Goal: Task Accomplishment & Management: Use online tool/utility

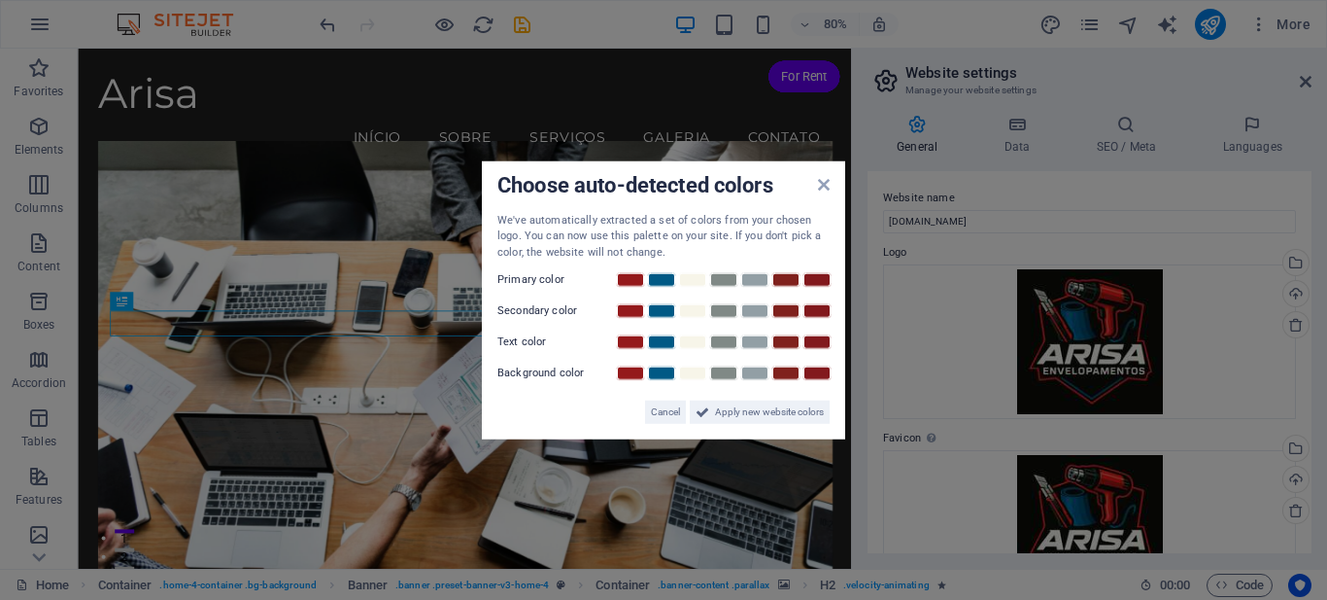
click at [768, 409] on span "Apply new website colors" at bounding box center [769, 411] width 109 height 23
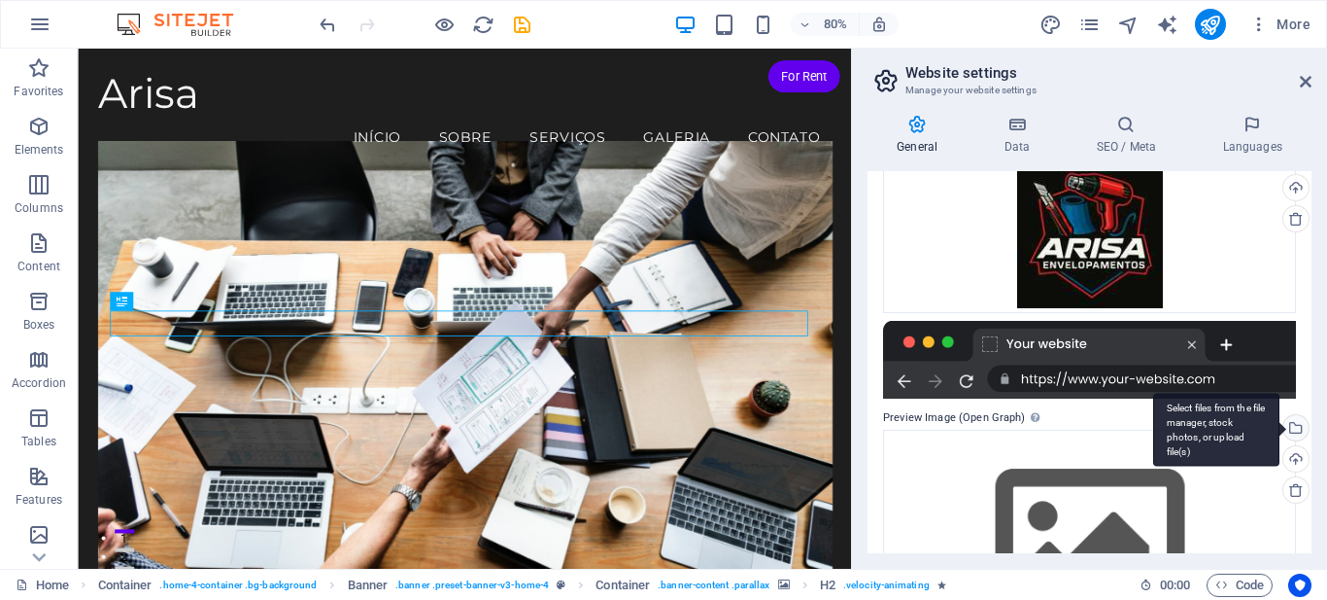
scroll to position [406, 0]
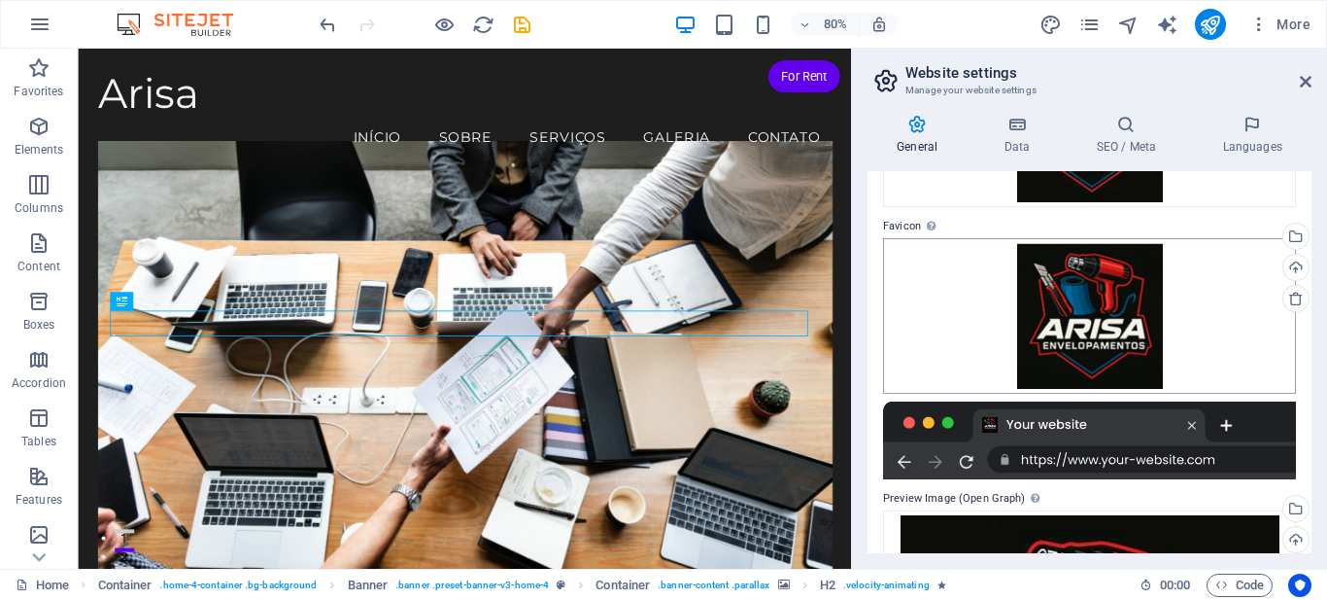
scroll to position [0, 0]
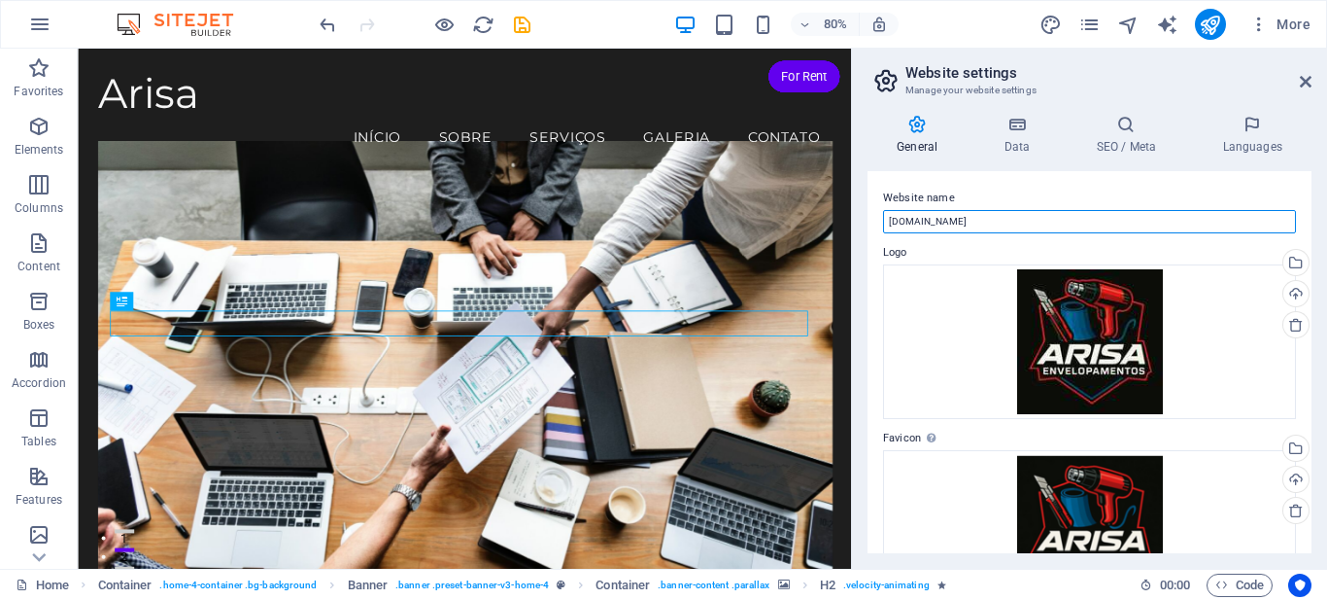
type input "ARISA"
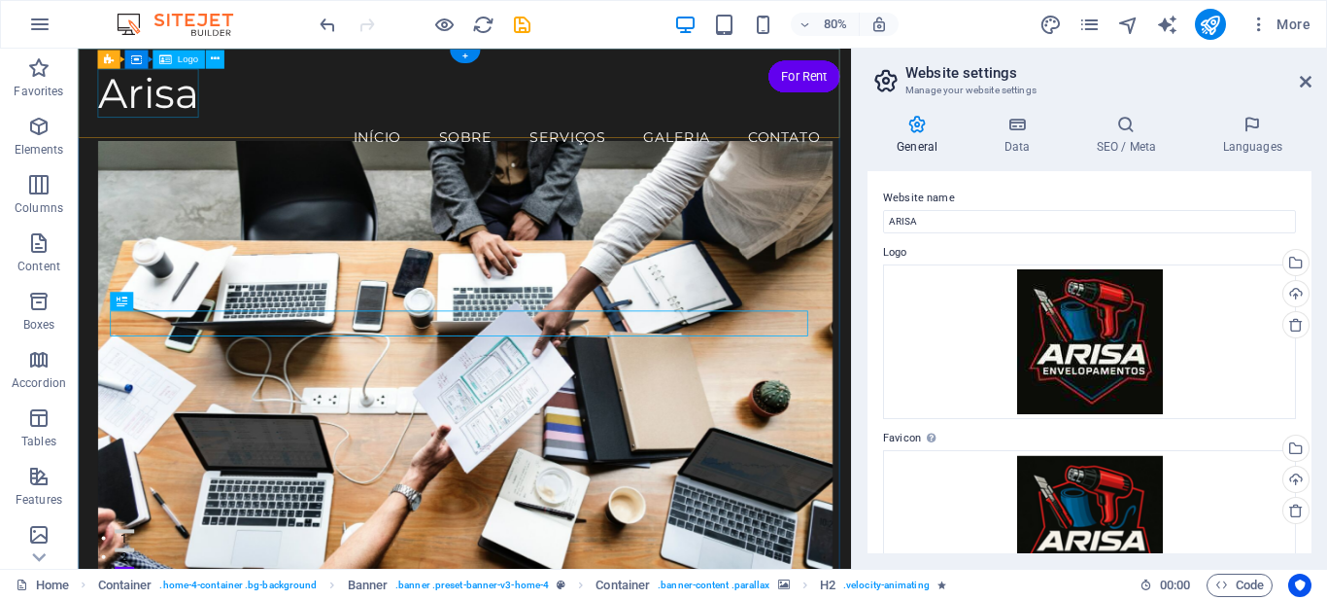
click at [155, 105] on div "Arisa" at bounding box center [561, 104] width 918 height 61
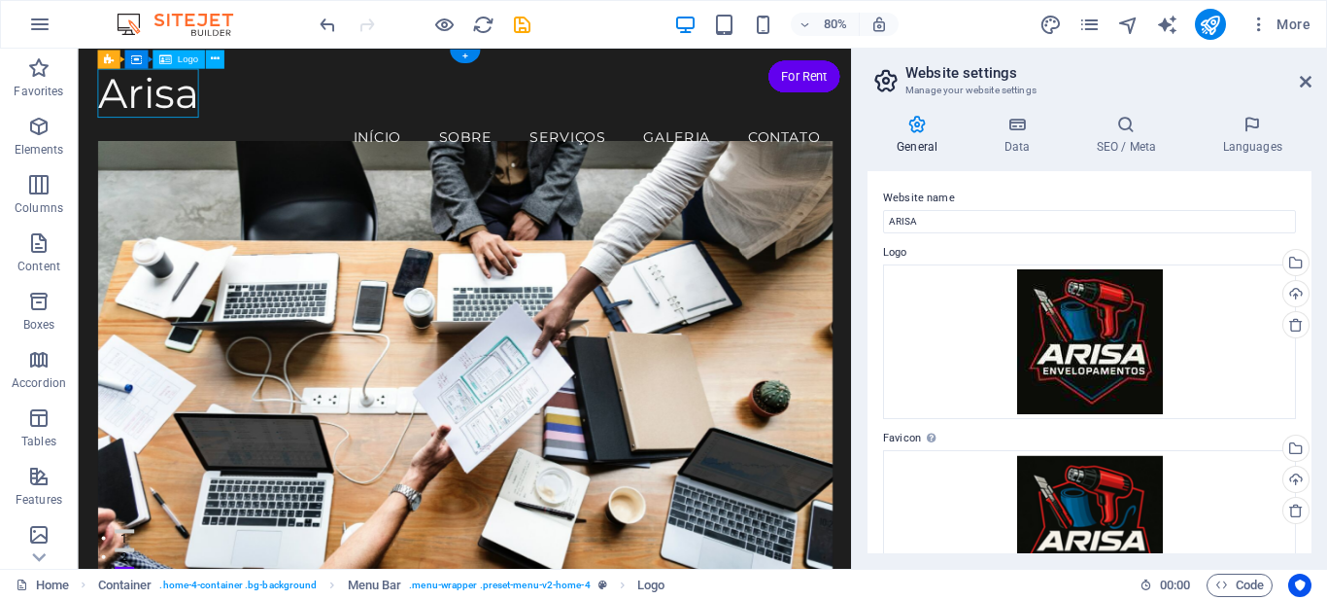
click at [155, 105] on div "Arisa" at bounding box center [561, 104] width 918 height 61
select select "px"
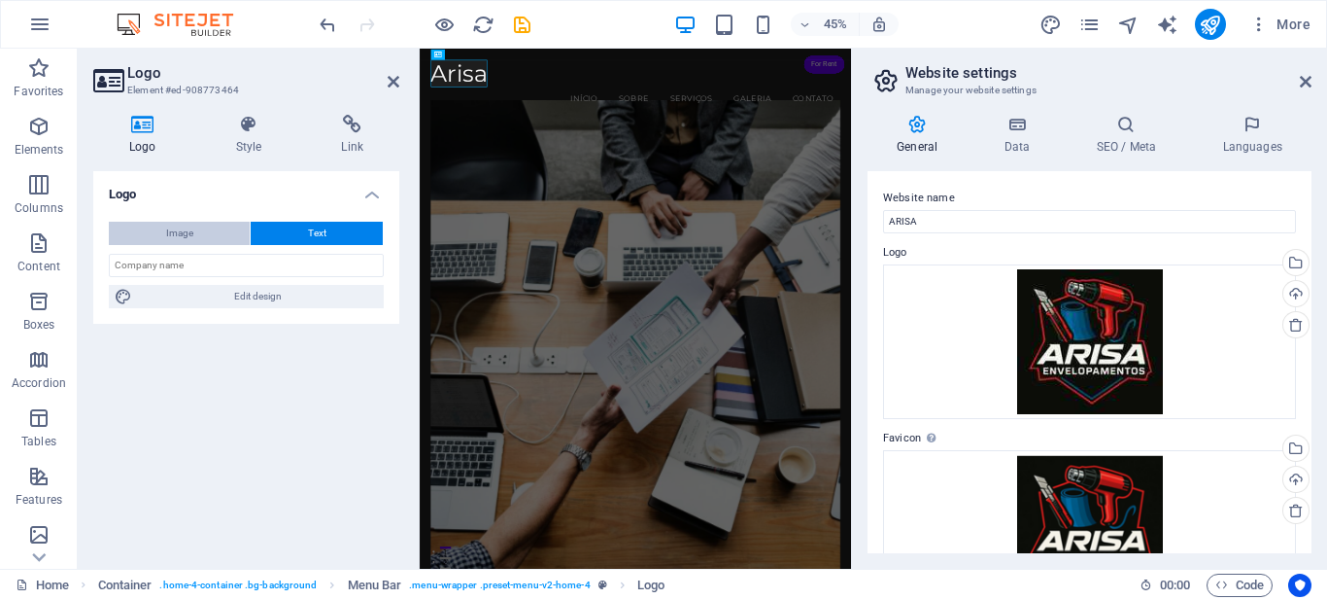
click at [187, 227] on span "Image" at bounding box center [179, 233] width 27 height 23
select select "DISABLED_OPTION_VALUE"
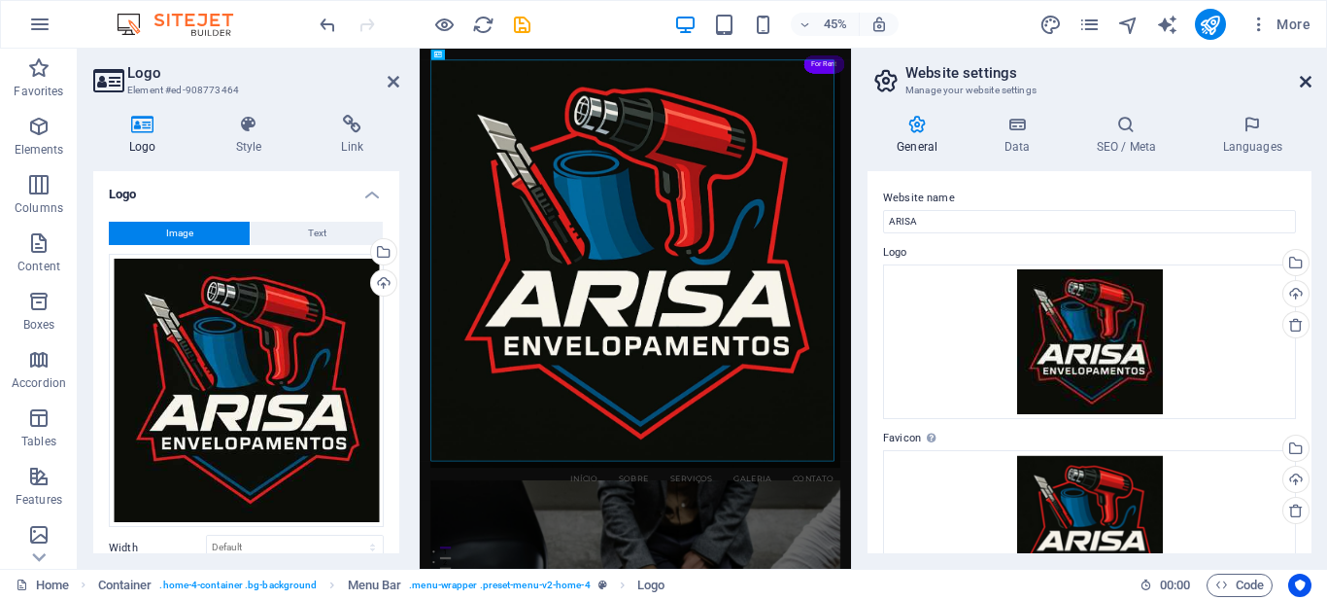
click at [1311, 84] on icon at bounding box center [1306, 82] width 12 height 16
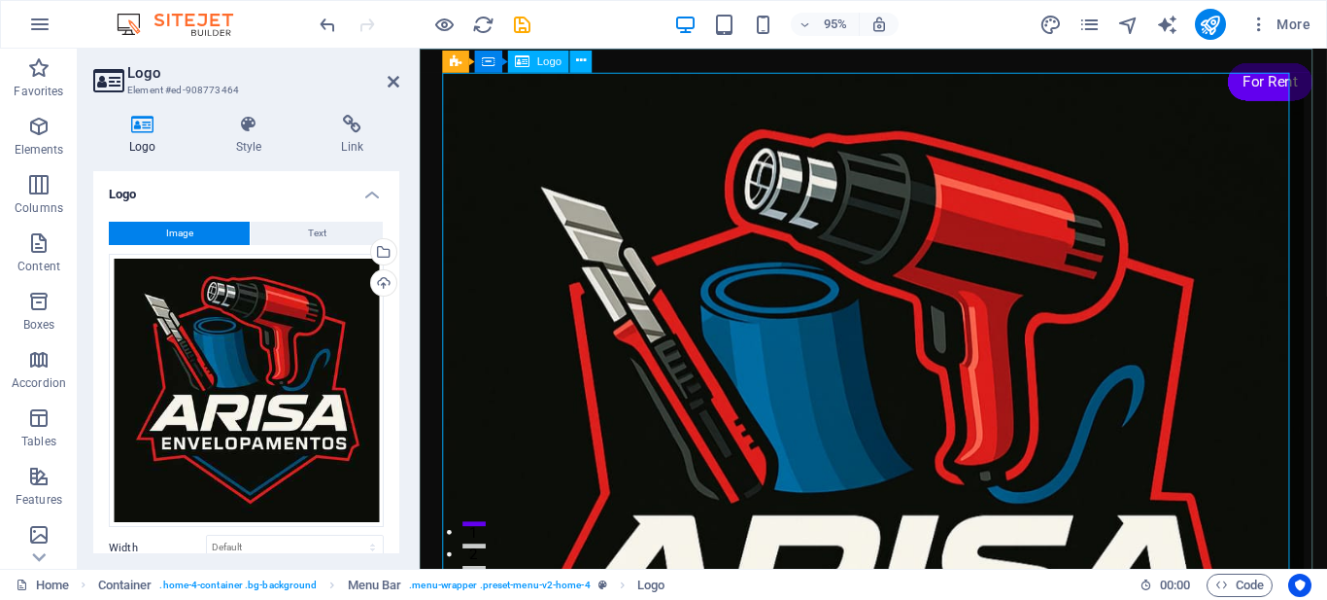
click at [1032, 444] on div at bounding box center [898, 525] width 908 height 903
click at [1032, 445] on div at bounding box center [898, 525] width 908 height 903
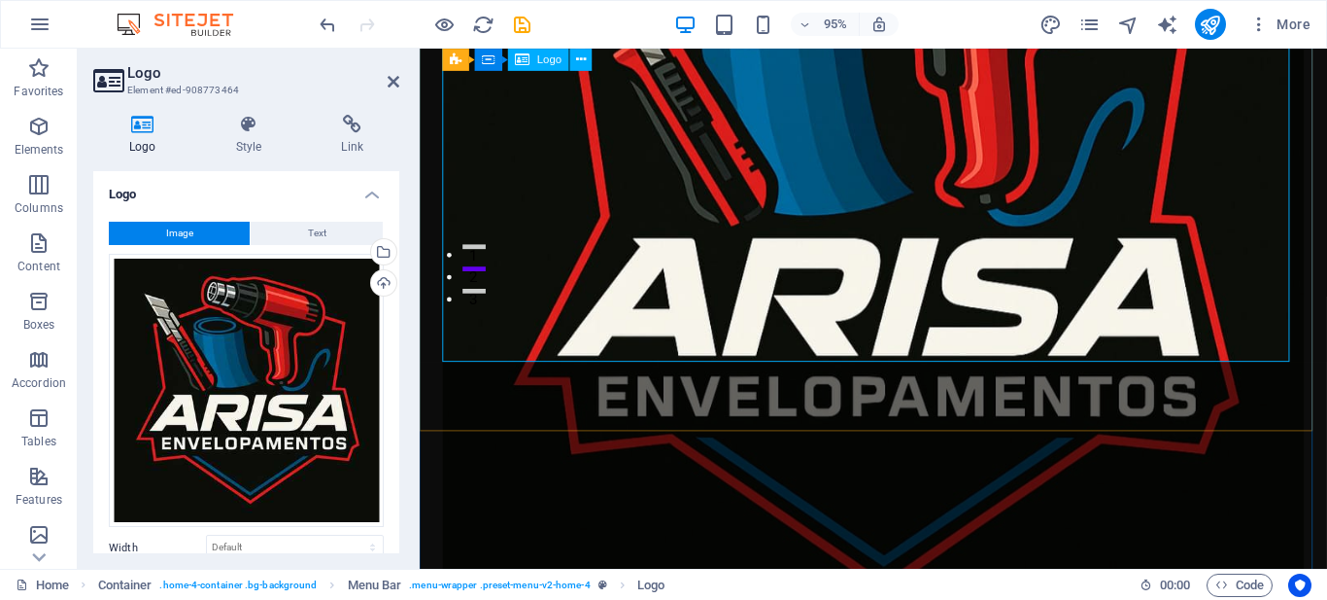
scroll to position [583, 0]
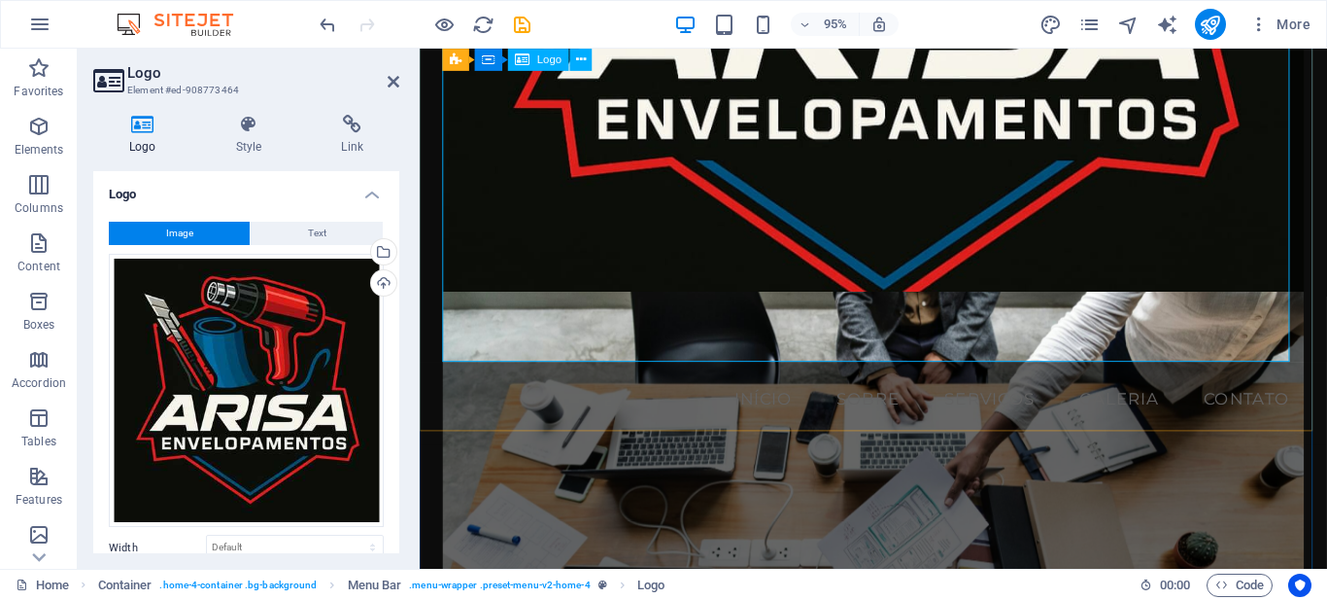
click at [401, 76] on aside "Logo Element #ed-908773464 Logo Style Link Logo Image Text Drag files here, cli…" at bounding box center [249, 309] width 342 height 520
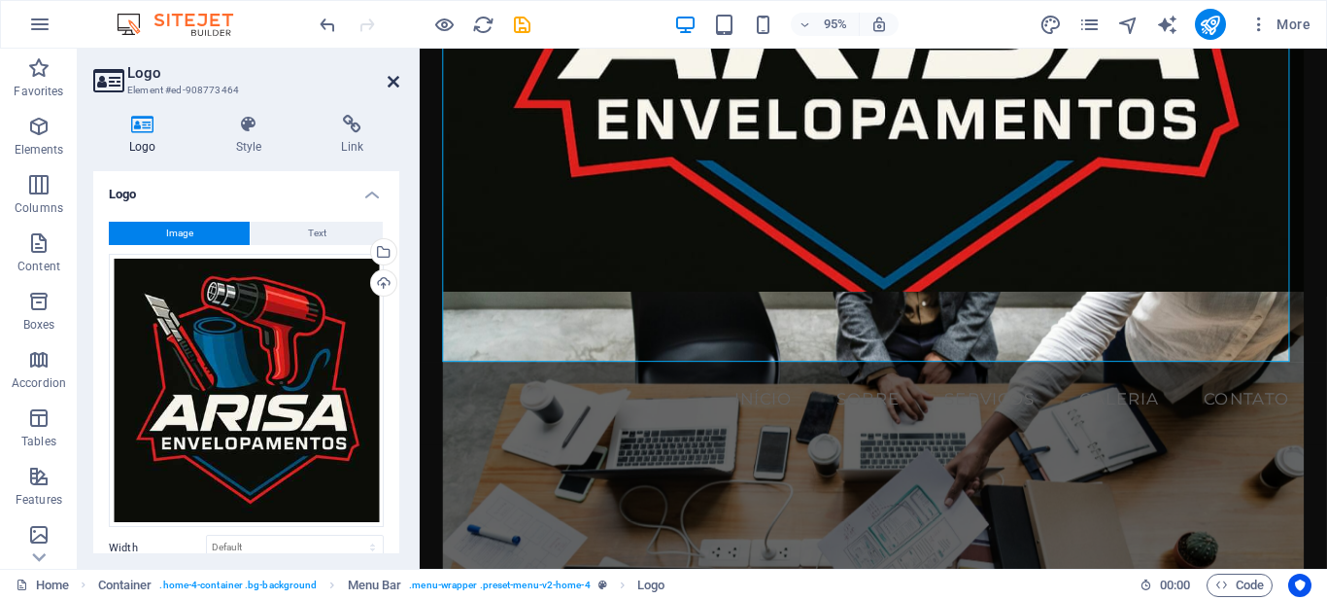
click at [391, 84] on icon at bounding box center [394, 82] width 12 height 16
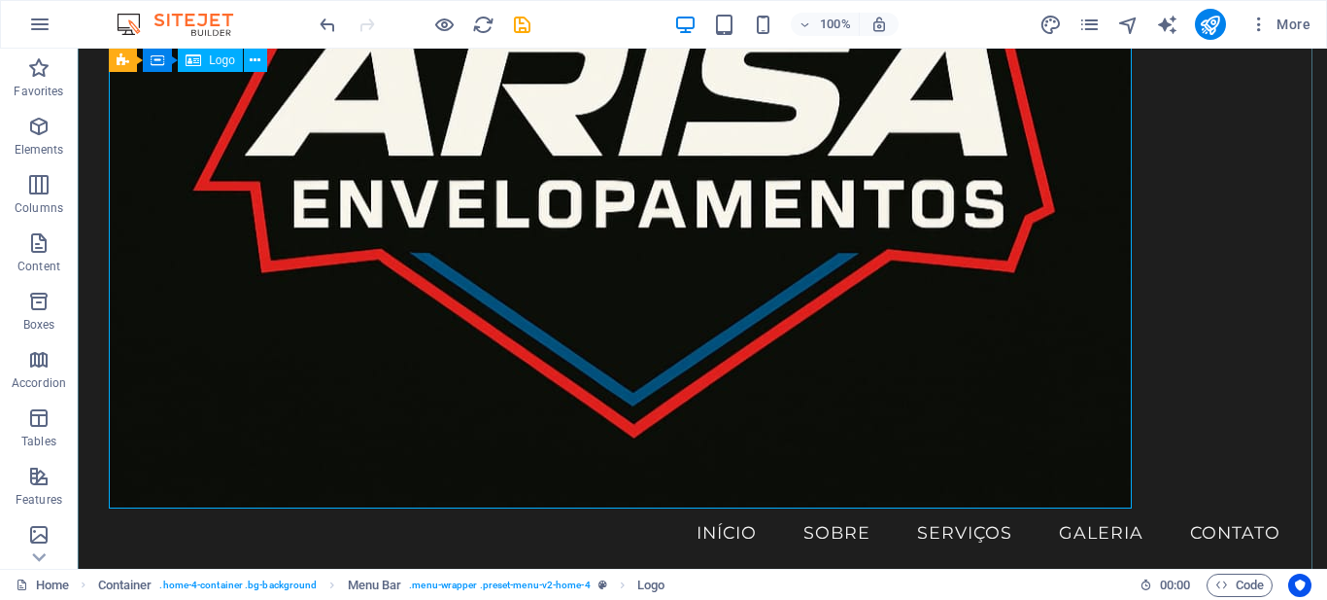
click at [1006, 434] on div at bounding box center [702, -1] width 1187 height 1017
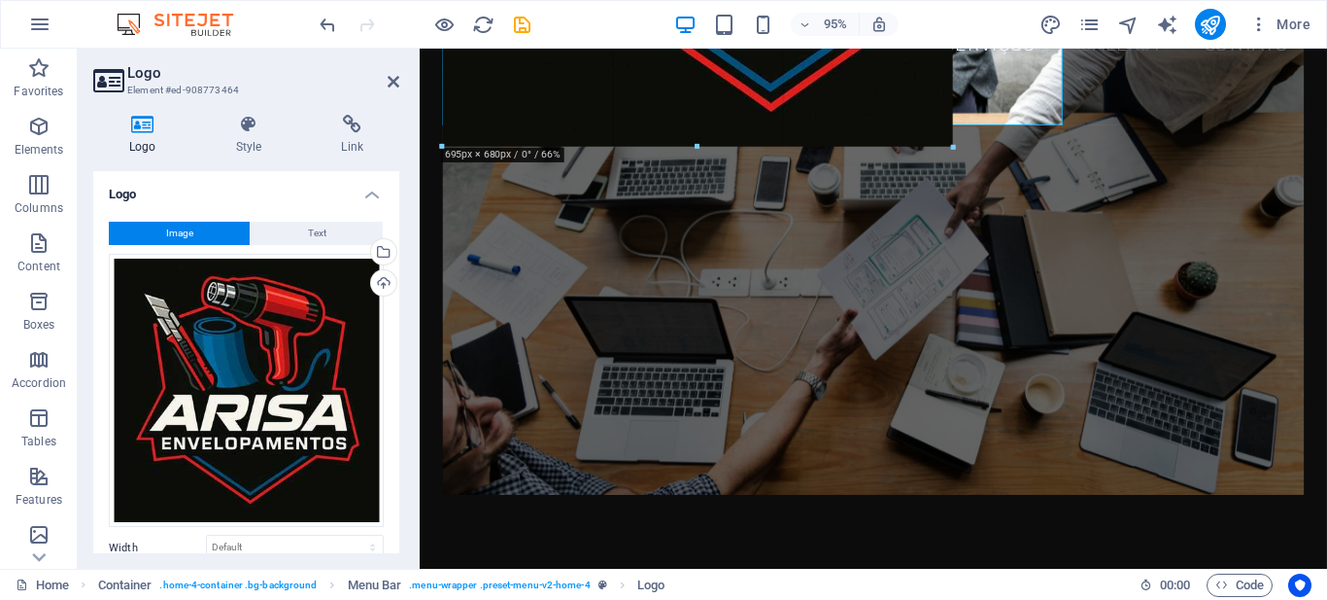
drag, startPoint x: 1292, startPoint y: 359, endPoint x: 475, endPoint y: -3, distance: 893.6
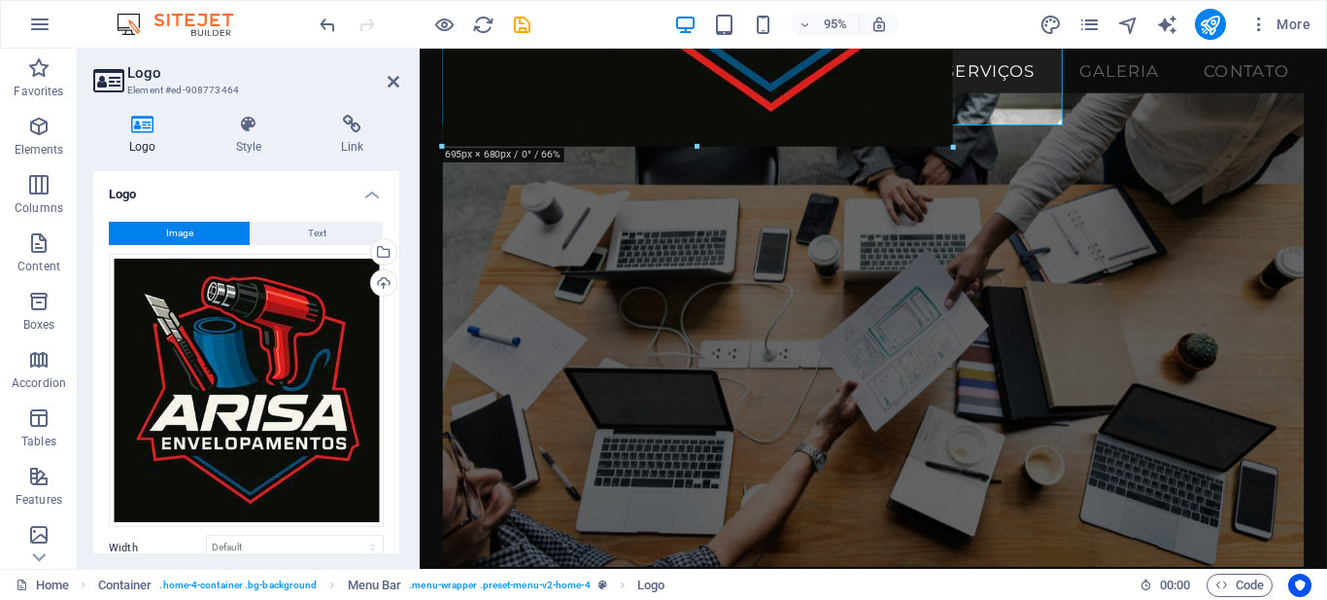
type input "576"
select select "px"
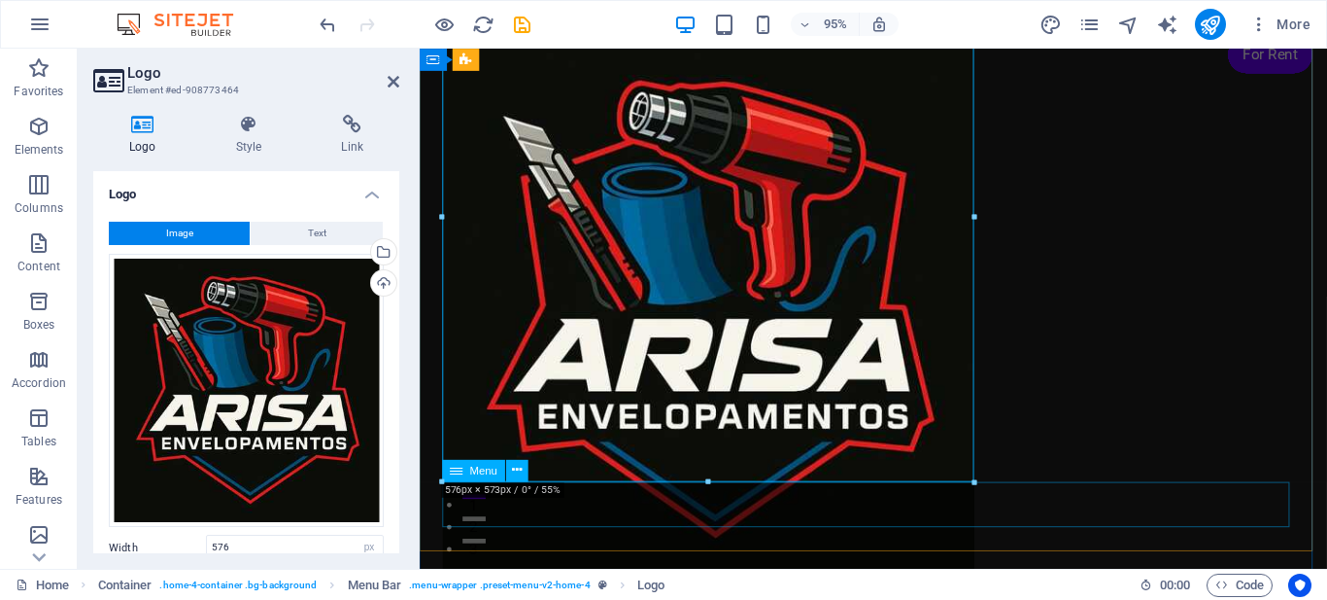
scroll to position [126, 0]
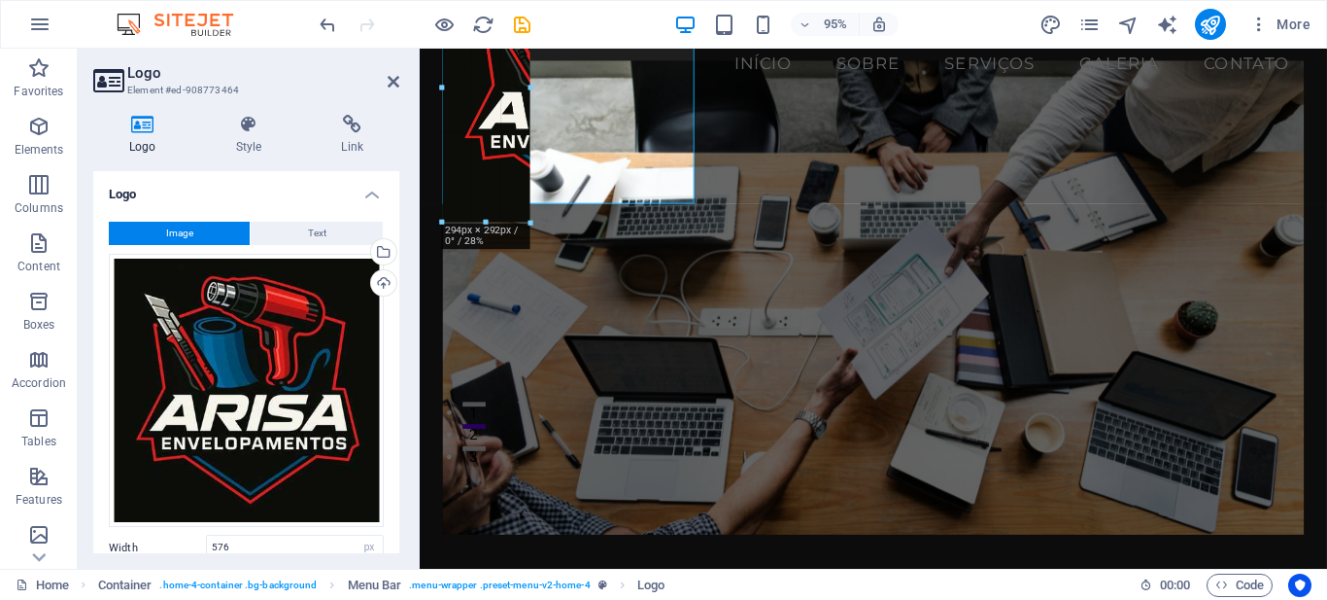
drag, startPoint x: 971, startPoint y: 481, endPoint x: 299, endPoint y: 17, distance: 816.4
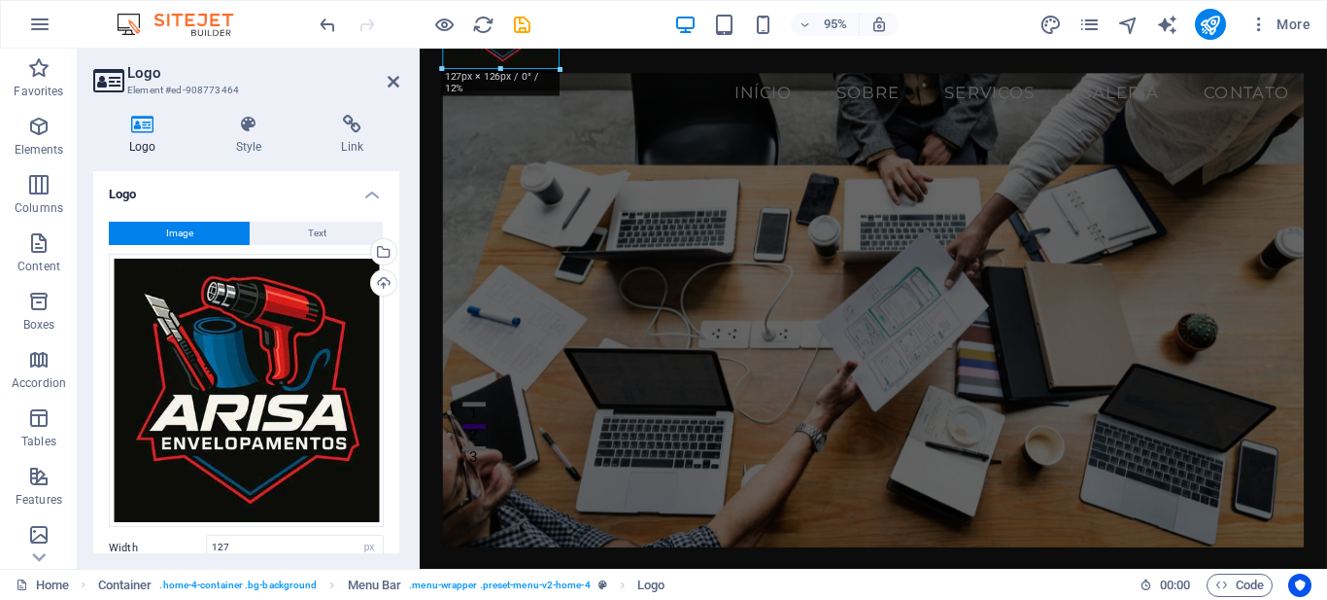
scroll to position [0, 0]
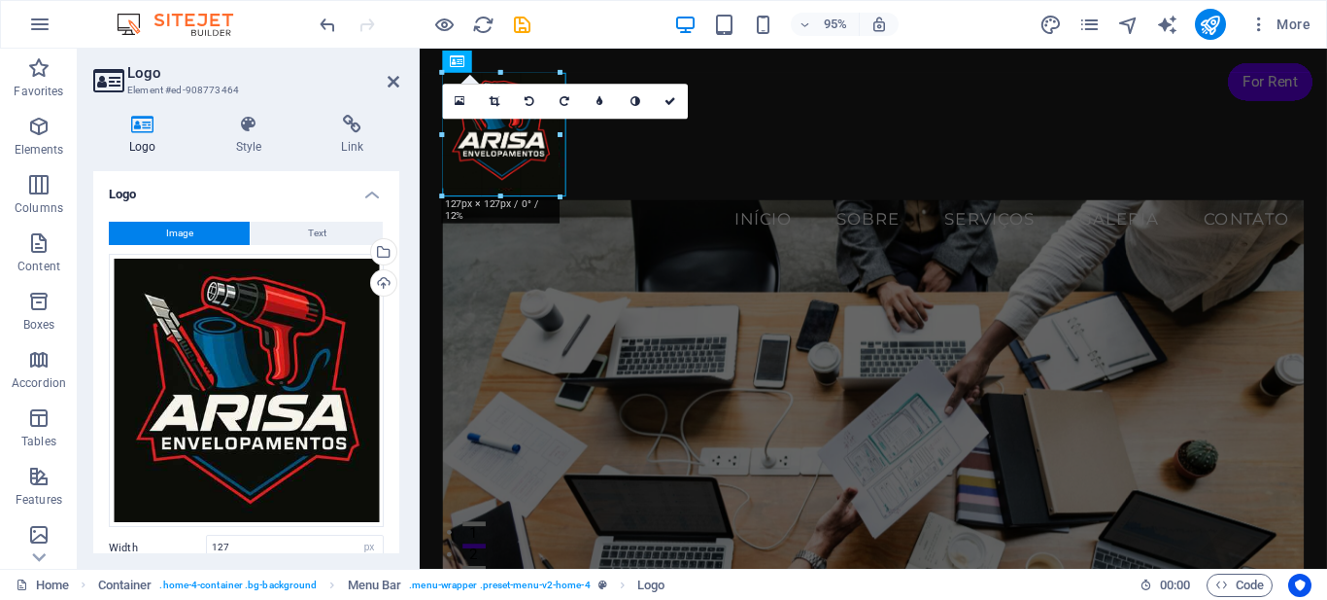
type input "133"
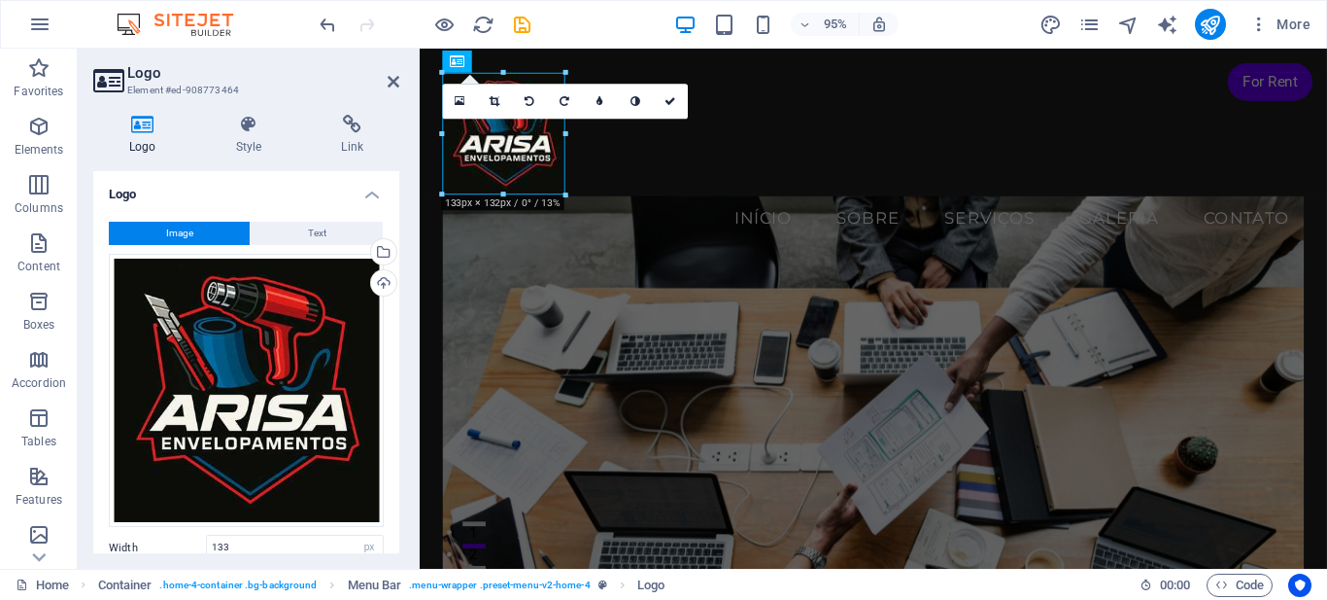
click at [385, 83] on header "Logo Element #ed-908773464" at bounding box center [246, 74] width 306 height 51
click at [391, 84] on icon at bounding box center [394, 82] width 12 height 16
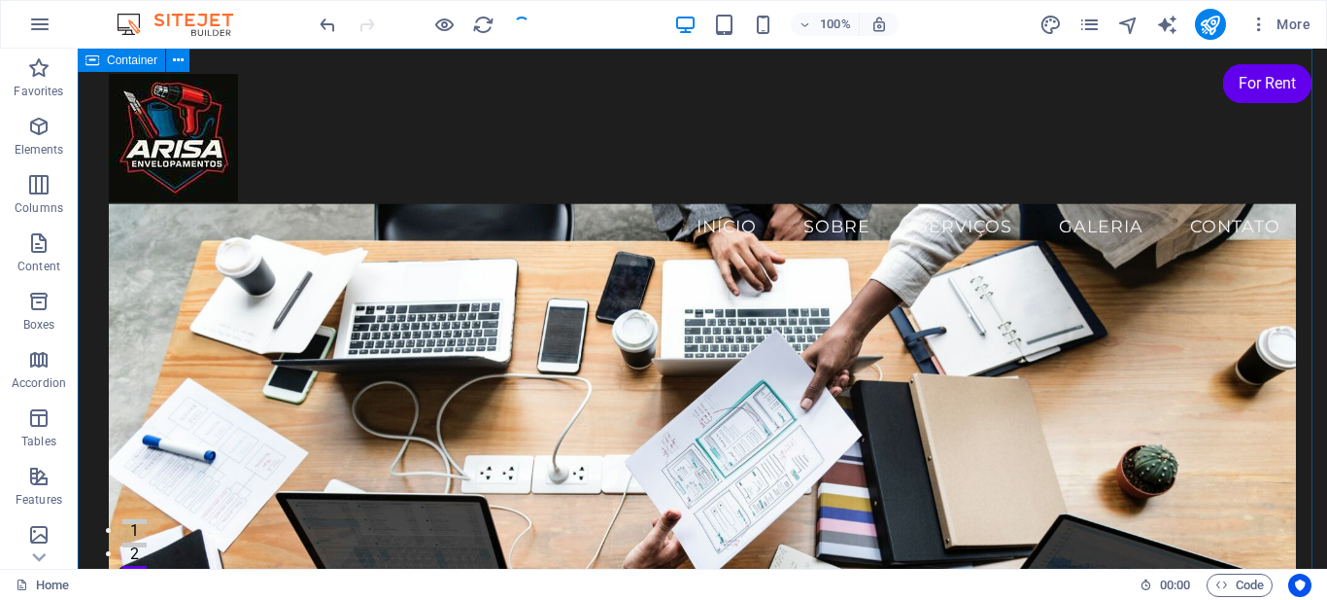
click at [85, 57] on div "Container" at bounding box center [121, 60] width 87 height 23
select select "header"
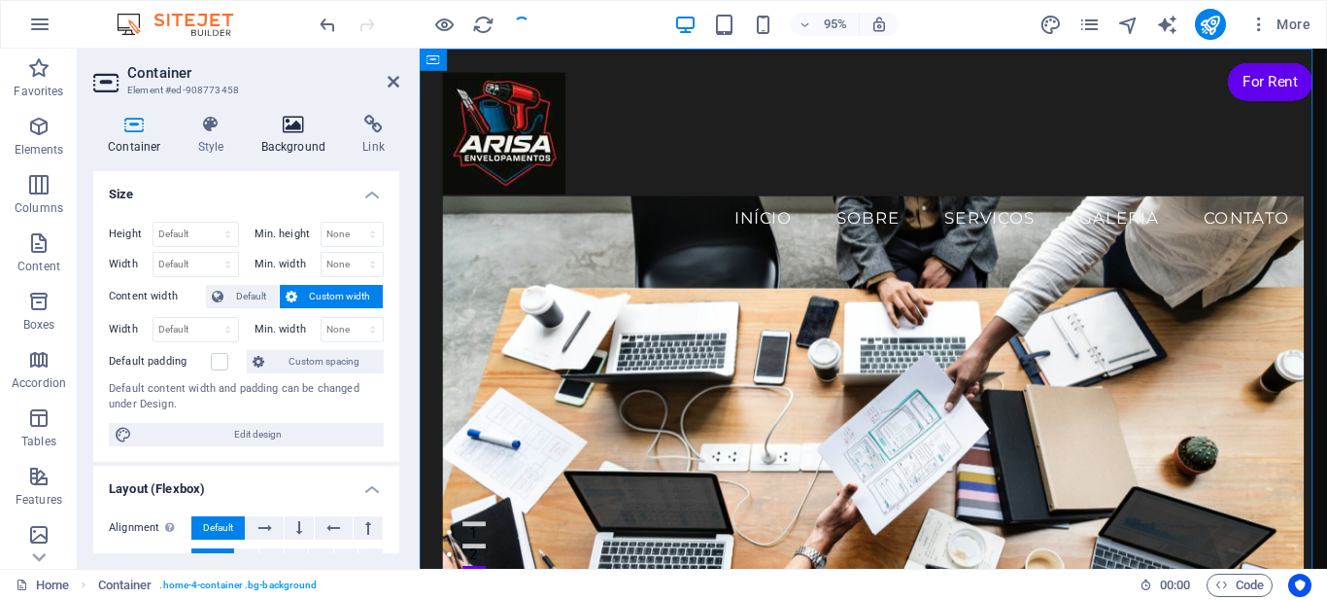
click at [266, 147] on h4 "Background" at bounding box center [298, 135] width 102 height 41
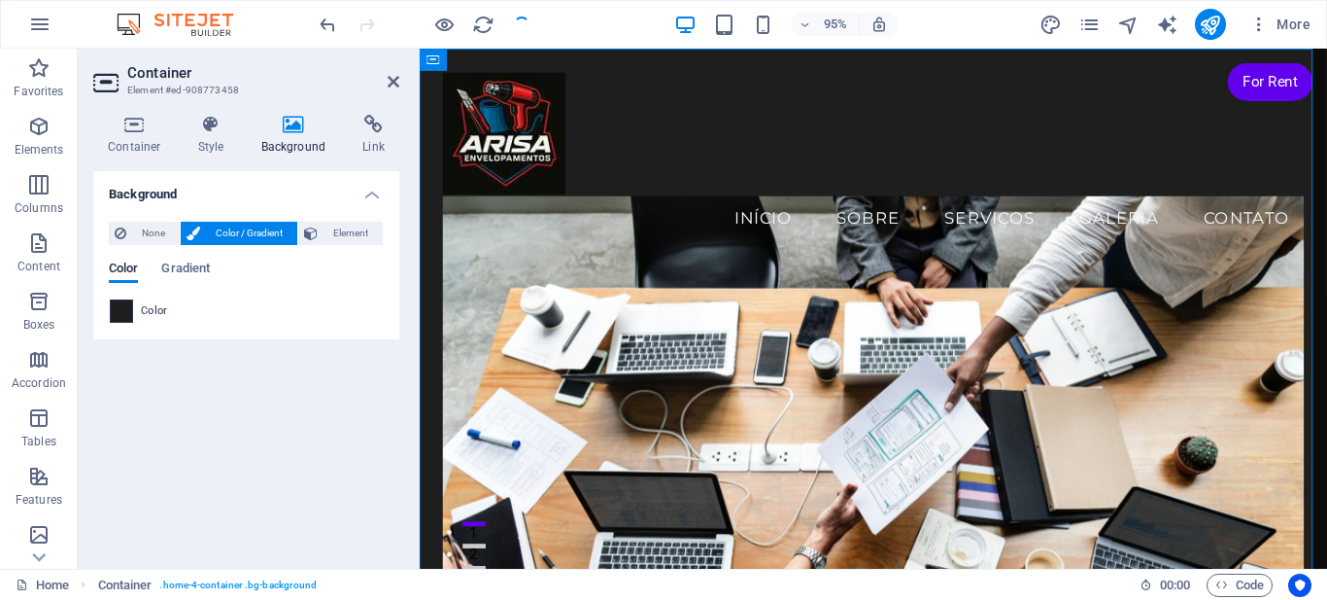
click at [125, 307] on span at bounding box center [121, 310] width 21 height 21
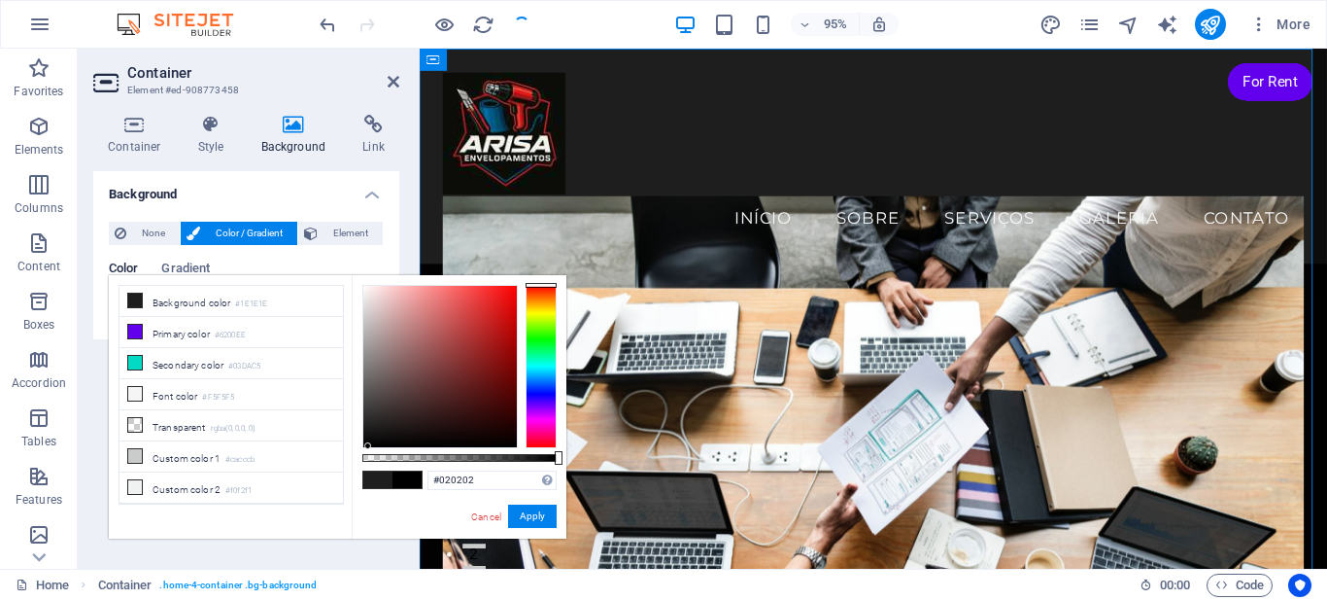
type input "#000000"
drag, startPoint x: 377, startPoint y: 444, endPoint x: 313, endPoint y: 485, distance: 76.0
click at [314, 485] on div "less Background color #1E1E1E Primary color #6200EE Secondary color #03DAC5 Fon…" at bounding box center [338, 406] width 458 height 263
click at [530, 518] on button "Apply" at bounding box center [532, 515] width 49 height 23
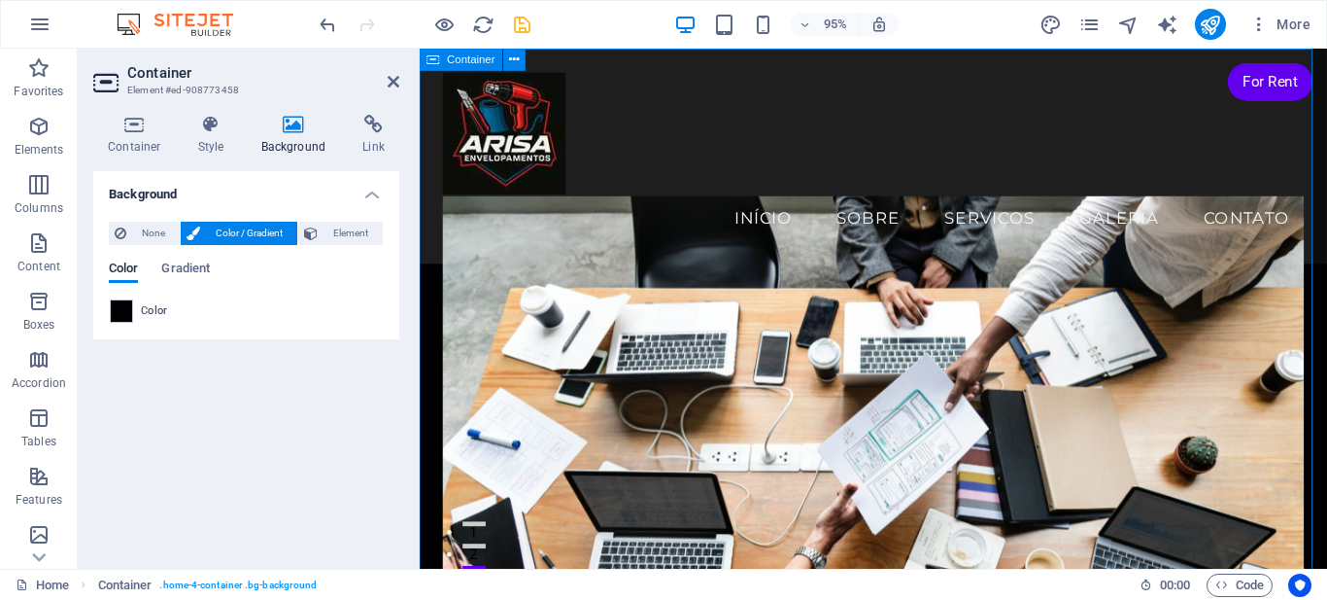
click at [204, 141] on h4 "Style" at bounding box center [215, 135] width 63 height 41
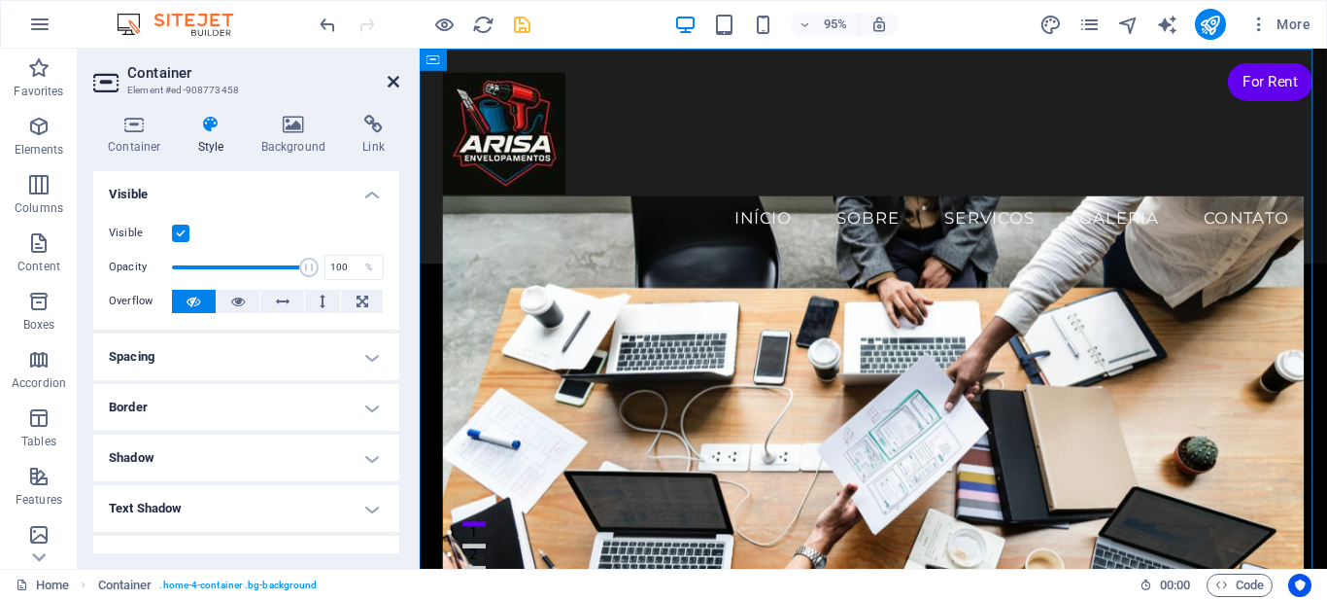
click at [389, 83] on icon at bounding box center [394, 82] width 12 height 16
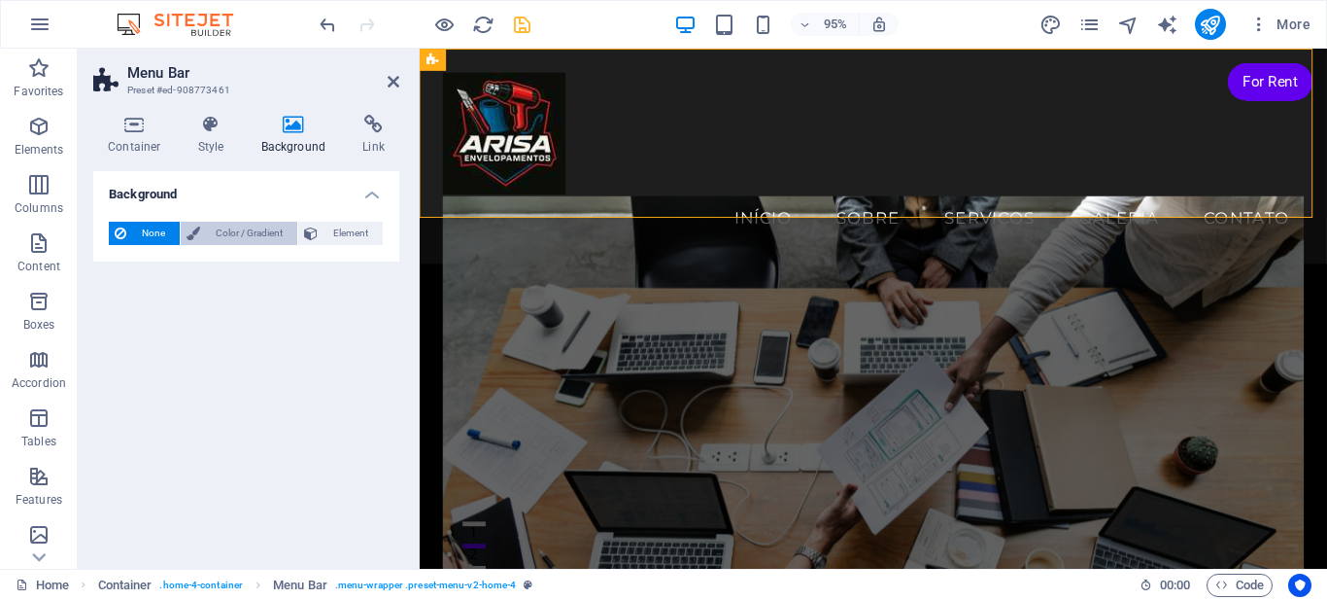
click at [194, 240] on icon at bounding box center [194, 233] width 14 height 23
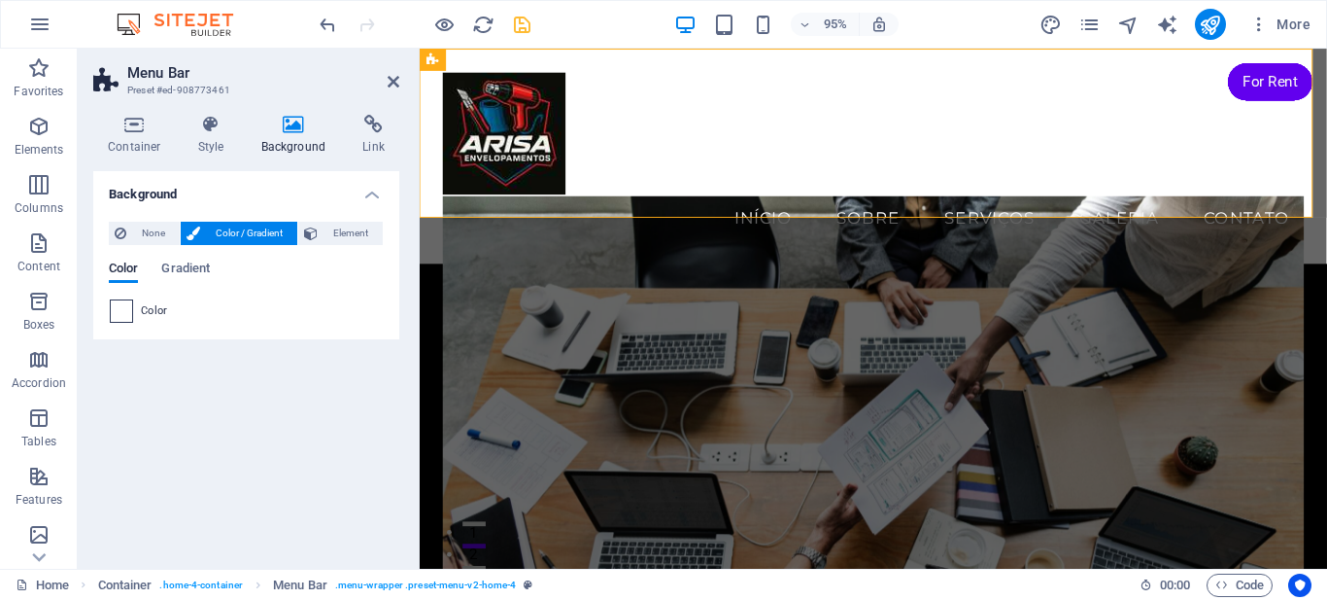
click at [122, 316] on span at bounding box center [121, 310] width 21 height 21
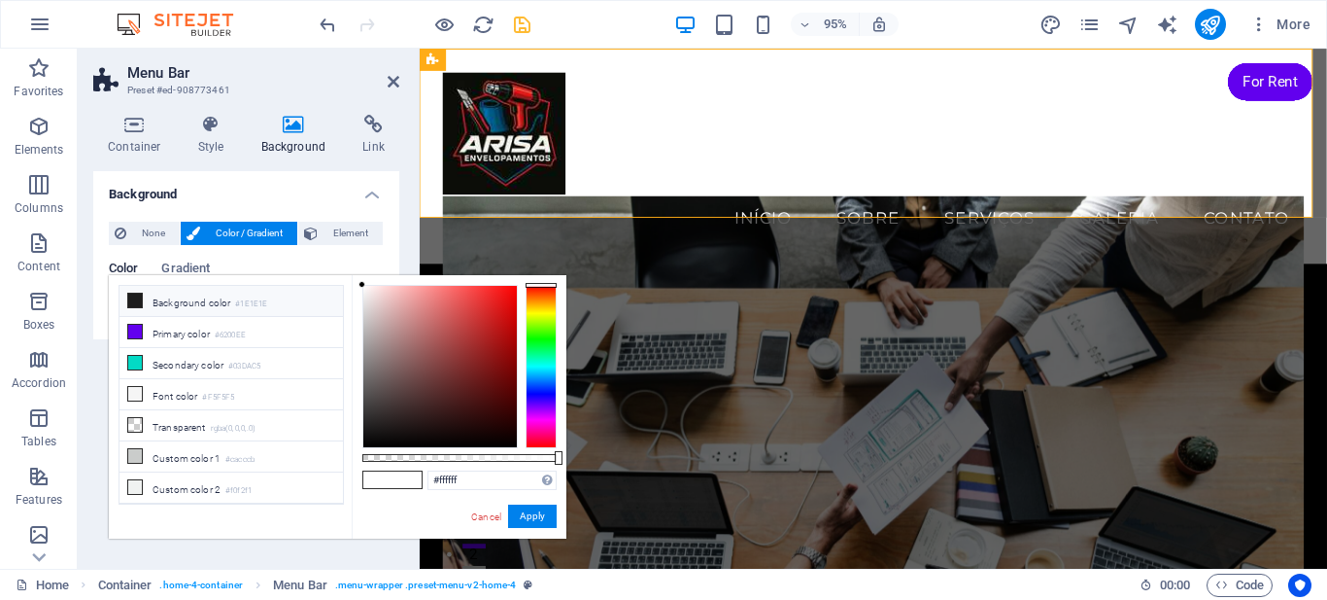
click at [139, 298] on icon at bounding box center [135, 300] width 14 height 14
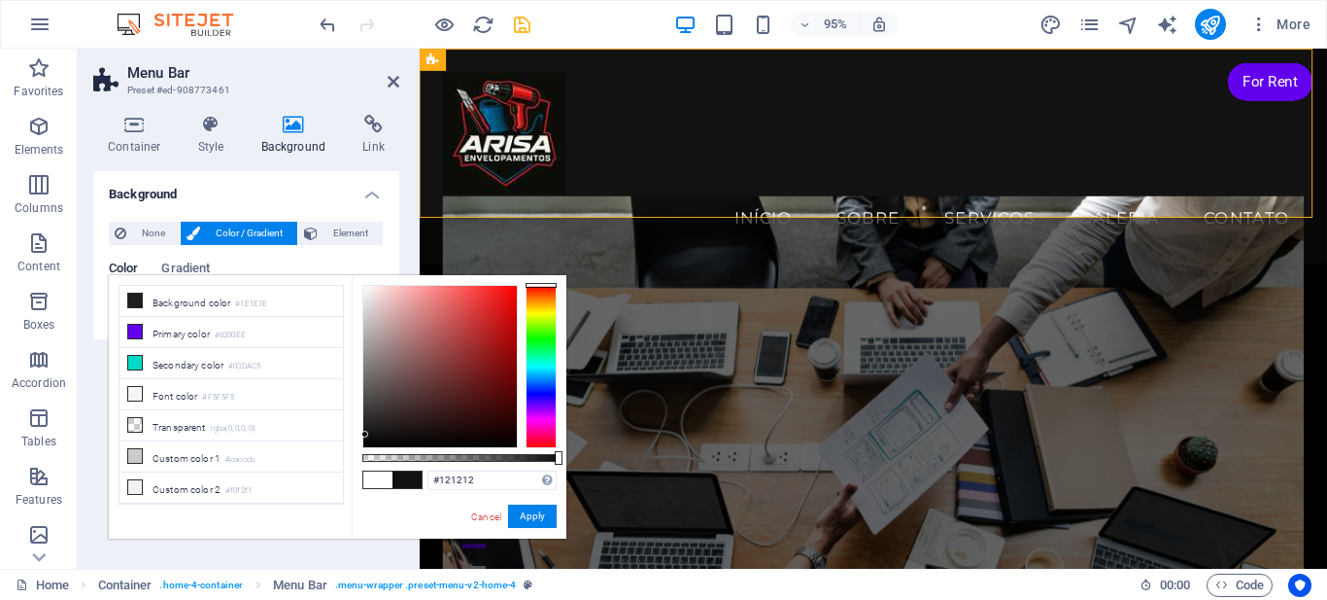
type input "#000000"
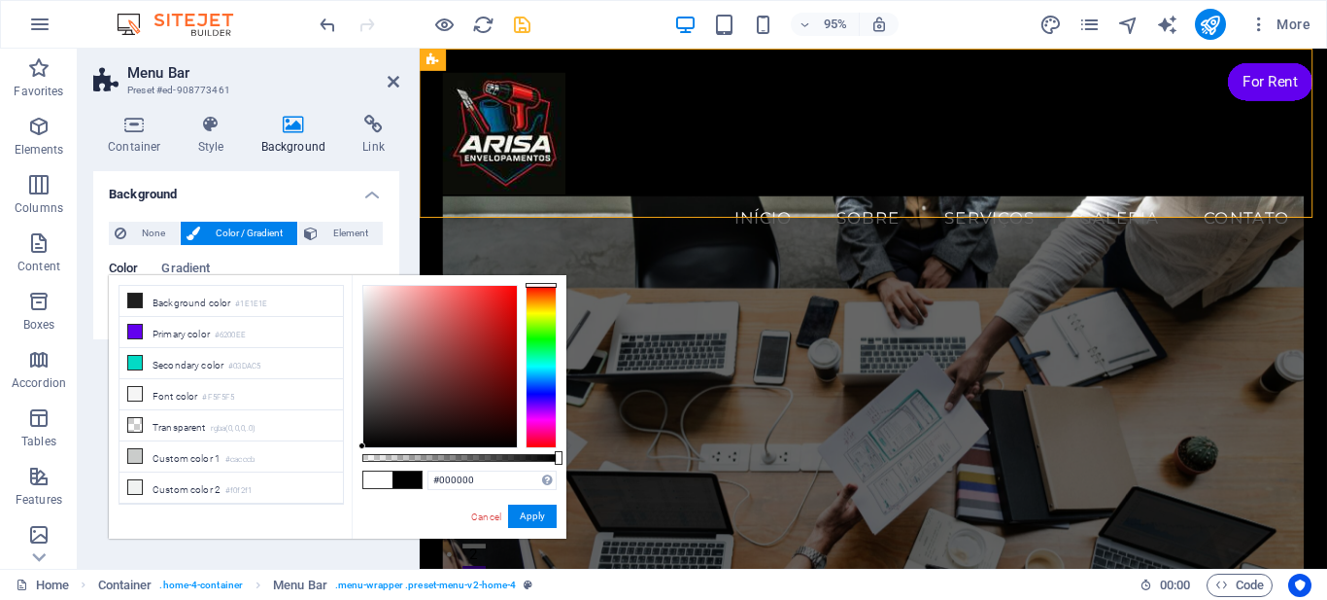
drag, startPoint x: 365, startPoint y: 434, endPoint x: 355, endPoint y: 463, distance: 30.1
click at [355, 463] on div "#000000 Supported formats #0852ed rgb(8, 82, 237) rgba(8, 82, 237, 90%) hsv(221…" at bounding box center [459, 547] width 215 height 545
click at [541, 514] on button "Apply" at bounding box center [532, 515] width 49 height 23
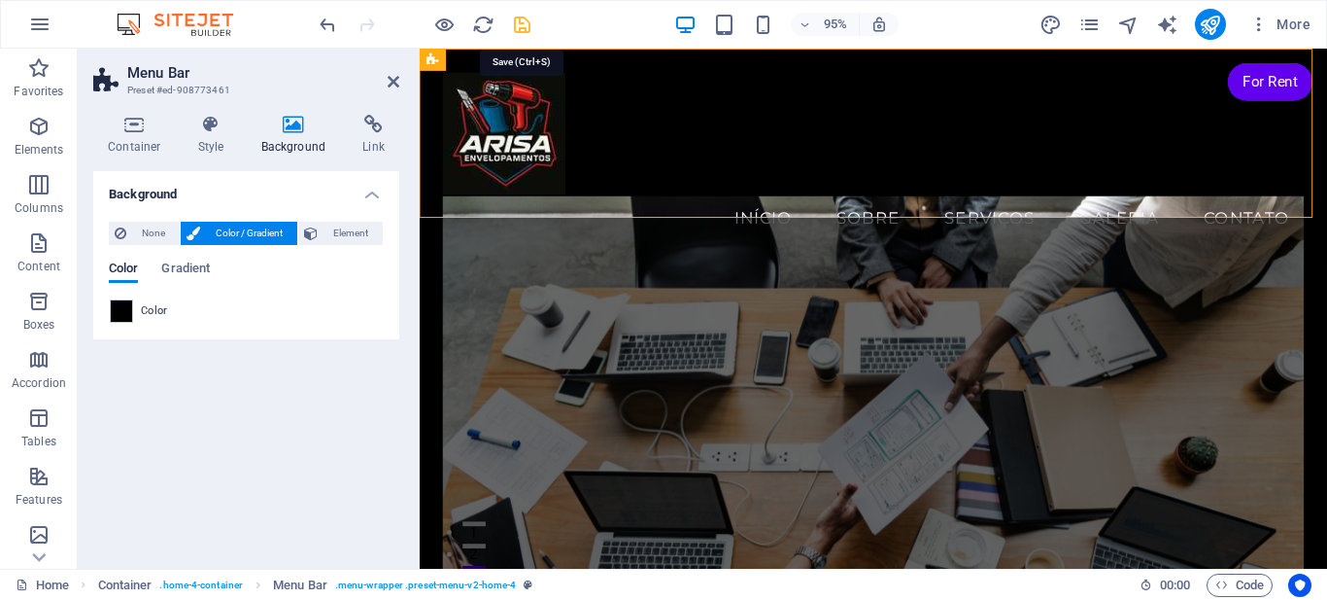
click at [522, 29] on icon "save" at bounding box center [522, 25] width 22 height 22
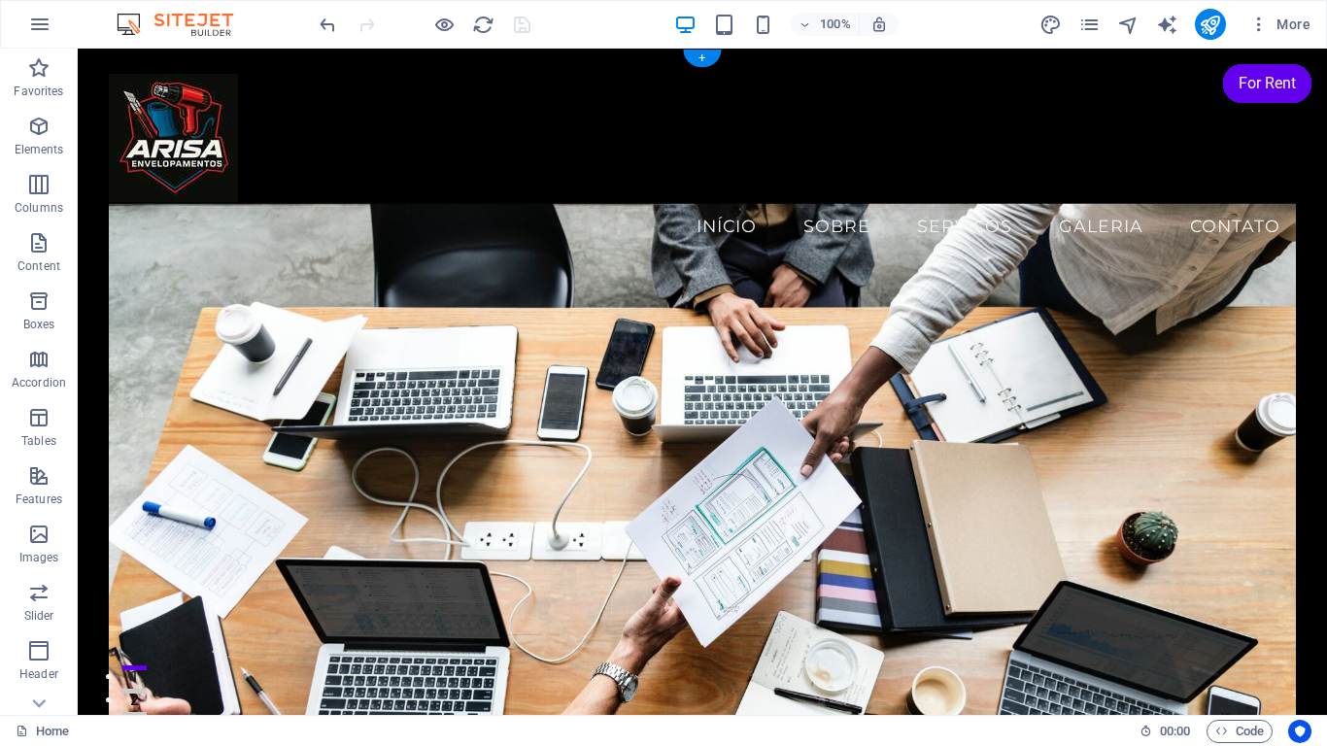
click at [115, 228] on figure at bounding box center [702, 507] width 1187 height 607
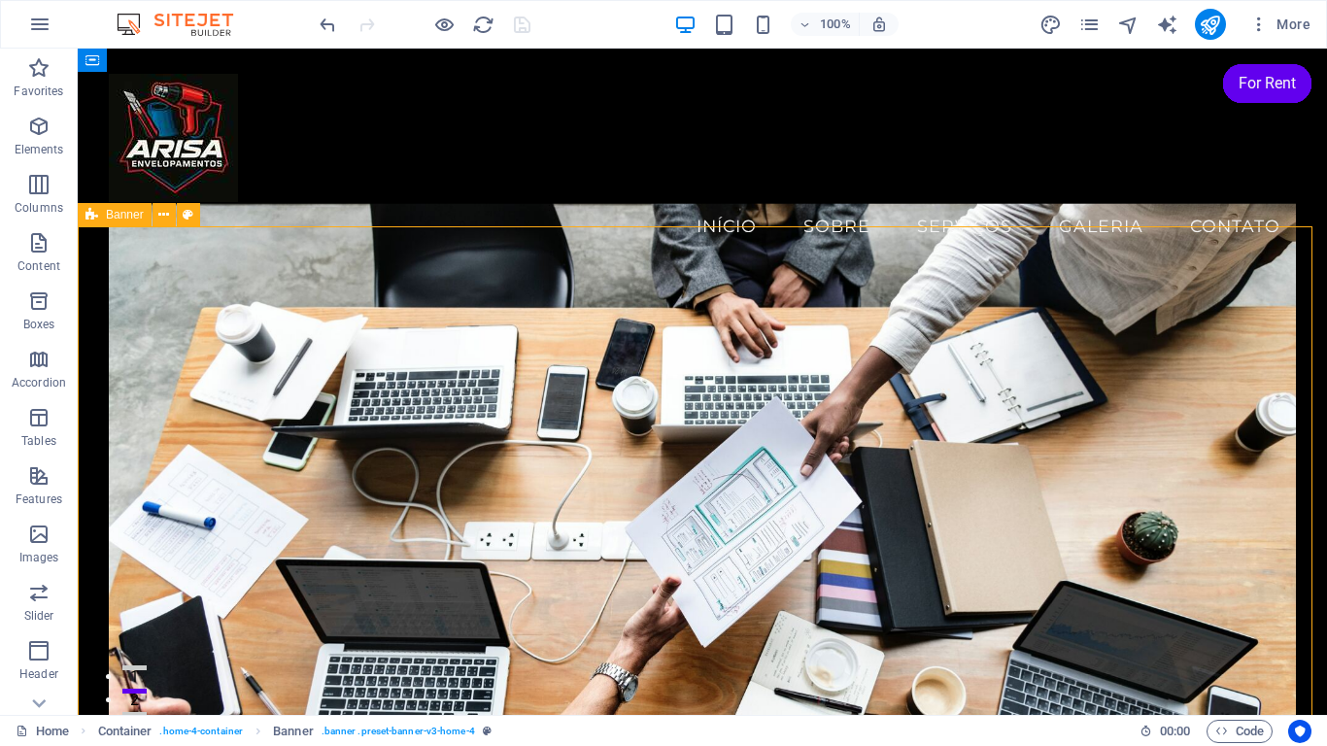
select select "vh"
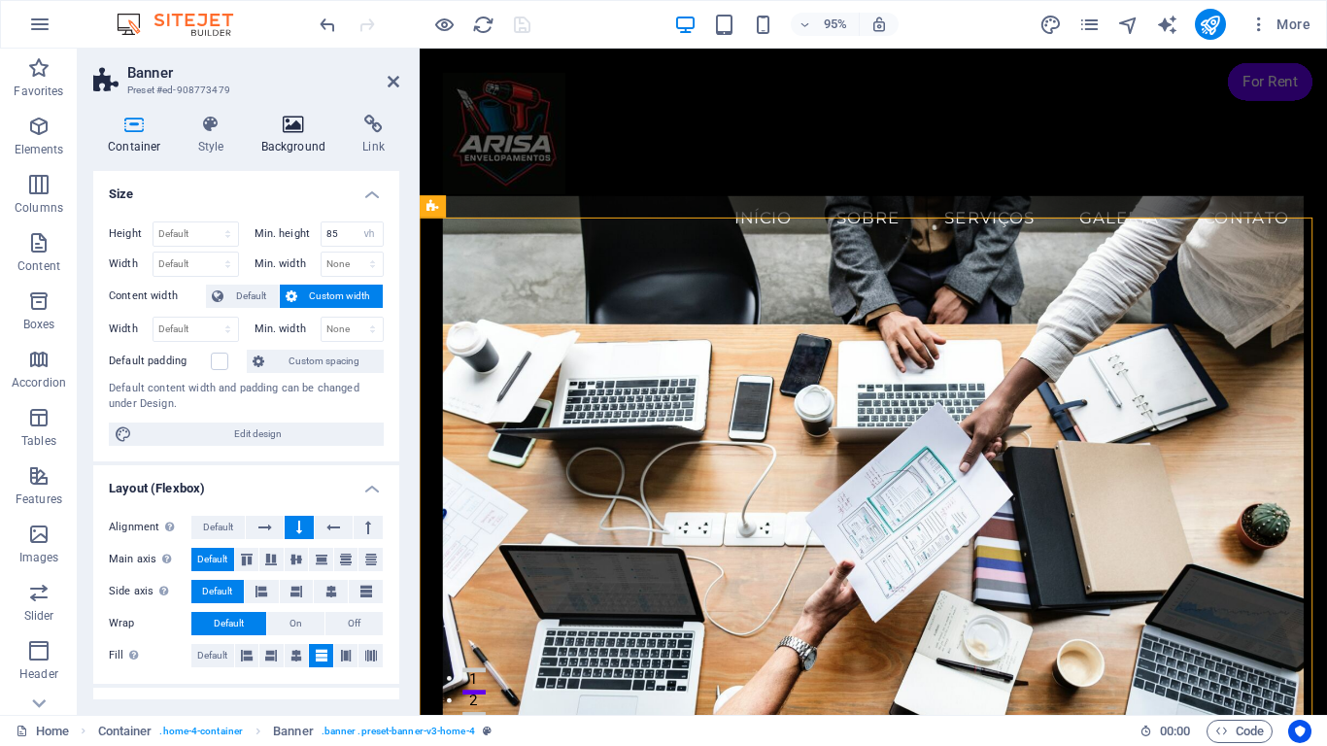
click at [298, 129] on icon at bounding box center [294, 124] width 94 height 19
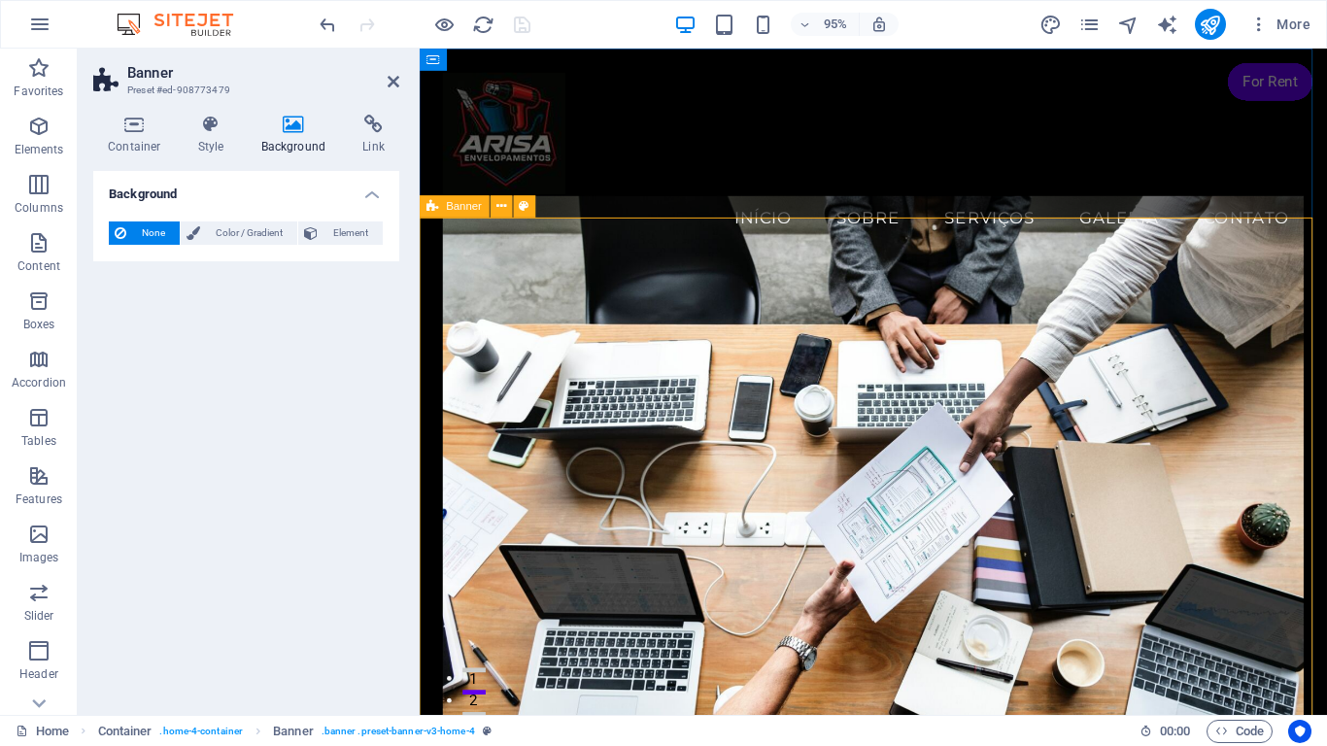
click at [498, 250] on figure at bounding box center [898, 523] width 908 height 639
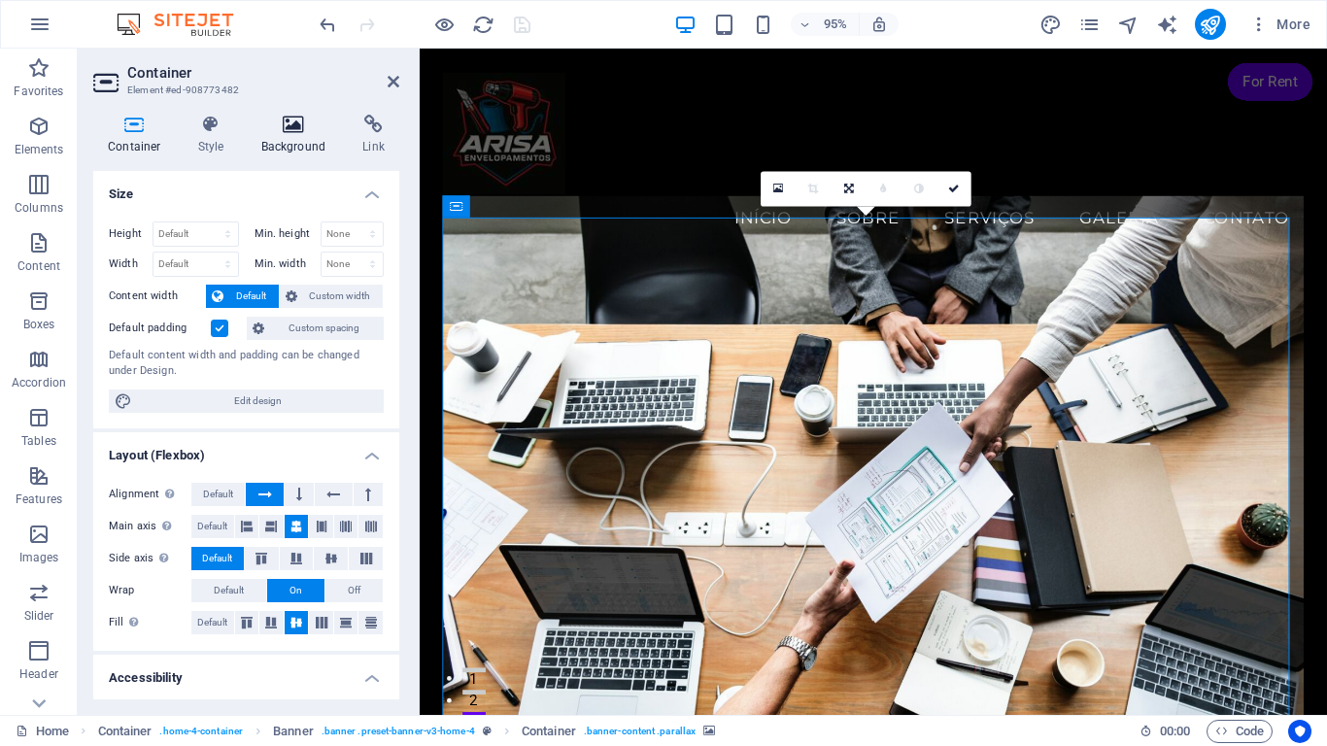
click at [290, 125] on icon at bounding box center [294, 124] width 94 height 19
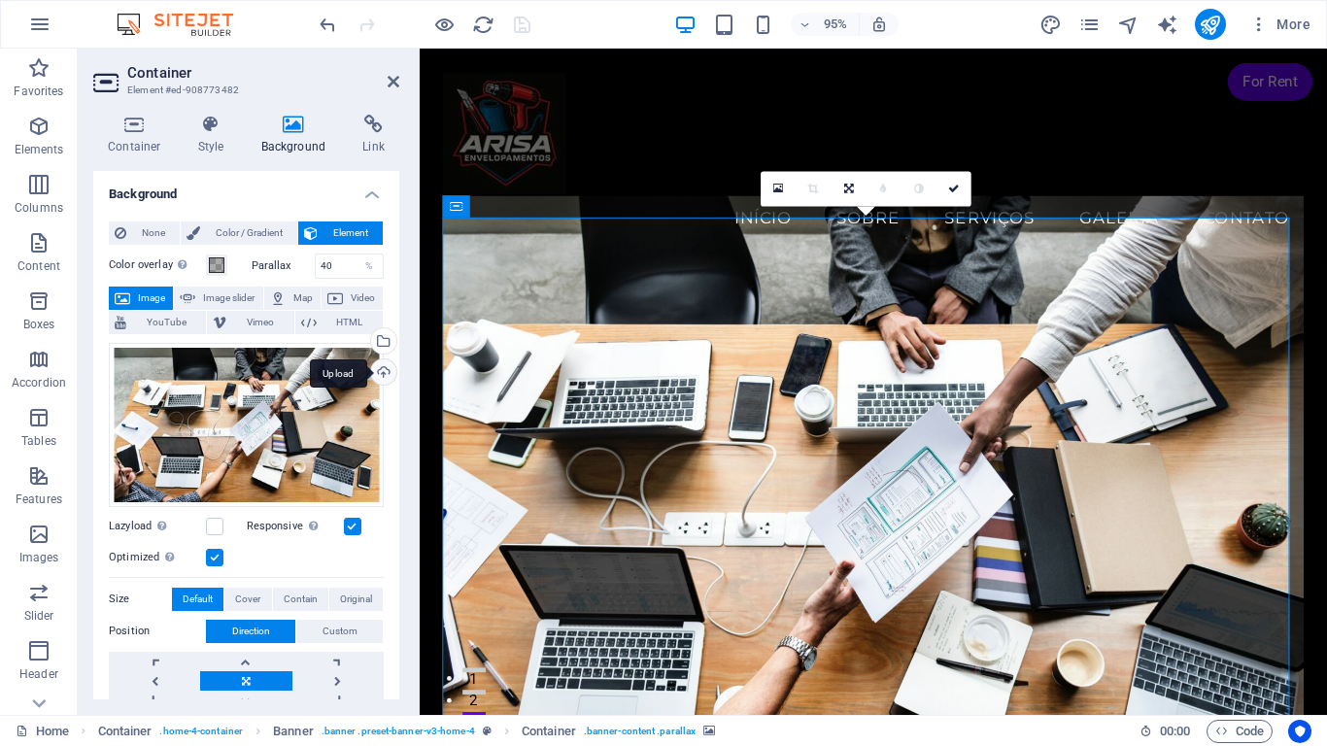
click at [375, 373] on div "Upload" at bounding box center [381, 374] width 29 height 29
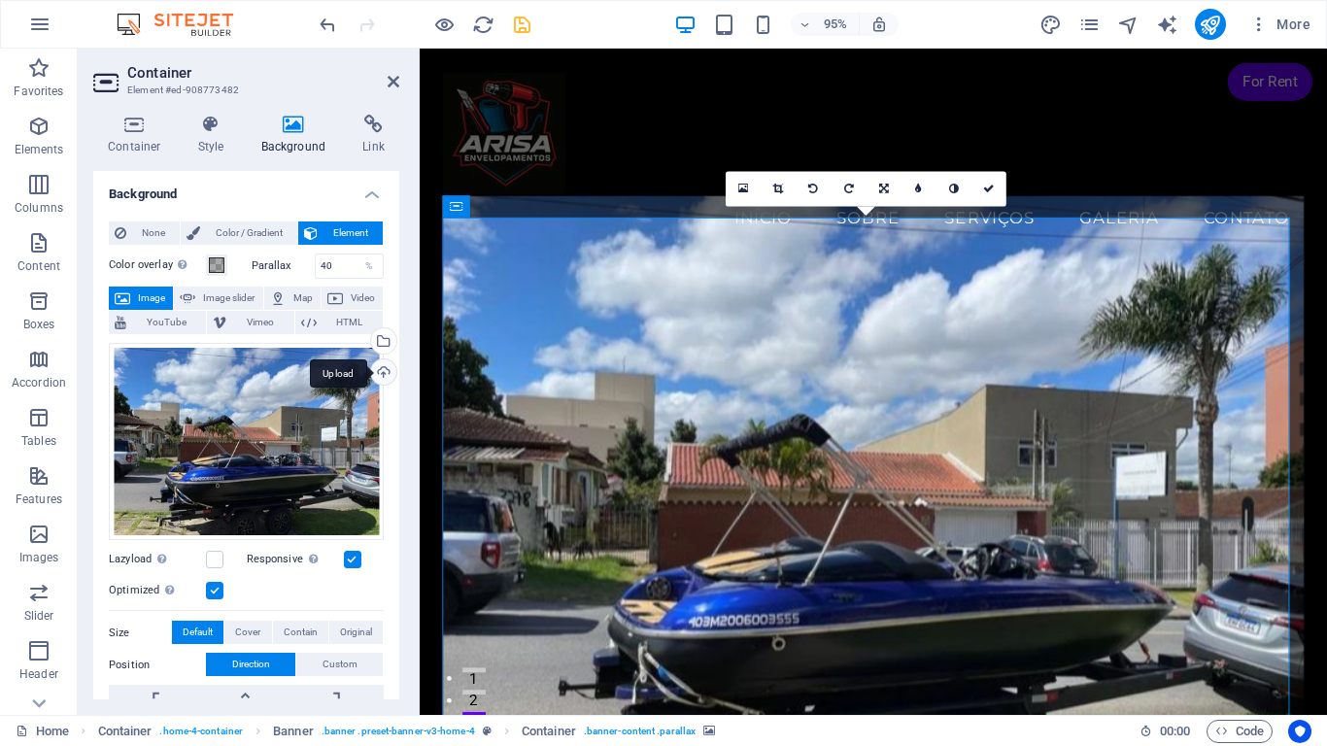
click at [381, 372] on div "Upload" at bounding box center [381, 374] width 29 height 29
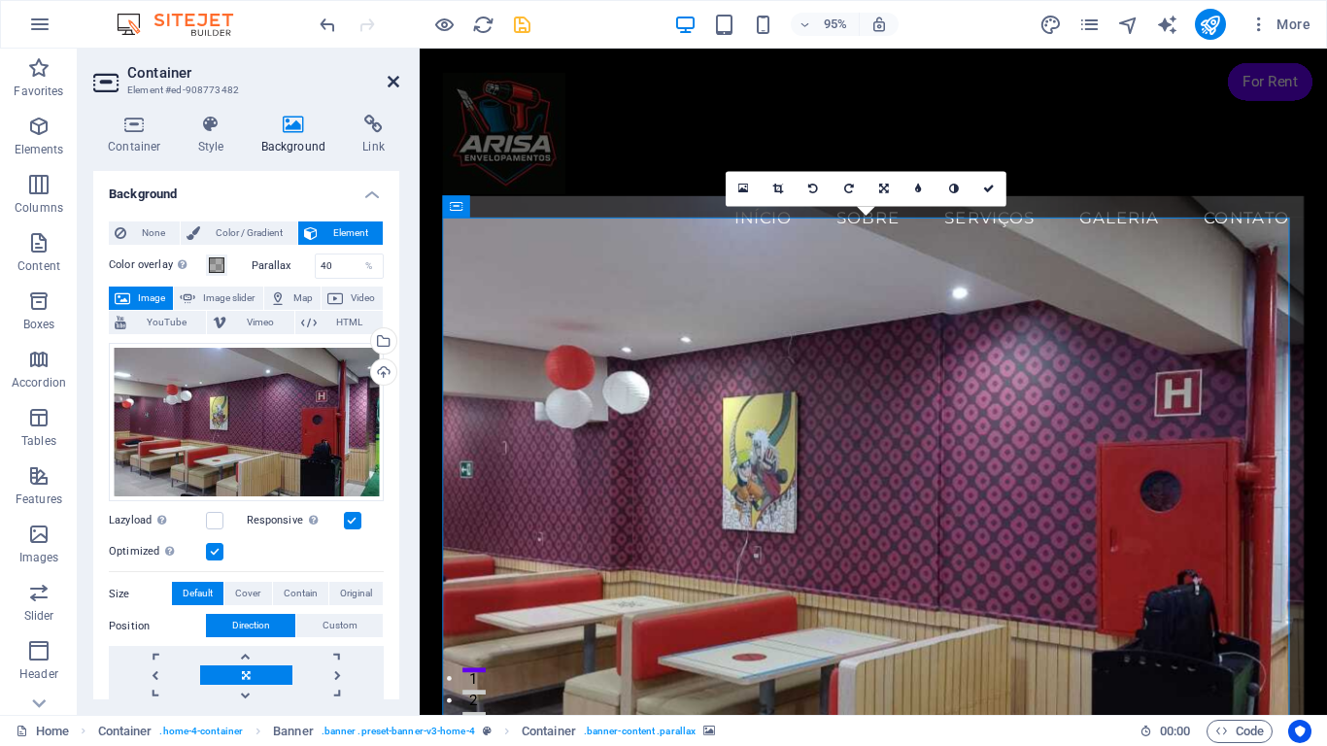
click at [390, 84] on icon at bounding box center [394, 82] width 12 height 16
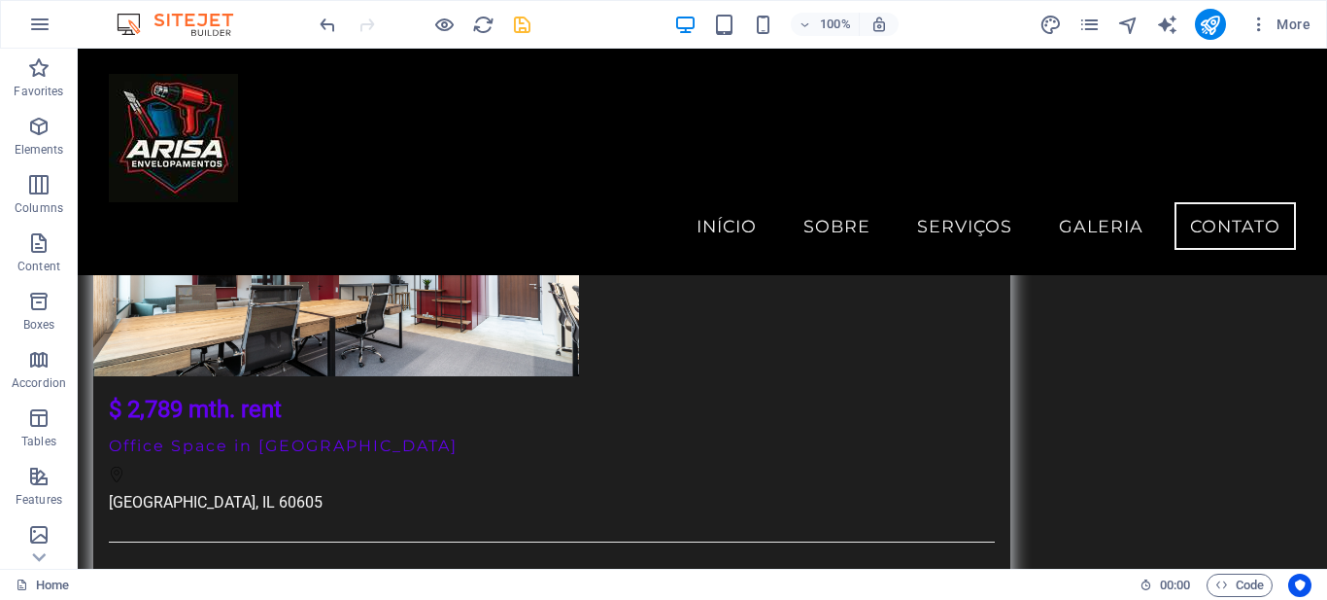
scroll to position [12118, 0]
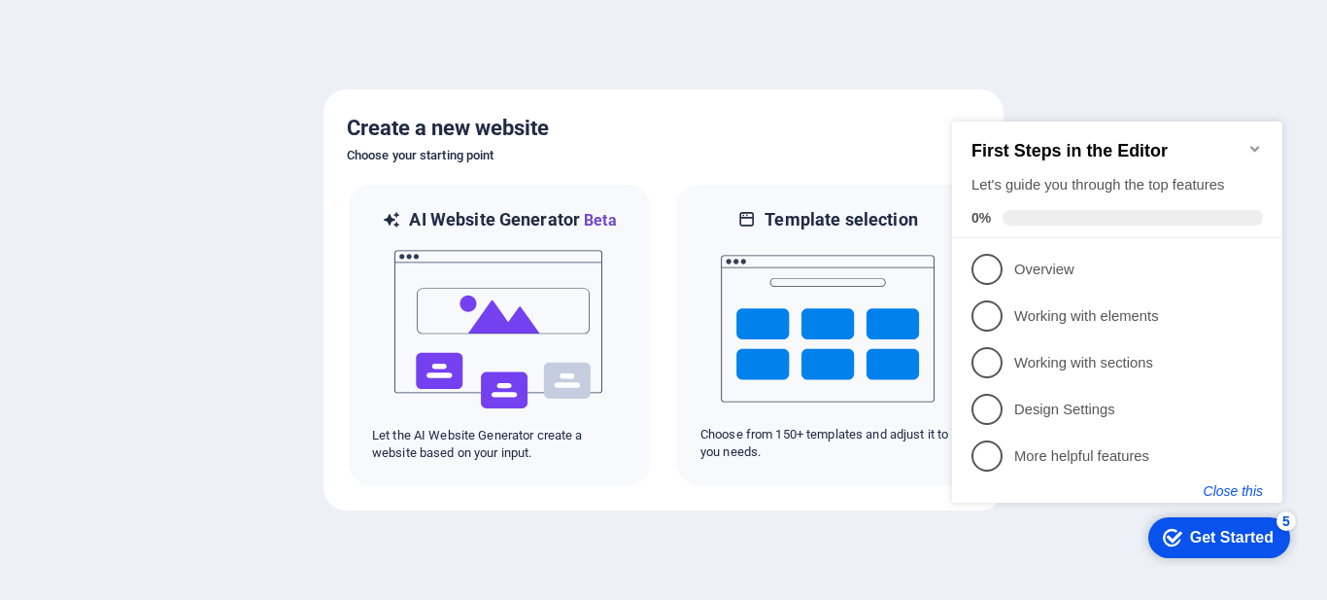
click at [1235, 485] on button "Close this" at bounding box center [1233, 491] width 59 height 16
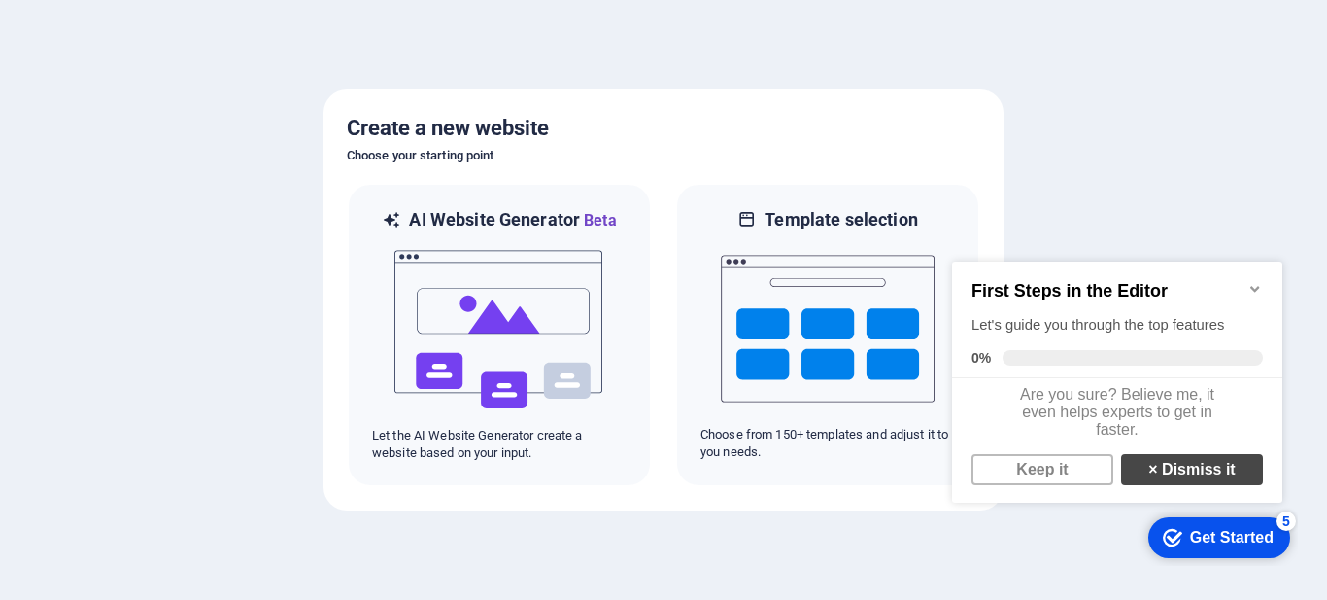
click at [1219, 479] on link "× Dismiss it" at bounding box center [1192, 469] width 142 height 31
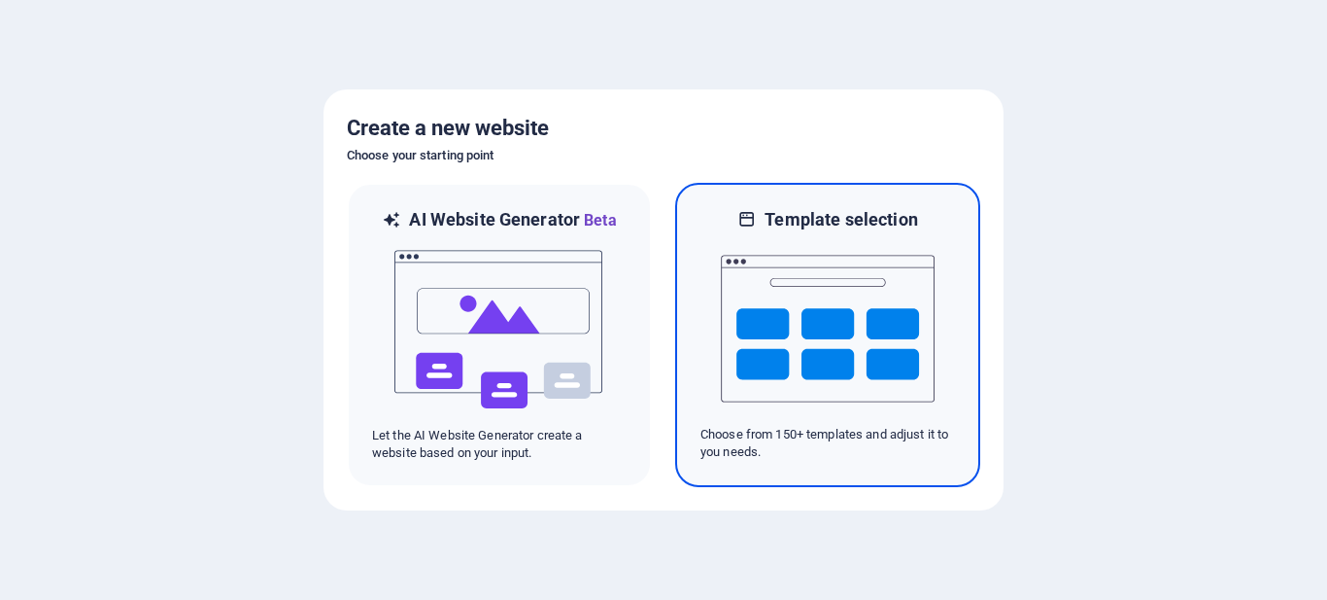
click at [874, 350] on img at bounding box center [828, 328] width 214 height 194
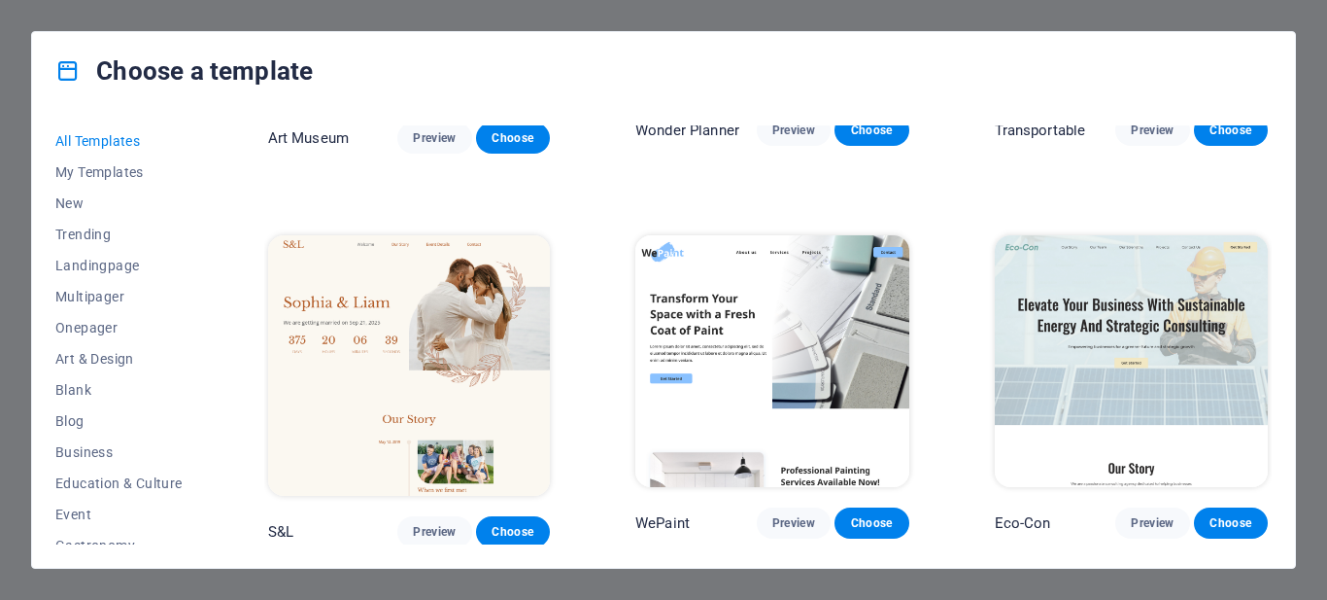
scroll to position [777, 0]
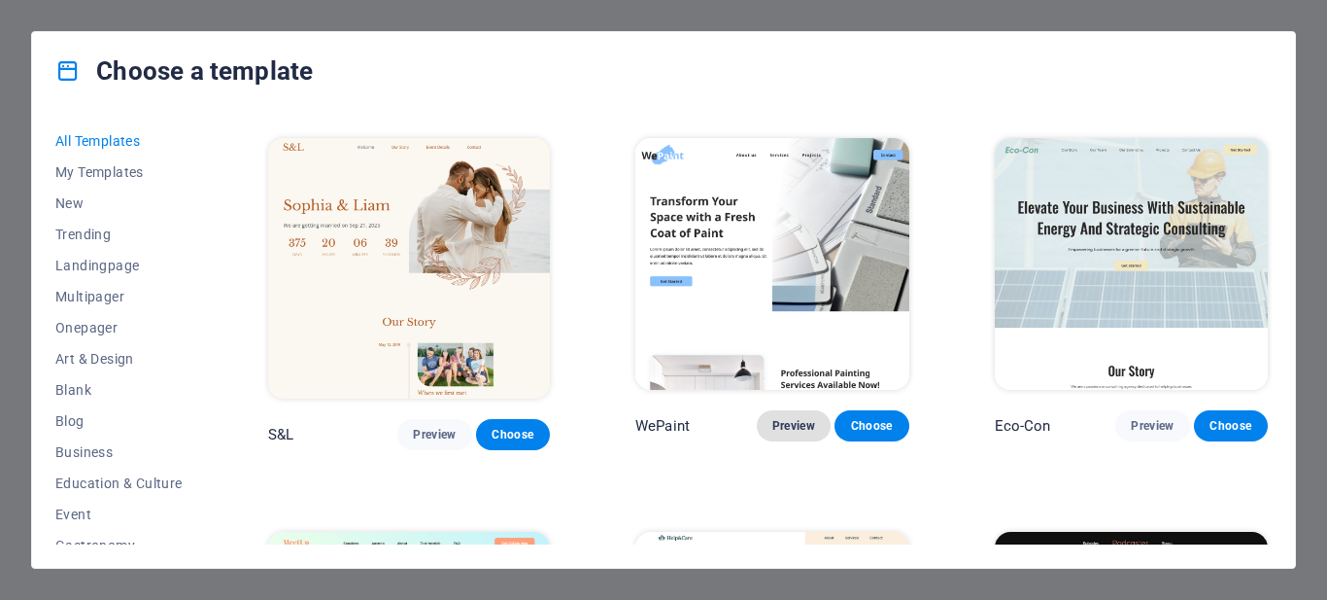
click at [781, 418] on span "Preview" at bounding box center [794, 426] width 43 height 16
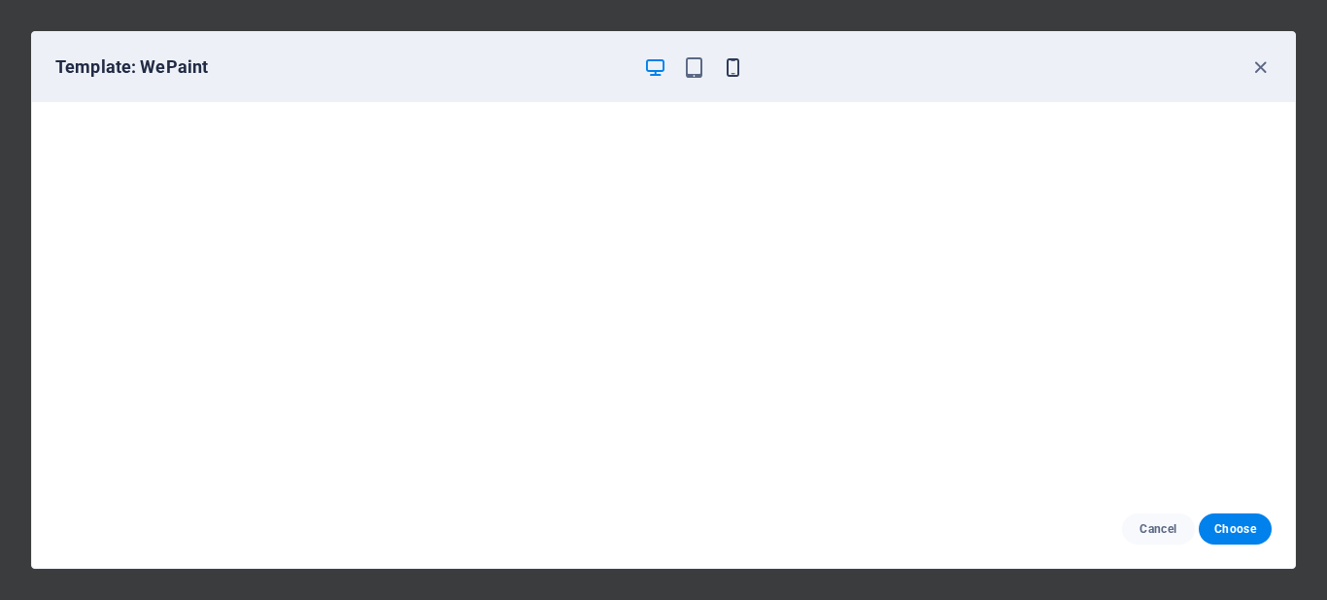
click at [734, 71] on icon "button" at bounding box center [733, 67] width 22 height 22
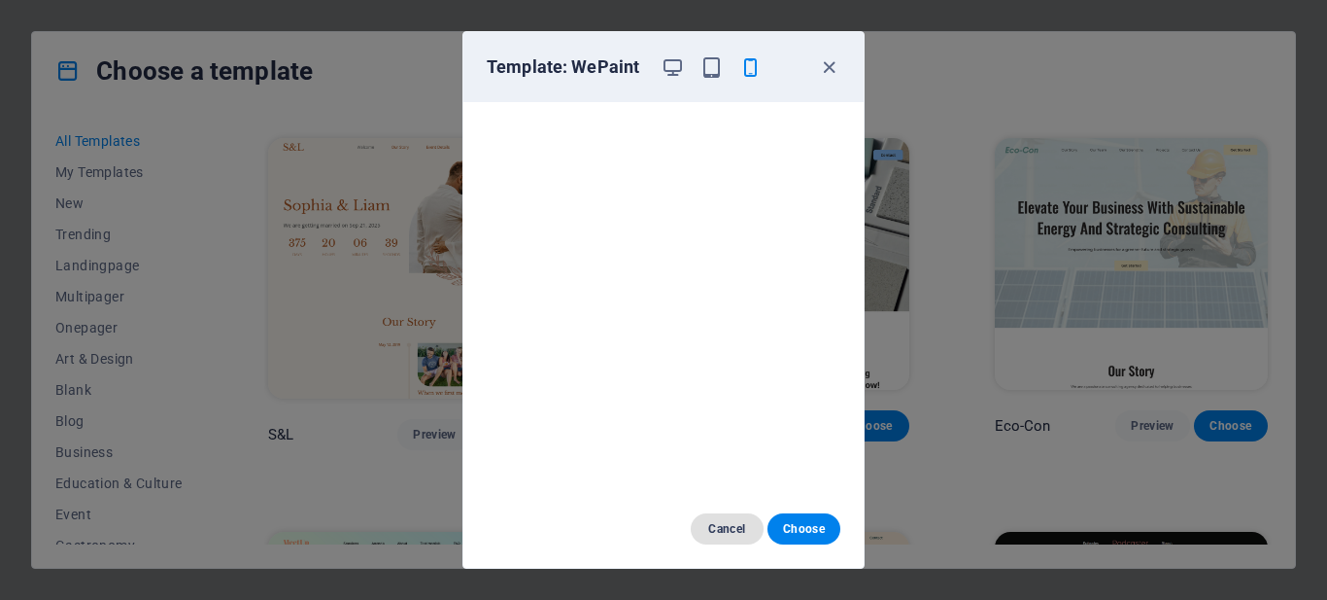
click at [737, 532] on span "Cancel" at bounding box center [727, 529] width 42 height 16
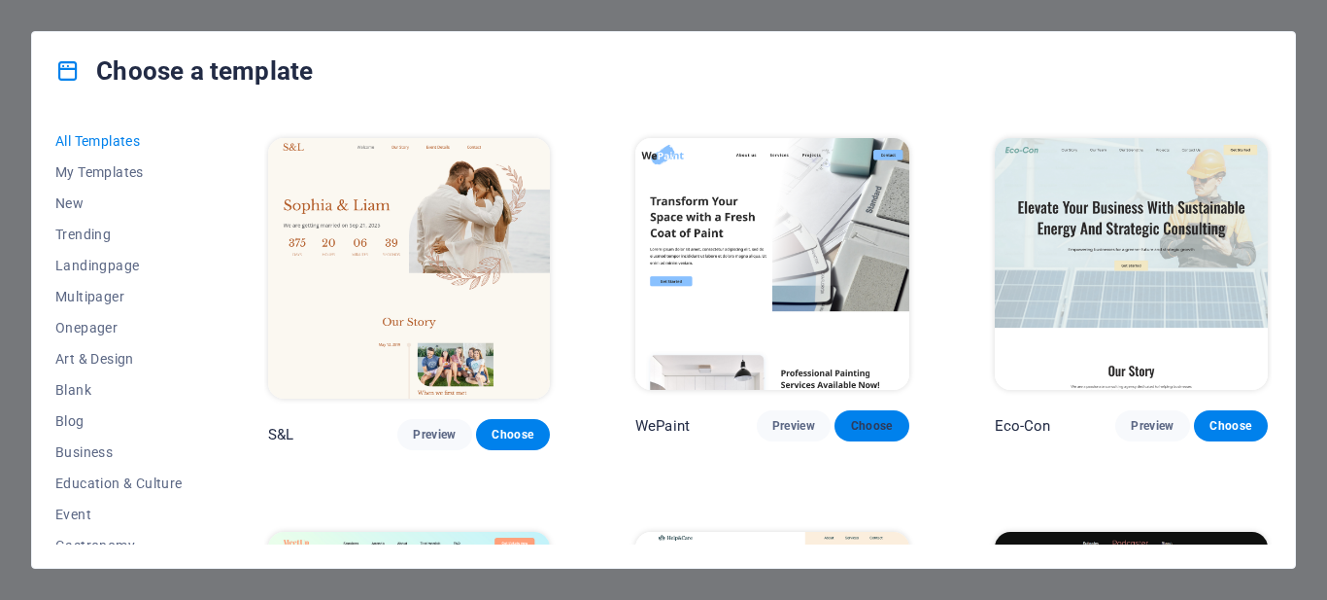
click at [873, 418] on span "Choose" at bounding box center [871, 426] width 43 height 16
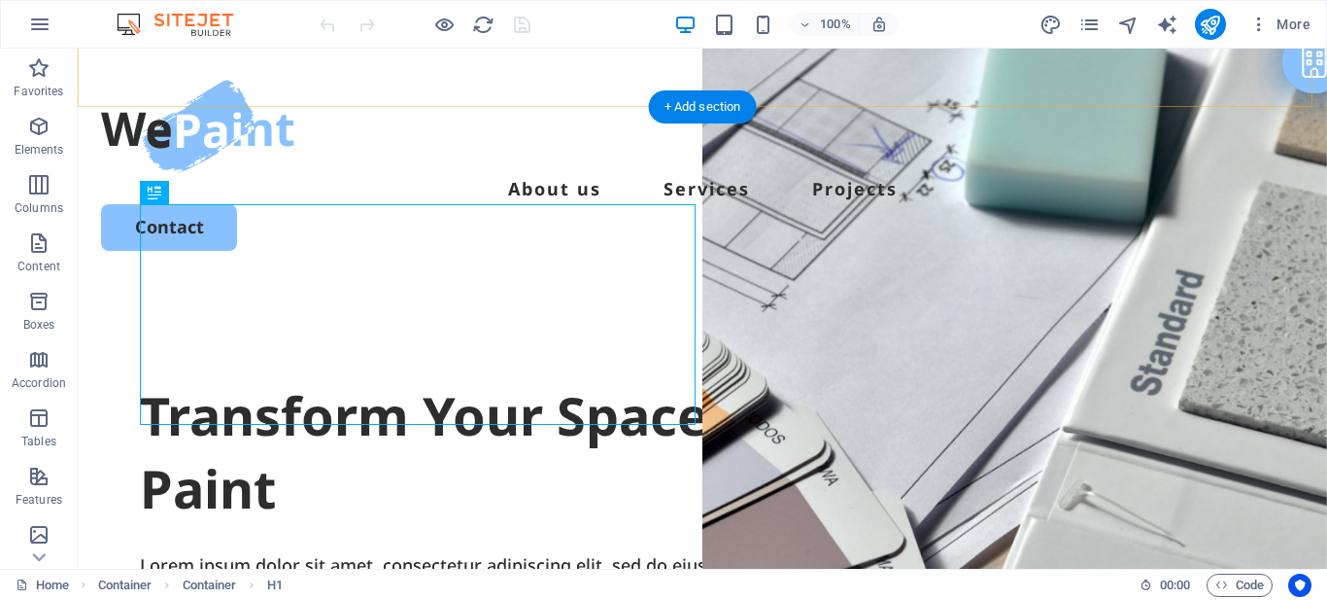
scroll to position [97, 0]
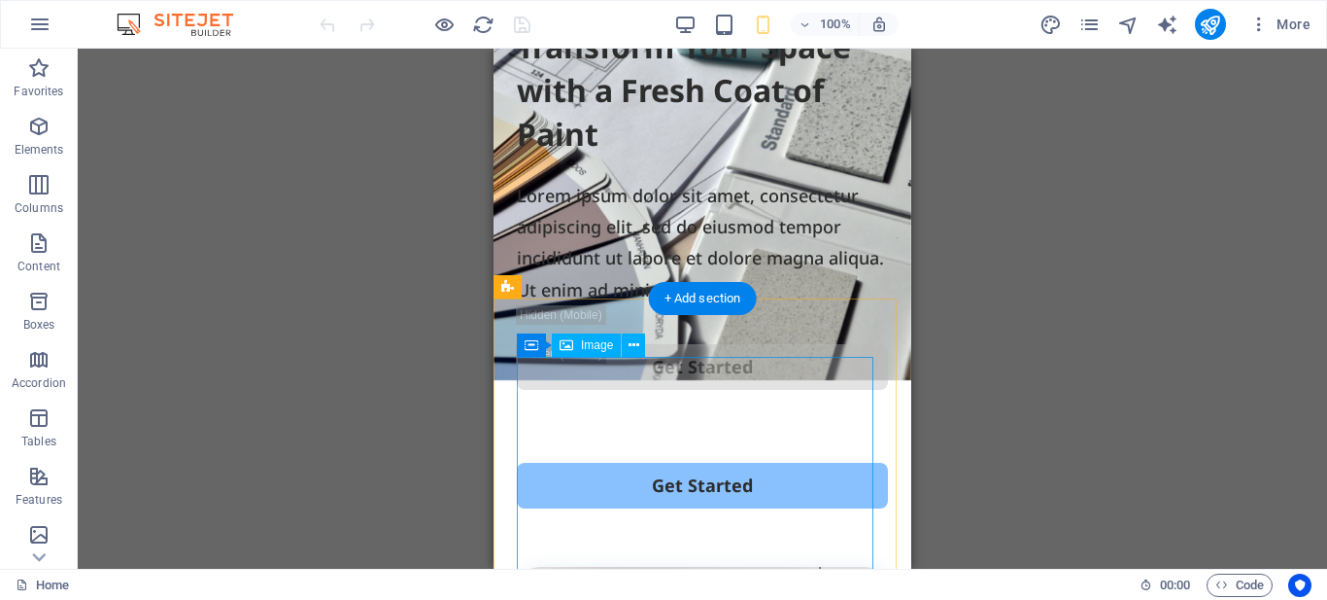
scroll to position [0, 0]
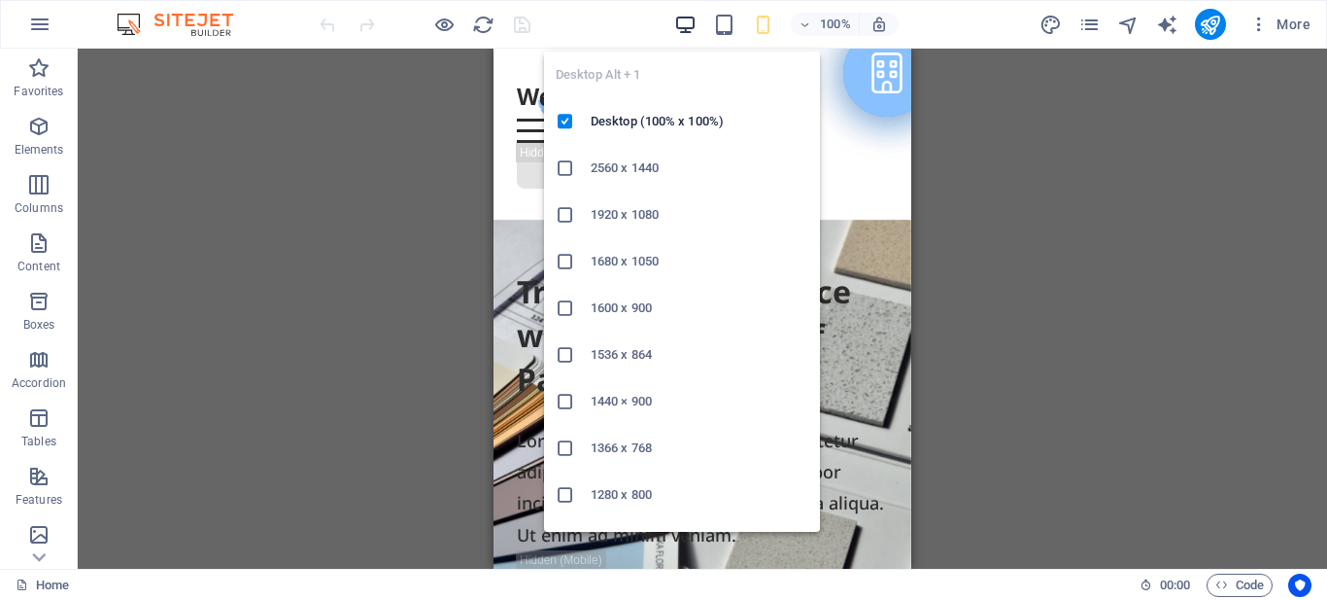
click at [688, 20] on icon "button" at bounding box center [685, 25] width 22 height 22
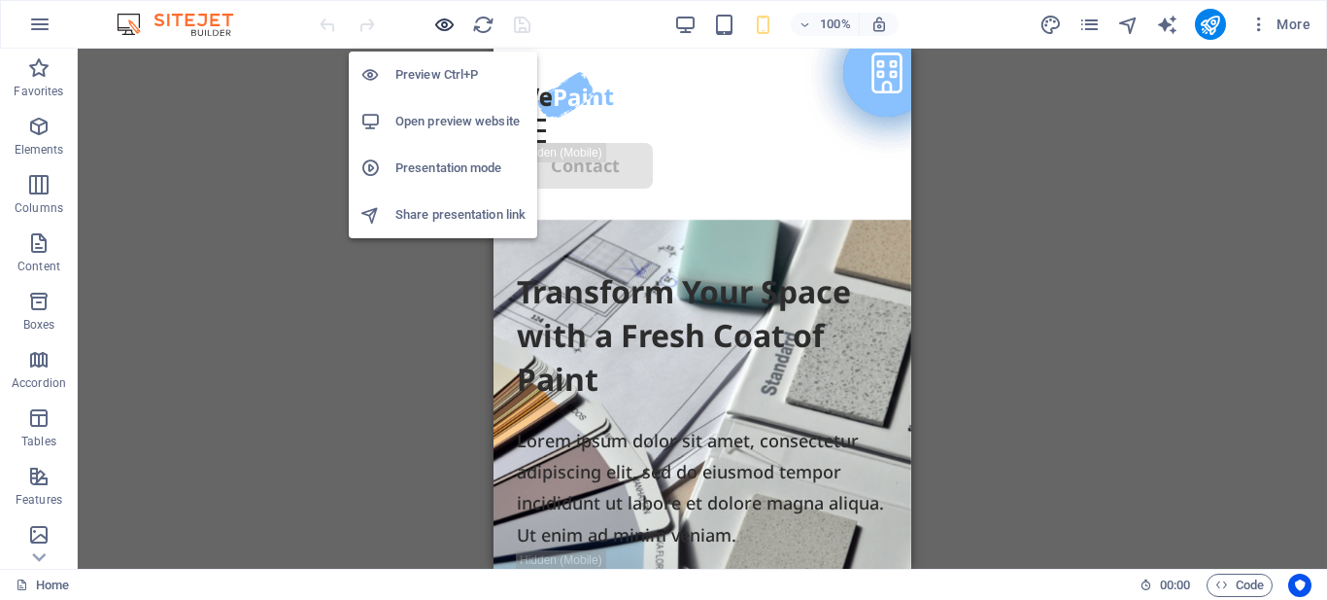
click at [414, 25] on icon "button" at bounding box center [393, 24] width 41 height 36
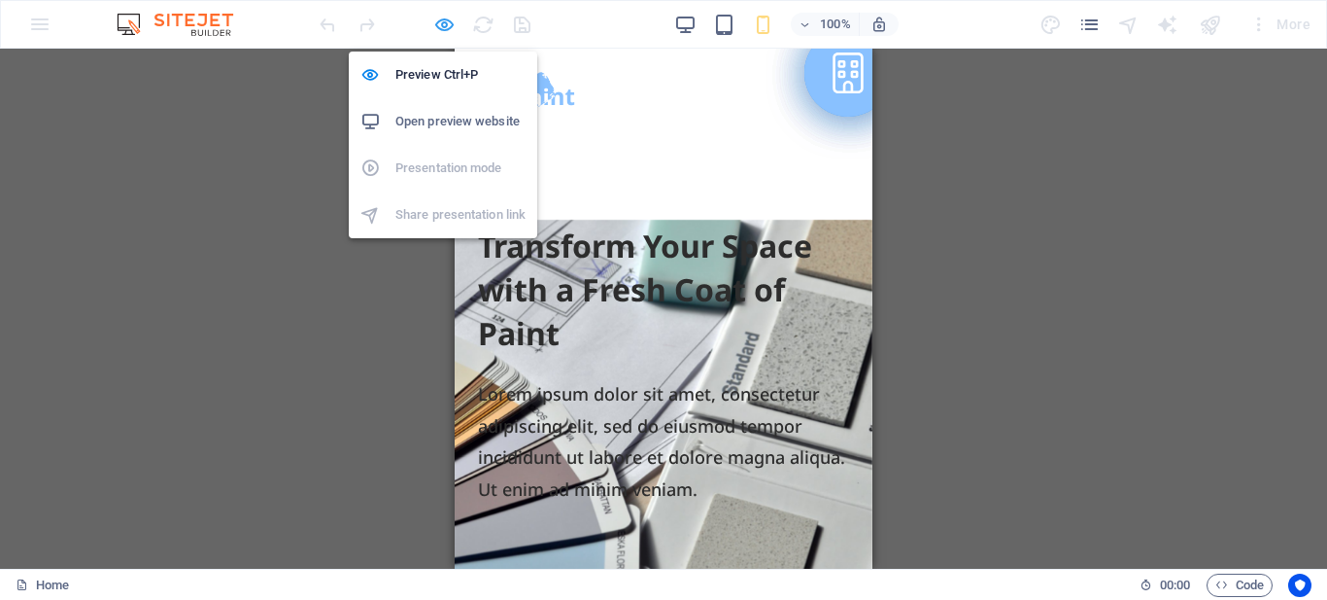
click at [414, 21] on icon "button" at bounding box center [393, 24] width 41 height 36
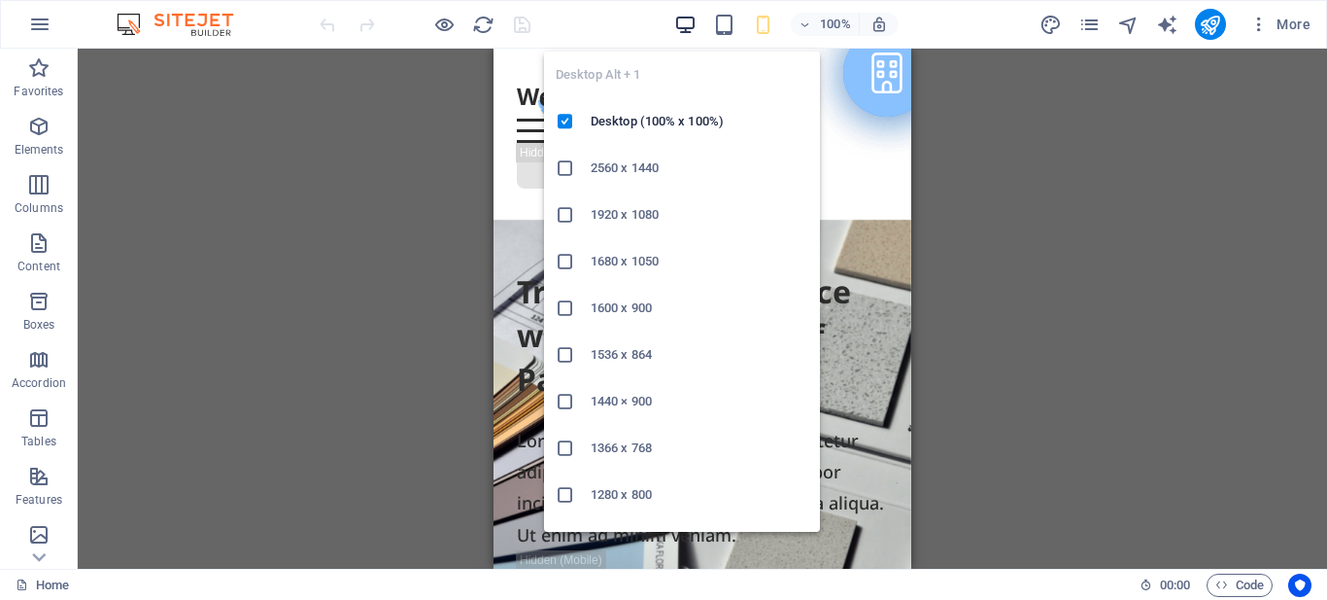
click at [680, 27] on icon "button" at bounding box center [685, 25] width 22 height 22
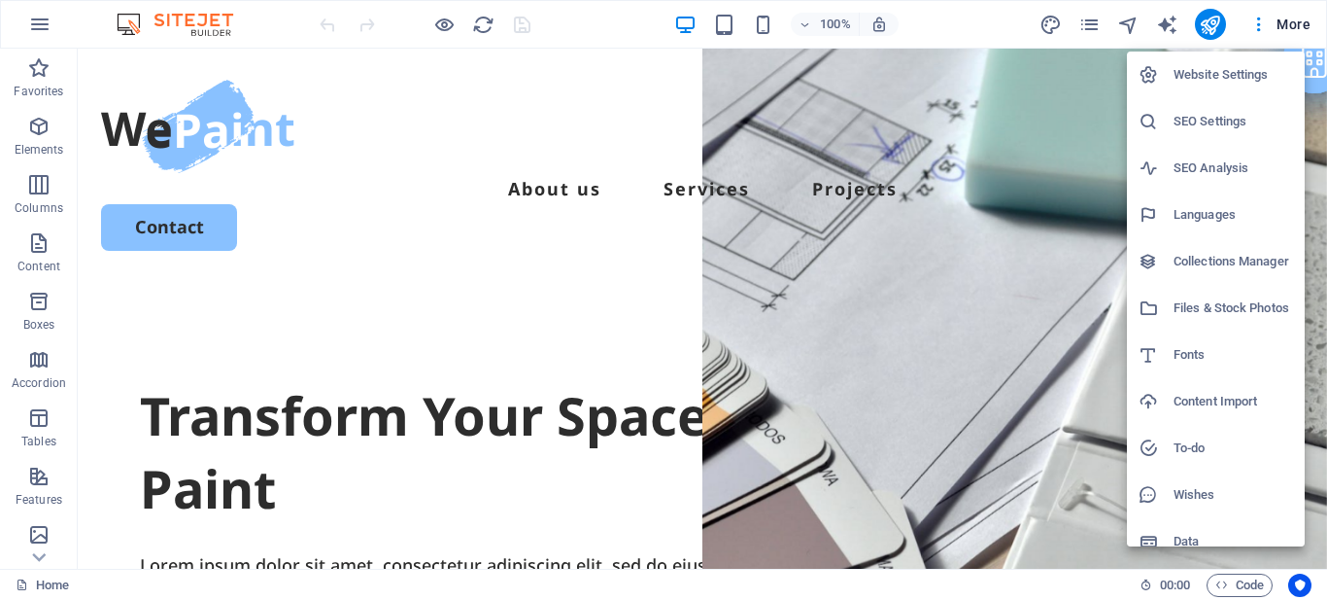
click at [1241, 73] on h6 "Website Settings" at bounding box center [1234, 74] width 120 height 23
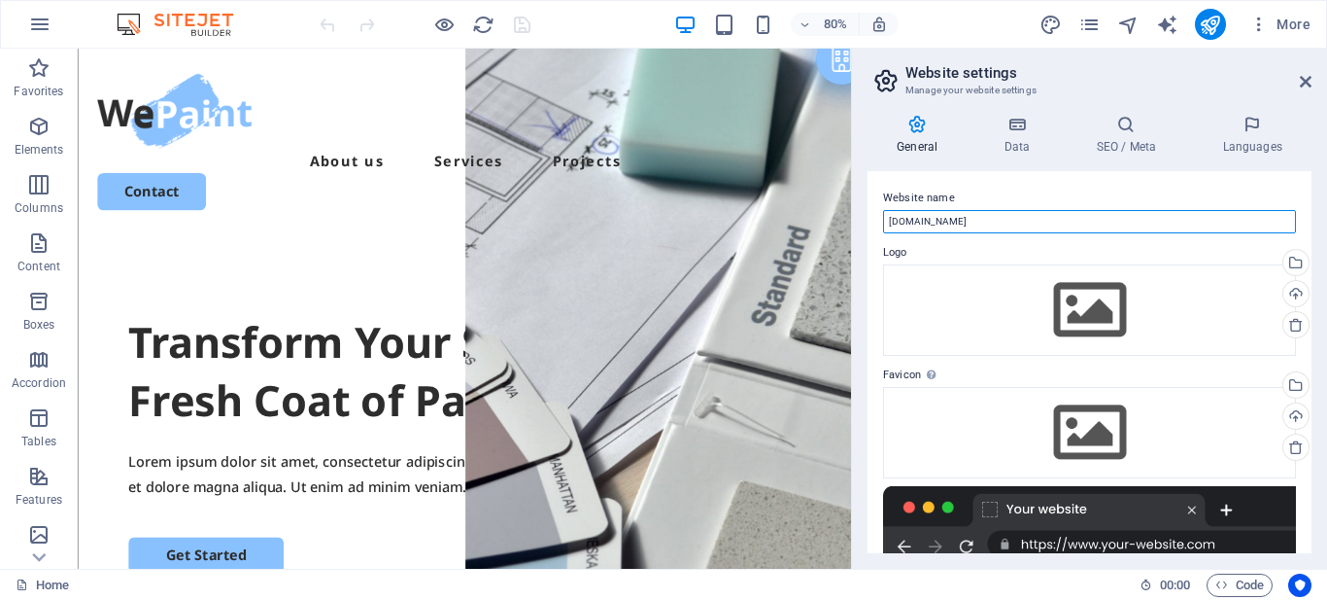
click at [990, 215] on input "helpremover.indesignwebhosting.com.br" at bounding box center [1089, 221] width 413 height 23
click at [921, 224] on input "Help Reover" at bounding box center [1089, 221] width 413 height 23
click at [940, 219] on input "Help Remover" at bounding box center [1089, 221] width 413 height 23
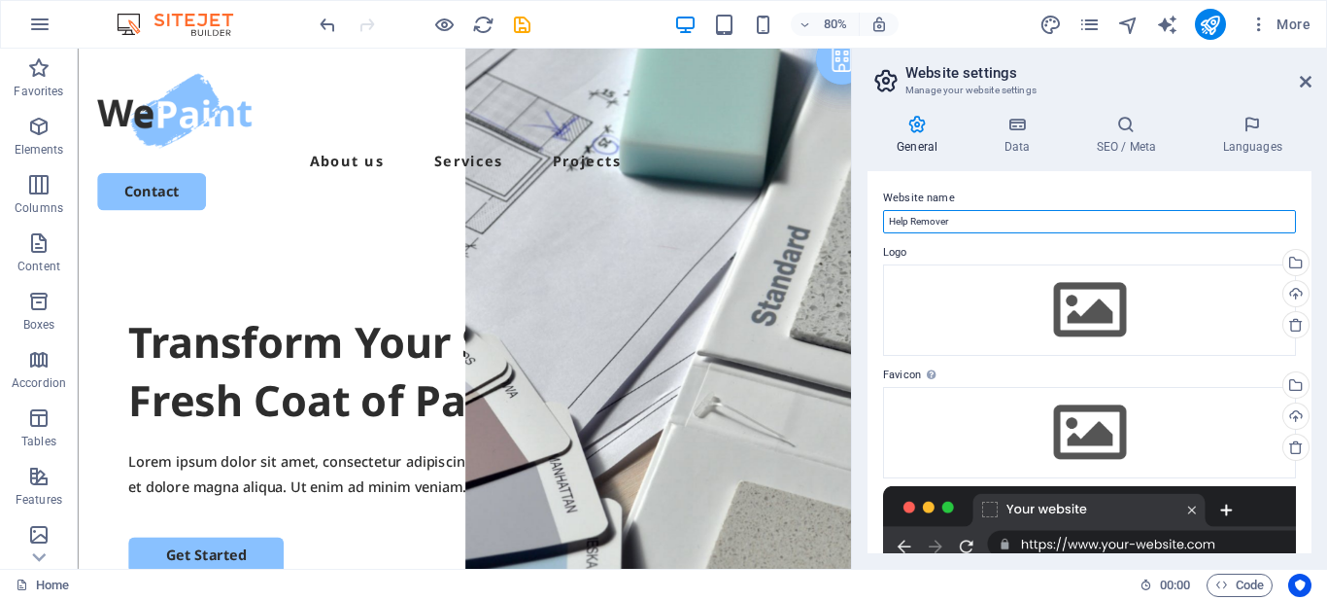
click at [940, 219] on input "Help Remover" at bounding box center [1089, 221] width 413 height 23
type input "Help Remover"
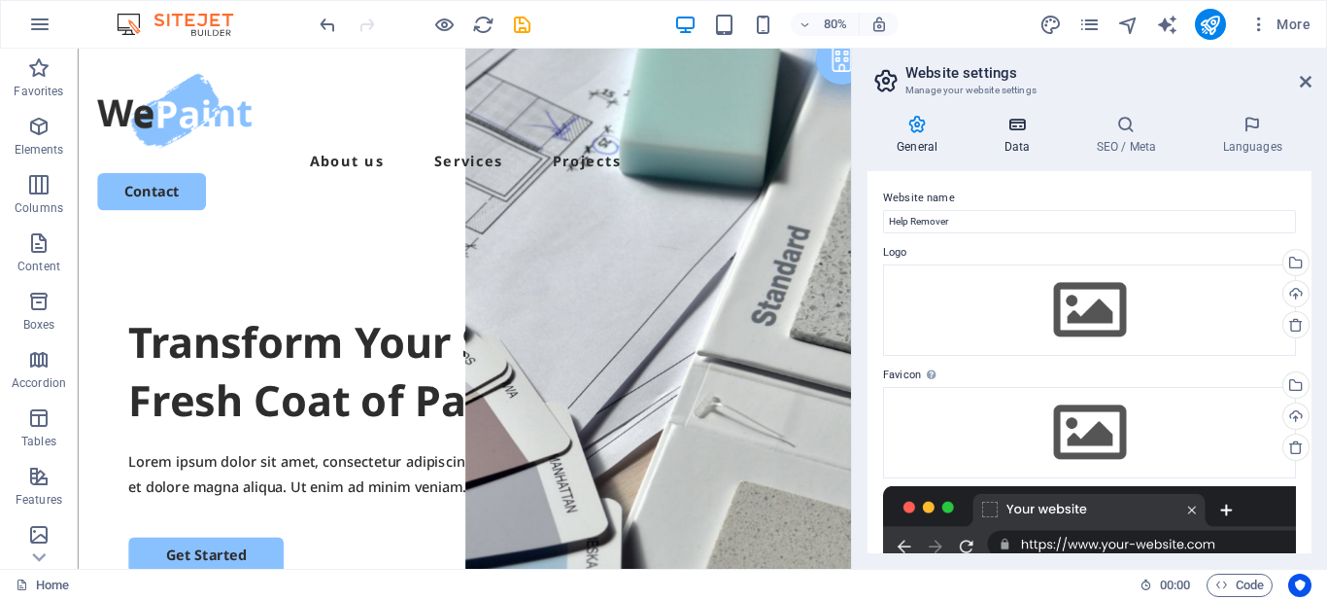
click at [1017, 130] on icon at bounding box center [1017, 124] width 85 height 19
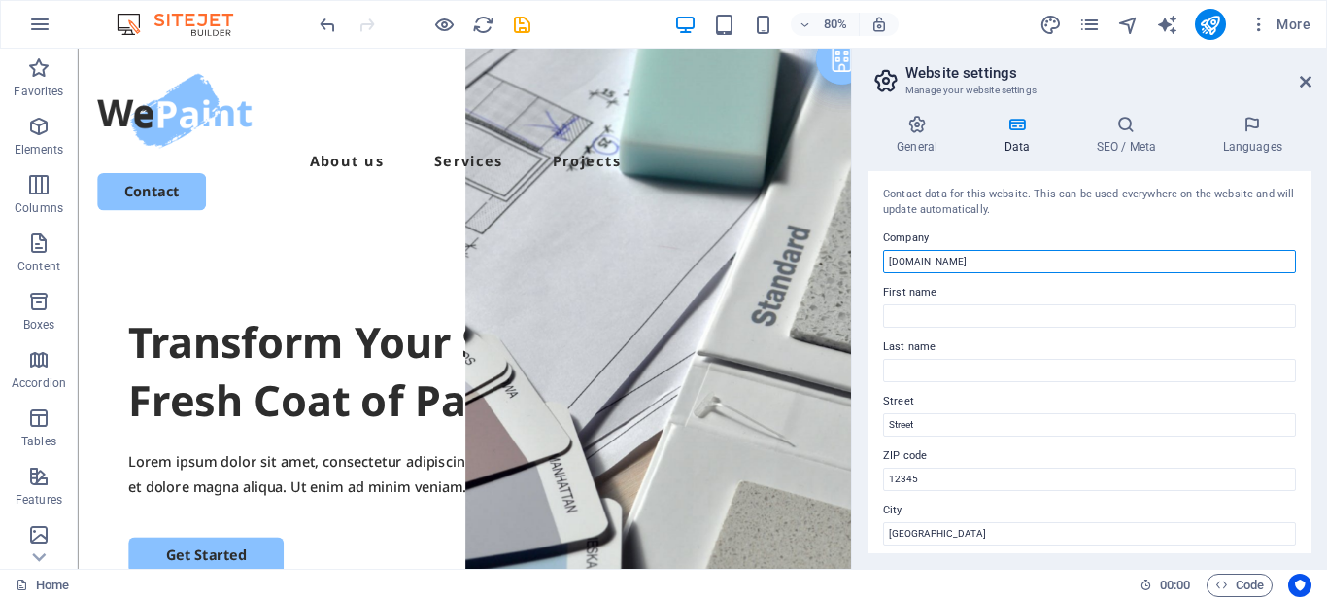
click at [971, 258] on input "helpremover.indesignwebhosting.com.br" at bounding box center [1089, 261] width 413 height 23
paste input "Help Remove"
type input "Help Remover"
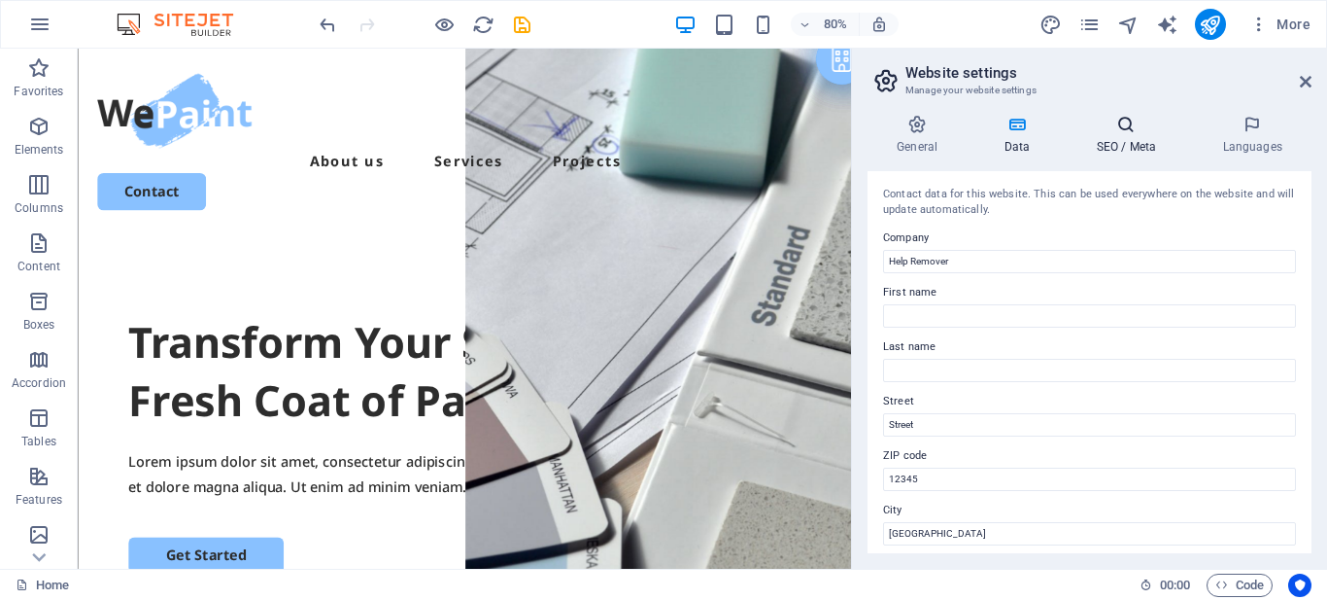
click at [1119, 134] on h4 "SEO / Meta" at bounding box center [1130, 135] width 126 height 41
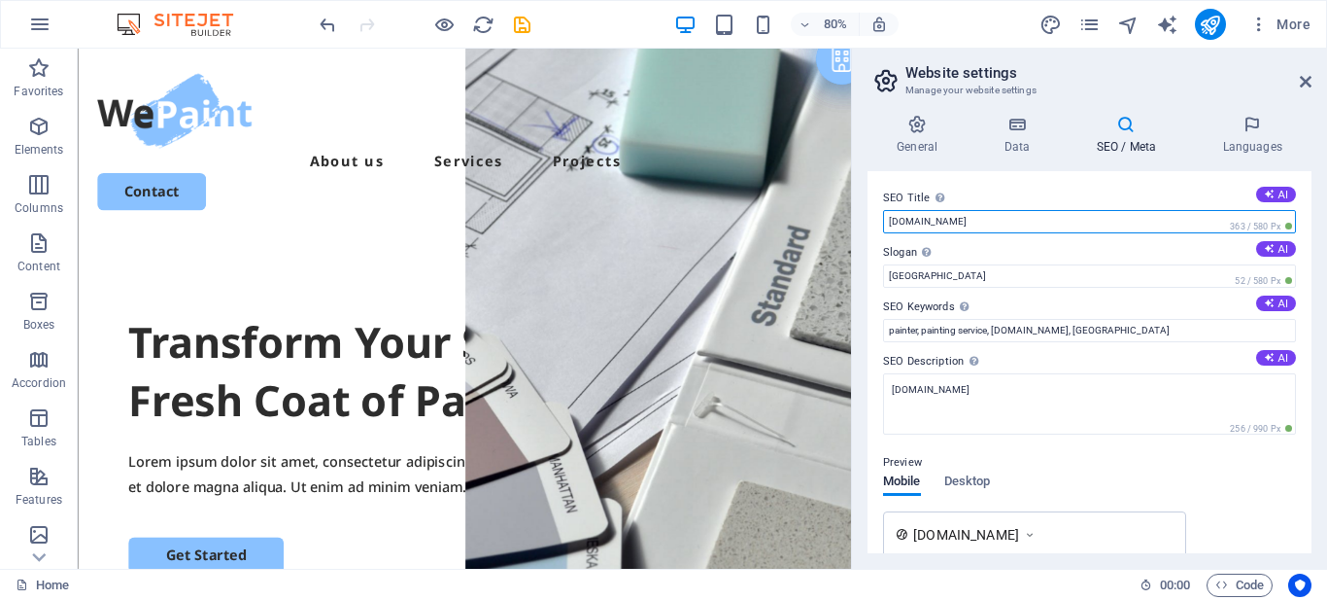
click at [999, 218] on input "helpremover.indesignwebhosting.com.br" at bounding box center [1089, 221] width 413 height 23
paste input "Help Remove"
type input "Help Remover"
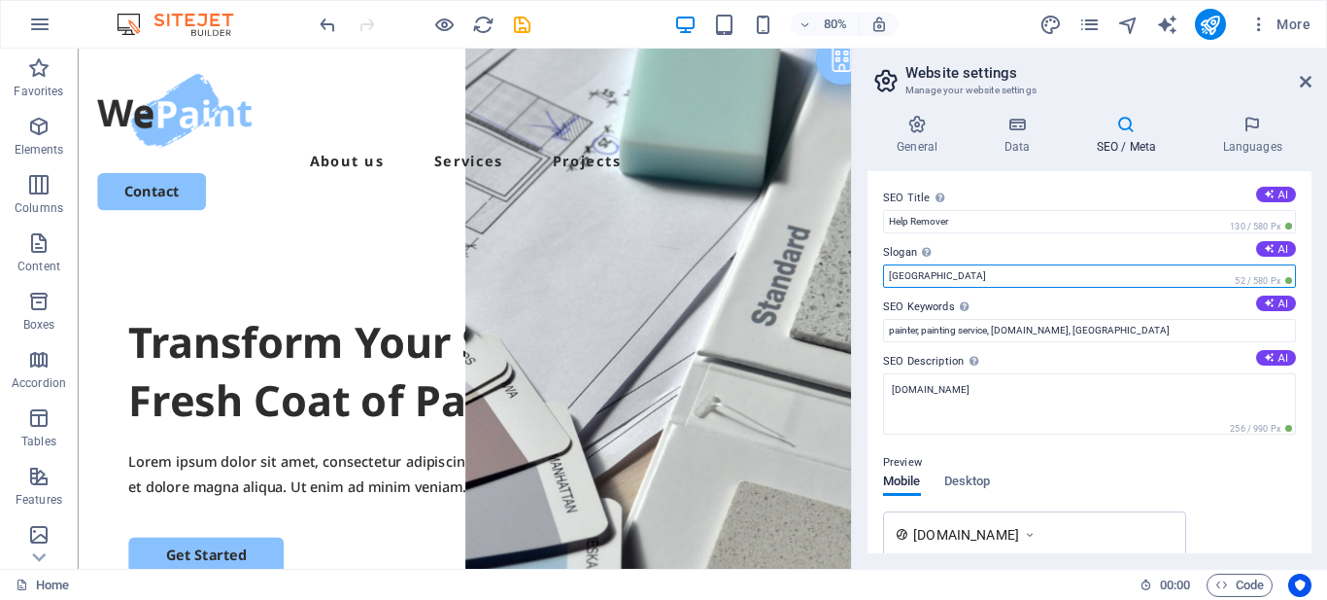
click at [905, 271] on input "[GEOGRAPHIC_DATA]" at bounding box center [1089, 275] width 413 height 23
paste input "Correção de Sobrancelhas"
type input "Correção de Sobrancelhas"
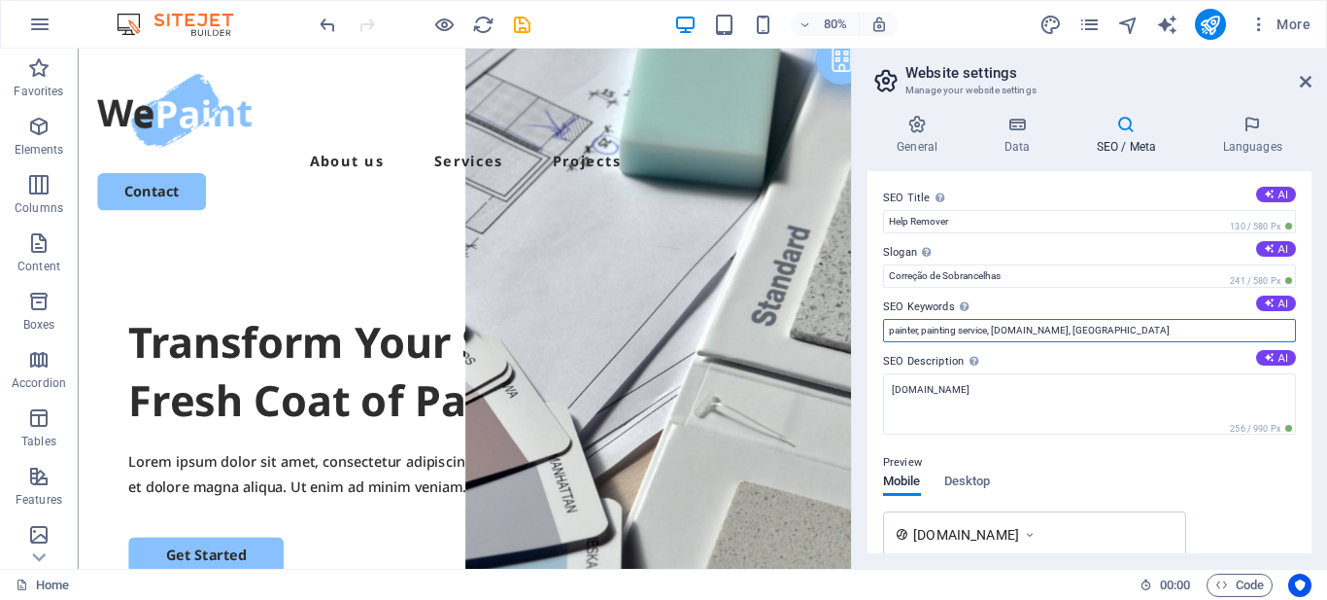
click at [966, 331] on input "painter, painting service, helpremover.indesignwebhosting.com.br, Berlin" at bounding box center [1089, 330] width 413 height 23
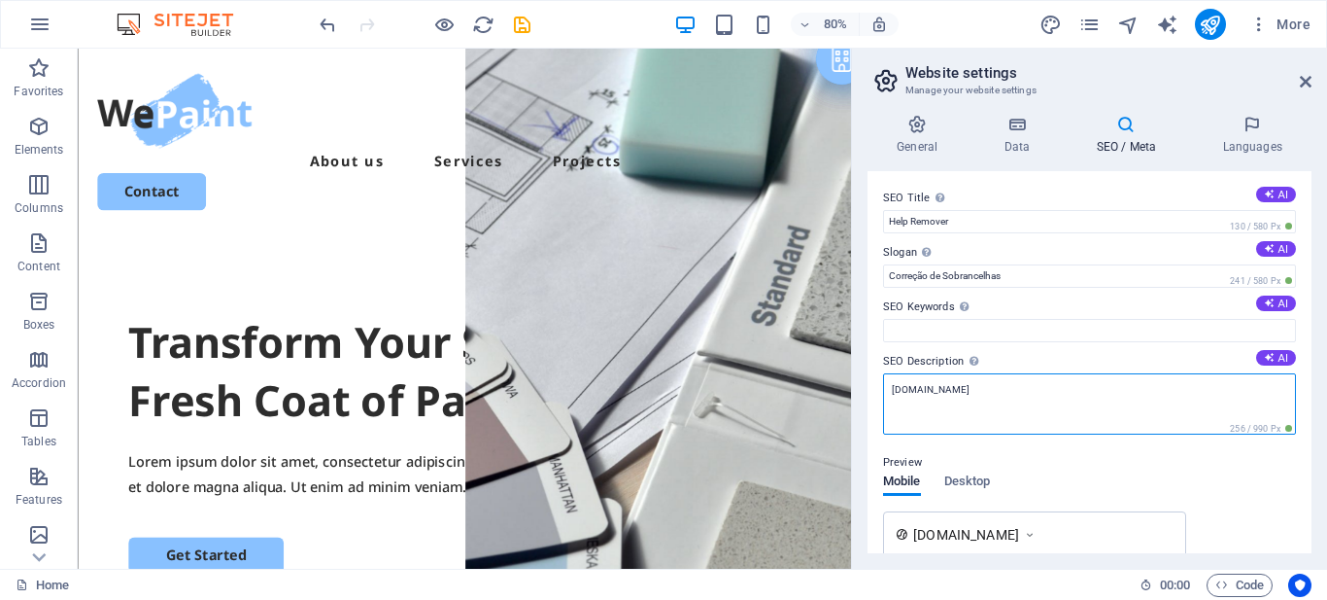
click at [988, 384] on textarea "helpremover.indesignwebhosting.com.br" at bounding box center [1089, 403] width 413 height 61
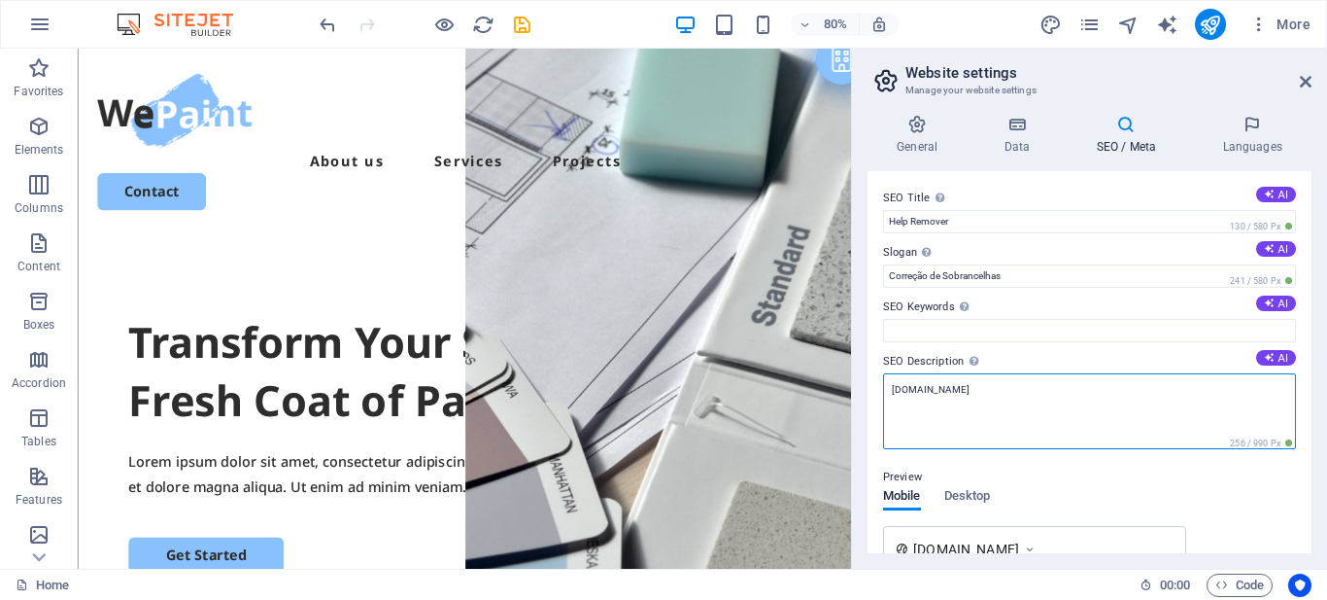
click at [988, 384] on textarea "helpremover.indesignwebhosting.com.br" at bounding box center [1089, 411] width 413 height 76
click at [988, 383] on textarea "helpremover.indesignwebhosting.com.br" at bounding box center [1089, 411] width 413 height 76
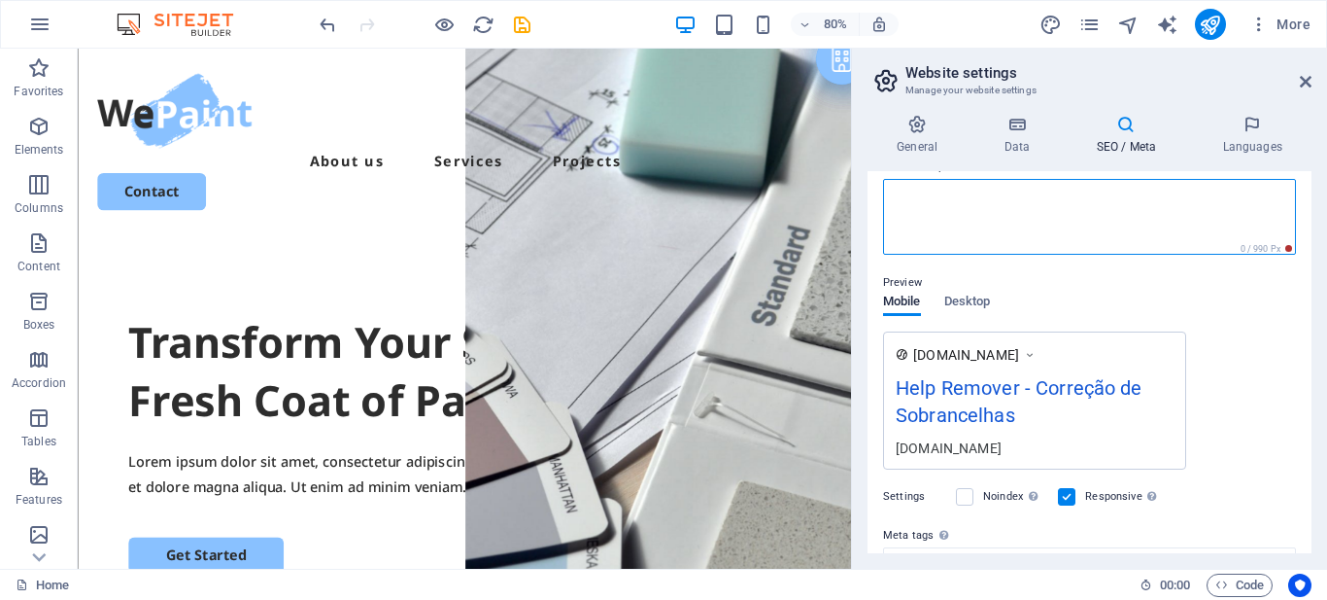
scroll to position [97, 0]
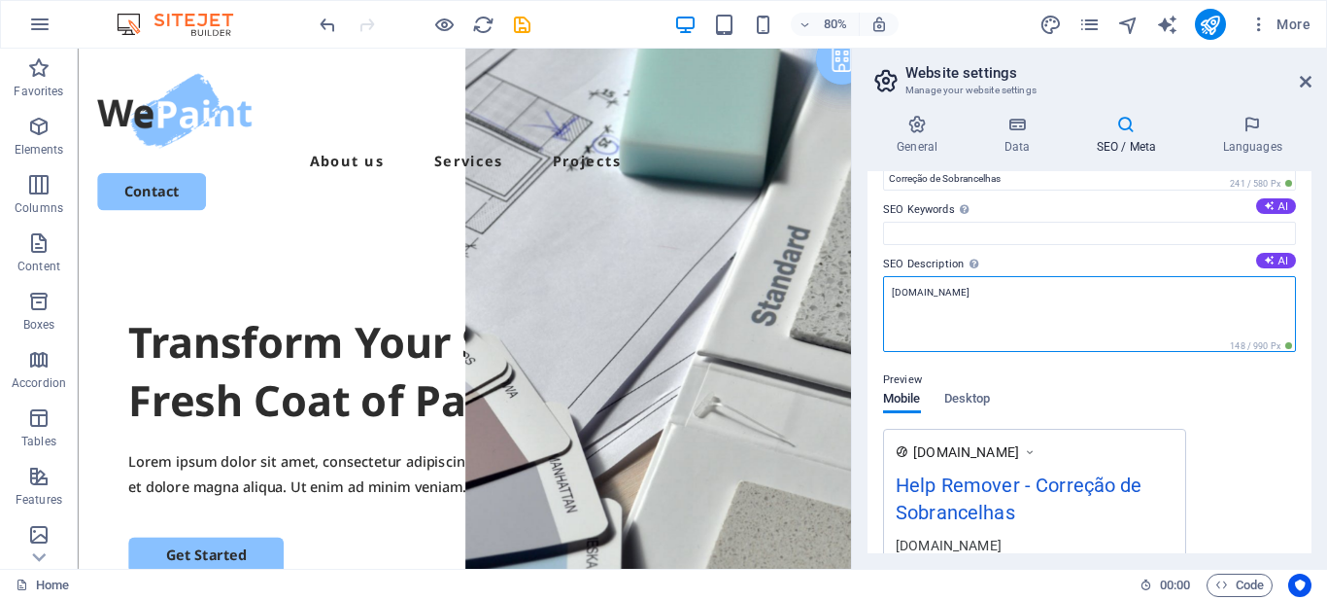
click at [942, 292] on textarea "www.helpreover.com.br" at bounding box center [1089, 314] width 413 height 76
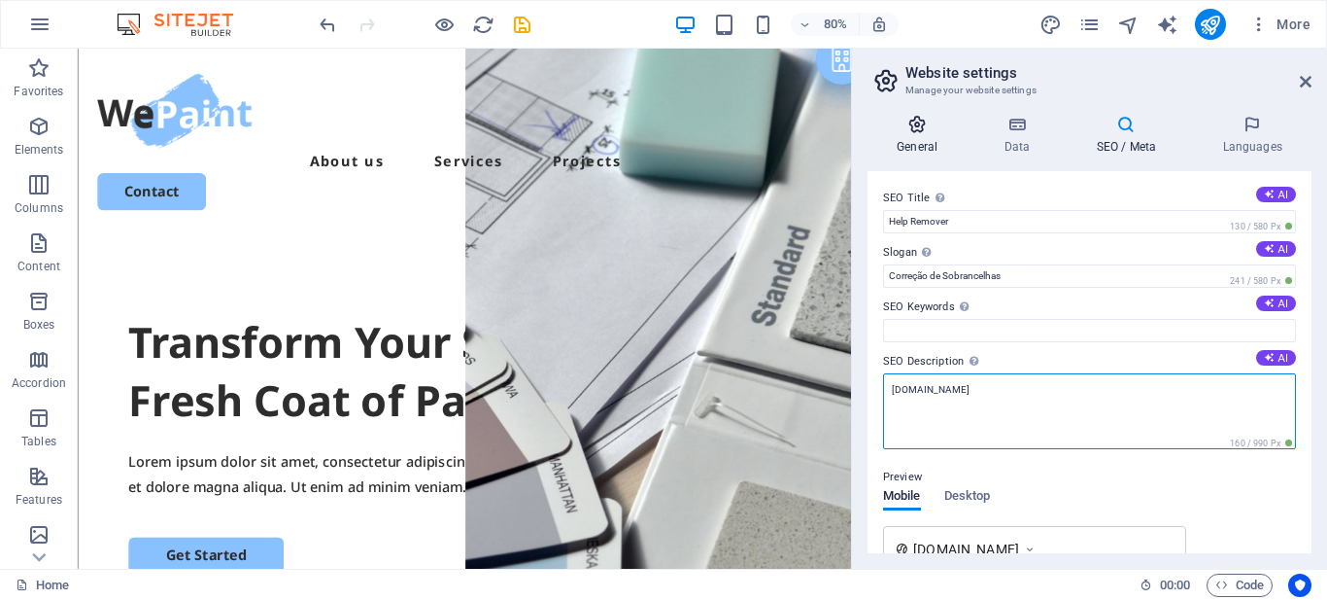
type textarea "[DOMAIN_NAME]"
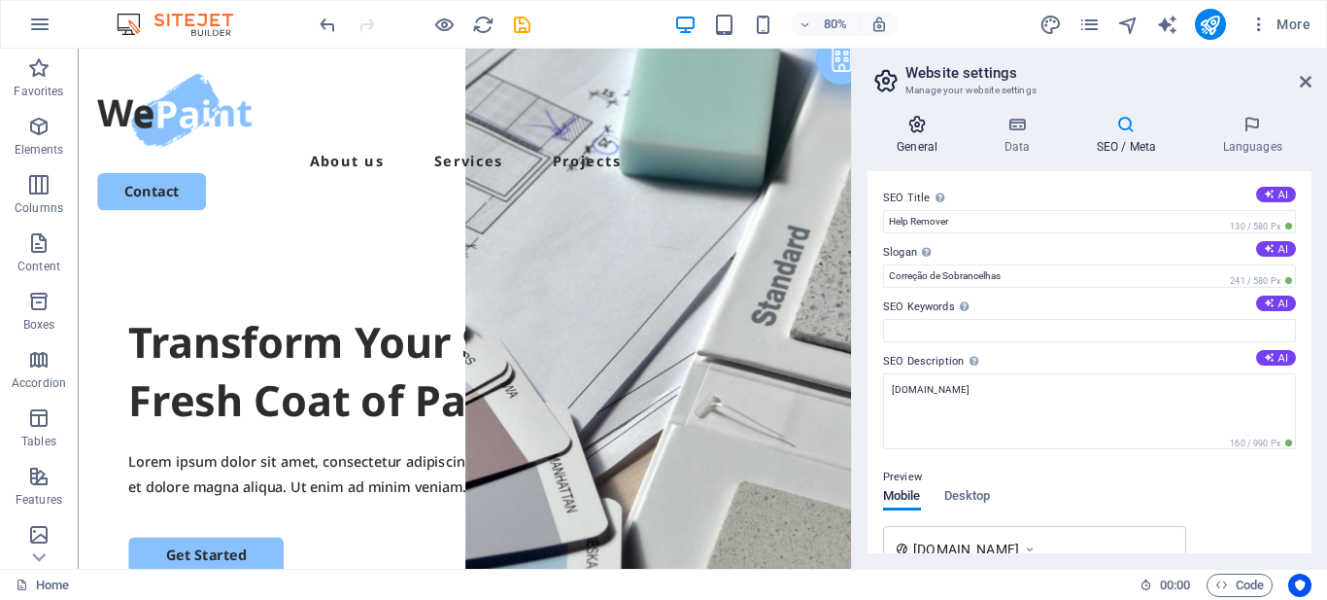
click at [927, 133] on icon at bounding box center [917, 124] width 99 height 19
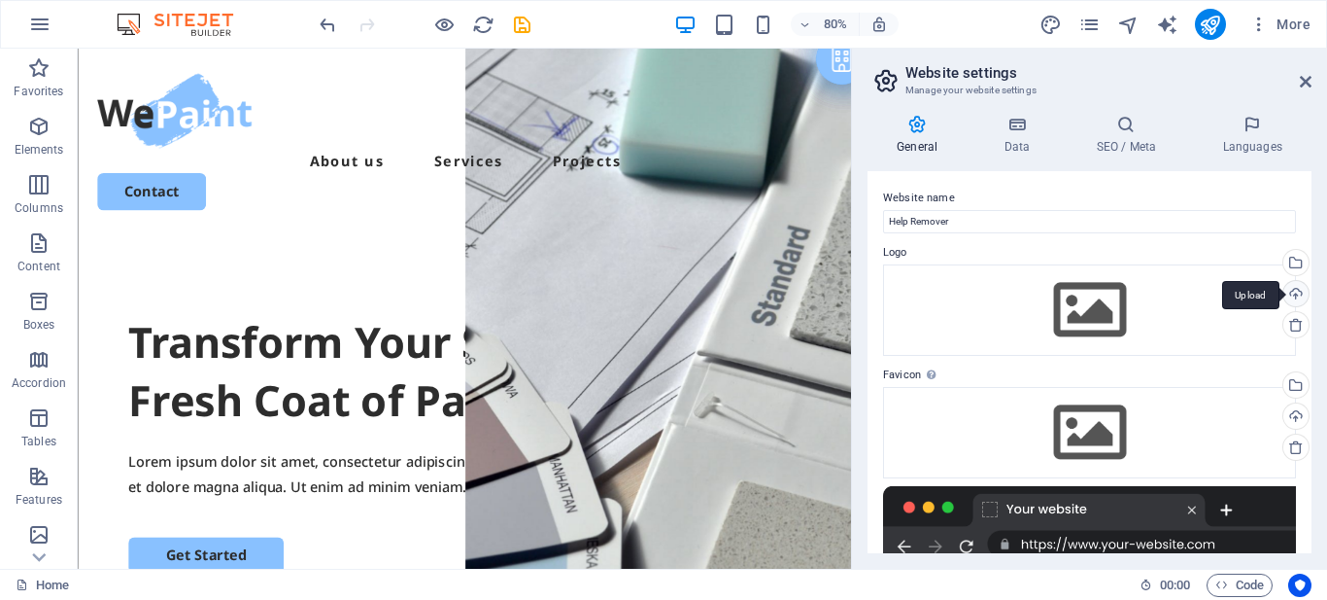
click at [1293, 296] on div "Upload" at bounding box center [1294, 295] width 29 height 29
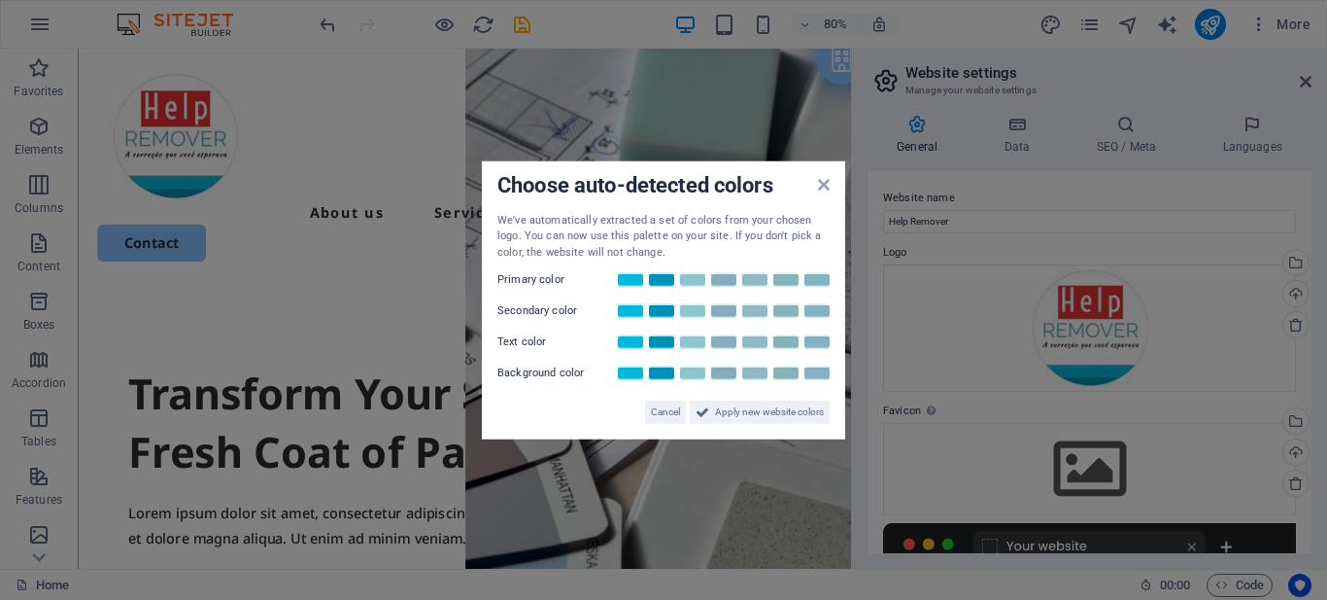
click at [788, 414] on span "Apply new website colors" at bounding box center [769, 411] width 109 height 23
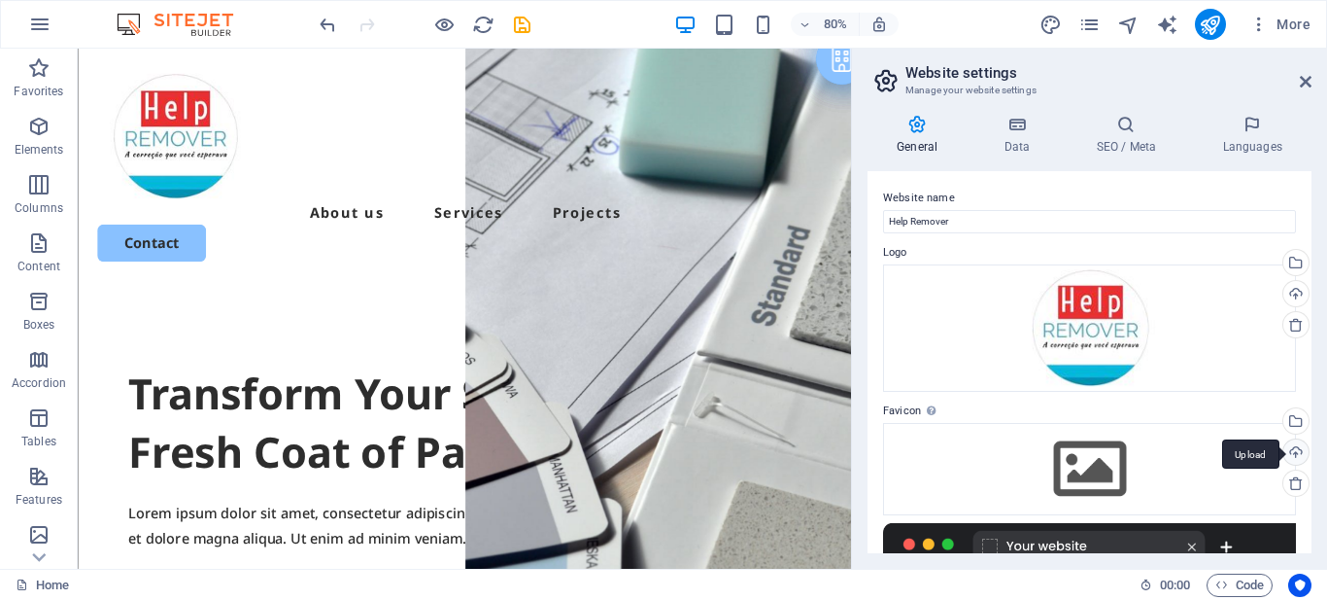
click at [1291, 453] on div "Upload" at bounding box center [1294, 453] width 29 height 29
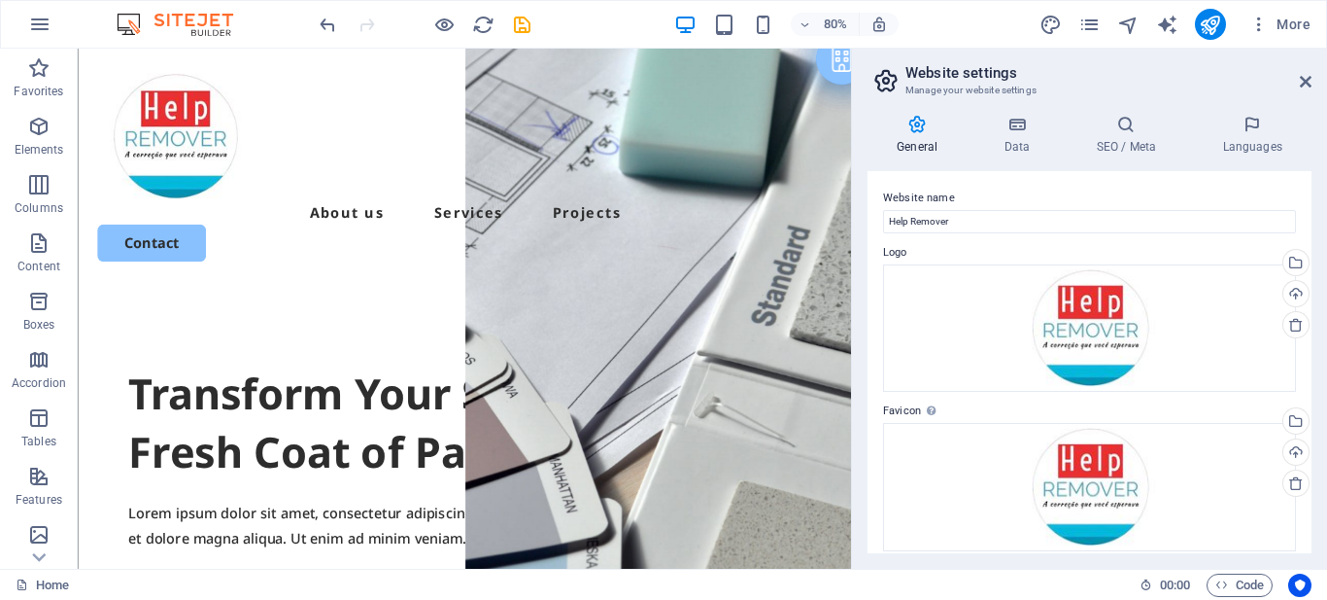
scroll to position [292, 0]
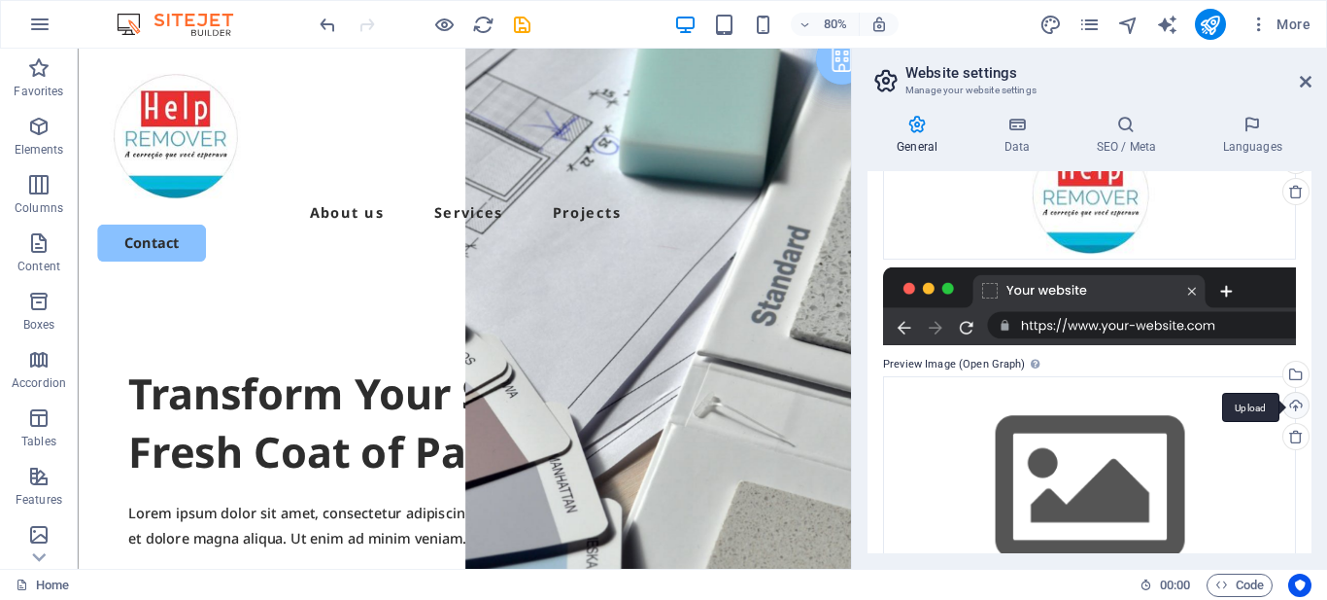
click at [1297, 406] on div "Upload" at bounding box center [1294, 407] width 29 height 29
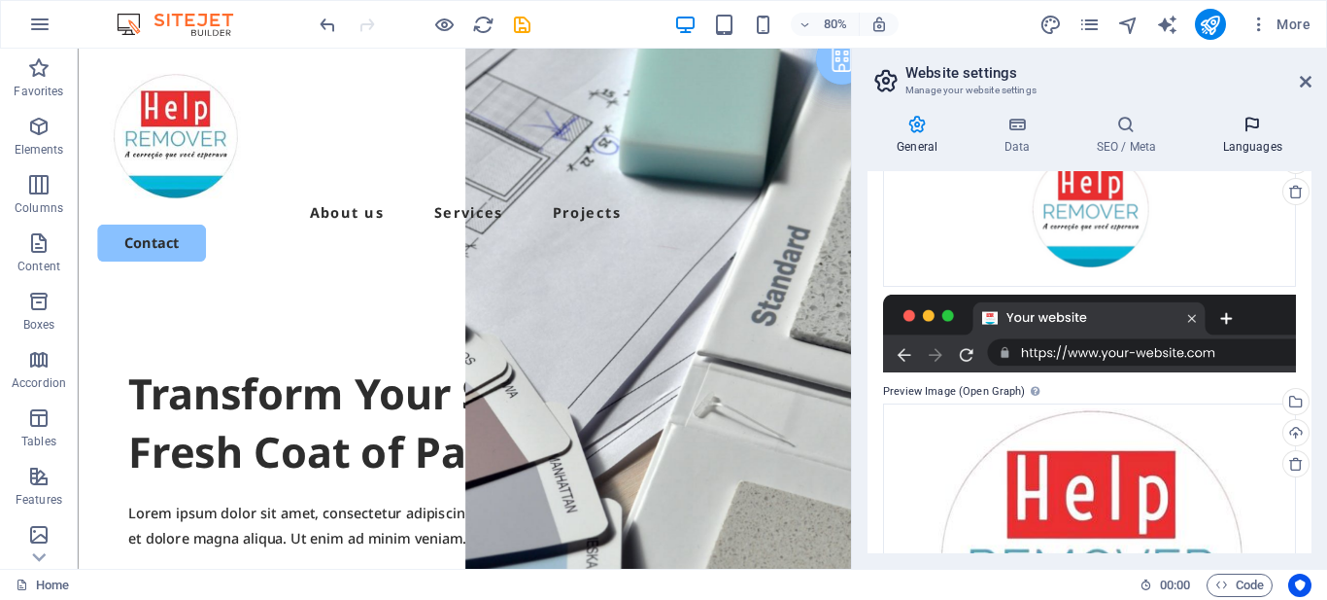
click at [1248, 136] on h4 "Languages" at bounding box center [1252, 135] width 119 height 41
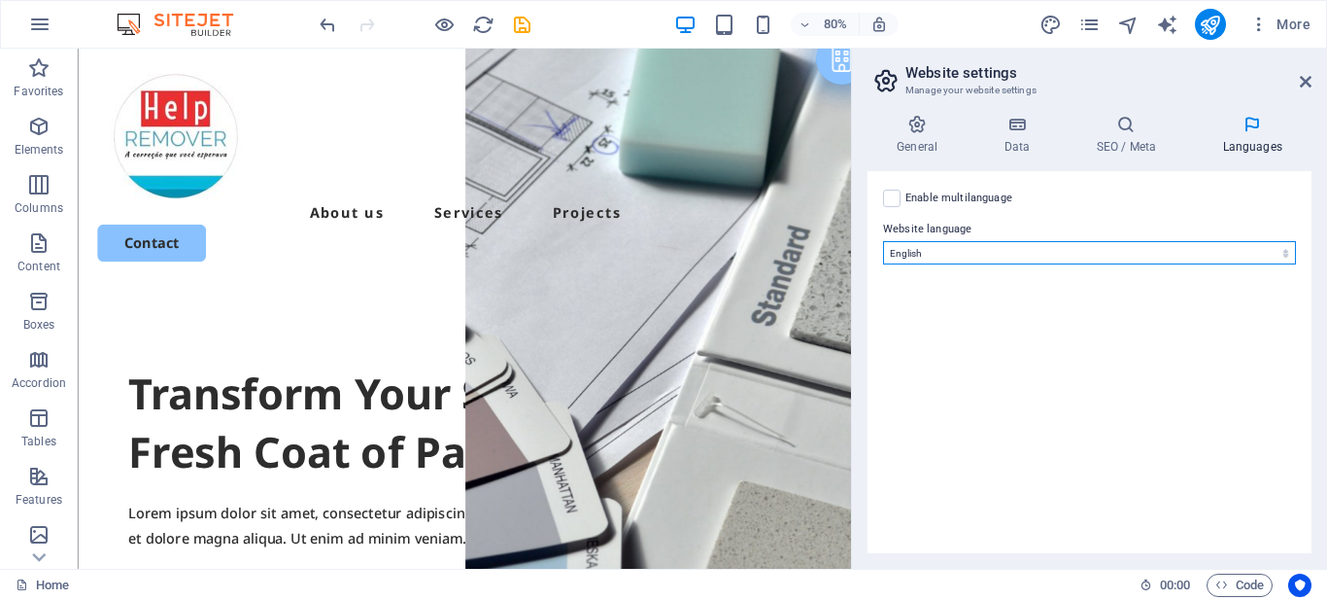
click at [1017, 251] on select "Abkhazian Afar Afrikaans Akan Albanian Amharic Arabic Aragonese Armenian Assame…" at bounding box center [1089, 252] width 413 height 23
select select "128"
click at [883, 241] on select "Abkhazian Afar Afrikaans Akan Albanian Amharic Arabic Aragonese Armenian Assame…" at bounding box center [1089, 252] width 413 height 23
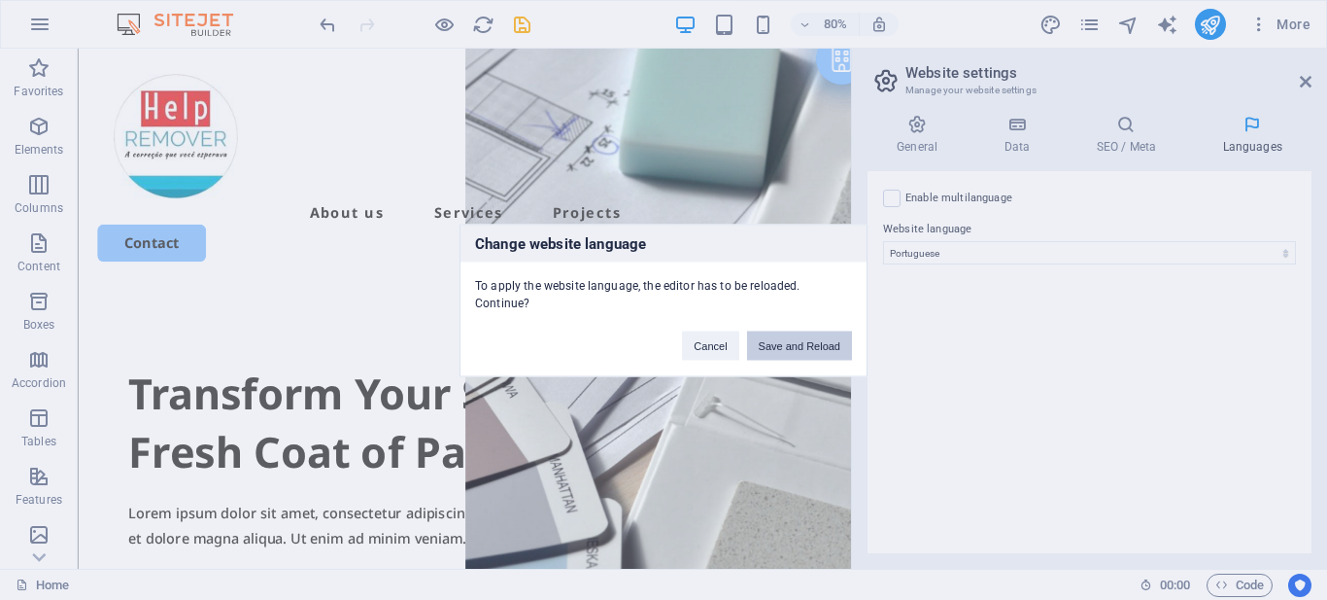
click at [789, 342] on button "Save and Reload" at bounding box center [799, 344] width 105 height 29
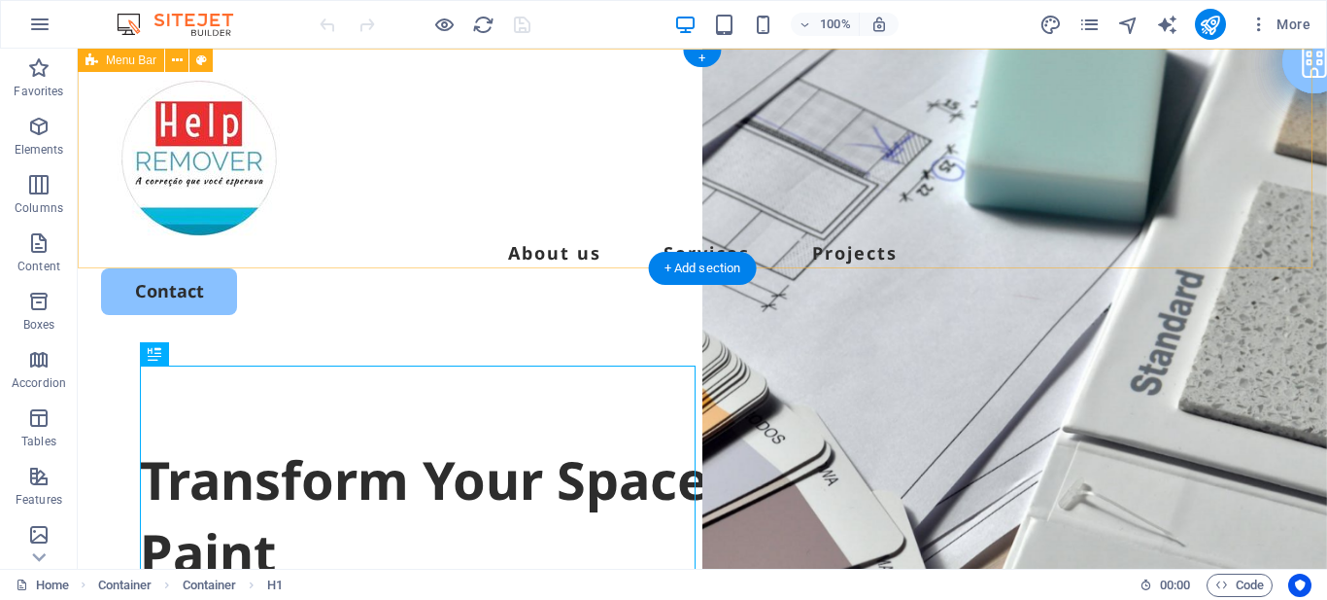
click at [831, 226] on div "About us Services Projects Contact" at bounding box center [703, 197] width 1250 height 297
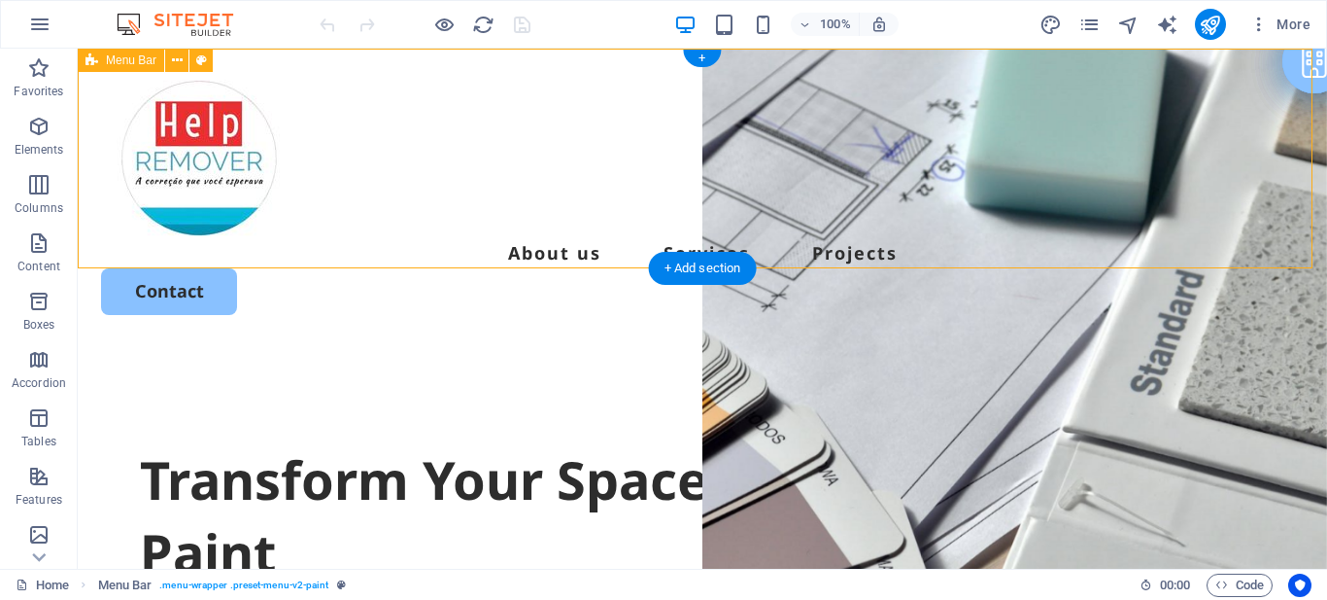
click at [831, 226] on div "About us Services Projects Contact" at bounding box center [703, 197] width 1250 height 297
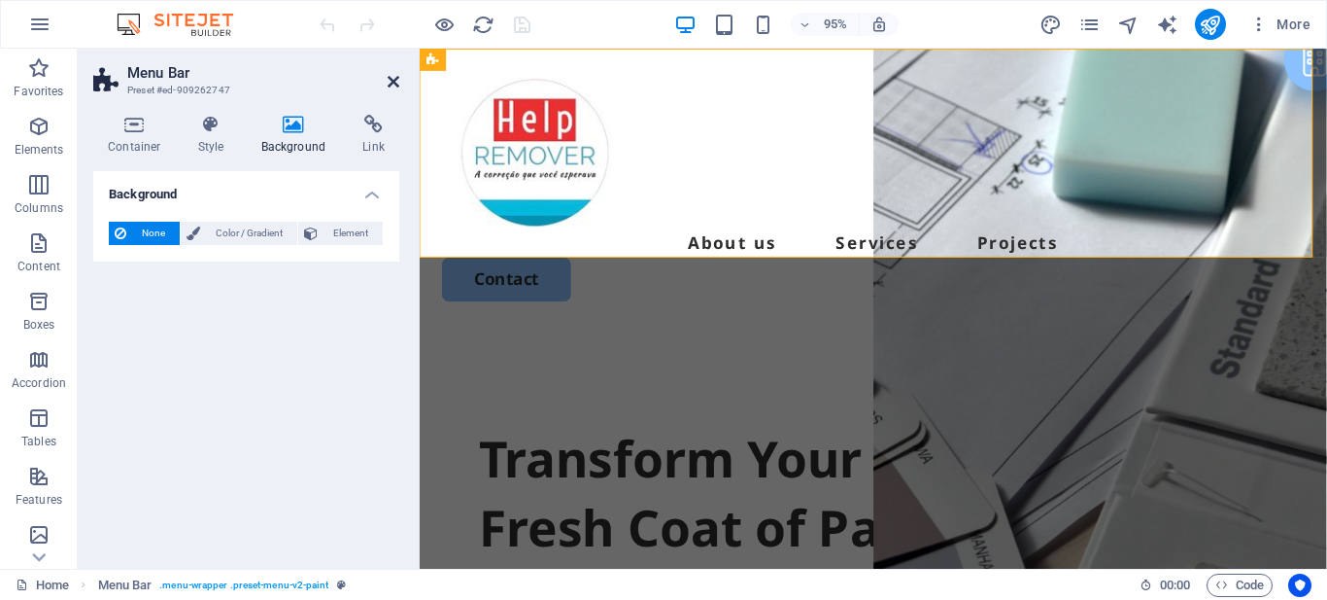
click at [396, 84] on icon at bounding box center [394, 82] width 12 height 16
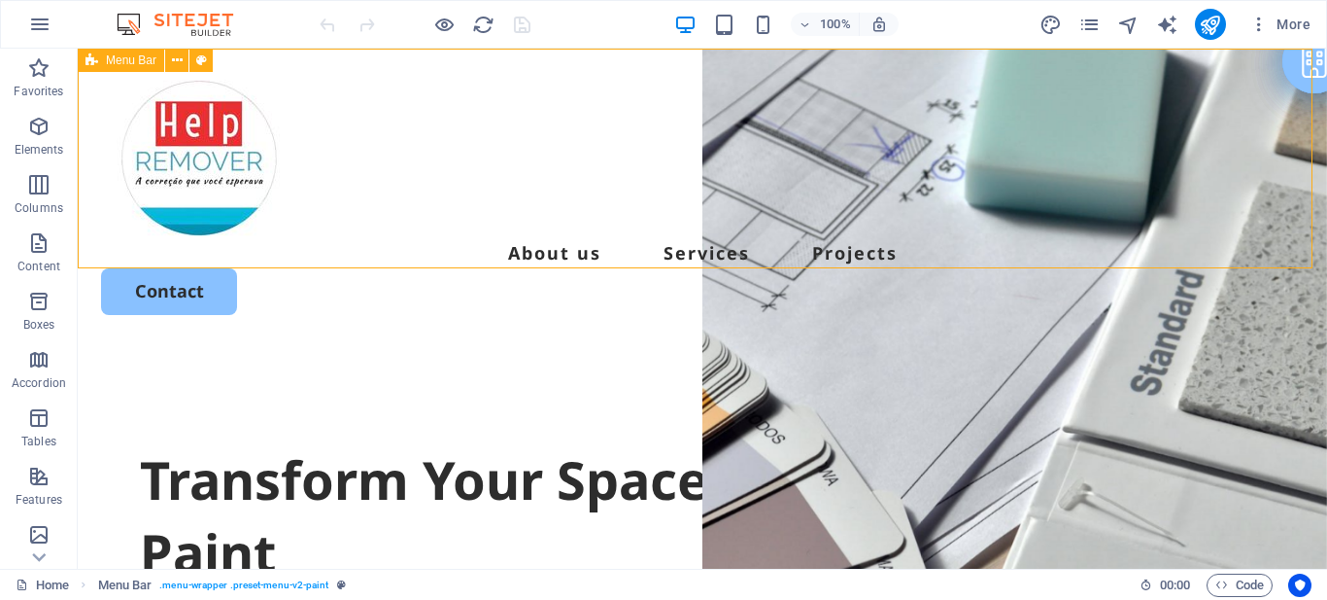
select select "header"
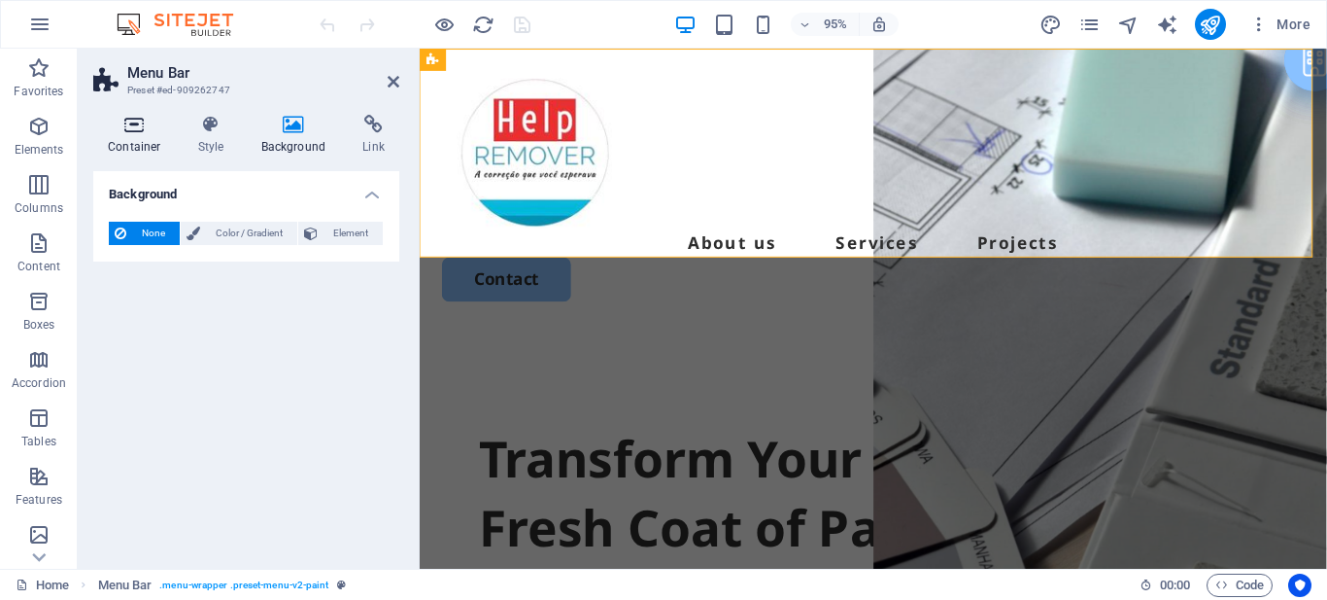
click at [138, 133] on icon at bounding box center [134, 124] width 83 height 19
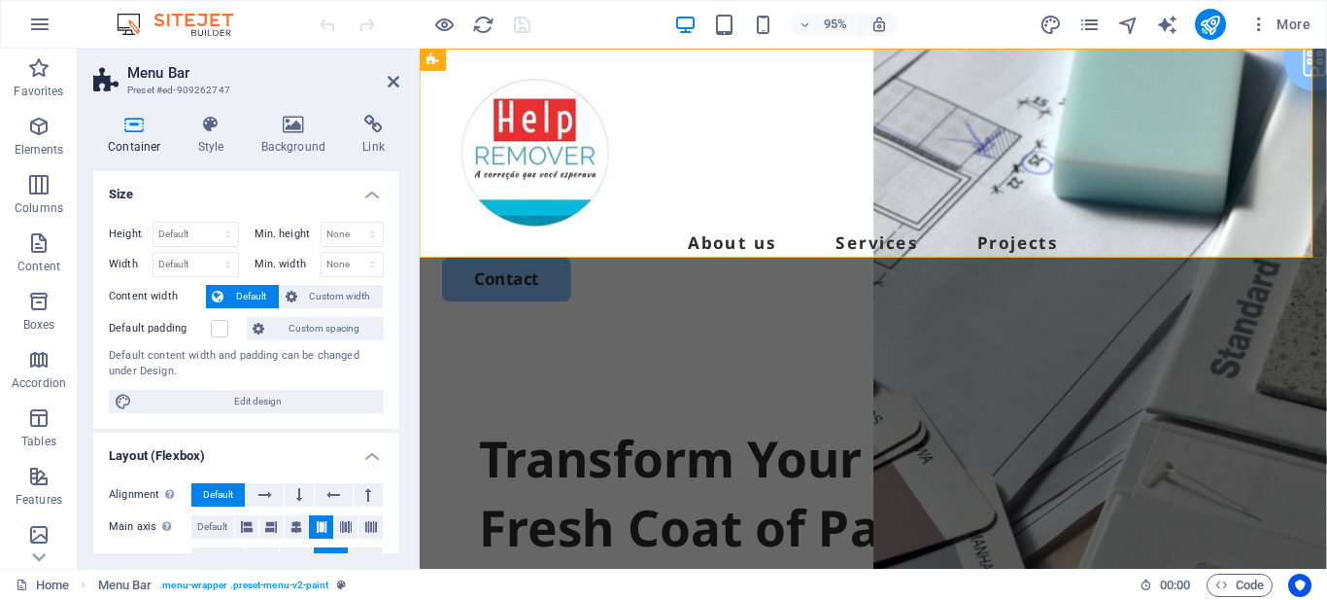
click at [377, 83] on header "Menu Bar Preset #ed-909262747" at bounding box center [246, 74] width 306 height 51
click at [388, 80] on icon at bounding box center [394, 82] width 12 height 16
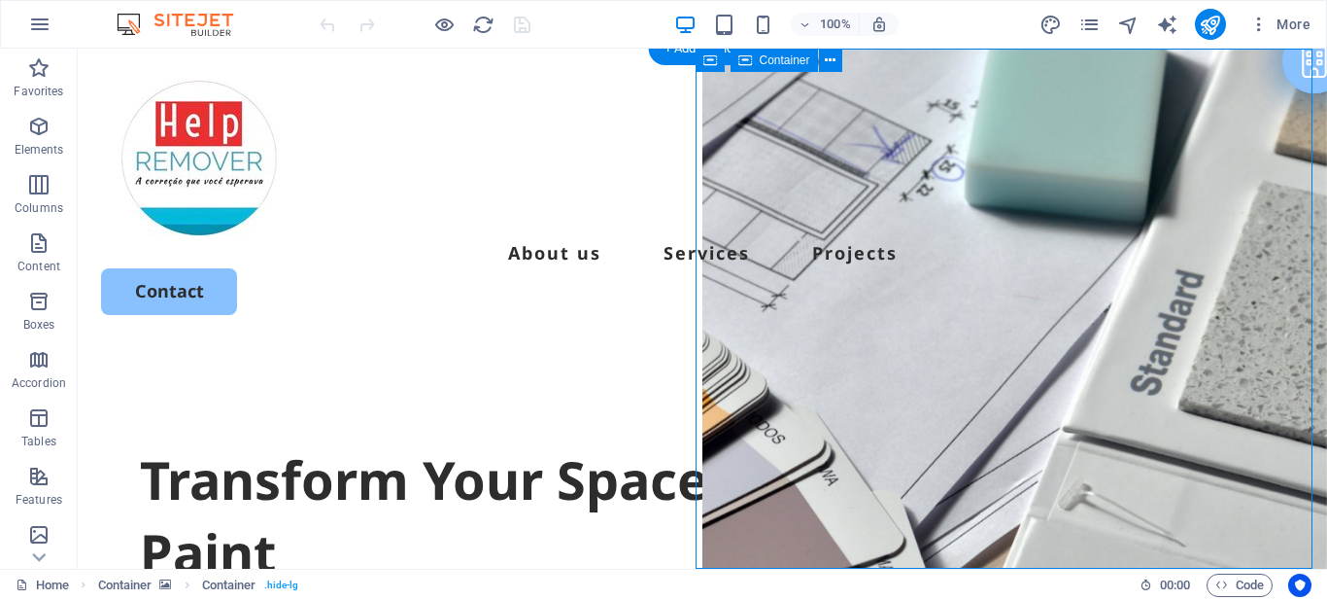
select select "vh"
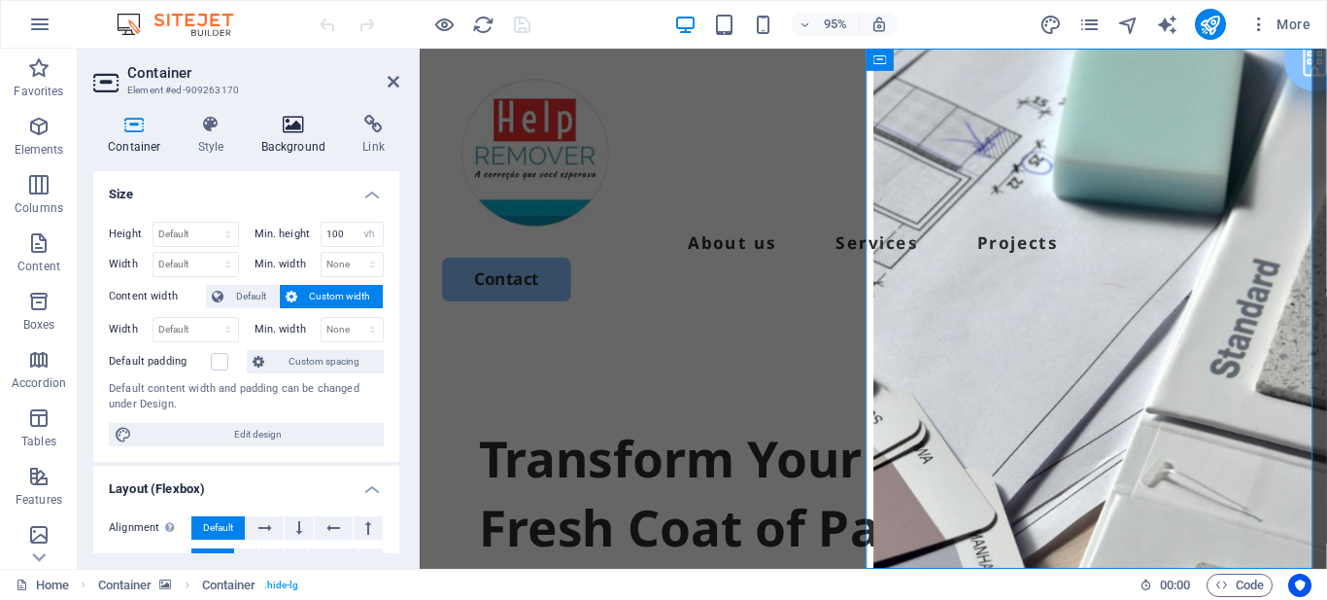
click at [291, 130] on icon at bounding box center [294, 124] width 94 height 19
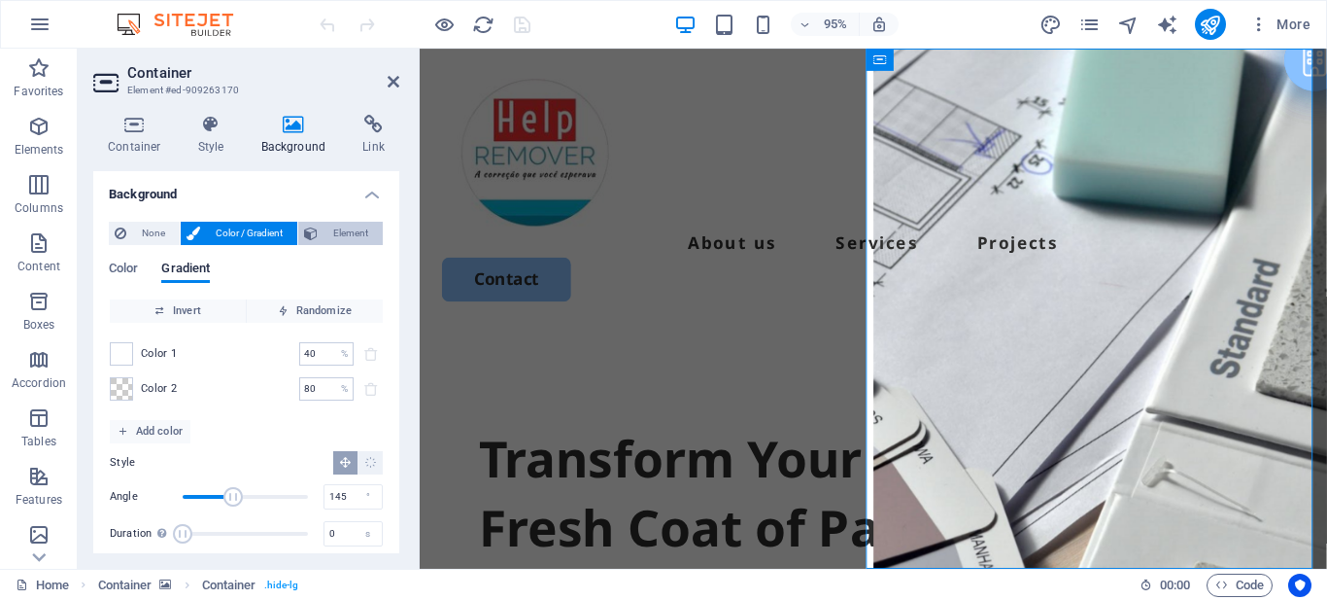
click at [340, 231] on span "Element" at bounding box center [350, 233] width 53 height 23
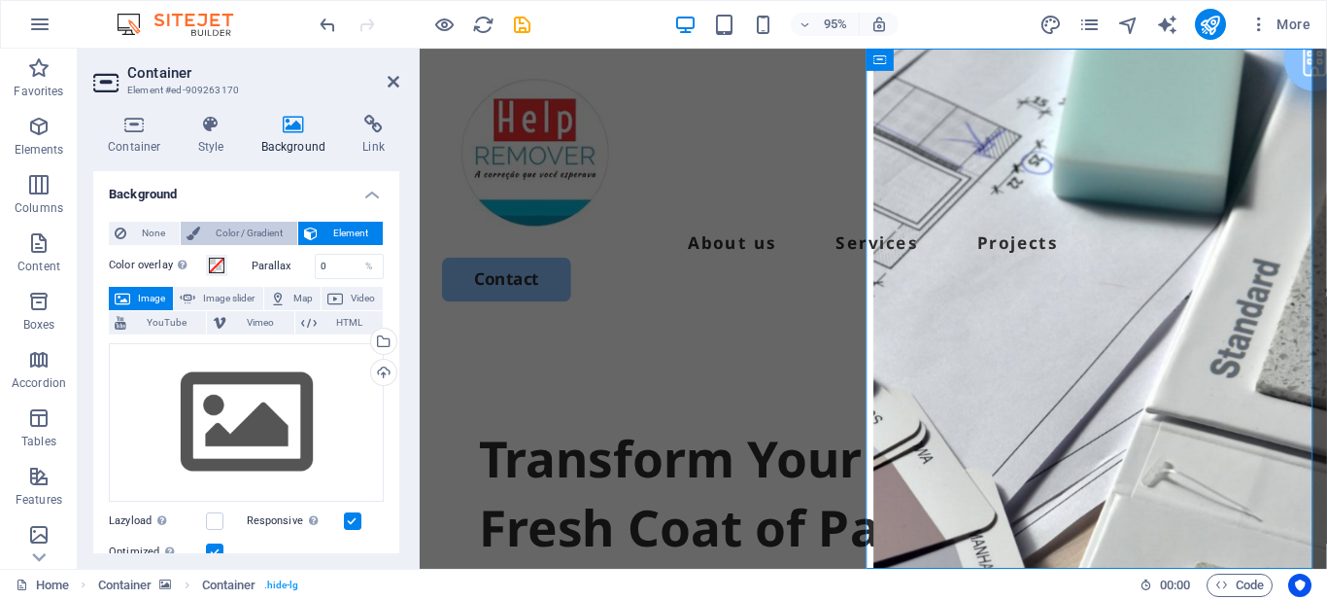
click at [224, 230] on span "Color / Gradient" at bounding box center [249, 233] width 86 height 23
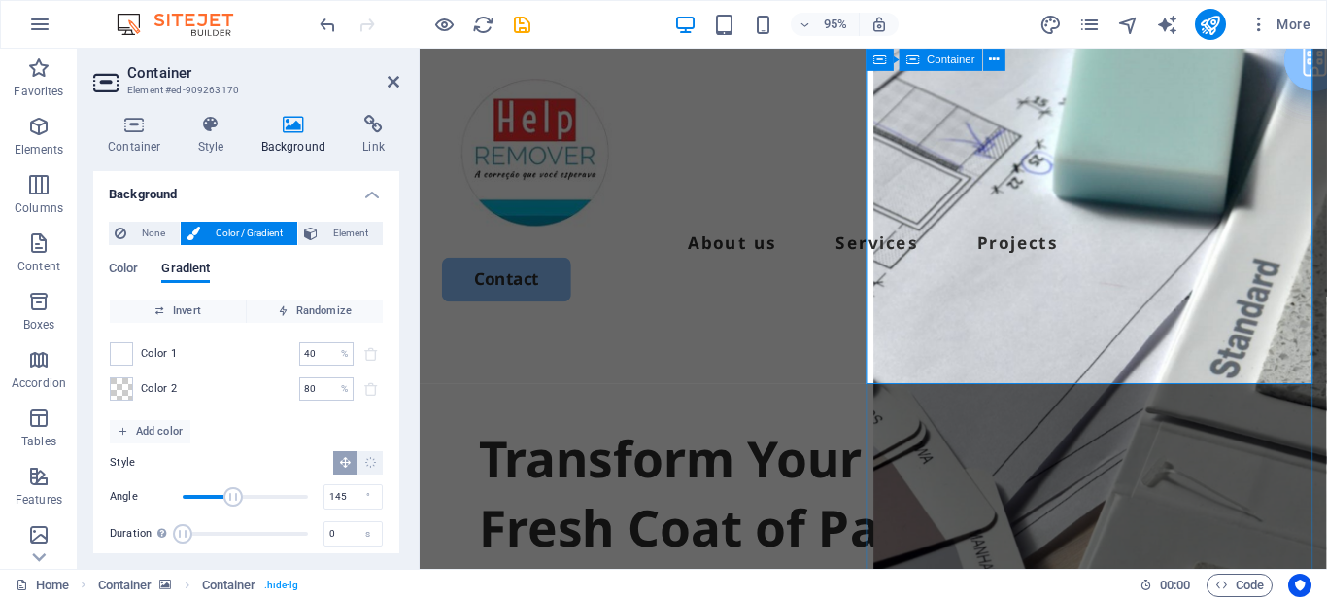
scroll to position [194, 0]
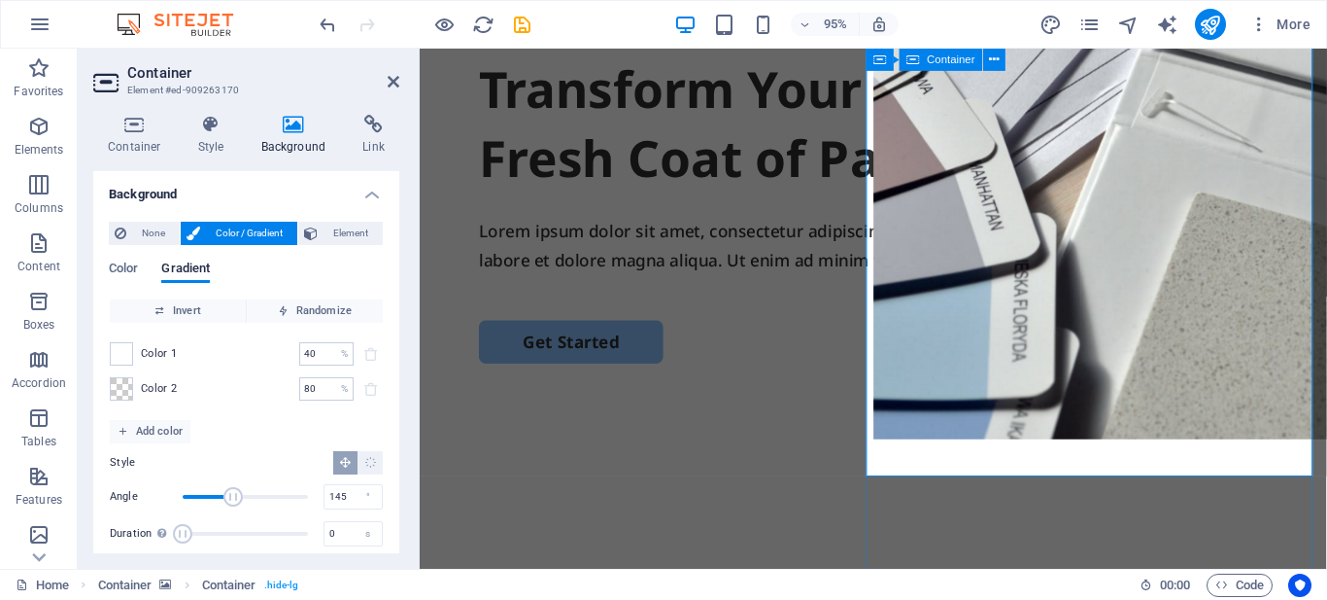
scroll to position [0, 0]
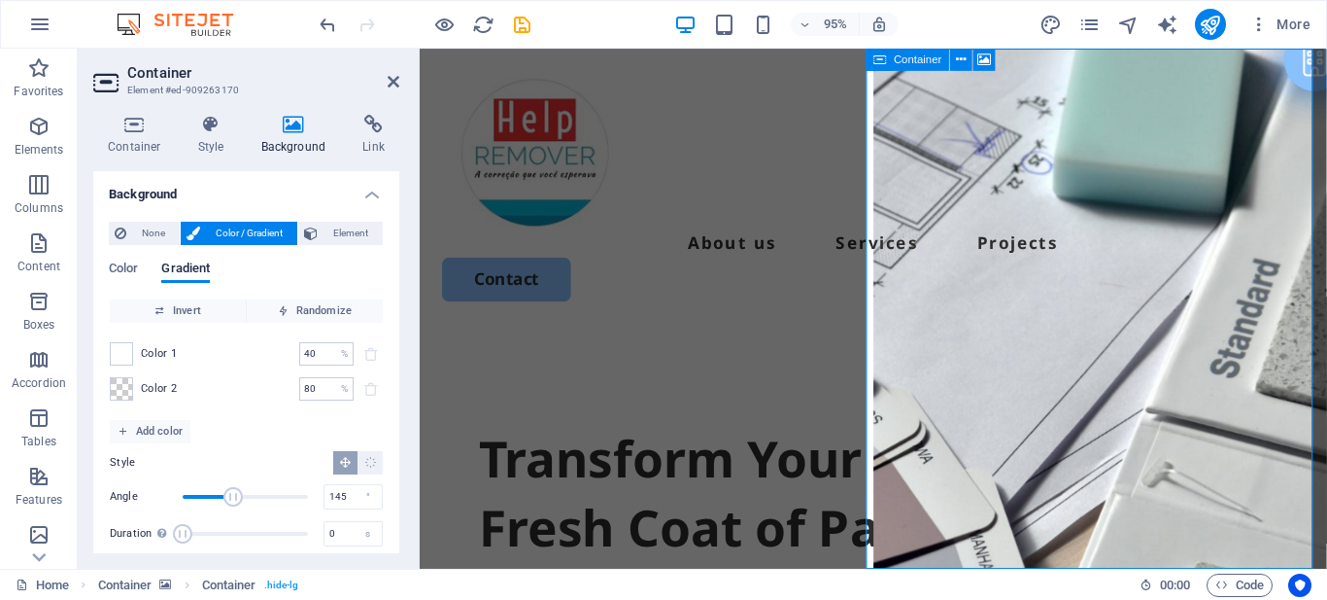
click at [0, 0] on icon at bounding box center [0, 0] width 0 height 0
drag, startPoint x: 876, startPoint y: 56, endPoint x: 35, endPoint y: 84, distance: 841.9
click at [0, 0] on icon at bounding box center [0, 0] width 0 height 0
select select "px"
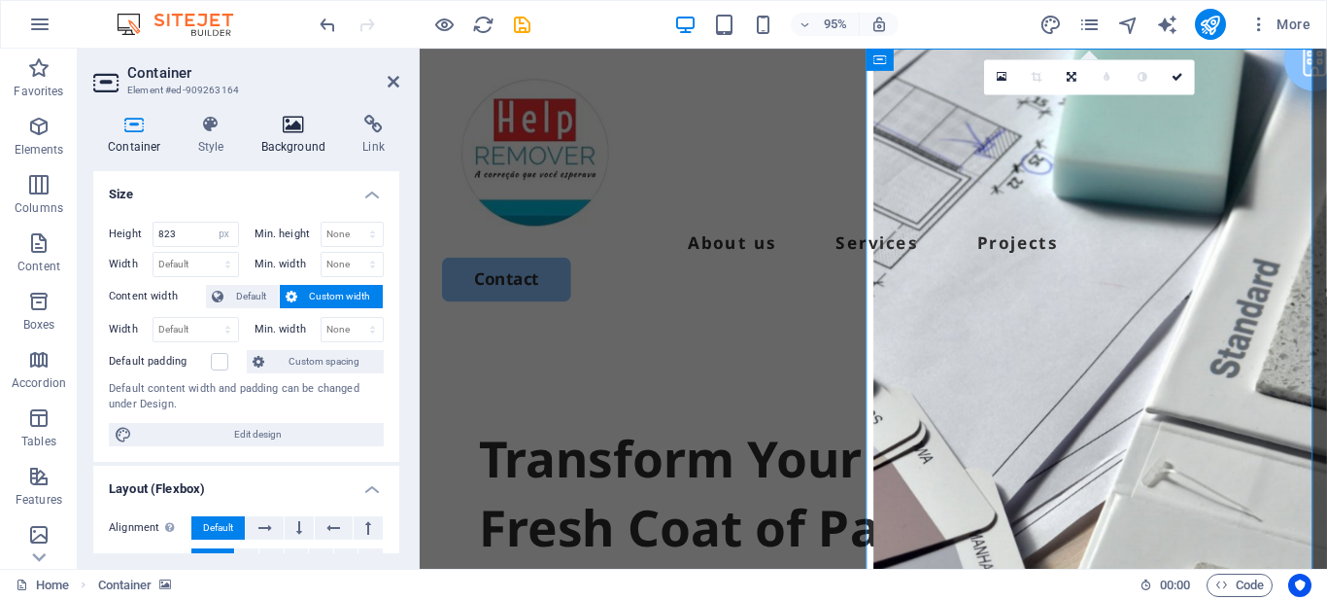
click at [302, 120] on icon at bounding box center [294, 124] width 94 height 19
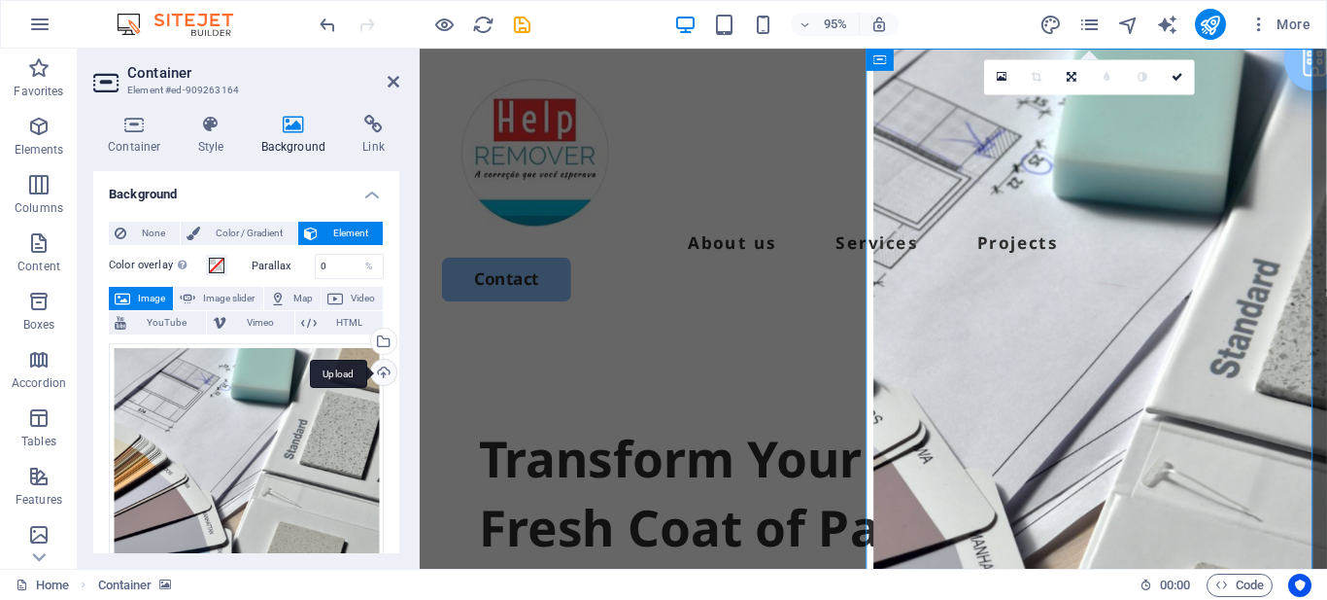
click at [378, 366] on div "Upload" at bounding box center [381, 374] width 29 height 29
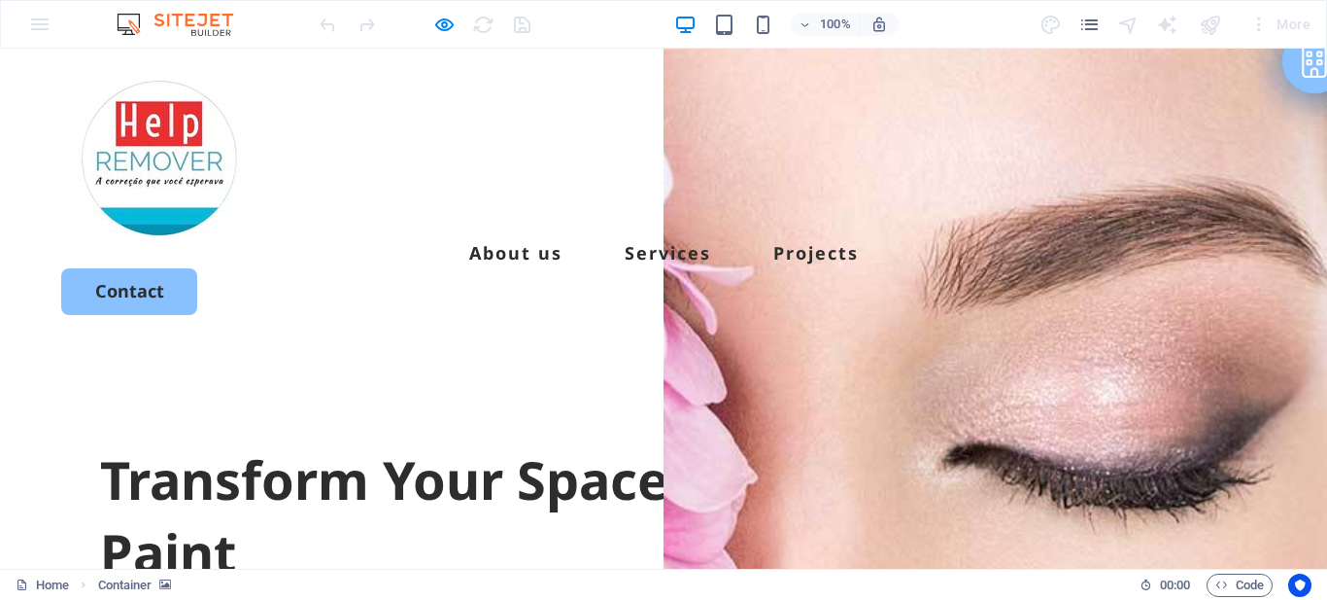
click at [281, 443] on h1 "Transform Your Space with a Fresh Coat of Paint" at bounding box center [663, 516] width 1127 height 147
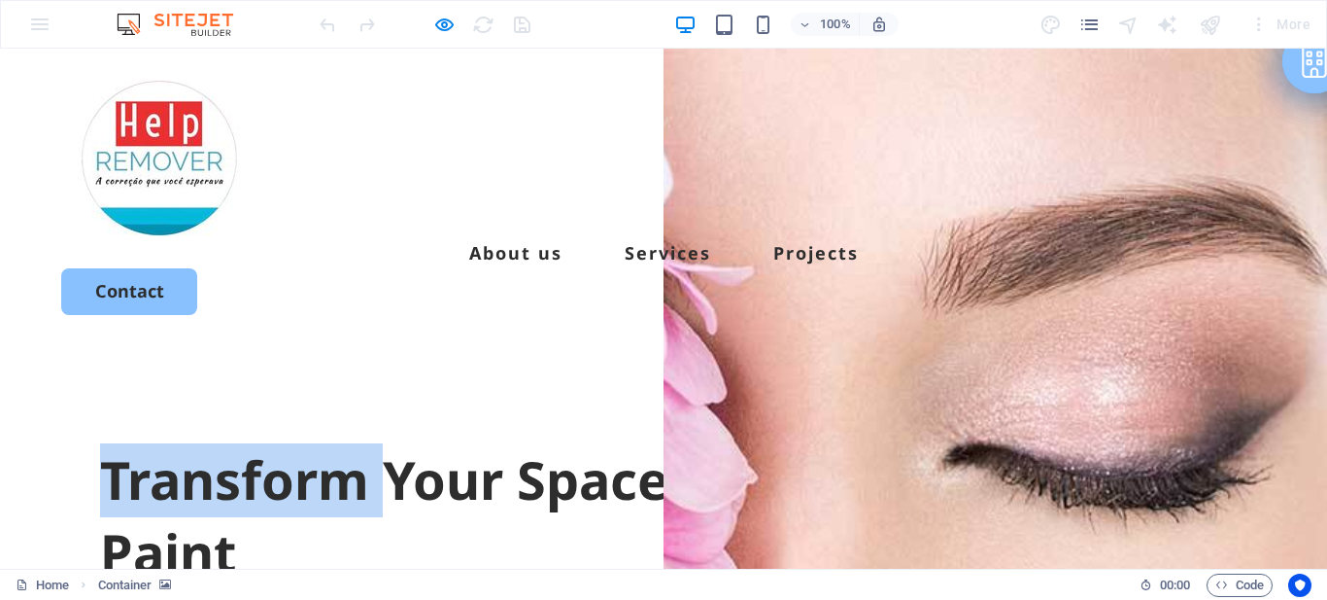
click at [281, 443] on h1 "Transform Your Space with a Fresh Coat of Paint" at bounding box center [663, 516] width 1127 height 147
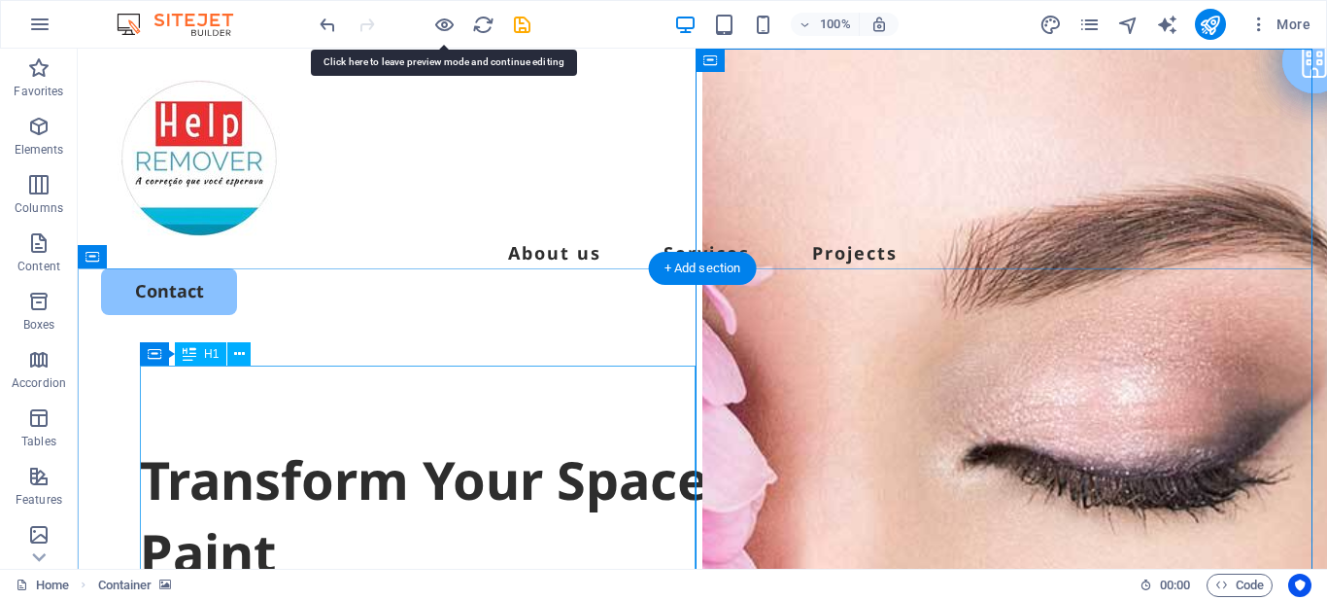
click at [342, 443] on div "Transform Your Space with a Fresh Coat of Paint" at bounding box center [702, 516] width 1125 height 147
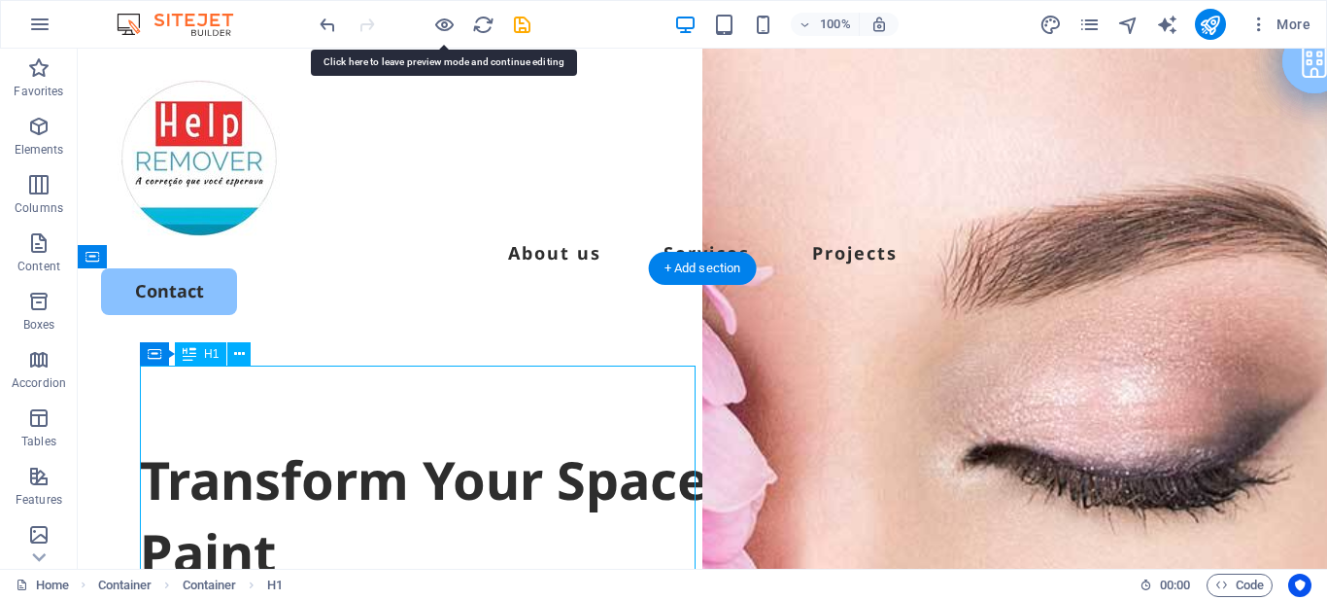
click at [342, 443] on div "Transform Your Space with a Fresh Coat of Paint" at bounding box center [702, 516] width 1125 height 147
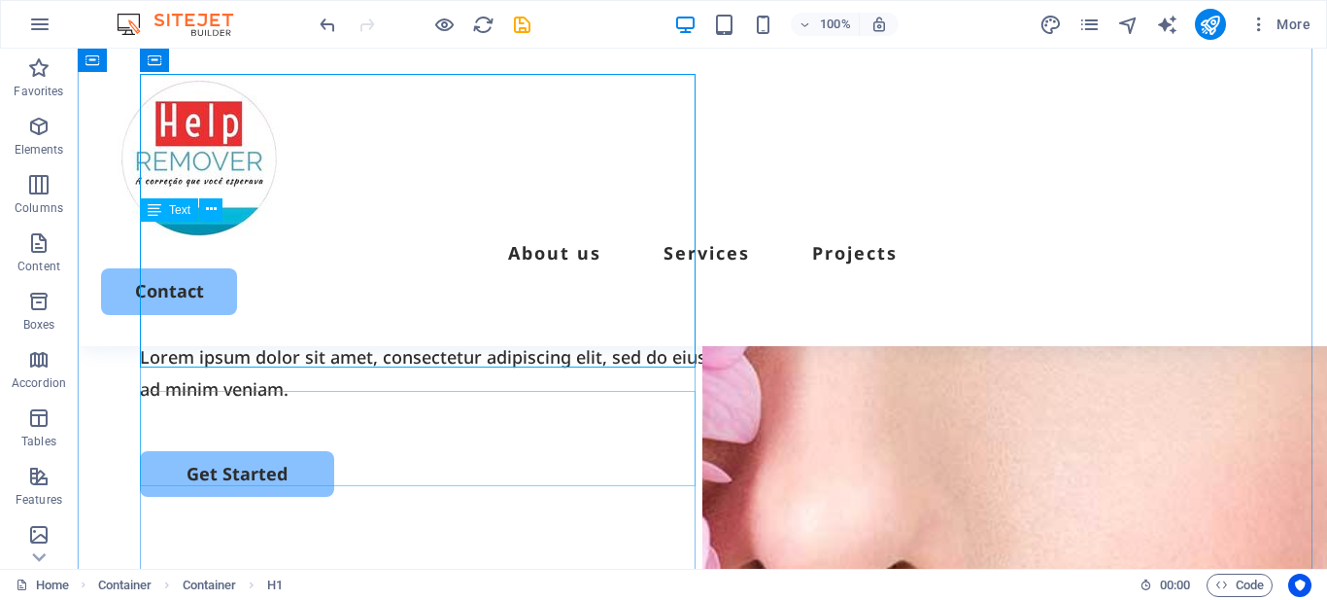
scroll to position [292, 0]
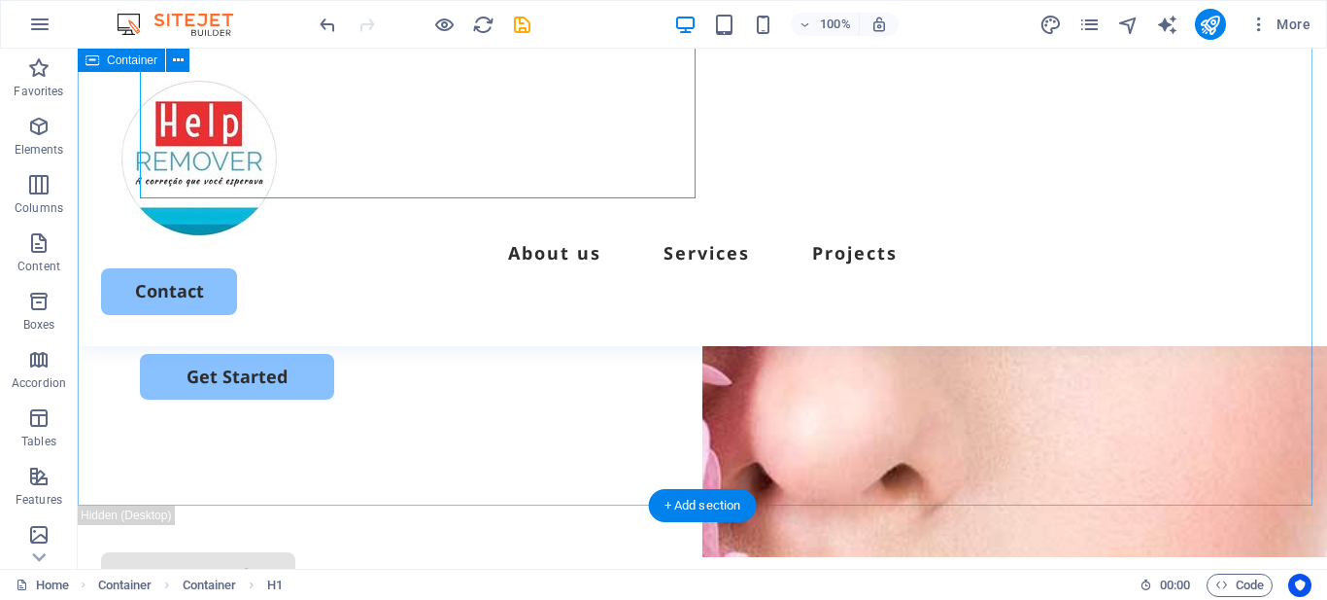
click at [305, 409] on div "Diga adeus aos pigmentos indesejados com segurança e eficácia! Lorem ipsum dolo…" at bounding box center [703, 131] width 1250 height 748
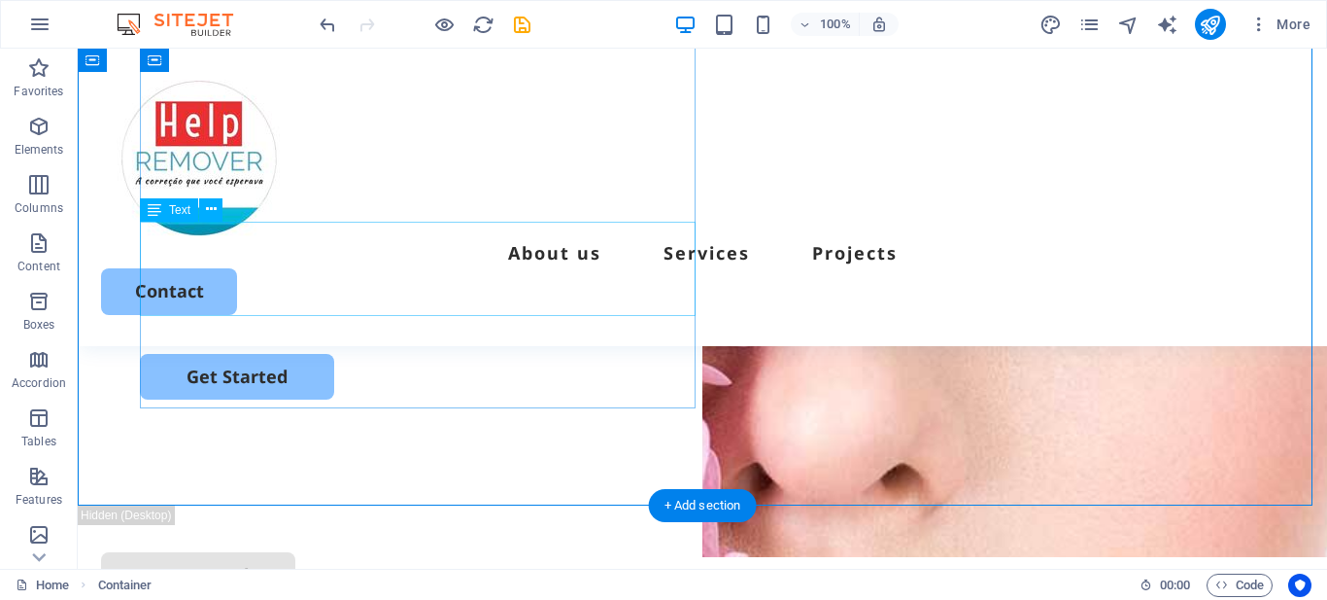
click at [325, 291] on div "Lorem ipsum dolor sit amet, consectetur adipiscing elit, sed do eiusmod tempor …" at bounding box center [702, 275] width 1125 height 63
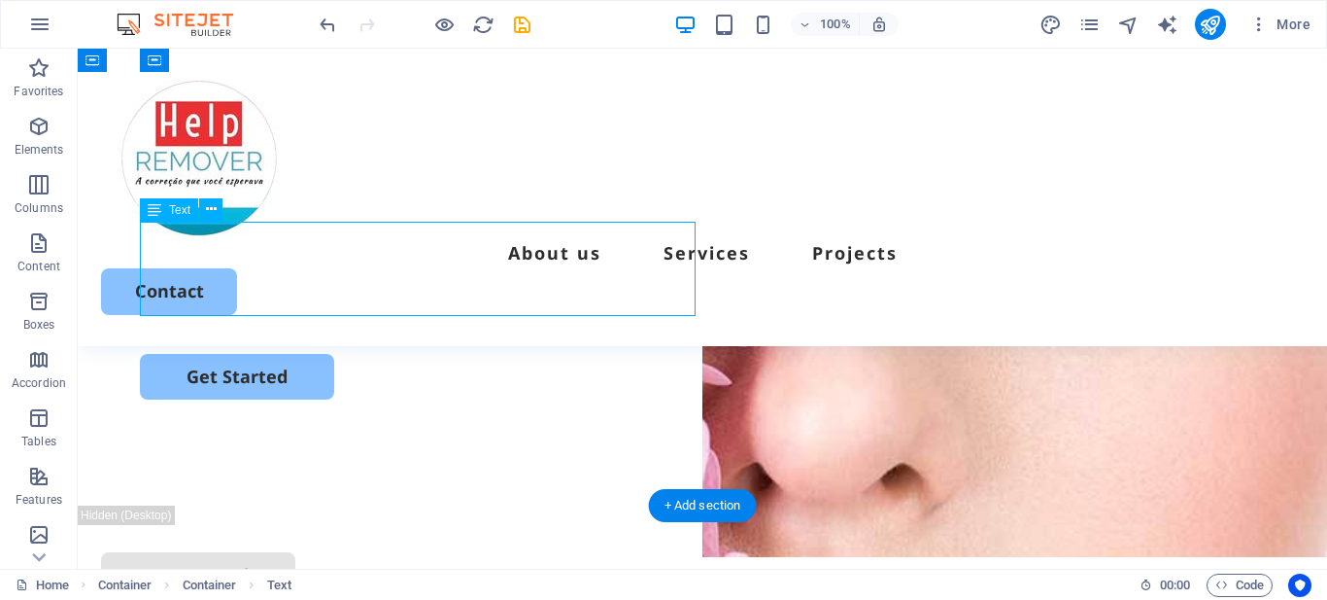
click at [325, 291] on div "Lorem ipsum dolor sit amet, consectetur adipiscing elit, sed do eiusmod tempor …" at bounding box center [702, 275] width 1125 height 63
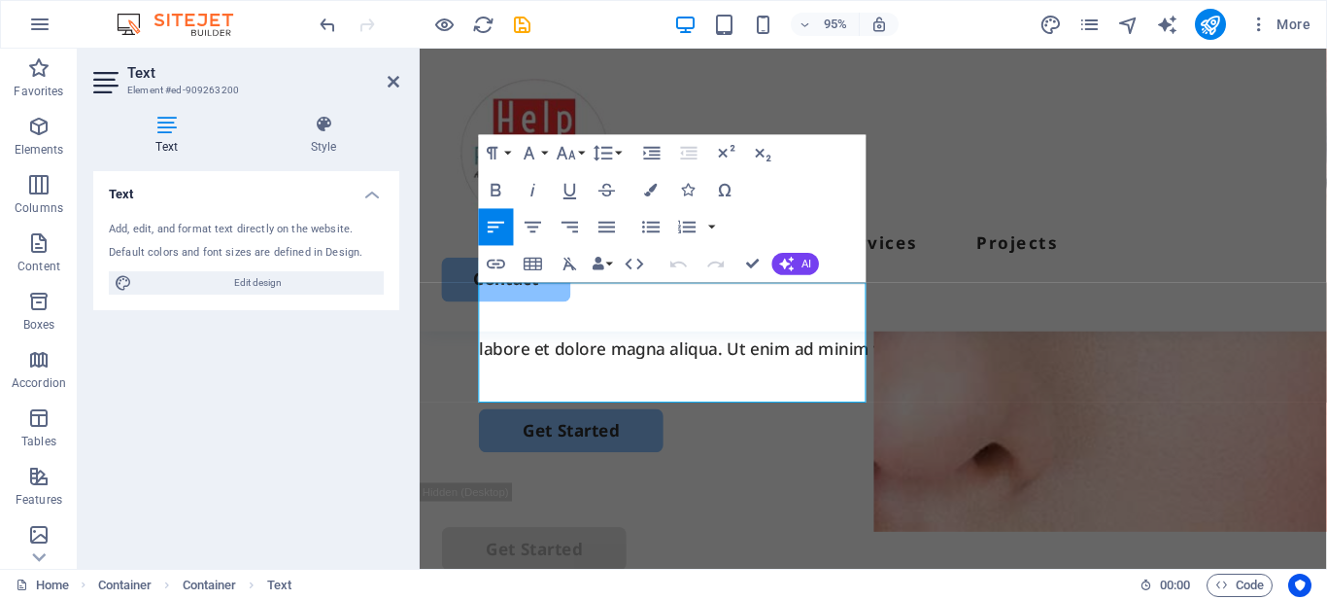
scroll to position [242, 0]
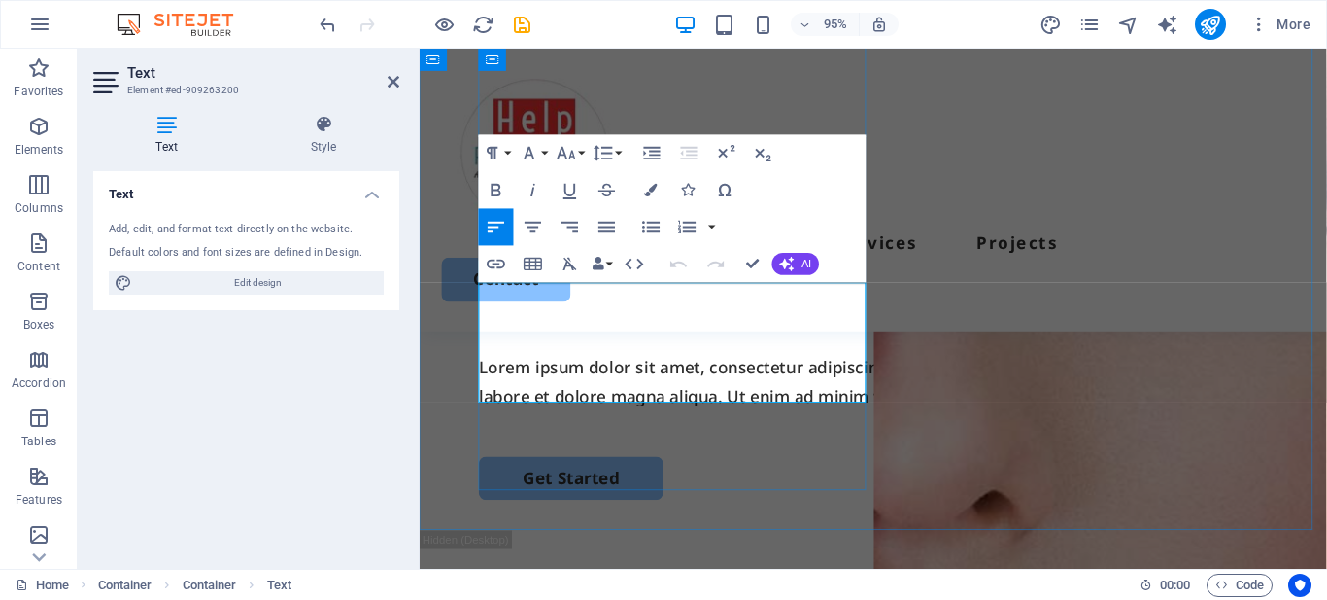
click at [524, 367] on p "Lorem ipsum dolor sit amet, consectetur adipiscing elit, sed do eiusmod tempor …" at bounding box center [897, 398] width 831 height 63
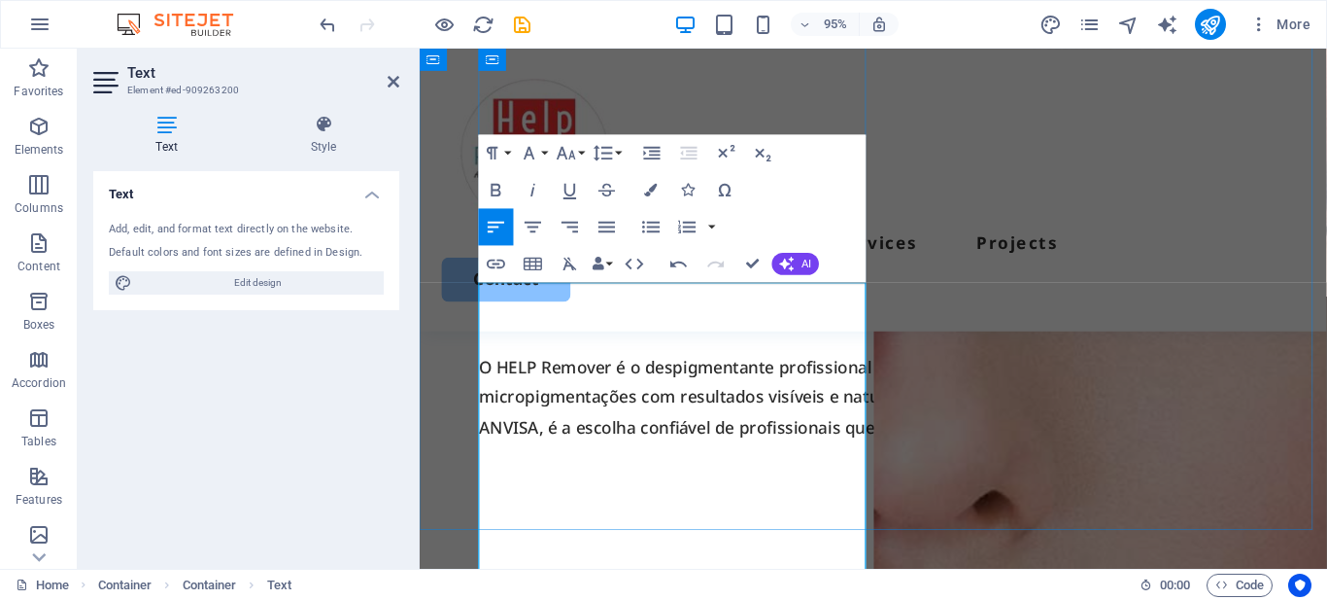
scroll to position [436, 0]
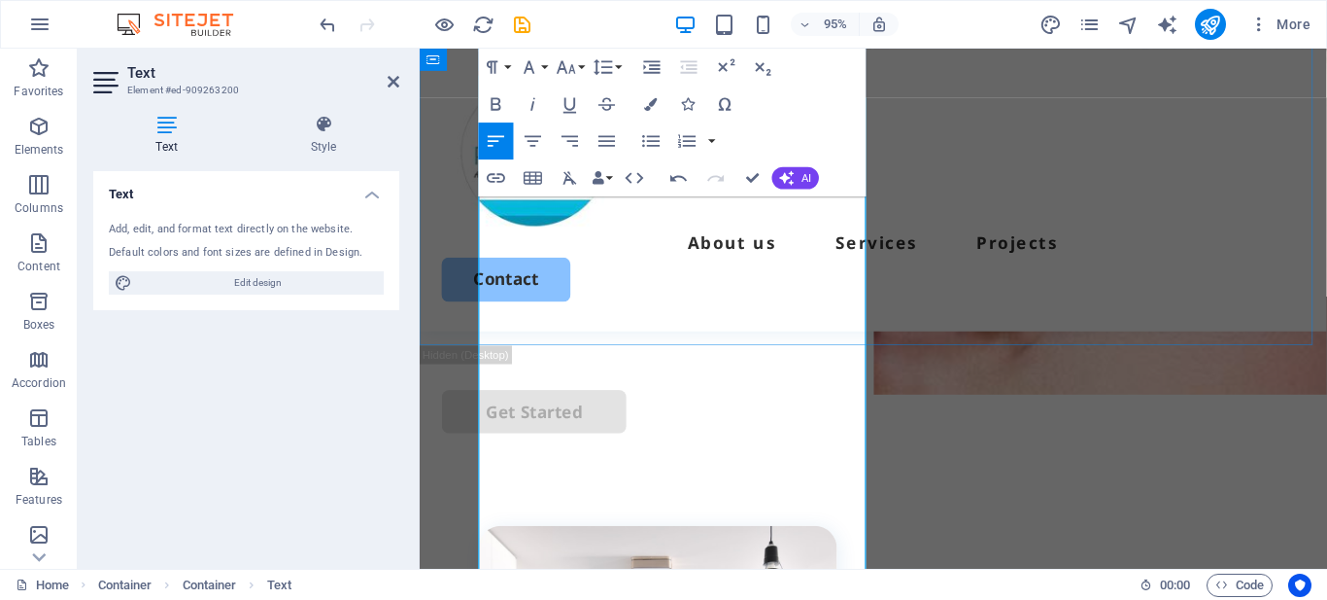
click at [566, 298] on p at bounding box center [897, 282] width 831 height 31
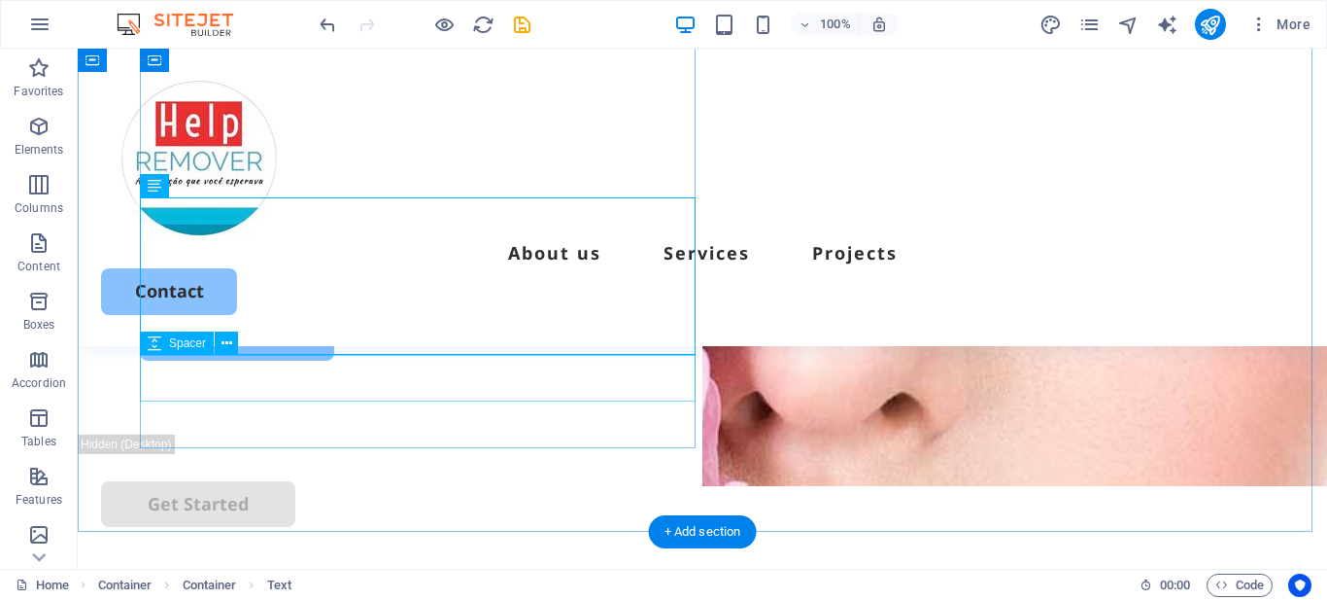
scroll to position [71, 0]
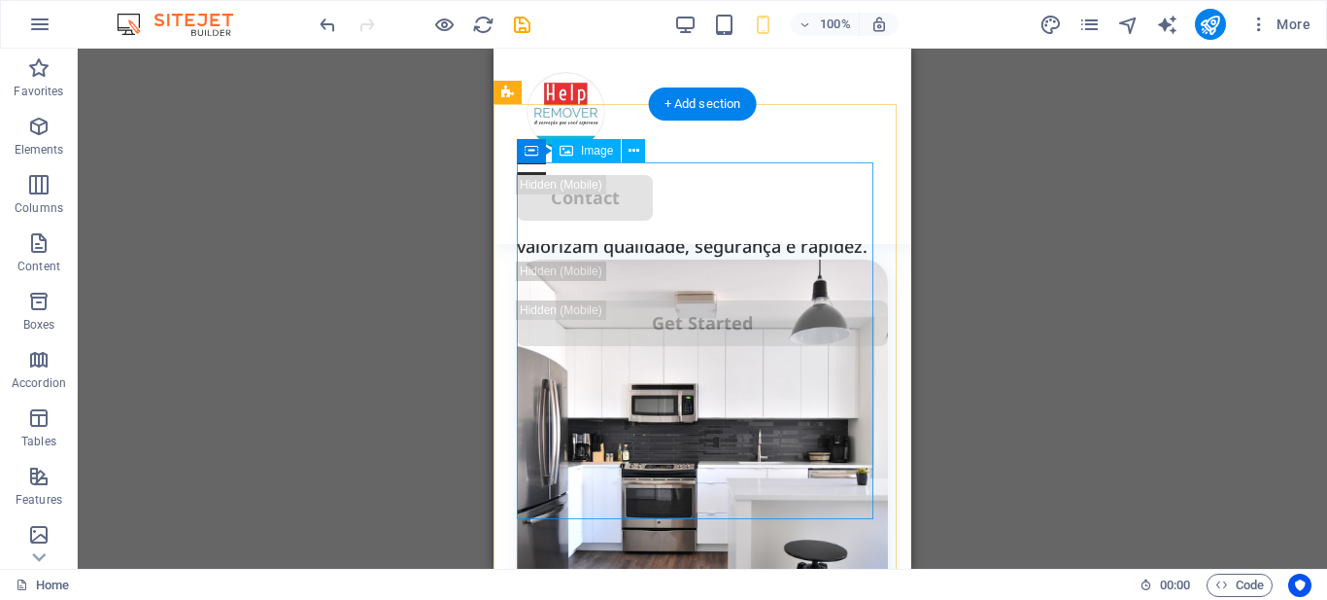
scroll to position [486, 0]
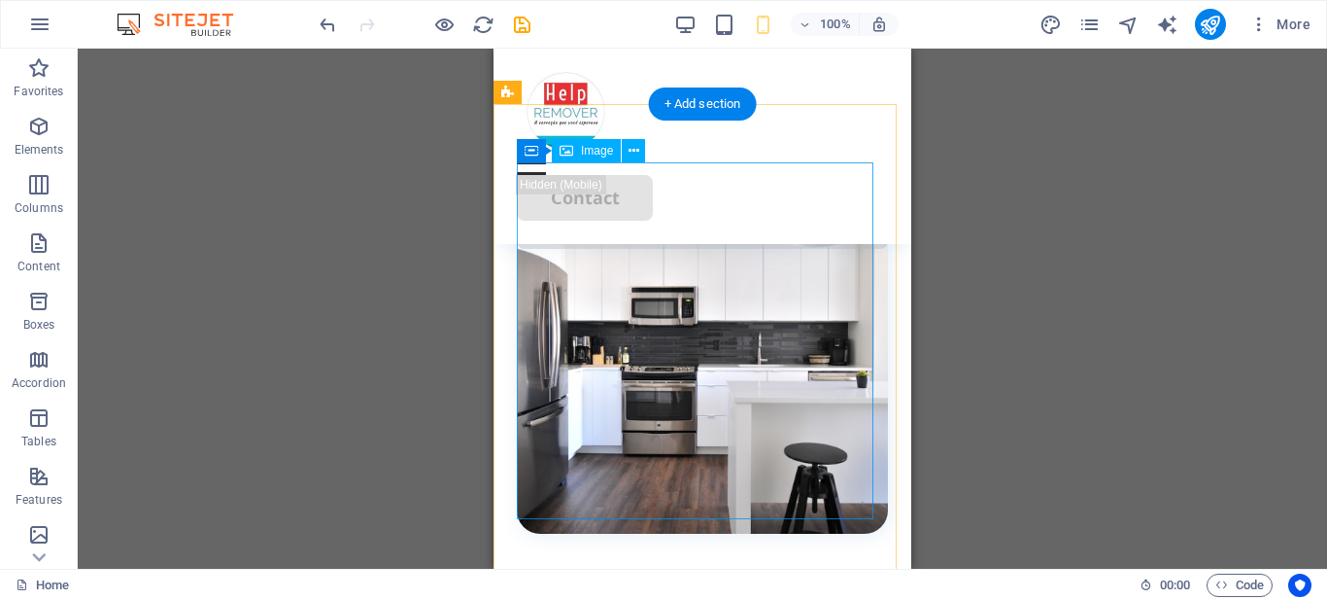
click at [697, 343] on figure at bounding box center [702, 347] width 371 height 371
select select "%"
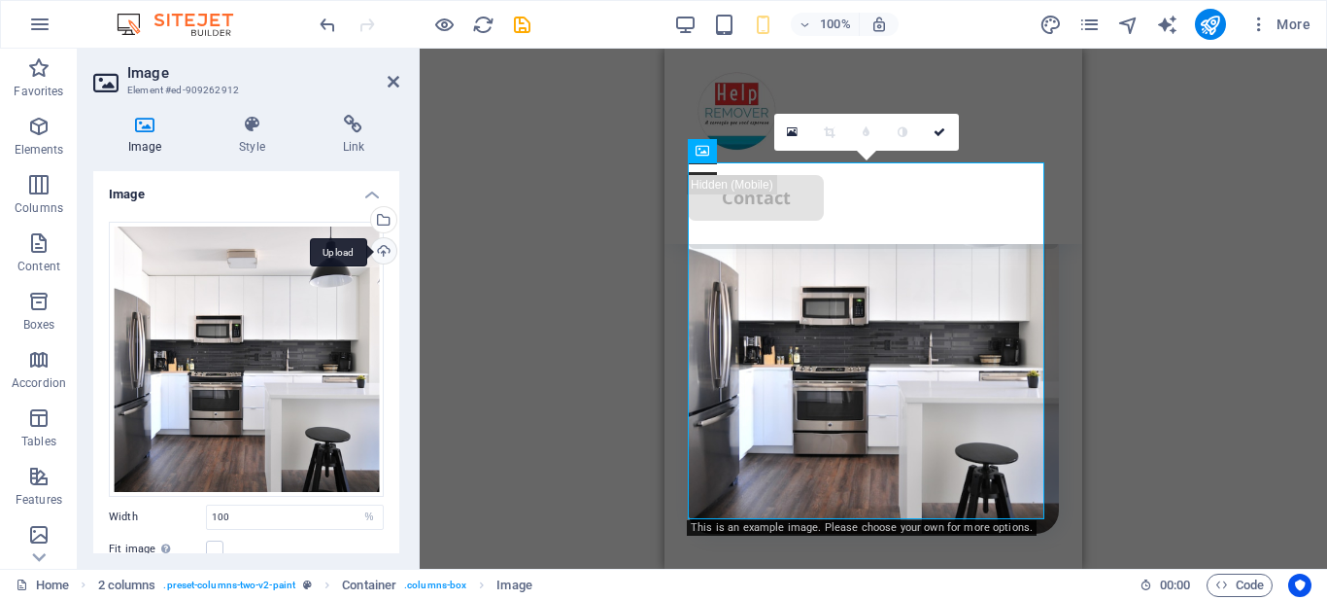
click at [378, 246] on div "Upload" at bounding box center [381, 252] width 29 height 29
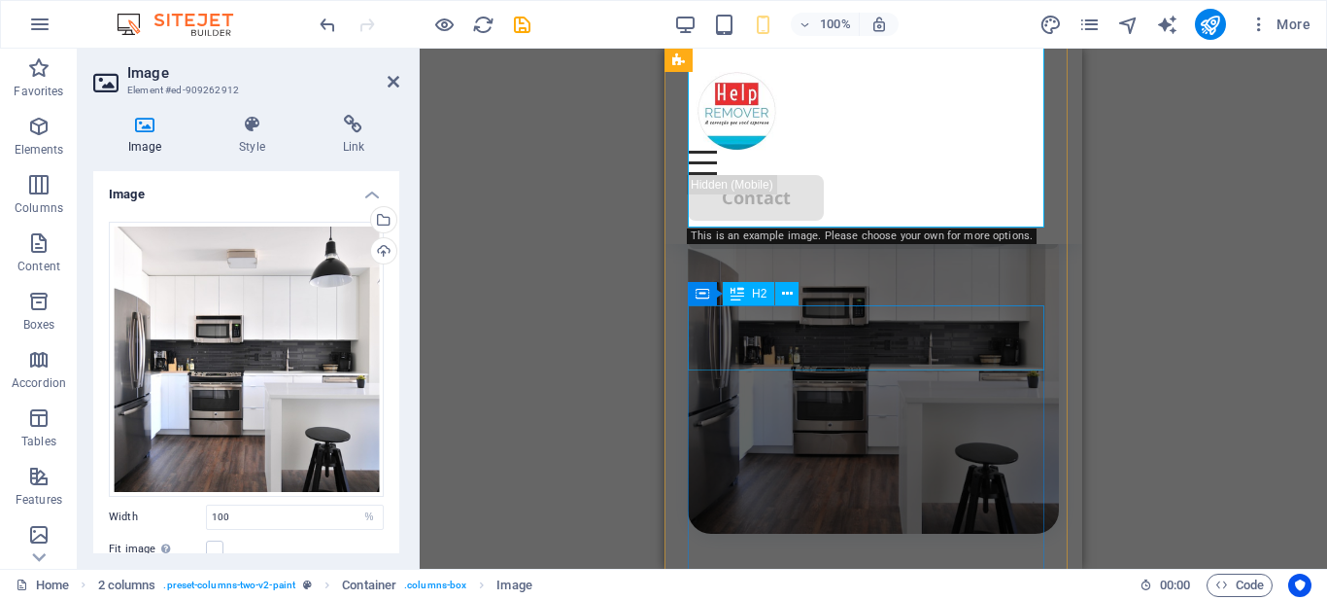
scroll to position [777, 0]
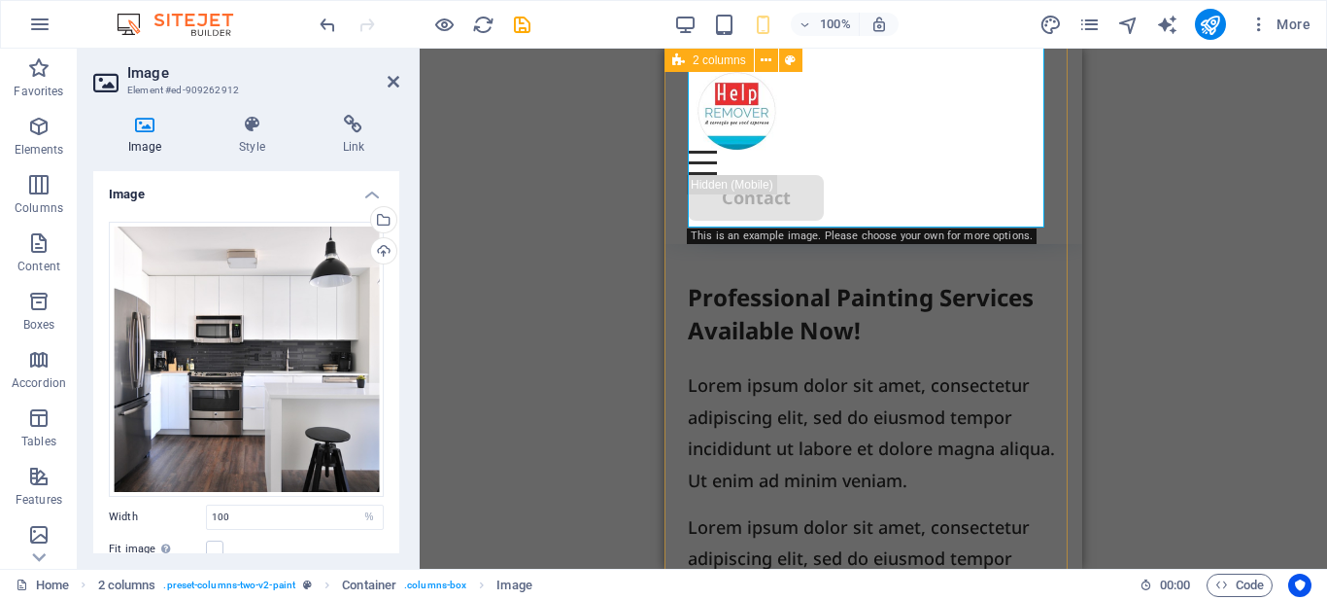
click at [698, 270] on div "Professional Painting Services Available Now! Lorem ipsum dolor sit amet, conse…" at bounding box center [874, 308] width 418 height 992
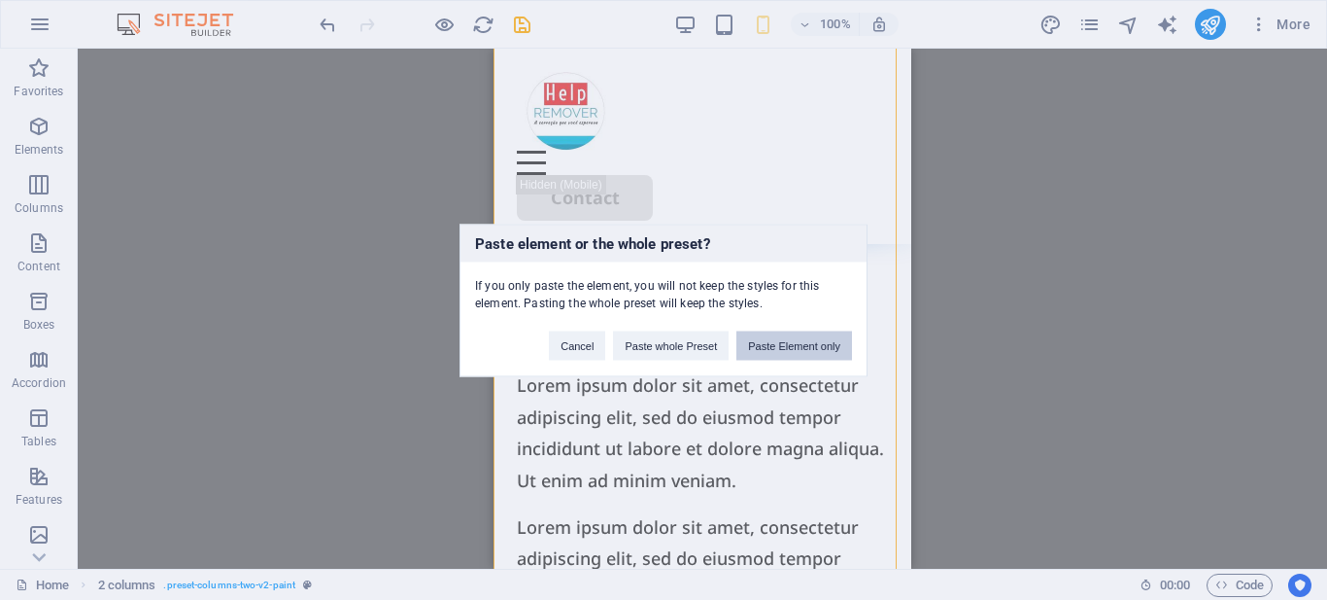
click at [777, 346] on button "Paste Element only" at bounding box center [795, 344] width 116 height 29
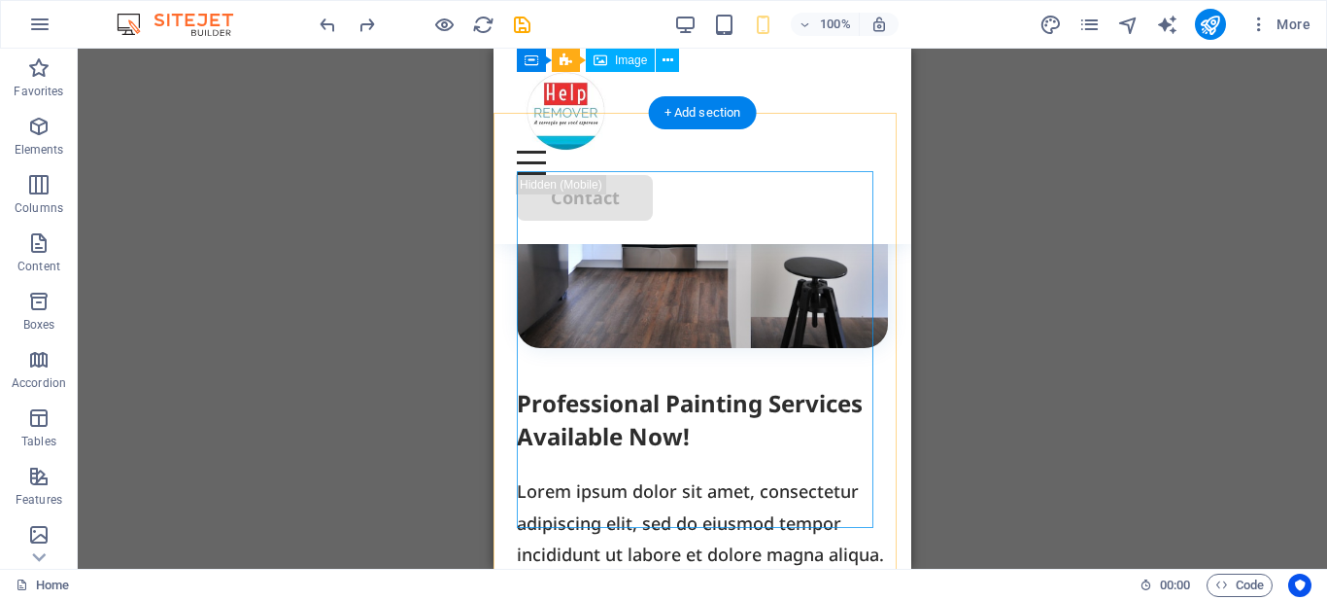
scroll to position [477, 0]
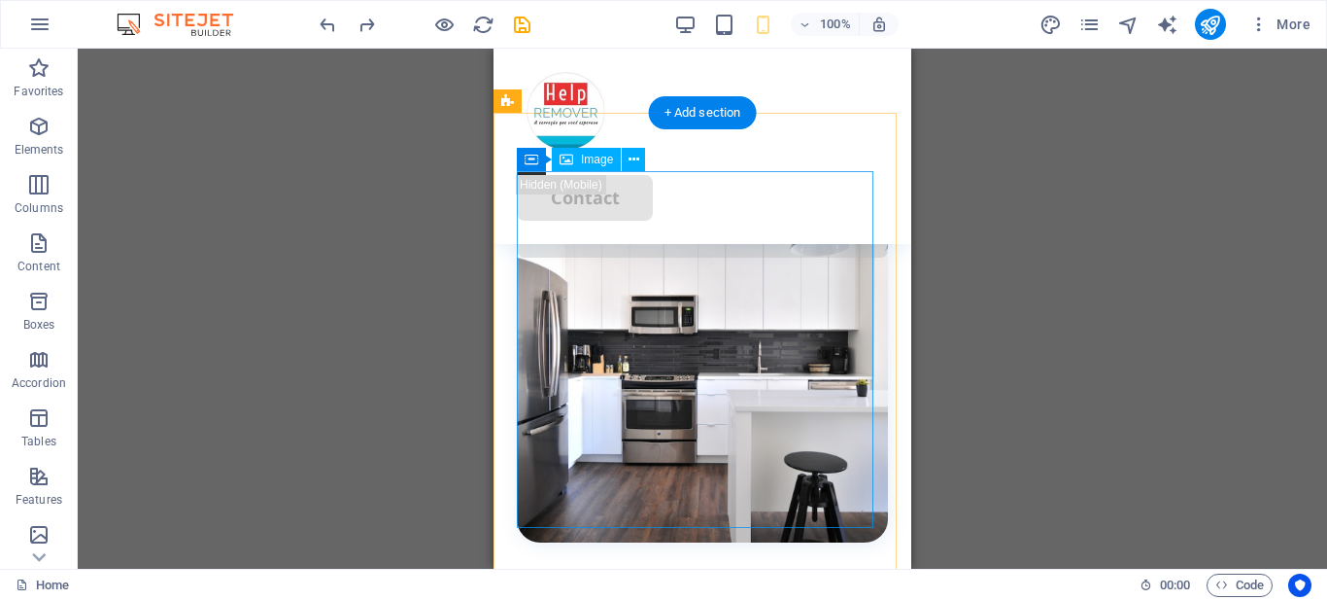
click at [616, 246] on figure at bounding box center [702, 356] width 371 height 371
select select "%"
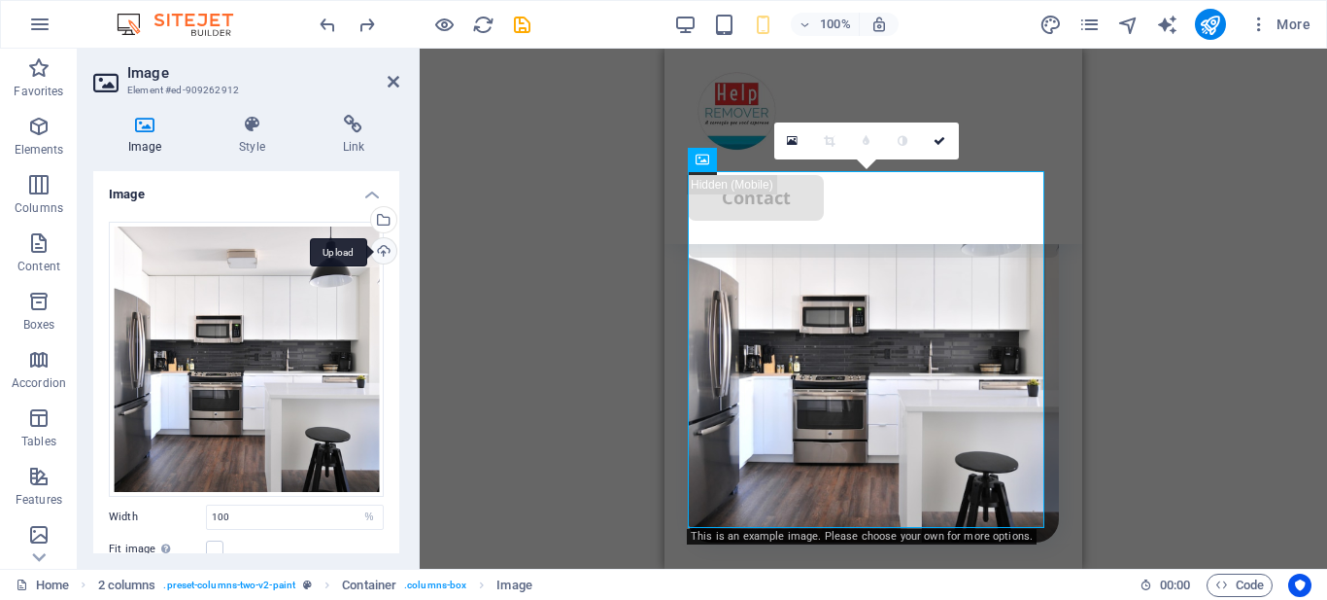
click at [378, 247] on div "Upload" at bounding box center [381, 252] width 29 height 29
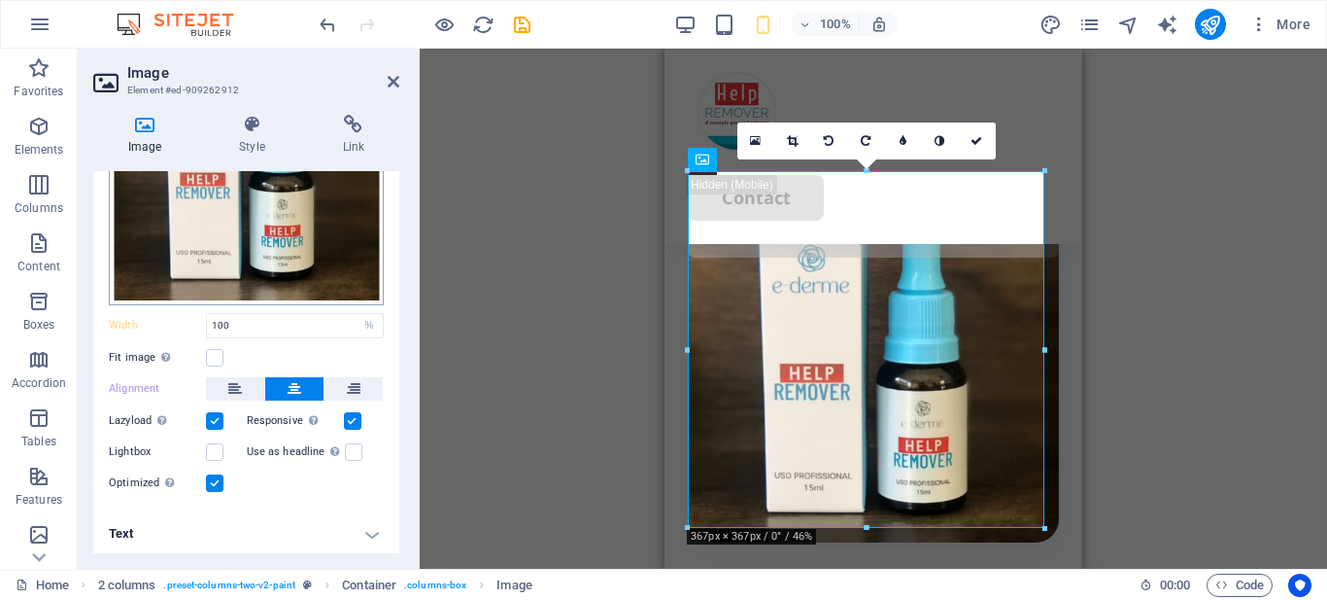
scroll to position [0, 0]
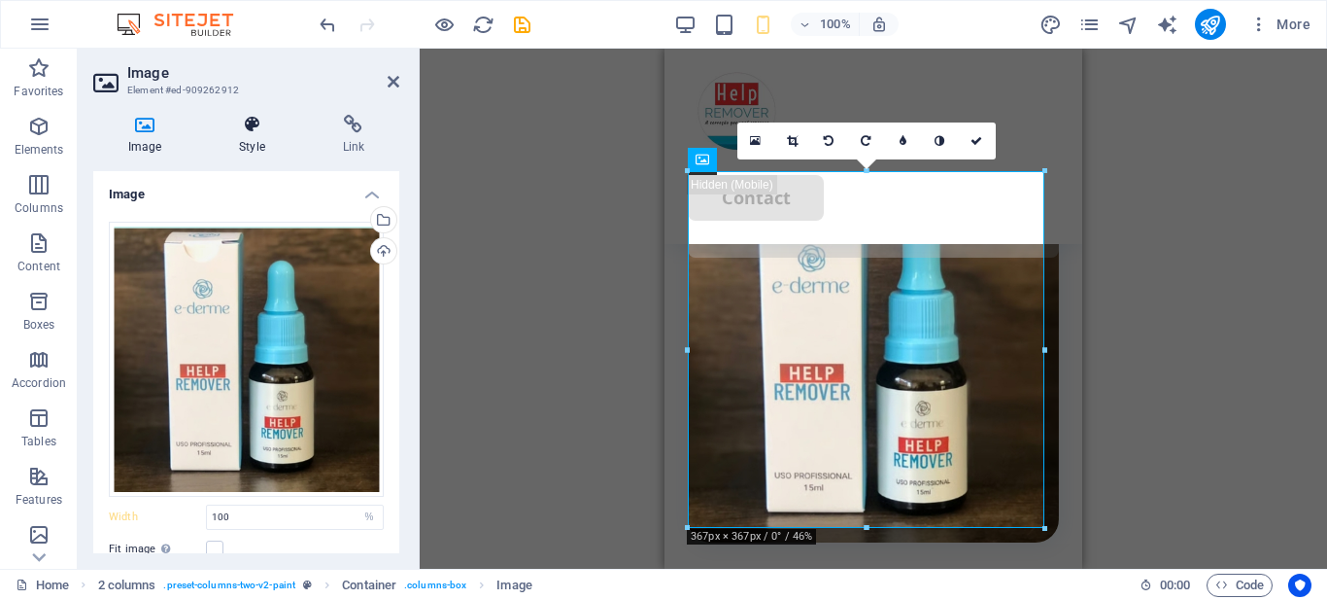
click at [255, 144] on h4 "Style" at bounding box center [255, 135] width 103 height 41
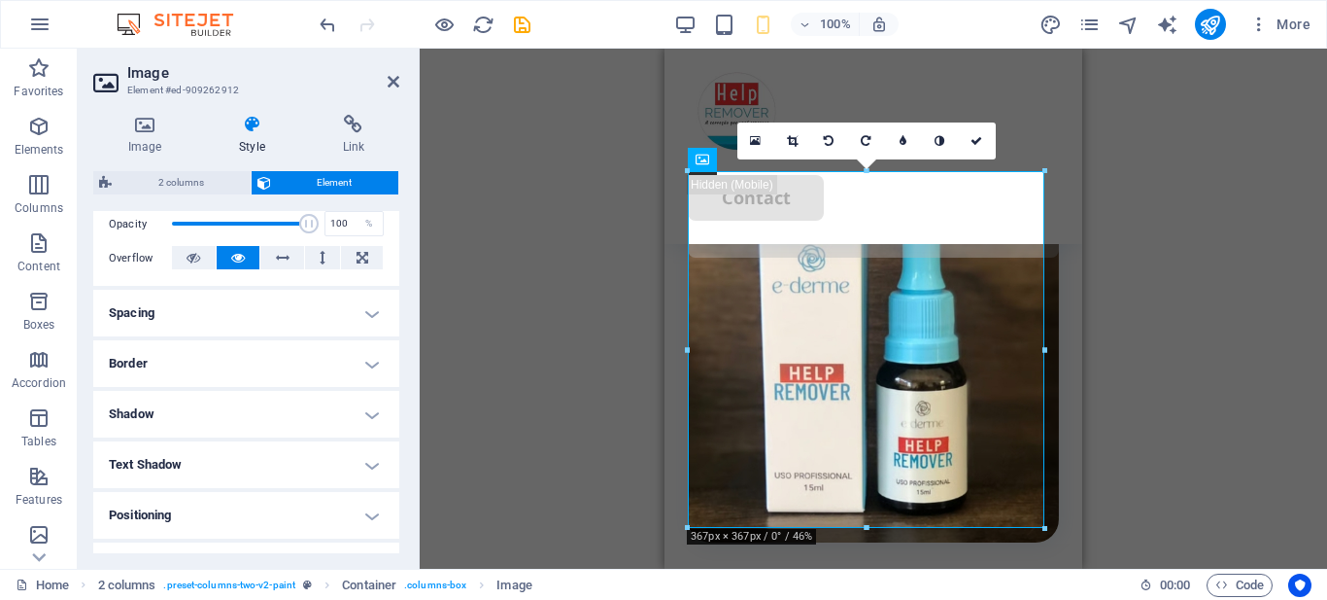
scroll to position [479, 0]
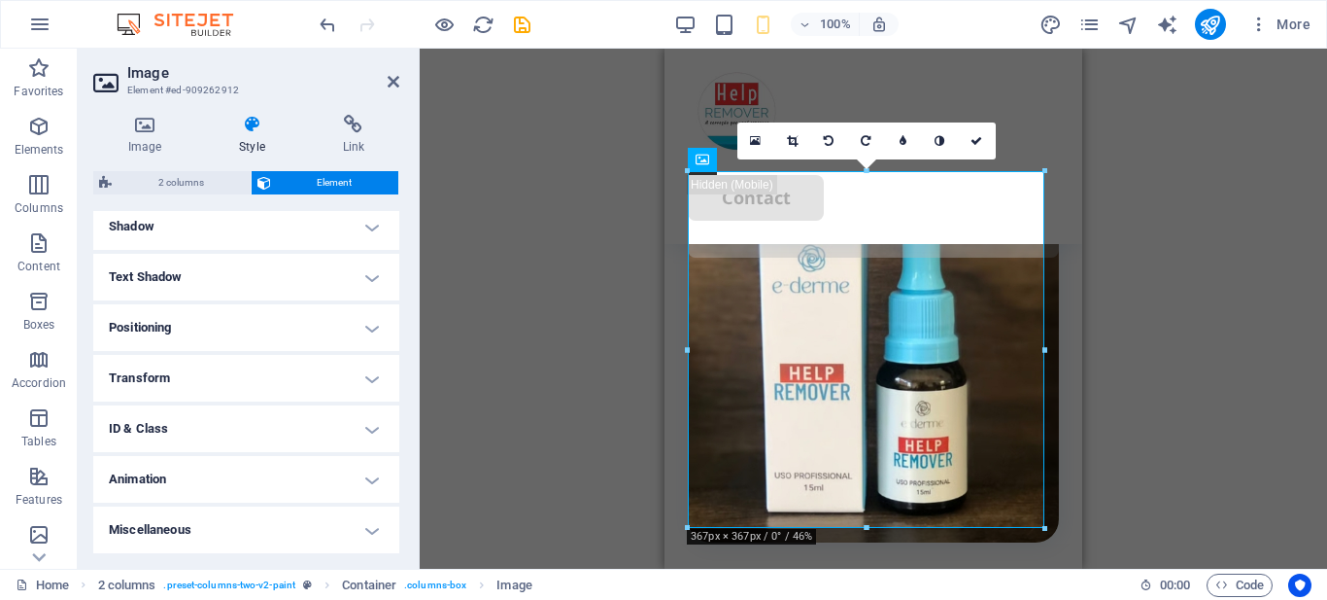
click at [226, 473] on h4 "Animation" at bounding box center [246, 479] width 306 height 47
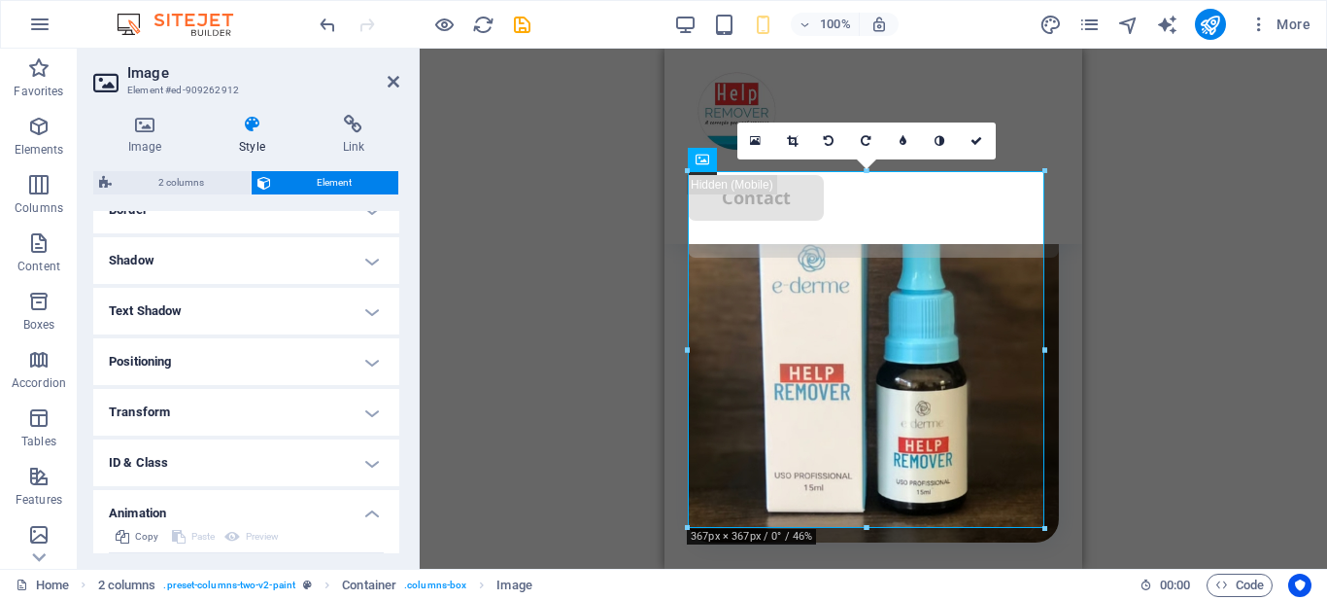
scroll to position [542, 0]
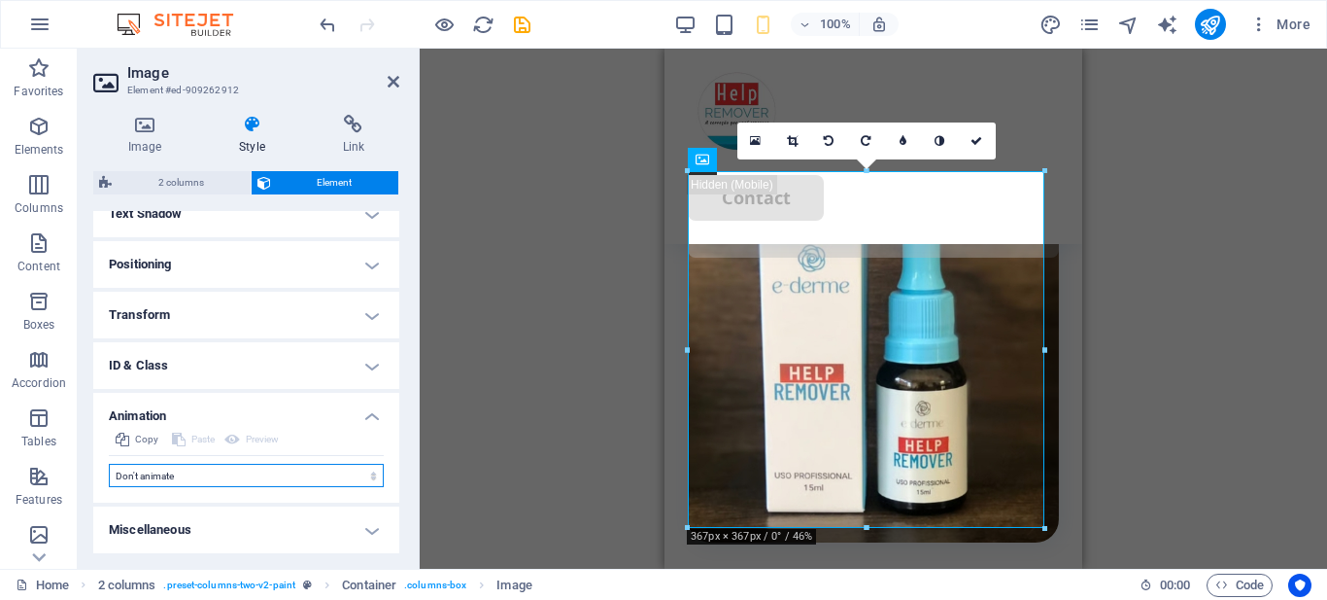
click at [209, 482] on select "Don't animate Show / Hide Slide up/down Zoom in/out Slide left to right Slide r…" at bounding box center [246, 475] width 275 height 23
select select "move-left-to-right"
click at [109, 464] on select "Don't animate Show / Hide Slide up/down Zoom in/out Slide left to right Slide r…" at bounding box center [246, 475] width 275 height 23
select select "scroll"
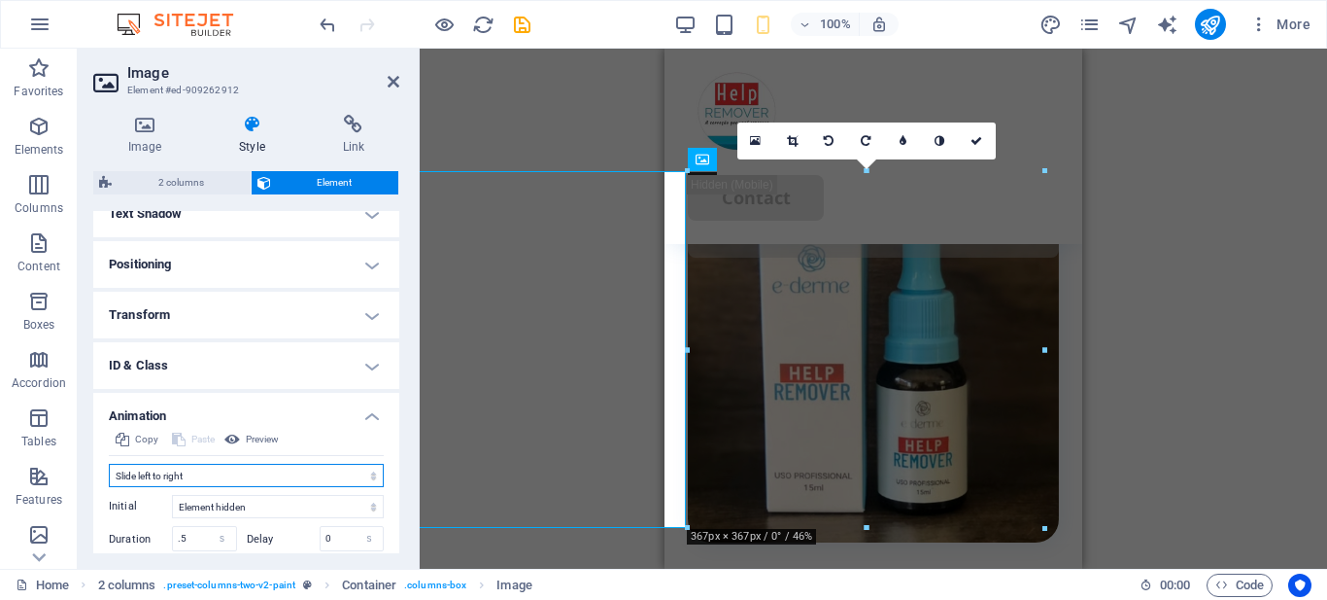
scroll to position [445, 0]
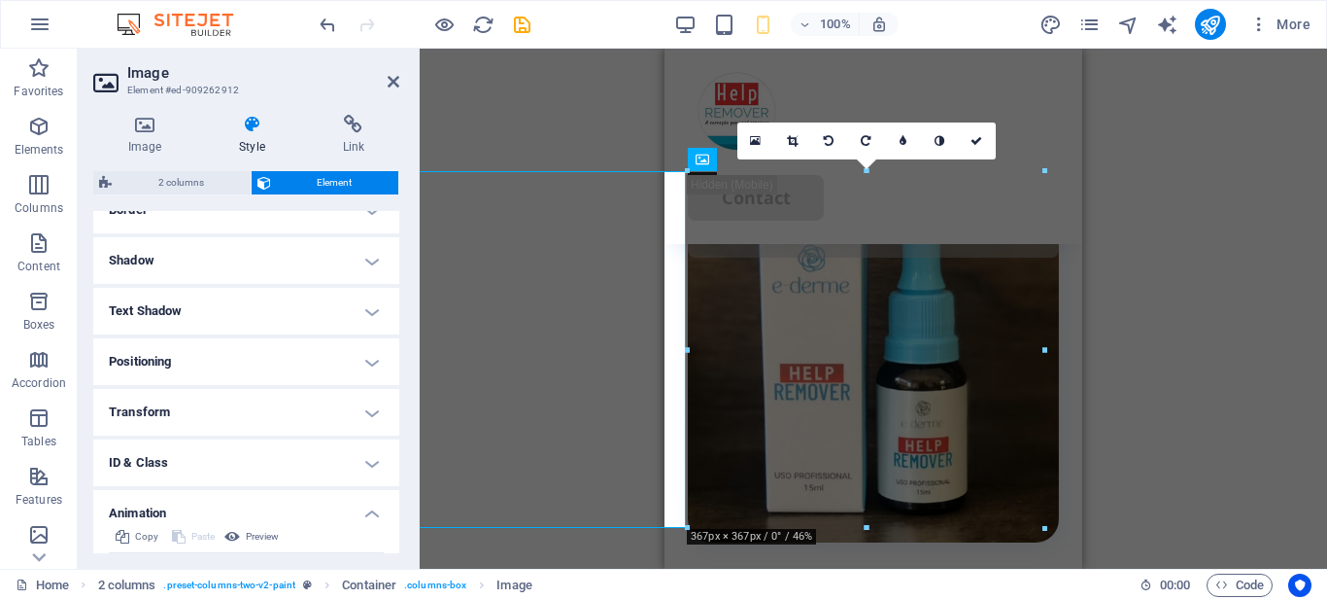
click at [197, 261] on h4 "Shadow" at bounding box center [246, 260] width 306 height 47
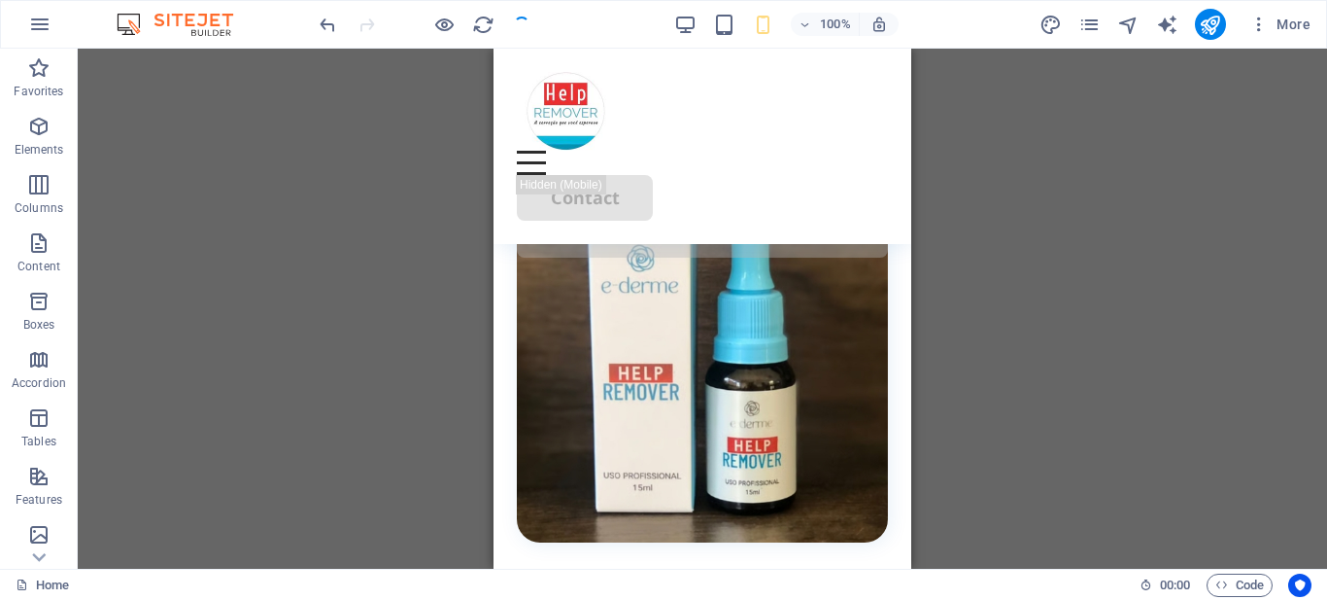
click at [1059, 300] on div "Drag here to replace the existing content. Press “Ctrl” if you want to create a…" at bounding box center [703, 309] width 1250 height 520
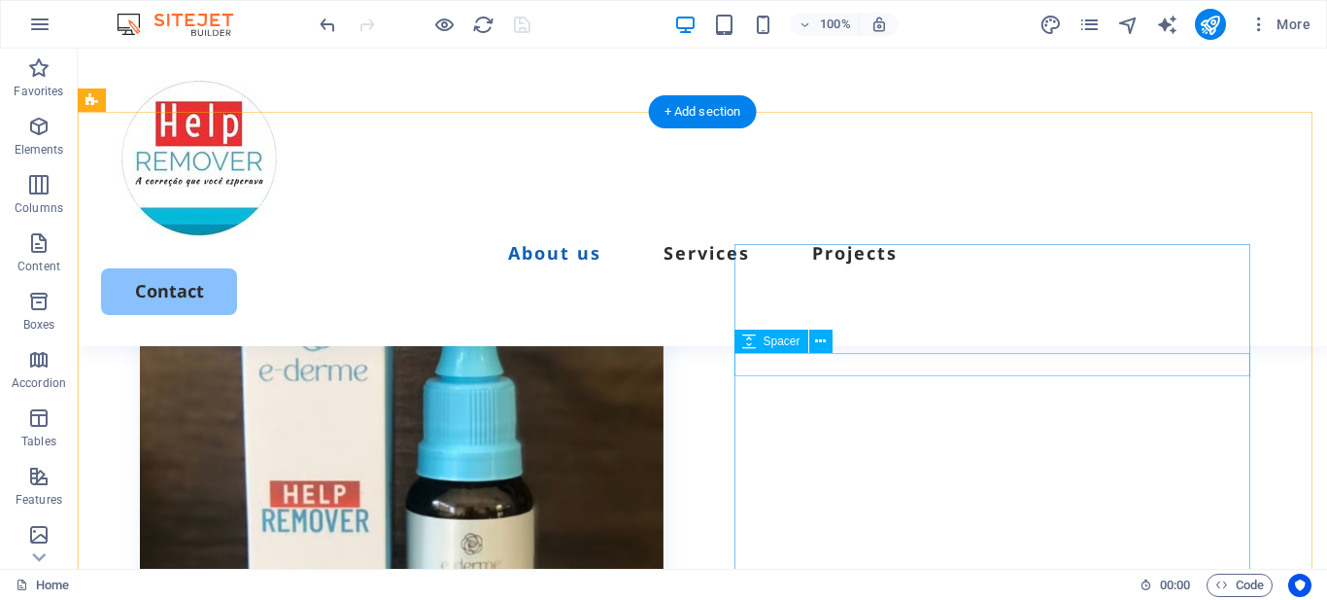
scroll to position [680, 0]
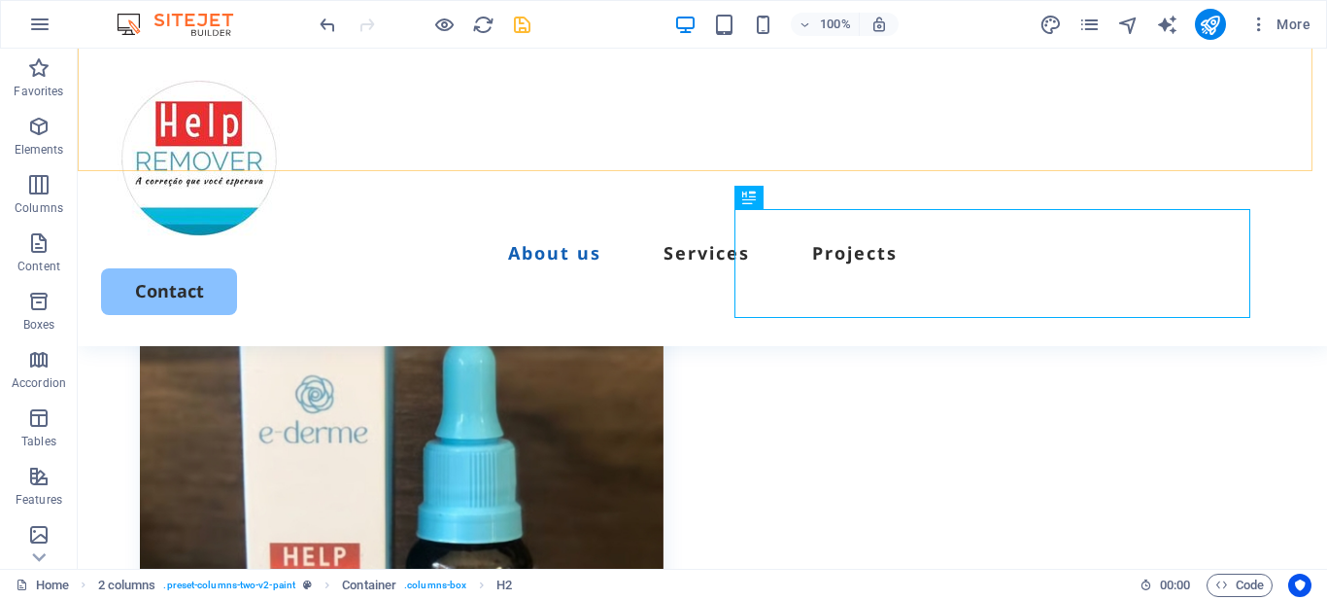
scroll to position [812, 0]
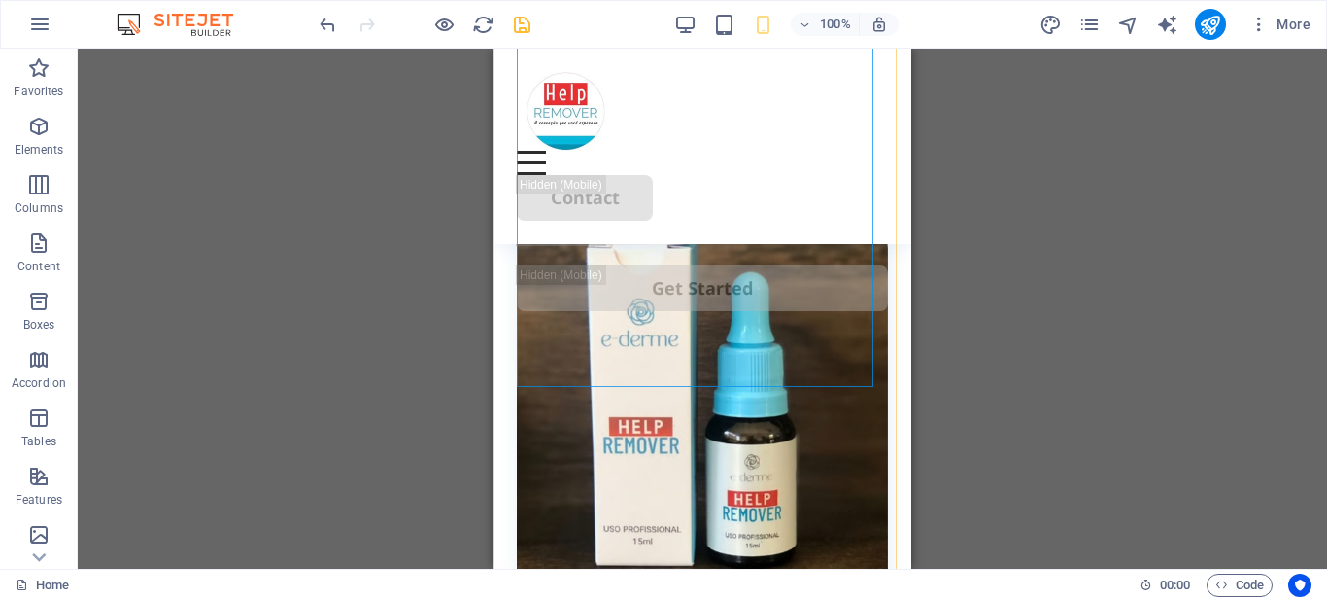
scroll to position [326, 0]
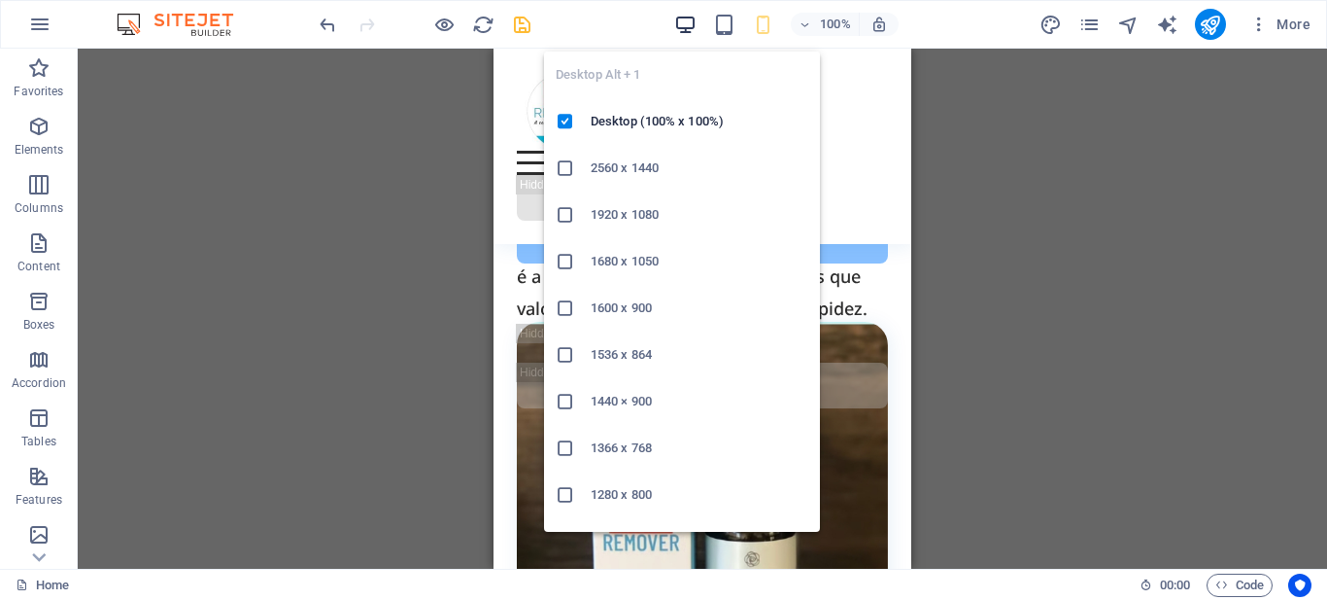
drag, startPoint x: 689, startPoint y: 20, endPoint x: 674, endPoint y: 25, distance: 15.4
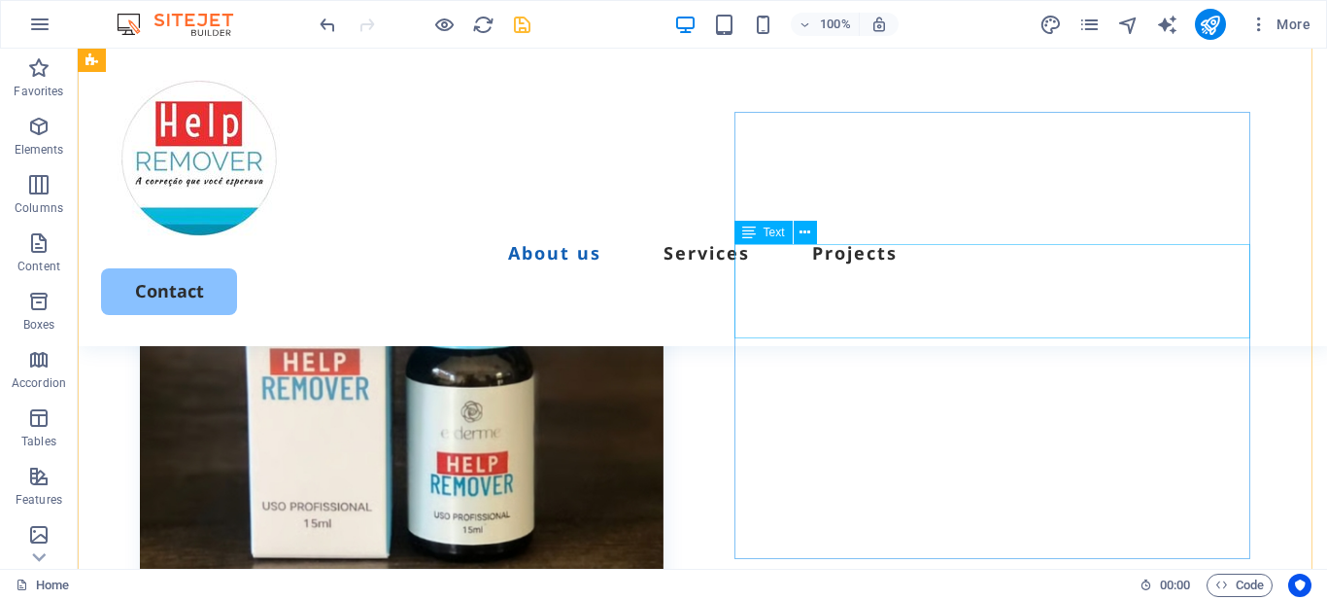
scroll to position [715, 0]
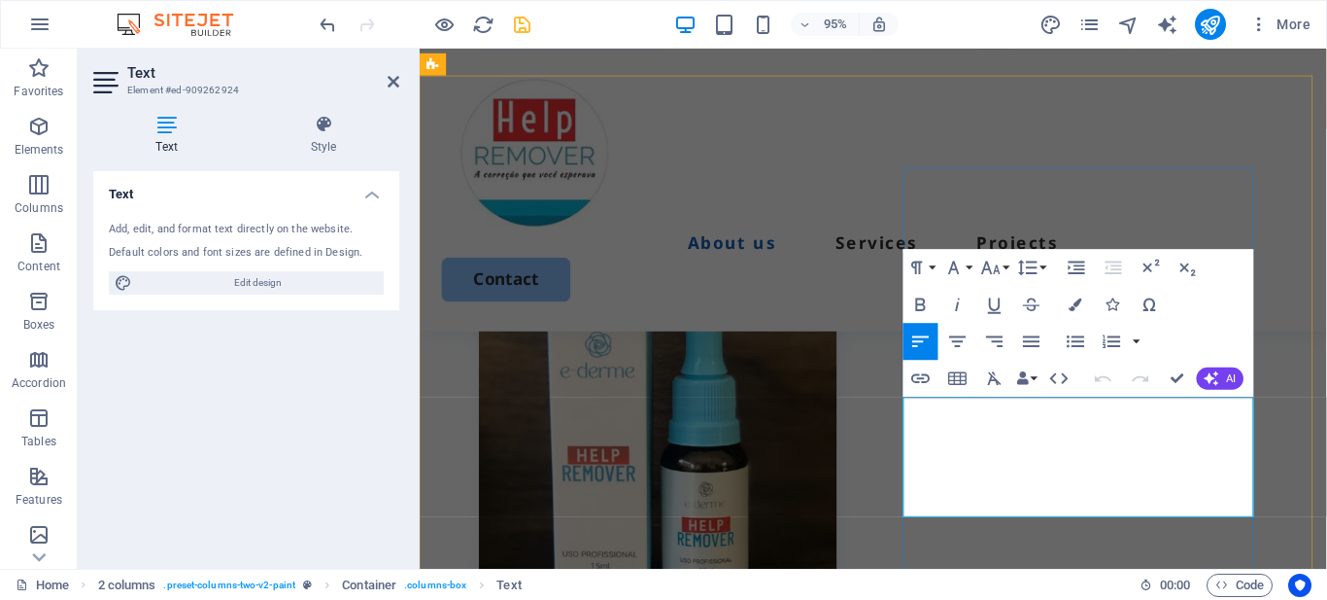
scroll to position [910, 0]
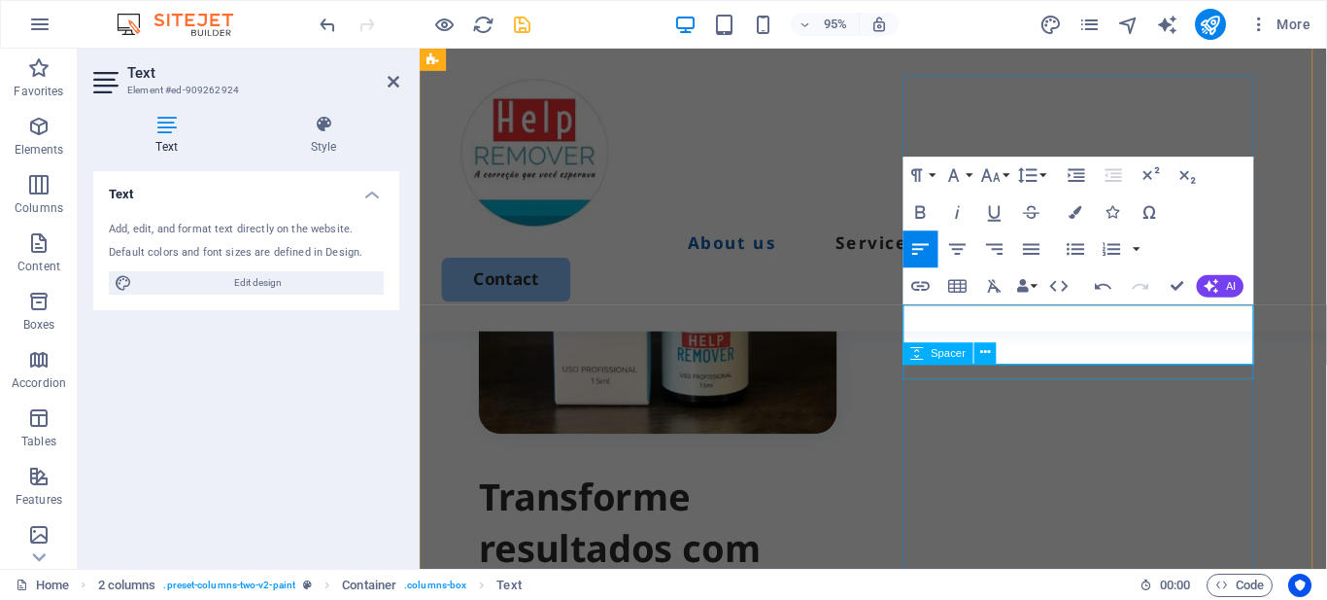
scroll to position [1019, 10]
click at [915, 208] on icon "button" at bounding box center [921, 212] width 22 height 22
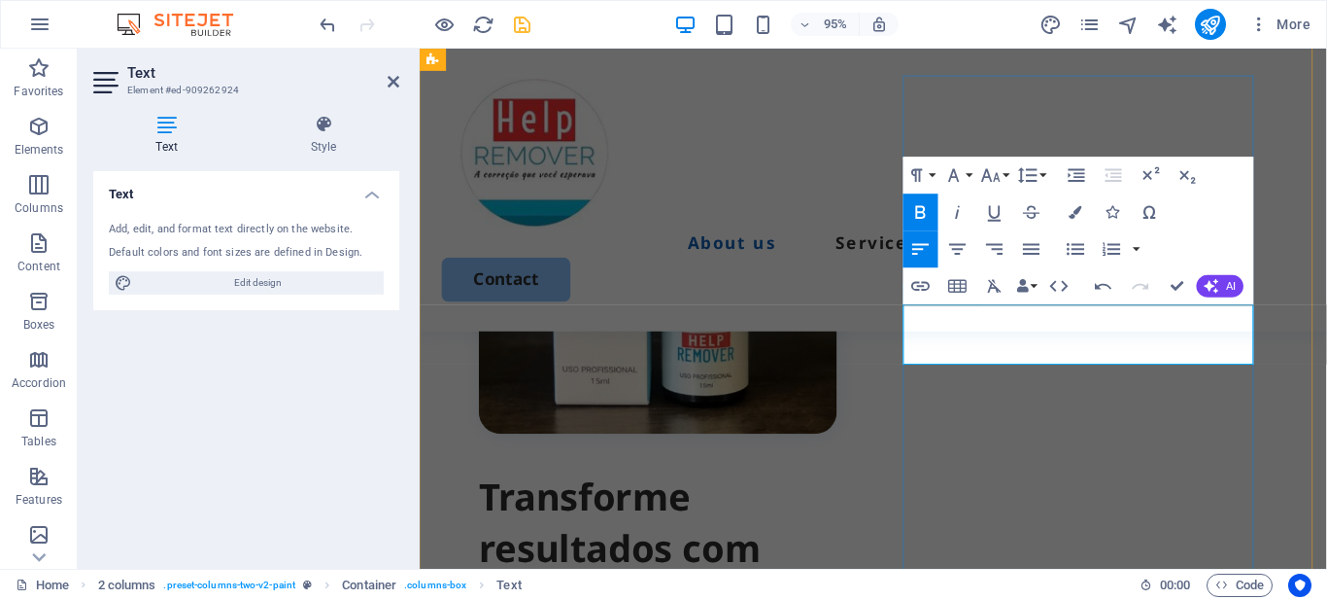
click at [1072, 252] on icon "button" at bounding box center [1076, 249] width 22 height 22
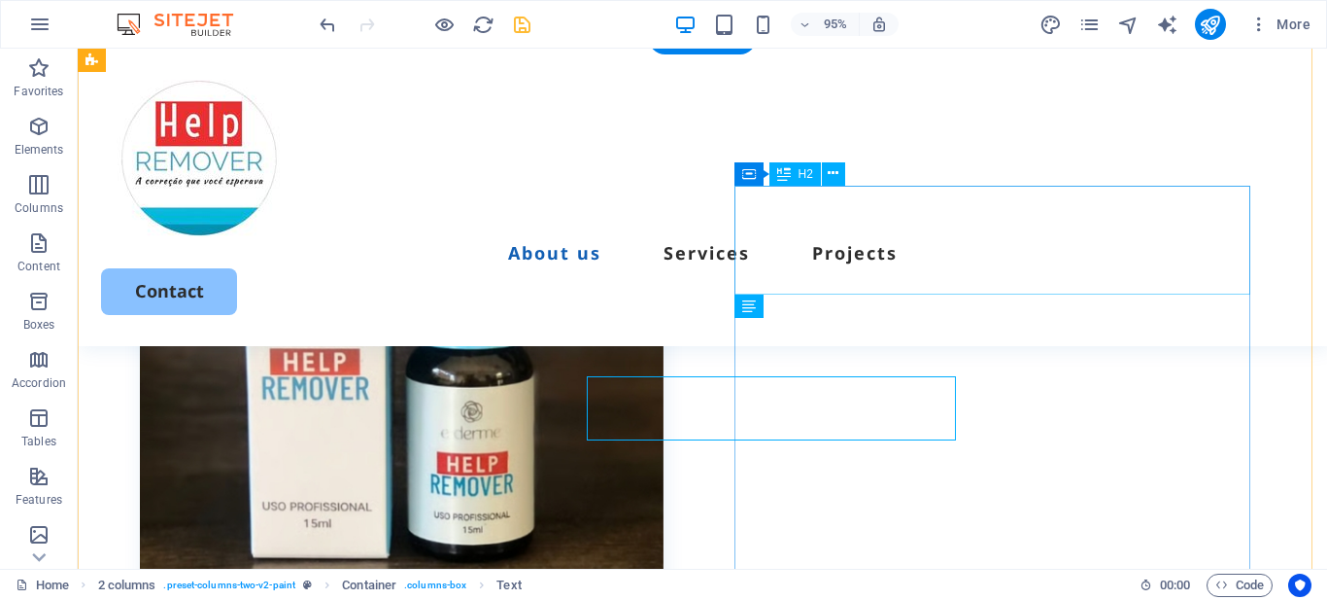
scroll to position [851, 0]
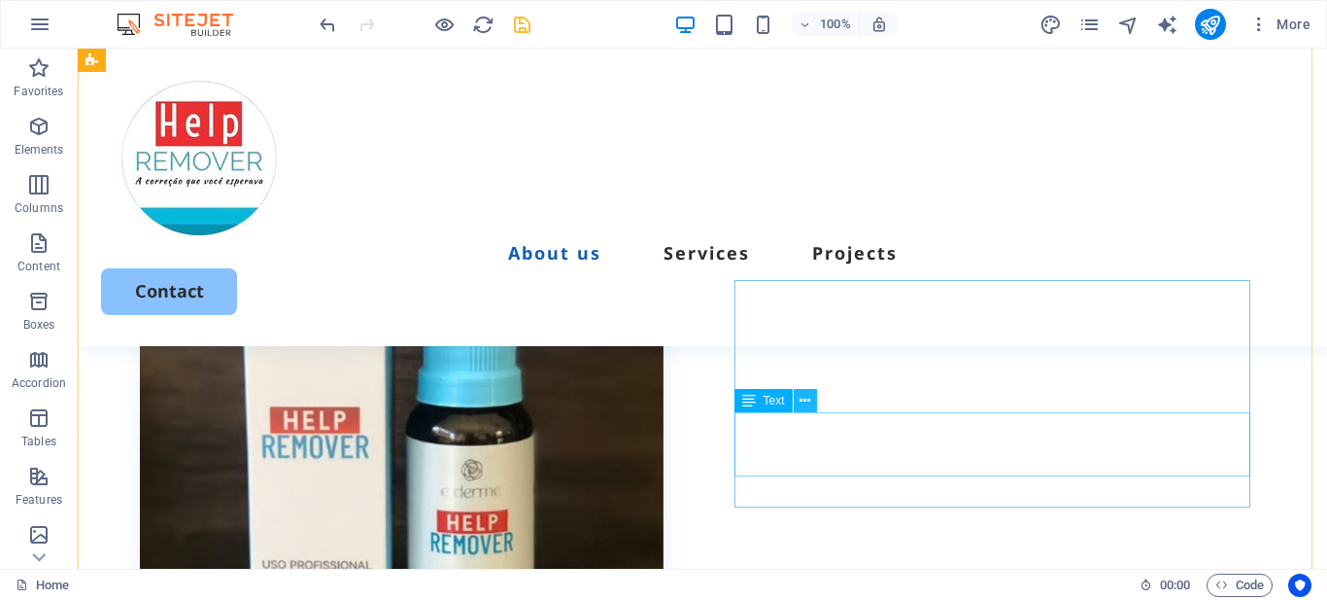
click at [807, 400] on icon at bounding box center [805, 401] width 11 height 20
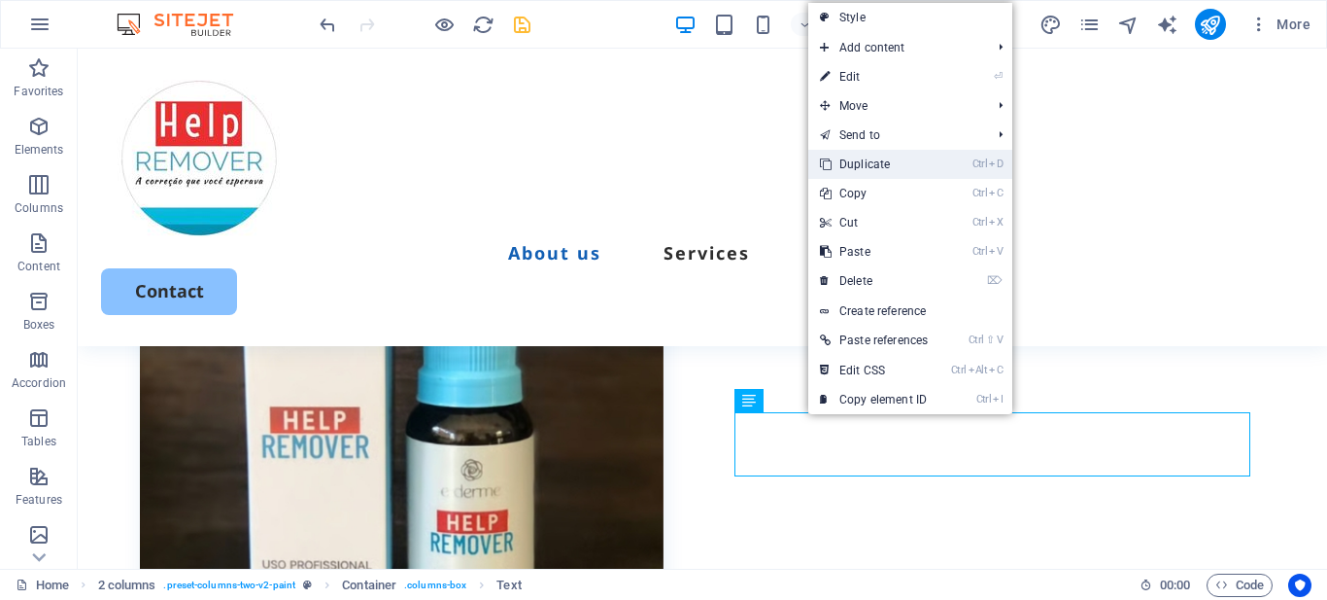
click at [868, 164] on link "Ctrl D Duplicate" at bounding box center [873, 164] width 131 height 29
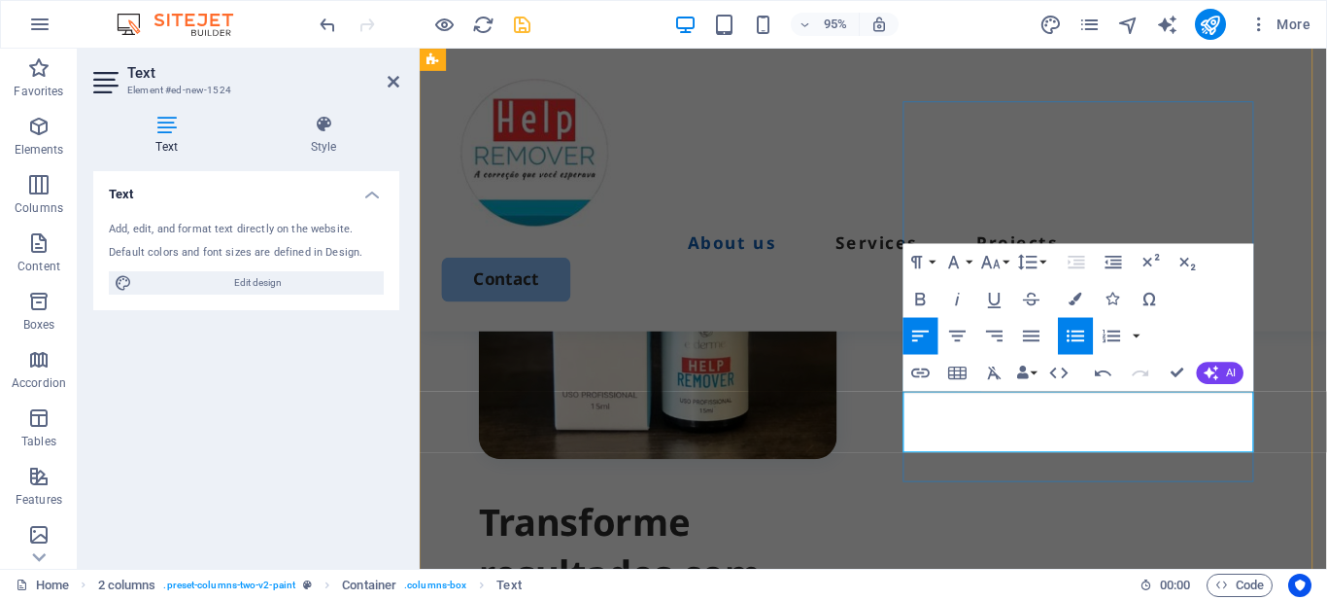
scroll to position [64, 10]
click at [922, 296] on icon "button" at bounding box center [921, 299] width 22 height 22
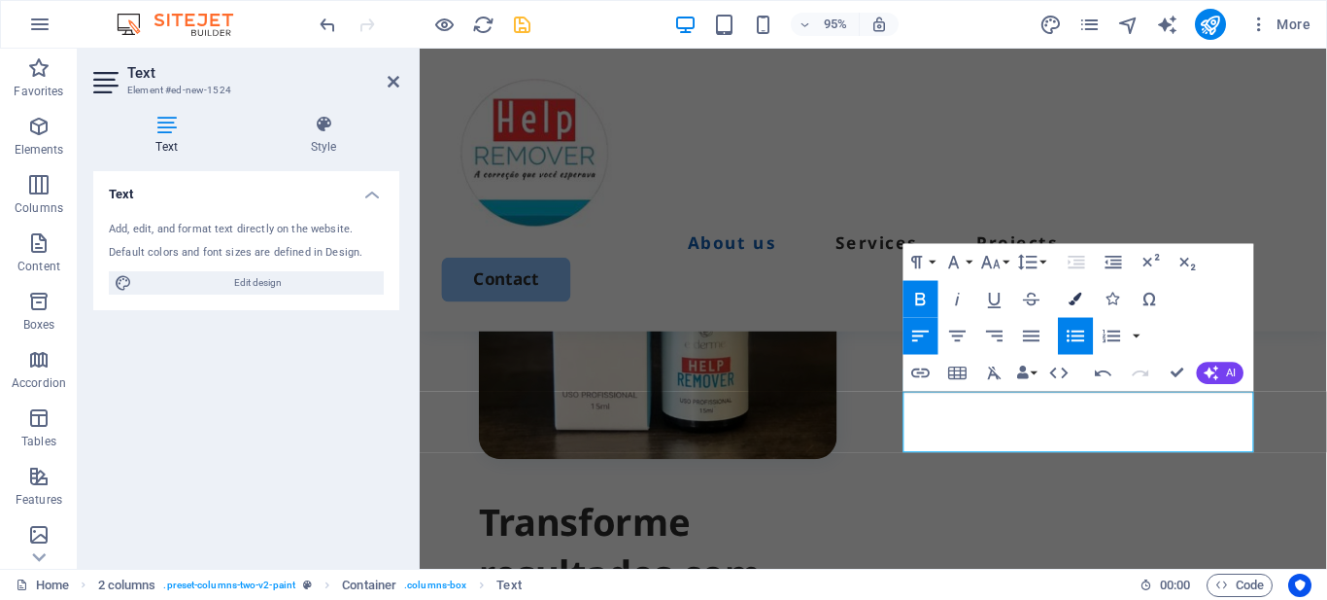
click at [1079, 296] on icon "button" at bounding box center [1076, 298] width 13 height 13
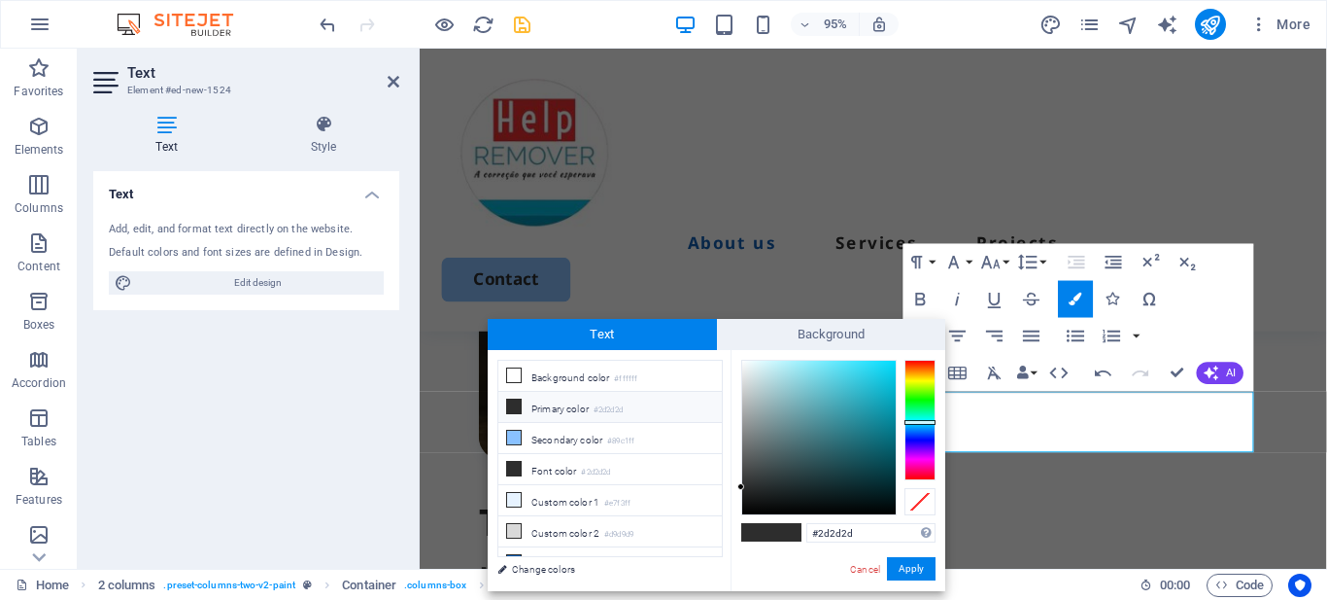
click at [922, 422] on div at bounding box center [920, 420] width 31 height 120
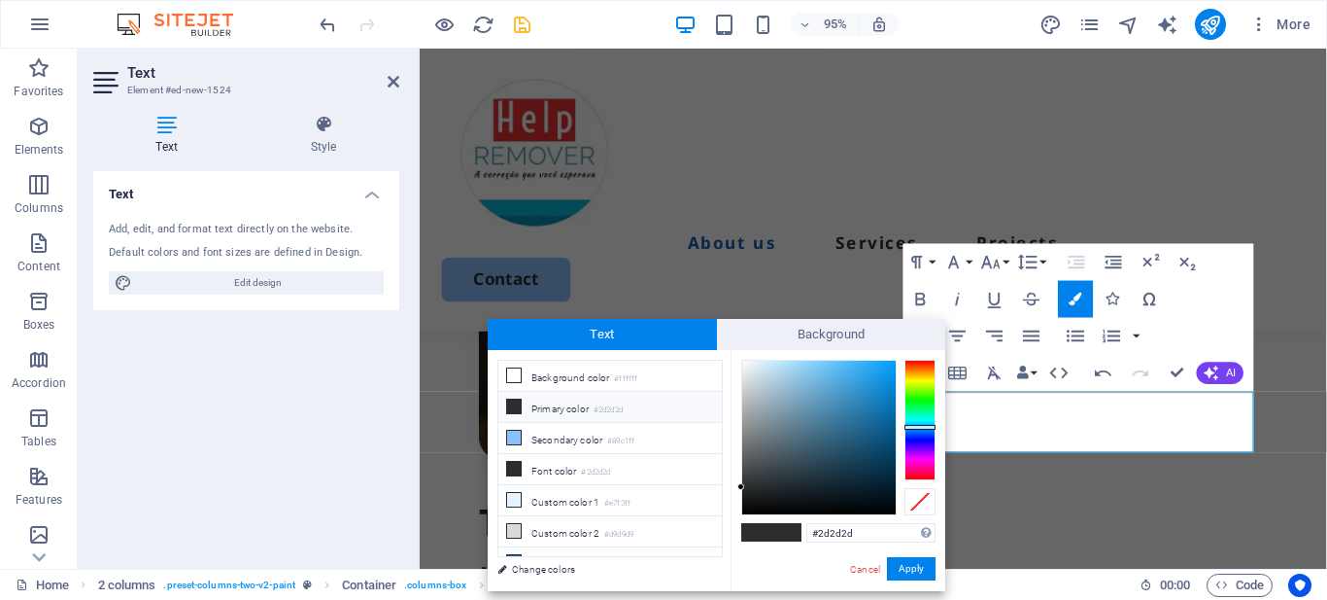
click at [916, 427] on div at bounding box center [920, 427] width 31 height 5
drag, startPoint x: 889, startPoint y: 388, endPoint x: 903, endPoint y: 361, distance: 29.6
click at [903, 361] on div at bounding box center [838, 437] width 194 height 155
click at [901, 363] on div at bounding box center [838, 437] width 194 height 155
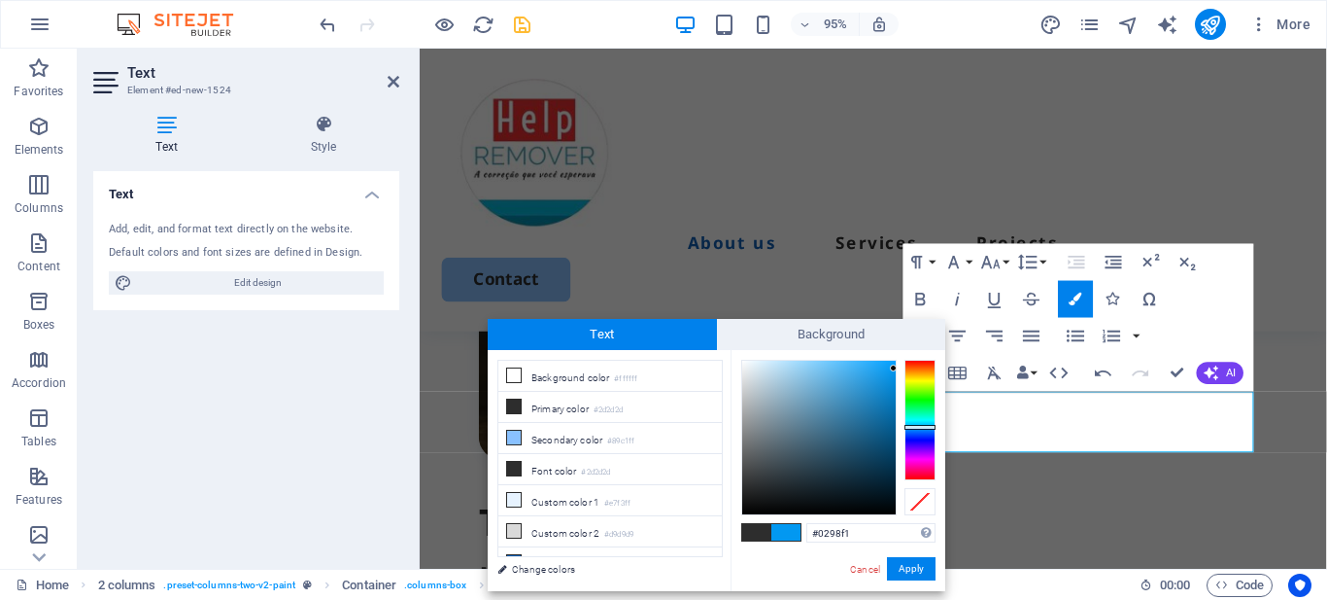
type input "#0398f1"
click at [893, 368] on div at bounding box center [892, 367] width 7 height 7
click at [843, 534] on input "#0398f1" at bounding box center [871, 532] width 129 height 19
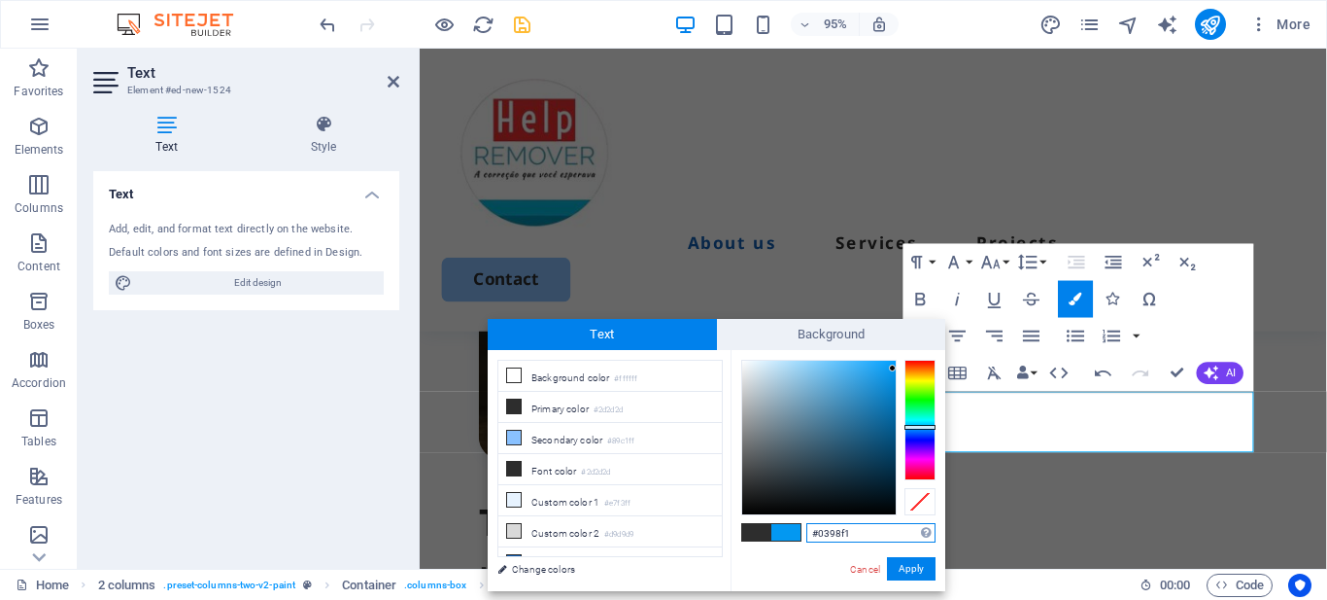
click at [843, 534] on input "#0398f1" at bounding box center [871, 532] width 129 height 19
click at [912, 566] on button "Apply" at bounding box center [911, 568] width 49 height 23
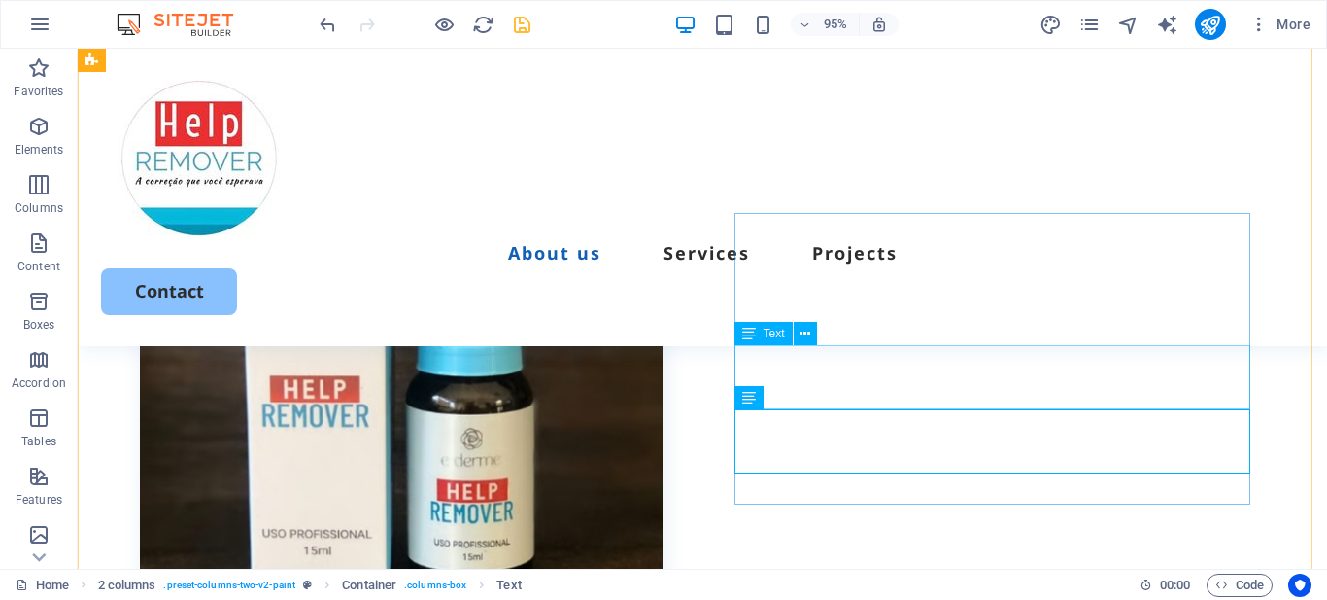
scroll to position [886, 0]
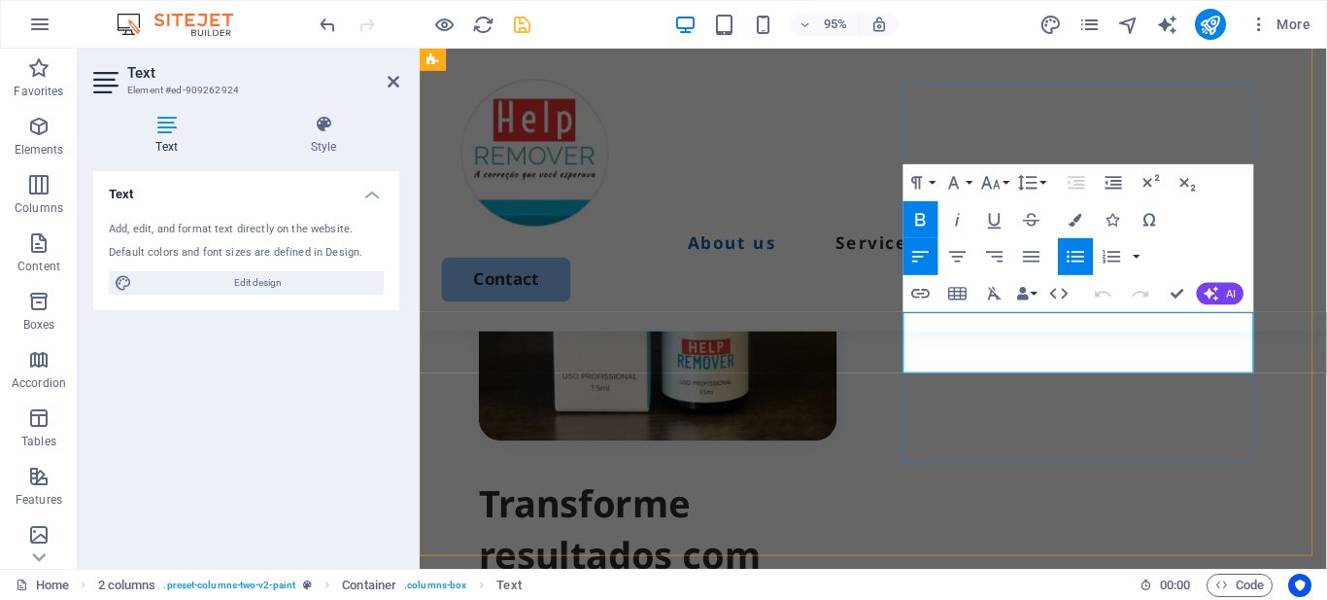
click at [1079, 215] on icon "button" at bounding box center [1076, 219] width 13 height 13
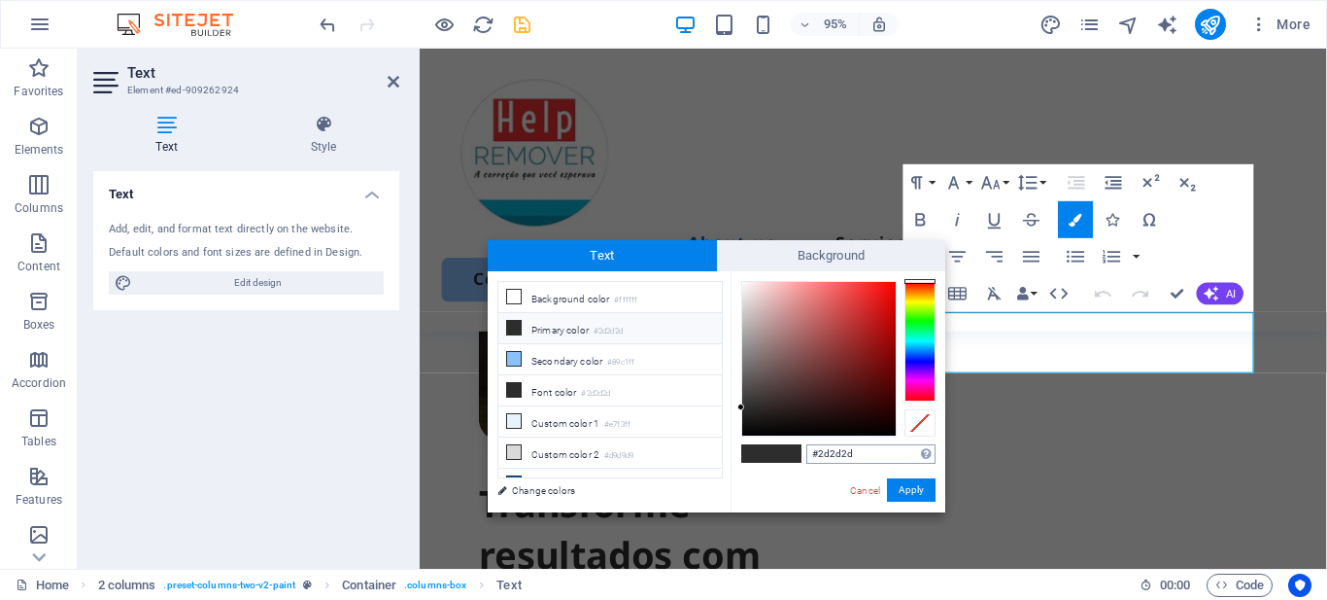
click at [866, 449] on input "#2d2d2d" at bounding box center [871, 453] width 129 height 19
type input "#0398f1"
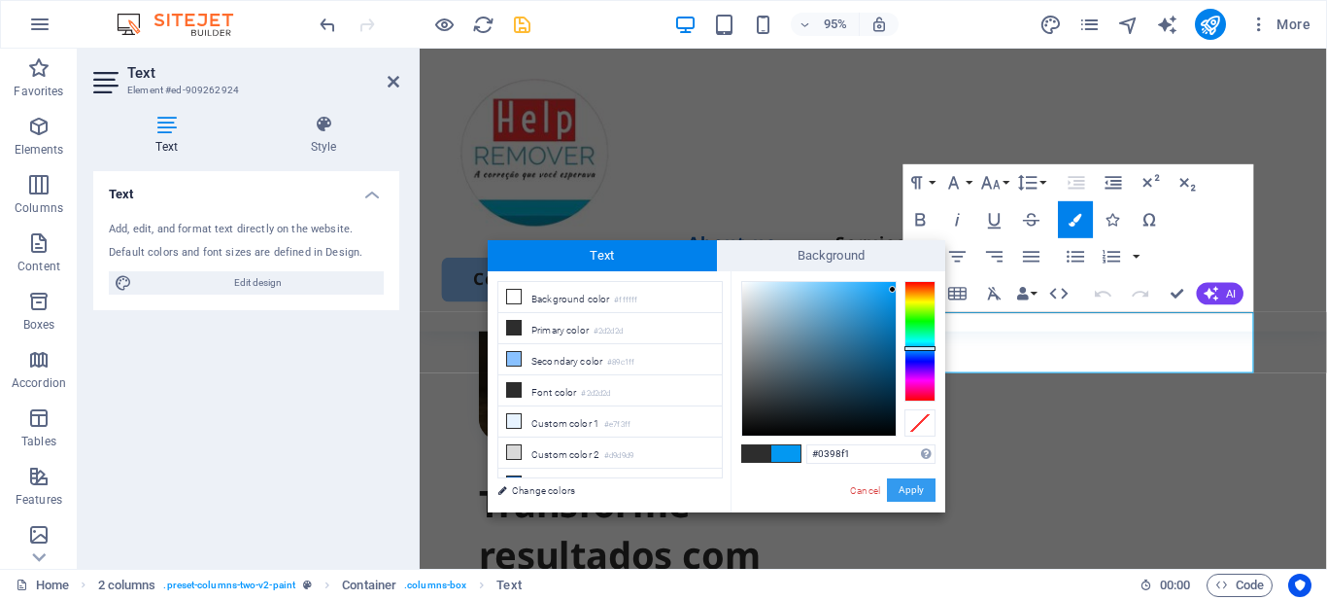
click at [922, 485] on button "Apply" at bounding box center [911, 489] width 49 height 23
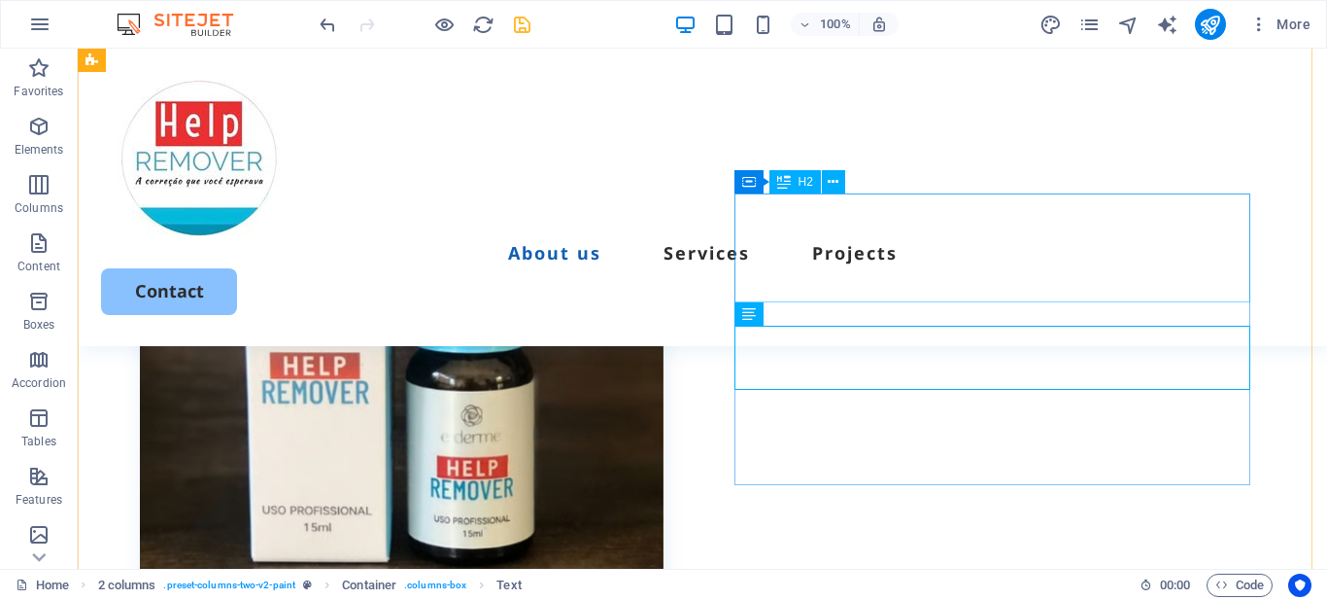
scroll to position [808, 0]
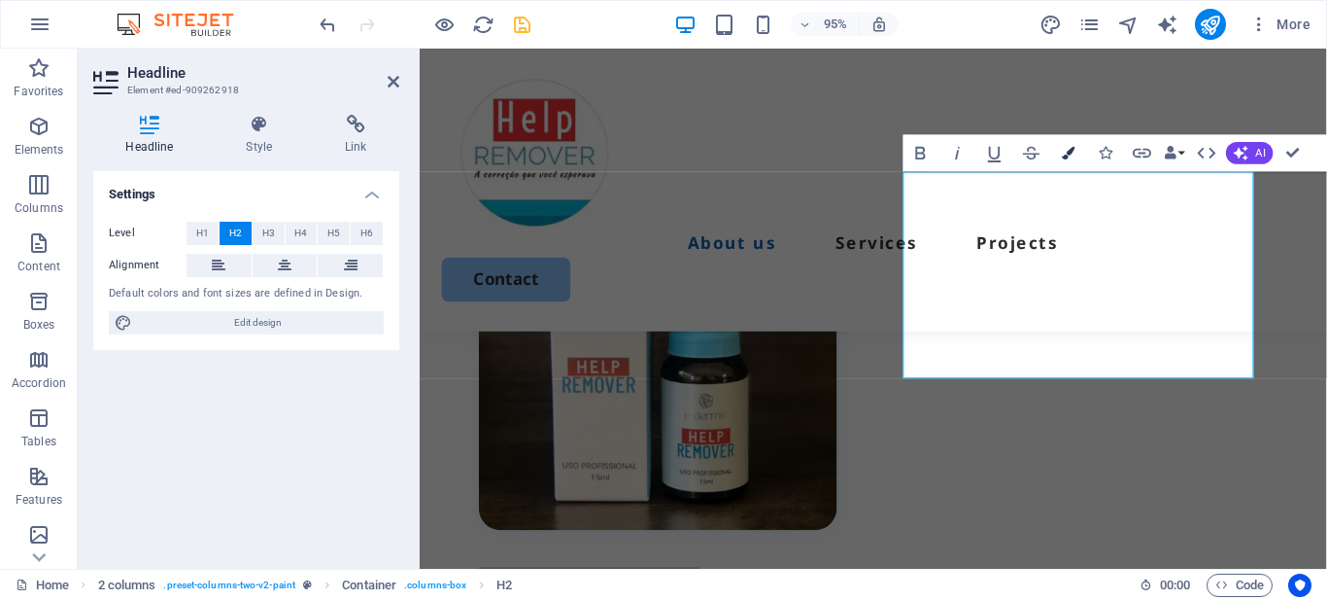
click at [1071, 153] on icon "button" at bounding box center [1068, 153] width 13 height 13
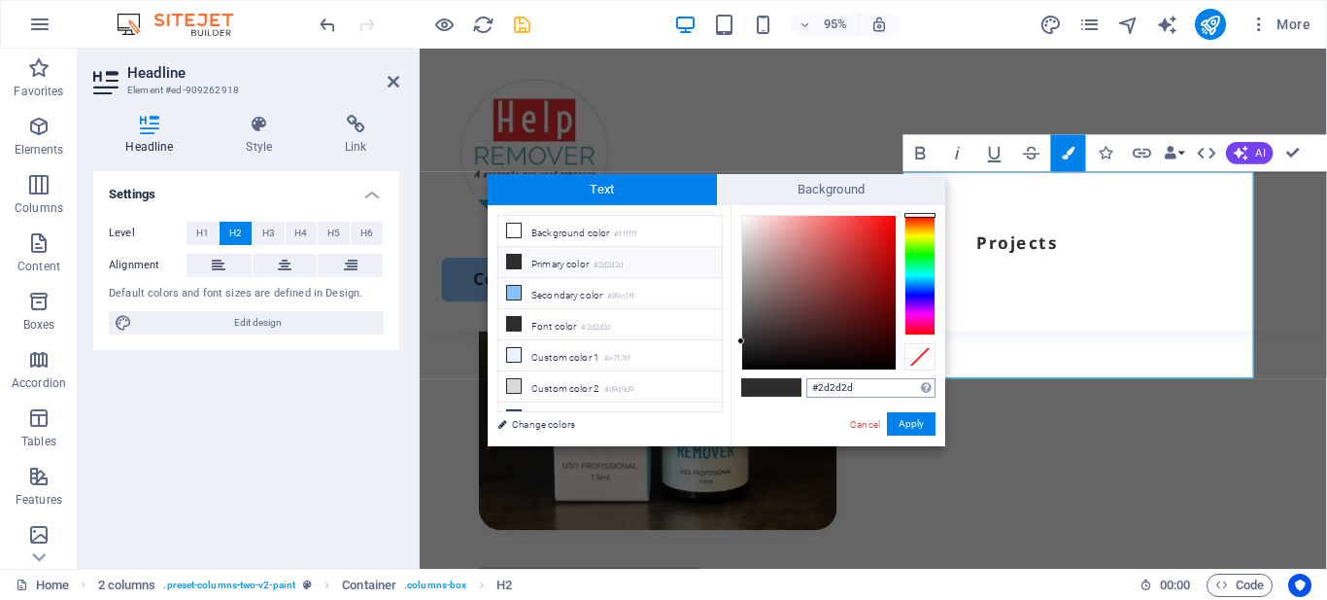
click at [840, 382] on input "#2d2d2d" at bounding box center [871, 387] width 129 height 19
type input "#0398f1"
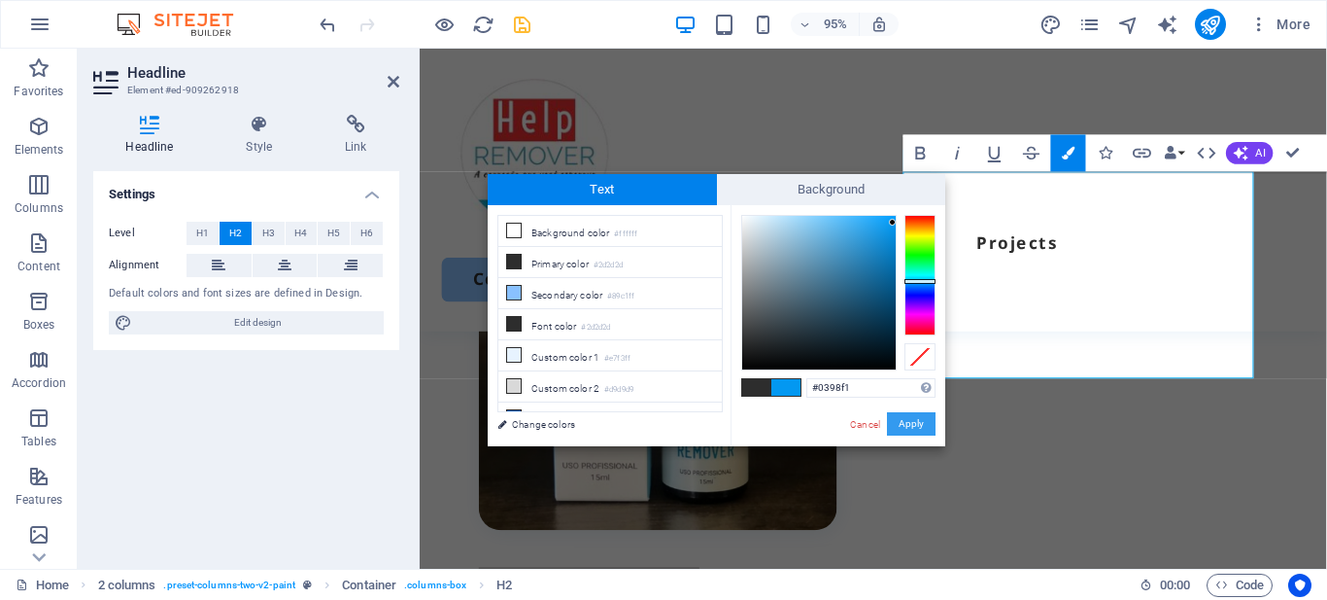
click at [907, 423] on button "Apply" at bounding box center [911, 423] width 49 height 23
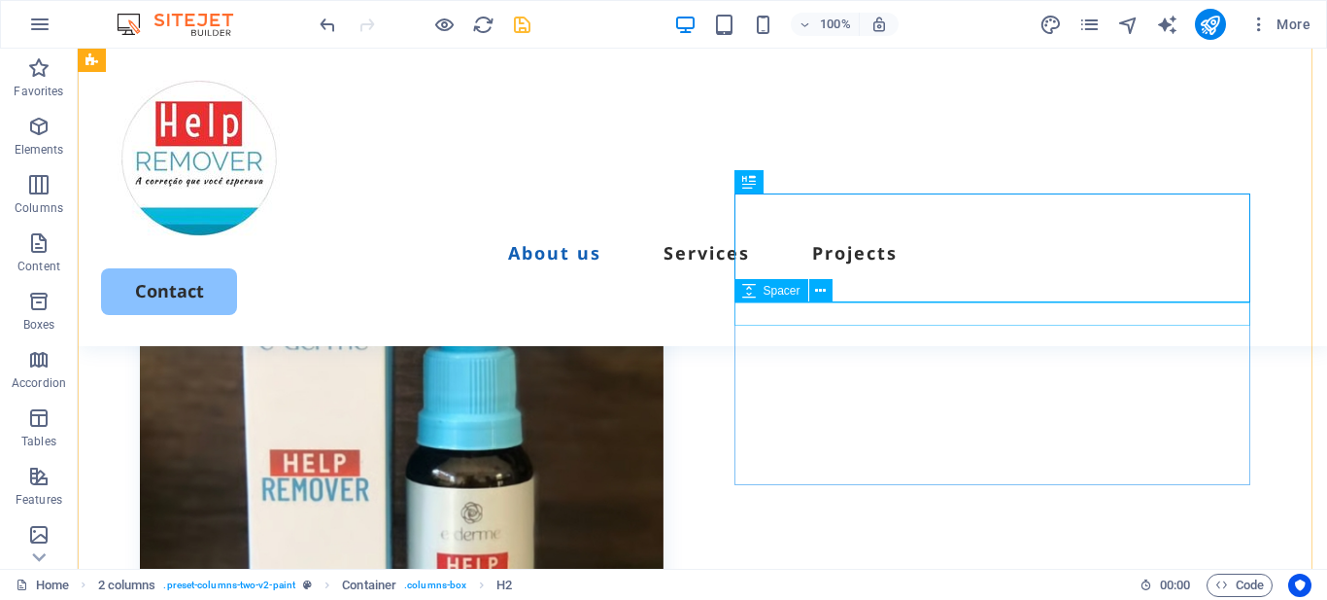
scroll to position [906, 0]
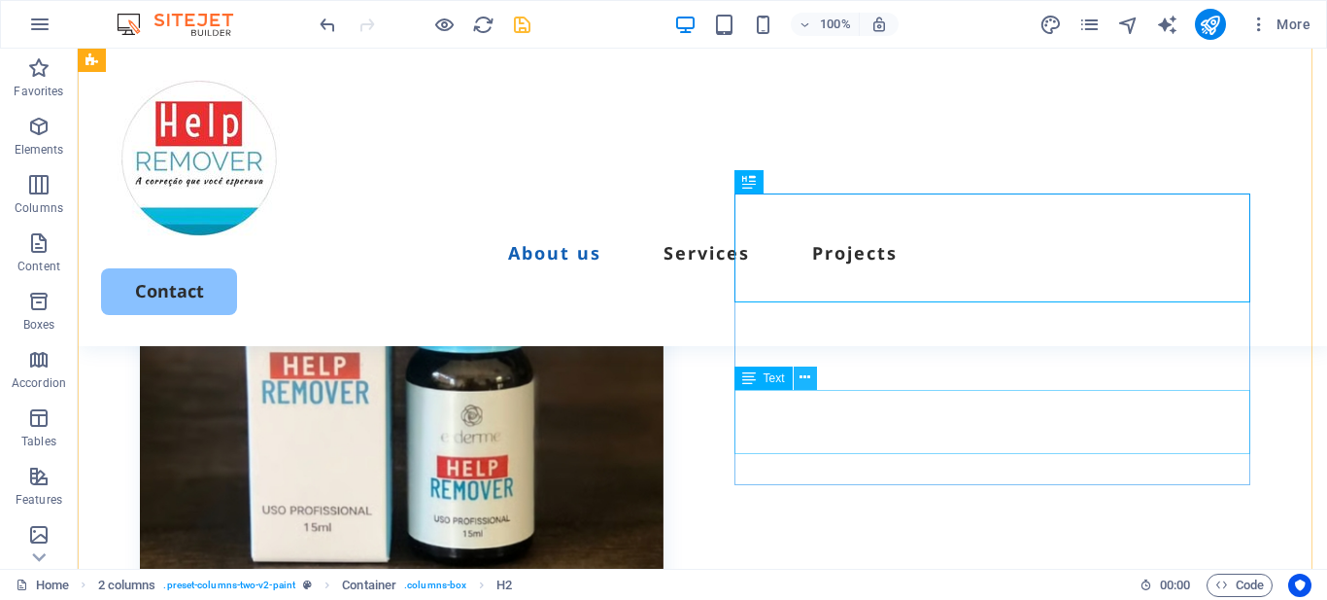
click at [804, 385] on icon at bounding box center [805, 377] width 11 height 20
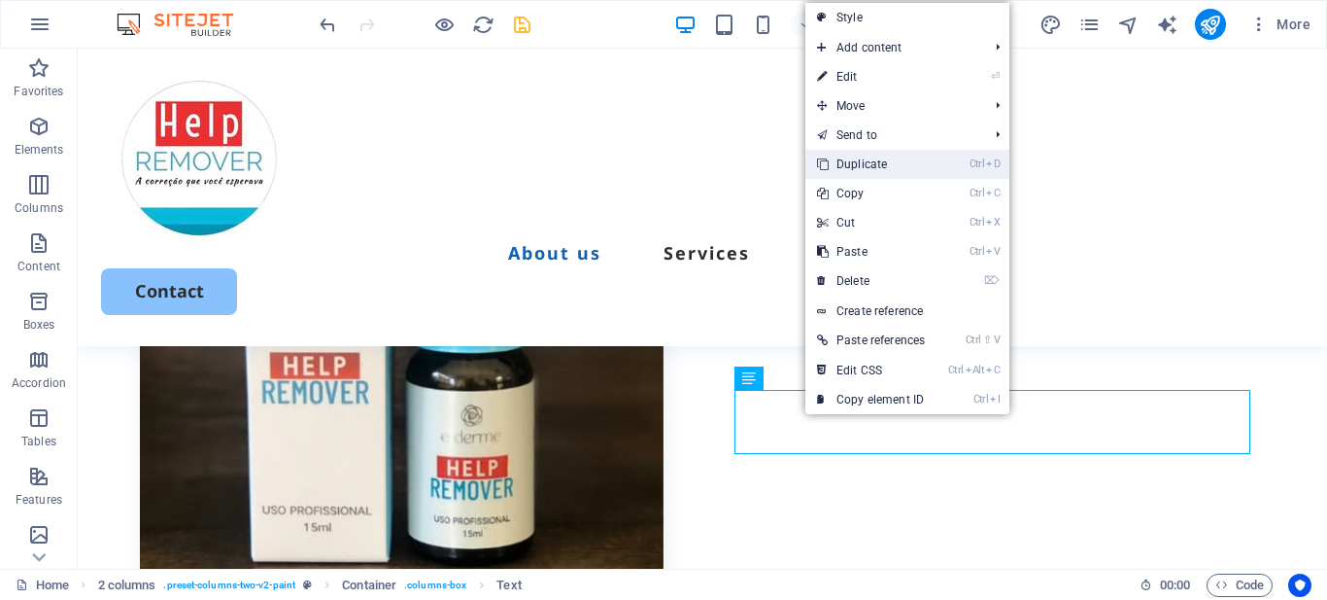
click at [876, 165] on link "Ctrl D Duplicate" at bounding box center [871, 164] width 131 height 29
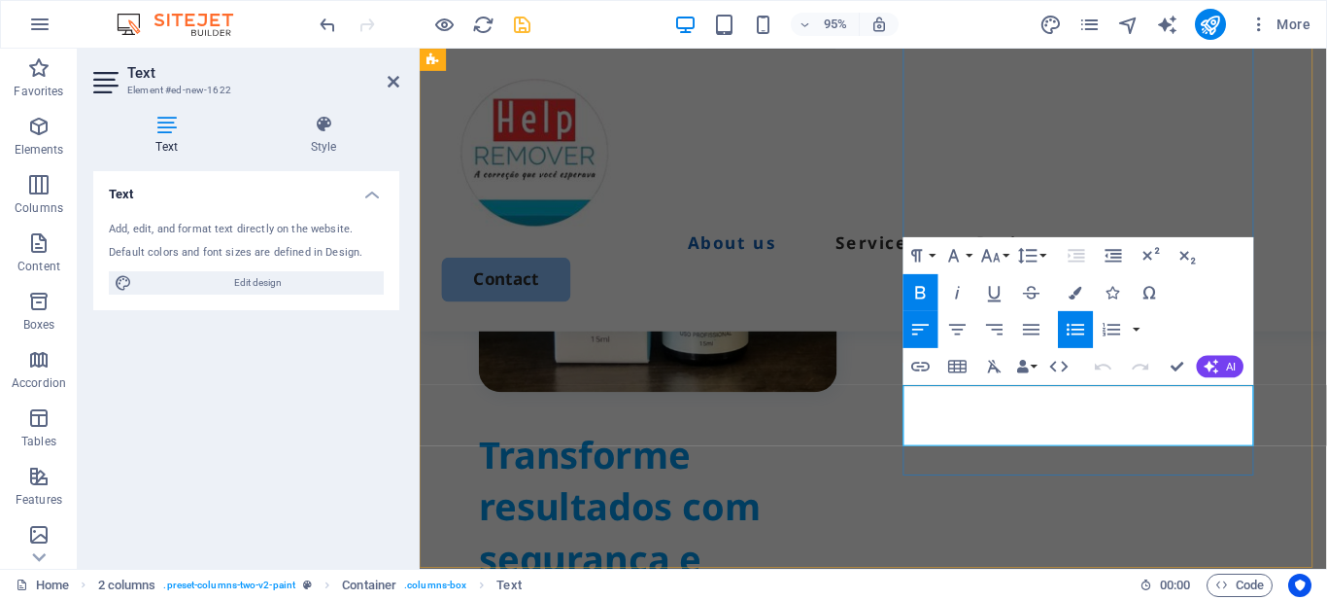
drag, startPoint x: 1216, startPoint y: 414, endPoint x: 961, endPoint y: 422, distance: 254.7
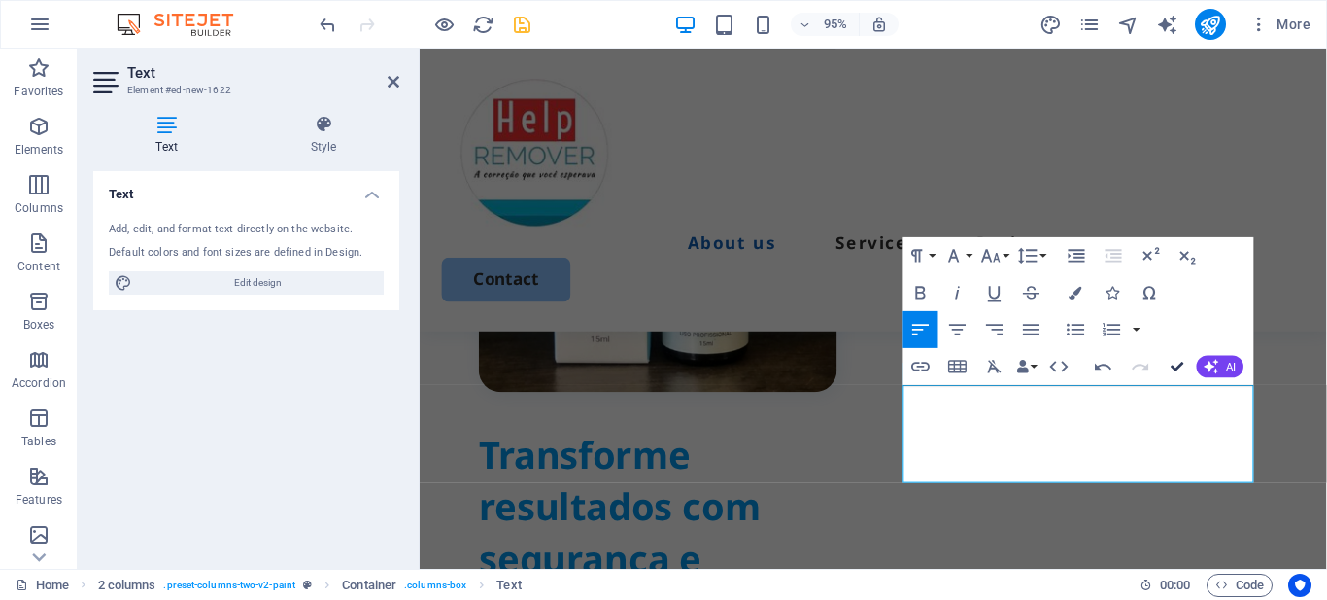
drag, startPoint x: 1174, startPoint y: 366, endPoint x: 1098, endPoint y: 324, distance: 87.0
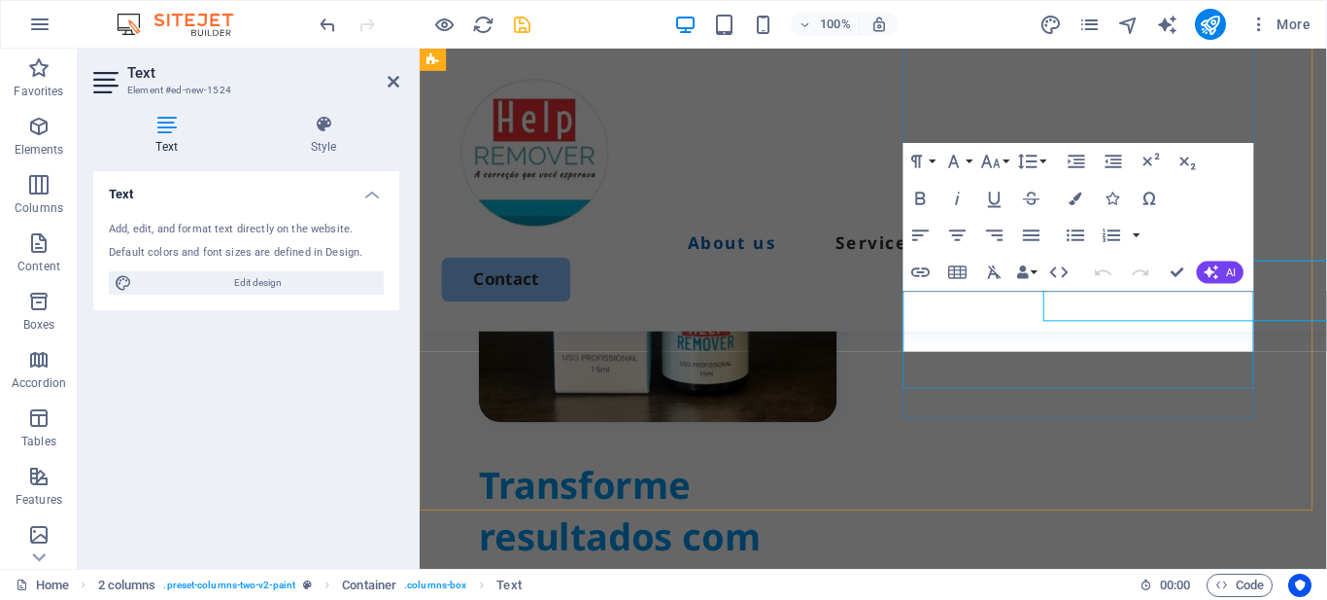
scroll to position [988, 0]
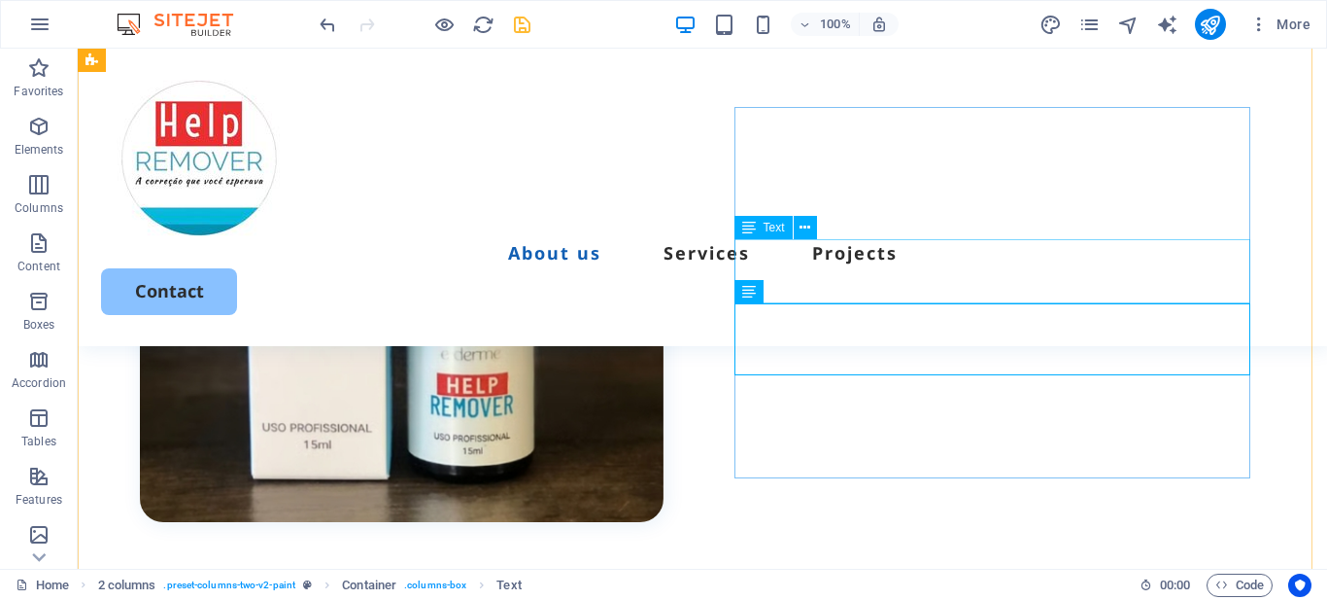
scroll to position [952, 0]
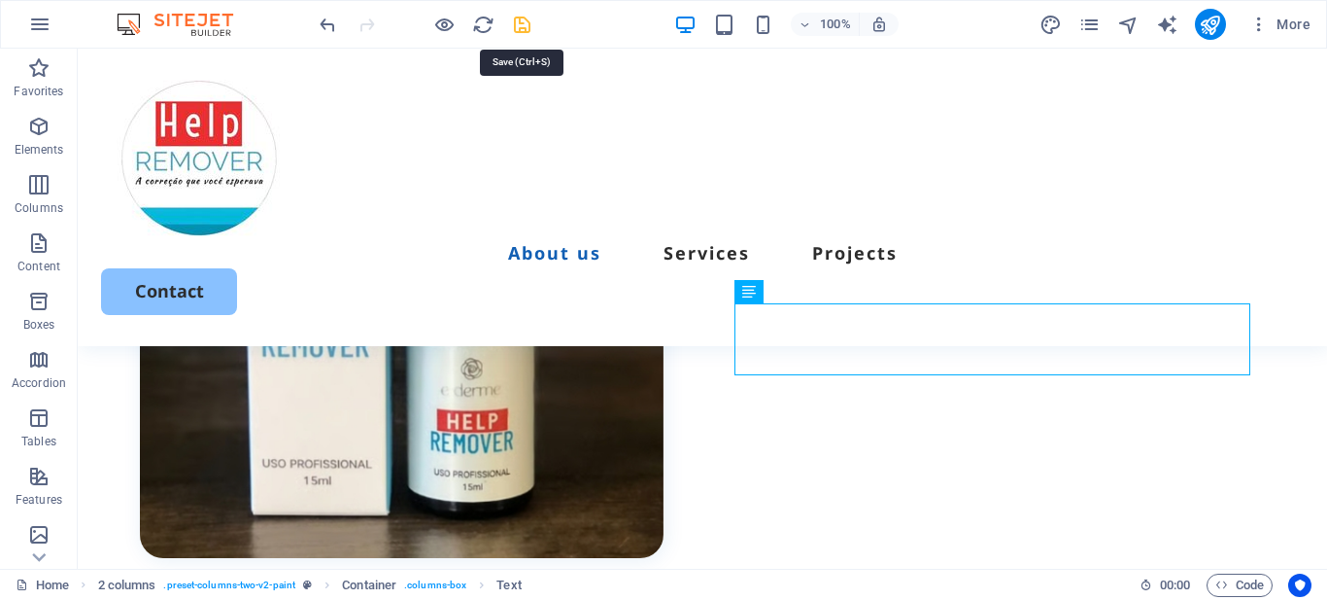
click at [521, 25] on icon "save" at bounding box center [522, 25] width 22 height 22
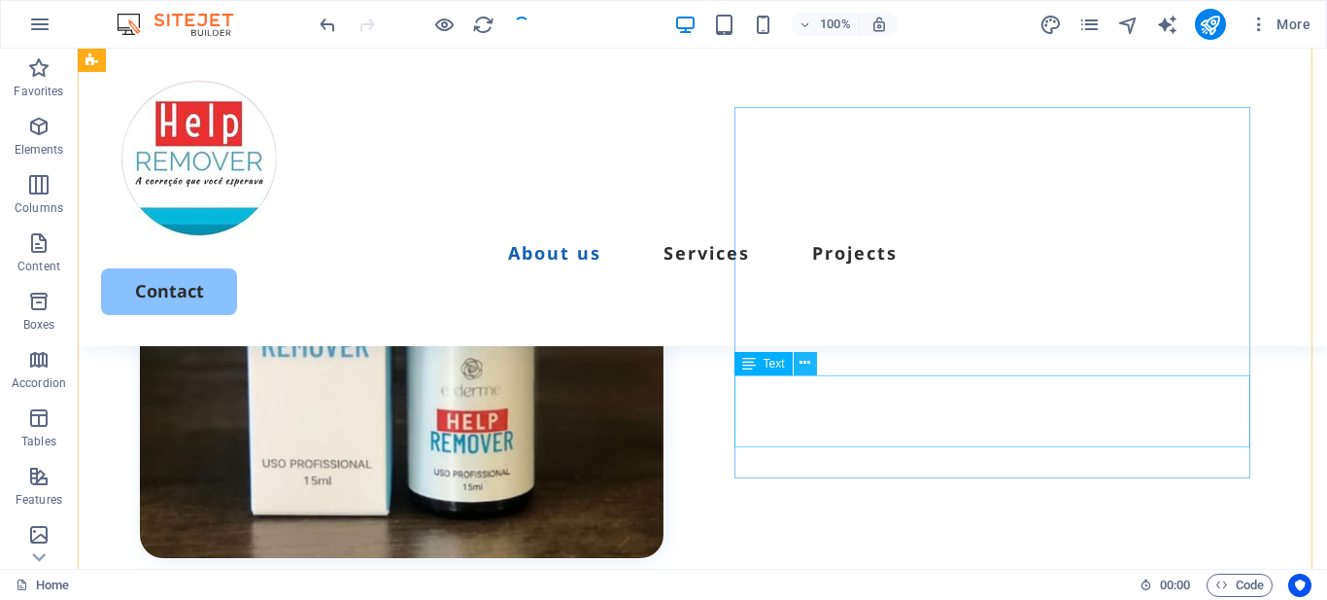
click at [802, 363] on icon at bounding box center [805, 363] width 11 height 20
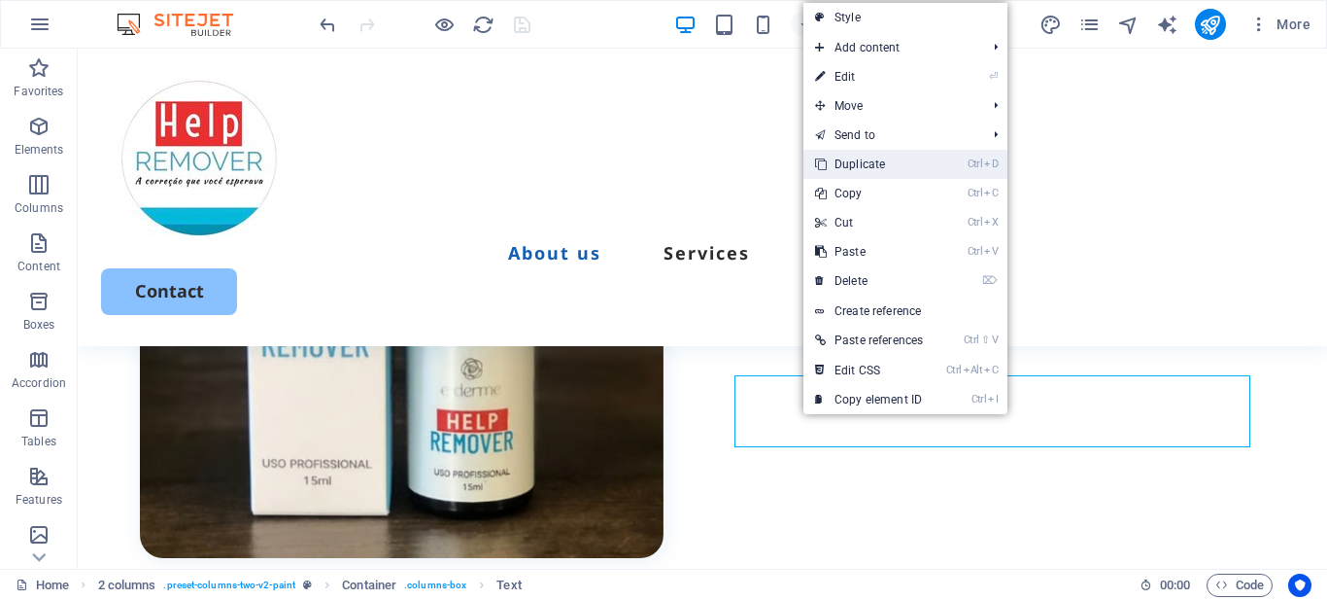
click at [856, 162] on link "Ctrl D Duplicate" at bounding box center [869, 164] width 131 height 29
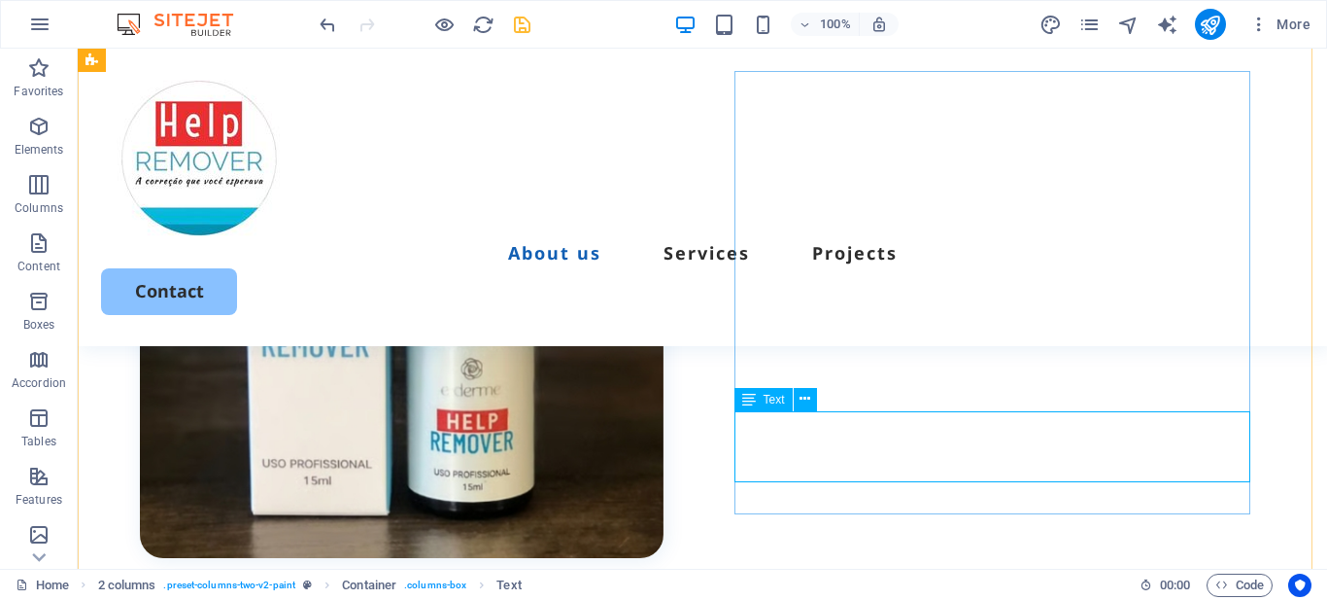
drag, startPoint x: 925, startPoint y: 428, endPoint x: 1004, endPoint y: 476, distance: 92.5
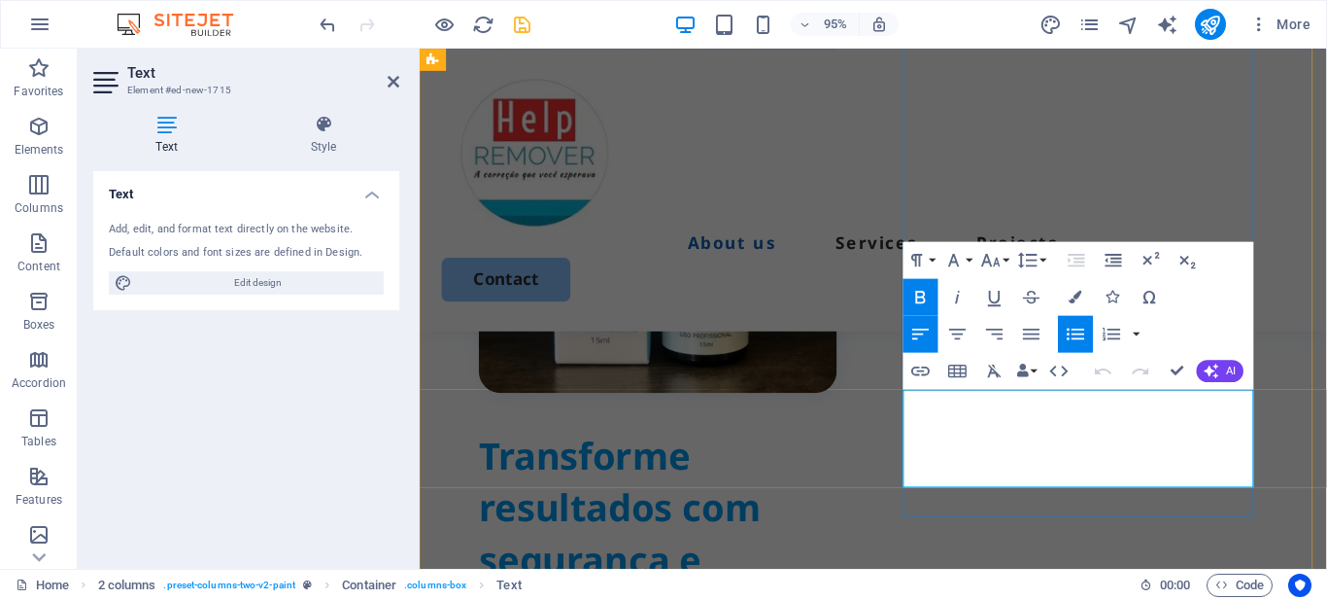
scroll to position [1090, 0]
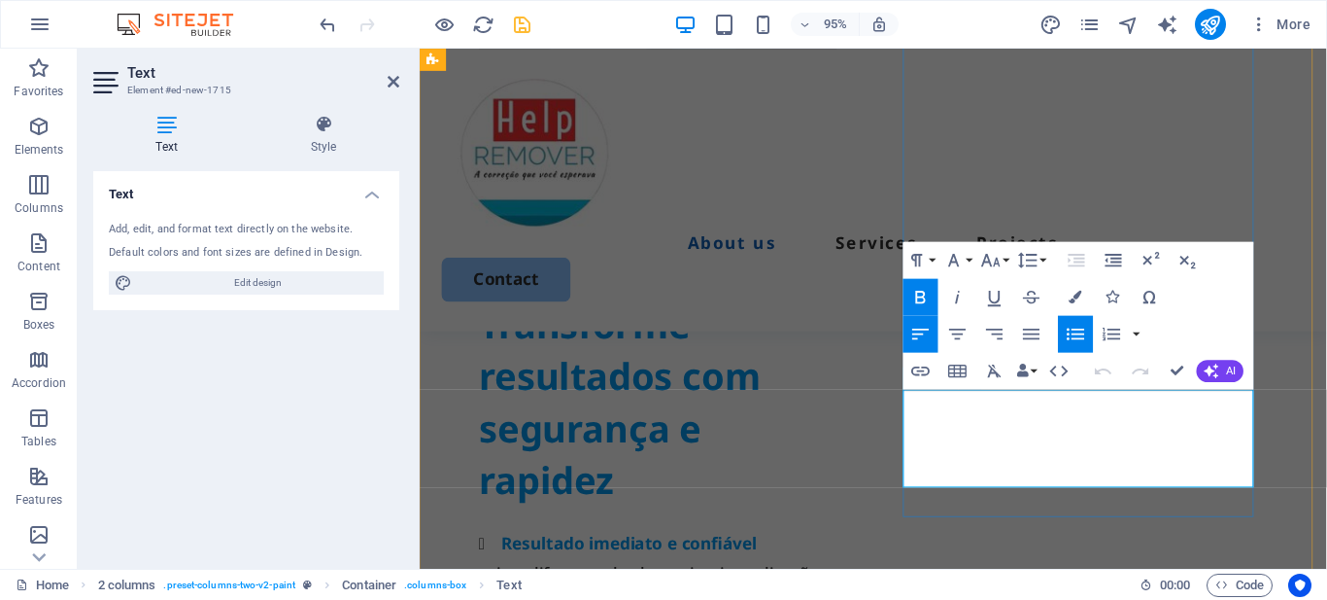
drag, startPoint x: 1176, startPoint y: 422, endPoint x: 968, endPoint y: 429, distance: 208.1
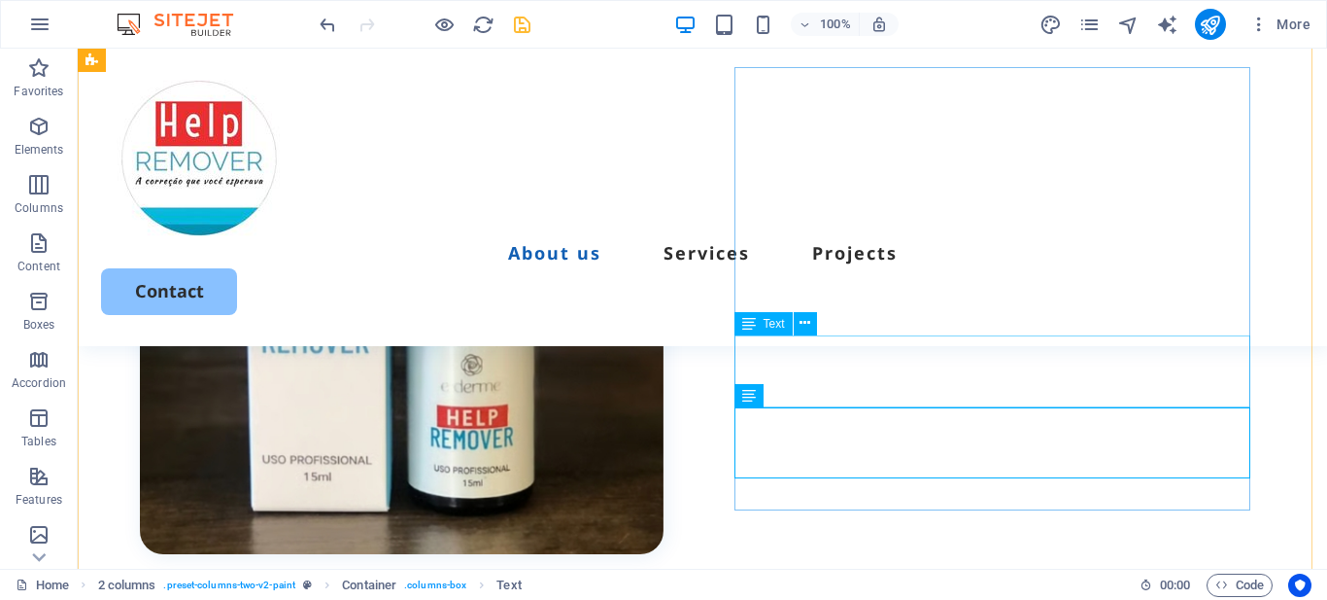
scroll to position [665, 0]
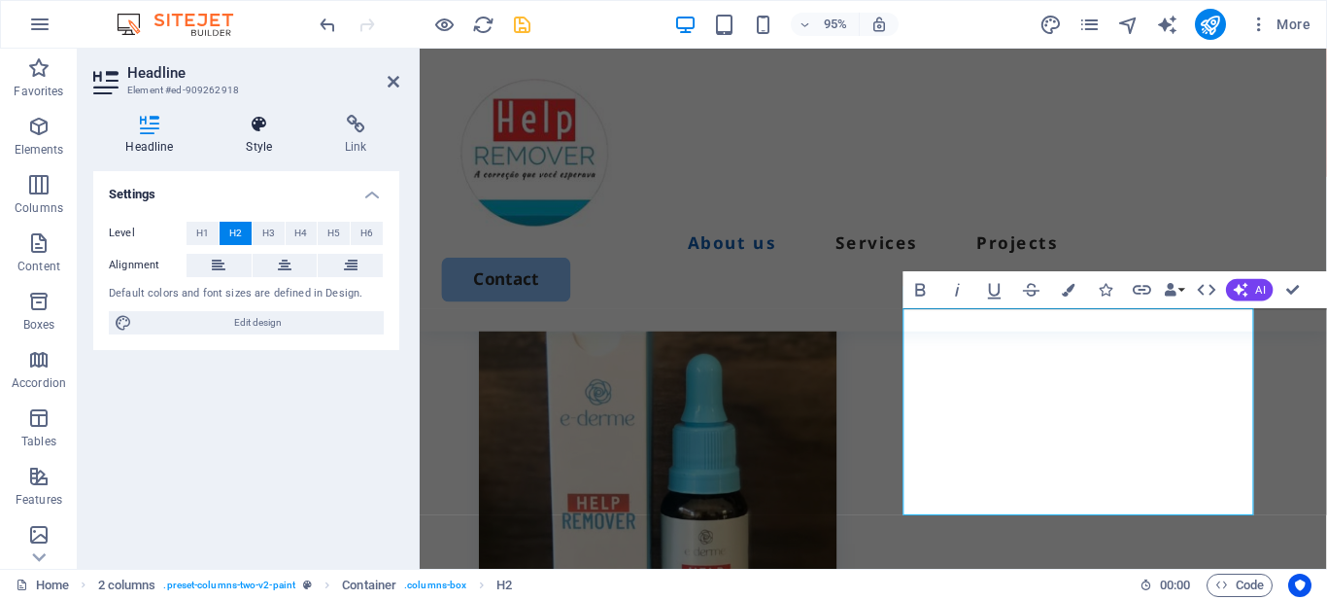
click at [259, 126] on icon at bounding box center [259, 124] width 91 height 19
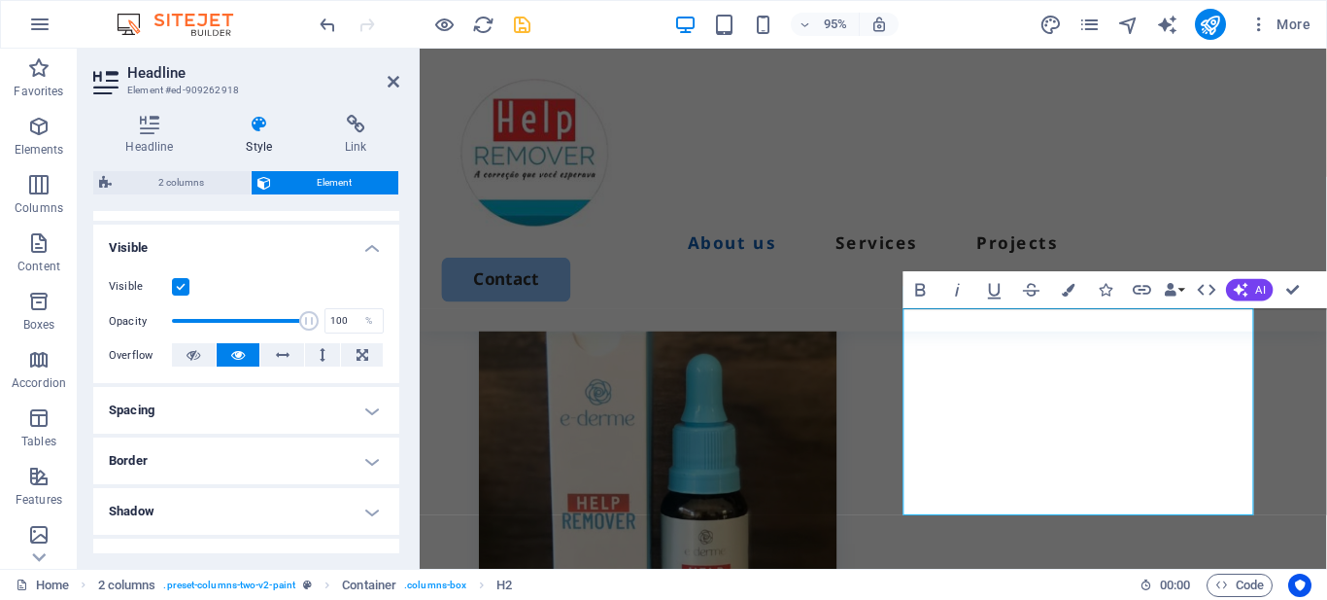
scroll to position [479, 0]
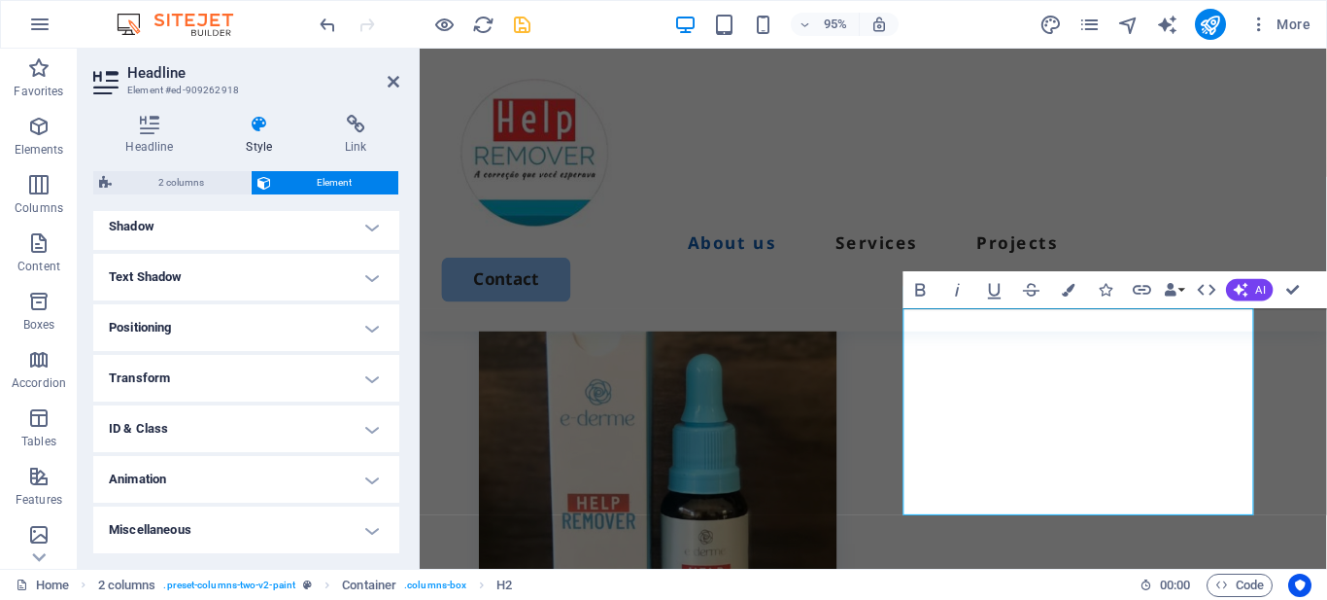
click at [212, 466] on h4 "Animation" at bounding box center [246, 479] width 306 height 47
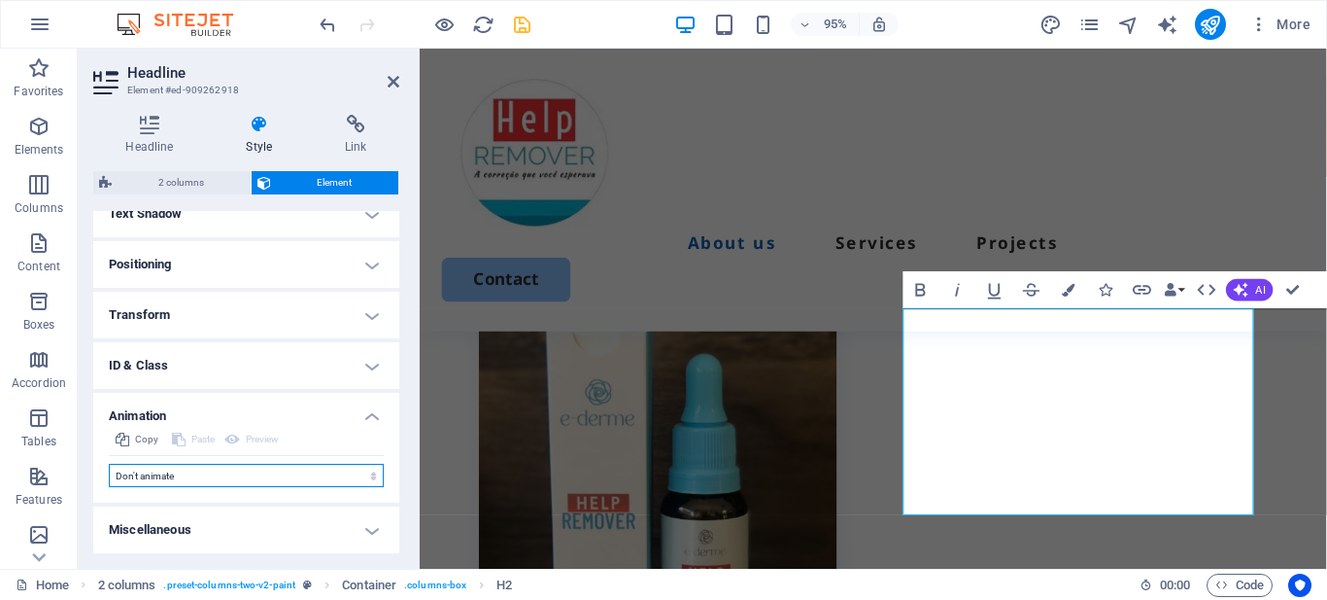
click at [224, 468] on select "Don't animate Show / Hide Slide up/down Zoom in/out Slide left to right Slide r…" at bounding box center [246, 475] width 275 height 23
select select "move-right-to-left"
click at [109, 464] on select "Don't animate Show / Hide Slide up/down Zoom in/out Slide left to right Slide r…" at bounding box center [246, 475] width 275 height 23
select select "scroll"
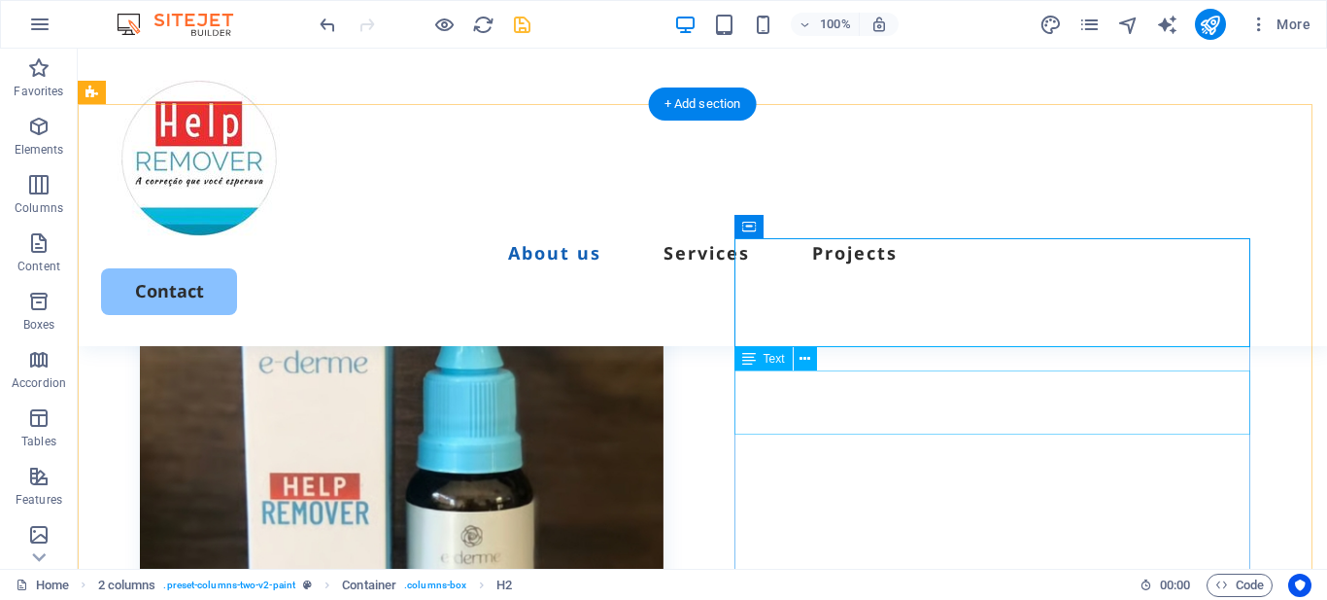
scroll to position [882, 0]
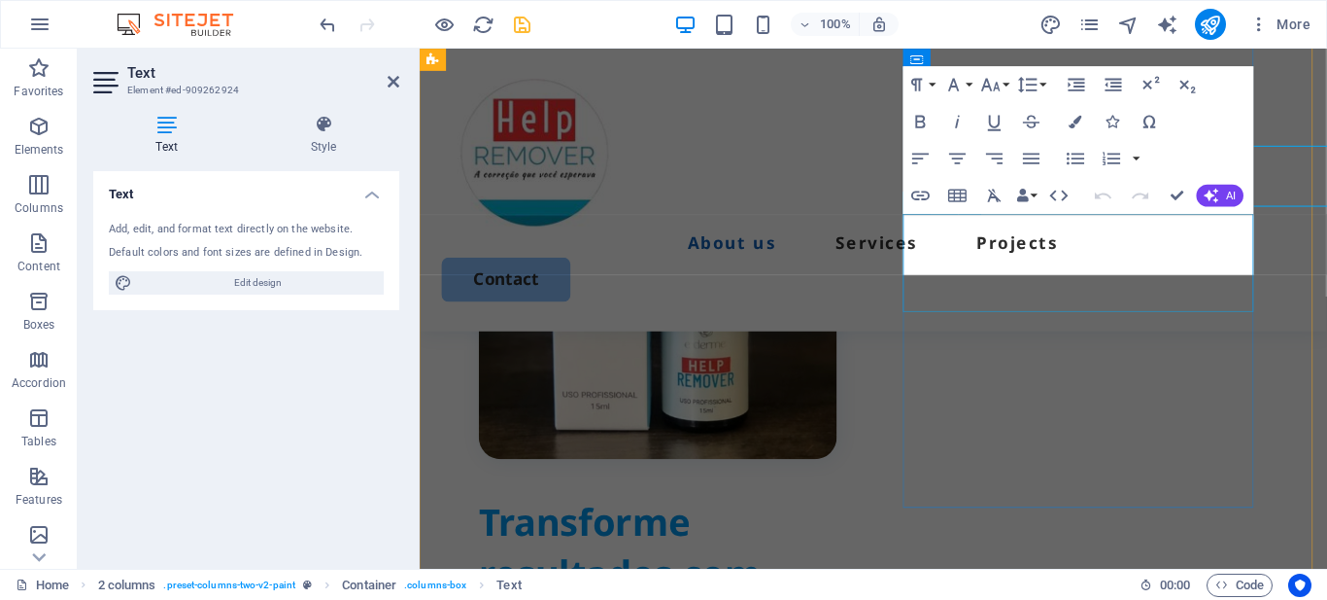
scroll to position [1005, 0]
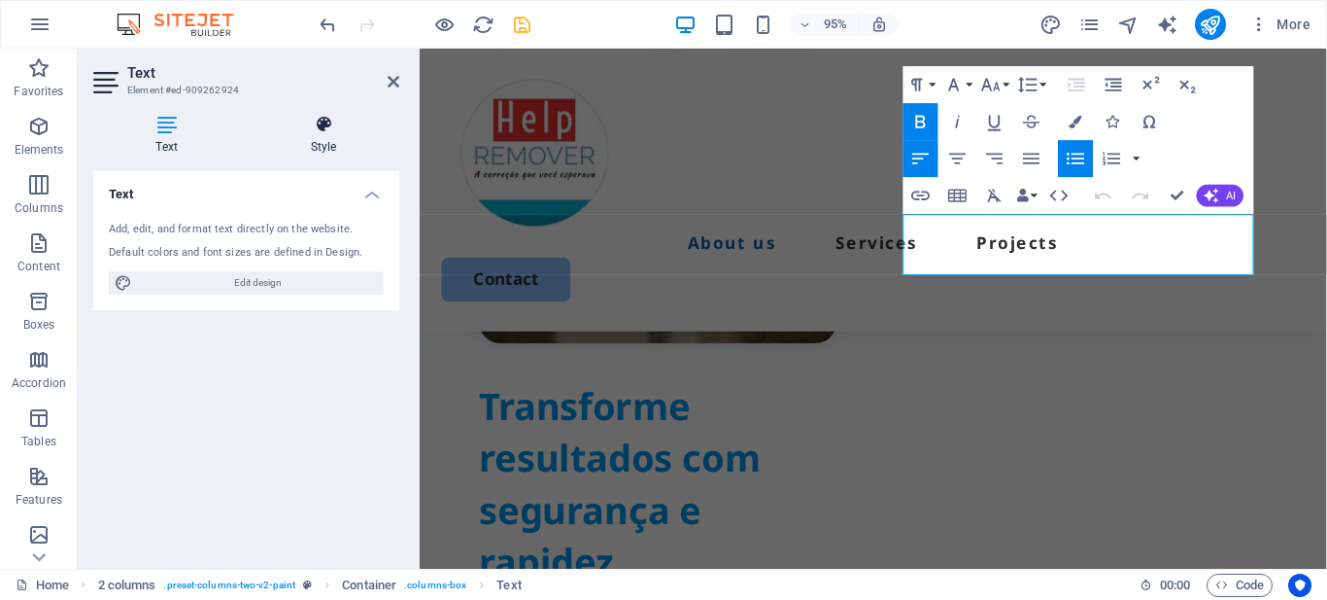
click at [323, 131] on icon at bounding box center [324, 124] width 152 height 19
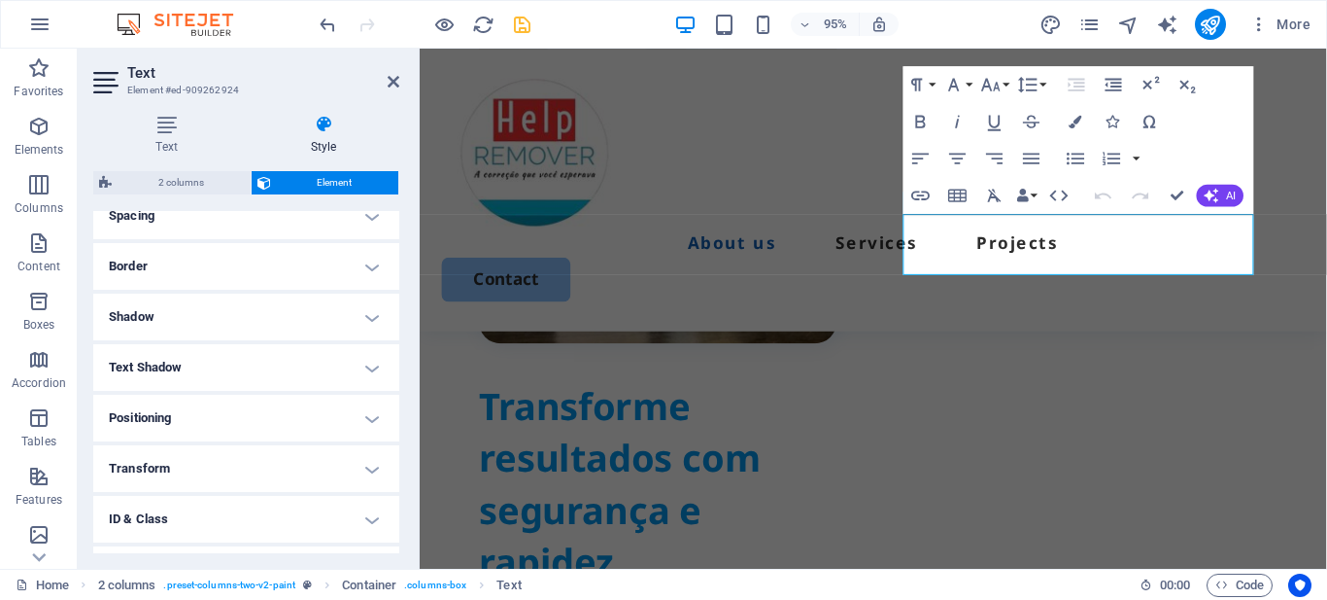
scroll to position [479, 0]
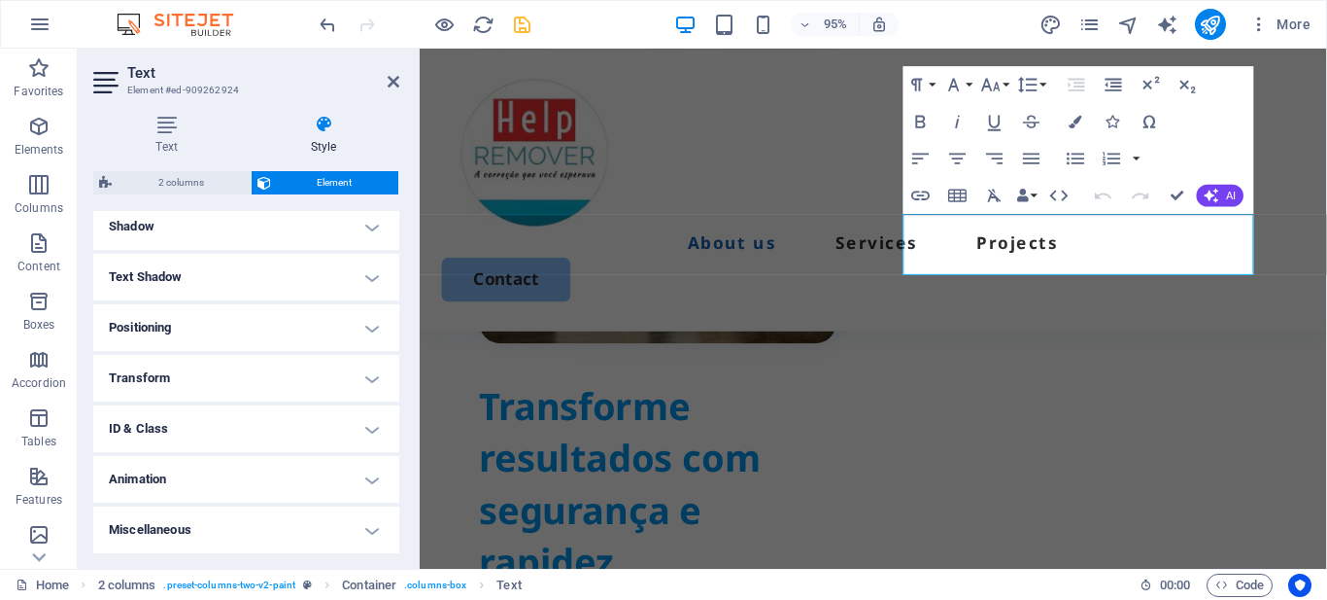
click at [198, 477] on h4 "Animation" at bounding box center [246, 479] width 306 height 47
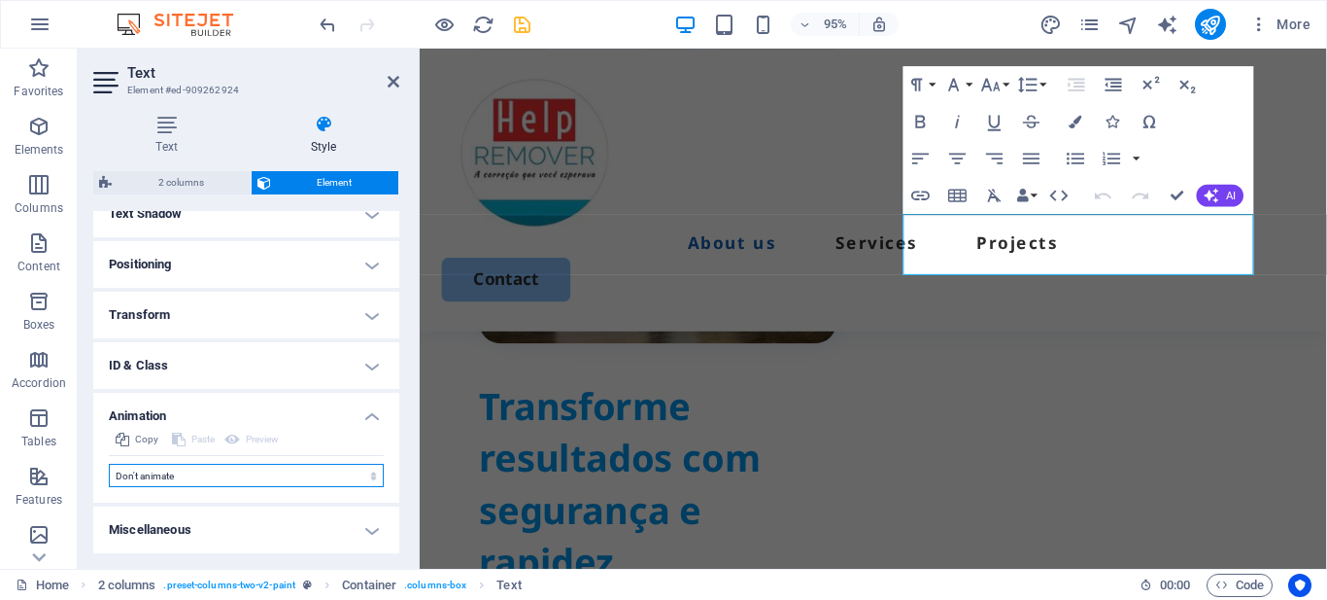
click at [233, 475] on select "Don't animate Show / Hide Slide up/down Zoom in/out Slide left to right Slide r…" at bounding box center [246, 475] width 275 height 23
select select "move-right-to-left"
click at [109, 464] on select "Don't animate Show / Hide Slide up/down Zoom in/out Slide left to right Slide r…" at bounding box center [246, 475] width 275 height 23
select select "scroll"
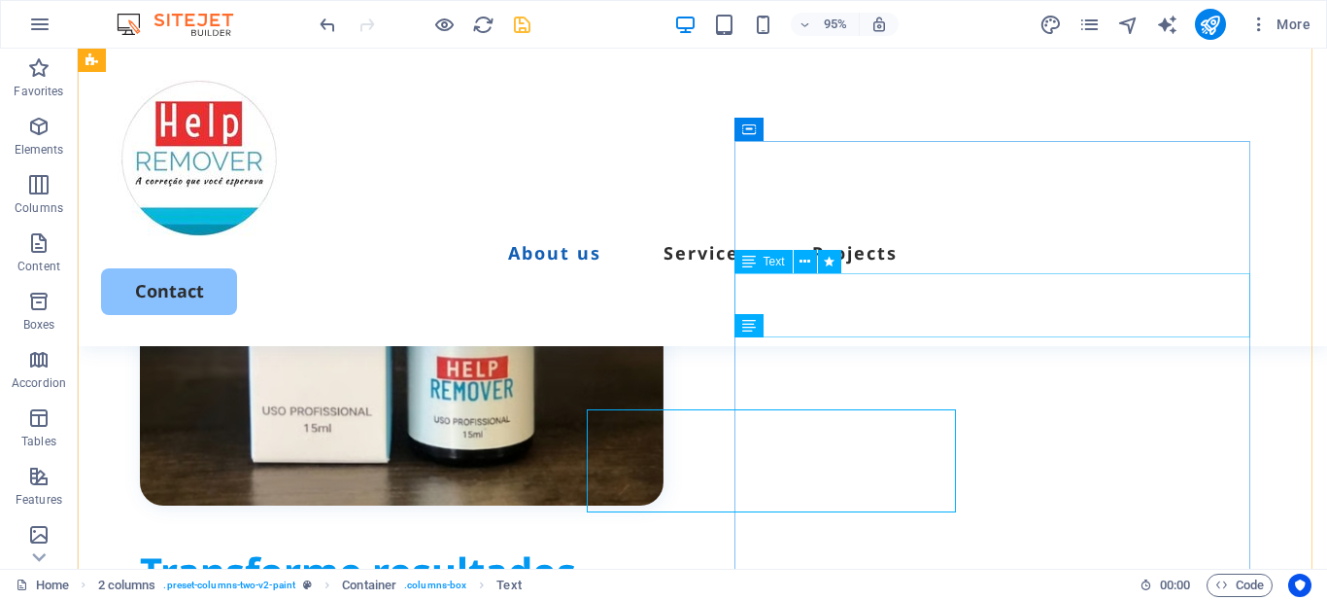
scroll to position [882, 0]
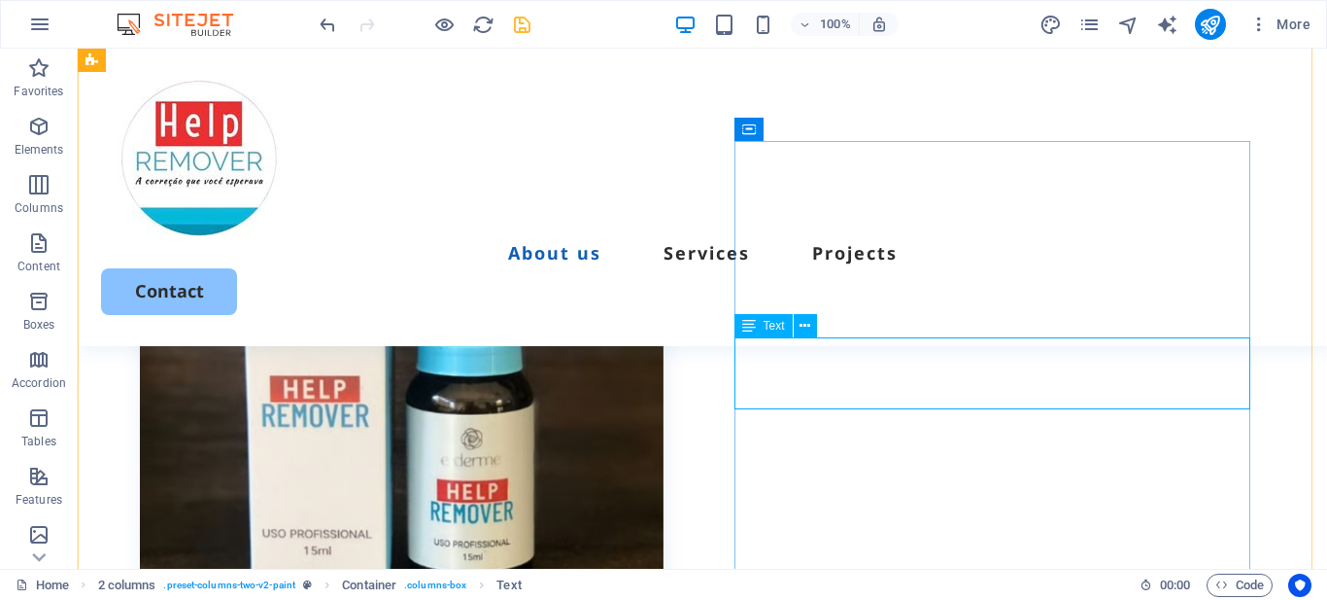
click at [753, 326] on icon at bounding box center [749, 325] width 14 height 23
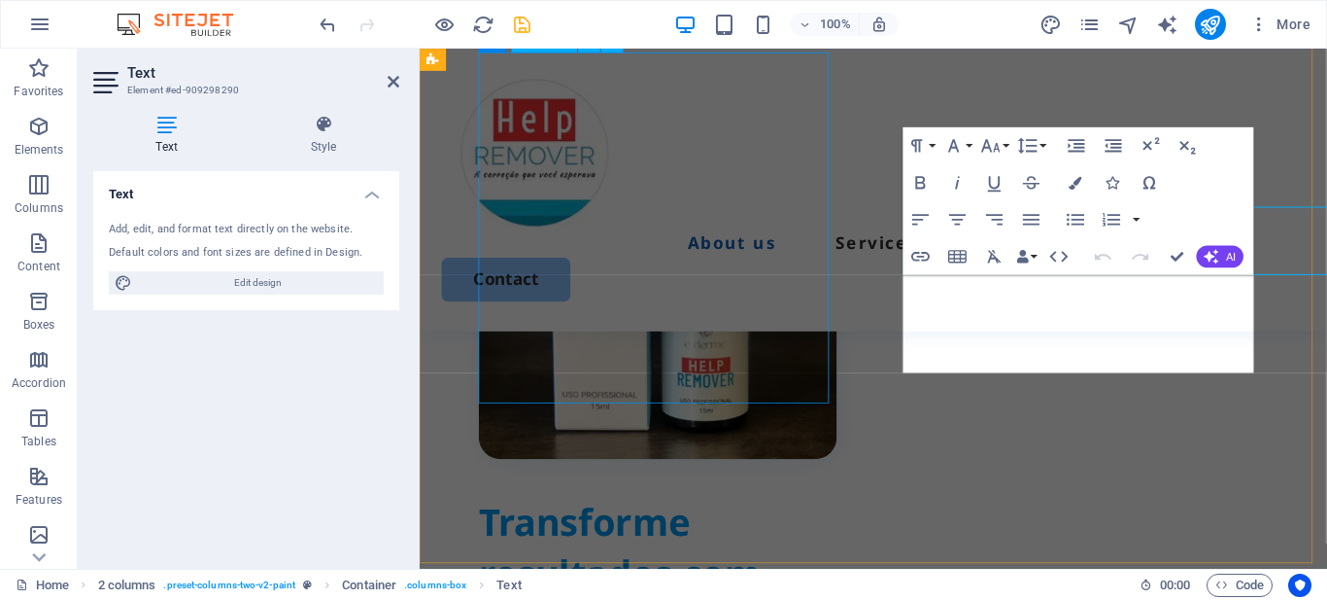
scroll to position [1005, 0]
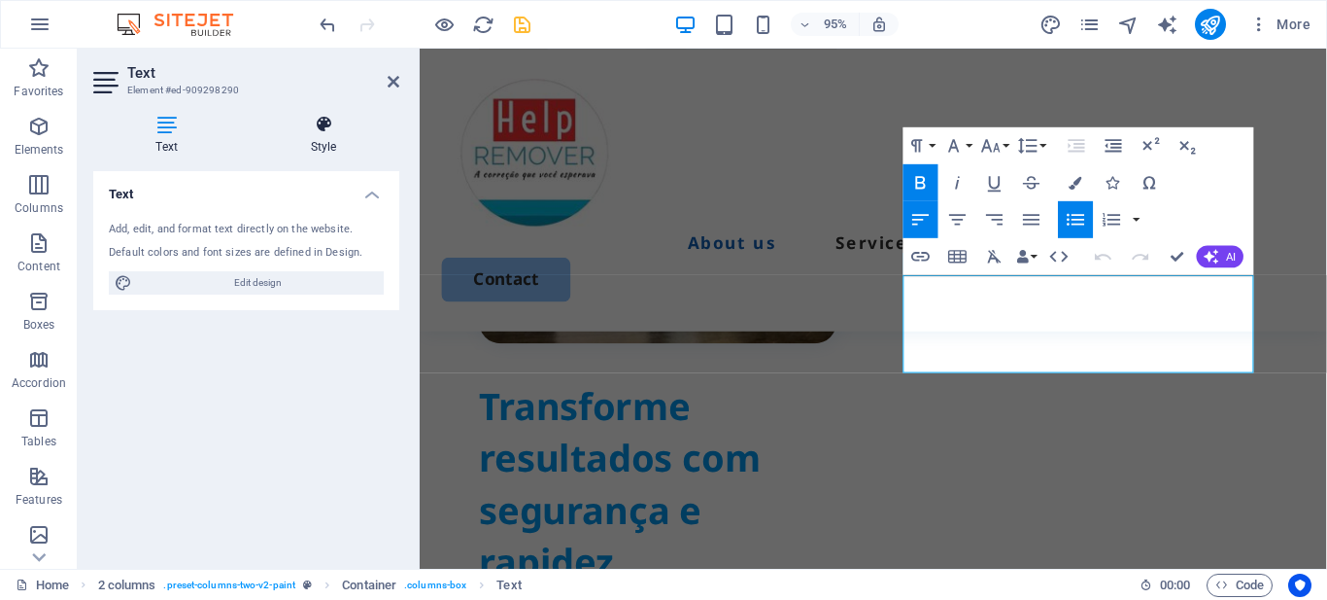
click at [319, 134] on h4 "Style" at bounding box center [324, 135] width 152 height 41
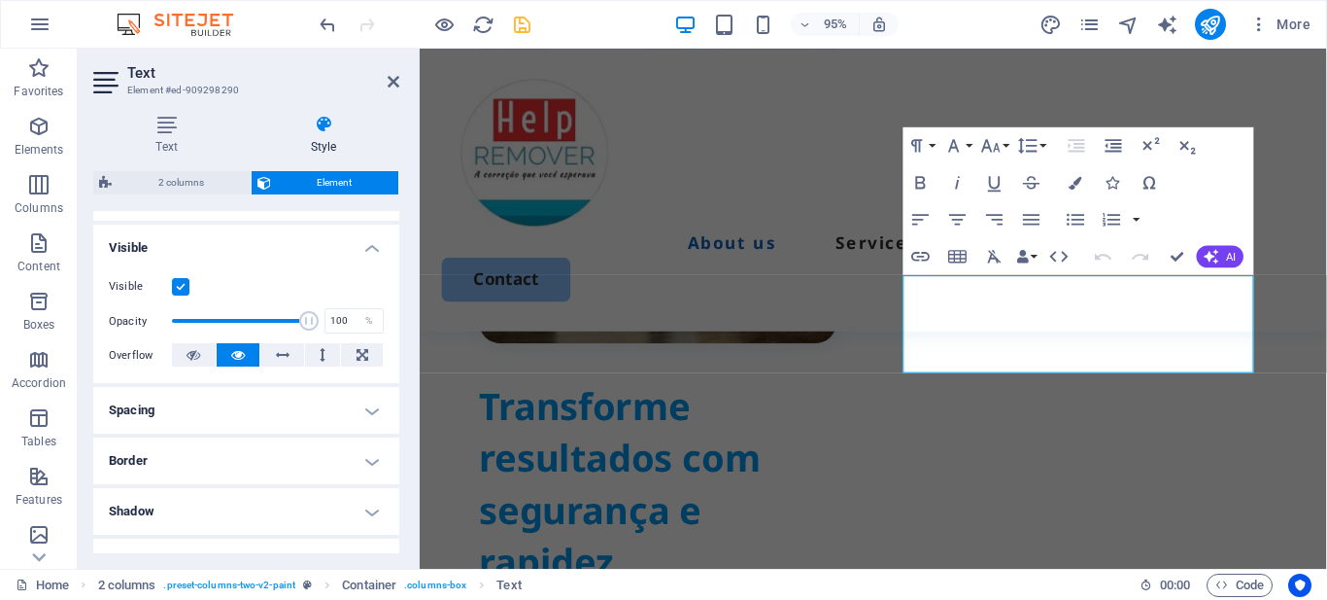
scroll to position [479, 0]
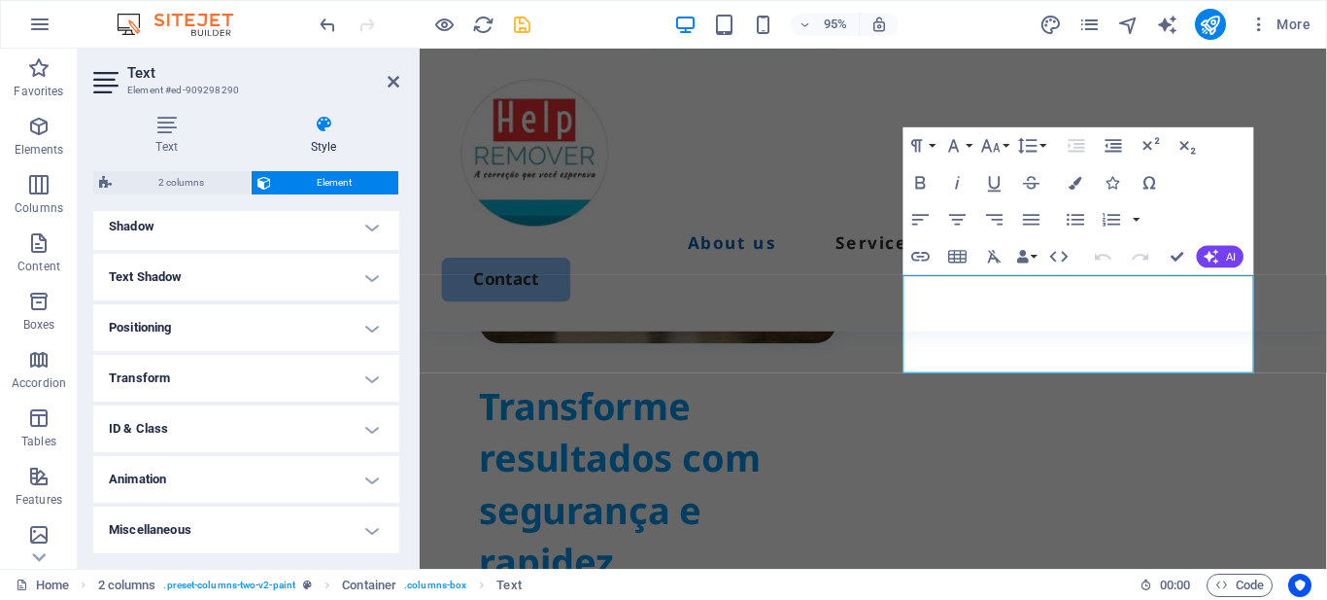
click at [195, 473] on h4 "Animation" at bounding box center [246, 479] width 306 height 47
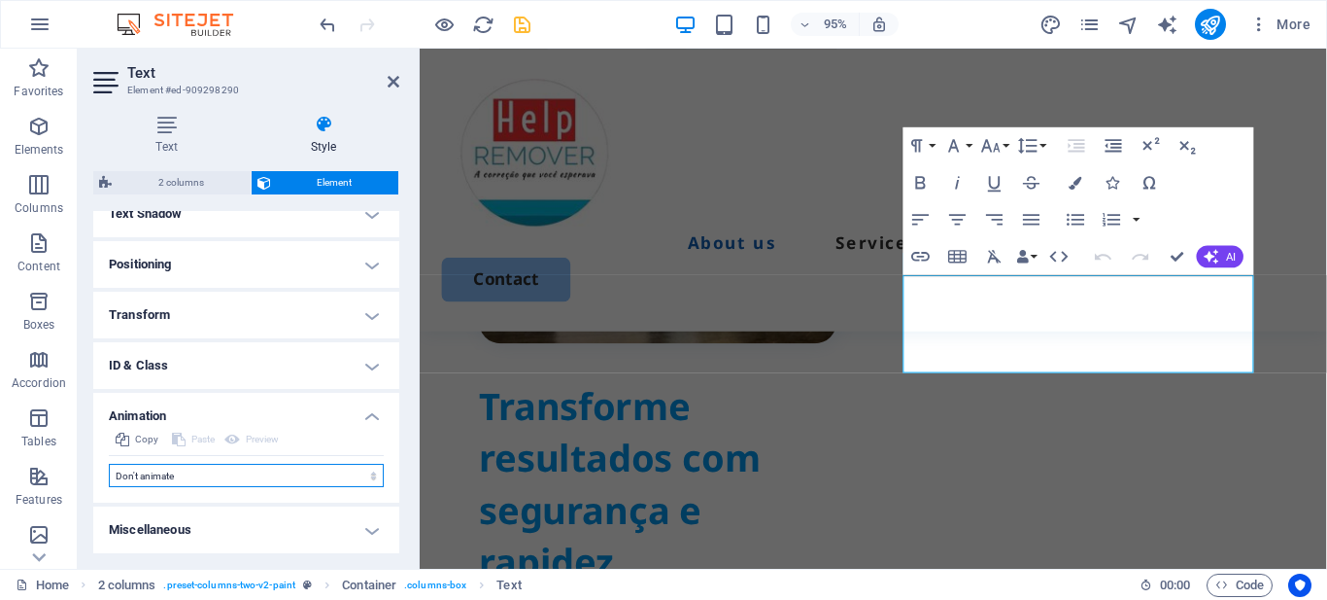
click at [214, 468] on select "Don't animate Show / Hide Slide up/down Zoom in/out Slide left to right Slide r…" at bounding box center [246, 475] width 275 height 23
select select "move-right-to-left"
click at [109, 464] on select "Don't animate Show / Hide Slide up/down Zoom in/out Slide left to right Slide r…" at bounding box center [246, 475] width 275 height 23
select select "scroll"
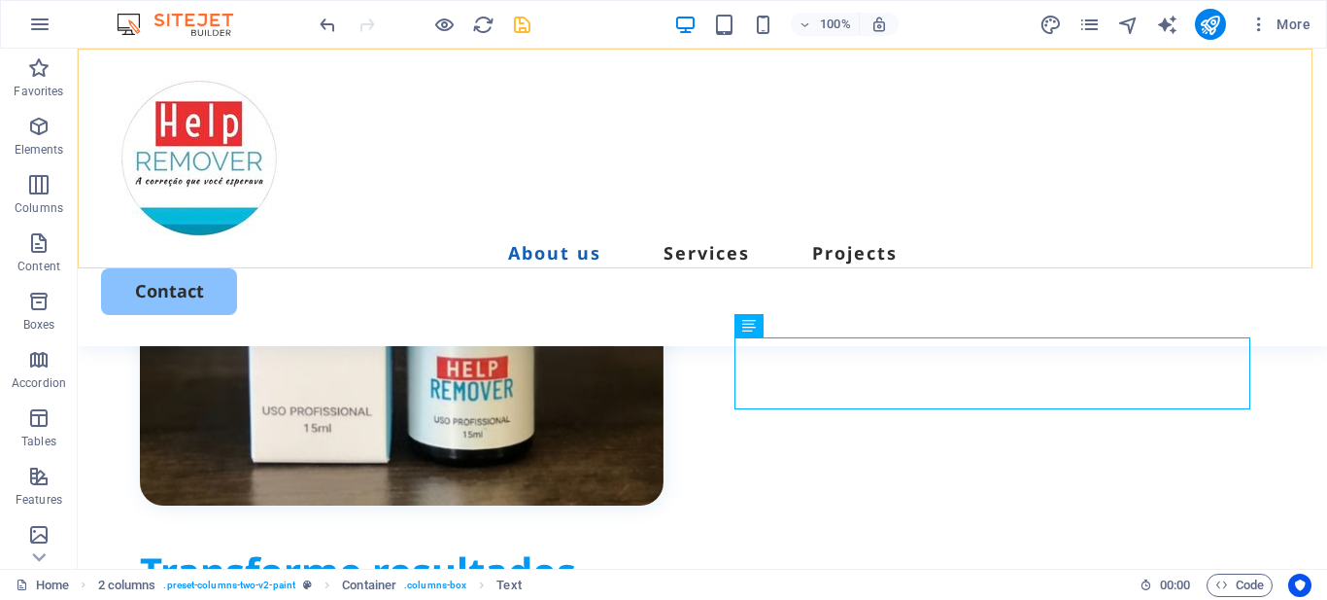
scroll to position [882, 0]
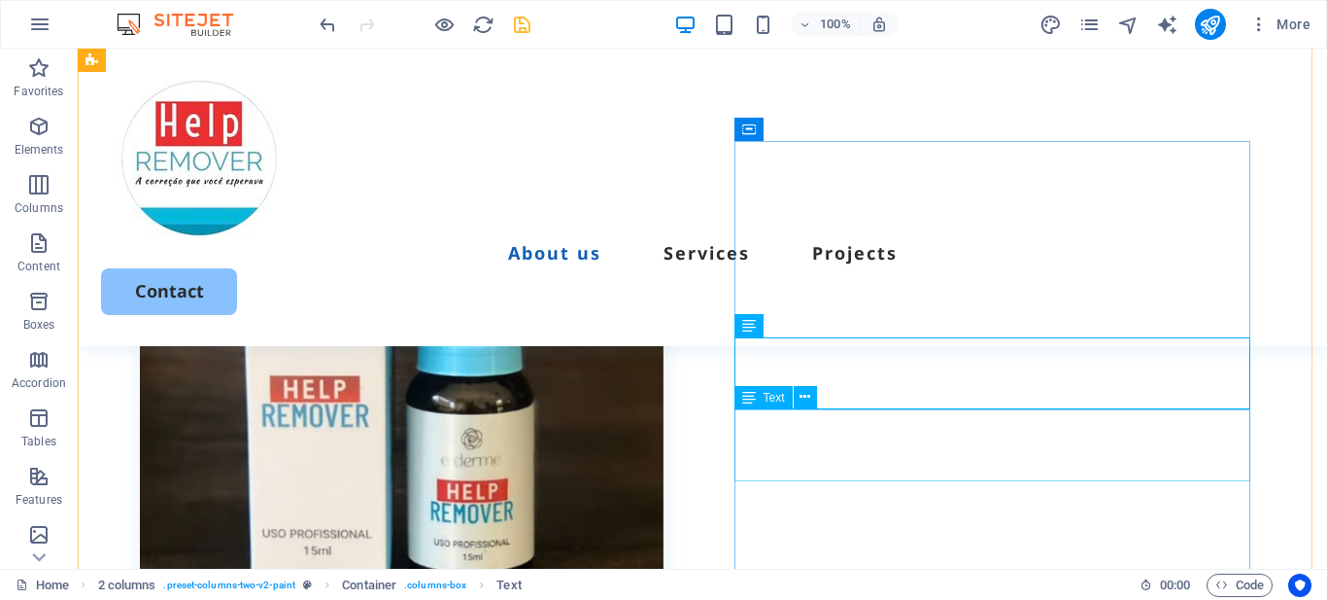
click at [767, 398] on span "Text" at bounding box center [774, 398] width 21 height 12
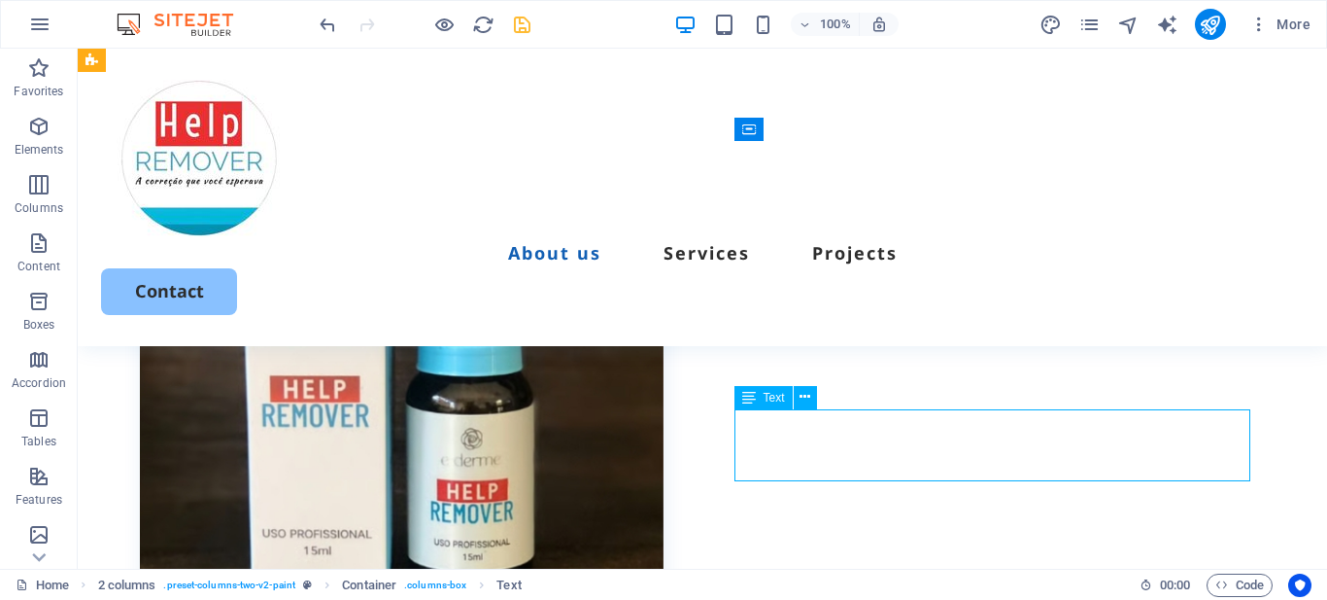
click at [767, 398] on span "Text" at bounding box center [774, 398] width 21 height 12
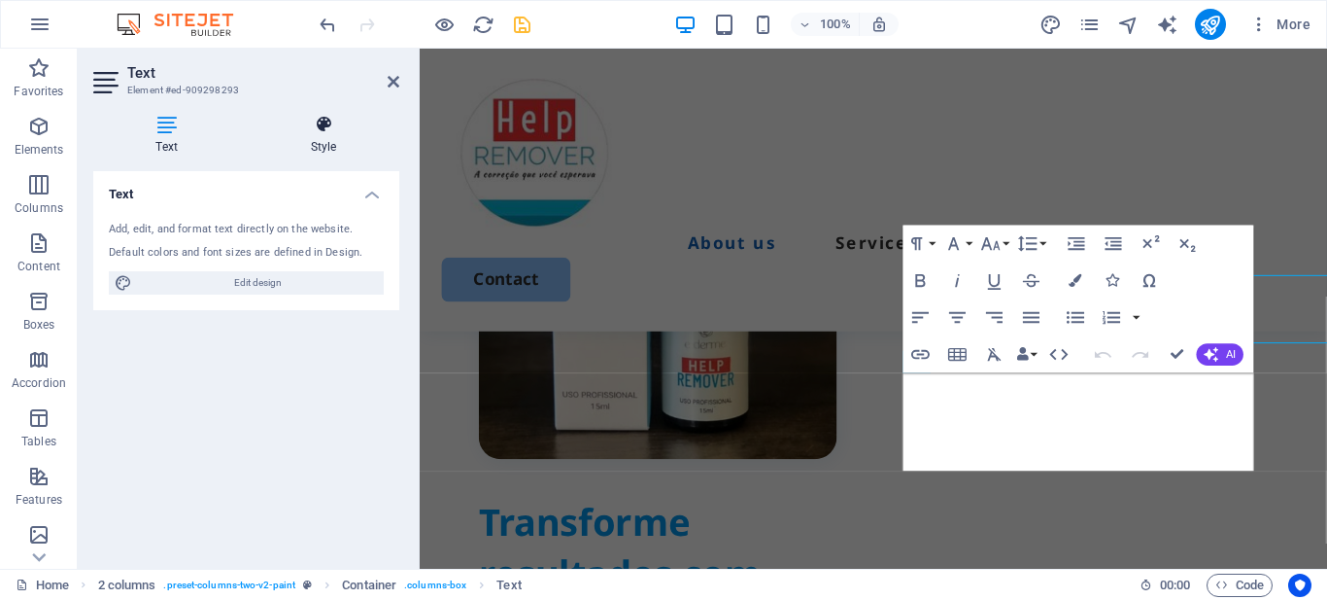
scroll to position [1005, 0]
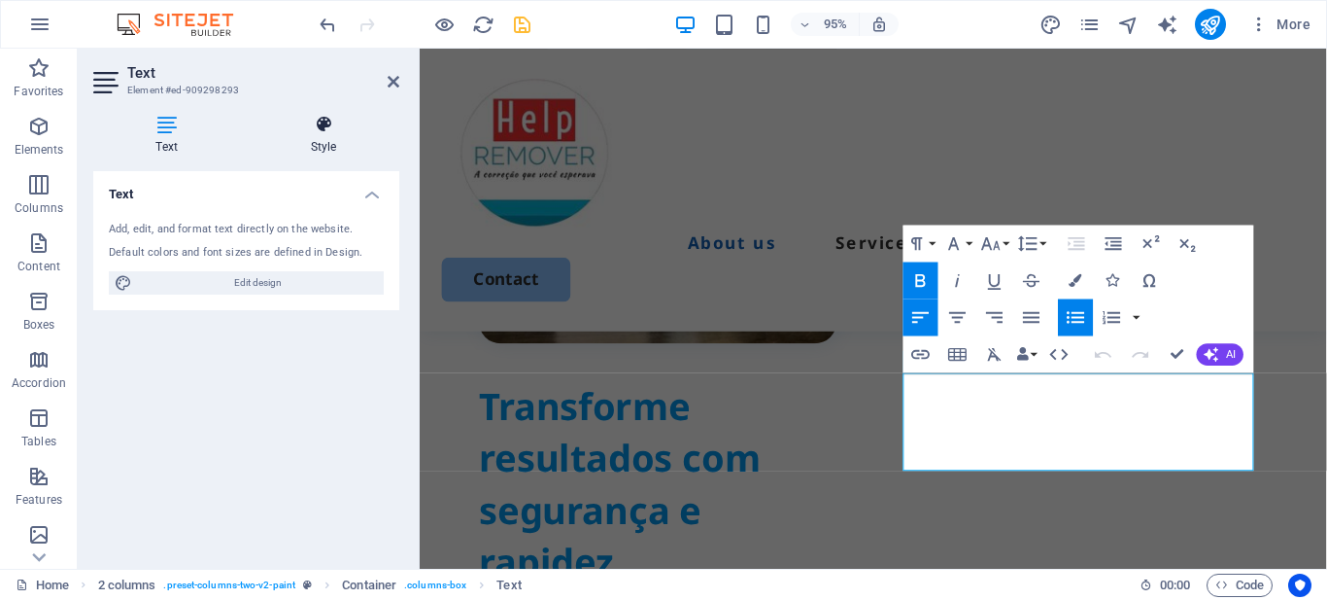
click at [328, 129] on icon at bounding box center [324, 124] width 152 height 19
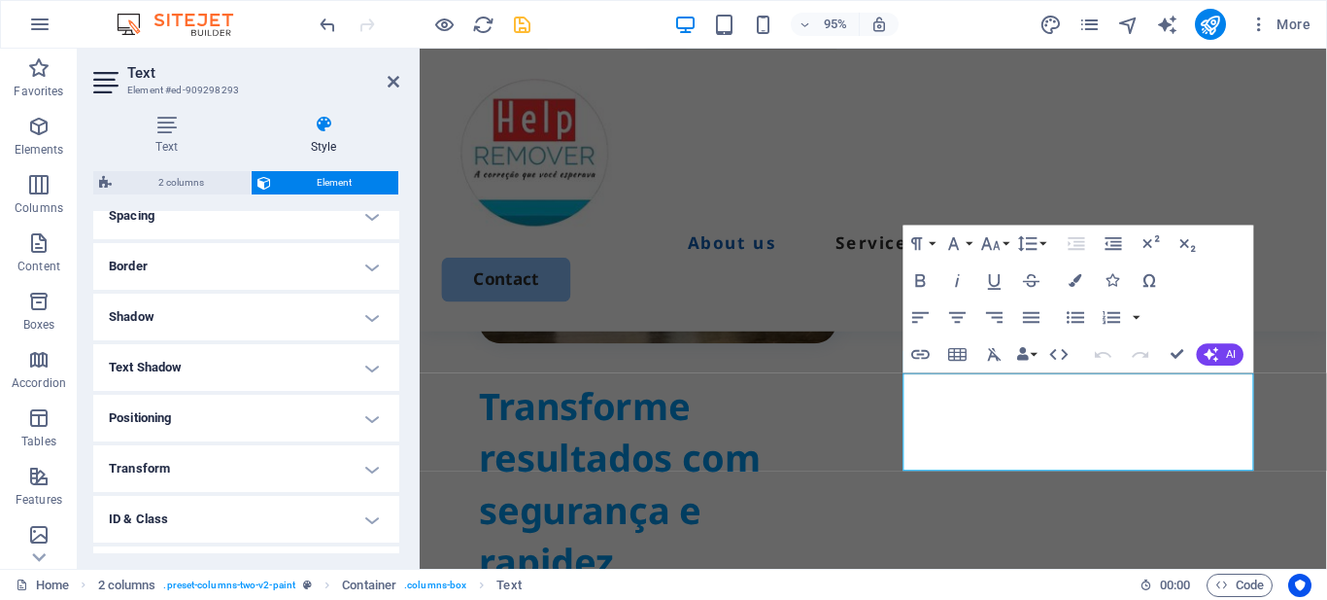
scroll to position [479, 0]
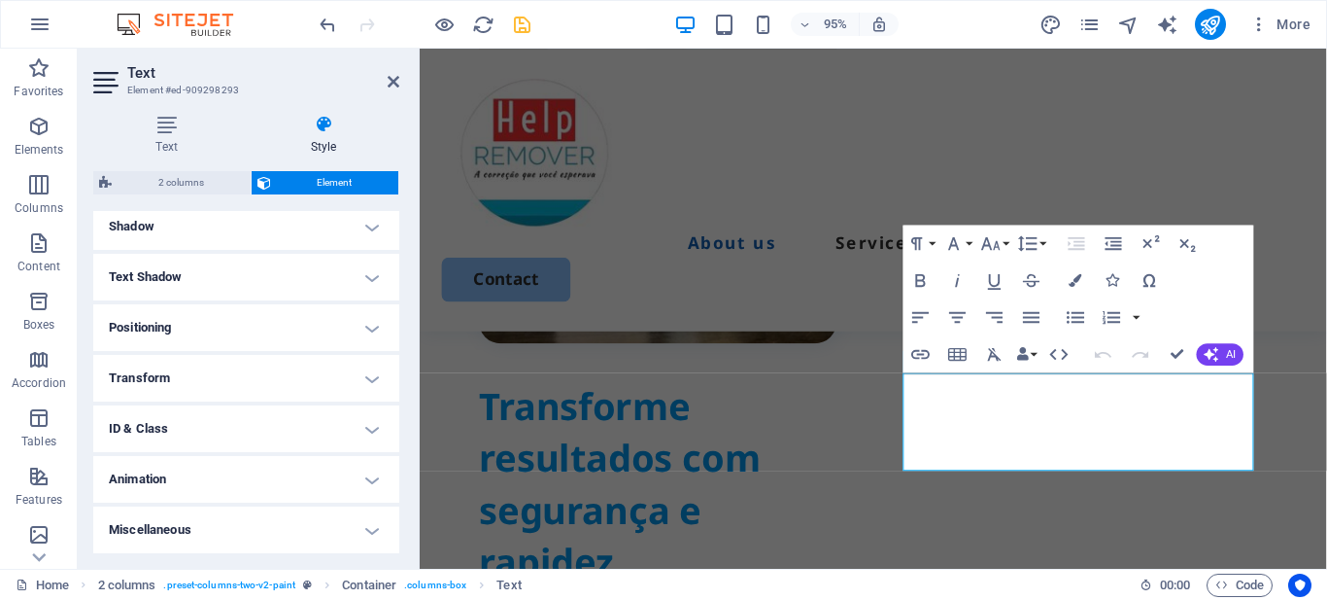
drag, startPoint x: 210, startPoint y: 481, endPoint x: 231, endPoint y: 482, distance: 21.4
click at [211, 481] on h4 "Animation" at bounding box center [246, 479] width 306 height 47
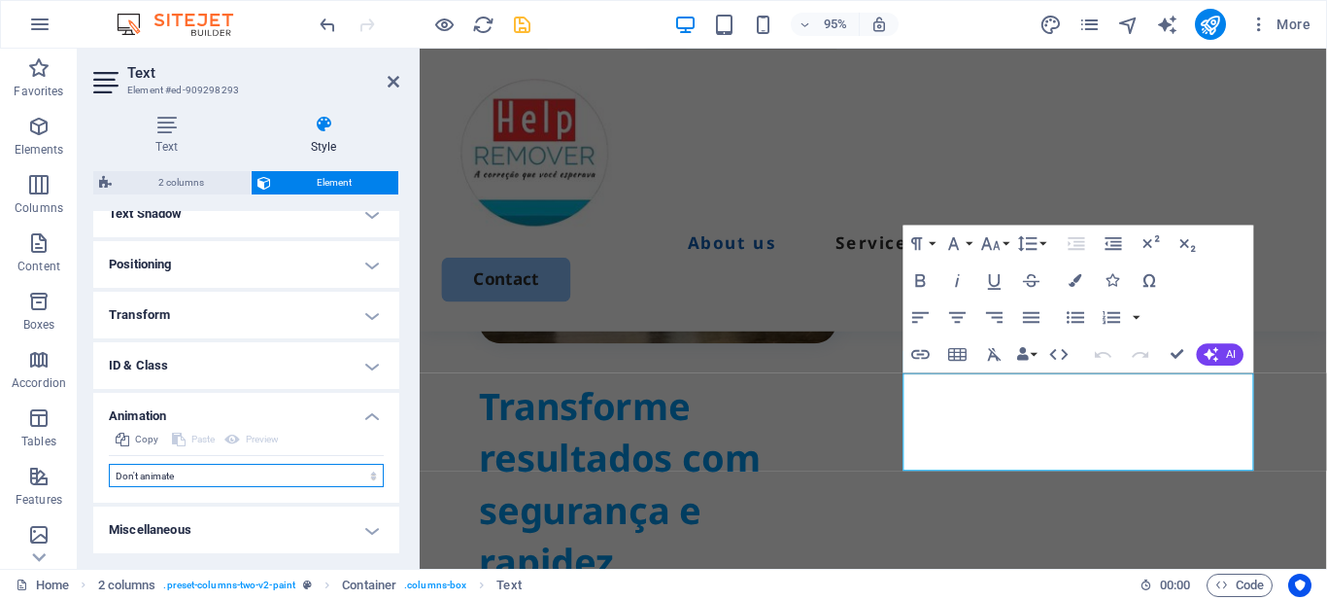
click at [268, 474] on select "Don't animate Show / Hide Slide up/down Zoom in/out Slide left to right Slide r…" at bounding box center [246, 475] width 275 height 23
select select "move-right-to-left"
click at [109, 464] on select "Don't animate Show / Hide Slide up/down Zoom in/out Slide left to right Slide r…" at bounding box center [246, 475] width 275 height 23
select select "scroll"
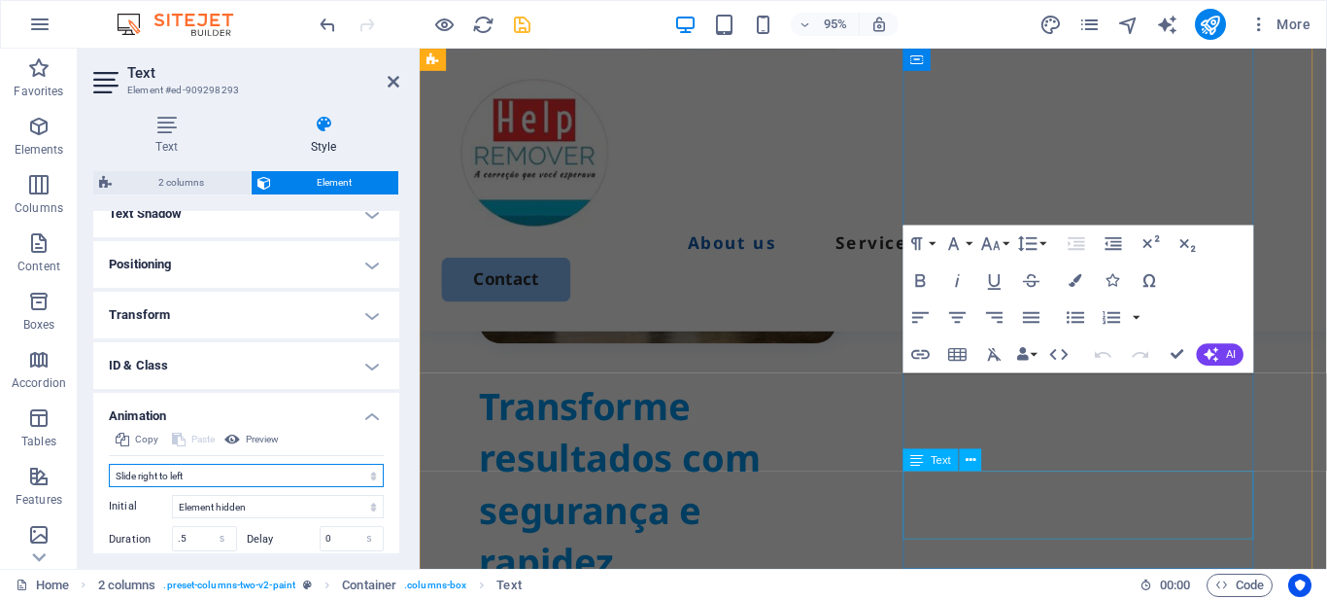
click at [946, 458] on span "Text" at bounding box center [941, 459] width 20 height 11
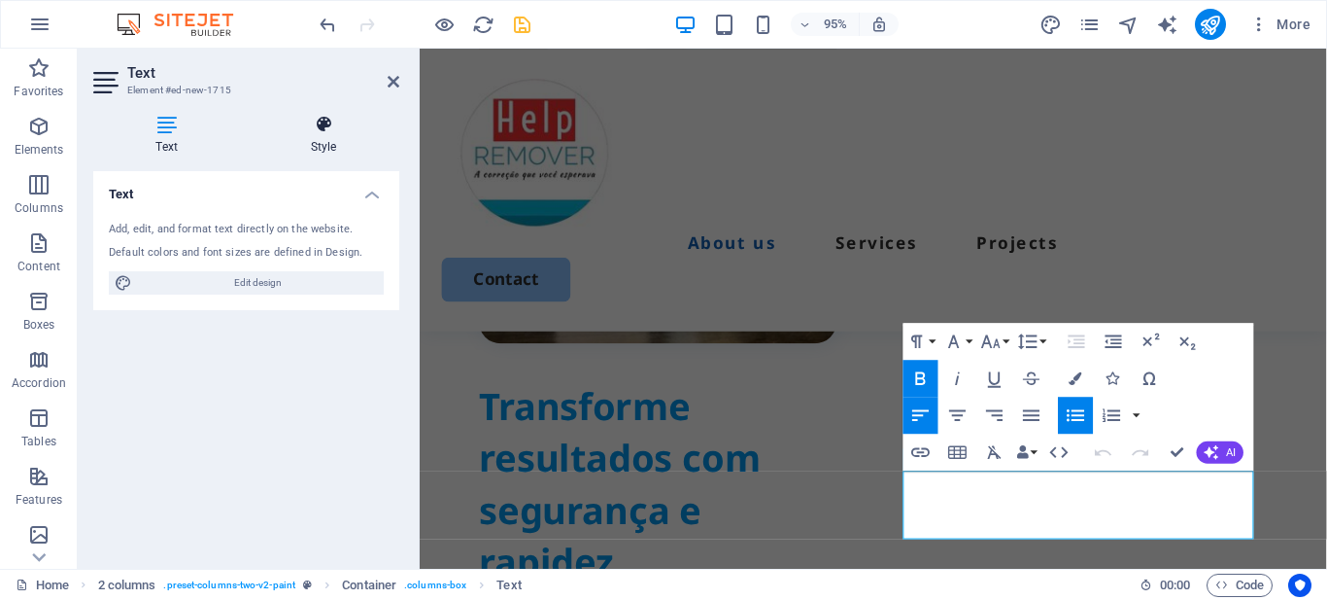
click at [322, 128] on icon at bounding box center [324, 124] width 152 height 19
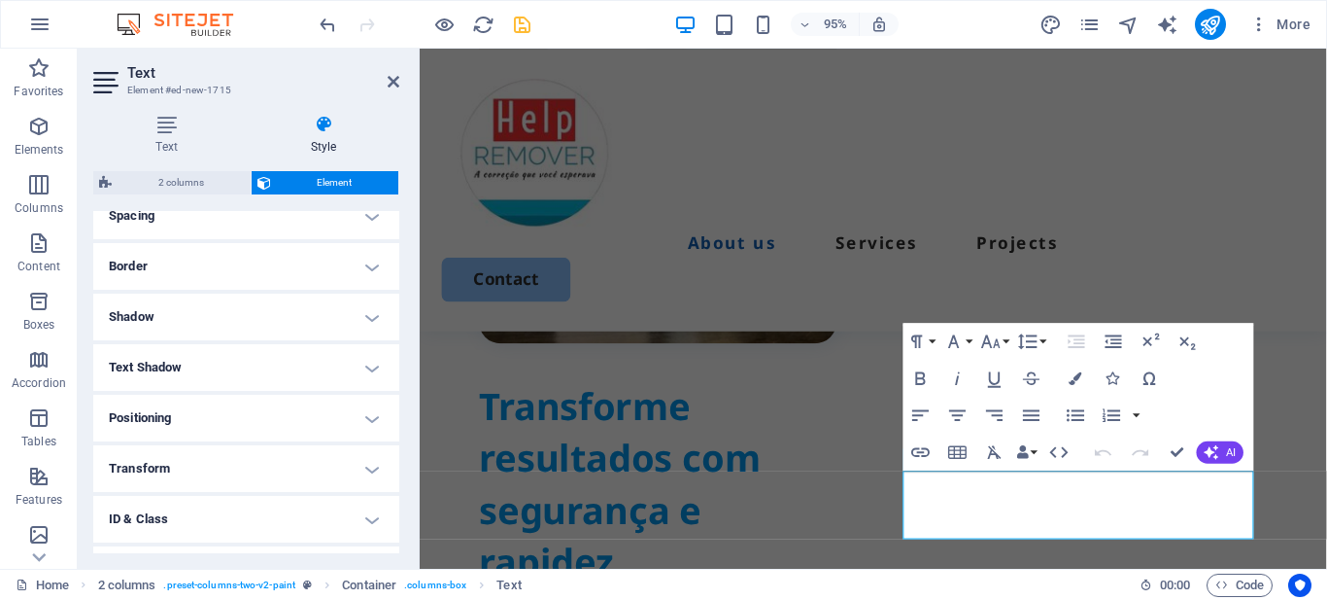
scroll to position [479, 0]
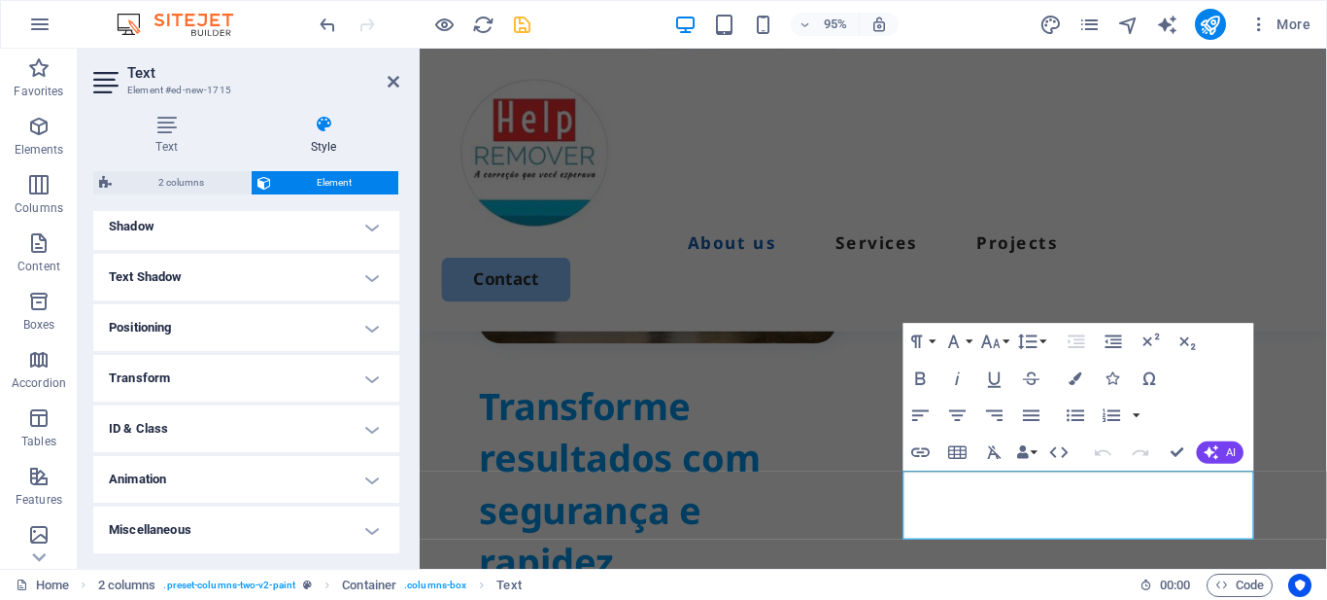
click at [219, 467] on h4 "Animation" at bounding box center [246, 479] width 306 height 47
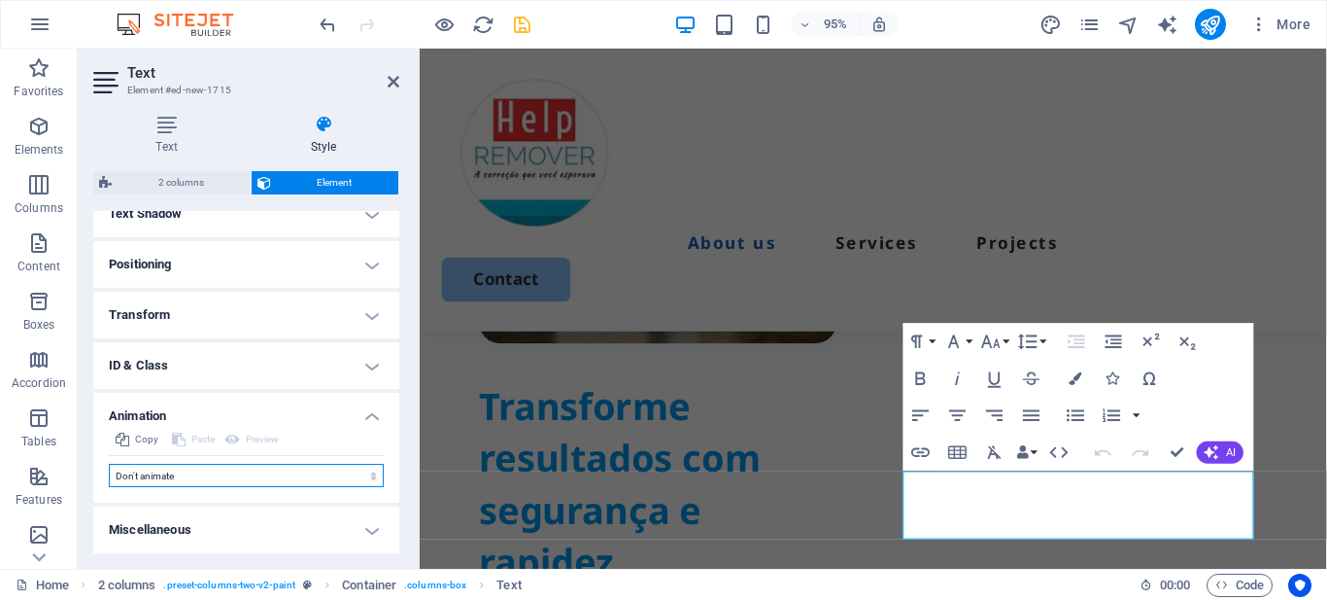
click at [299, 472] on select "Don't animate Show / Hide Slide up/down Zoom in/out Slide left to right Slide r…" at bounding box center [246, 475] width 275 height 23
select select "move-right-to-left"
click at [109, 464] on select "Don't animate Show / Hide Slide up/down Zoom in/out Slide left to right Slide r…" at bounding box center [246, 475] width 275 height 23
select select "scroll"
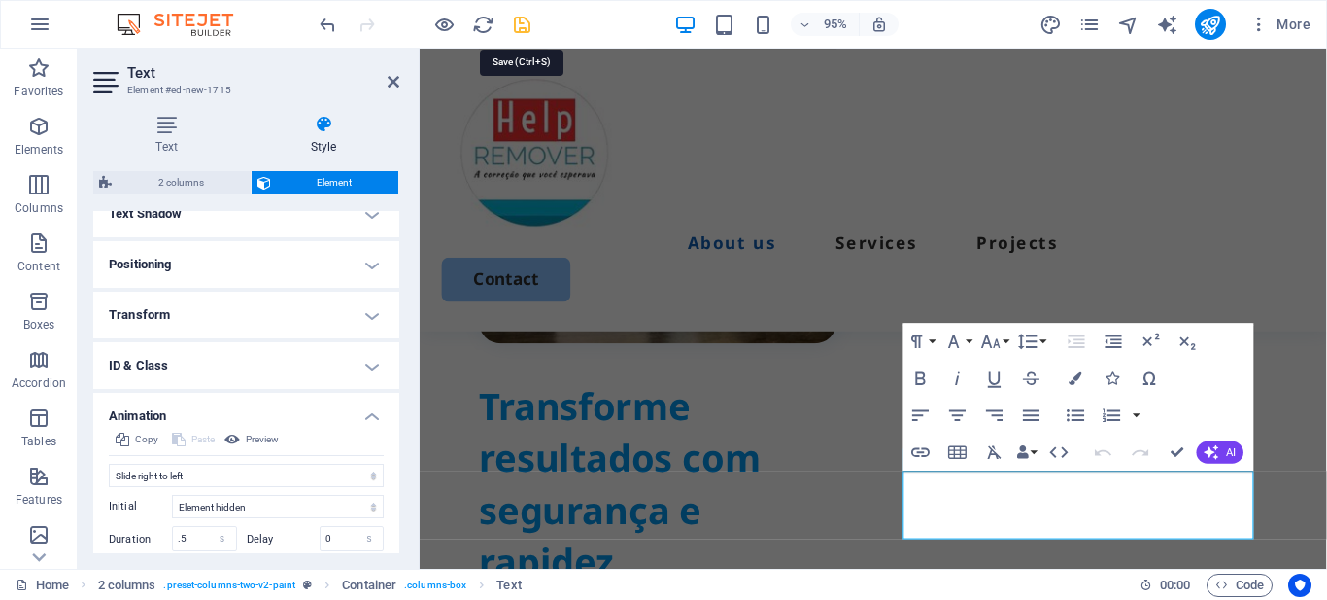
click at [525, 19] on icon "save" at bounding box center [522, 25] width 22 height 22
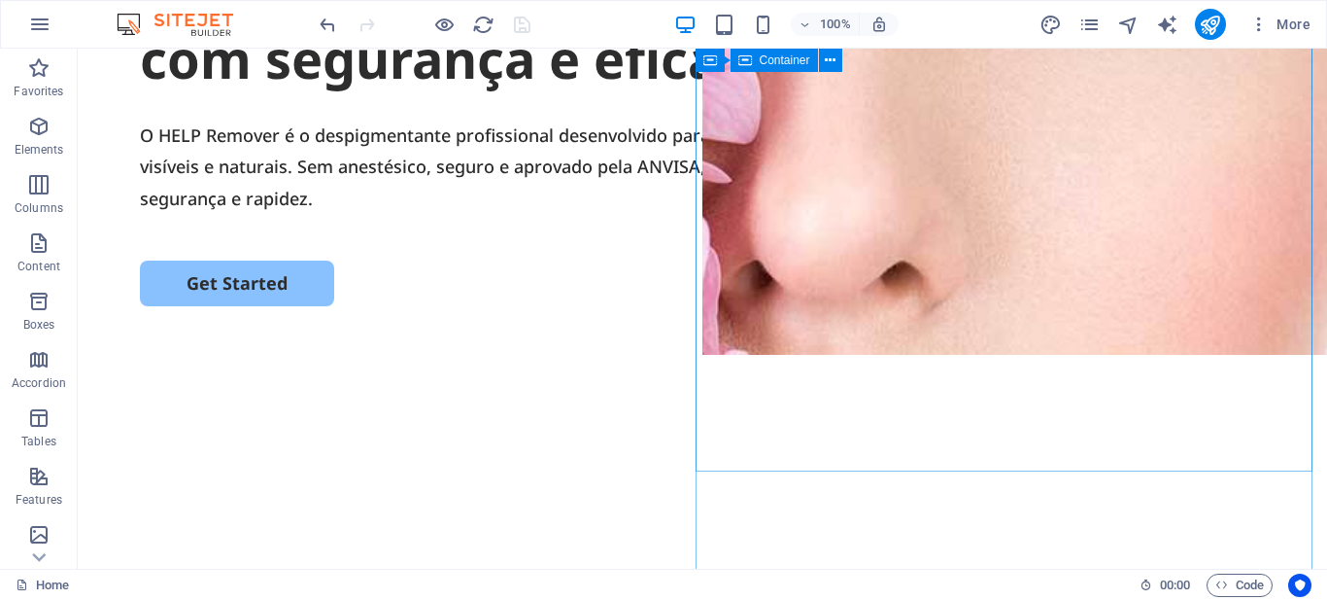
scroll to position [0, 0]
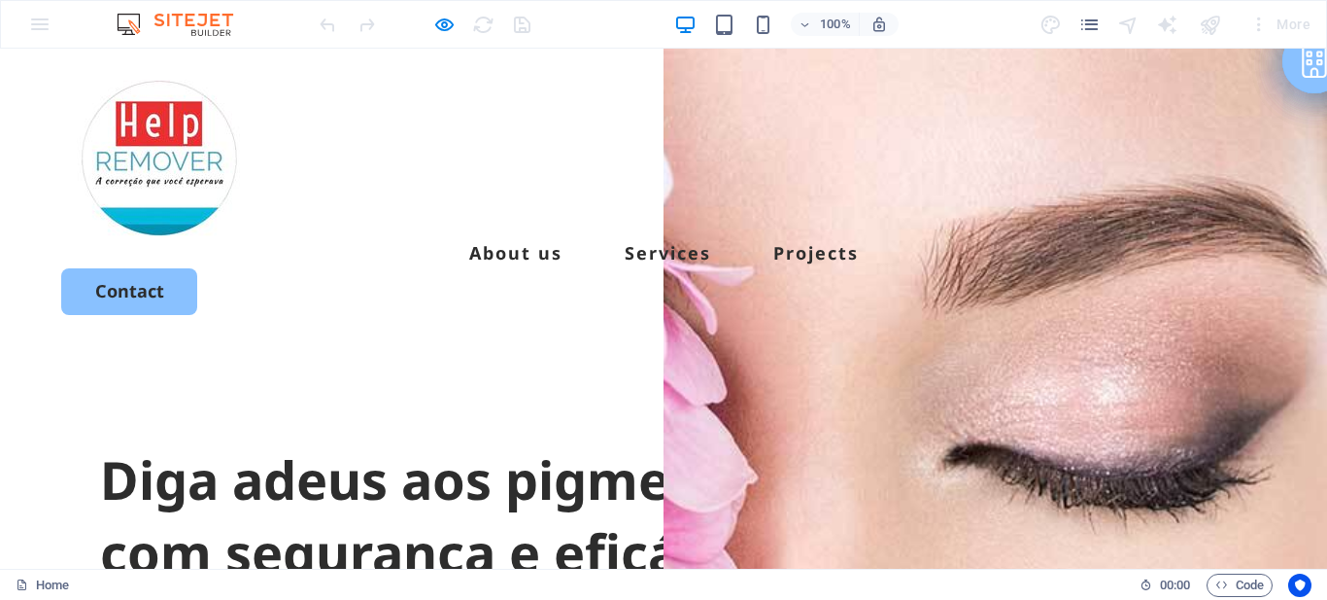
scroll to position [292, 0]
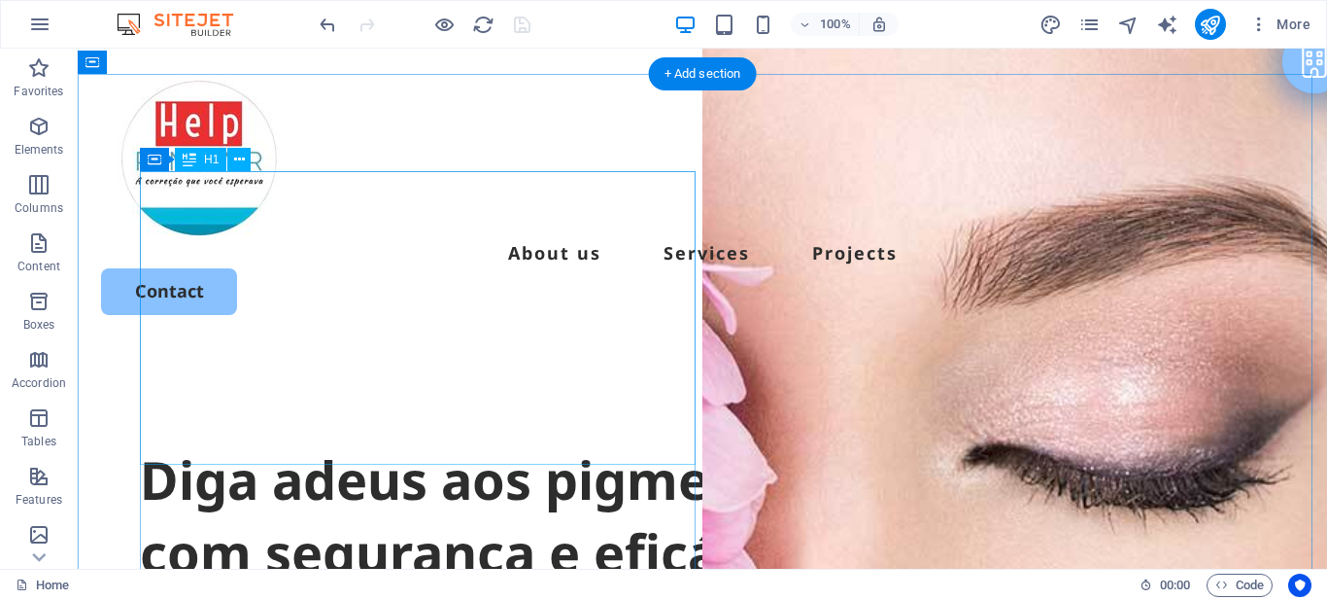
scroll to position [194, 0]
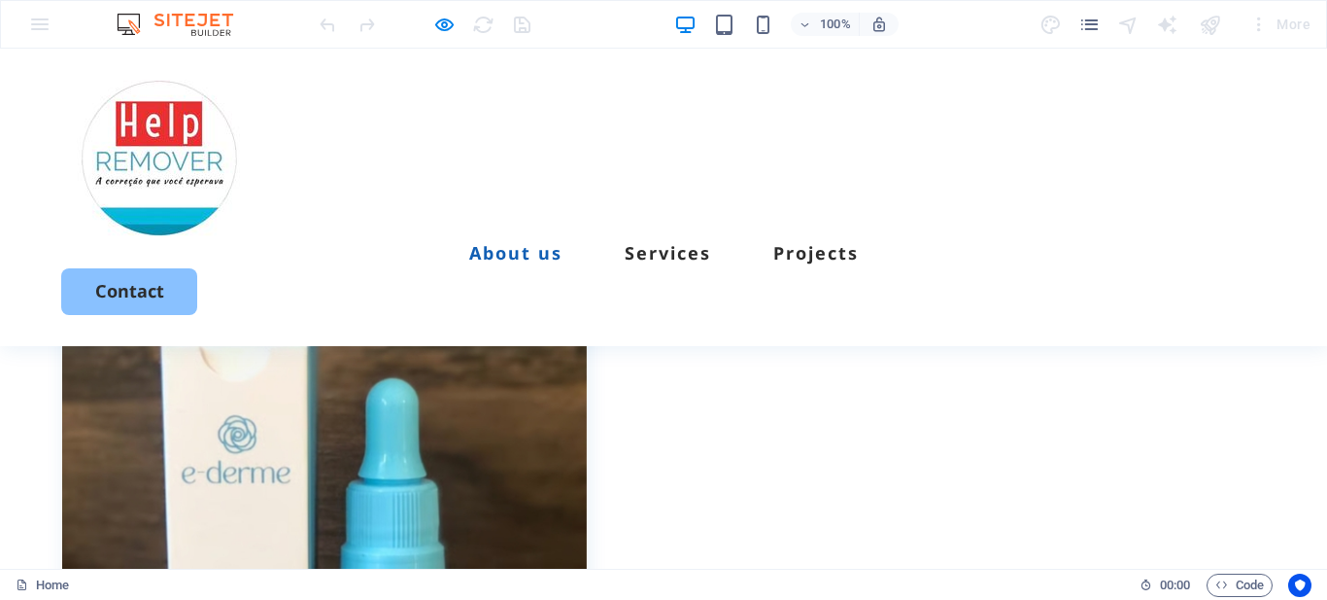
scroll to position [389, 0]
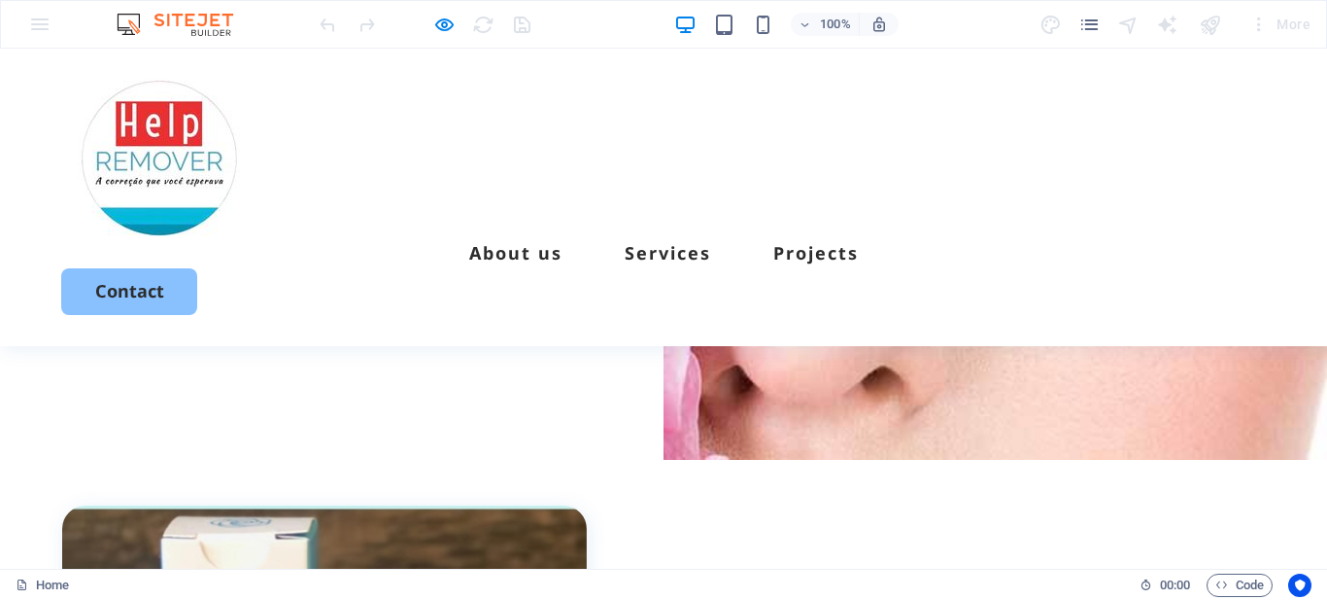
click at [239, 299] on link "Get Started" at bounding box center [197, 311] width 194 height 46
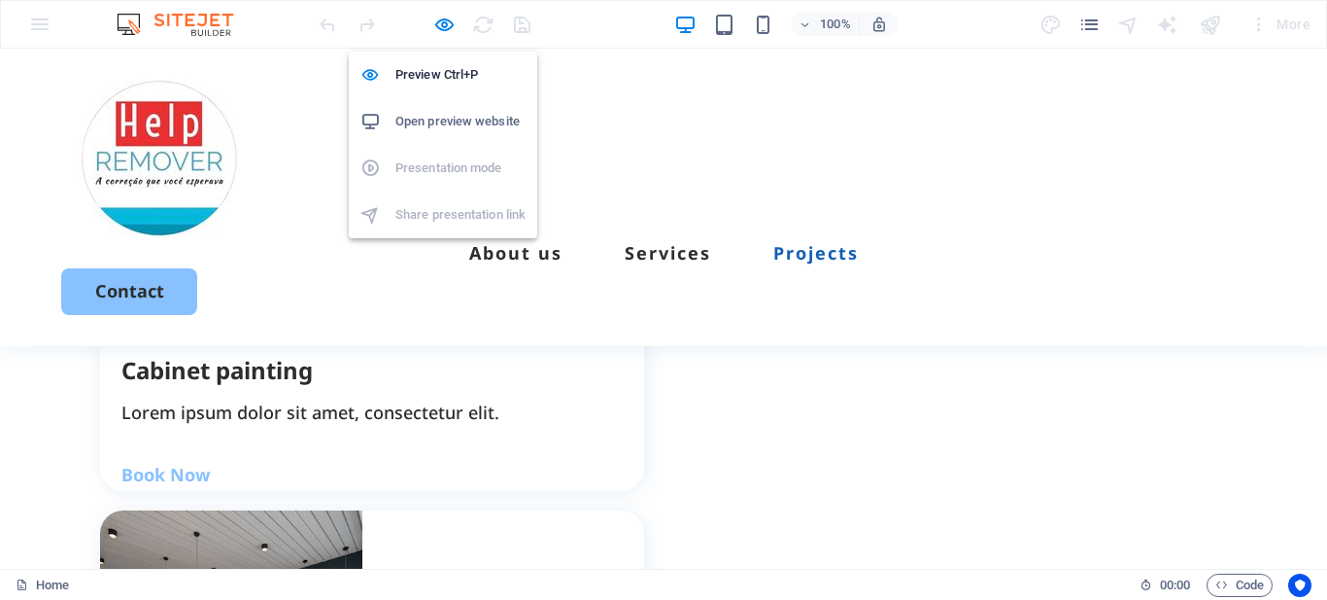
click at [449, 274] on icon "button" at bounding box center [372, 357] width 544 height 167
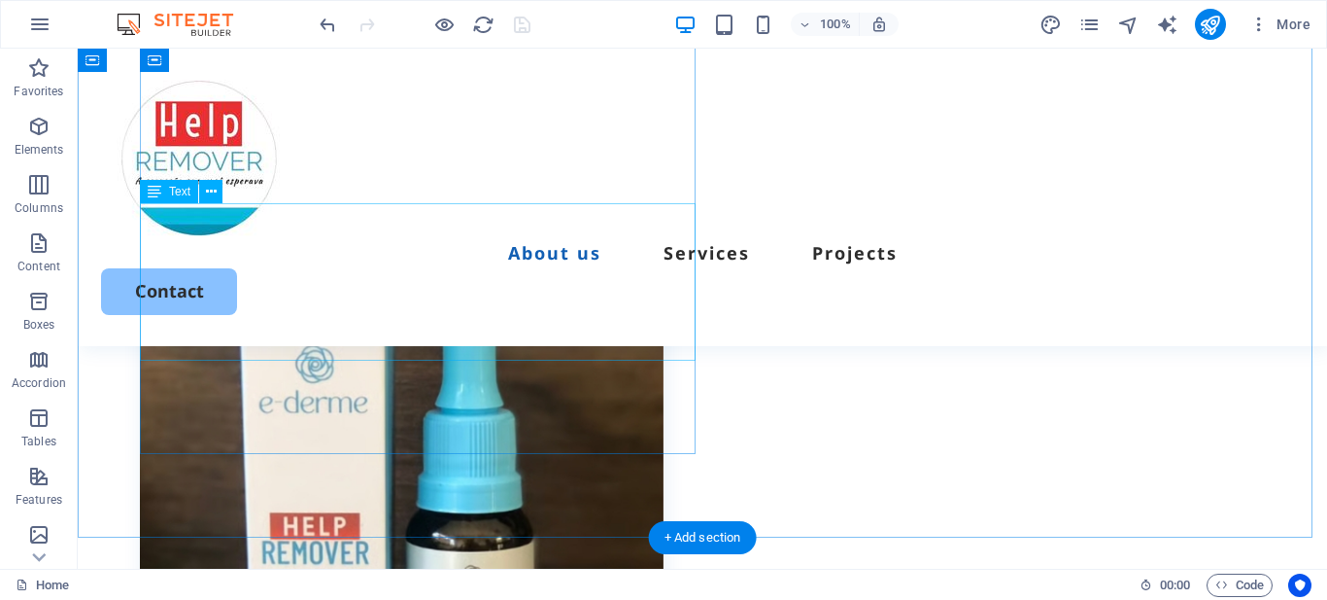
scroll to position [259, 0]
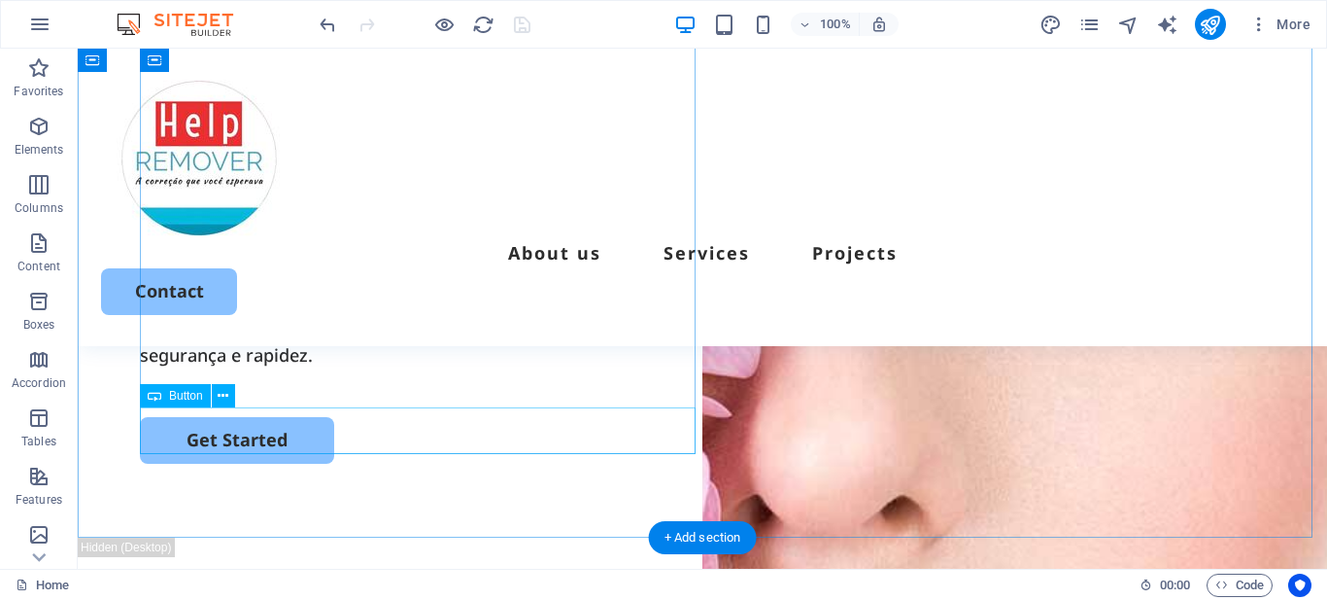
click at [259, 432] on div "Get Started" at bounding box center [702, 440] width 1125 height 46
select select "px"
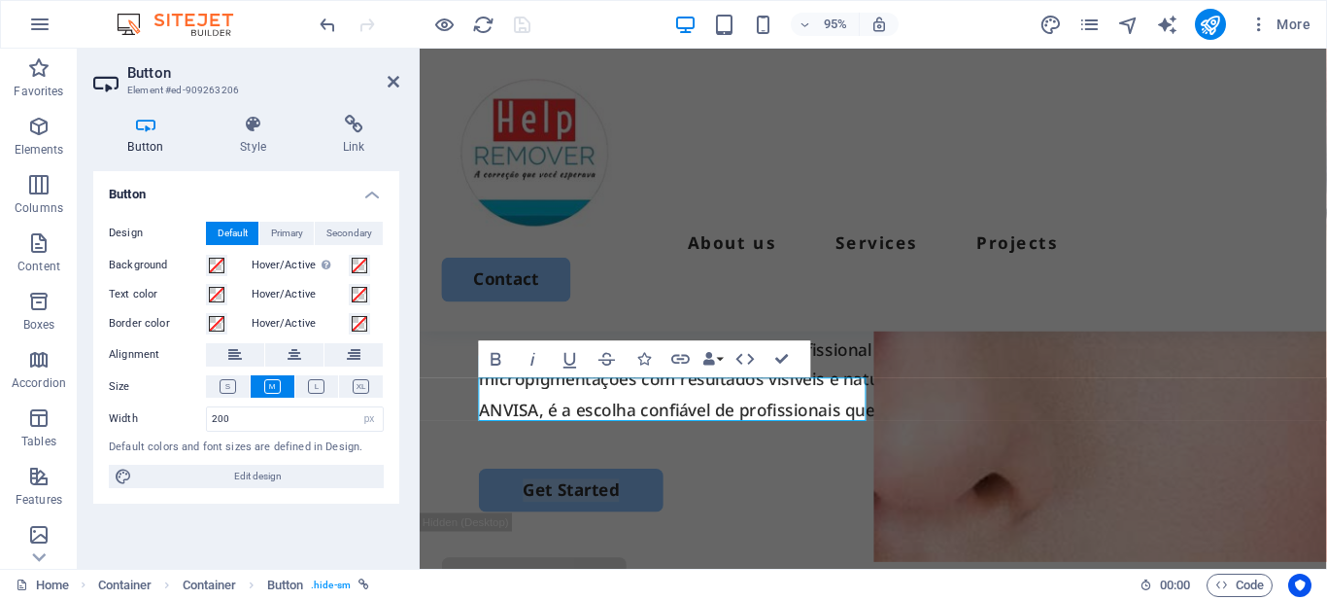
scroll to position [150, 0]
click at [356, 126] on icon at bounding box center [353, 124] width 91 height 19
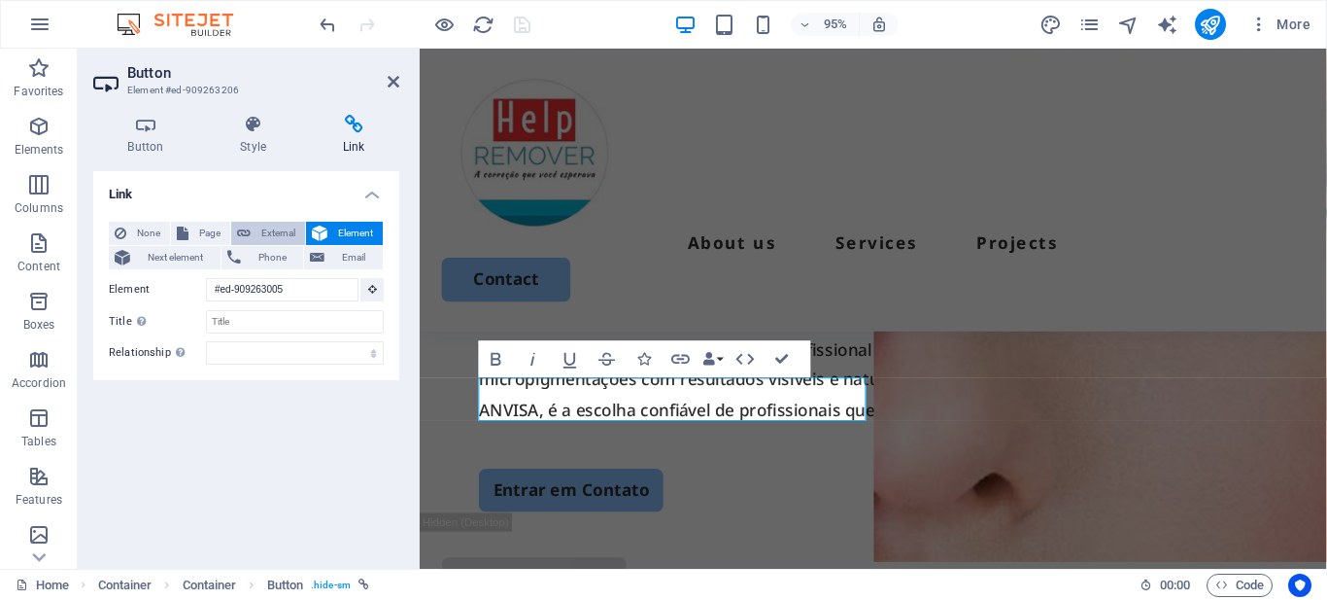
click at [284, 229] on span "External" at bounding box center [278, 233] width 43 height 23
select select "blank"
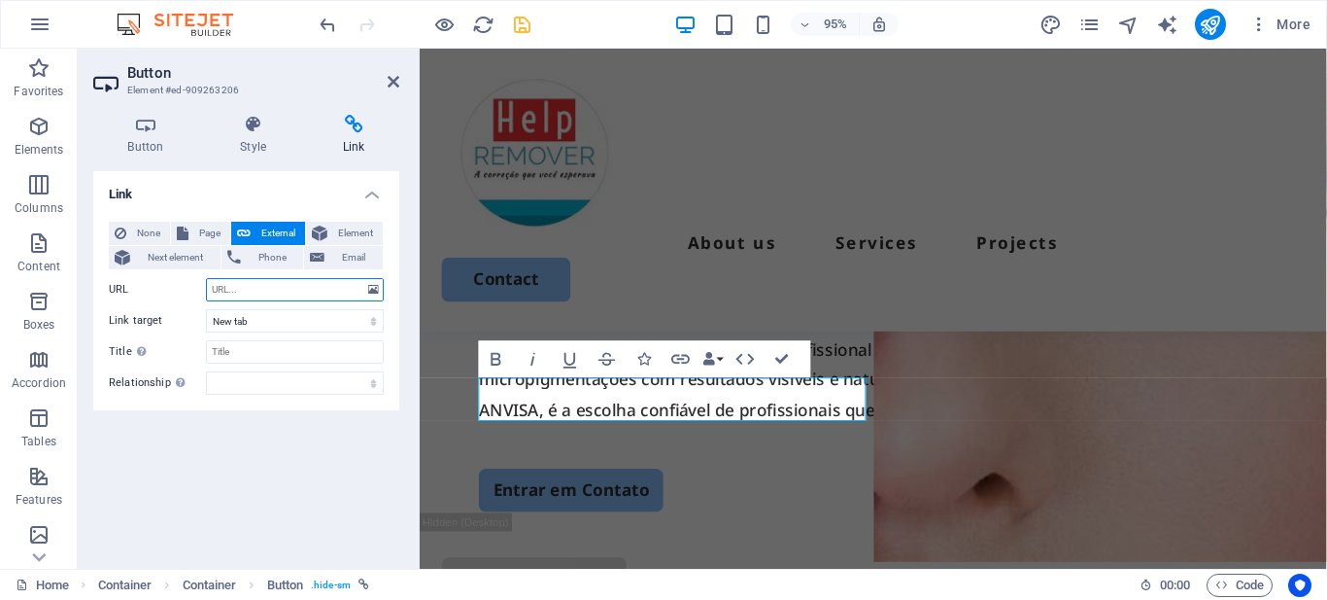
click at [264, 294] on input "URL" at bounding box center [295, 289] width 178 height 23
paste input "https://wa.me/5512997282807"
type input "https://wa.me/5512997282807"
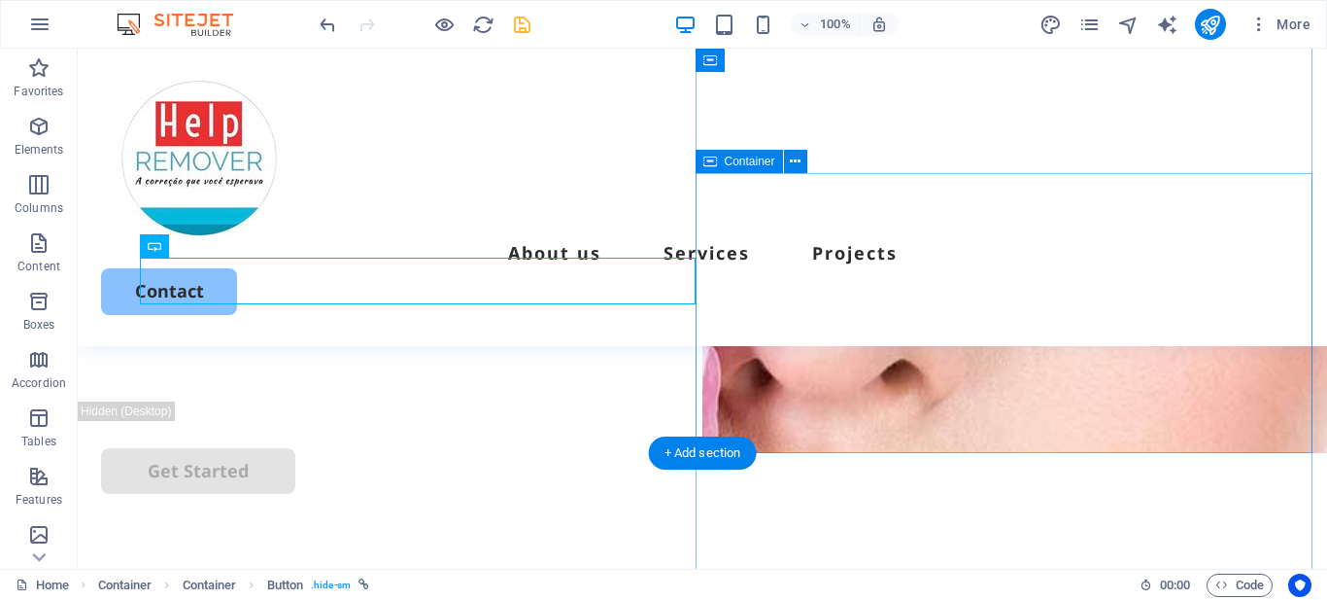
scroll to position [14, 0]
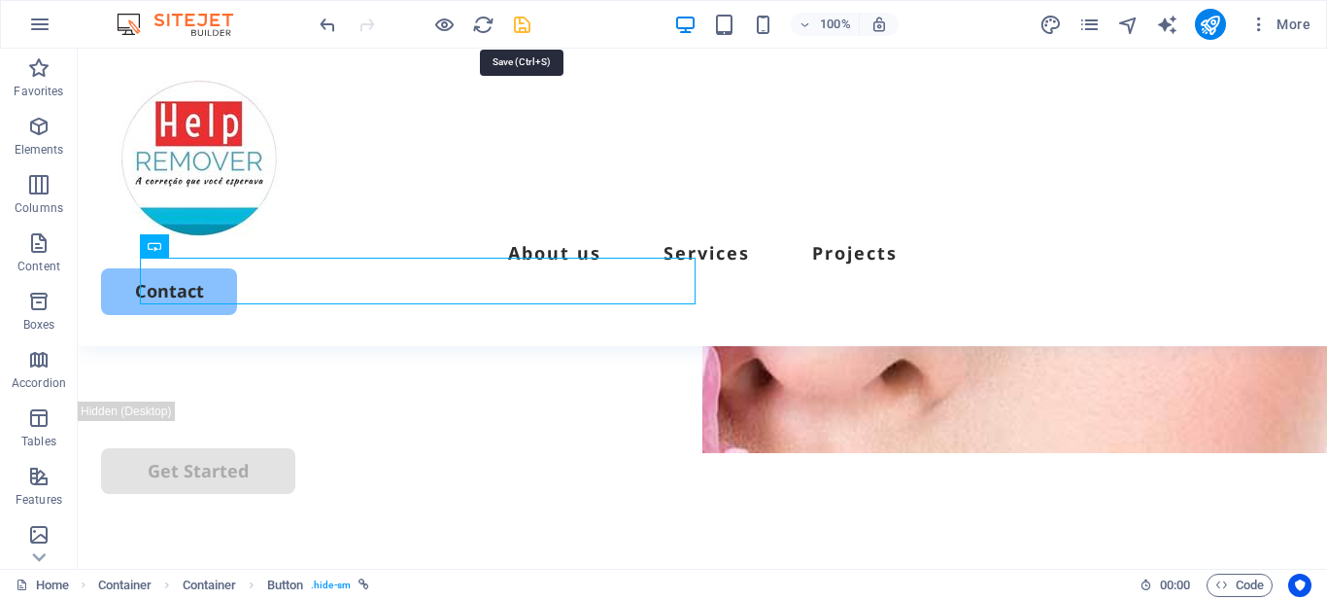
click at [517, 30] on icon "save" at bounding box center [522, 25] width 22 height 22
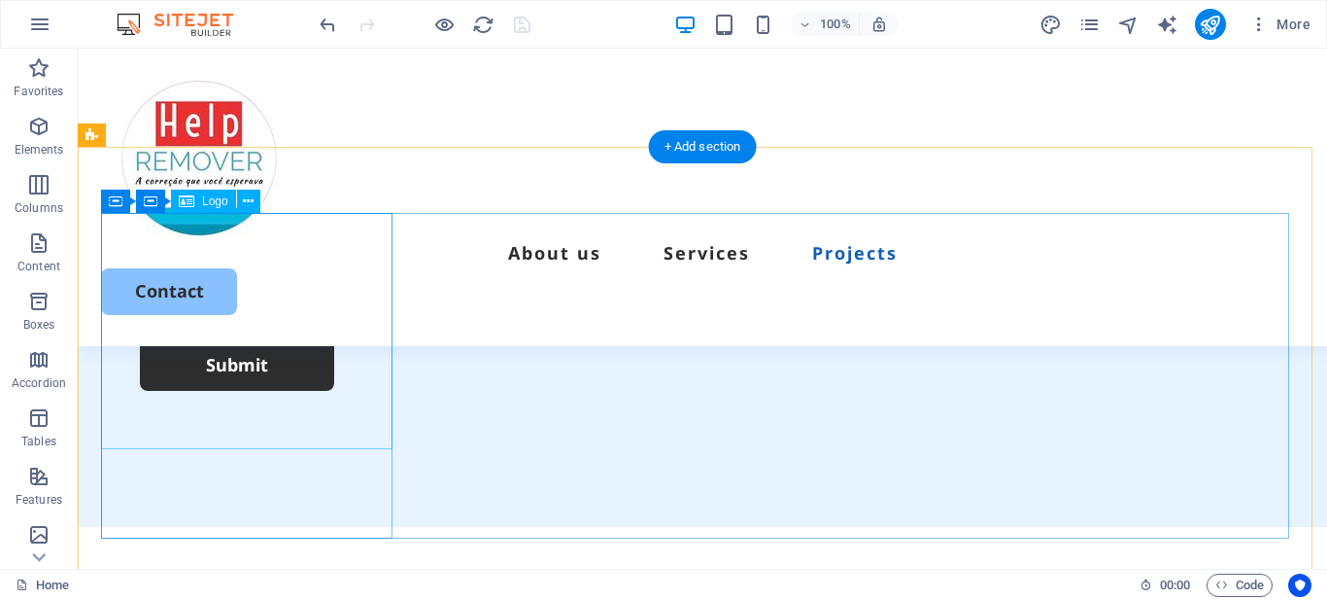
scroll to position [5666, 0]
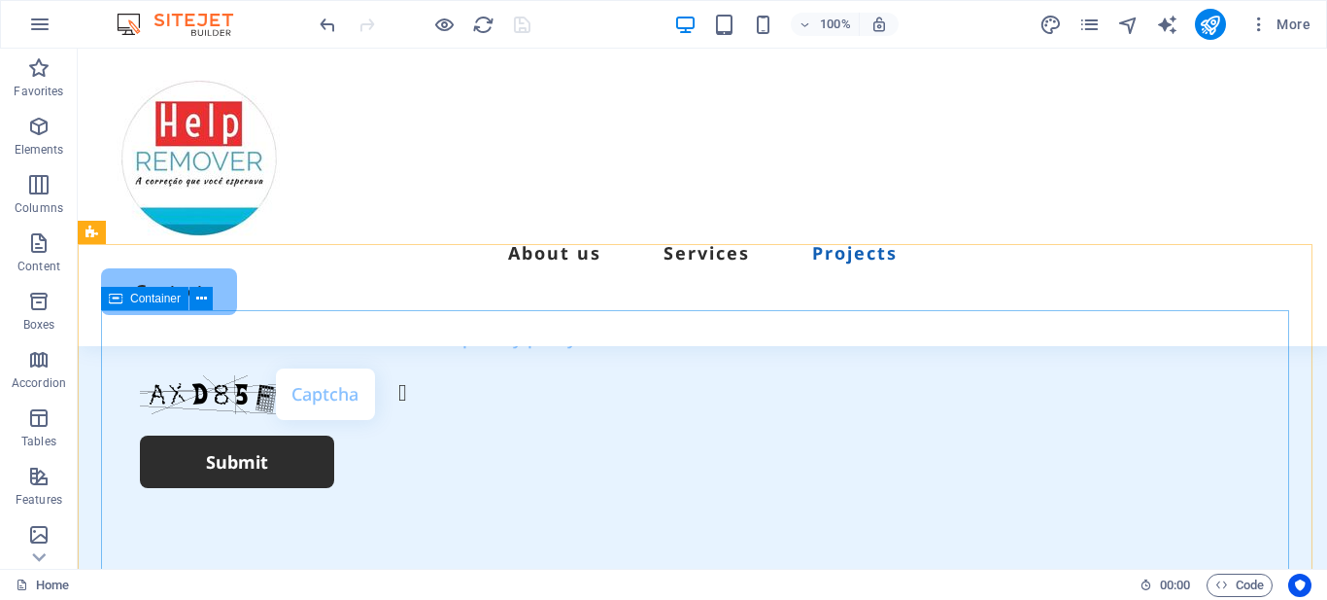
click at [132, 302] on span "Container" at bounding box center [155, 298] width 51 height 12
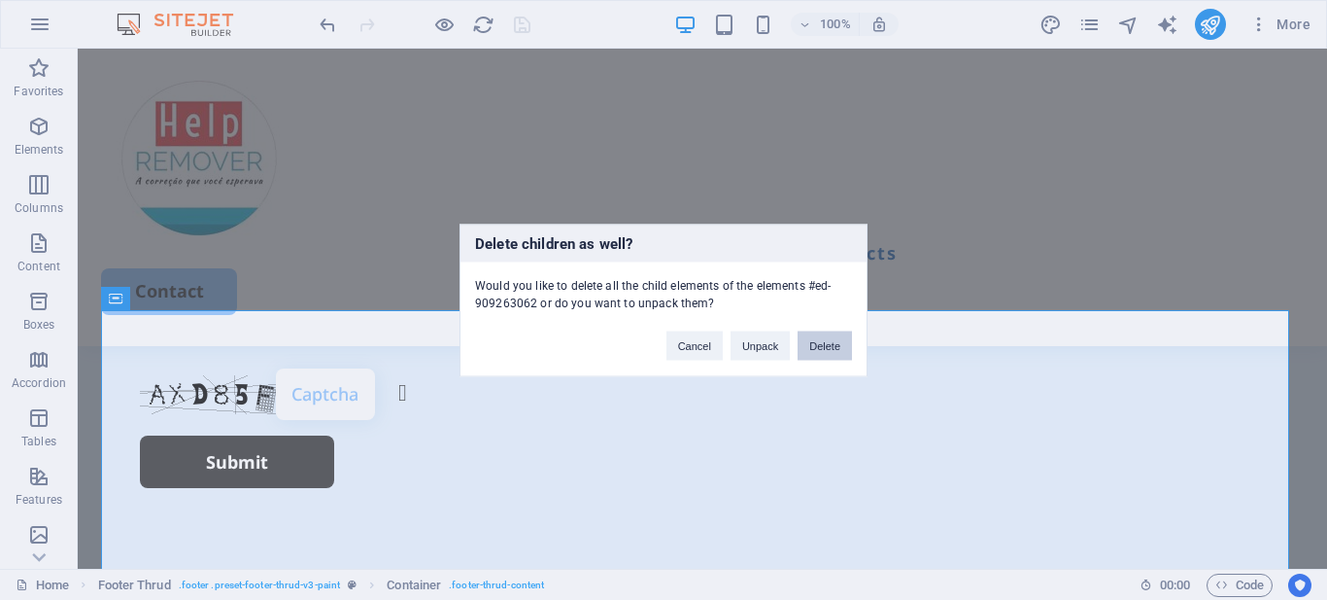
click at [820, 348] on button "Delete" at bounding box center [825, 344] width 54 height 29
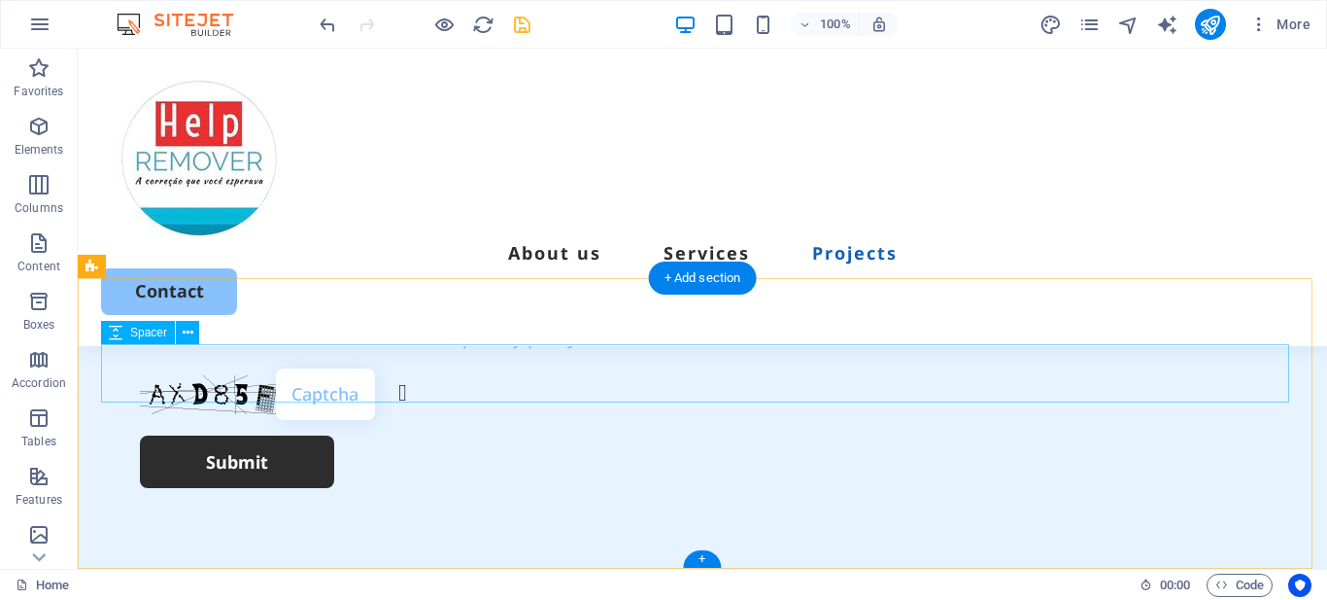
scroll to position [5632, 0]
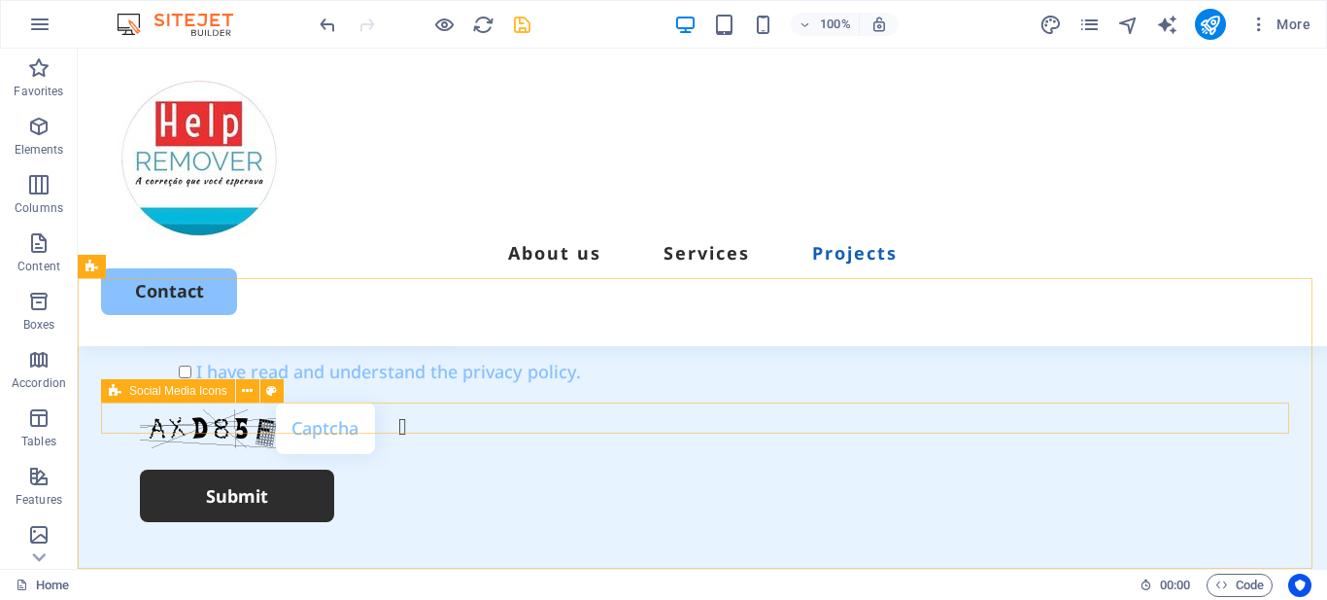
click at [133, 399] on div "Social Media Icons" at bounding box center [168, 390] width 134 height 23
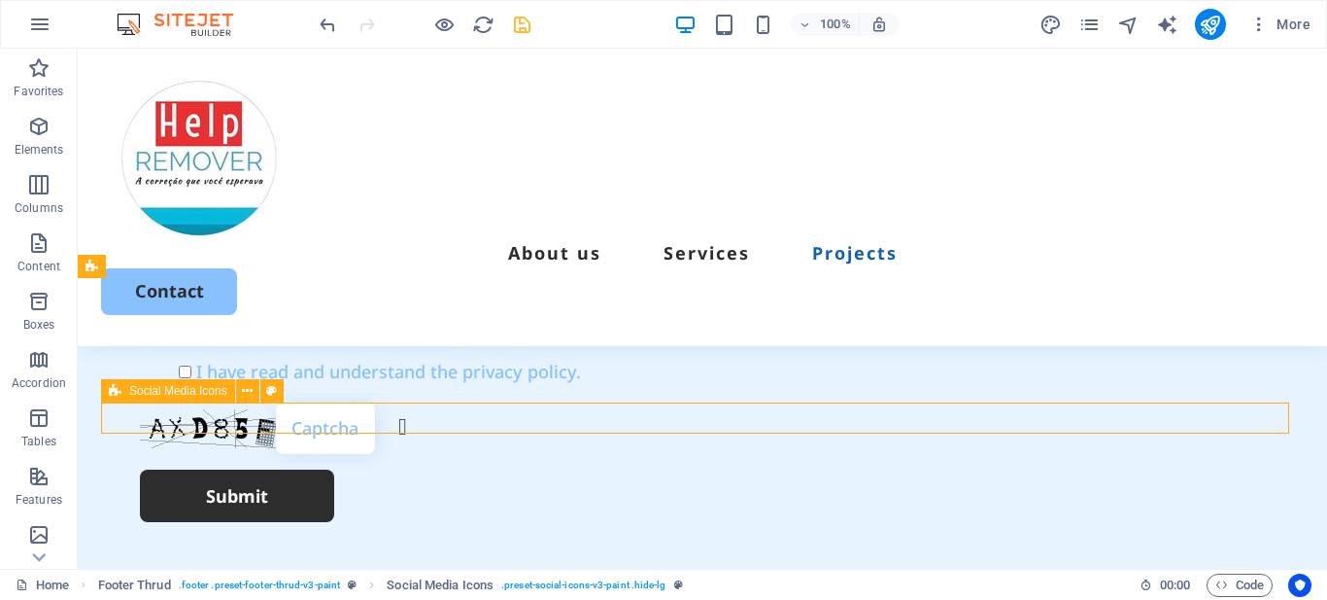
click at [133, 399] on div "Social Media Icons" at bounding box center [168, 390] width 134 height 23
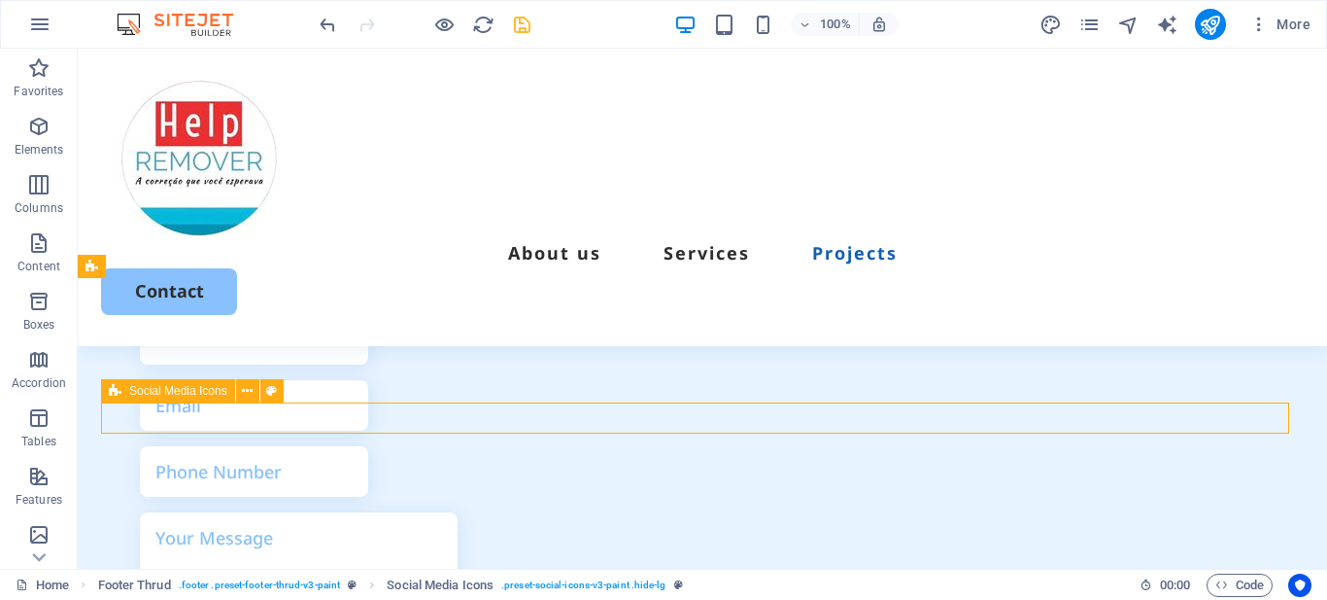
select select "rem"
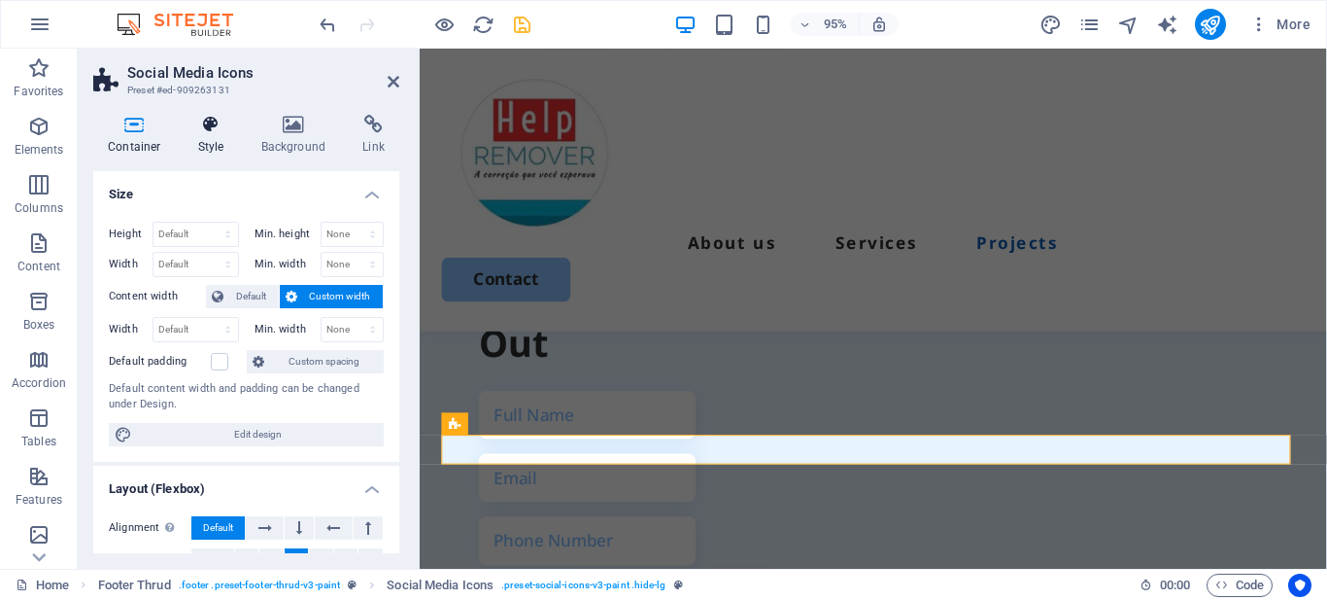
click at [213, 124] on icon at bounding box center [211, 124] width 55 height 19
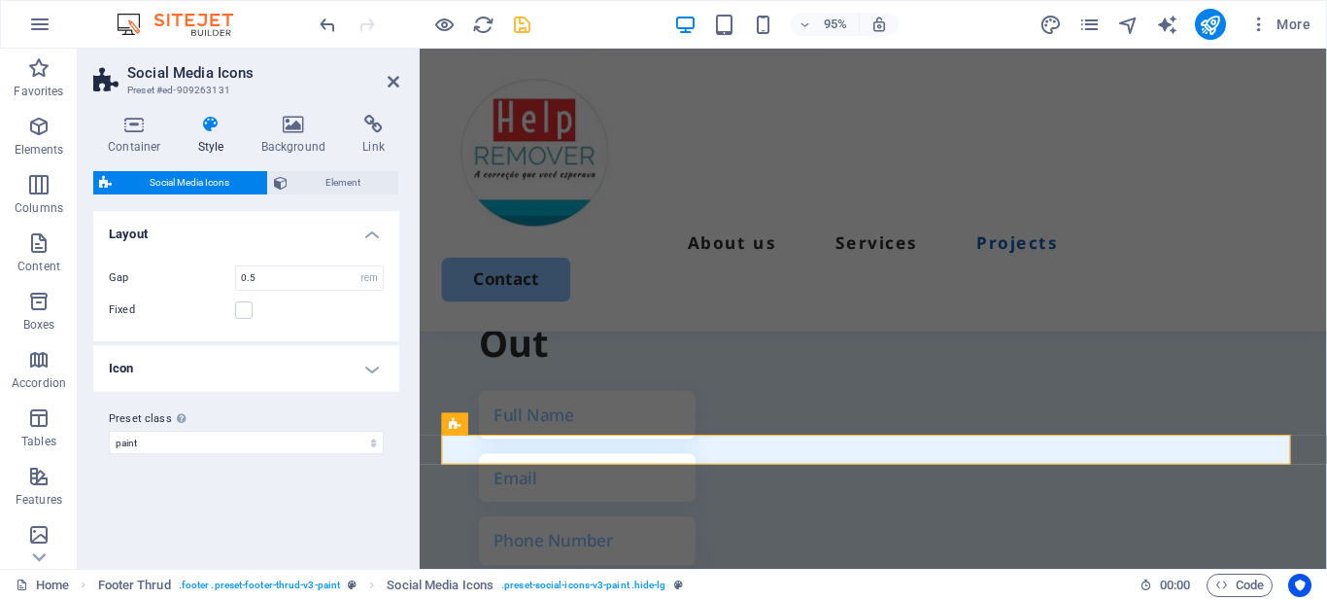
click at [229, 366] on h4 "Icon" at bounding box center [246, 368] width 306 height 47
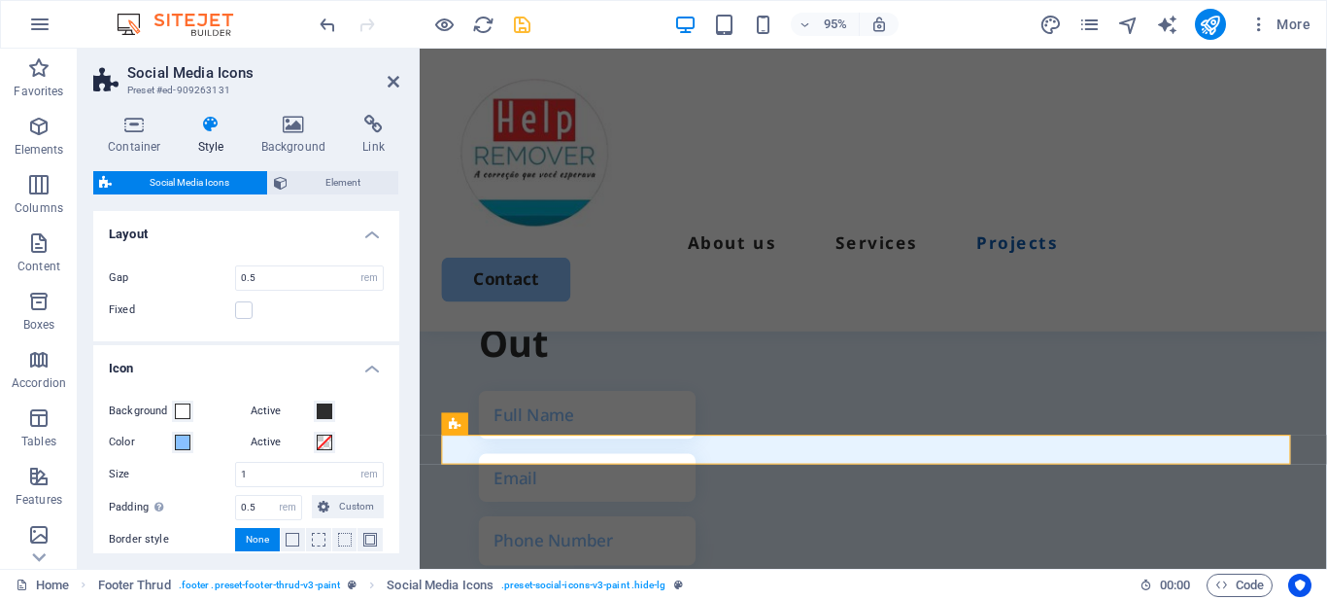
scroll to position [161, 0]
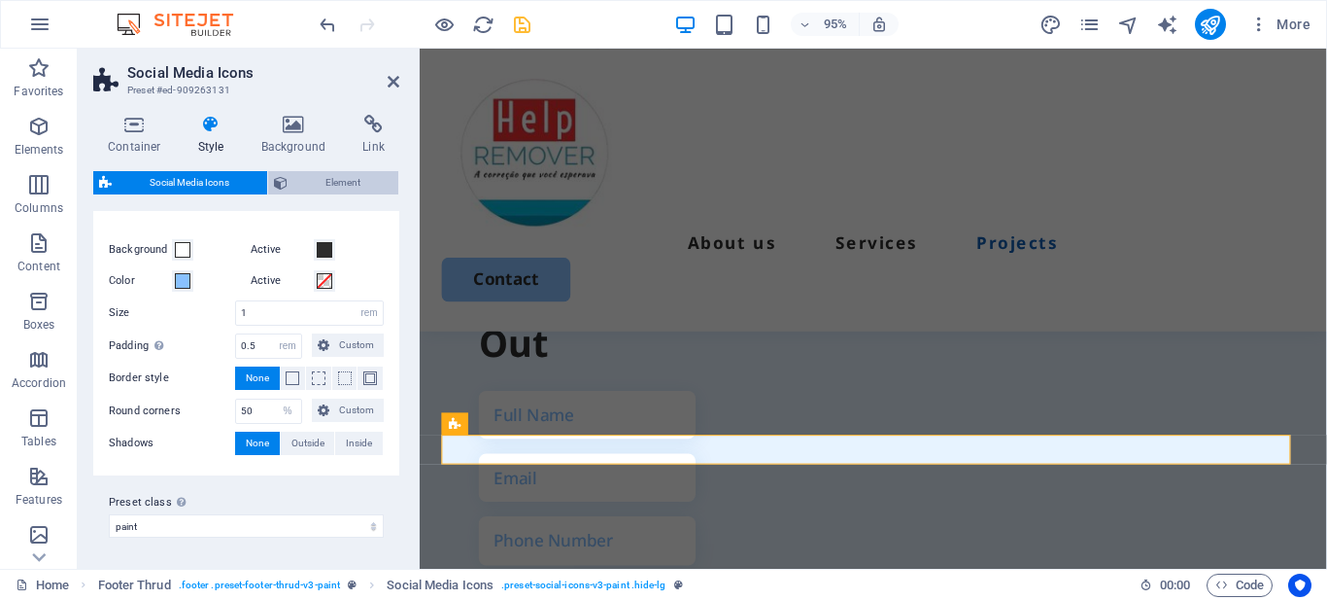
click at [317, 180] on span "Element" at bounding box center [342, 182] width 99 height 23
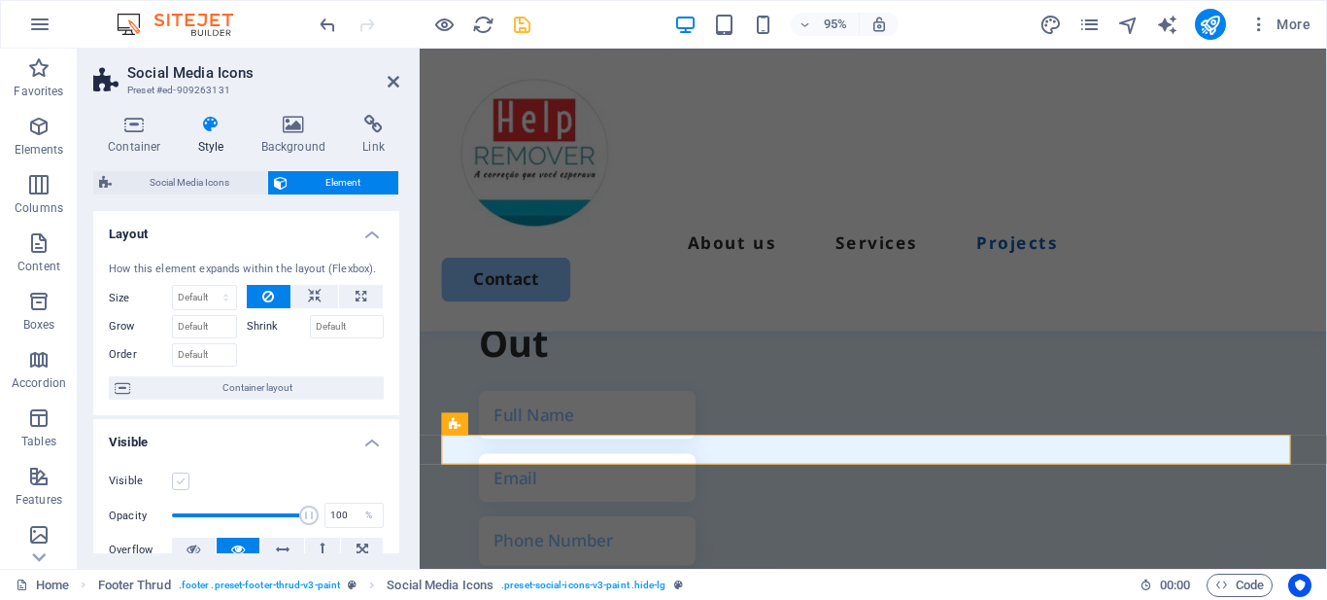
click at [183, 480] on label at bounding box center [180, 480] width 17 height 17
click at [0, 0] on input "Visible" at bounding box center [0, 0] width 0 height 0
click at [524, 23] on icon "save" at bounding box center [522, 25] width 22 height 22
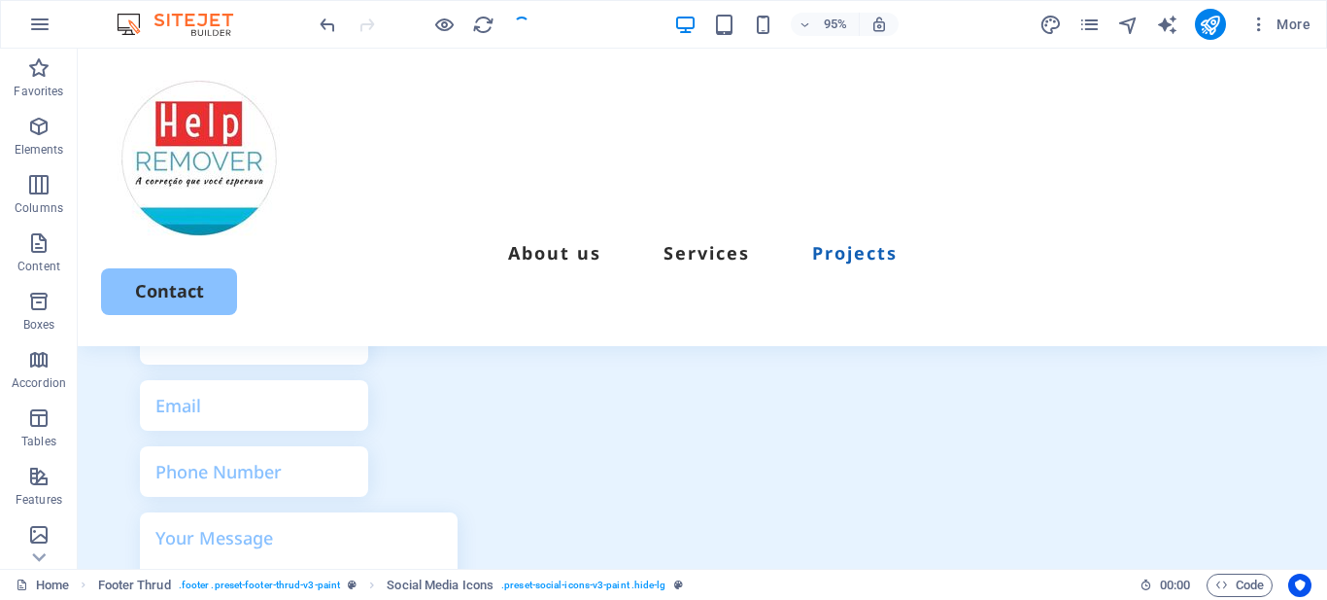
scroll to position [5632, 0]
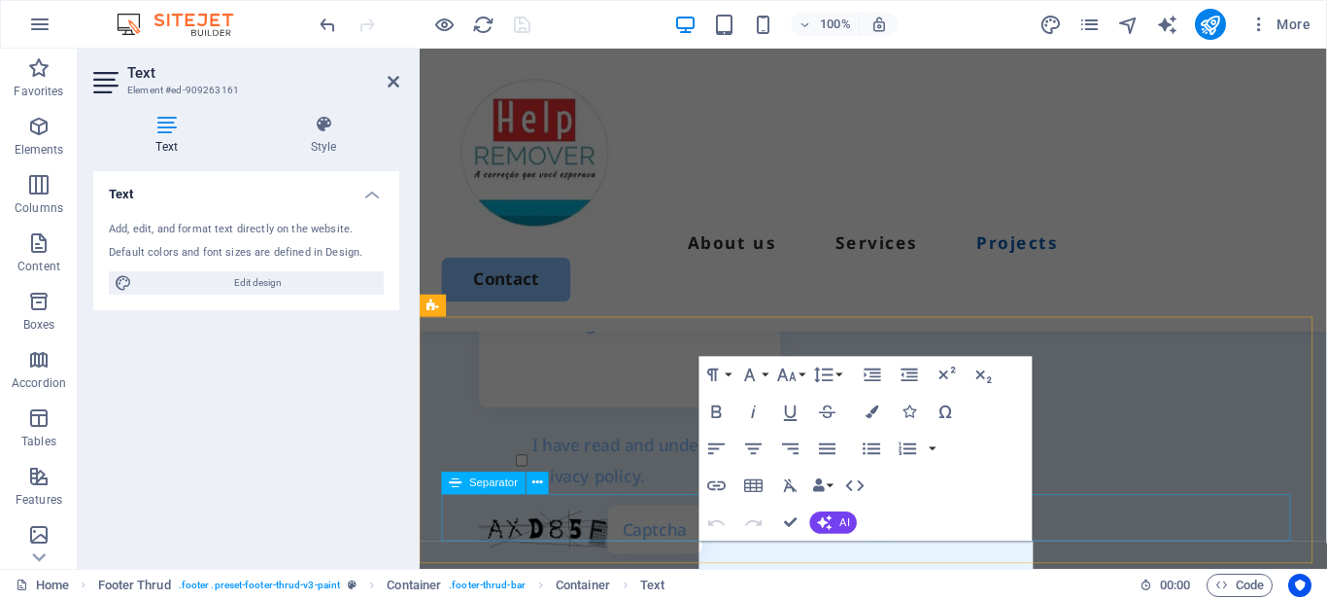
scroll to position [5337, 0]
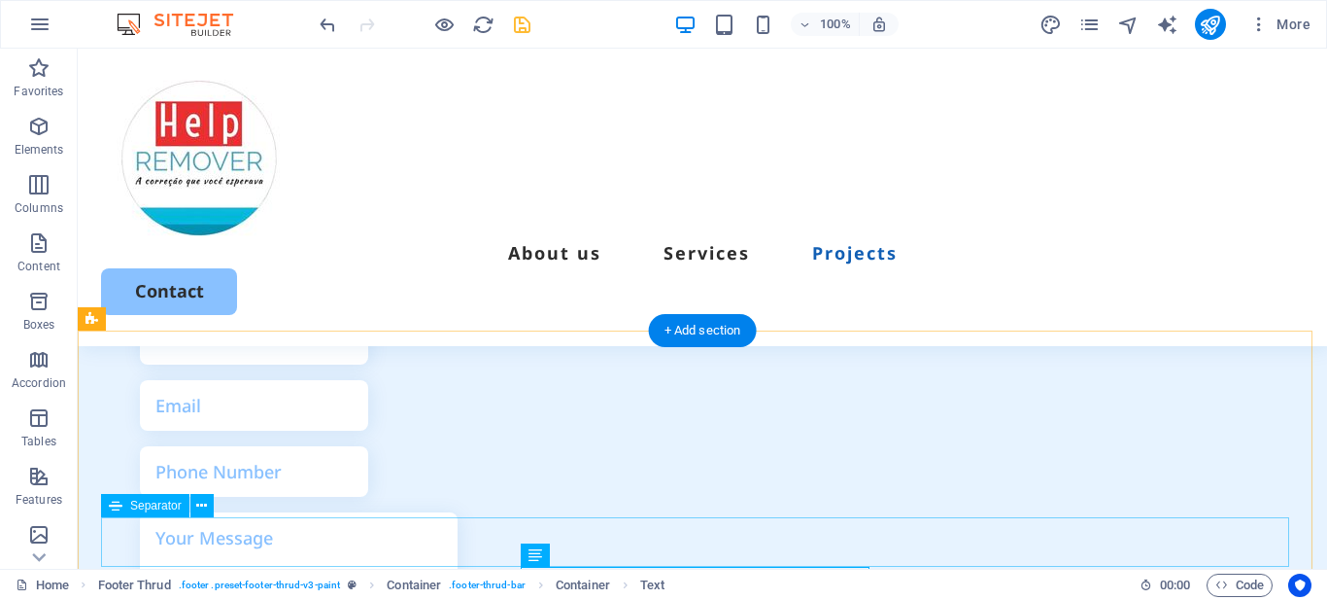
scroll to position [5580, 0]
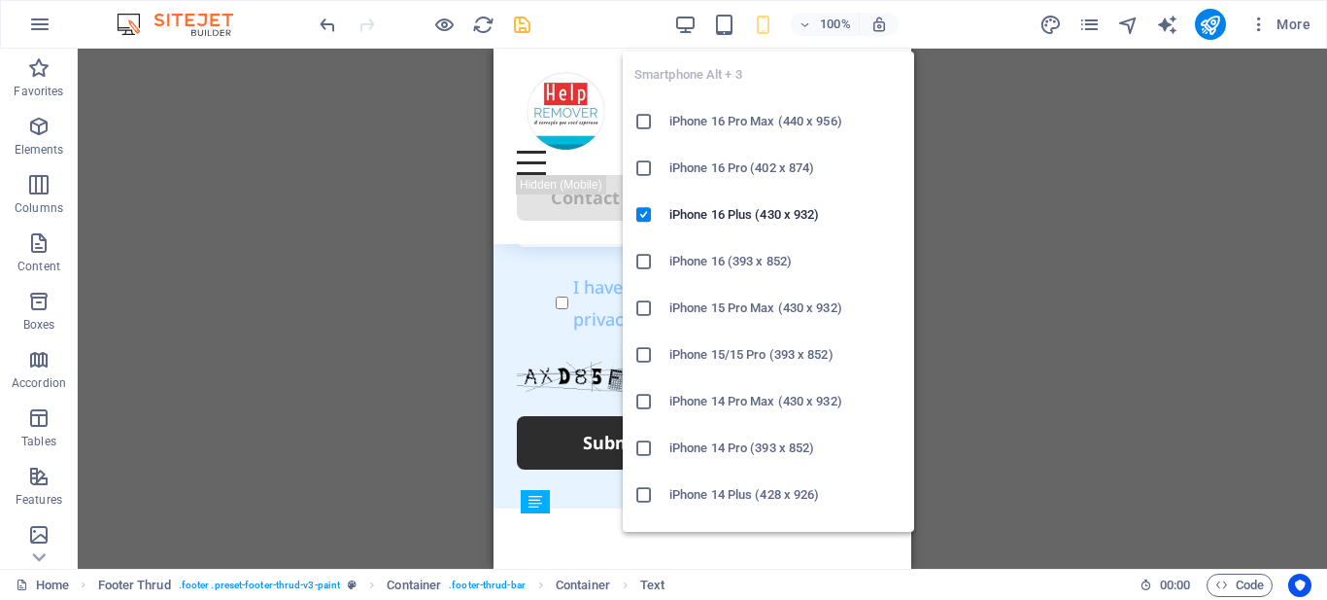
scroll to position [10402, 0]
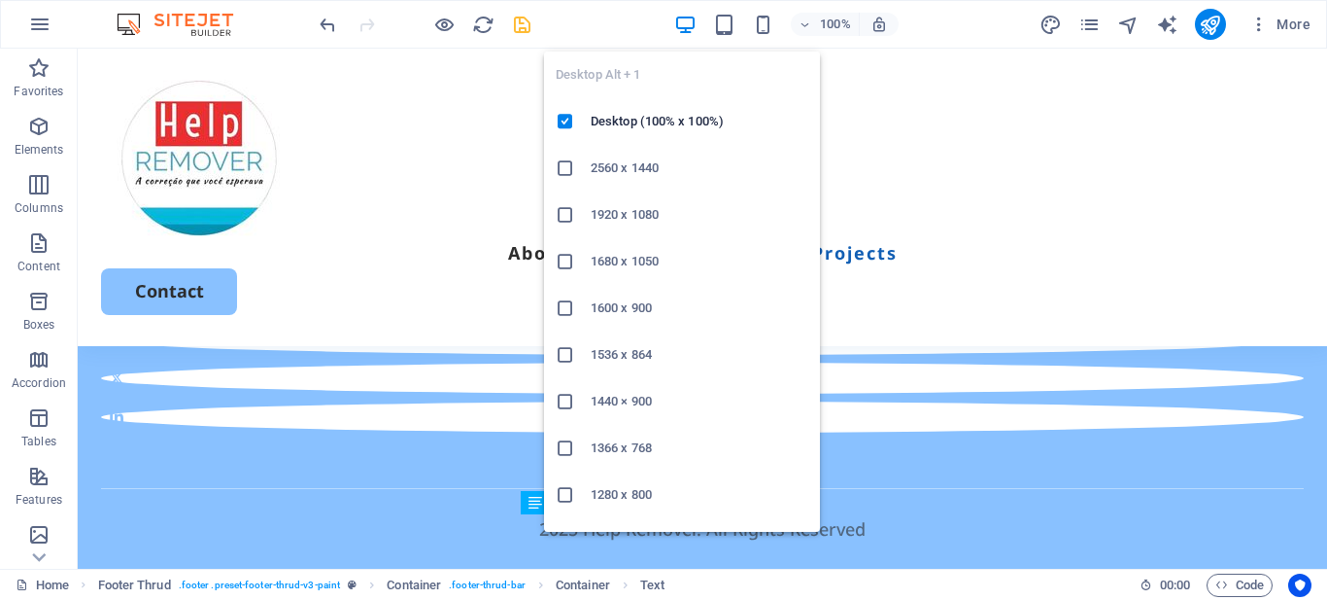
scroll to position [5632, 0]
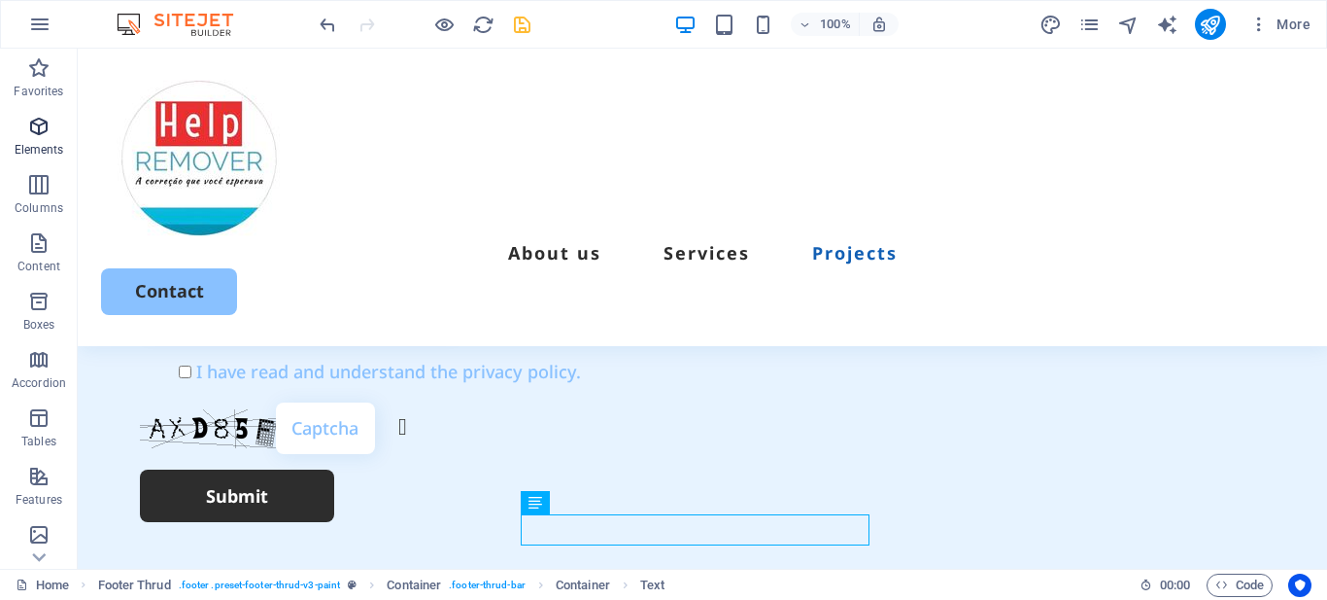
click at [44, 124] on icon "button" at bounding box center [38, 126] width 23 height 23
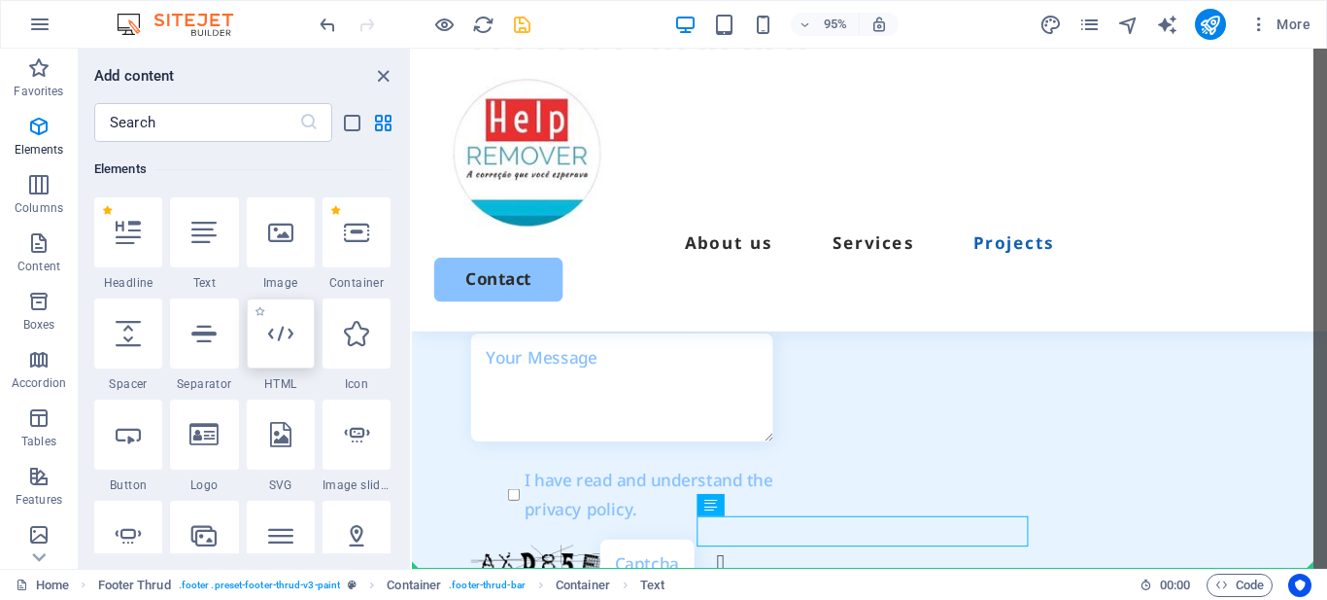
scroll to position [5567, 0]
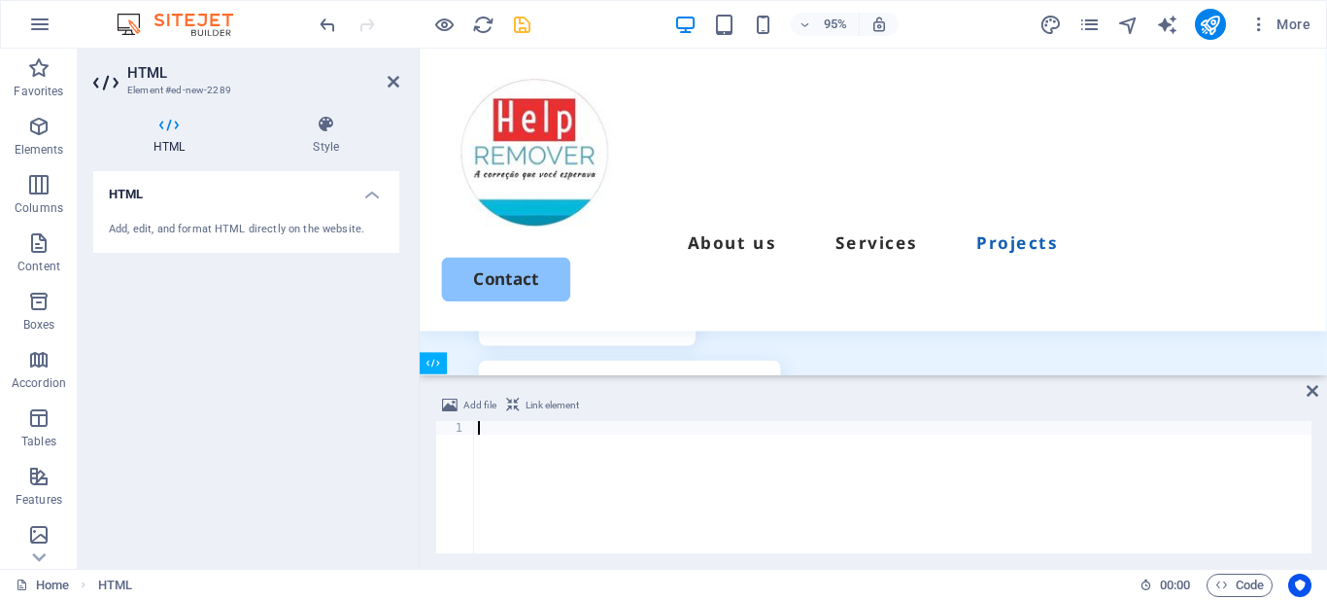
type textarea "</a>"
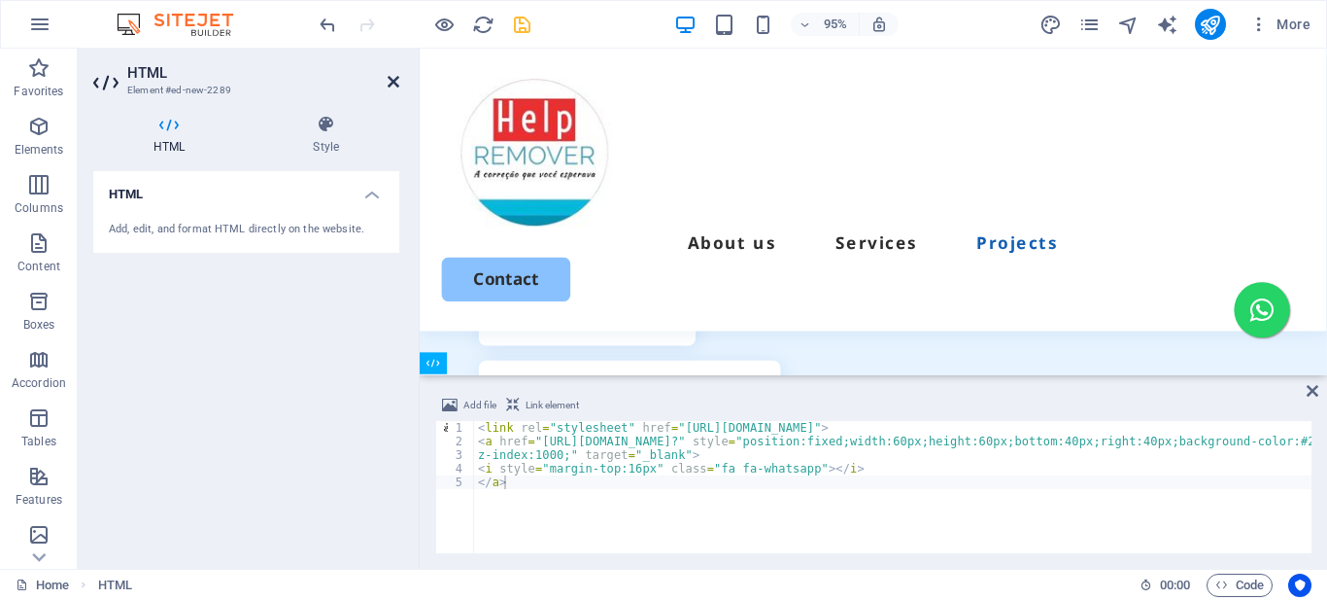
click at [390, 86] on icon at bounding box center [394, 82] width 12 height 16
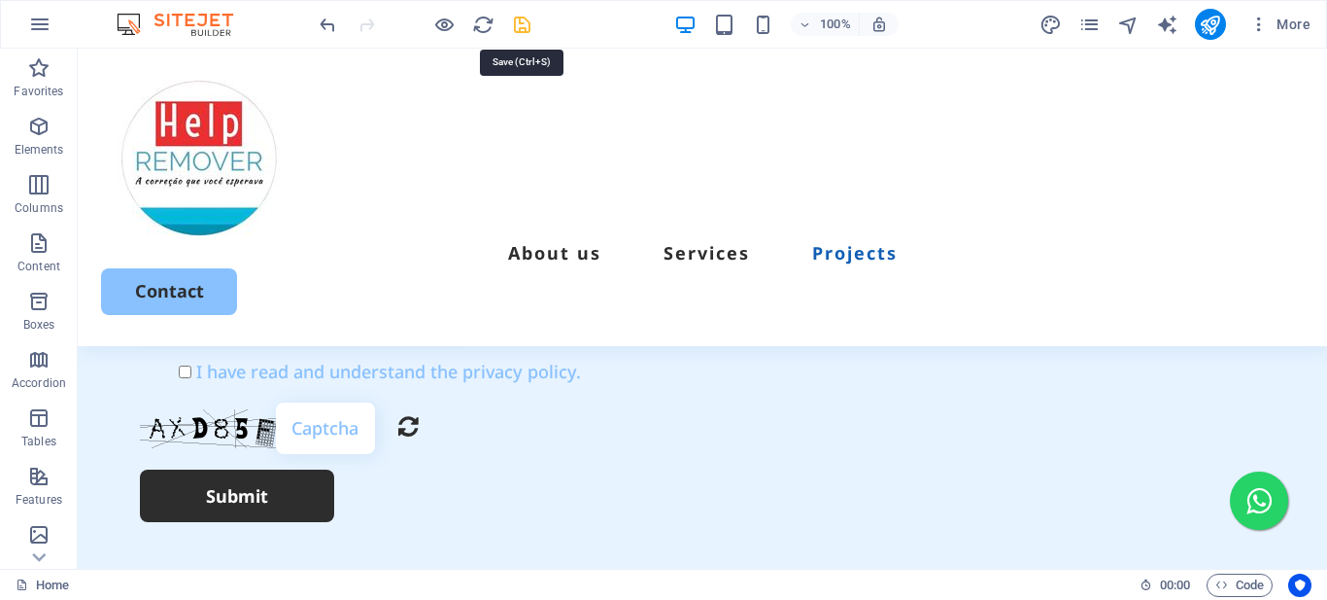
click at [523, 24] on icon "save" at bounding box center [522, 25] width 22 height 22
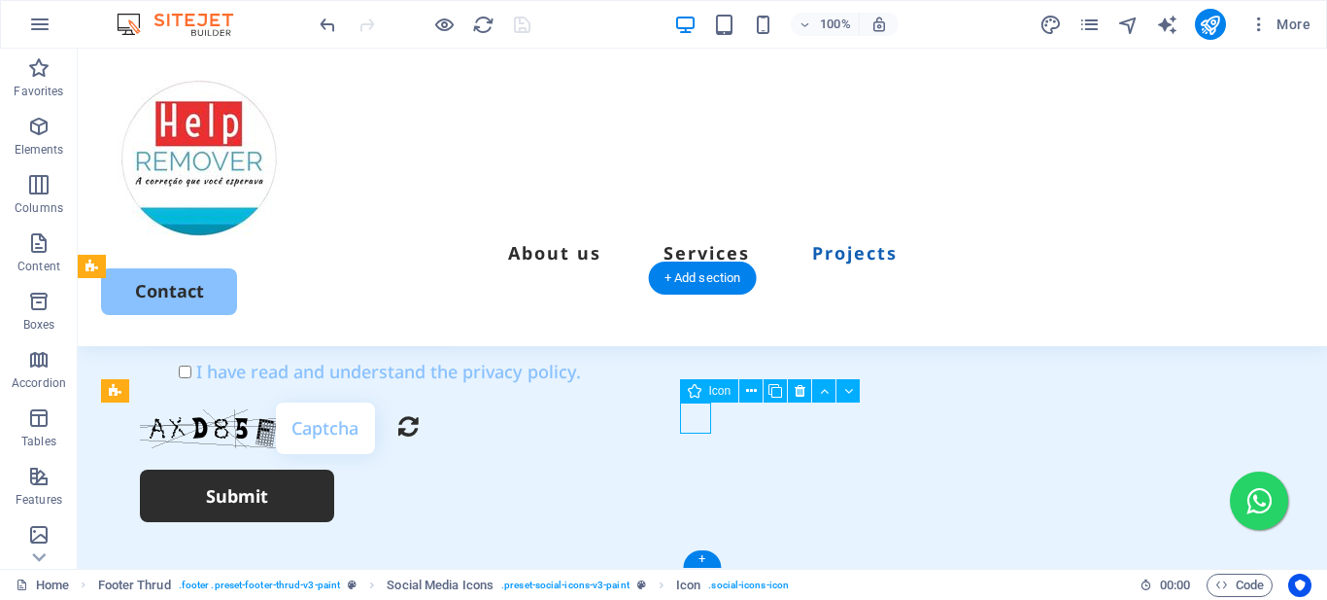
select select "xMidYMid"
select select "px"
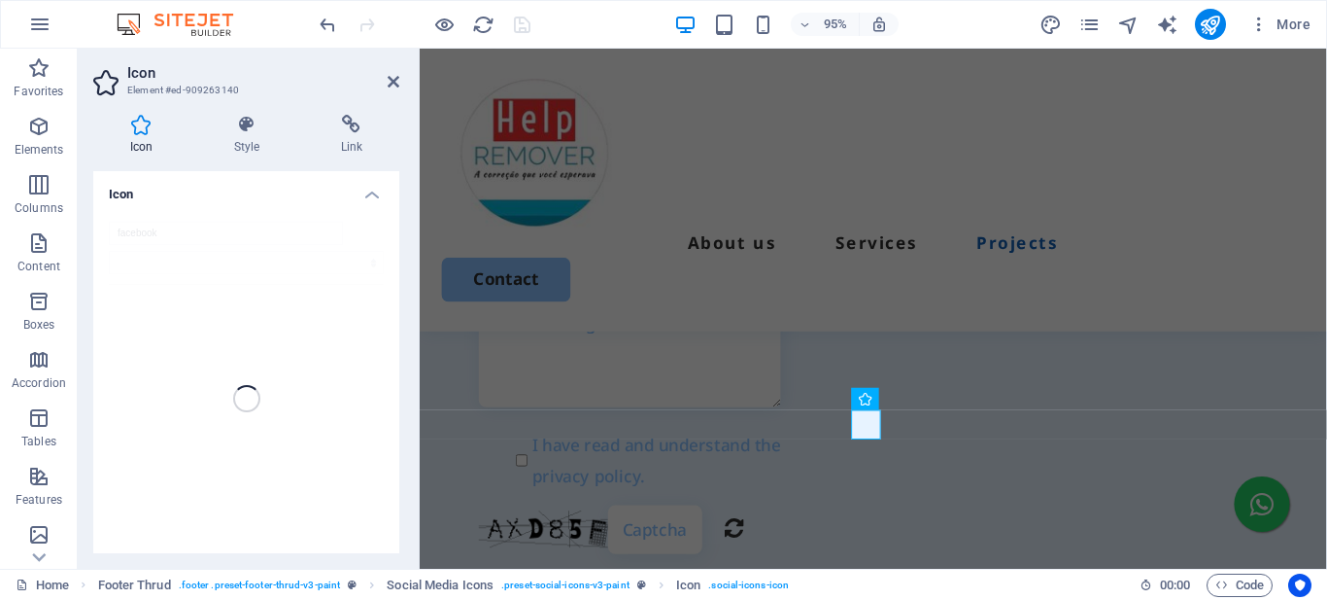
scroll to position [5363, 0]
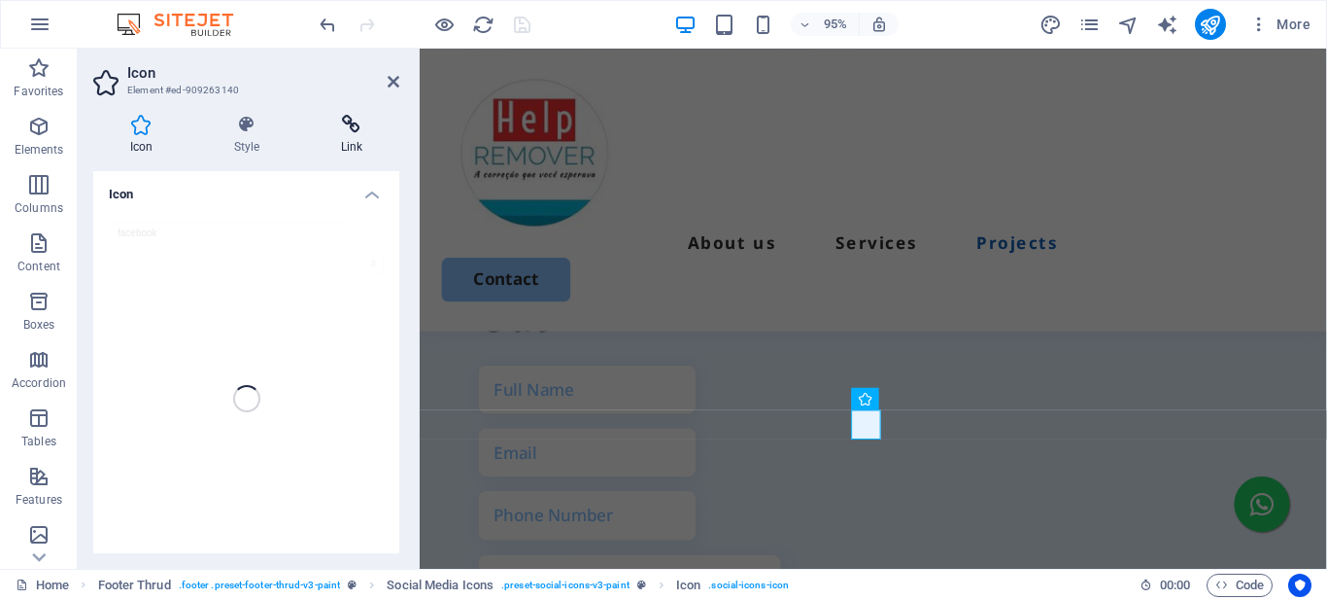
click at [349, 127] on icon at bounding box center [351, 124] width 95 height 19
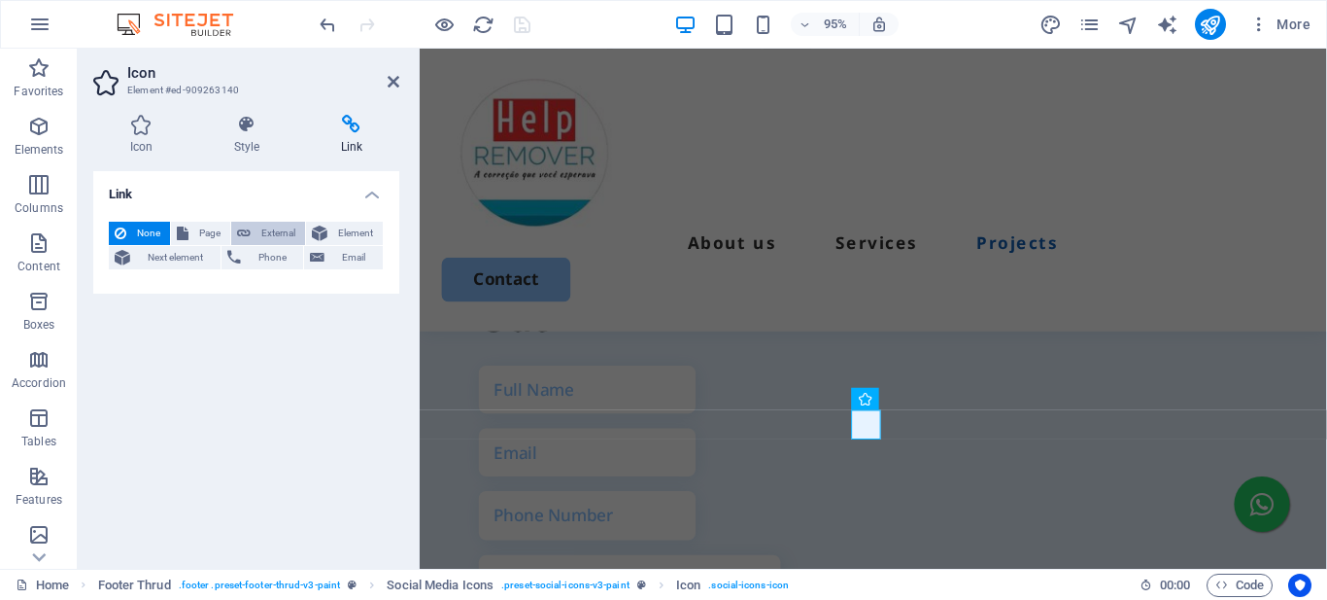
click at [273, 226] on span "External" at bounding box center [278, 233] width 43 height 23
select select "blank"
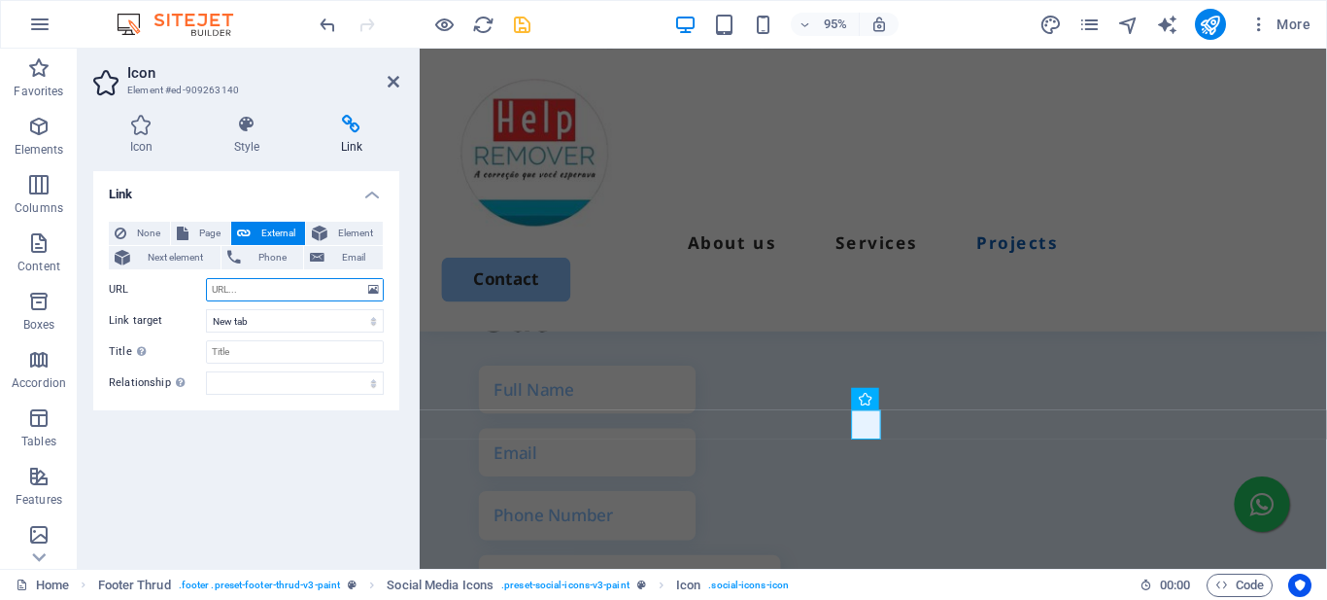
click at [246, 290] on input "URL" at bounding box center [295, 289] width 178 height 23
paste input "https://www.facebook.com/profile.php?id=61575965550391"
type input "https://www.facebook.com/profile.php?id=61575965550391"
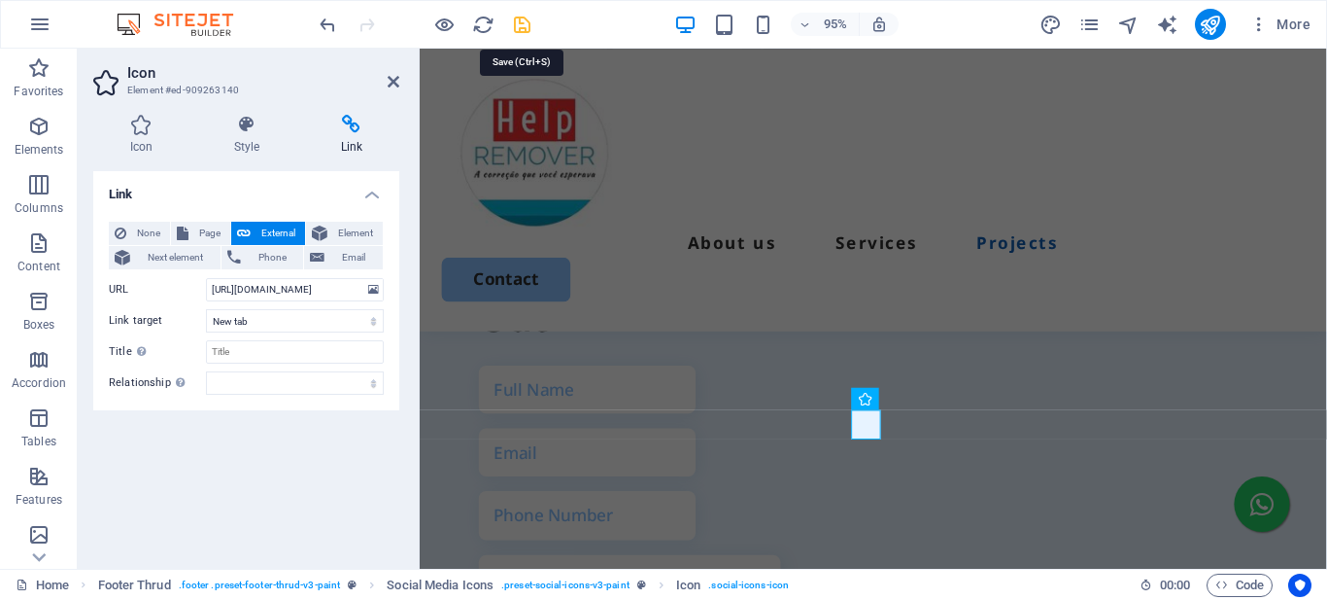
click at [524, 25] on icon "save" at bounding box center [522, 25] width 22 height 22
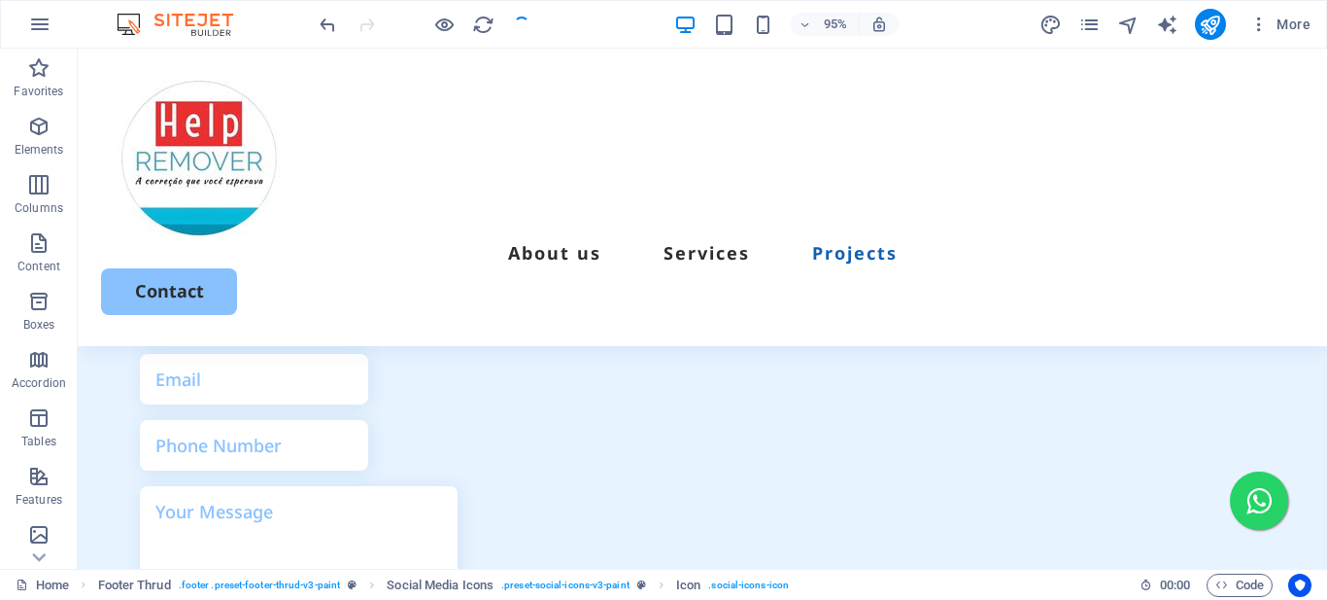
scroll to position [5632, 0]
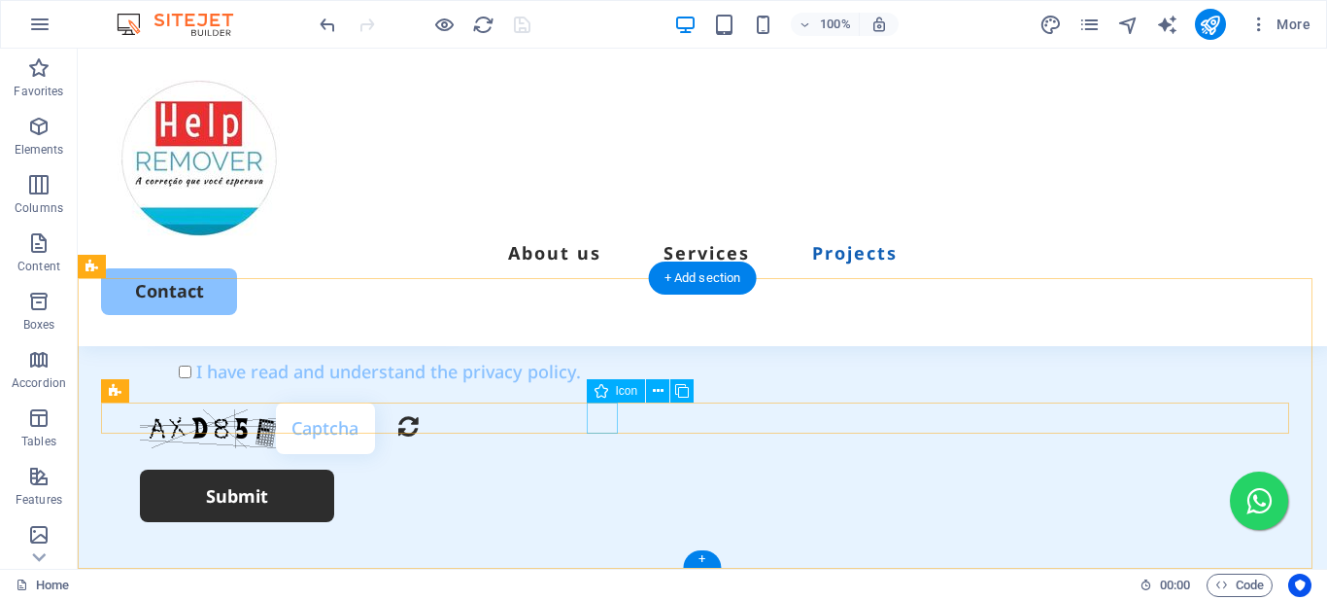
select select "xMidYMid"
select select "px"
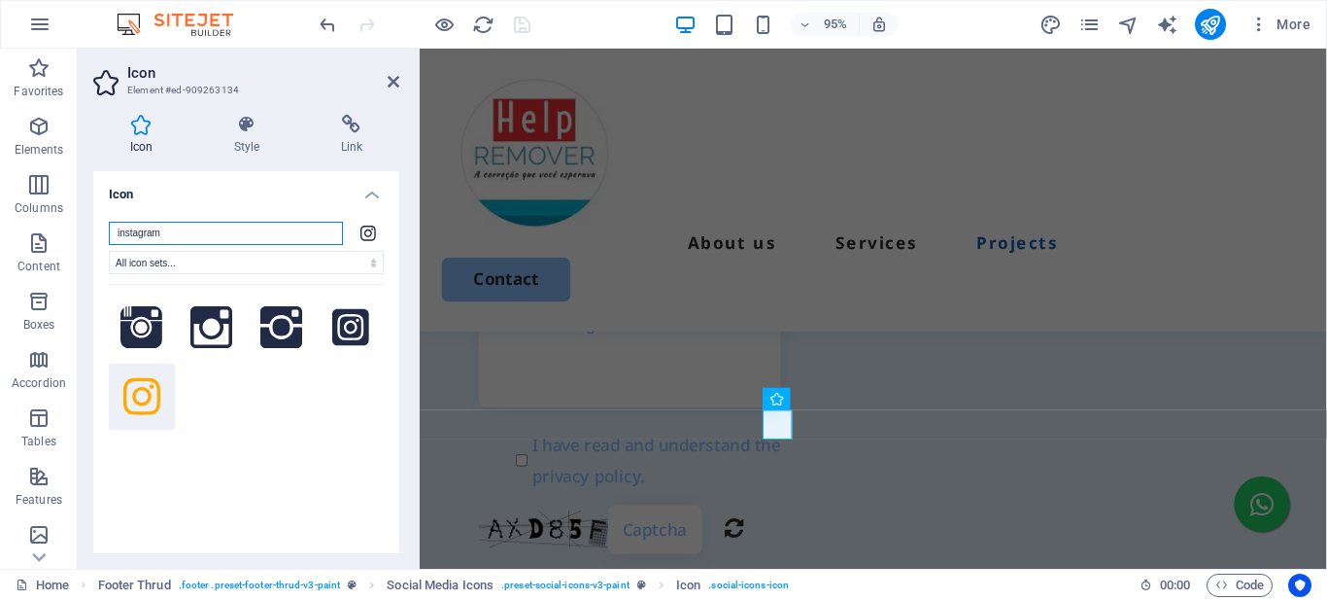
scroll to position [5363, 0]
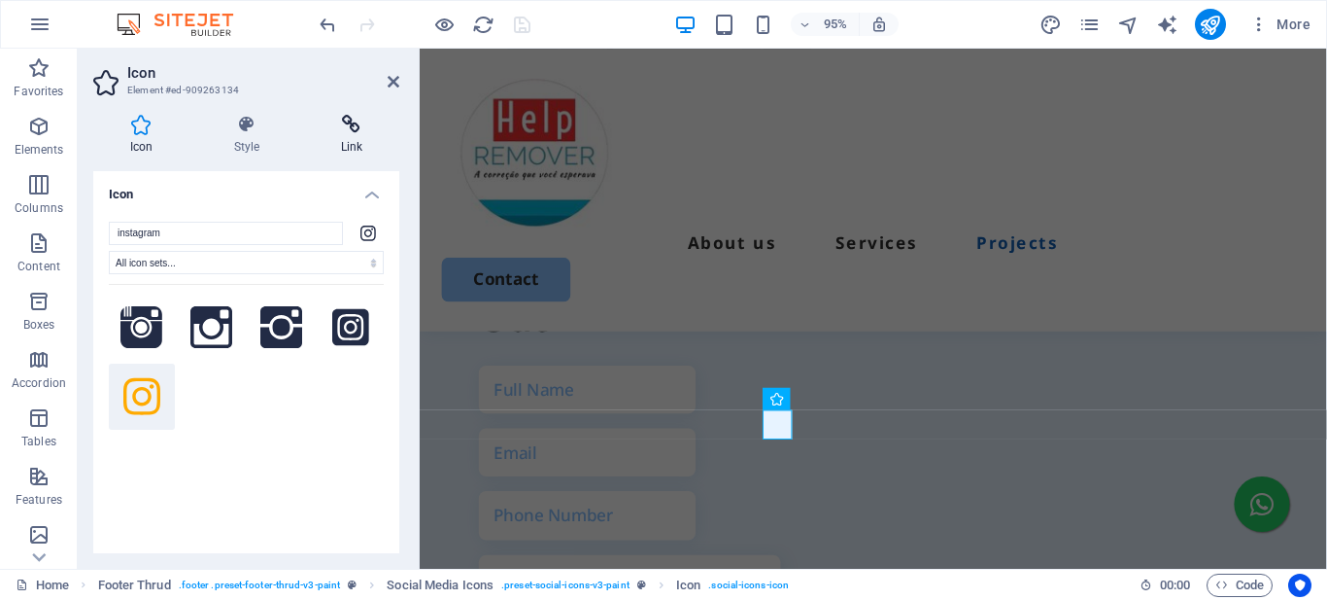
click at [362, 125] on icon at bounding box center [351, 124] width 95 height 19
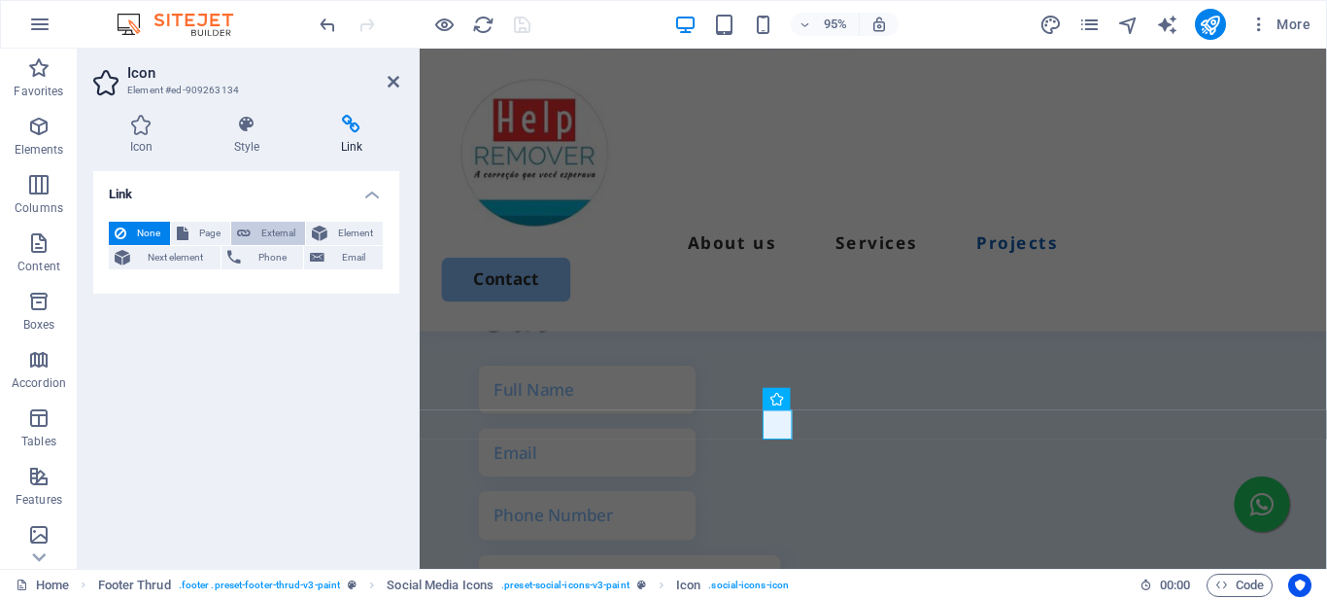
click at [291, 232] on span "External" at bounding box center [278, 233] width 43 height 23
select select "blank"
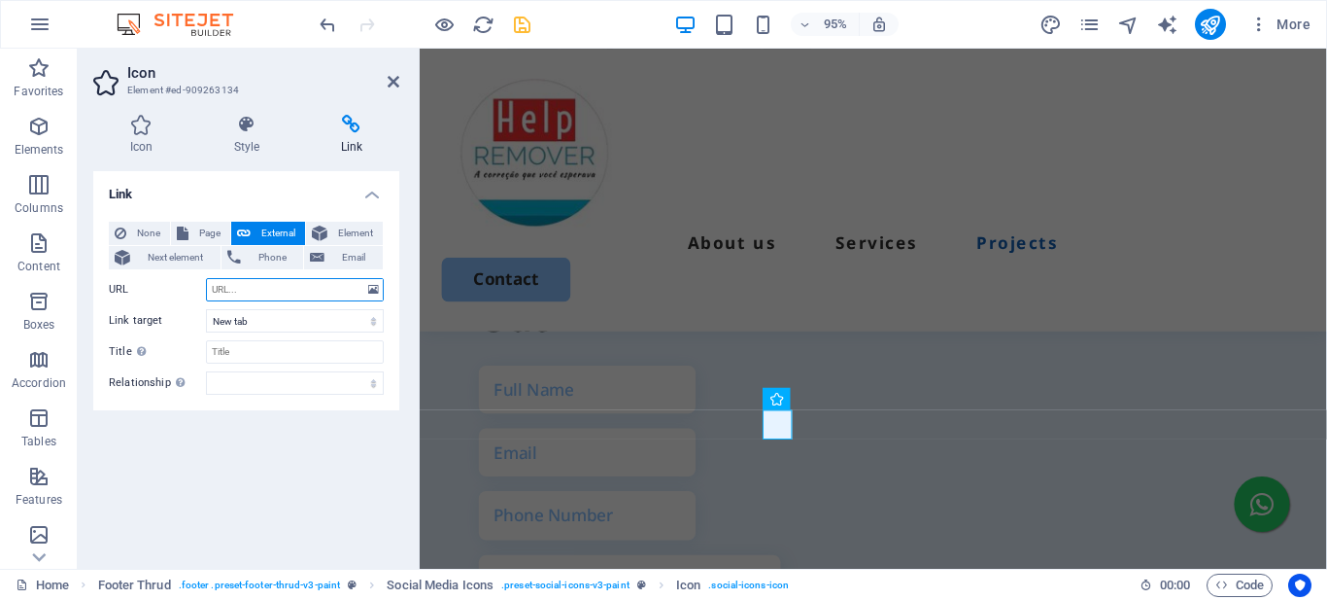
click at [238, 286] on input "URL" at bounding box center [295, 289] width 178 height 23
paste input "https://www.instagram.com/helpremover"
type input "https://www.instagram.com/helpremover"
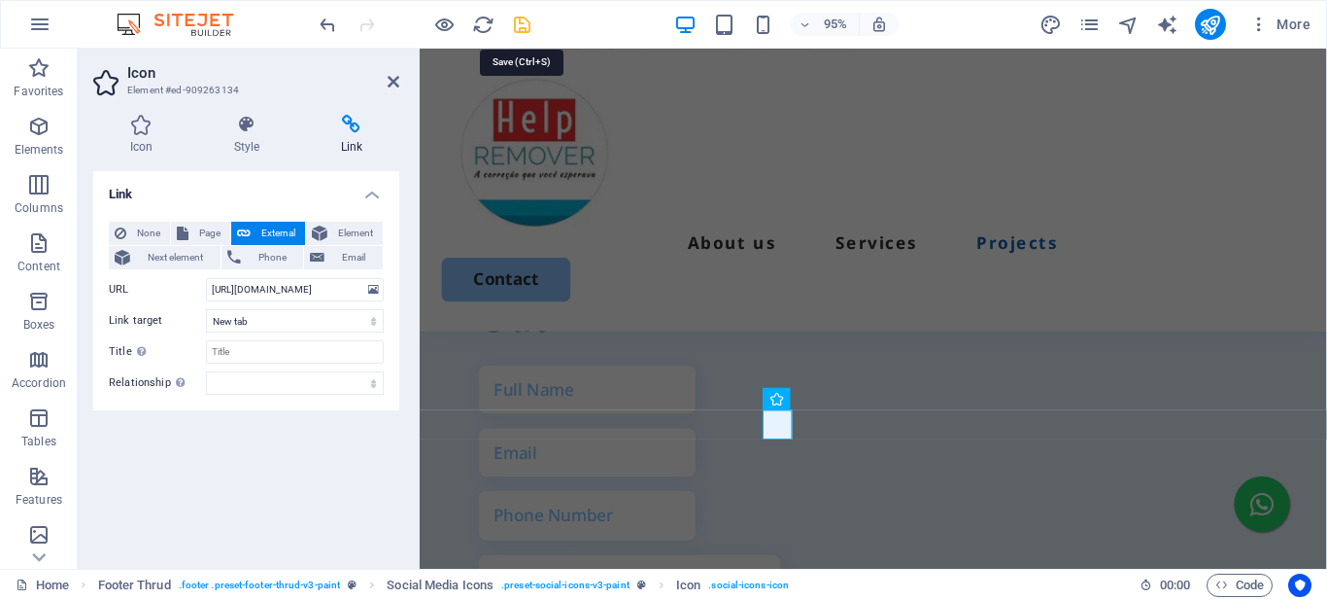
click at [522, 23] on icon "save" at bounding box center [522, 25] width 22 height 22
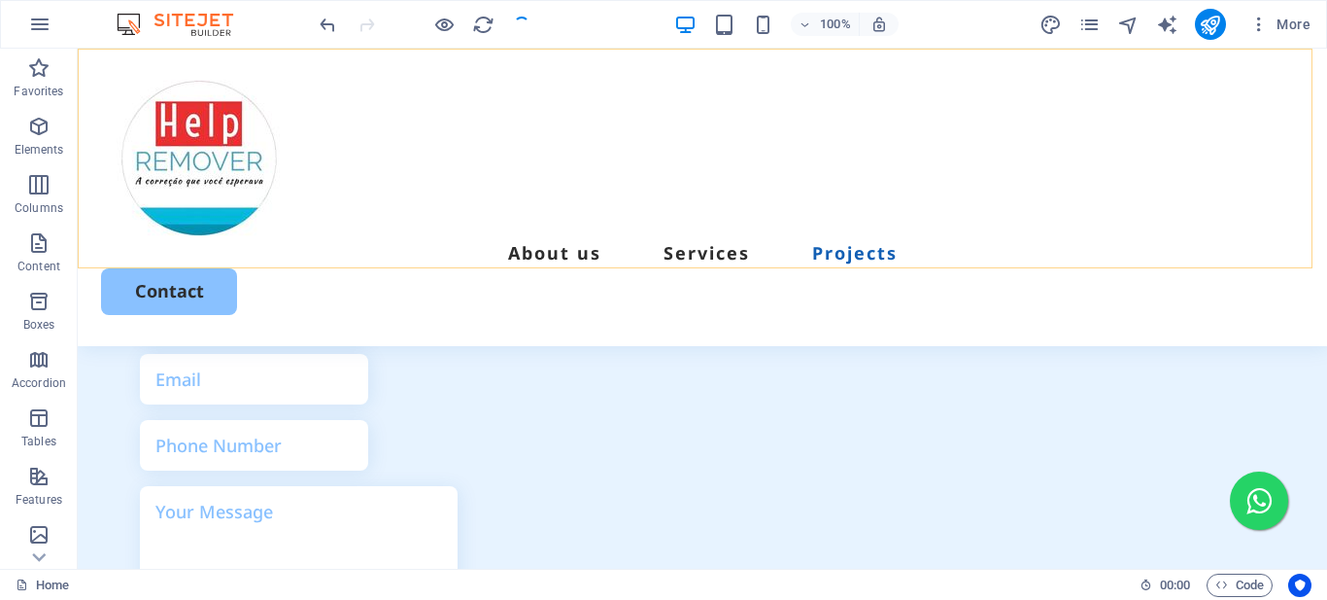
scroll to position [5632, 0]
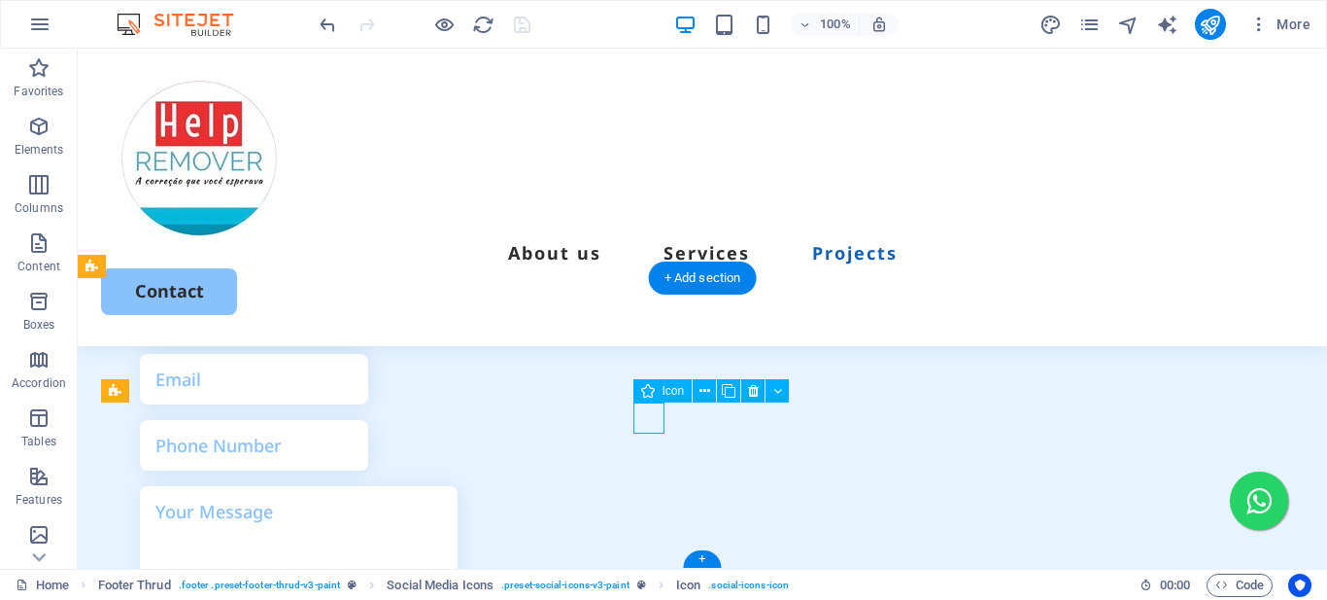
select select "xMidYMid"
select select "px"
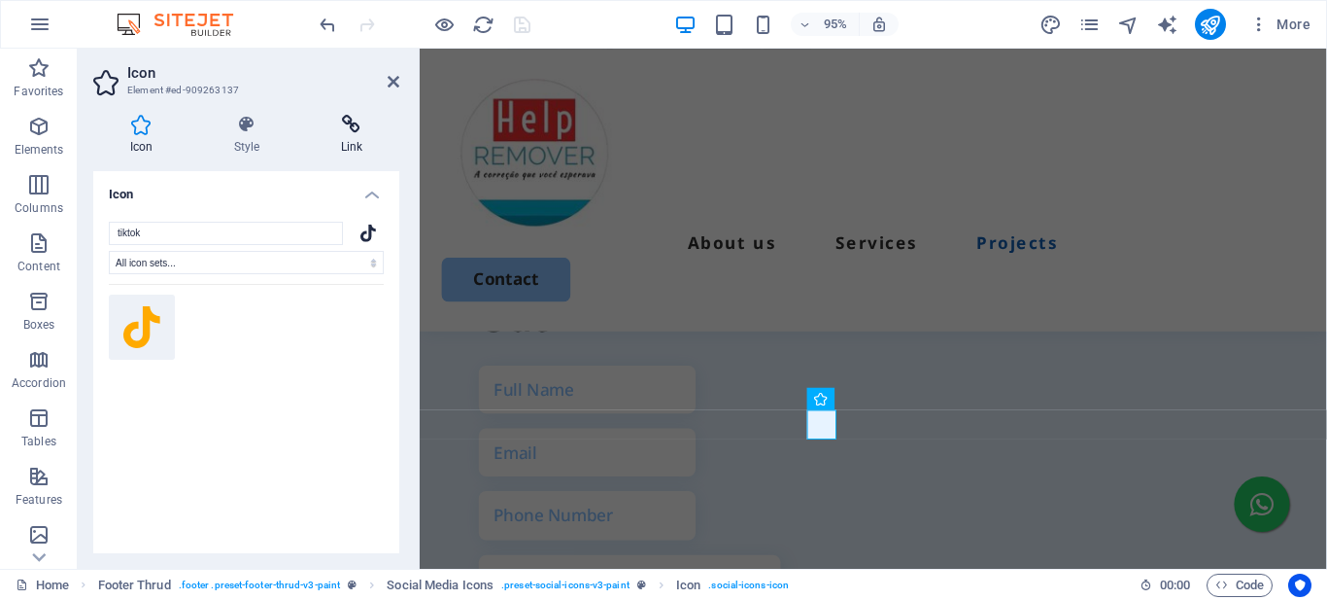
click at [355, 136] on h4 "Link" at bounding box center [351, 135] width 95 height 41
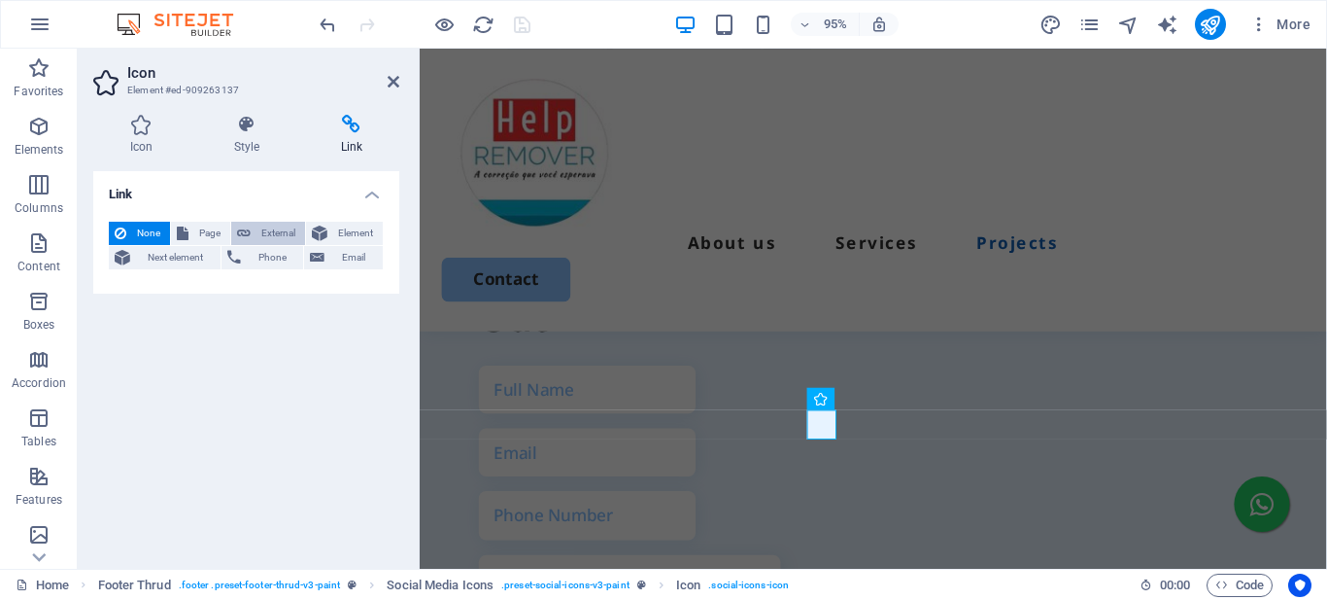
click at [275, 234] on span "External" at bounding box center [278, 233] width 43 height 23
select select "blank"
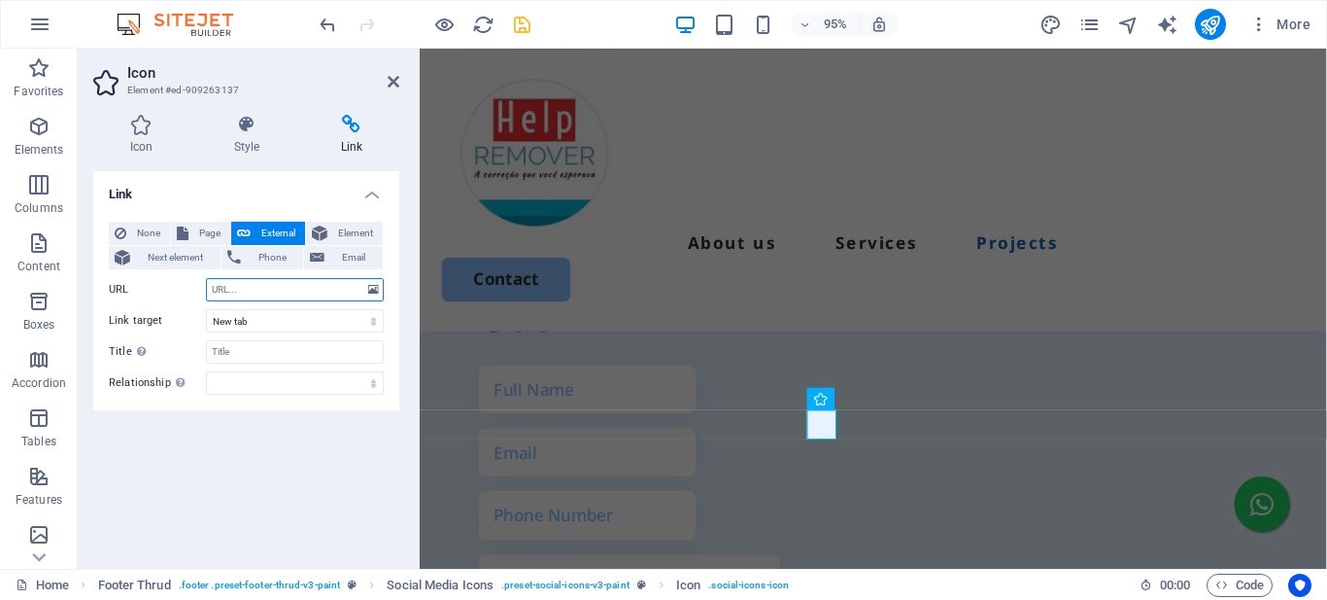
click at [245, 290] on input "URL" at bounding box center [295, 289] width 178 height 23
paste input "https://www.tiktok.com/@help.remover?_t=ZM-8zRrAHHNZgM&_r=1"
type input "https://www.tiktok.com/@help.remover?_t=ZM-8zRrAHHNZgM&_r=1"
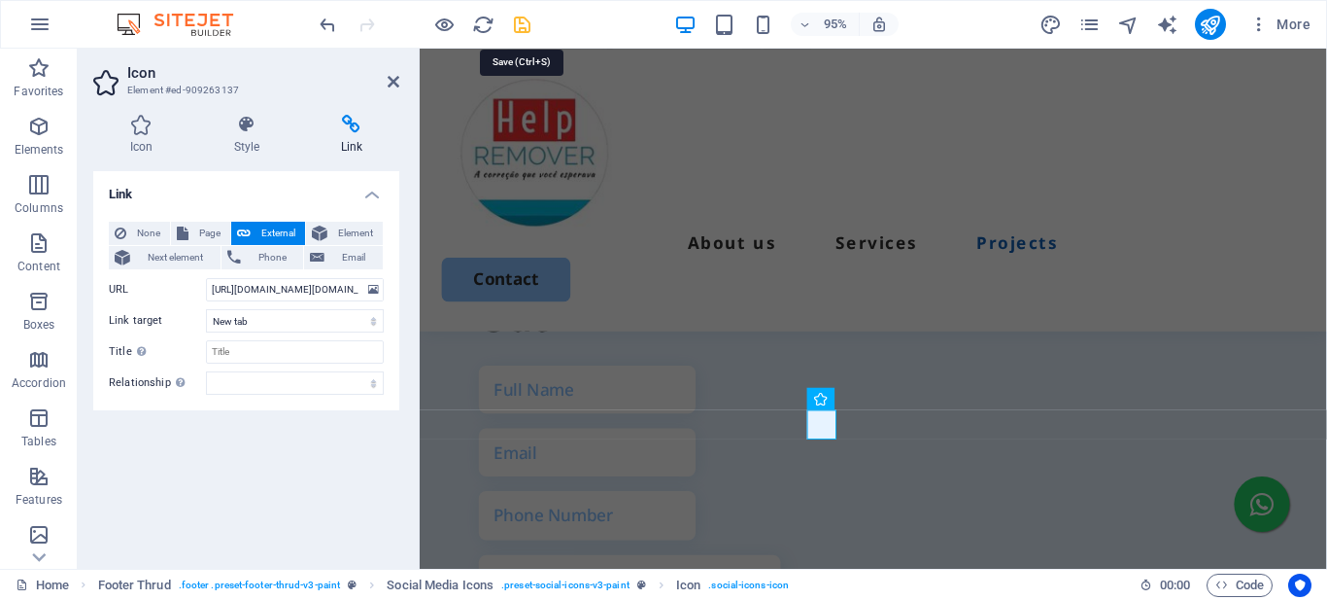
click at [517, 28] on icon "save" at bounding box center [522, 25] width 22 height 22
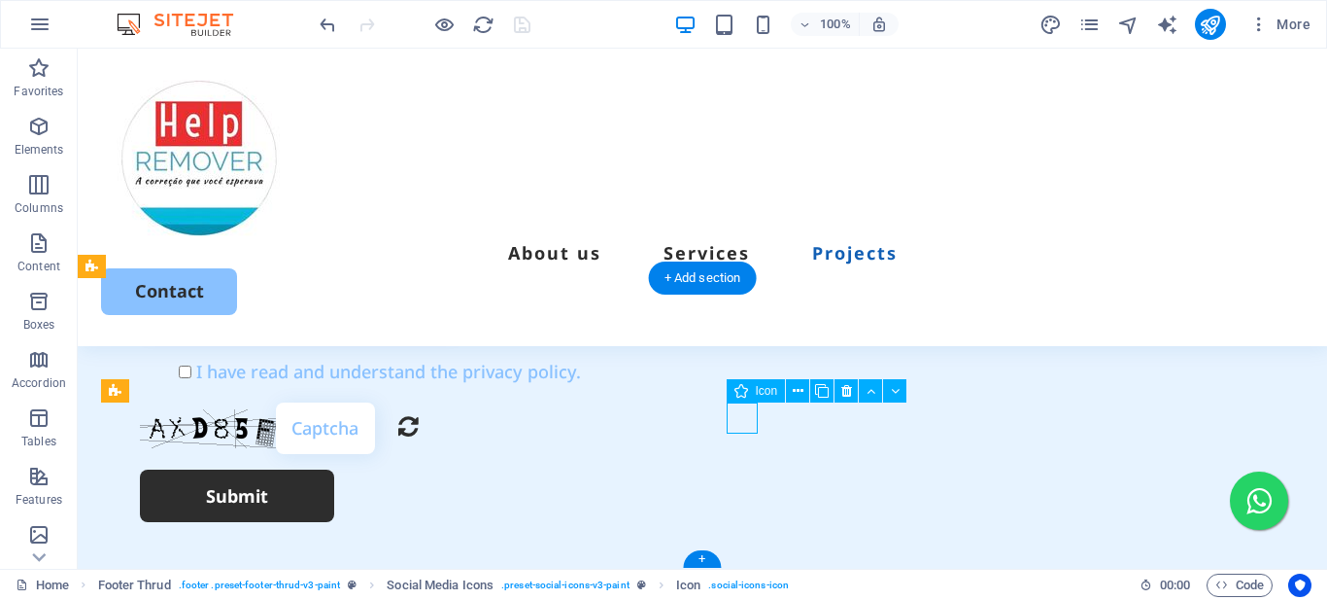
drag, startPoint x: 747, startPoint y: 419, endPoint x: 228, endPoint y: 377, distance: 520.6
select select "xMidYMid"
select select "px"
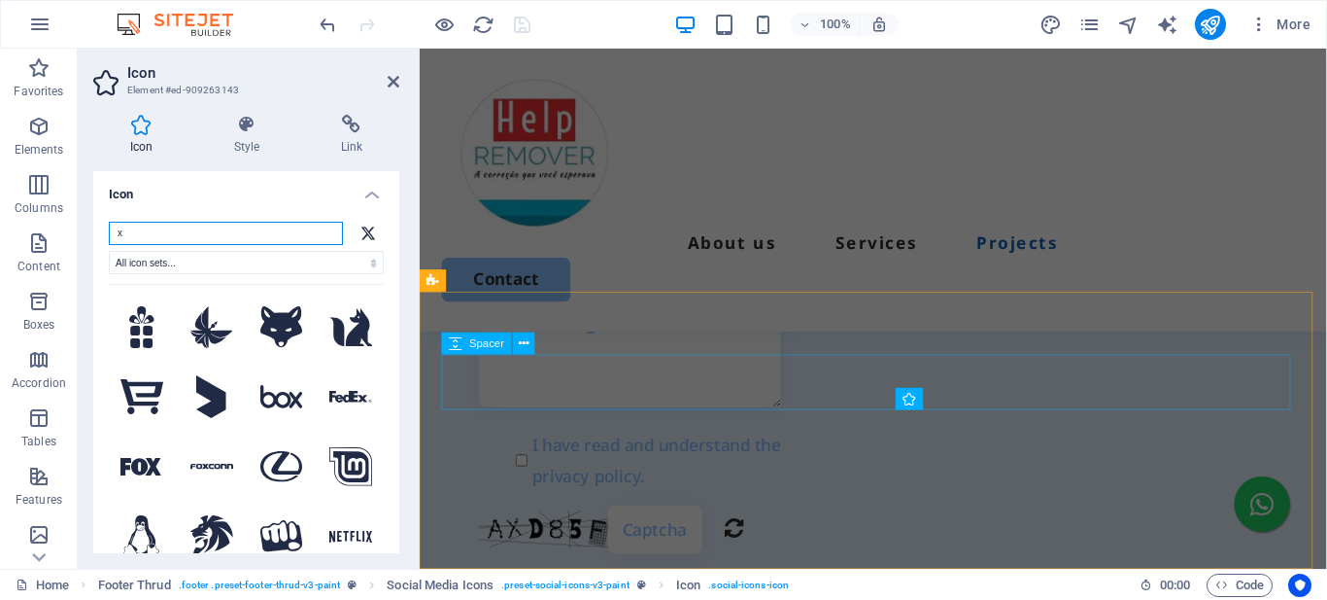
scroll to position [5363, 0]
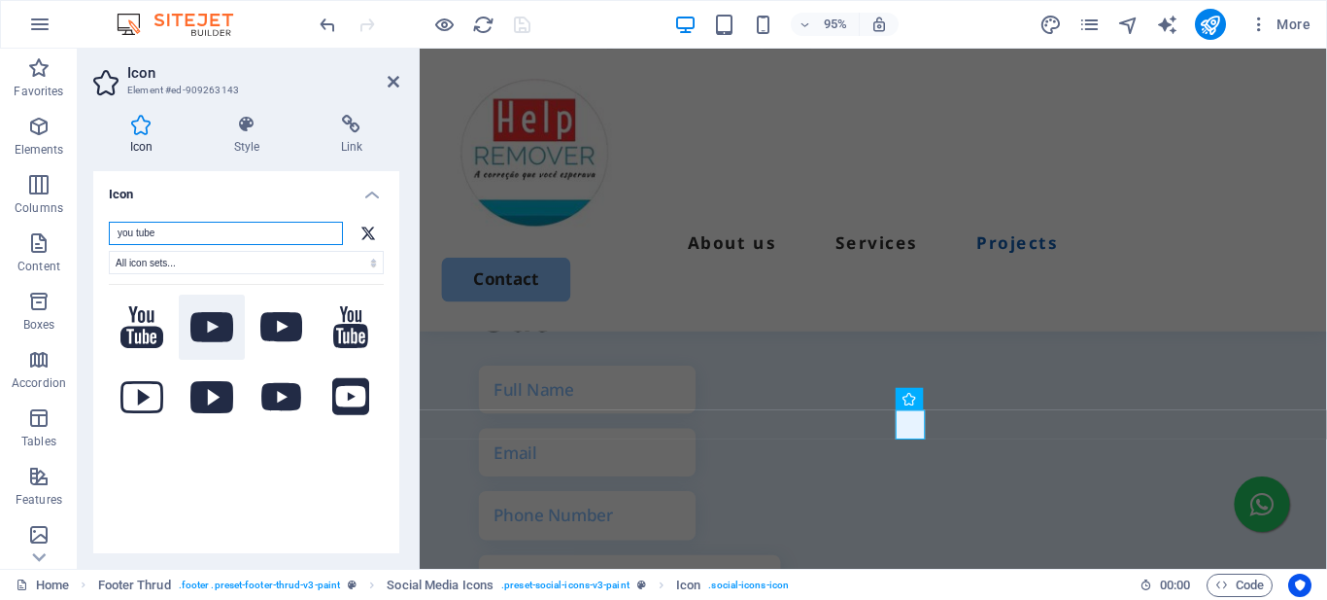
type input "you tube"
click at [203, 328] on icon at bounding box center [211, 327] width 43 height 30
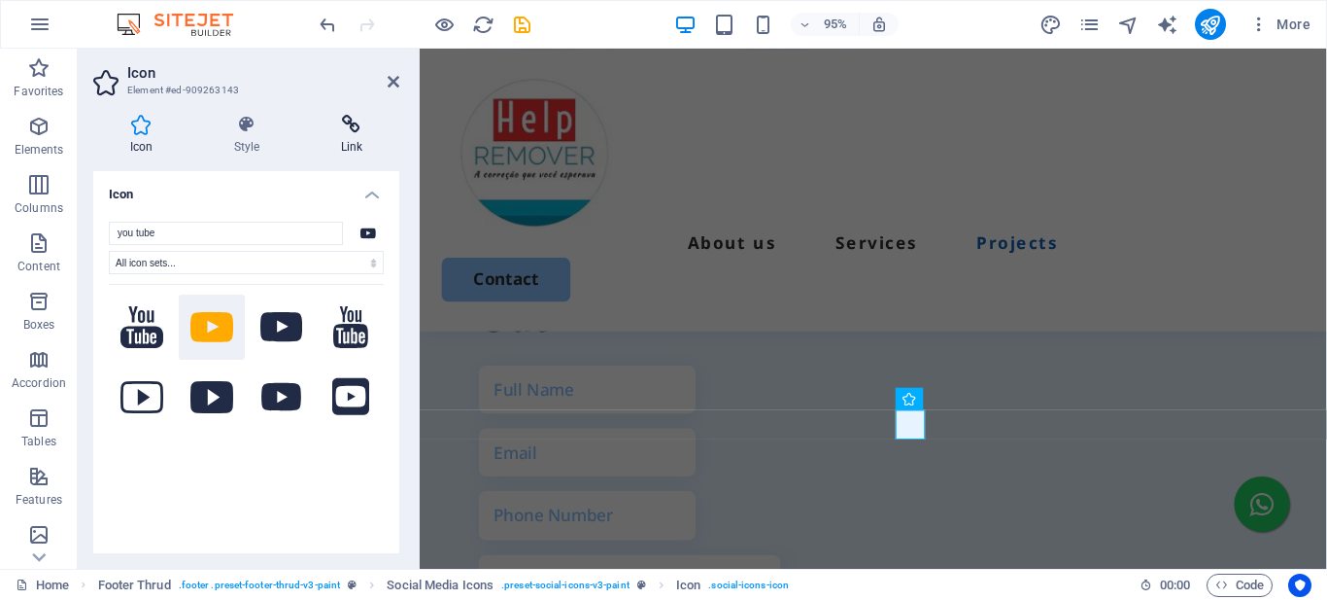
click at [352, 130] on icon at bounding box center [351, 124] width 95 height 19
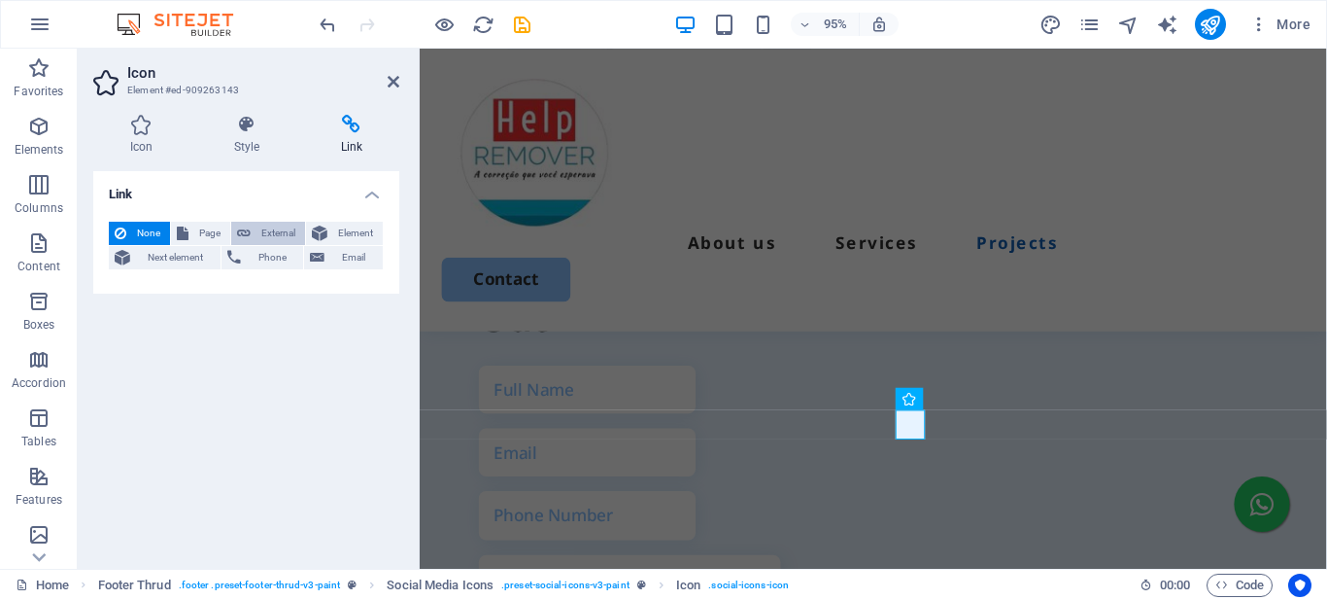
click at [246, 225] on icon at bounding box center [244, 233] width 14 height 23
select select "blank"
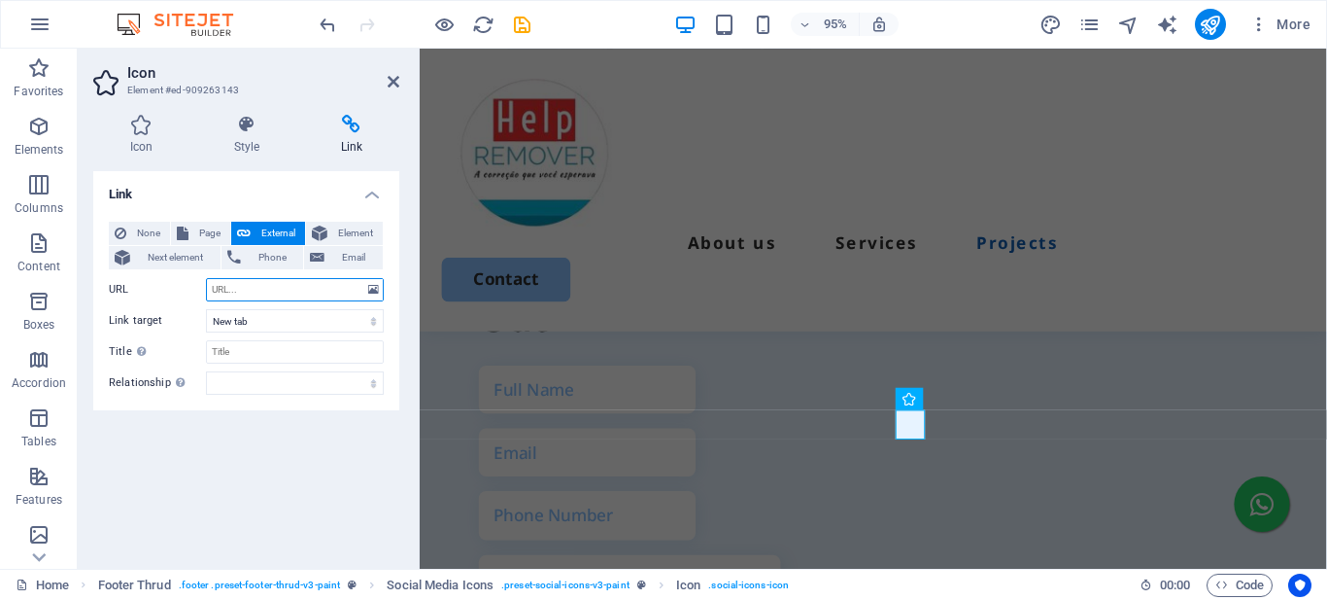
click at [243, 282] on input "URL" at bounding box center [295, 289] width 178 height 23
paste input "https://www.youtube.com/@helpremover?si=S9NRx7Y0TQlJ1TOc"
type input "https://www.youtube.com/@helpremover?si=S9NRx7Y0TQlJ1TOc"
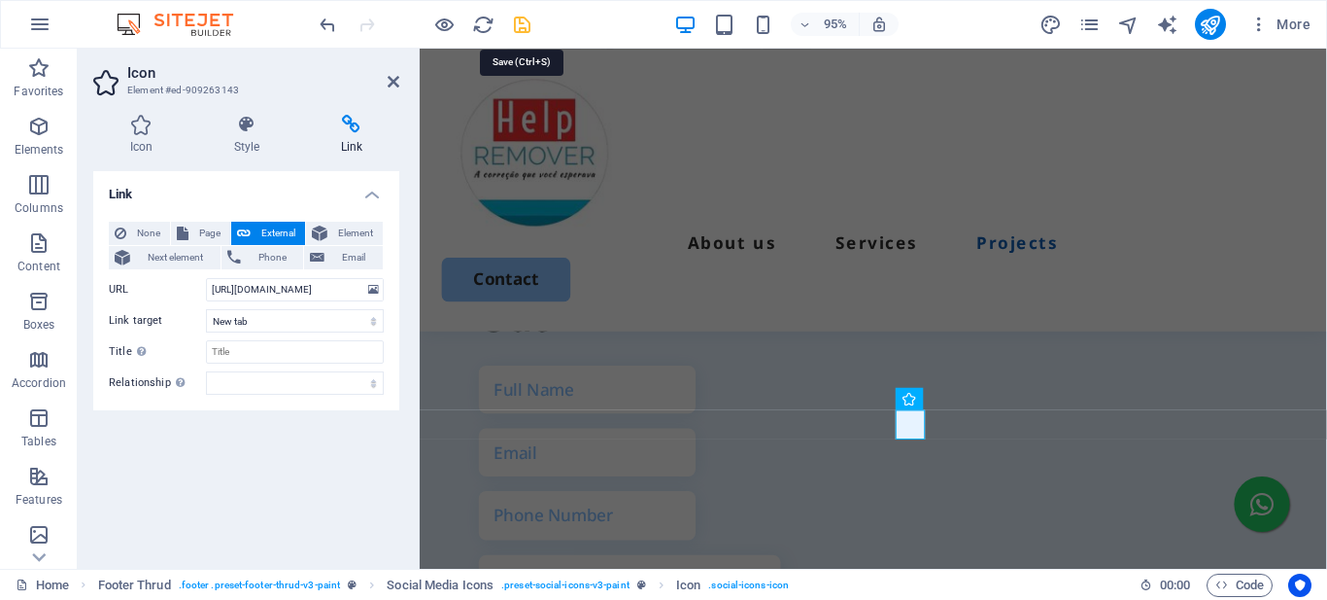
click at [523, 21] on icon "save" at bounding box center [522, 25] width 22 height 22
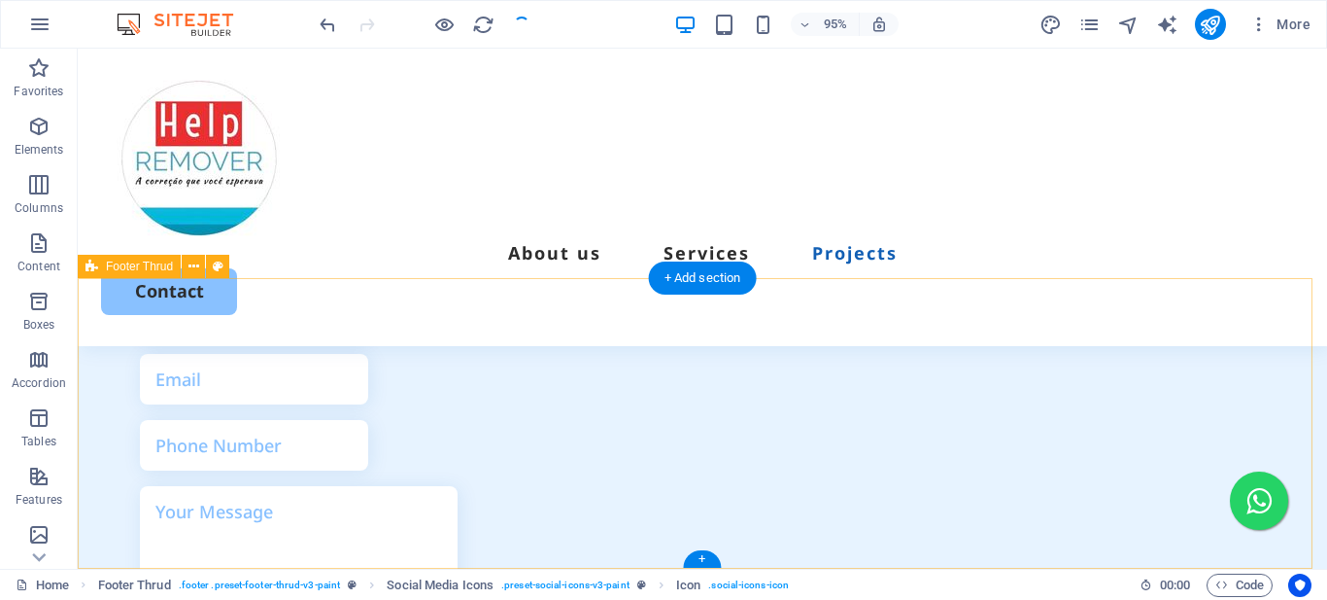
scroll to position [5632, 0]
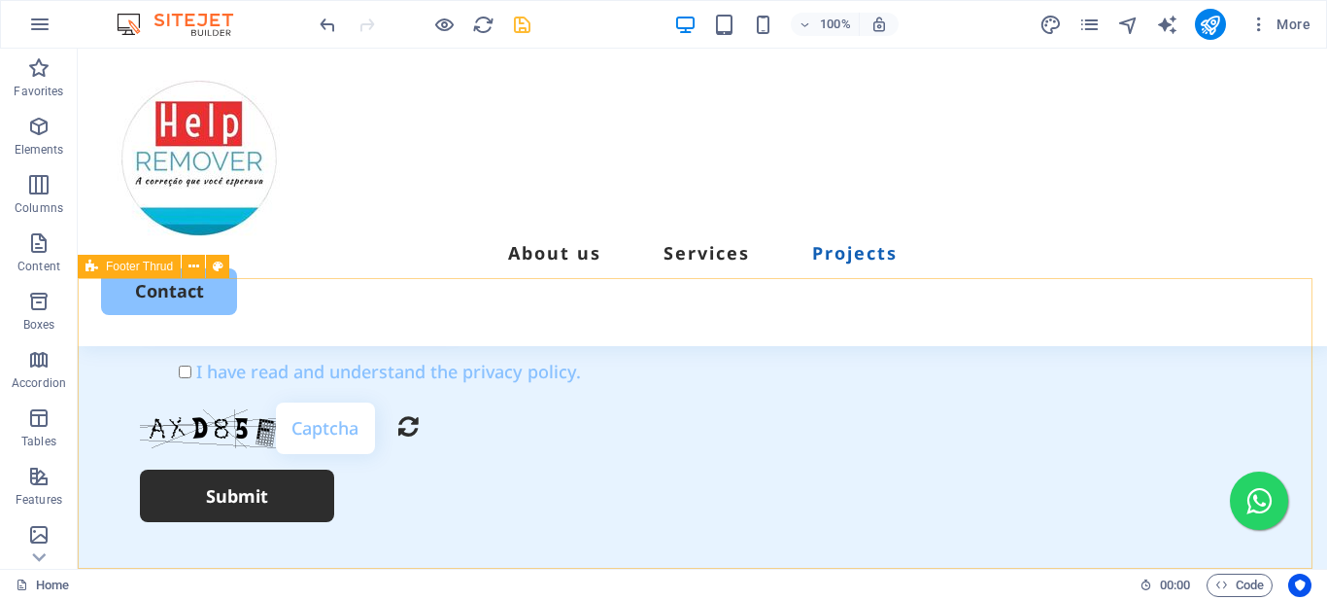
click at [86, 275] on icon at bounding box center [92, 266] width 13 height 23
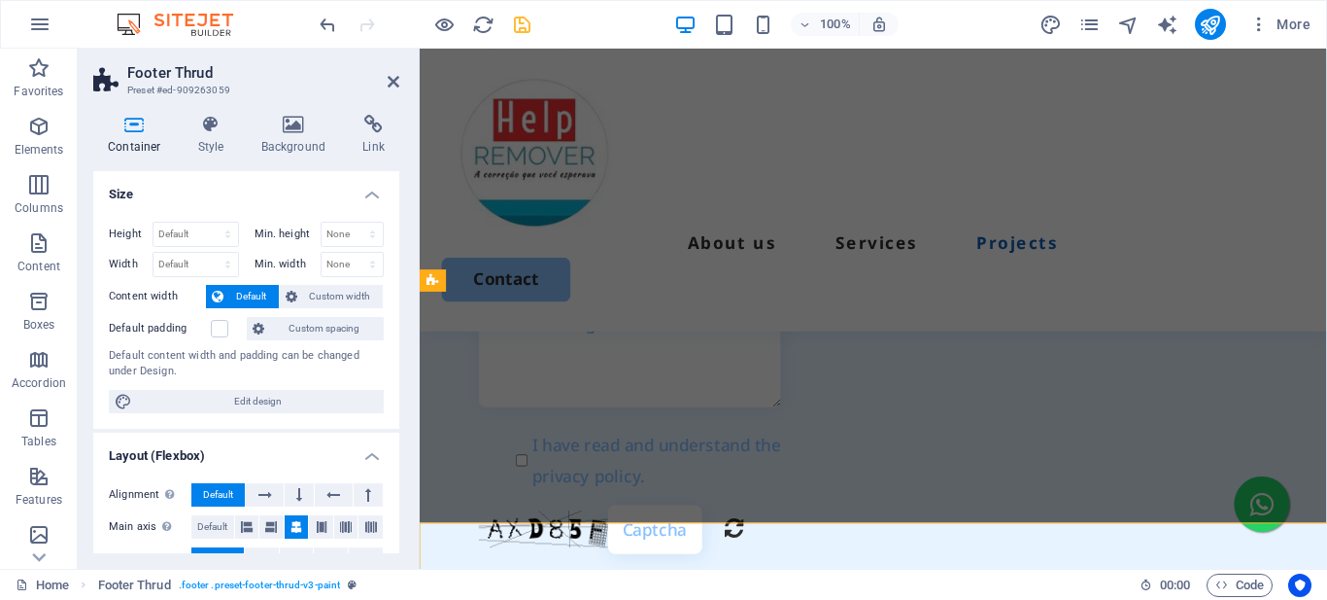
click at [287, 138] on h4 "Background" at bounding box center [298, 135] width 102 height 41
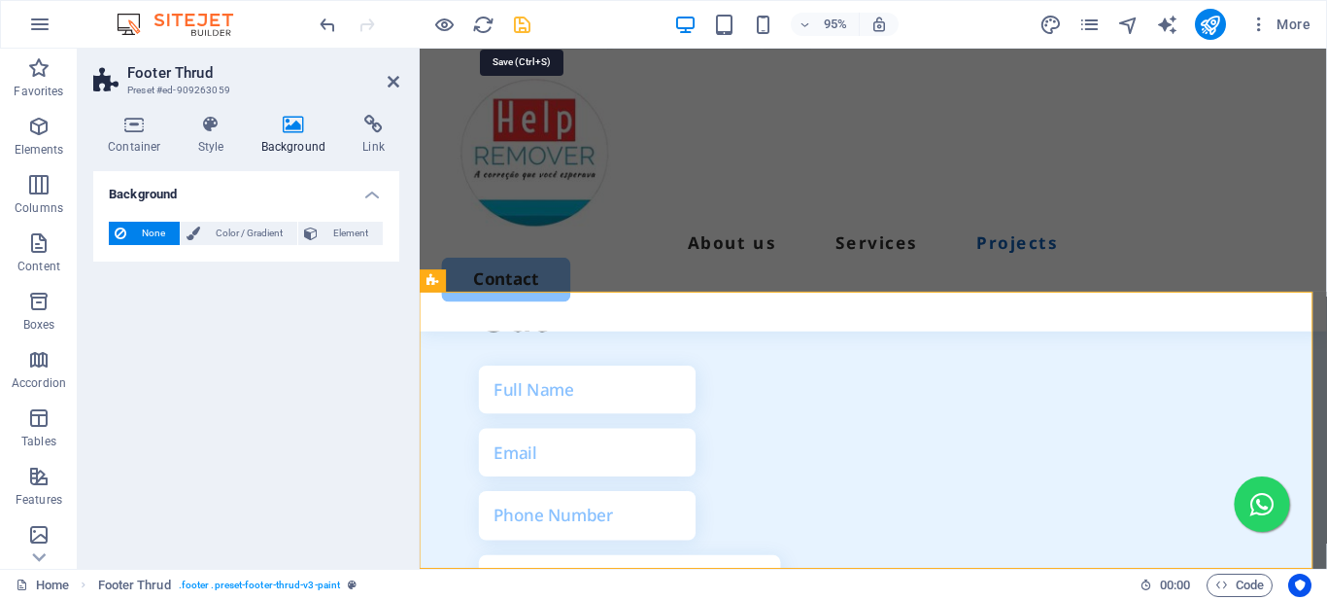
click at [520, 31] on icon "save" at bounding box center [522, 25] width 22 height 22
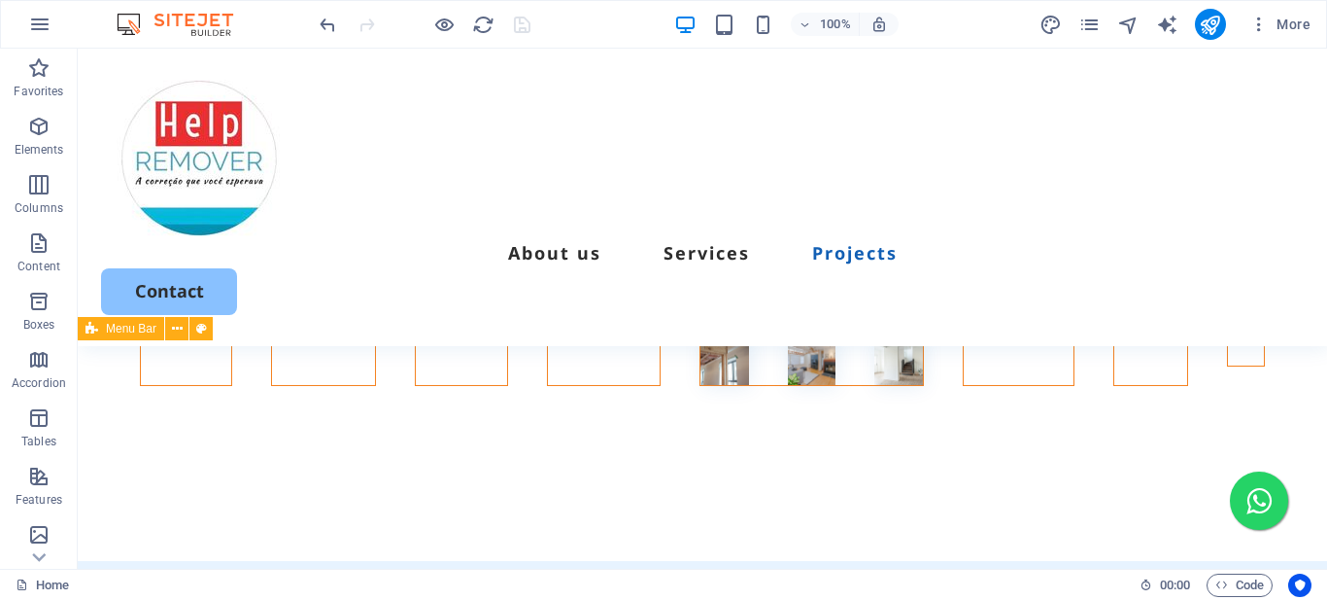
scroll to position [3591, 0]
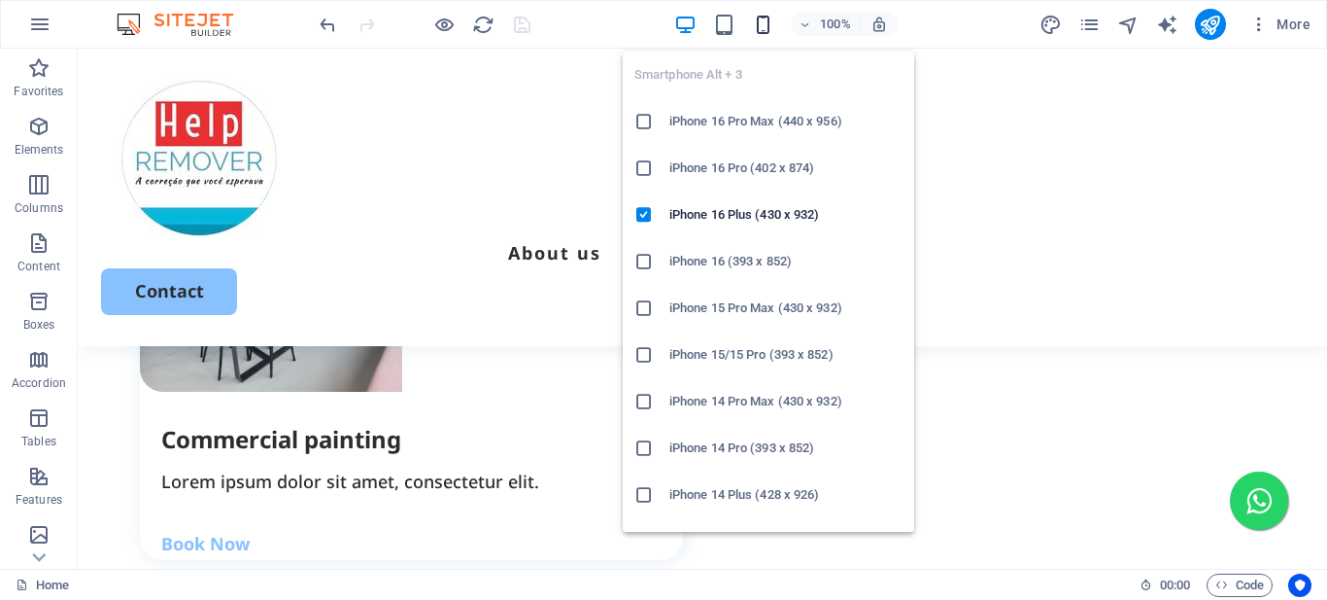
click at [605, 21] on icon "button" at bounding box center [345, 14] width 522 height 31
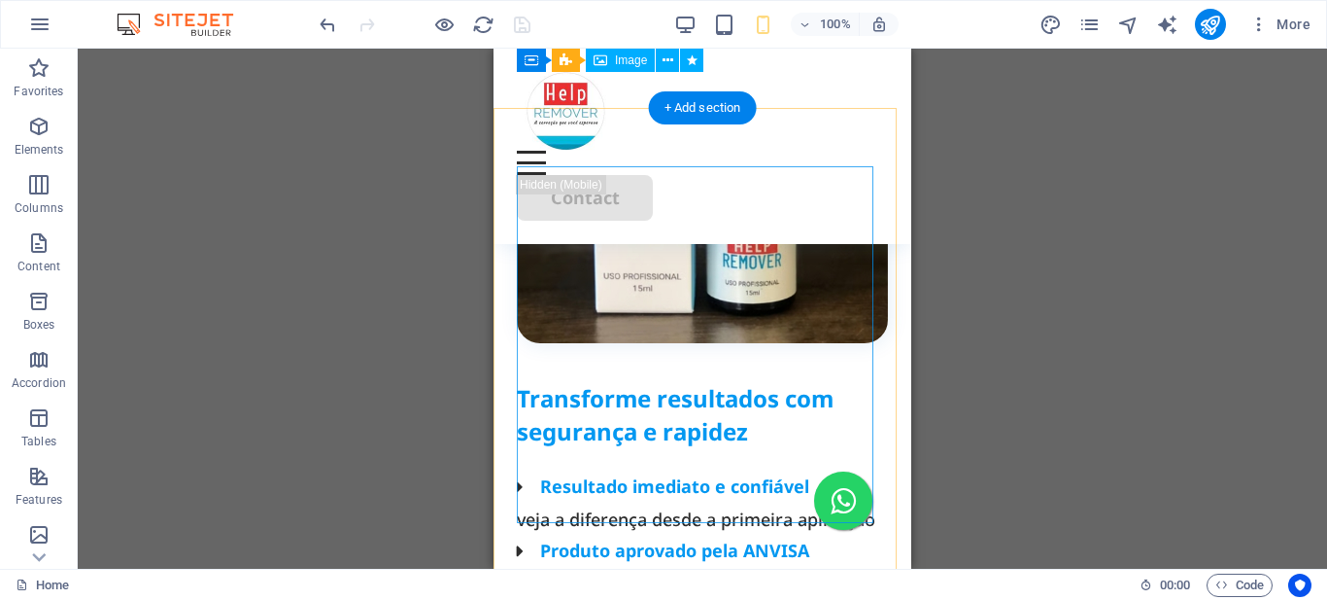
scroll to position [190, 0]
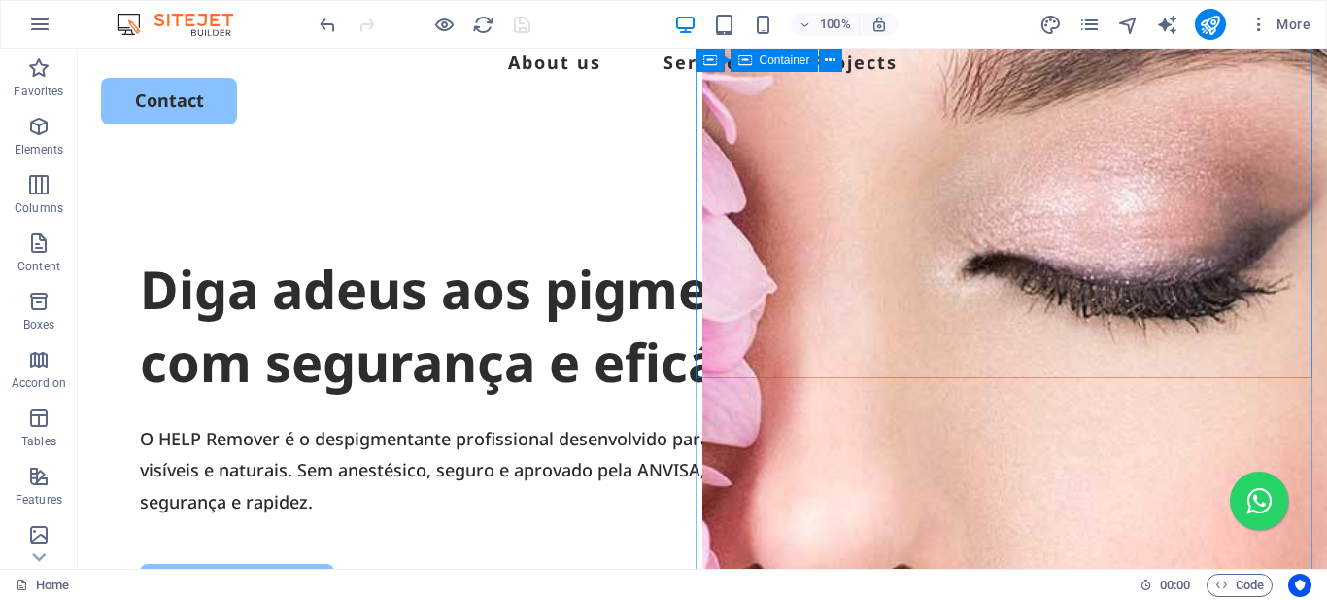
scroll to position [0, 0]
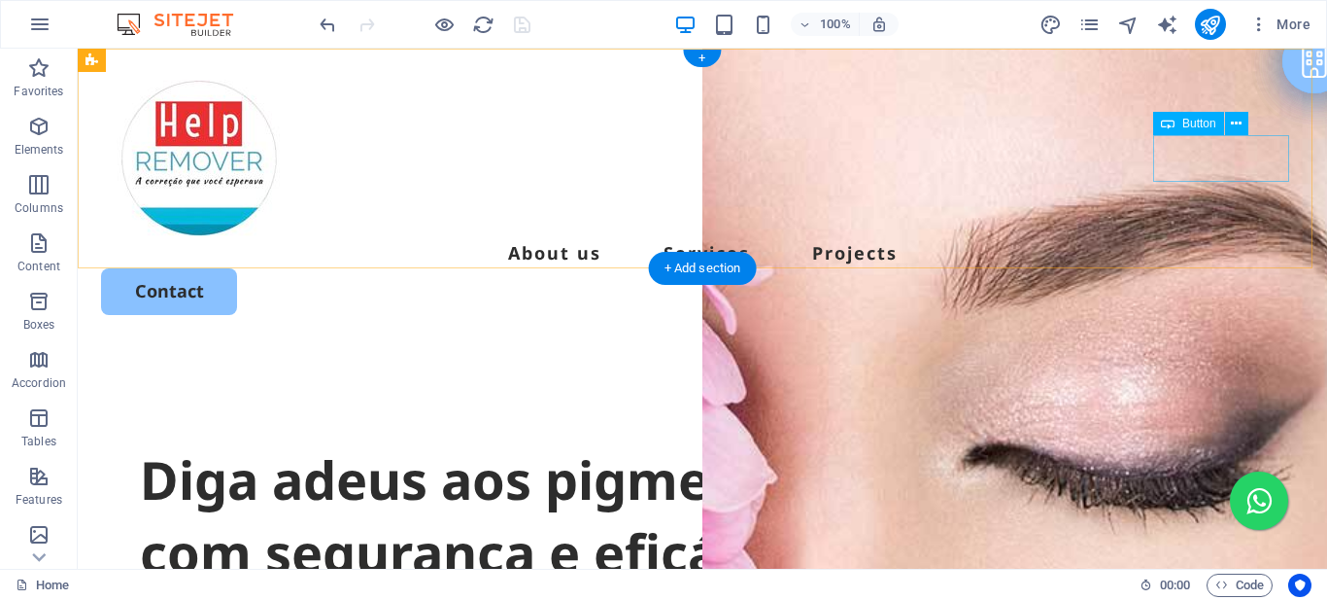
click at [1200, 268] on div "Contact" at bounding box center [702, 291] width 1203 height 46
select select "px"
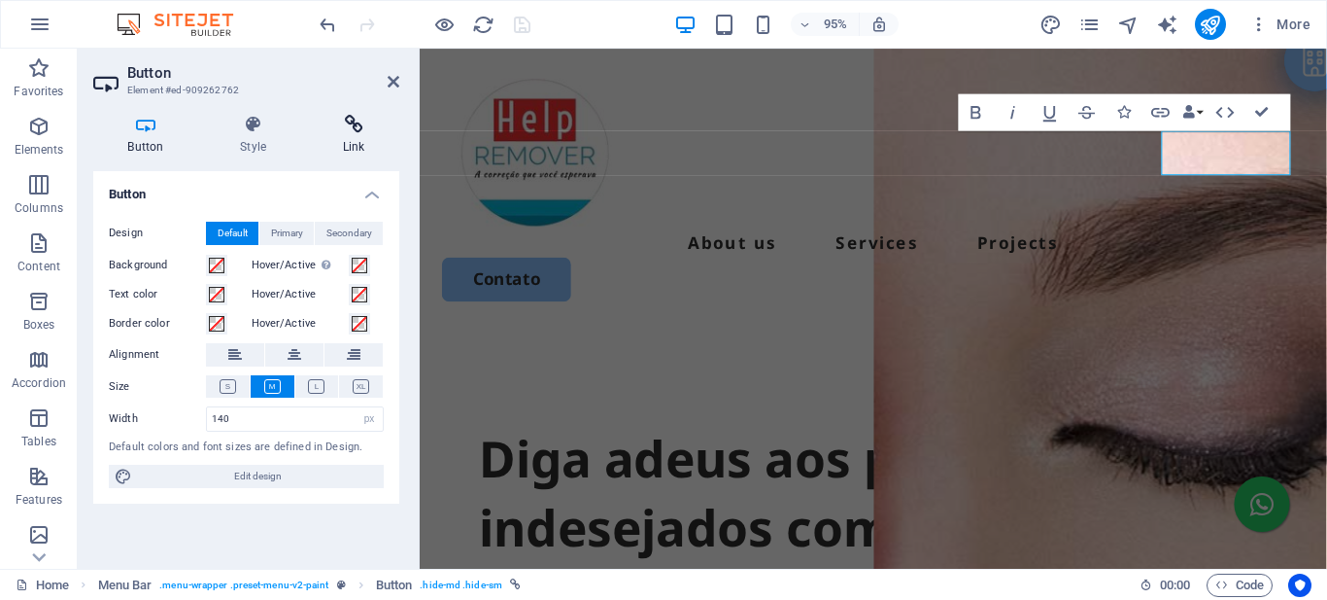
click at [365, 127] on icon at bounding box center [353, 124] width 91 height 19
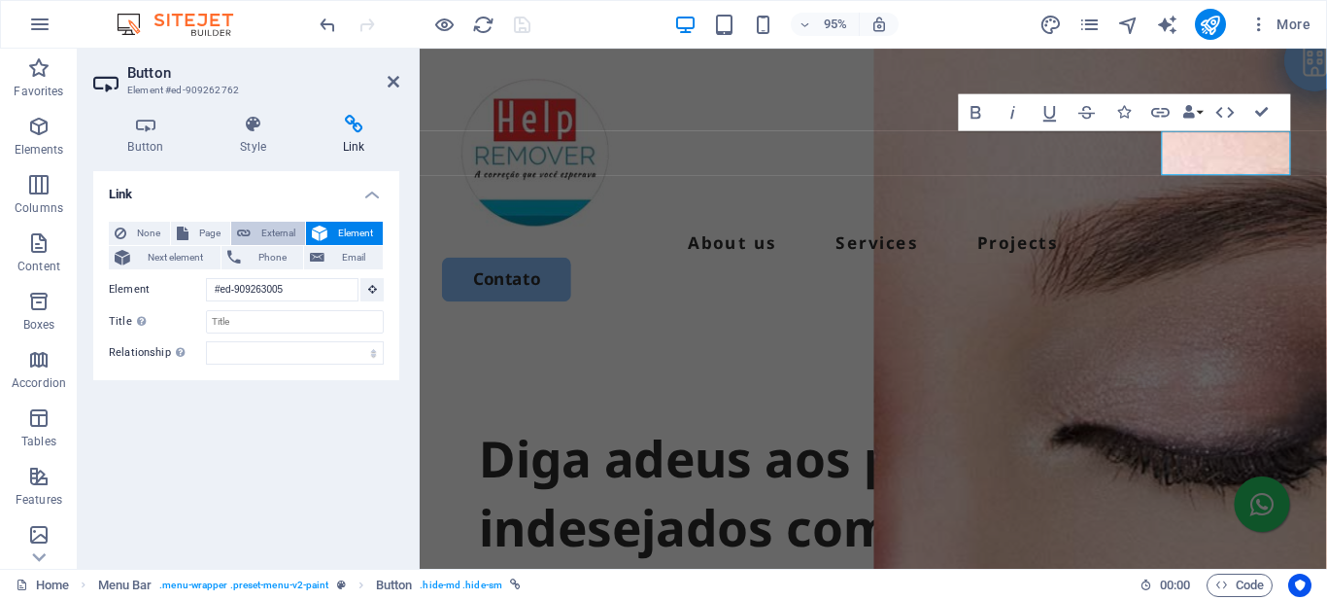
click at [281, 233] on span "External" at bounding box center [278, 233] width 43 height 23
select select "blank"
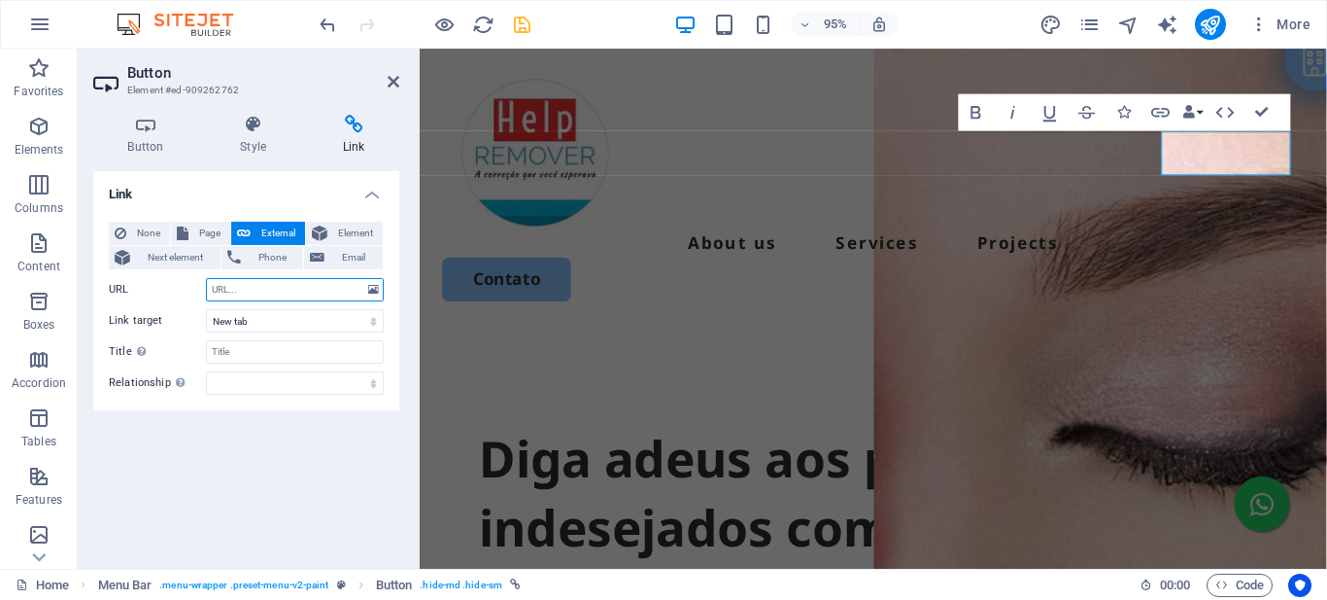
click at [267, 282] on input "URL" at bounding box center [295, 289] width 178 height 23
paste input "https://wa.me/5512997282807"
type input "https://wa.me/5512997282807"
drag, startPoint x: 522, startPoint y: 19, endPoint x: 646, endPoint y: 25, distance: 124.5
click at [522, 19] on icon "save" at bounding box center [522, 25] width 22 height 22
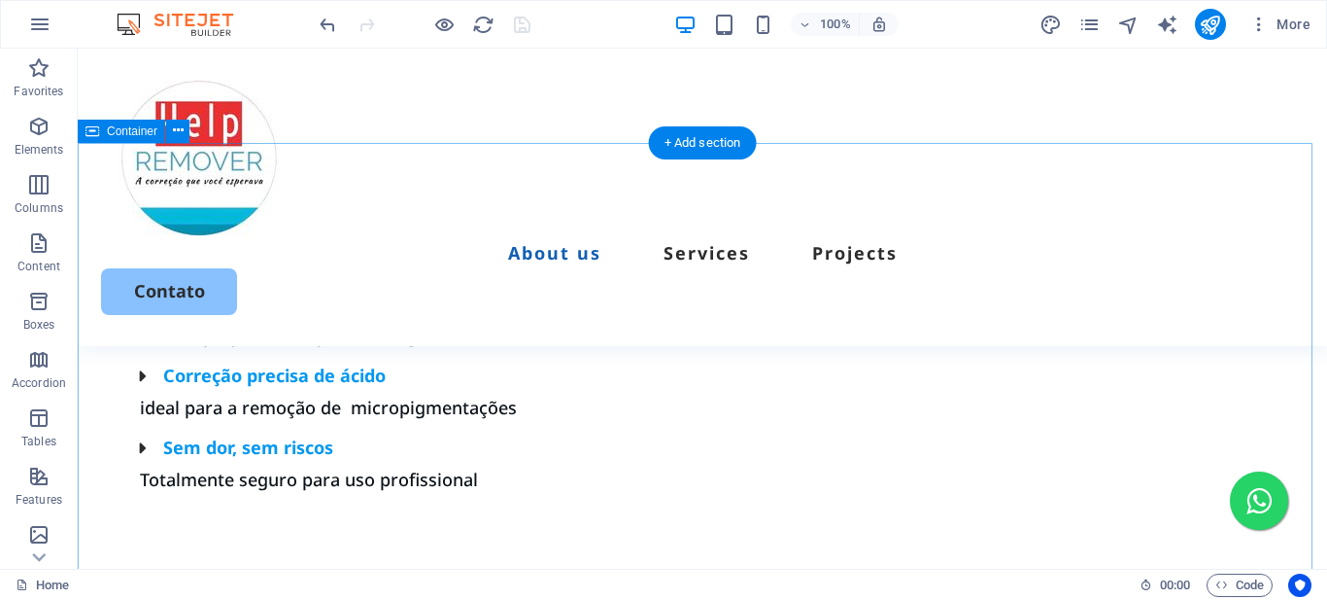
scroll to position [1360, 0]
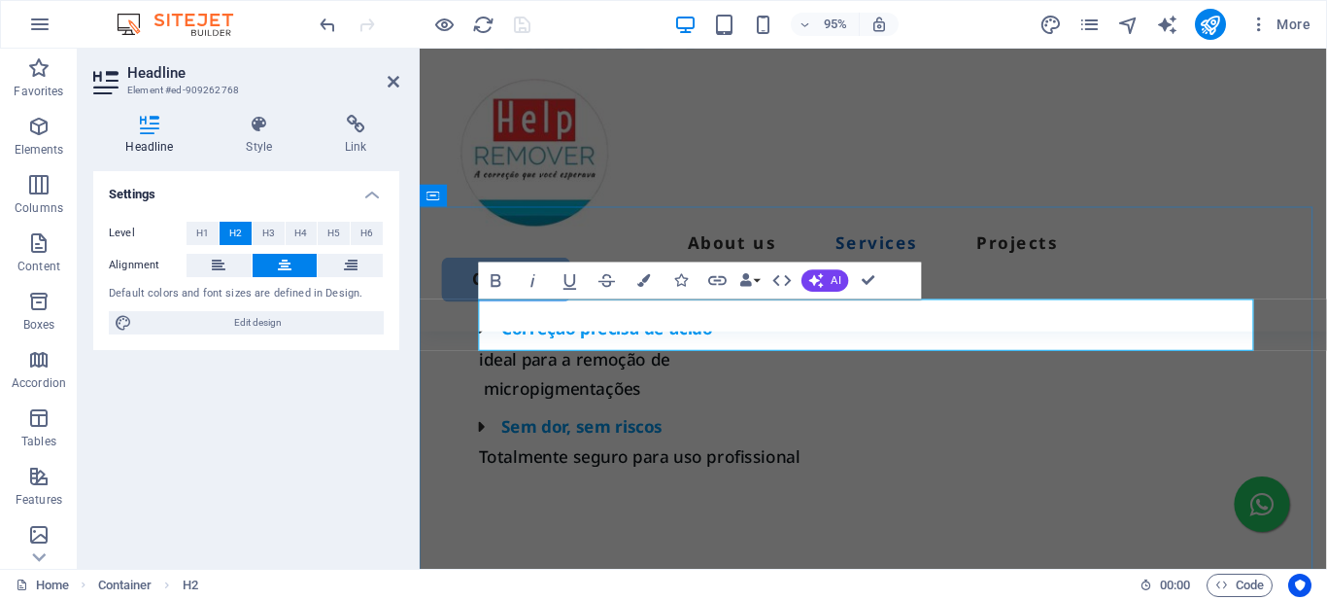
scroll to position [1705, 10]
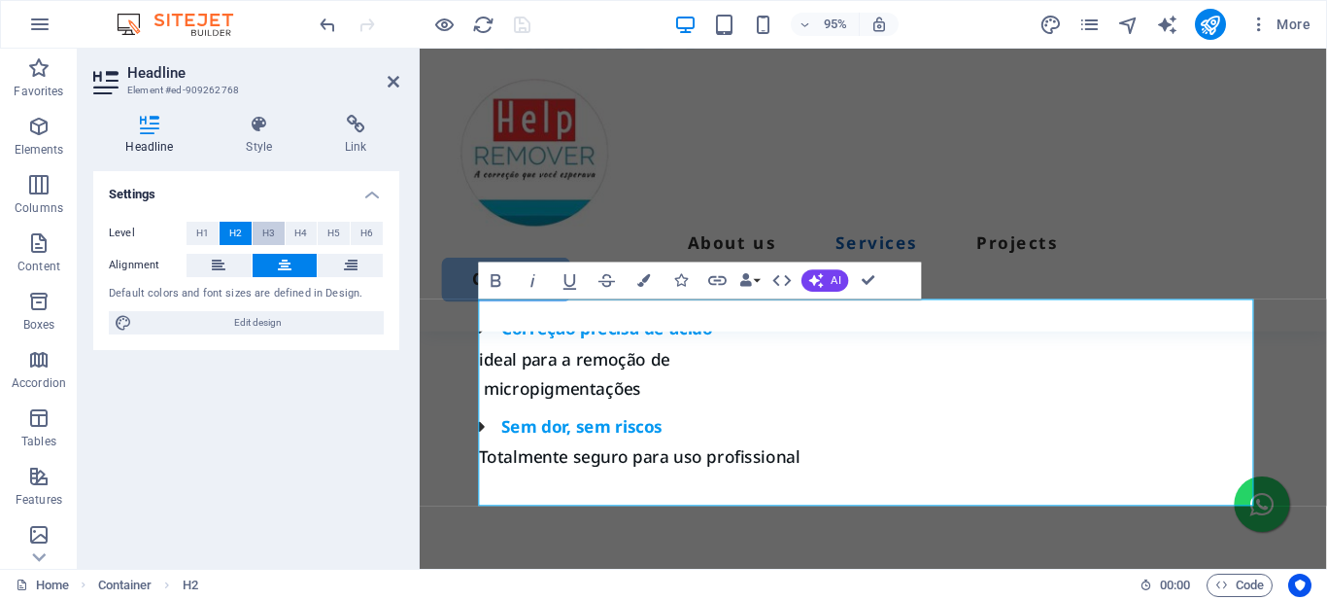
click at [263, 231] on span "H3" at bounding box center [268, 233] width 13 height 23
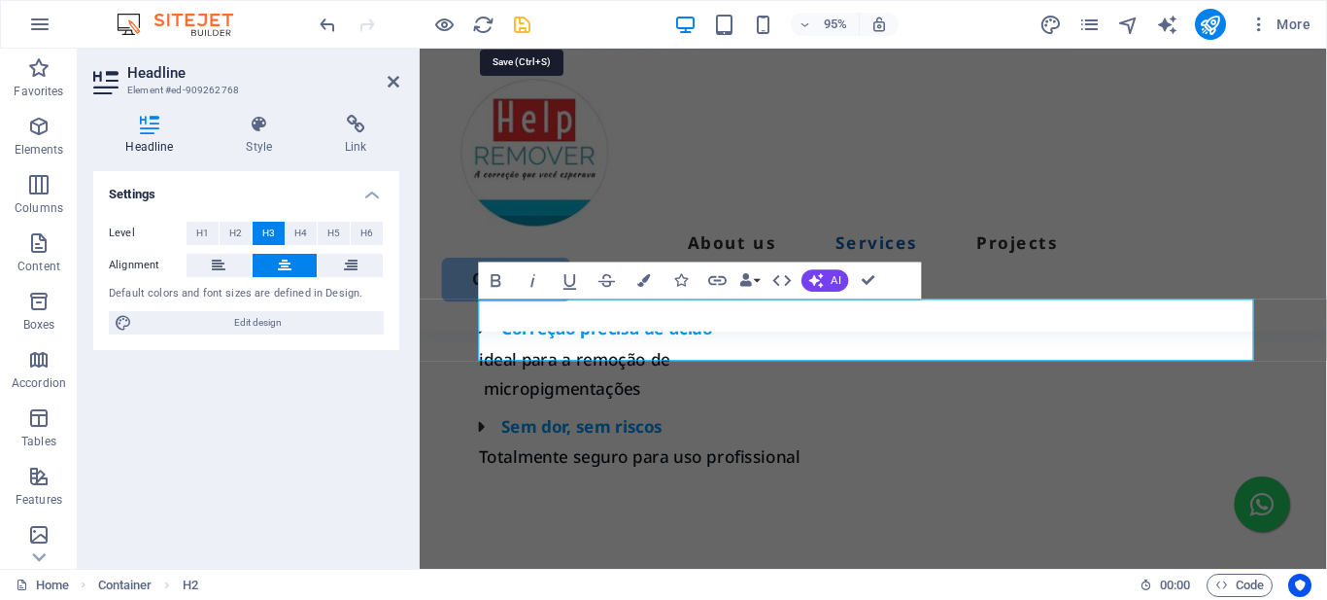
click at [521, 30] on icon "save" at bounding box center [522, 25] width 22 height 22
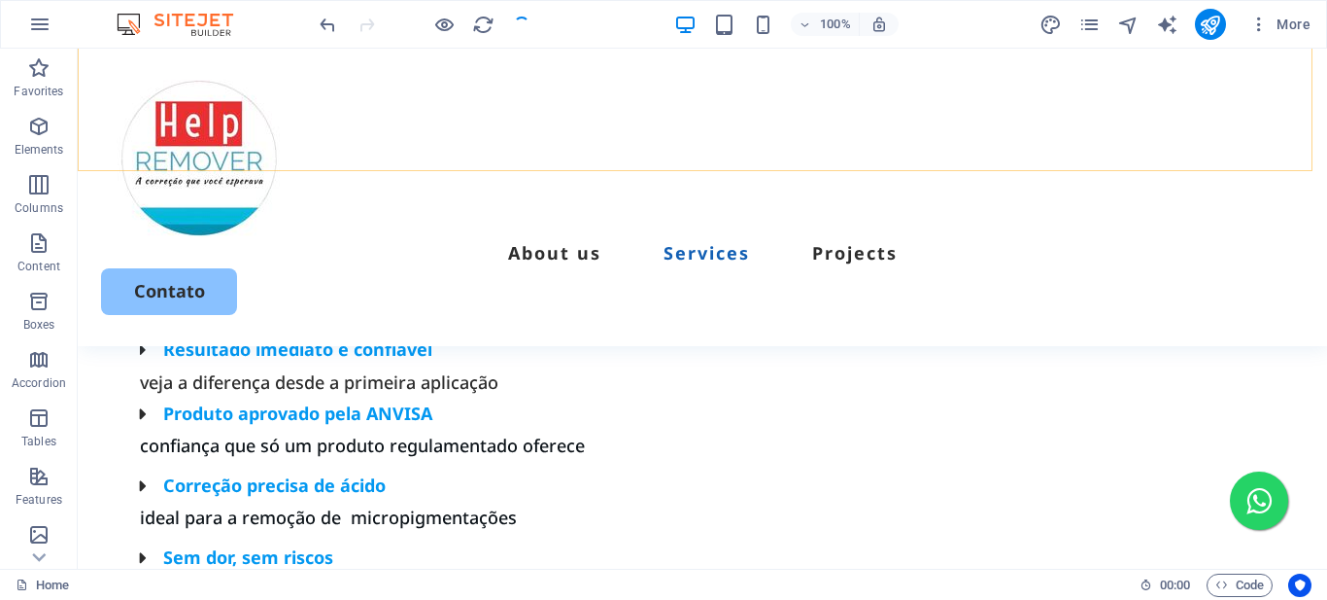
scroll to position [1445, 0]
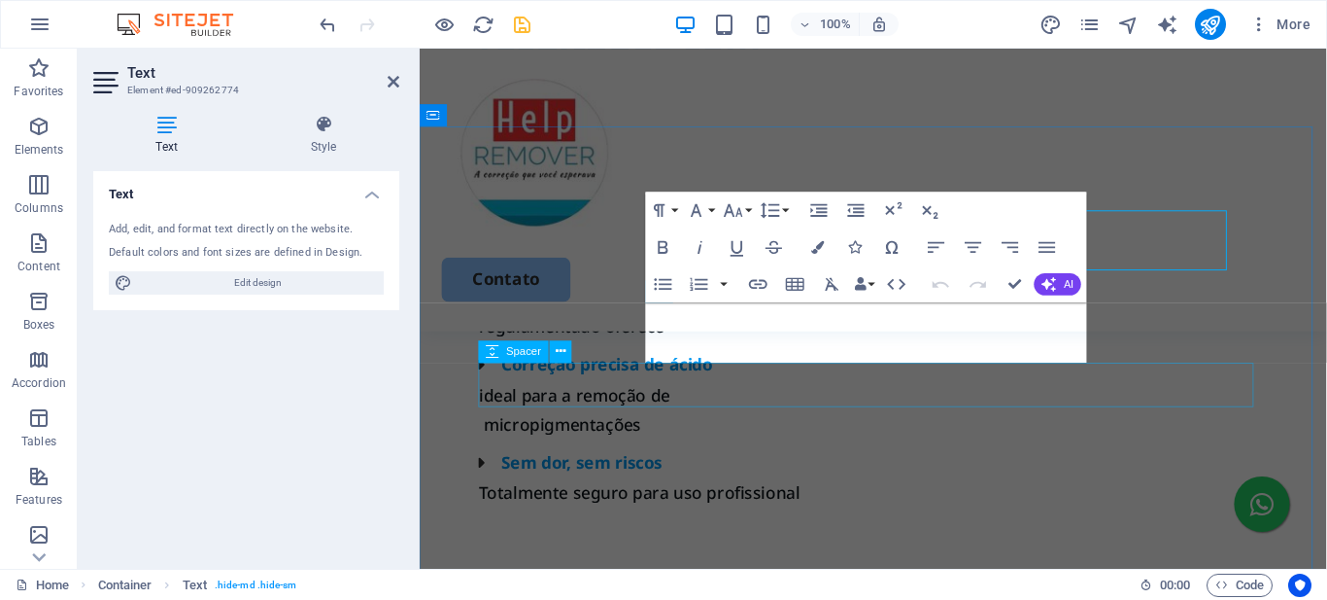
scroll to position [1567, 0]
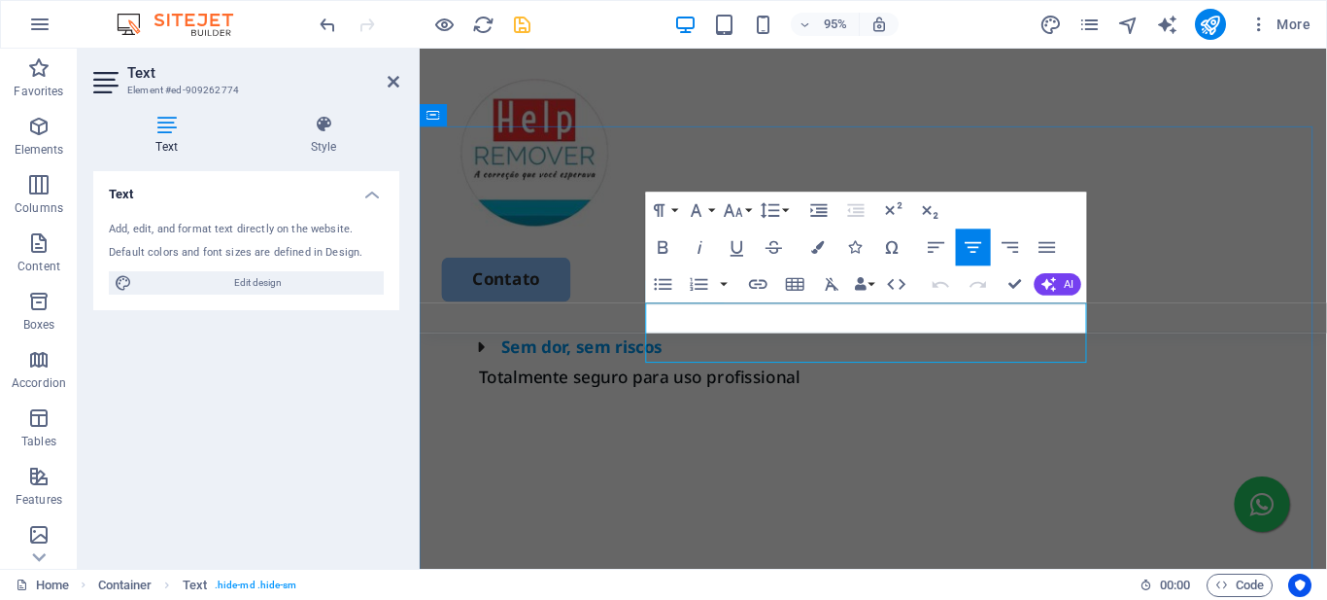
scroll to position [0, 7]
click at [743, 212] on icon "button" at bounding box center [734, 210] width 22 height 22
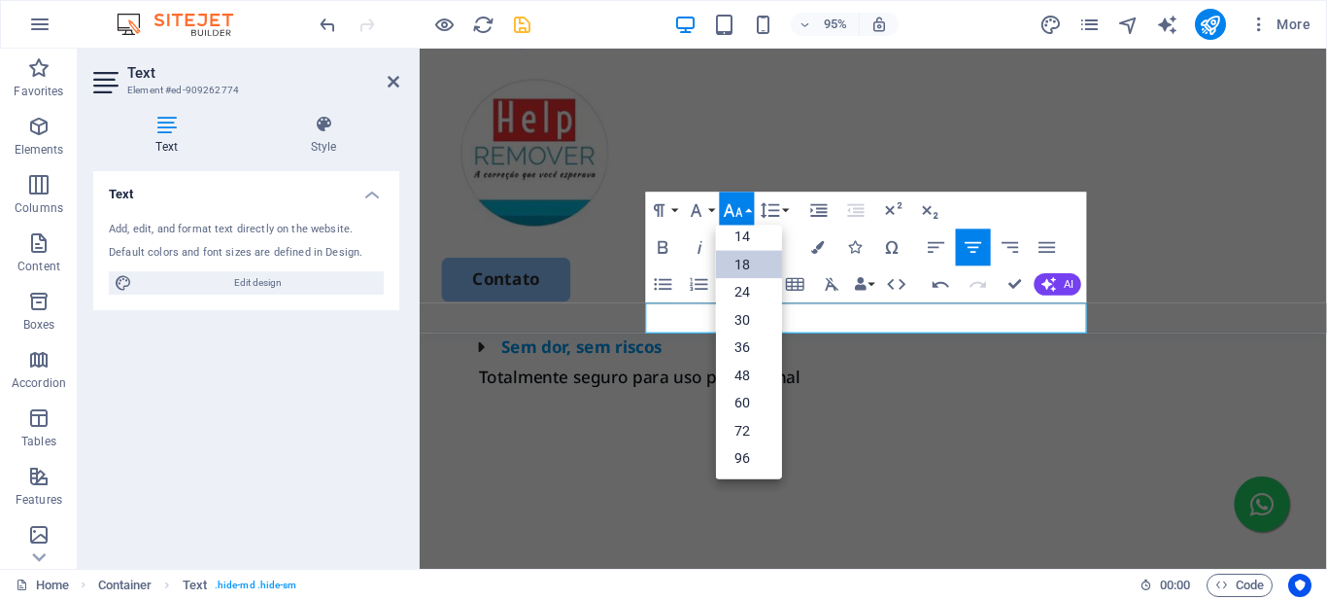
scroll to position [156, 0]
click at [748, 309] on link "30" at bounding box center [749, 319] width 66 height 28
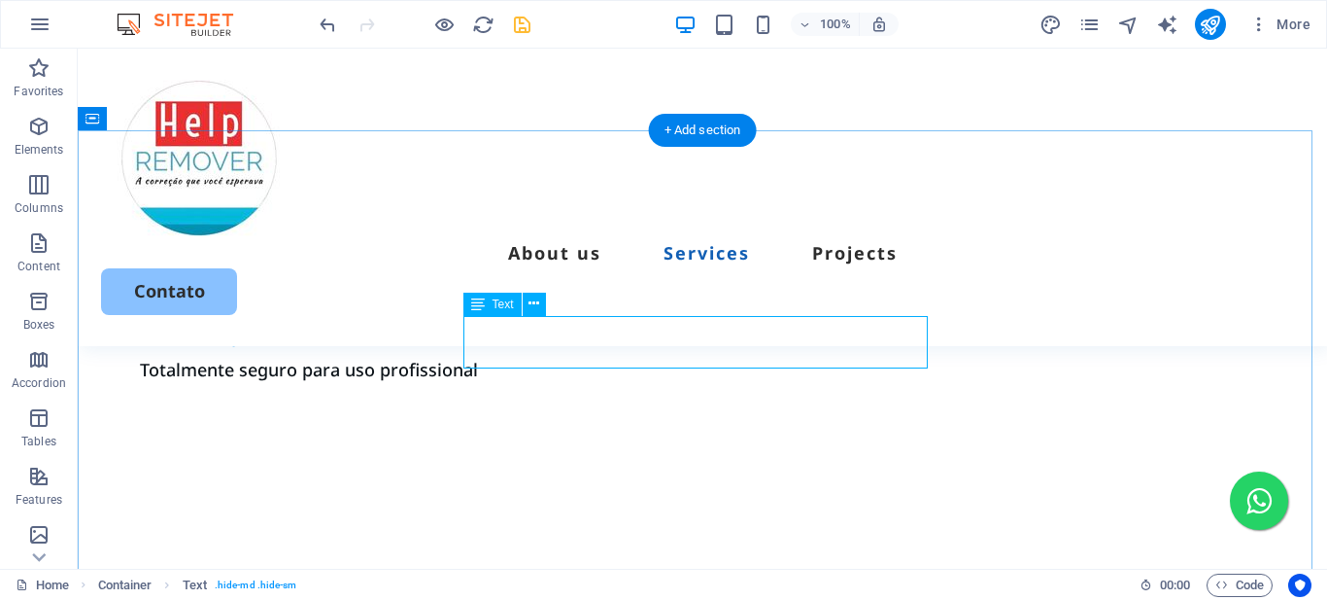
scroll to position [1470, 0]
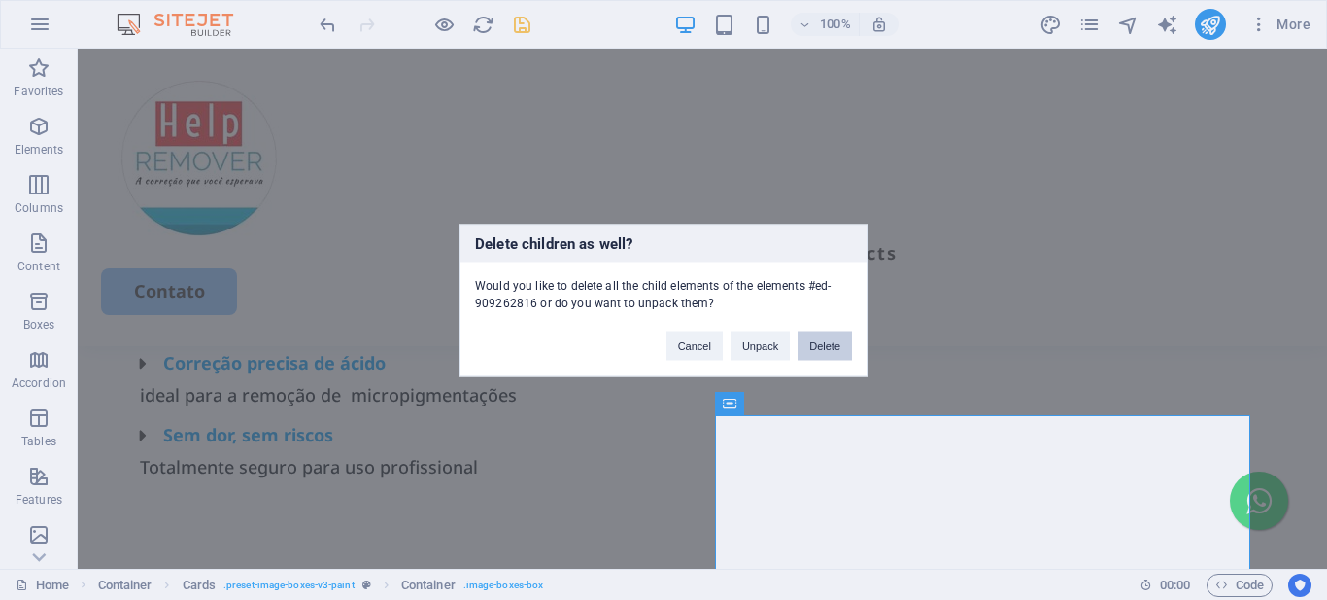
drag, startPoint x: 823, startPoint y: 351, endPoint x: 745, endPoint y: 301, distance: 92.2
click at [823, 351] on button "Delete" at bounding box center [825, 344] width 54 height 29
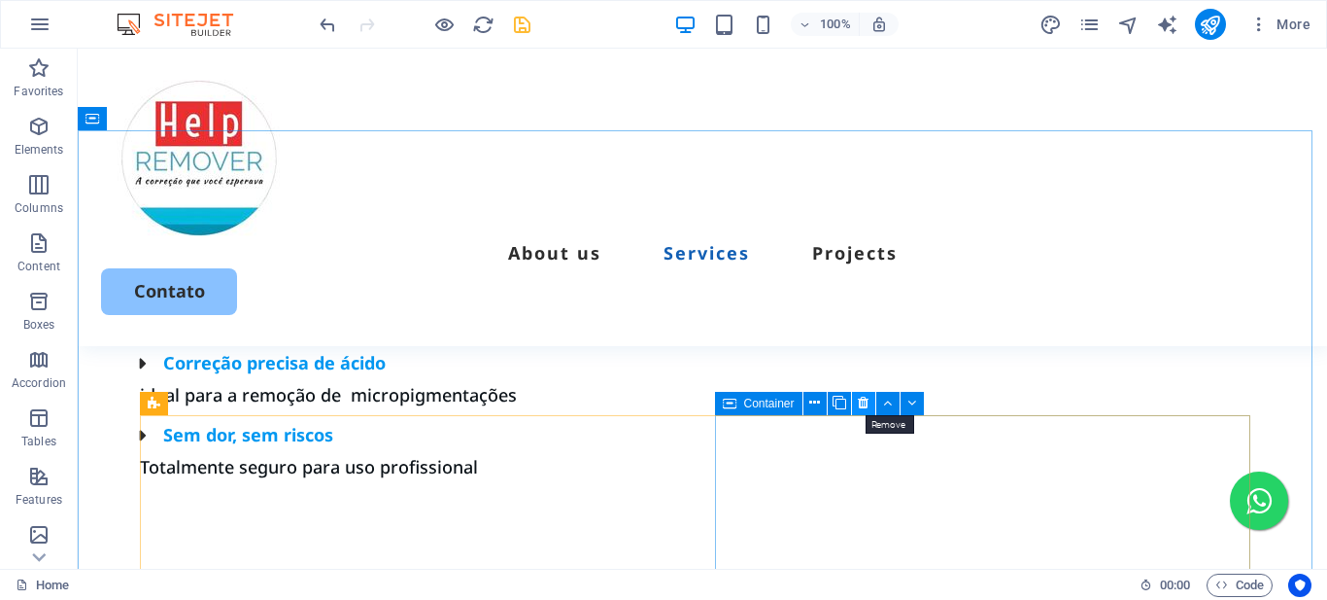
click at [860, 399] on icon at bounding box center [863, 403] width 11 height 20
click at [858, 395] on icon at bounding box center [863, 403] width 11 height 20
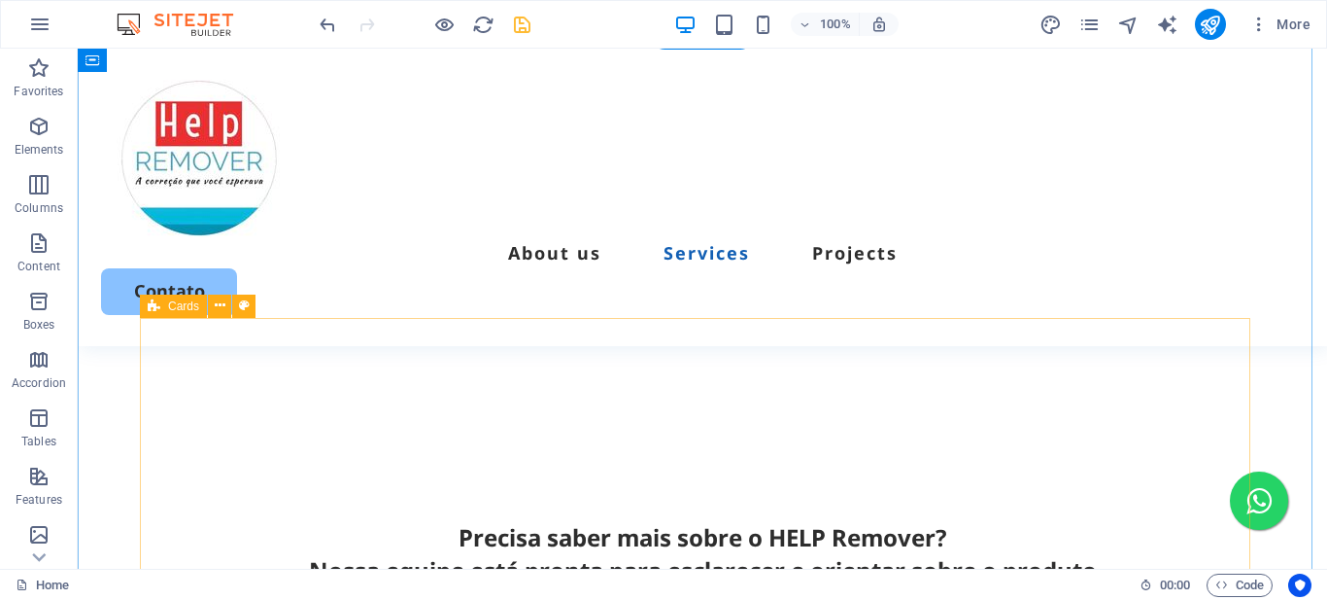
scroll to position [1567, 0]
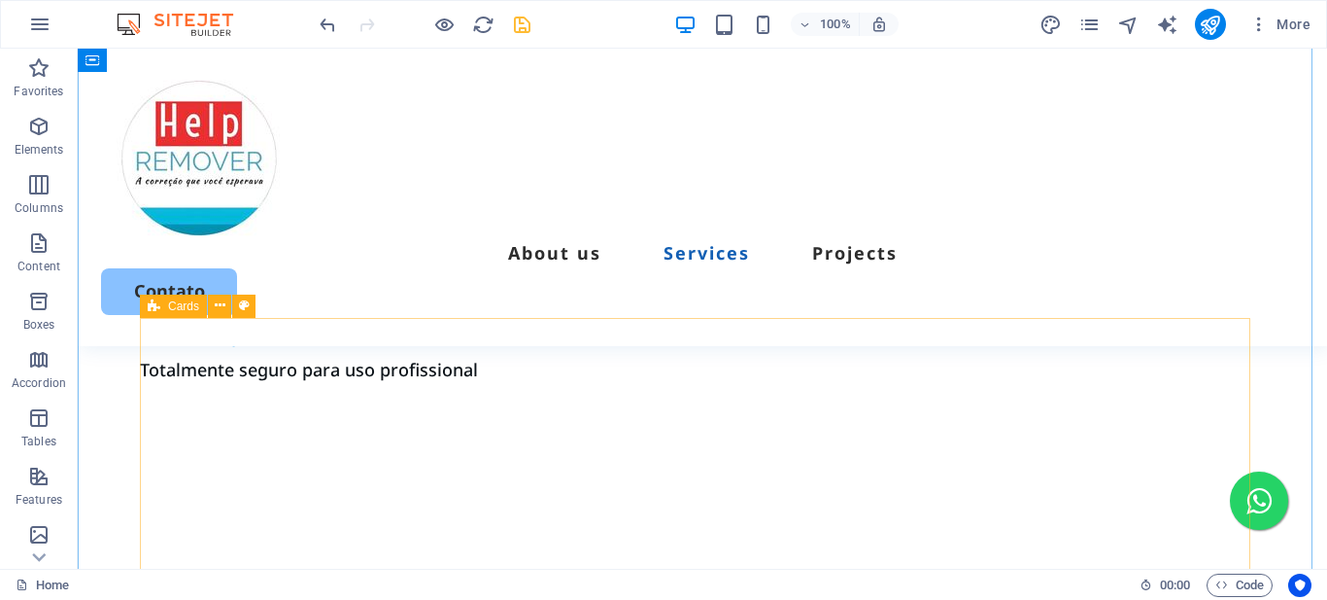
click at [163, 308] on div "Cards" at bounding box center [173, 305] width 67 height 23
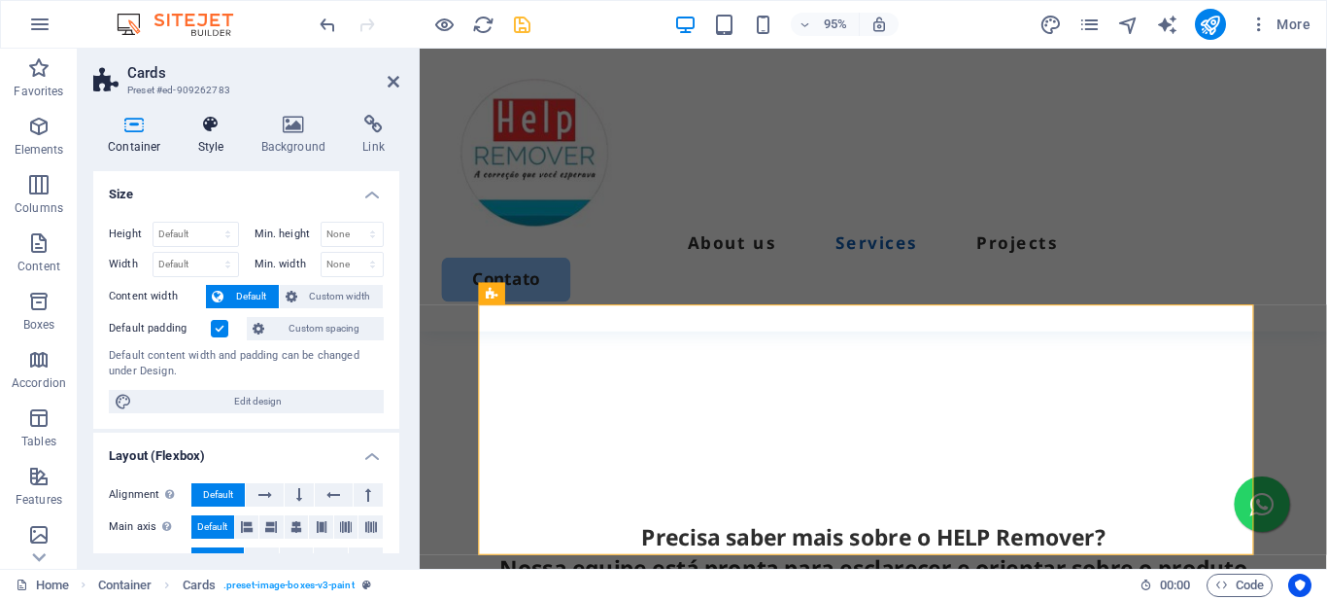
click at [209, 134] on h4 "Style" at bounding box center [215, 135] width 63 height 41
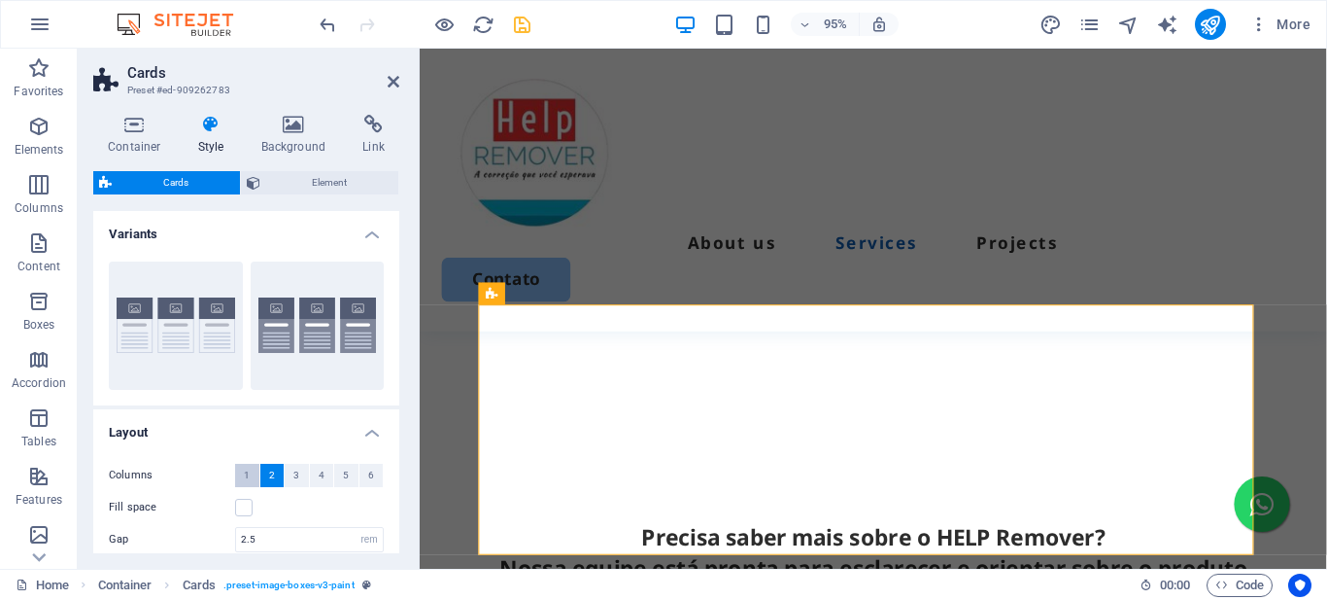
click at [243, 468] on button "1" at bounding box center [247, 475] width 24 height 23
click at [404, 271] on div "Container Style Background Link Size Height Default px rem % vh vw Min. height …" at bounding box center [246, 333] width 337 height 469
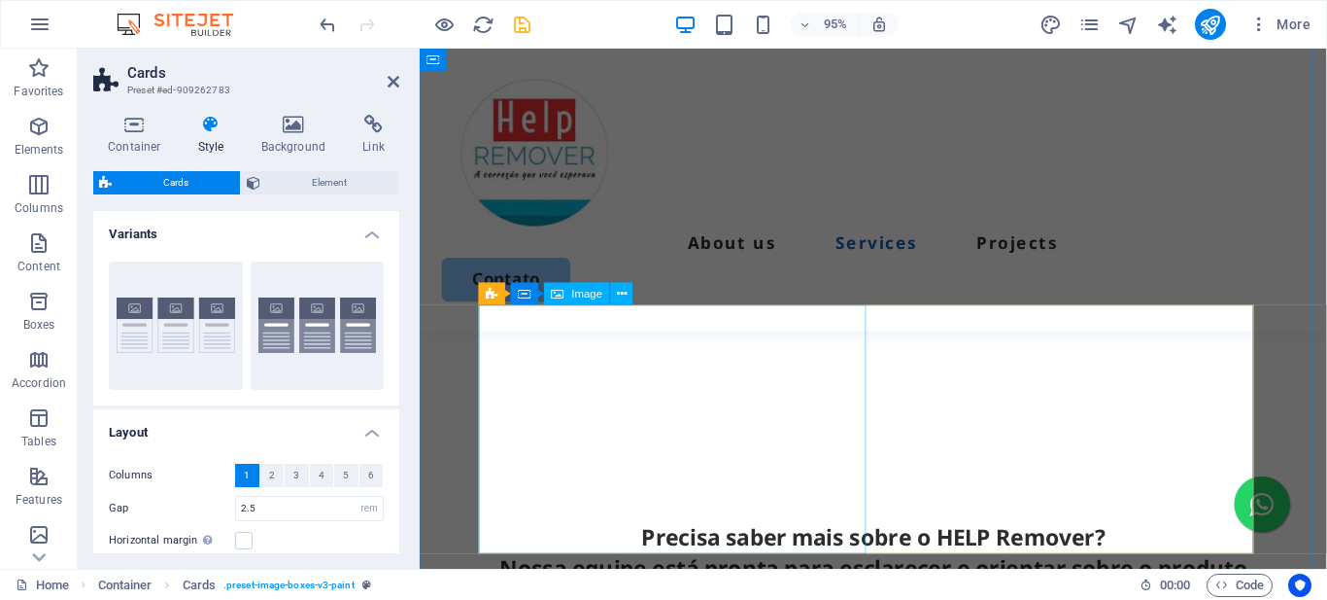
select select "px"
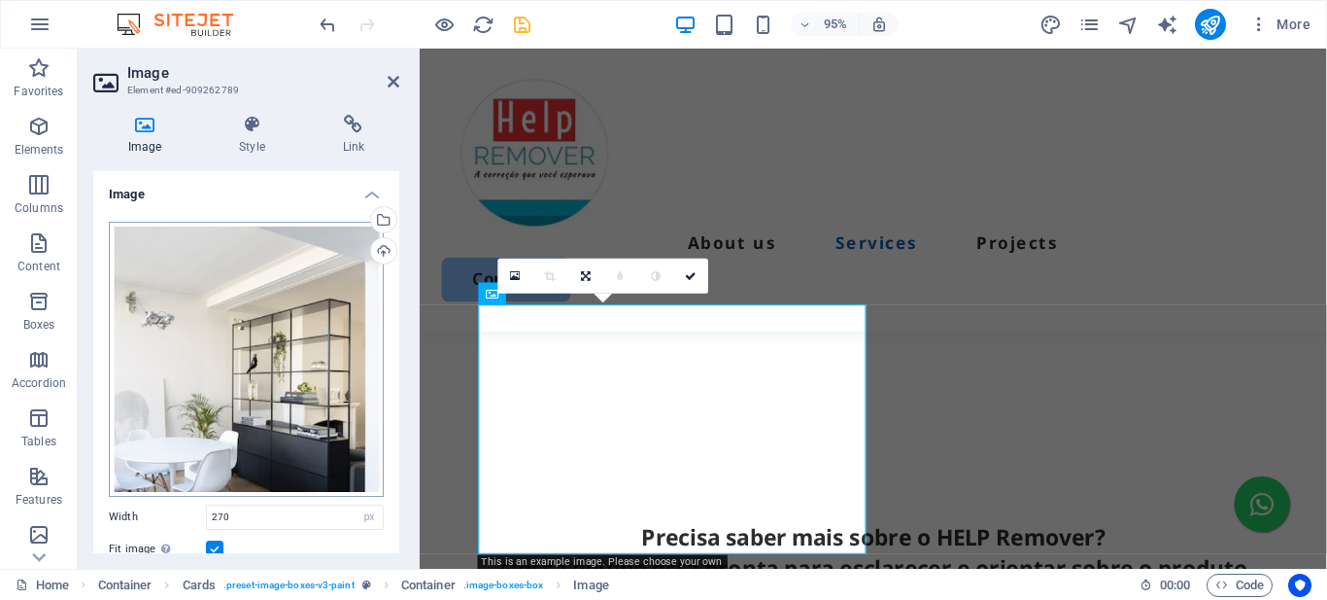
scroll to position [97, 0]
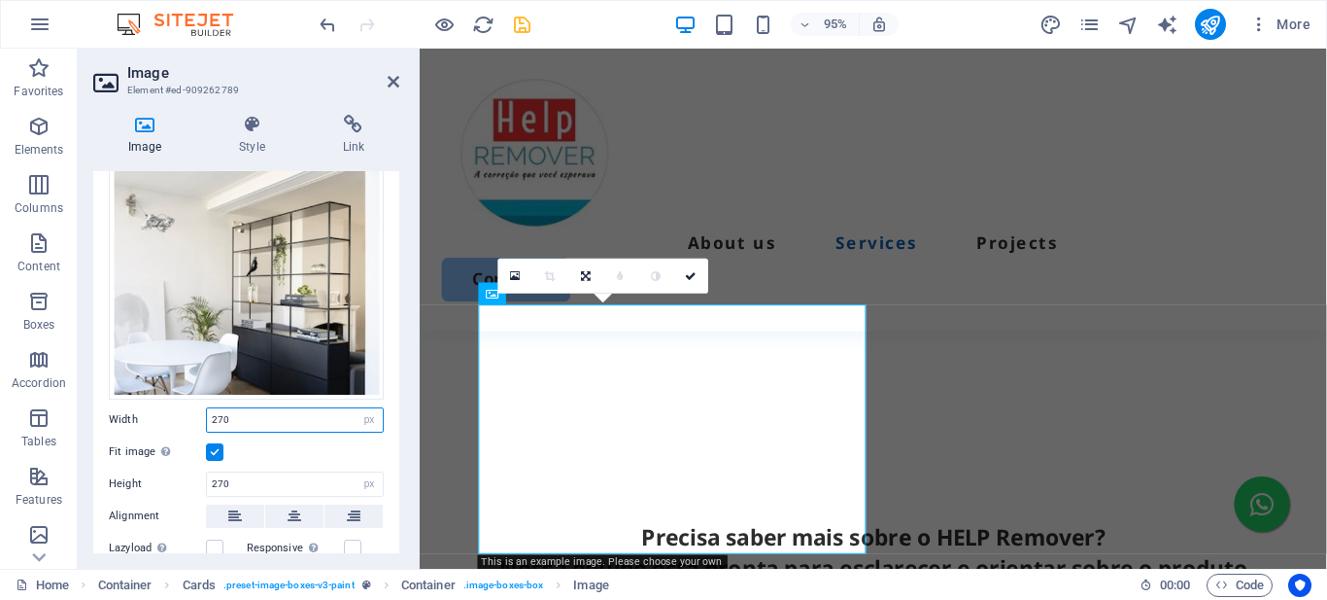
drag, startPoint x: 258, startPoint y: 413, endPoint x: 198, endPoint y: 413, distance: 59.3
click at [198, 413] on div "Width 270 Default auto px rem % em vh vw" at bounding box center [246, 419] width 275 height 25
click at [400, 333] on div "Image Style Link Image Drag files here, click to choose files or select files f…" at bounding box center [246, 333] width 337 height 469
drag, startPoint x: 232, startPoint y: 417, endPoint x: 191, endPoint y: 419, distance: 40.9
click at [191, 419] on div "Width 350 Default auto px rem % em vh vw" at bounding box center [246, 419] width 275 height 25
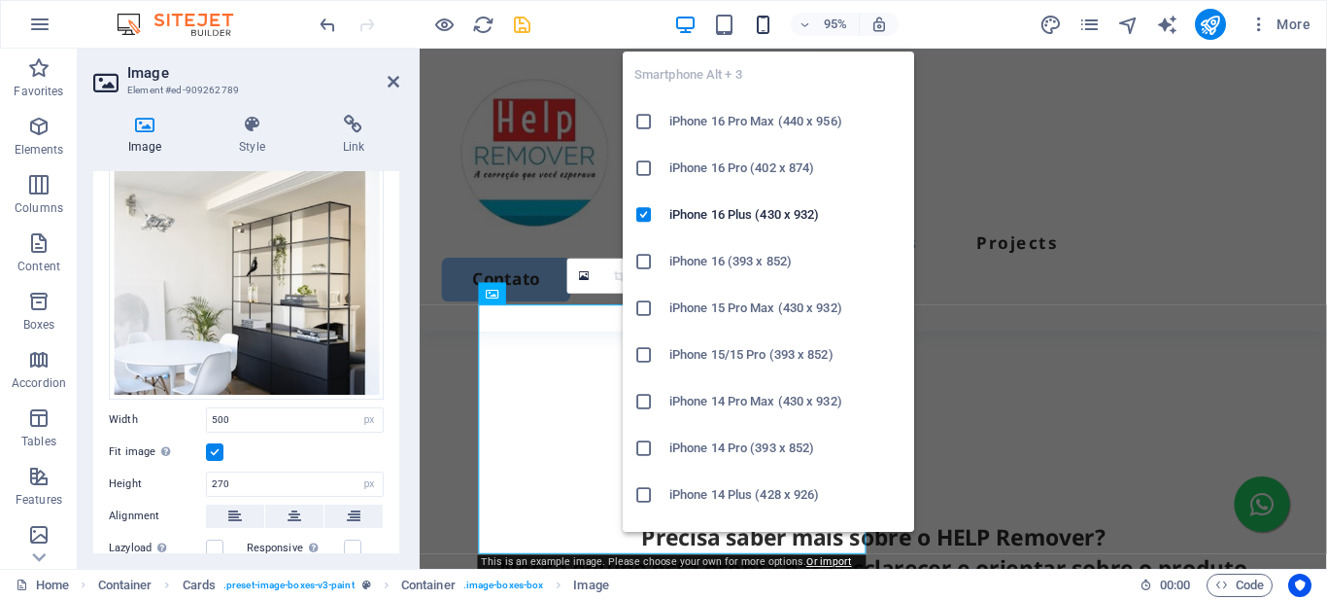
click at [765, 23] on icon "button" at bounding box center [763, 25] width 22 height 22
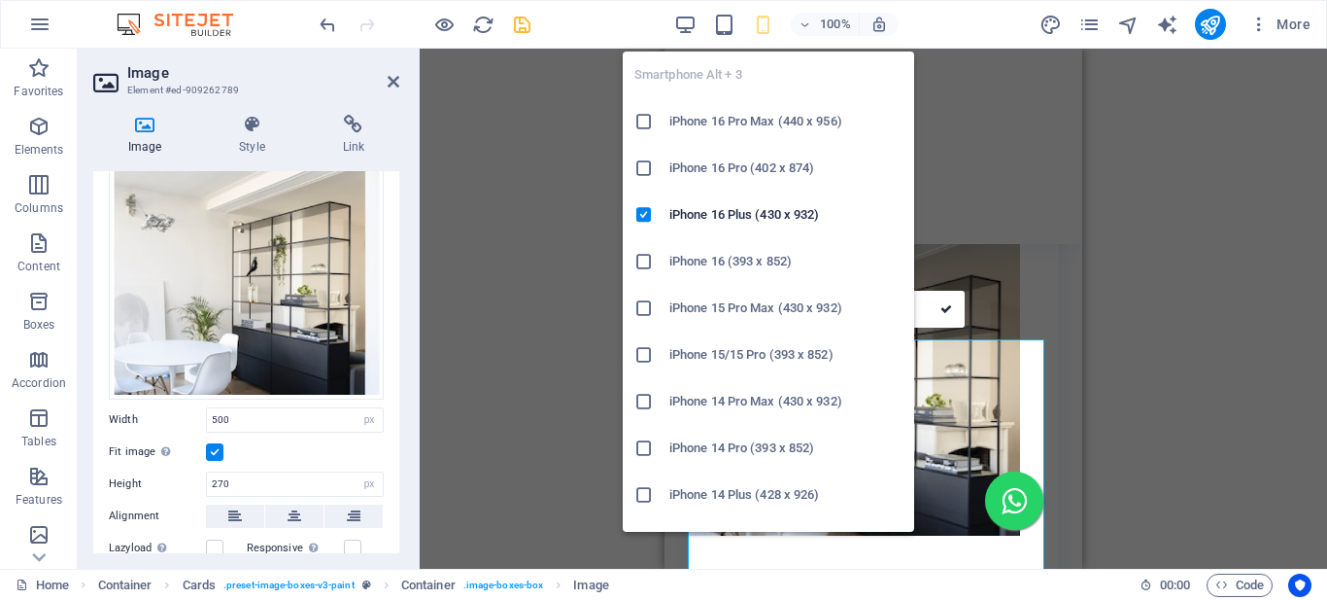
type input "342"
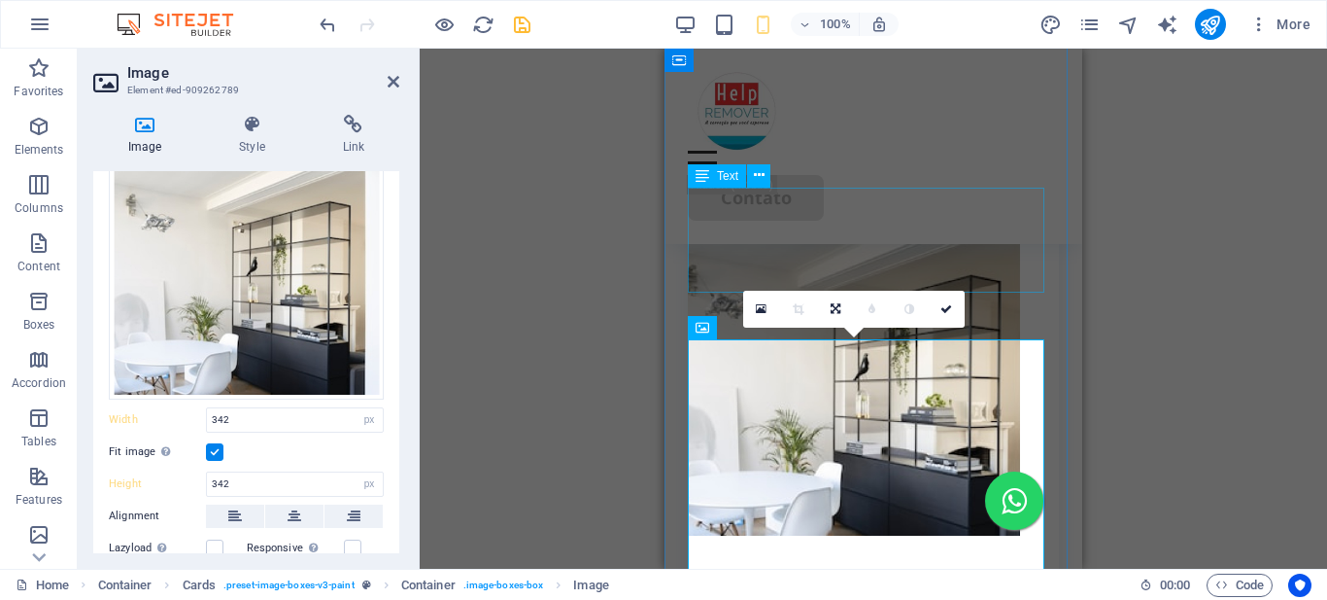
scroll to position [1567, 0]
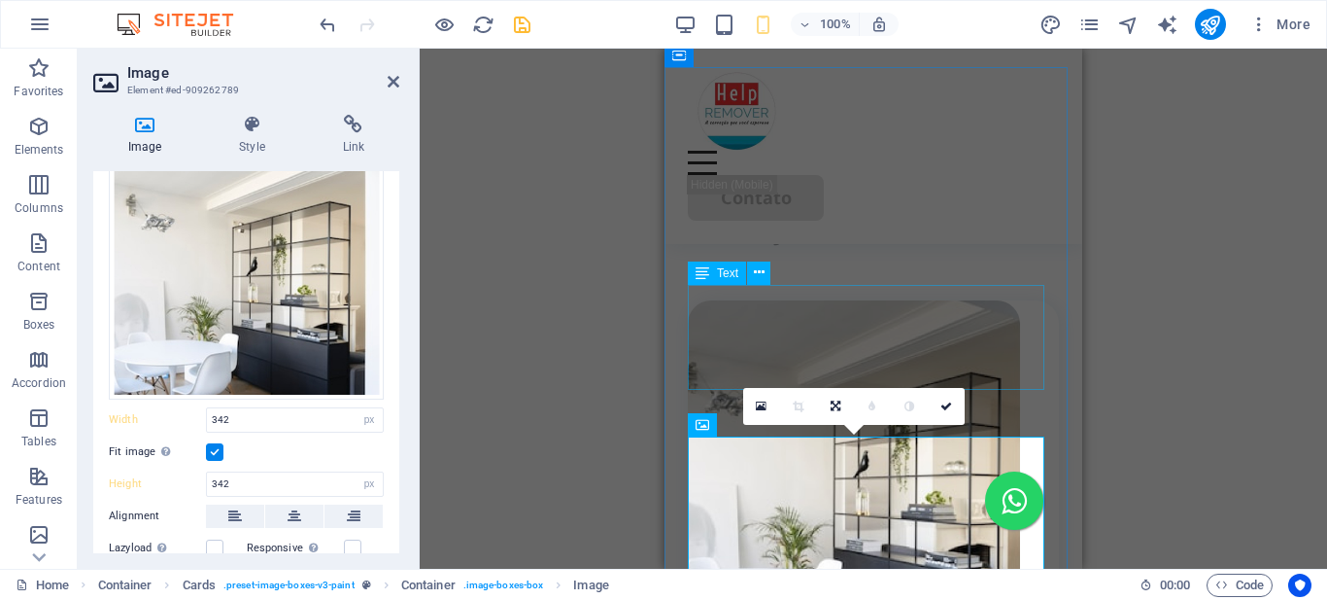
click at [770, 254] on div "Correção de Sobrancelhas" at bounding box center [873, 227] width 371 height 52
select select "px"
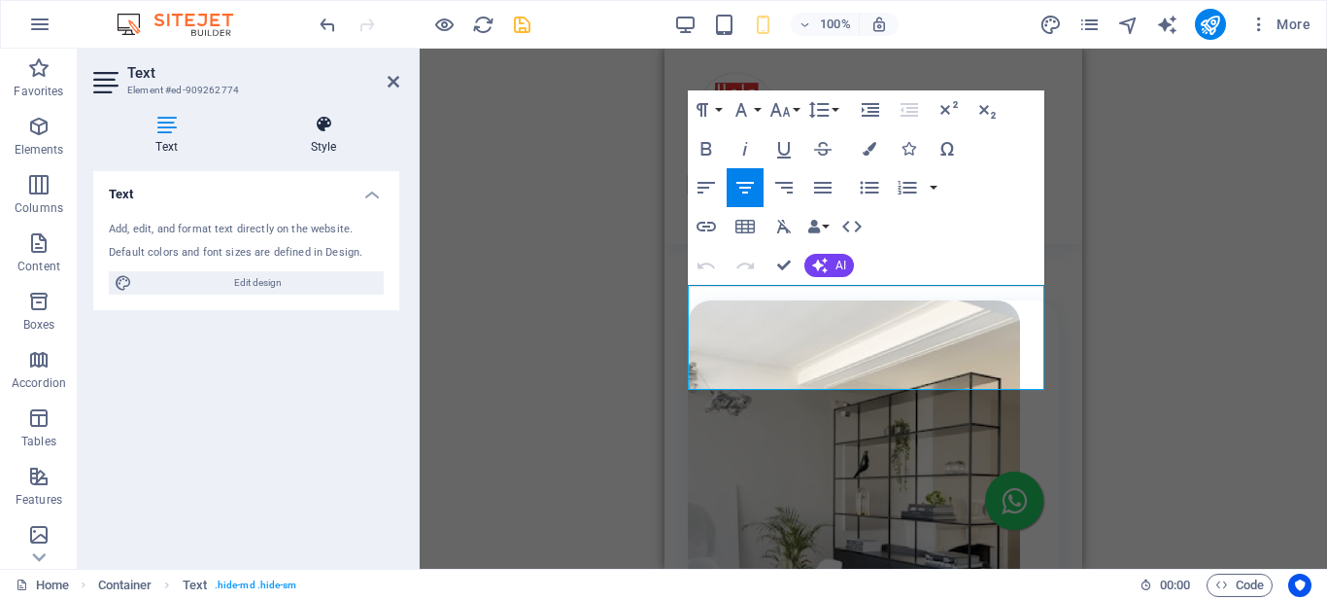
click at [319, 130] on icon at bounding box center [324, 124] width 152 height 19
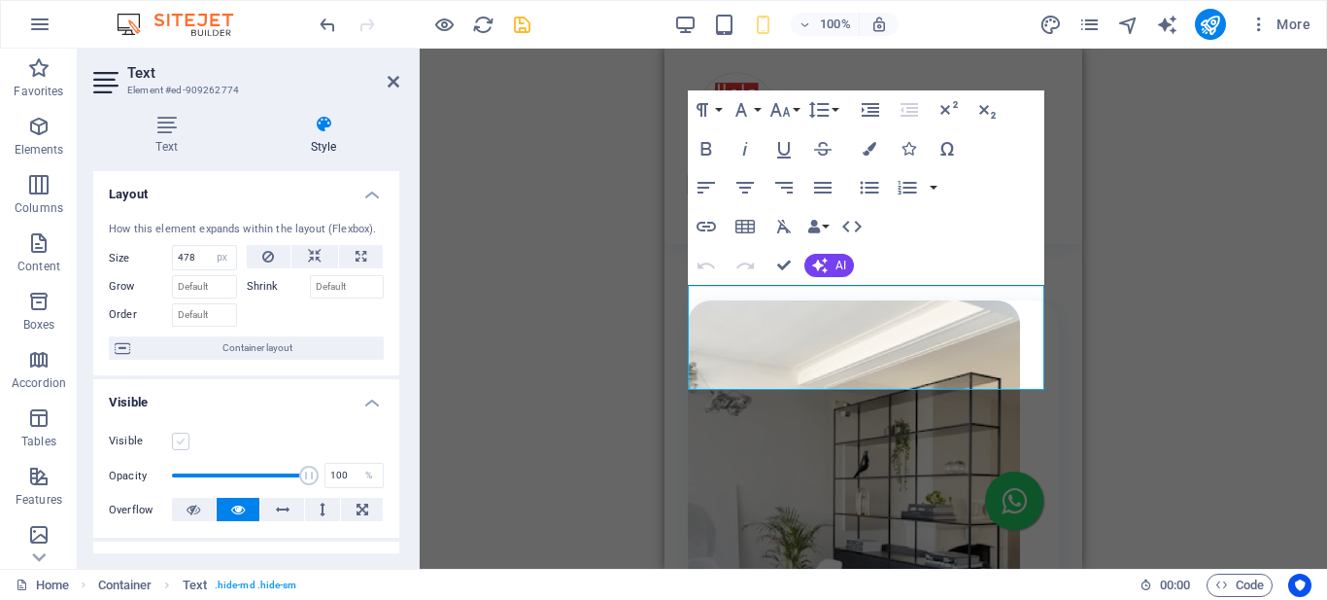
click at [177, 440] on label at bounding box center [180, 440] width 17 height 17
click at [0, 0] on input "Visible" at bounding box center [0, 0] width 0 height 0
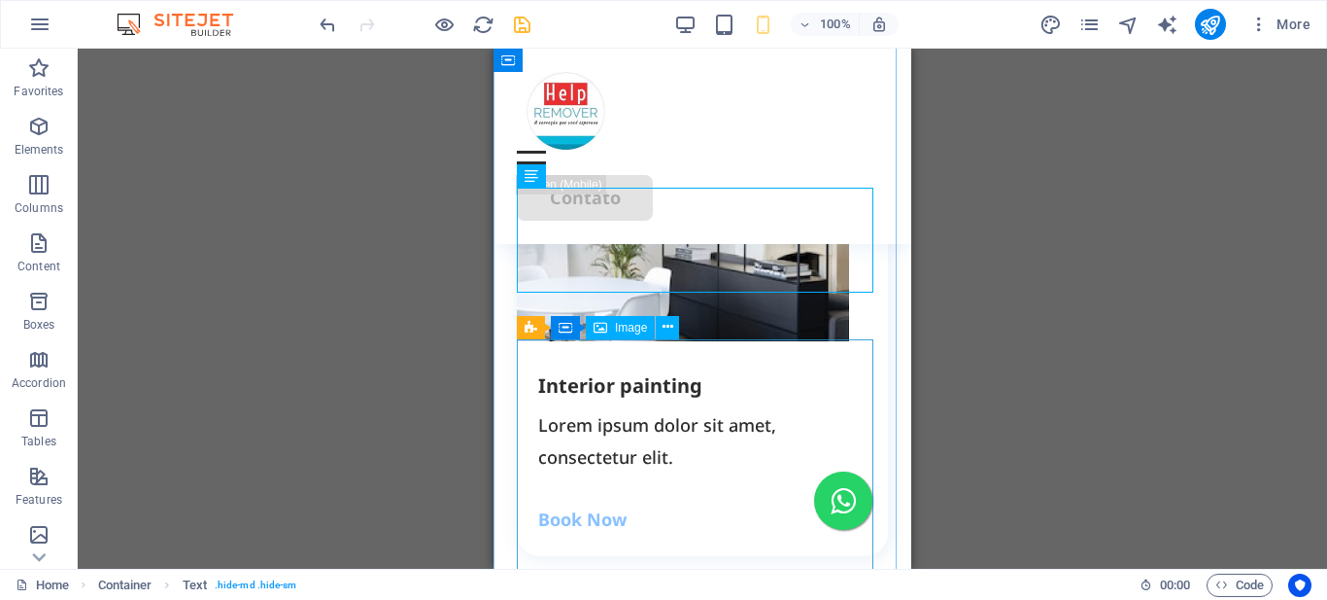
scroll to position [1665, 0]
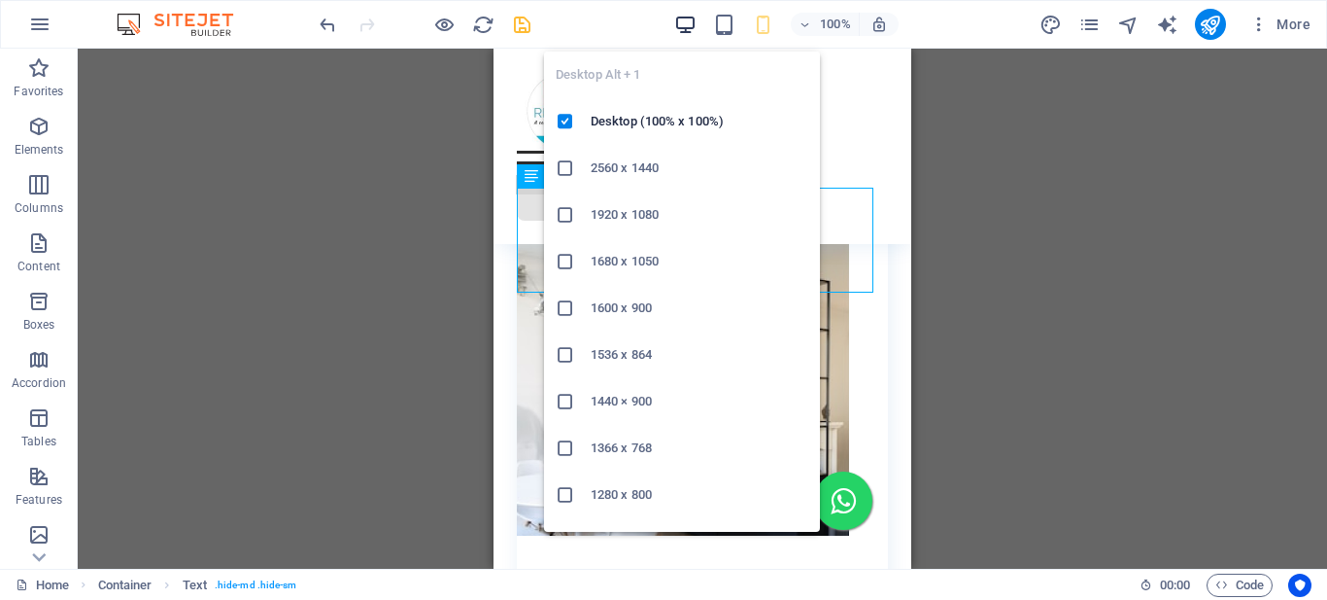
click at [683, 23] on icon "button" at bounding box center [685, 25] width 22 height 22
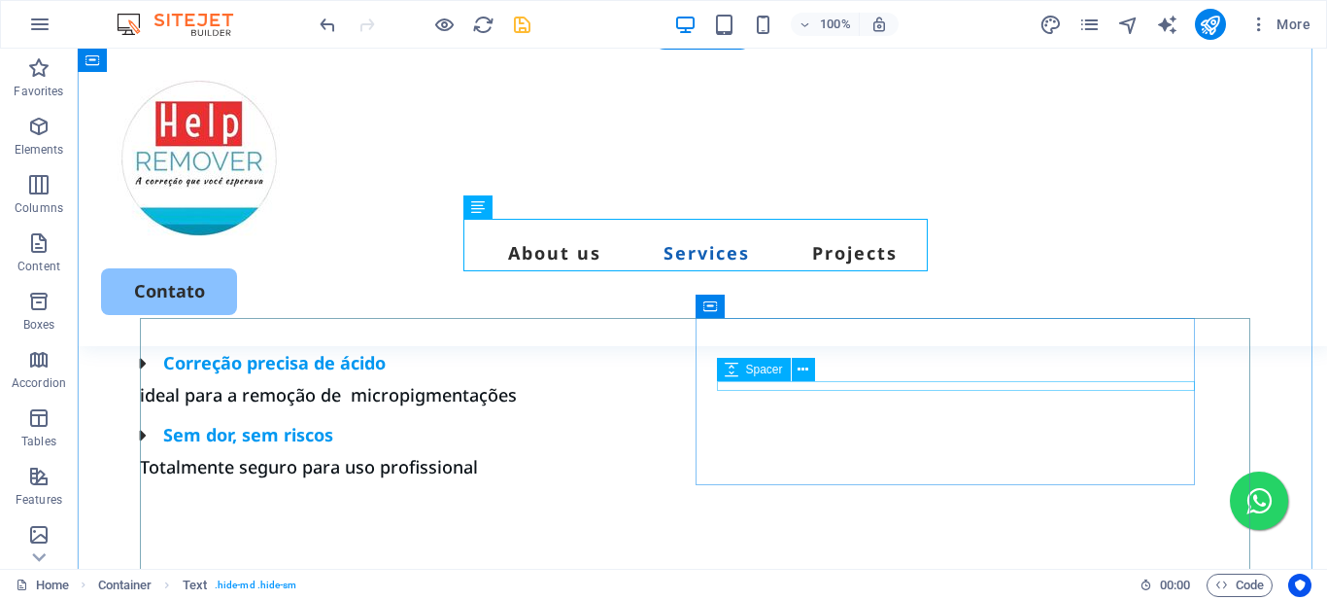
scroll to position [1567, 0]
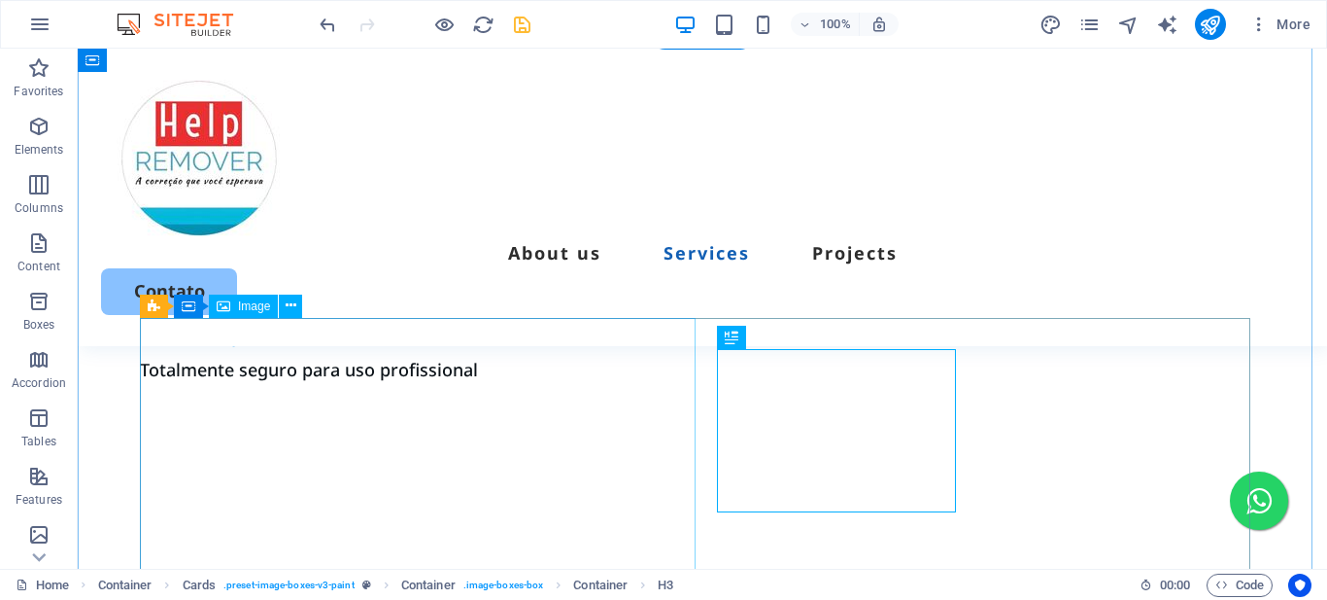
select select "px"
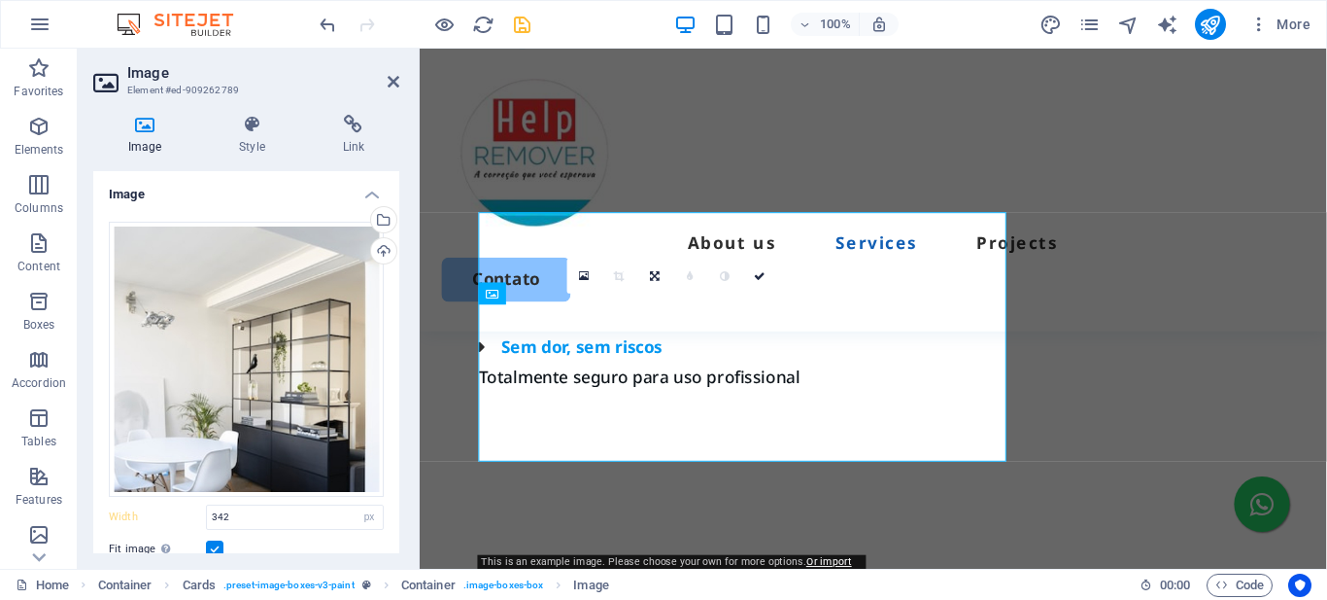
scroll to position [1665, 0]
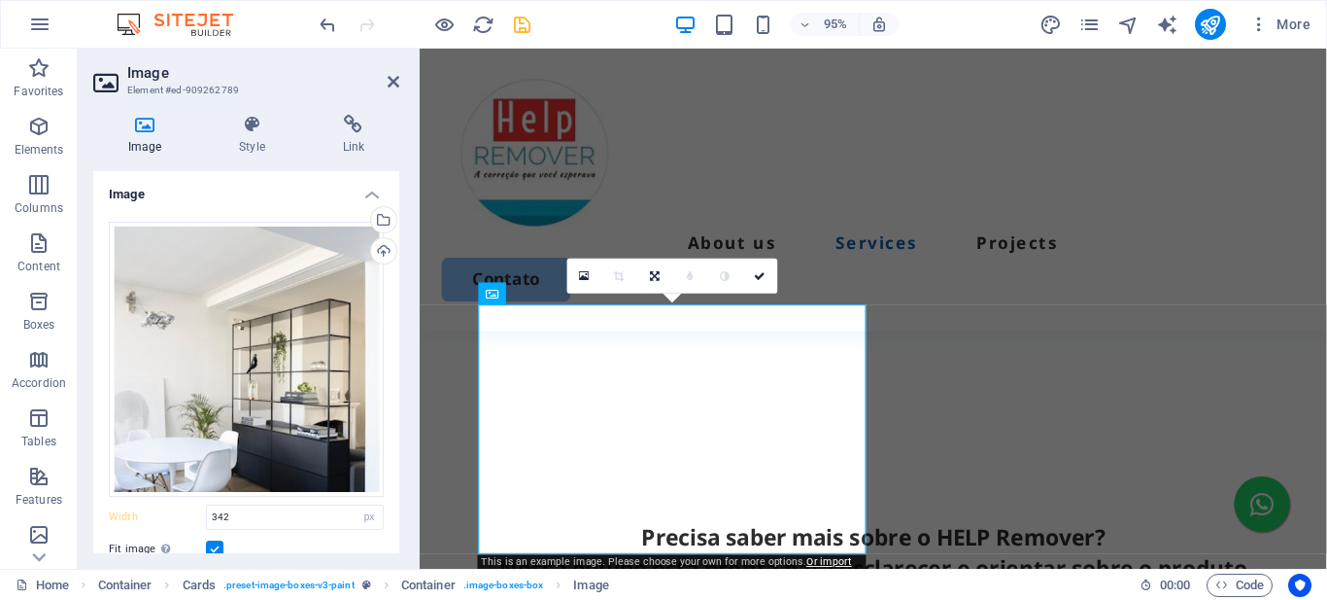
type input "500"
type input "270"
click at [380, 254] on div "Upload" at bounding box center [381, 252] width 29 height 29
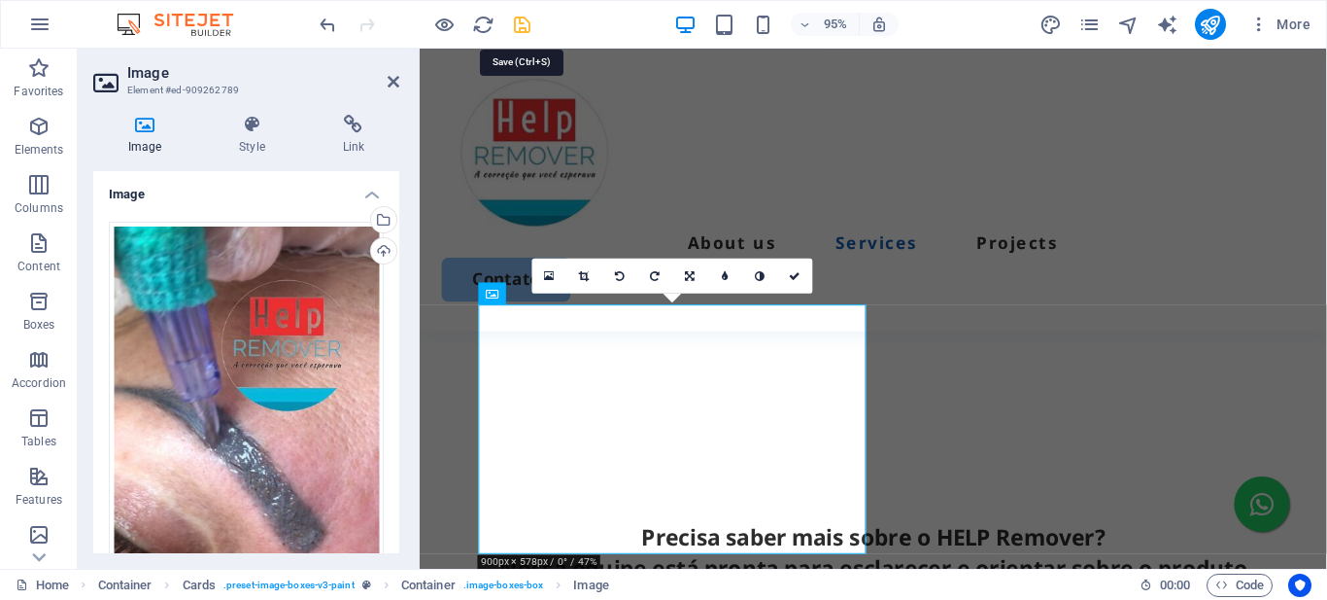
click at [524, 25] on icon "save" at bounding box center [522, 25] width 22 height 22
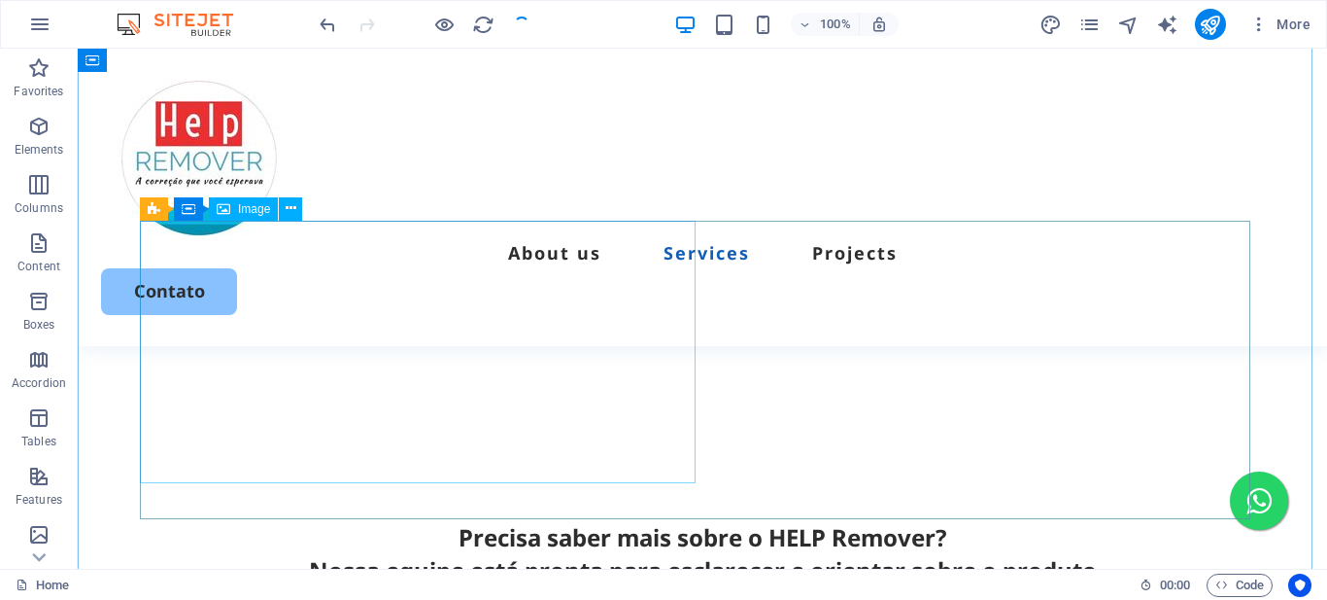
scroll to position [1567, 0]
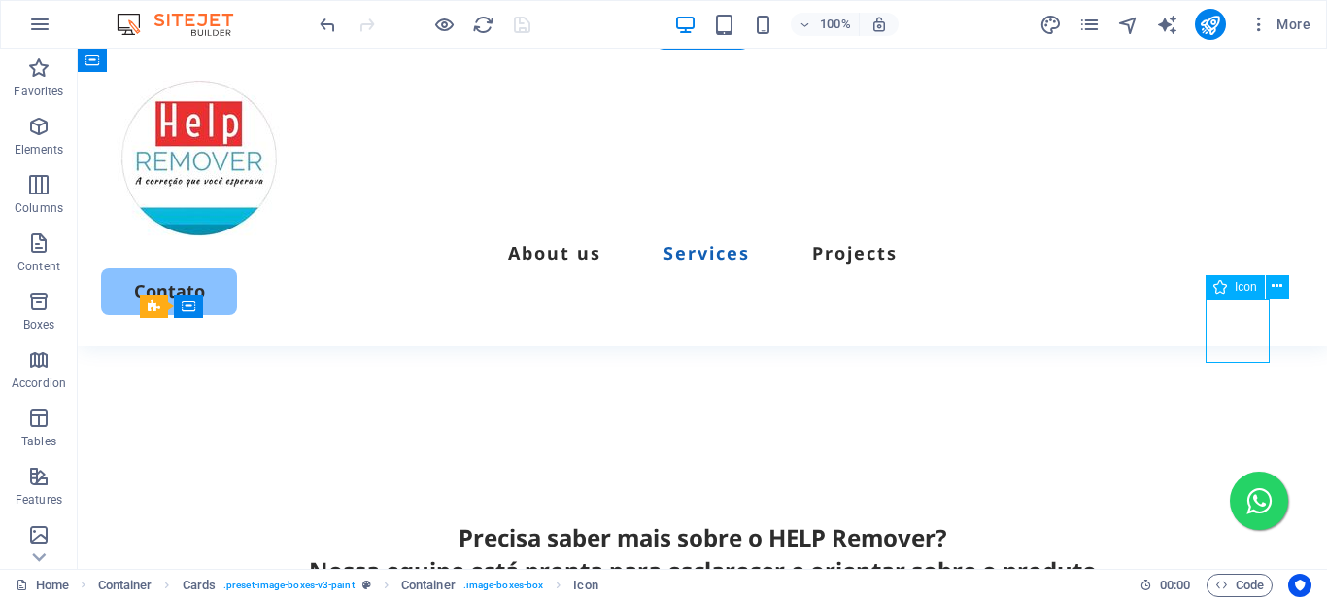
select select "xMidYMid"
select select "px"
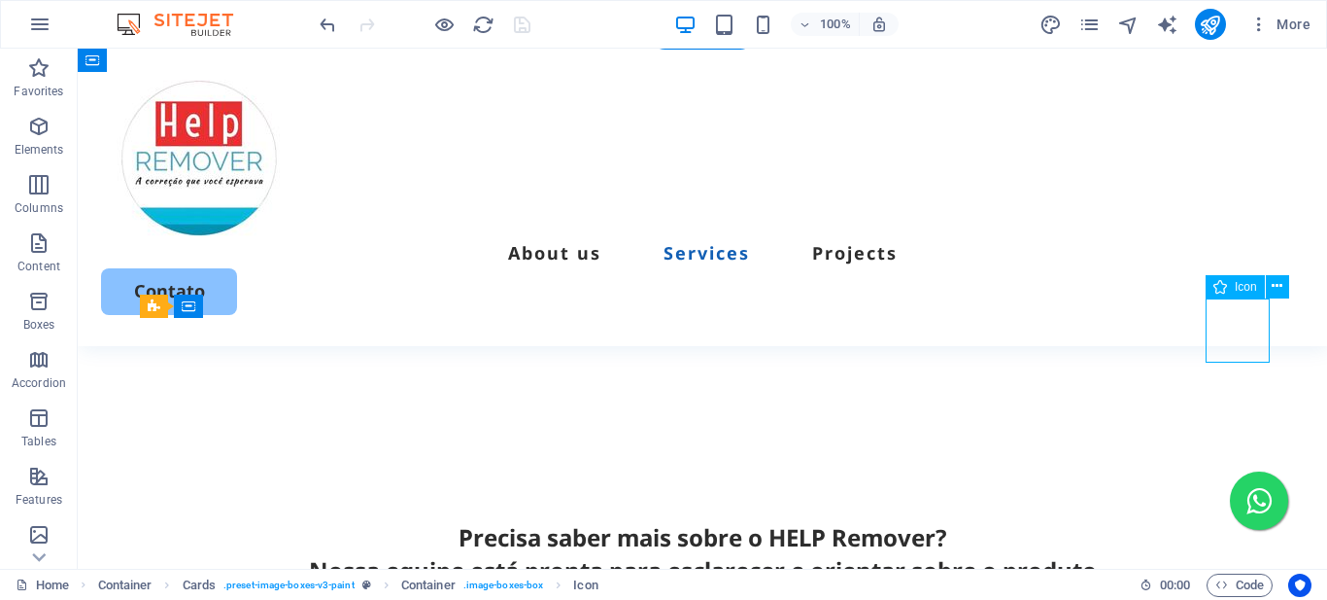
select select "px"
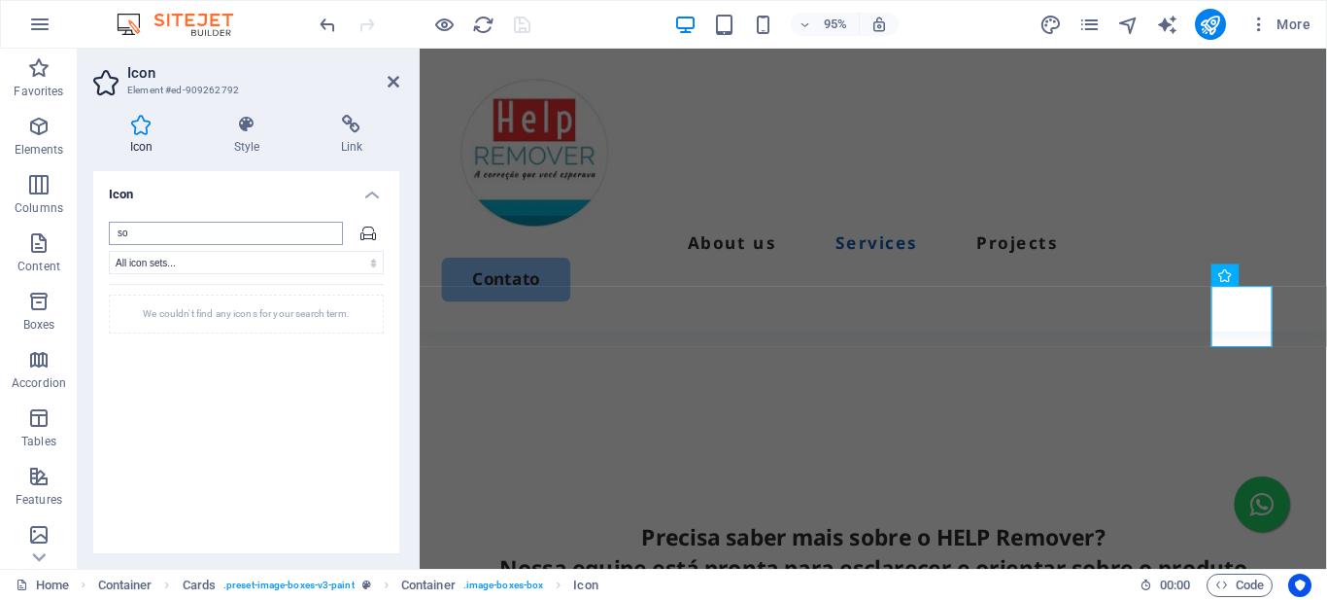
type input "s"
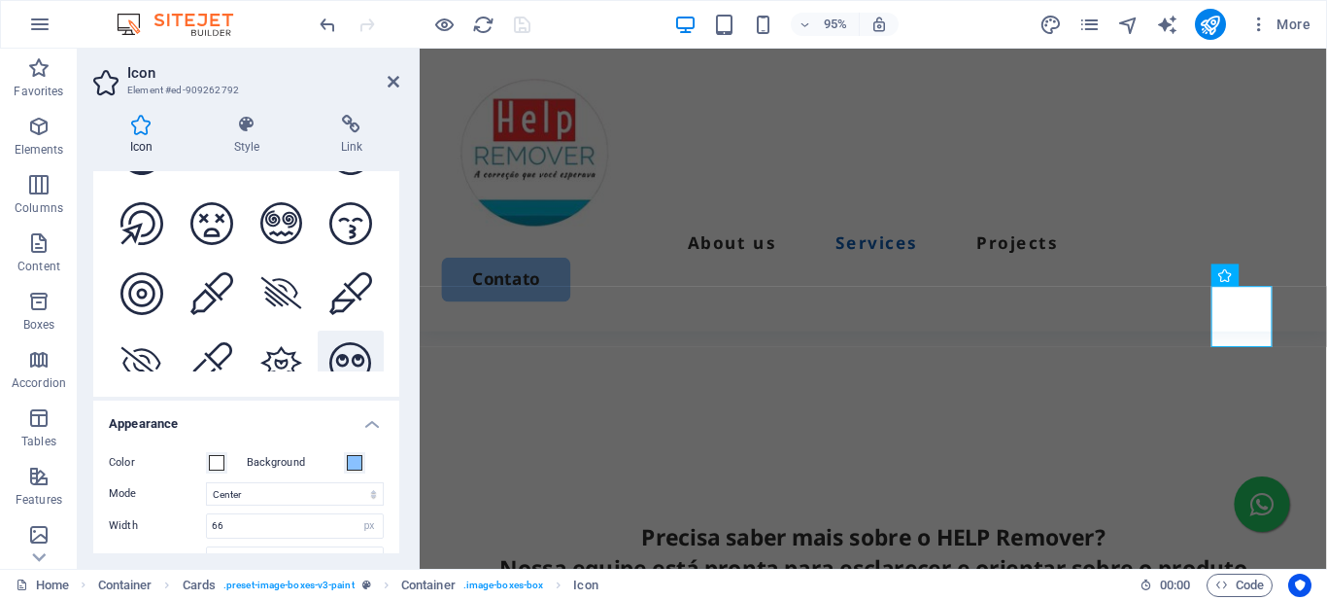
scroll to position [2571, 0]
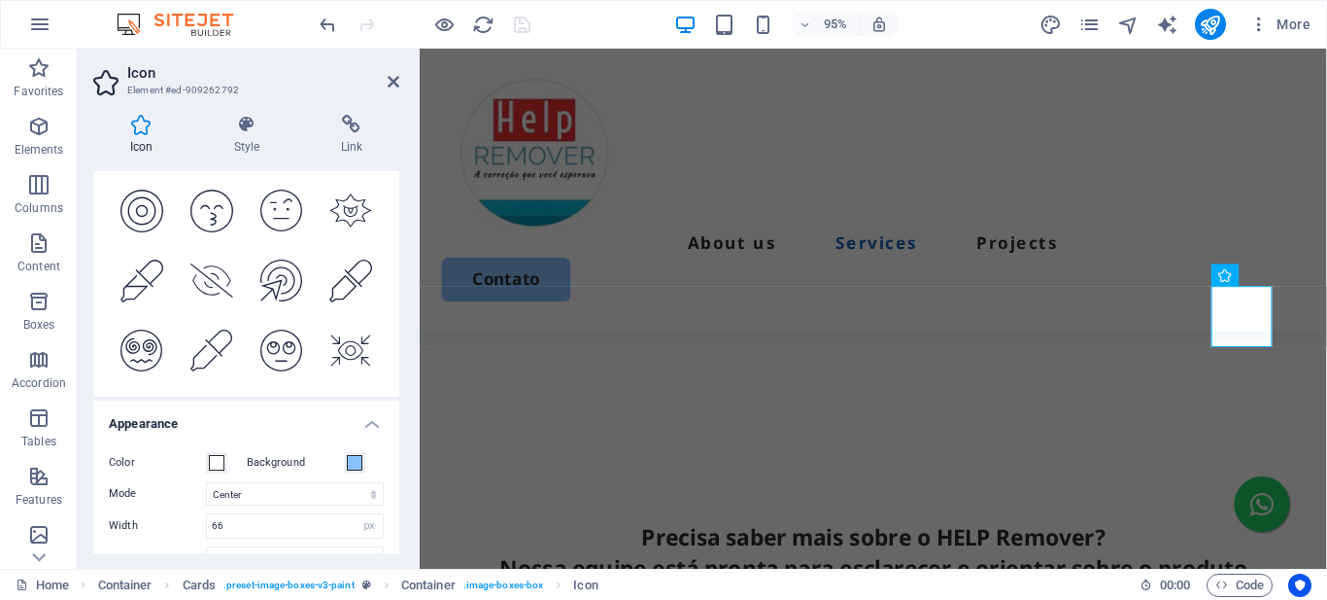
type input "eye"
click at [282, 401] on icon at bounding box center [281, 420] width 43 height 38
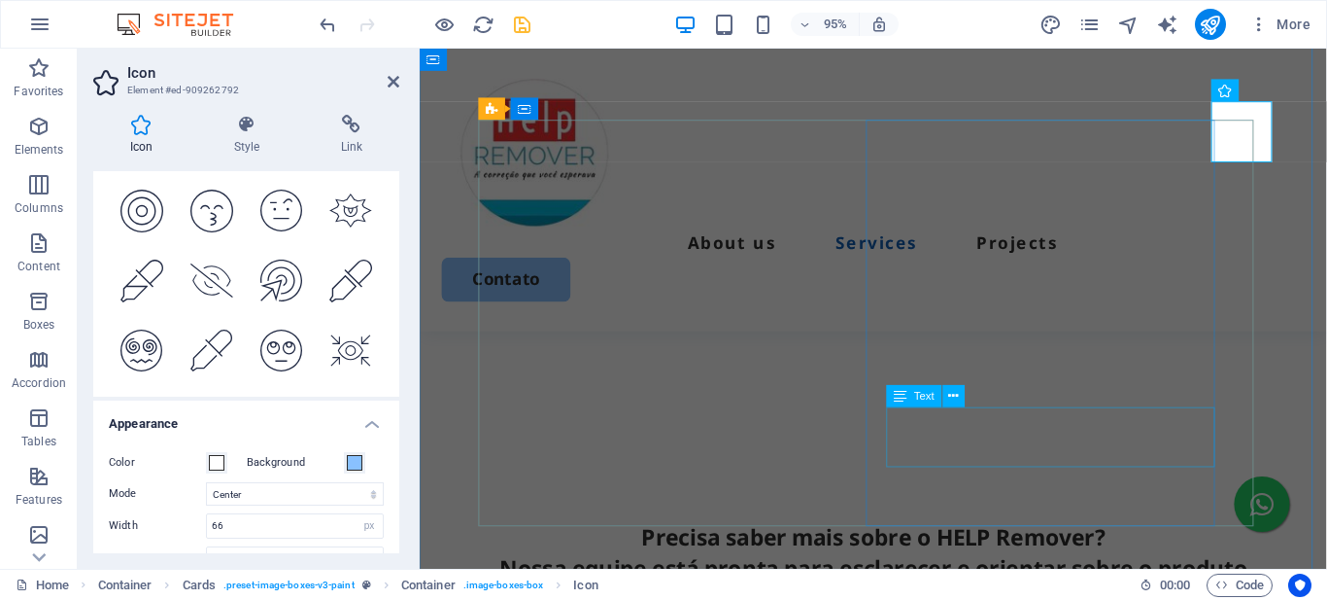
scroll to position [1859, 0]
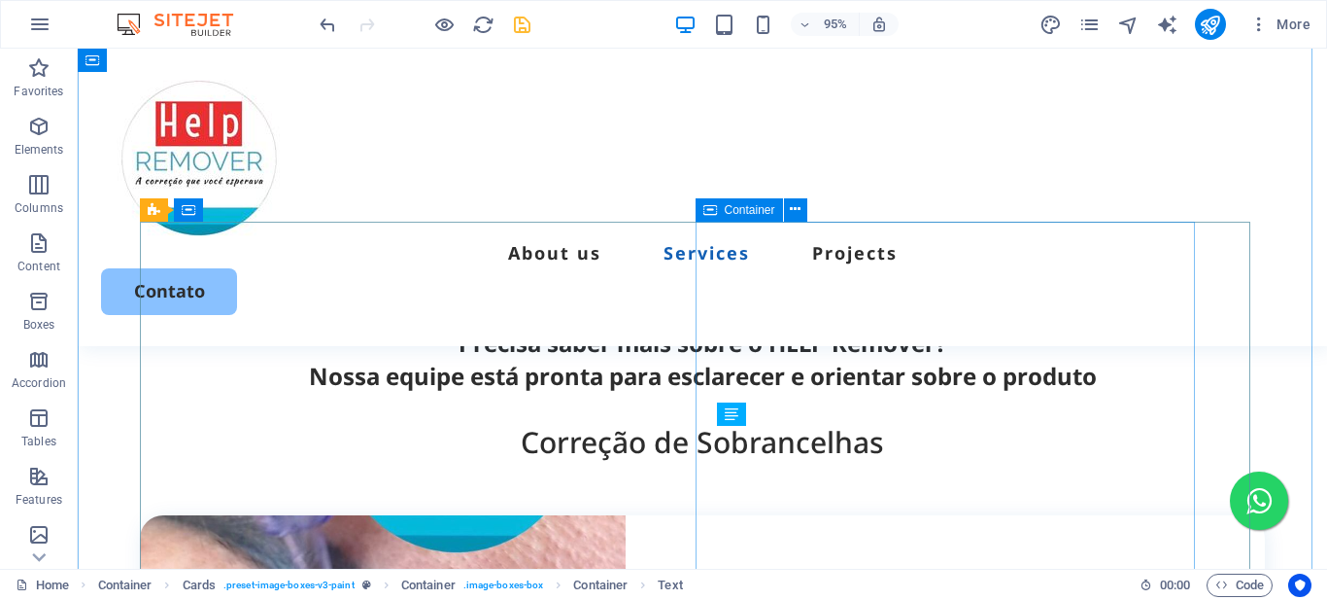
scroll to position [1664, 0]
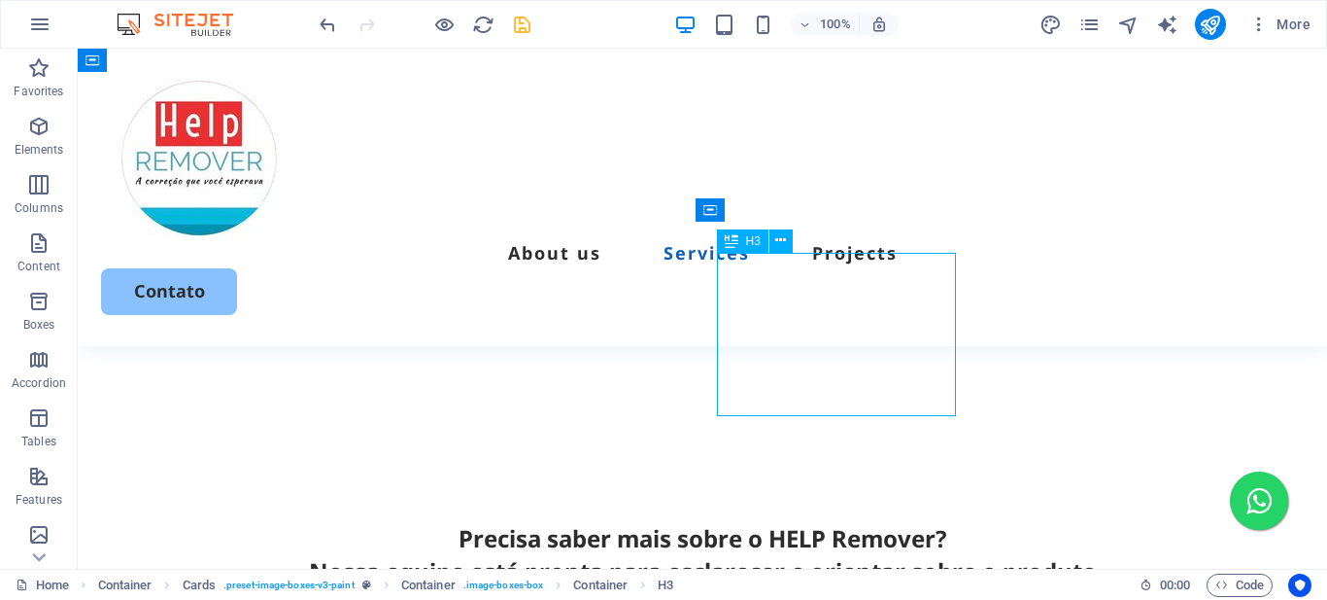
click at [42, 132] on icon "button" at bounding box center [38, 126] width 23 height 23
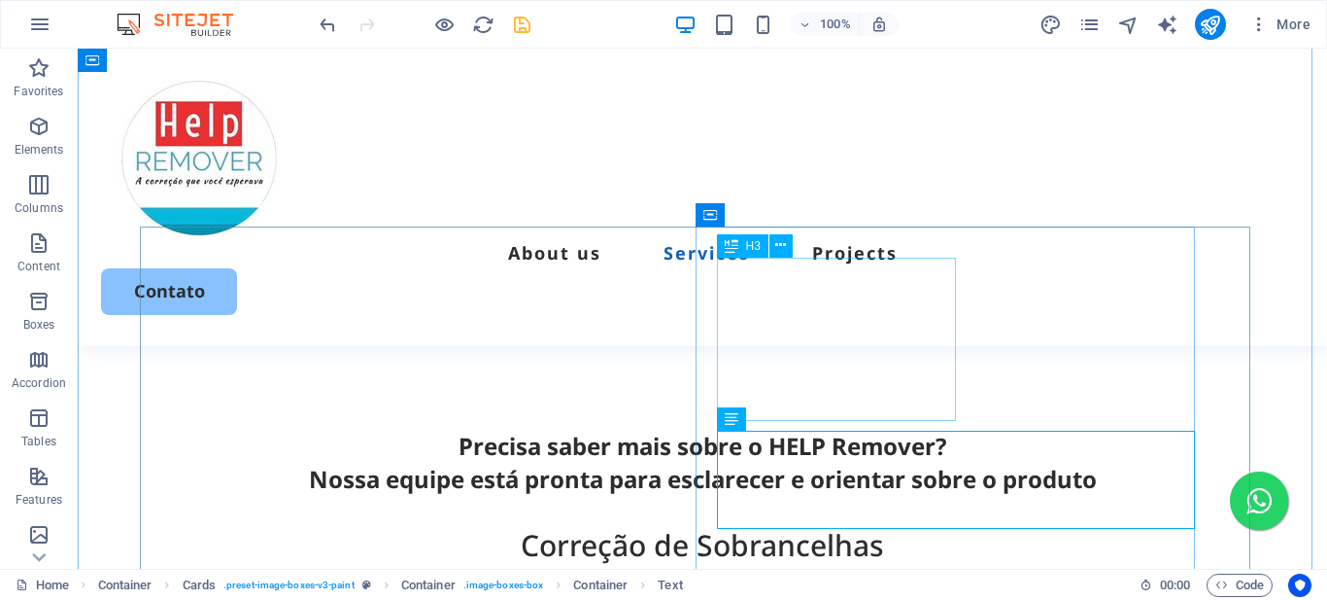
scroll to position [1659, 0]
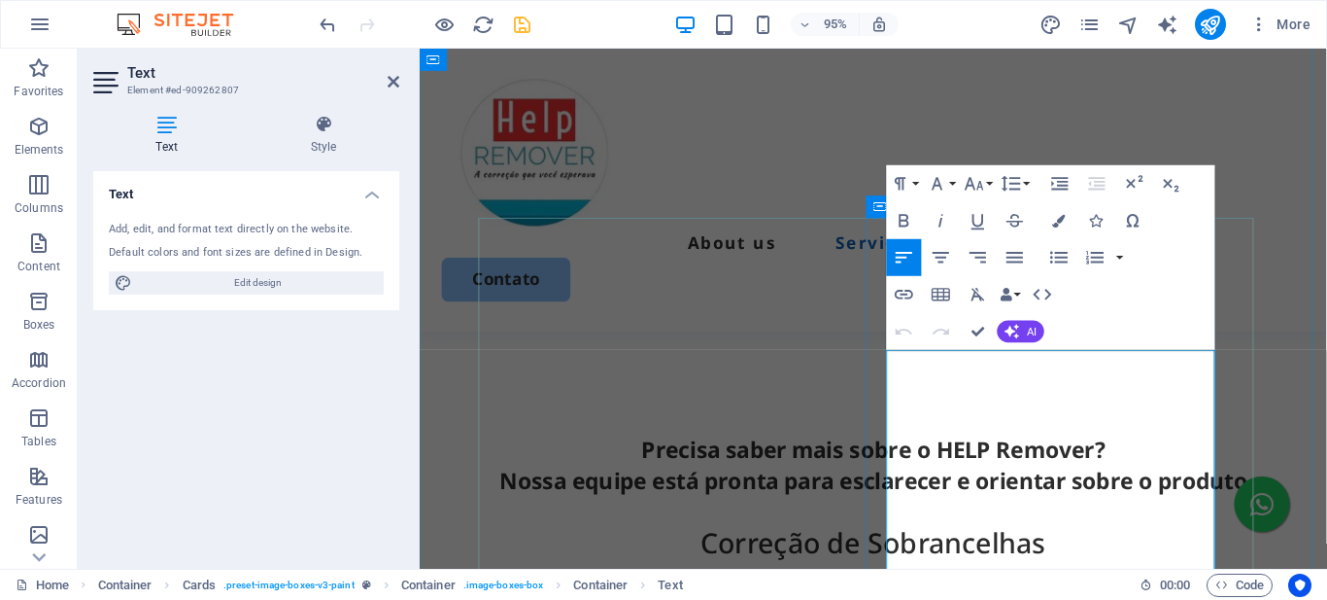
click at [902, 218] on icon "button" at bounding box center [904, 220] width 22 height 22
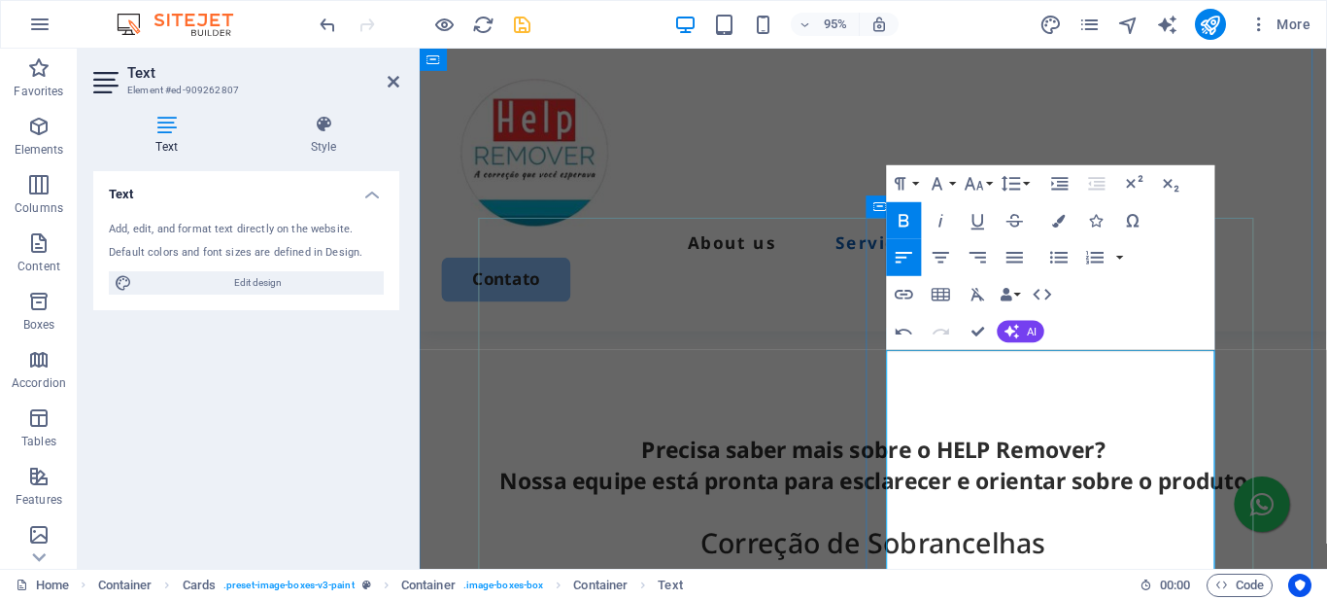
click at [899, 220] on icon "button" at bounding box center [904, 220] width 22 height 22
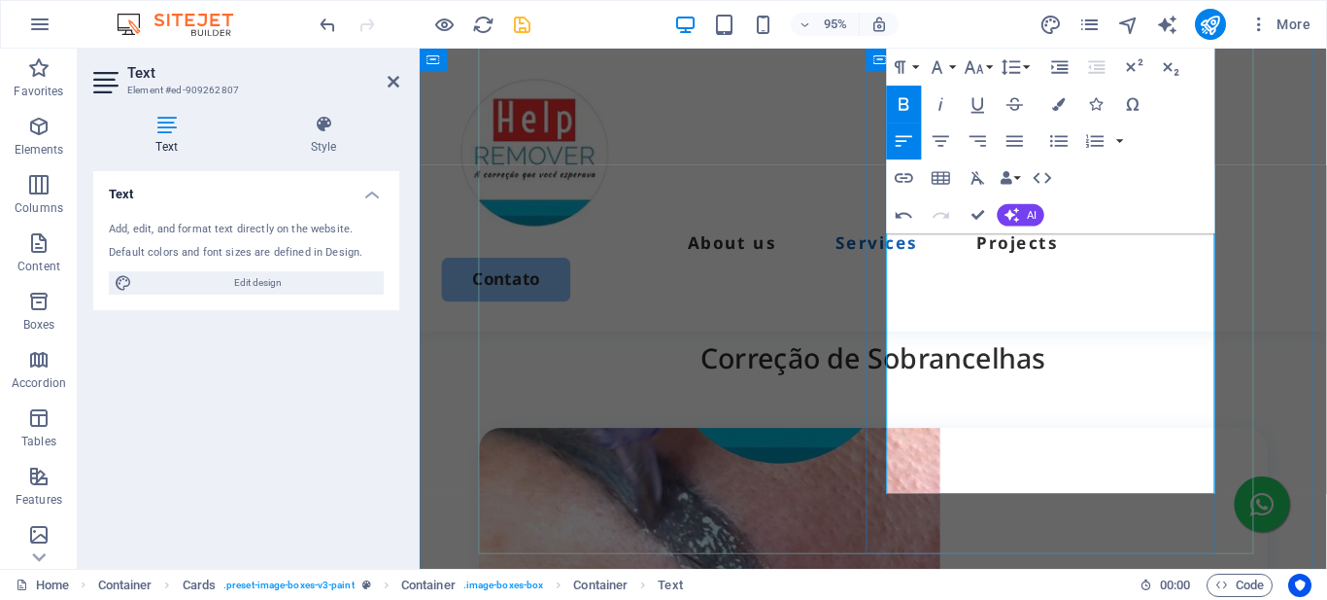
click at [905, 103] on icon "button" at bounding box center [904, 104] width 22 height 22
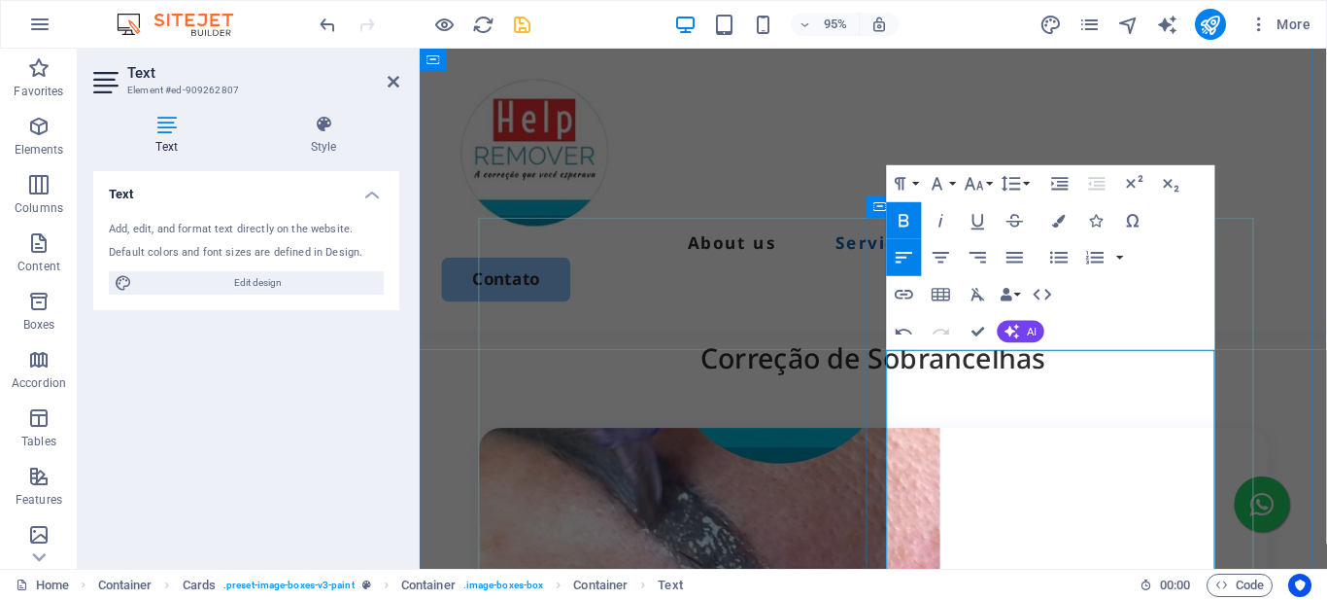
scroll to position [1756, 0]
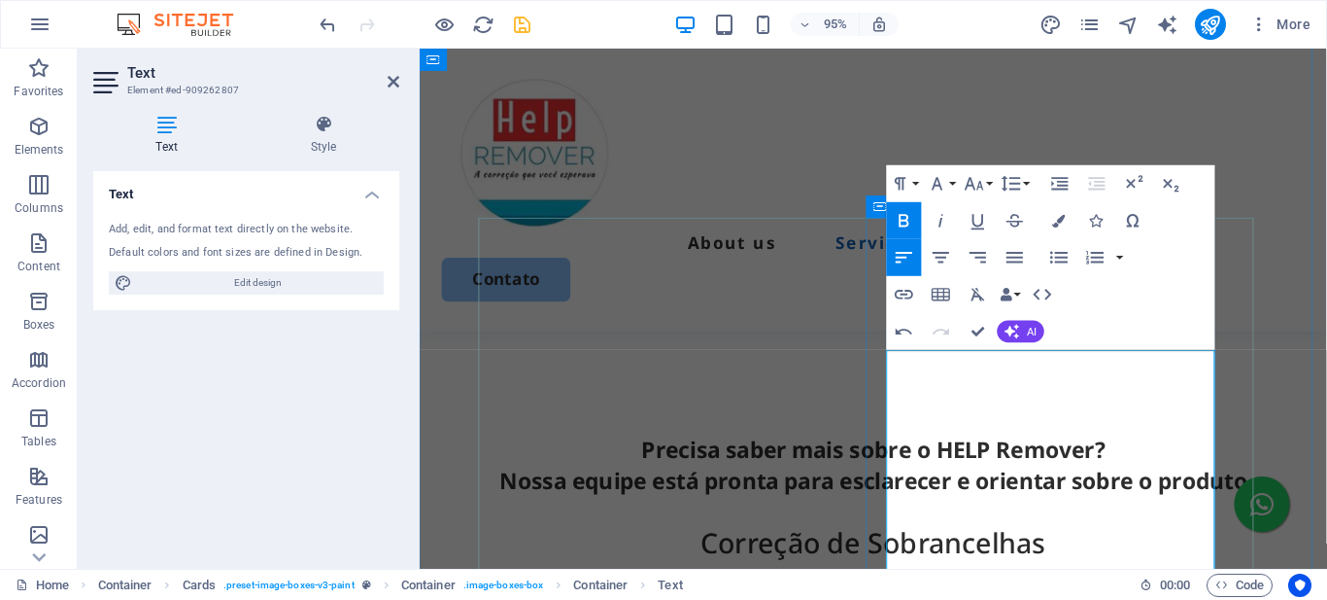
drag, startPoint x: 1019, startPoint y: 499, endPoint x: 907, endPoint y: 374, distance: 168.6
click at [984, 187] on icon "button" at bounding box center [975, 183] width 22 height 22
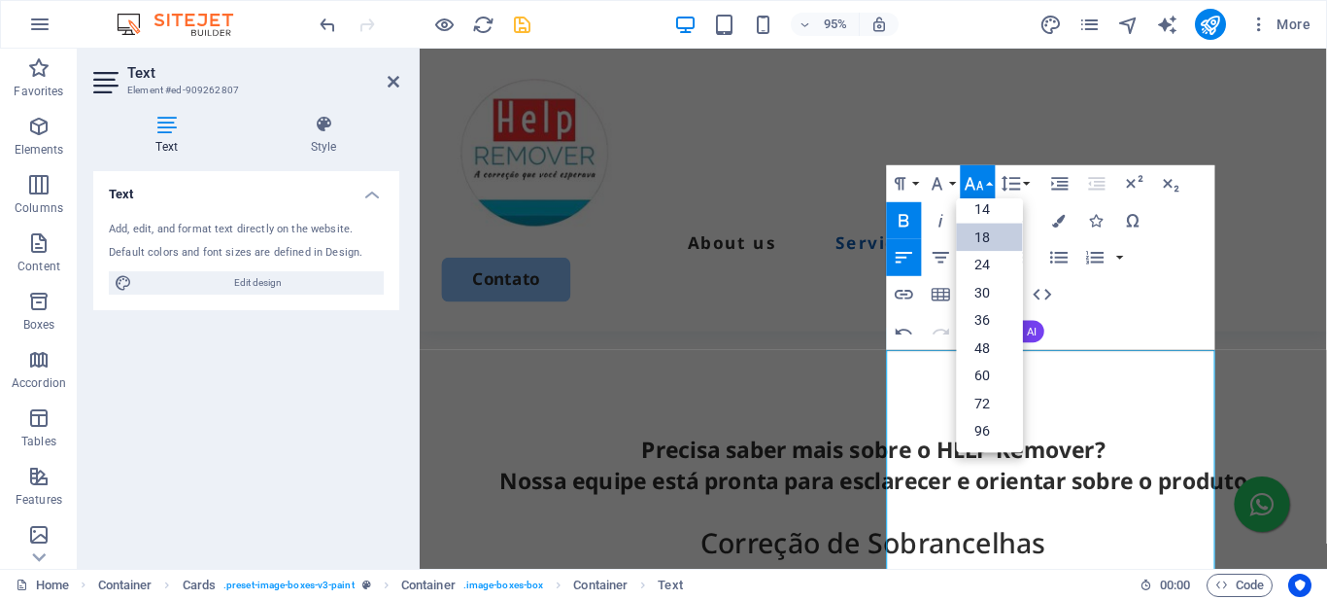
scroll to position [156, 0]
click at [993, 209] on link "14" at bounding box center [990, 209] width 66 height 28
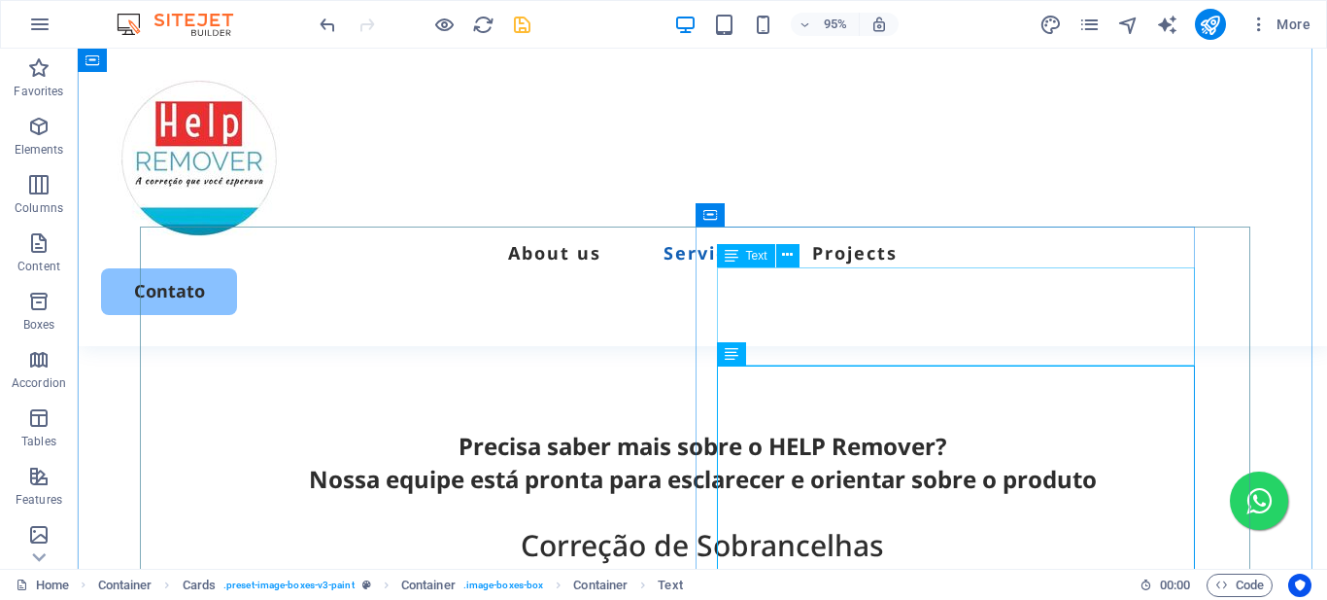
scroll to position [1659, 0]
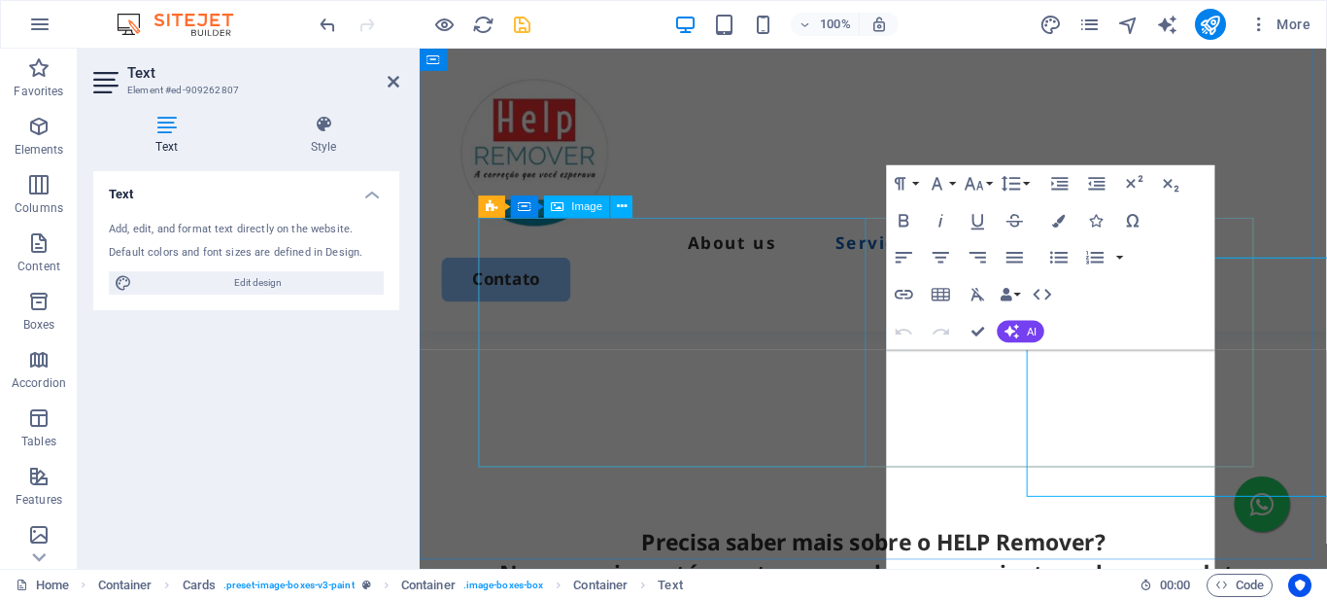
scroll to position [1756, 0]
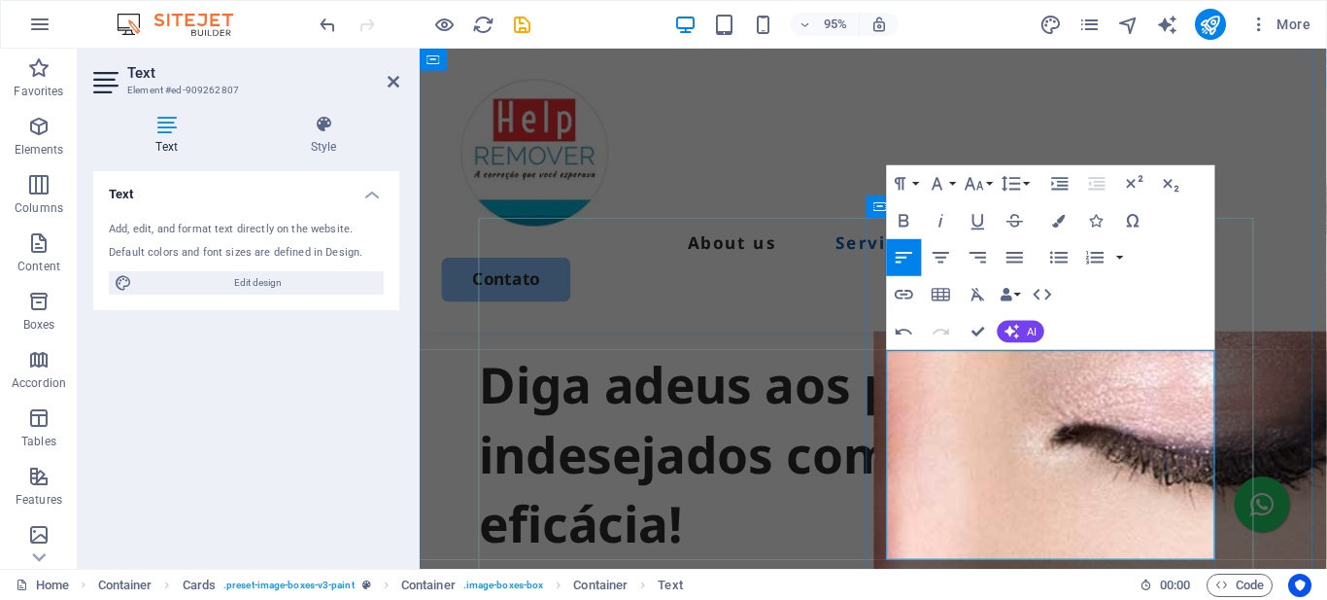
scroll to position [1756, 0]
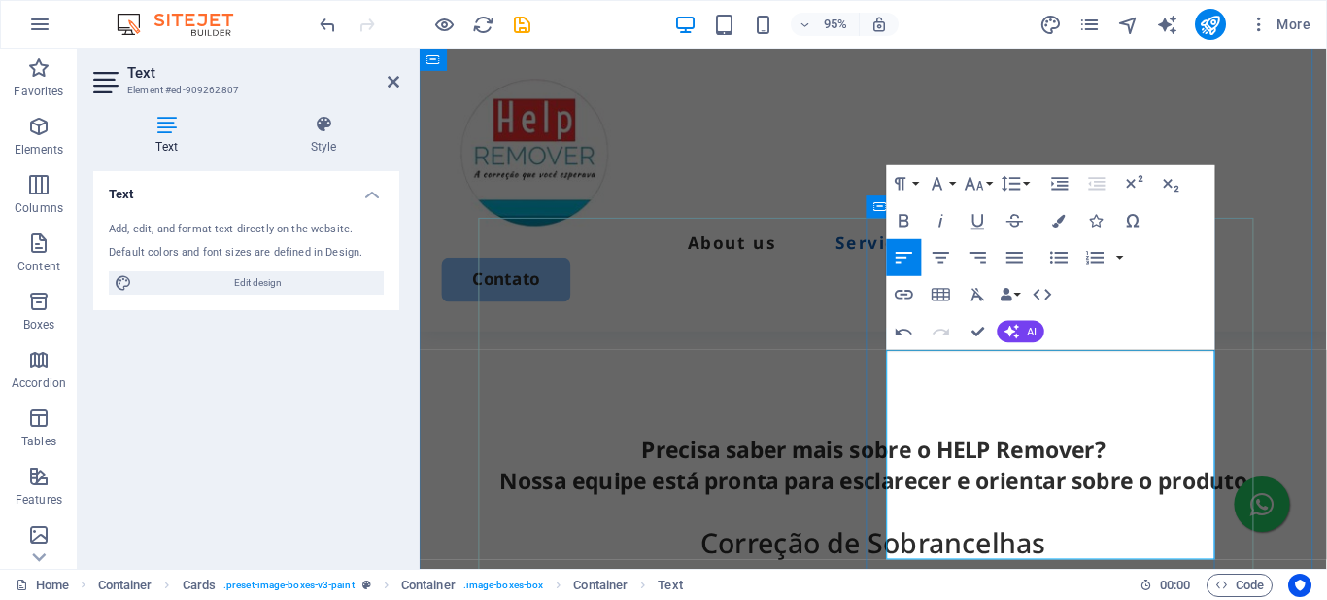
click at [1028, 183] on button "Line Height" at bounding box center [1015, 183] width 35 height 37
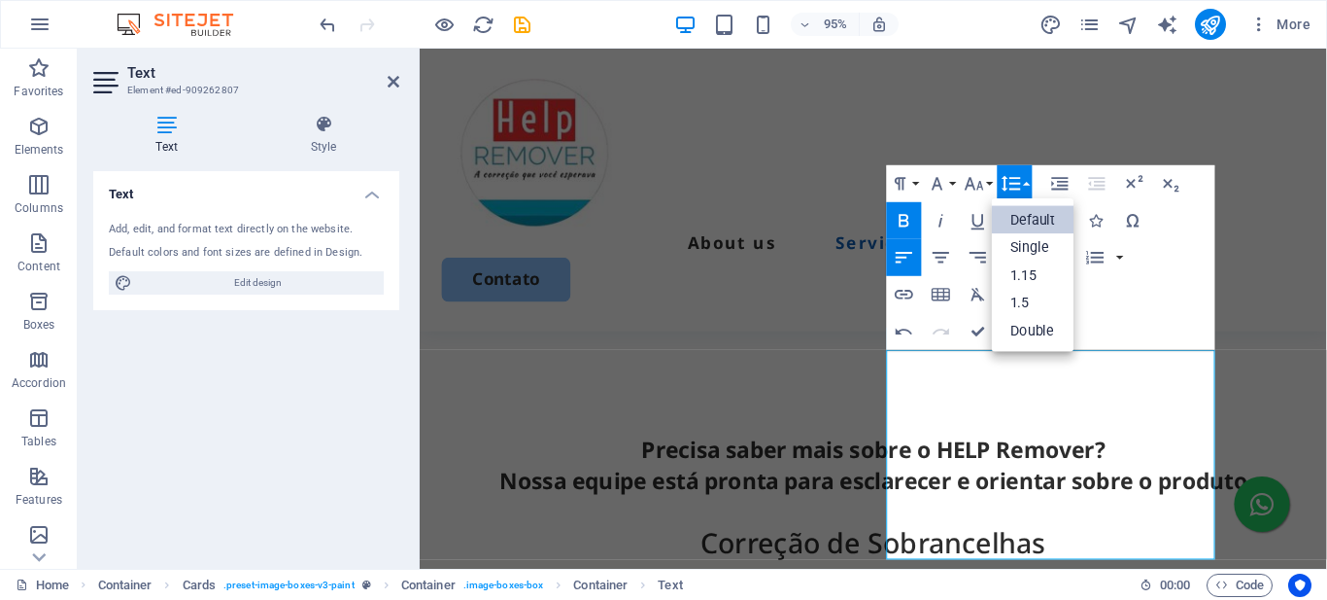
scroll to position [0, 0]
click at [1047, 246] on link "Single" at bounding box center [1033, 247] width 83 height 28
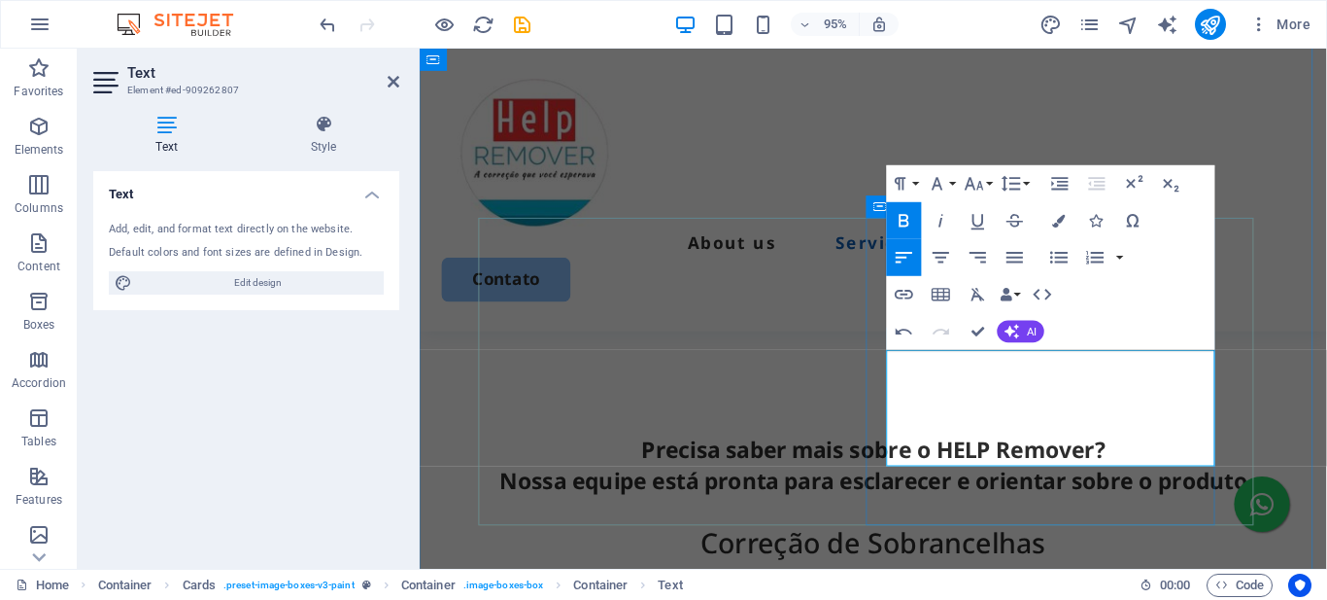
drag, startPoint x: 1058, startPoint y: 257, endPoint x: 1049, endPoint y: 262, distance: 10.5
click at [1057, 257] on icon "button" at bounding box center [1058, 258] width 17 height 12
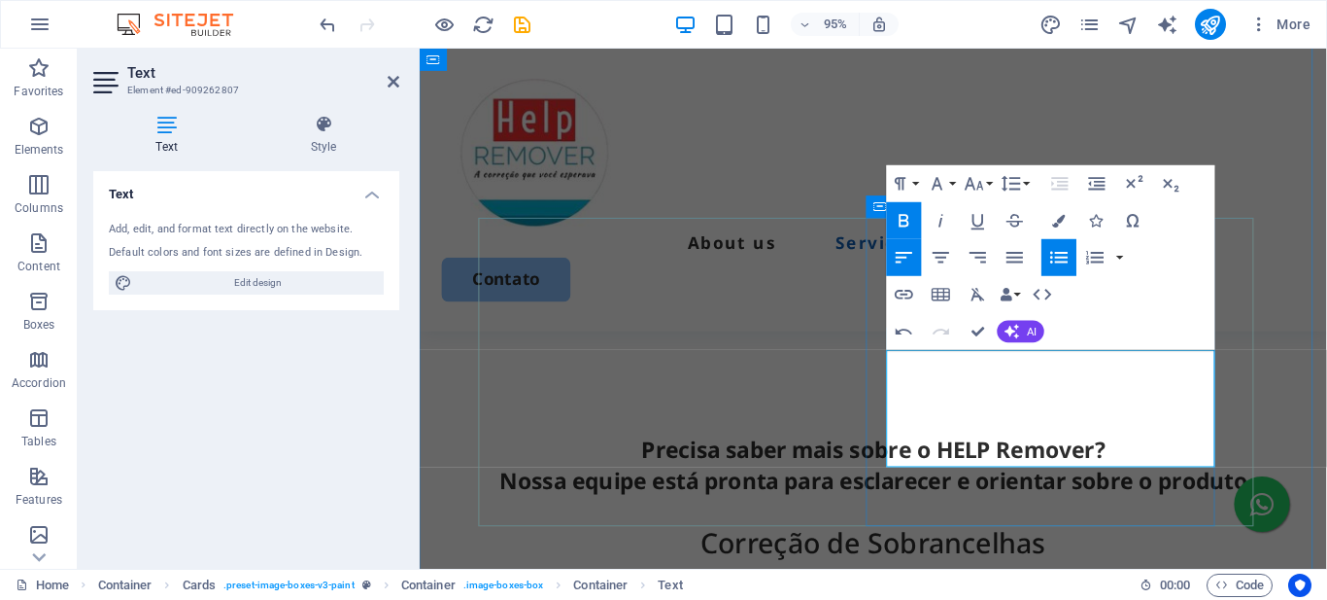
click at [1051, 256] on icon "button" at bounding box center [1059, 257] width 22 height 22
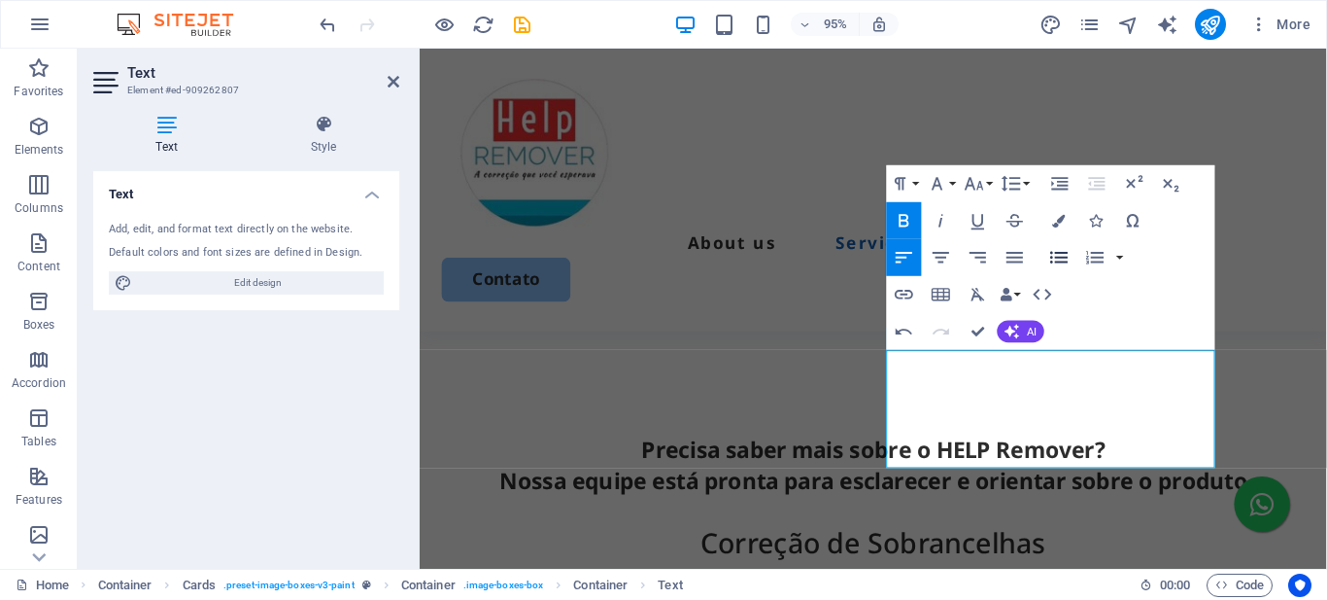
click at [1058, 257] on icon "button" at bounding box center [1058, 258] width 17 height 12
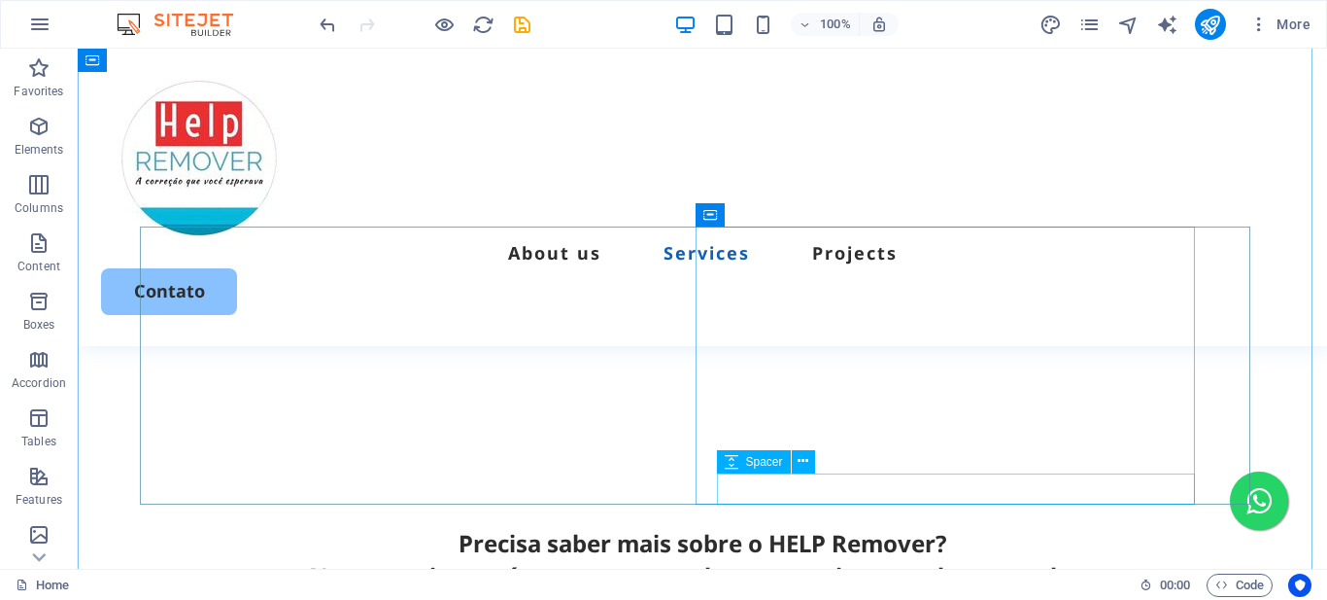
scroll to position [1562, 0]
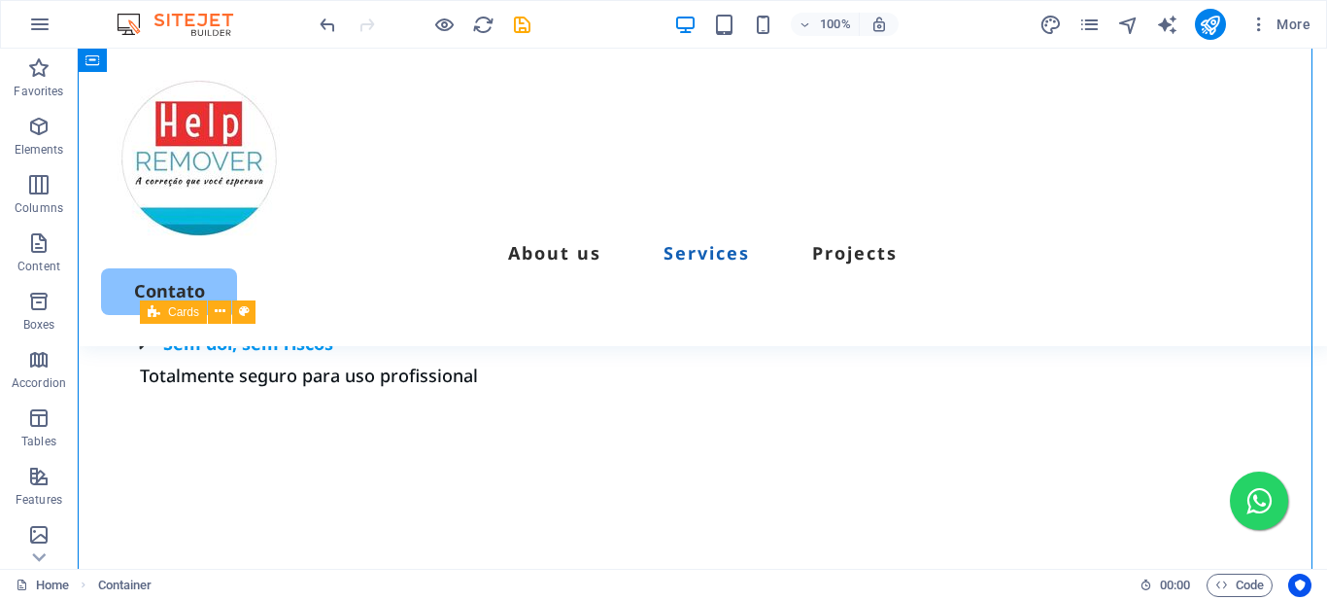
click at [155, 315] on icon at bounding box center [154, 311] width 13 height 23
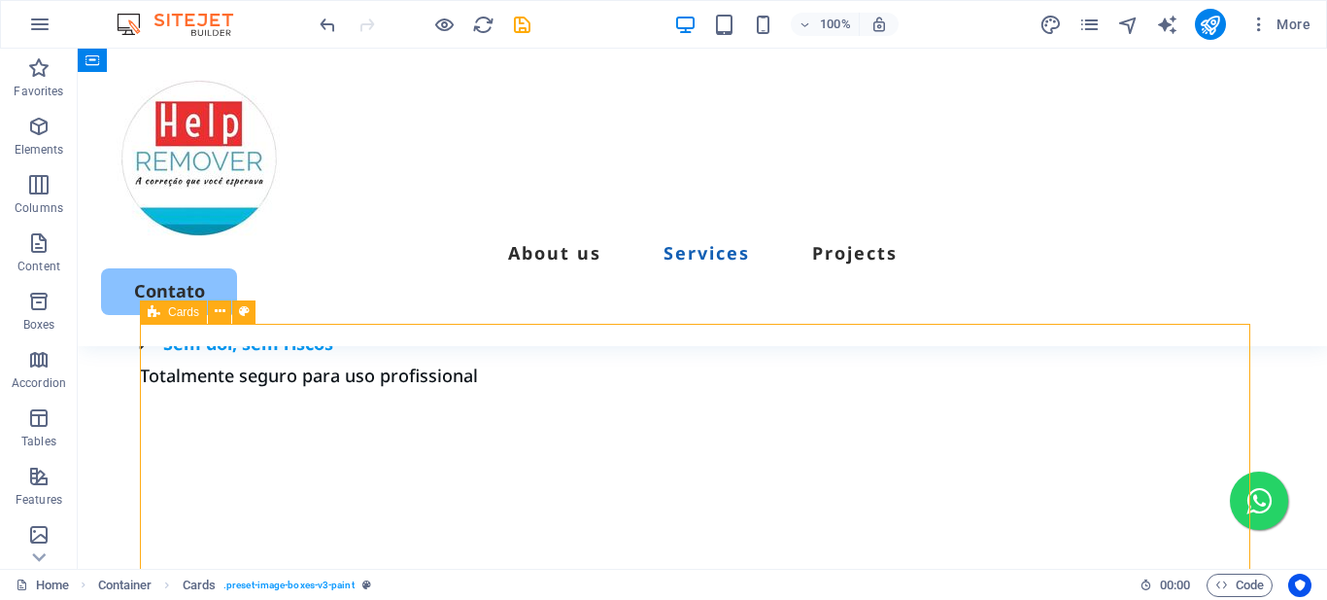
click at [155, 315] on icon at bounding box center [154, 311] width 13 height 23
select select "rem"
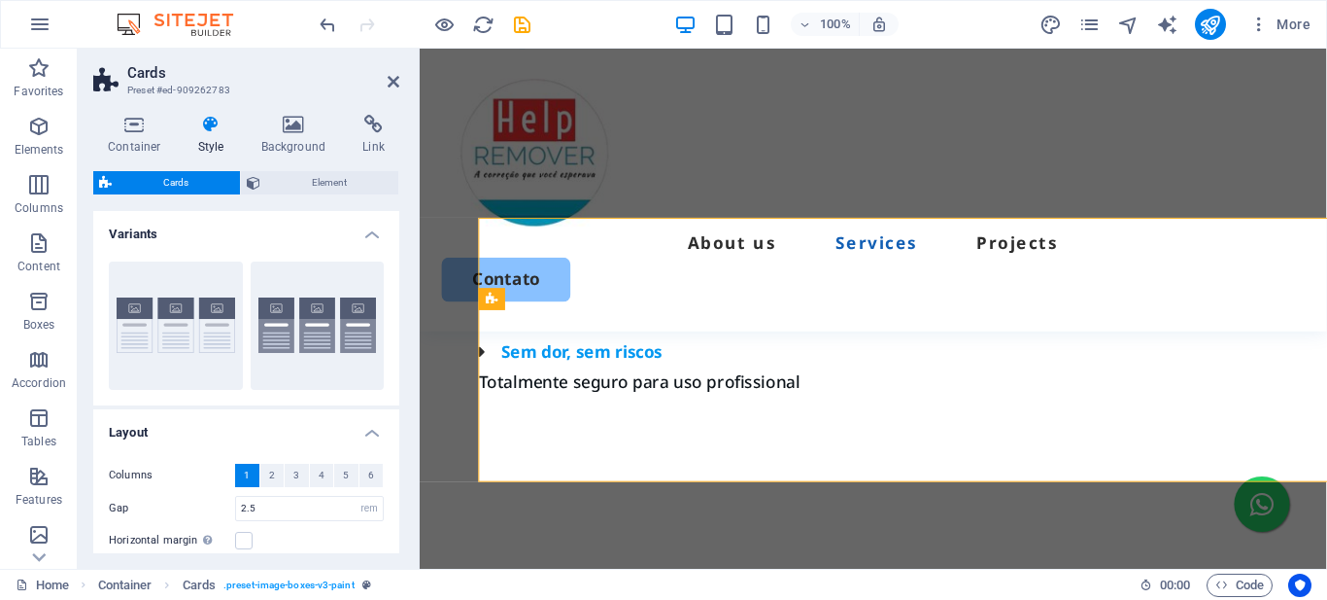
scroll to position [1659, 0]
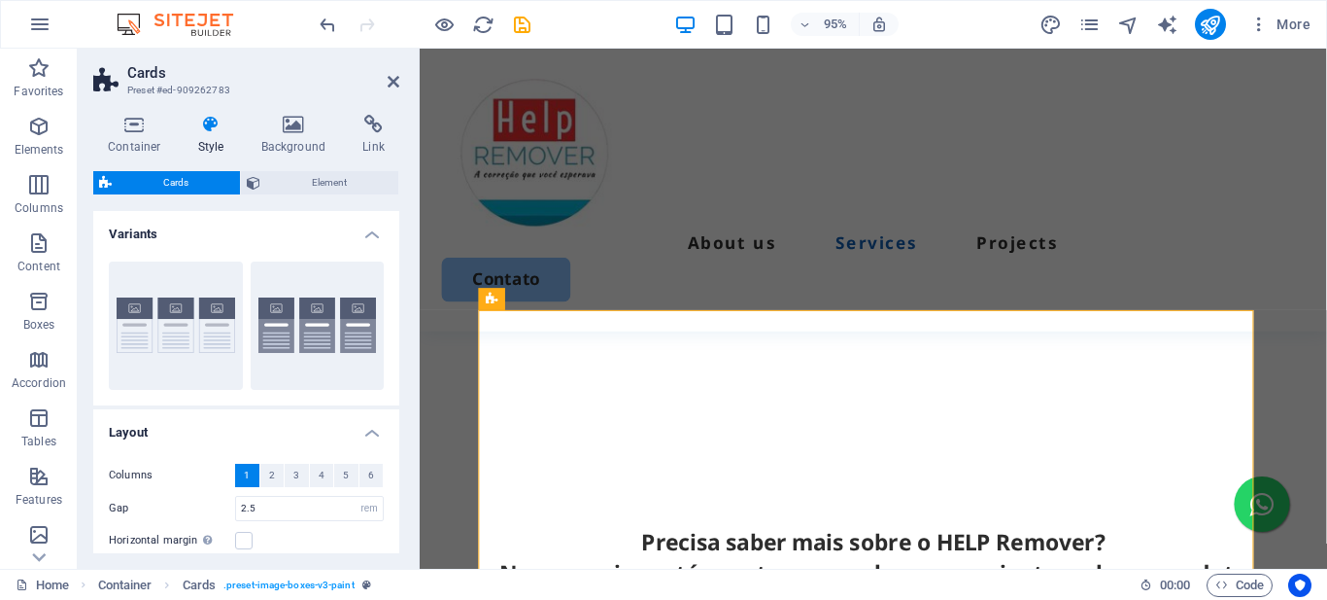
click at [211, 127] on icon at bounding box center [211, 124] width 55 height 19
click at [208, 125] on icon at bounding box center [211, 124] width 55 height 19
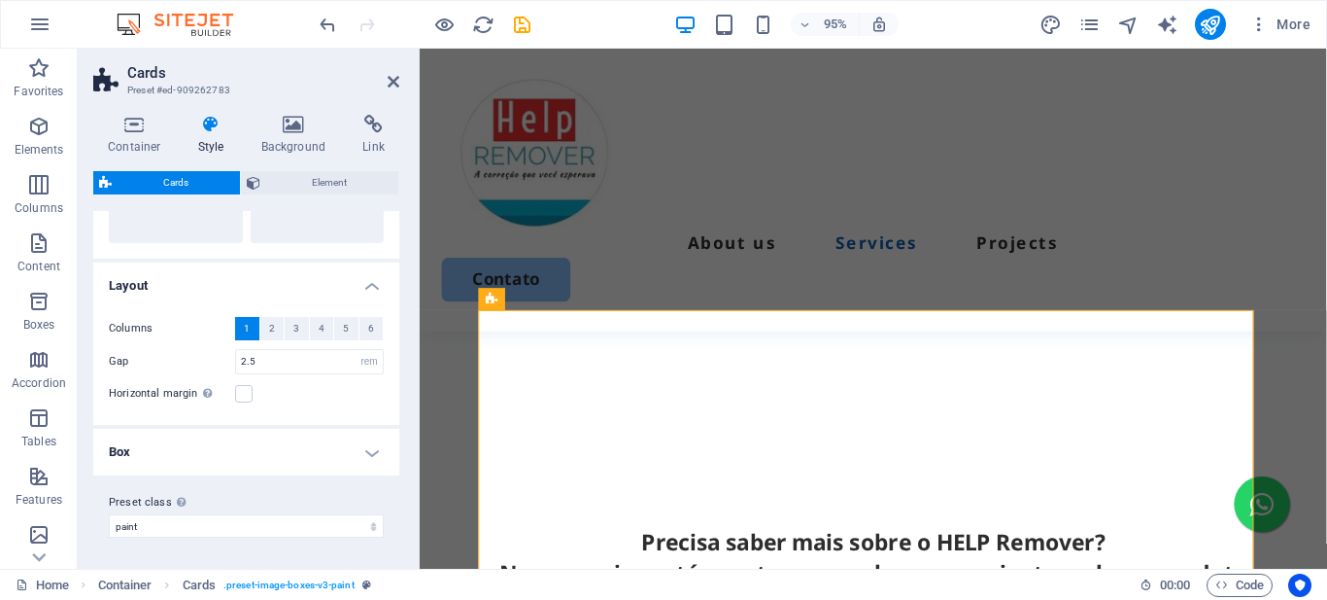
scroll to position [147, 0]
click at [319, 184] on span "Element" at bounding box center [329, 182] width 126 height 23
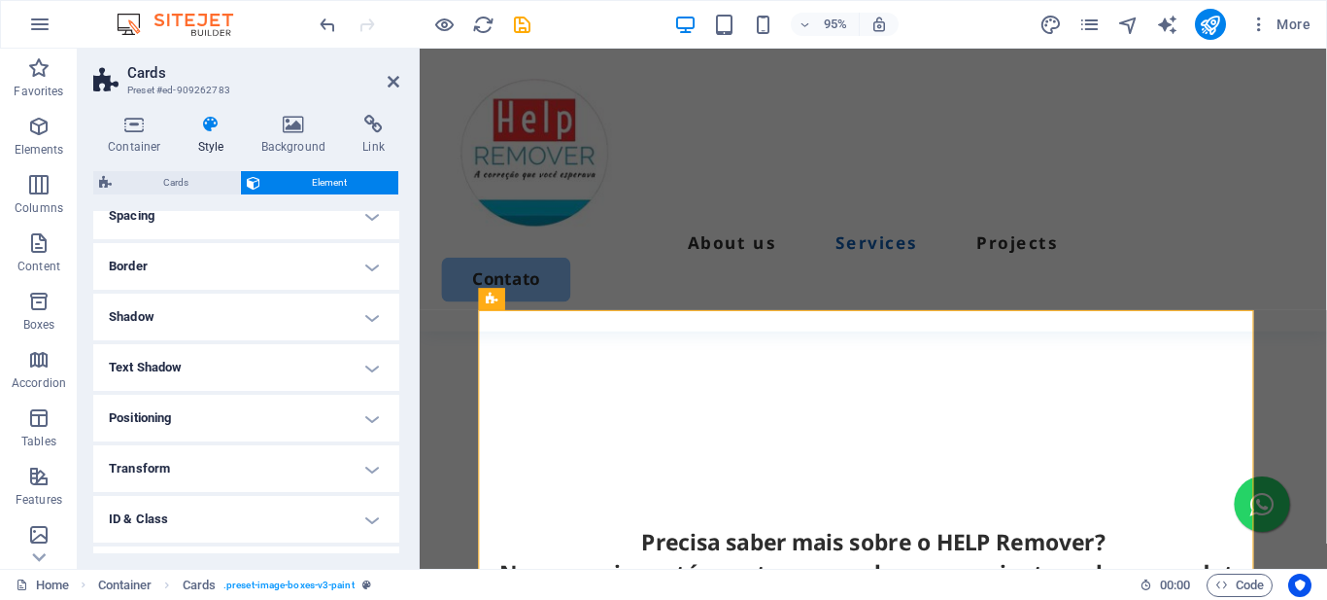
scroll to position [479, 0]
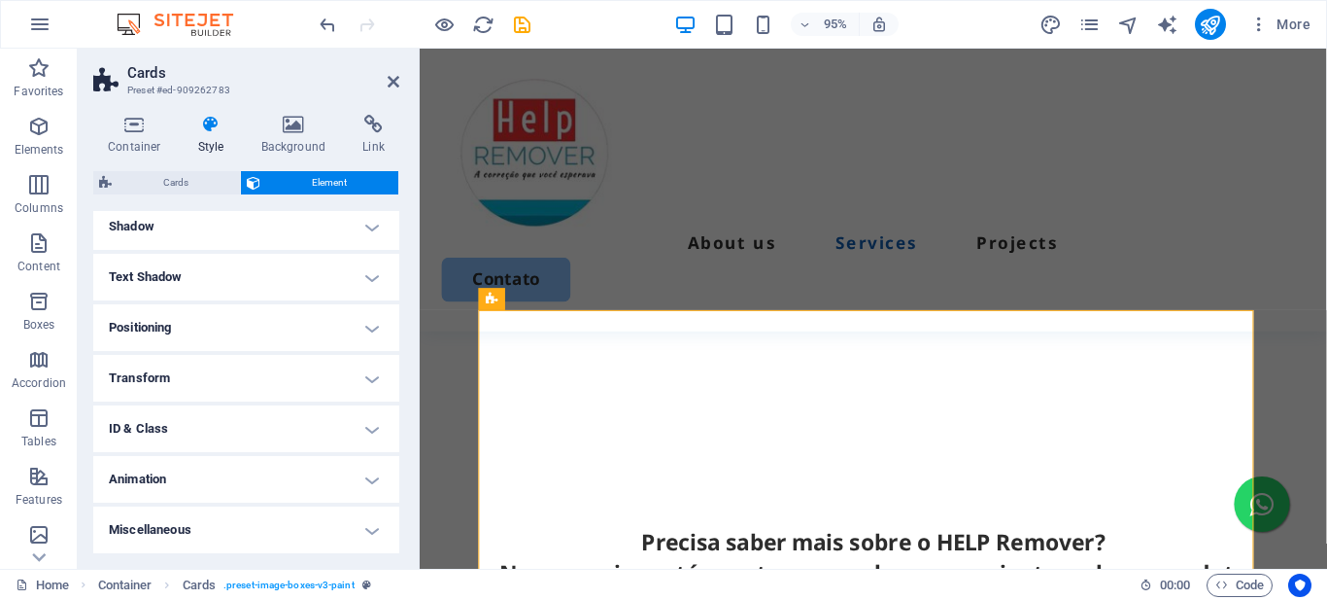
click at [189, 475] on h4 "Animation" at bounding box center [246, 479] width 306 height 47
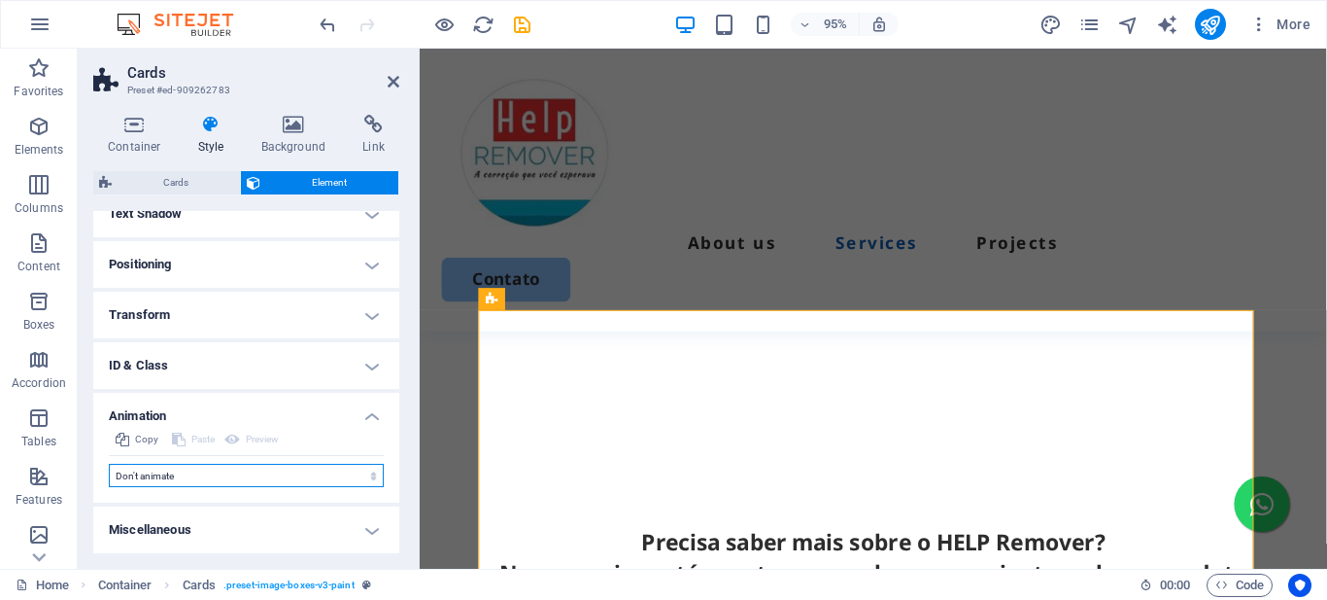
click at [235, 469] on select "Don't animate Show / Hide Slide up/down Zoom in/out Slide left to right Slide r…" at bounding box center [246, 475] width 275 height 23
select select "move-bottom-to-top"
click at [109, 464] on select "Don't animate Show / Hide Slide up/down Zoom in/out Slide left to right Slide r…" at bounding box center [246, 475] width 275 height 23
select select "scroll"
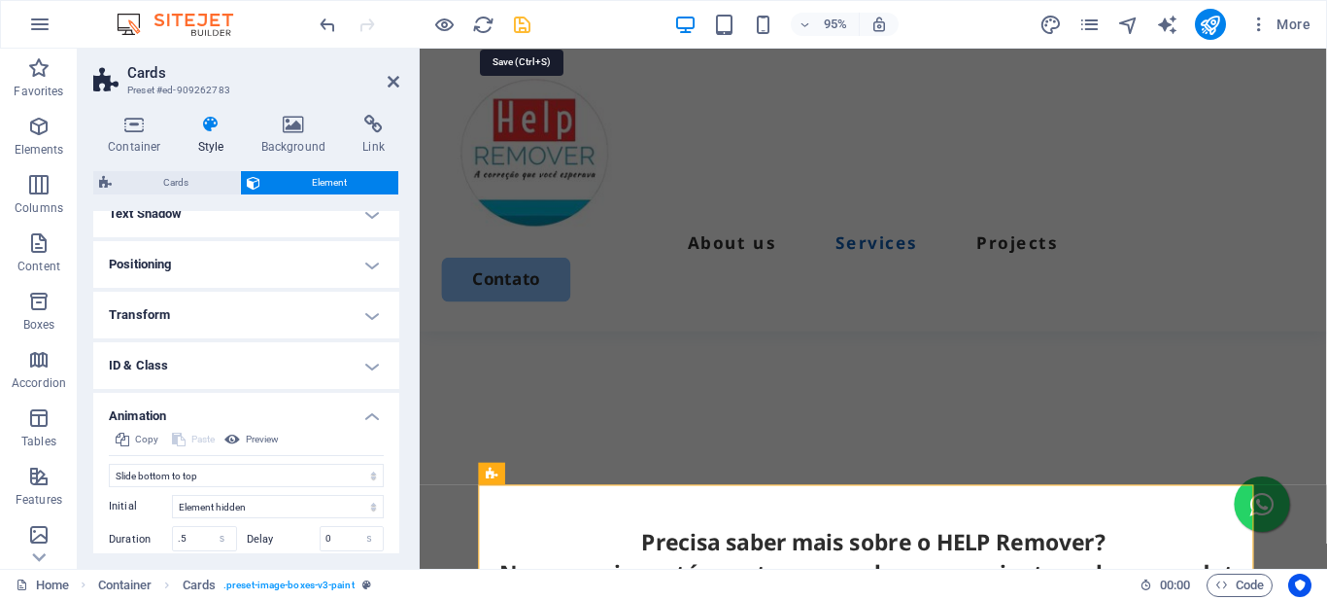
click at [518, 17] on icon "save" at bounding box center [522, 25] width 22 height 22
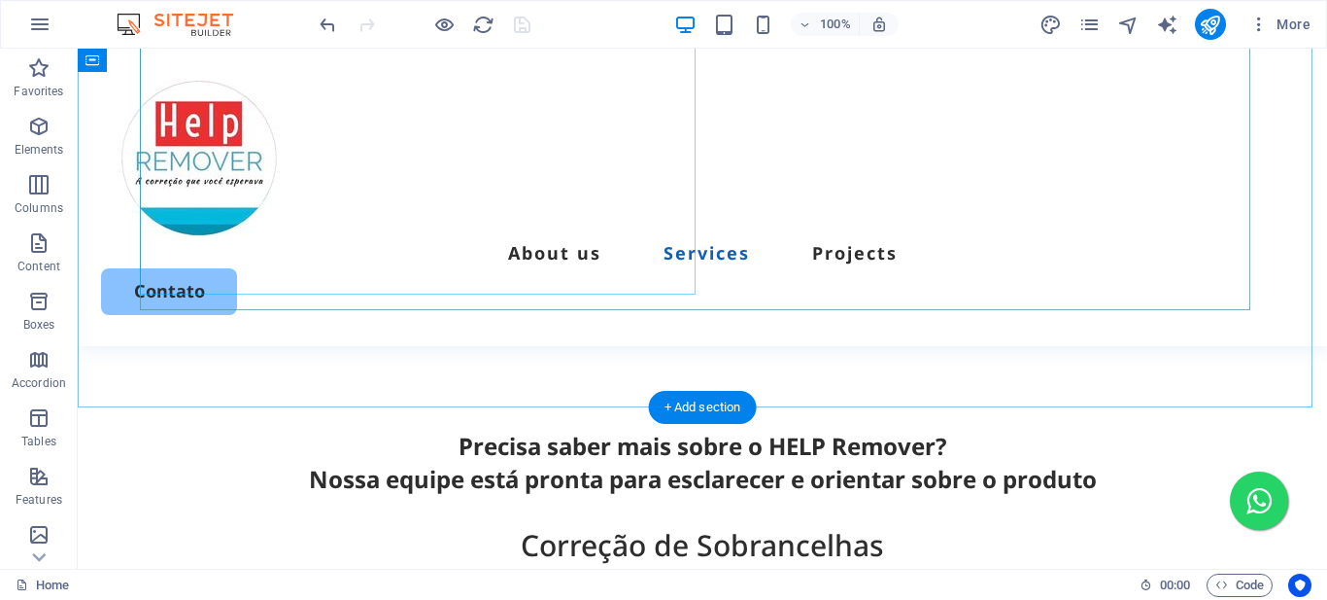
scroll to position [1853, 0]
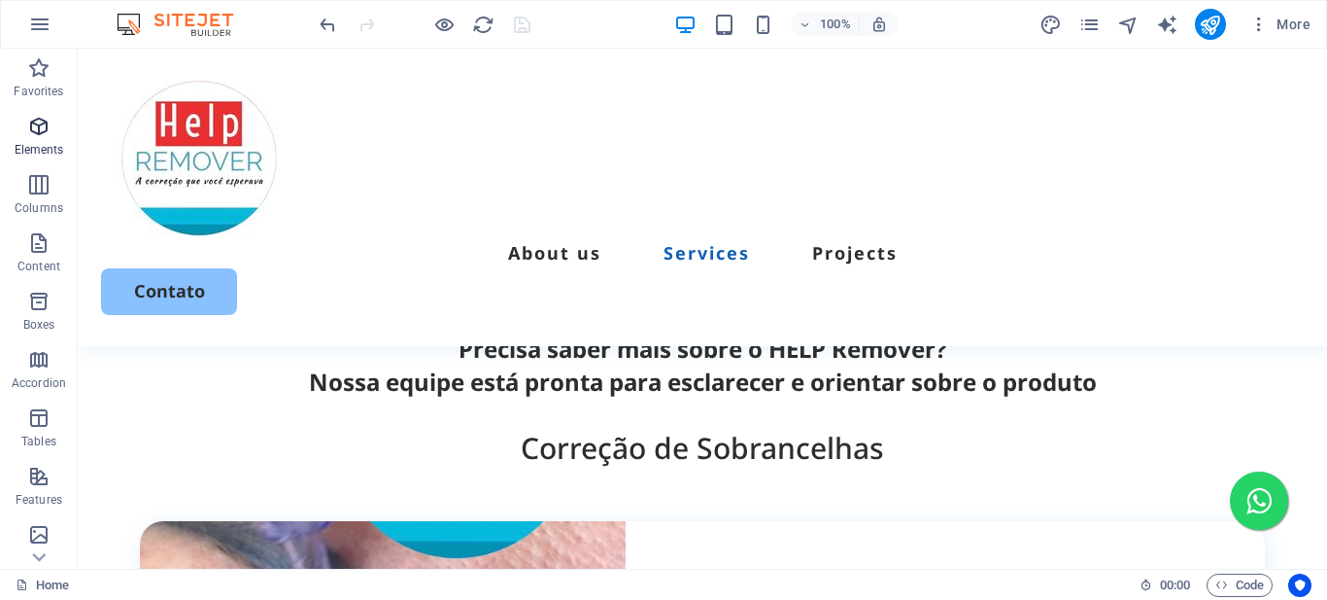
click at [43, 133] on icon "button" at bounding box center [38, 126] width 23 height 23
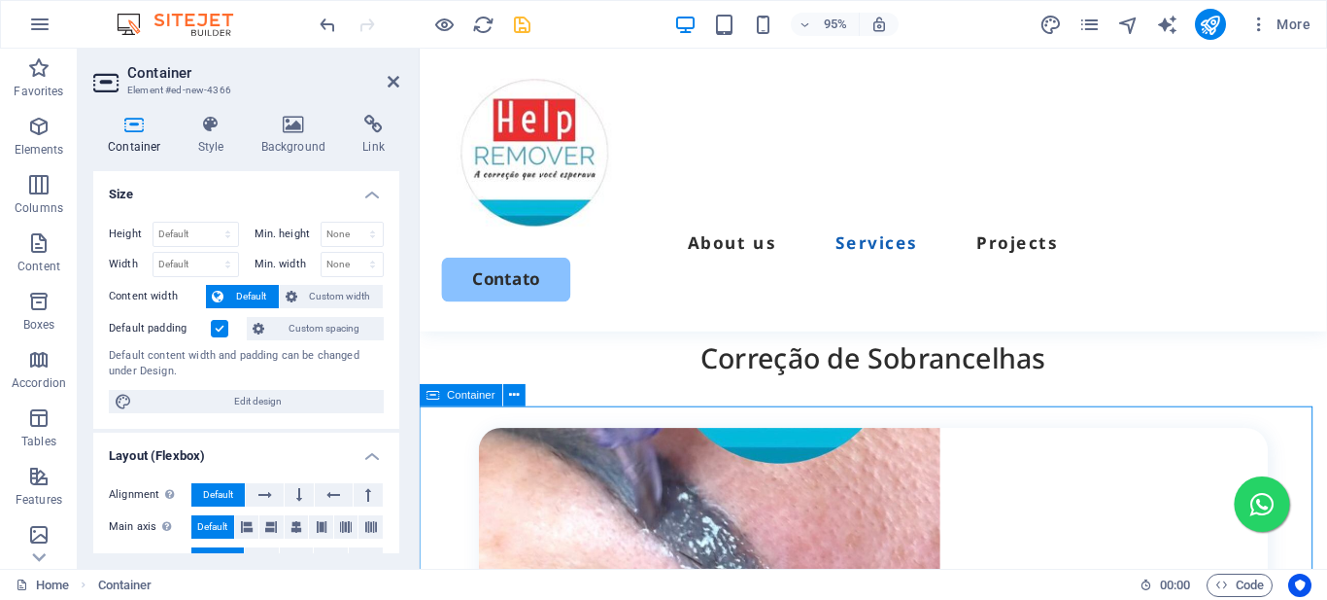
scroll to position [2047, 0]
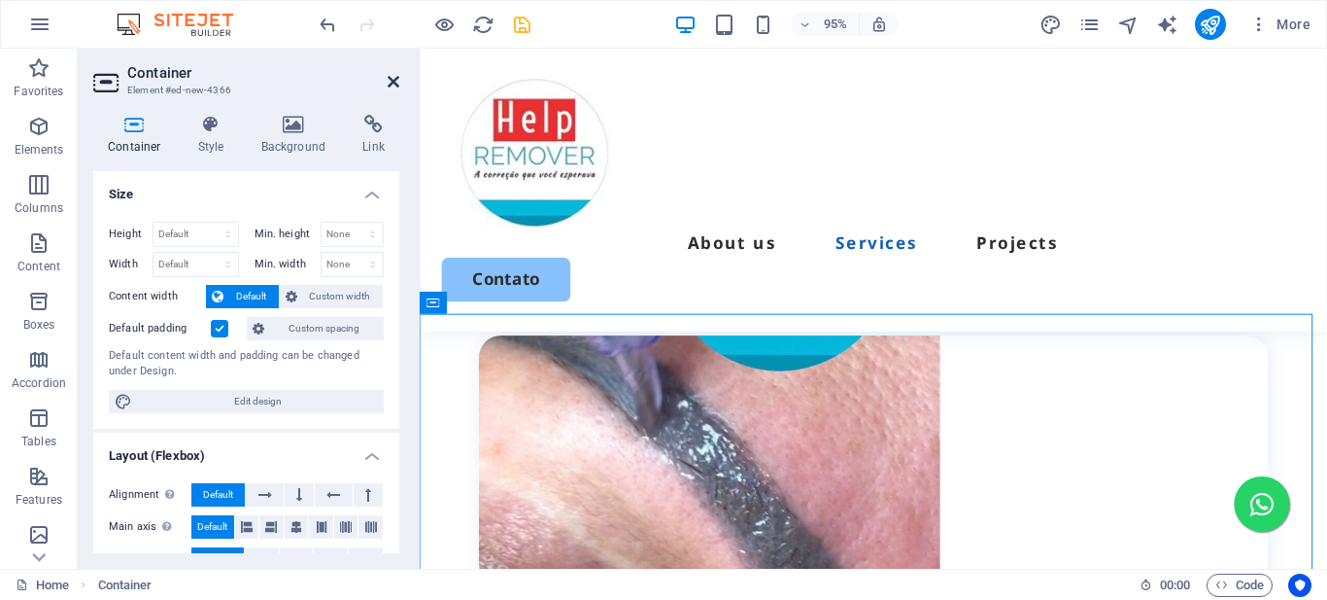
drag, startPoint x: 393, startPoint y: 79, endPoint x: 290, endPoint y: 38, distance: 110.8
click at [392, 79] on icon at bounding box center [394, 82] width 12 height 16
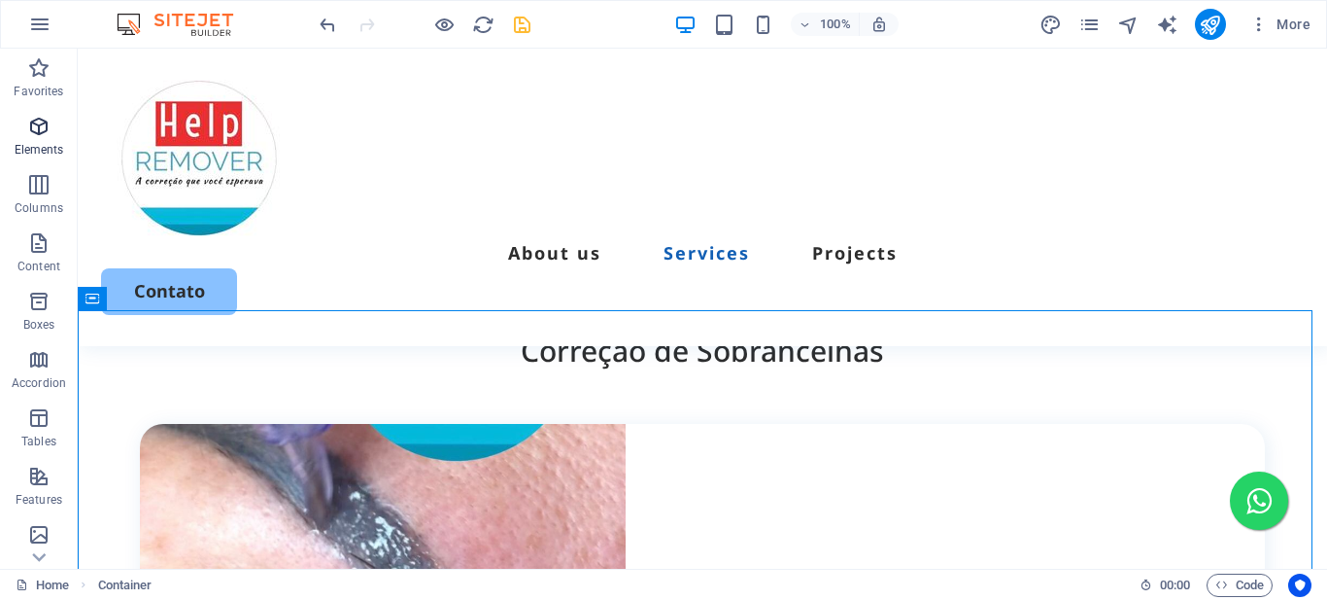
click at [40, 130] on icon "button" at bounding box center [38, 126] width 23 height 23
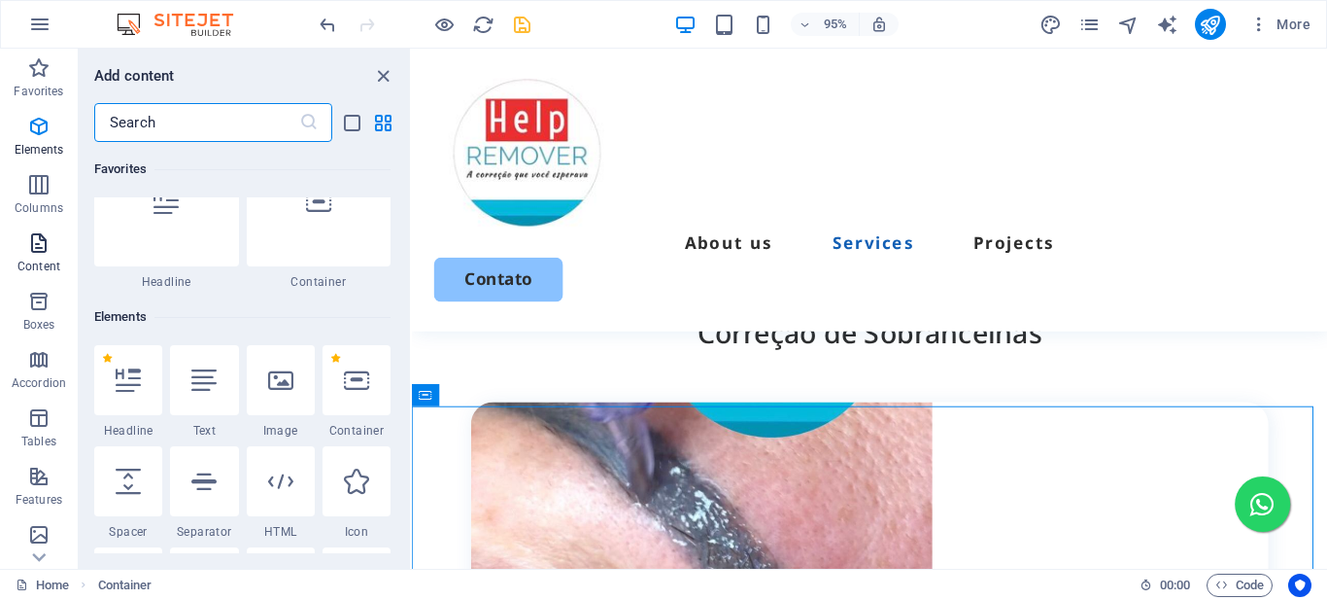
scroll to position [207, 0]
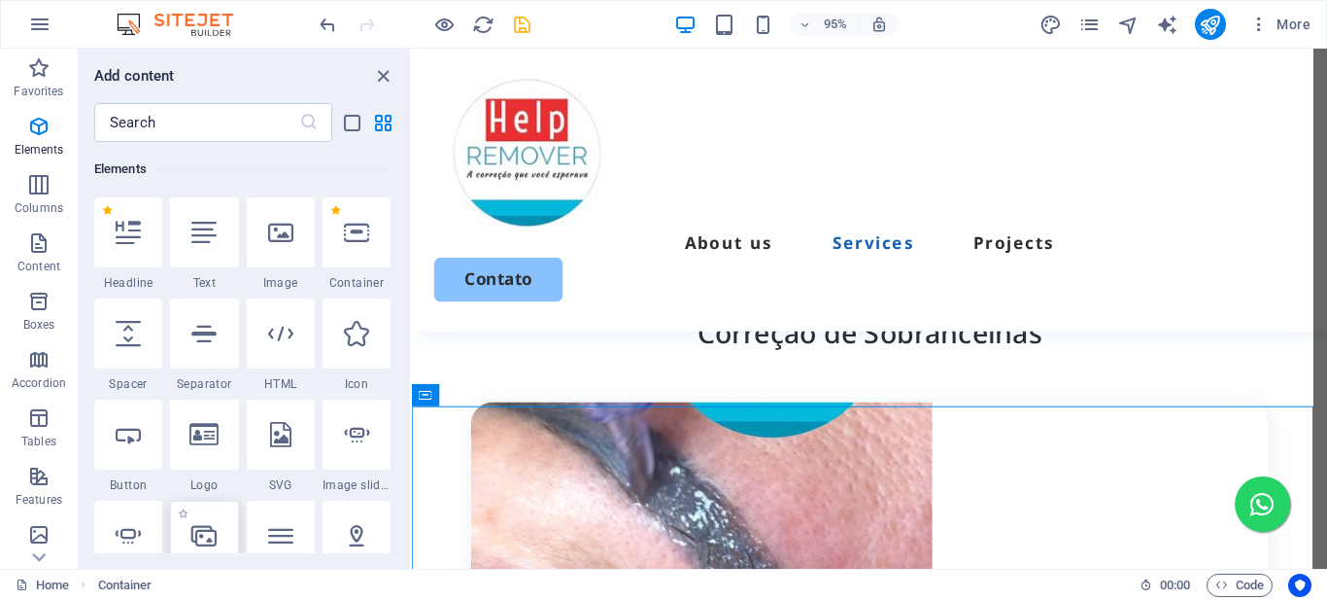
select select "4"
select select "%"
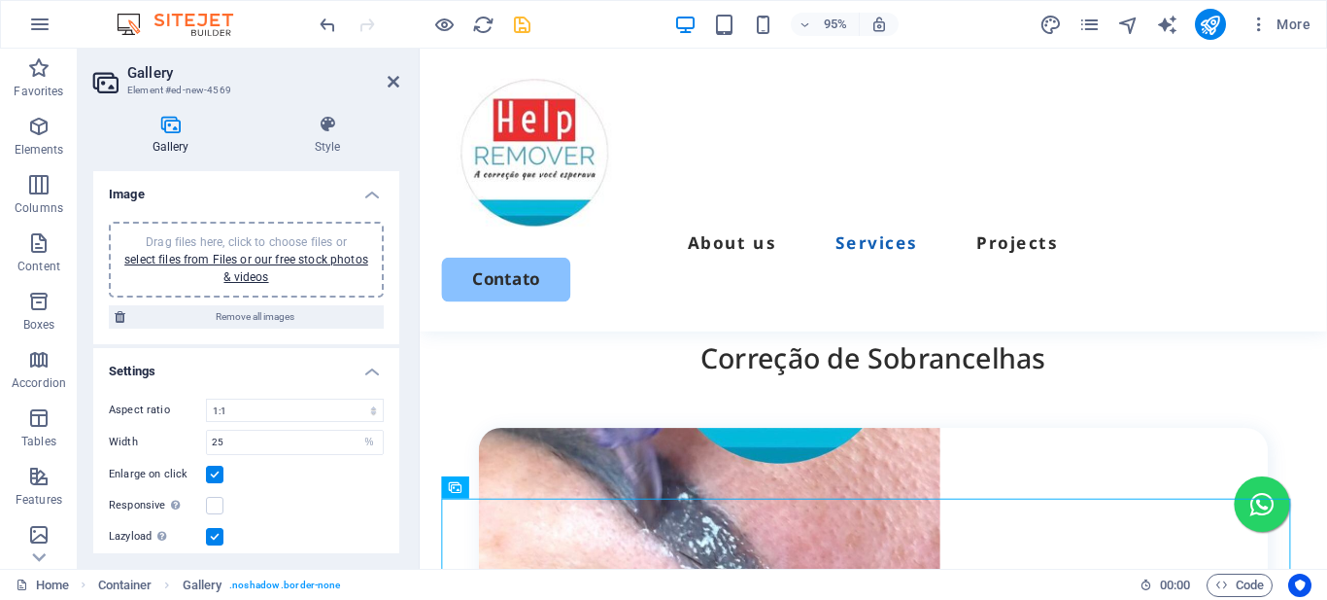
click at [253, 268] on div "Drag files here, click to choose files or select files from Files or our free s…" at bounding box center [246, 259] width 252 height 52
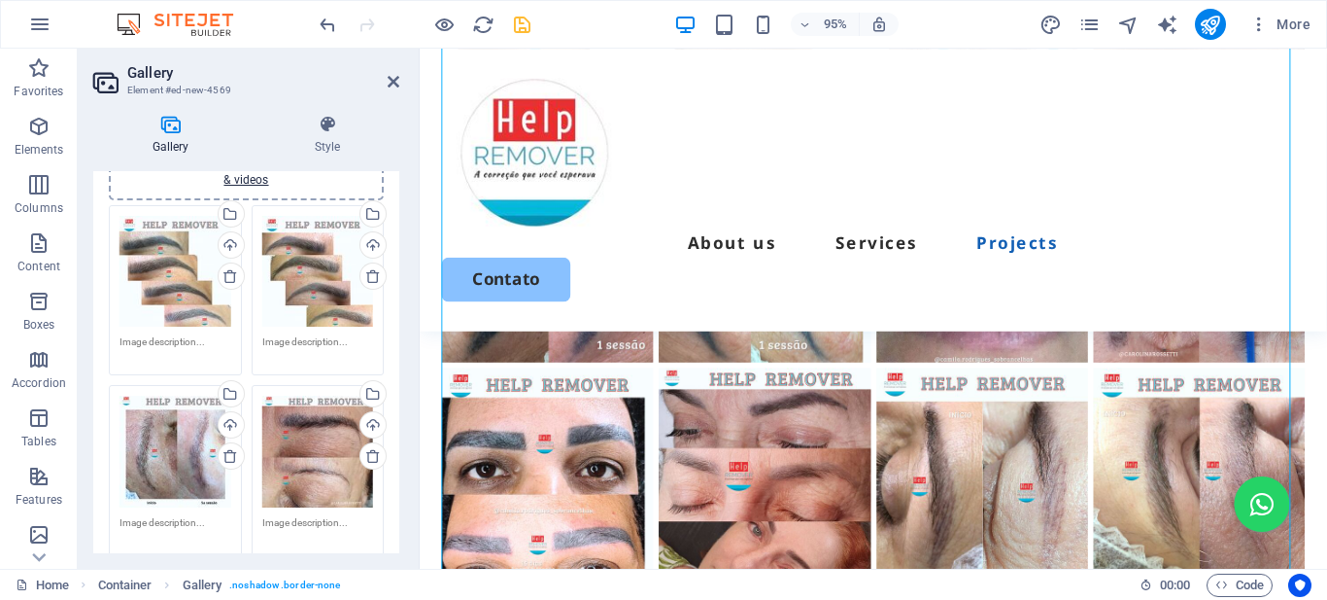
scroll to position [194, 0]
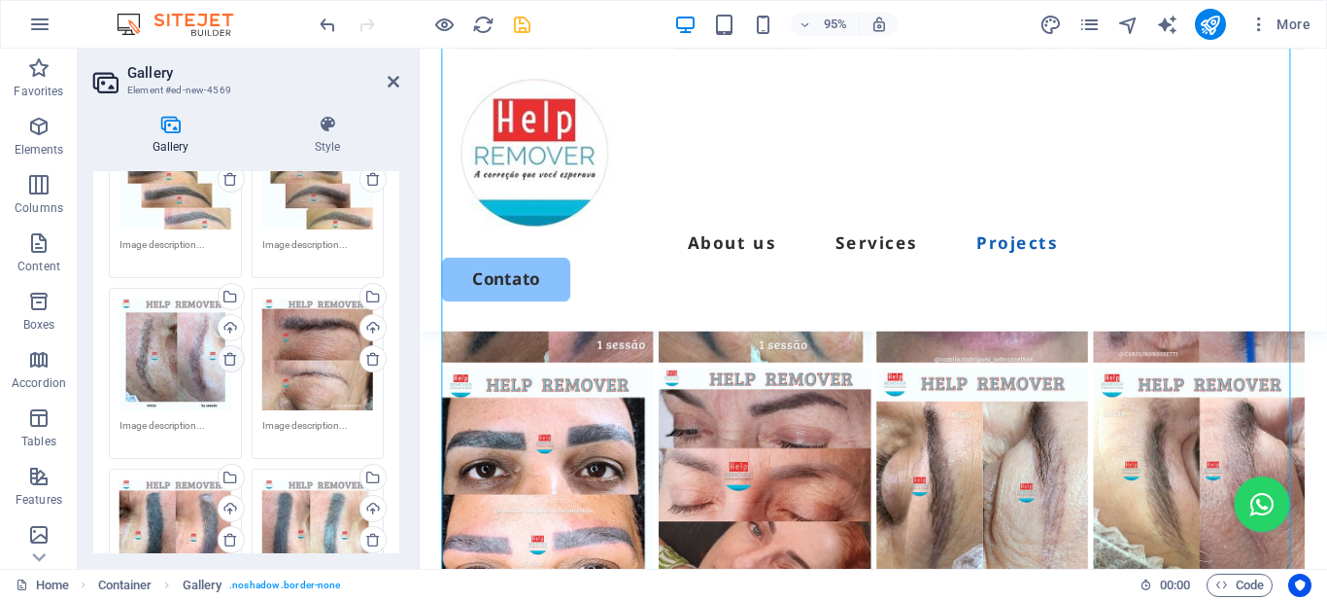
click at [225, 360] on icon at bounding box center [231, 359] width 16 height 16
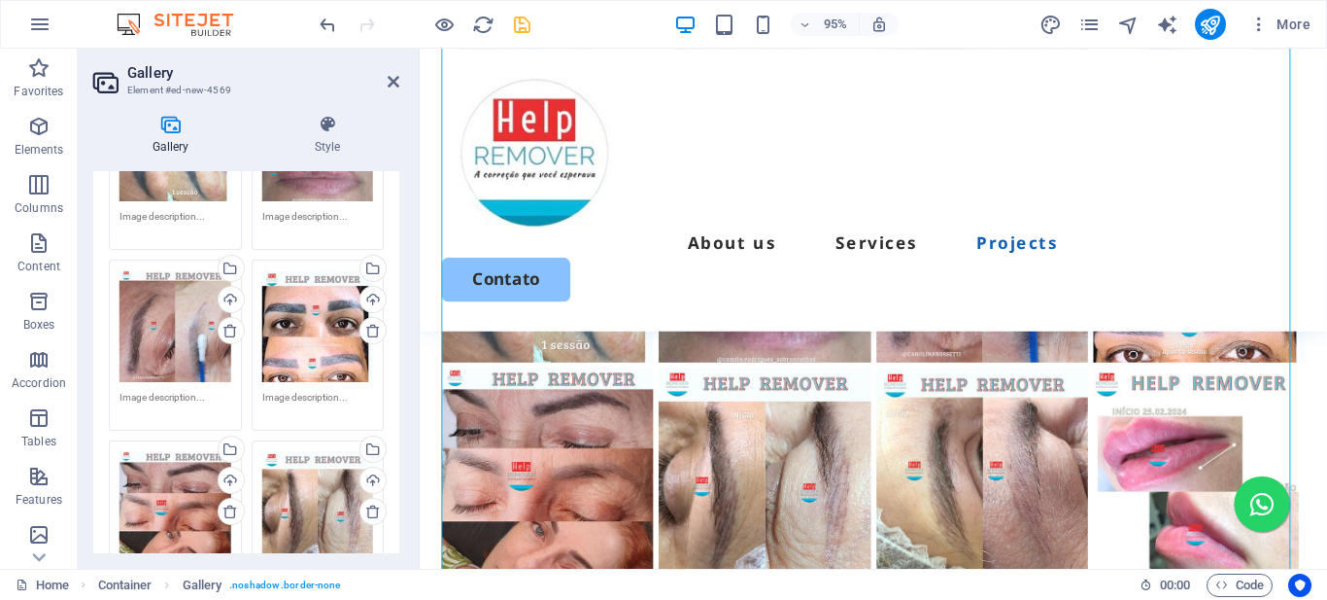
scroll to position [680, 0]
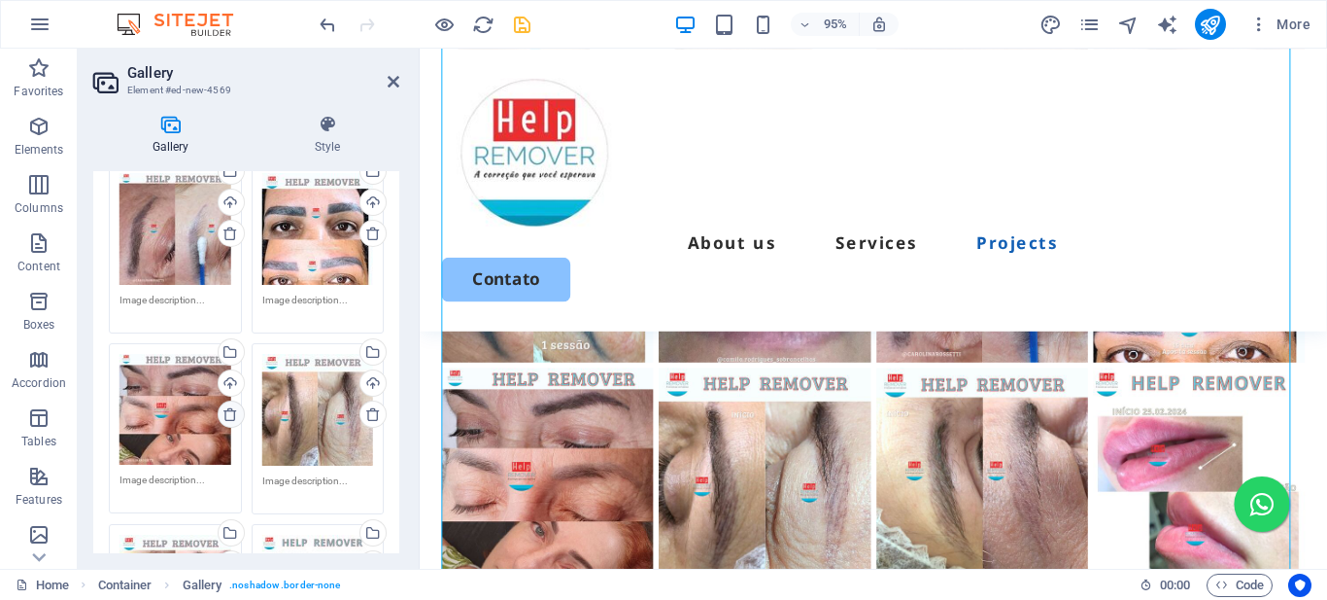
click at [230, 406] on icon at bounding box center [231, 414] width 16 height 16
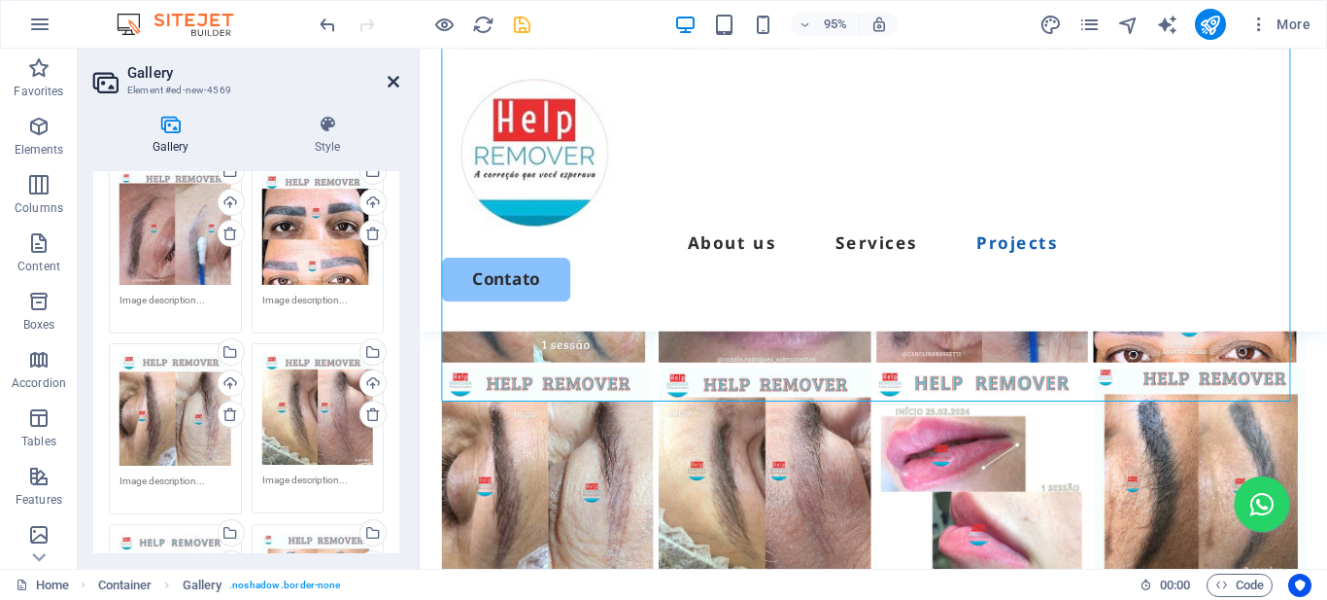
click at [394, 74] on icon at bounding box center [394, 82] width 12 height 16
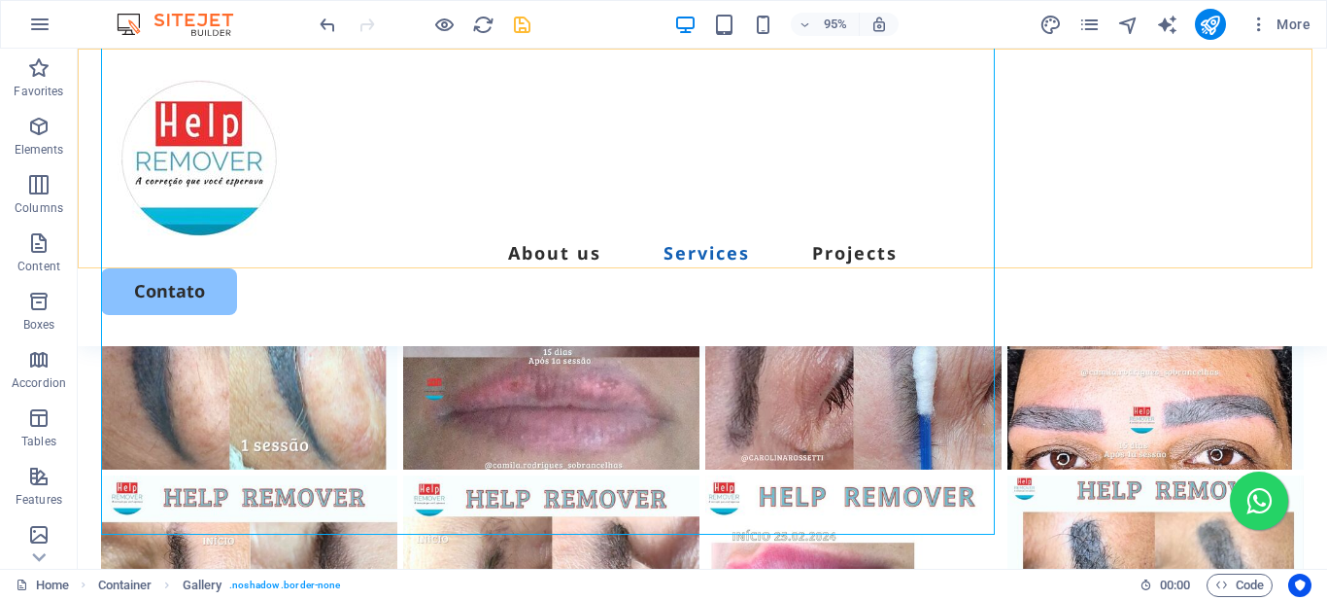
scroll to position [3057, 0]
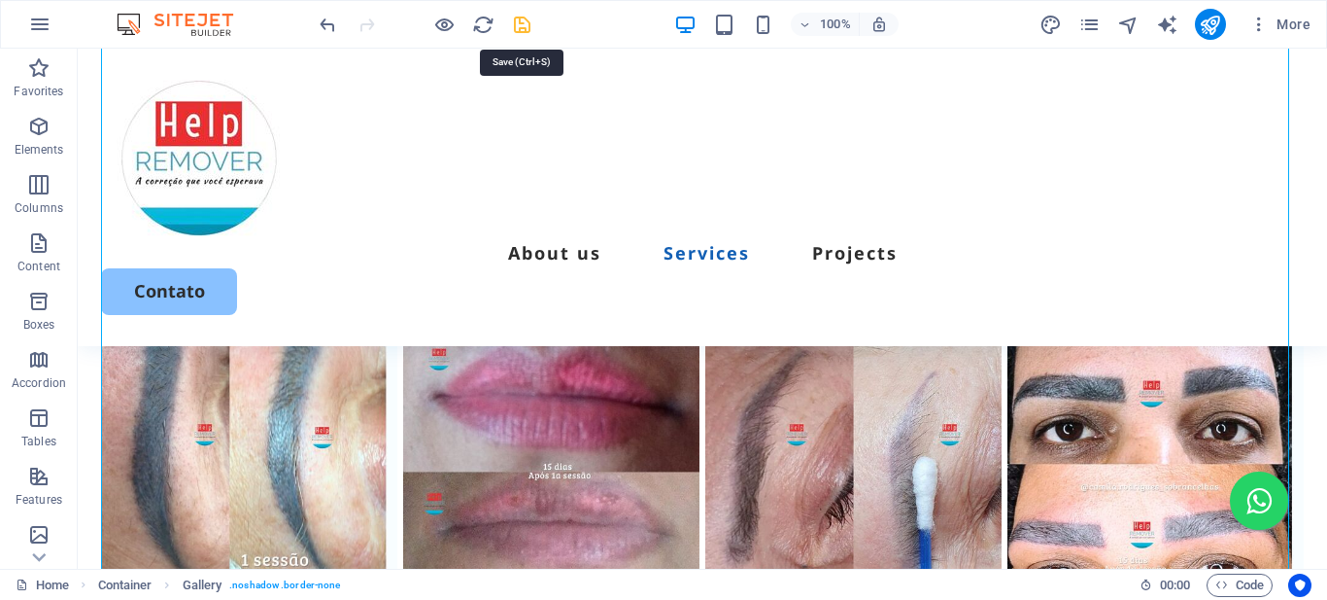
drag, startPoint x: 514, startPoint y: 22, endPoint x: 476, endPoint y: 68, distance: 59.3
click at [514, 22] on icon "save" at bounding box center [522, 25] width 22 height 22
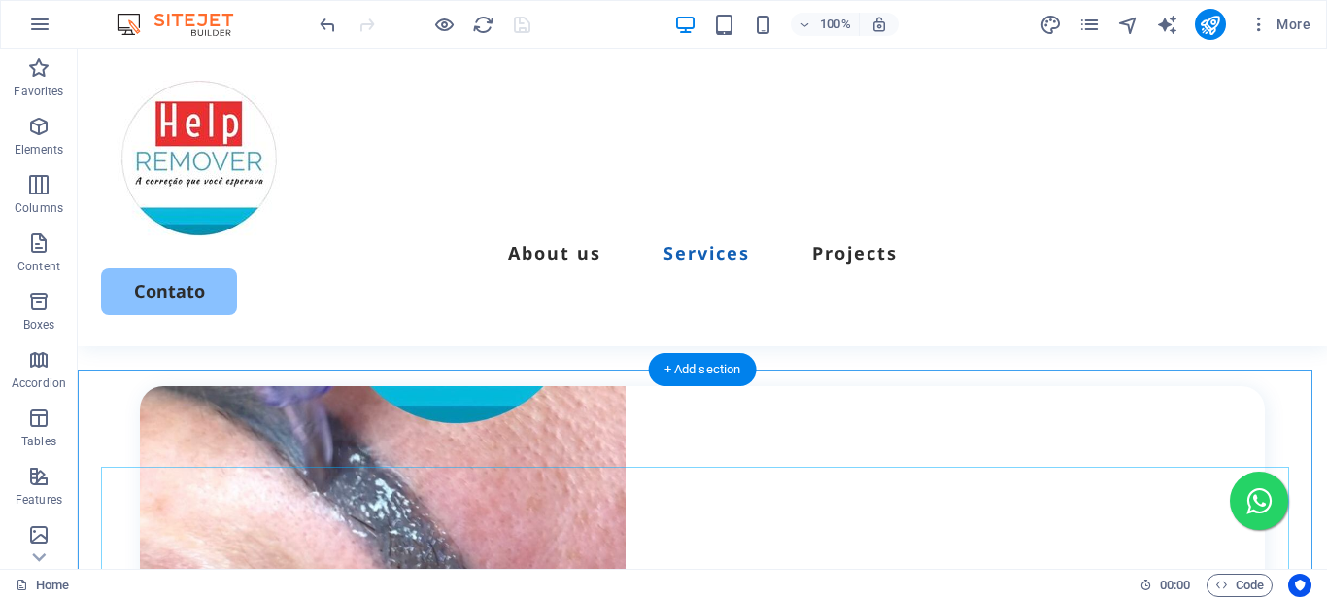
scroll to position [1891, 0]
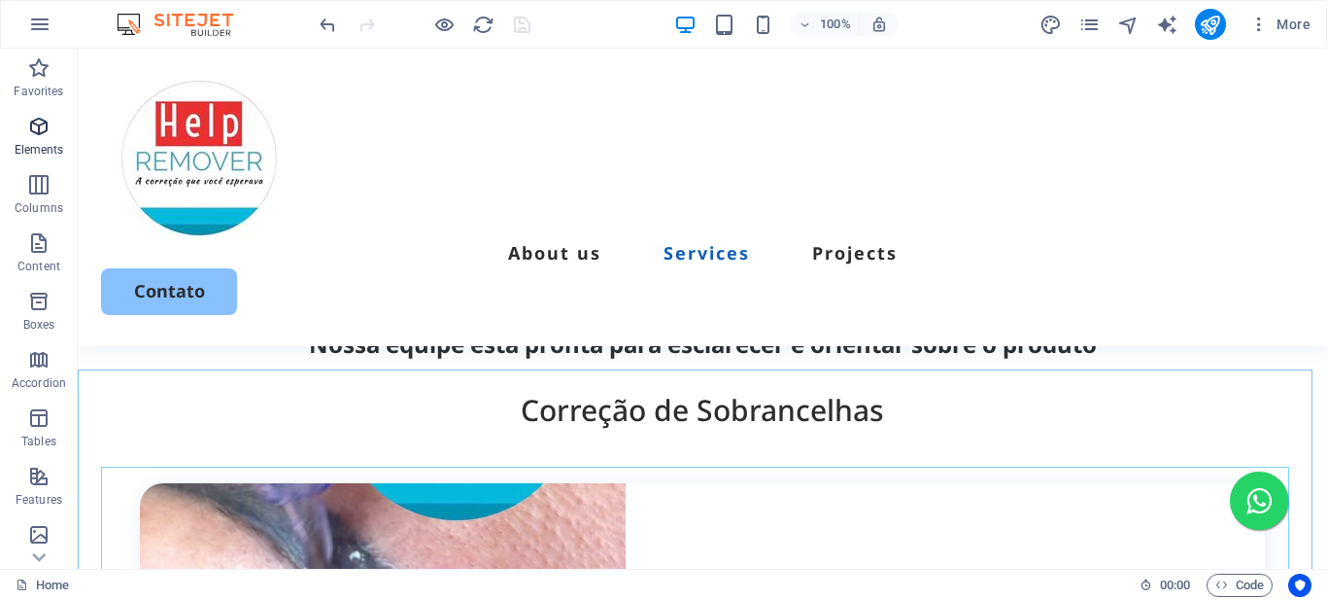
click at [34, 132] on icon "button" at bounding box center [38, 126] width 23 height 23
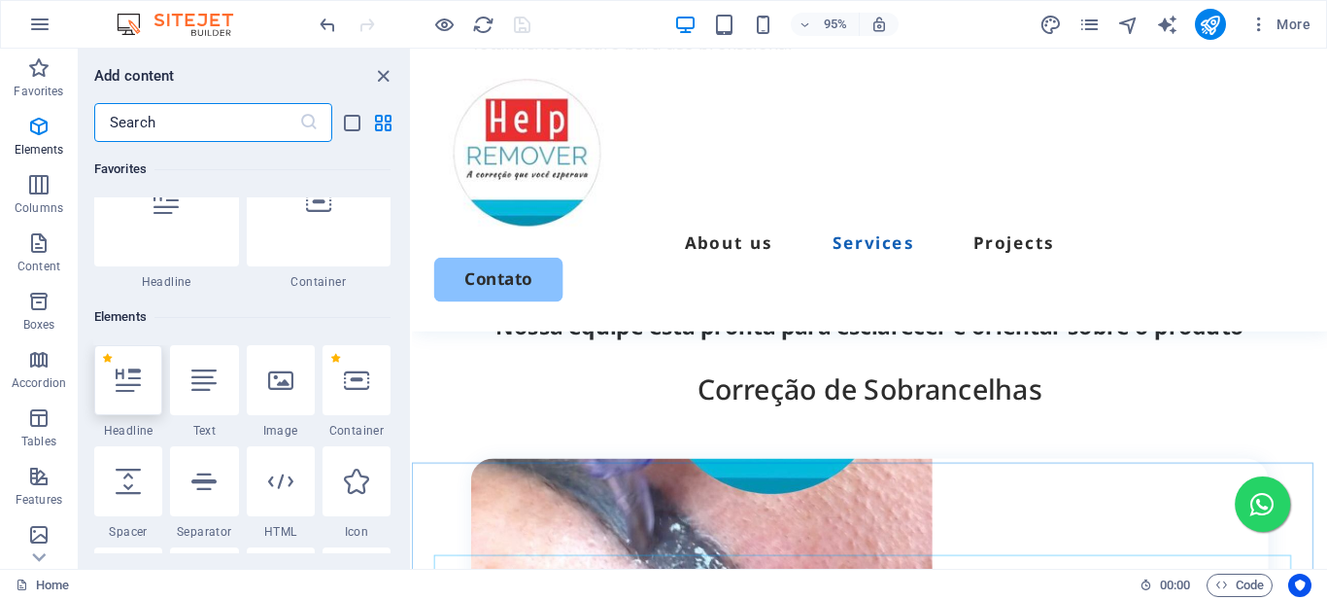
scroll to position [207, 0]
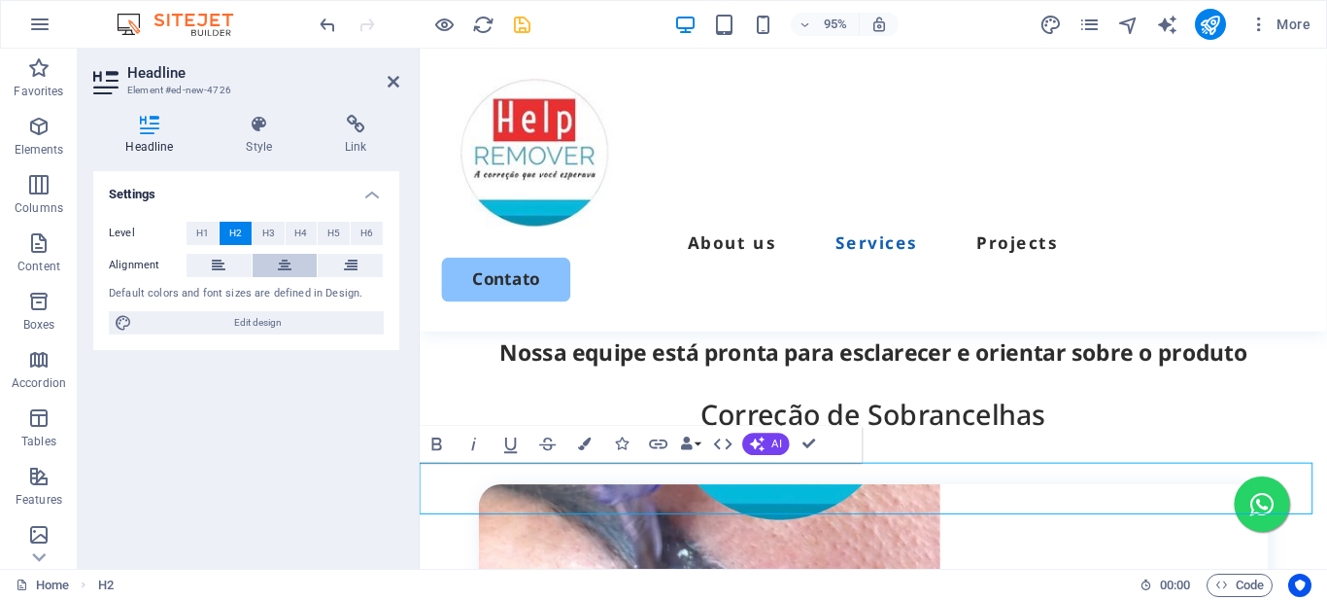
click at [284, 256] on icon at bounding box center [285, 265] width 14 height 23
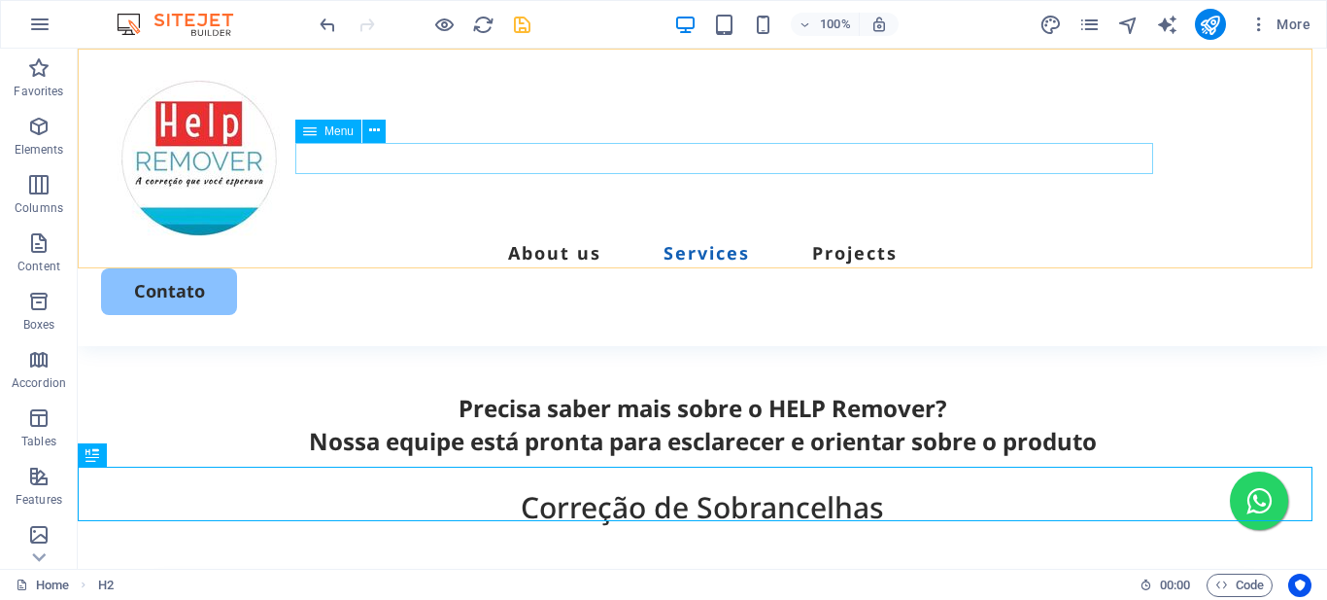
scroll to position [1308, 0]
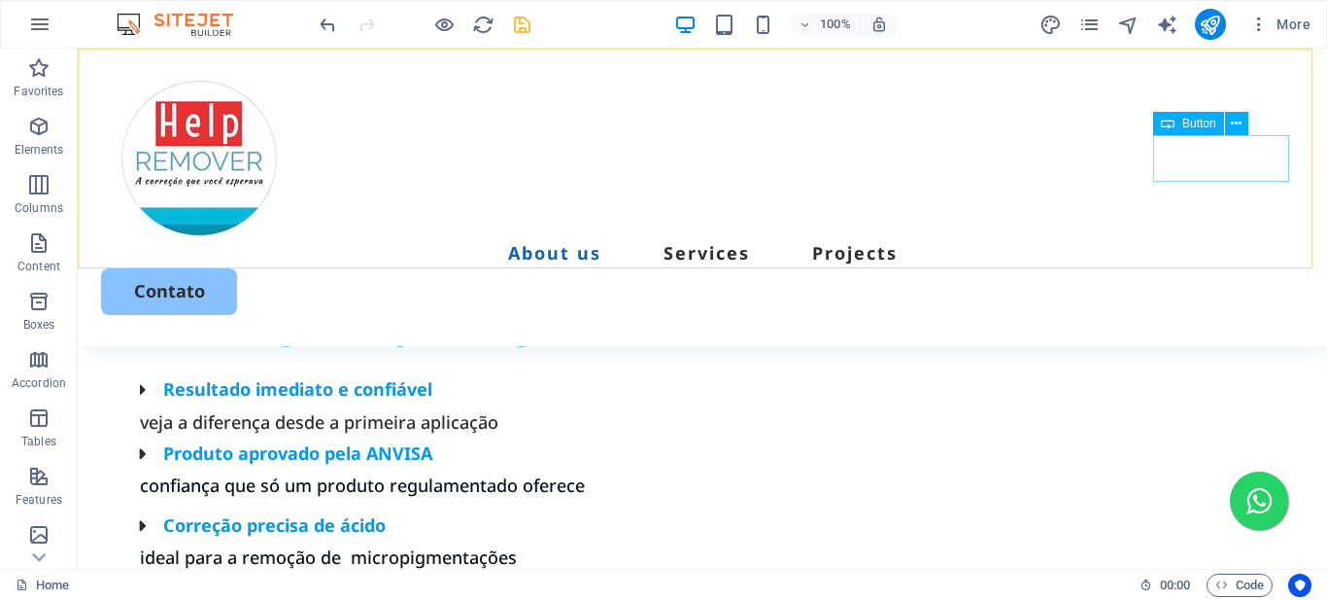
click at [1185, 268] on div "Contato" at bounding box center [702, 291] width 1203 height 46
drag, startPoint x: 1185, startPoint y: 139, endPoint x: 886, endPoint y: 140, distance: 299.3
click at [1185, 268] on div "Contato" at bounding box center [702, 291] width 1203 height 46
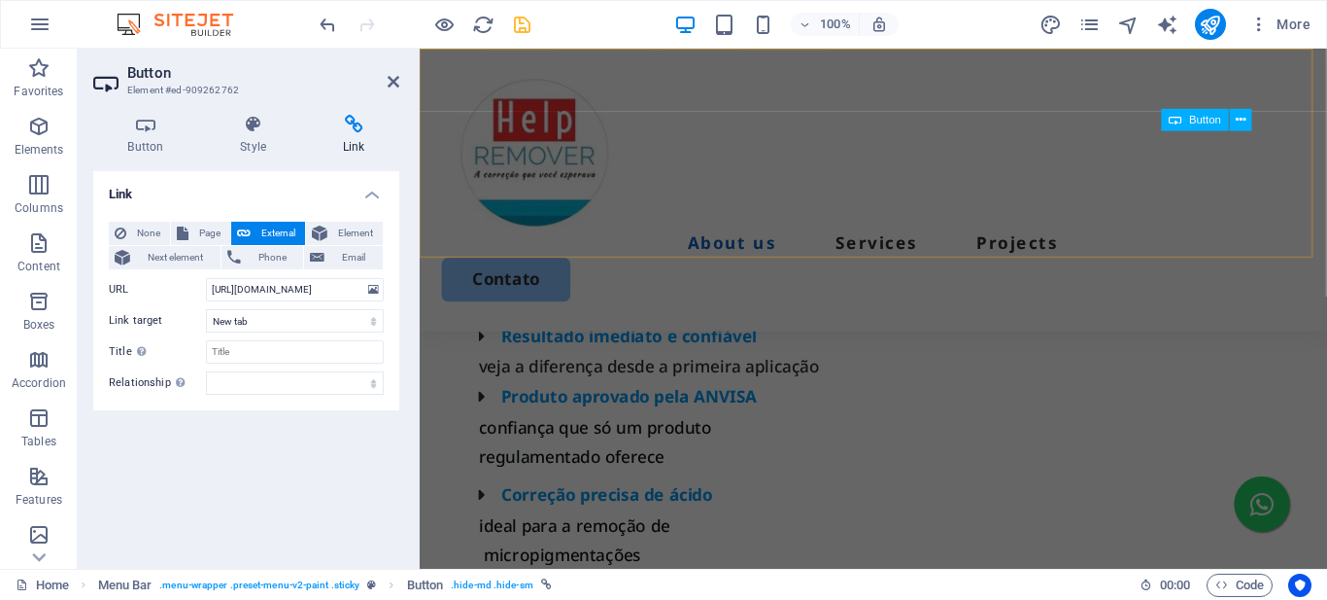
scroll to position [1430, 0]
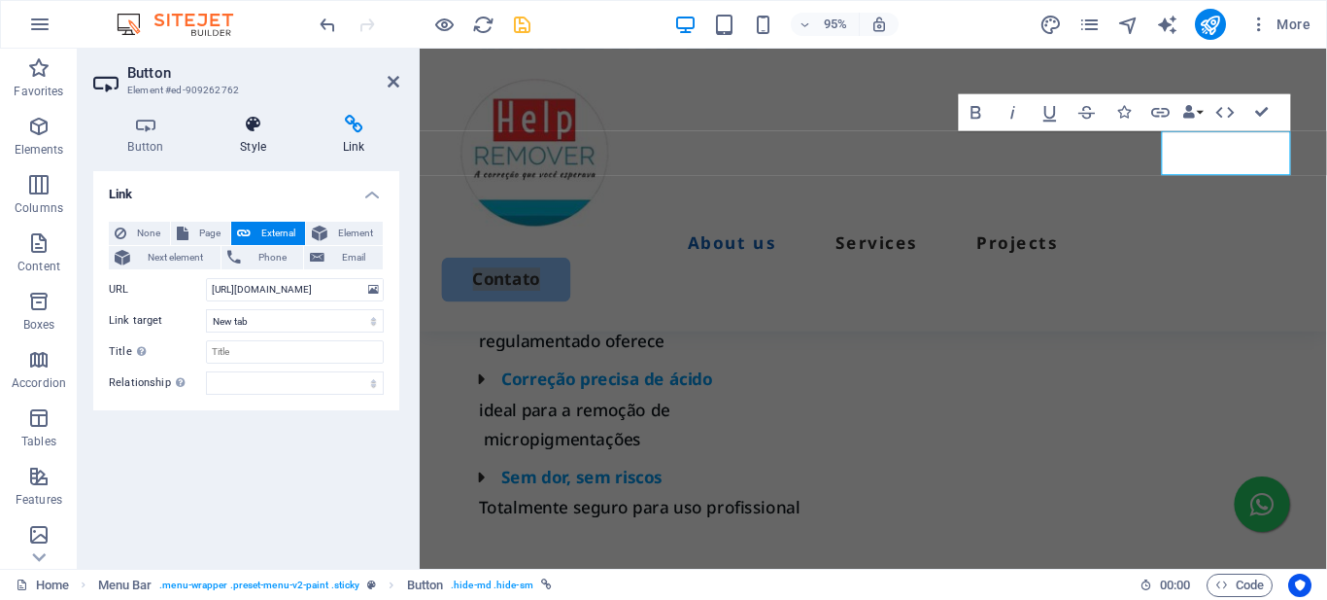
click at [253, 127] on icon at bounding box center [253, 124] width 95 height 19
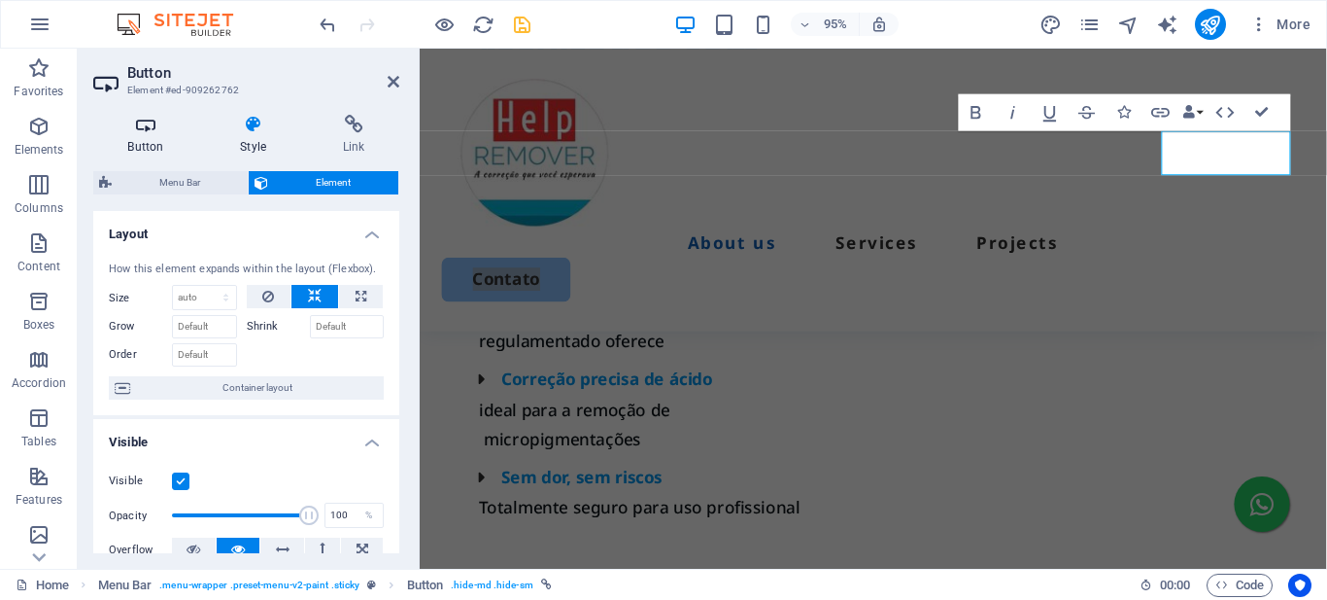
click at [129, 132] on icon at bounding box center [145, 124] width 105 height 19
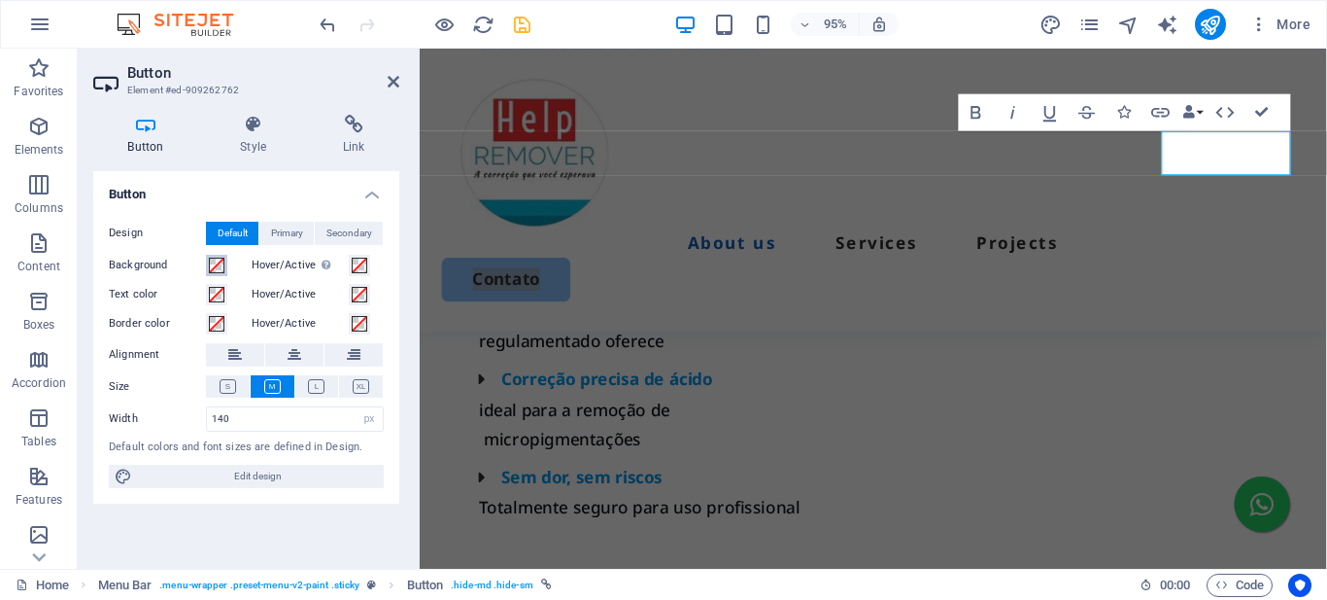
click at [214, 263] on span at bounding box center [217, 266] width 16 height 16
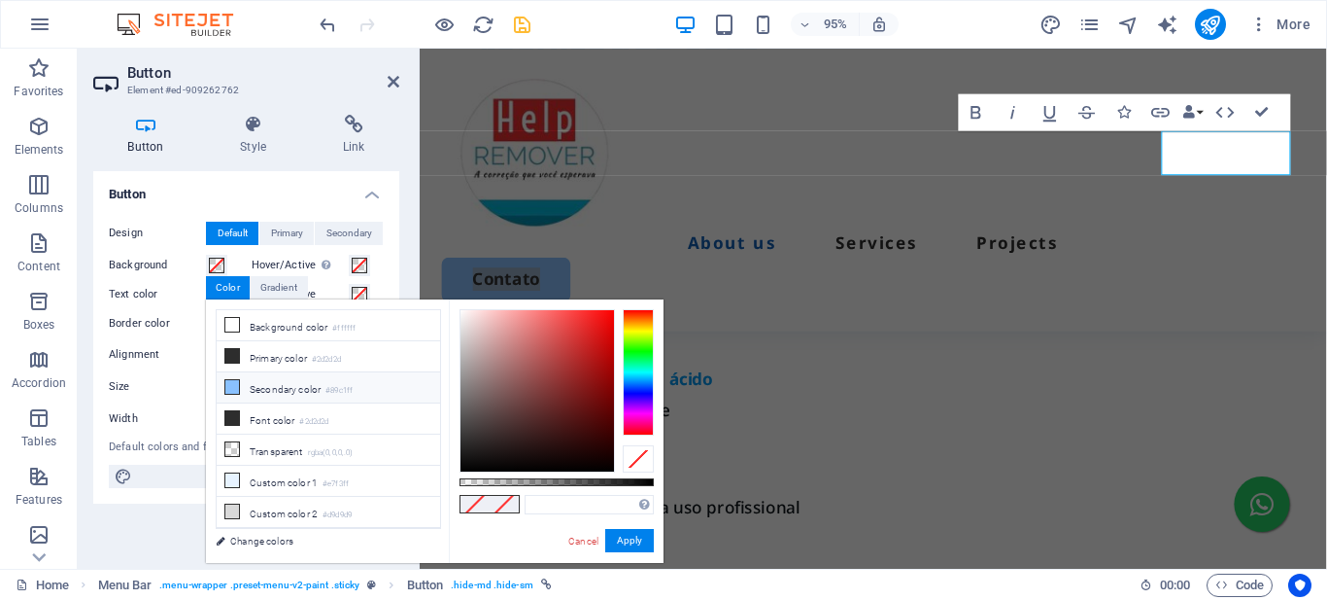
click at [256, 384] on li "Secondary color #89c1ff" at bounding box center [328, 387] width 223 height 31
type input "#89c1ff"
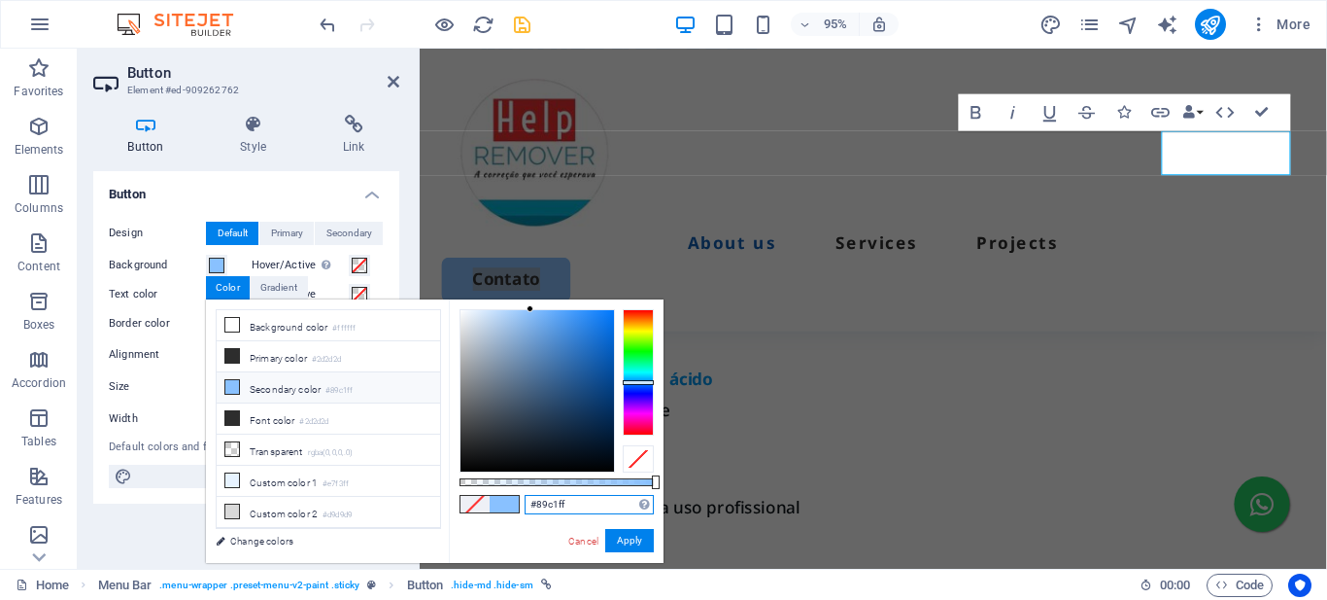
click at [547, 502] on input "#89c1ff" at bounding box center [589, 504] width 129 height 19
click at [632, 540] on button "Apply" at bounding box center [629, 540] width 49 height 23
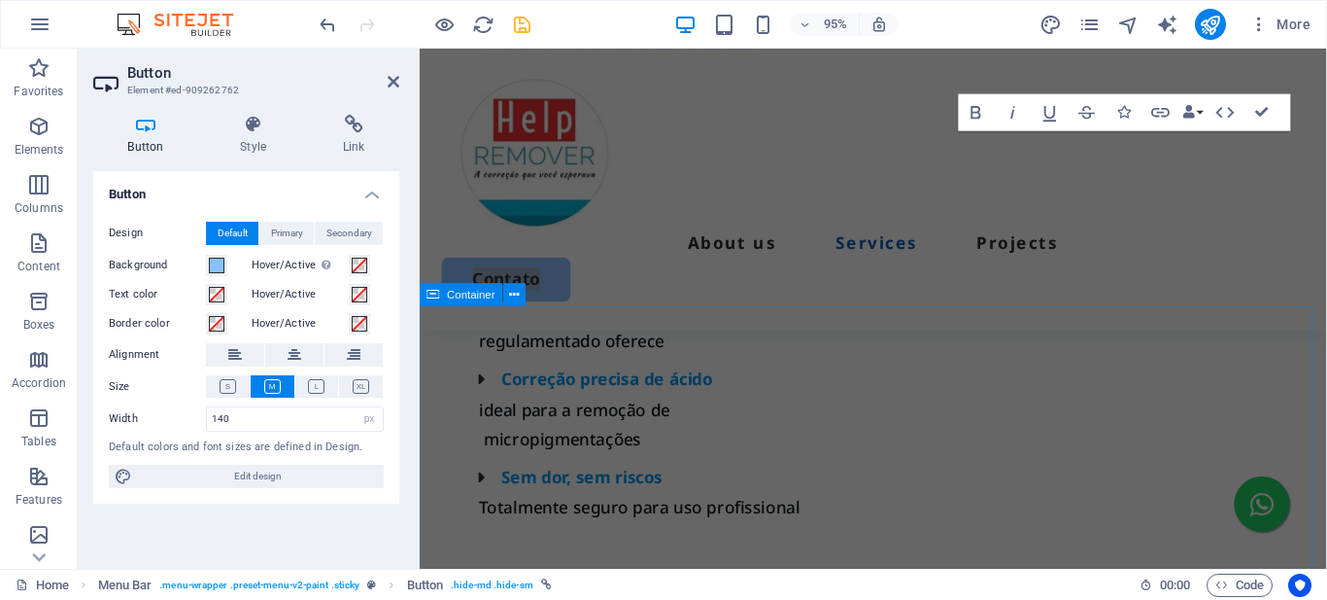
scroll to position [2111, 0]
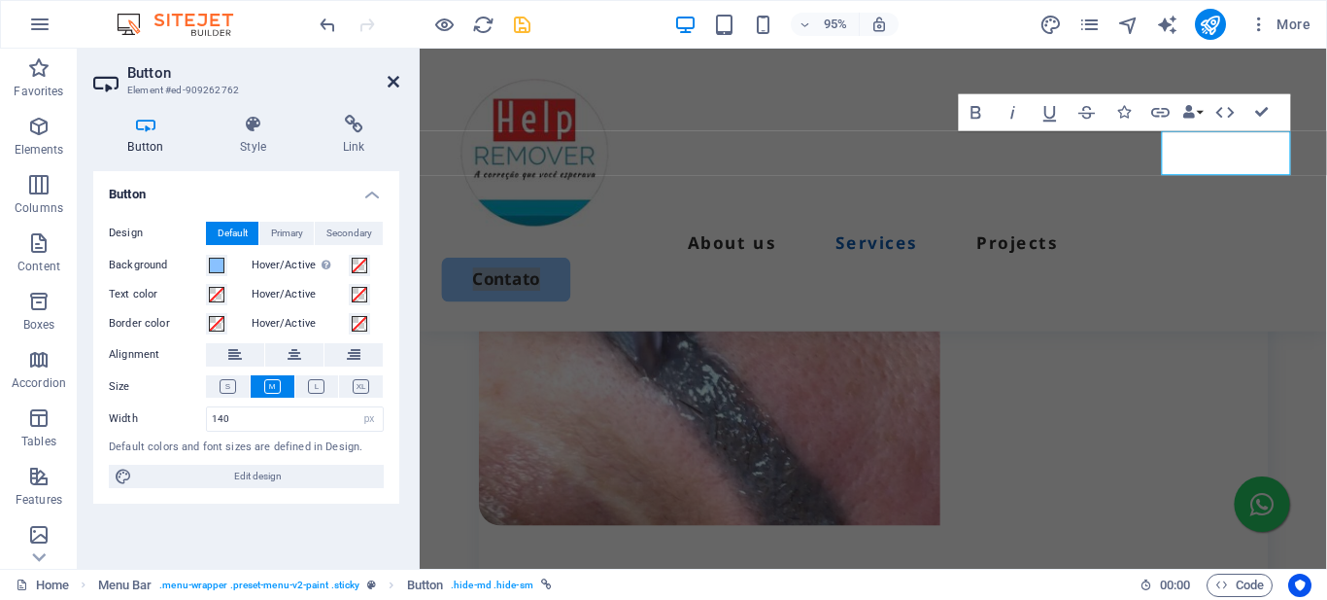
click at [396, 81] on icon at bounding box center [394, 82] width 12 height 16
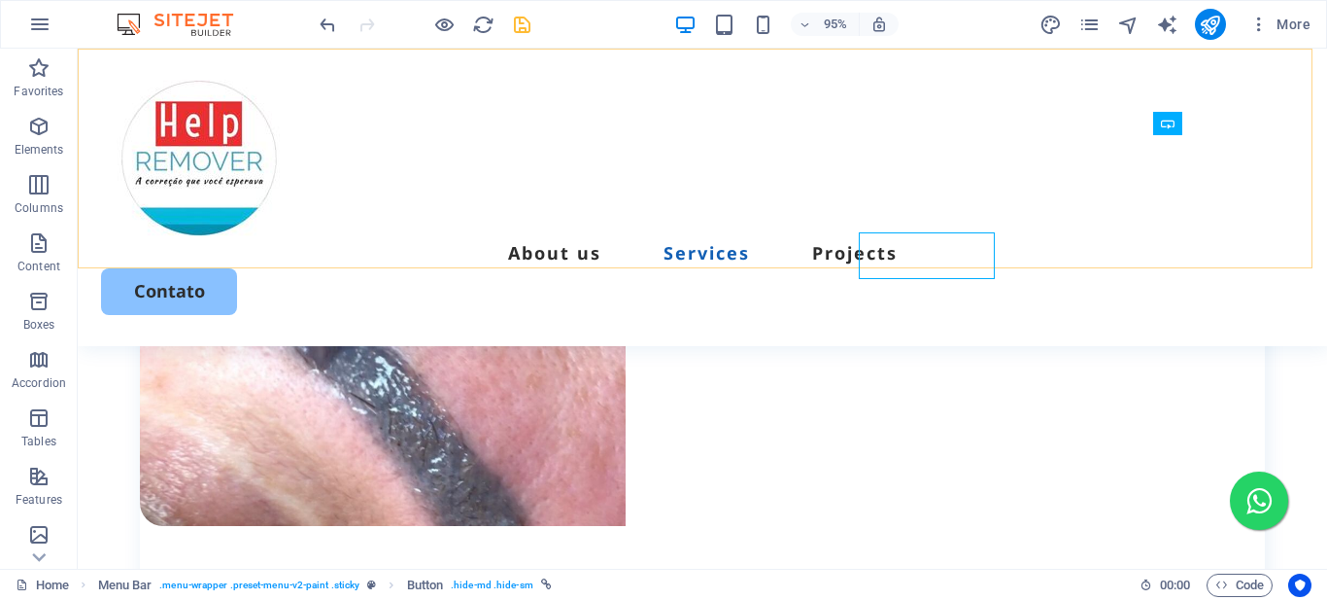
scroll to position [2013, 0]
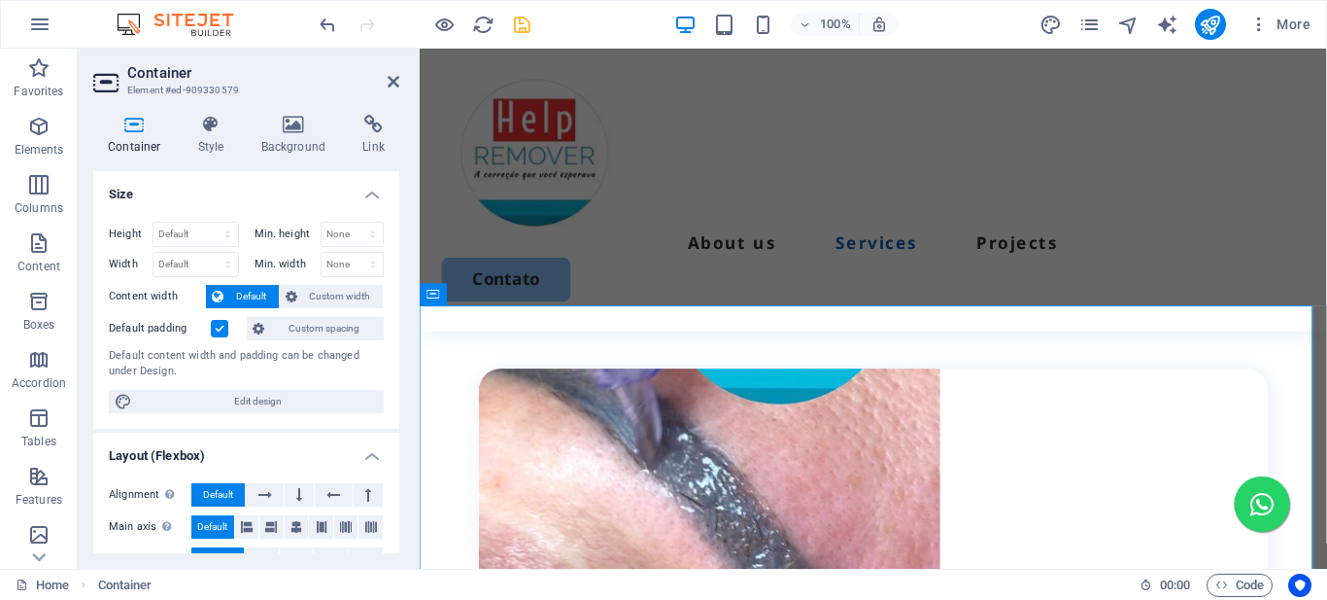
scroll to position [2111, 0]
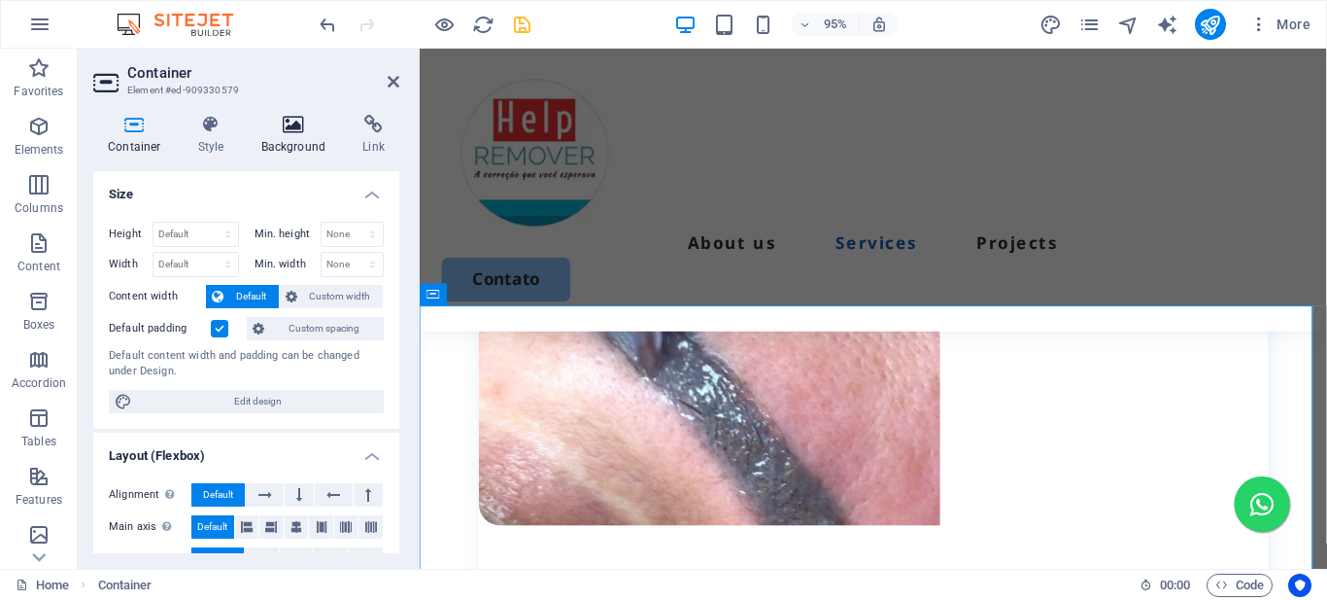
click at [287, 135] on h4 "Background" at bounding box center [298, 135] width 102 height 41
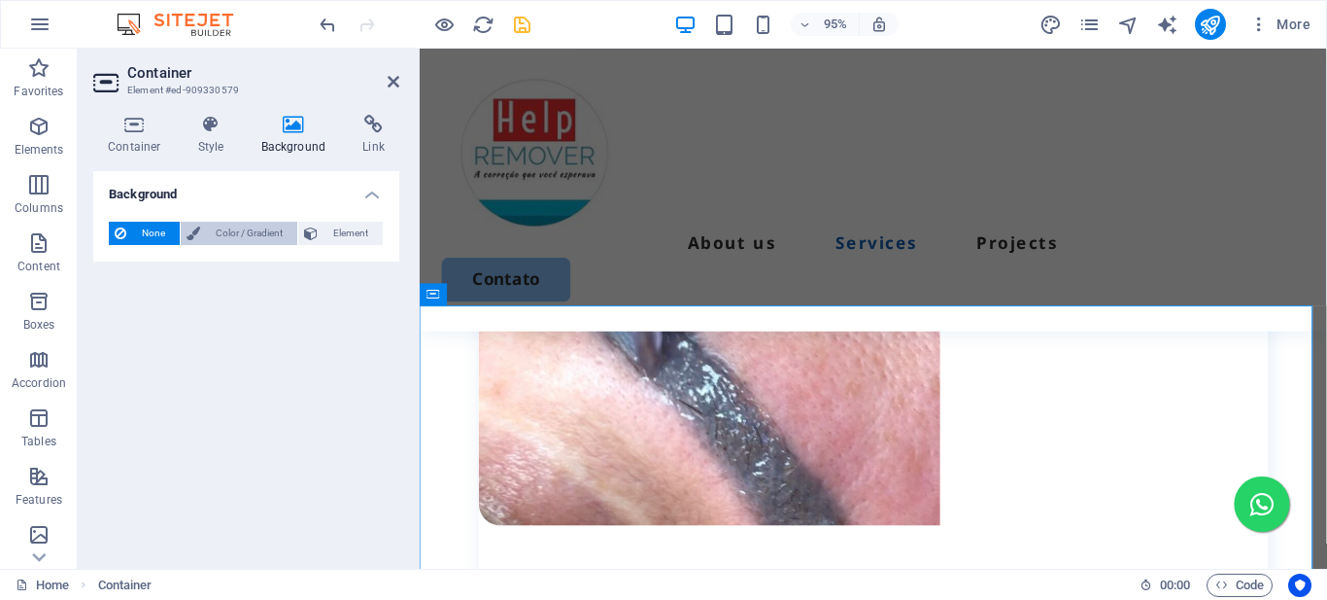
click at [228, 234] on span "Color / Gradient" at bounding box center [249, 233] width 86 height 23
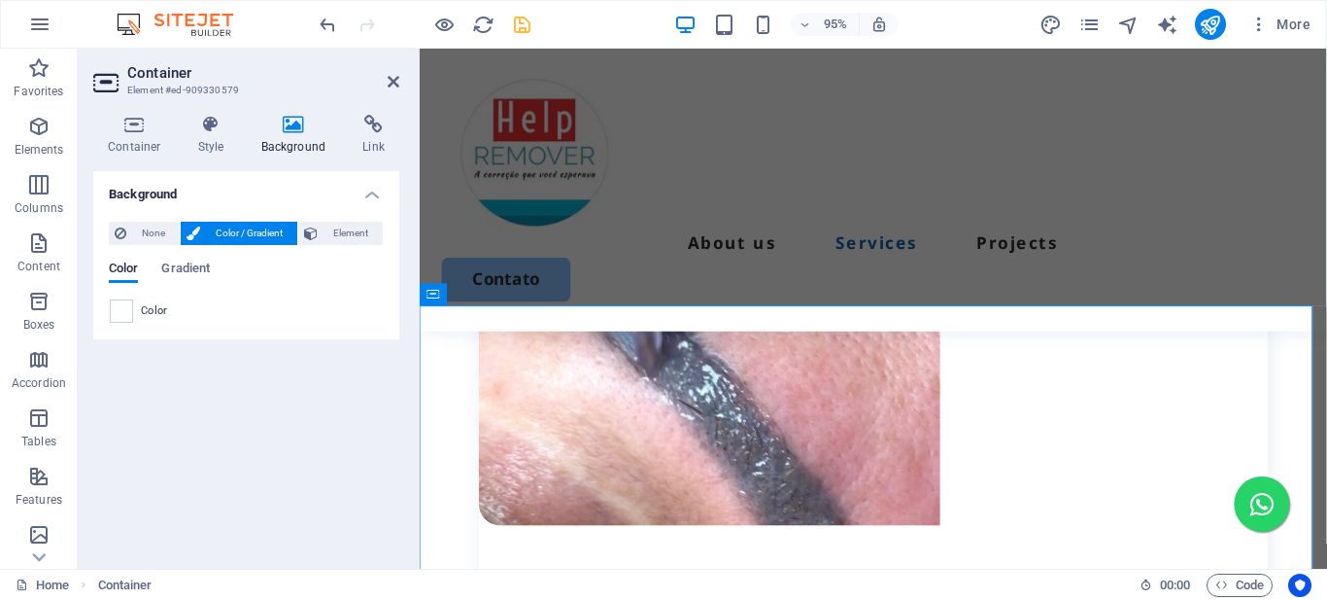
click at [123, 316] on span at bounding box center [121, 310] width 21 height 21
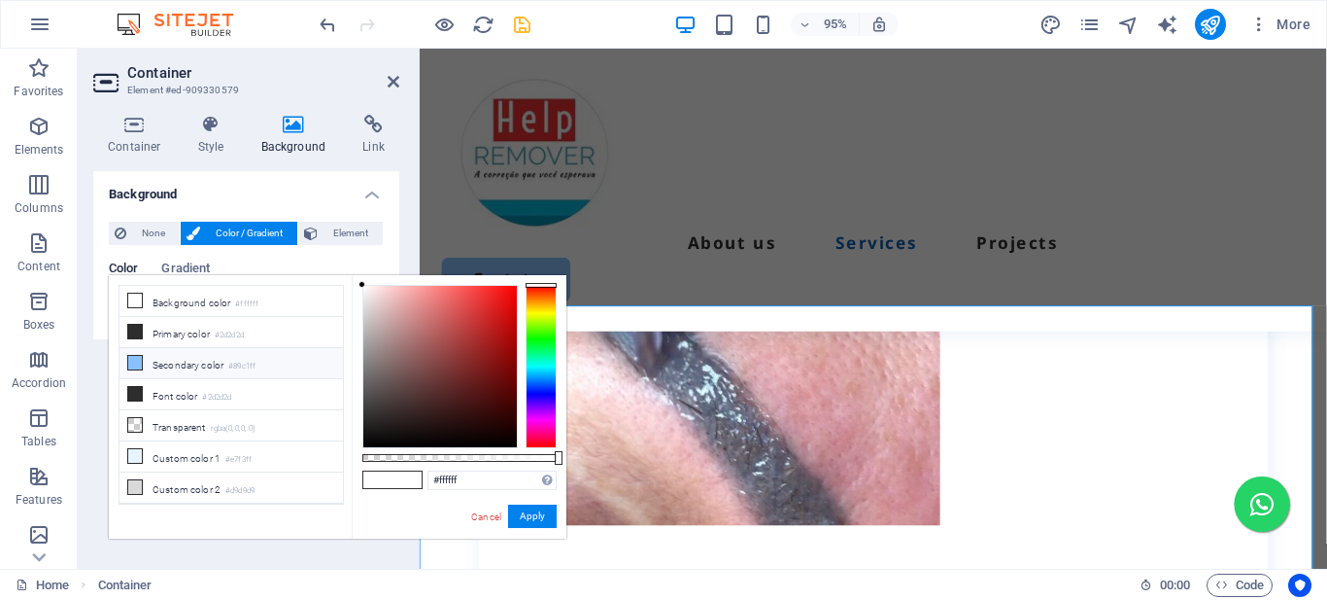
click at [190, 362] on li "Secondary color #89c1ff" at bounding box center [231, 363] width 223 height 31
type input "#89c1ff"
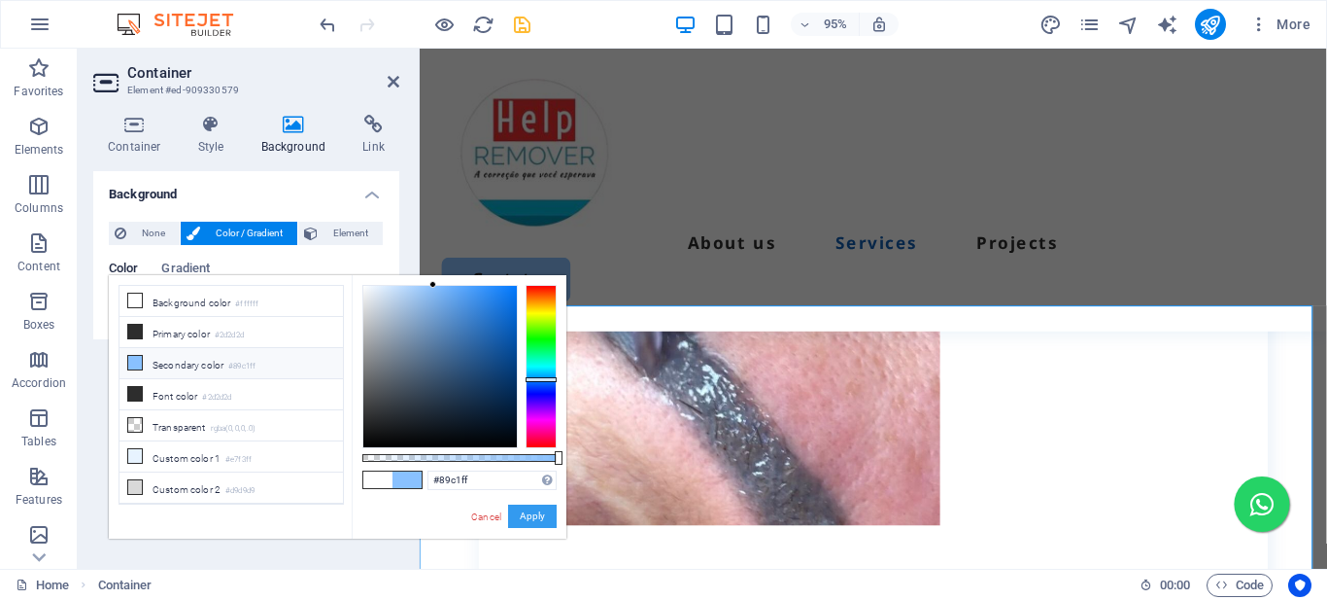
click at [535, 513] on button "Apply" at bounding box center [532, 515] width 49 height 23
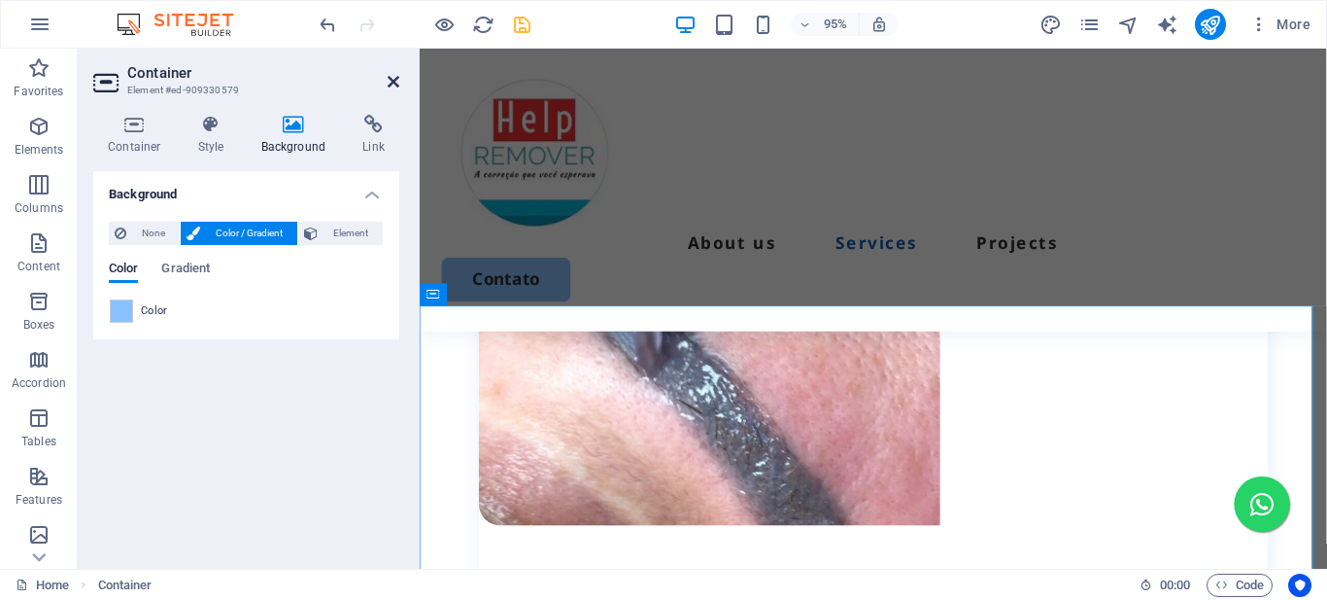
drag, startPoint x: 392, startPoint y: 79, endPoint x: 325, endPoint y: 23, distance: 87.0
click at [392, 79] on icon at bounding box center [394, 82] width 12 height 16
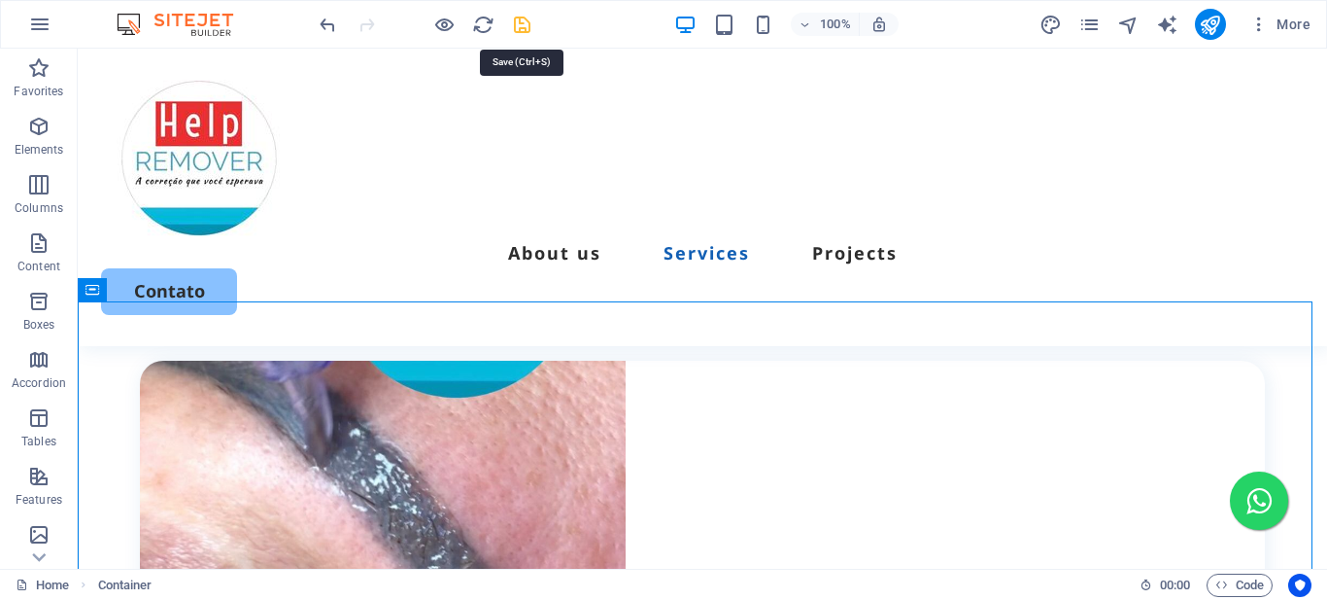
drag, startPoint x: 518, startPoint y: 26, endPoint x: 432, endPoint y: 0, distance: 89.4
click at [518, 26] on icon "save" at bounding box center [522, 25] width 22 height 22
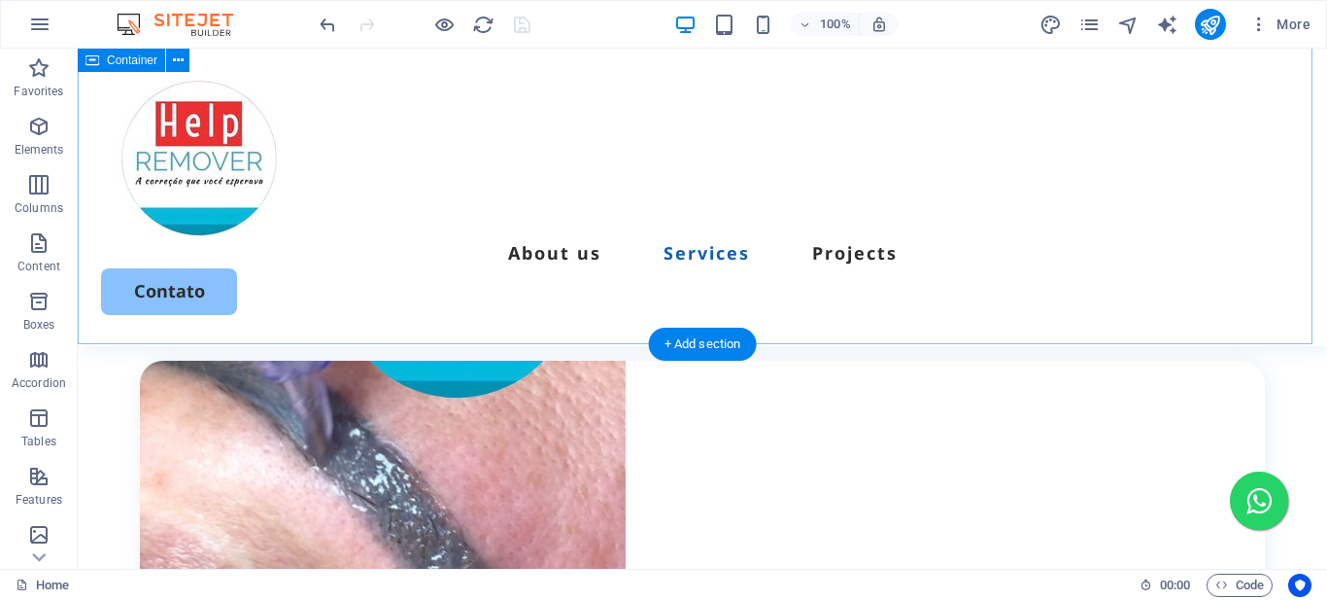
scroll to position [1916, 0]
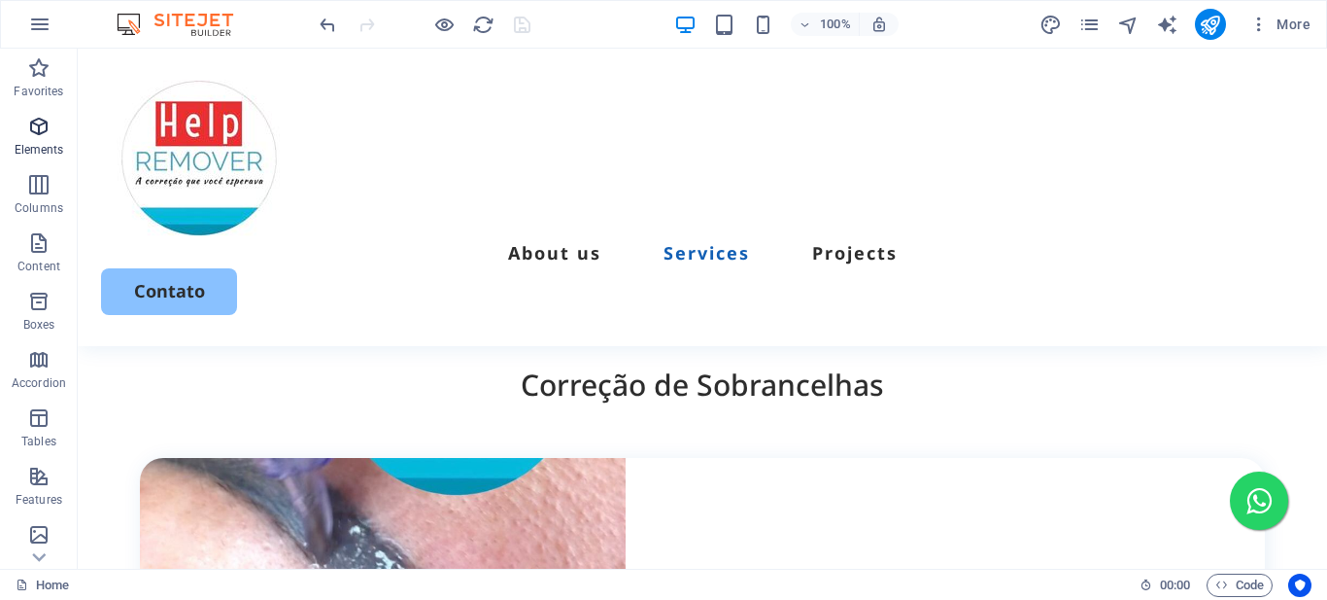
click at [37, 133] on icon "button" at bounding box center [38, 126] width 23 height 23
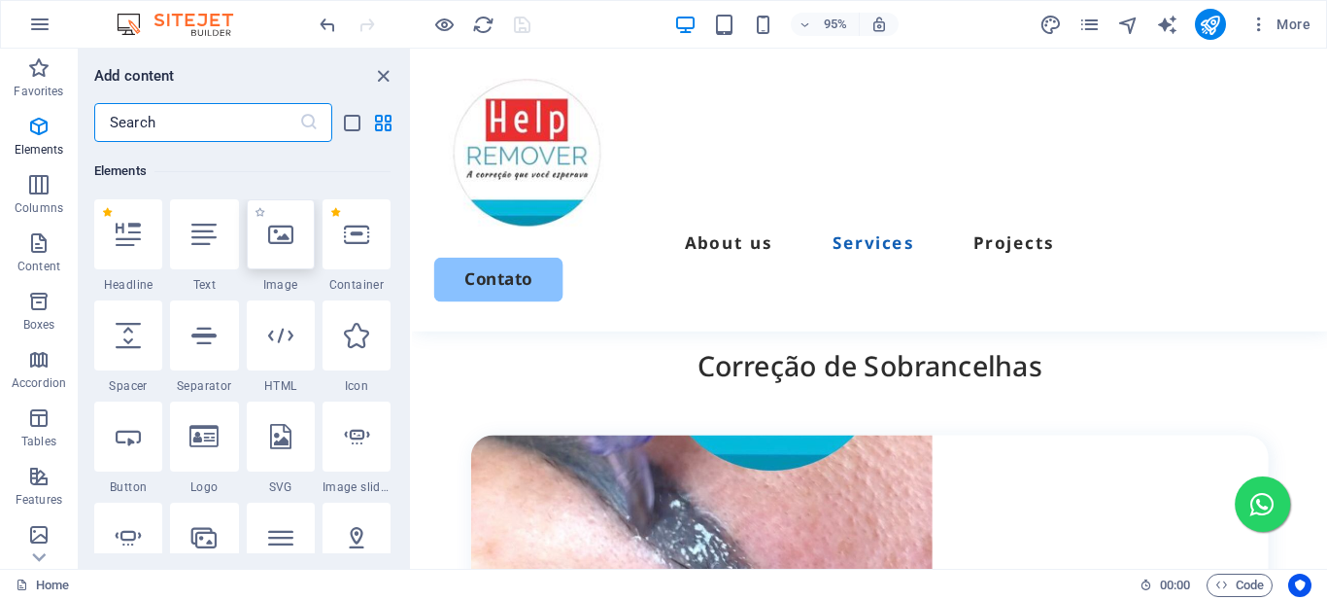
scroll to position [207, 0]
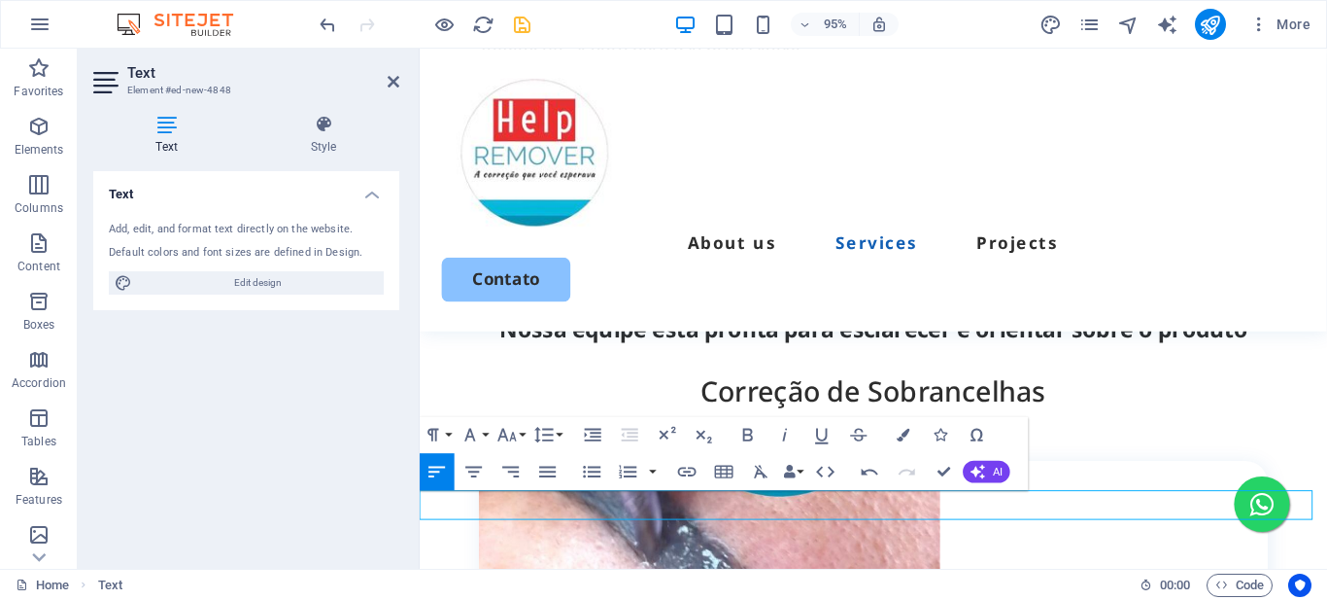
click at [475, 473] on icon "button" at bounding box center [475, 472] width 22 height 22
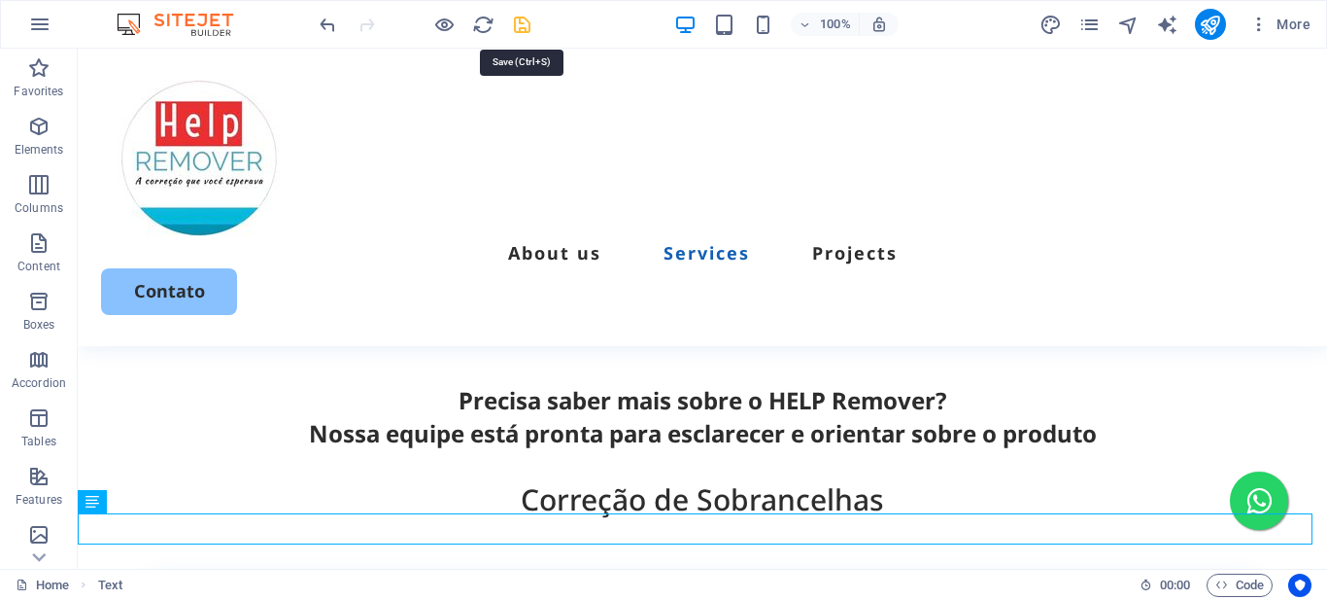
click at [526, 25] on icon "save" at bounding box center [522, 25] width 22 height 22
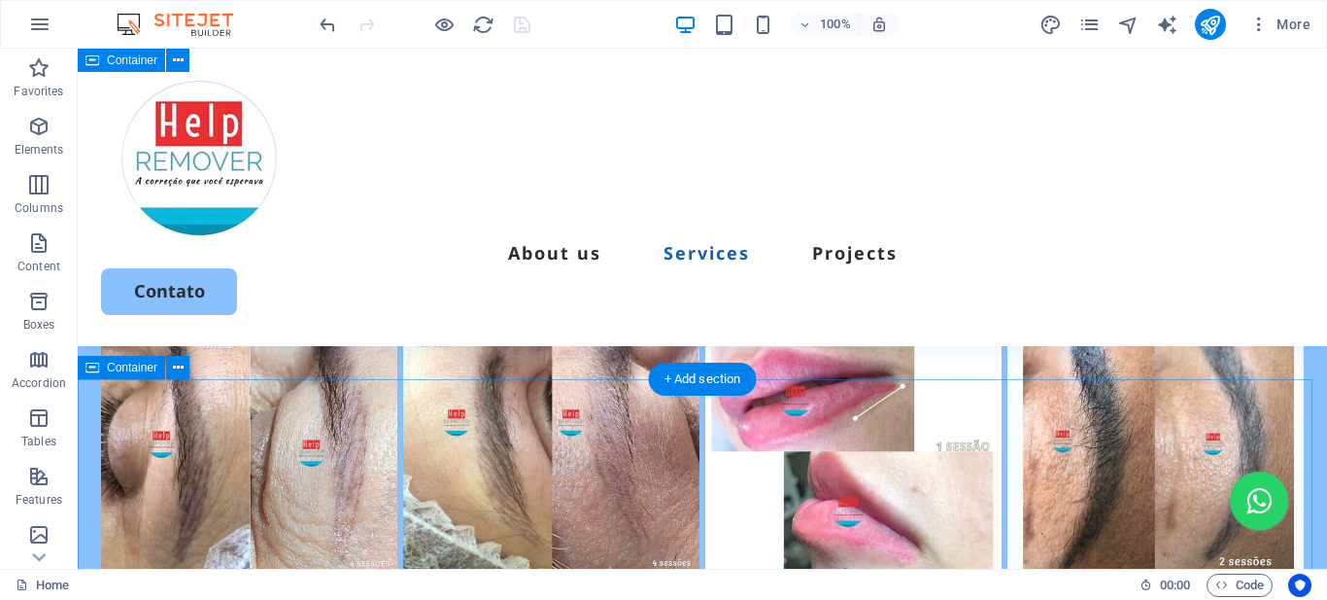
scroll to position [3745, 0]
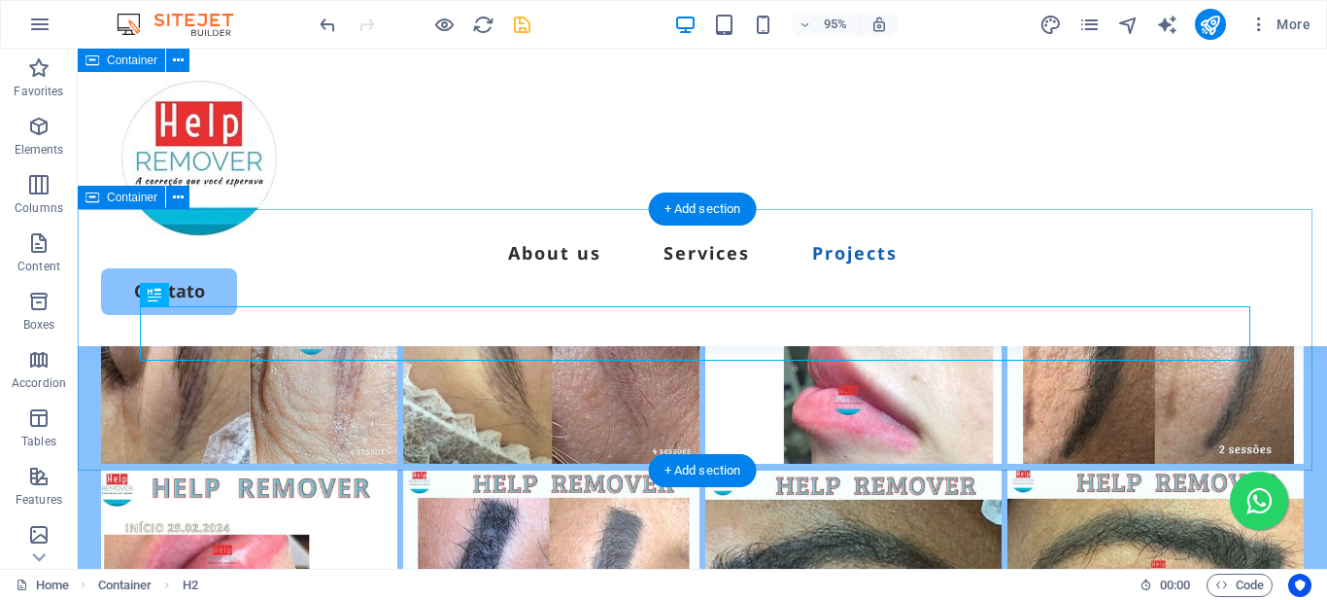
scroll to position [3818, 0]
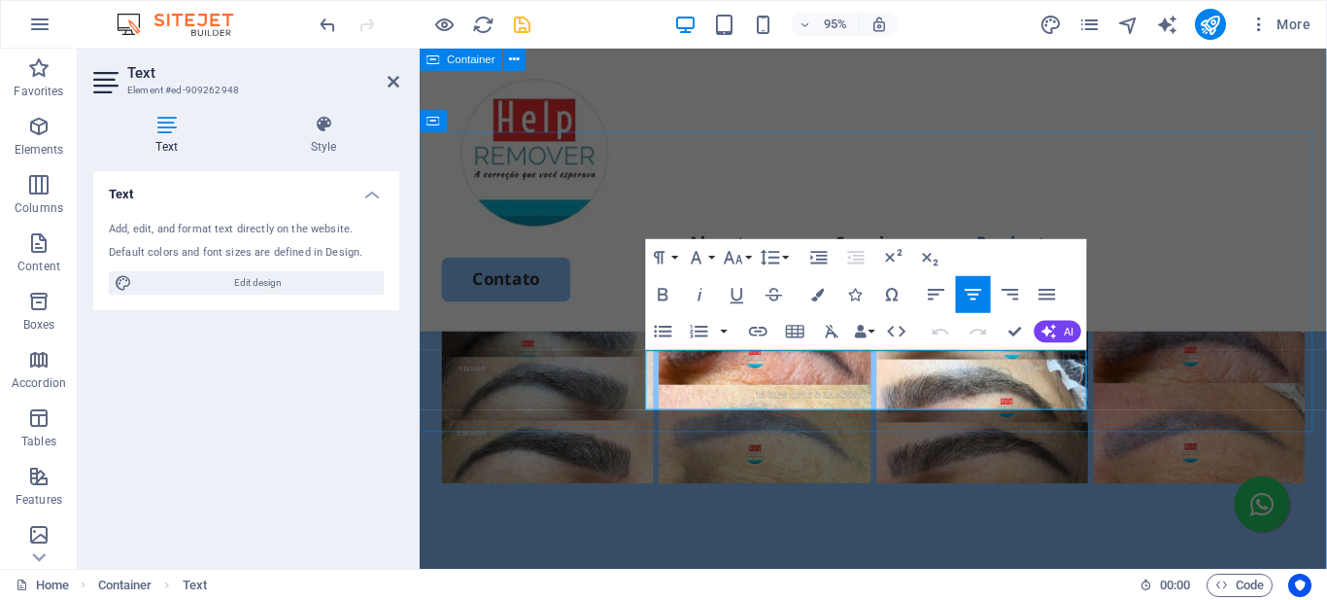
scroll to position [3638, 0]
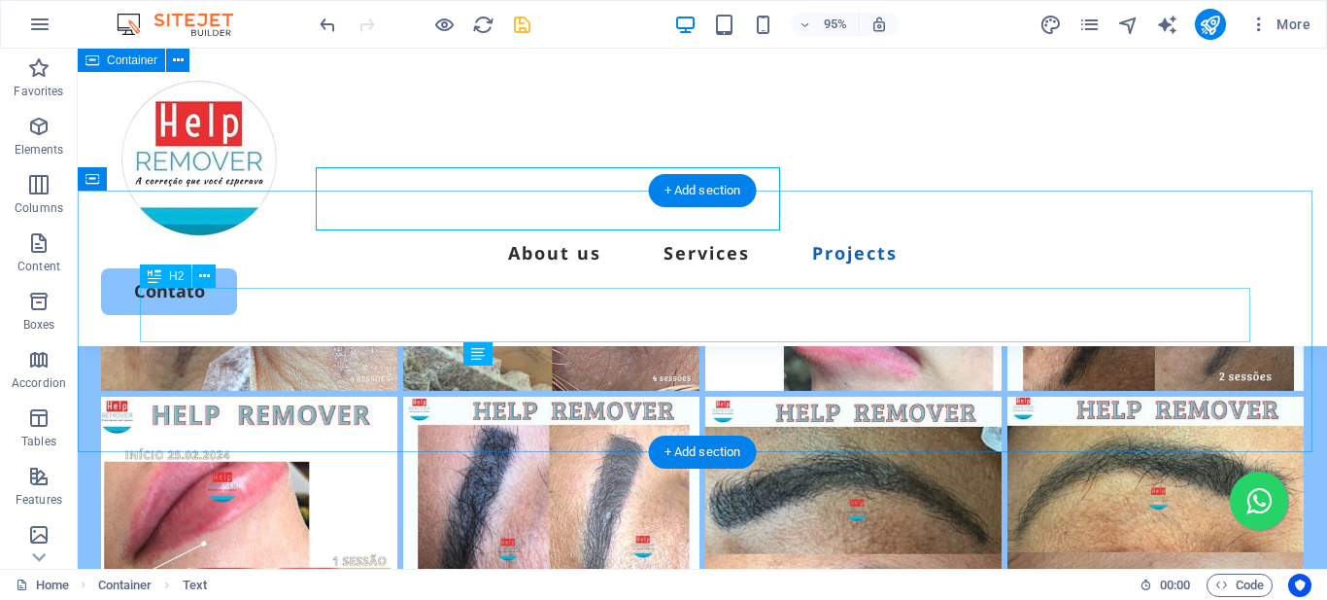
scroll to position [3836, 0]
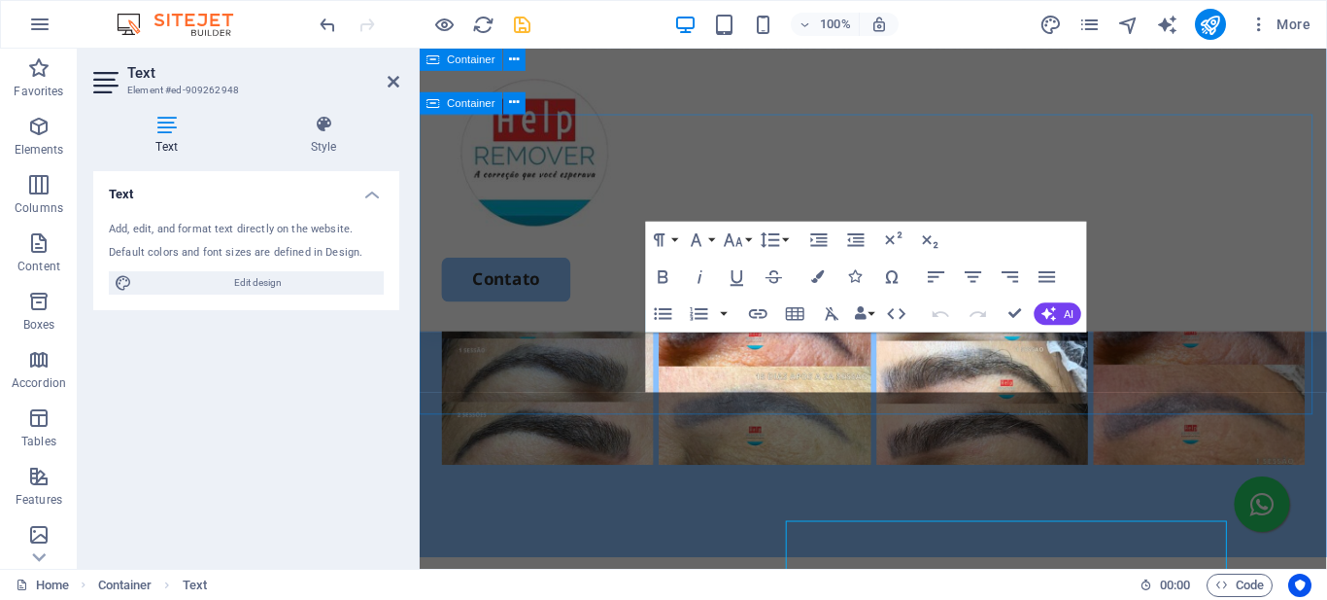
scroll to position [3657, 0]
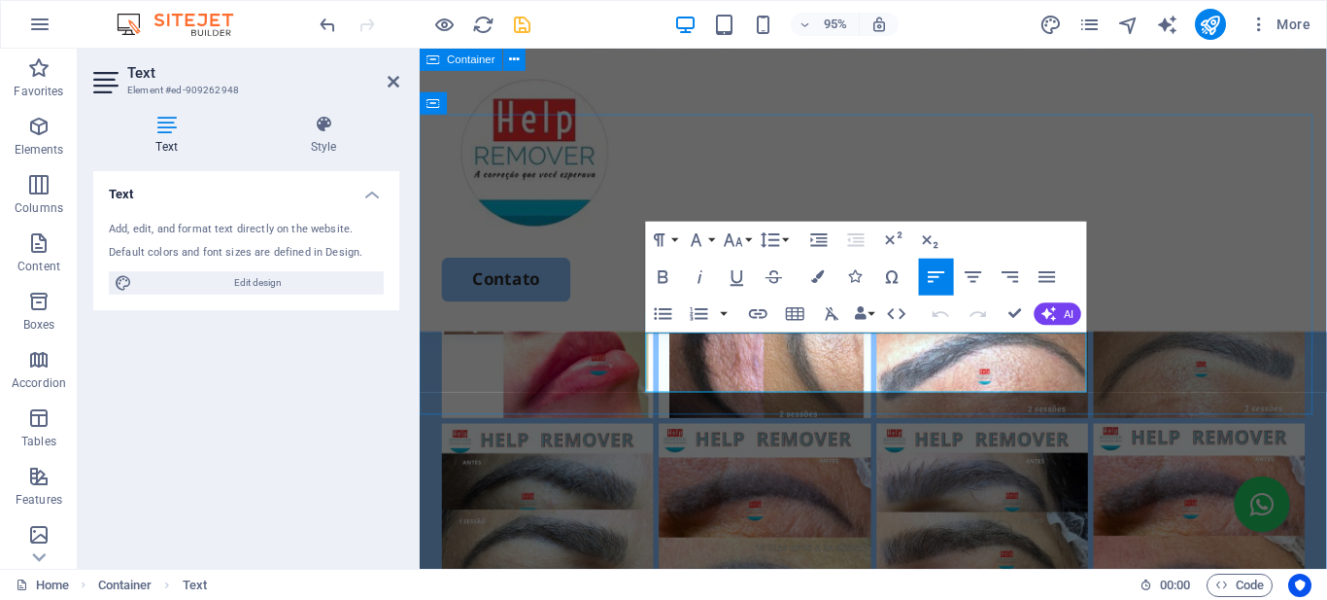
click at [967, 274] on icon "button" at bounding box center [974, 276] width 22 height 22
click at [817, 274] on icon "button" at bounding box center [818, 276] width 13 height 13
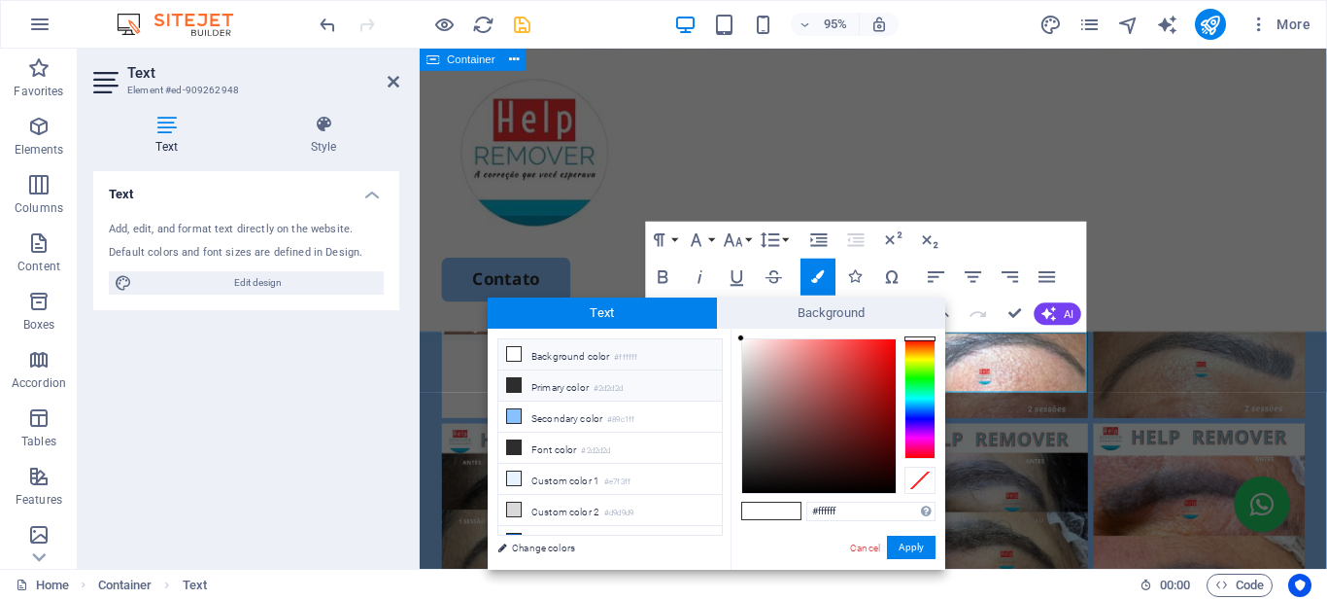
click at [518, 382] on icon at bounding box center [514, 385] width 14 height 14
type input "#2d2d2d"
click at [902, 545] on button "Apply" at bounding box center [911, 546] width 49 height 23
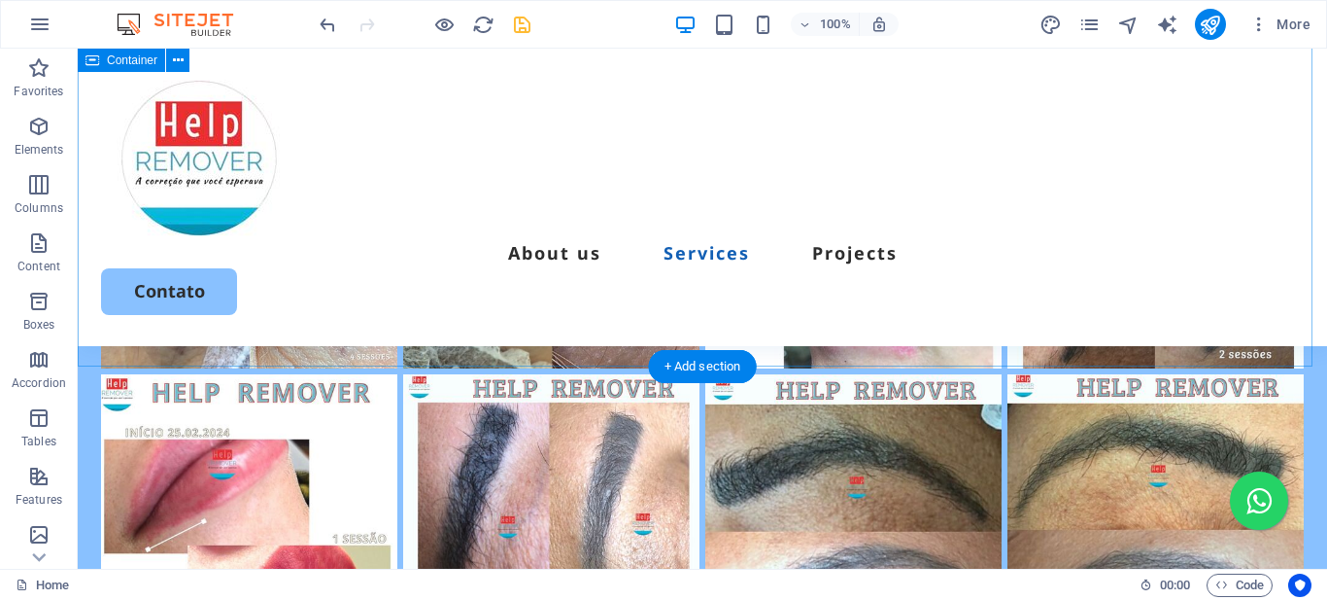
scroll to position [3855, 0]
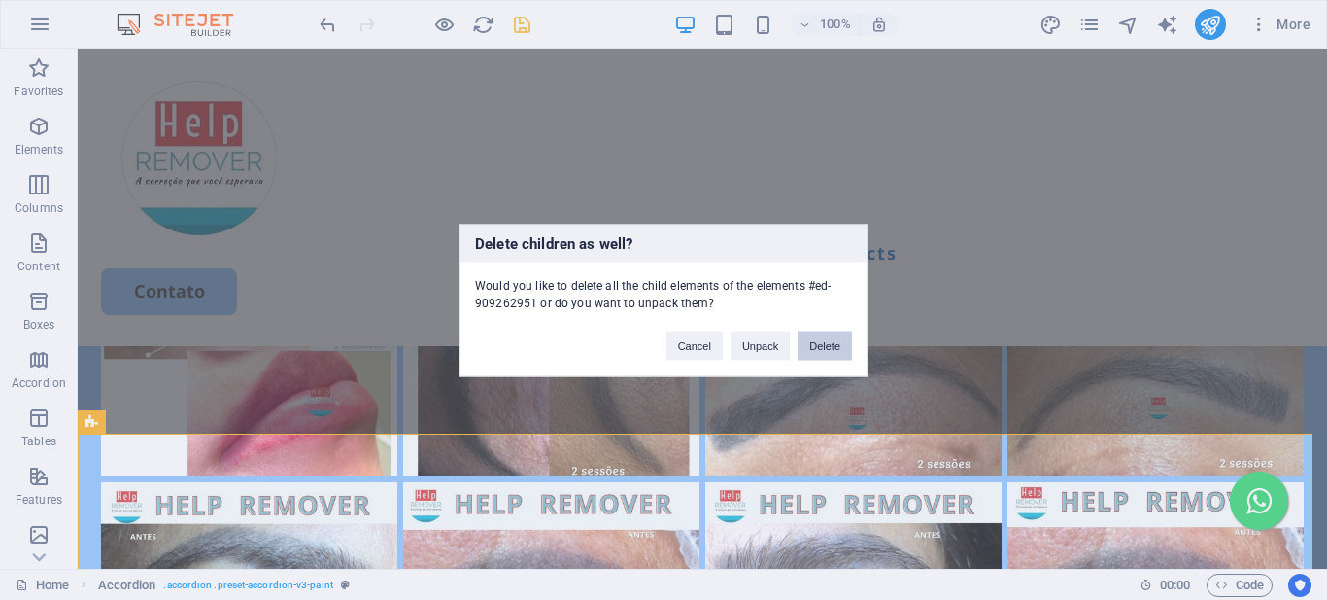
click at [837, 343] on button "Delete" at bounding box center [825, 344] width 54 height 29
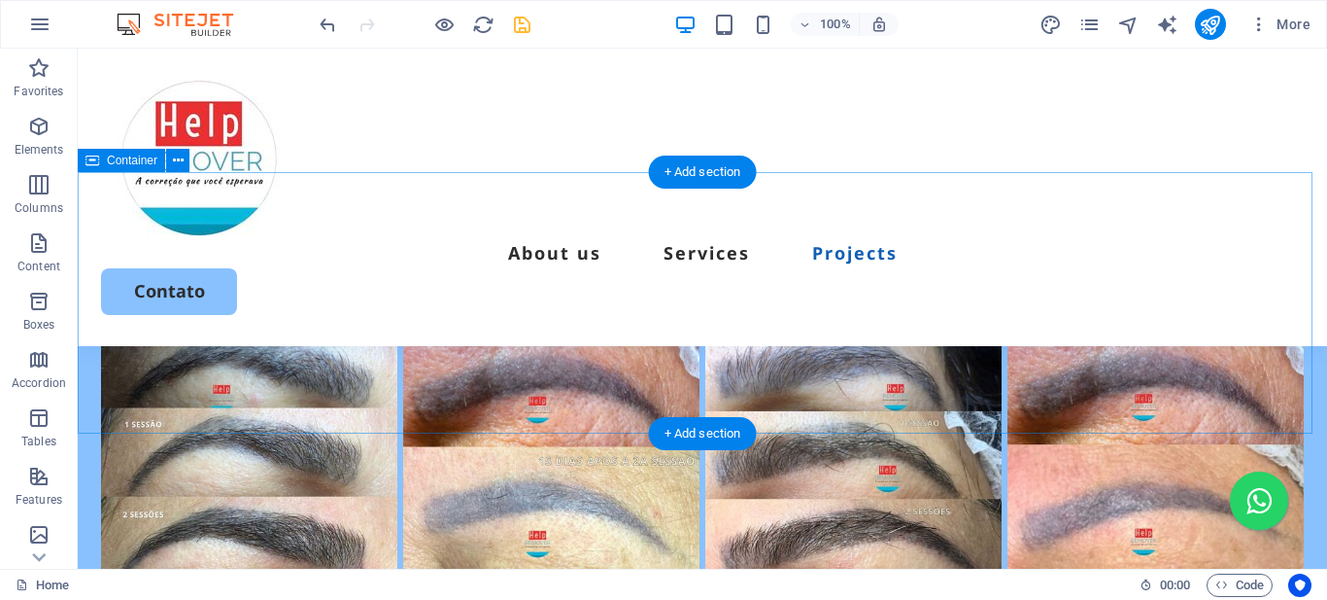
scroll to position [3758, 0]
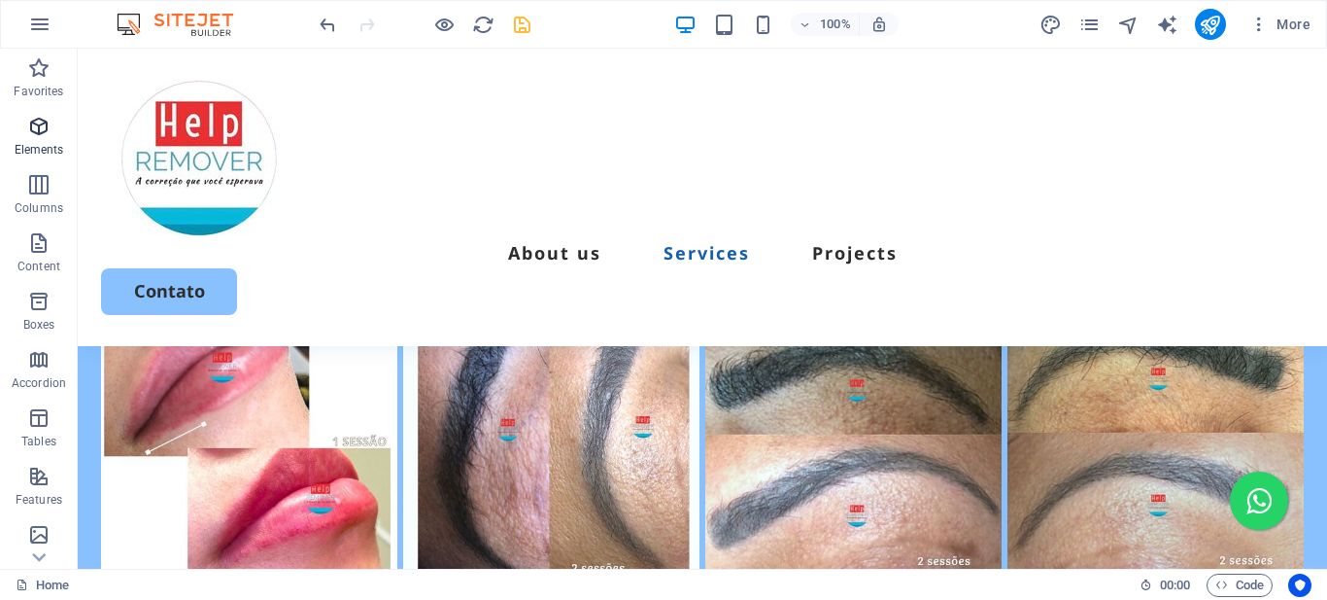
click at [41, 138] on span "Elements" at bounding box center [39, 138] width 78 height 47
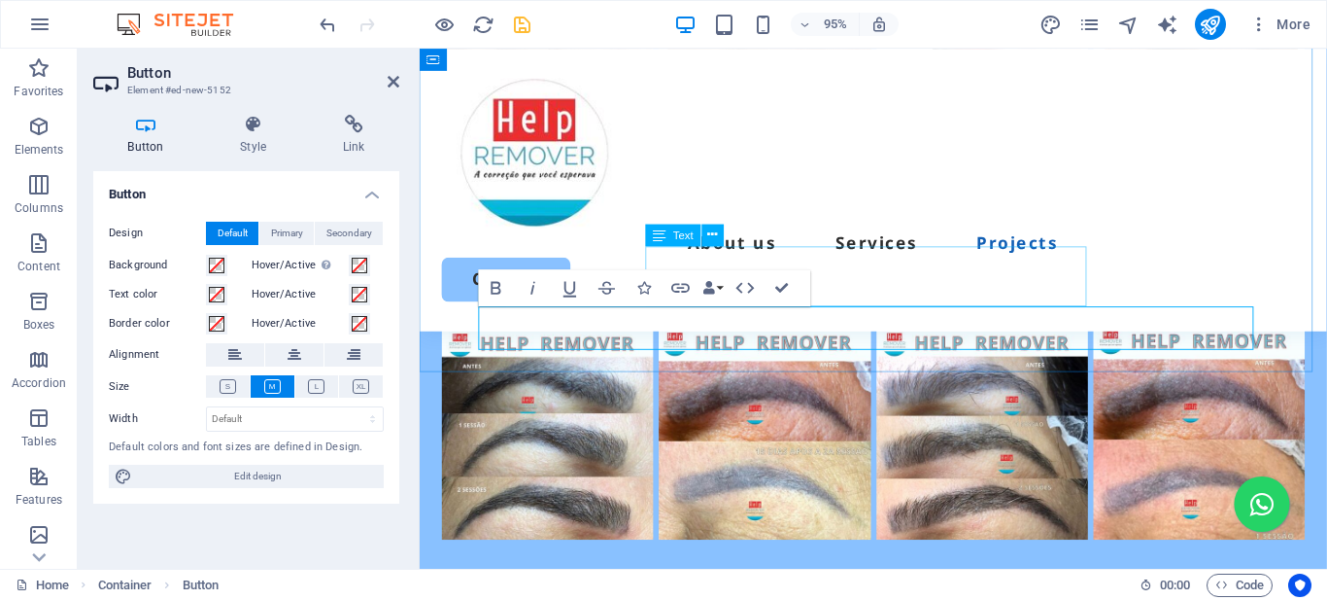
scroll to position [3747, 0]
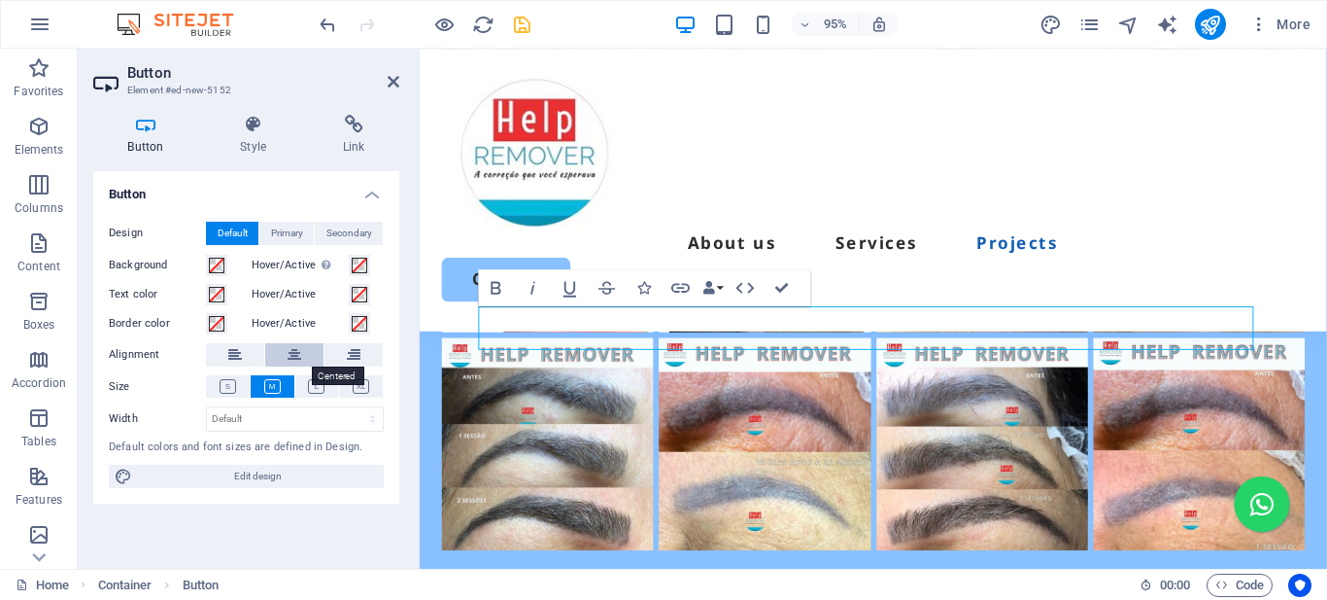
click at [294, 356] on icon at bounding box center [295, 354] width 14 height 23
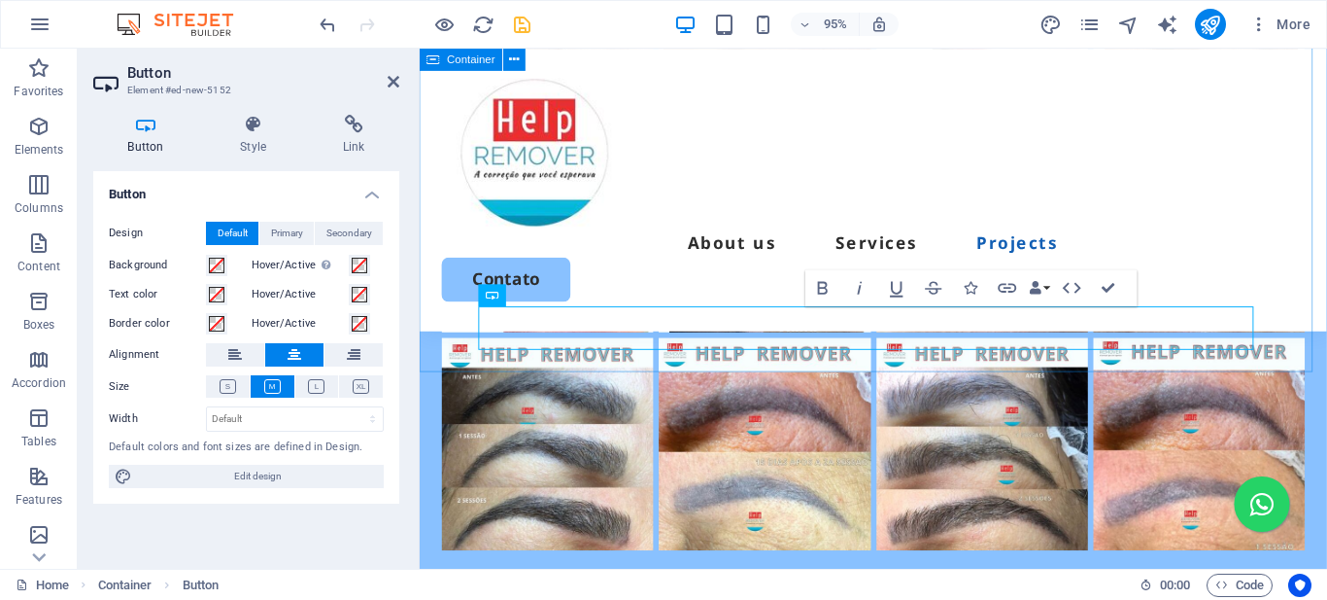
click at [265, 343] on button at bounding box center [294, 354] width 58 height 23
drag, startPoint x: 1111, startPoint y: 288, endPoint x: 1026, endPoint y: 243, distance: 95.6
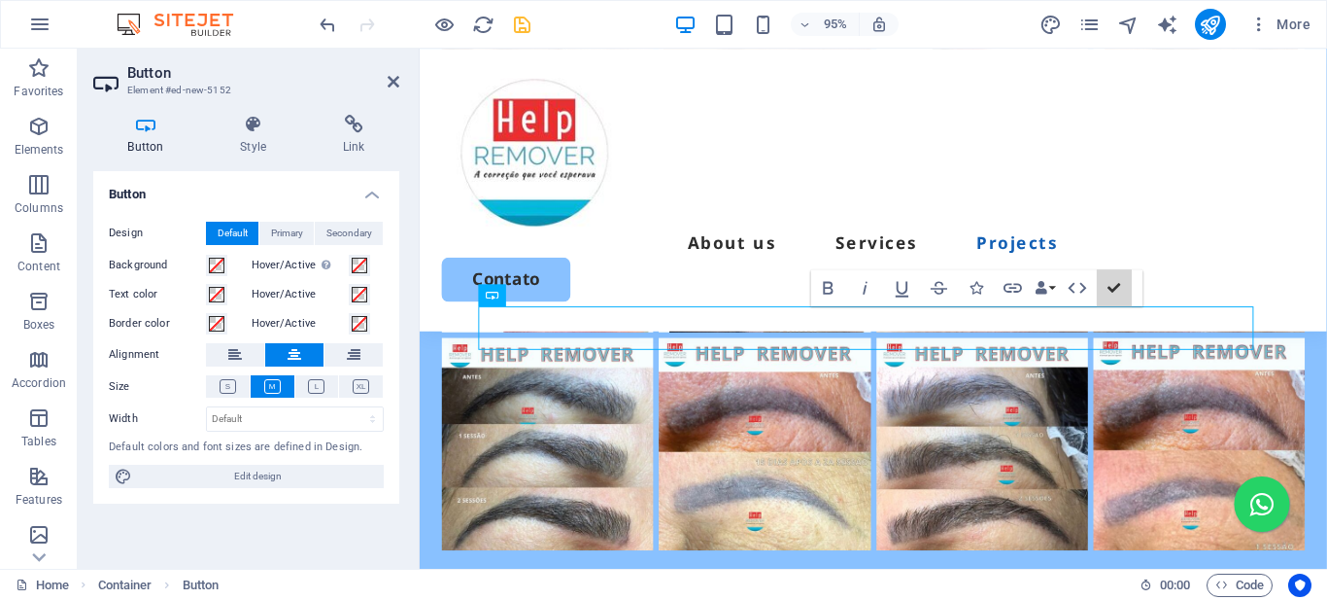
scroll to position [3945, 0]
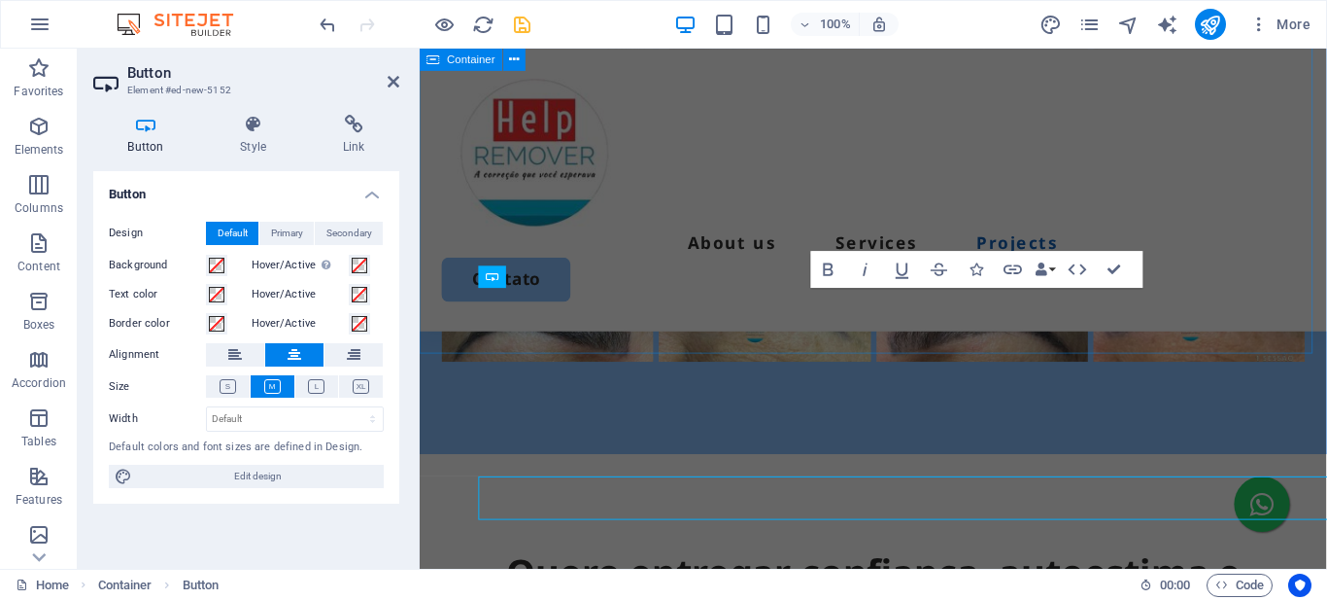
scroll to position [3766, 0]
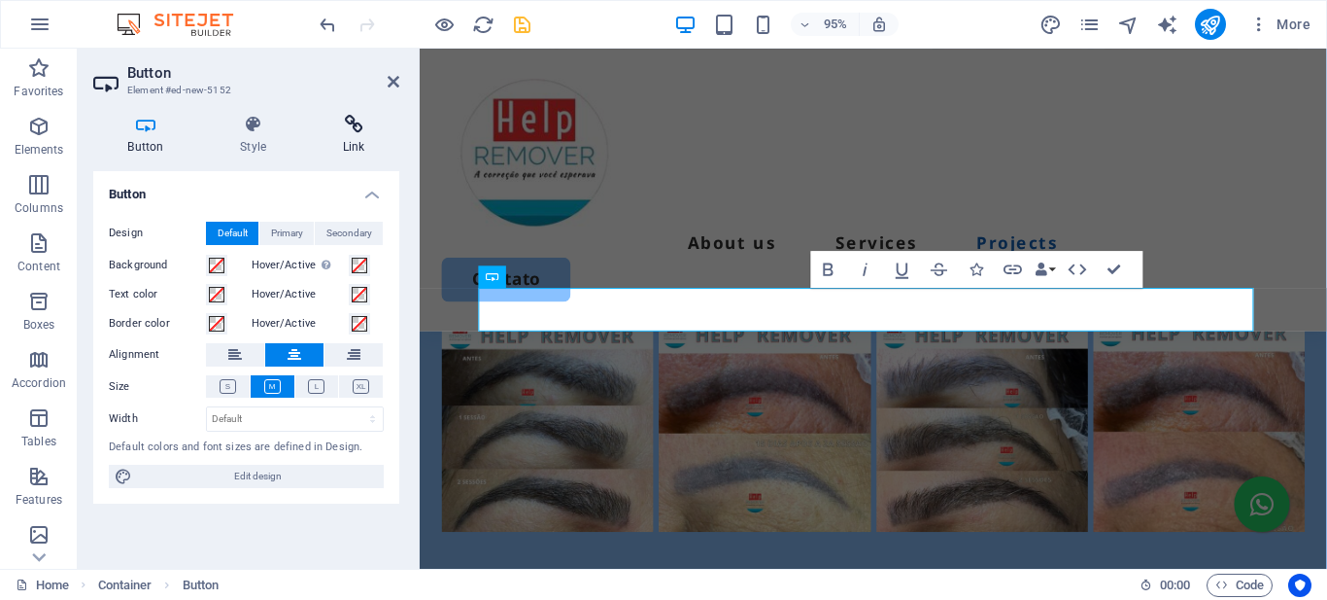
click at [353, 134] on h4 "Link" at bounding box center [353, 135] width 91 height 41
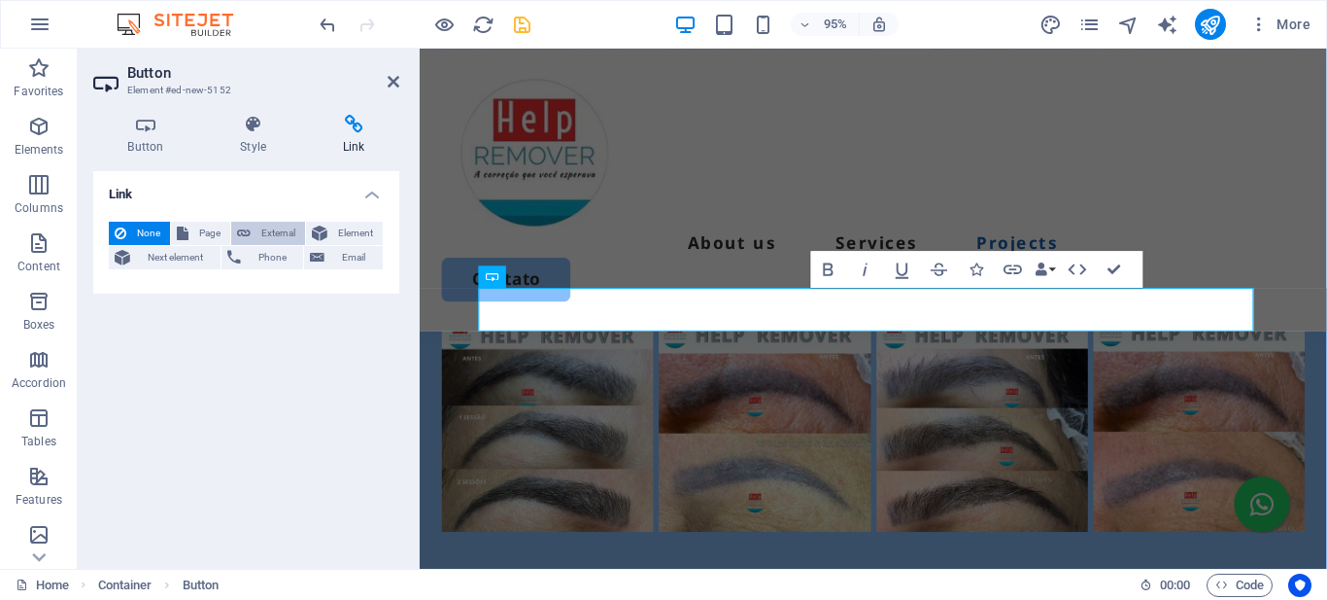
click at [272, 230] on span "External" at bounding box center [278, 233] width 43 height 23
select select "blank"
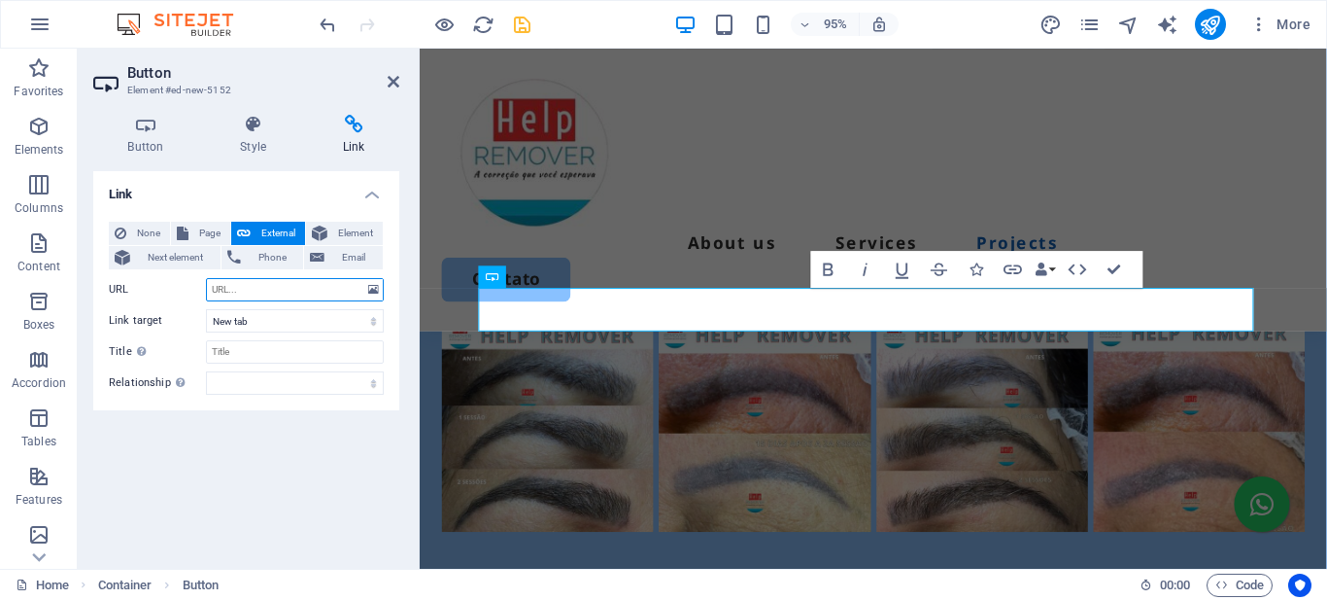
click at [250, 288] on input "URL" at bounding box center [295, 289] width 178 height 23
paste input "https://wa.me/5512997282807"
type input "https://wa.me/5512997282807"
drag, startPoint x: 525, startPoint y: 23, endPoint x: 434, endPoint y: 2, distance: 92.9
click at [525, 23] on icon "save" at bounding box center [522, 25] width 22 height 22
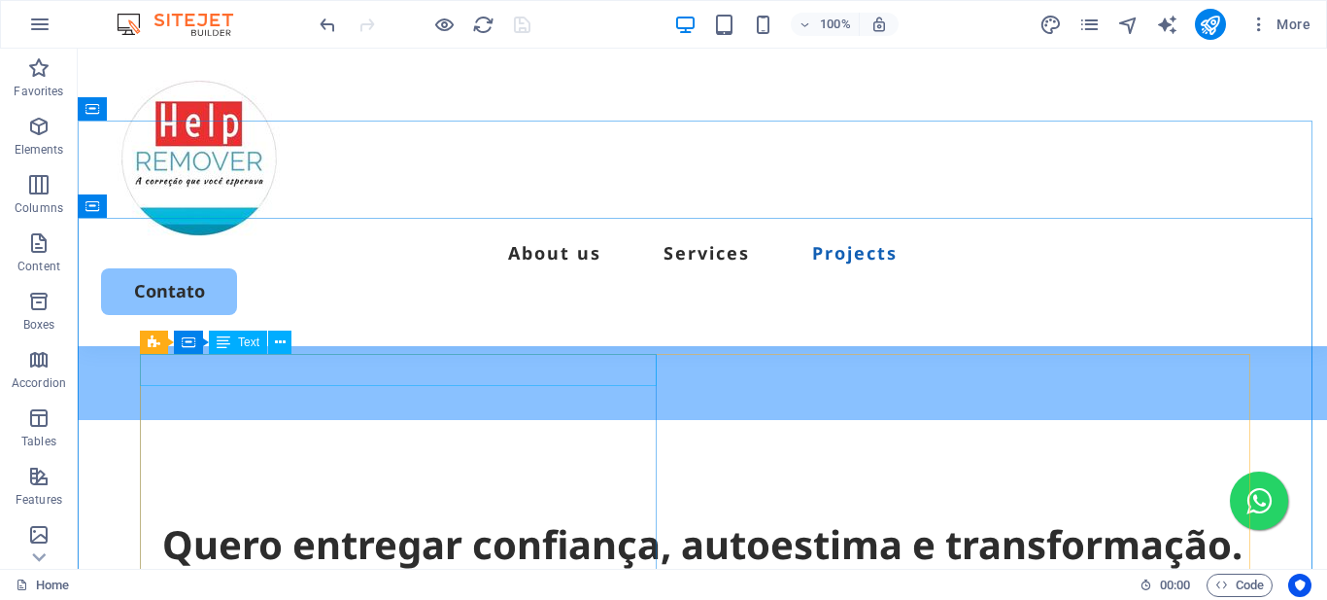
scroll to position [4213, 0]
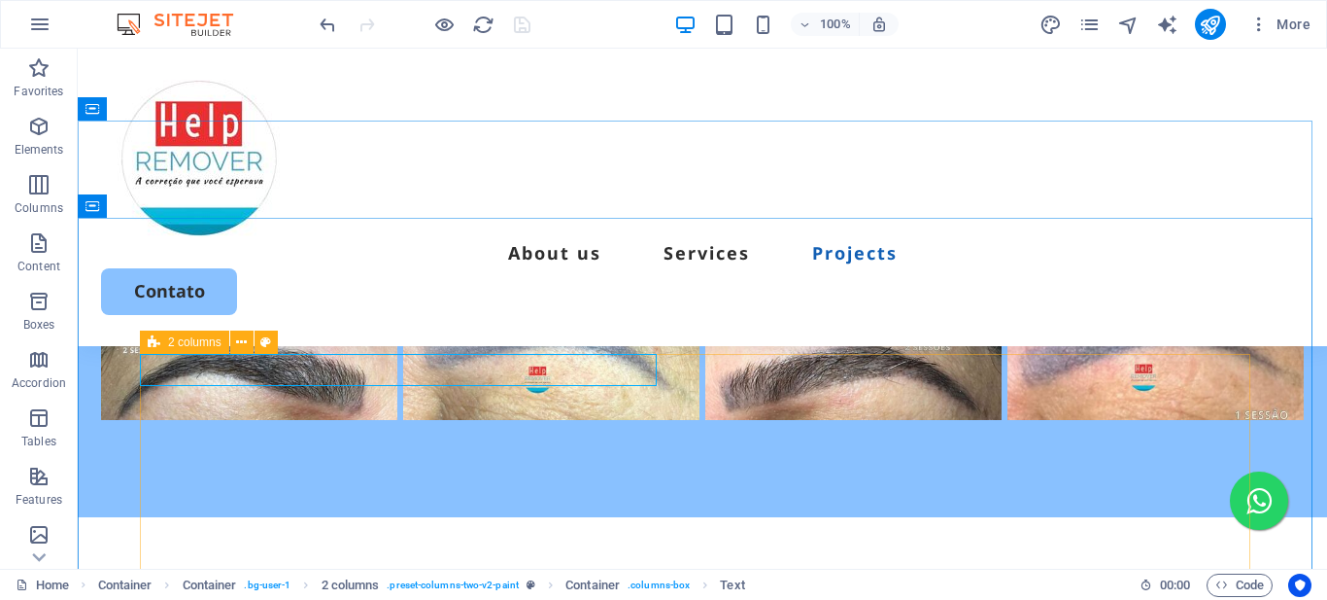
click at [195, 344] on span "2 columns" at bounding box center [194, 342] width 53 height 12
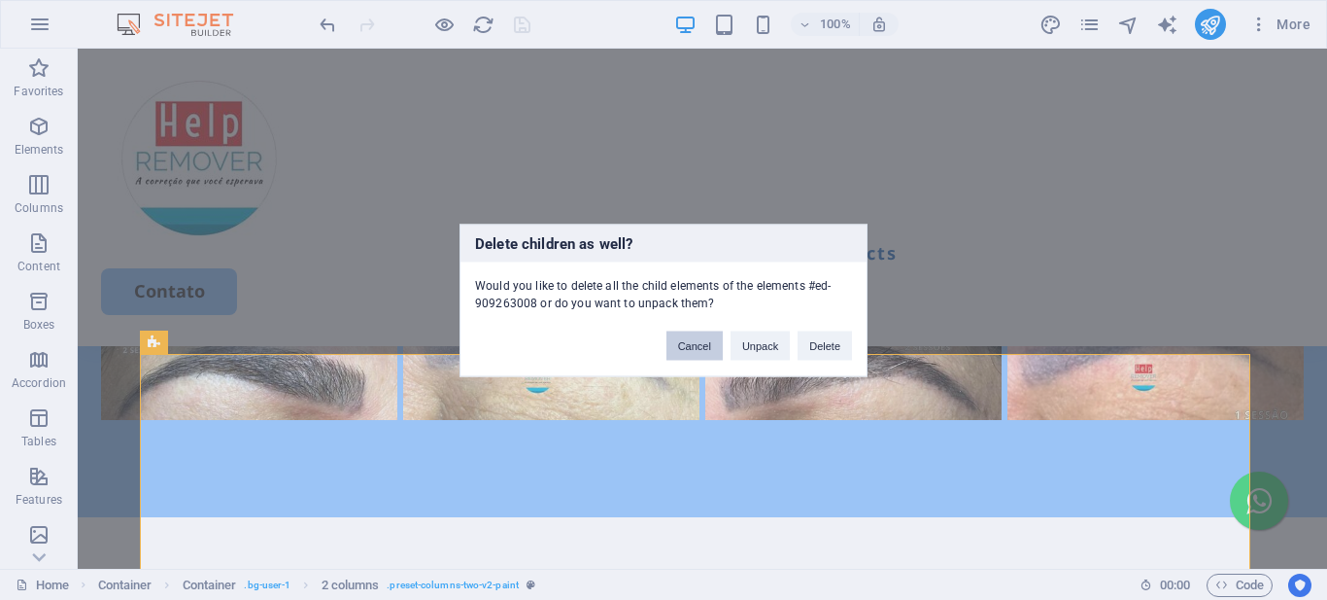
click at [695, 347] on button "Cancel" at bounding box center [695, 344] width 56 height 29
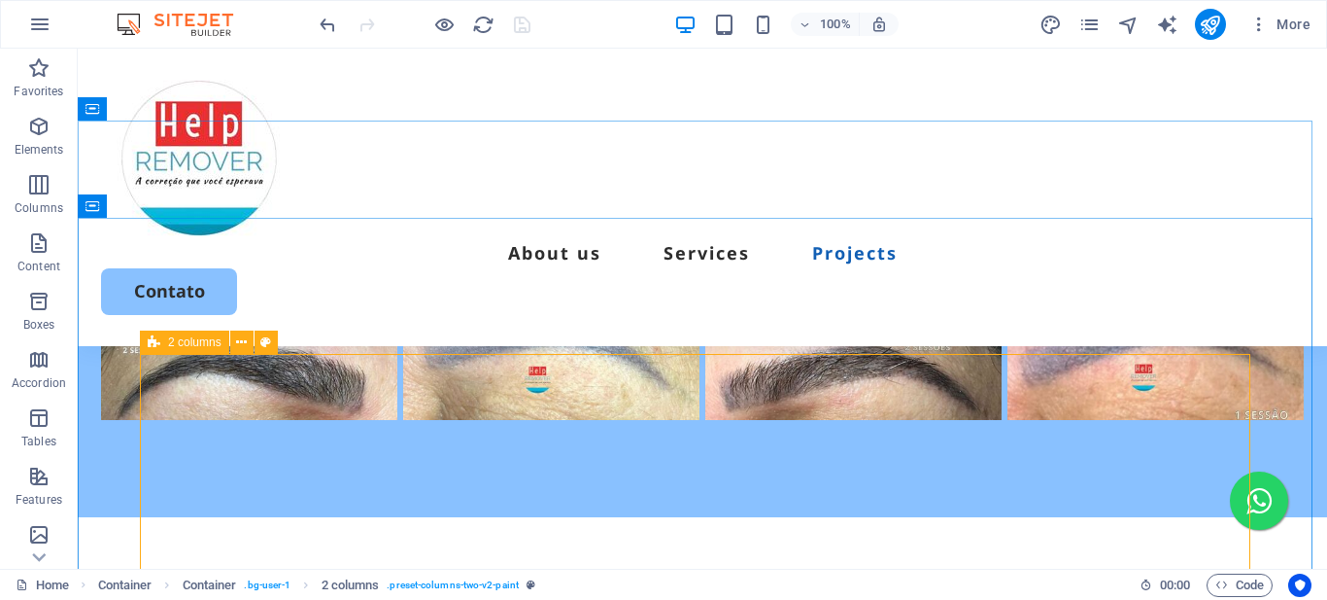
click at [152, 344] on icon at bounding box center [154, 341] width 13 height 23
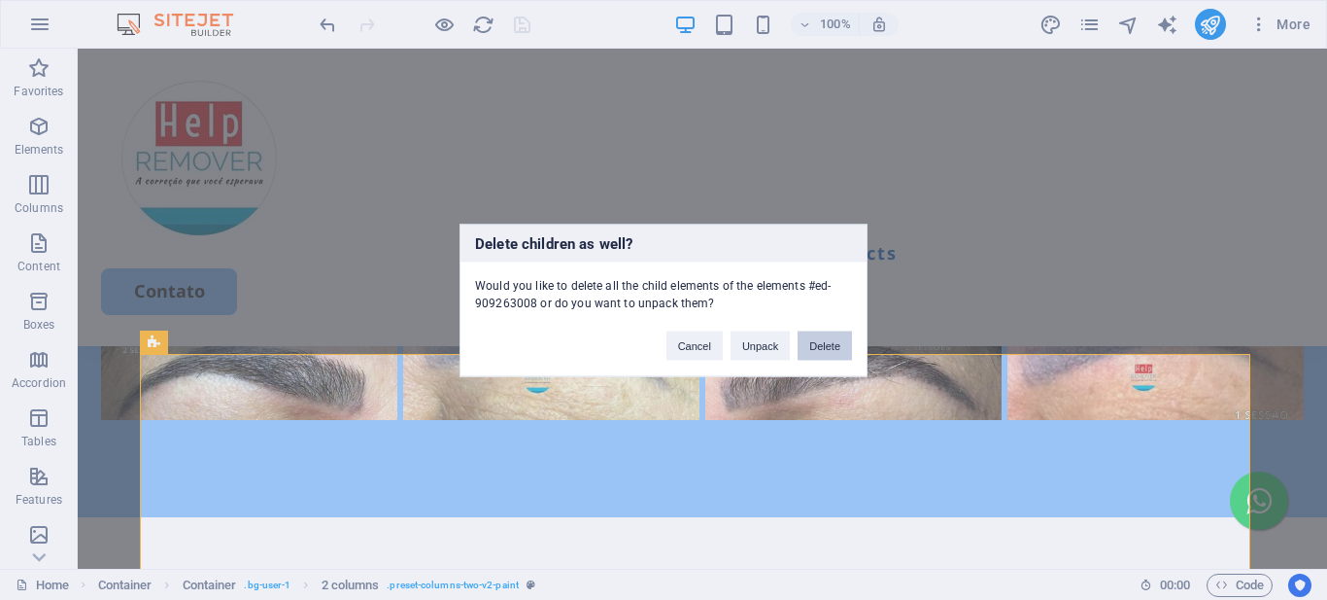
click at [829, 345] on button "Delete" at bounding box center [825, 344] width 54 height 29
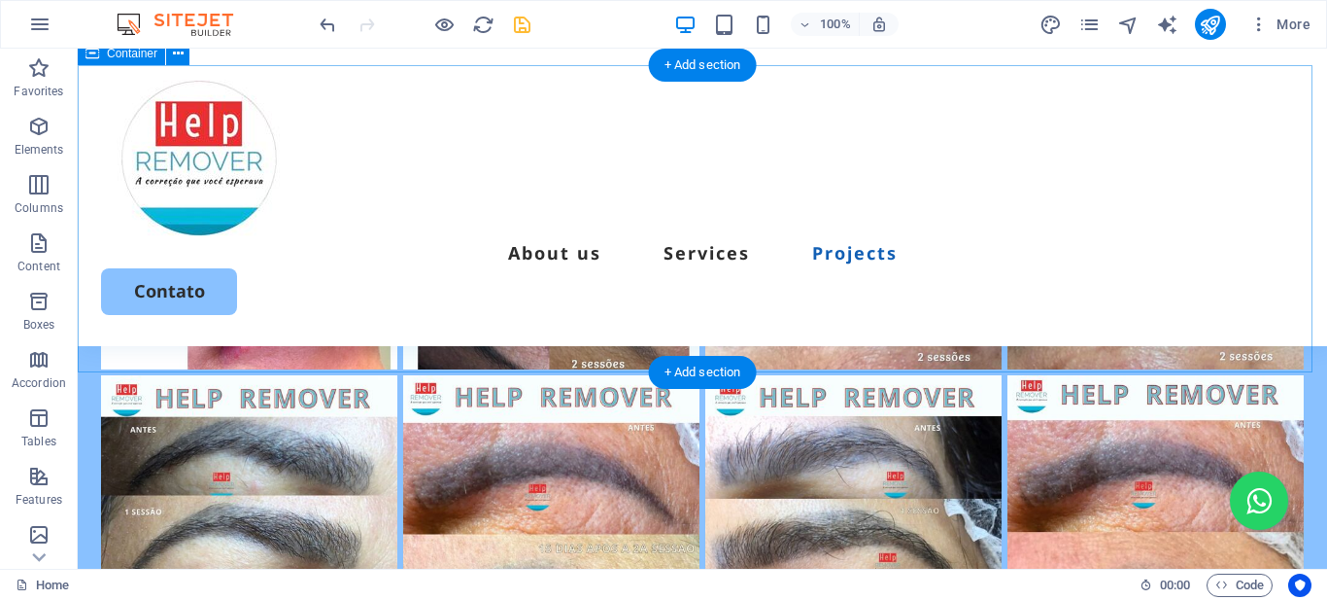
scroll to position [4156, 0]
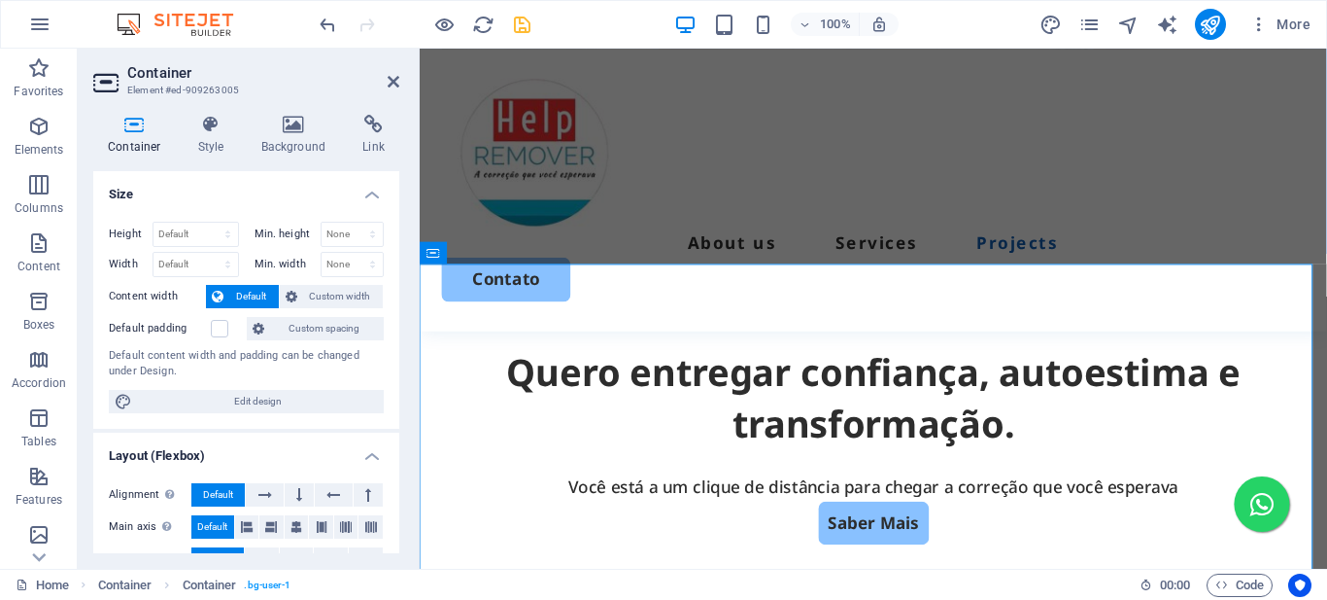
scroll to position [3958, 0]
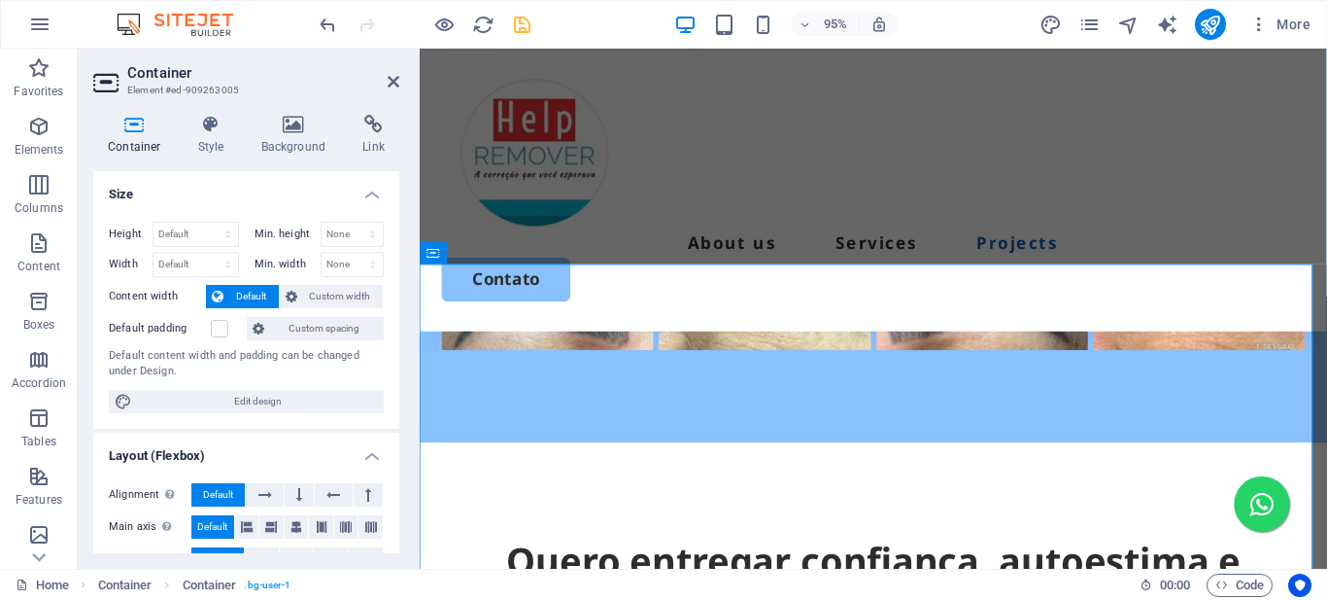
click at [292, 139] on h4 "Background" at bounding box center [298, 135] width 102 height 41
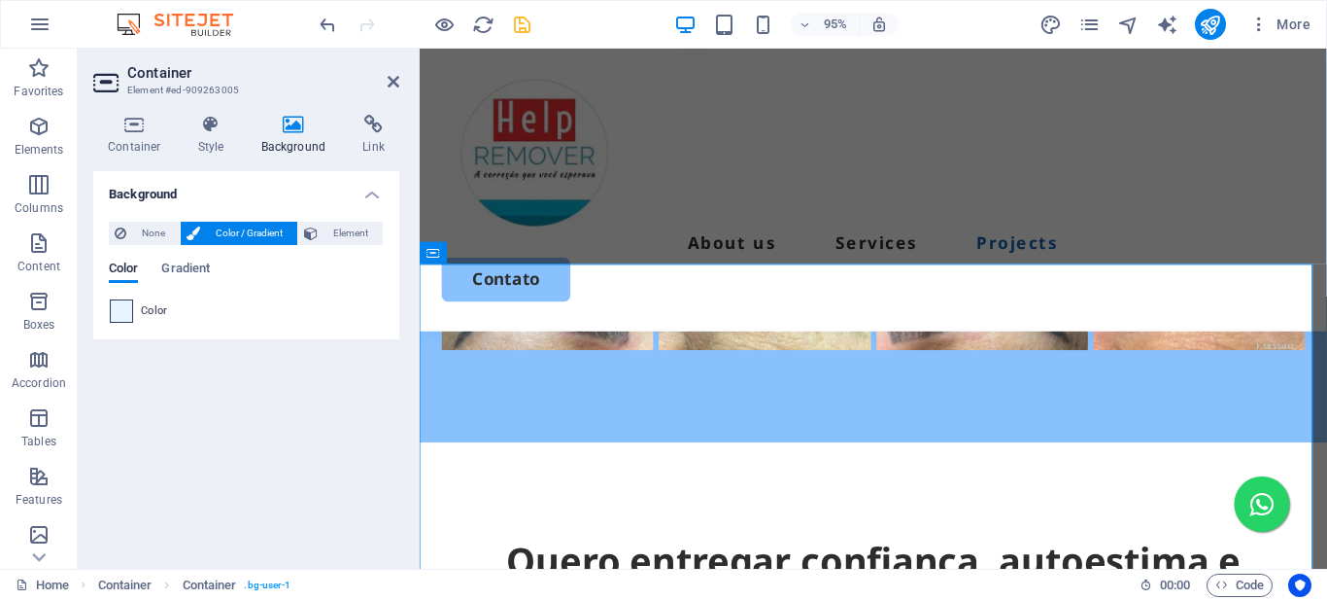
click at [118, 310] on span at bounding box center [121, 310] width 21 height 21
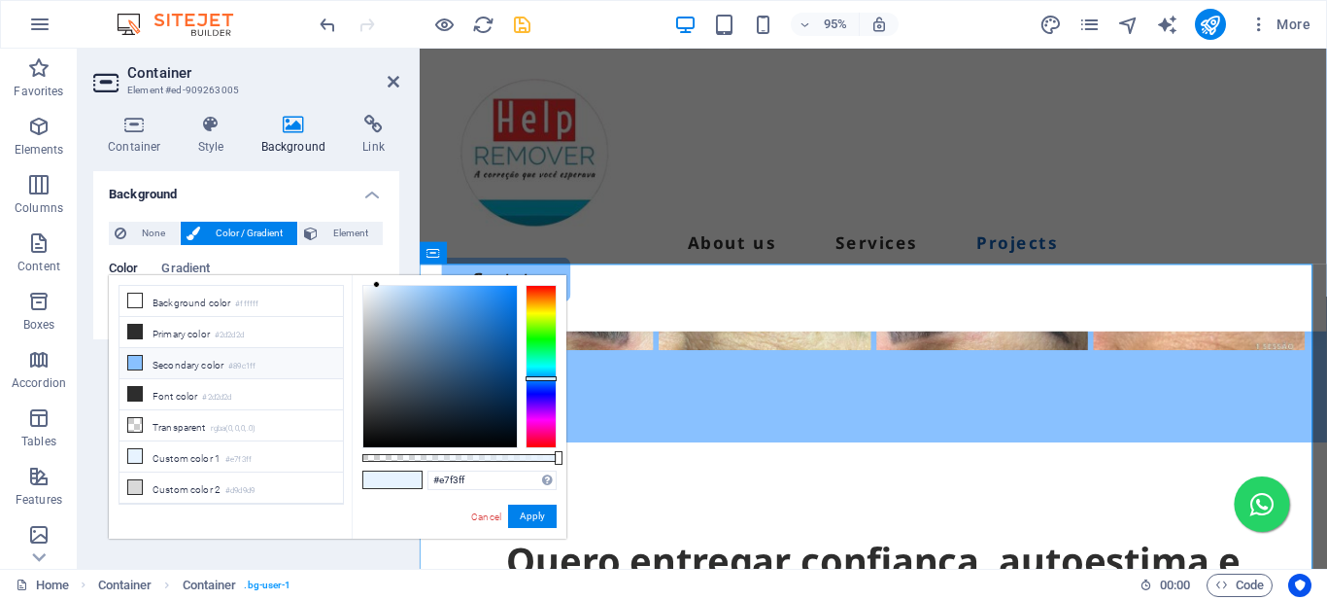
click at [134, 363] on icon at bounding box center [135, 363] width 14 height 14
type input "#89c1ff"
click at [546, 510] on button "Apply" at bounding box center [532, 515] width 49 height 23
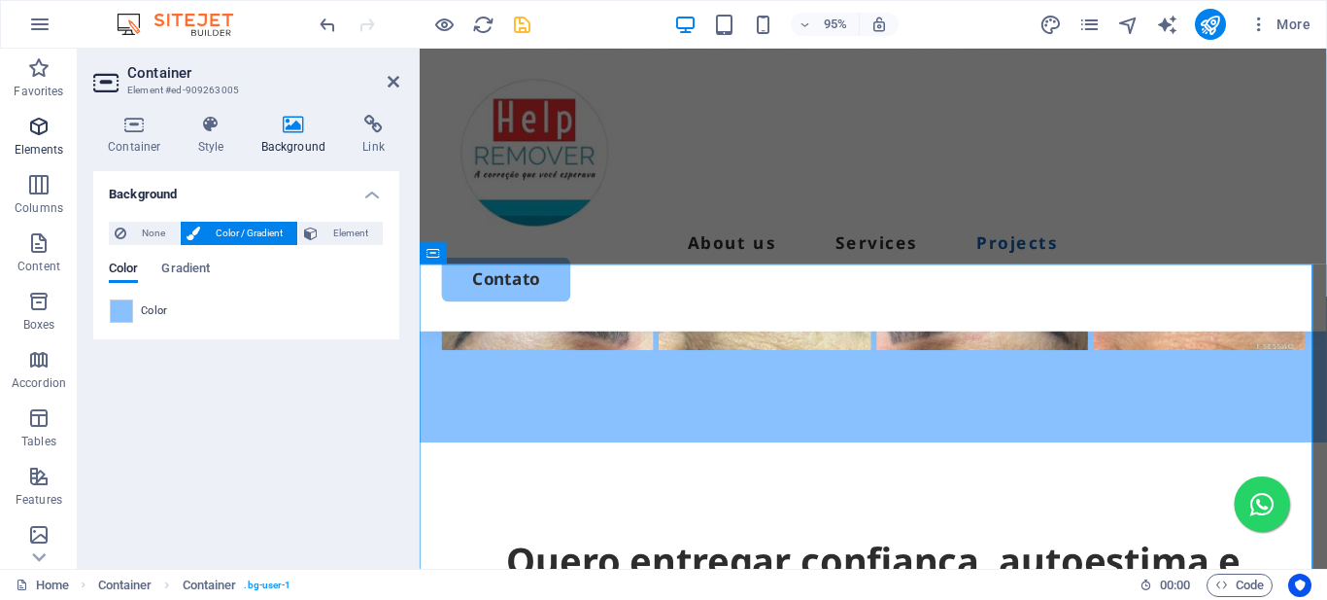
click at [44, 133] on icon "button" at bounding box center [38, 126] width 23 height 23
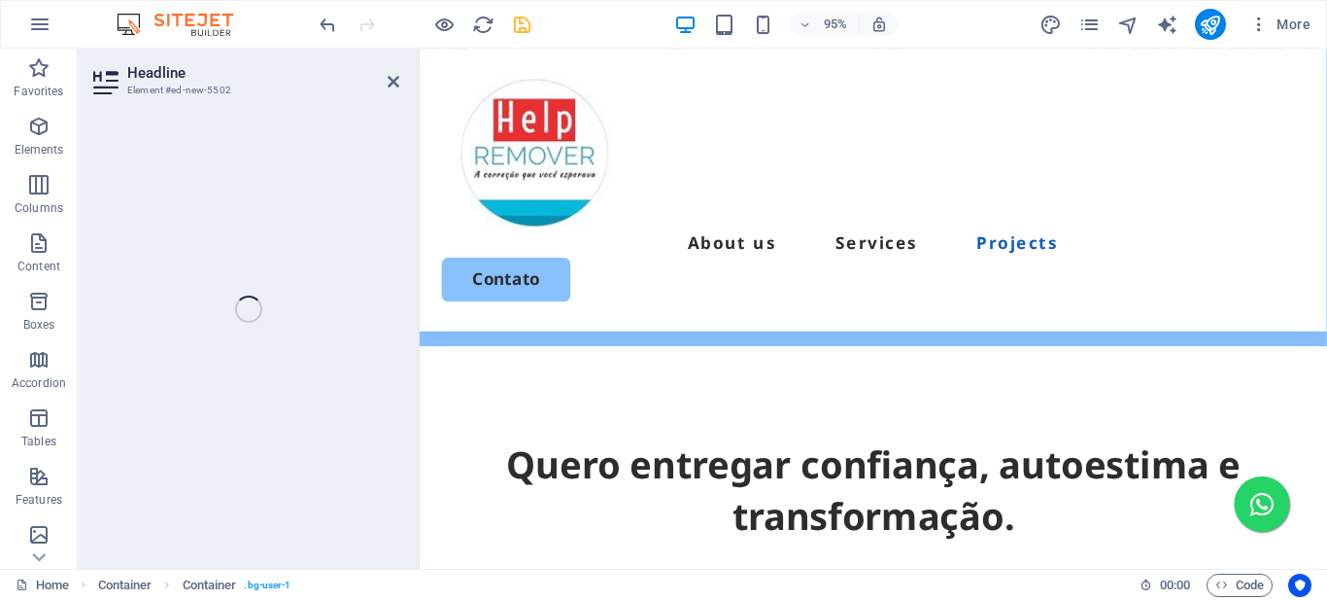
scroll to position [4048, 0]
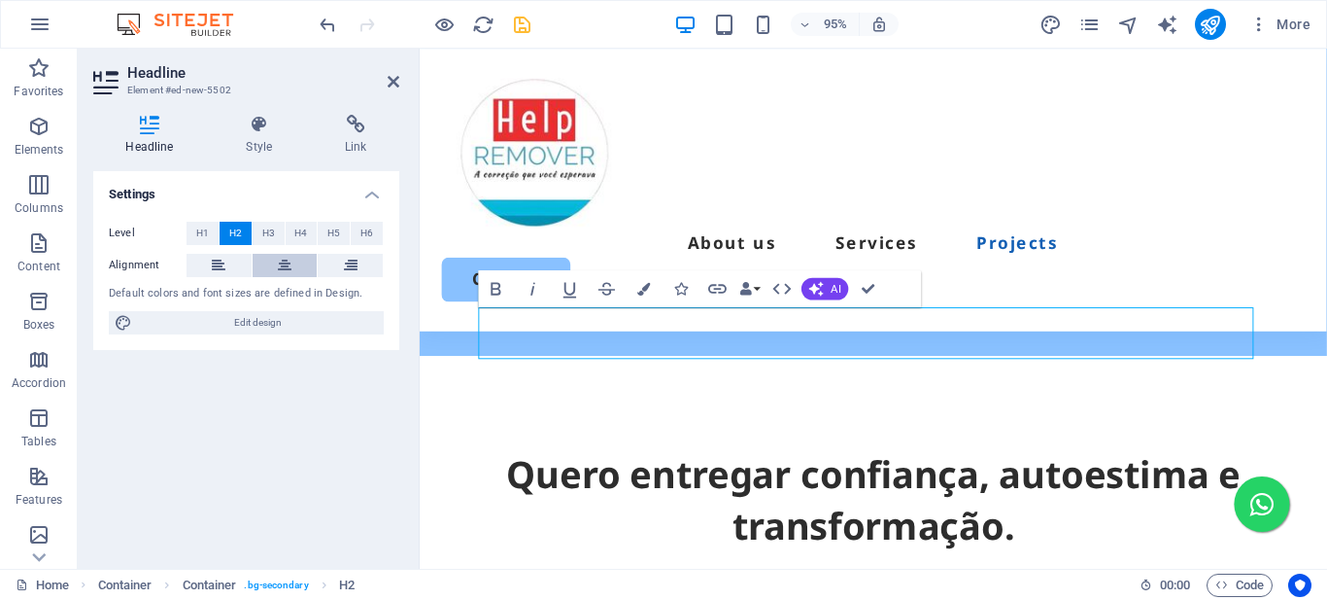
click at [281, 259] on icon at bounding box center [285, 265] width 14 height 23
click at [273, 227] on span "H3" at bounding box center [268, 233] width 13 height 23
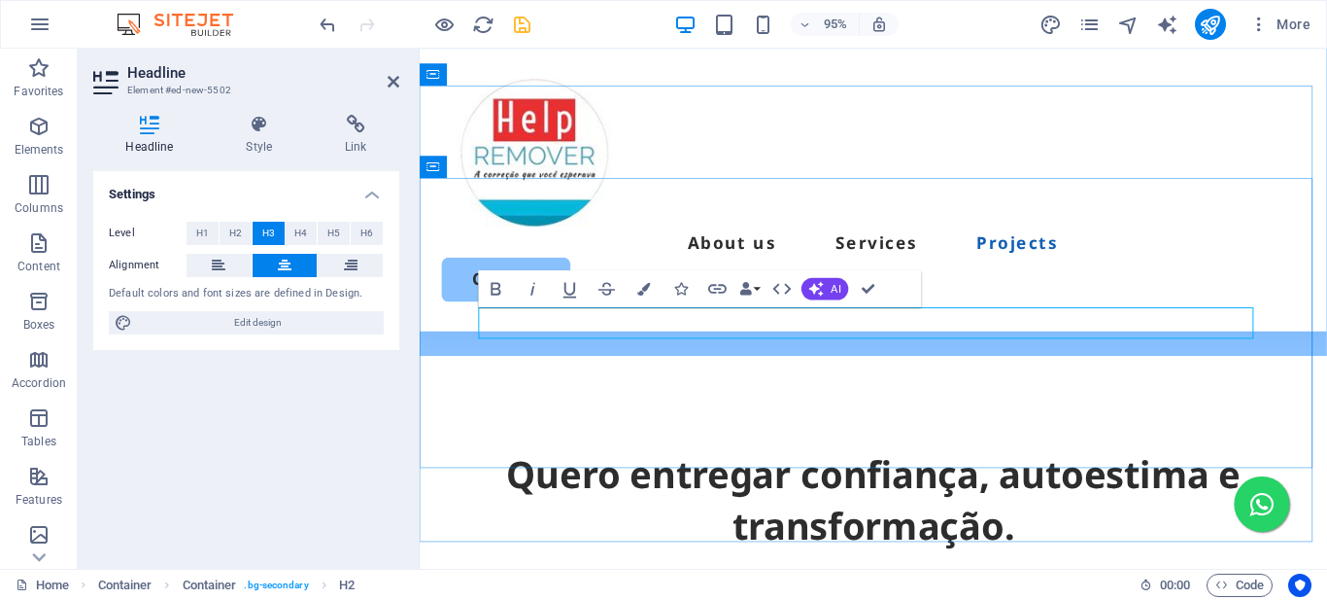
click at [237, 234] on span "H2" at bounding box center [235, 233] width 13 height 23
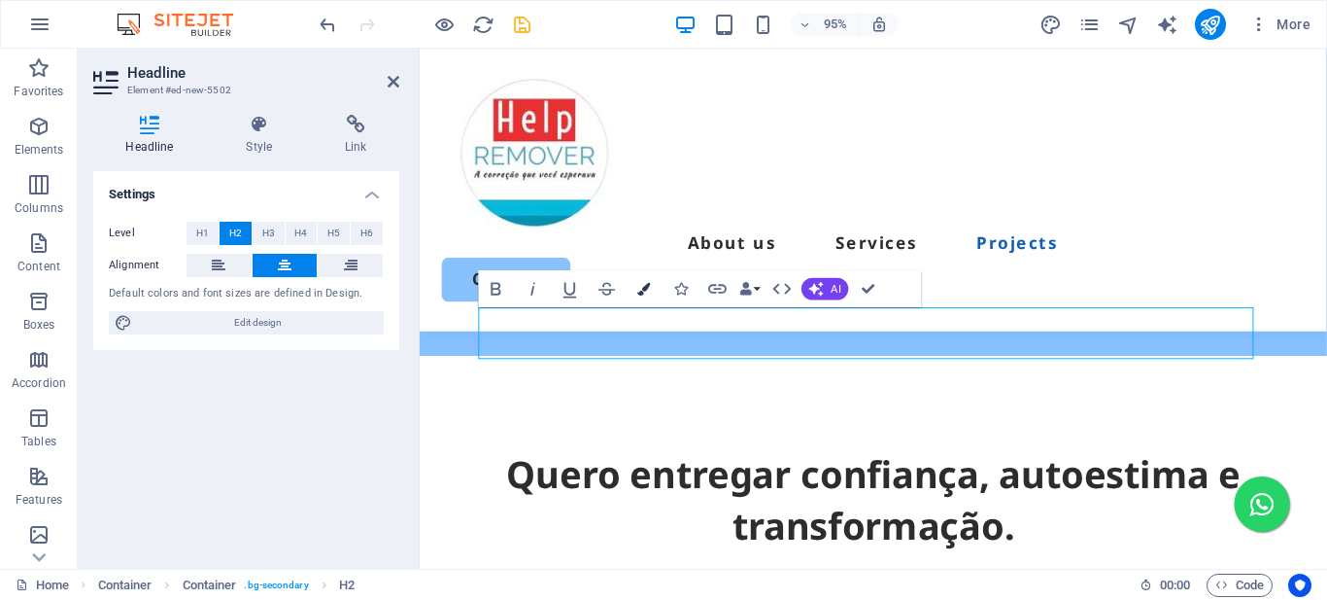
click at [640, 287] on icon "button" at bounding box center [643, 288] width 13 height 13
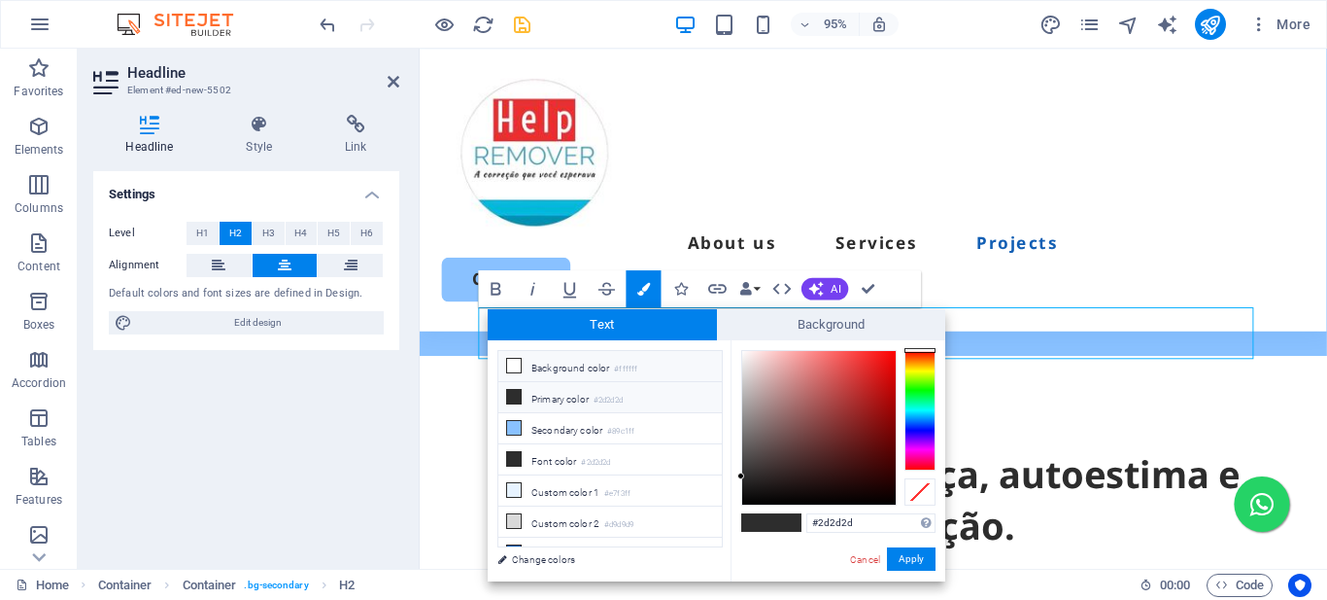
click at [516, 364] on icon at bounding box center [514, 366] width 14 height 14
click at [917, 556] on button "Apply" at bounding box center [911, 558] width 49 height 23
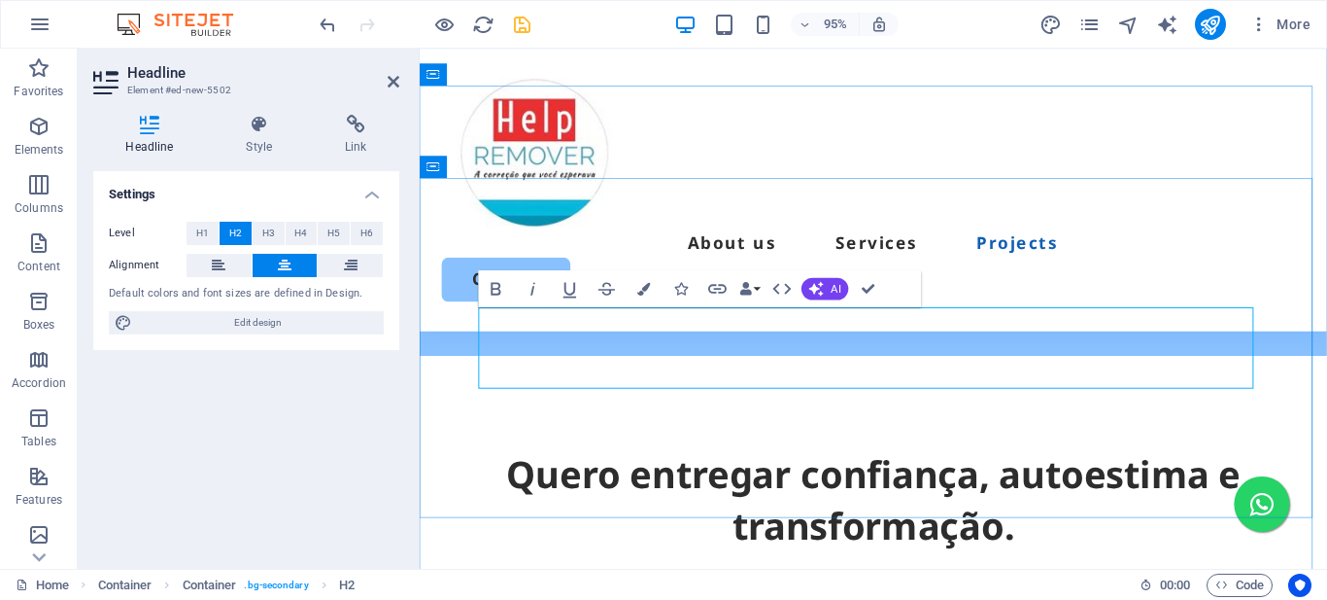
click at [642, 286] on icon "button" at bounding box center [643, 288] width 13 height 13
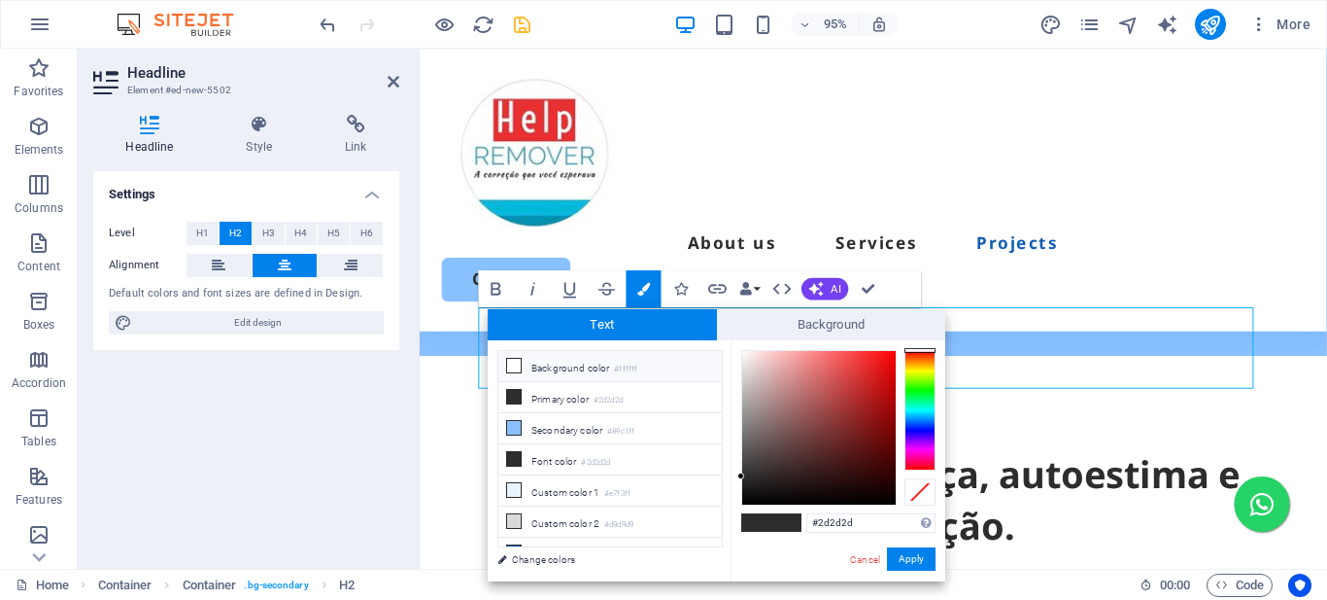
click at [513, 364] on icon at bounding box center [514, 366] width 14 height 14
type input "#ffffff"
click at [919, 555] on button "Apply" at bounding box center [911, 558] width 49 height 23
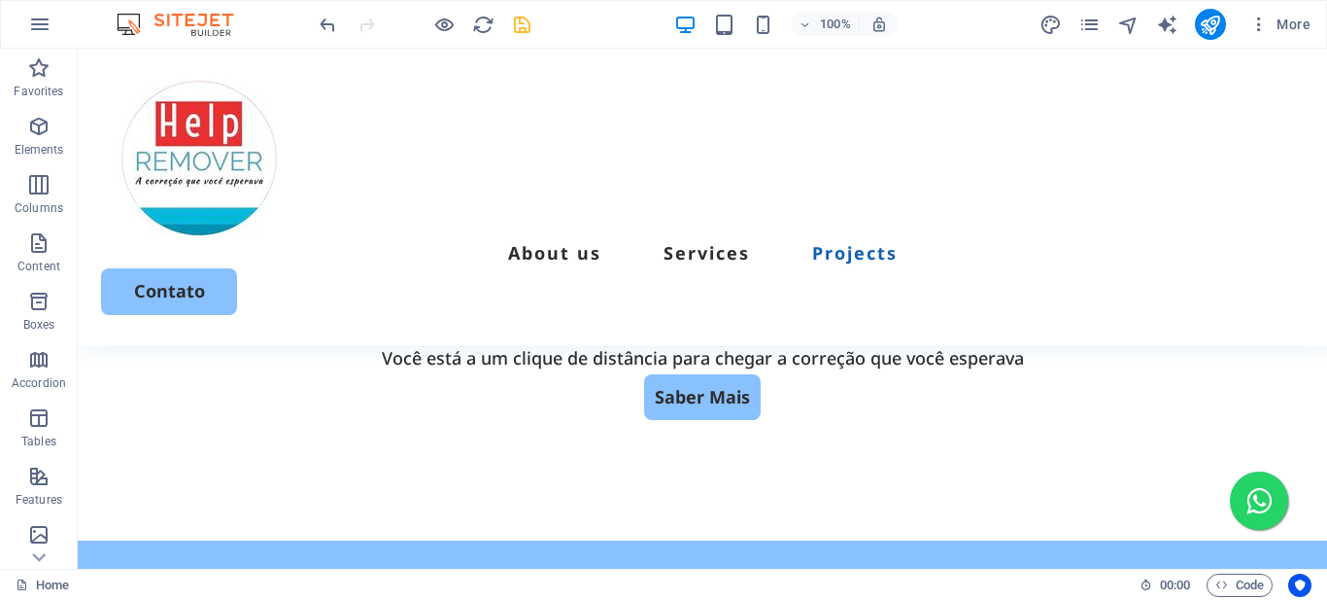
scroll to position [4589, 0]
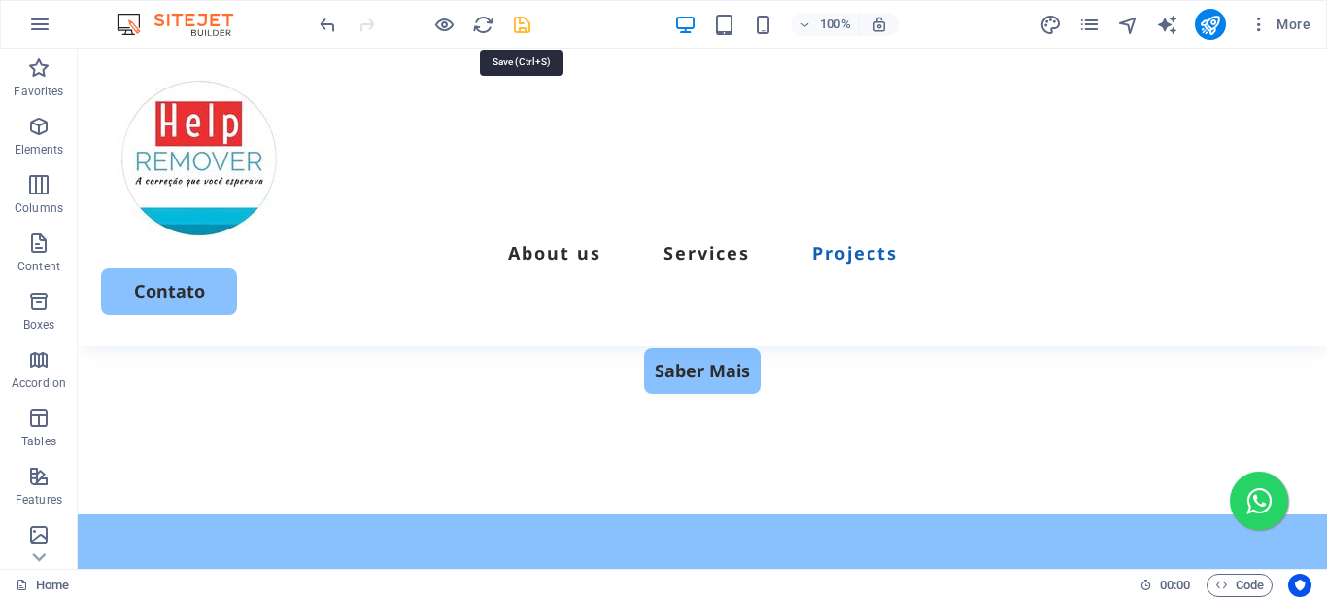
click at [523, 24] on icon "save" at bounding box center [522, 25] width 22 height 22
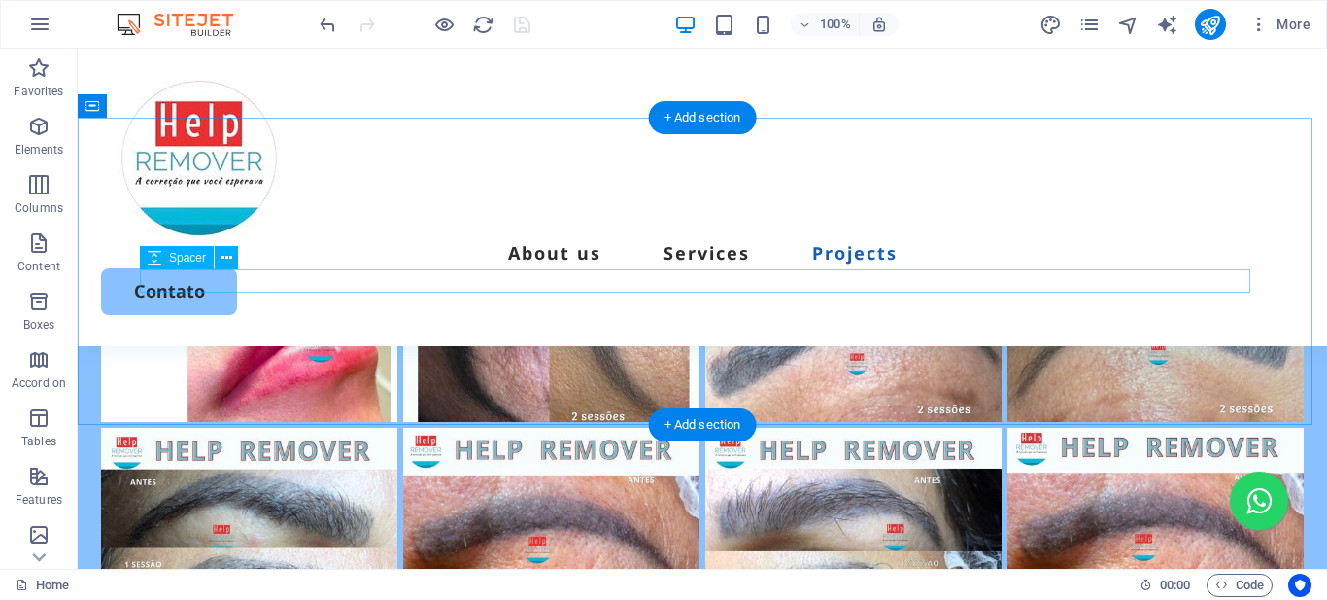
scroll to position [3812, 0]
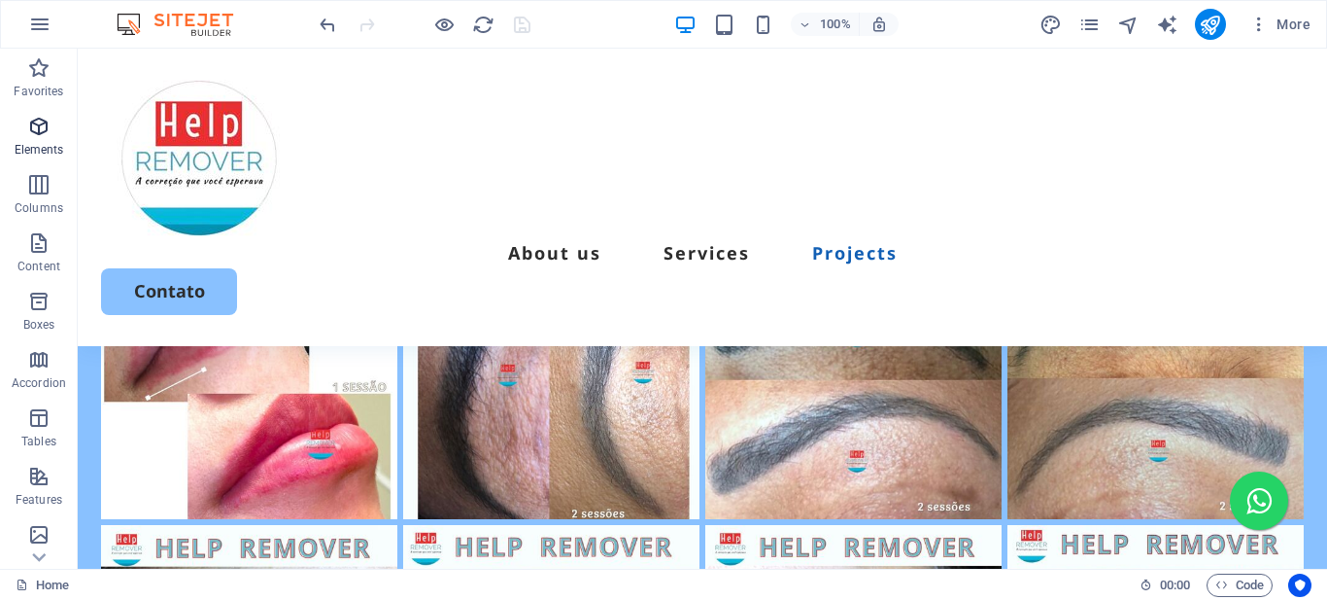
click at [34, 137] on icon "button" at bounding box center [38, 126] width 23 height 23
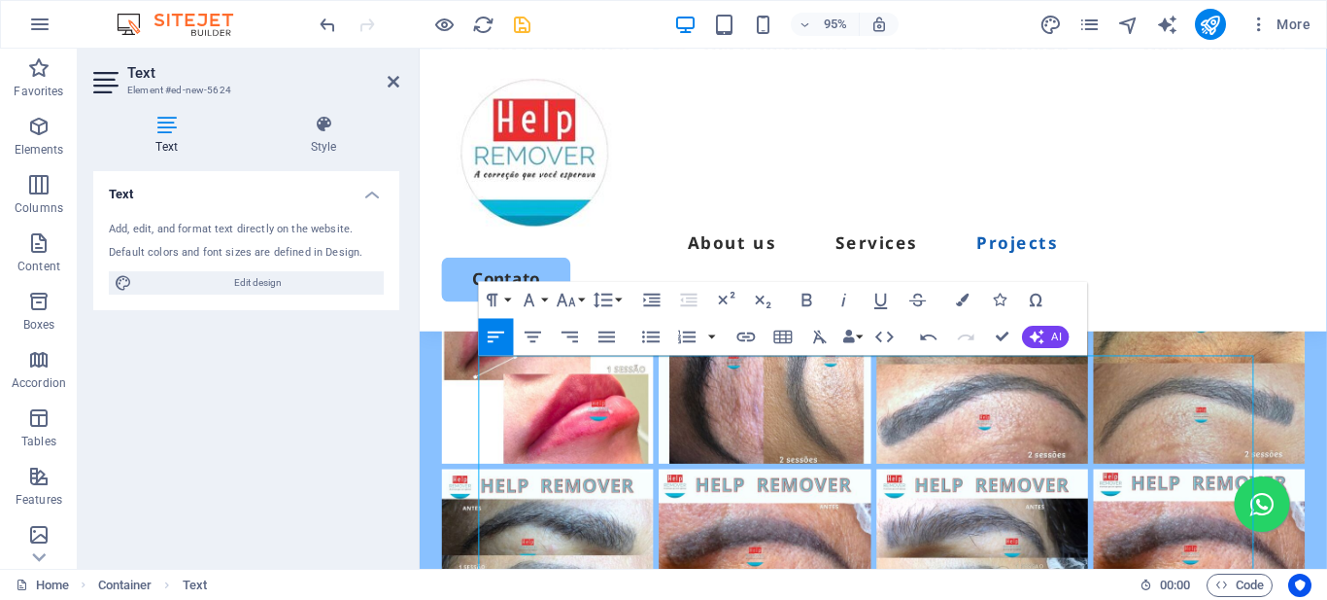
scroll to position [17428, 3]
click at [539, 329] on icon "button" at bounding box center [533, 337] width 22 height 22
drag, startPoint x: 660, startPoint y: 384, endPoint x: 530, endPoint y: 377, distance: 130.4
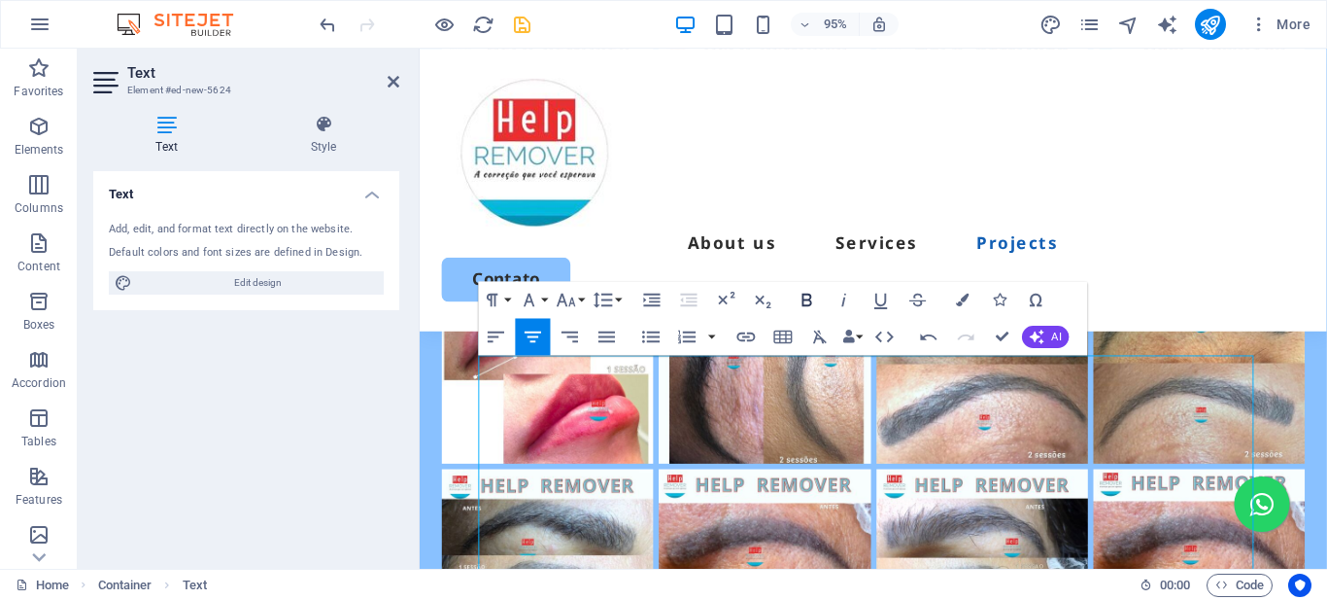
click at [809, 292] on icon "button" at bounding box center [808, 300] width 22 height 22
drag, startPoint x: 840, startPoint y: 449, endPoint x: 716, endPoint y: 458, distance: 123.7
click at [811, 295] on icon "button" at bounding box center [808, 299] width 10 height 13
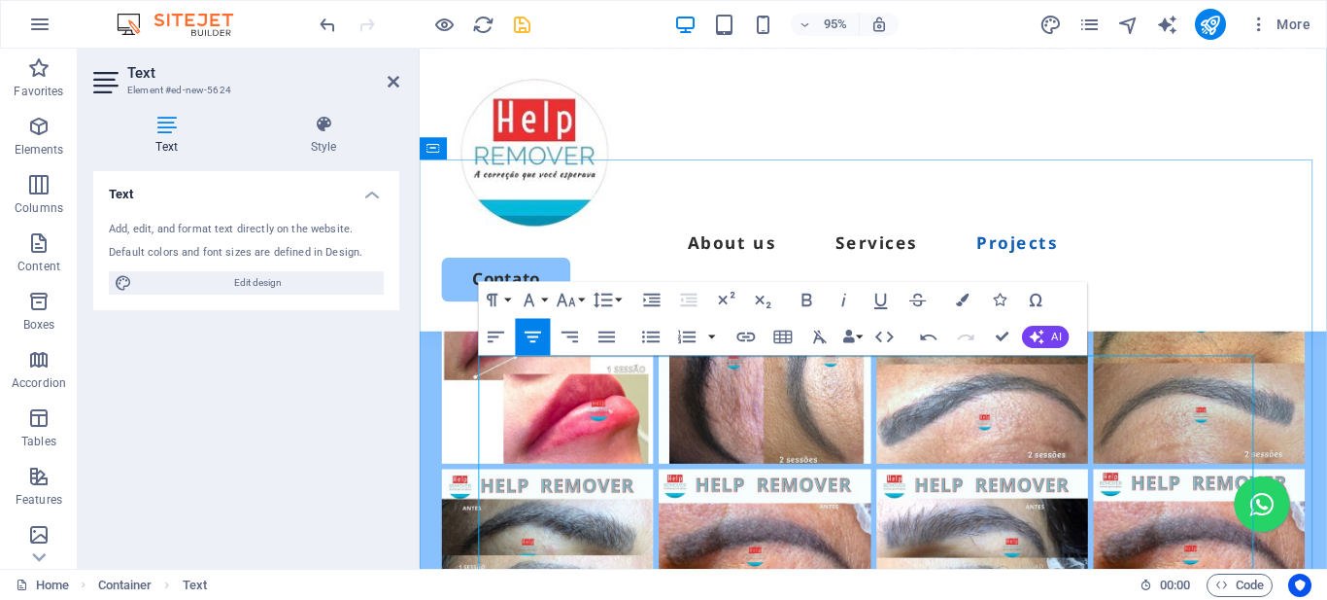
click at [807, 294] on icon "button" at bounding box center [808, 299] width 10 height 13
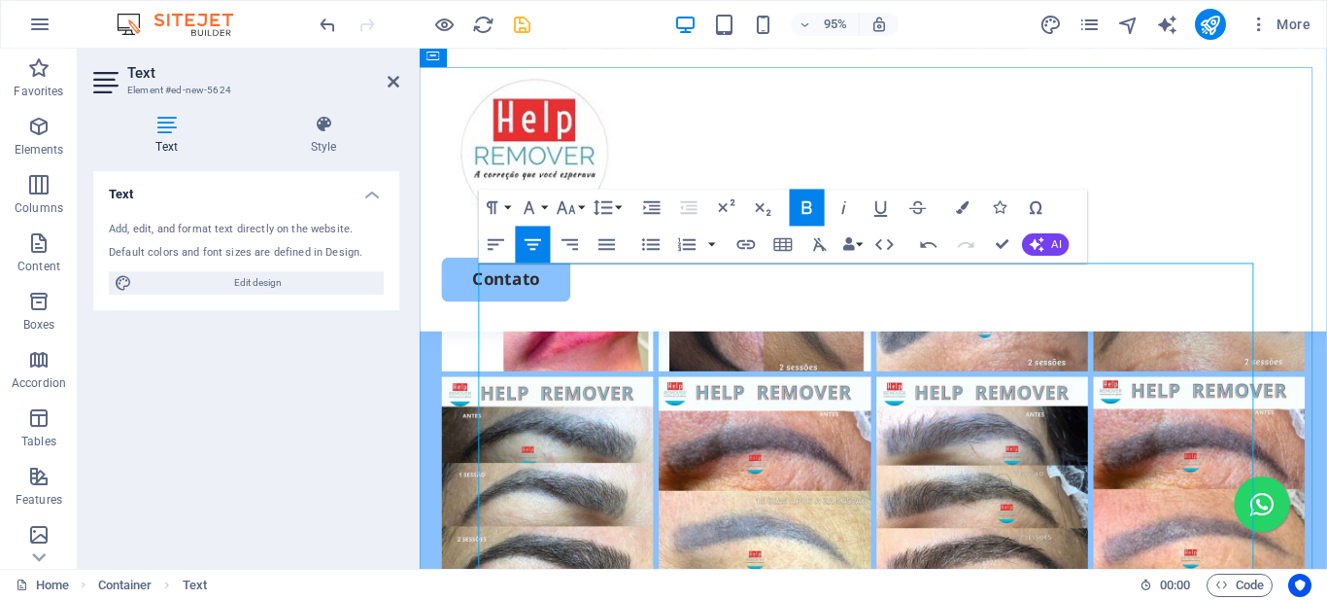
click at [803, 205] on icon "button" at bounding box center [808, 207] width 10 height 13
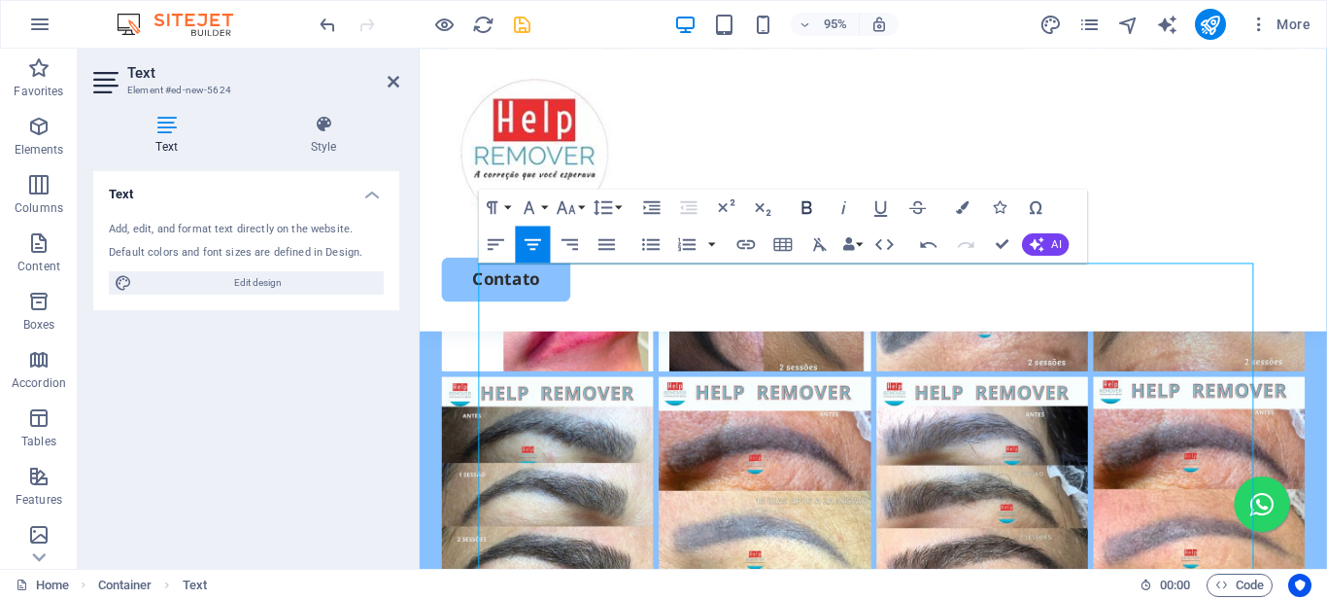
click at [807, 207] on icon "button" at bounding box center [808, 207] width 10 height 13
click at [813, 206] on icon "button" at bounding box center [808, 207] width 22 height 22
drag, startPoint x: 806, startPoint y: 481, endPoint x: 696, endPoint y: 471, distance: 110.2
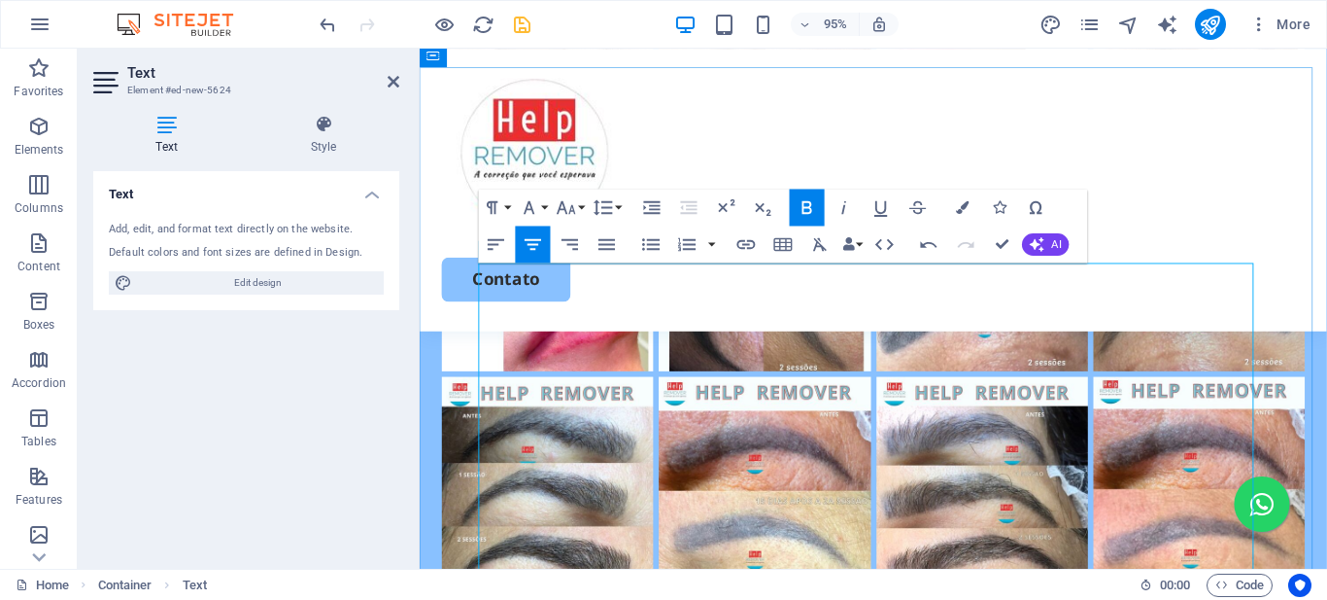
click at [807, 204] on icon "button" at bounding box center [808, 207] width 22 height 22
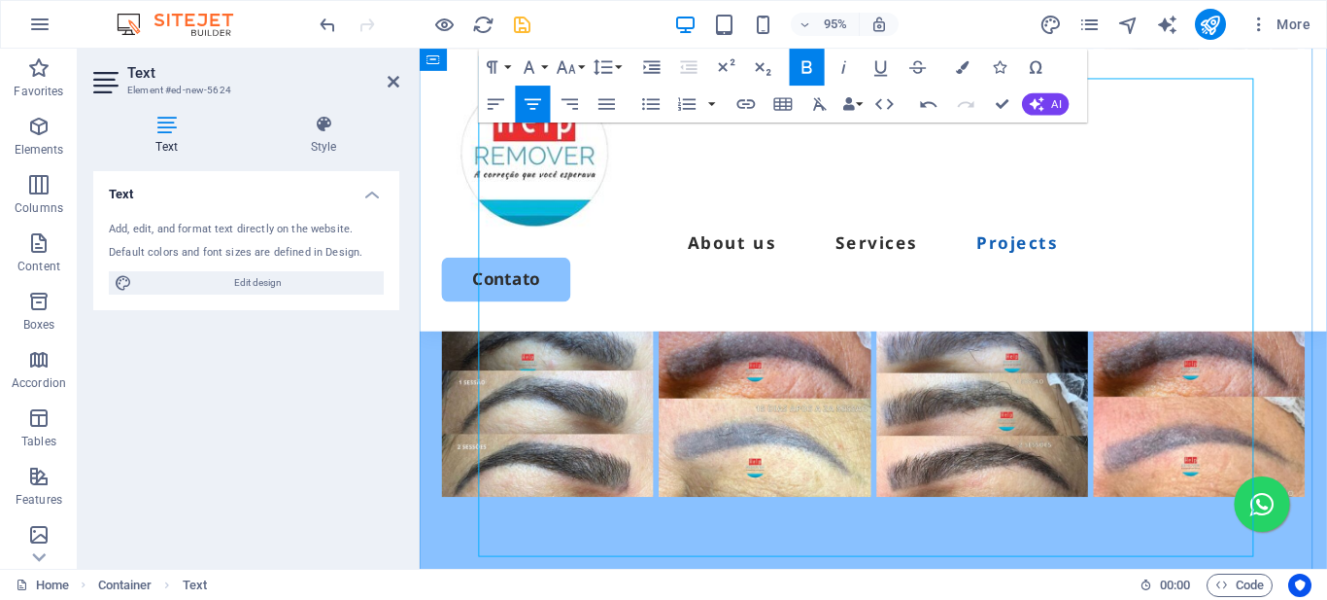
scroll to position [3900, 0]
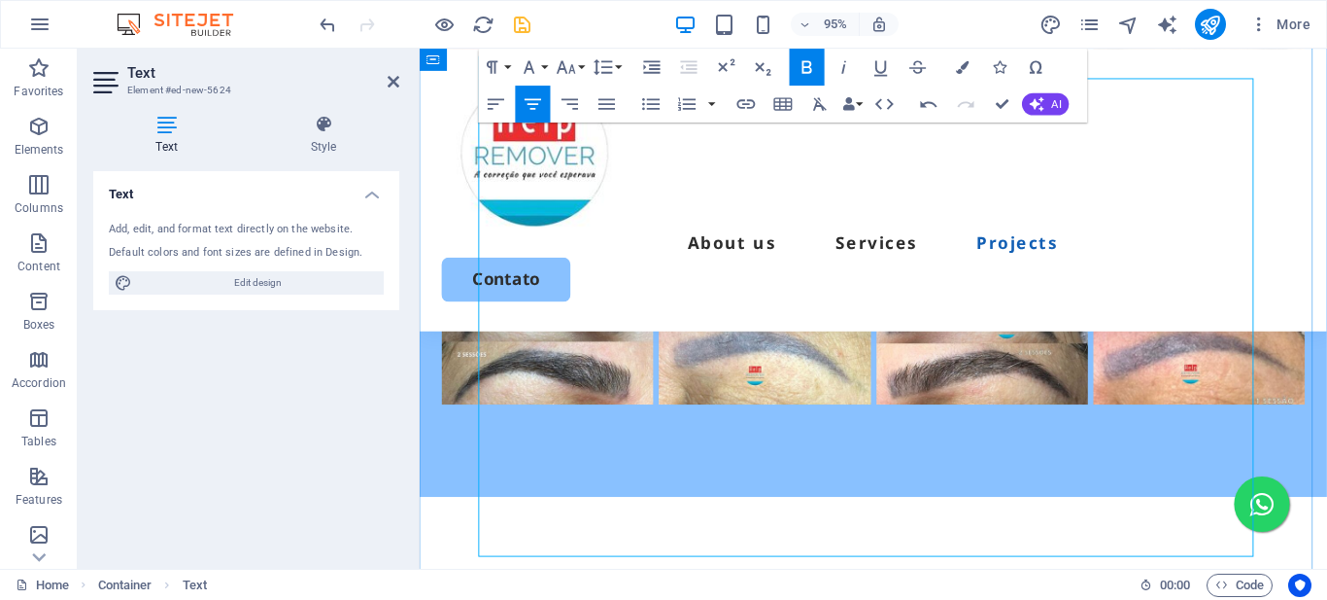
click at [807, 63] on icon "button" at bounding box center [808, 67] width 22 height 22
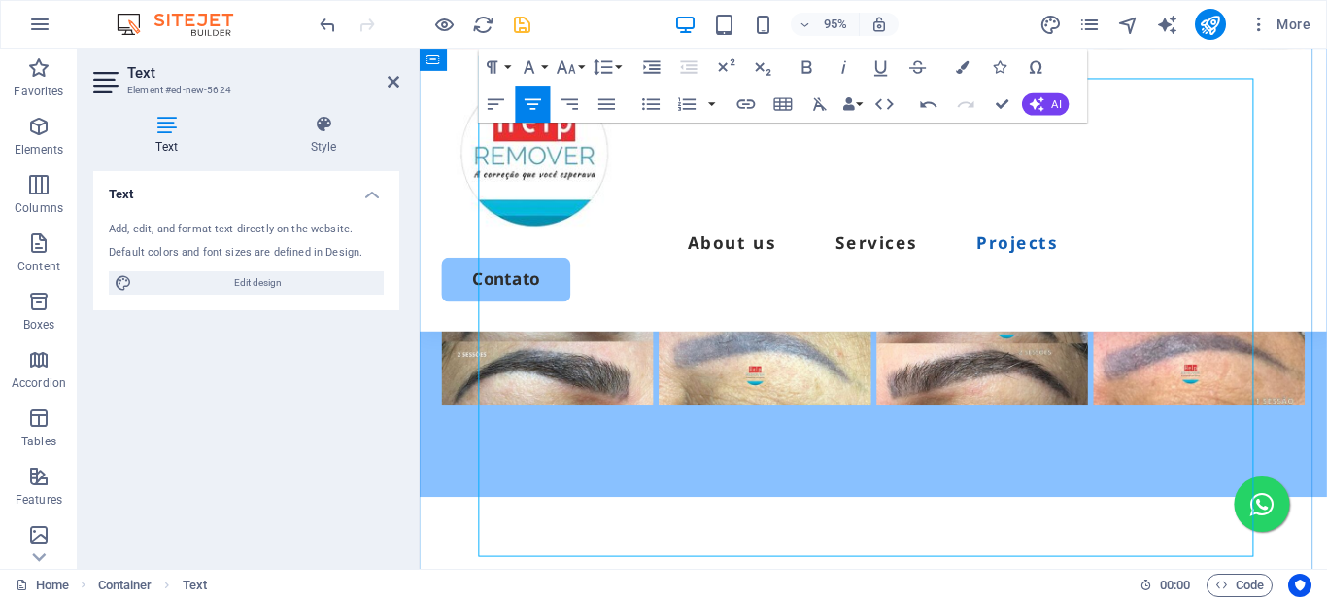
click at [841, 66] on icon "button" at bounding box center [845, 67] width 22 height 22
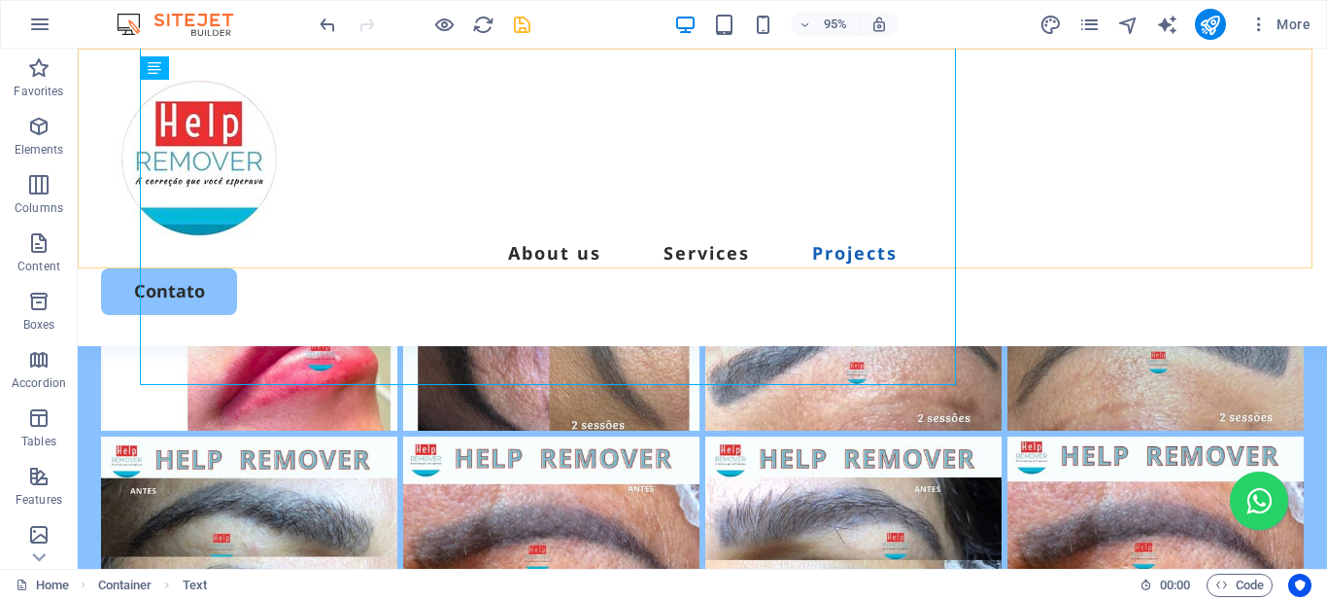
scroll to position [4099, 0]
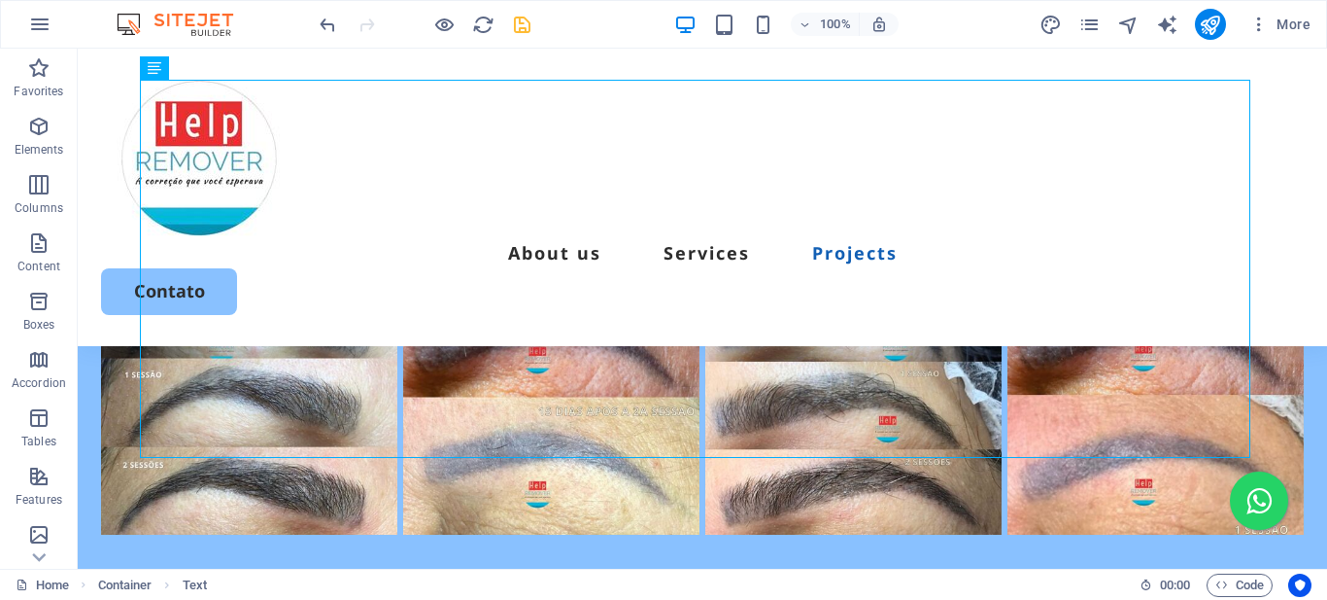
click at [514, 15] on icon "save" at bounding box center [522, 25] width 22 height 22
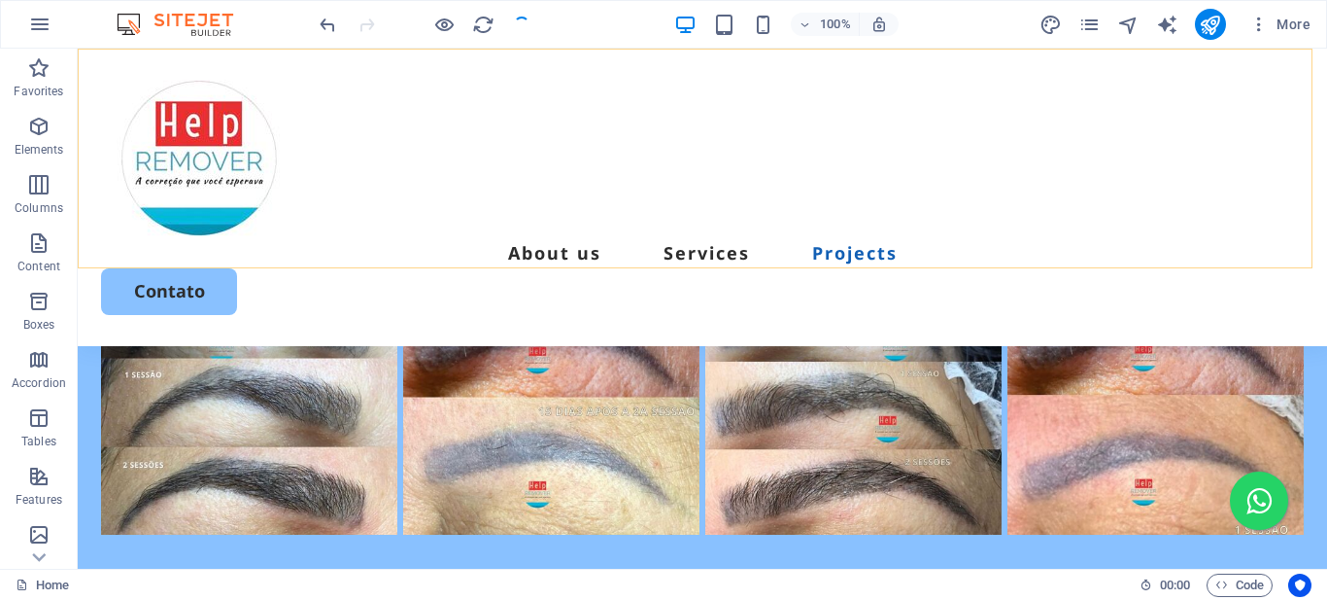
scroll to position [4196, 0]
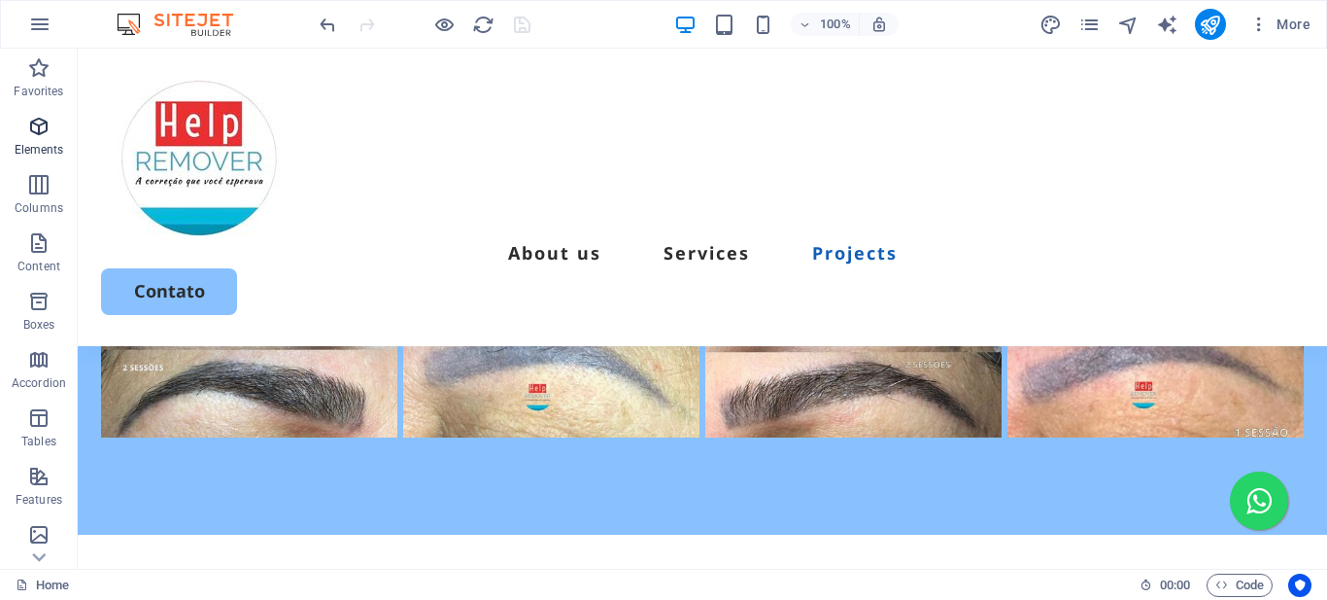
click at [38, 125] on icon "button" at bounding box center [38, 126] width 23 height 23
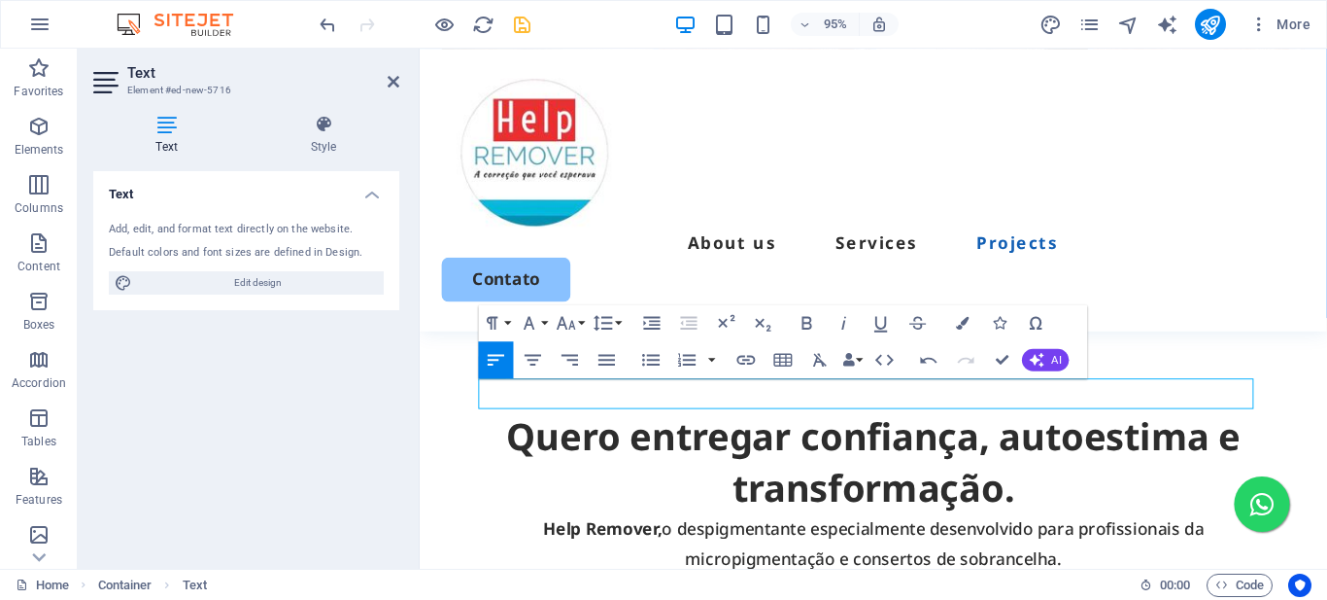
scroll to position [64, 16]
click at [531, 355] on icon "button" at bounding box center [533, 360] width 17 height 11
click at [803, 319] on icon "button" at bounding box center [808, 323] width 10 height 13
click at [583, 321] on button "Font Size" at bounding box center [570, 322] width 35 height 37
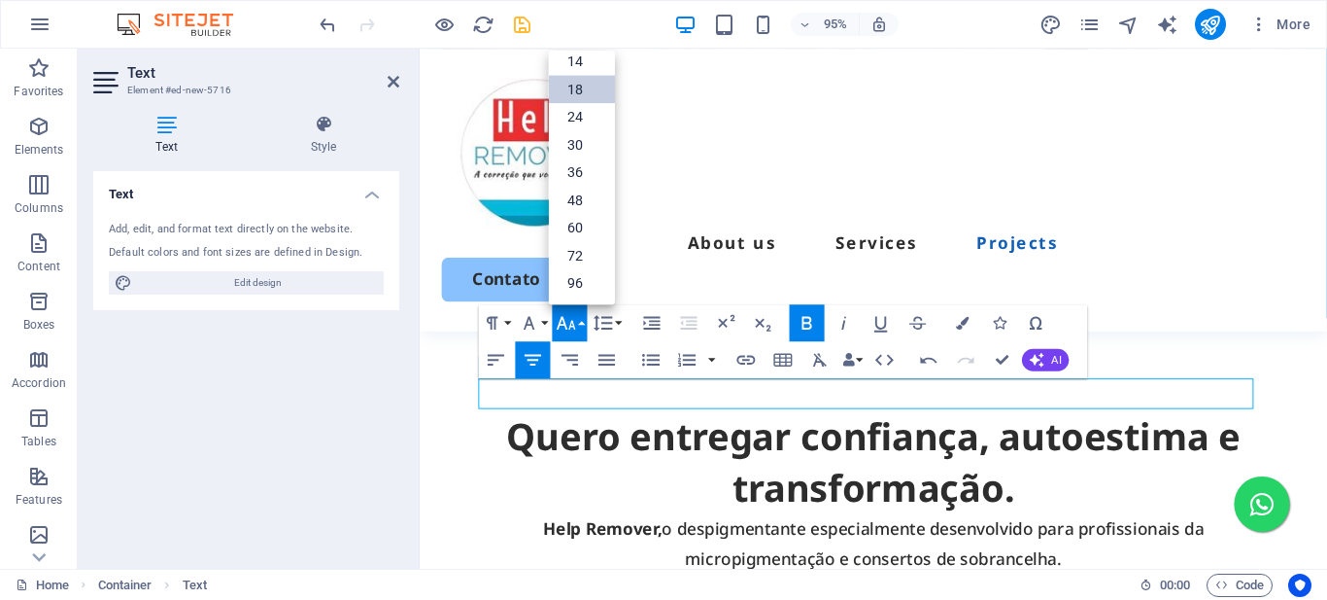
scroll to position [156, 0]
click at [573, 114] on link "24" at bounding box center [582, 117] width 66 height 28
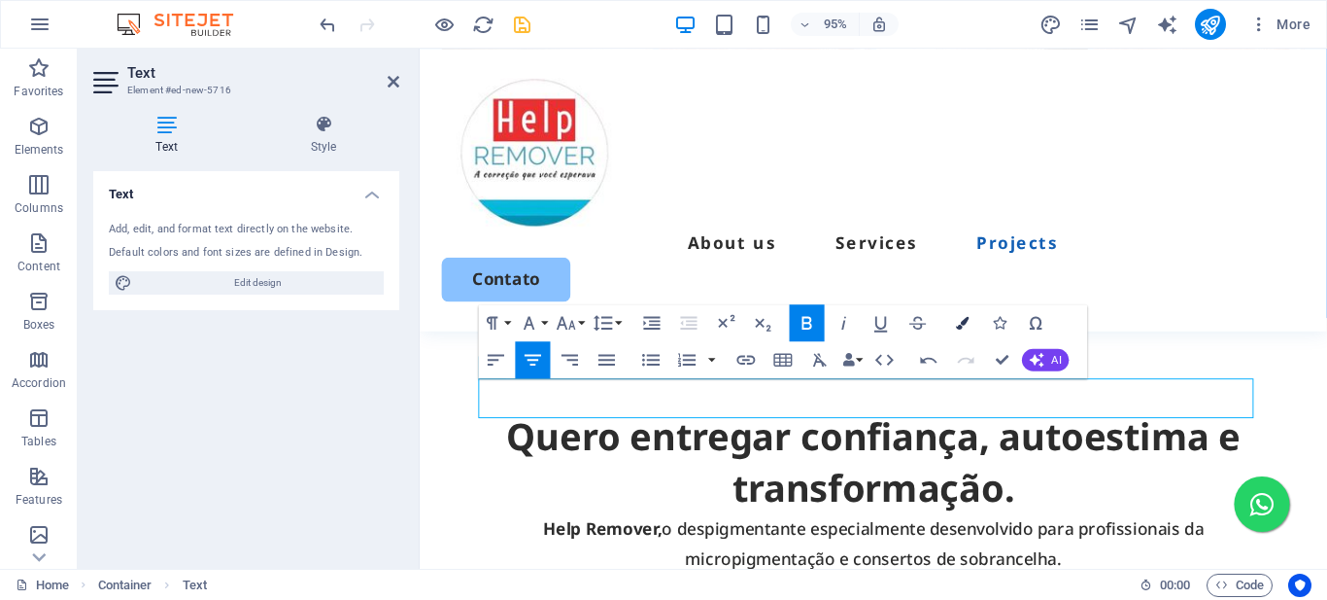
click at [961, 322] on icon "button" at bounding box center [962, 323] width 13 height 13
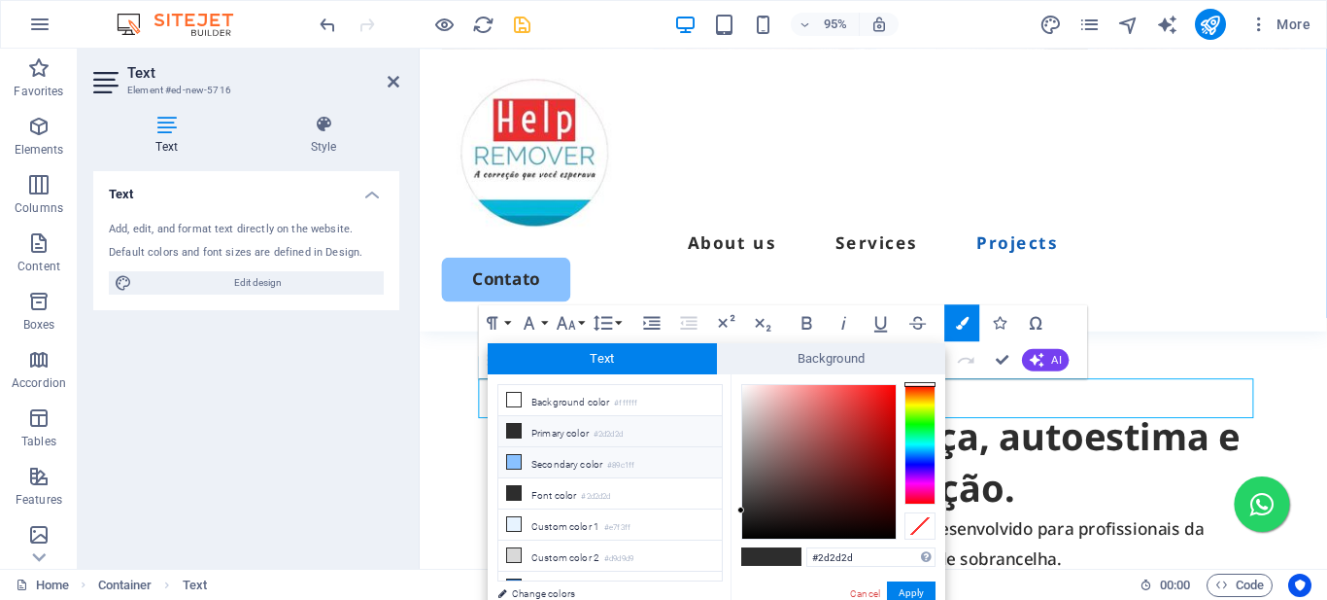
click at [514, 459] on icon at bounding box center [514, 462] width 14 height 14
type input "#89c1ff"
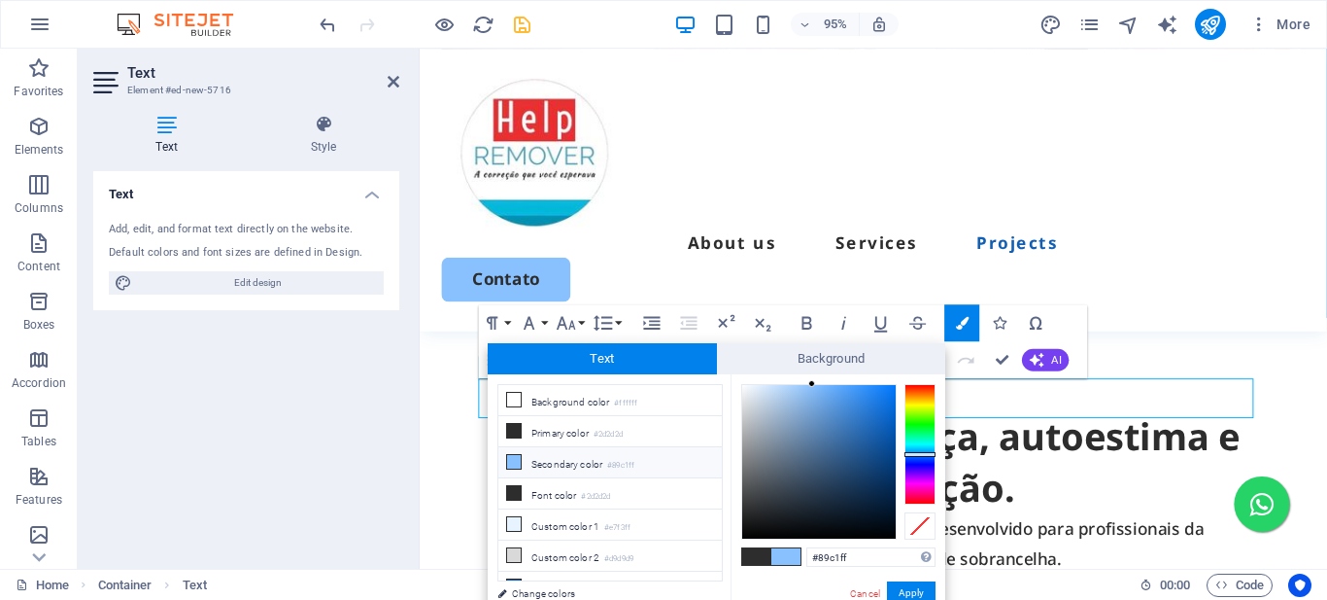
click at [913, 588] on button "Apply" at bounding box center [911, 592] width 49 height 23
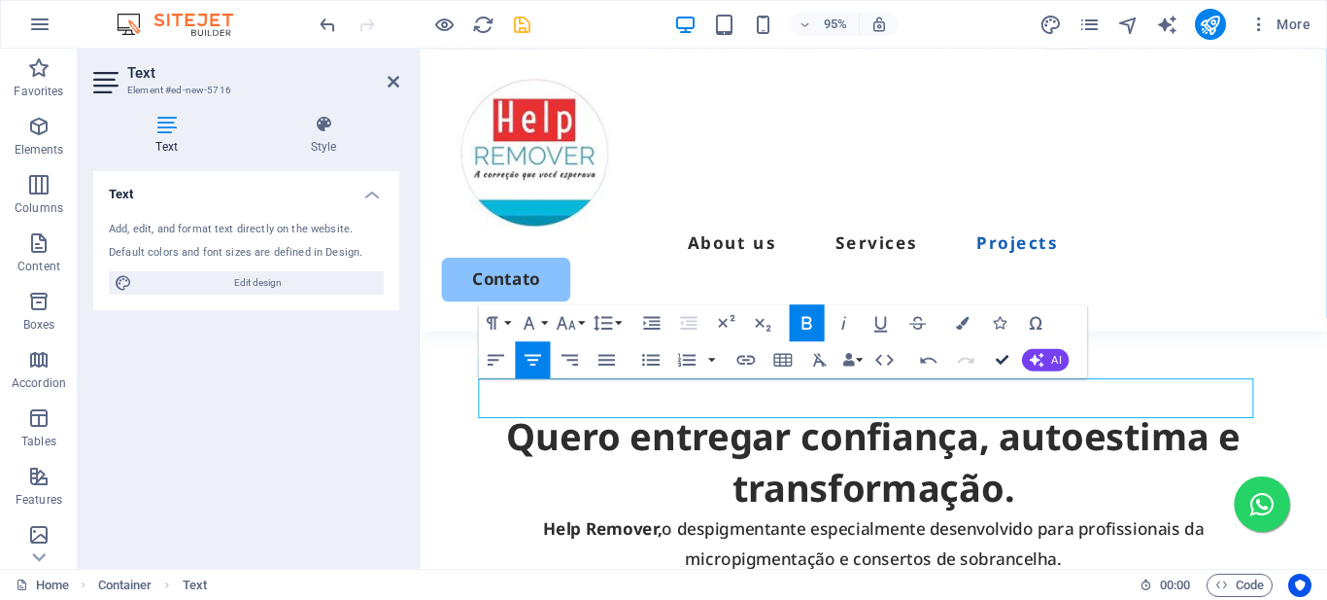
drag, startPoint x: 1005, startPoint y: 352, endPoint x: 924, endPoint y: 306, distance: 92.7
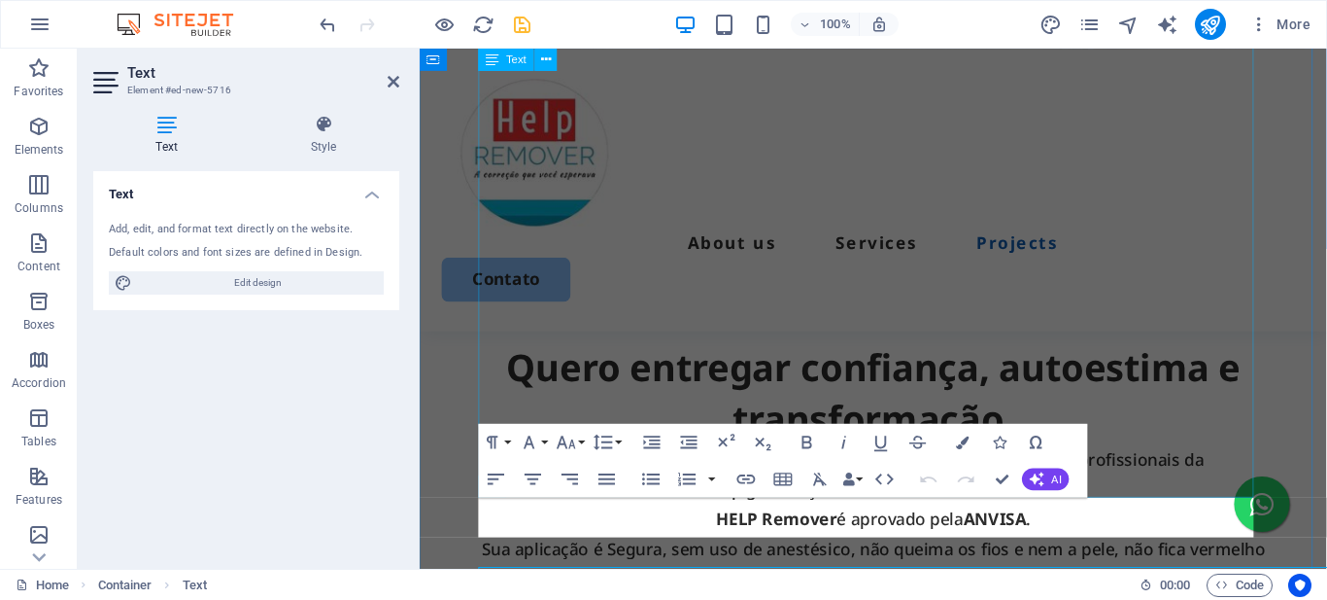
scroll to position [3963, 0]
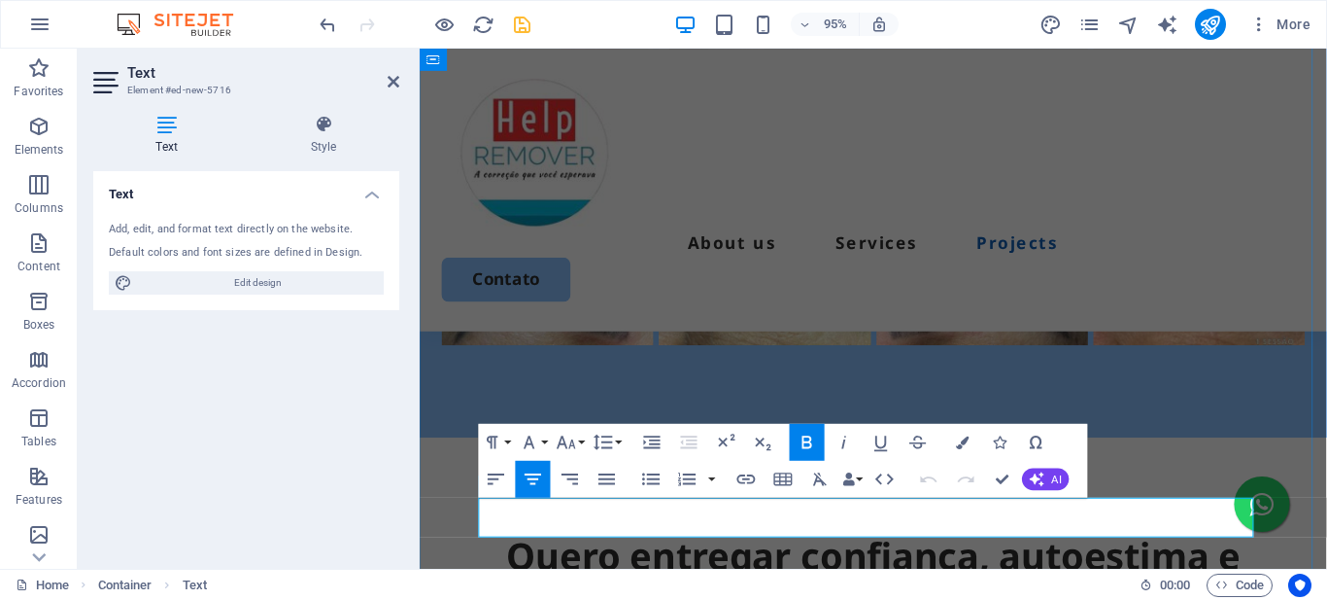
click at [957, 442] on icon "button" at bounding box center [962, 441] width 13 height 13
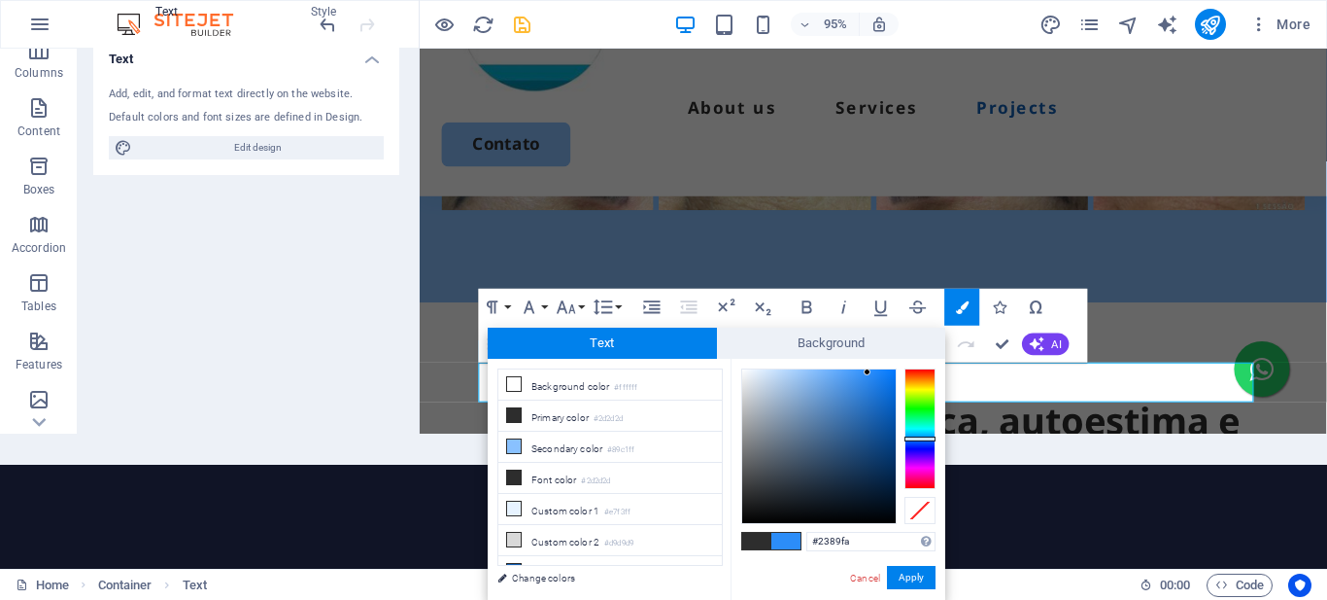
type input "#2087fa"
drag, startPoint x: 866, startPoint y: 373, endPoint x: 876, endPoint y: 371, distance: 9.9
click at [876, 371] on div at bounding box center [819, 446] width 154 height 154
click at [876, 371] on div at bounding box center [875, 370] width 7 height 7
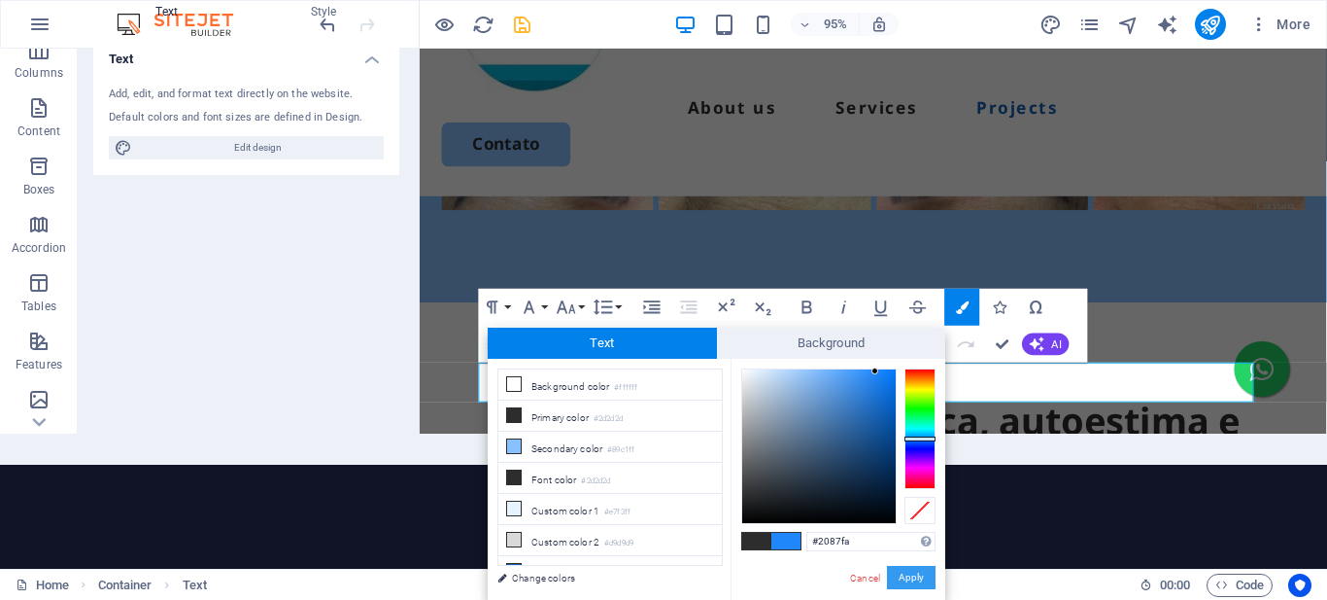
click at [910, 579] on button "Apply" at bounding box center [911, 577] width 49 height 23
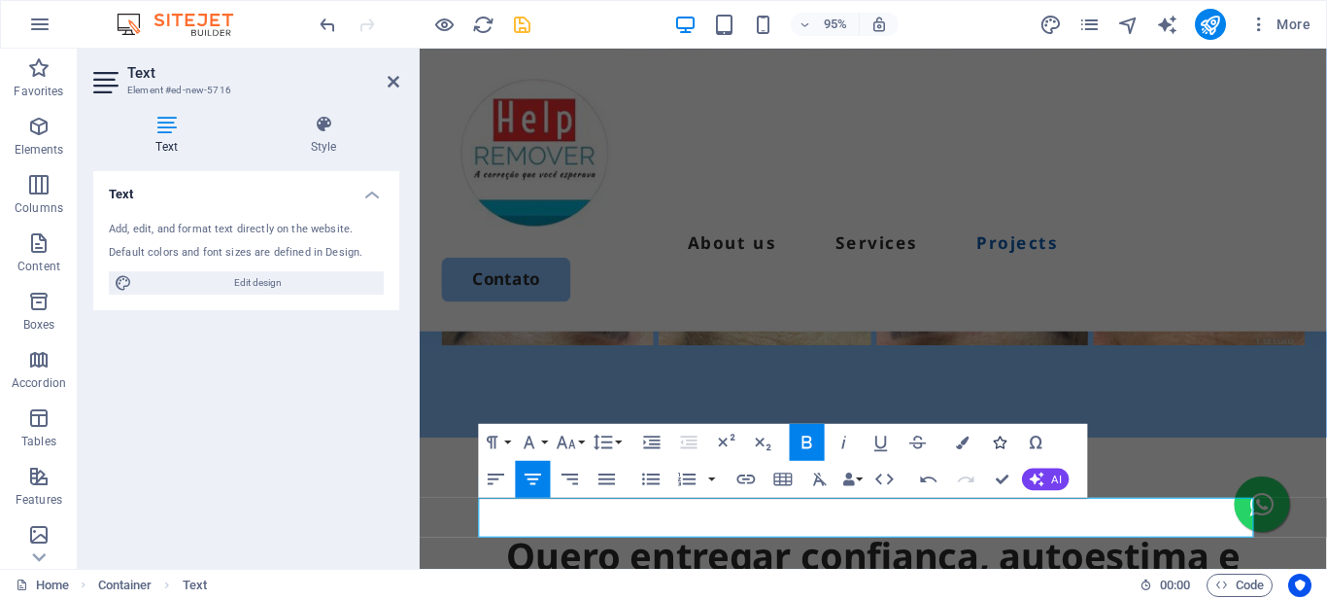
scroll to position [0, 0]
drag, startPoint x: 1002, startPoint y: 476, endPoint x: 925, endPoint y: 429, distance: 90.3
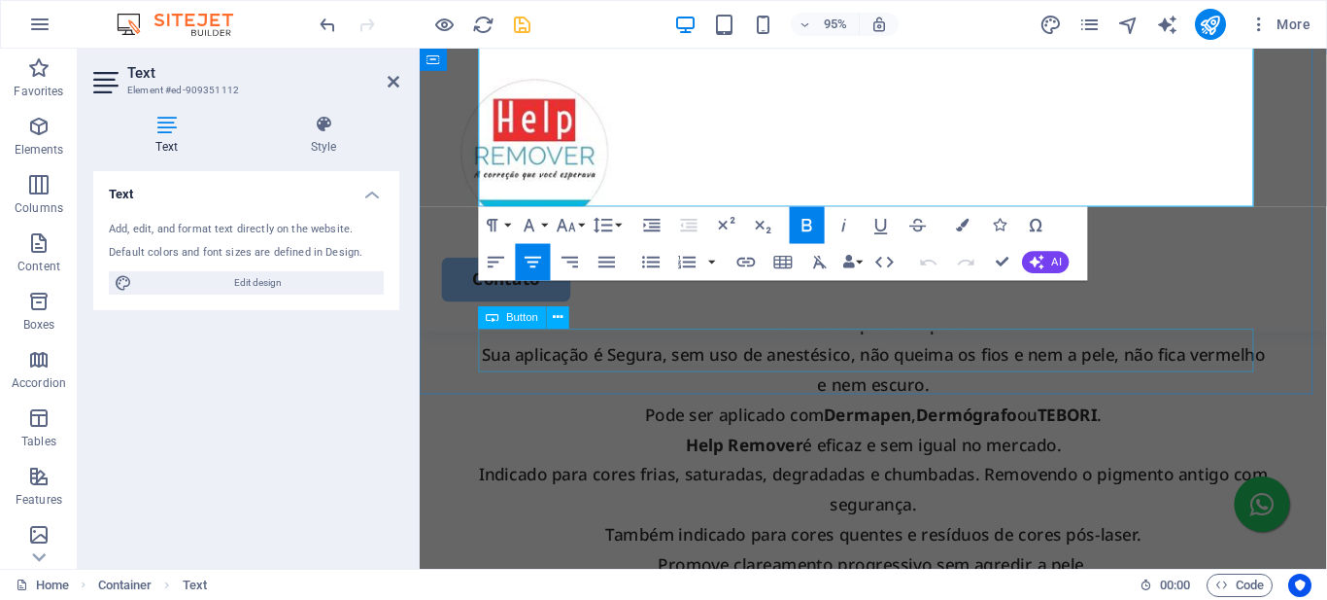
scroll to position [4172, 0]
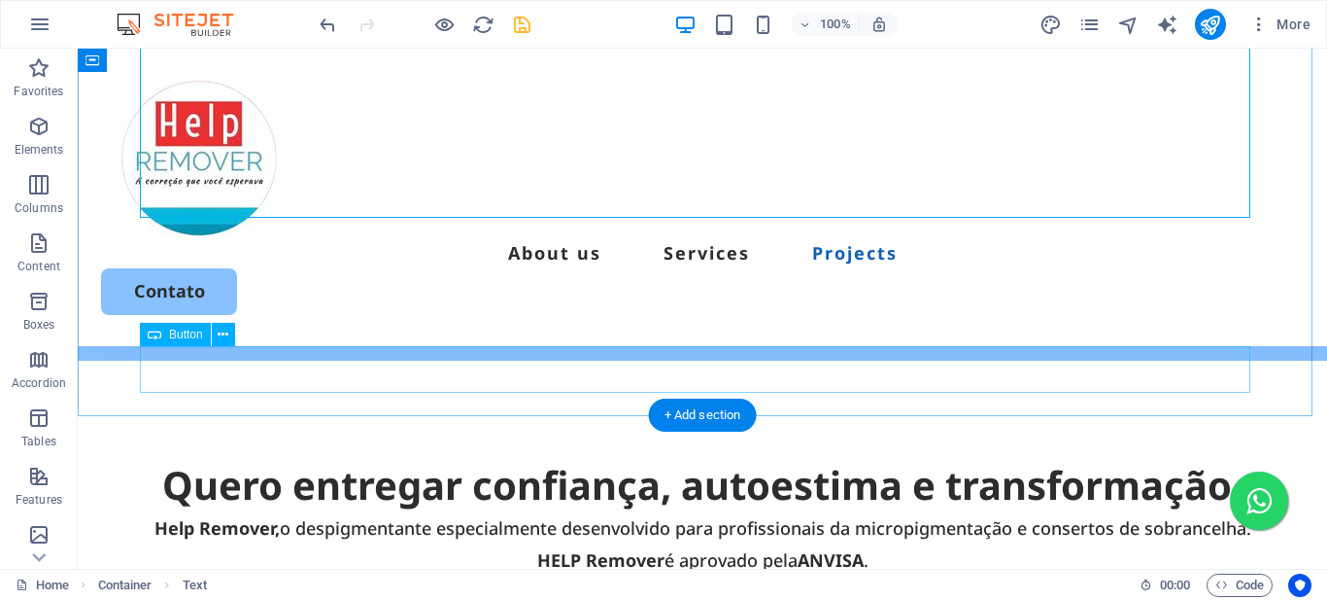
scroll to position [4273, 0]
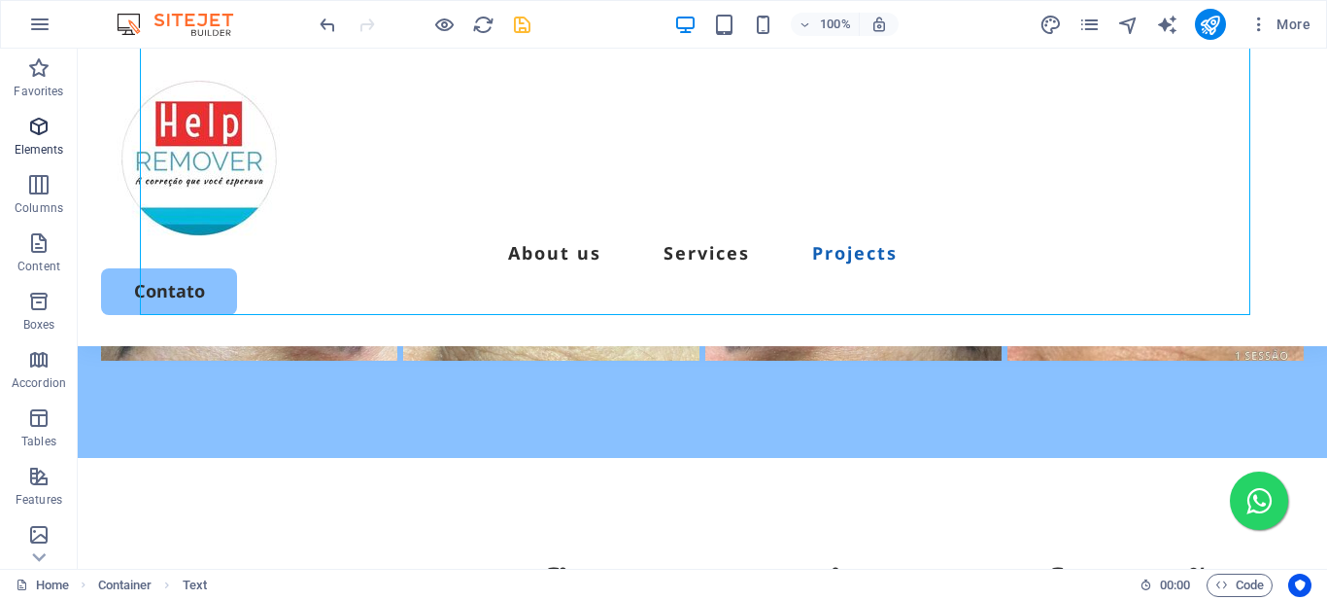
click at [34, 130] on icon "button" at bounding box center [38, 126] width 23 height 23
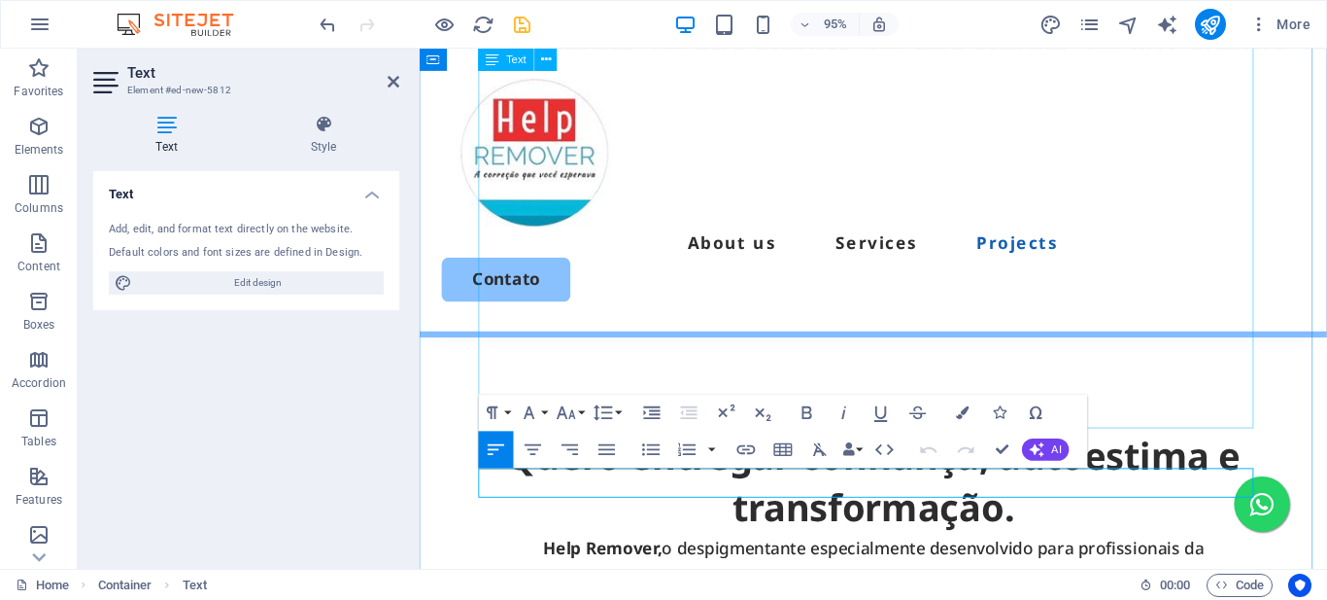
scroll to position [4165, 0]
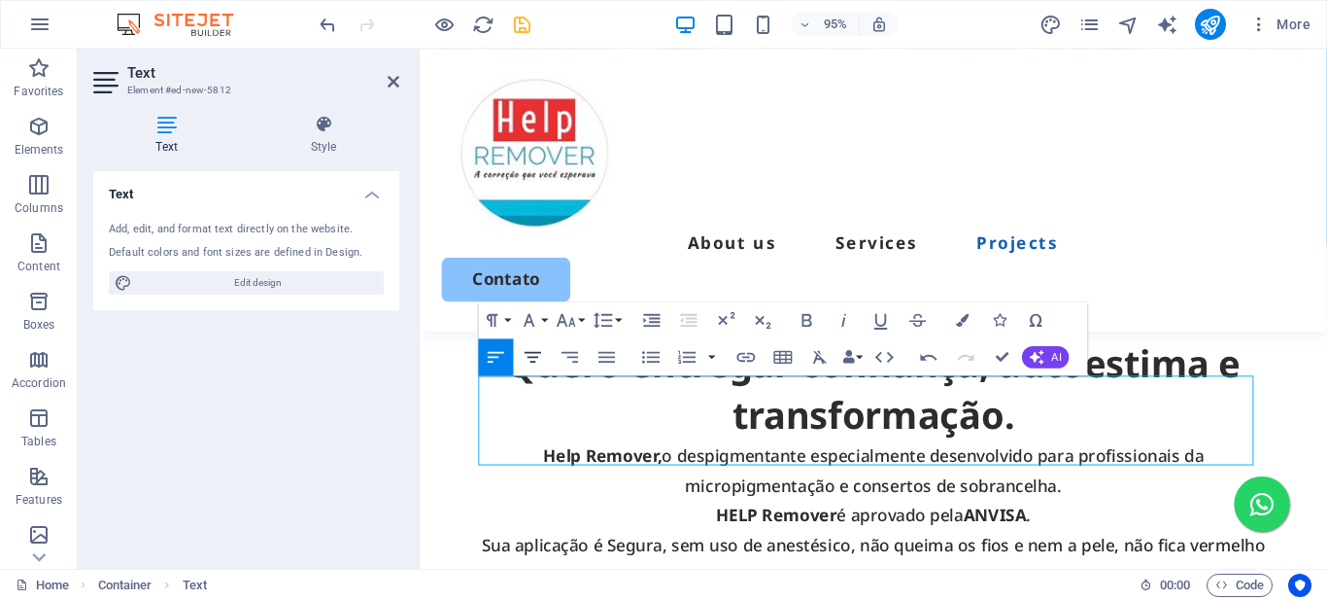
click at [536, 358] on icon "button" at bounding box center [533, 356] width 17 height 11
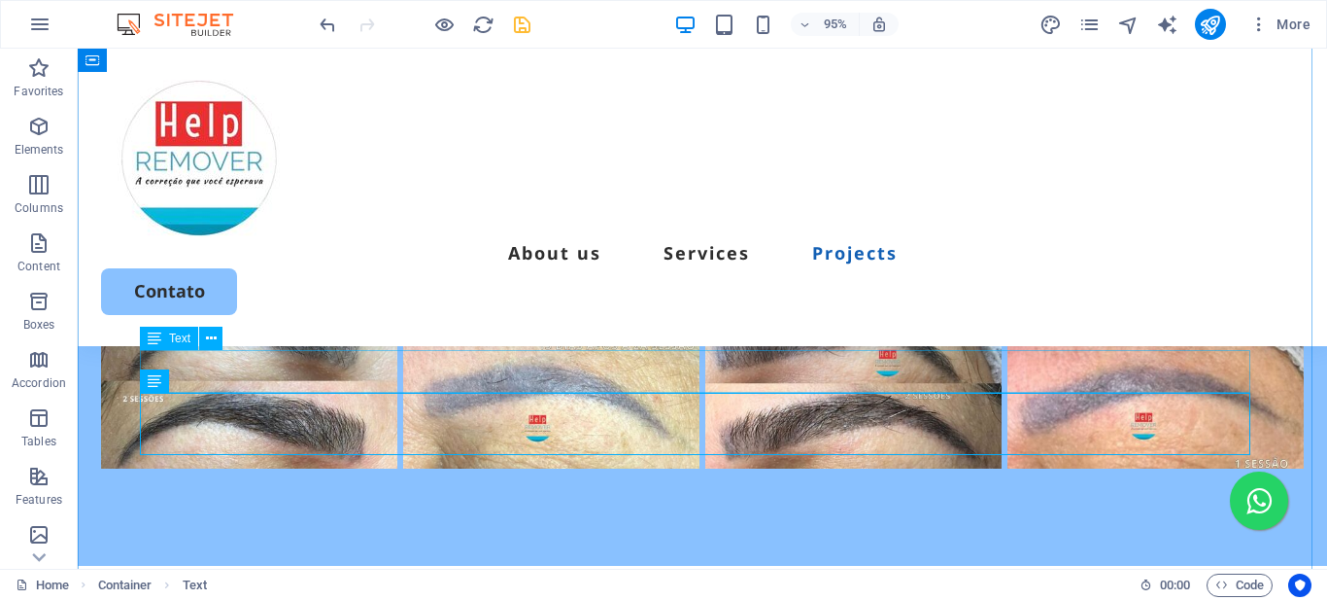
scroll to position [4238, 0]
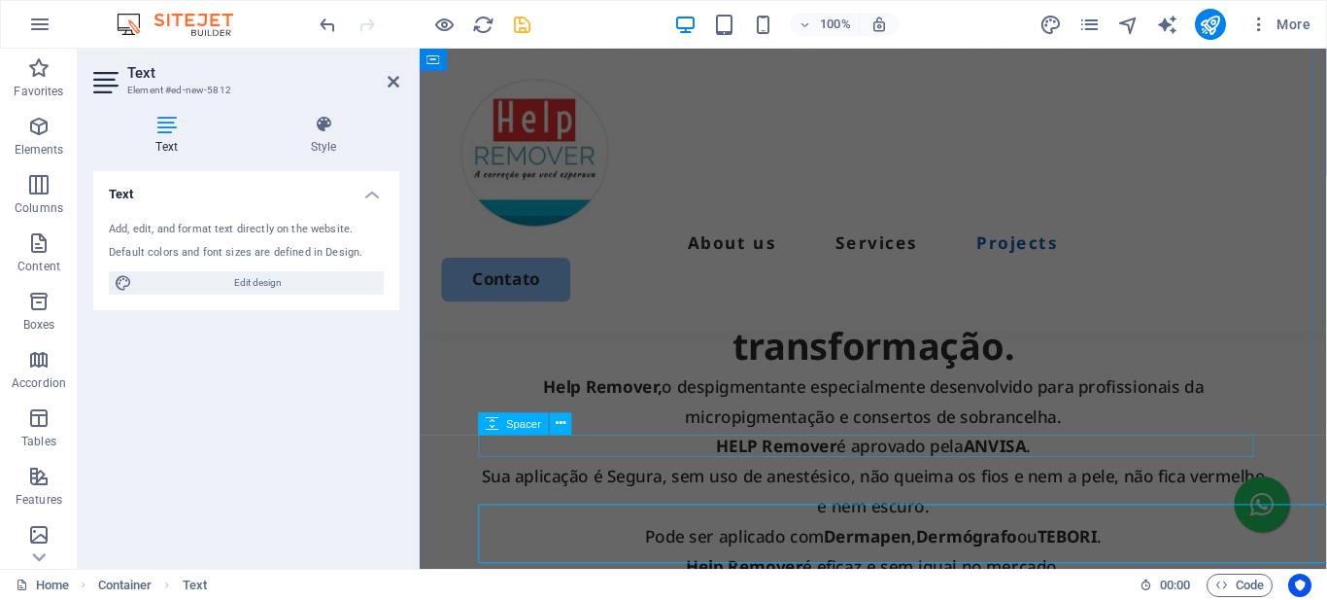
scroll to position [4103, 0]
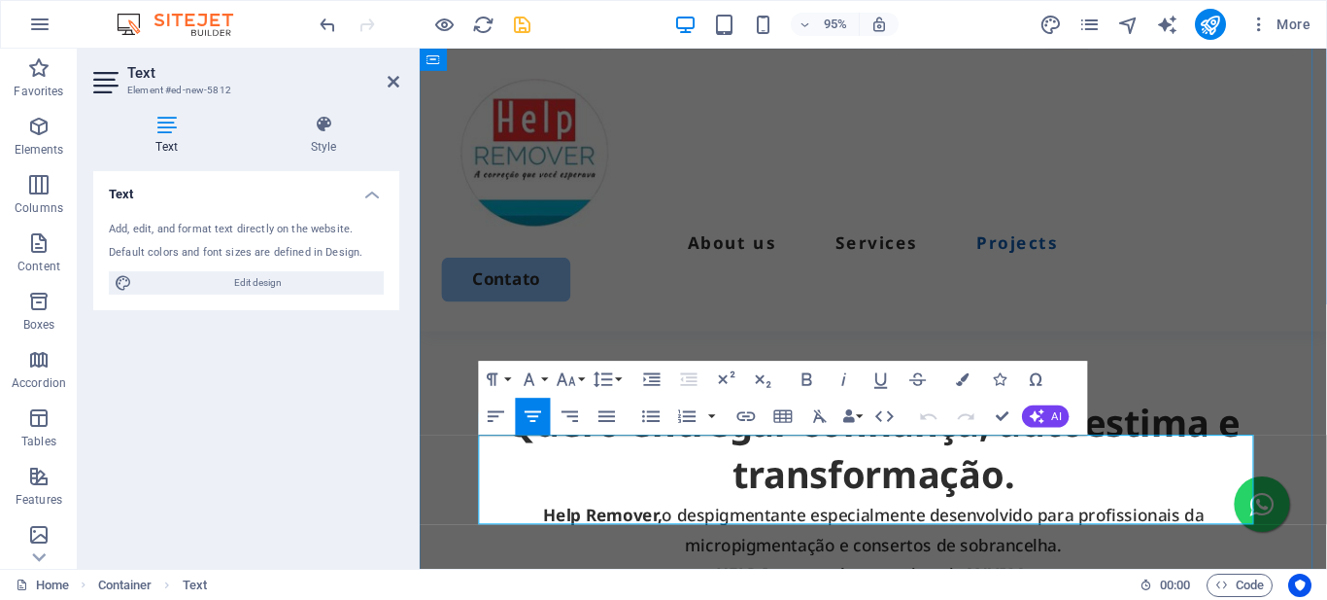
click at [963, 379] on icon "button" at bounding box center [962, 378] width 13 height 13
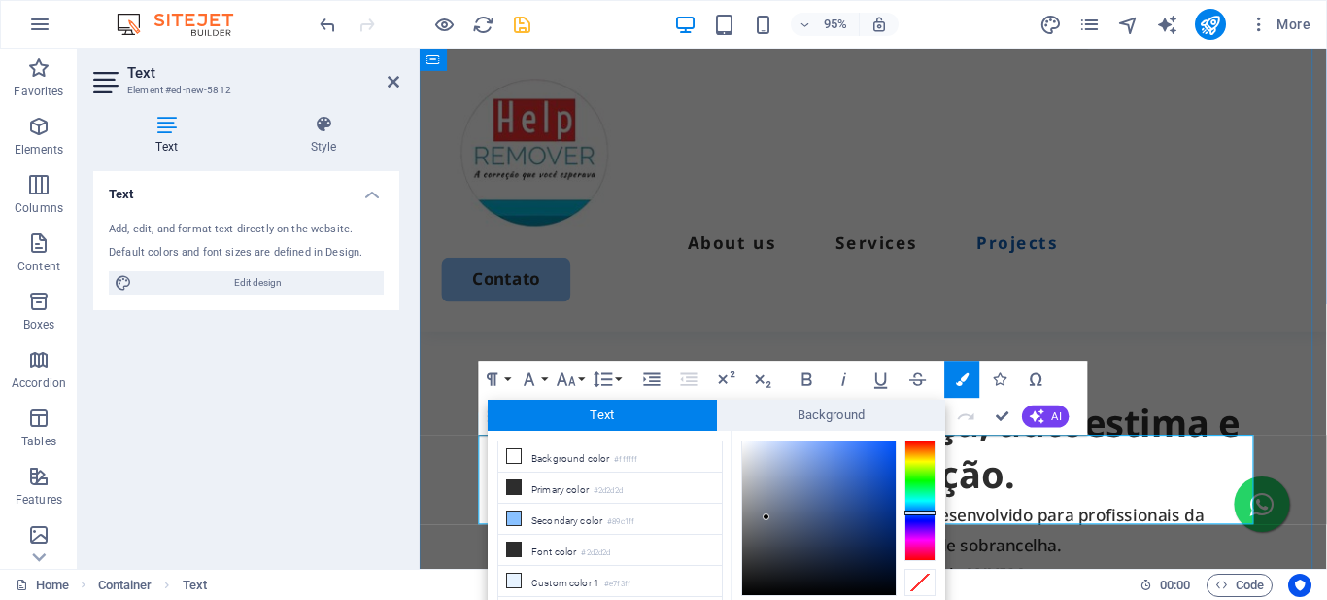
scroll to position [72, 0]
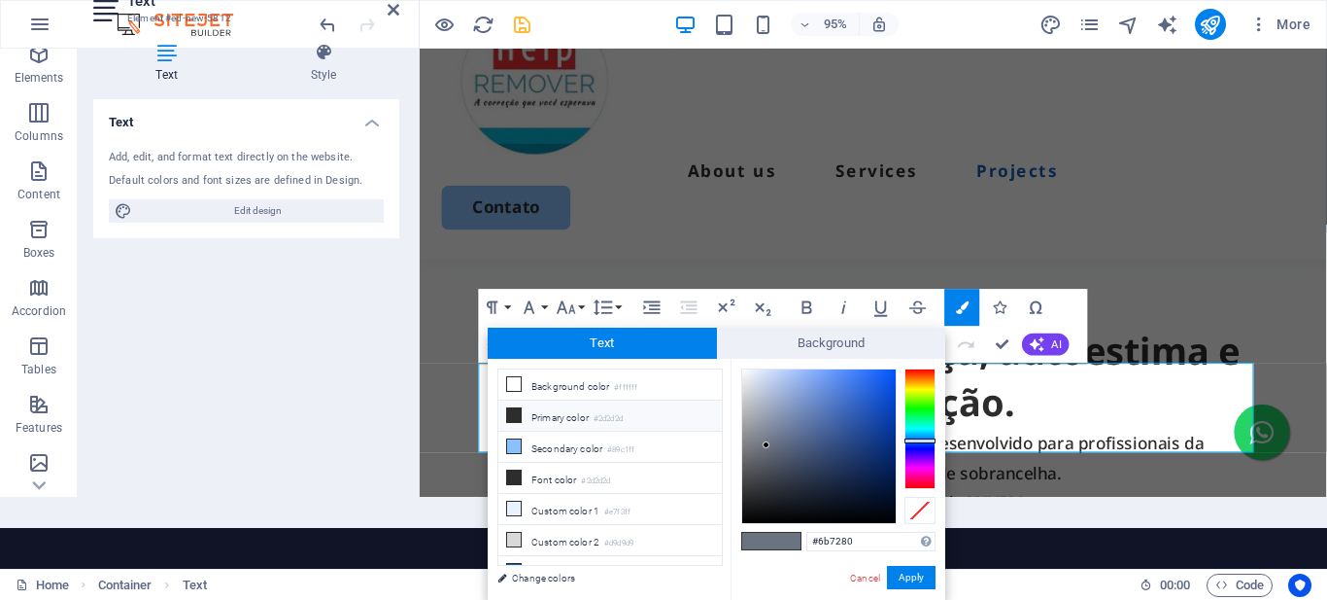
click at [518, 415] on icon at bounding box center [514, 415] width 14 height 14
type input "#2d2d2d"
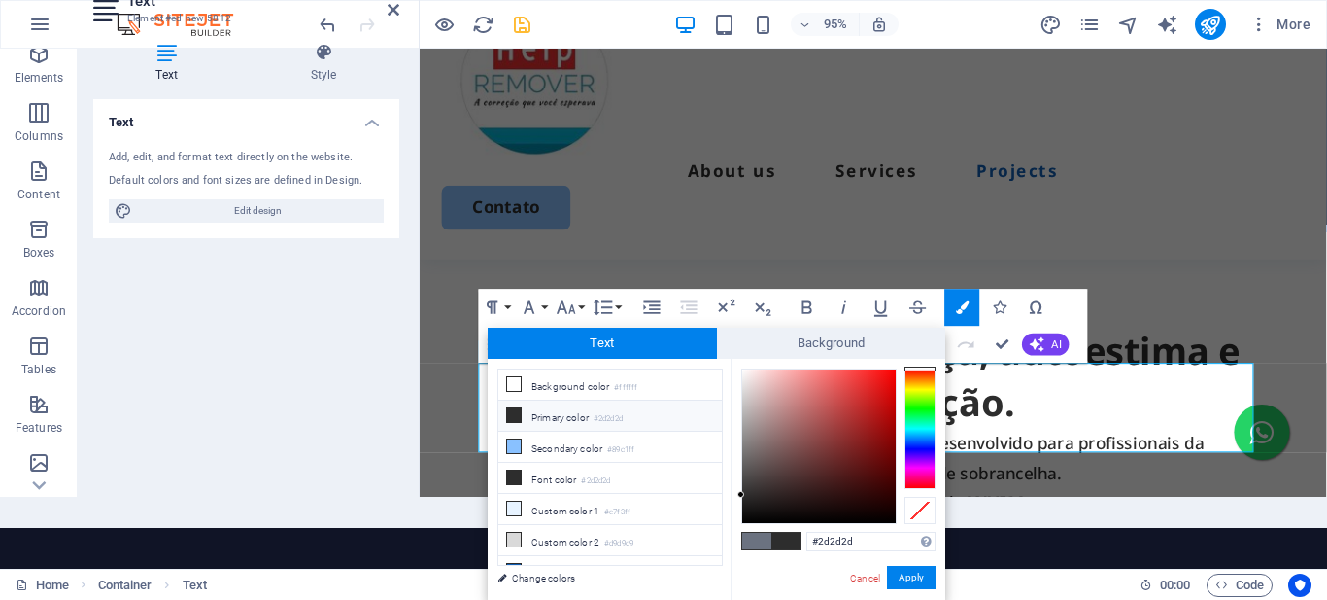
click at [910, 574] on button "Apply" at bounding box center [911, 577] width 49 height 23
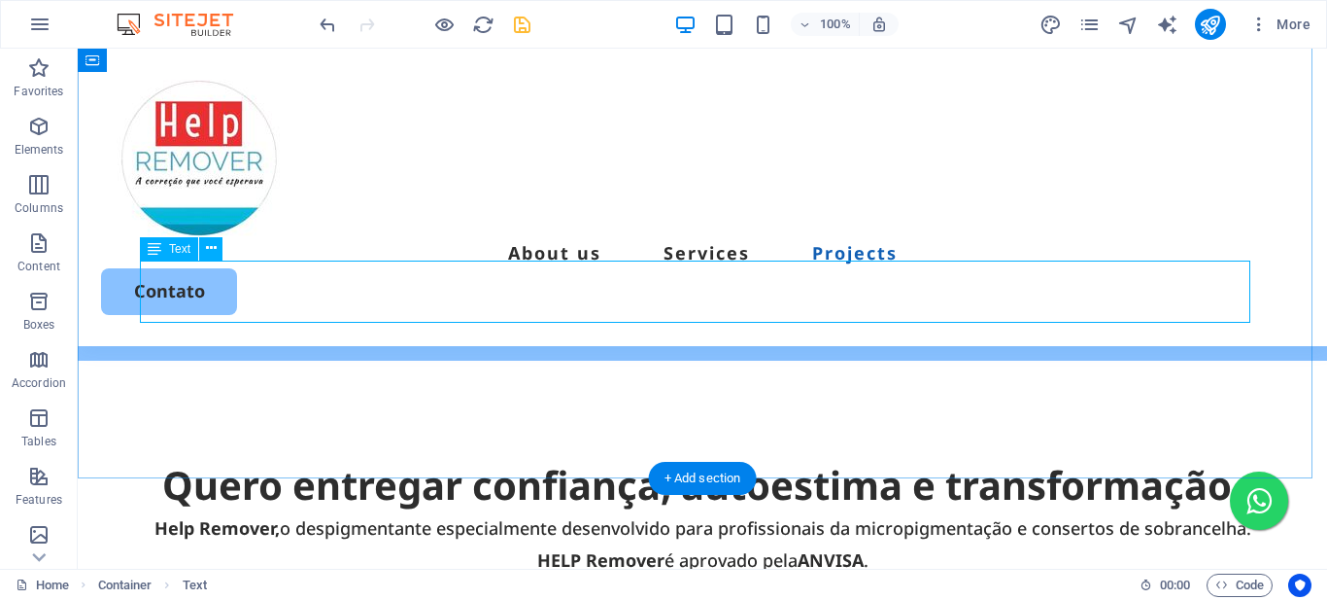
scroll to position [4175, 0]
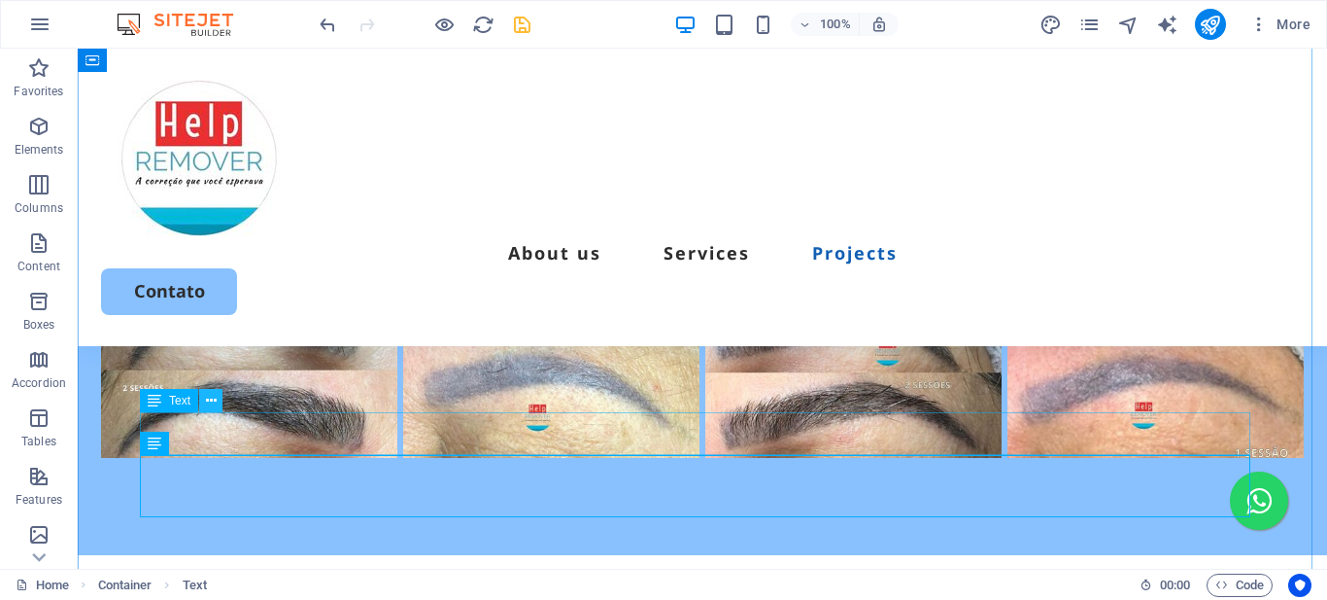
click at [214, 399] on icon at bounding box center [211, 401] width 11 height 20
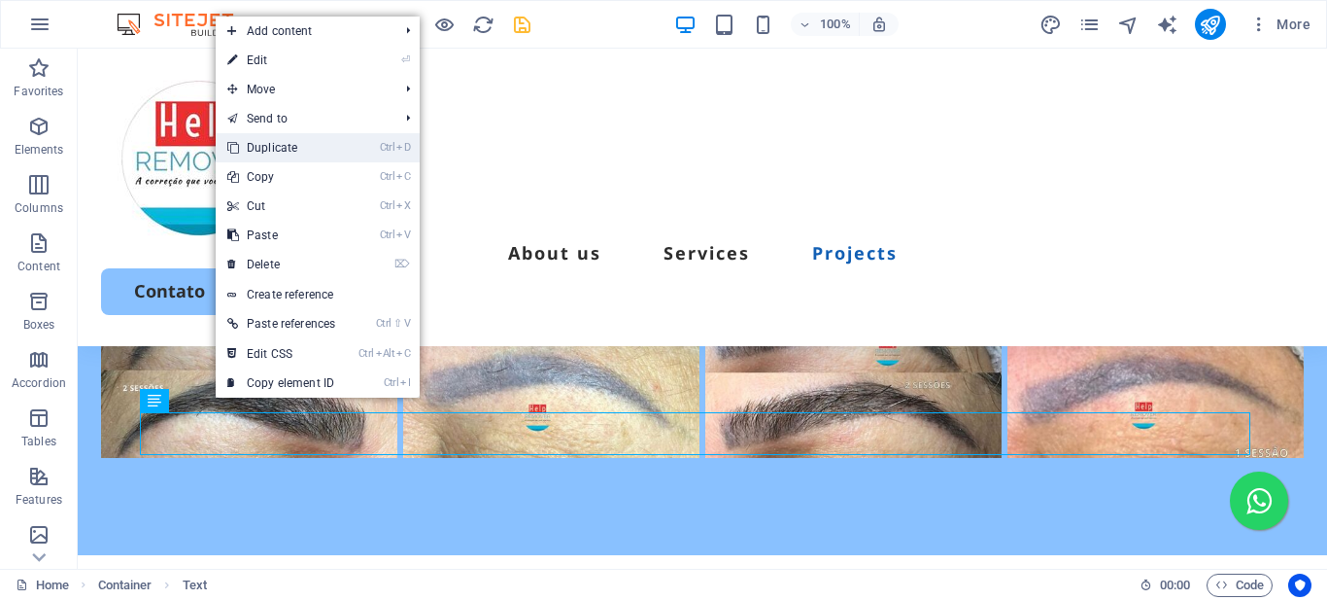
click at [281, 145] on link "Ctrl D Duplicate" at bounding box center [281, 147] width 131 height 29
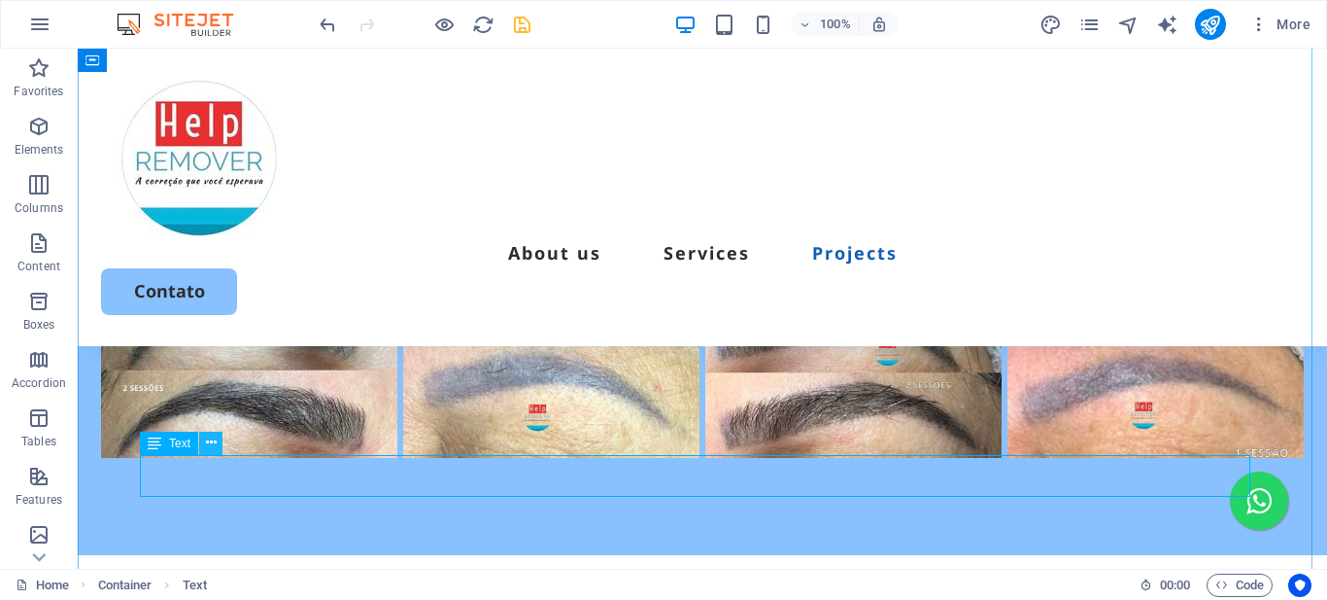
click at [207, 436] on icon at bounding box center [211, 442] width 11 height 20
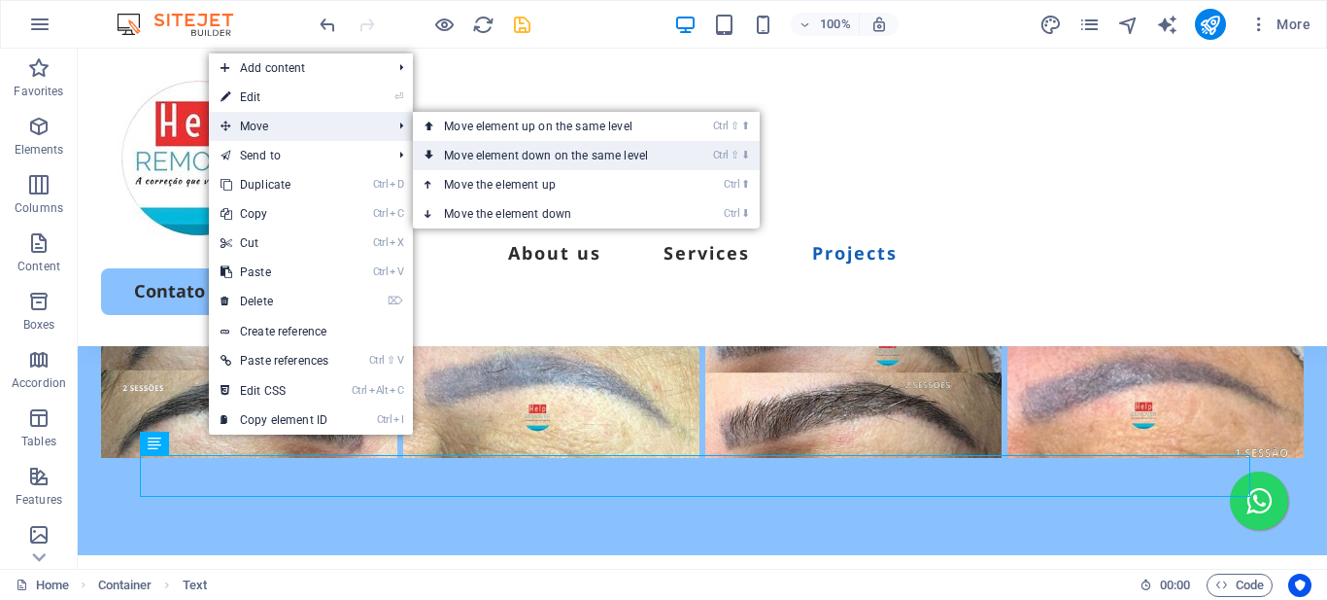
click at [466, 149] on link "Ctrl ⇧ ⬇ Move element down on the same level" at bounding box center [550, 155] width 274 height 29
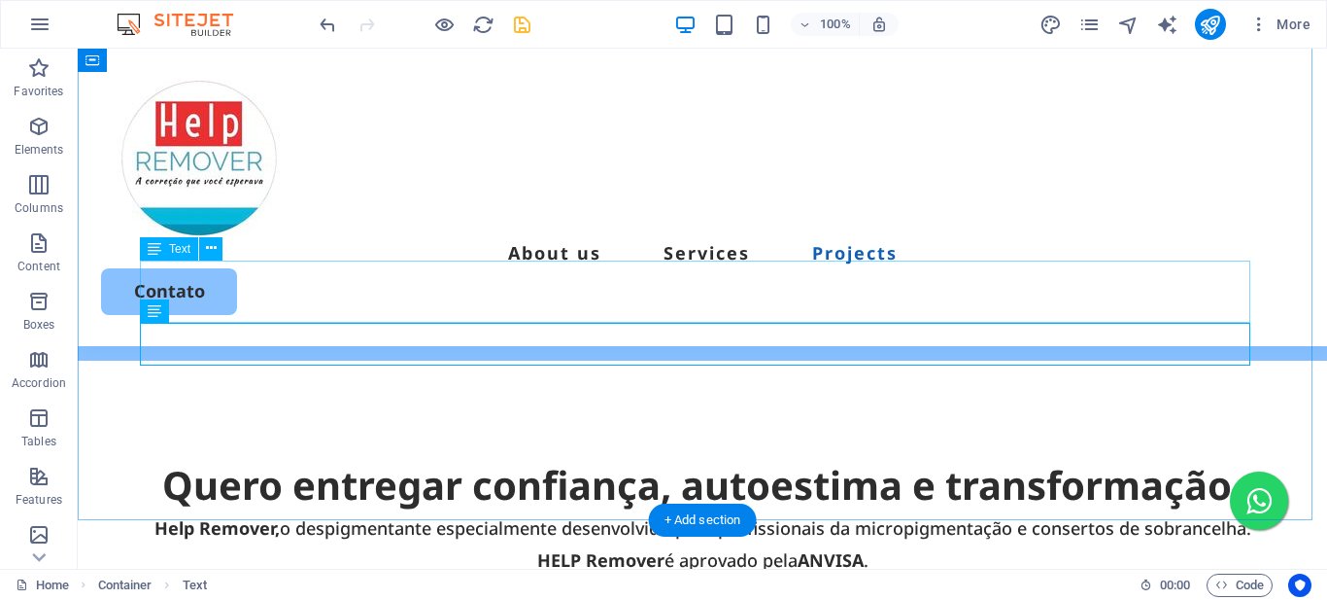
scroll to position [4273, 0]
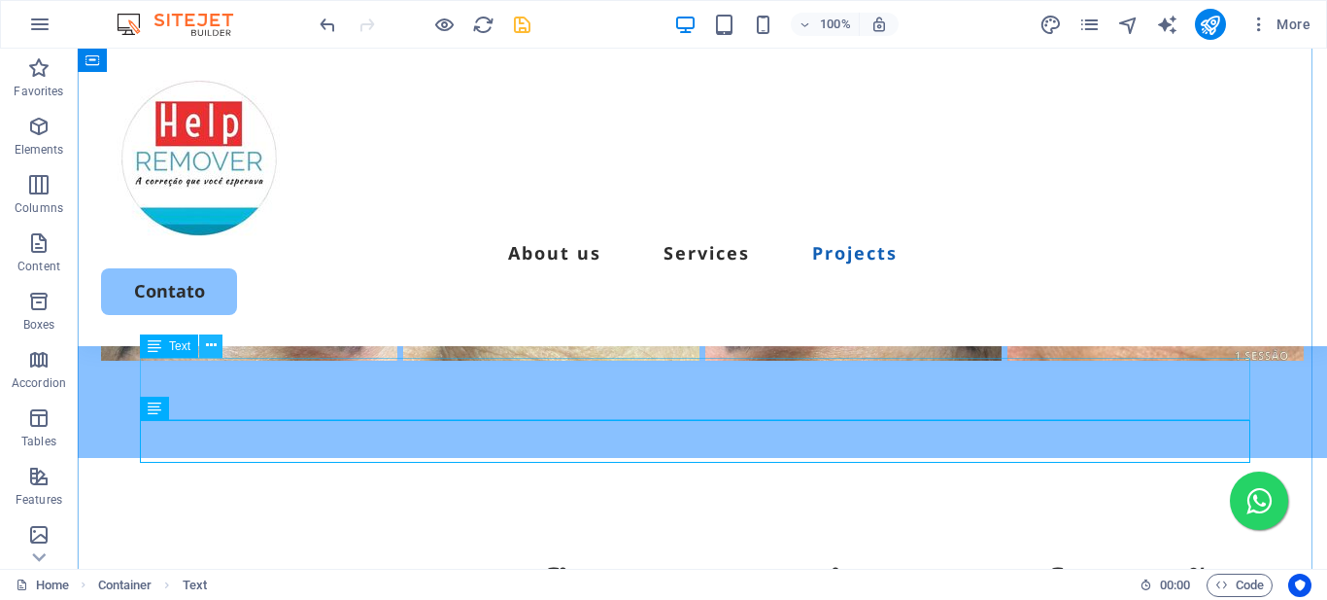
click at [208, 351] on icon at bounding box center [211, 345] width 11 height 20
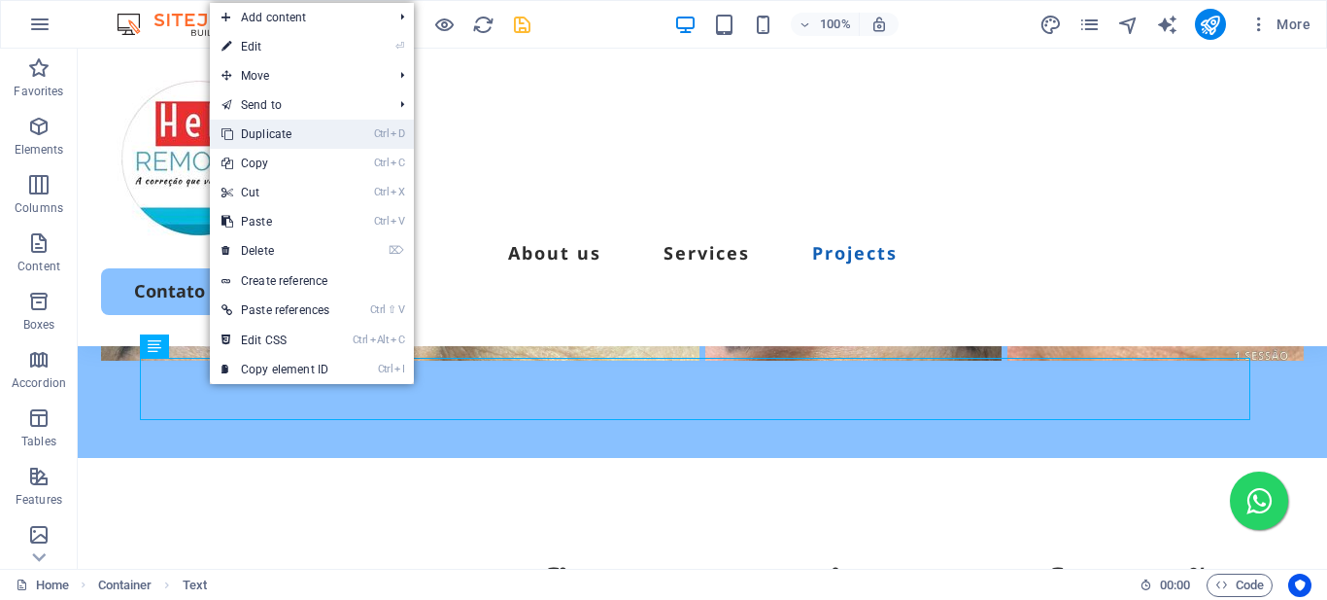
drag, startPoint x: 278, startPoint y: 132, endPoint x: 175, endPoint y: 153, distance: 105.0
click at [278, 132] on link "Ctrl D Duplicate" at bounding box center [275, 134] width 131 height 29
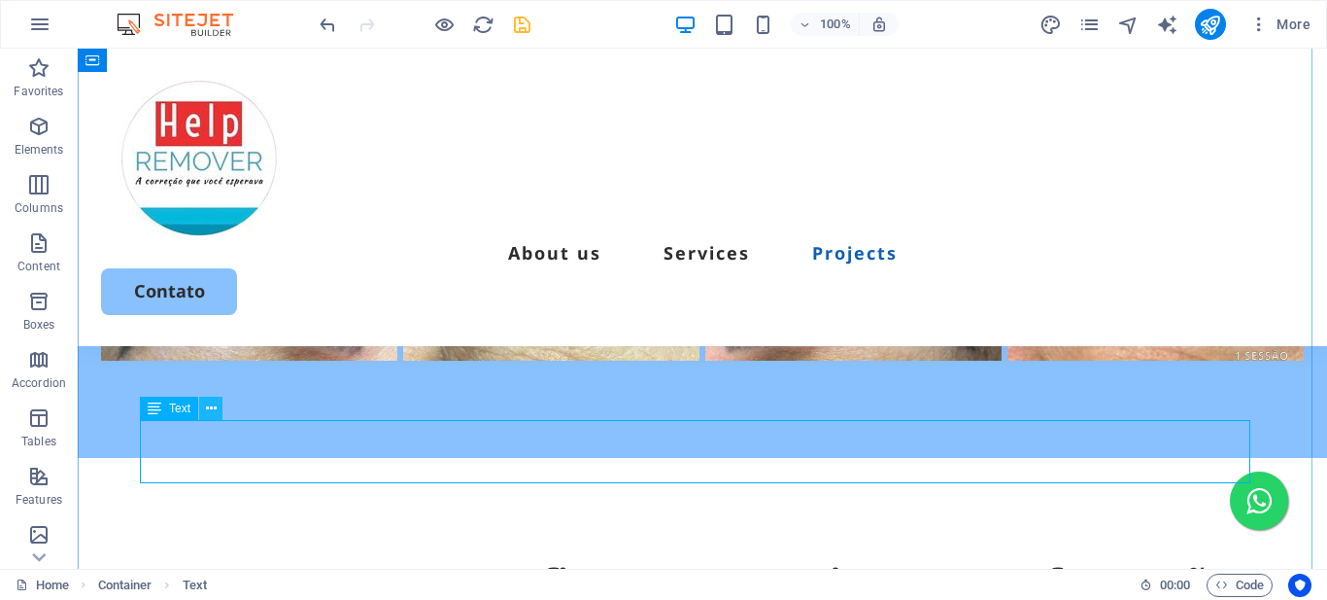
click at [214, 409] on icon at bounding box center [211, 408] width 11 height 20
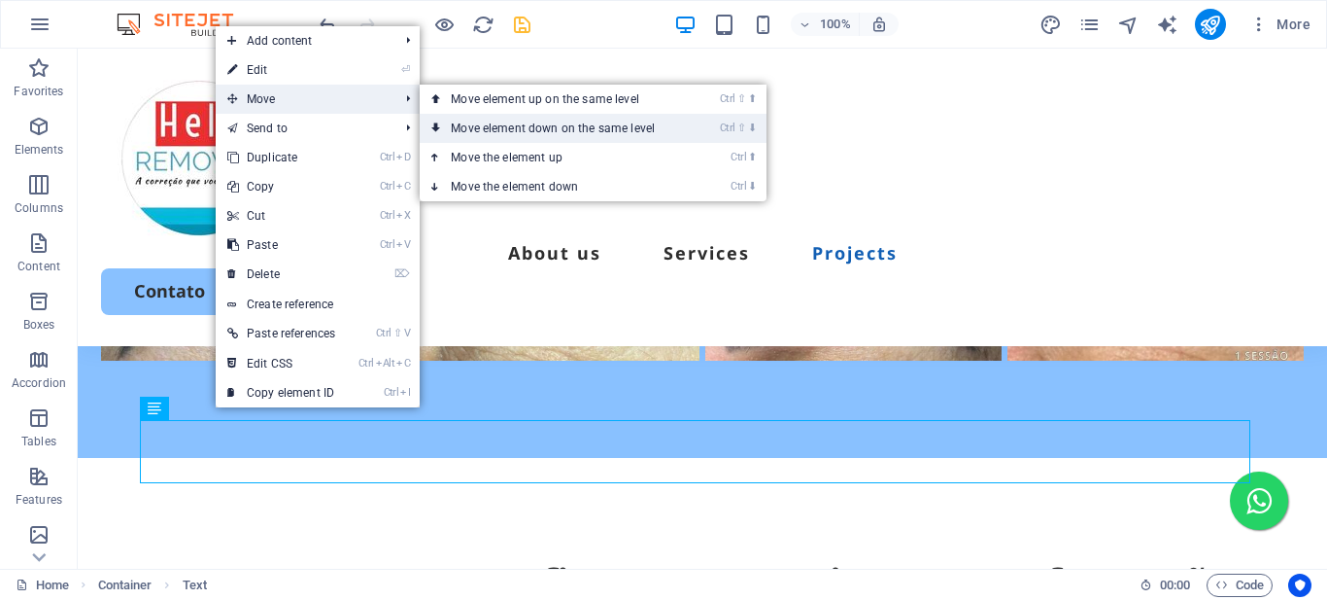
click at [464, 126] on link "Ctrl ⇧ ⬇ Move element down on the same level" at bounding box center [557, 128] width 274 height 29
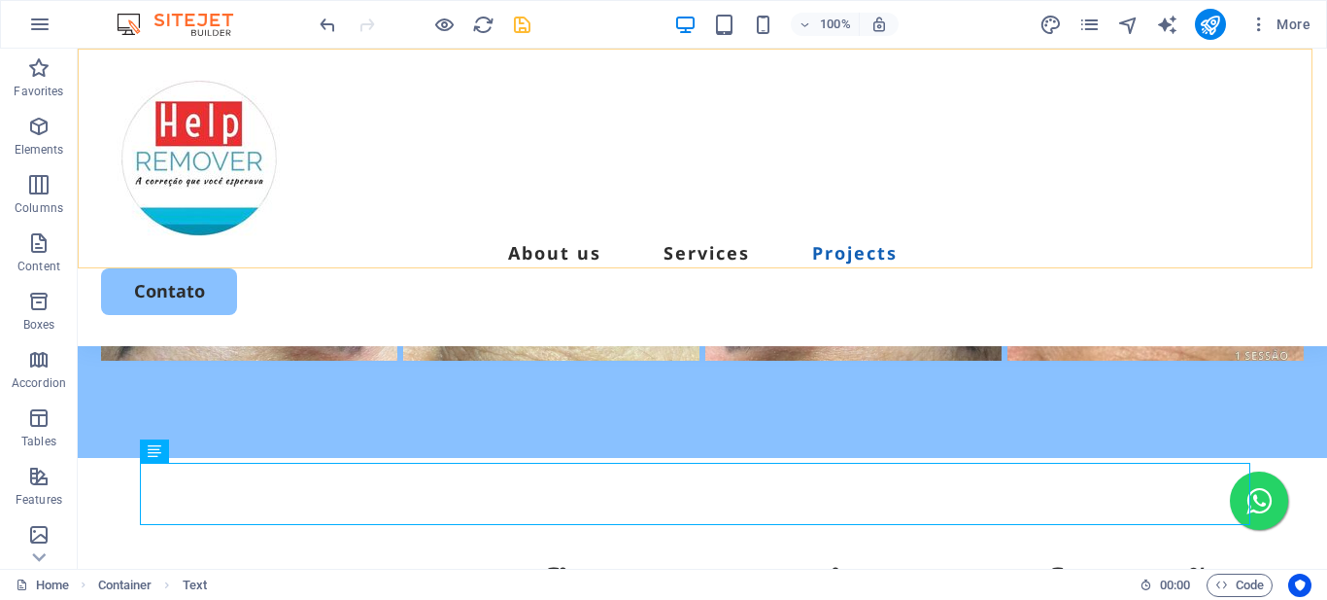
scroll to position [4370, 0]
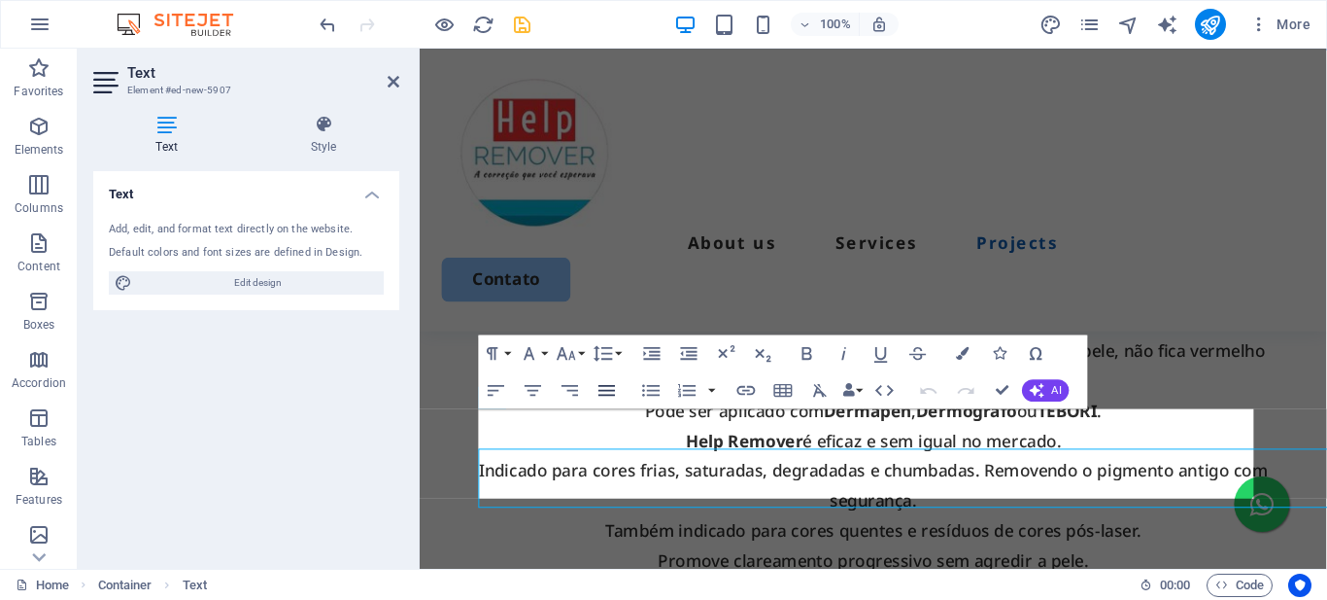
scroll to position [4266, 0]
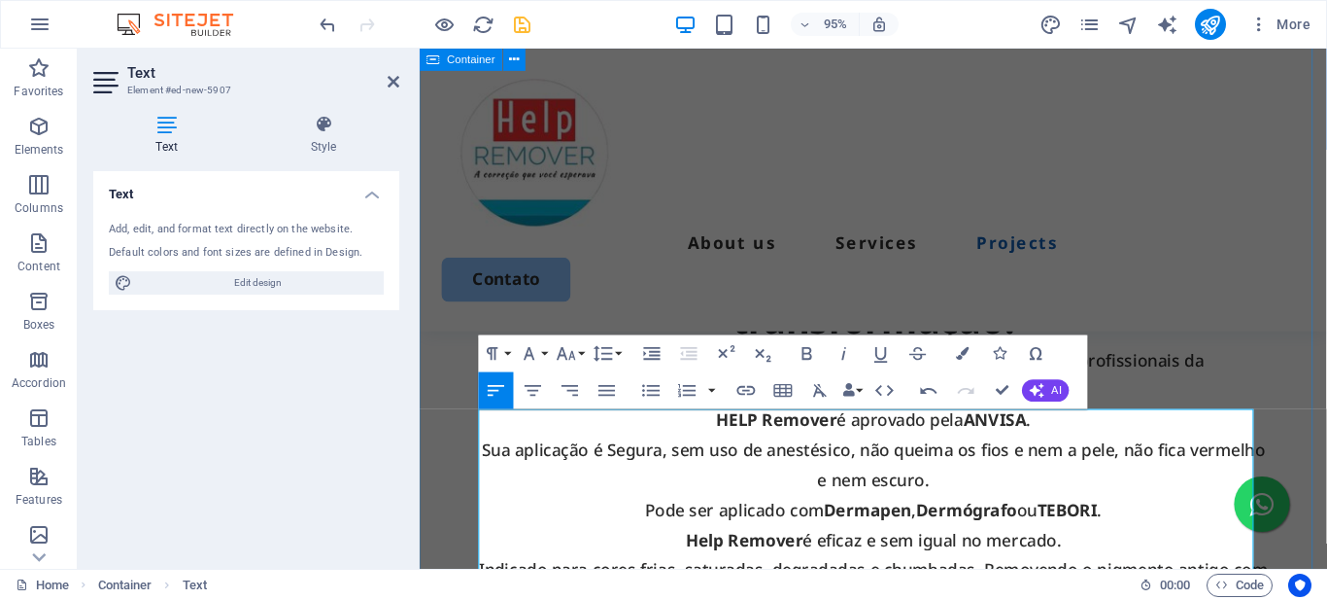
drag, startPoint x: 961, startPoint y: 506, endPoint x: 477, endPoint y: 439, distance: 488.5
click at [654, 387] on icon "button" at bounding box center [651, 390] width 22 height 22
click at [541, 385] on icon "button" at bounding box center [533, 390] width 22 height 22
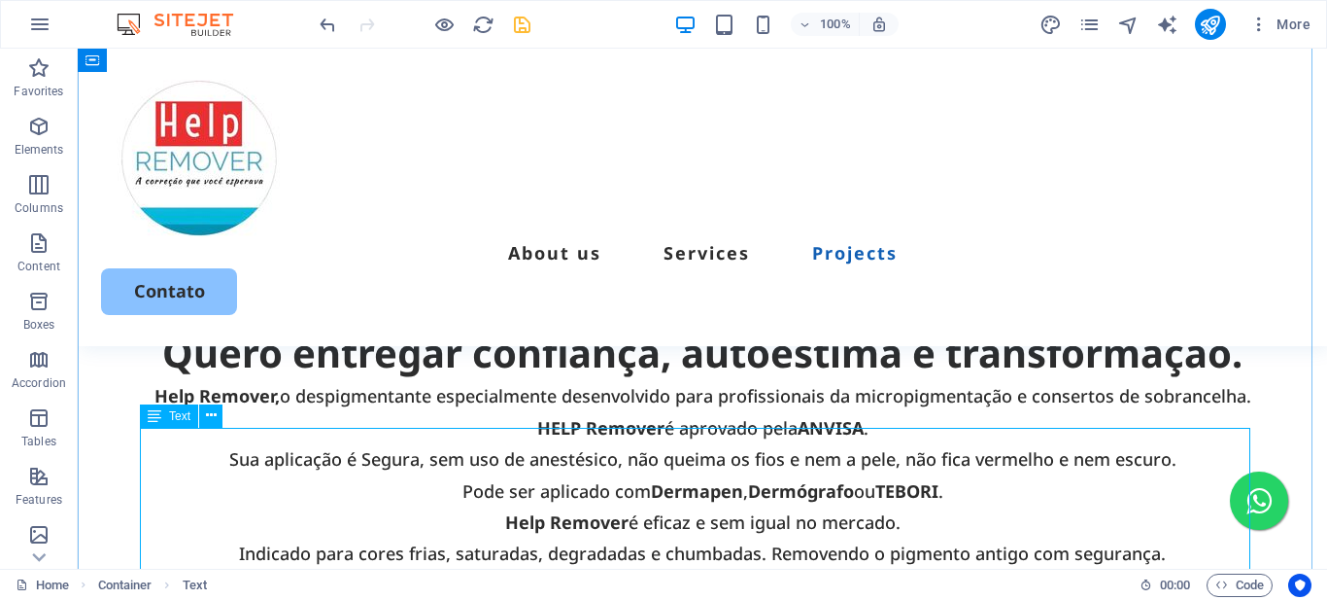
scroll to position [4308, 0]
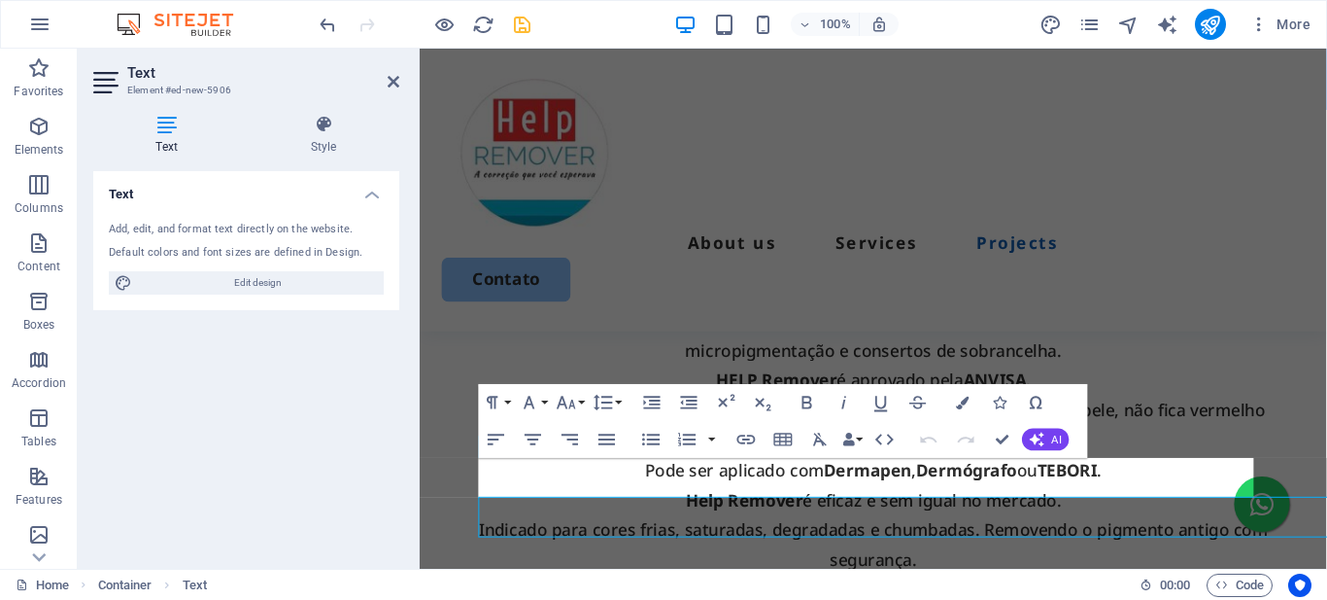
scroll to position [4173, 0]
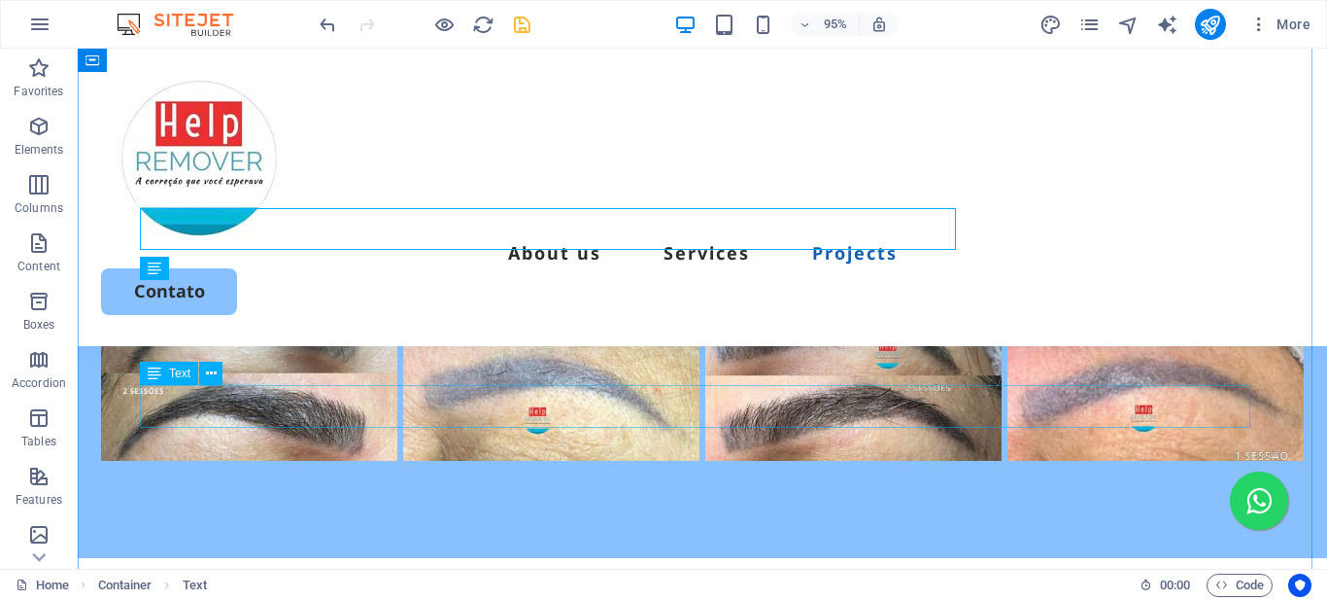
scroll to position [4308, 0]
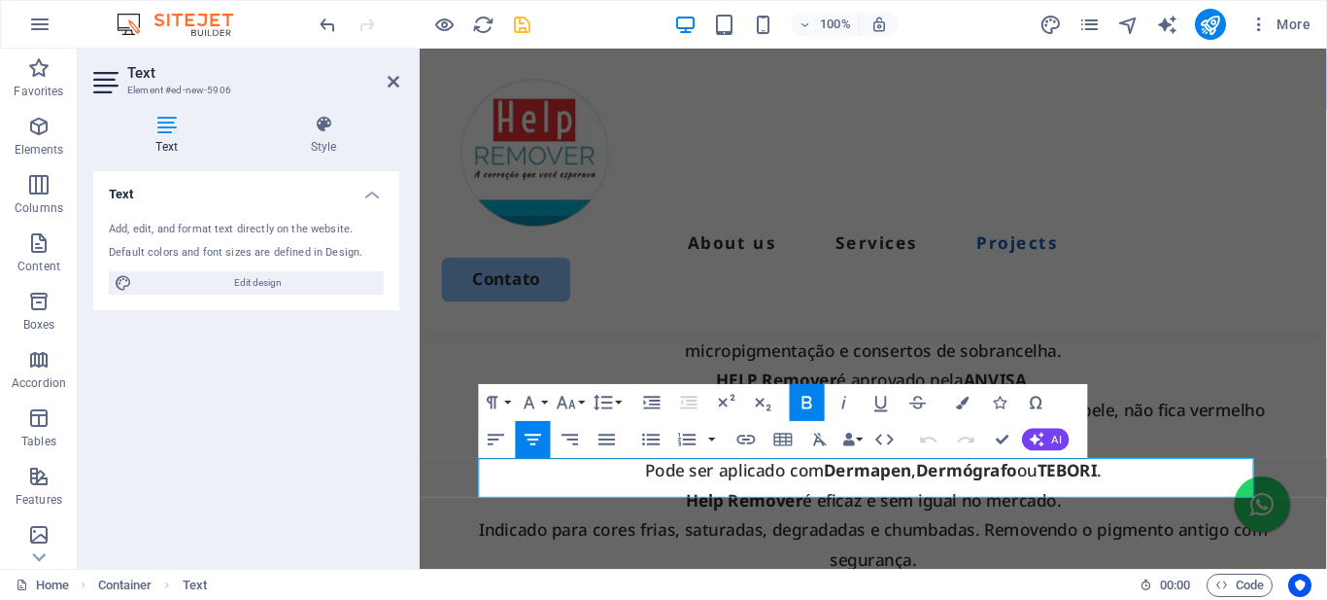
scroll to position [4173, 0]
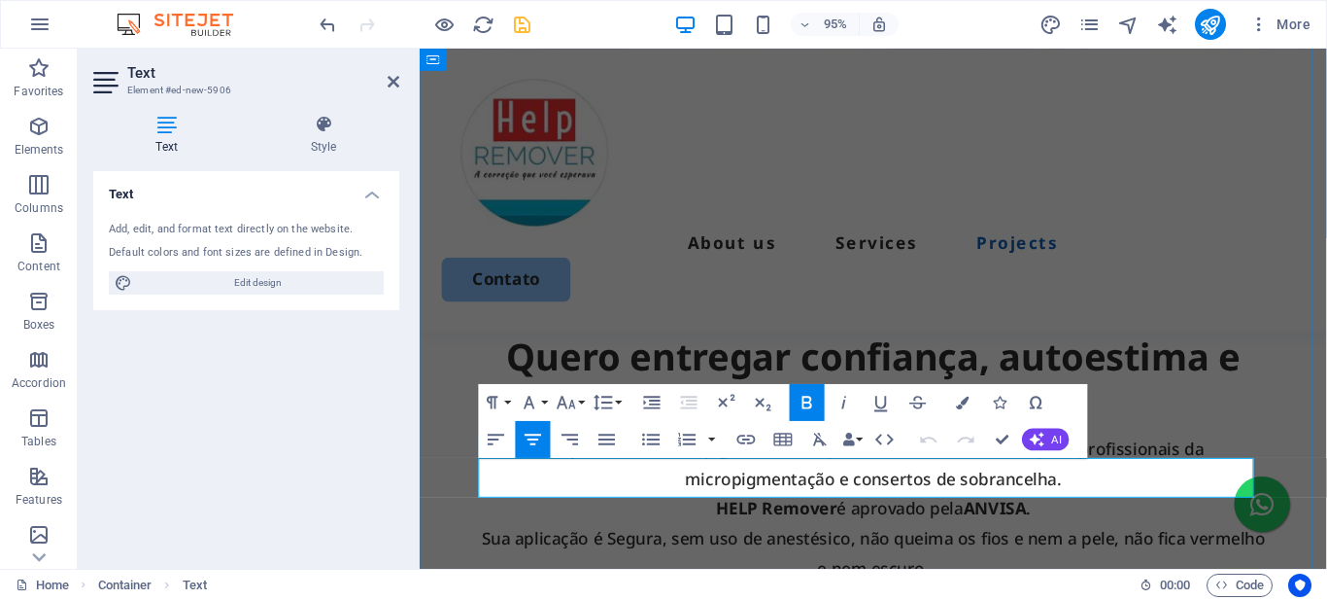
drag, startPoint x: 1062, startPoint y: 500, endPoint x: 855, endPoint y: 503, distance: 207.0
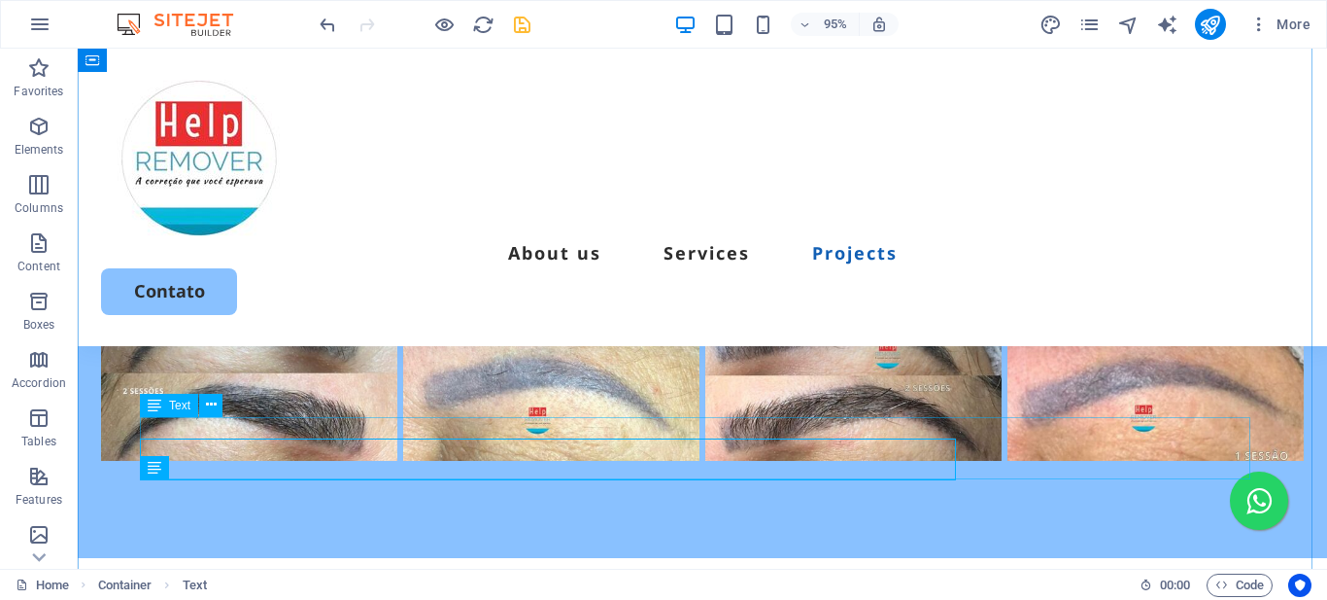
scroll to position [4213, 0]
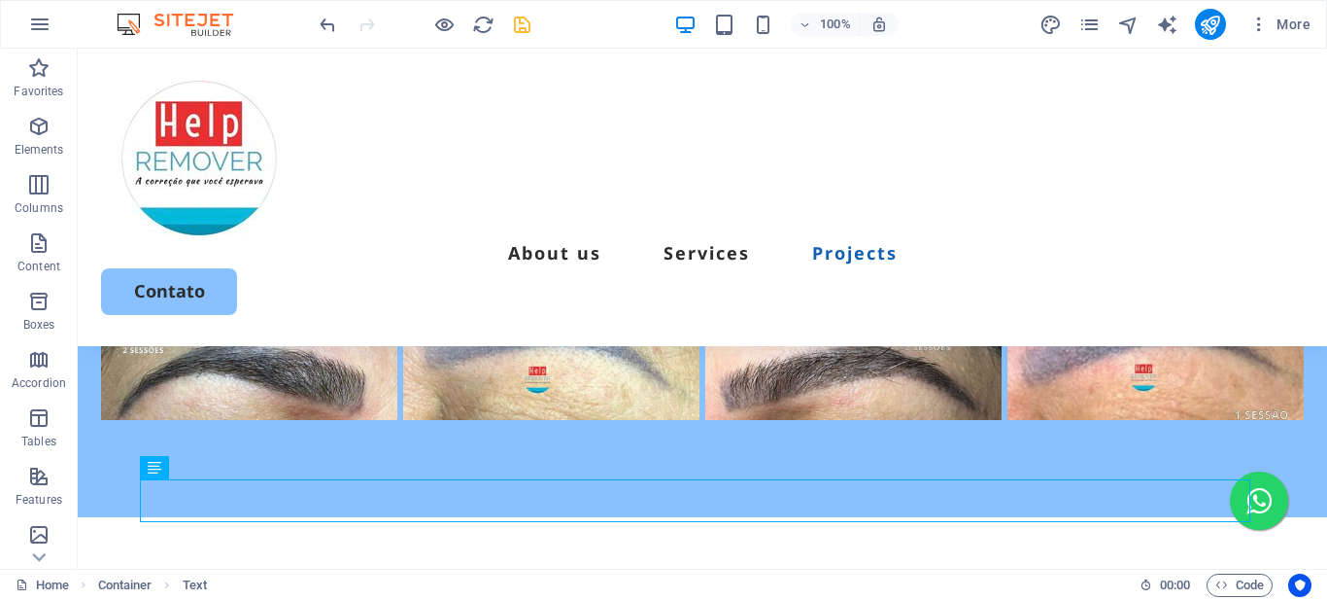
click at [516, 27] on icon "save" at bounding box center [522, 25] width 22 height 22
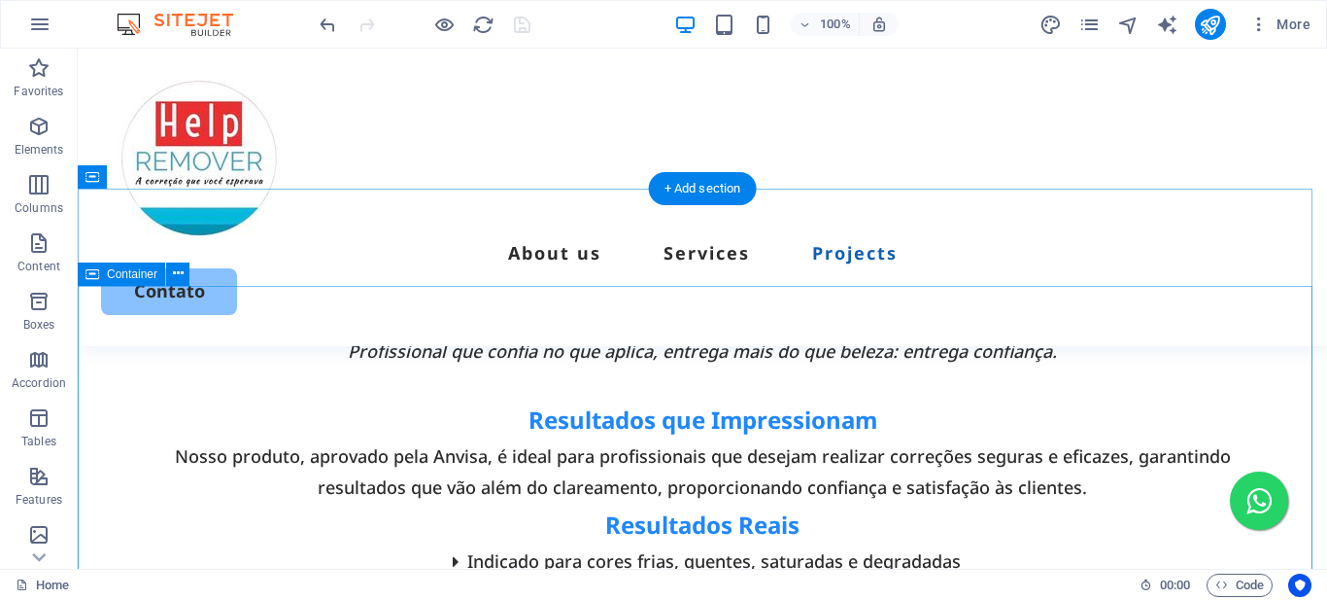
scroll to position [4991, 0]
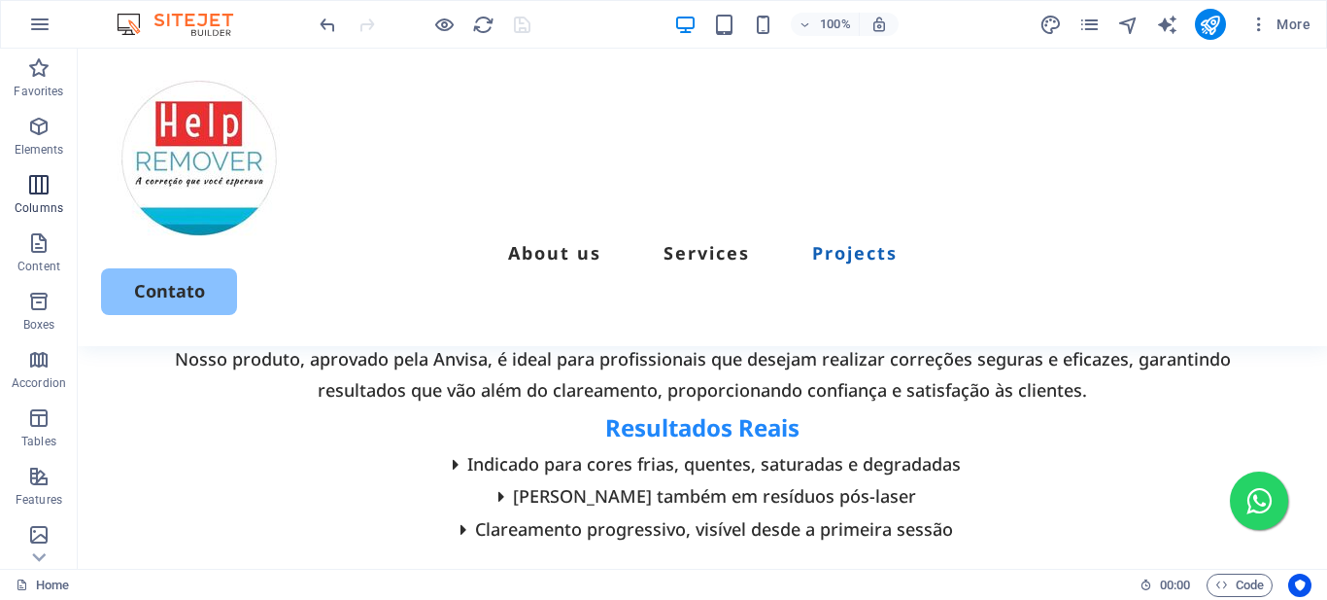
click at [43, 186] on icon "button" at bounding box center [38, 184] width 23 height 23
click at [39, 133] on icon "button" at bounding box center [38, 126] width 23 height 23
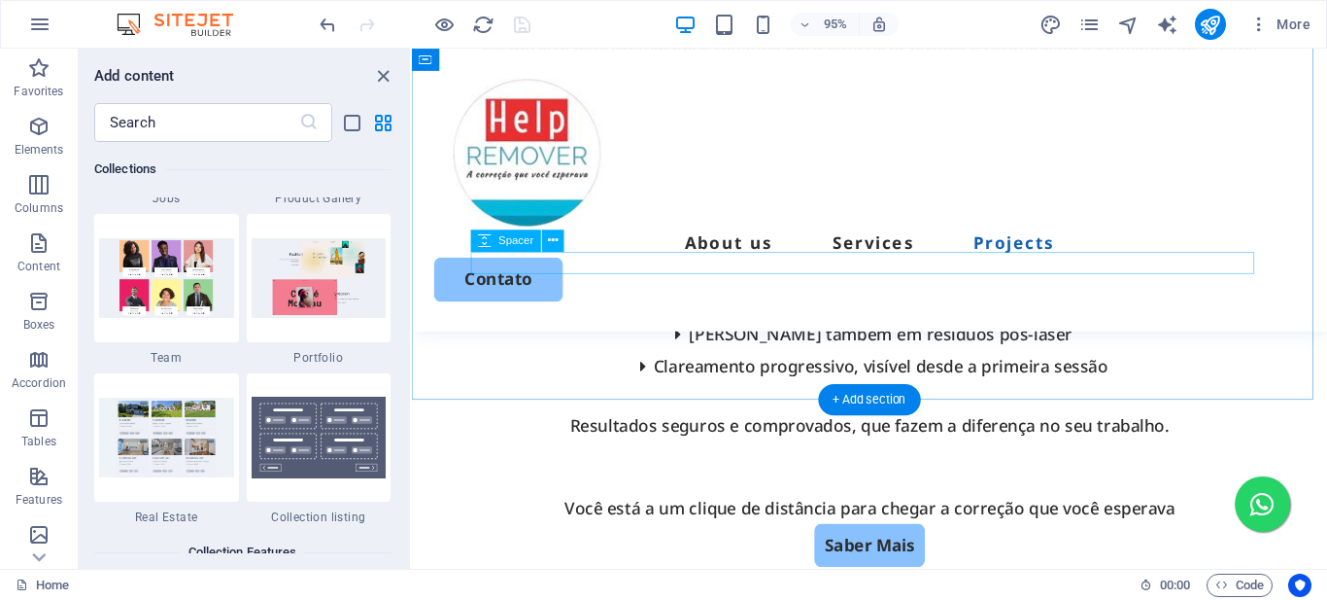
scroll to position [4602, 0]
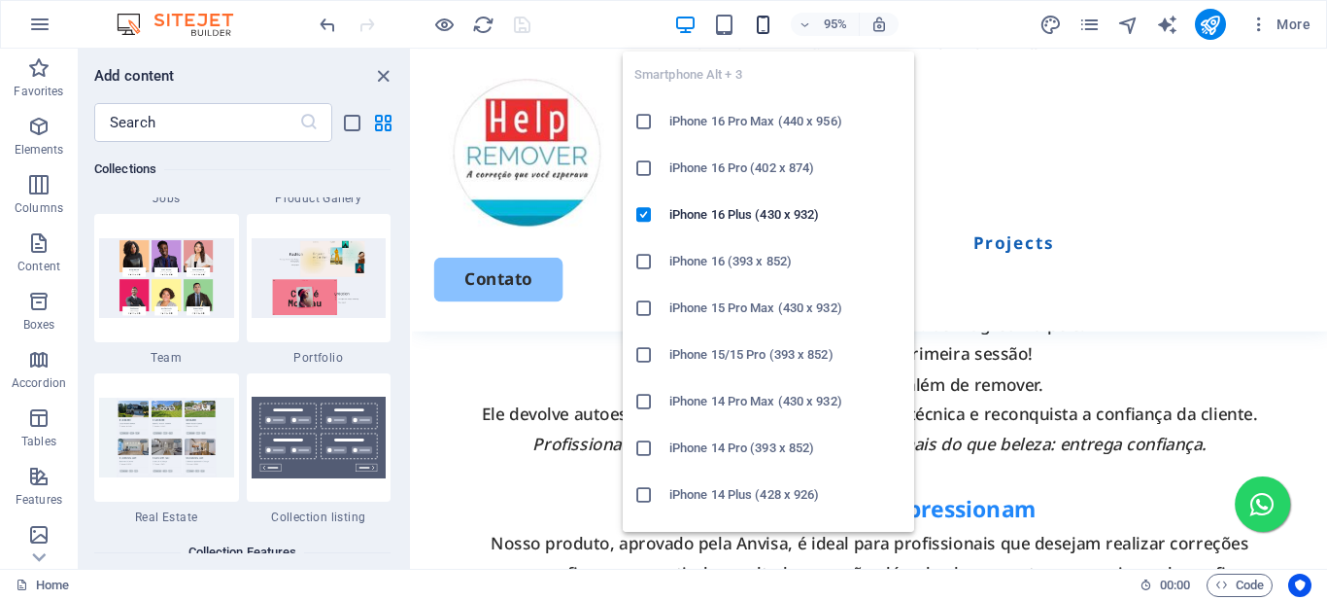
click at [763, 17] on icon "button" at bounding box center [763, 25] width 22 height 22
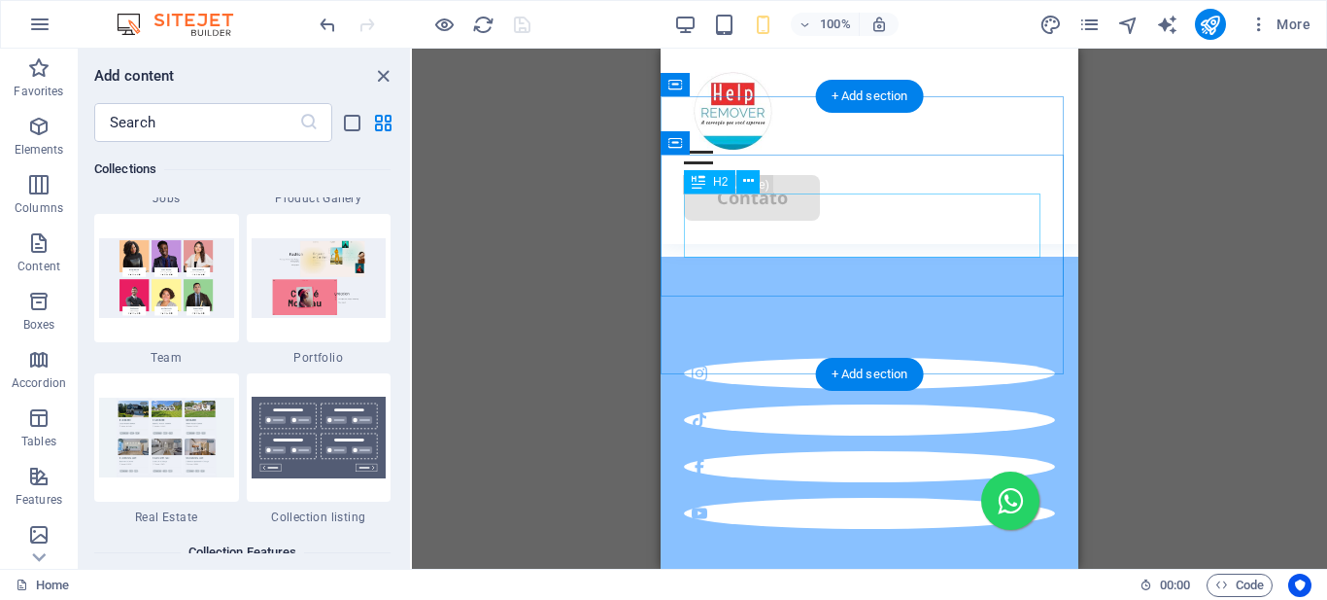
scroll to position [4894, 0]
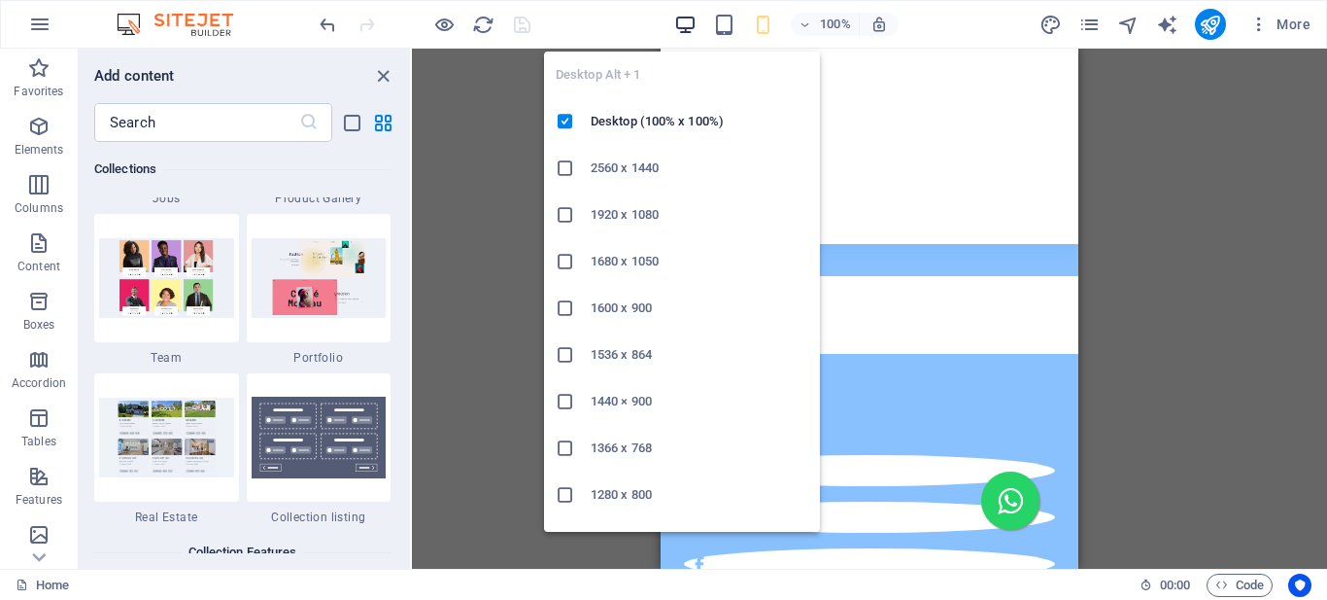
click at [685, 26] on icon "button" at bounding box center [685, 25] width 22 height 22
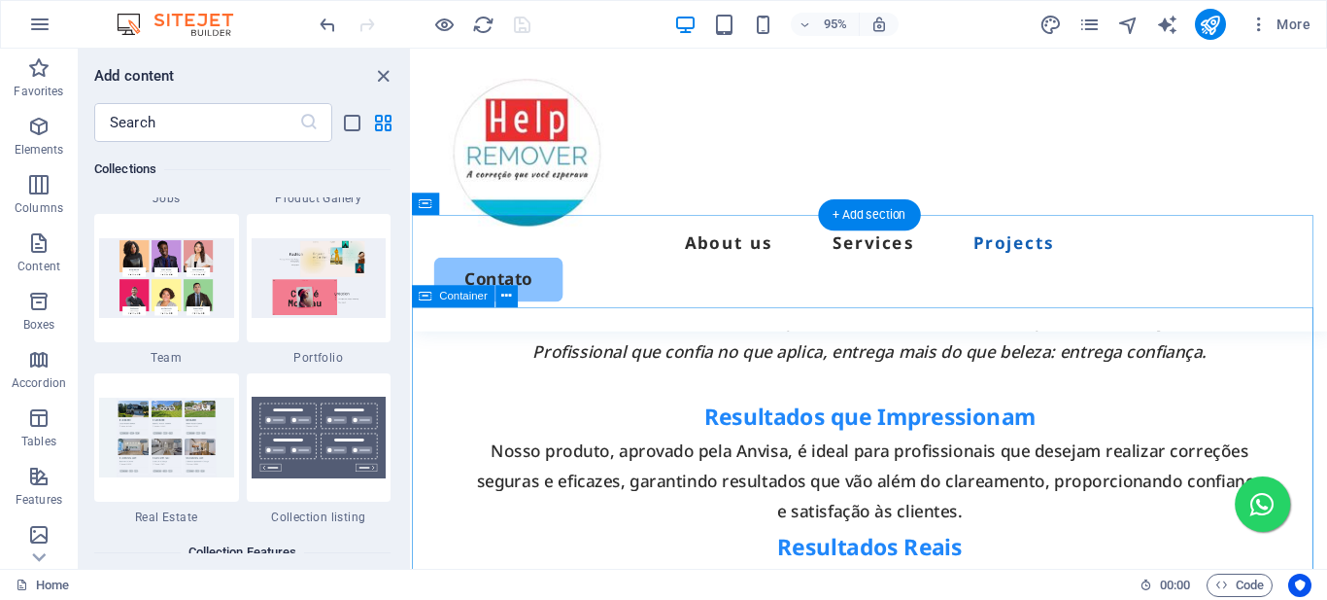
scroll to position [4796, 0]
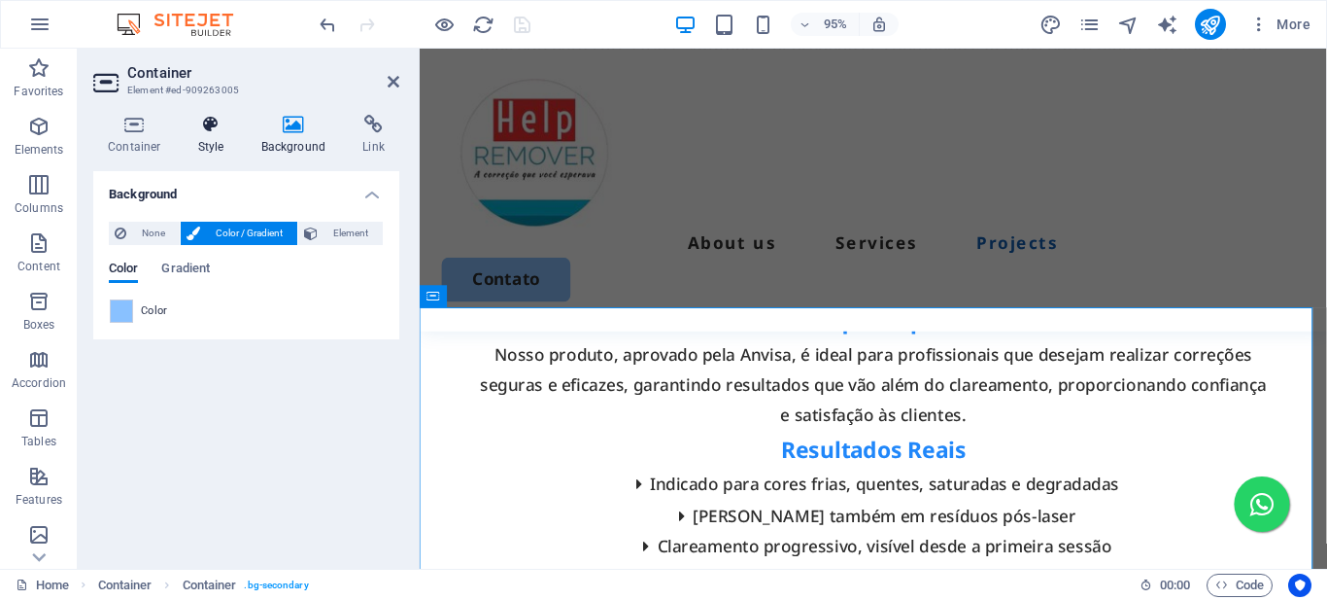
click at [209, 138] on h4 "Style" at bounding box center [215, 135] width 63 height 41
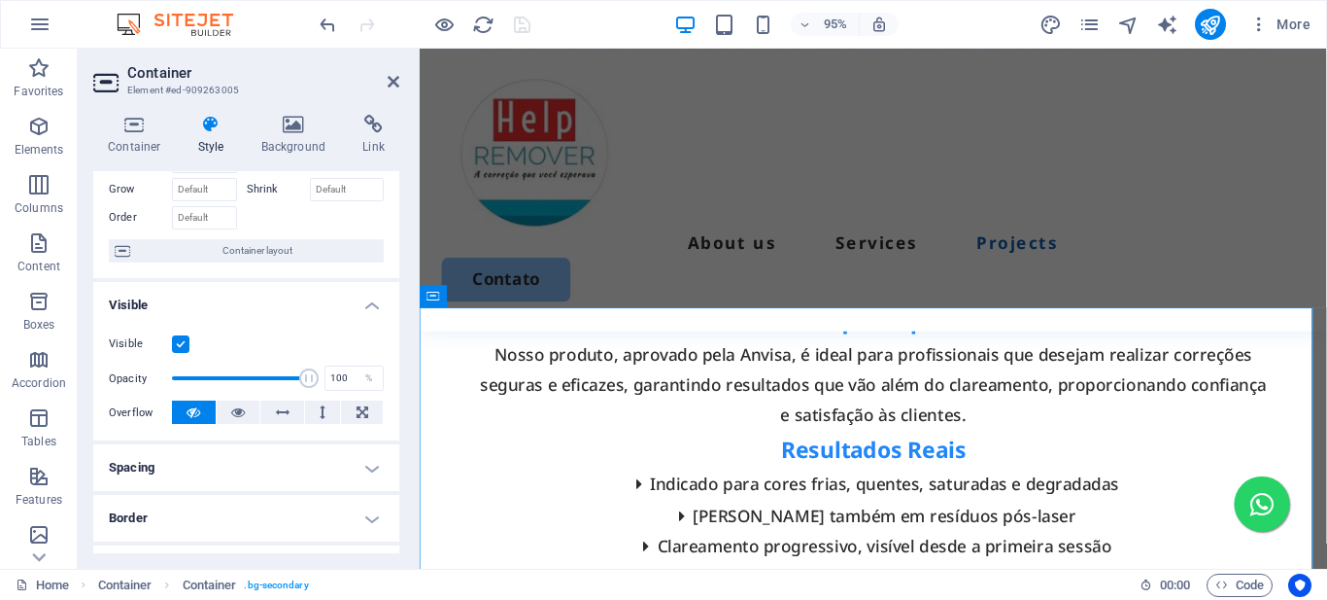
scroll to position [194, 0]
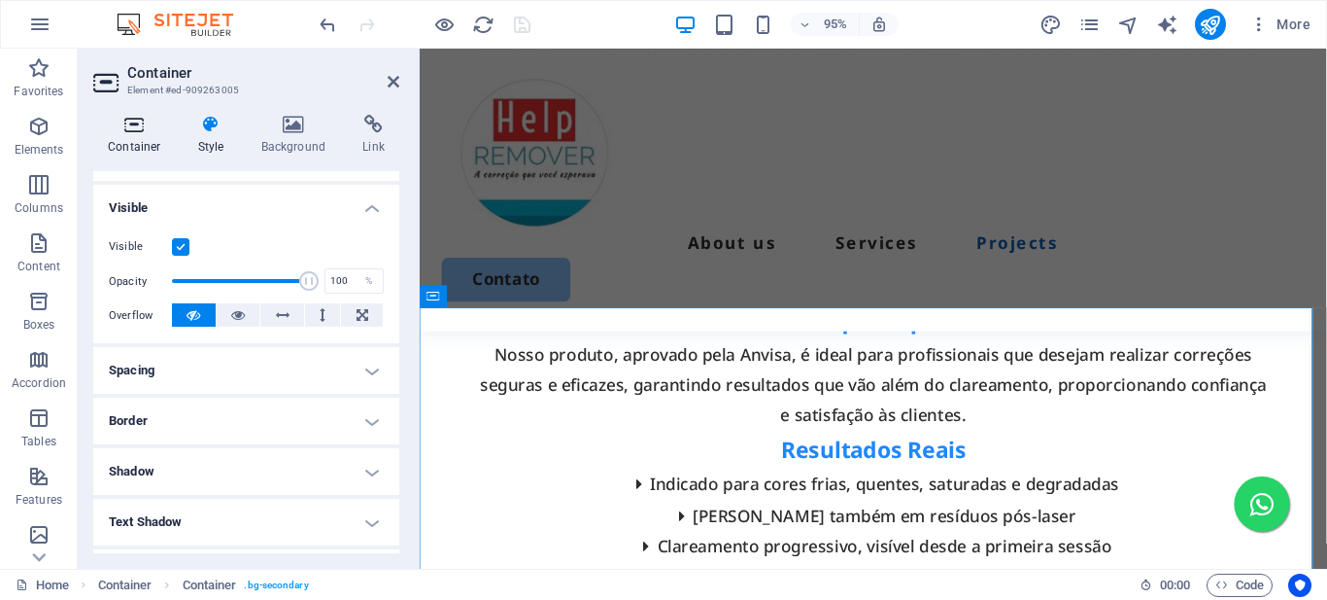
click at [136, 142] on h4 "Container" at bounding box center [138, 135] width 90 height 41
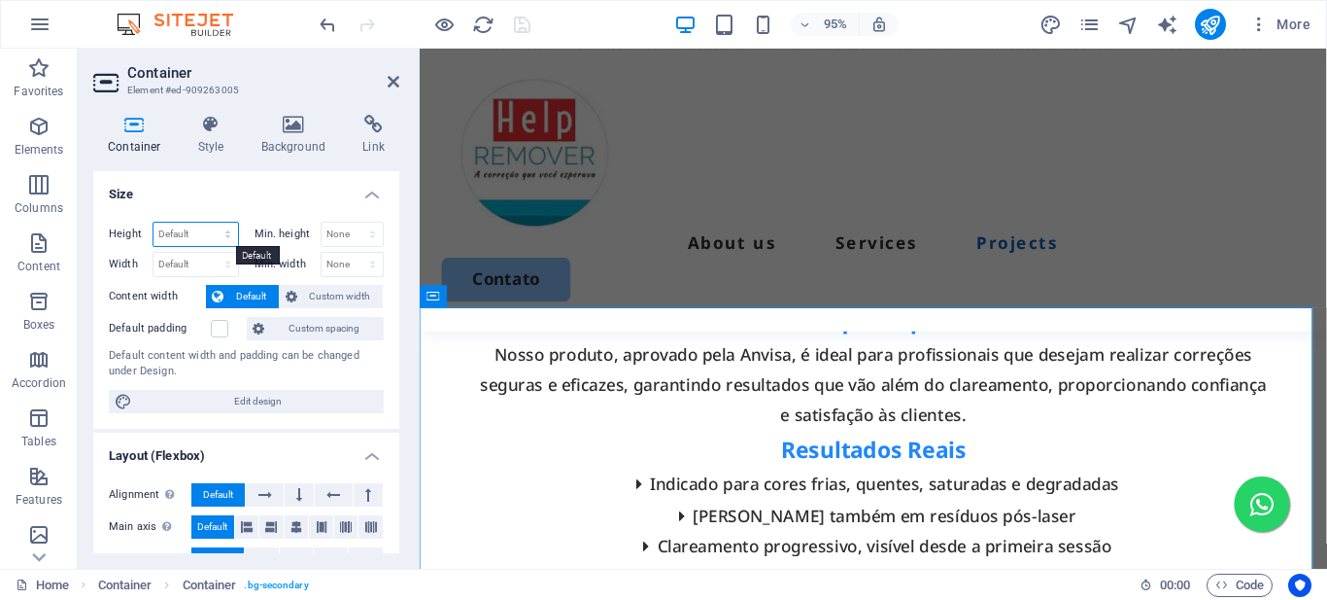
click at [211, 230] on select "Default px rem % vh vw" at bounding box center [196, 234] width 85 height 23
select select "px"
click at [208, 223] on select "Default px rem % vh vw" at bounding box center [196, 234] width 85 height 23
type input "368"
click at [230, 263] on select "Default px rem % em vh vw" at bounding box center [196, 264] width 85 height 23
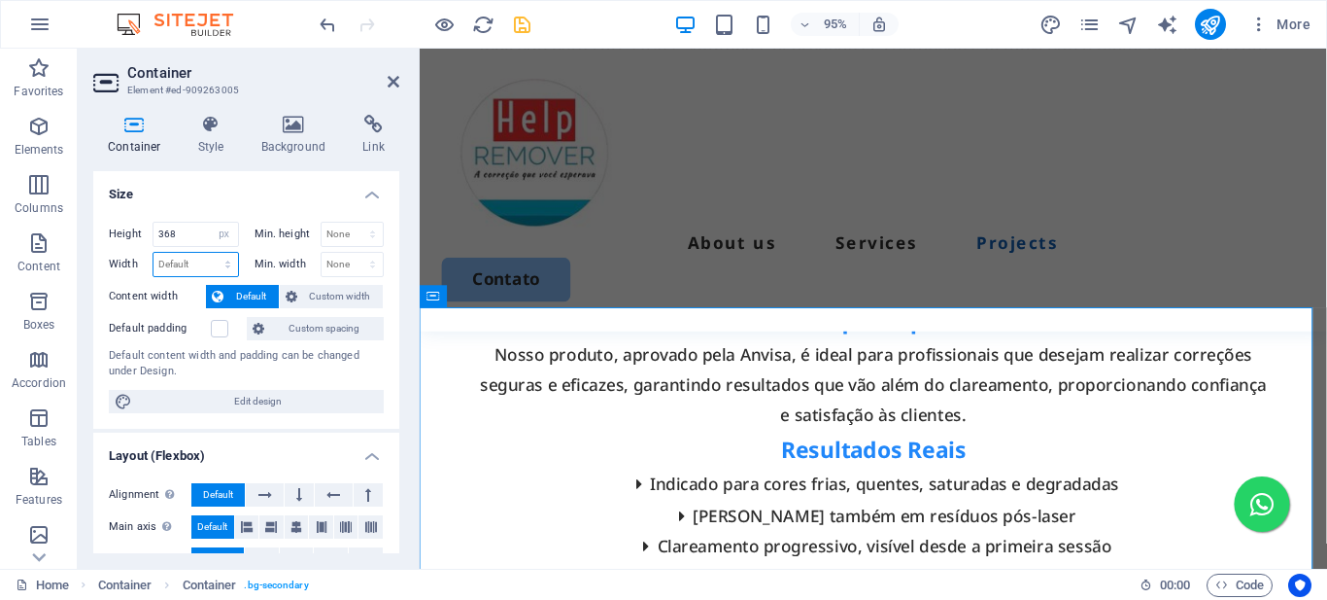
select select "px"
click at [208, 253] on select "Default px rem % em vh vw" at bounding box center [196, 264] width 85 height 23
type input "968"
drag, startPoint x: 184, startPoint y: 231, endPoint x: 152, endPoint y: 228, distance: 32.2
click at [152, 228] on div "Height 368 Default px rem % vh vw" at bounding box center [174, 234] width 130 height 25
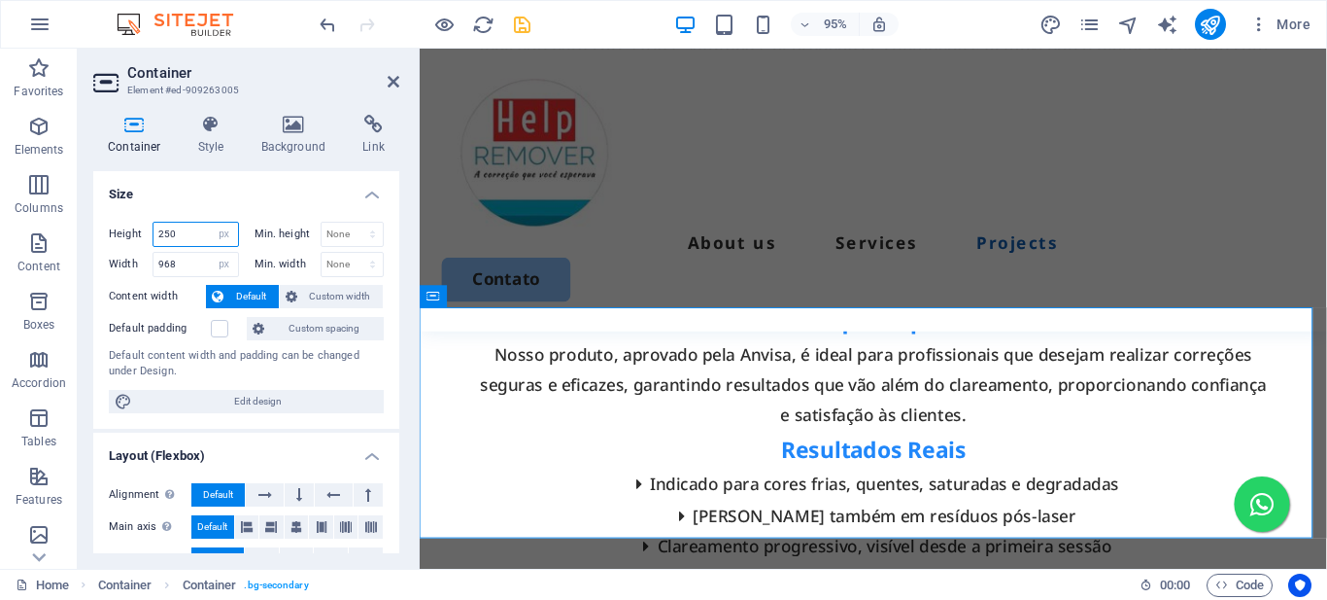
type input "250"
click at [401, 199] on div "Container Style Background Link Size Height 250 Default px rem % vh vw Min. hei…" at bounding box center [246, 333] width 337 height 469
click at [293, 526] on icon at bounding box center [297, 526] width 12 height 23
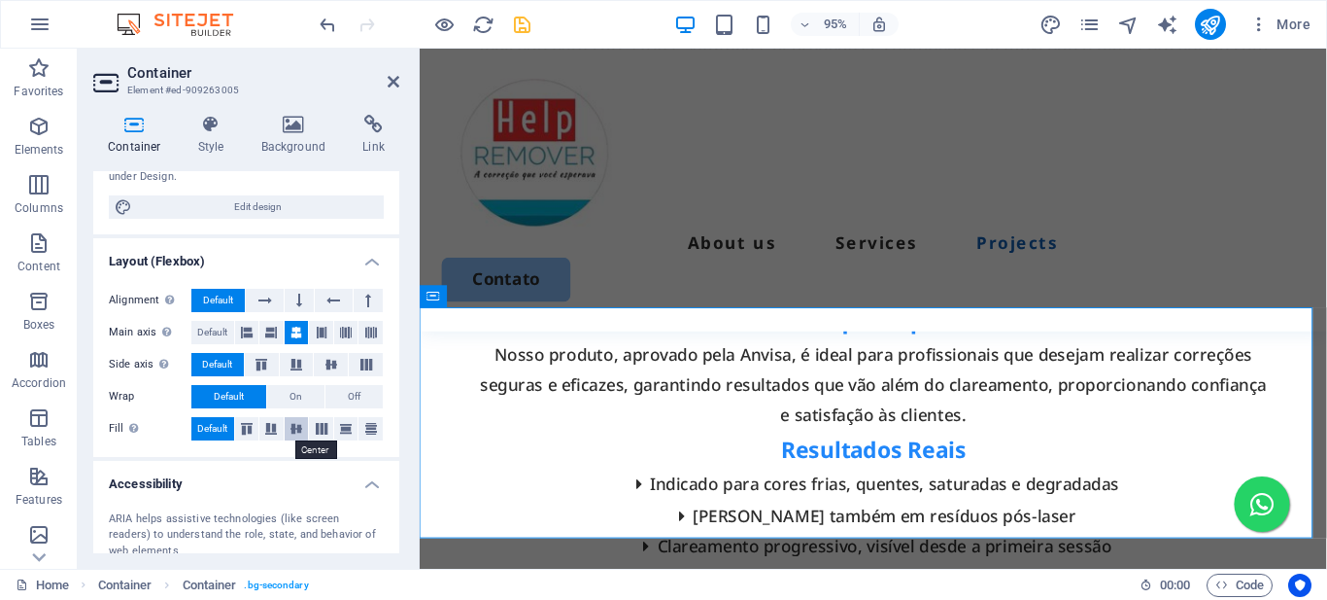
click at [296, 427] on icon at bounding box center [296, 429] width 23 height 12
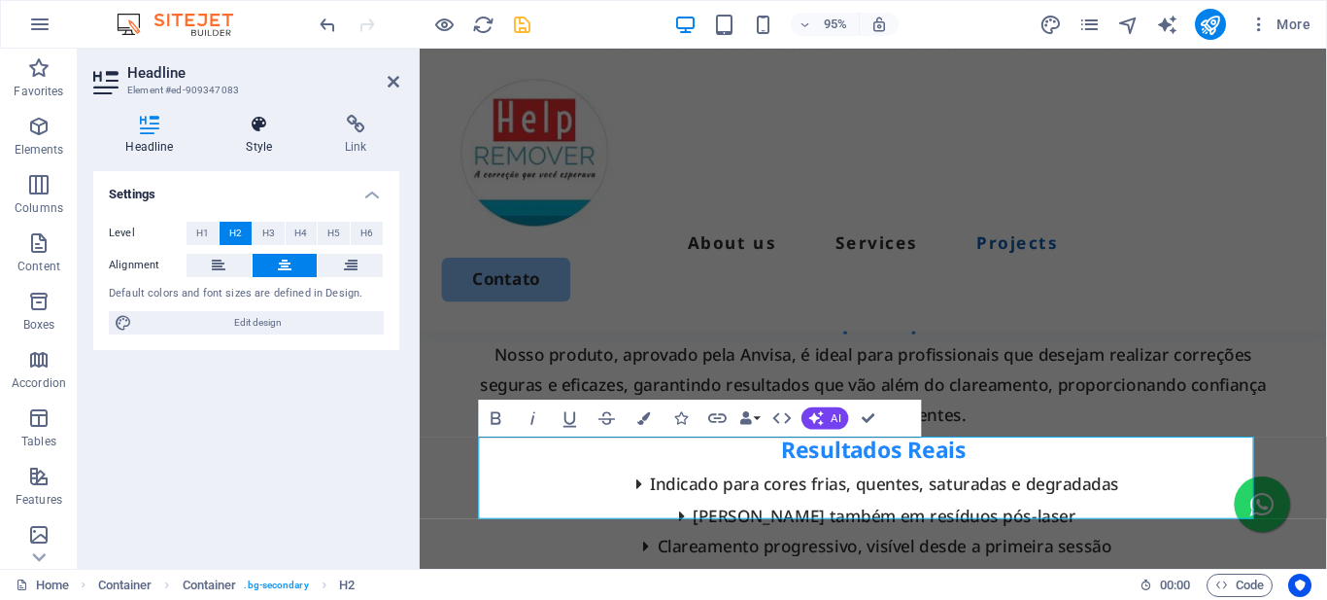
click at [260, 125] on icon at bounding box center [259, 124] width 91 height 19
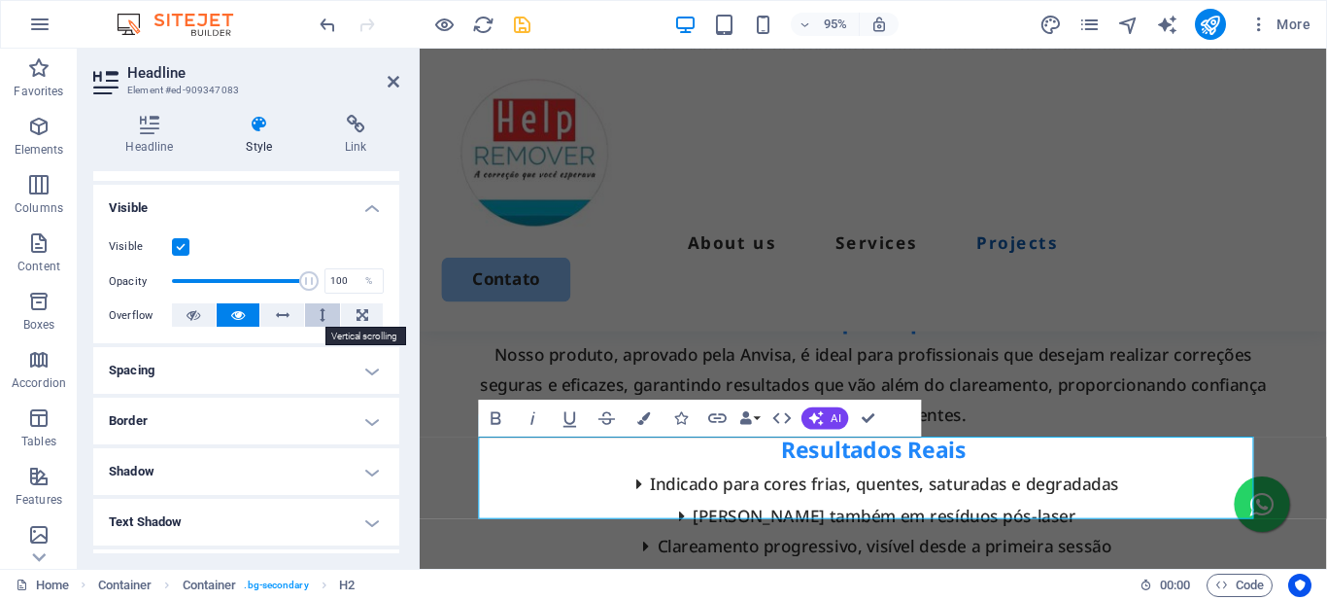
click at [320, 313] on icon at bounding box center [323, 314] width 6 height 23
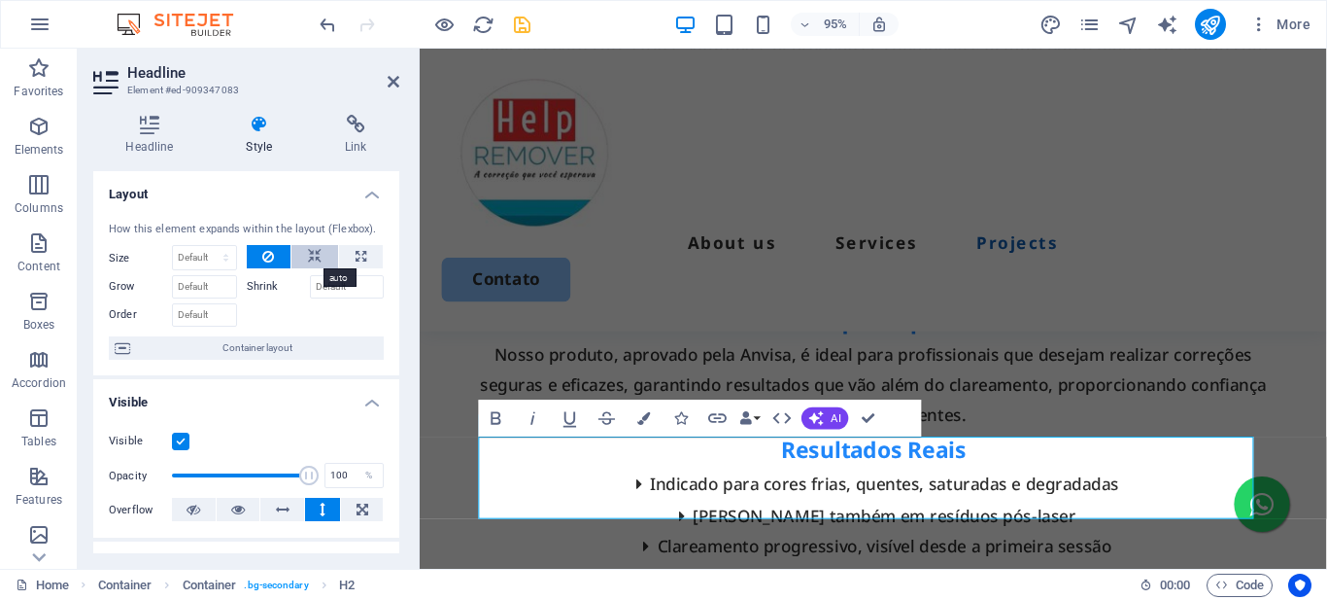
click at [317, 248] on icon at bounding box center [315, 256] width 14 height 23
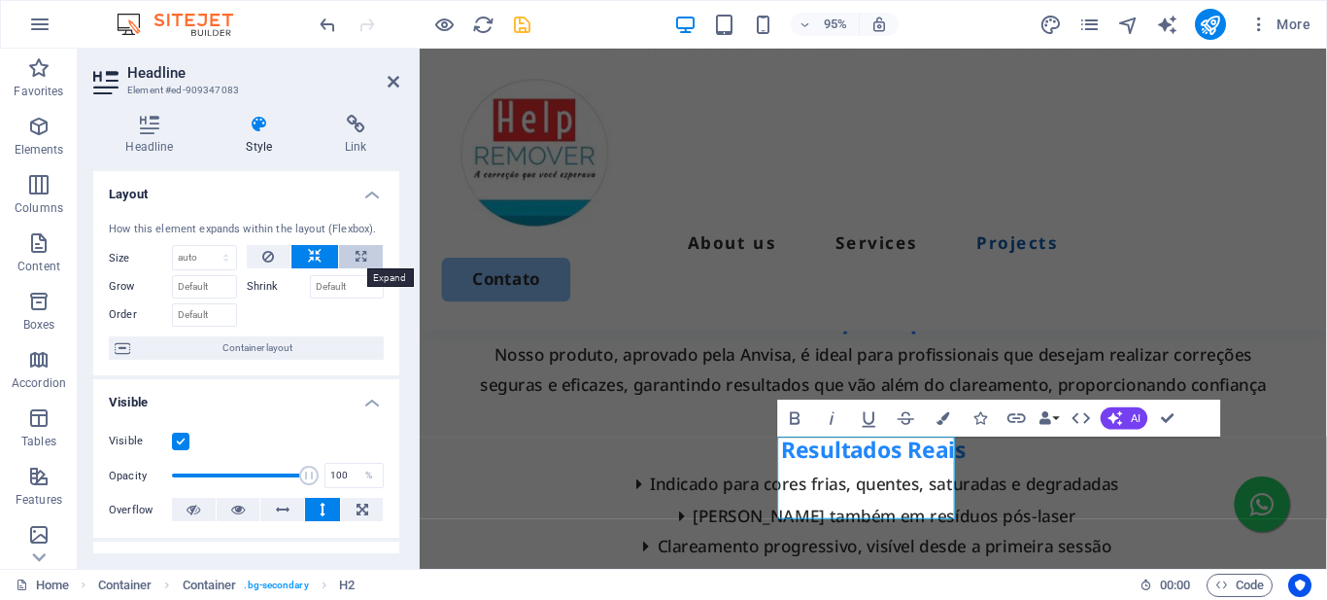
click at [361, 258] on icon at bounding box center [361, 256] width 11 height 23
type input "100"
select select "%"
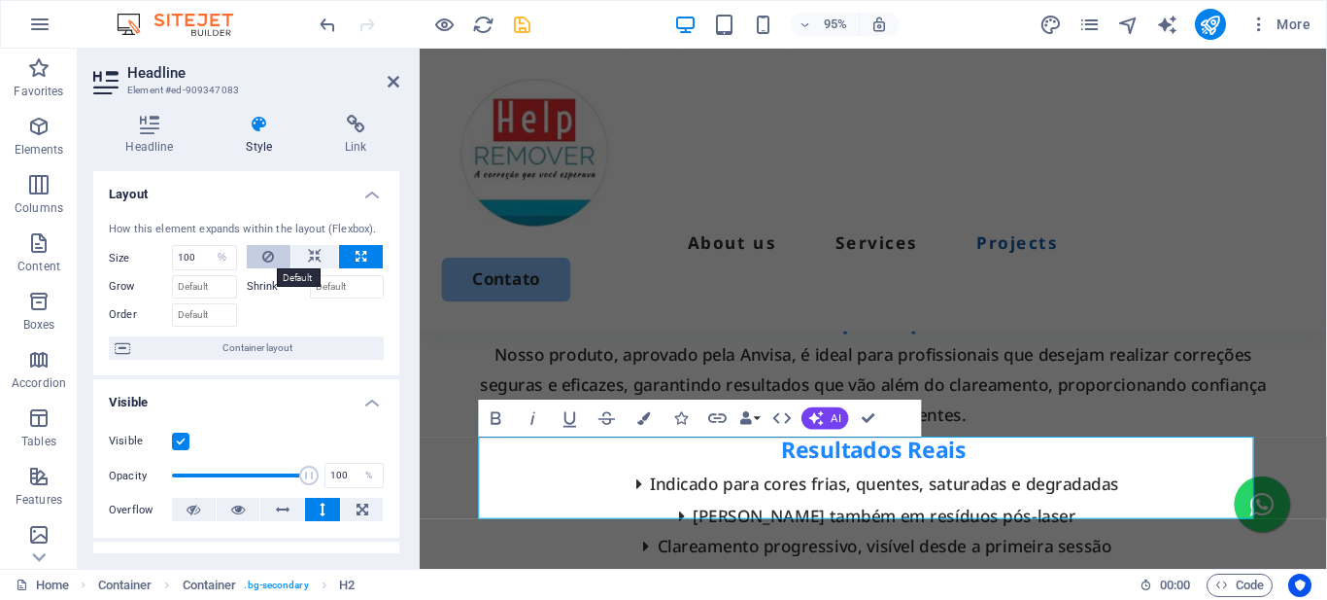
click at [267, 256] on icon at bounding box center [268, 256] width 12 height 23
select select "DISABLED_OPTION_VALUE"
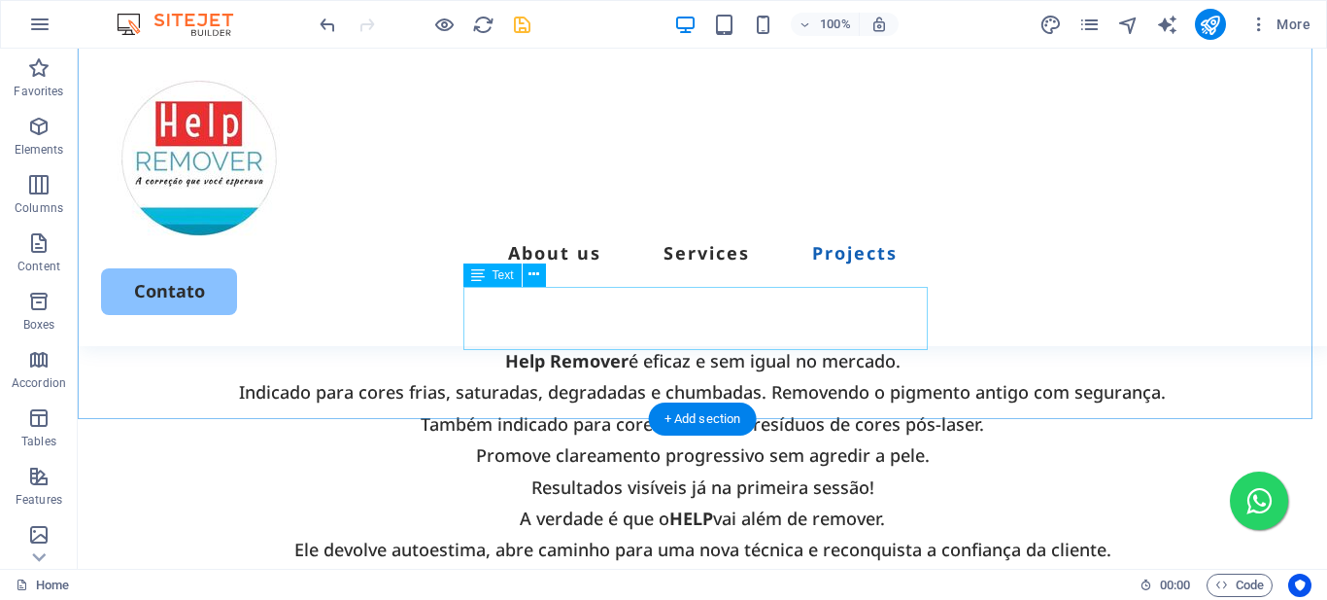
scroll to position [4760, 0]
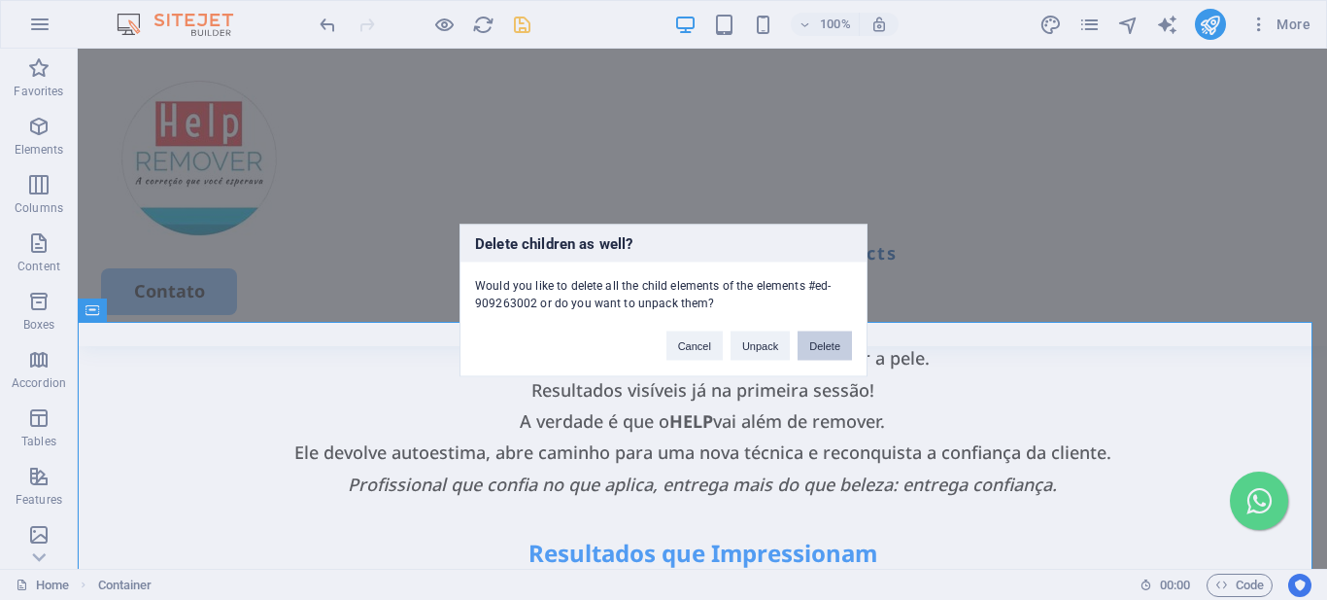
click at [827, 342] on button "Delete" at bounding box center [825, 344] width 54 height 29
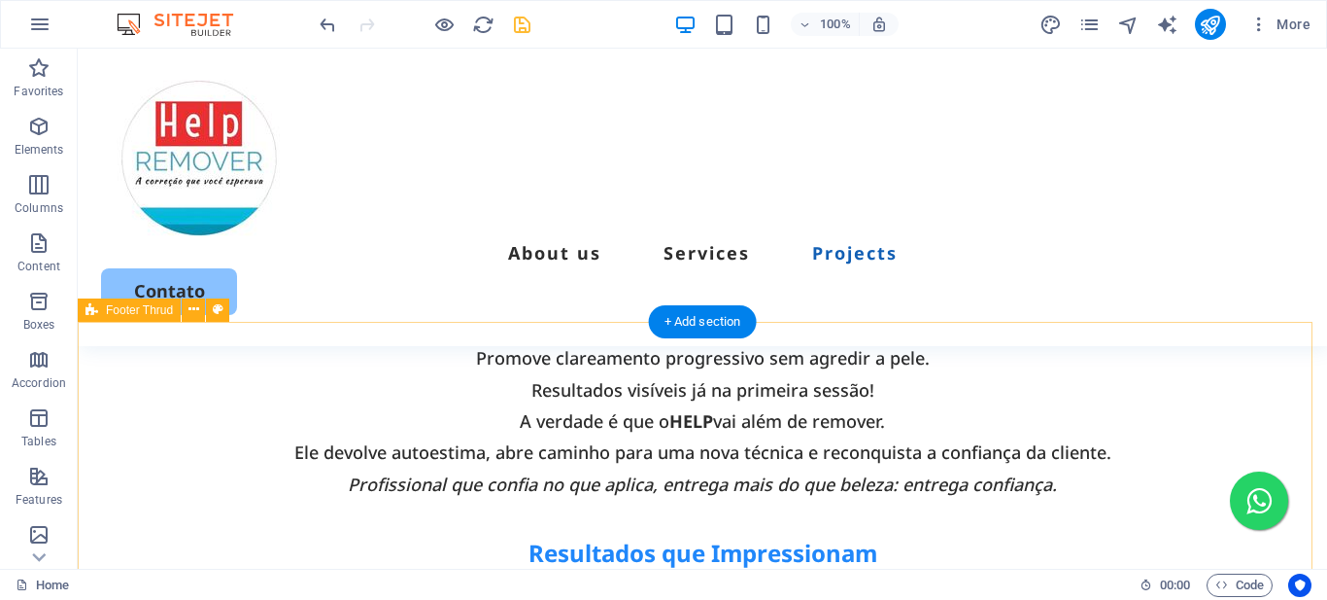
scroll to position [4663, 0]
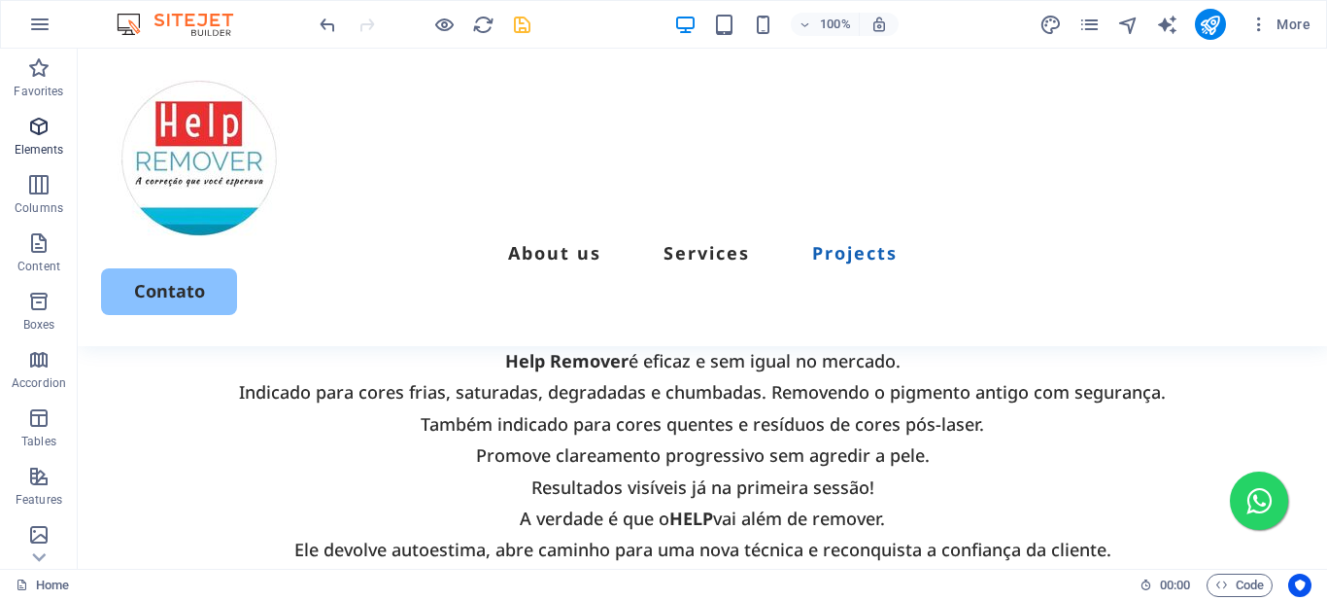
click at [42, 124] on icon "button" at bounding box center [38, 126] width 23 height 23
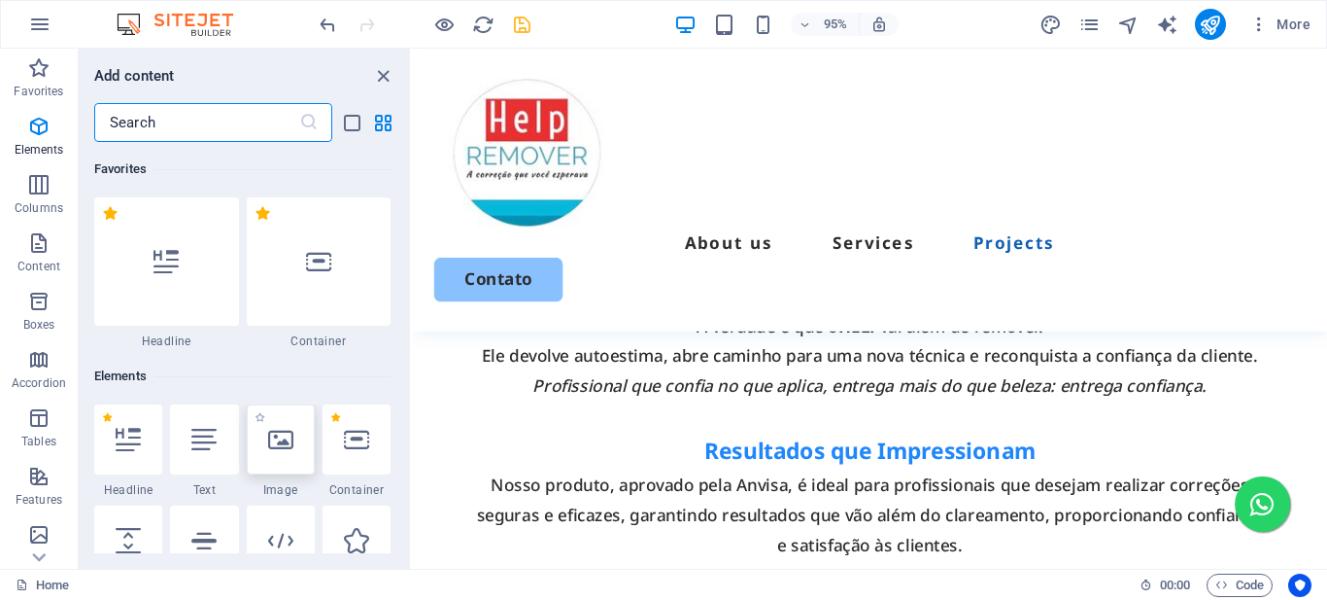
scroll to position [207, 0]
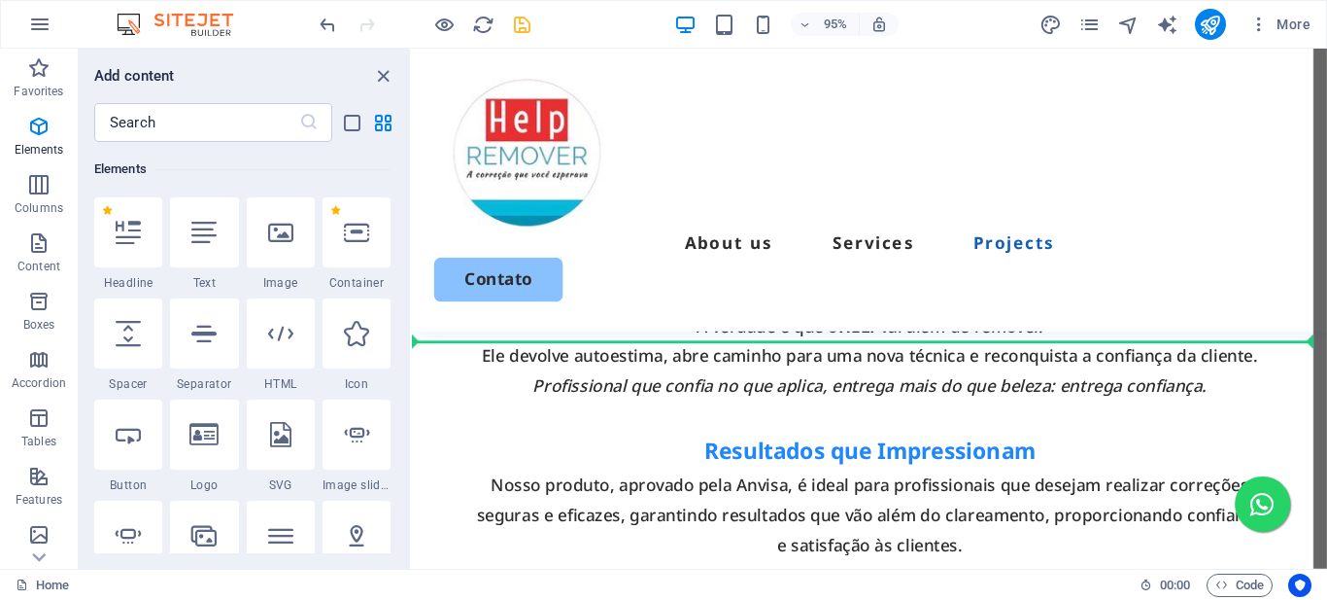
select select "%"
select select "px"
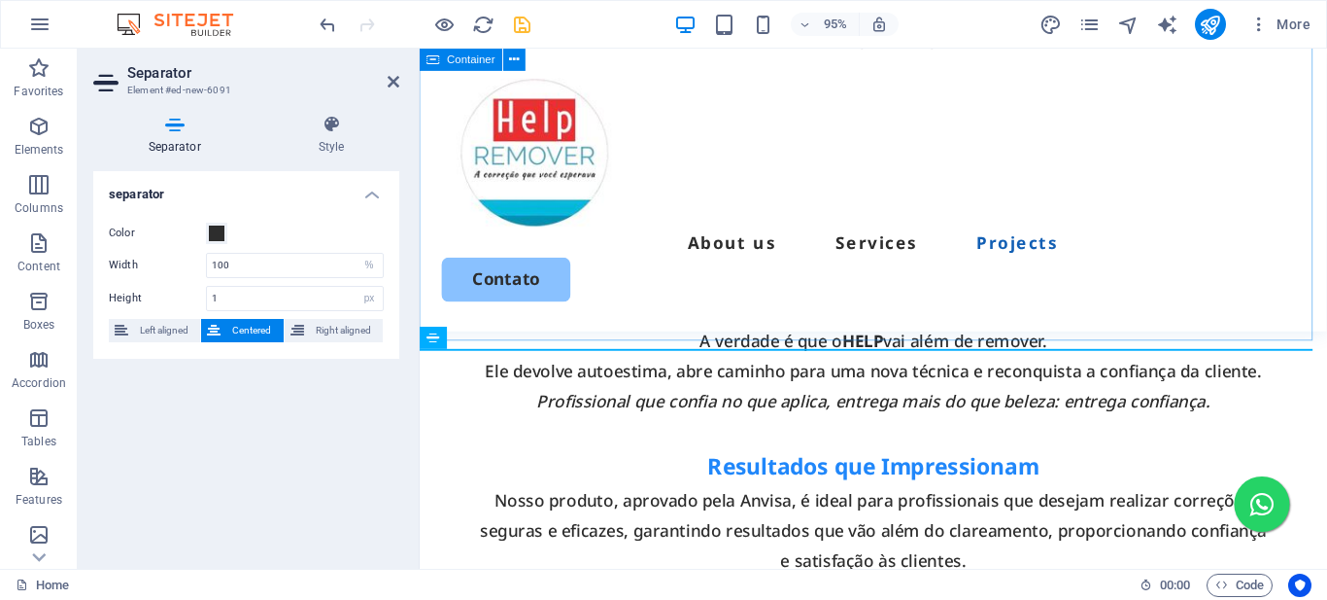
scroll to position [4685, 0]
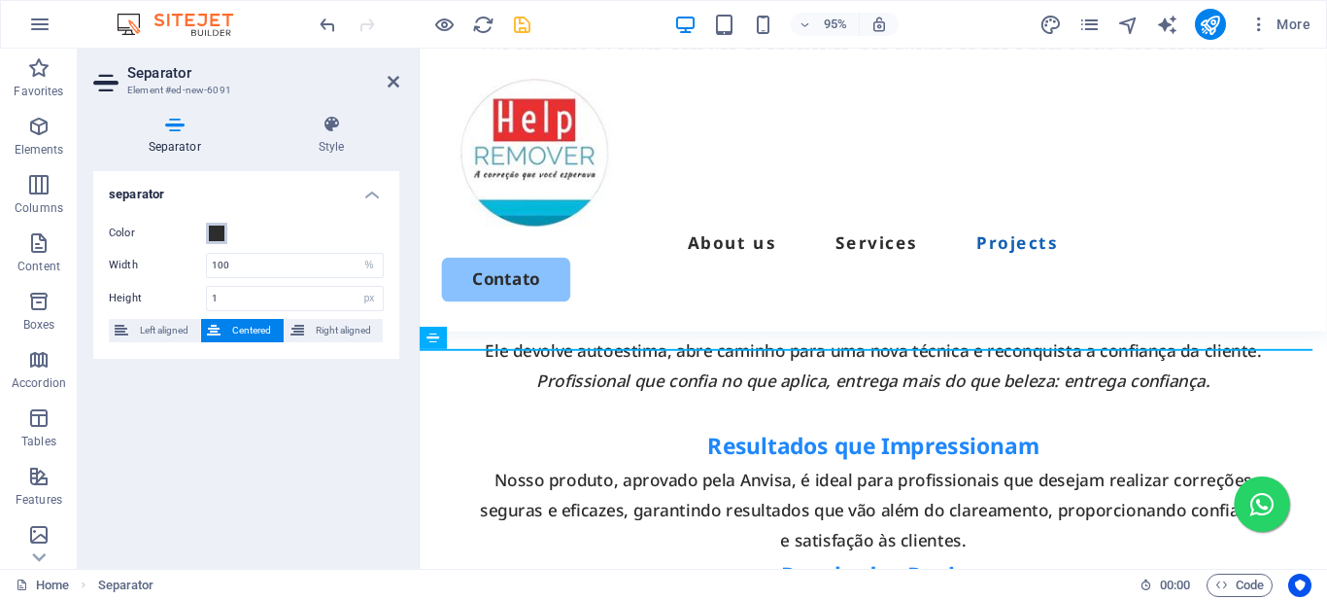
click at [215, 234] on span at bounding box center [217, 233] width 16 height 16
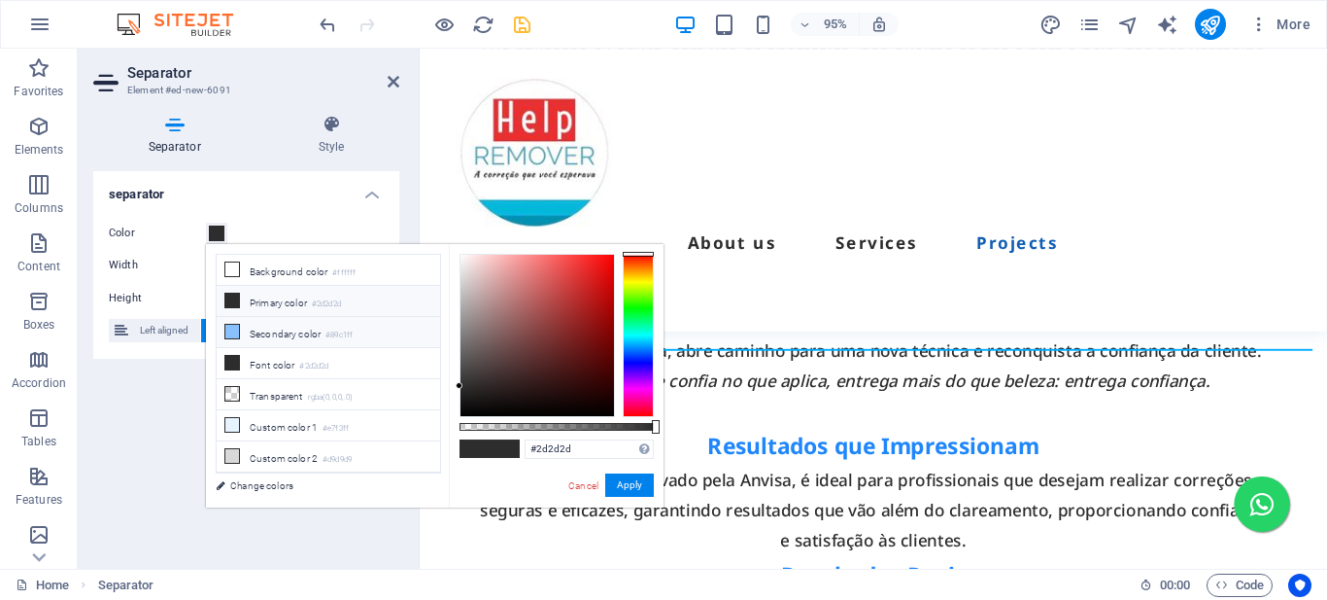
click at [232, 326] on icon at bounding box center [232, 332] width 14 height 14
type input "#89c1ff"
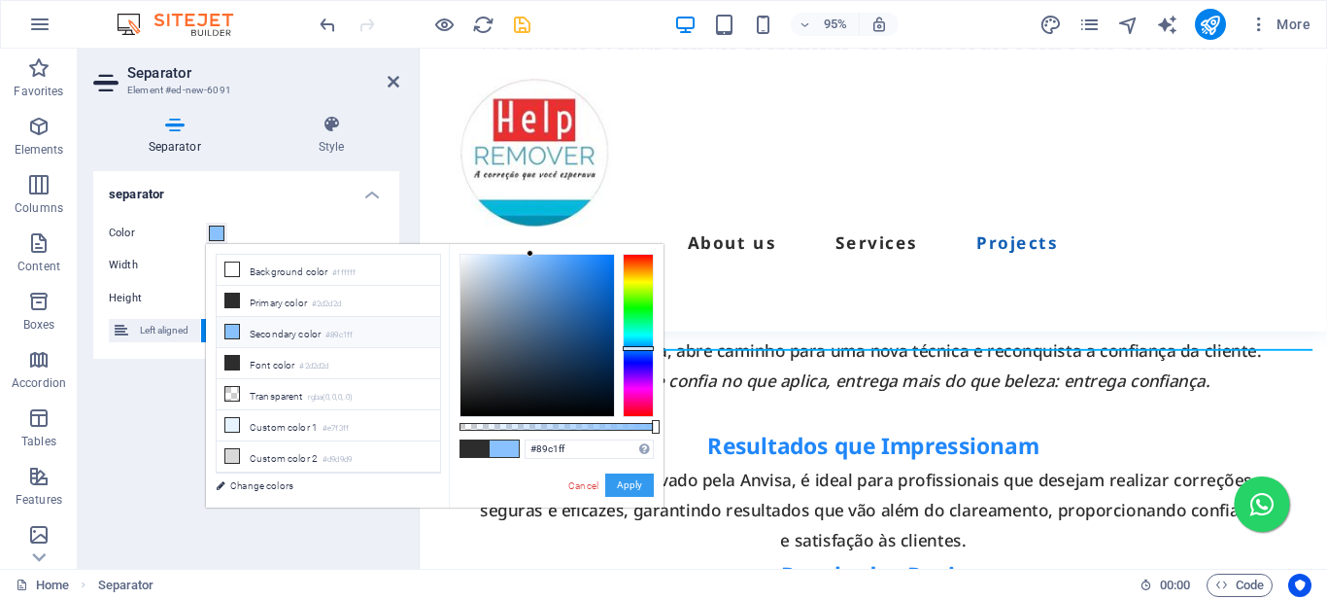
click at [629, 479] on button "Apply" at bounding box center [629, 484] width 49 height 23
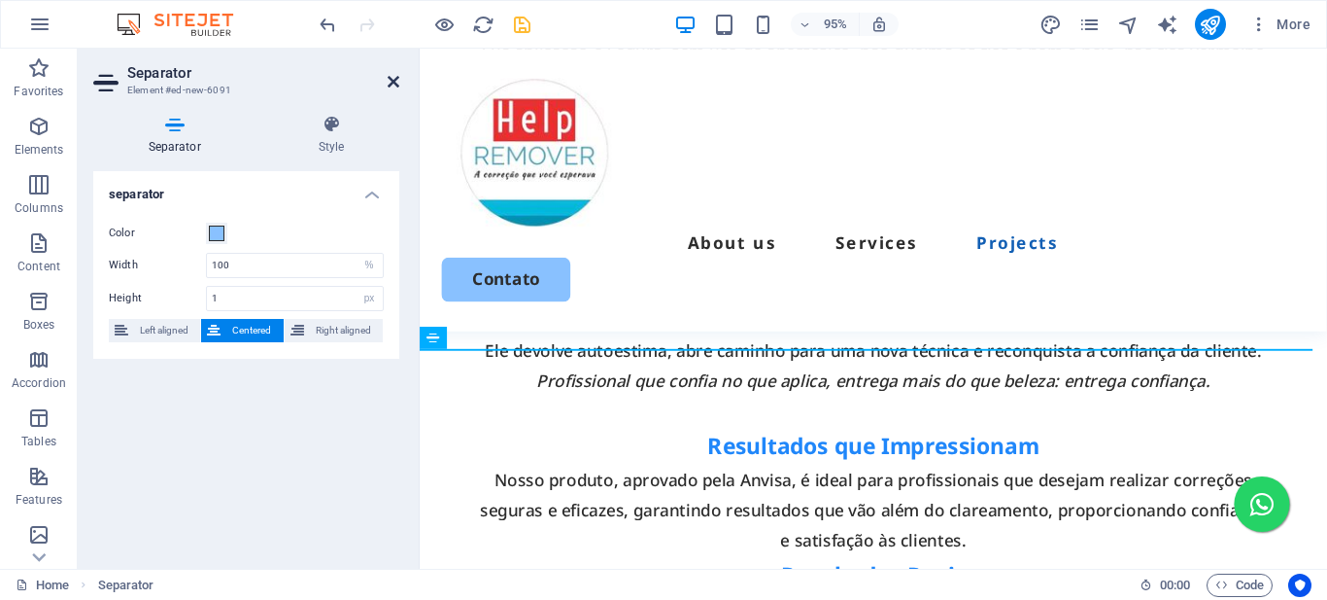
click at [396, 81] on icon at bounding box center [394, 82] width 12 height 16
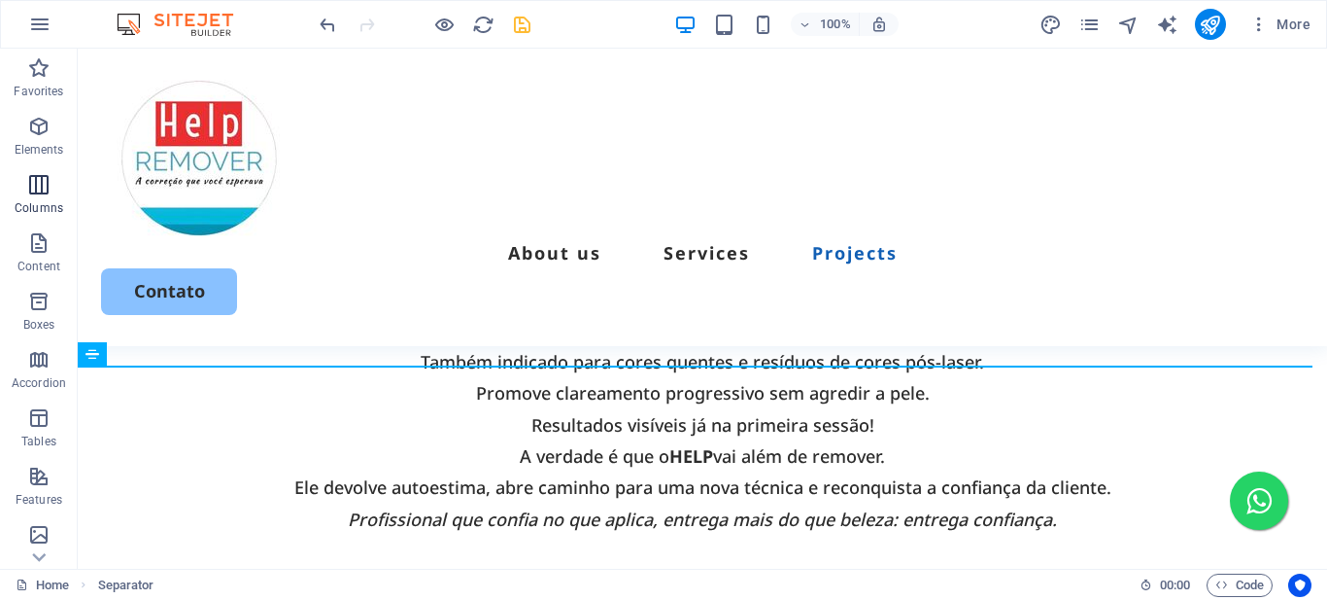
click at [38, 180] on icon "button" at bounding box center [38, 184] width 23 height 23
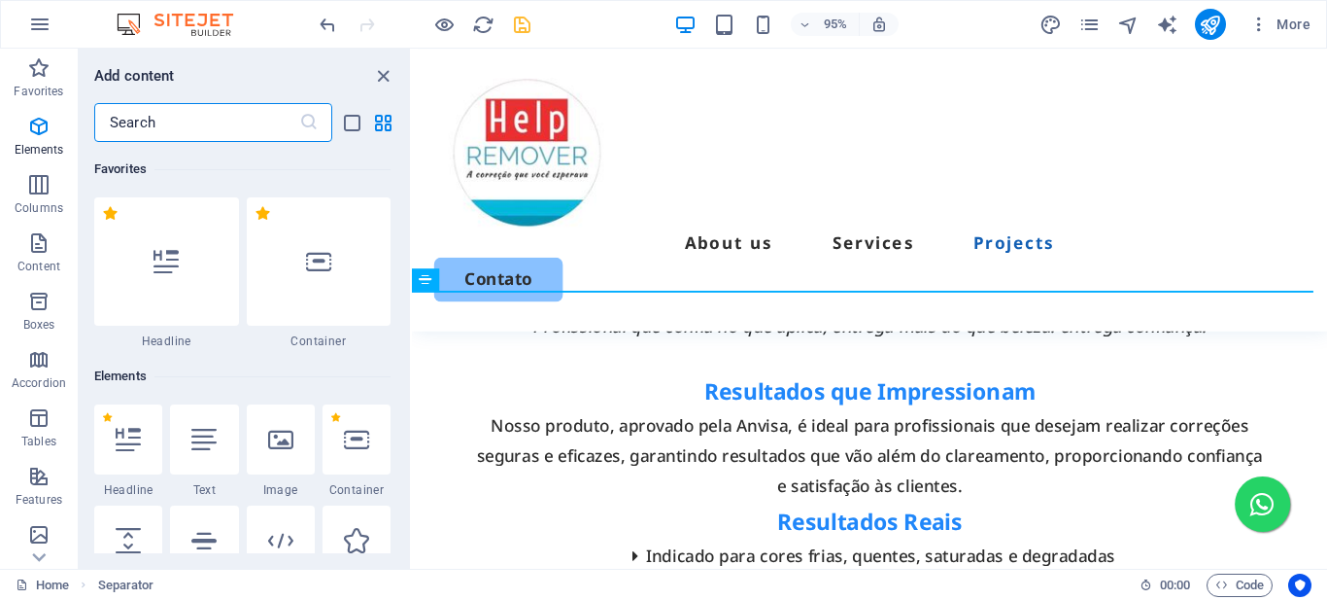
scroll to position [962, 0]
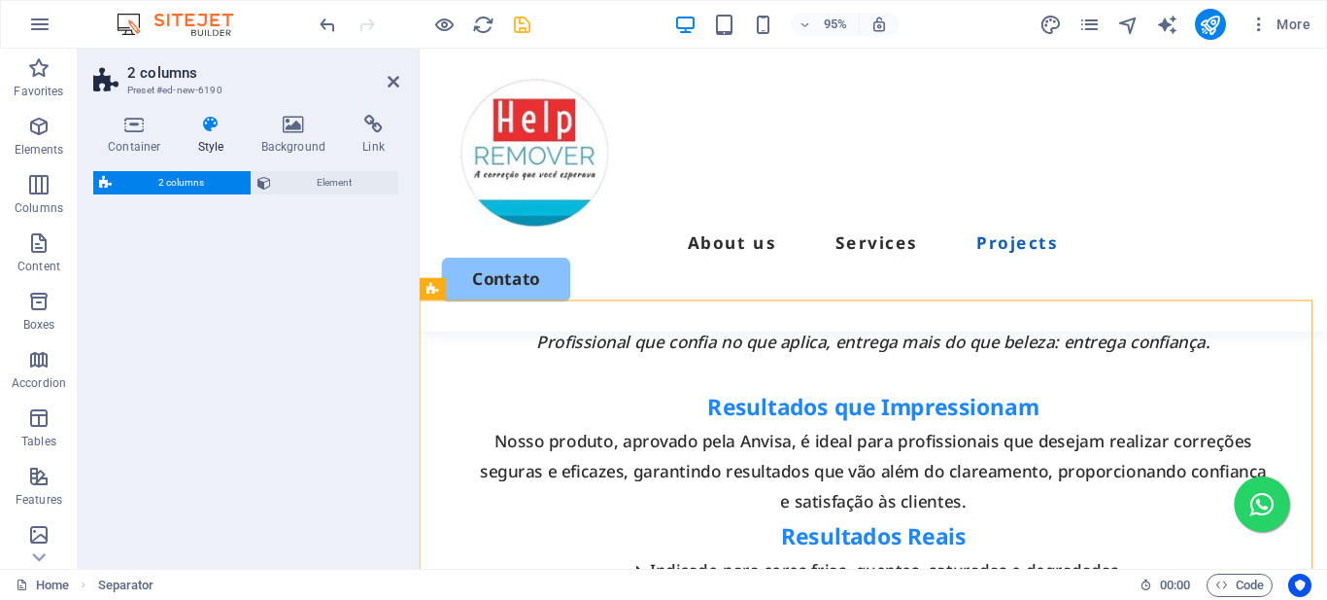
select select "rem"
select select "preset-columns-two-v2-default"
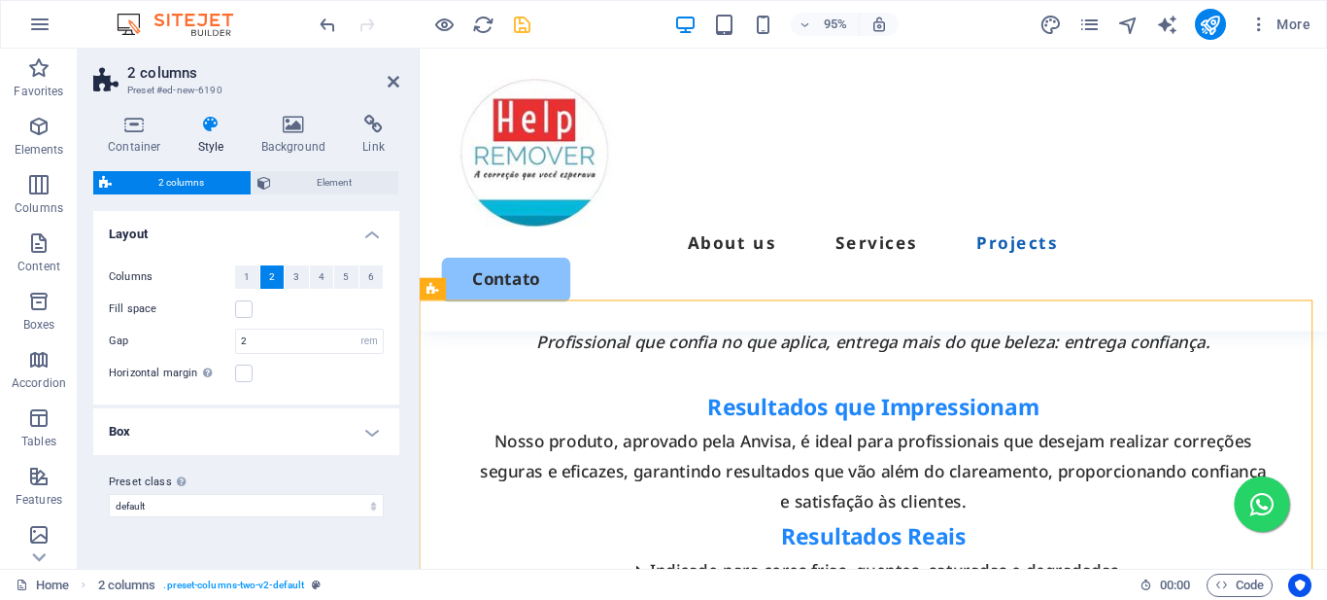
scroll to position [4746, 0]
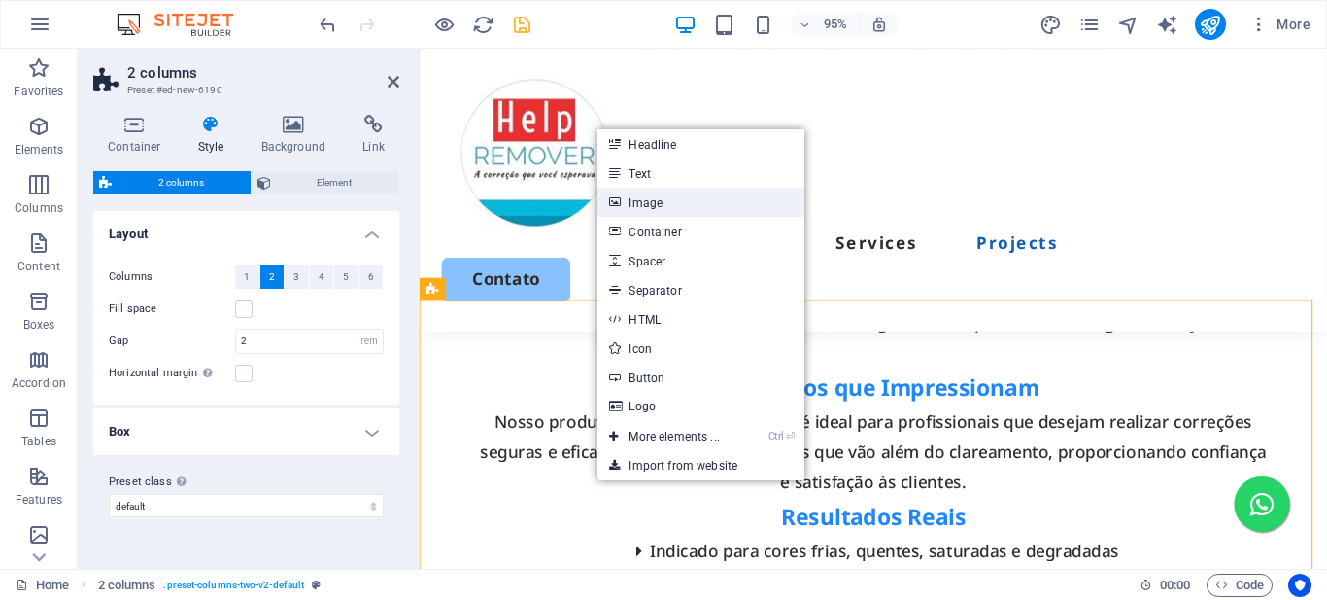
click at [650, 201] on link "Image" at bounding box center [701, 202] width 206 height 29
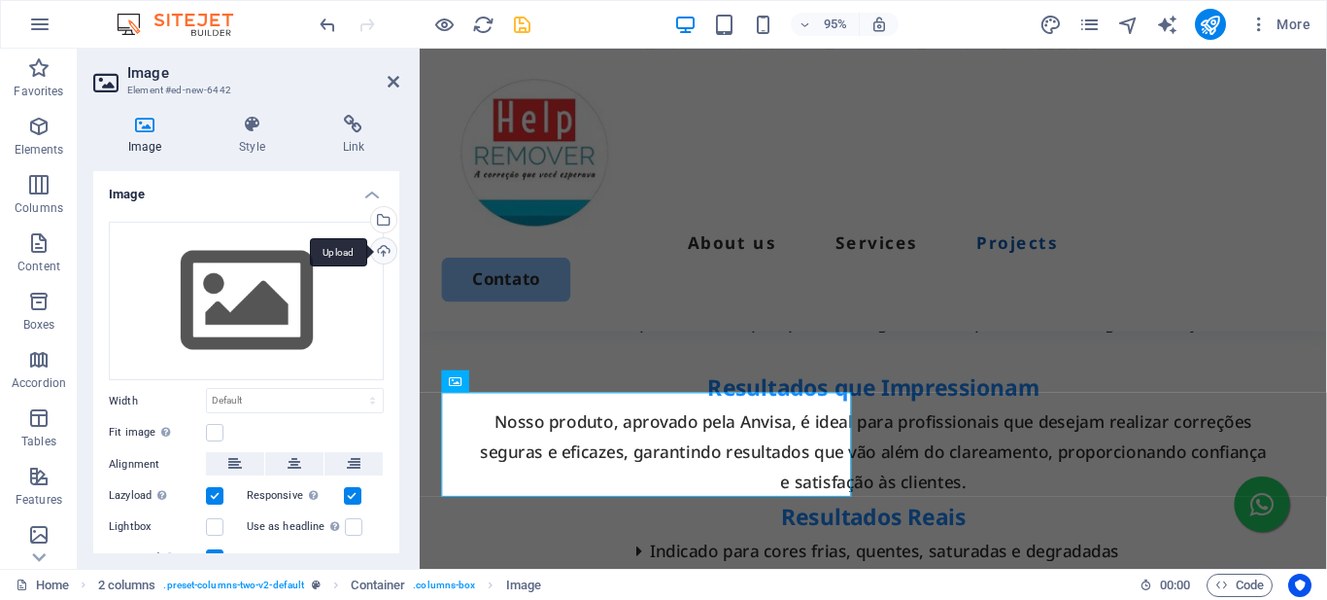
click at [383, 251] on div "Upload" at bounding box center [381, 252] width 29 height 29
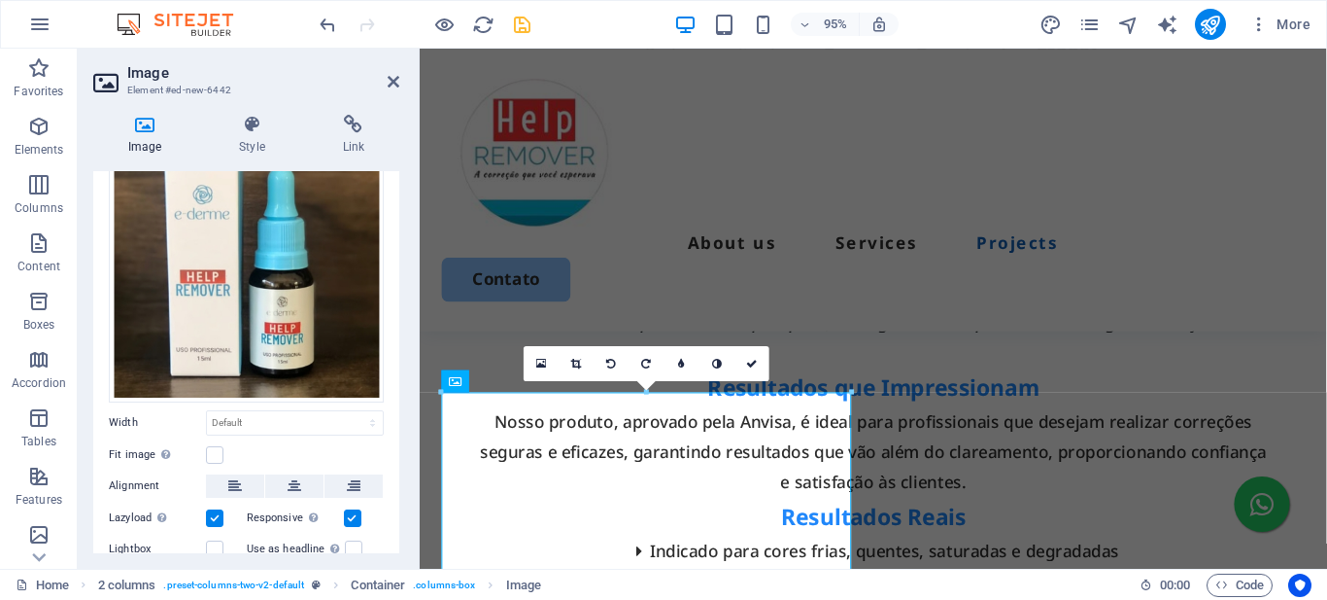
scroll to position [191, 0]
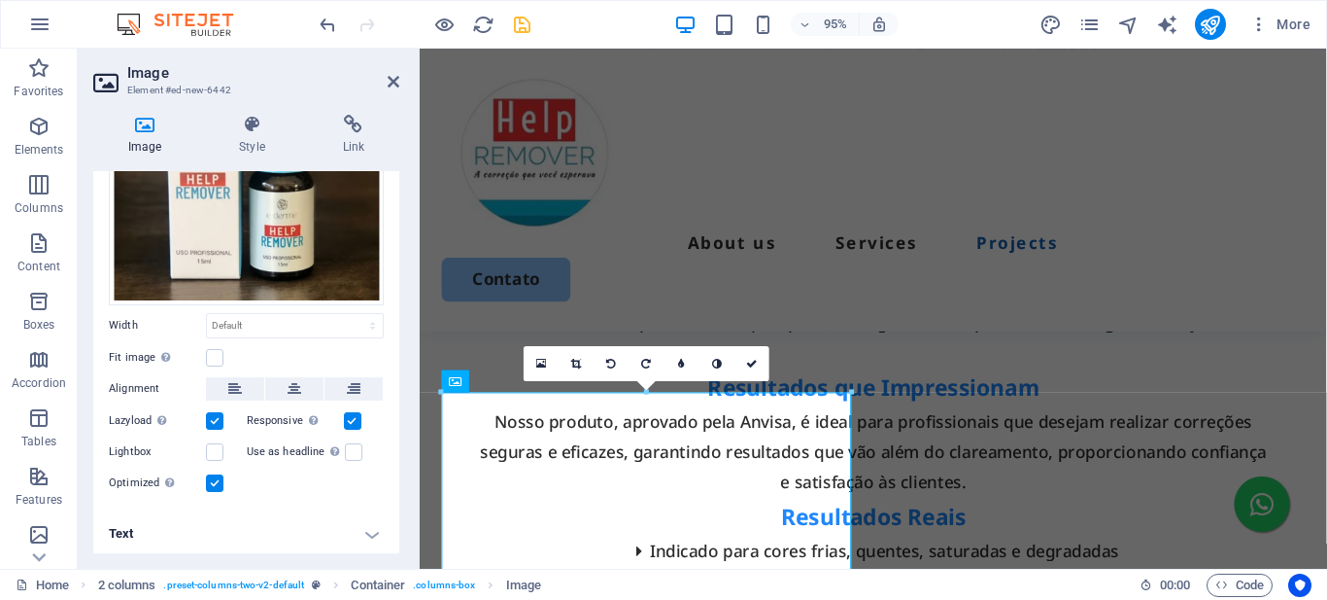
click at [239, 531] on h4 "Text" at bounding box center [246, 533] width 306 height 47
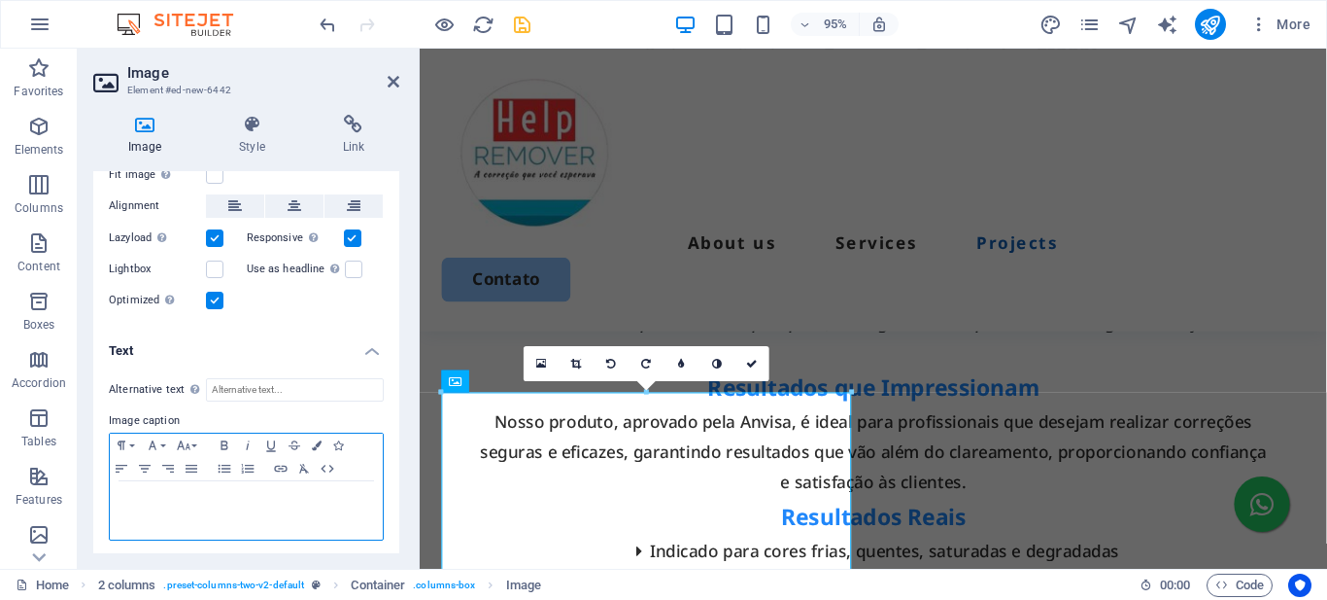
click at [236, 499] on p at bounding box center [247, 499] width 254 height 17
click at [172, 498] on p "Produto Hel Reover" at bounding box center [247, 499] width 254 height 17
click at [191, 501] on p "Produto Help Reover" at bounding box center [247, 499] width 254 height 17
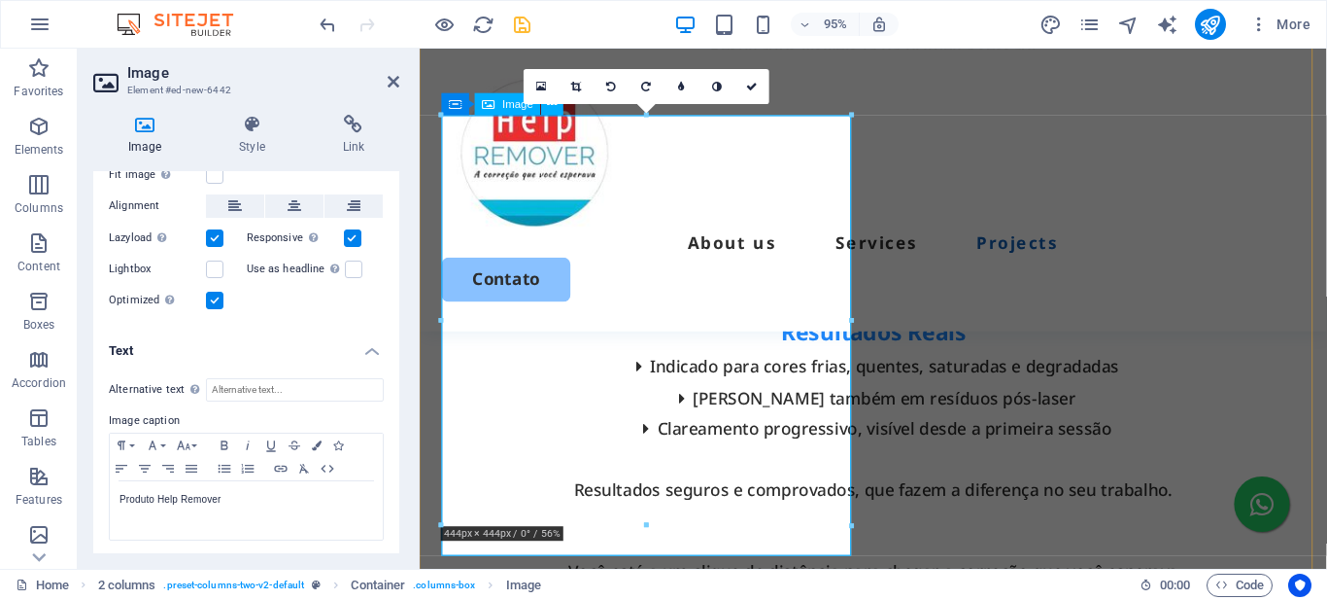
scroll to position [5037, 0]
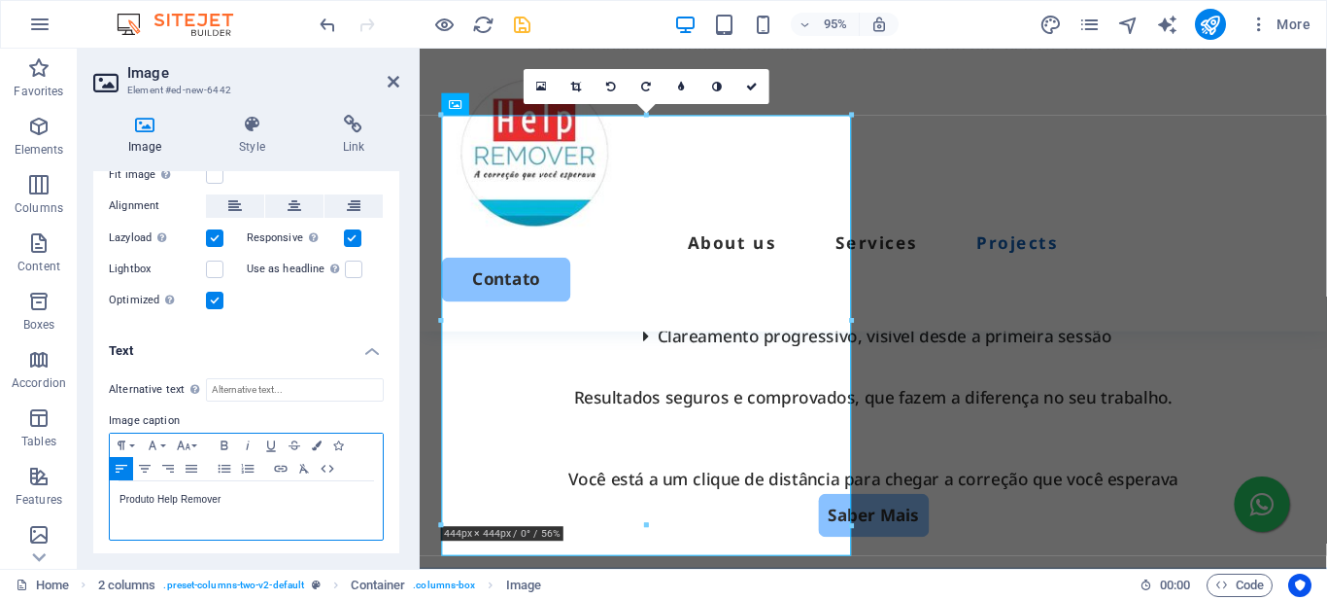
click at [242, 492] on p "Produto Help Remover" at bounding box center [247, 499] width 254 height 17
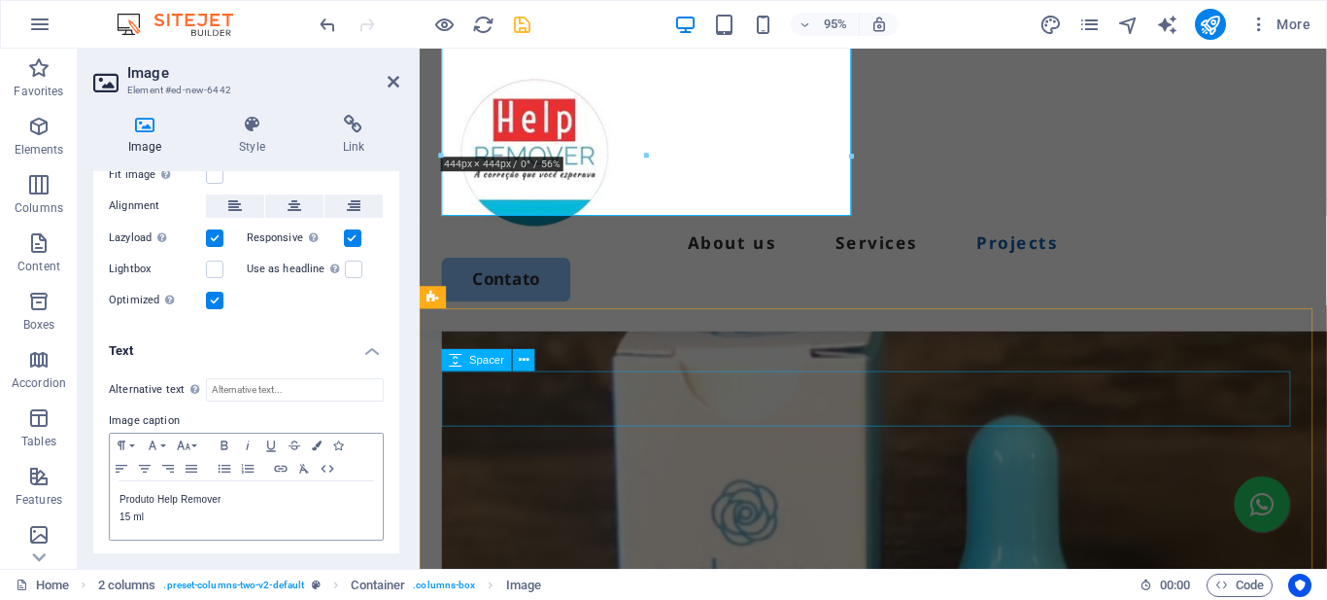
scroll to position [5232, 0]
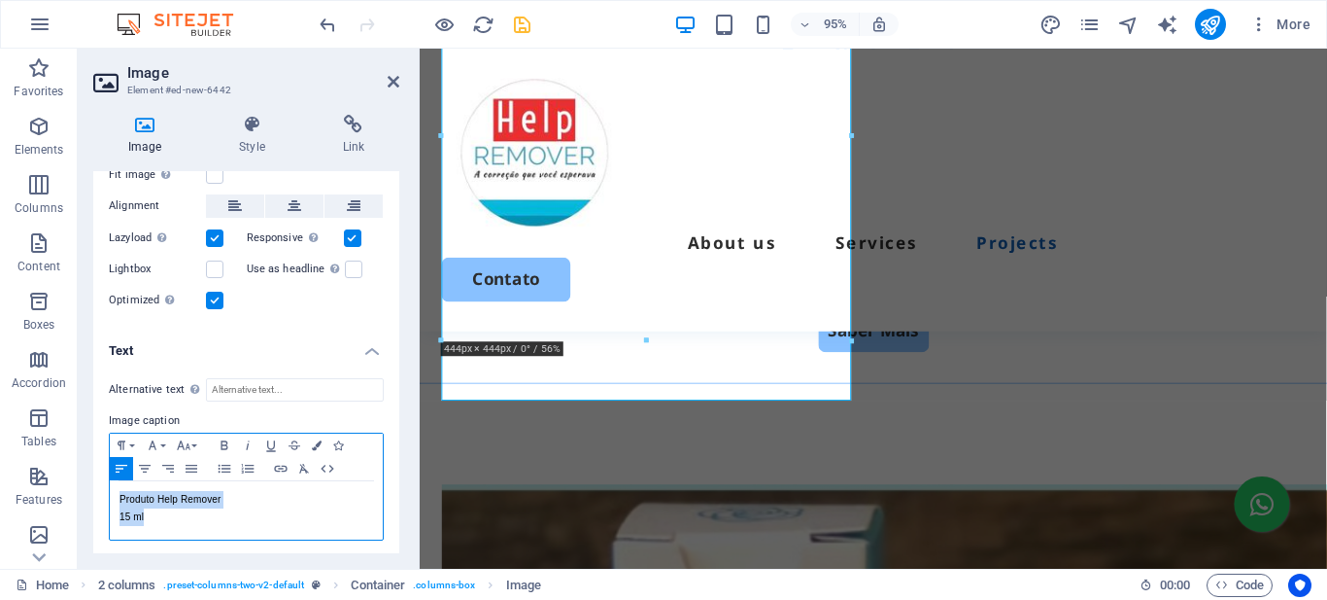
drag, startPoint x: 157, startPoint y: 517, endPoint x: 109, endPoint y: 495, distance: 53.5
click at [109, 495] on div "Paragraph Format Normal Heading 1 Heading 2 Heading 3 Heading 4 Heading 5 Headi…" at bounding box center [246, 486] width 275 height 108
click at [149, 464] on icon "button" at bounding box center [145, 468] width 12 height 8
click at [266, 491] on p "Produto Help Remover" at bounding box center [247, 499] width 254 height 17
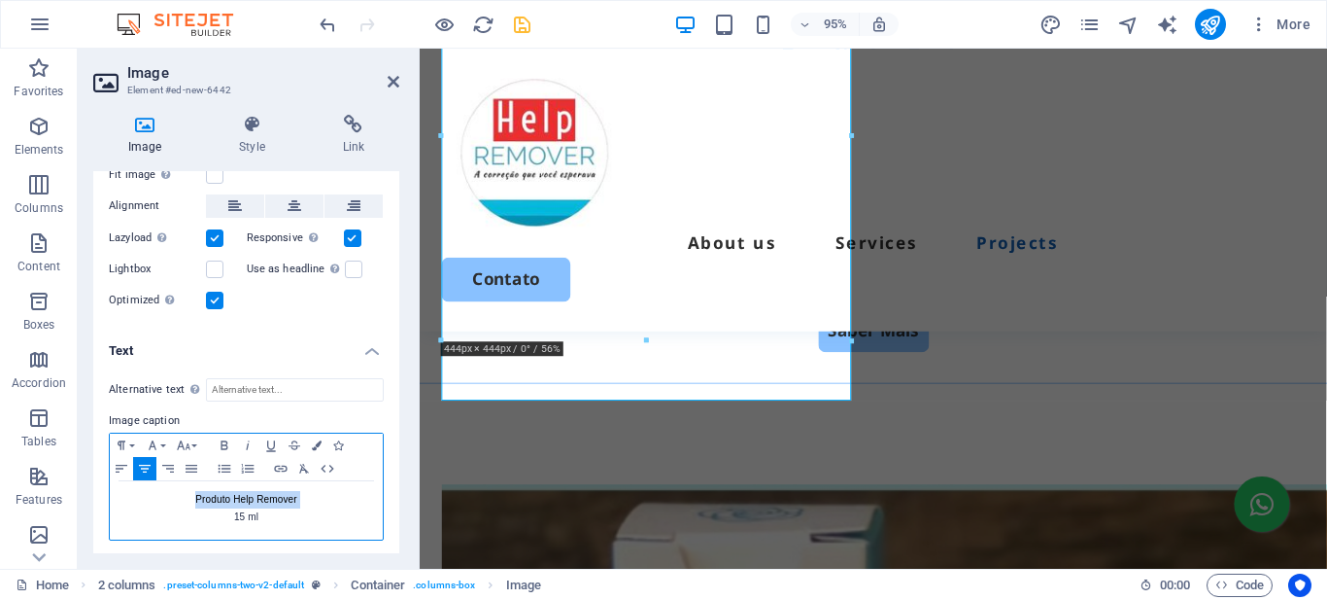
click at [265, 491] on p "Produto Help Remover" at bounding box center [247, 499] width 254 height 17
click at [223, 439] on icon "button" at bounding box center [224, 445] width 23 height 16
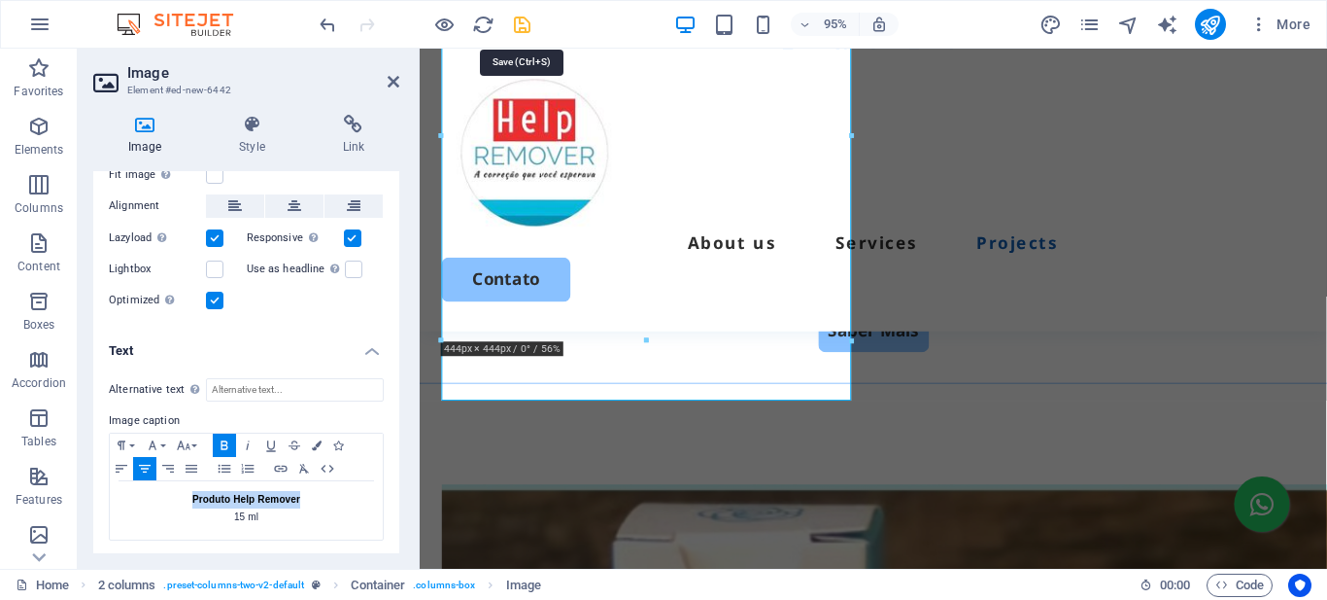
drag, startPoint x: 521, startPoint y: 23, endPoint x: 477, endPoint y: 50, distance: 51.0
click at [521, 23] on icon "save" at bounding box center [522, 25] width 22 height 22
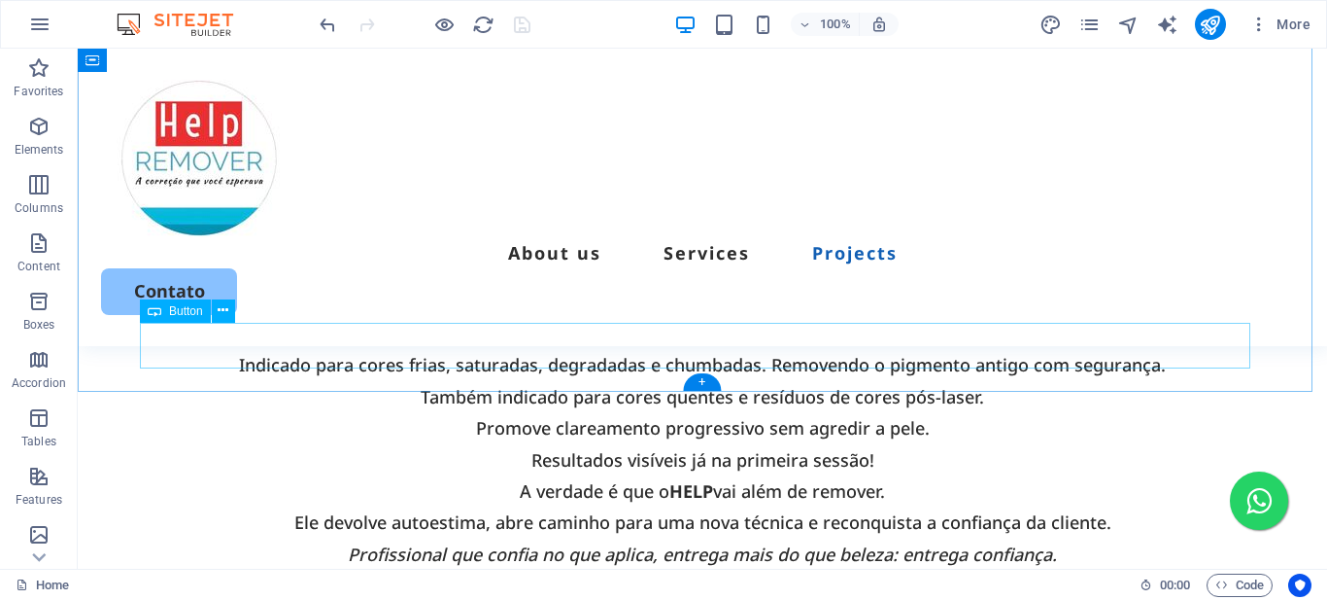
scroll to position [4788, 0]
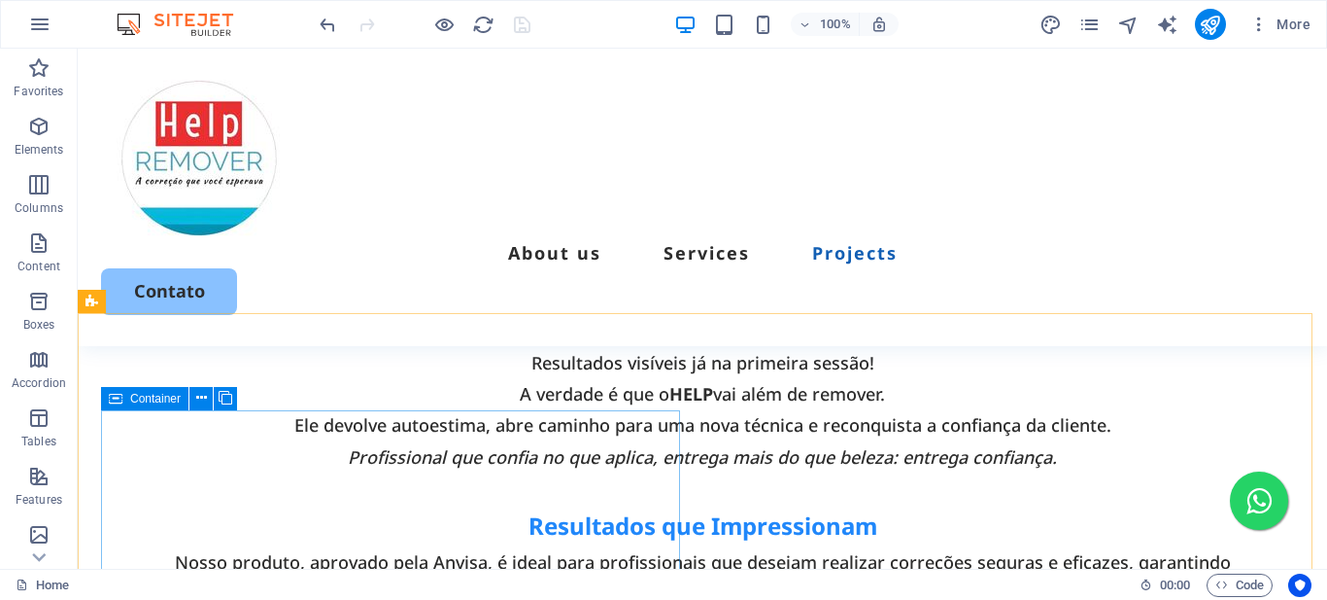
click at [116, 399] on icon at bounding box center [116, 398] width 14 height 23
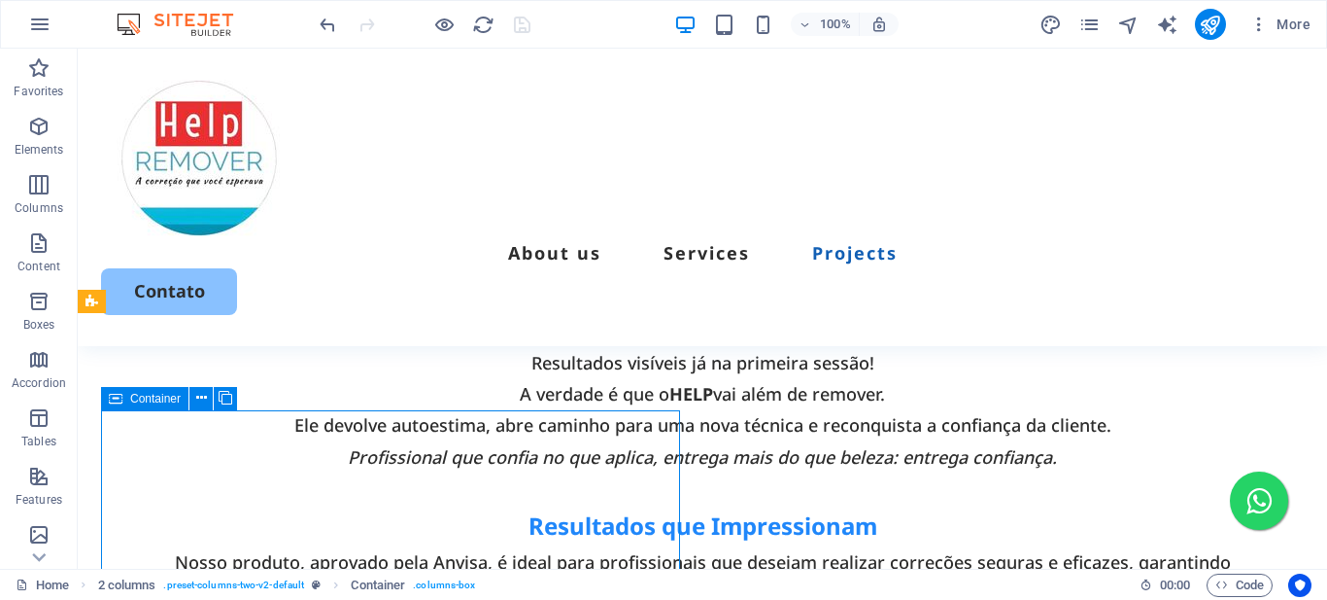
click at [116, 399] on icon at bounding box center [116, 398] width 14 height 23
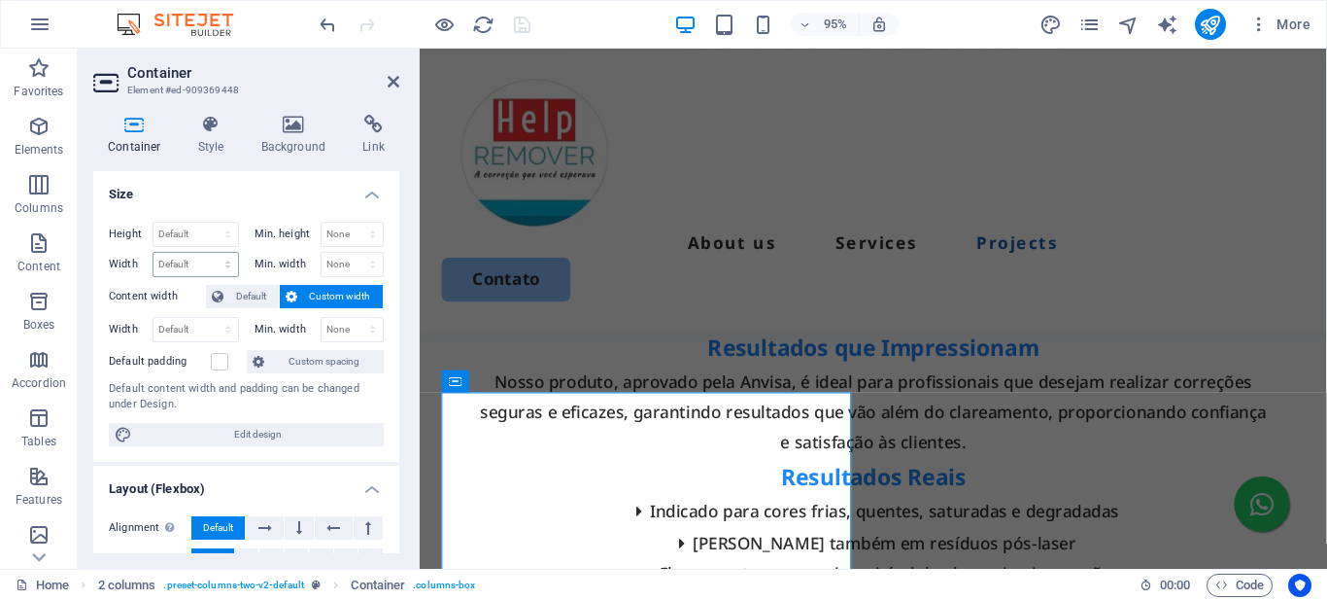
scroll to position [4746, 0]
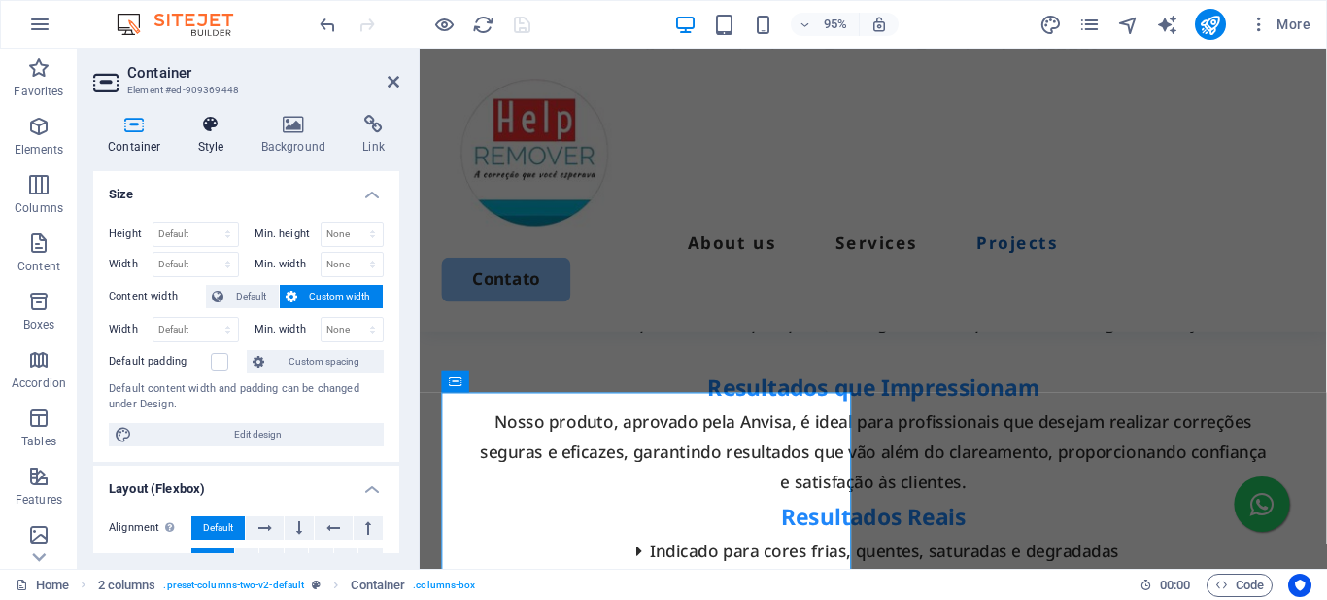
click at [205, 133] on icon at bounding box center [211, 124] width 55 height 19
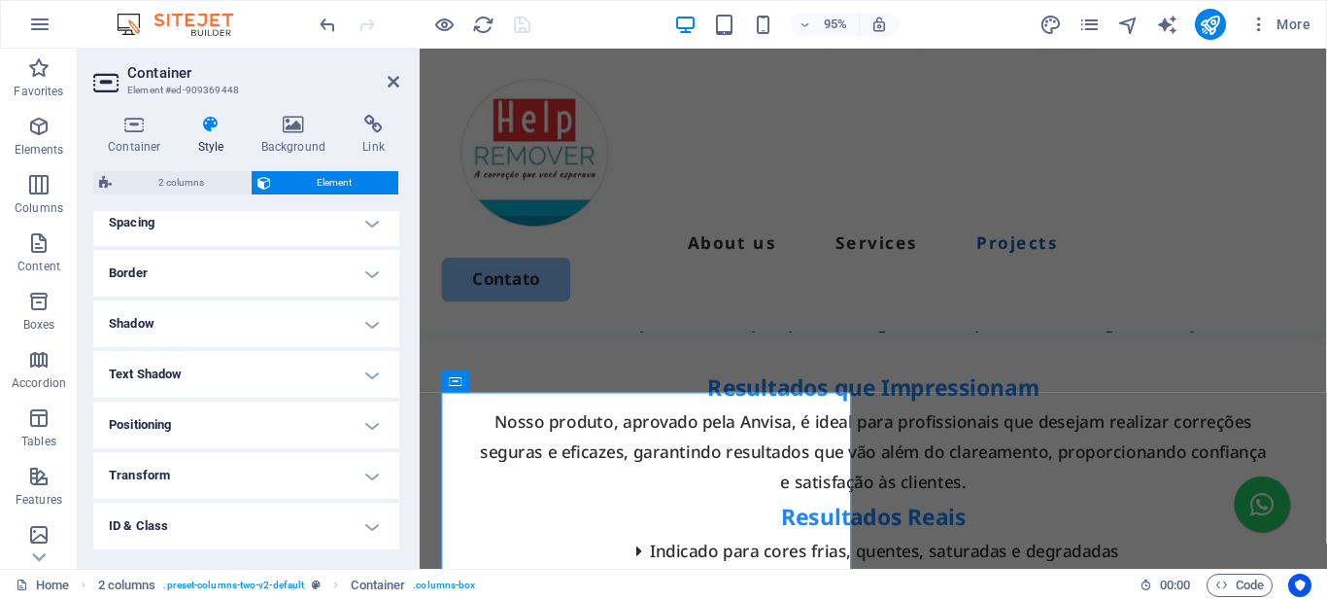
scroll to position [188, 0]
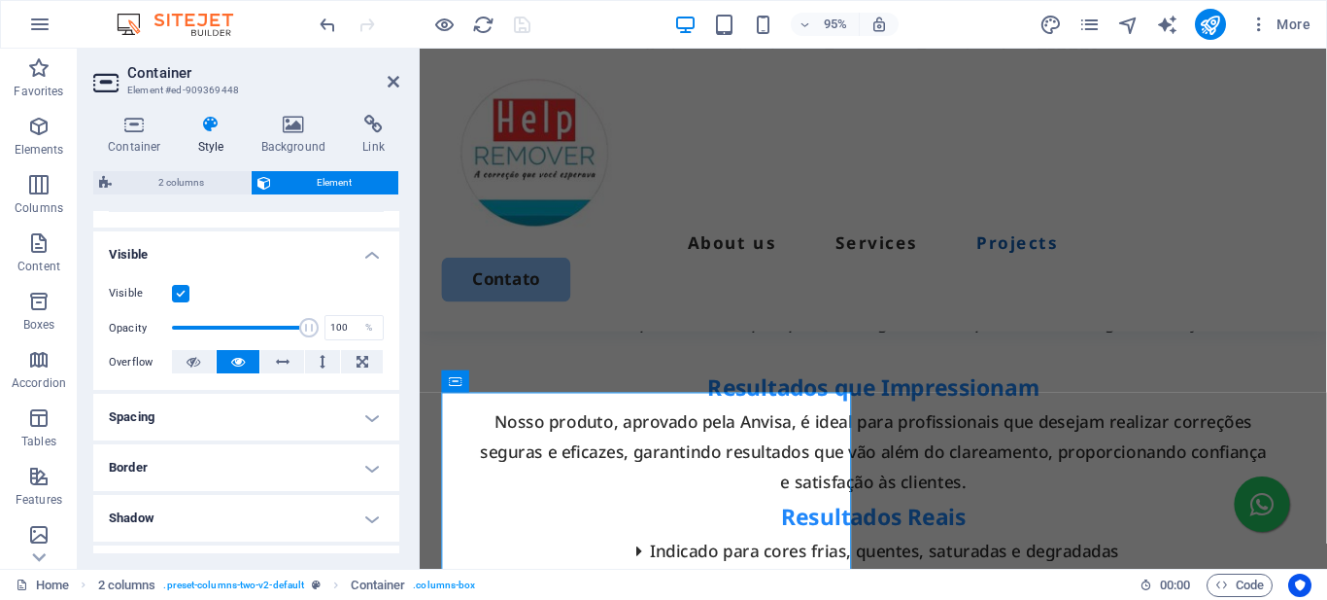
click at [193, 421] on h4 "Spacing" at bounding box center [246, 417] width 306 height 47
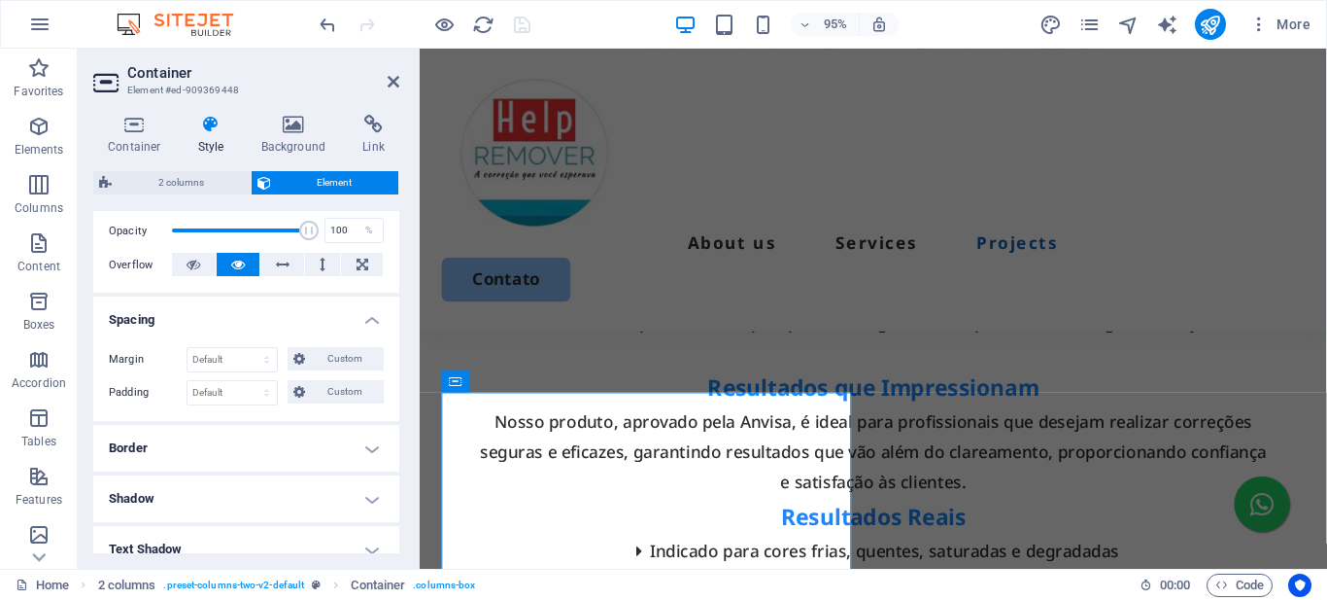
click at [198, 440] on h4 "Border" at bounding box center [246, 448] width 306 height 47
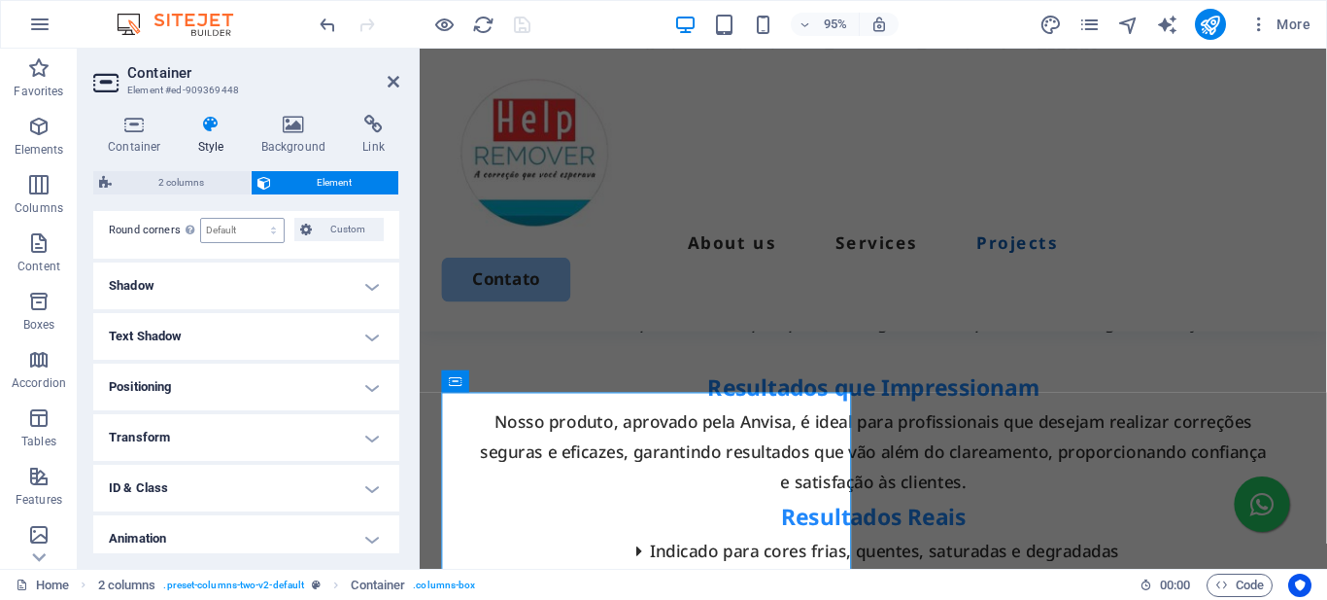
scroll to position [479, 0]
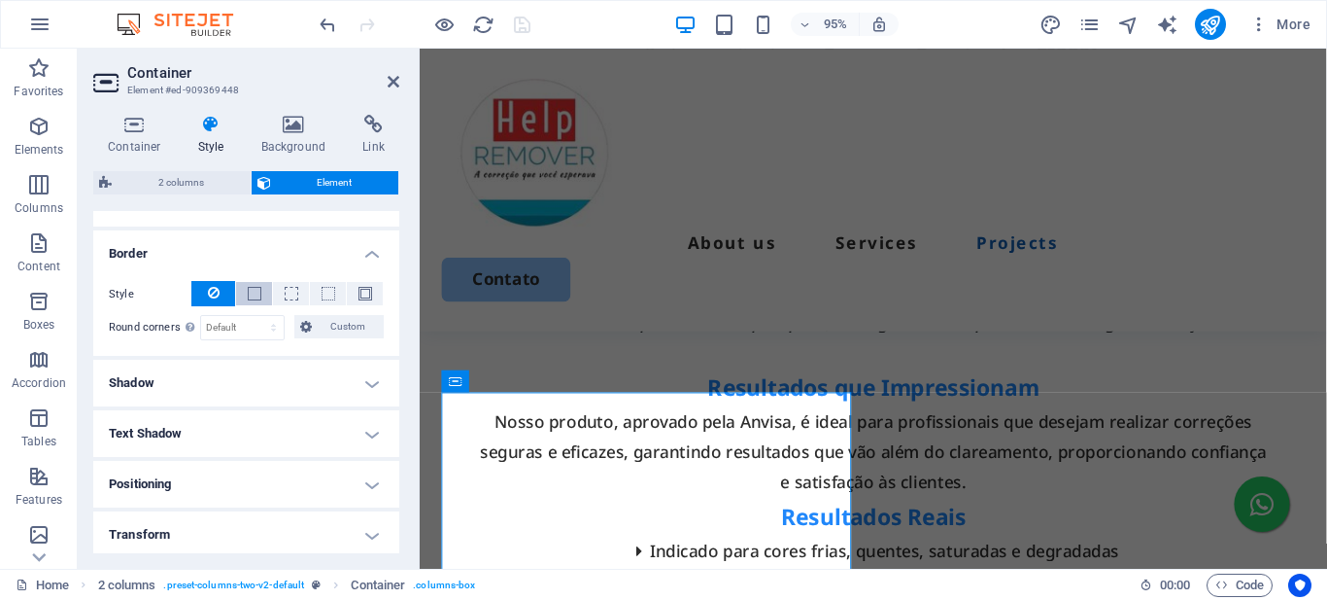
click at [256, 295] on span at bounding box center [255, 294] width 14 height 14
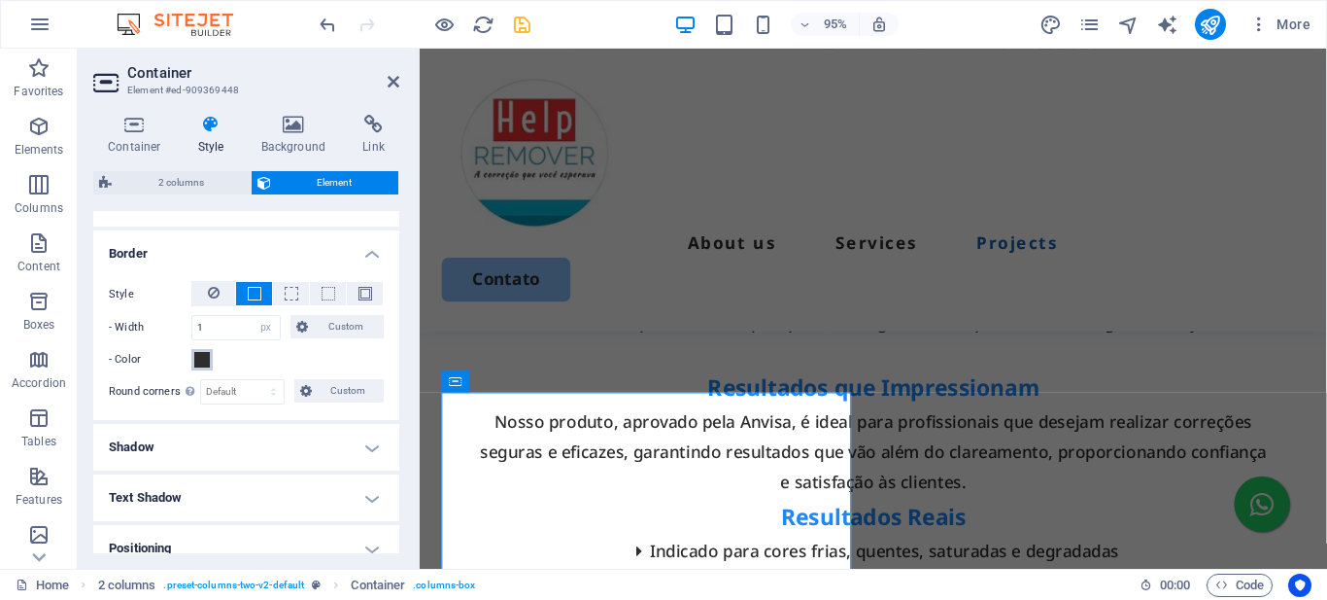
click at [203, 360] on span at bounding box center [202, 360] width 16 height 16
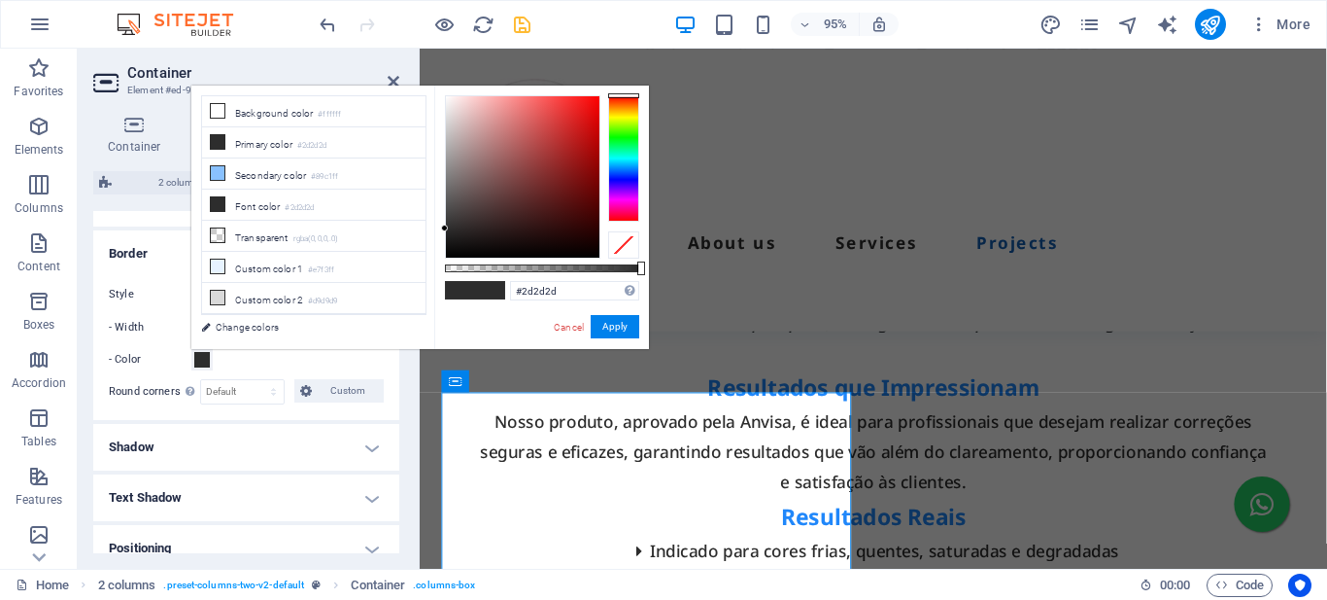
click at [625, 245] on div at bounding box center [623, 244] width 31 height 27
click at [271, 393] on select "Default px rem % vh vw Custom" at bounding box center [242, 391] width 83 height 23
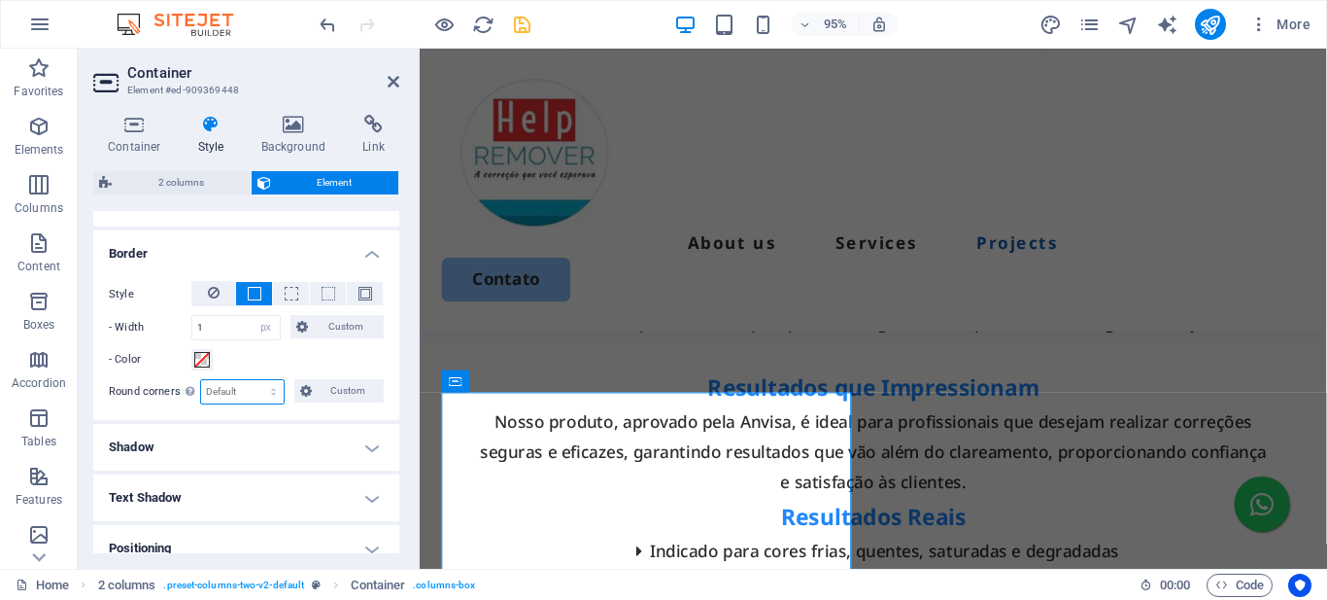
select select "px"
click at [255, 380] on select "Default px rem % vh vw Custom" at bounding box center [242, 391] width 83 height 23
type input "1"
type input "20"
click at [407, 370] on div "Container Style Background Link Size Height Default px rem % vh vw Min. height …" at bounding box center [246, 333] width 337 height 469
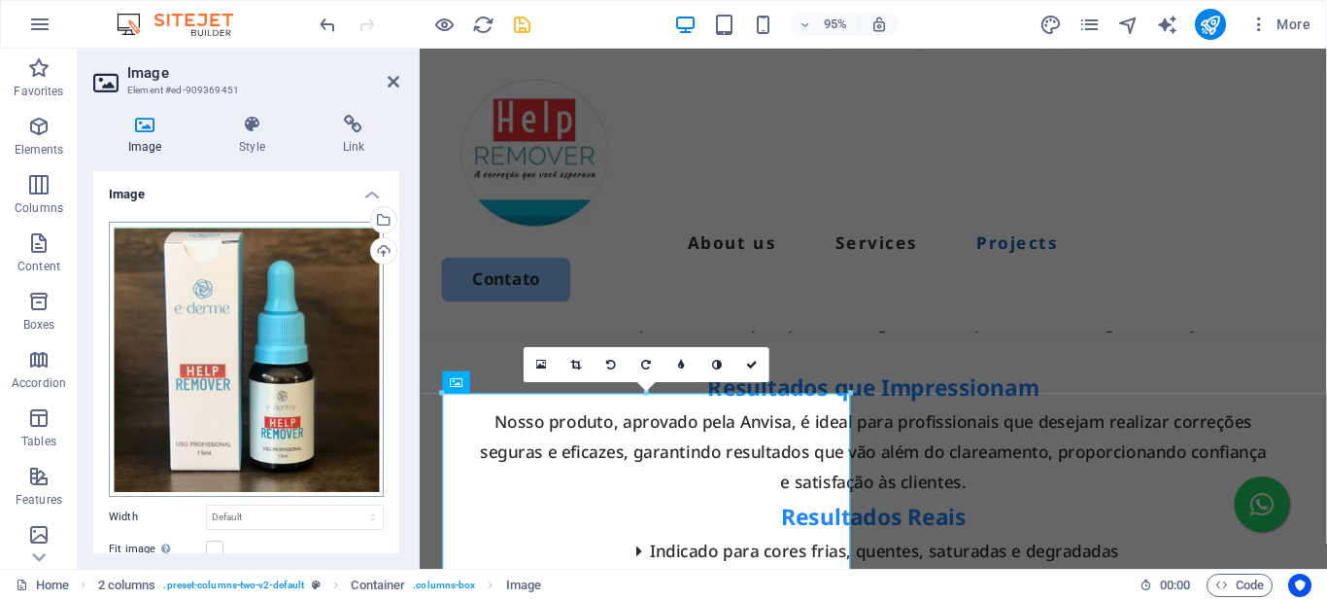
scroll to position [374, 0]
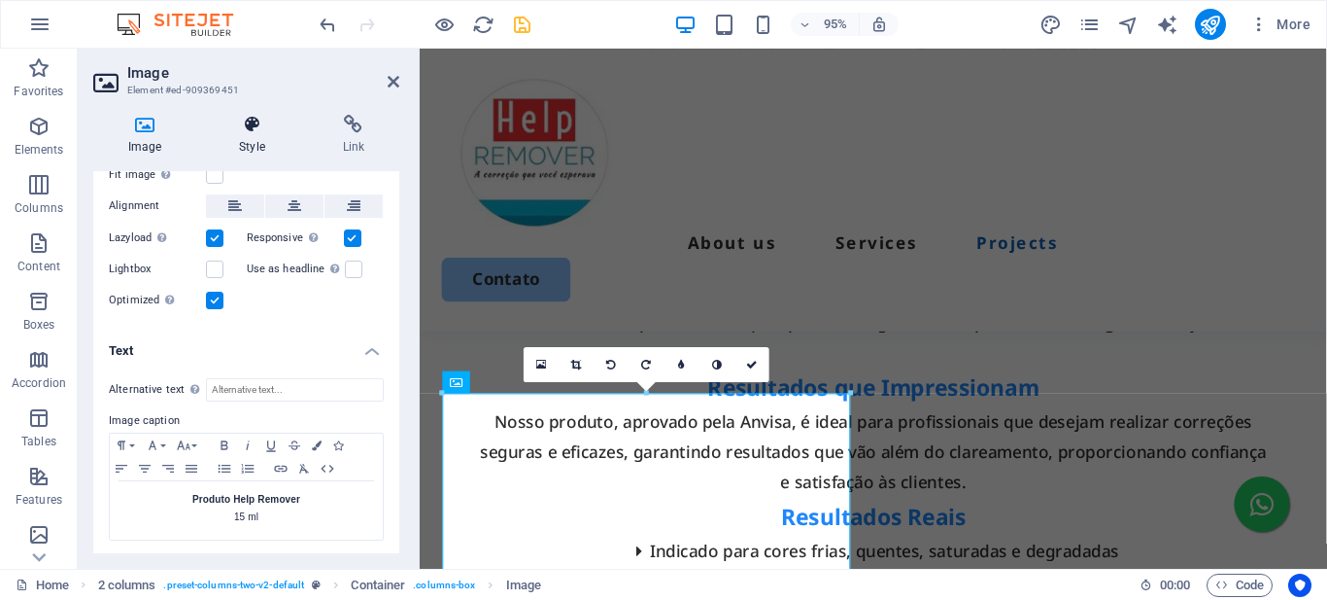
click at [257, 137] on h4 "Style" at bounding box center [255, 135] width 103 height 41
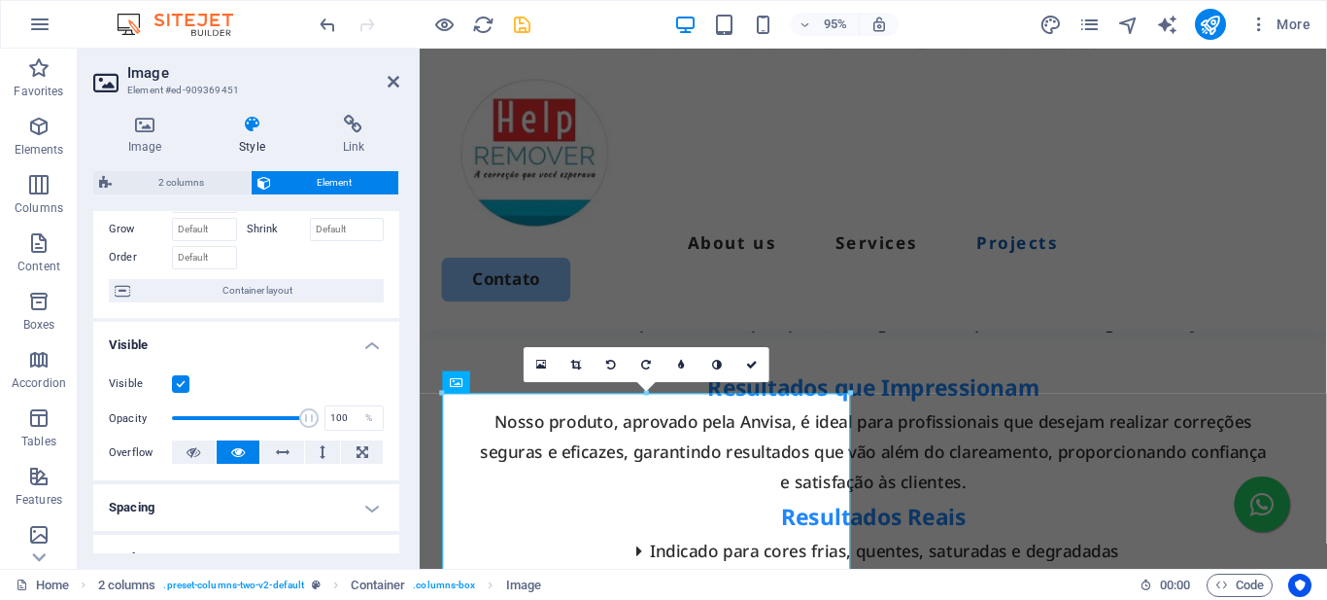
scroll to position [194, 0]
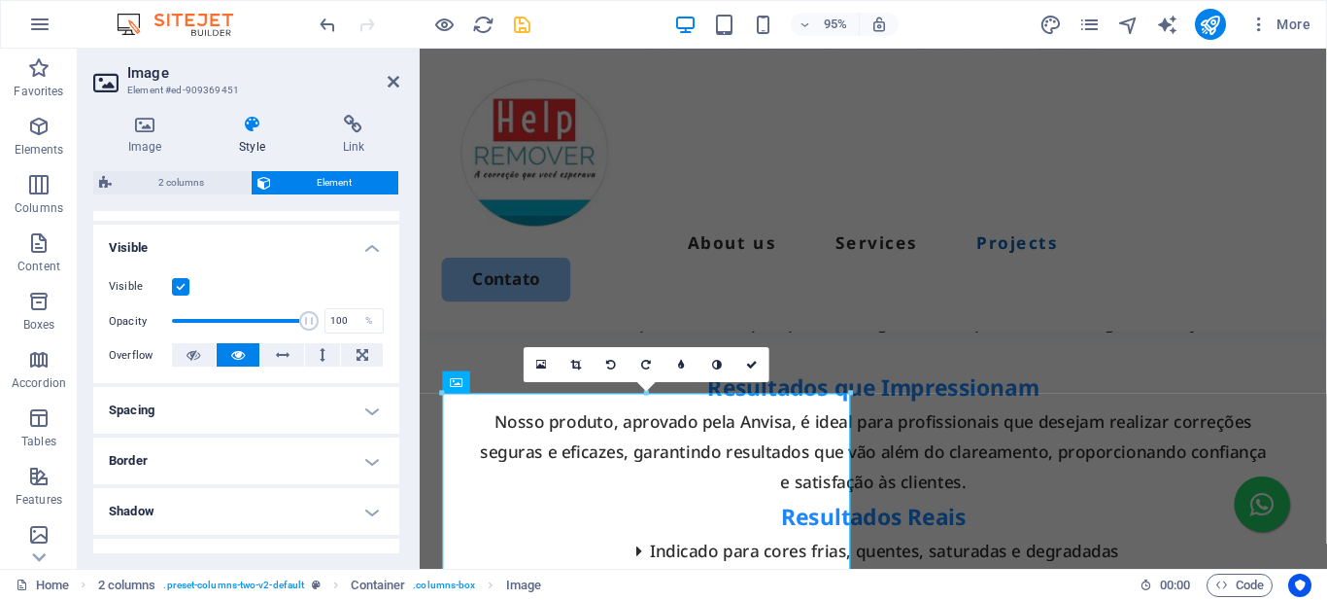
click at [171, 449] on h4 "Border" at bounding box center [246, 460] width 306 height 47
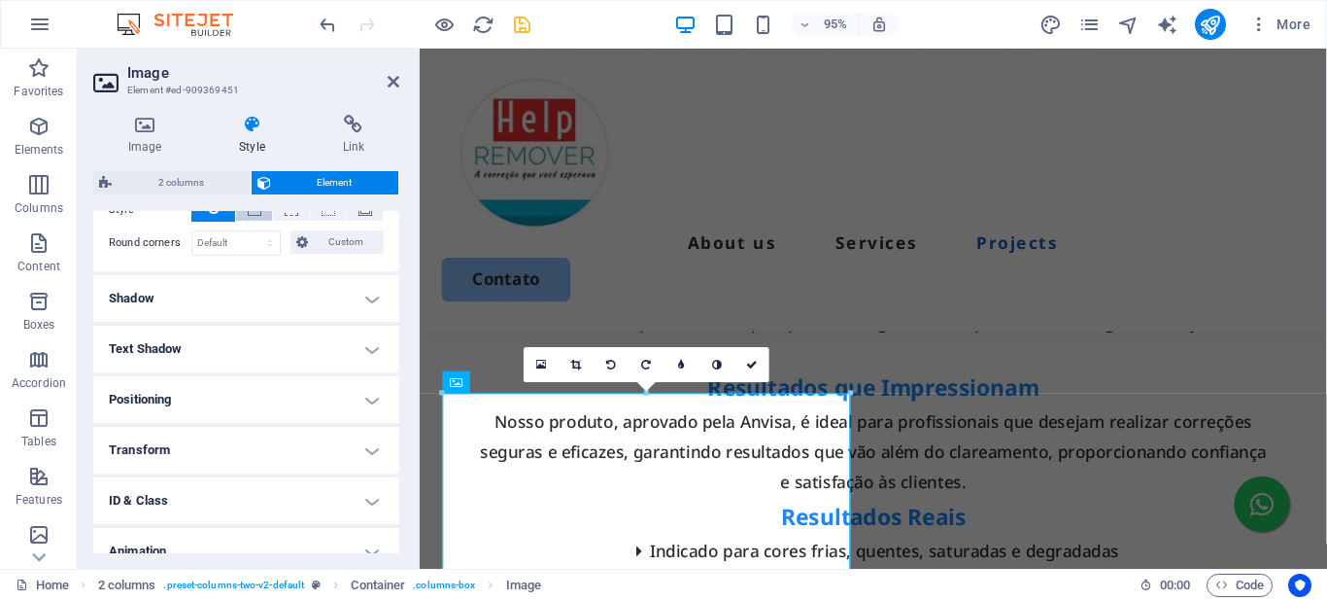
scroll to position [389, 0]
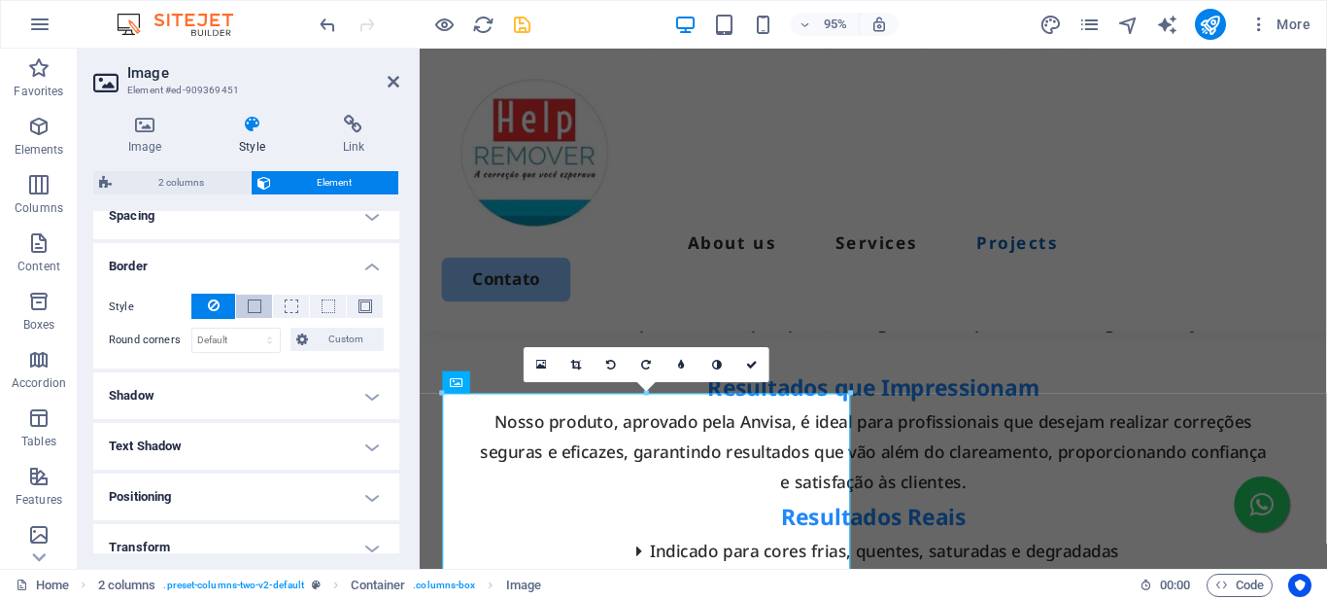
click at [258, 302] on span at bounding box center [255, 306] width 14 height 14
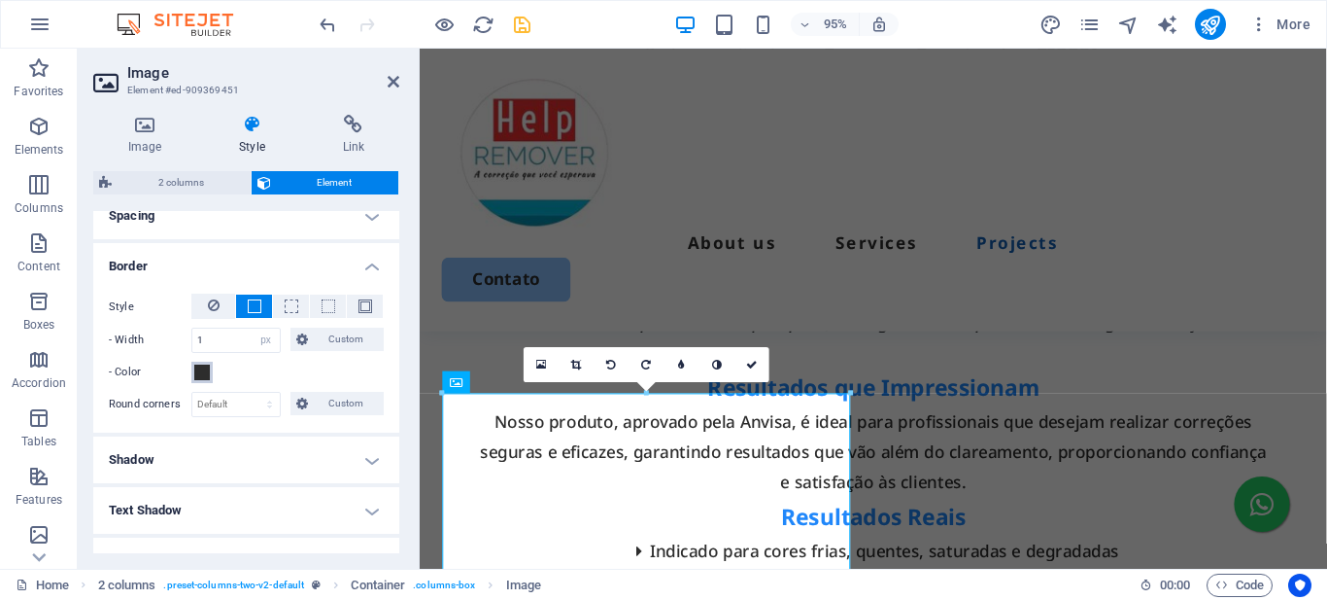
click at [206, 371] on span at bounding box center [202, 372] width 16 height 16
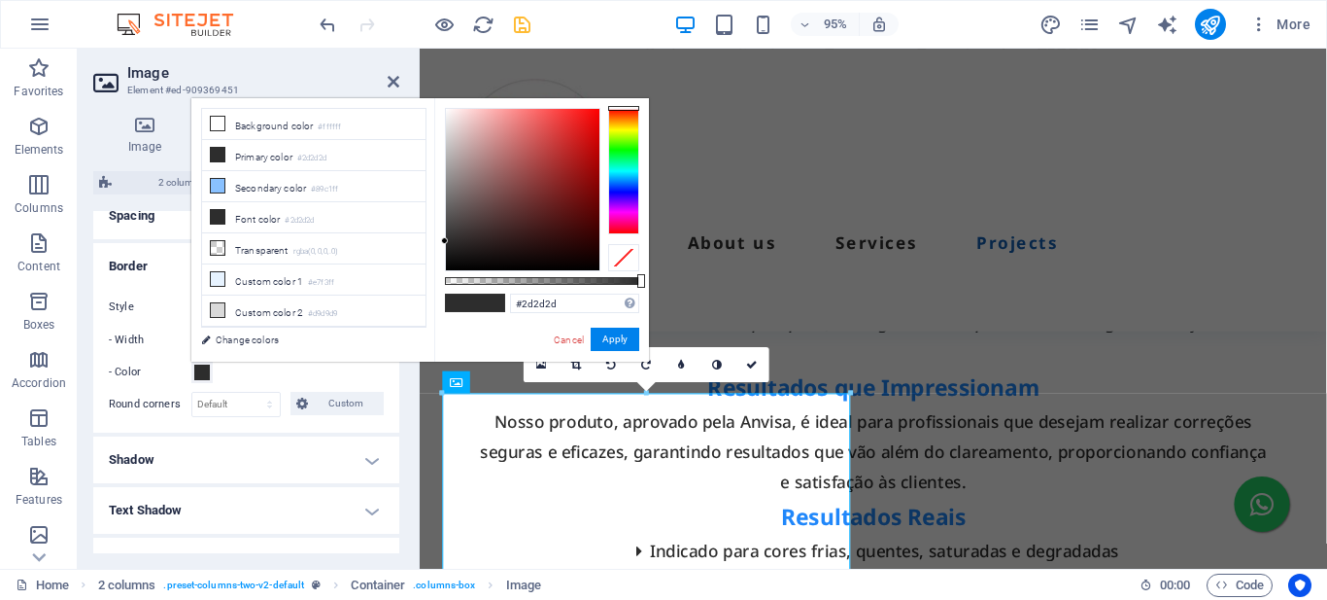
drag, startPoint x: 621, startPoint y: 256, endPoint x: 606, endPoint y: 256, distance: 14.6
click at [620, 256] on div at bounding box center [623, 257] width 31 height 27
click at [269, 401] on select "Default px rem % vh vw Custom" at bounding box center [235, 404] width 87 height 23
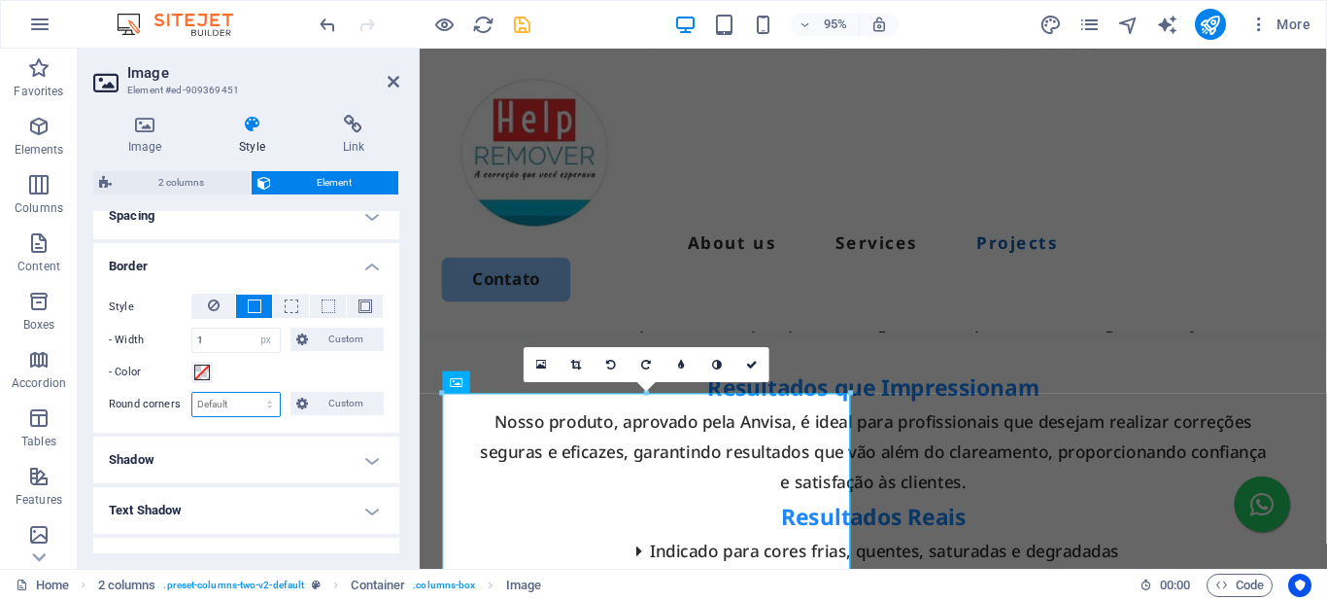
select select "px"
click at [251, 393] on select "Default px rem % vh vw Custom" at bounding box center [235, 404] width 87 height 23
type input "15"
click at [404, 317] on div "Image Style Link Image Drag files here, click to choose files or select files f…" at bounding box center [246, 333] width 337 height 469
click at [466, 383] on div "Container" at bounding box center [484, 381] width 84 height 22
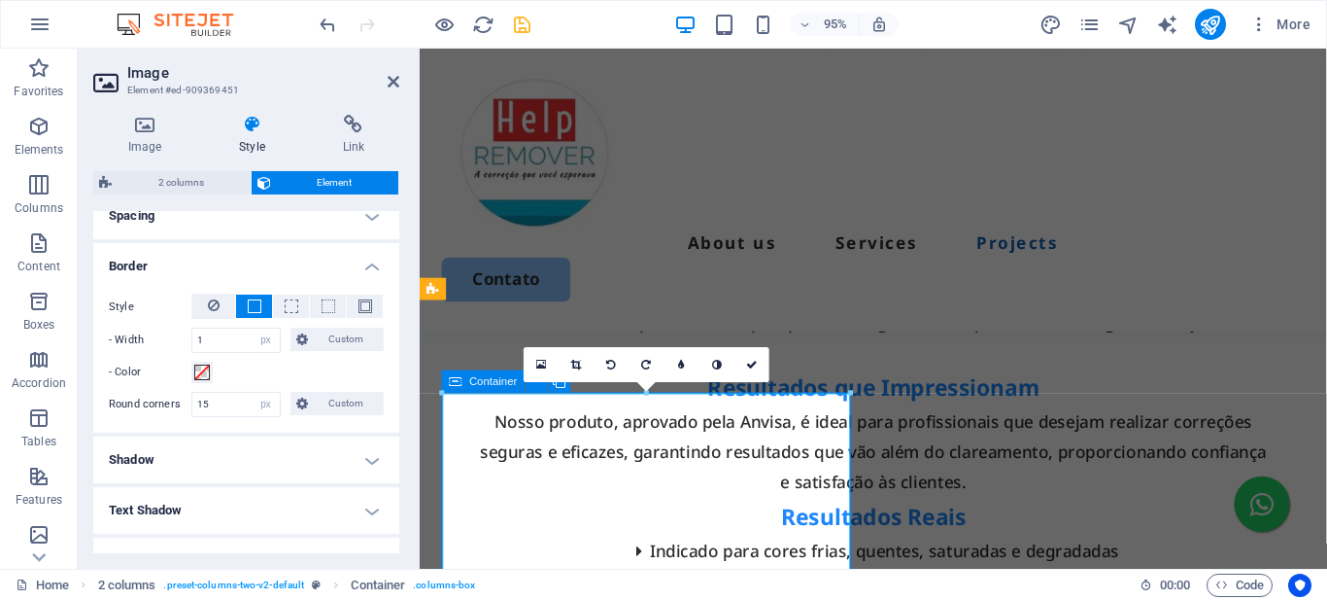
click at [466, 383] on div "Container" at bounding box center [484, 381] width 84 height 22
select select "px"
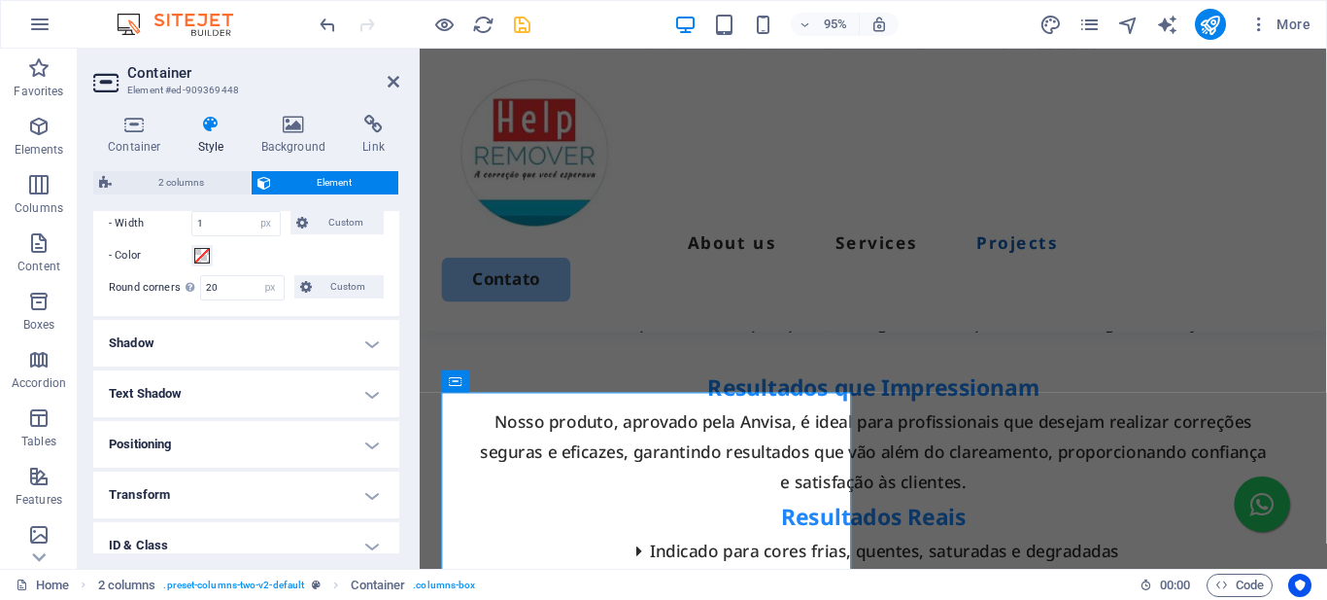
scroll to position [680, 0]
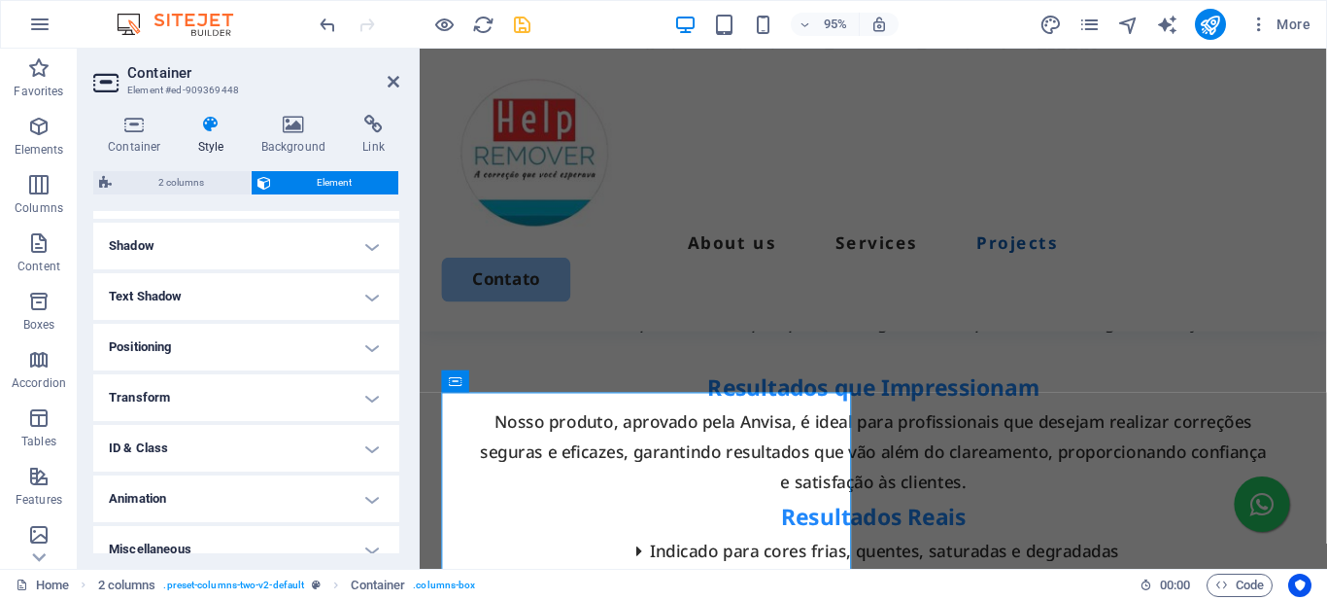
click at [220, 243] on h4 "Shadow" at bounding box center [246, 246] width 306 height 47
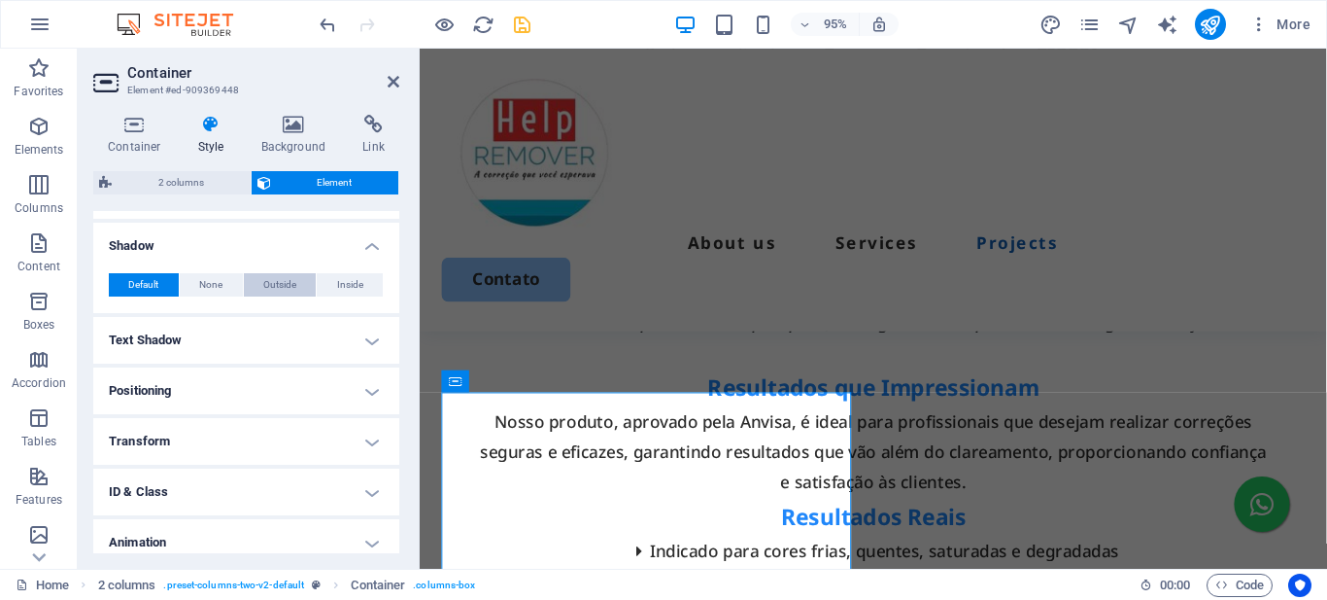
click at [275, 288] on span "Outside" at bounding box center [279, 284] width 33 height 23
type input "2"
type input "4"
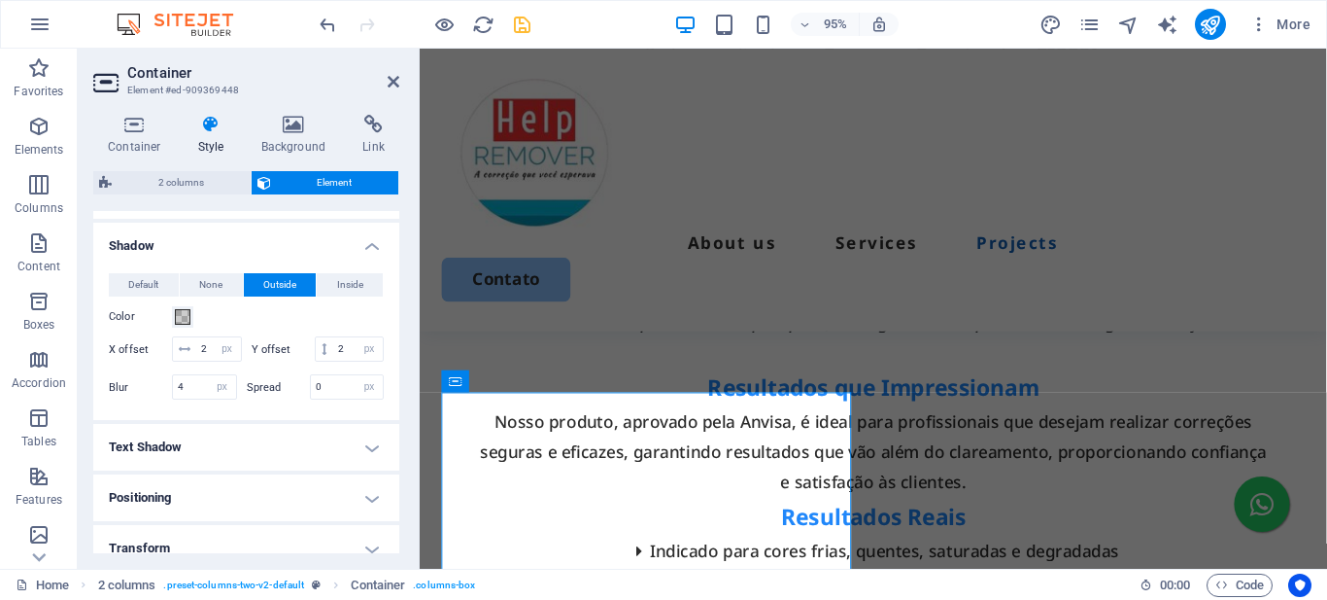
click at [410, 341] on div "Container Style Background Link Size Height Default px rem % vh vw Min. height …" at bounding box center [246, 333] width 337 height 469
click at [527, 23] on icon "save" at bounding box center [522, 25] width 22 height 22
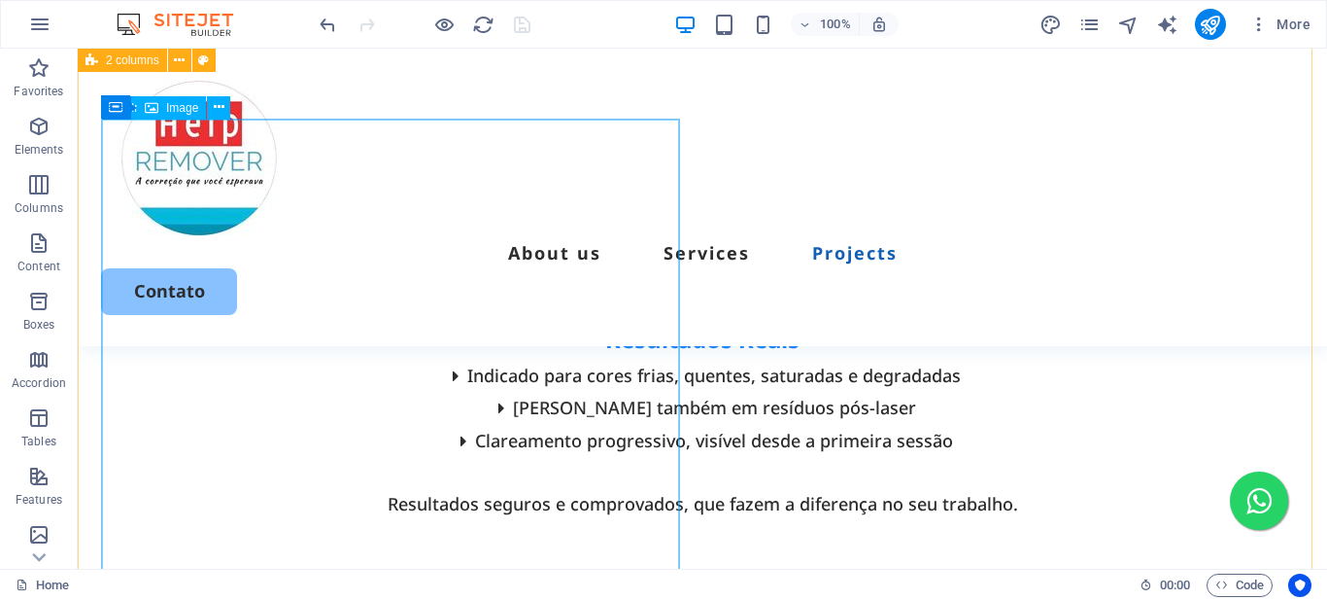
scroll to position [4885, 0]
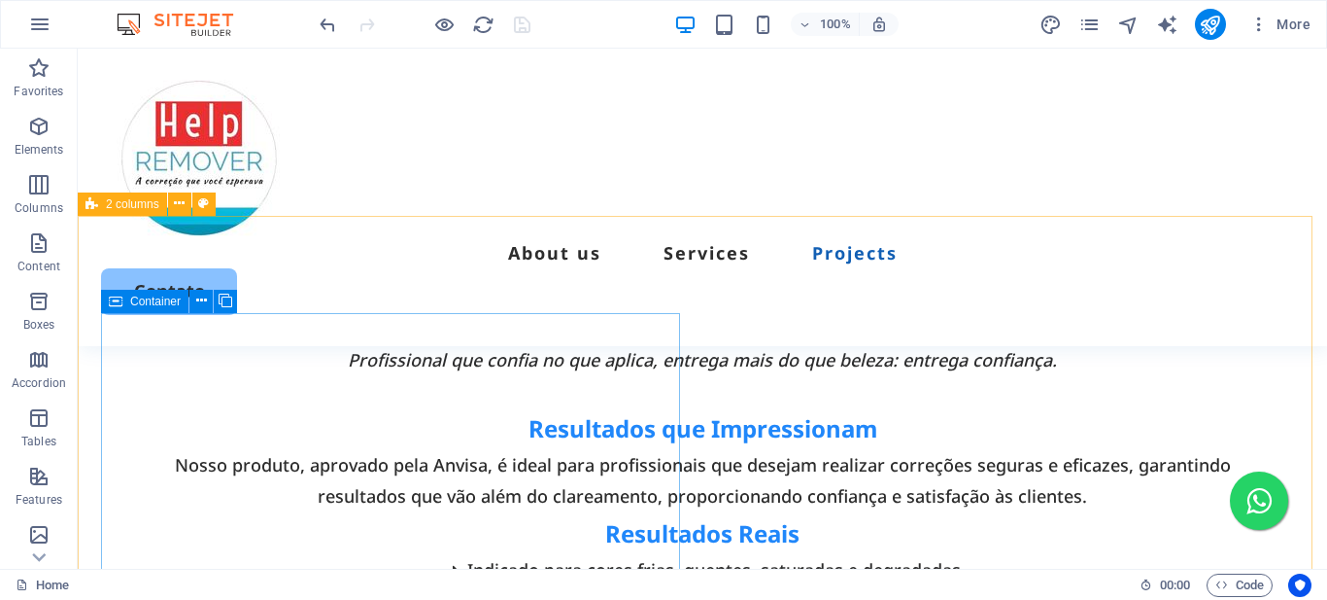
click at [120, 295] on icon at bounding box center [116, 301] width 14 height 23
select select "px"
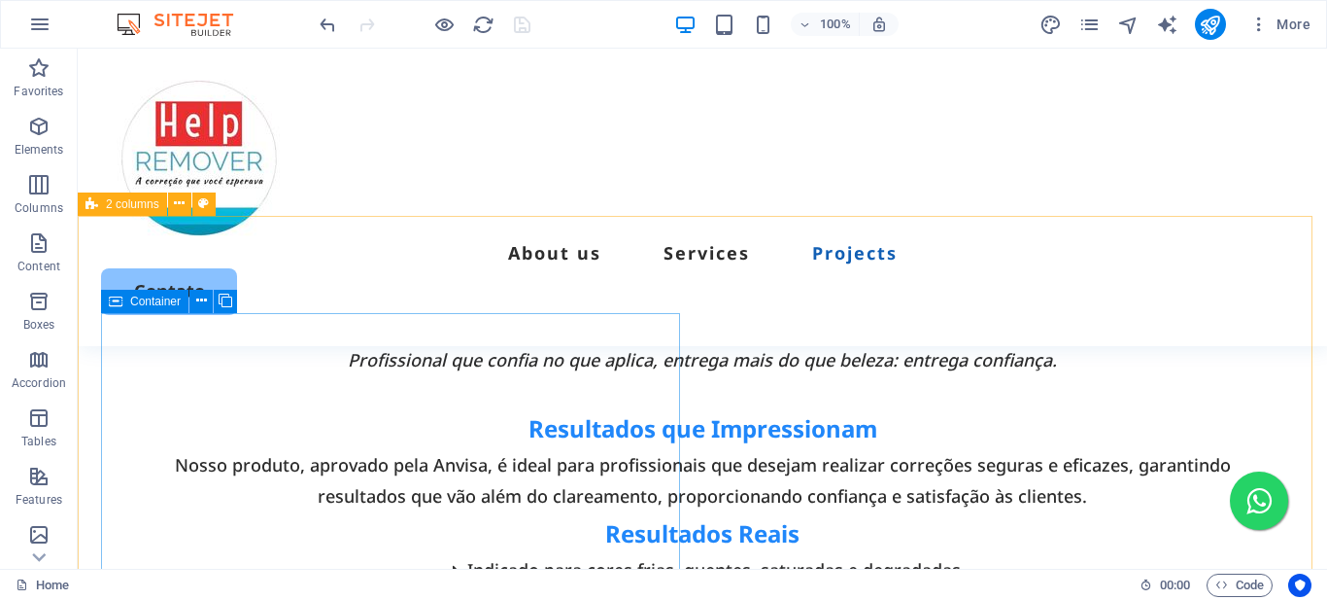
select select "px"
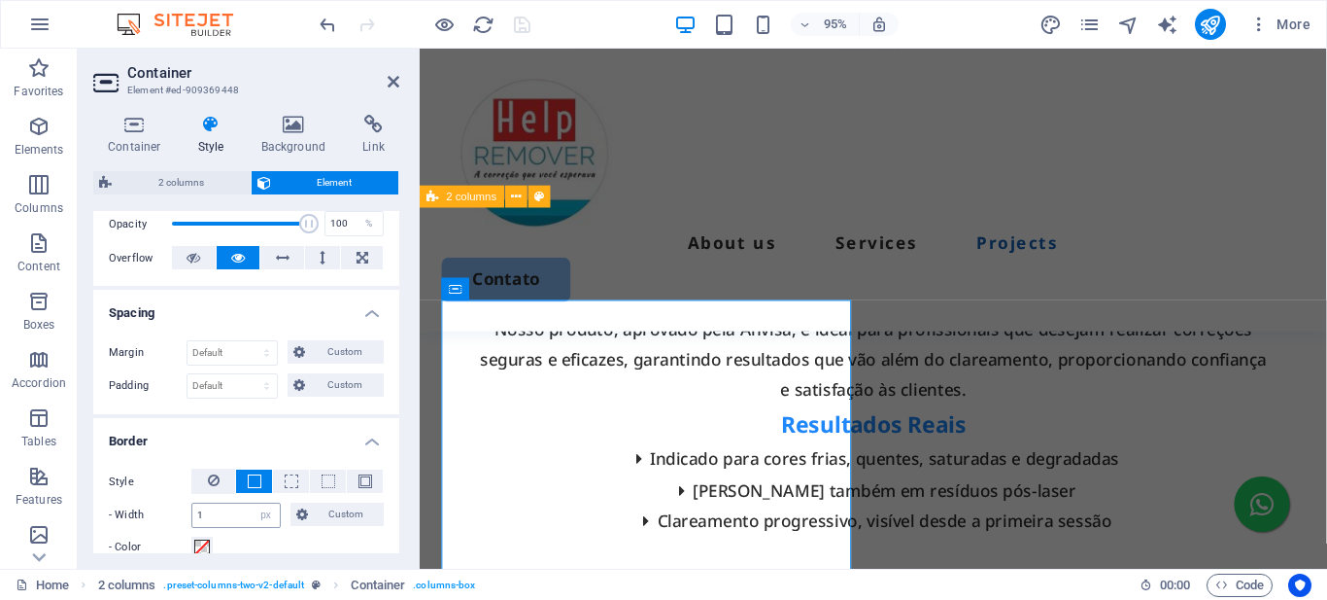
scroll to position [389, 0]
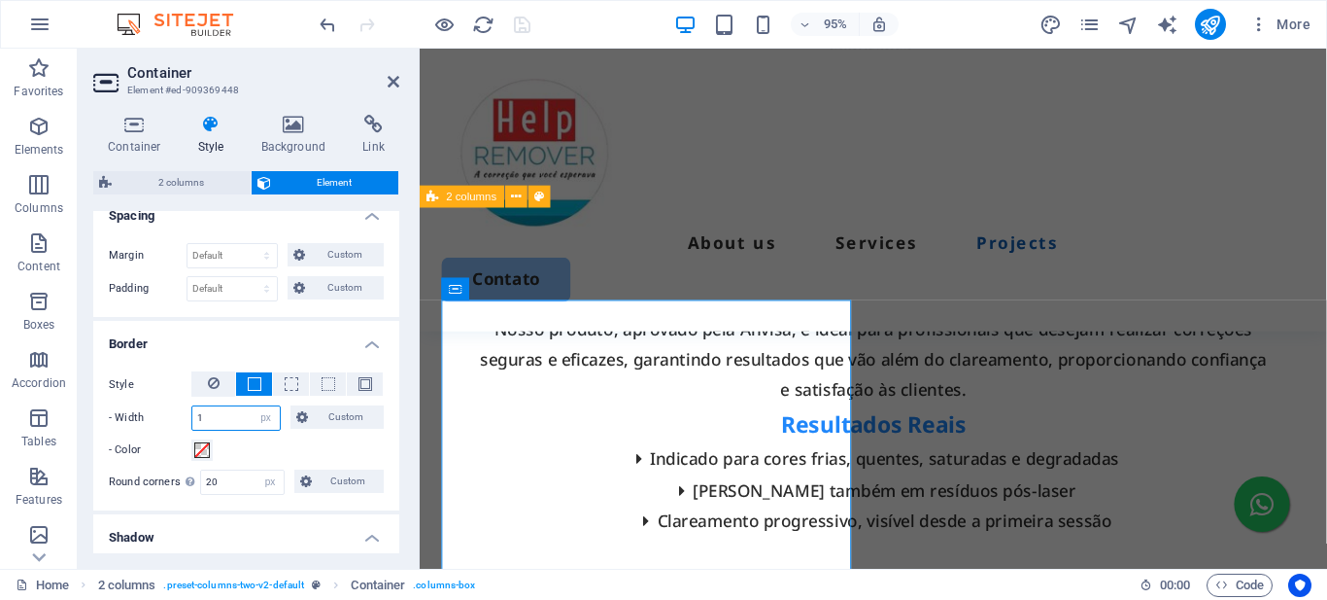
drag, startPoint x: 229, startPoint y: 409, endPoint x: 179, endPoint y: 413, distance: 50.7
click at [179, 413] on div "- Width 1 auto px rem % vh vw Custom Custom" at bounding box center [246, 417] width 275 height 25
type input "0"
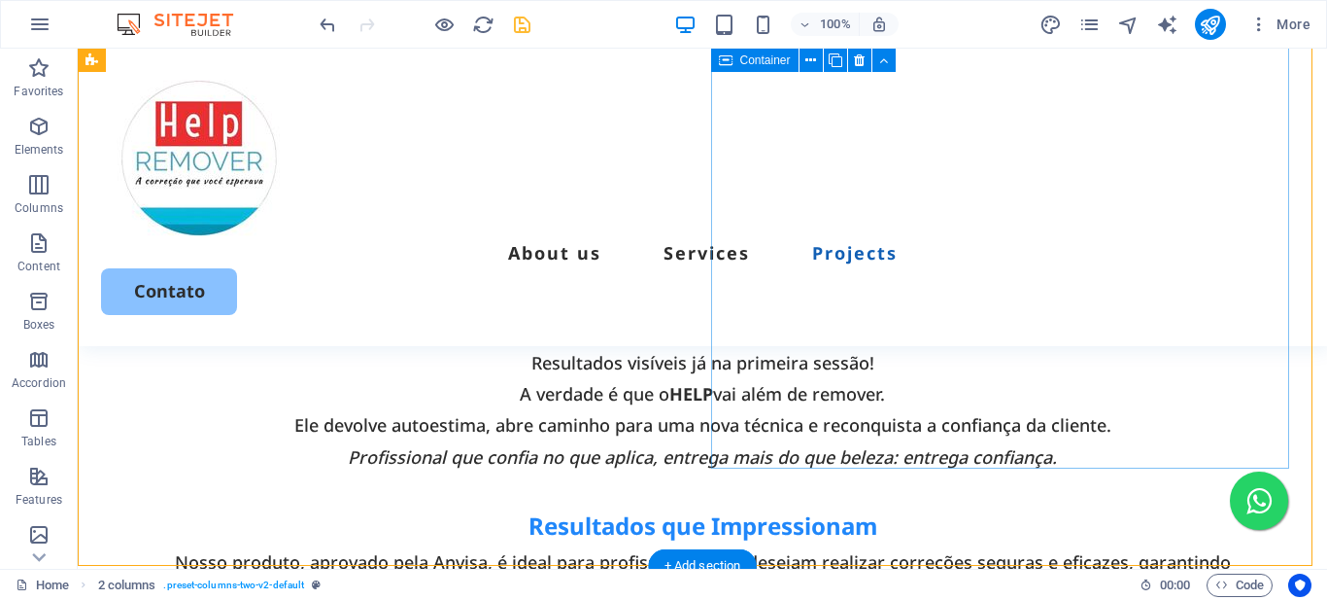
scroll to position [5371, 0]
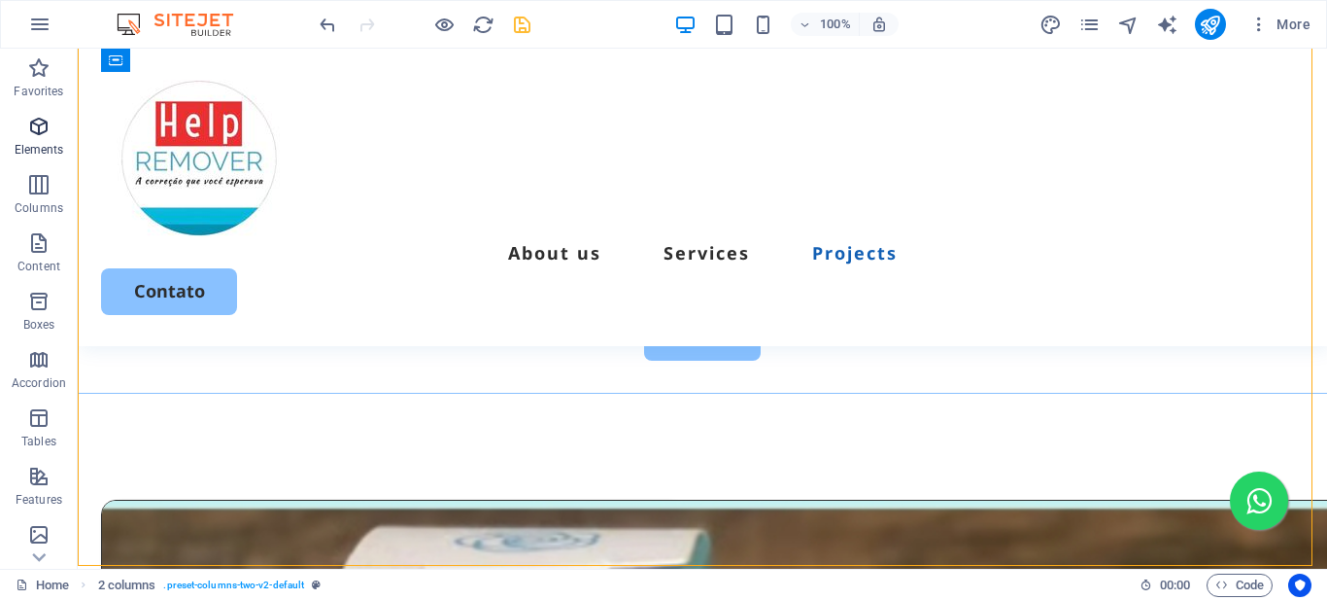
click at [37, 129] on icon "button" at bounding box center [38, 126] width 23 height 23
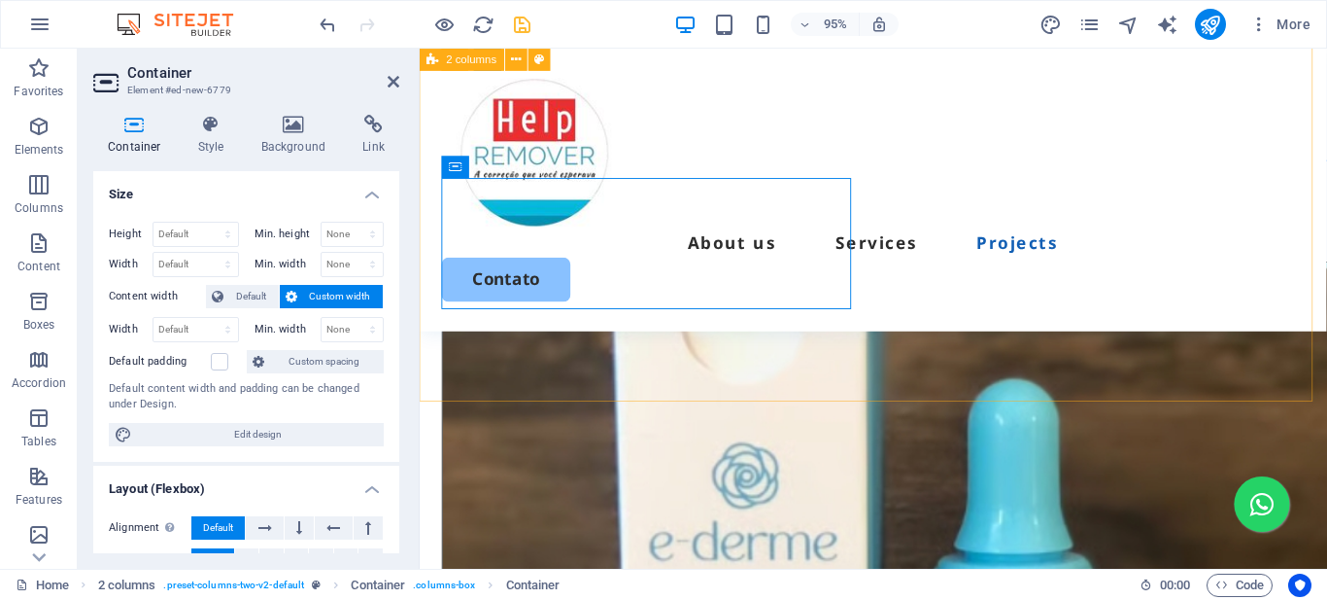
scroll to position [5174, 0]
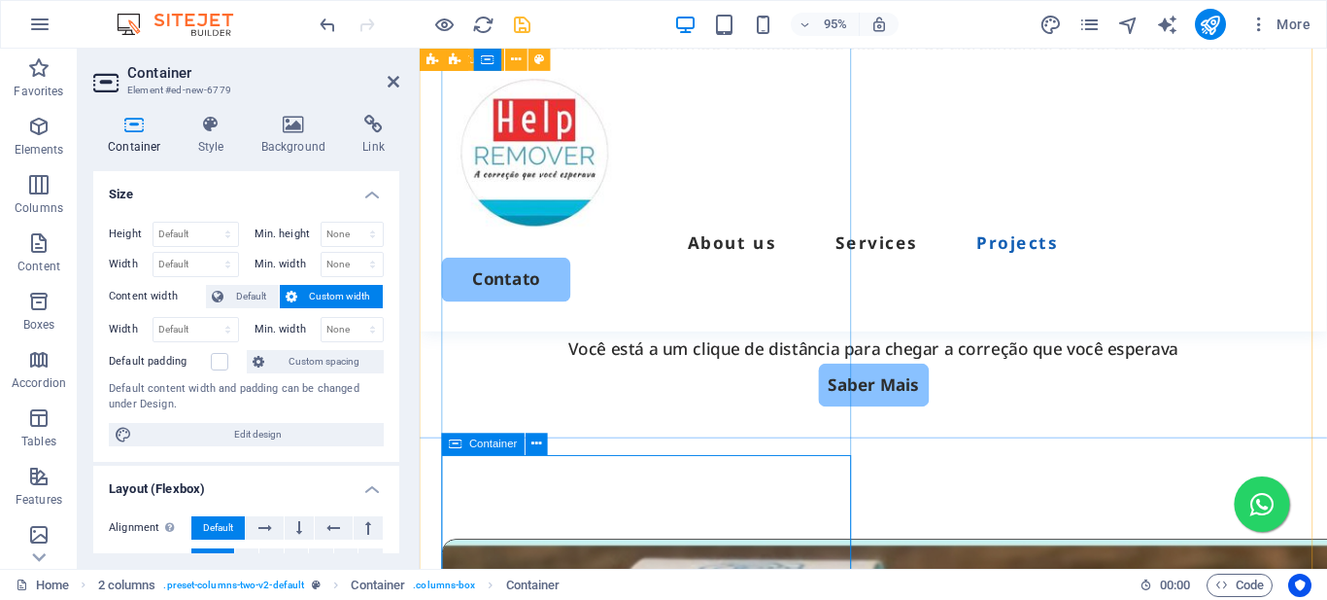
click at [469, 451] on div "Container" at bounding box center [484, 443] width 84 height 22
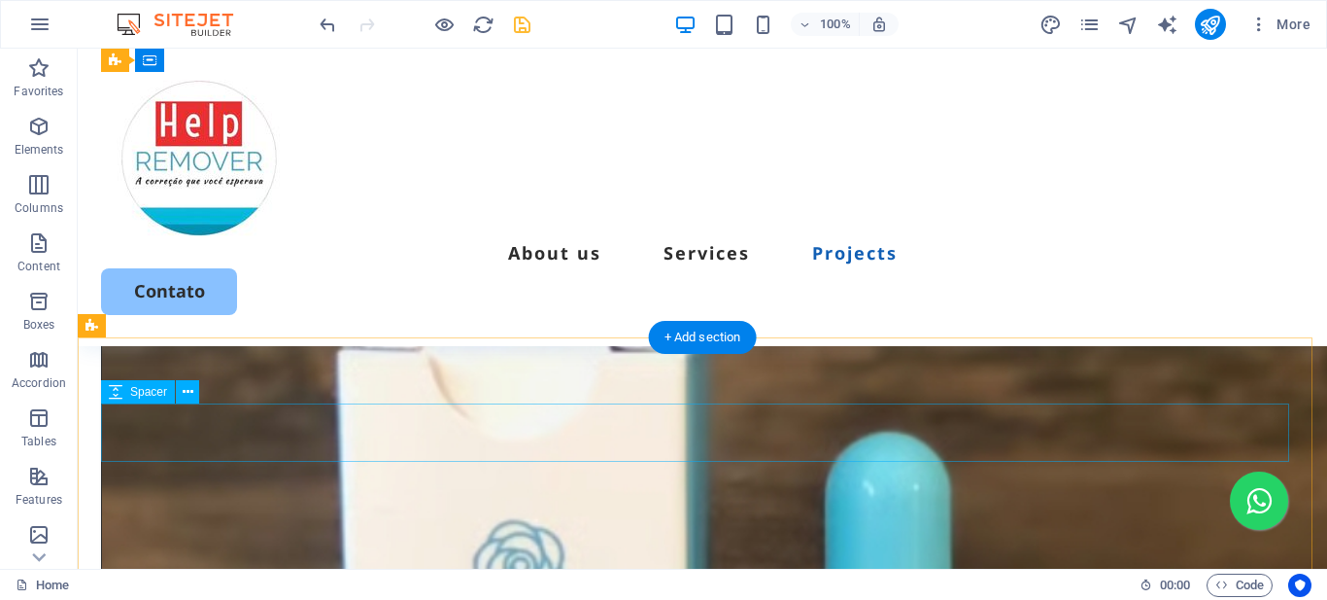
scroll to position [5405, 0]
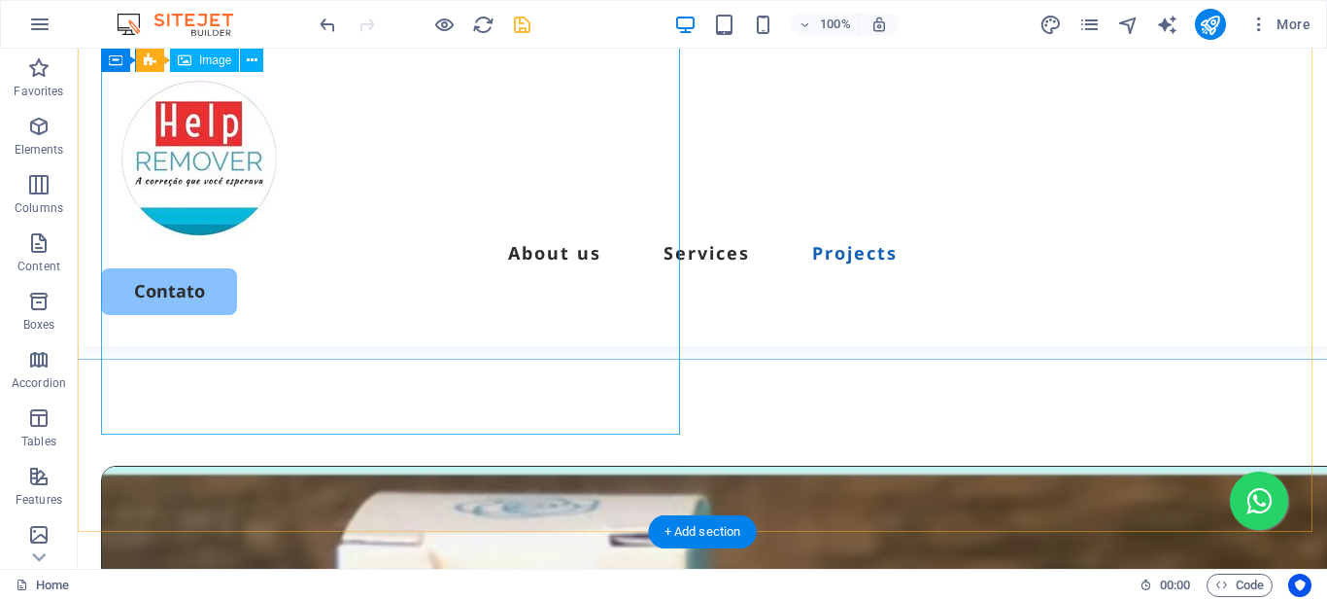
select select "px"
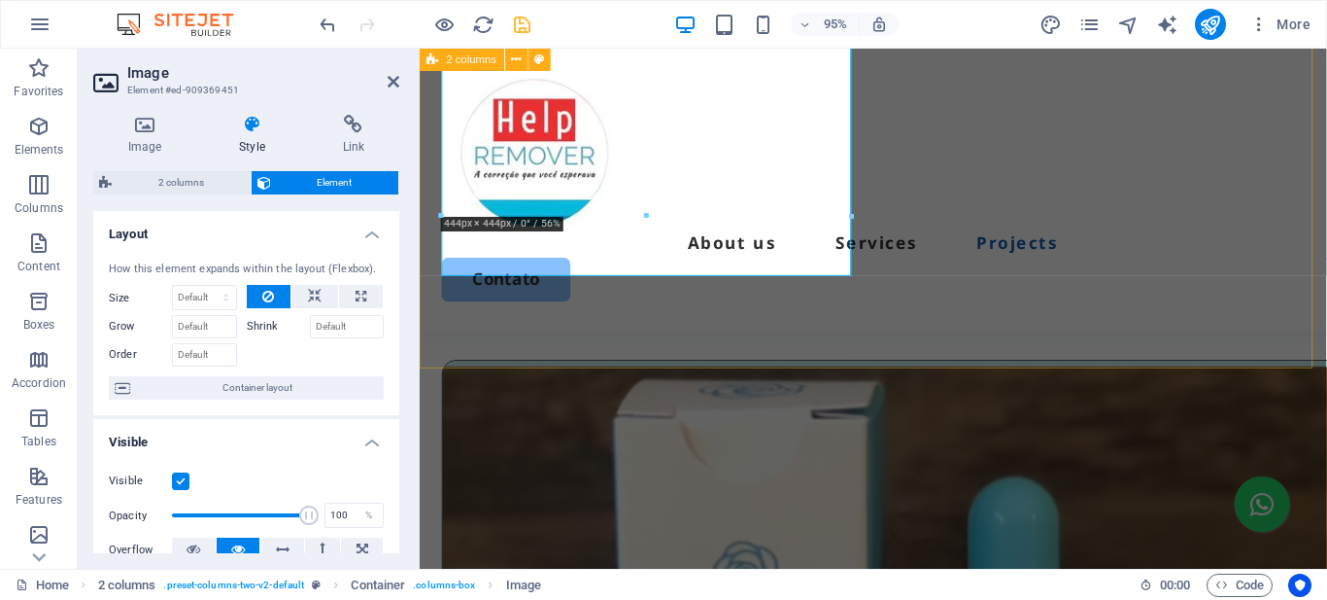
scroll to position [5152, 0]
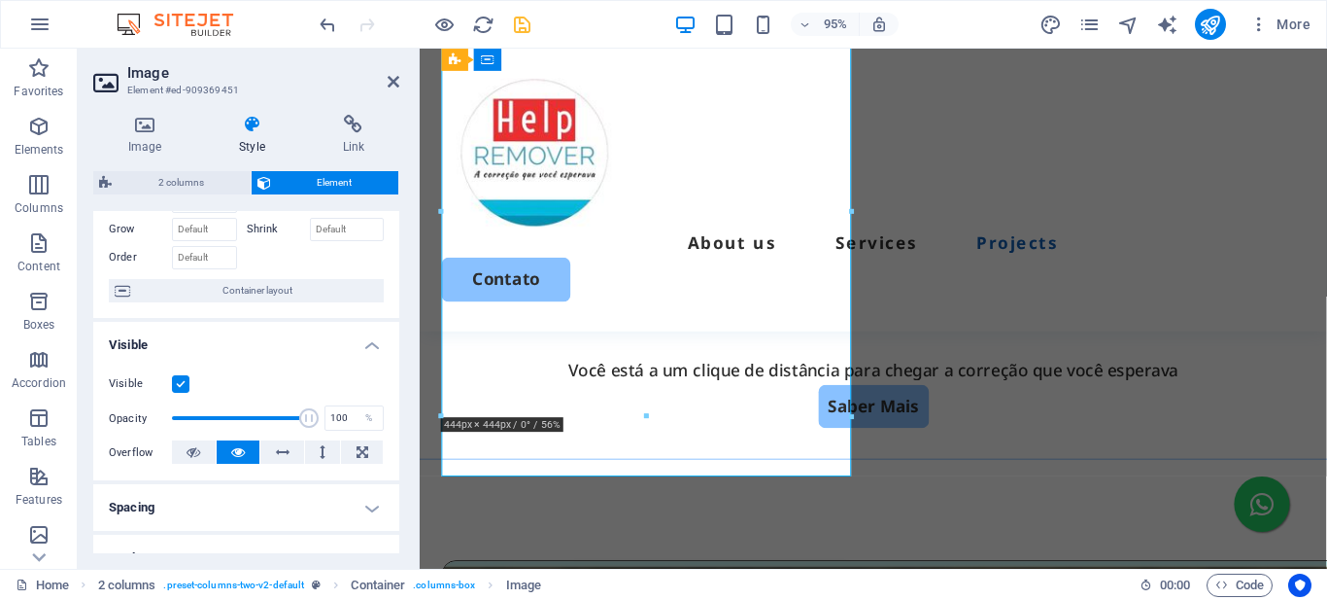
scroll to position [0, 0]
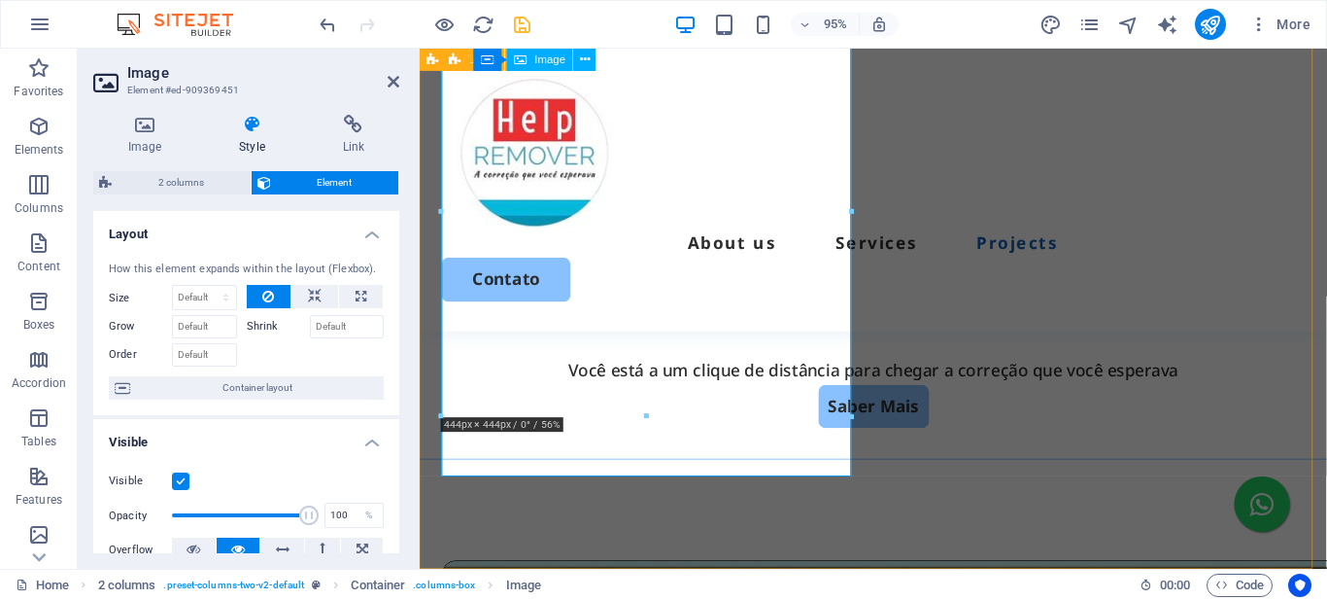
click at [150, 125] on icon at bounding box center [144, 124] width 103 height 19
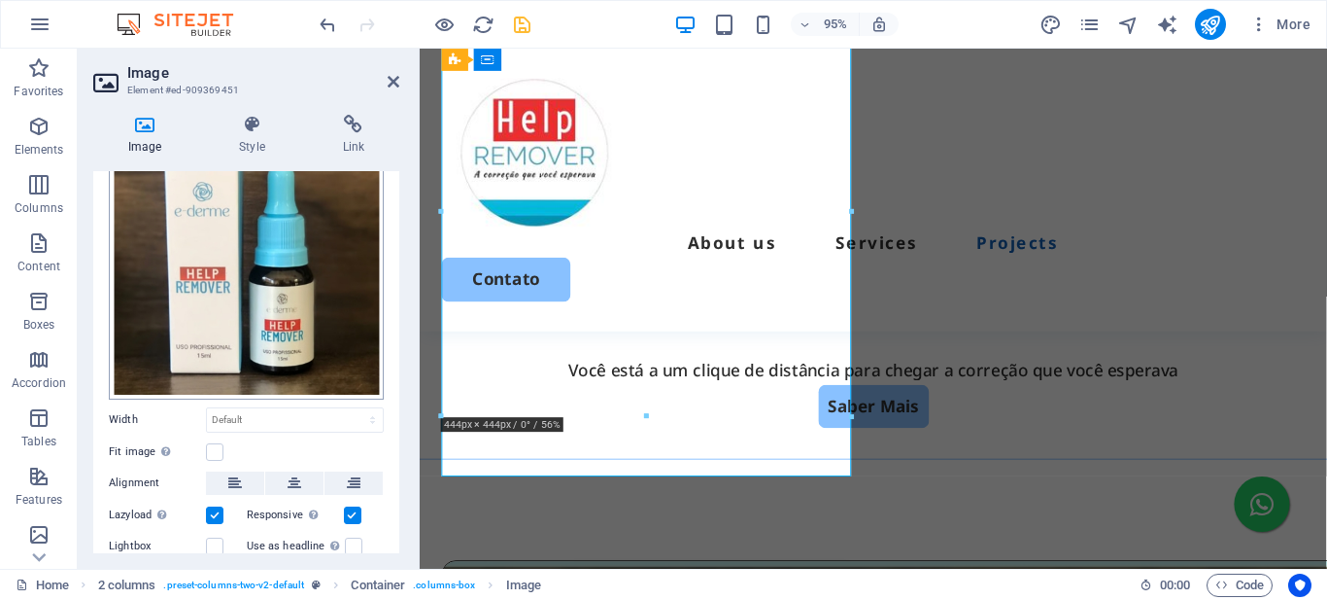
scroll to position [374, 0]
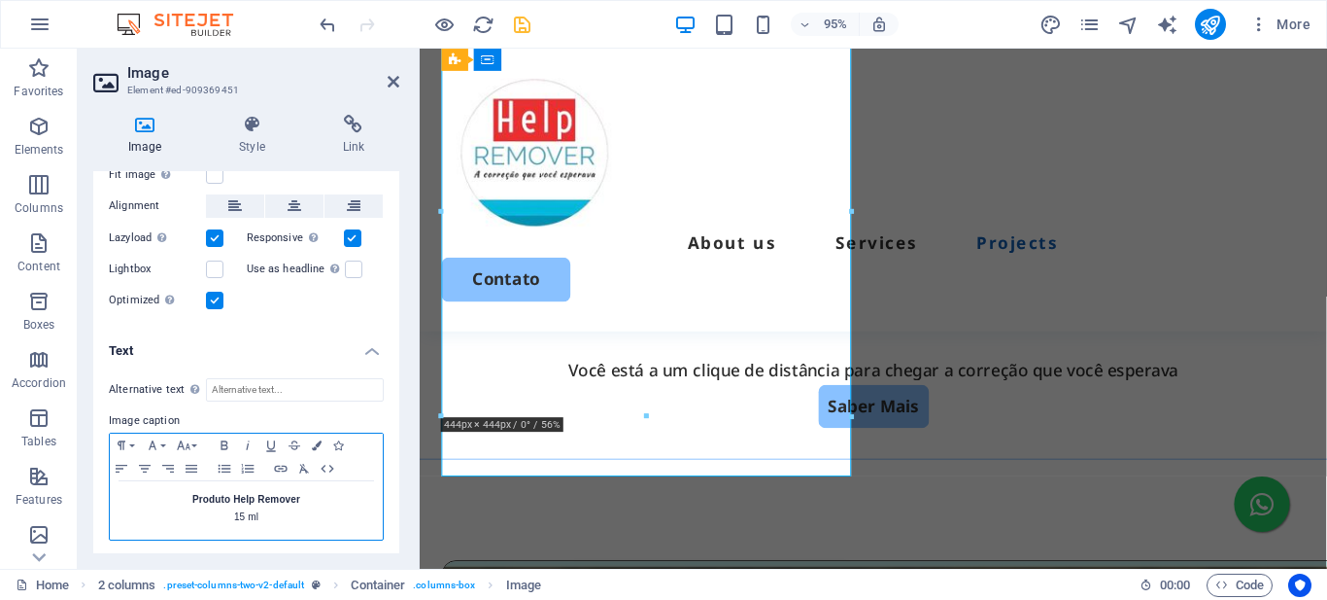
click at [232, 513] on p "15 ml" at bounding box center [247, 516] width 254 height 17
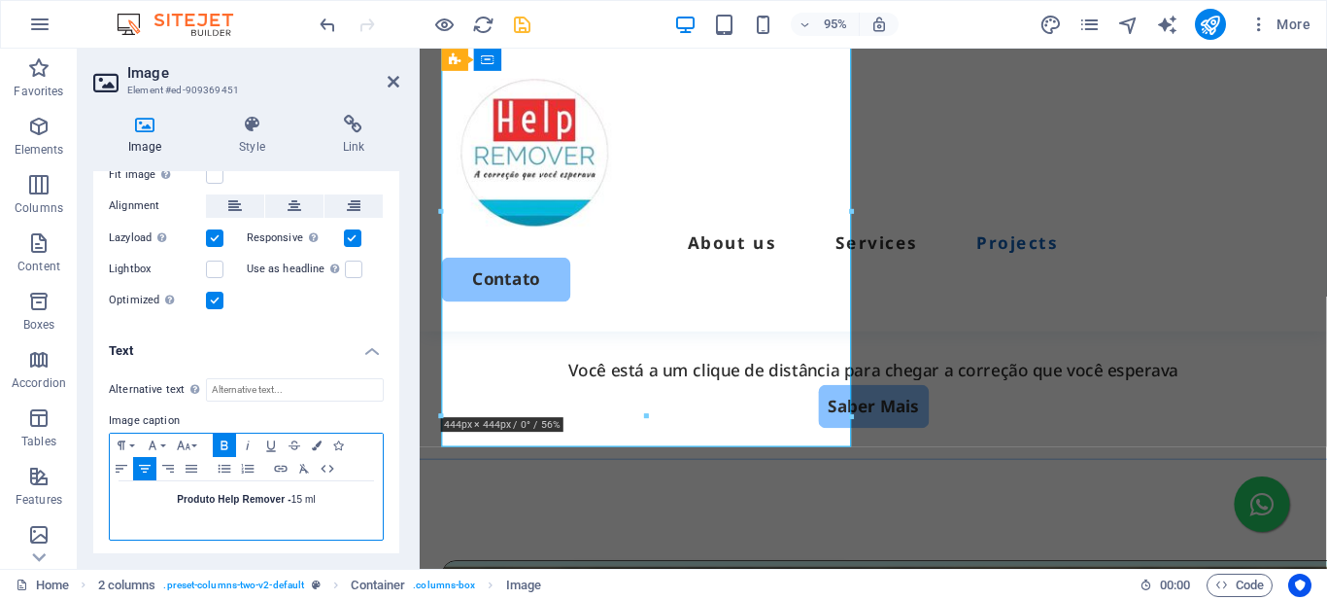
click at [314, 494] on p "Produto Help Remover - 15 ml" at bounding box center [247, 499] width 254 height 17
click at [318, 493] on p "Produto Help Remover - 15 ml" at bounding box center [247, 499] width 254 height 17
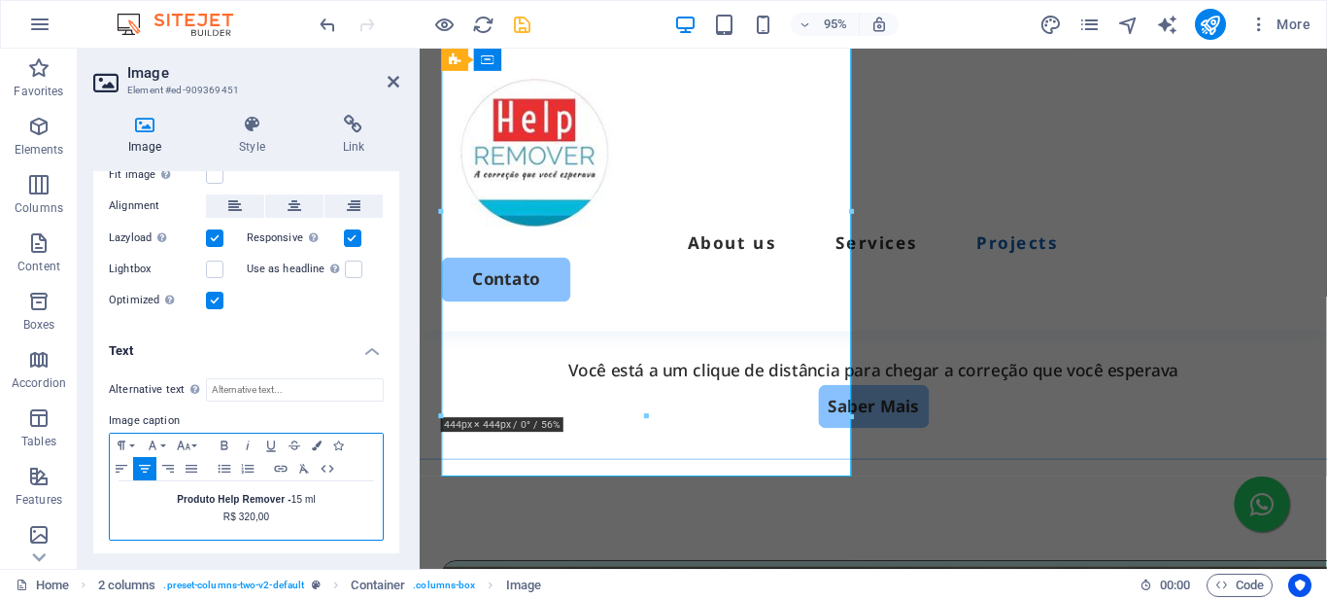
click at [242, 508] on p "R$ 320,00" at bounding box center [247, 516] width 254 height 17
click at [222, 441] on icon "button" at bounding box center [224, 444] width 7 height 9
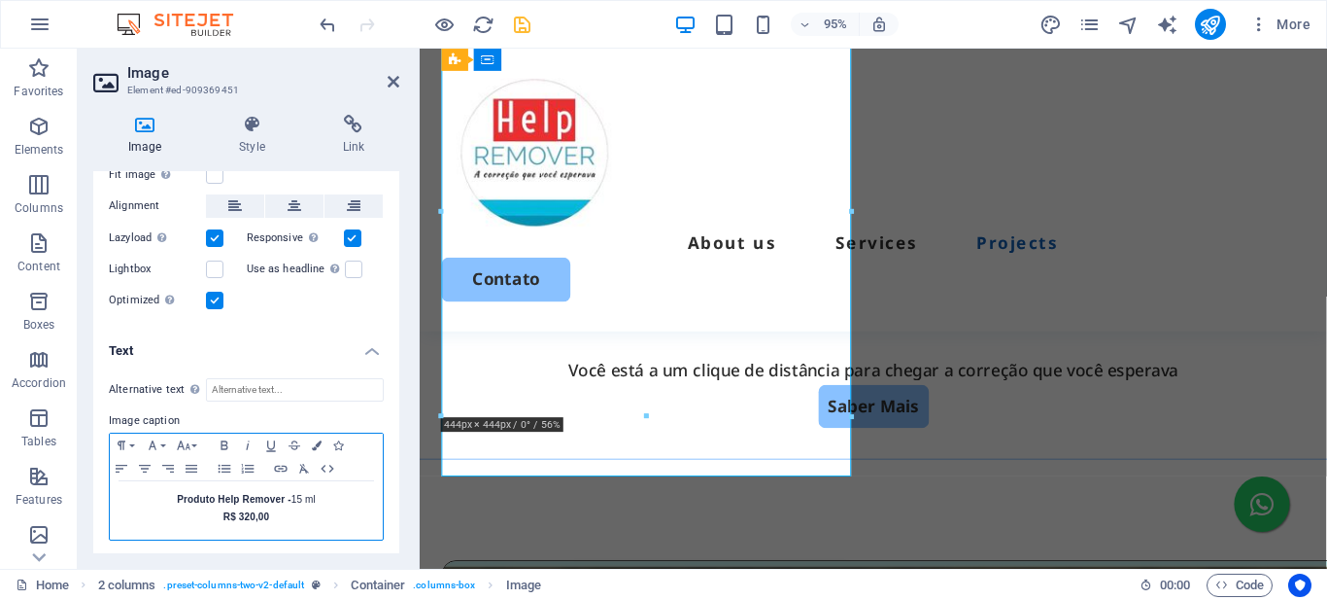
click at [299, 494] on p "Produto Help Remover - 15 ml" at bounding box center [247, 499] width 254 height 17
click at [299, 493] on p "Produto Help Remover - 15 ml" at bounding box center [247, 499] width 254 height 17
click at [318, 440] on icon "button" at bounding box center [317, 445] width 10 height 10
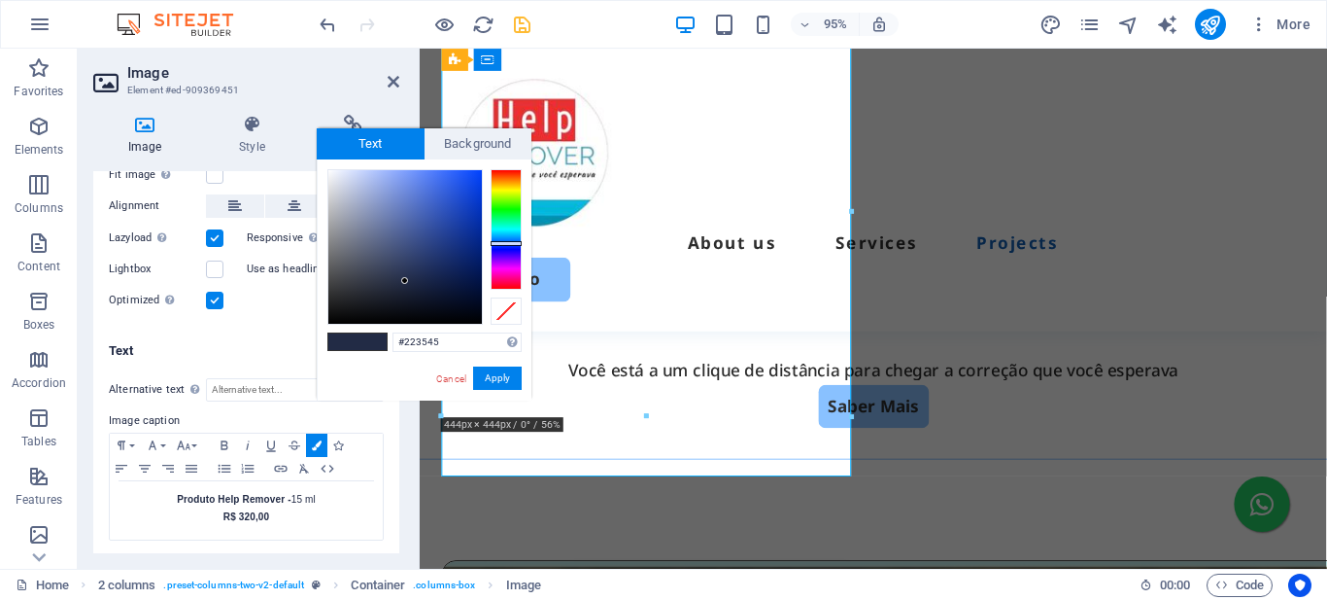
click at [501, 237] on div at bounding box center [506, 229] width 31 height 120
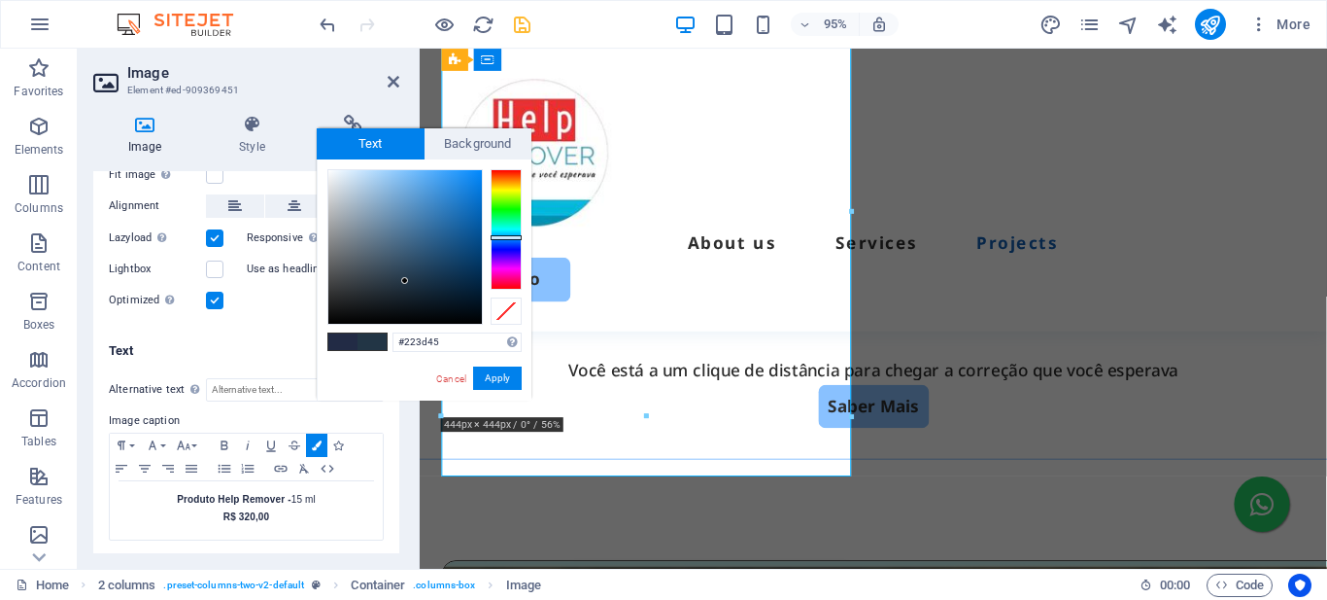
click at [503, 232] on div at bounding box center [506, 229] width 31 height 120
click at [499, 234] on div at bounding box center [506, 234] width 31 height 5
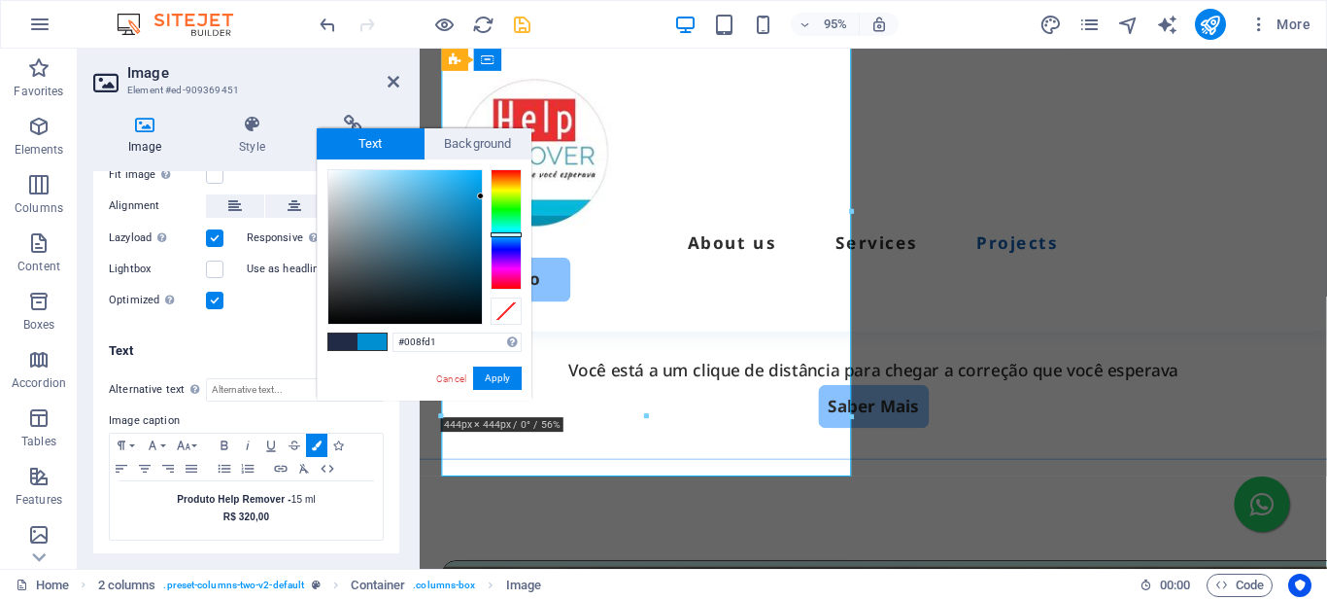
drag, startPoint x: 472, startPoint y: 180, endPoint x: 493, endPoint y: 196, distance: 26.3
click at [493, 196] on div at bounding box center [424, 246] width 194 height 155
type input "#039de5"
click at [479, 185] on div at bounding box center [478, 184] width 7 height 7
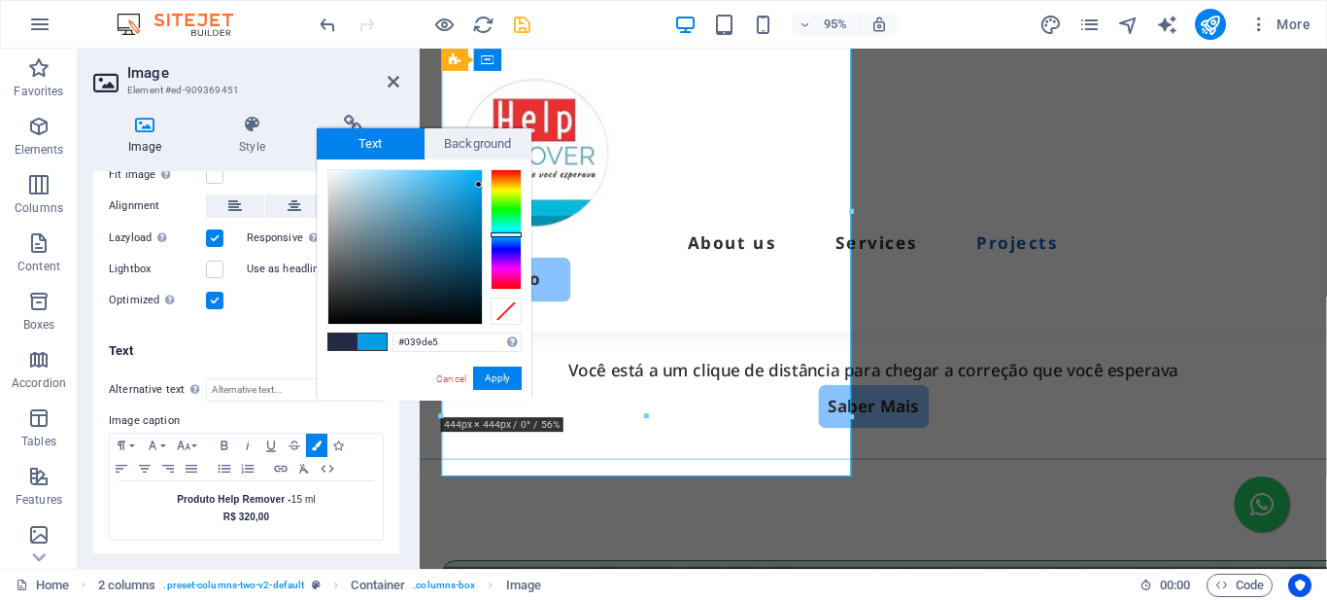
click at [479, 185] on div at bounding box center [478, 184] width 7 height 7
click at [498, 379] on button "Apply" at bounding box center [497, 377] width 49 height 23
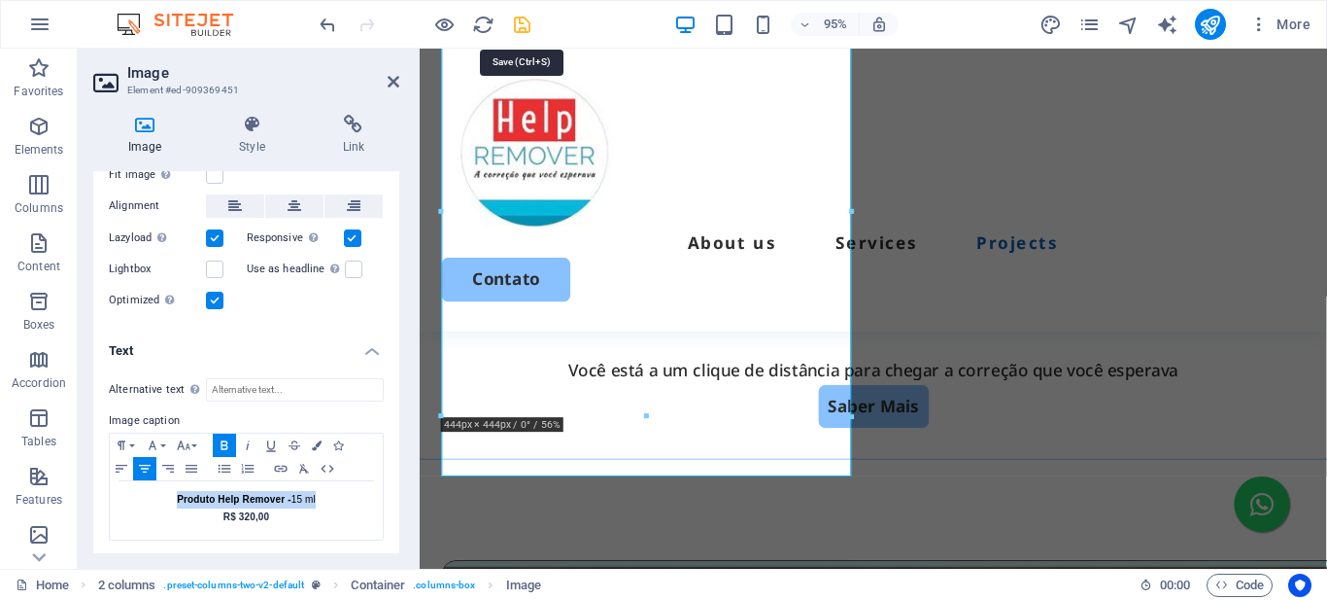
drag, startPoint x: 528, startPoint y: 23, endPoint x: 214, endPoint y: 177, distance: 349.4
click at [528, 23] on icon "save" at bounding box center [522, 25] width 22 height 22
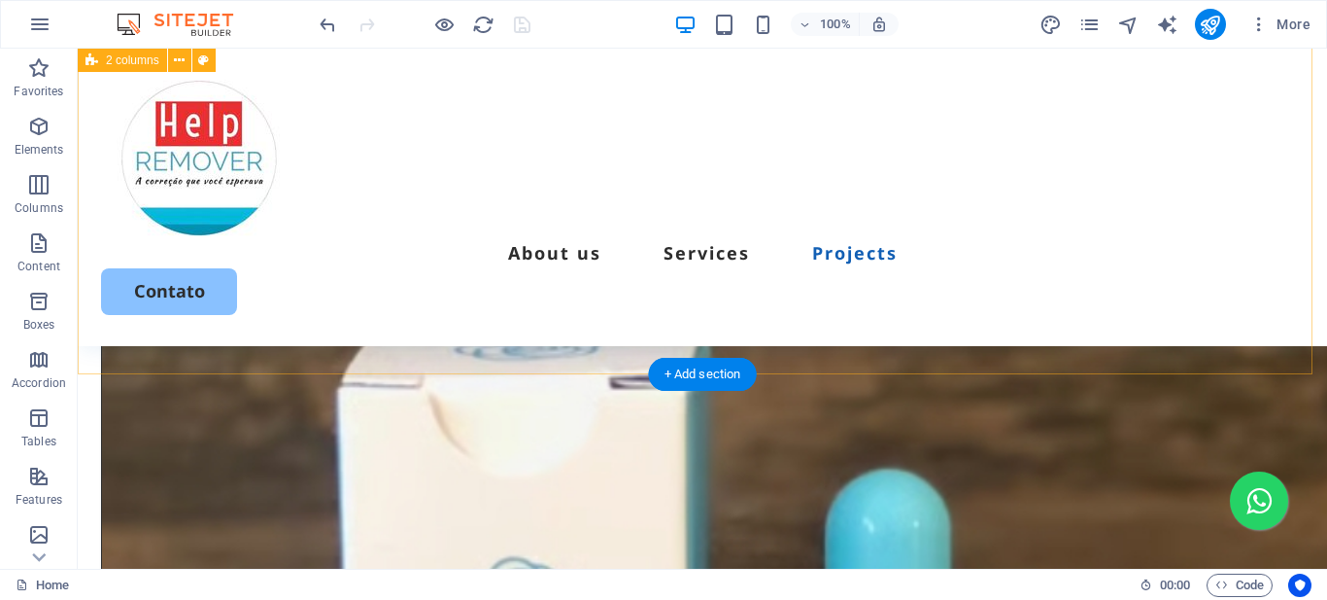
scroll to position [5368, 0]
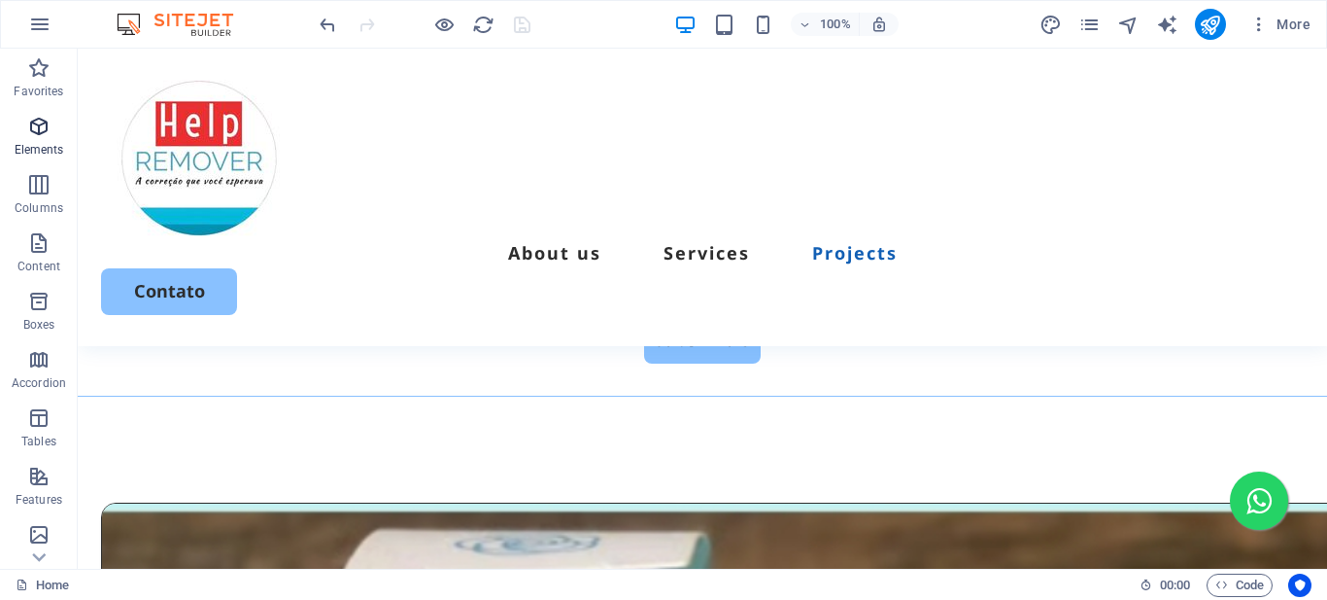
click at [37, 124] on icon "button" at bounding box center [38, 126] width 23 height 23
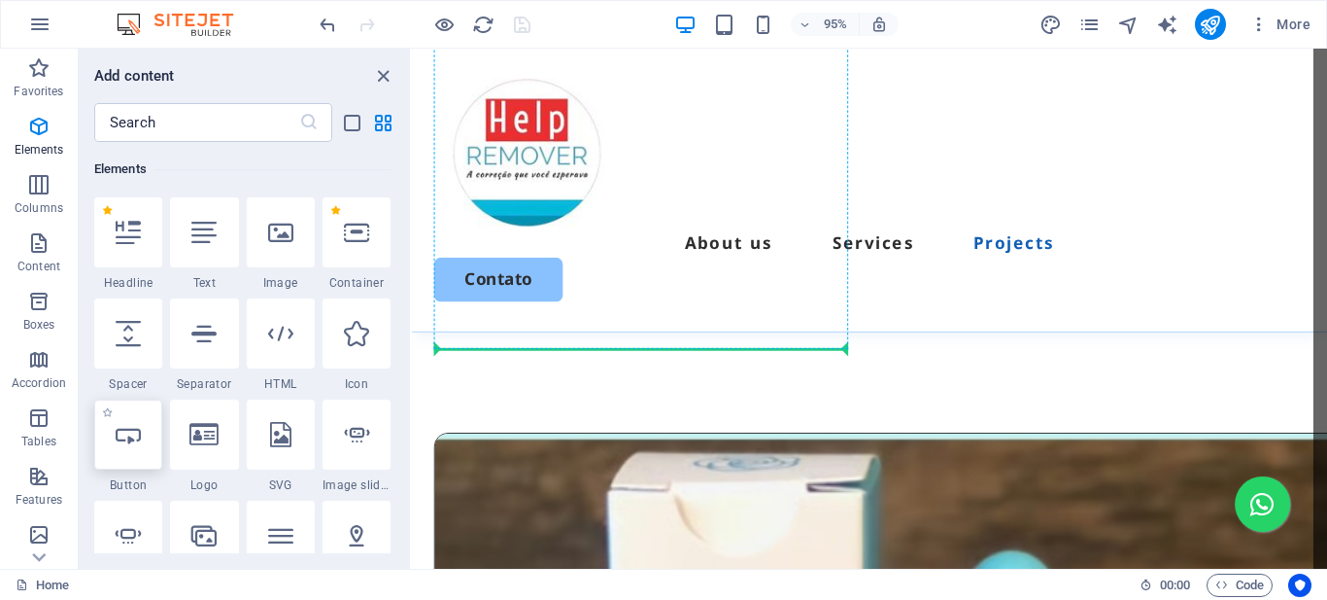
scroll to position [5291, 0]
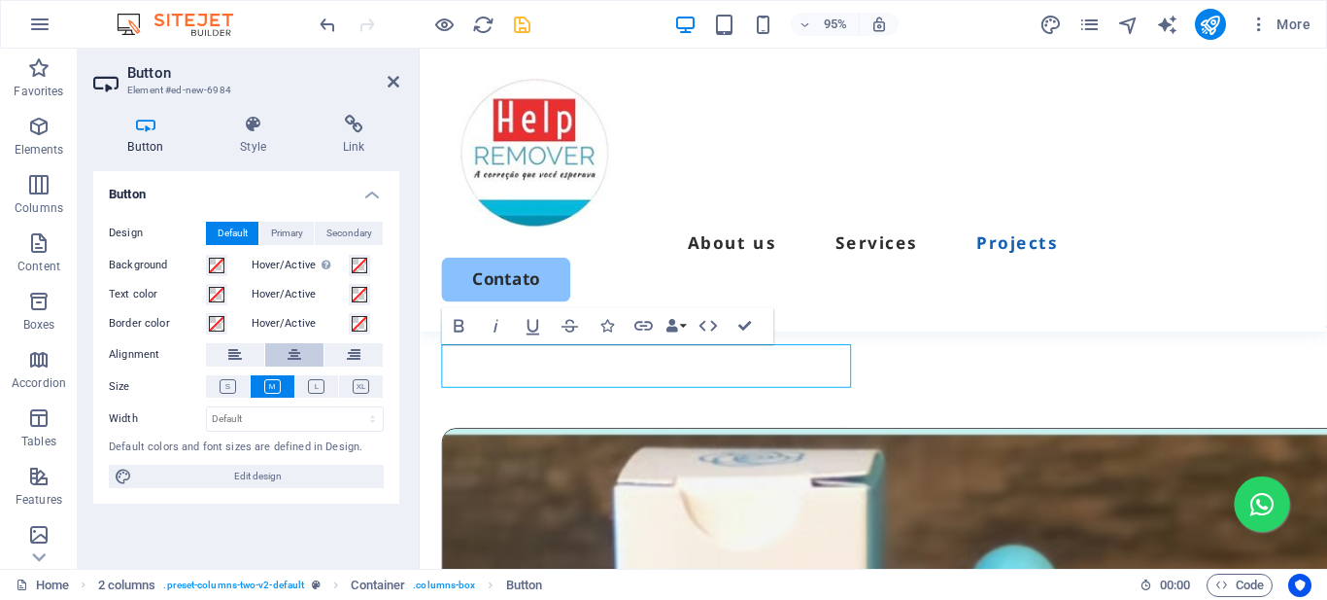
click at [291, 353] on icon at bounding box center [295, 354] width 14 height 23
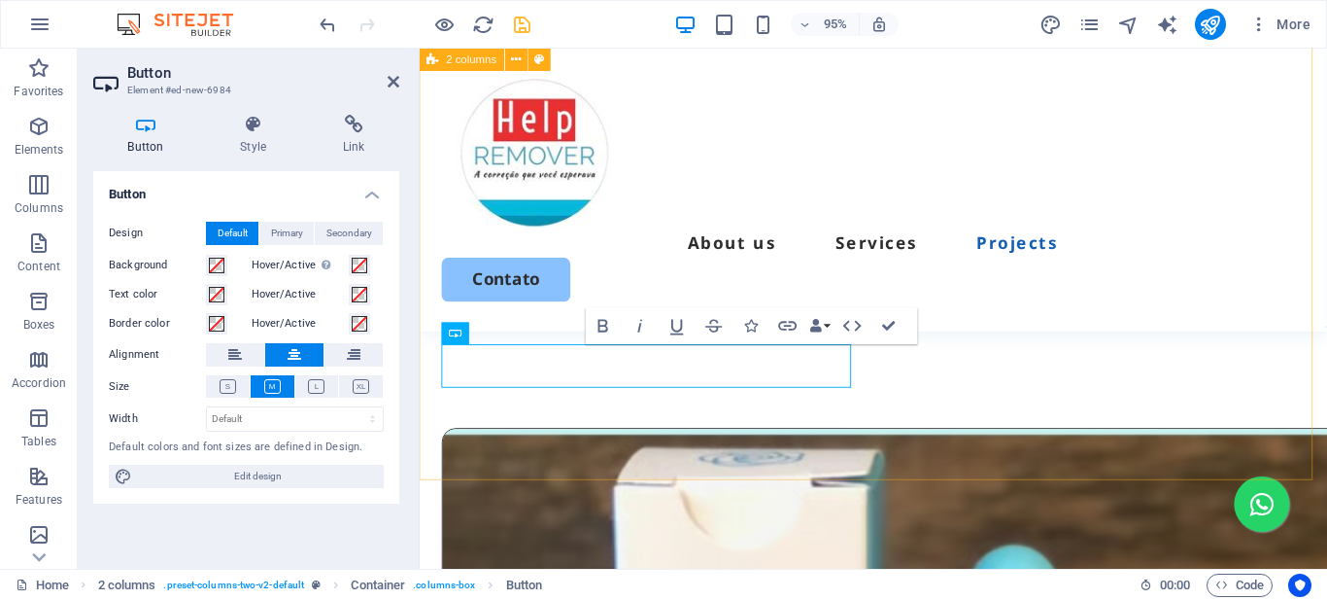
click at [265, 343] on button at bounding box center [294, 354] width 58 height 23
drag, startPoint x: 877, startPoint y: 326, endPoint x: 774, endPoint y: 276, distance: 114.7
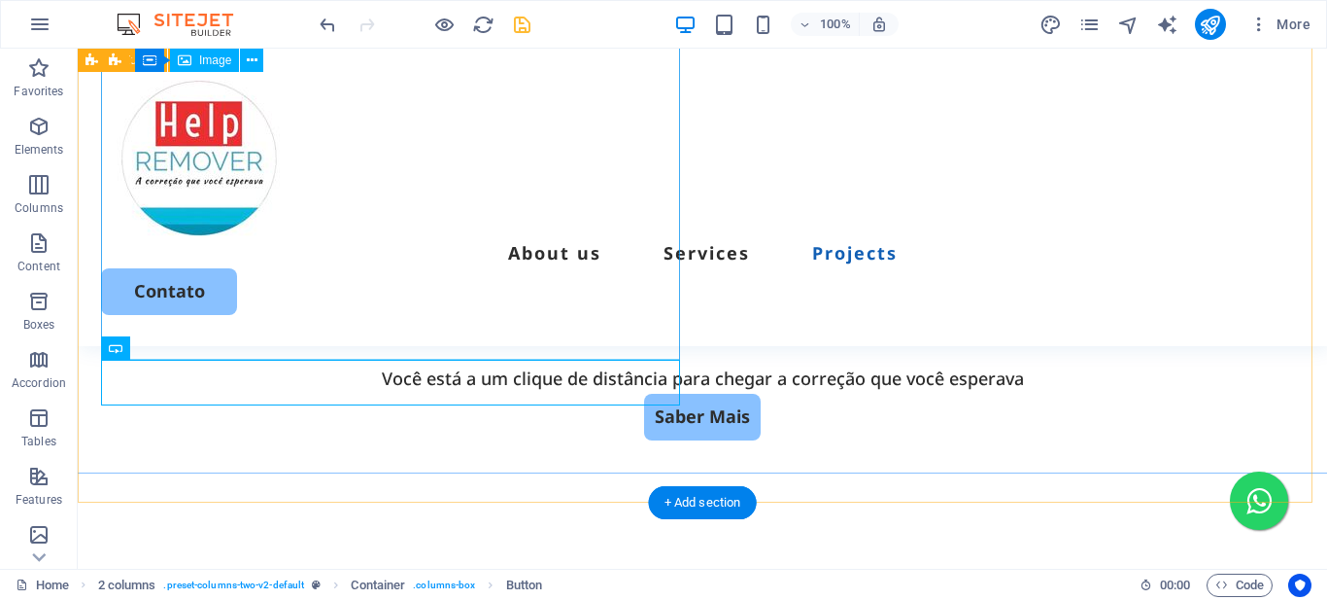
scroll to position [5479, 0]
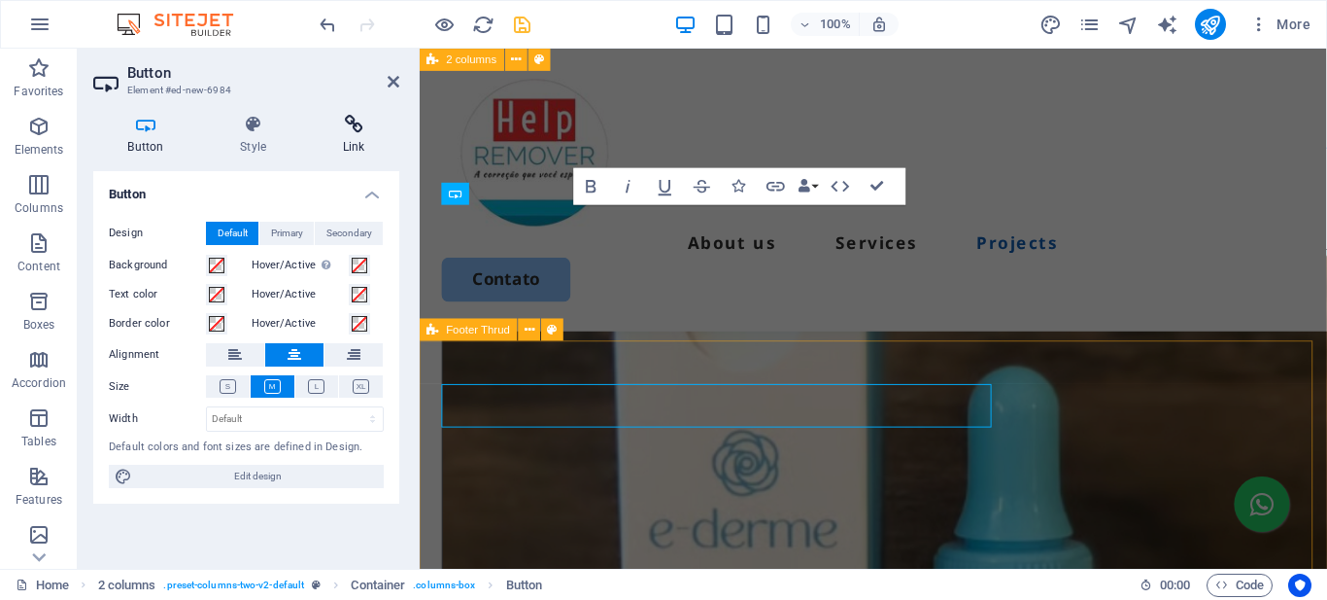
scroll to position [5438, 0]
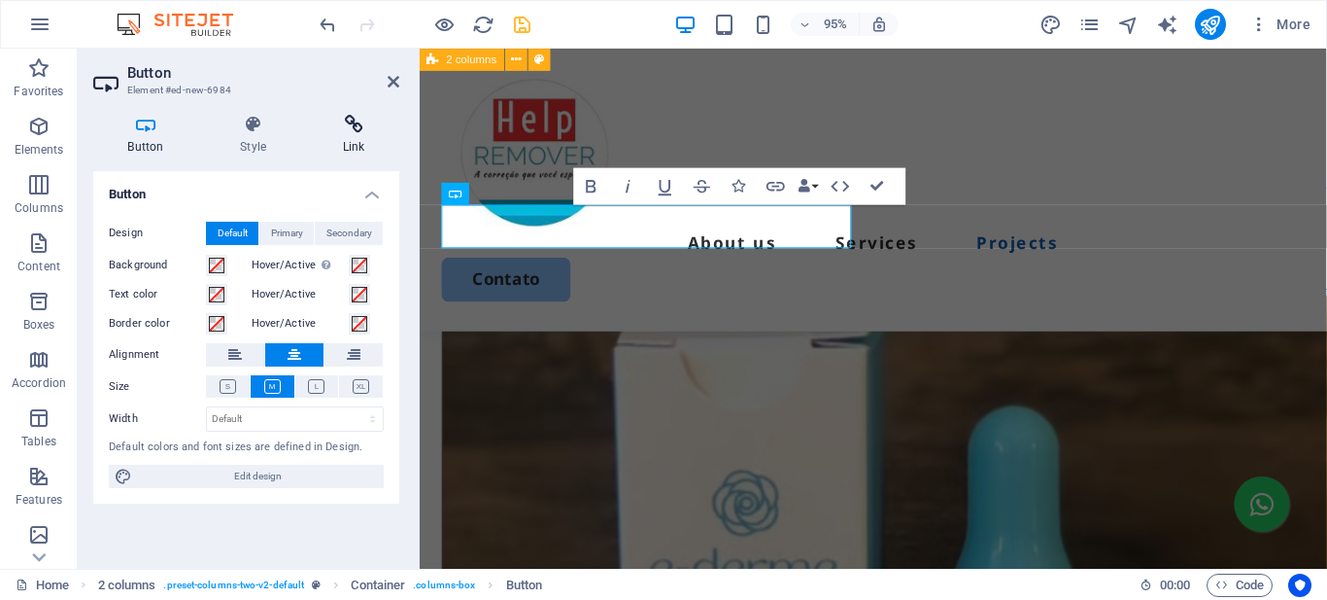
click at [352, 126] on icon at bounding box center [353, 124] width 91 height 19
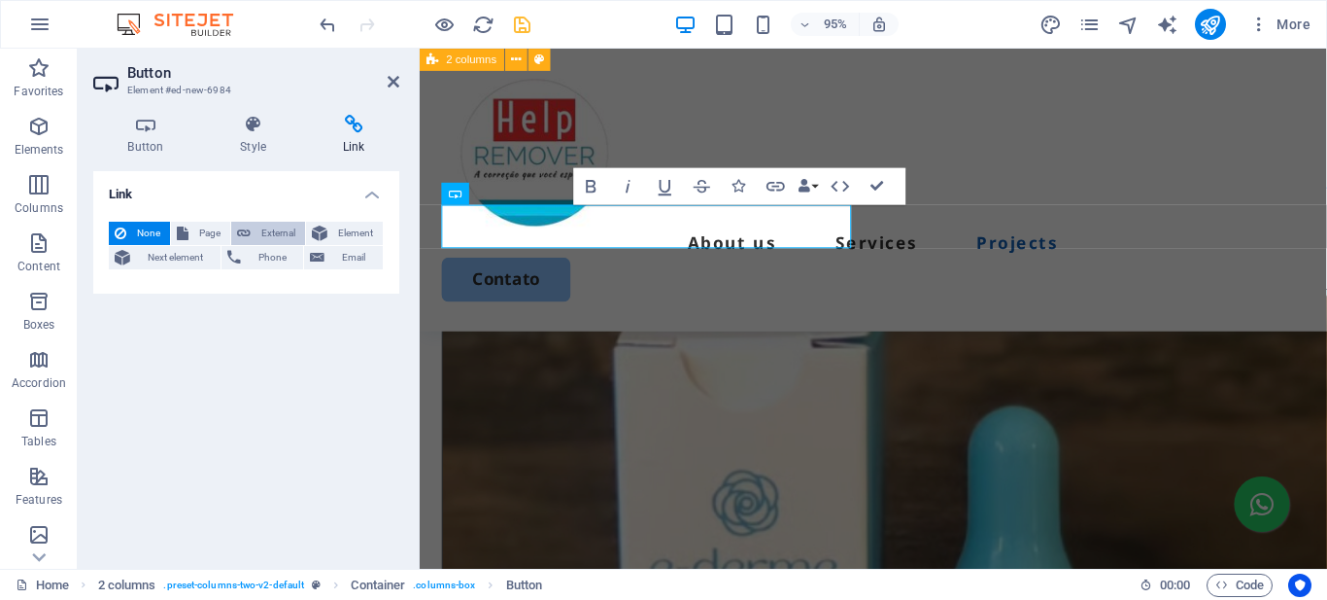
click at [283, 231] on span "External" at bounding box center [278, 233] width 43 height 23
select select "blank"
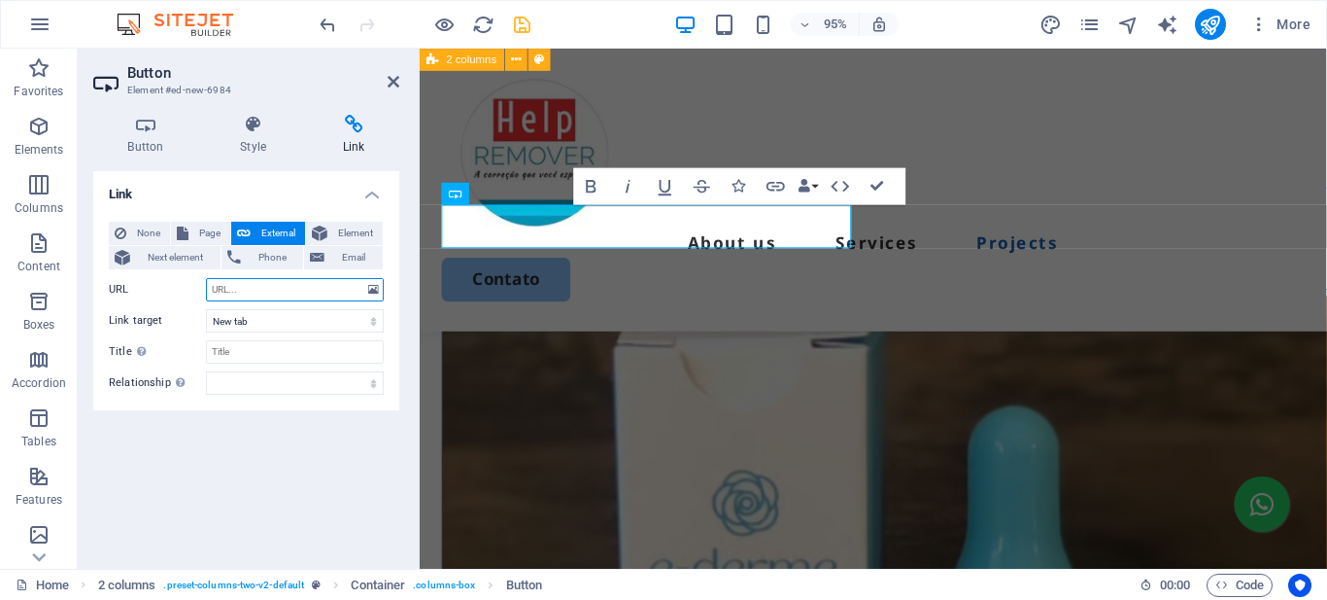
click at [247, 287] on input "URL" at bounding box center [295, 289] width 178 height 23
type input "https://wa.me/5512997282807"
drag, startPoint x: 522, startPoint y: 24, endPoint x: 477, endPoint y: 168, distance: 150.6
click at [522, 24] on icon "save" at bounding box center [522, 25] width 22 height 22
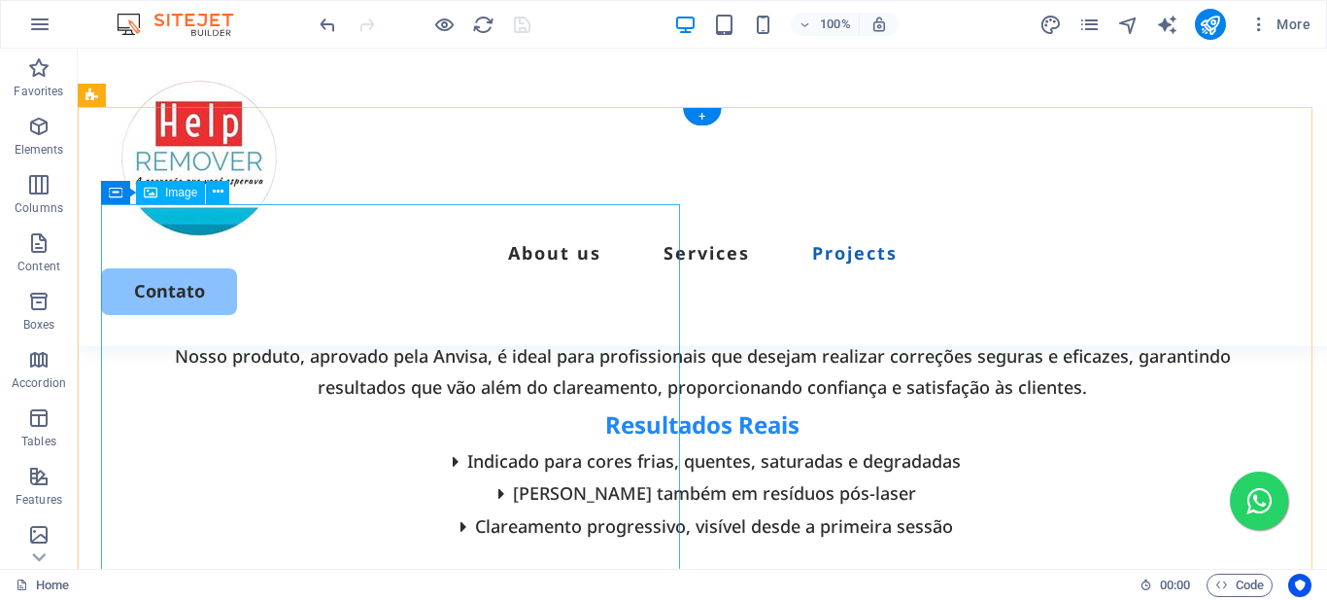
scroll to position [4799, 0]
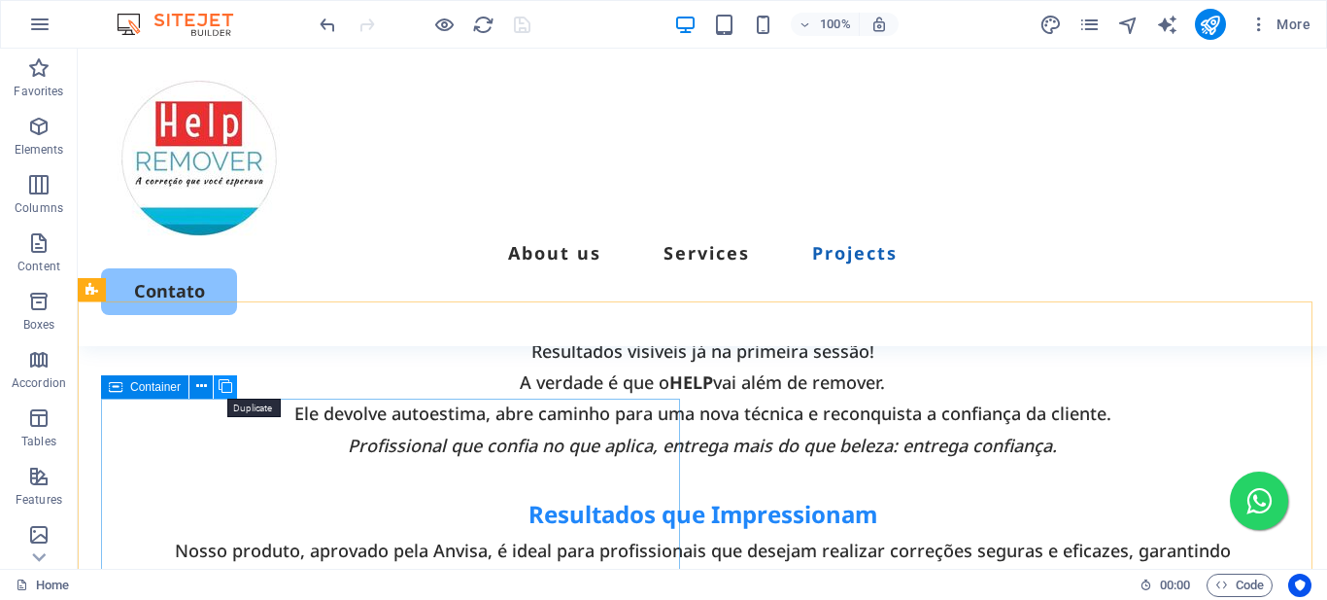
click at [223, 385] on icon at bounding box center [226, 386] width 14 height 20
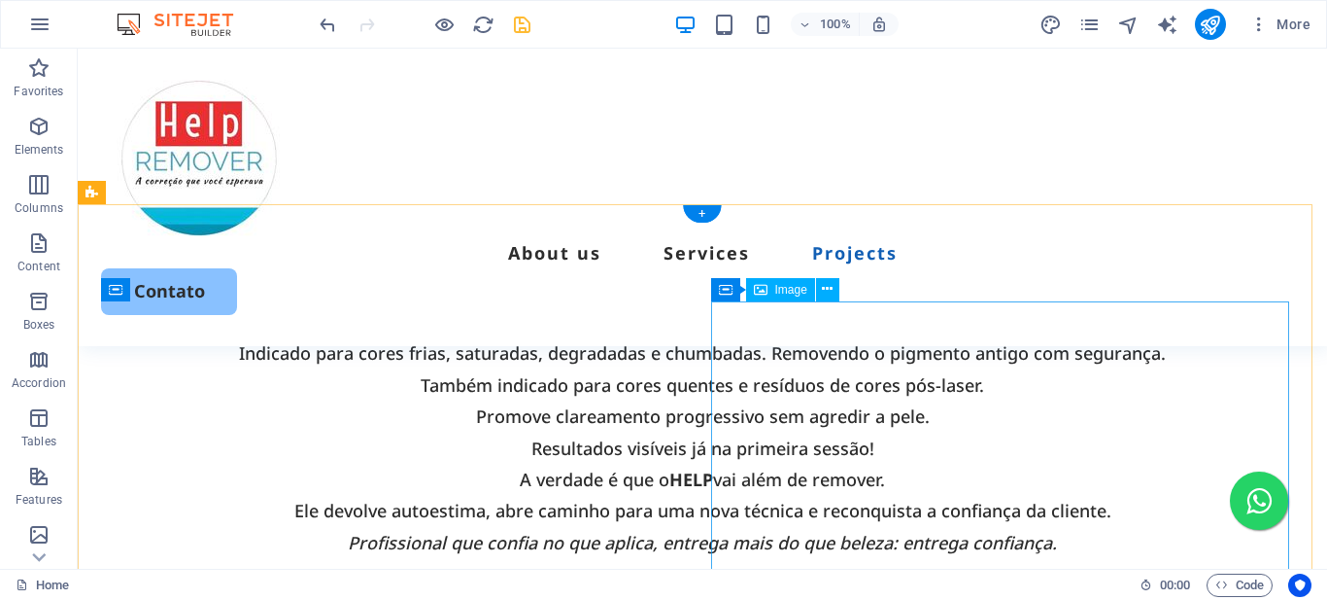
scroll to position [5188, 0]
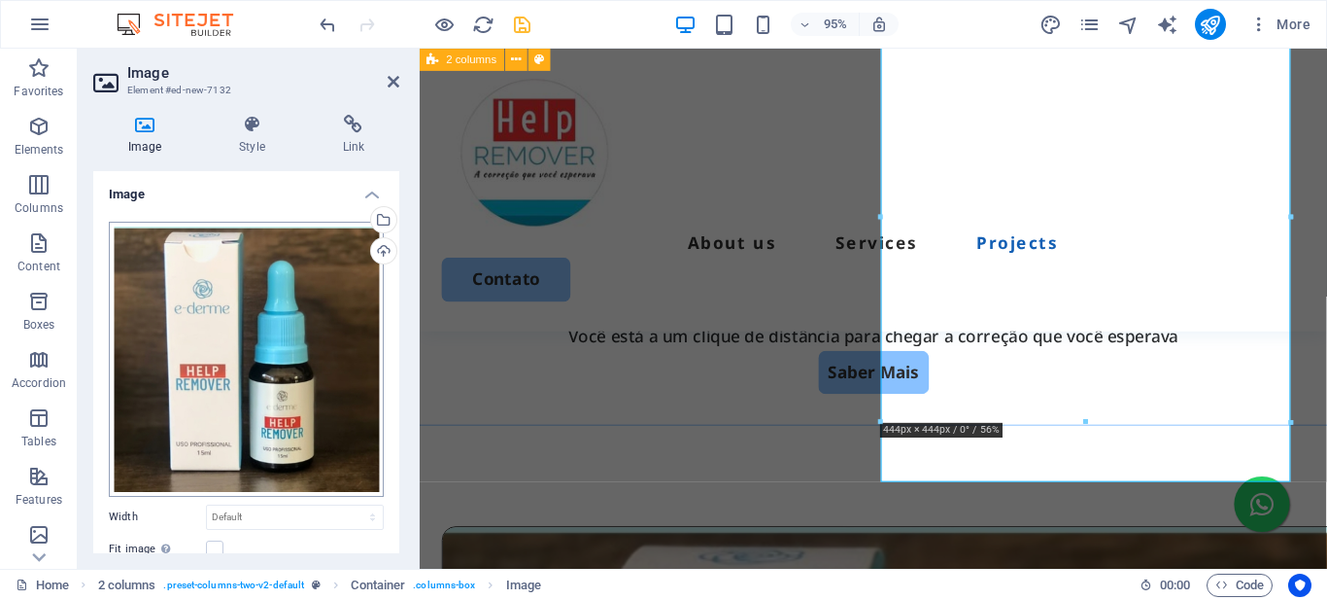
scroll to position [5146, 0]
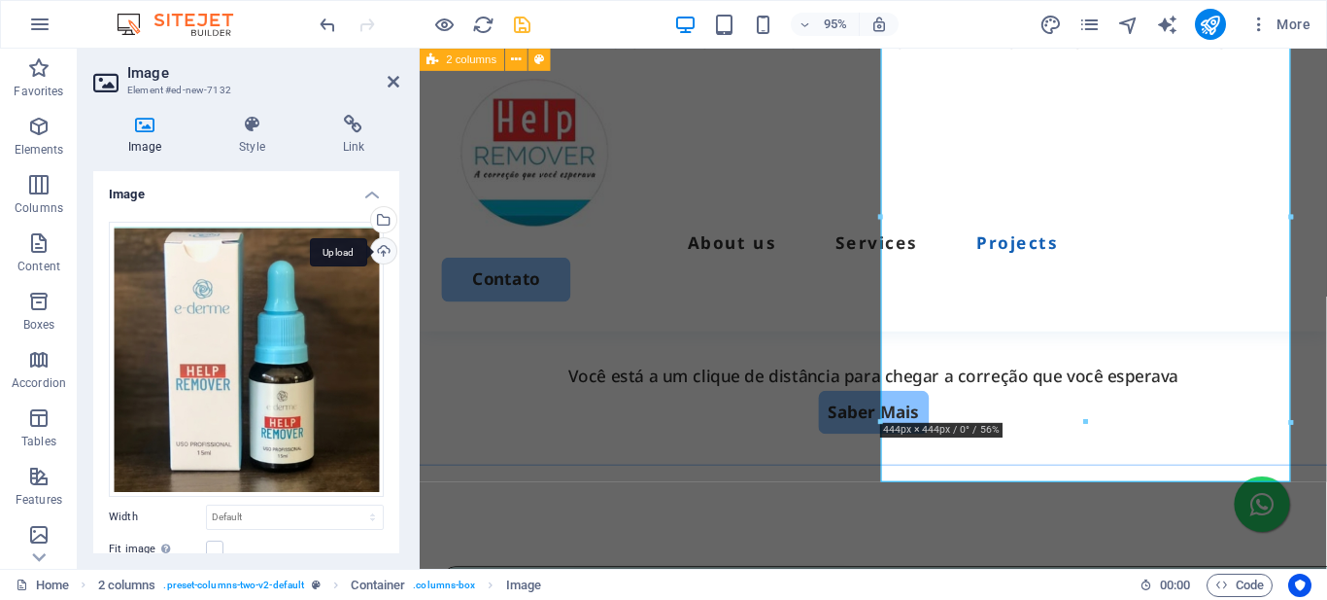
click at [380, 250] on div "Upload" at bounding box center [381, 252] width 29 height 29
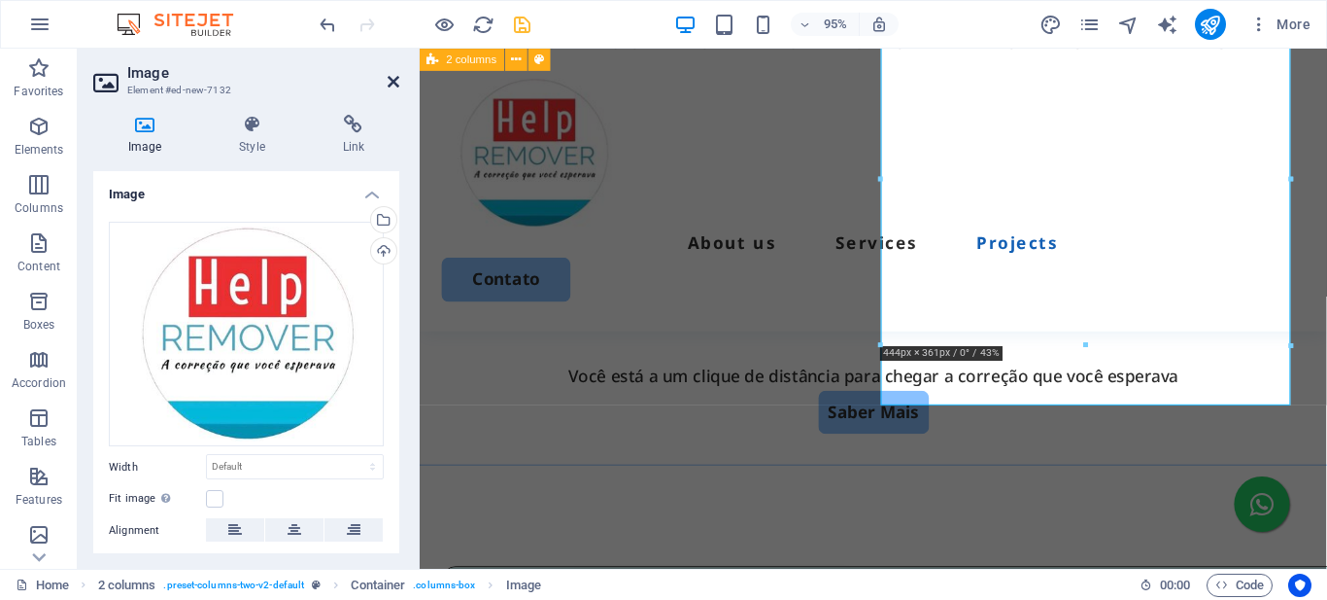
click at [390, 87] on icon at bounding box center [394, 82] width 12 height 16
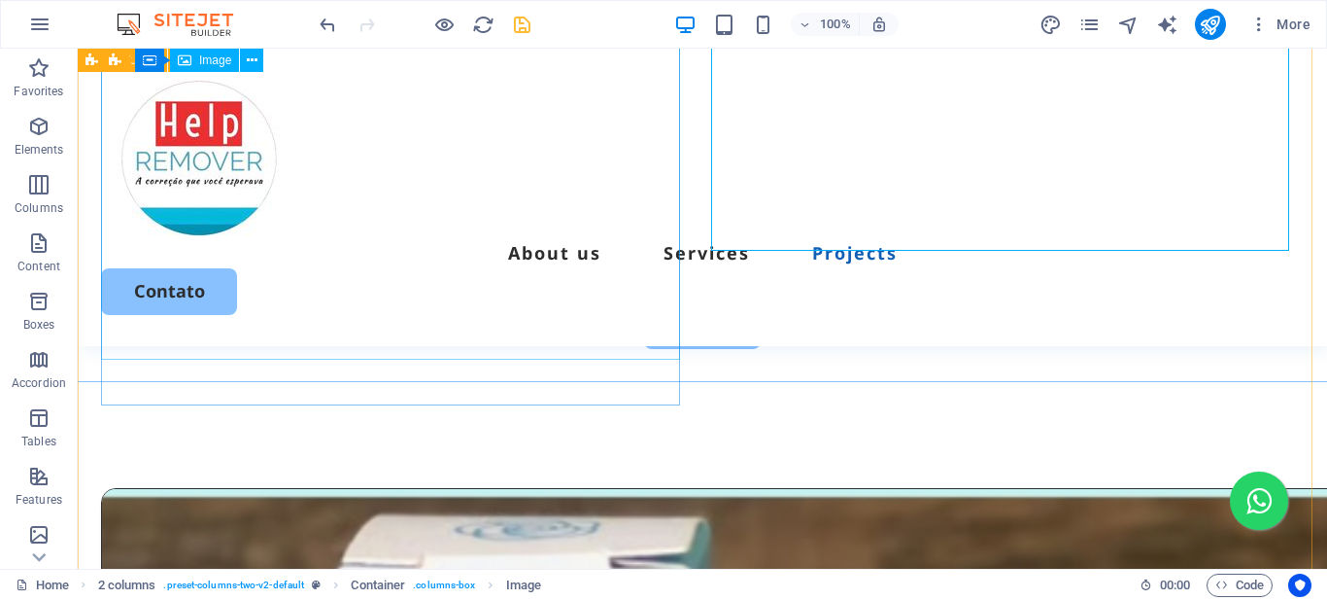
scroll to position [5577, 0]
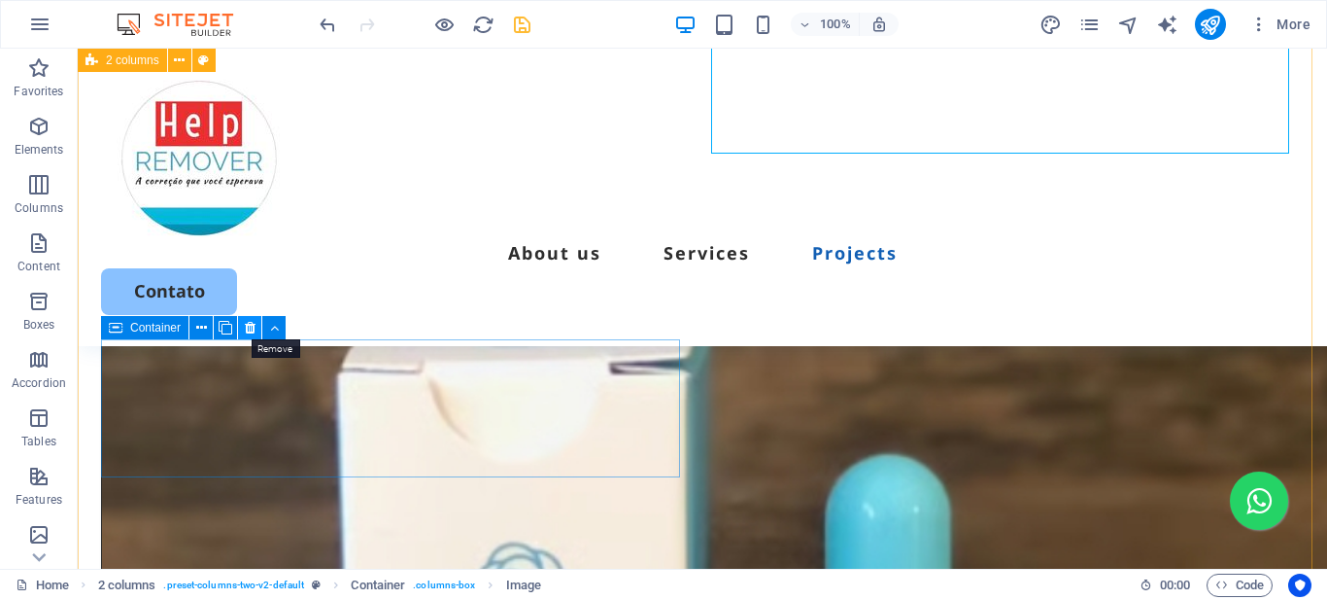
click at [251, 333] on icon at bounding box center [250, 328] width 11 height 20
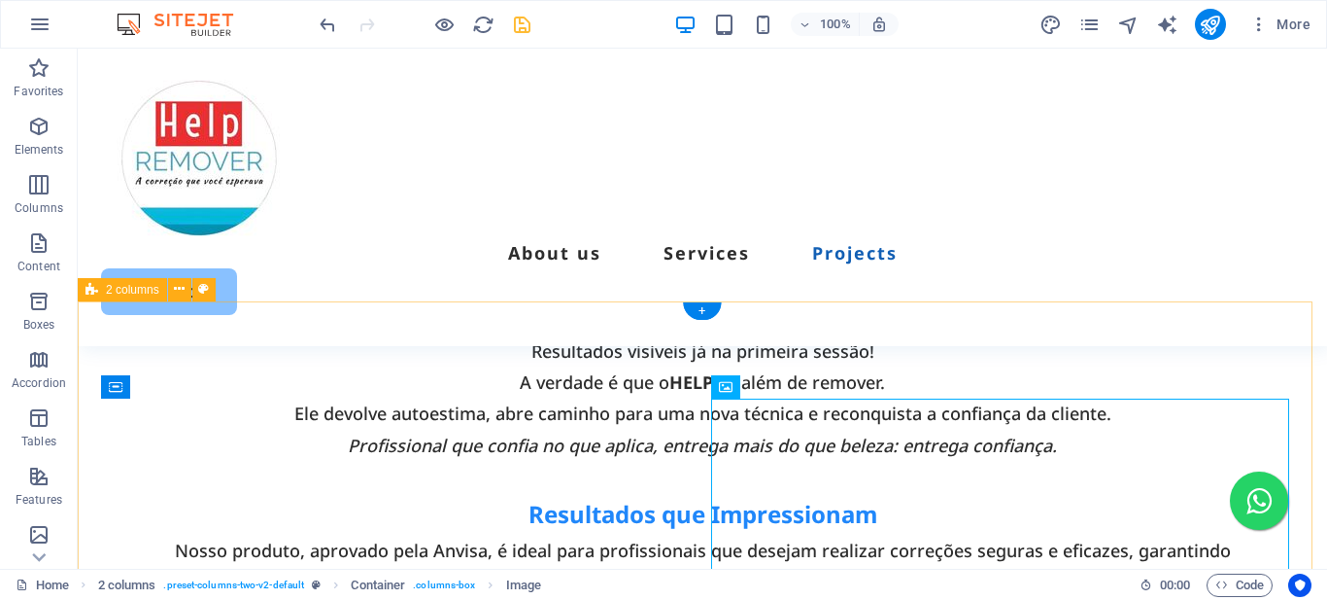
scroll to position [4702, 0]
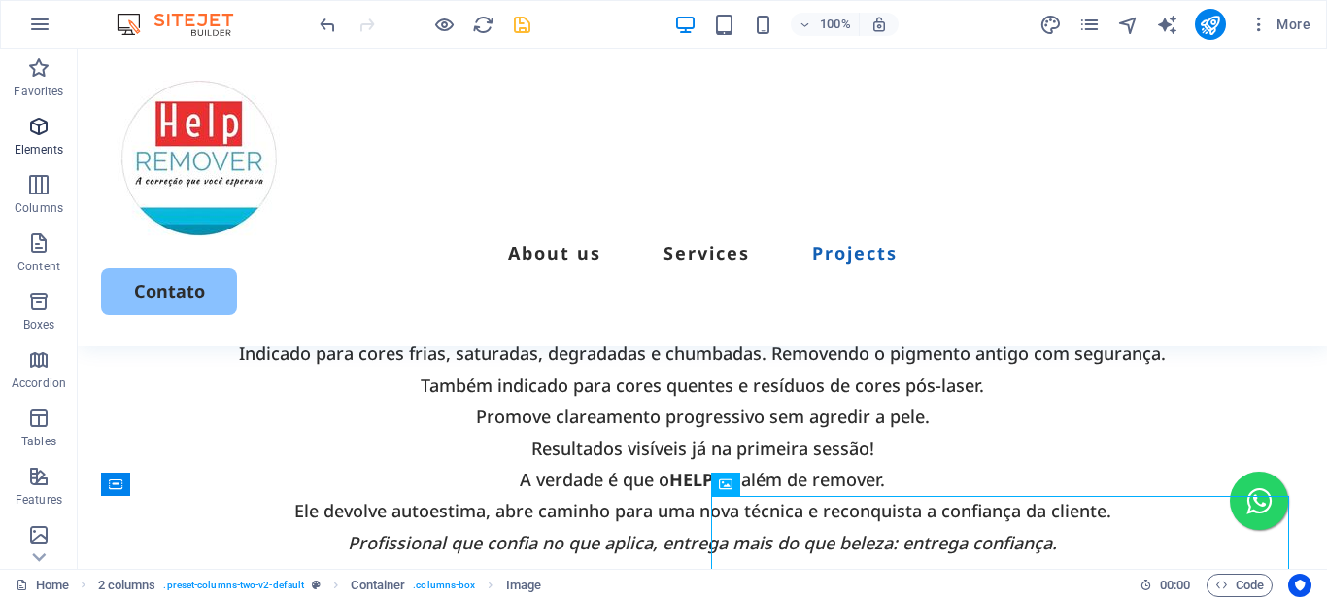
click at [34, 130] on icon "button" at bounding box center [38, 126] width 23 height 23
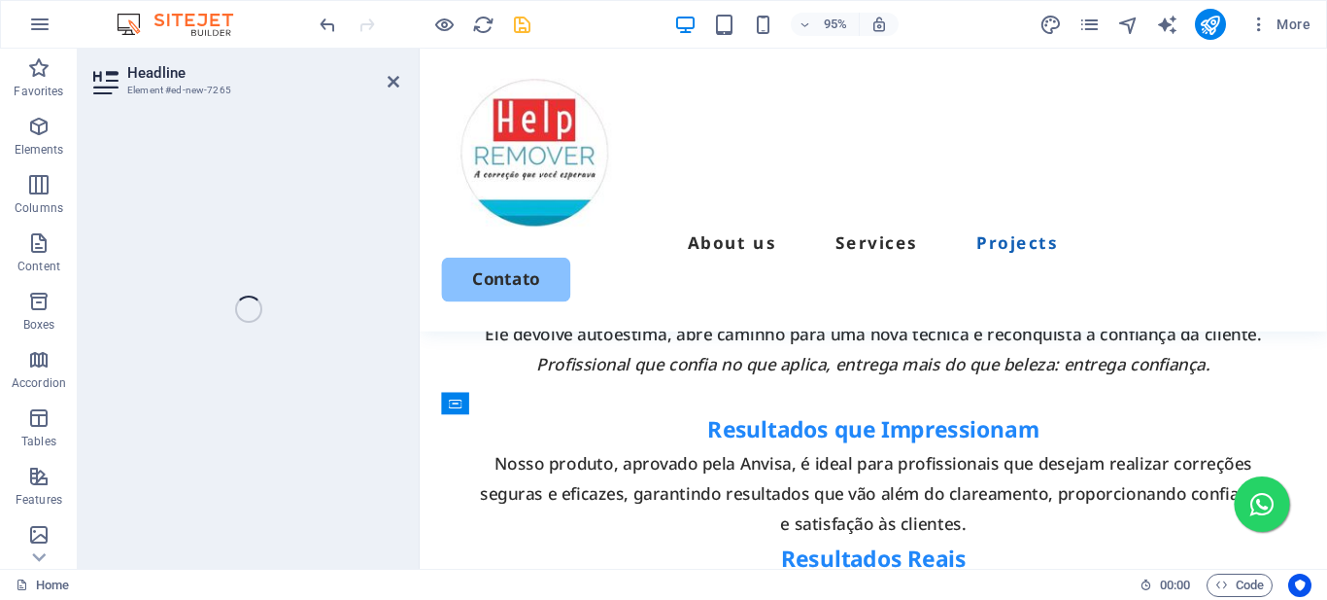
scroll to position [4722, 0]
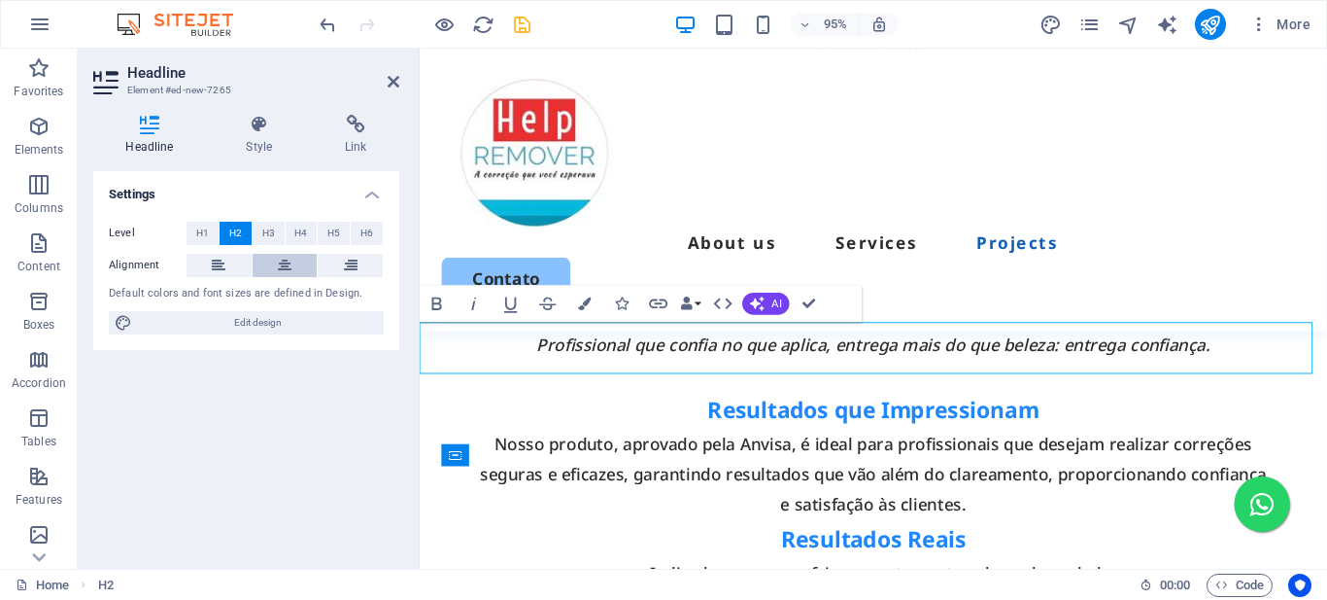
drag, startPoint x: 289, startPoint y: 259, endPoint x: 186, endPoint y: 291, distance: 107.6
click at [289, 259] on icon at bounding box center [285, 265] width 14 height 23
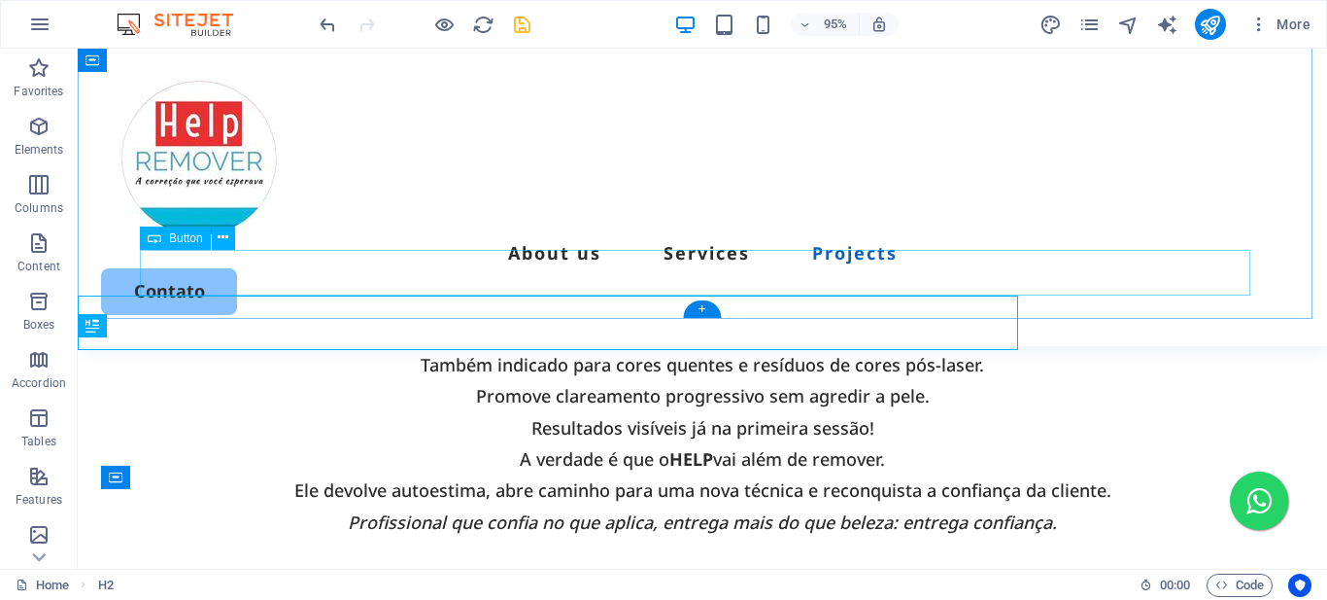
scroll to position [4763, 0]
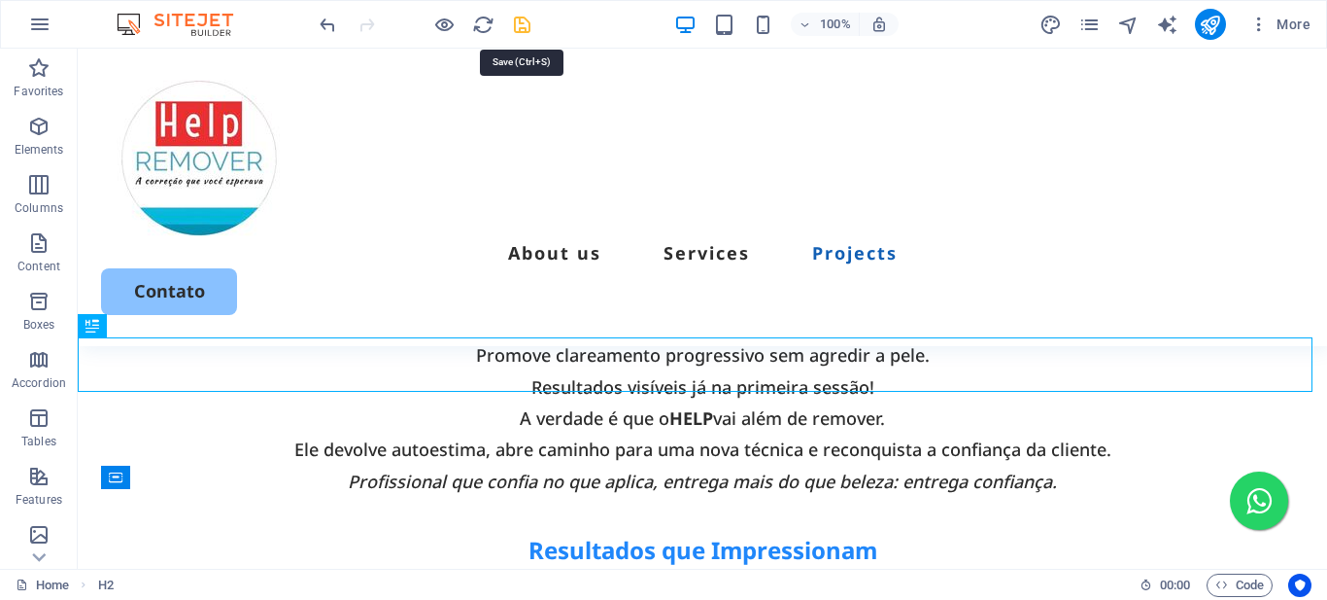
click at [521, 32] on icon "save" at bounding box center [522, 25] width 22 height 22
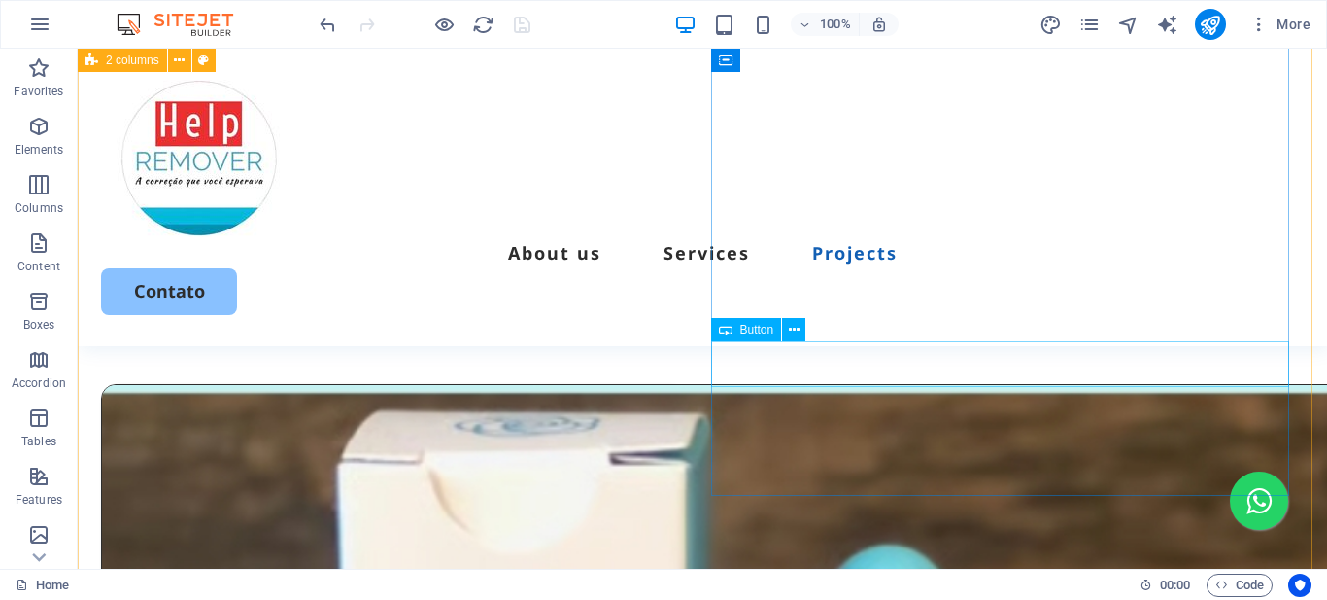
scroll to position [5346, 0]
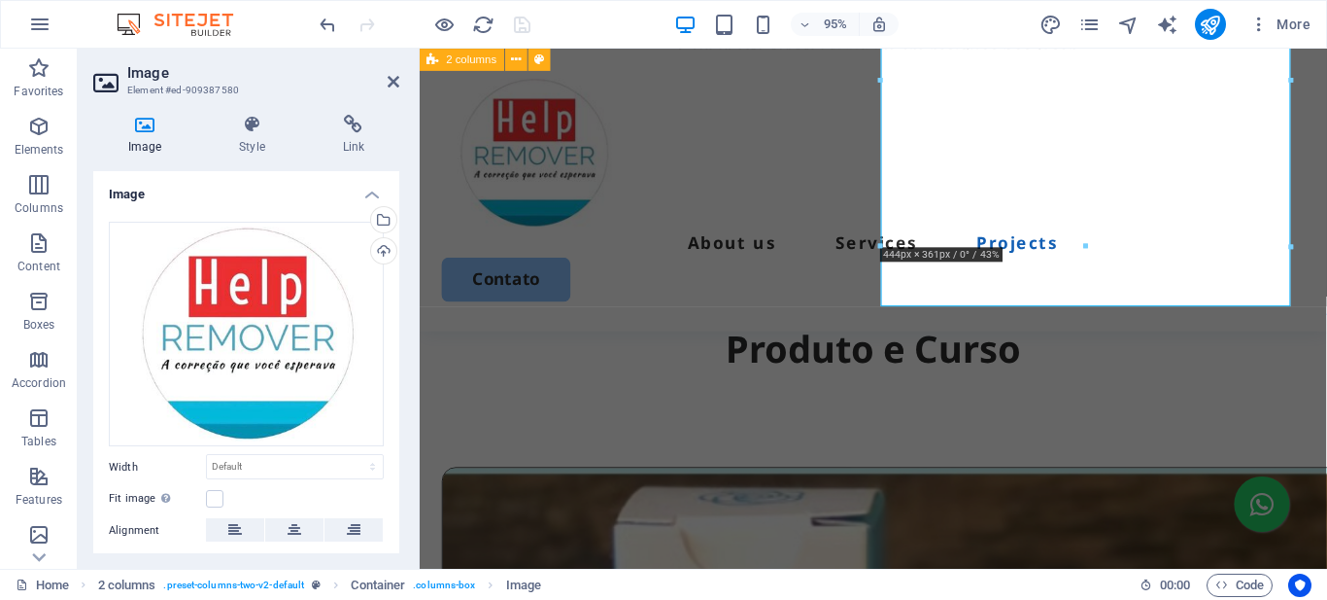
scroll to position [142, 0]
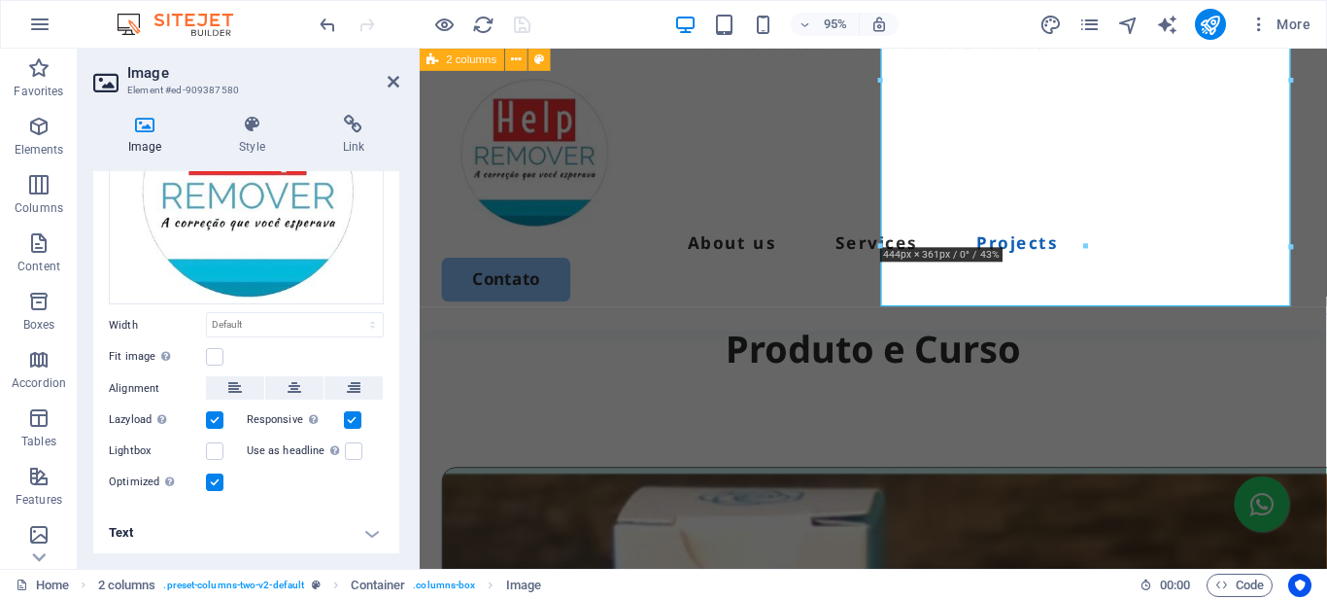
click at [350, 519] on h4 "Text" at bounding box center [246, 532] width 306 height 47
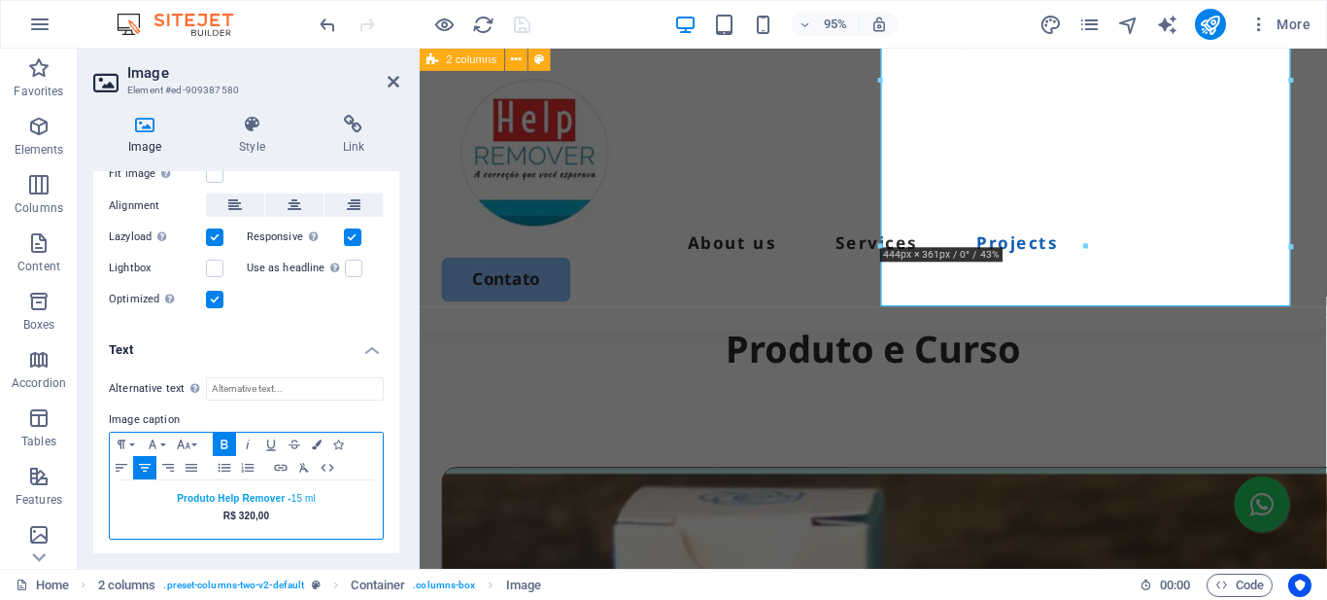
click at [266, 510] on strong "R$ 320,00" at bounding box center [246, 515] width 46 height 11
click at [228, 437] on icon "button" at bounding box center [224, 444] width 23 height 16
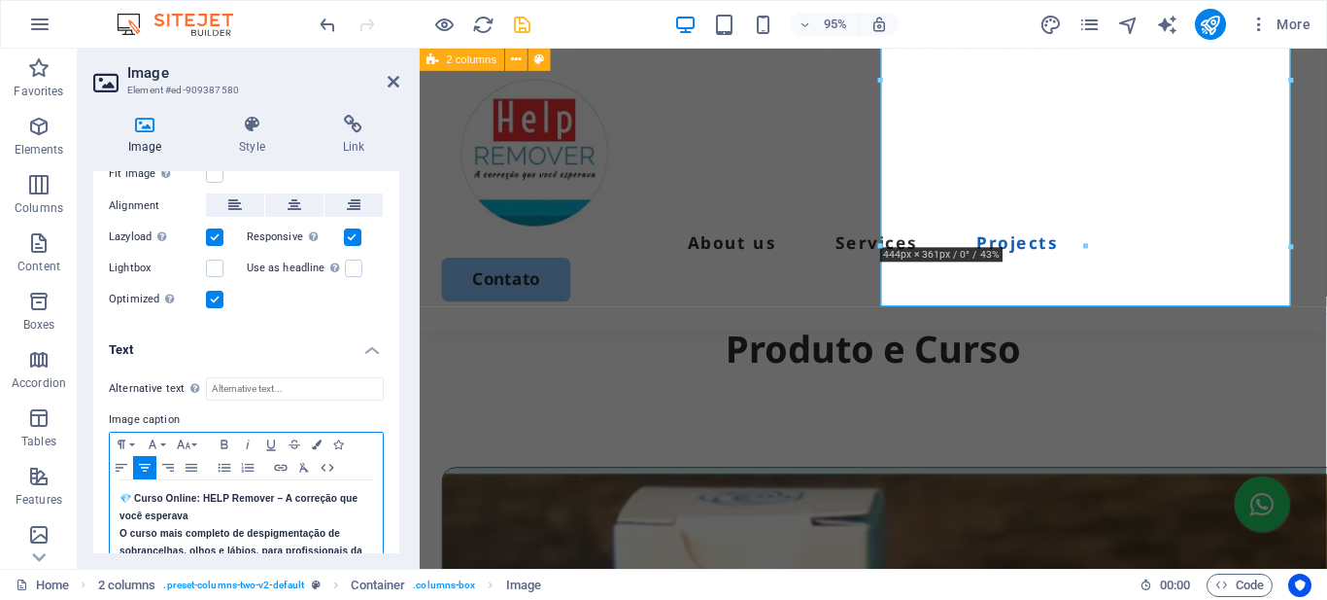
scroll to position [660, 0]
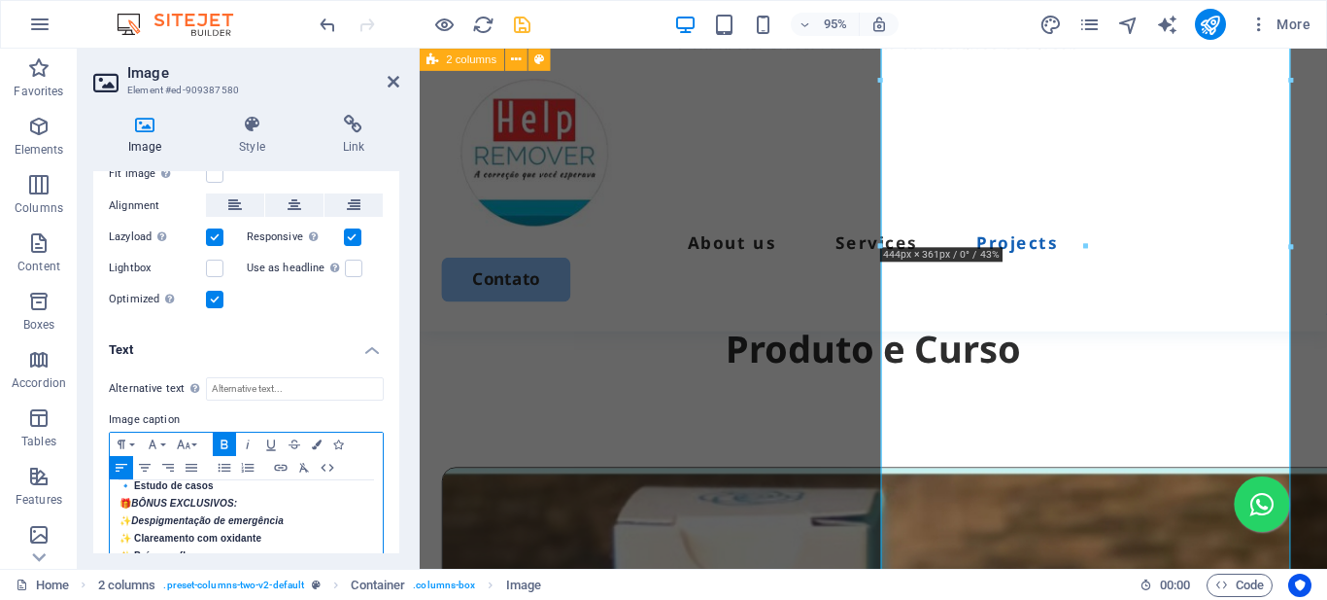
click at [279, 525] on p "✨ Despigmentação de emergência" at bounding box center [247, 520] width 254 height 17
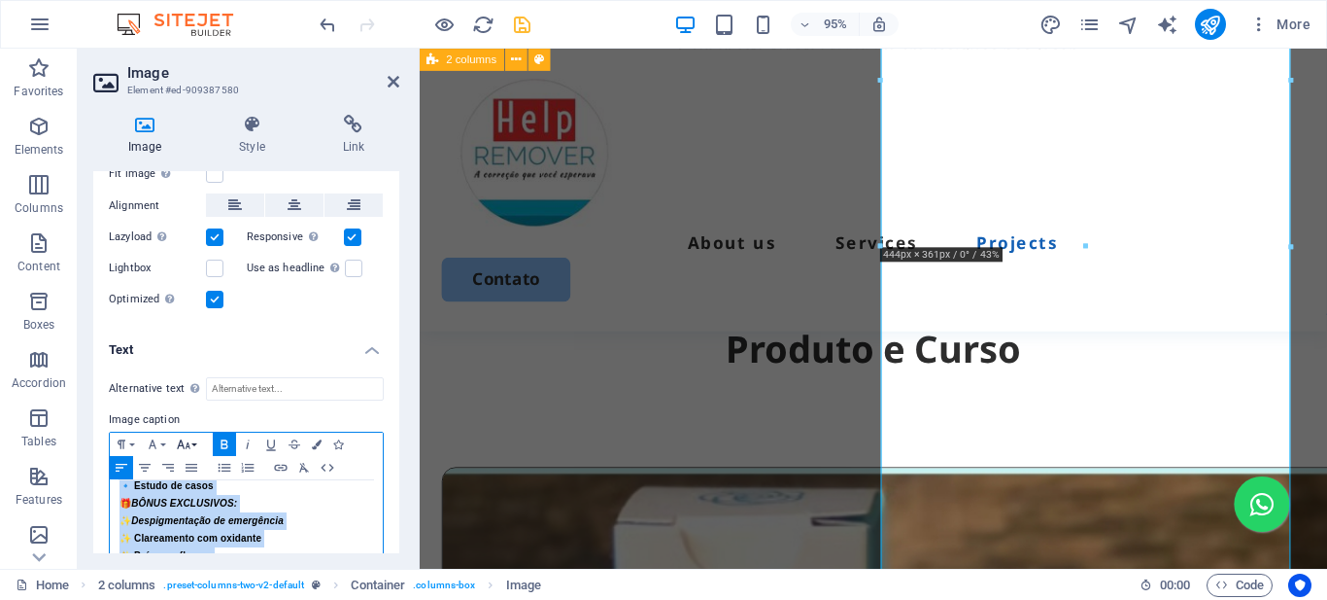
click at [195, 440] on button "Font Size" at bounding box center [187, 443] width 31 height 23
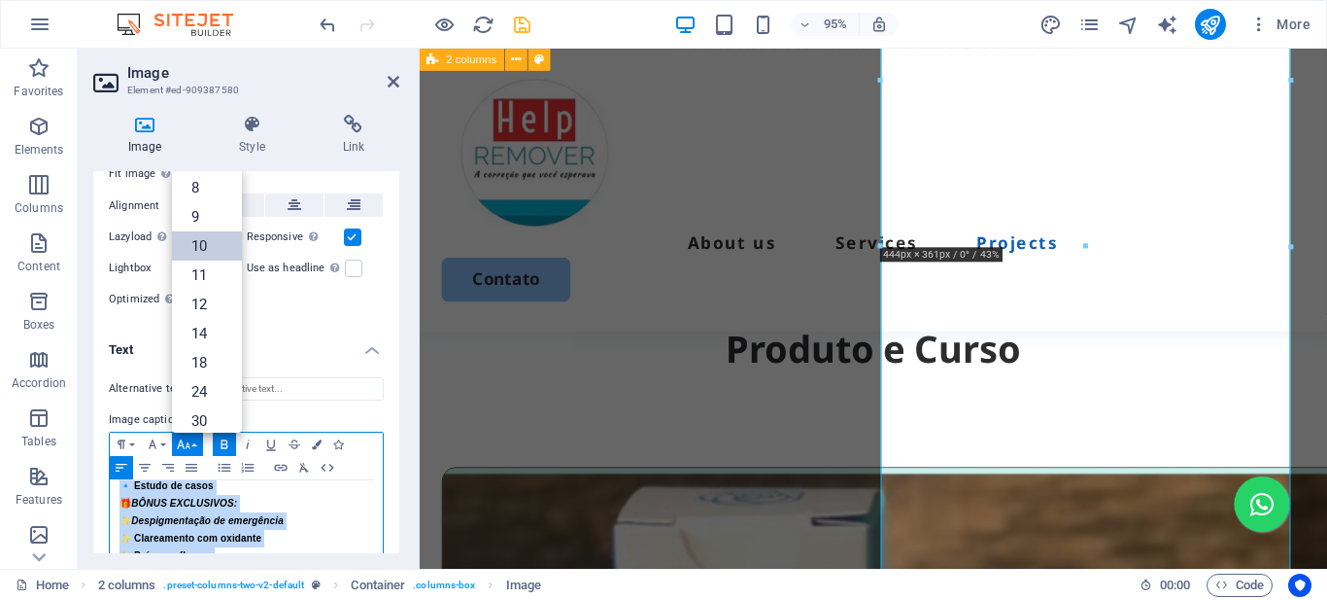
scroll to position [81, 0]
click at [207, 223] on link "12" at bounding box center [207, 223] width 70 height 29
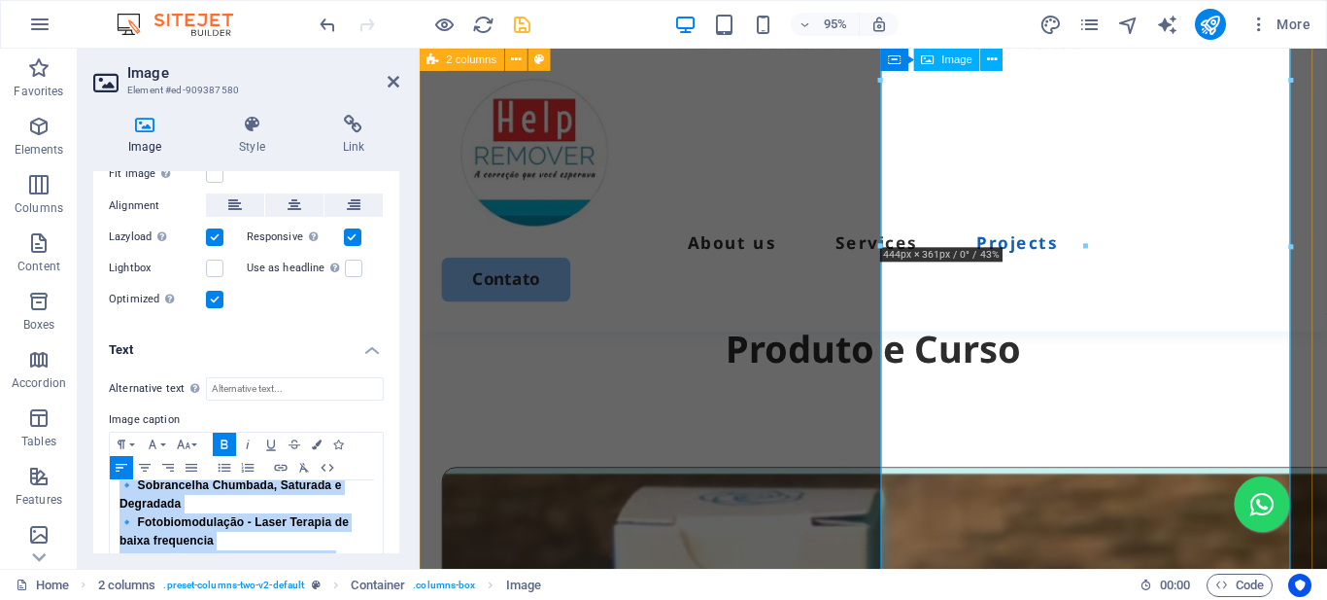
scroll to position [5207, 0]
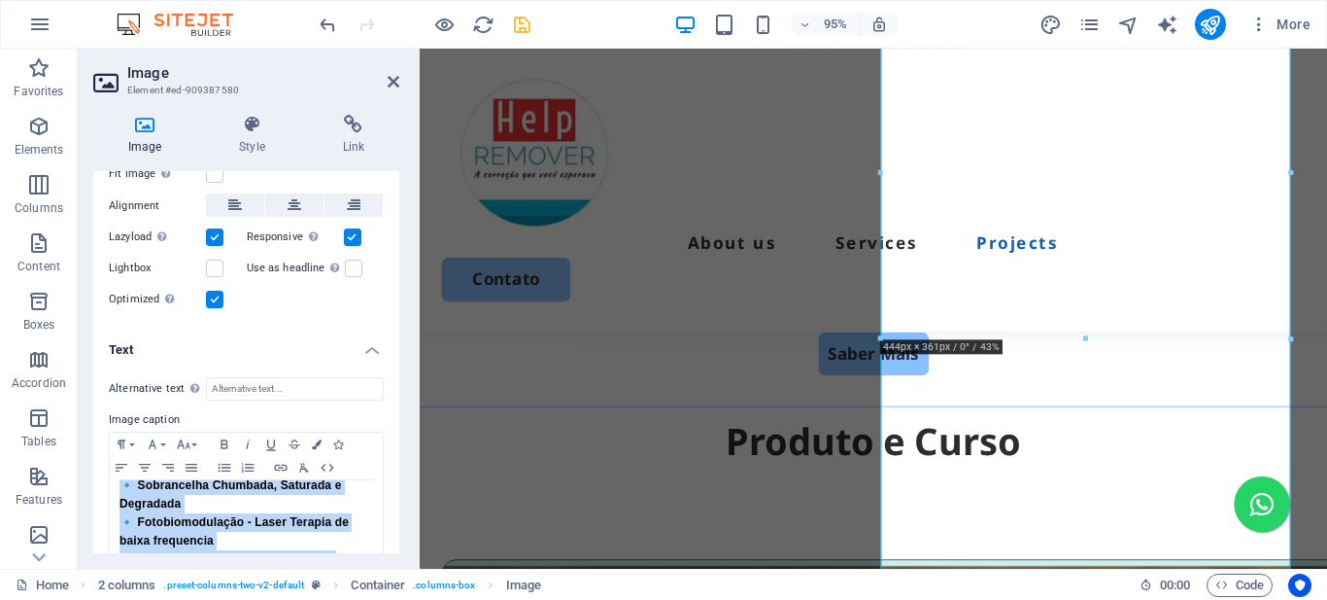
click at [408, 327] on div "Image Style Link Image Drag files here, click to choose files or select files f…" at bounding box center [246, 333] width 337 height 469
drag, startPoint x: 526, startPoint y: 21, endPoint x: 587, endPoint y: 35, distance: 62.7
click at [526, 21] on icon "save" at bounding box center [522, 25] width 22 height 22
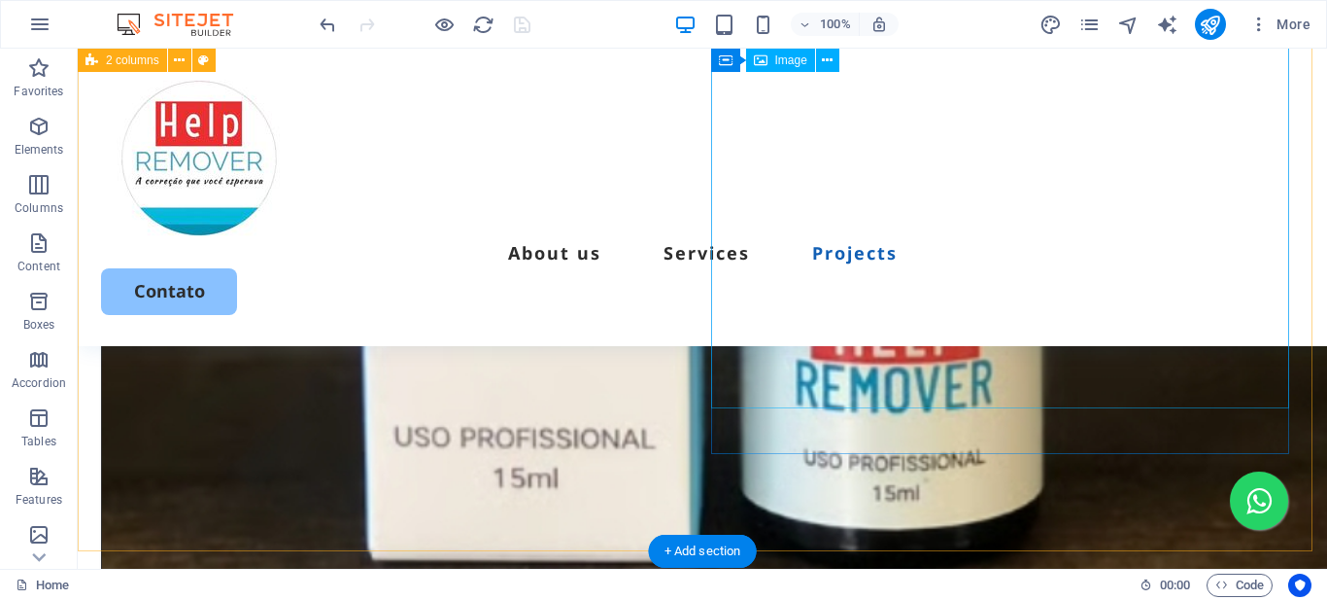
scroll to position [6415, 0]
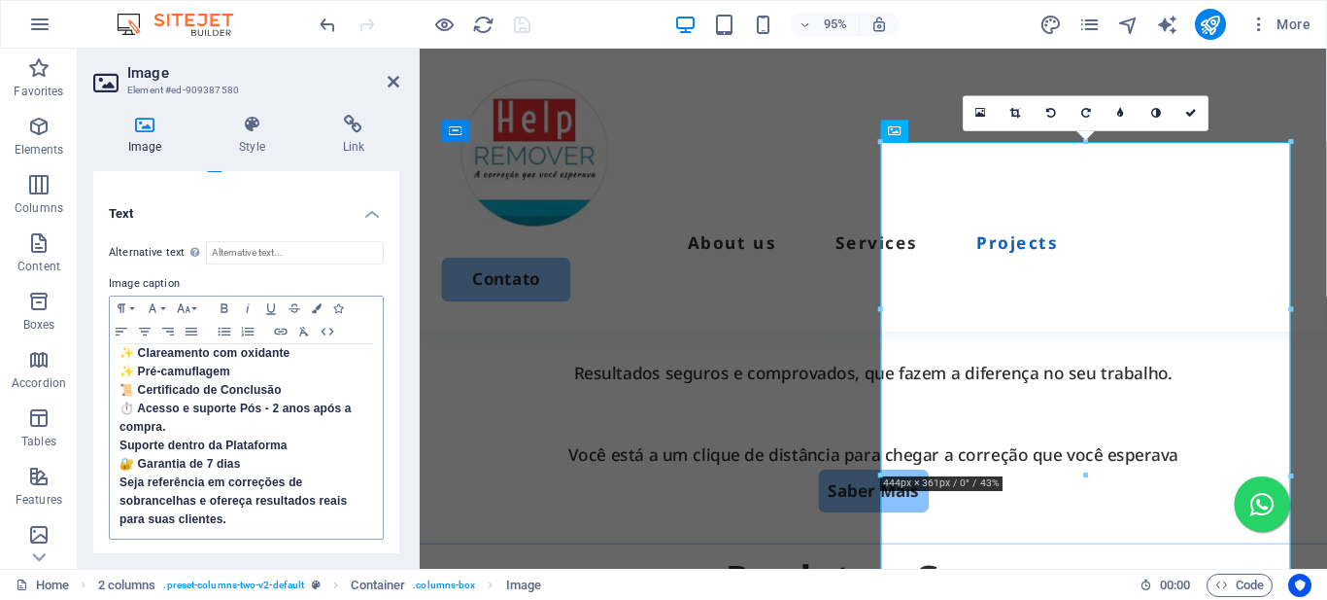
scroll to position [914, 0]
click at [261, 476] on span "Seja referência em correções de sobrancelhas e ofereça resultados reais para su…" at bounding box center [233, 500] width 227 height 51
click at [233, 517] on p "Seja referência em correções de sobrancelhas e ofereça resultados reais para su…" at bounding box center [247, 500] width 254 height 55
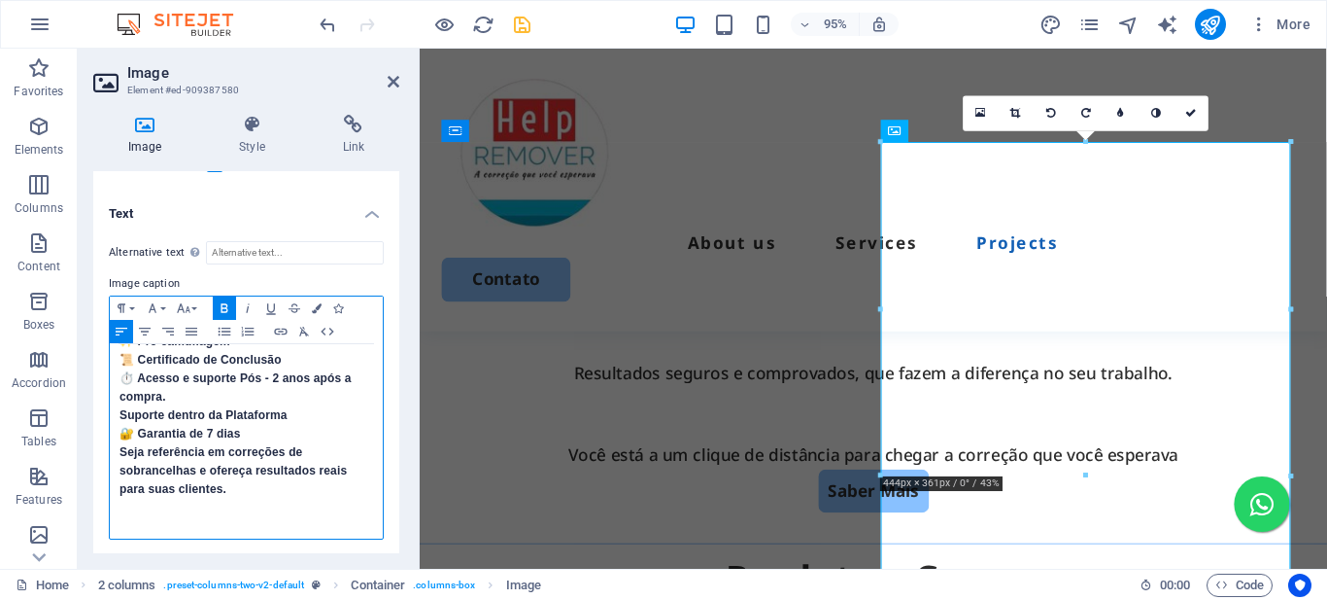
scroll to position [944, 0]
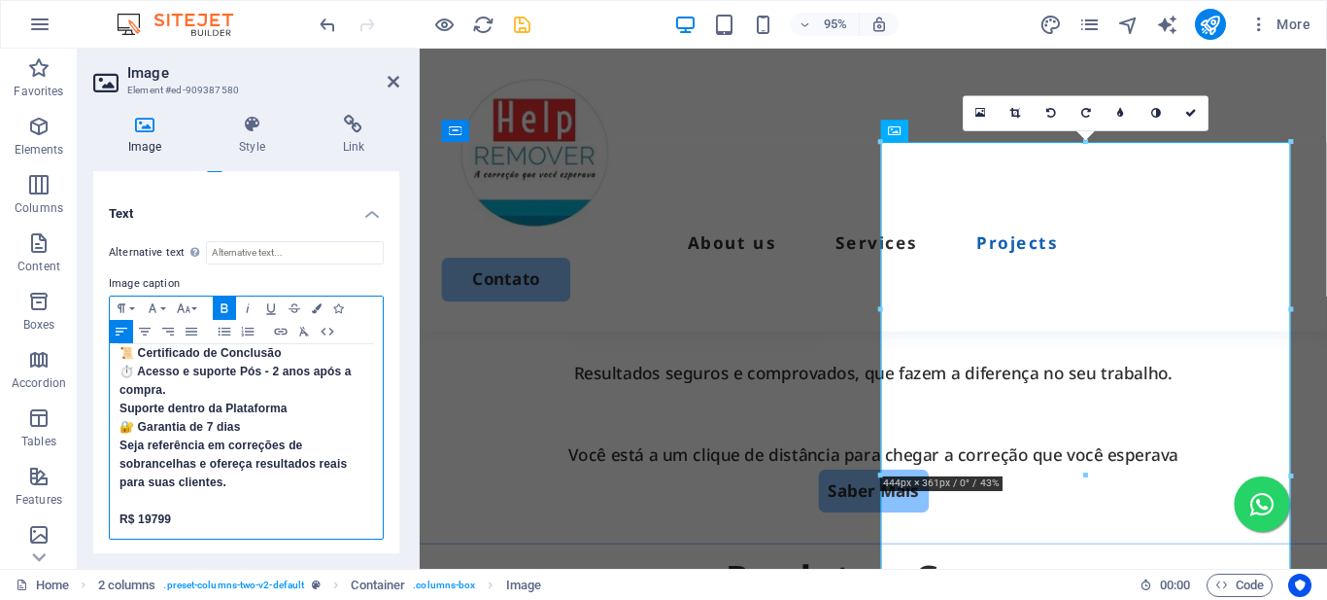
click at [156, 524] on span "R$ 19799" at bounding box center [146, 519] width 52 height 14
click at [157, 524] on span "R$ 197,99" at bounding box center [147, 519] width 55 height 14
click at [147, 329] on icon "button" at bounding box center [144, 332] width 23 height 16
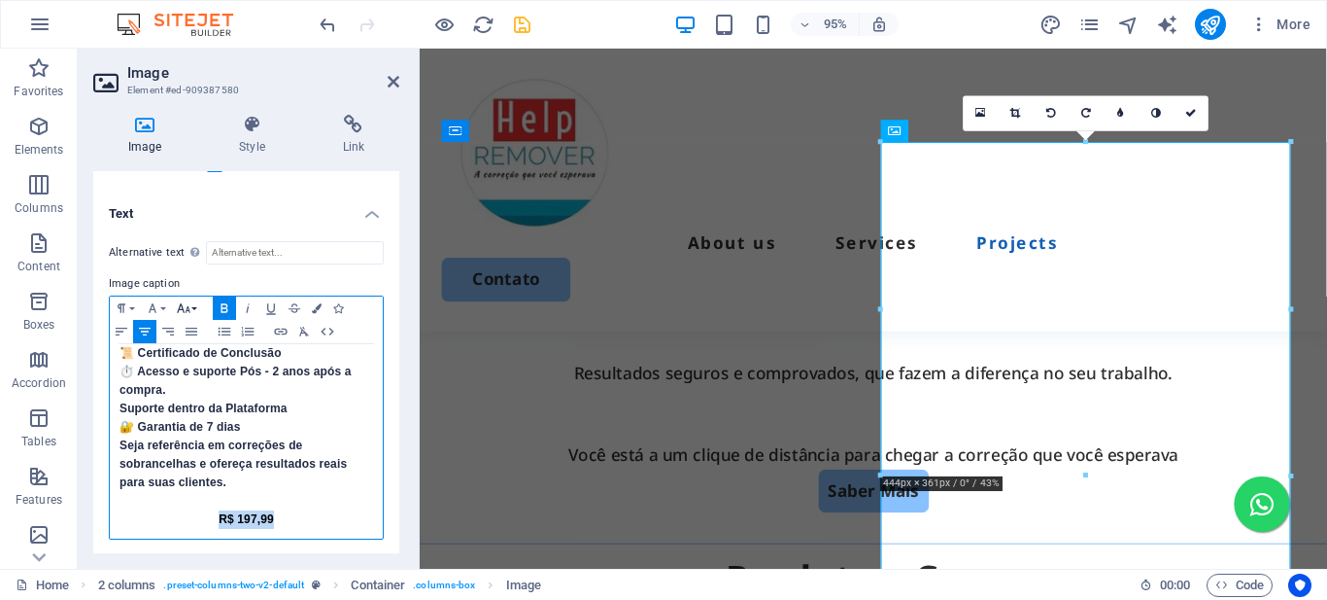
click at [195, 301] on button "Font Size" at bounding box center [187, 307] width 31 height 23
click at [209, 199] on link "14" at bounding box center [207, 197] width 70 height 29
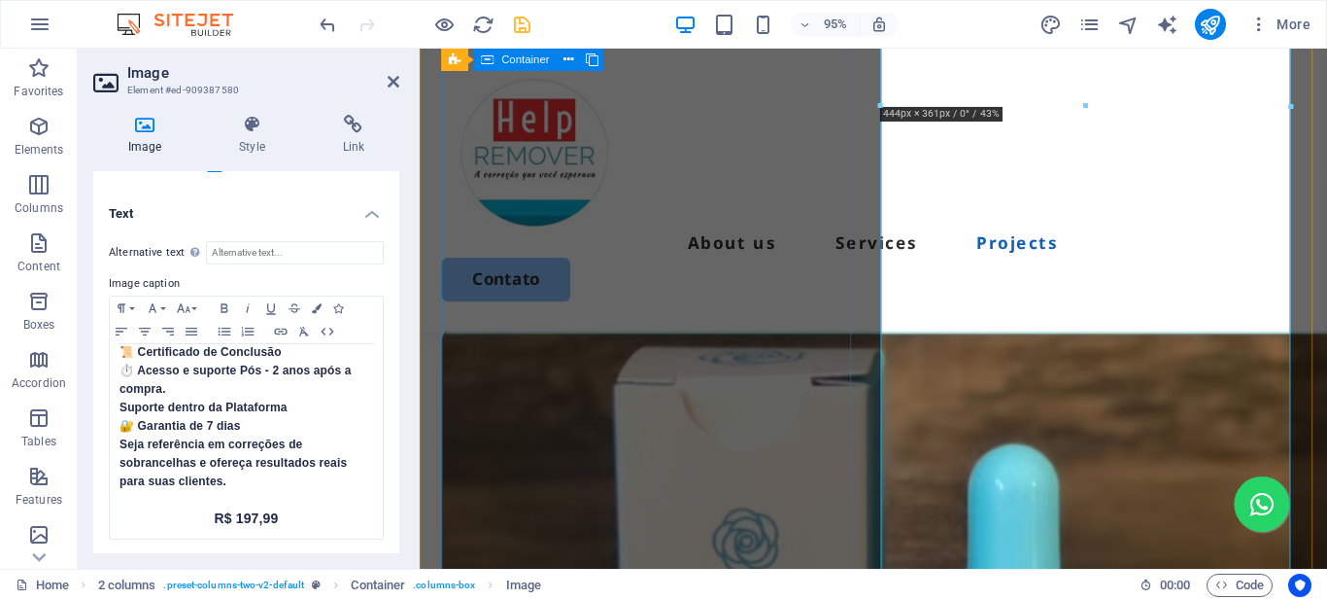
scroll to position [5258, 0]
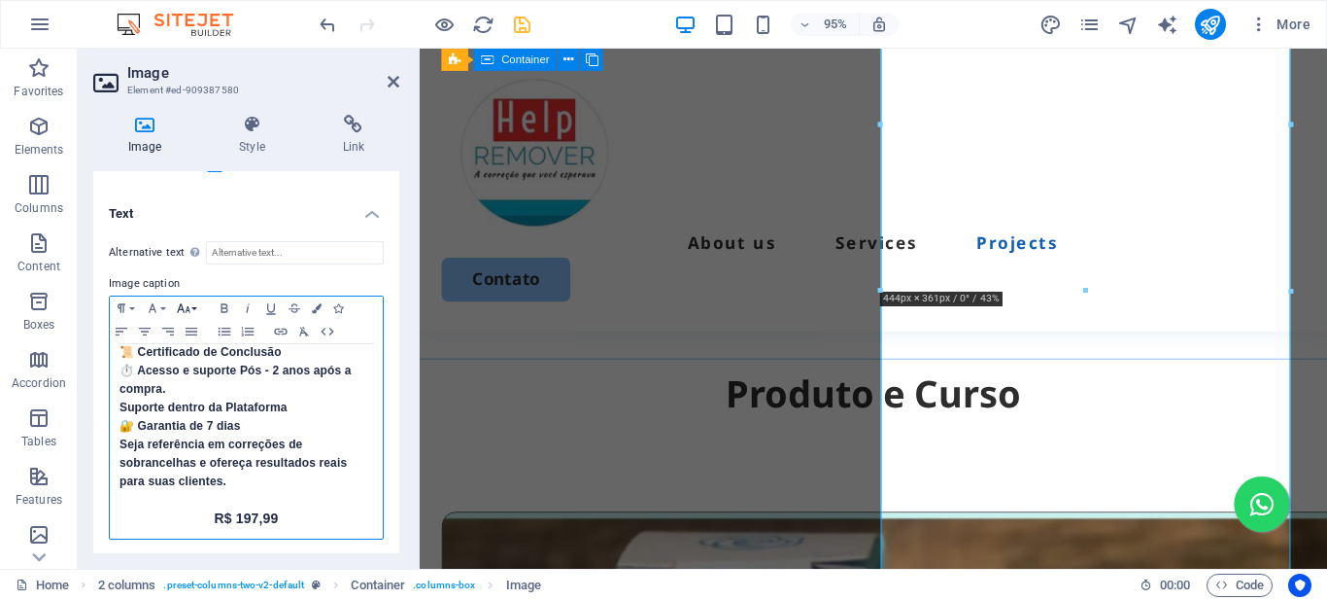
click at [196, 303] on button "Font Size" at bounding box center [187, 307] width 31 height 23
click at [214, 224] on link "18" at bounding box center [207, 226] width 70 height 29
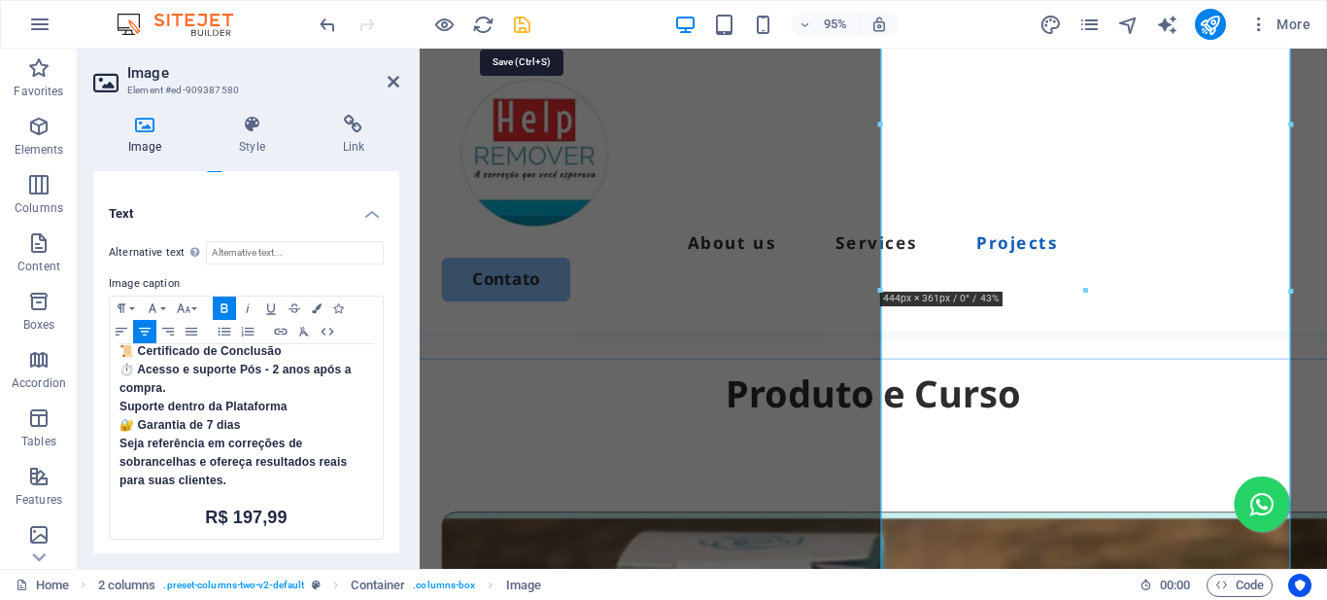
click at [516, 22] on icon "save" at bounding box center [522, 25] width 22 height 22
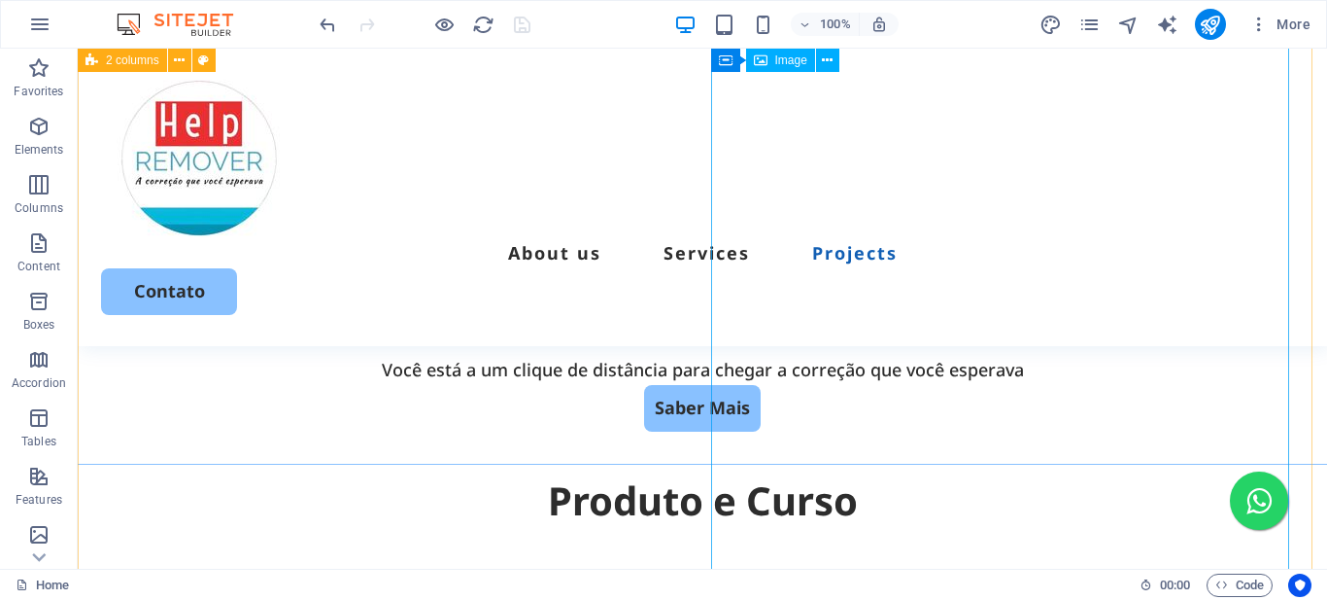
scroll to position [5494, 0]
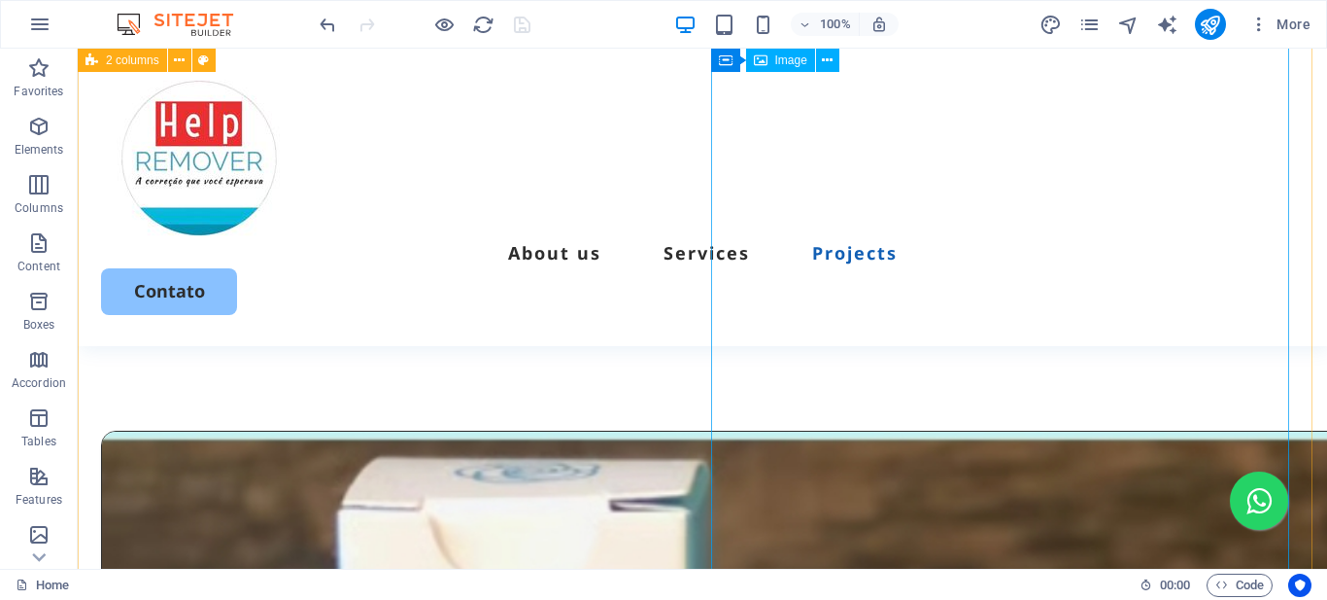
drag, startPoint x: 793, startPoint y: 344, endPoint x: 330, endPoint y: 453, distance: 475.2
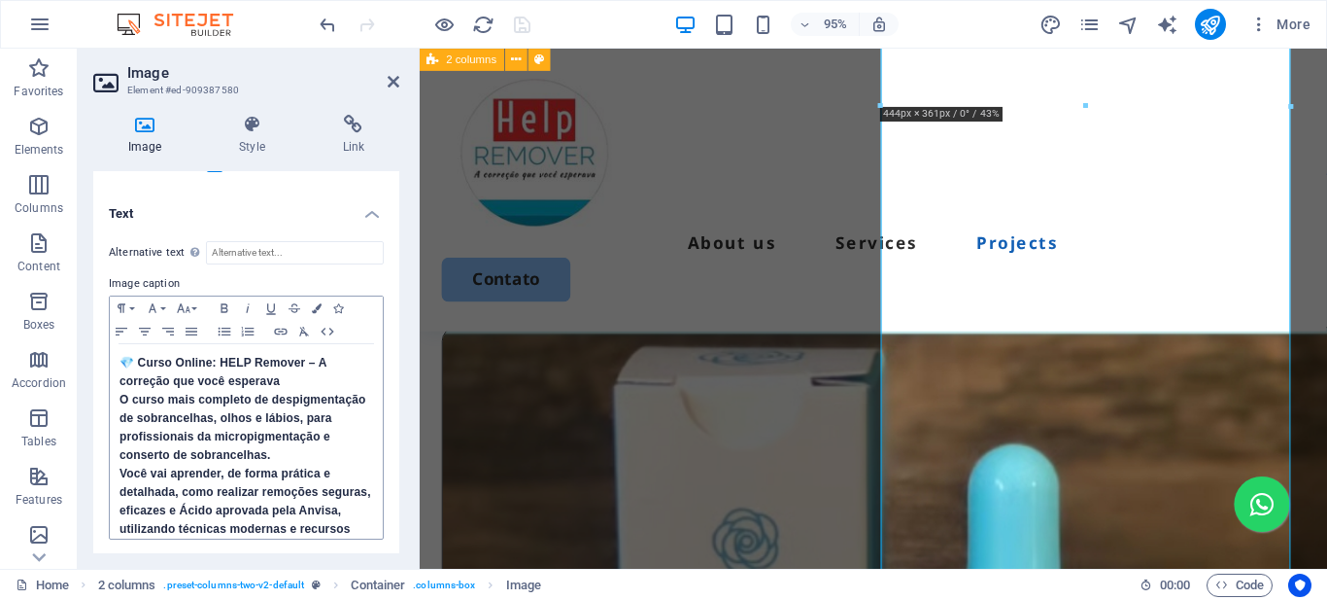
scroll to position [194, 0]
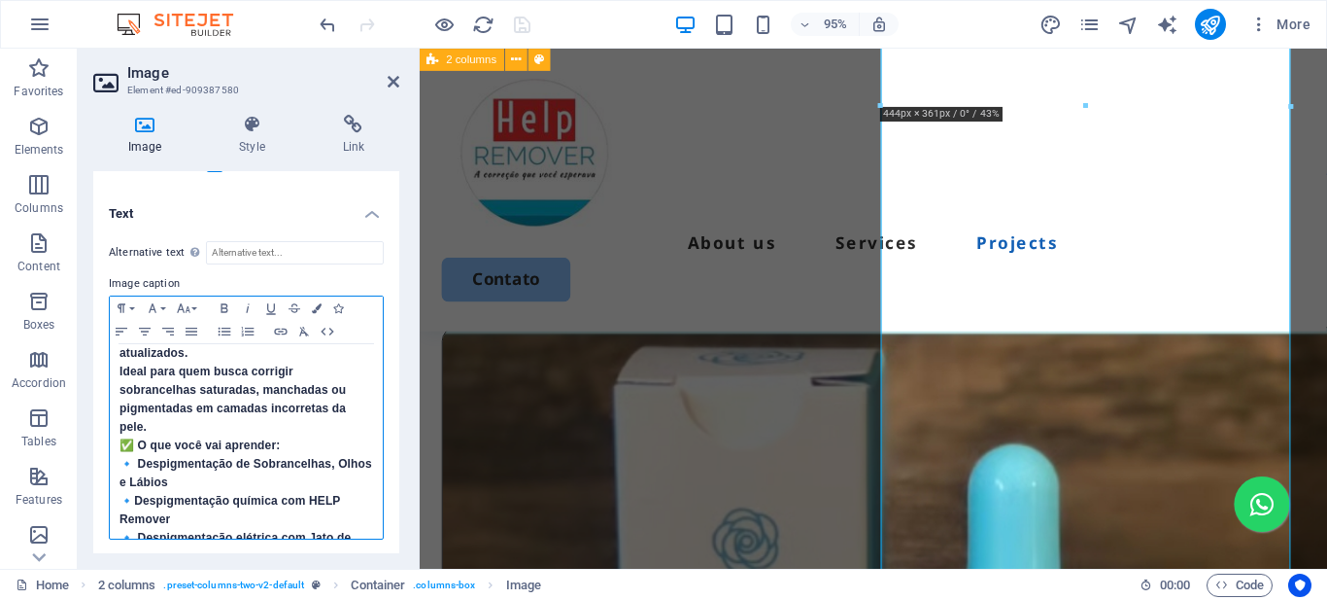
click at [242, 436] on p "Ideal para quem busca corrigir sobrancelhas saturadas, manchadas ou pigmentadas…" at bounding box center [247, 399] width 254 height 74
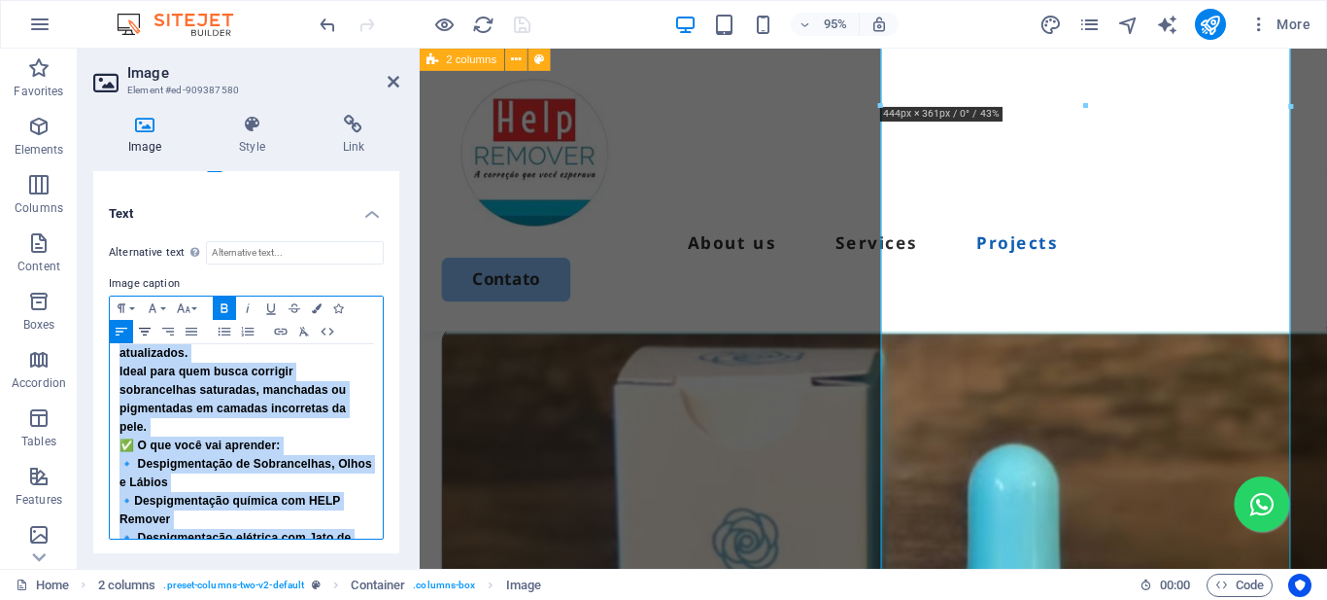
click at [141, 327] on icon "button" at bounding box center [145, 331] width 12 height 8
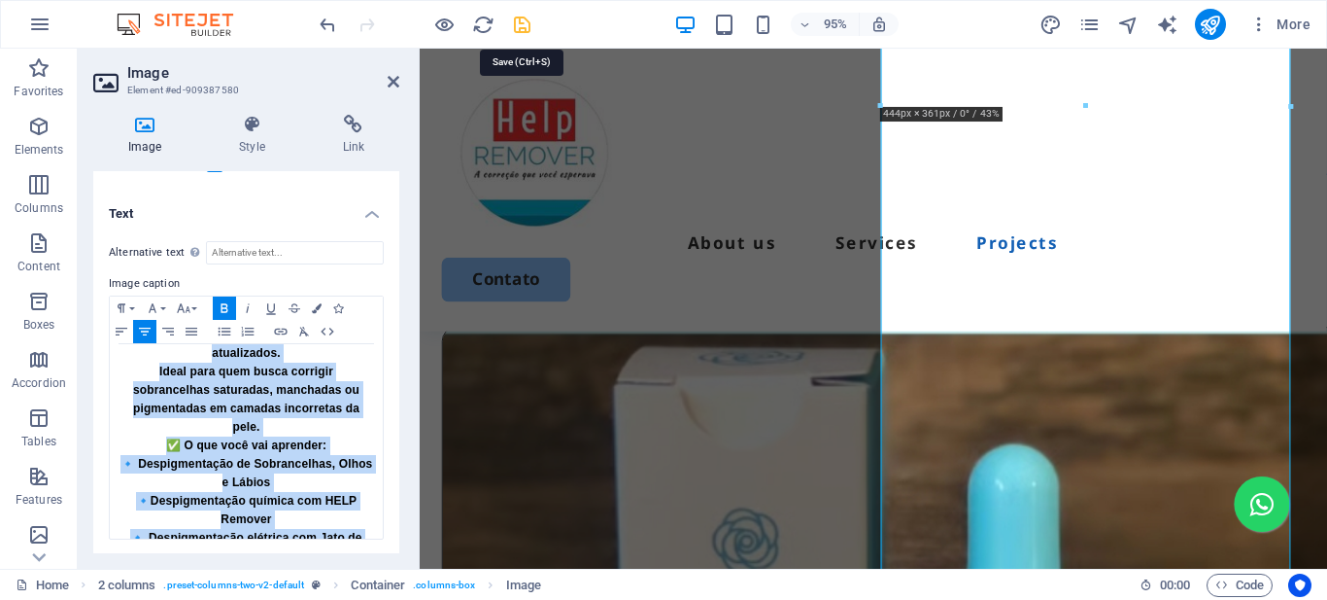
drag, startPoint x: 525, startPoint y: 24, endPoint x: 565, endPoint y: 46, distance: 45.2
click at [525, 24] on icon "save" at bounding box center [522, 25] width 22 height 22
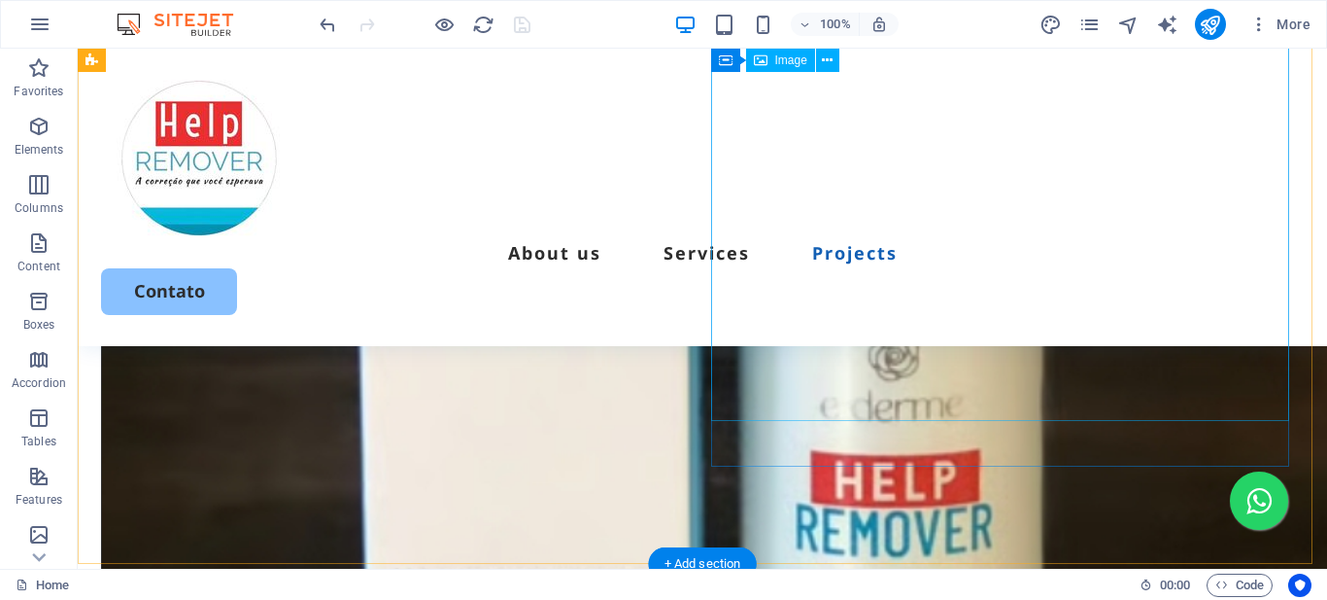
scroll to position [6466, 0]
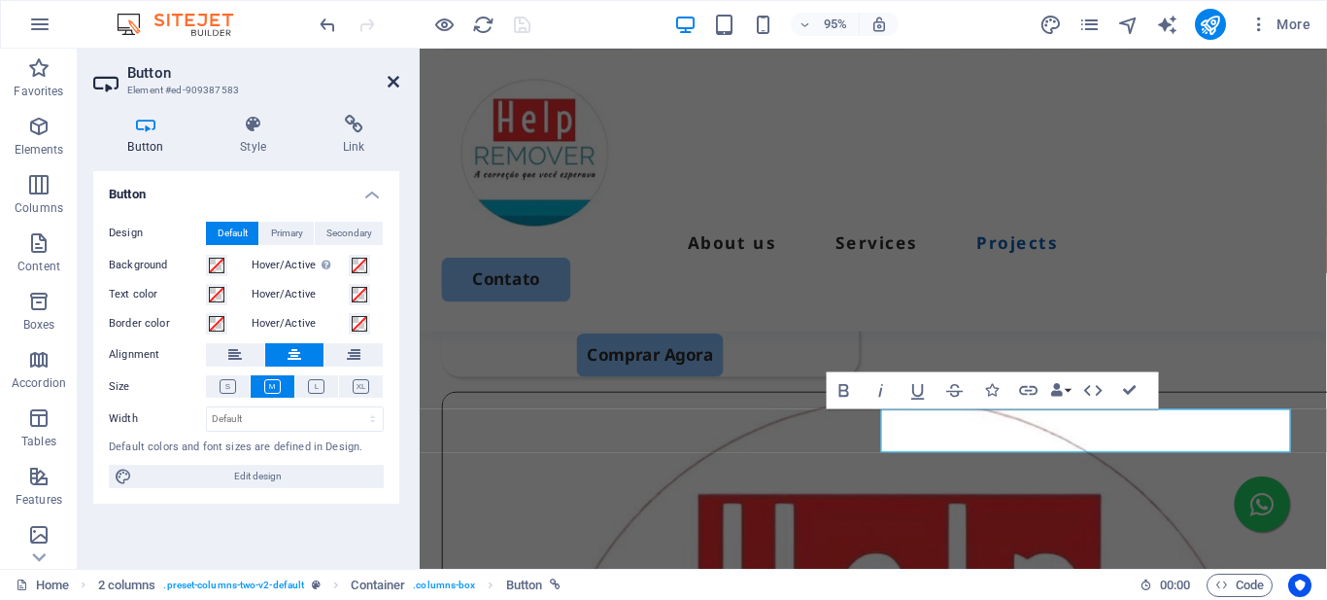
scroll to position [6424, 0]
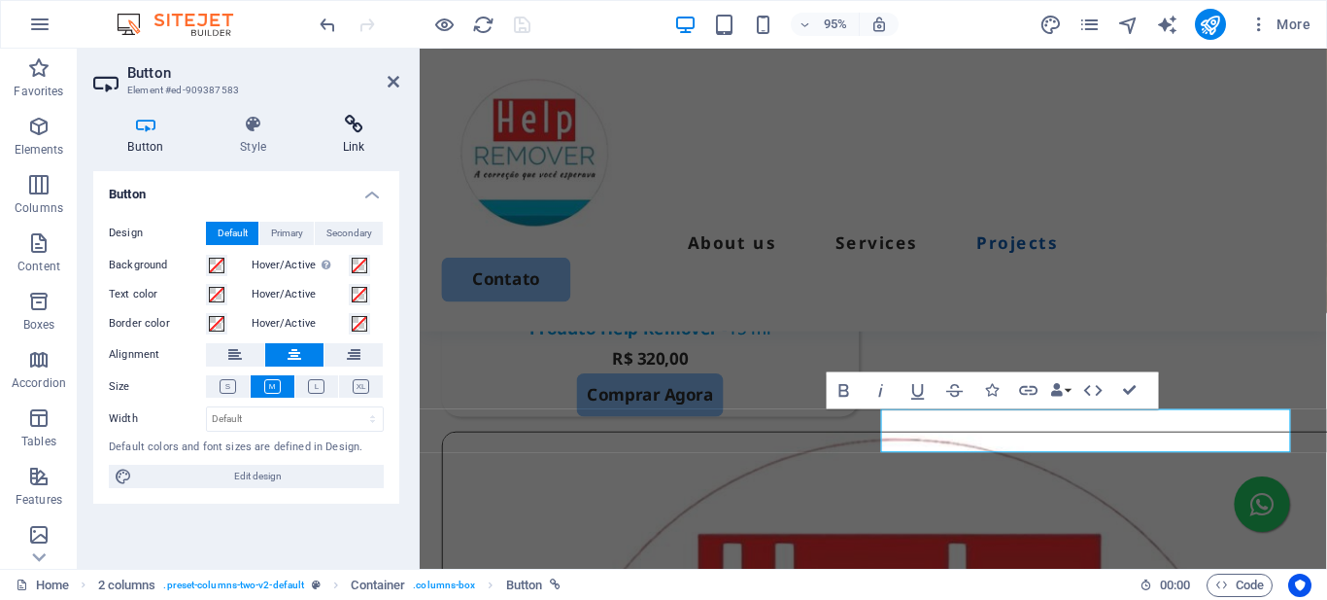
click at [357, 122] on icon at bounding box center [353, 124] width 91 height 19
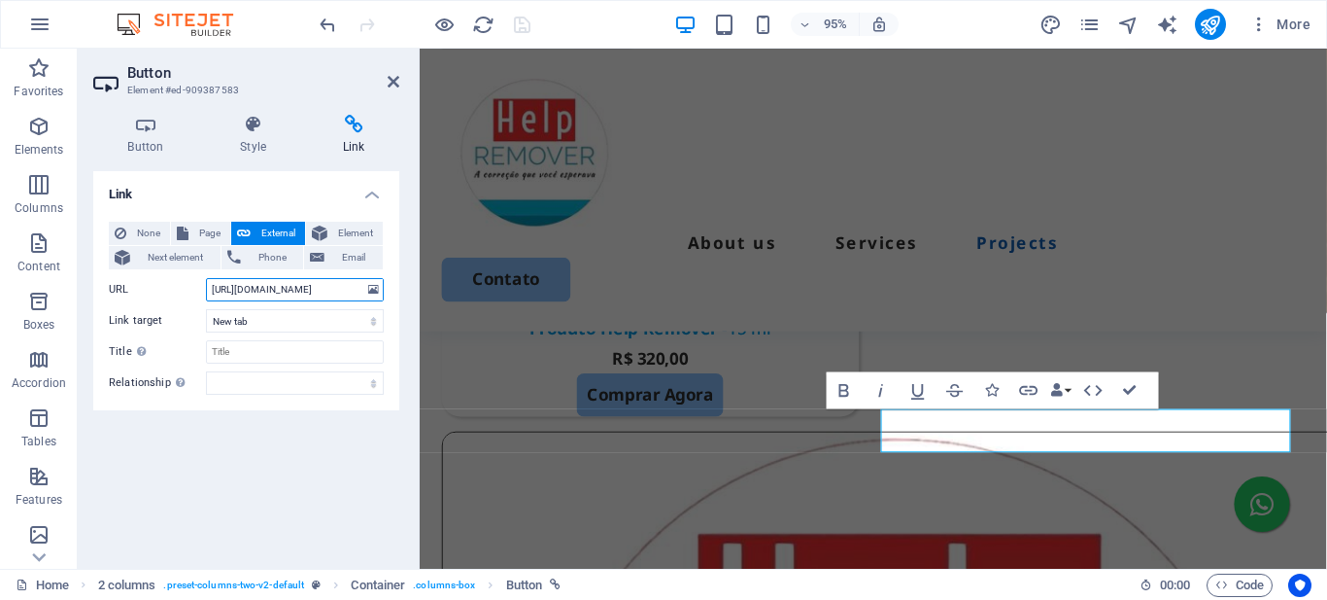
click at [278, 285] on input "https://wa.me/5512997282807" at bounding box center [295, 289] width 178 height 23
paste input "hotmart.com/pt-br/marketplace/produtos/help-remover-curso-de-despigmentacao-com…"
type input "https://hotmart.com/pt-br/marketplace/produtos/help-remover-curso-de-despigment…"
click at [521, 23] on icon "save" at bounding box center [522, 25] width 22 height 22
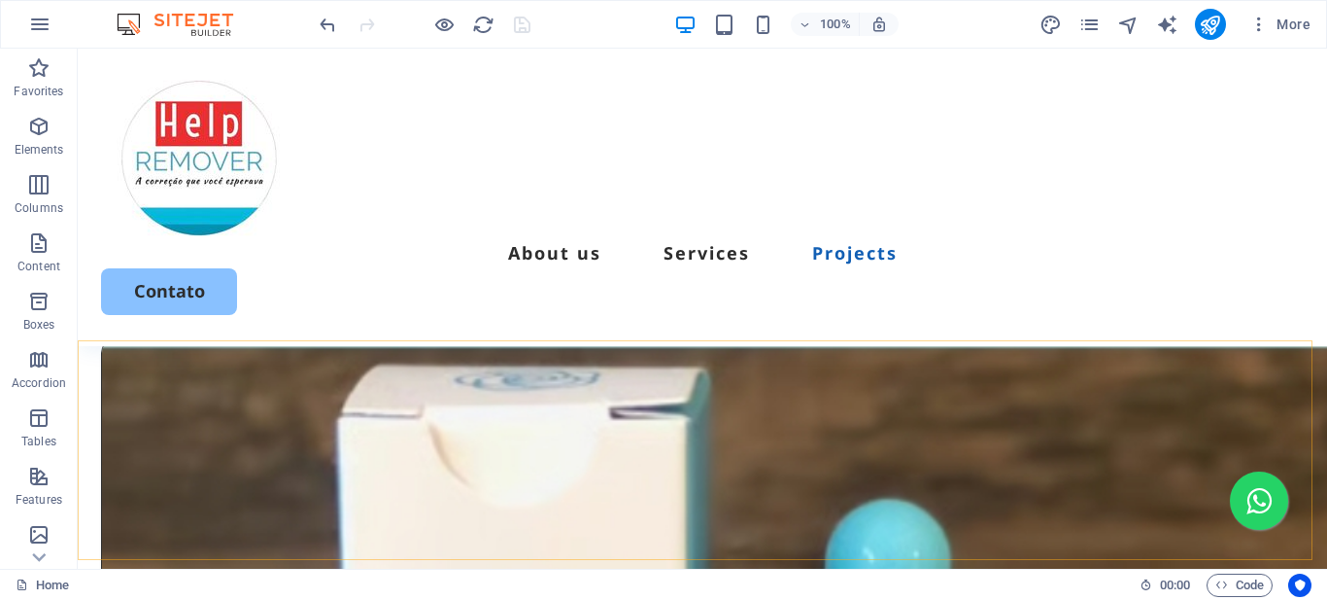
scroll to position [5392, 0]
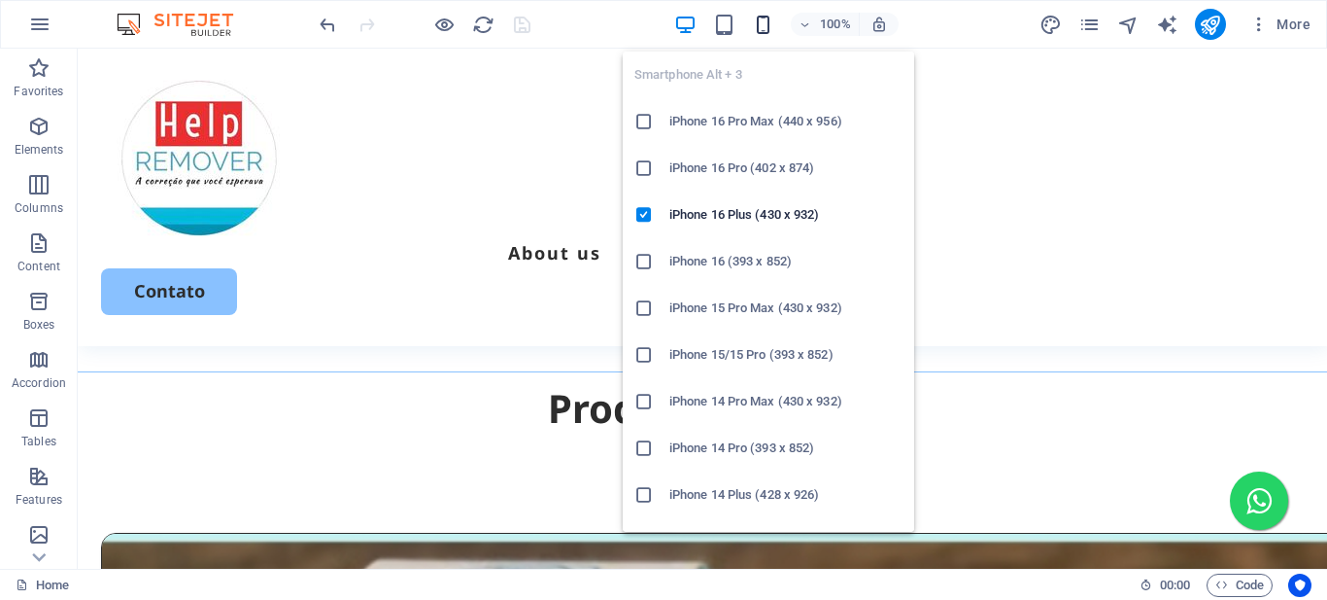
click at [763, 18] on icon "button" at bounding box center [763, 25] width 22 height 22
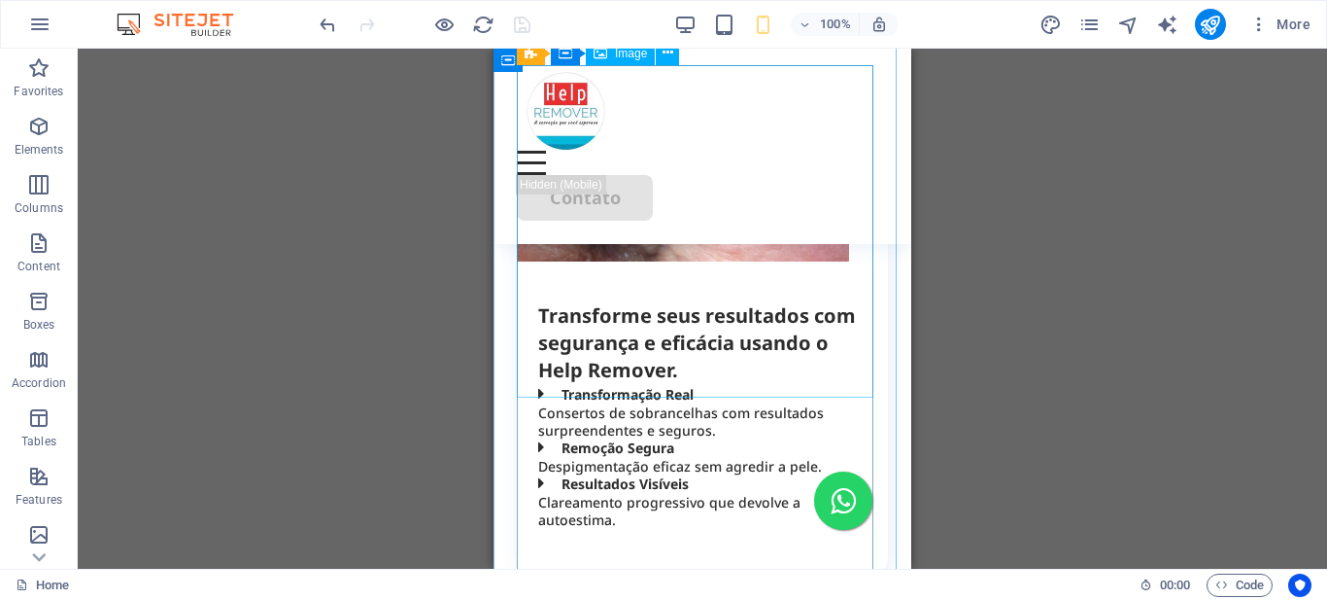
scroll to position [2036, 0]
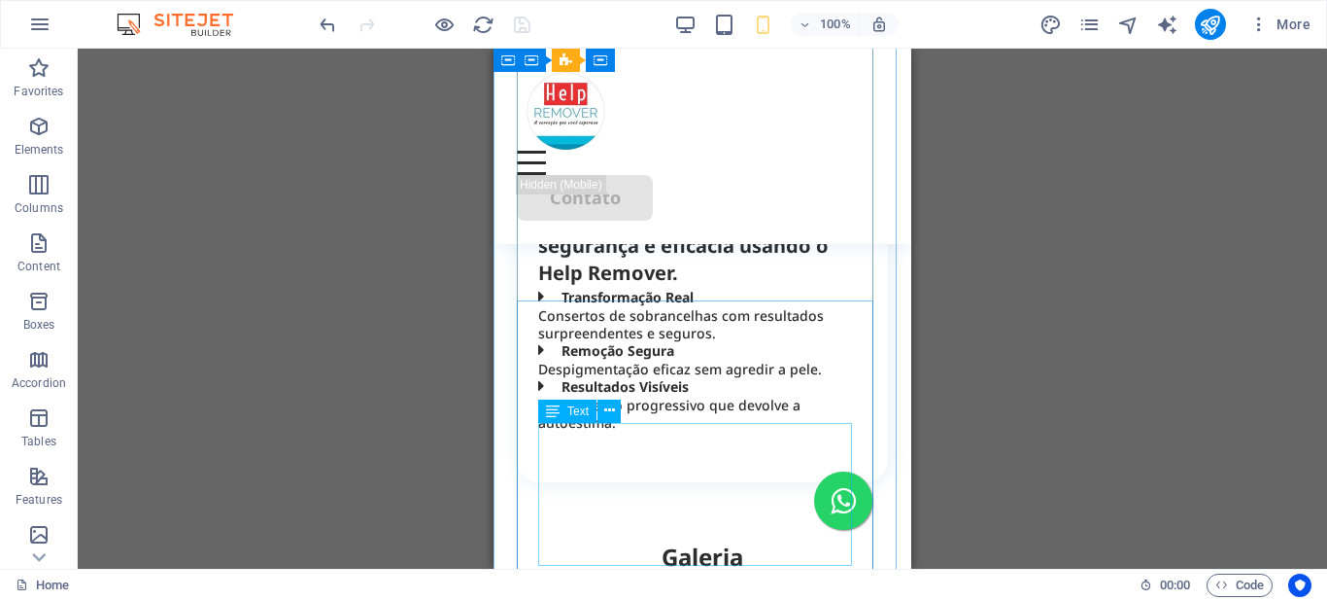
click at [567, 429] on div "Transformação Real Consertos de sobrancelhas com resultados surpreendentes e se…" at bounding box center [702, 358] width 328 height 143
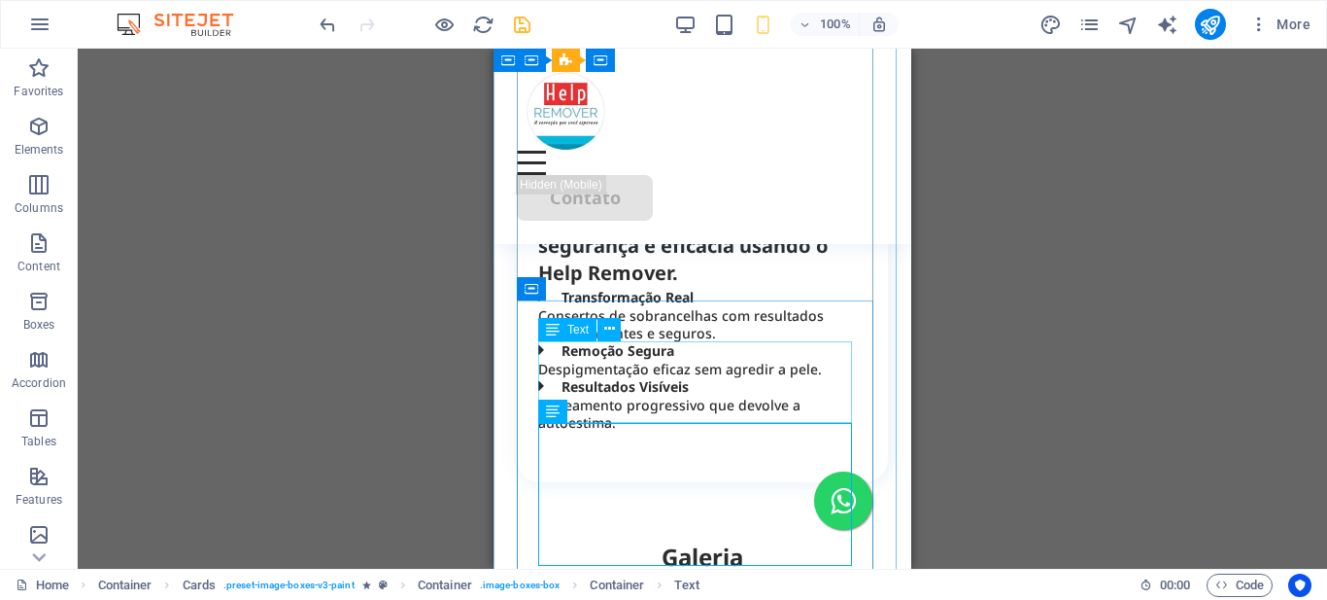
click at [713, 287] on div "Transforme seus resultados com segurança e eficácia usando o Help Remover." at bounding box center [702, 246] width 328 height 82
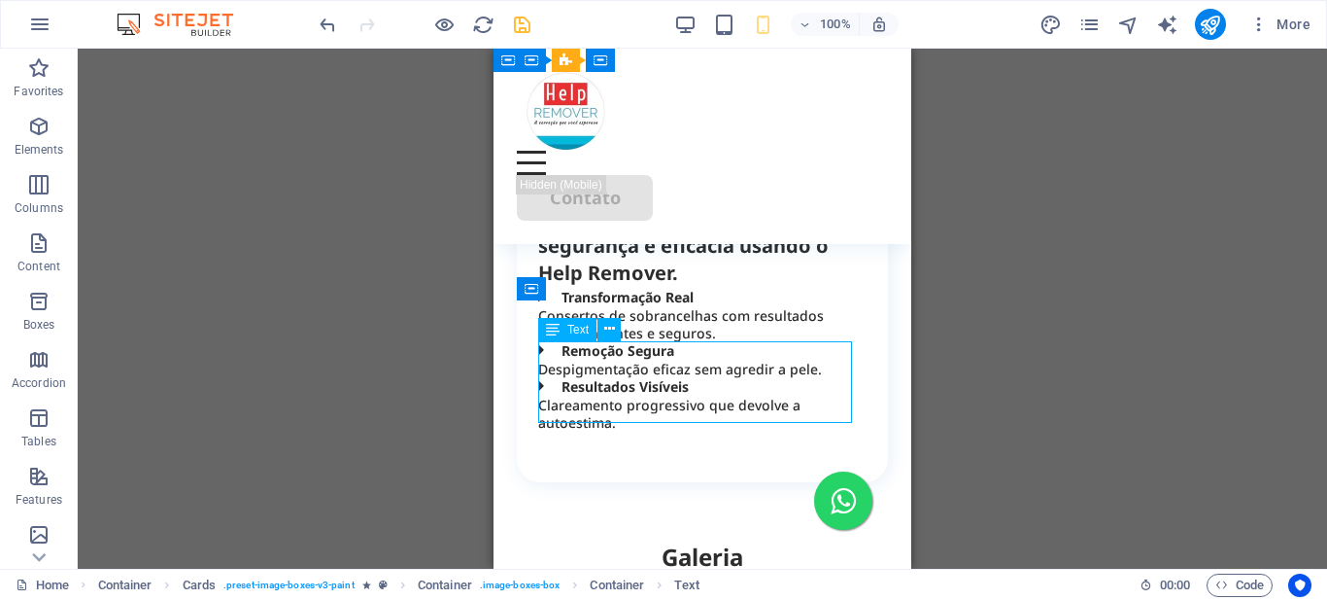
click at [713, 287] on div "Transforme seus resultados com segurança e eficácia usando o Help Remover." at bounding box center [702, 246] width 328 height 82
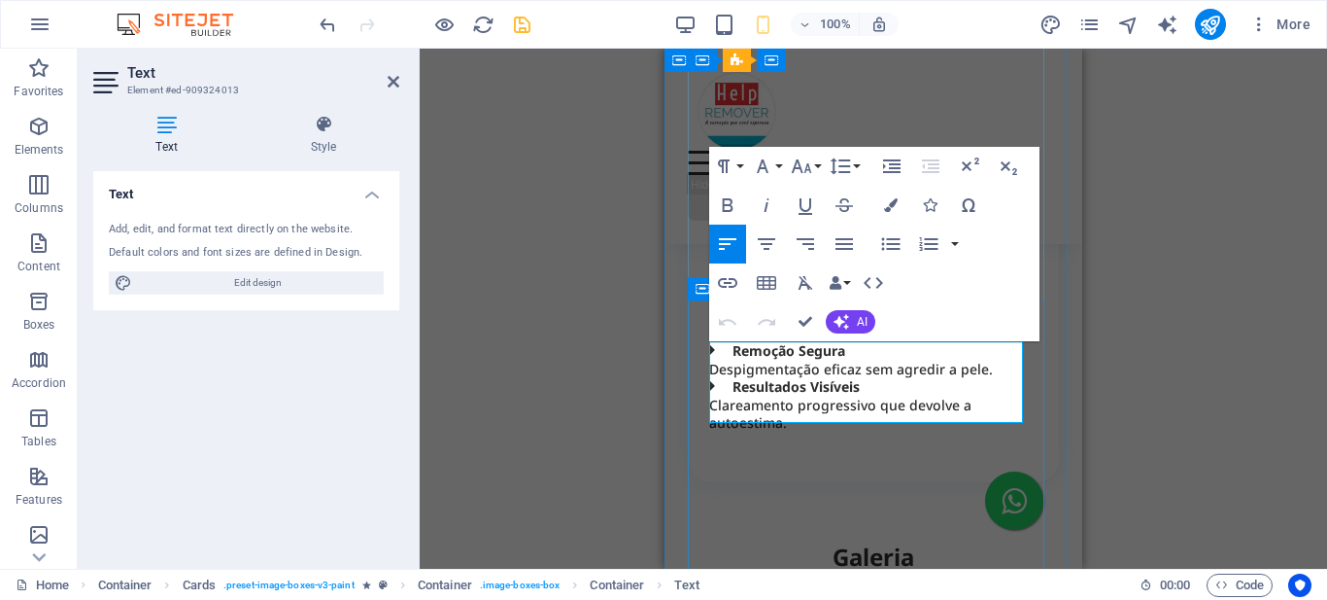
click at [864, 287] on h3 "Transforme seus resultados com segurança e eficácia usando o Help Remover." at bounding box center [873, 246] width 328 height 82
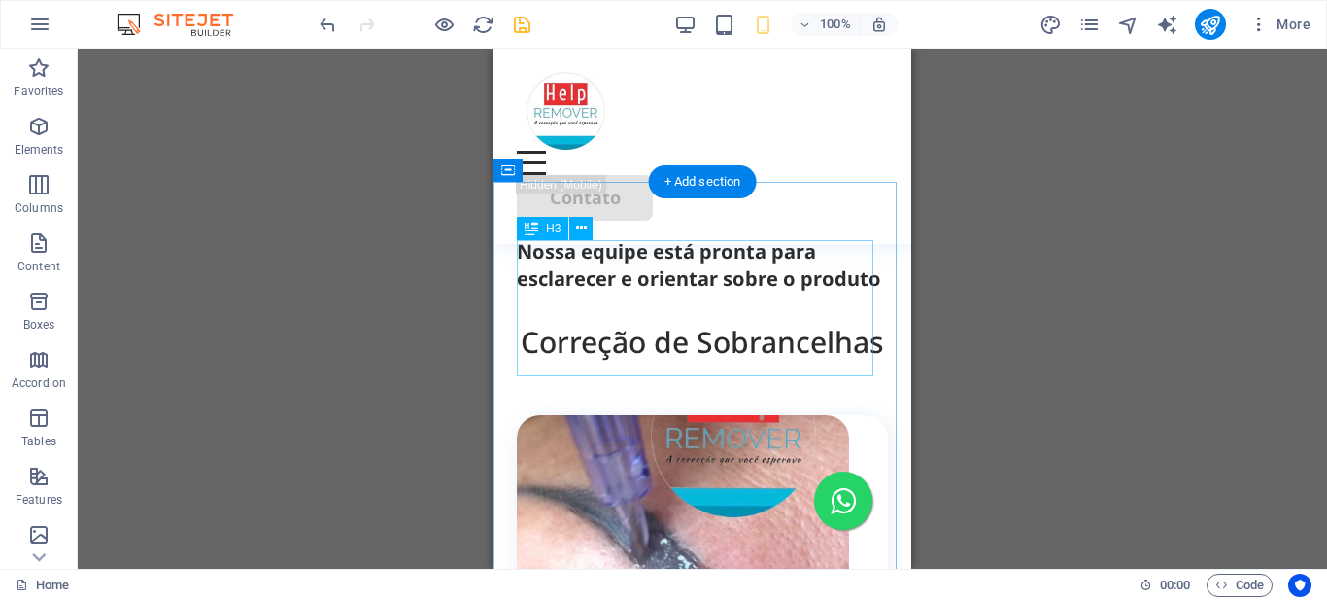
scroll to position [1356, 0]
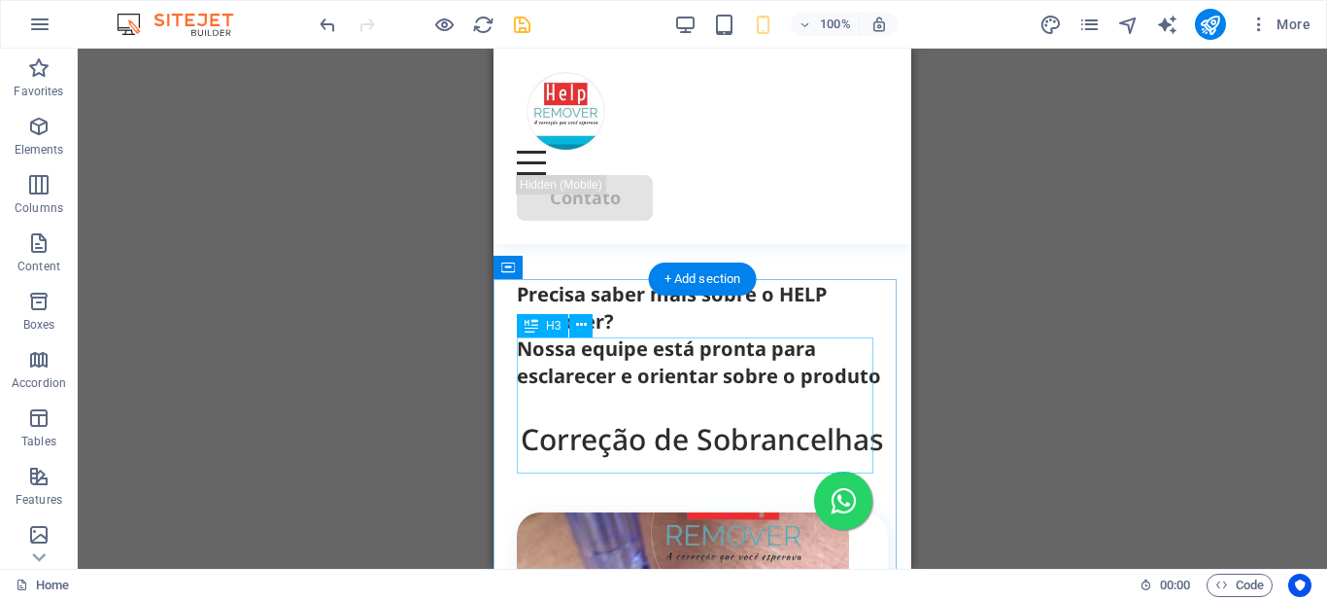
click at [651, 390] on div "Precisa saber mais sobre o HELP Remover? Nossa equipe está pronta para esclarec…" at bounding box center [702, 335] width 371 height 109
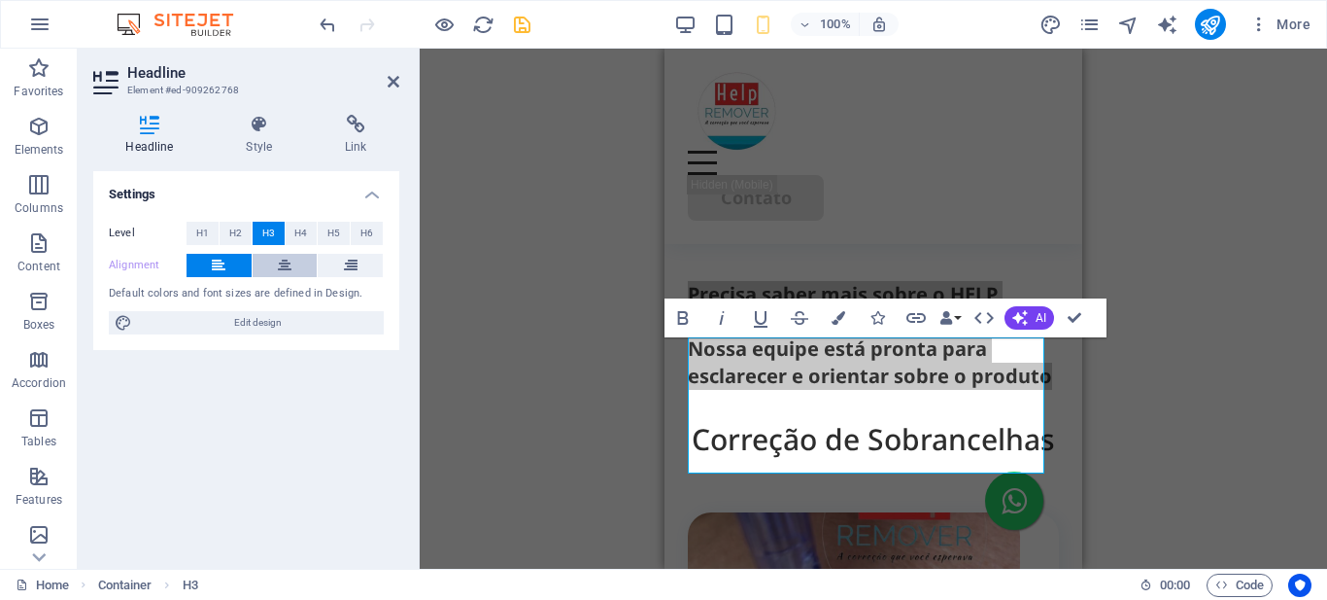
click at [285, 262] on icon at bounding box center [285, 265] width 14 height 23
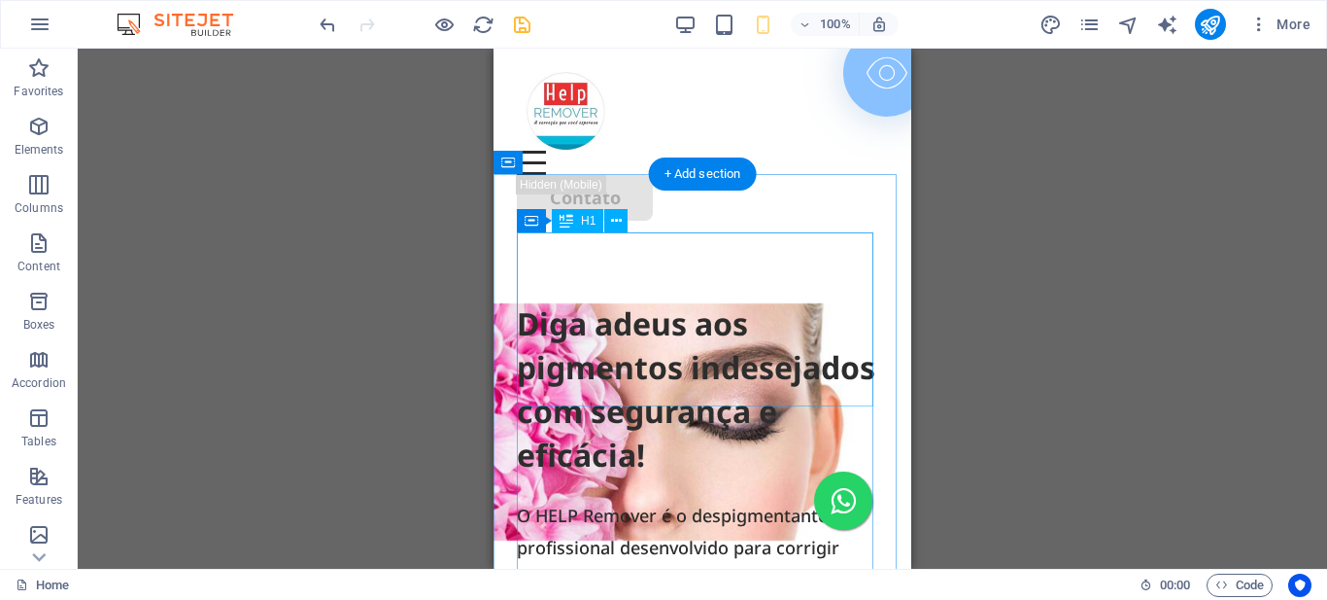
scroll to position [194, 0]
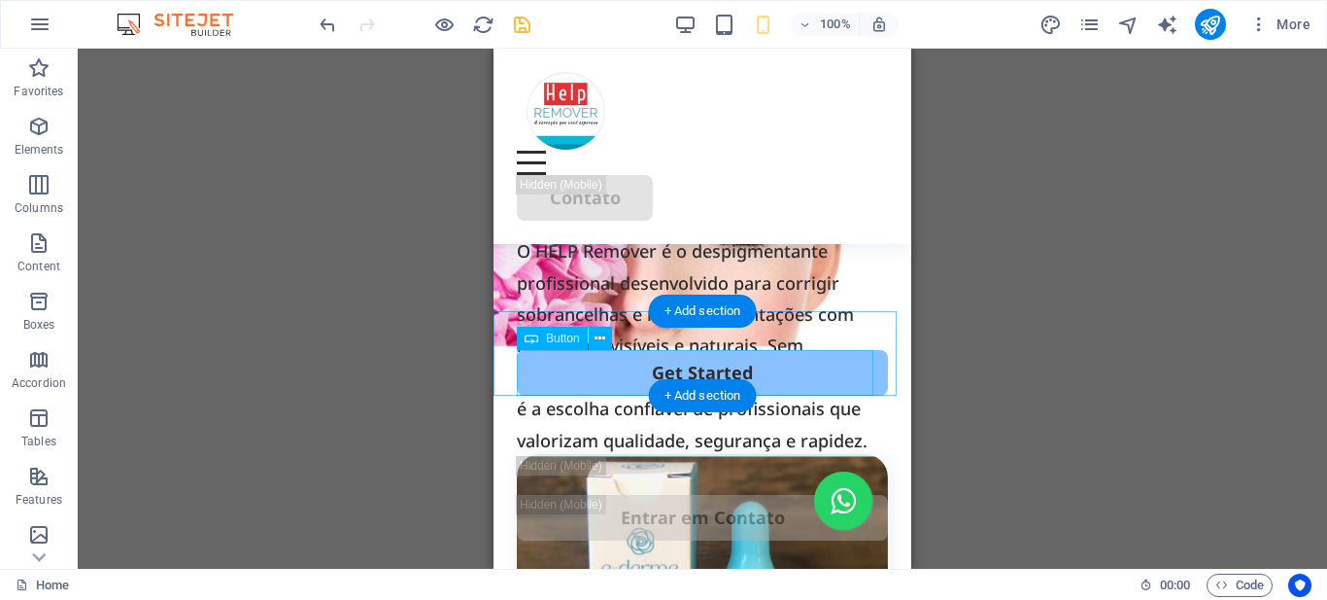
click at [716, 369] on div "Get Started" at bounding box center [702, 373] width 371 height 46
select select "%"
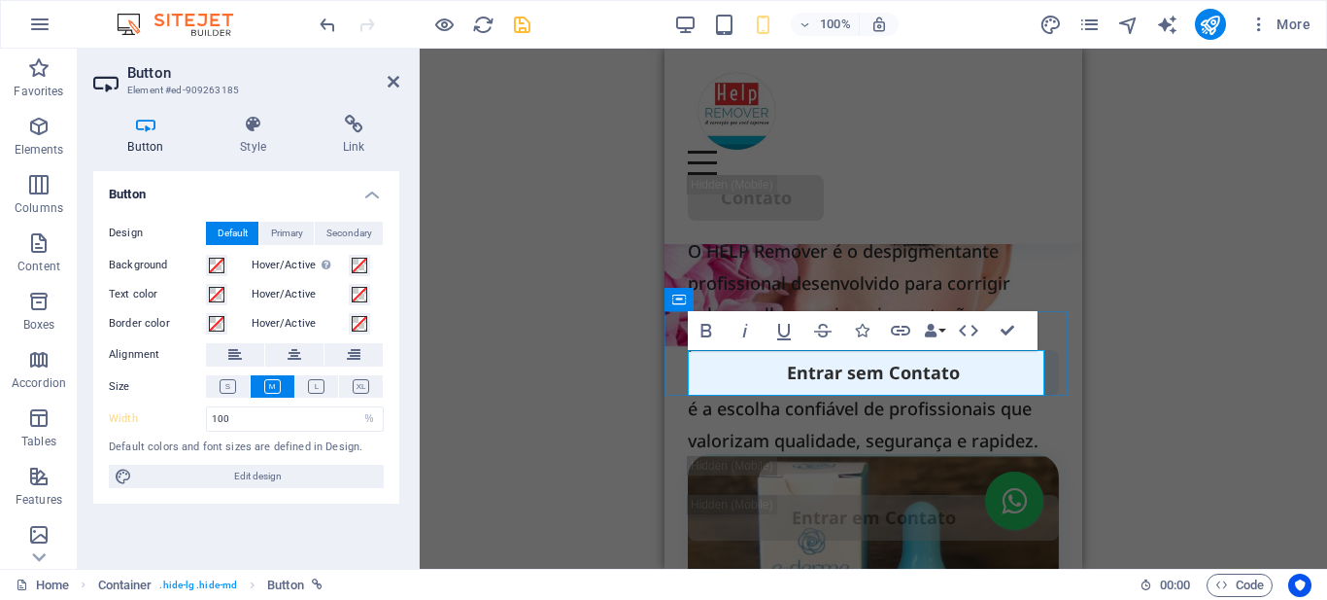
click at [1021, 375] on link "Entrar sem Contato" at bounding box center [873, 373] width 371 height 46
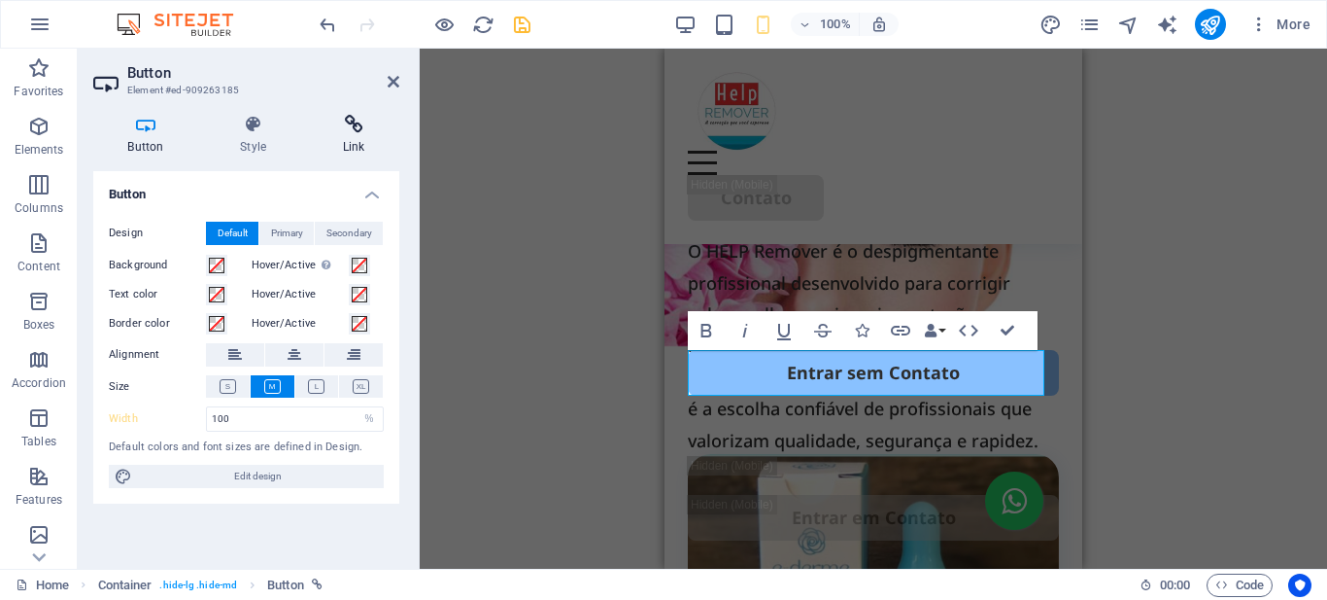
click at [361, 127] on icon at bounding box center [353, 124] width 91 height 19
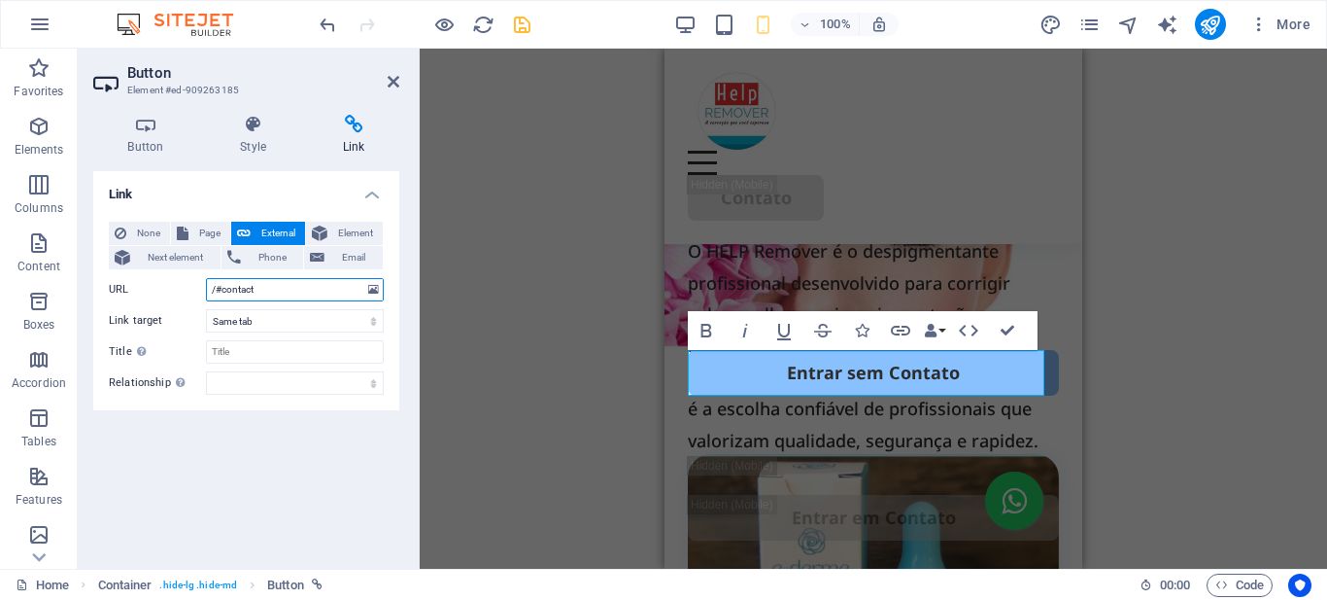
click at [272, 280] on input "/#contact" at bounding box center [295, 289] width 178 height 23
click at [271, 283] on input "/#contact" at bounding box center [295, 289] width 178 height 23
paste input "https://wa.me/5512997282807"
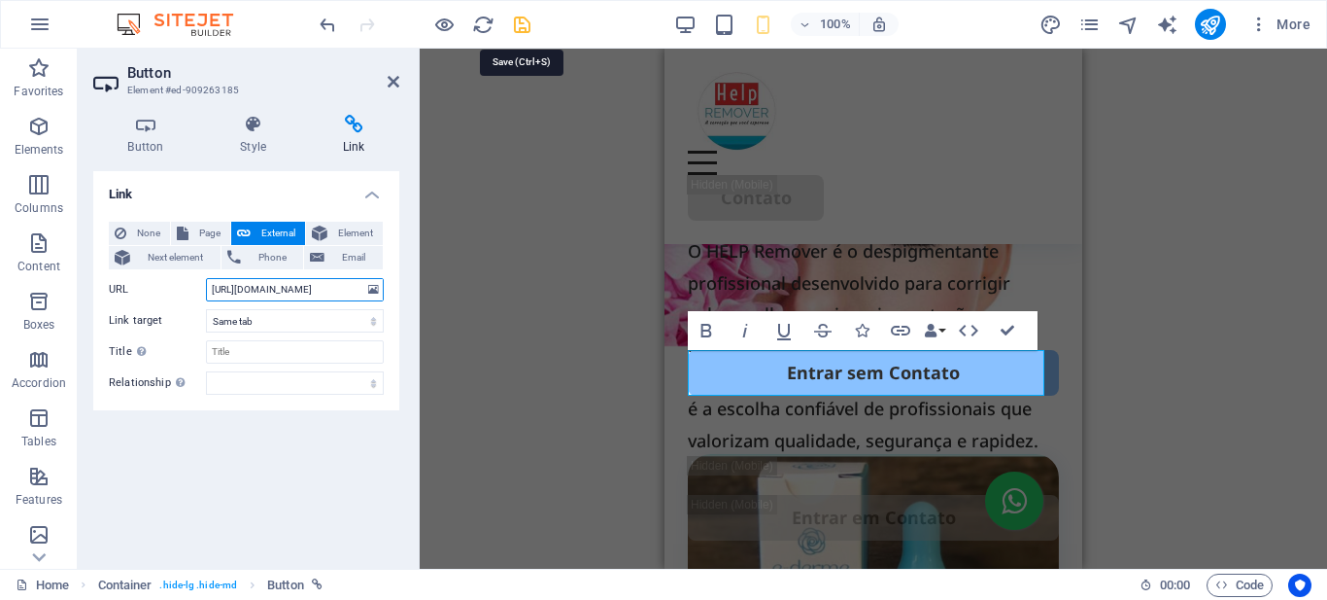
type input "https://wa.me/5512997282807"
click at [526, 21] on icon "save" at bounding box center [522, 25] width 22 height 22
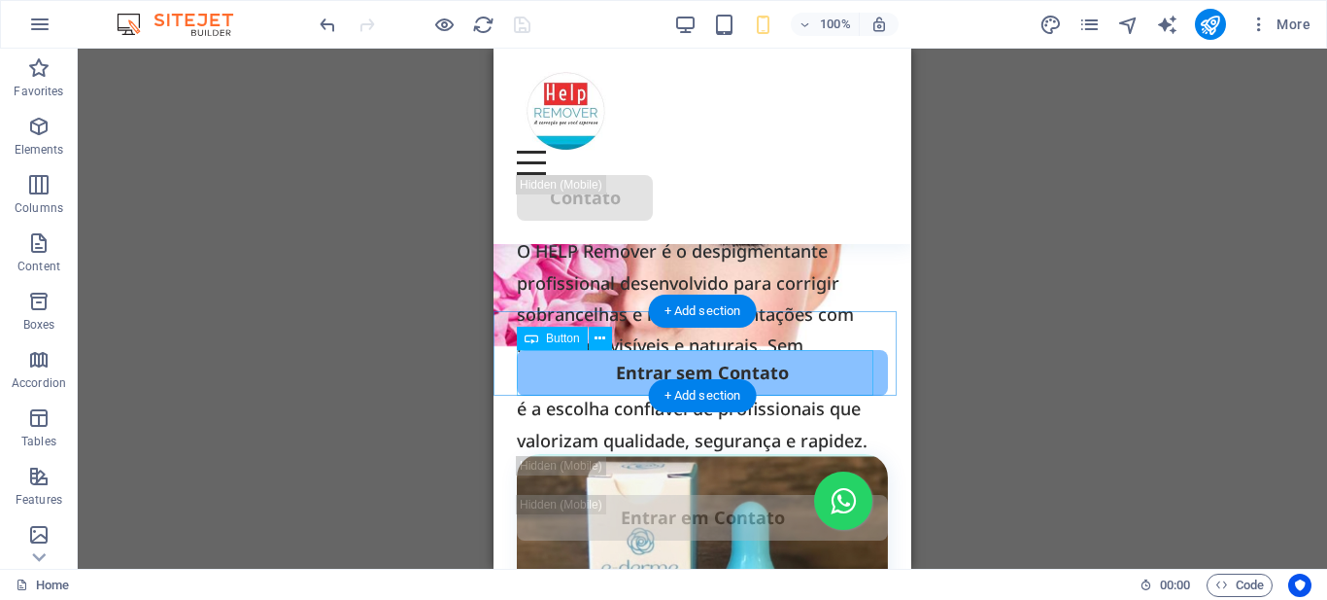
click at [678, 372] on div "Entrar sem Contato" at bounding box center [702, 373] width 371 height 46
select select
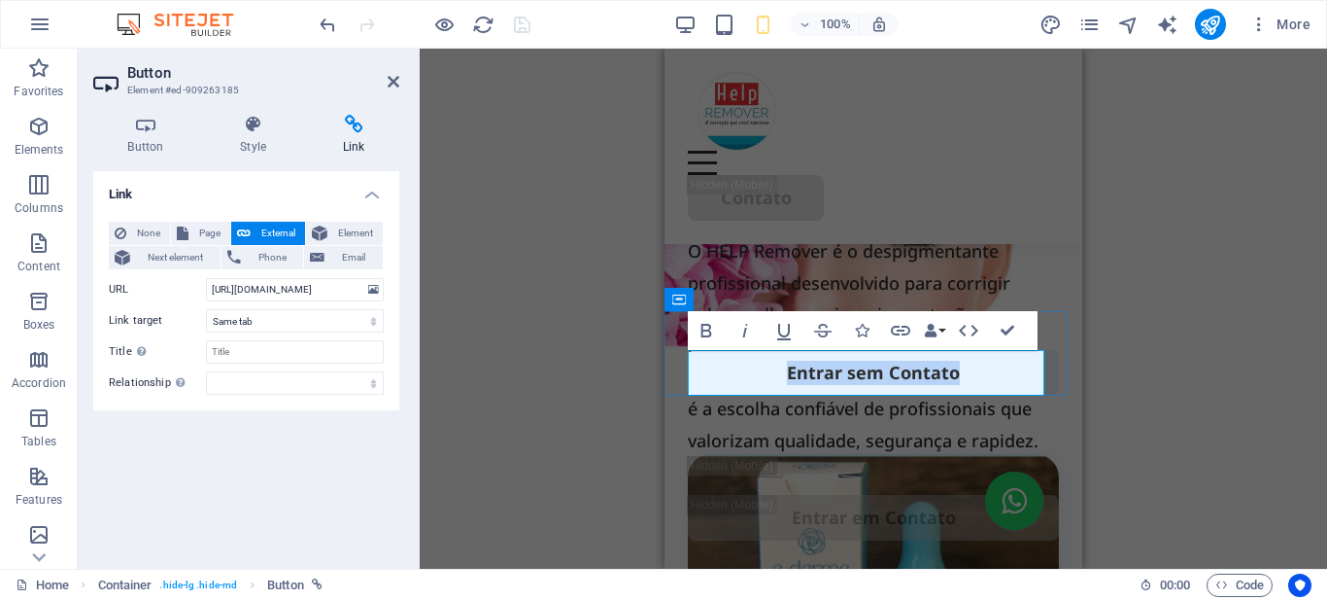
click at [847, 370] on link "Entrar sem Contato" at bounding box center [873, 373] width 371 height 46
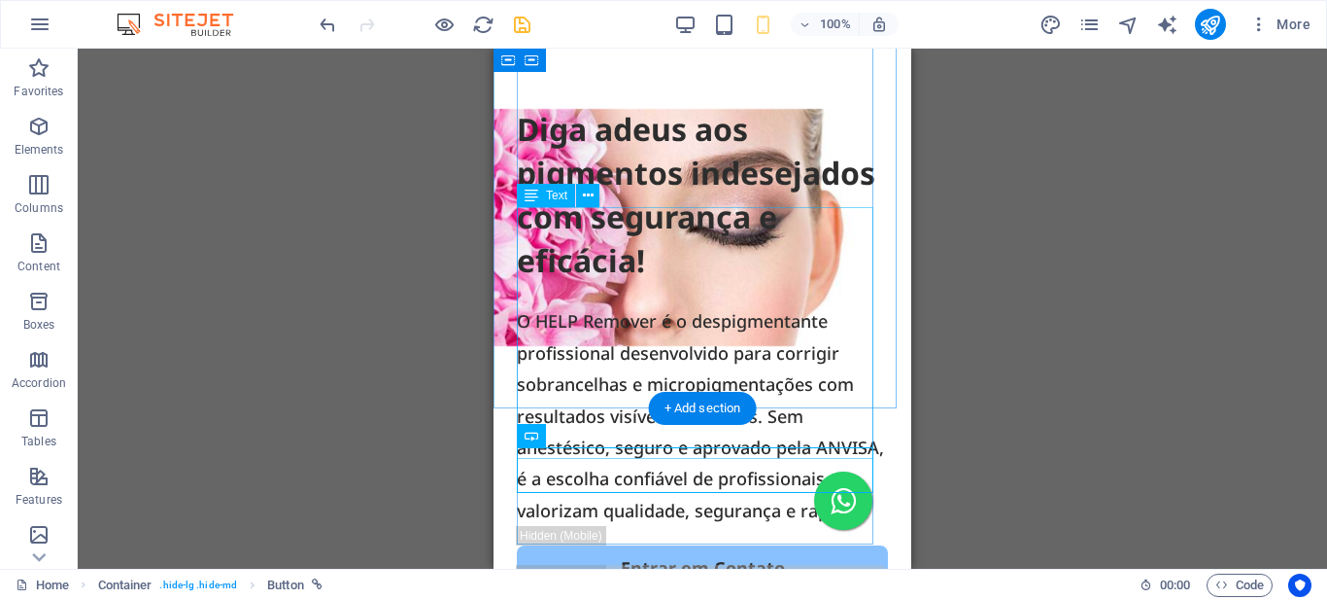
scroll to position [0, 0]
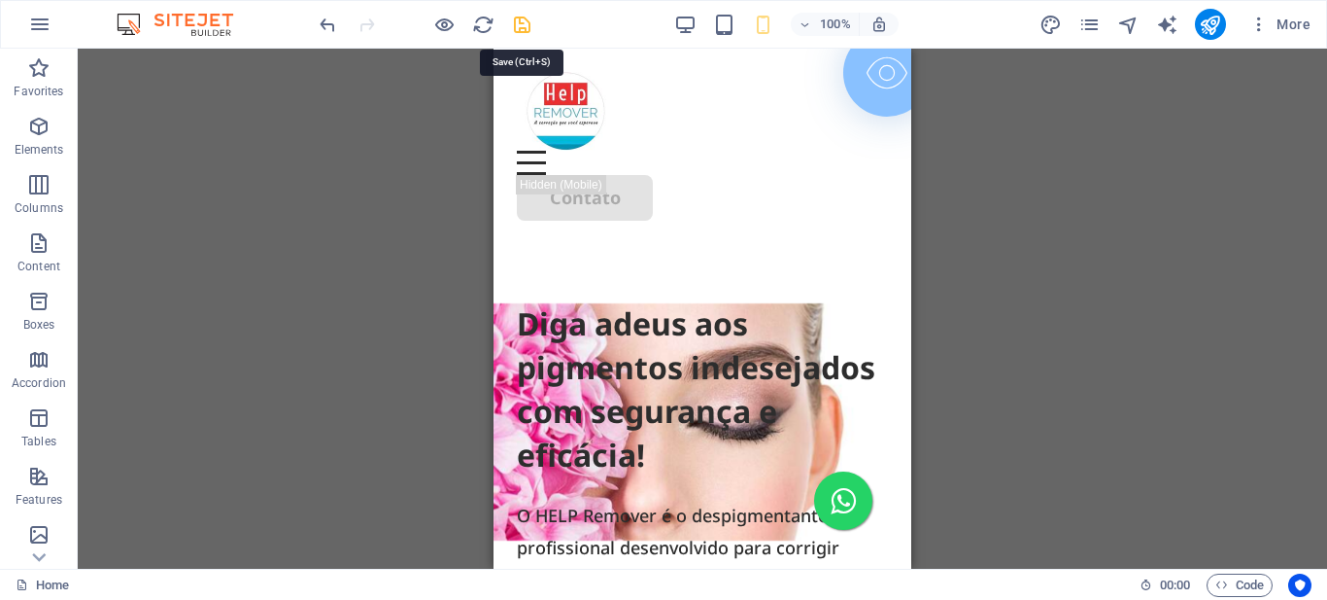
click at [522, 26] on icon "save" at bounding box center [522, 25] width 22 height 22
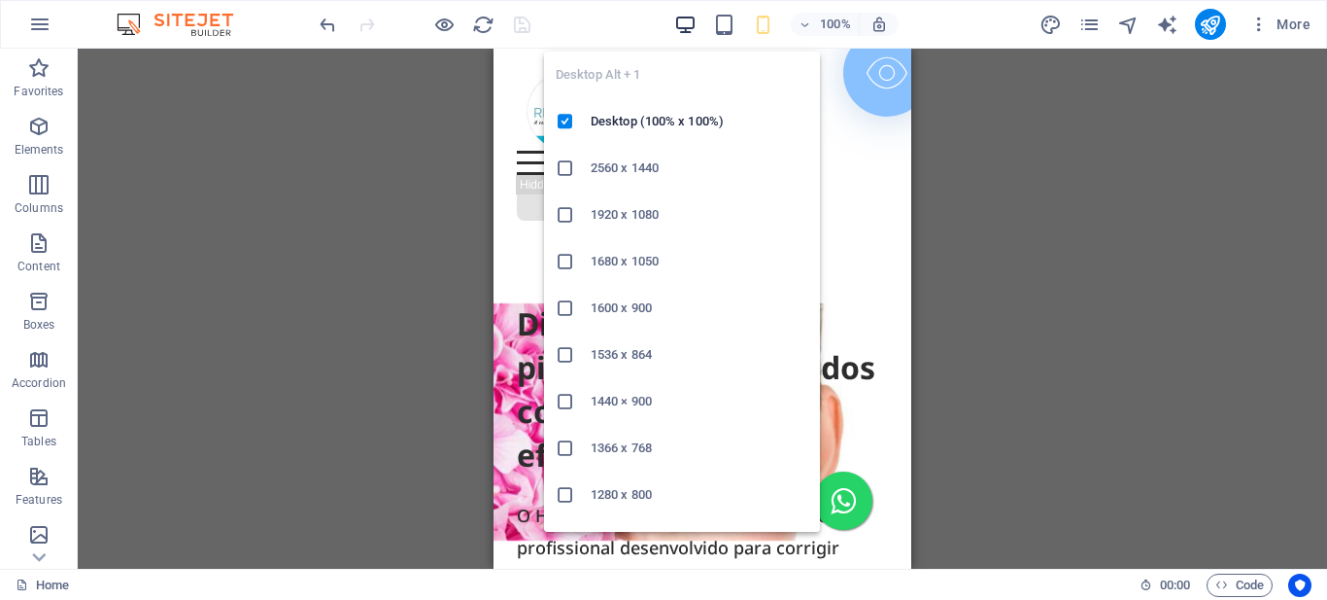
click at [689, 21] on icon "button" at bounding box center [685, 25] width 22 height 22
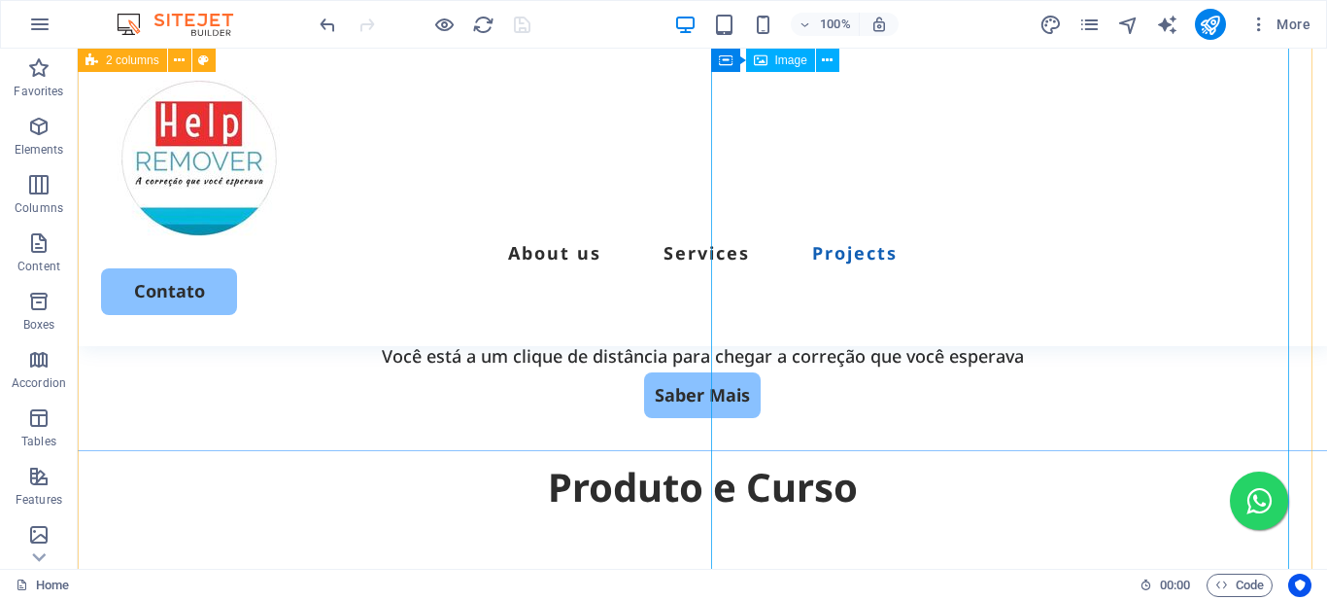
scroll to position [5733, 0]
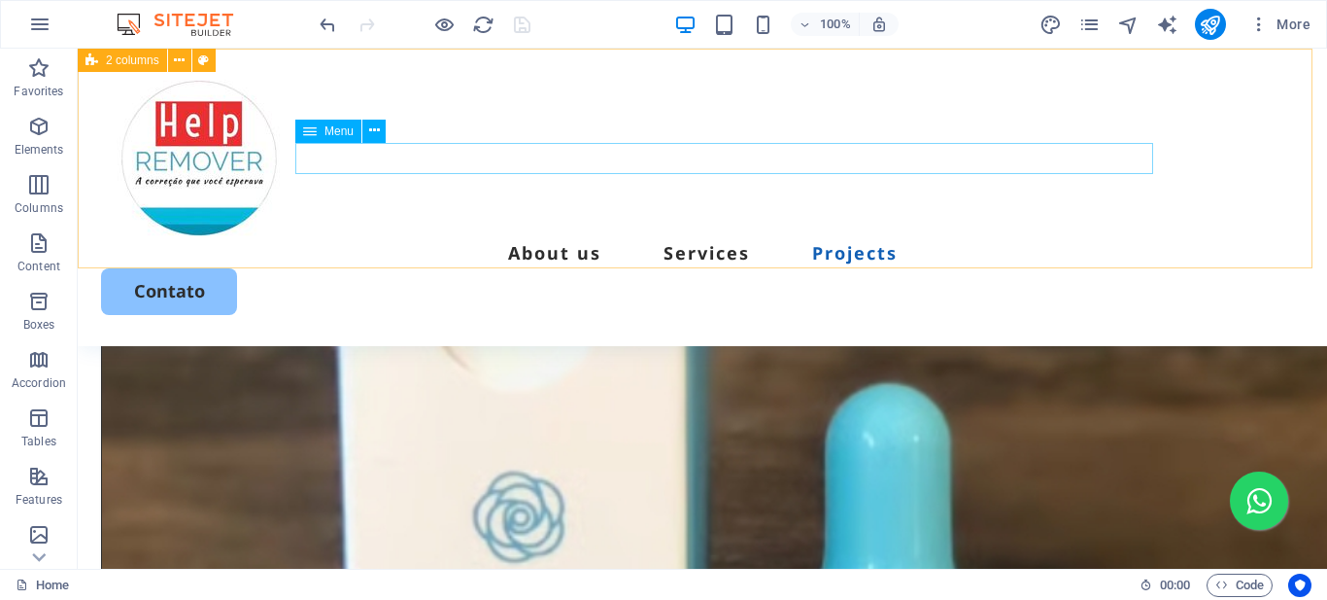
click at [515, 237] on nav "About us Services Projects" at bounding box center [702, 252] width 1203 height 31
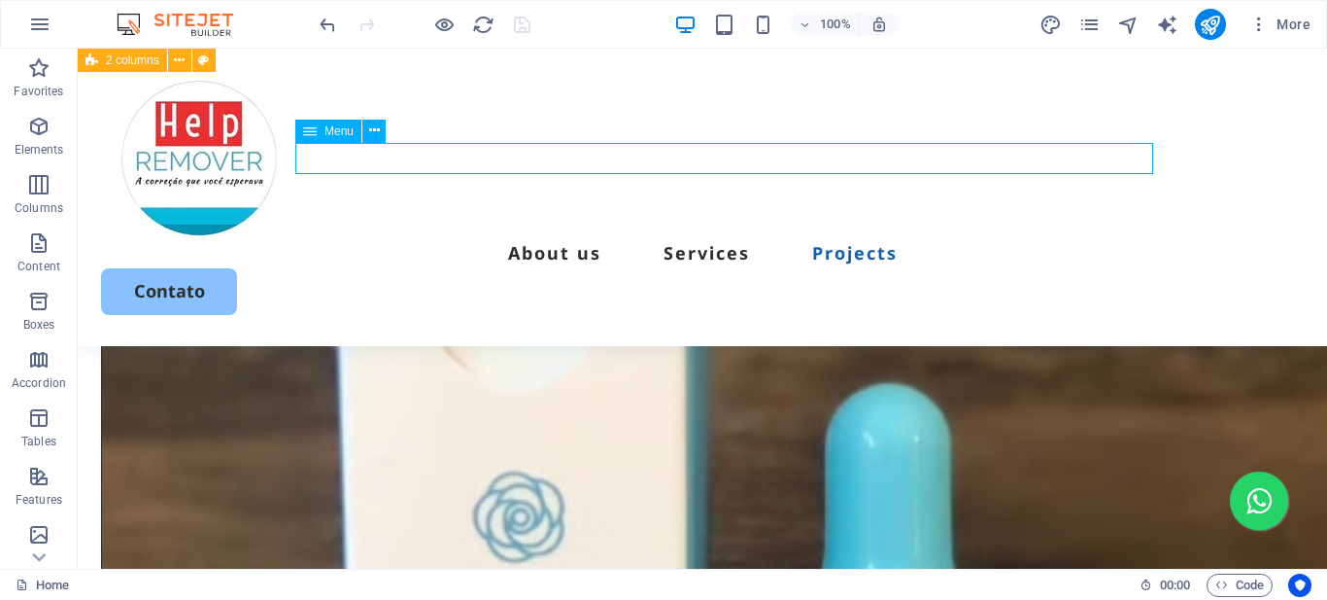
click at [515, 237] on nav "About us Services Projects" at bounding box center [702, 252] width 1203 height 31
select select
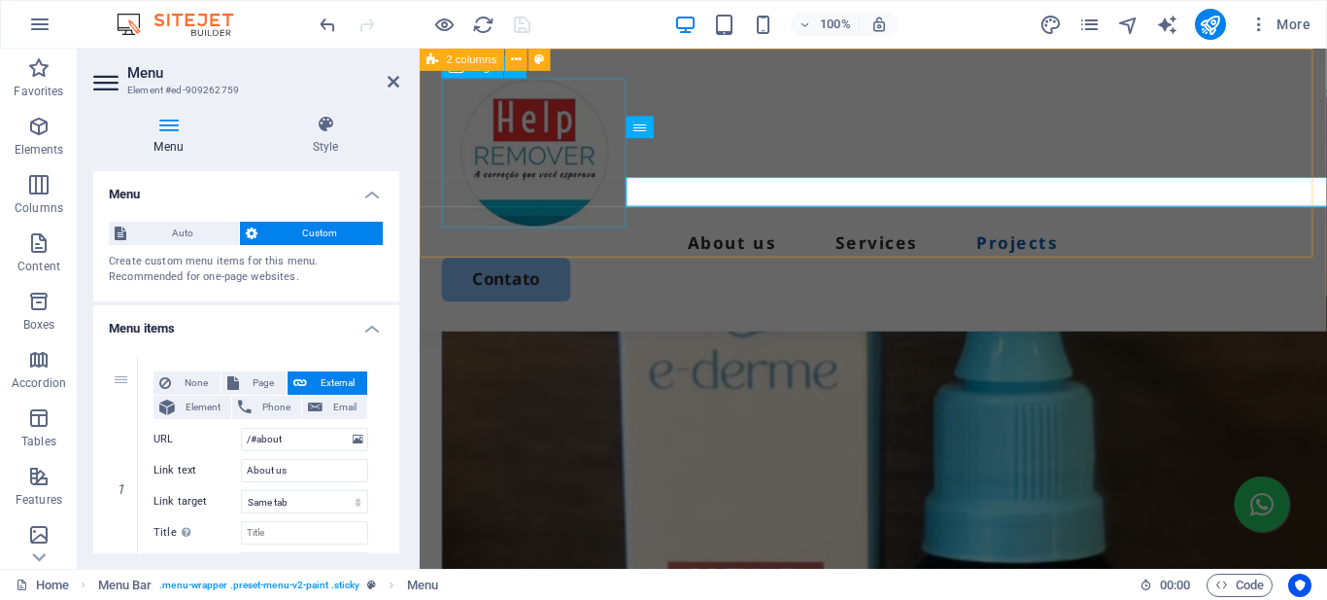
scroll to position [5692, 0]
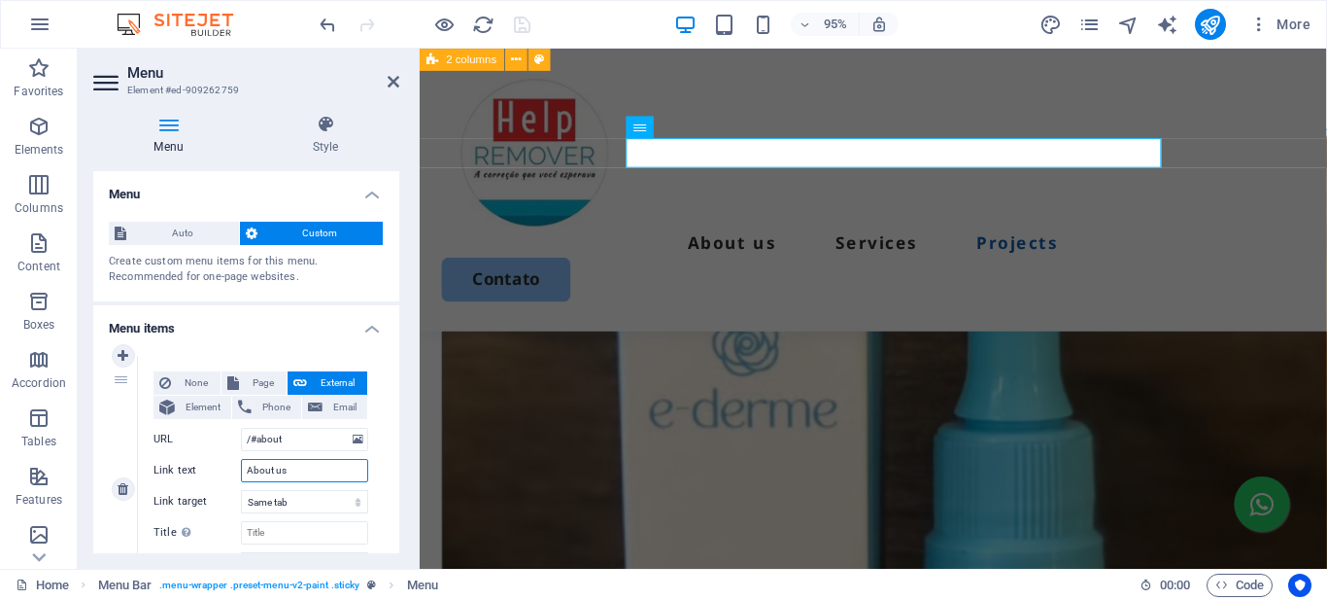
click at [276, 465] on input "About us" at bounding box center [304, 470] width 127 height 23
type input "Home"
select select
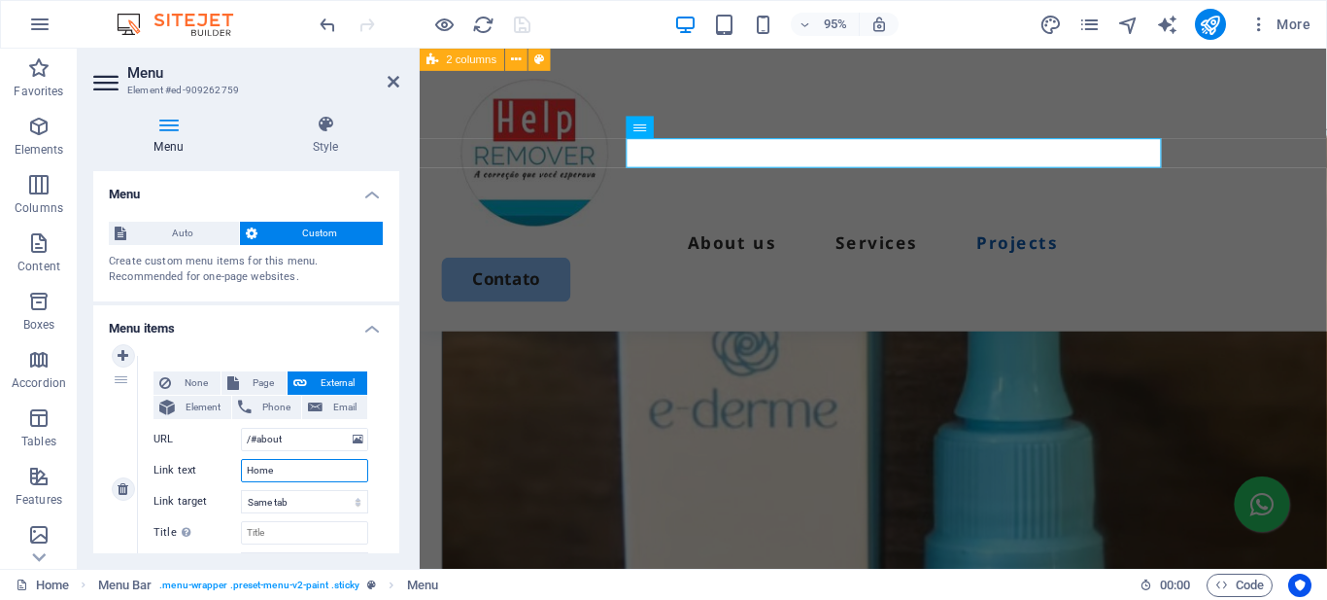
select select
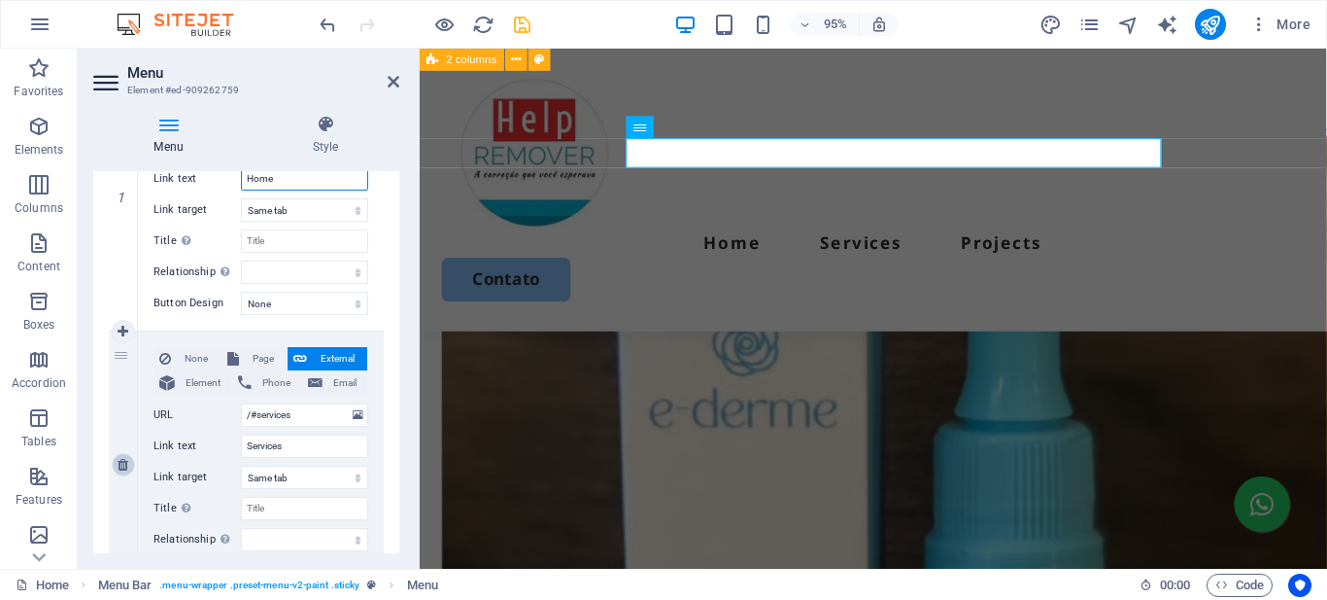
type input "Home"
click at [128, 467] on icon at bounding box center [123, 465] width 11 height 14
select select
type input "/#projects"
type input "Projects"
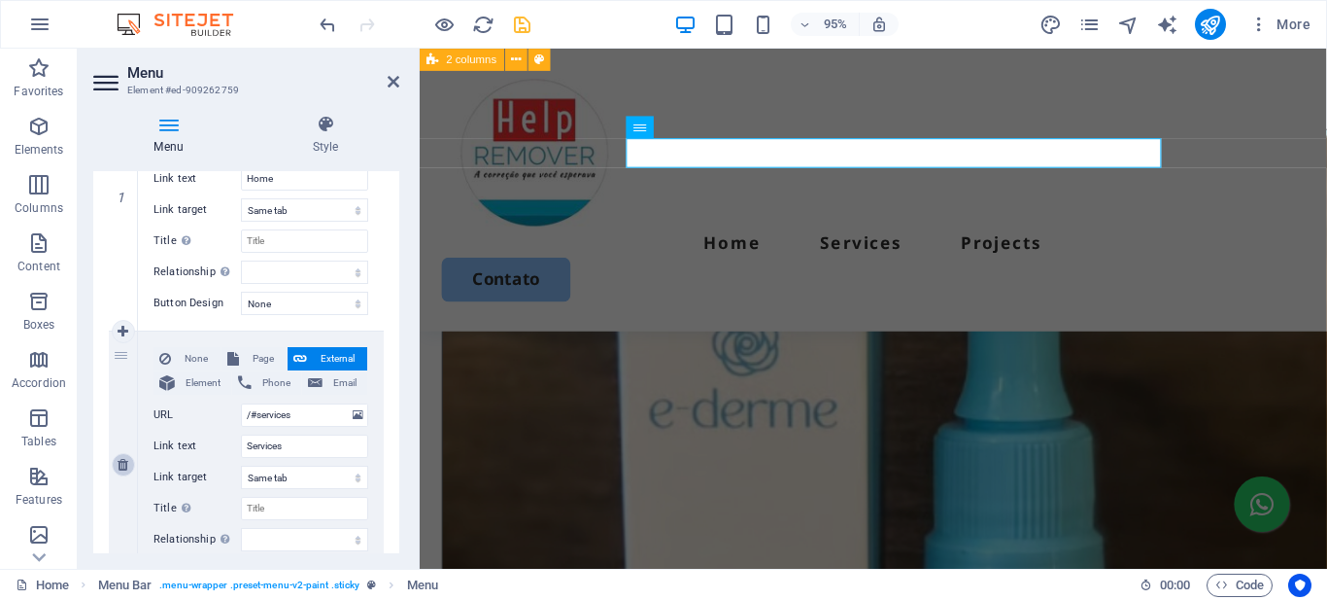
select select
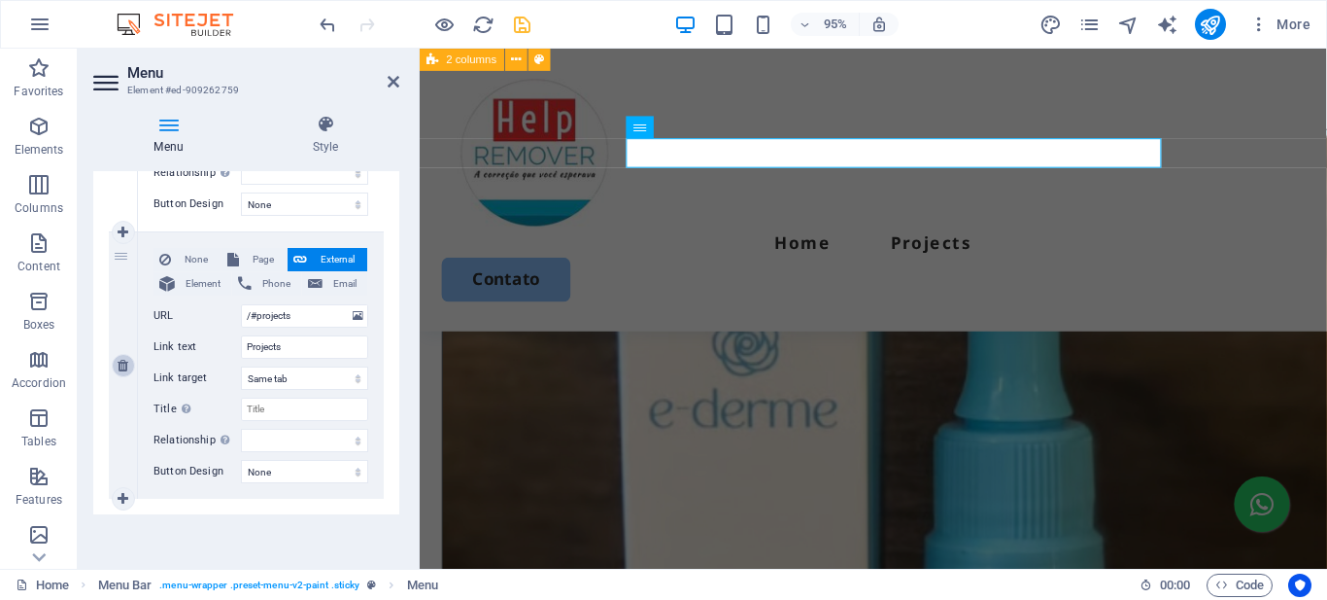
click at [120, 371] on icon at bounding box center [123, 366] width 11 height 14
select select
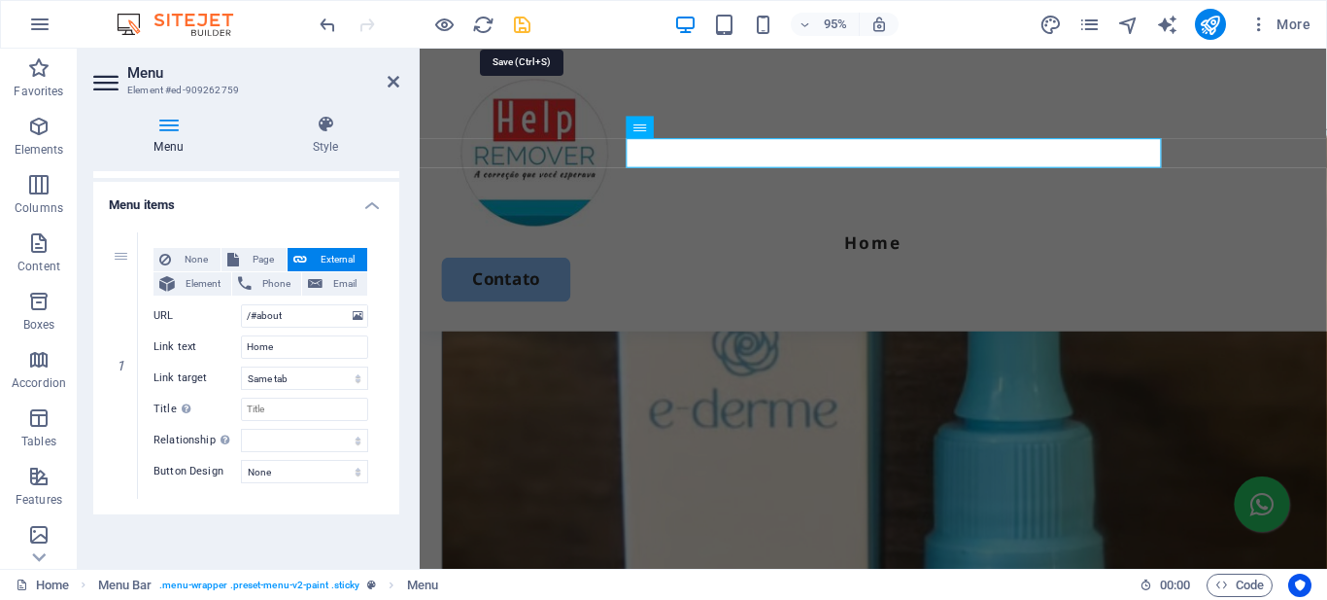
drag, startPoint x: 523, startPoint y: 22, endPoint x: 479, endPoint y: 4, distance: 47.5
click at [523, 22] on icon "save" at bounding box center [522, 25] width 22 height 22
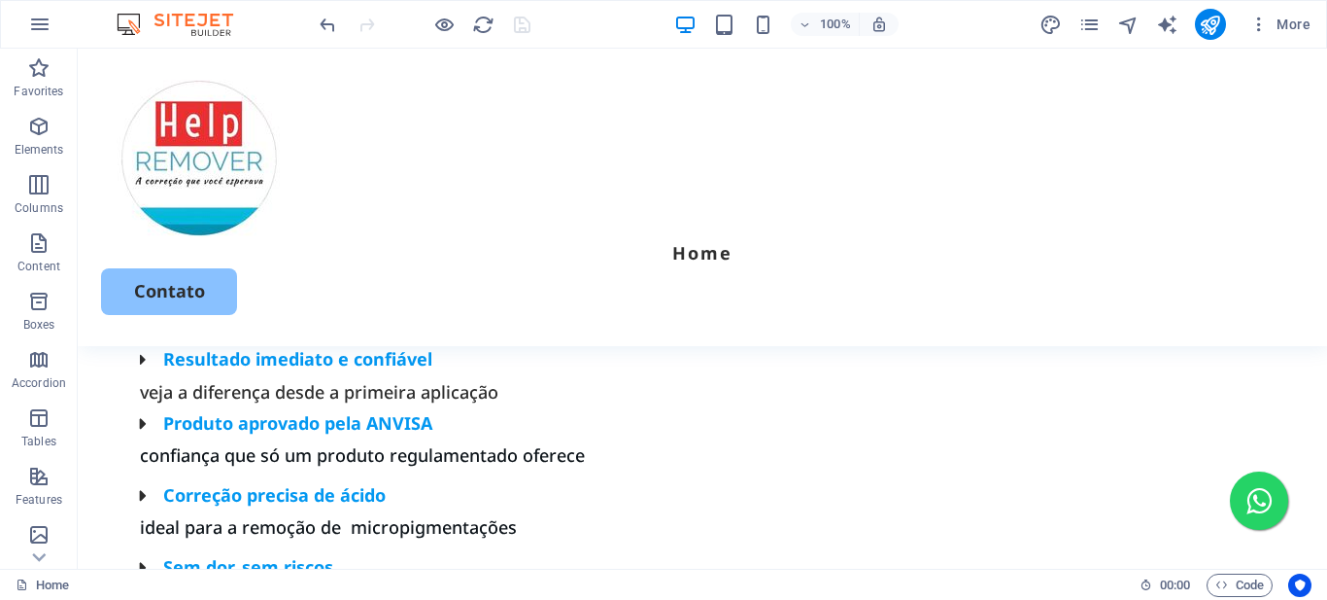
scroll to position [0, 0]
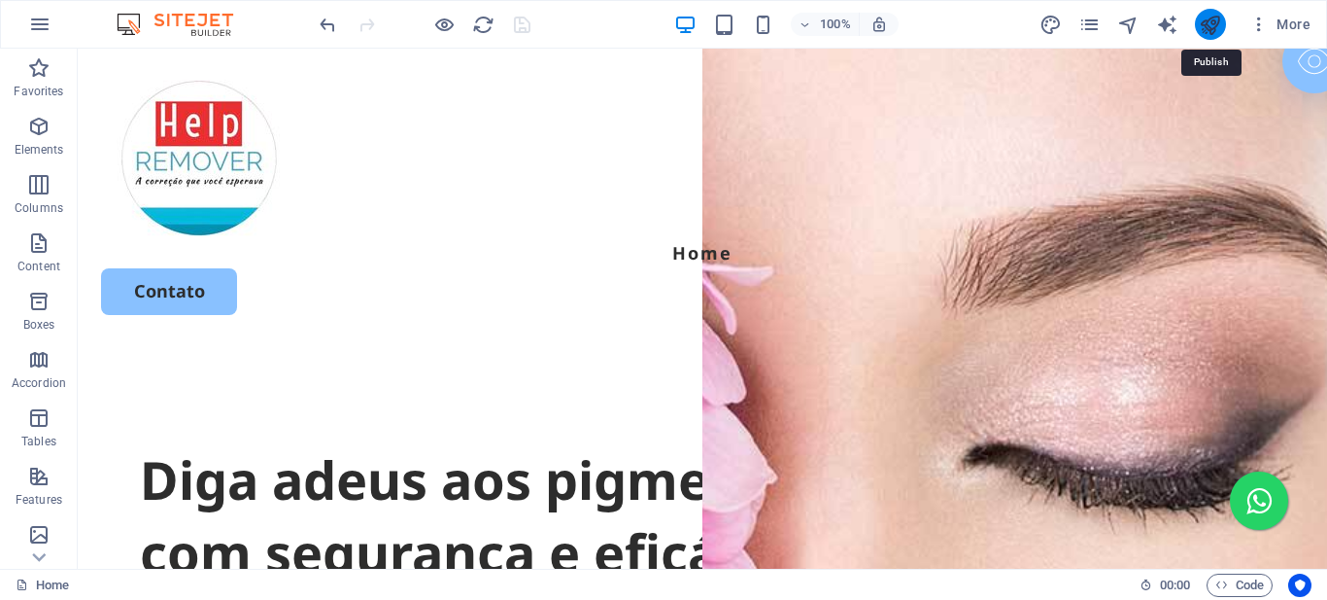
click at [1214, 25] on icon "publish" at bounding box center [1210, 25] width 22 height 22
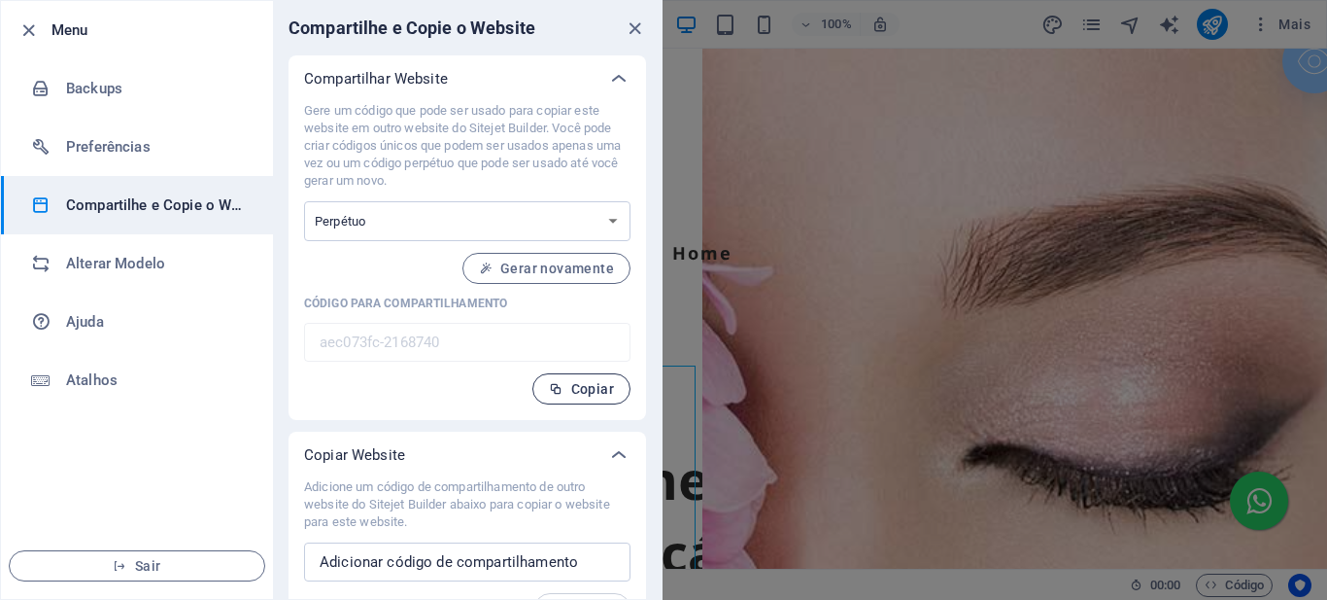
click at [571, 390] on span "Copiar" at bounding box center [581, 389] width 65 height 16
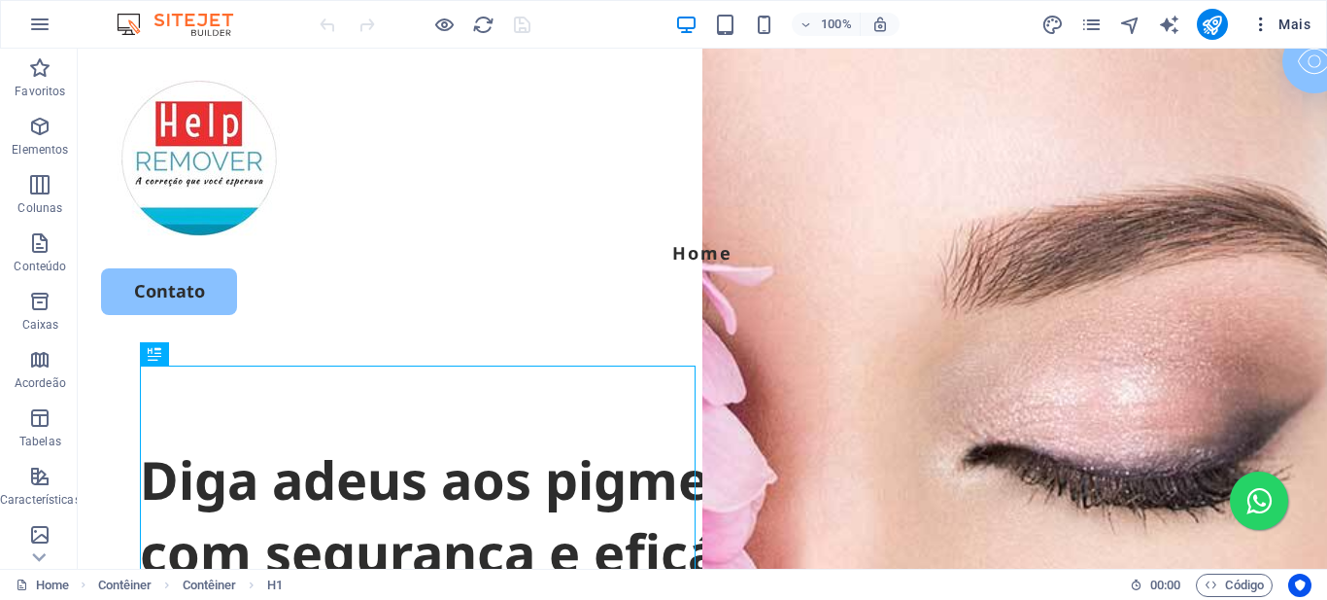
click at [1266, 30] on icon "button" at bounding box center [1261, 24] width 19 height 19
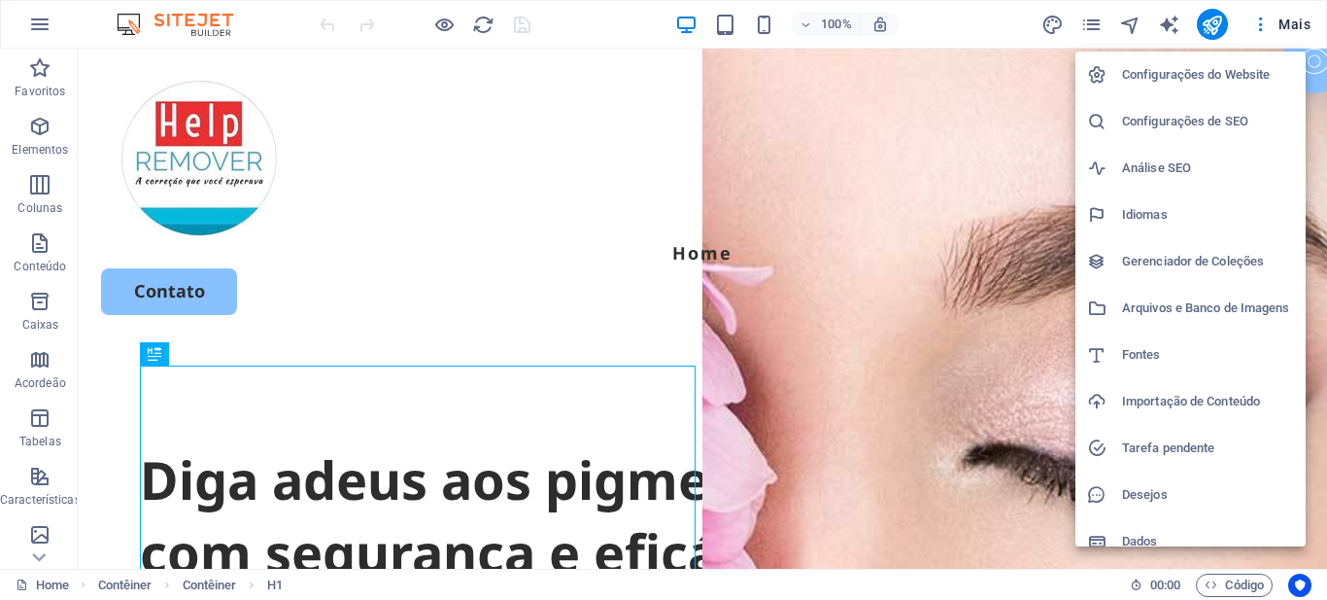
click at [1222, 75] on h6 "Configurações do Website" at bounding box center [1208, 74] width 172 height 23
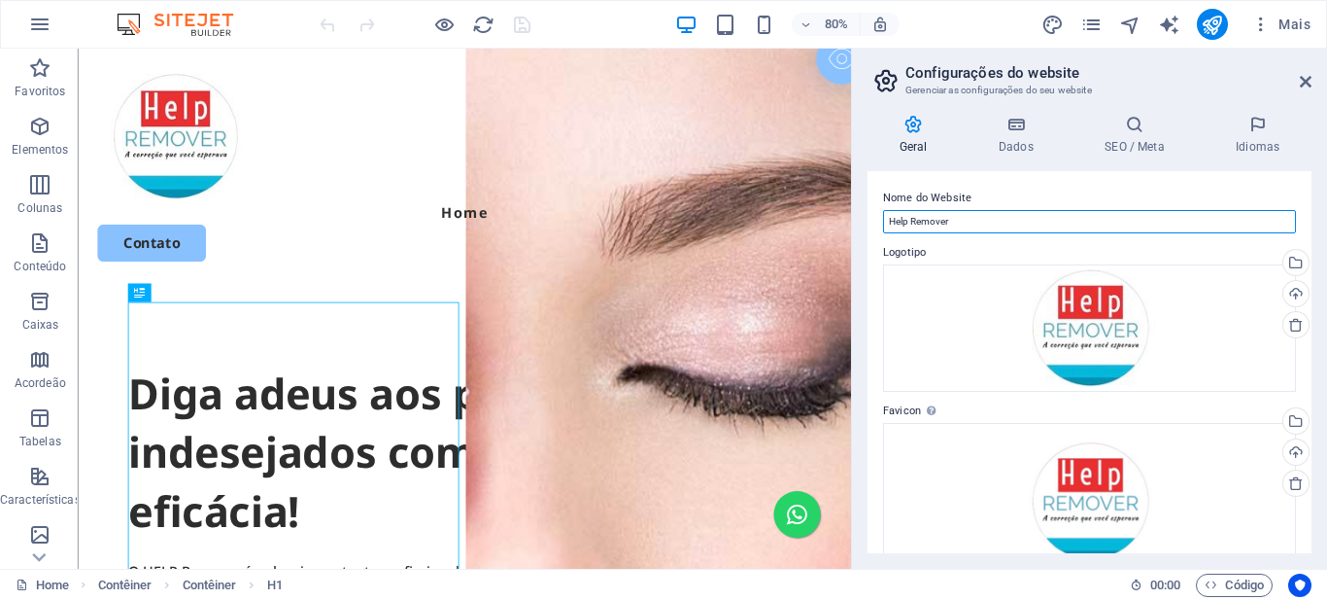
click at [945, 225] on input "Help Remover" at bounding box center [1089, 221] width 413 height 23
click at [945, 223] on input "Help Remover" at bounding box center [1089, 221] width 413 height 23
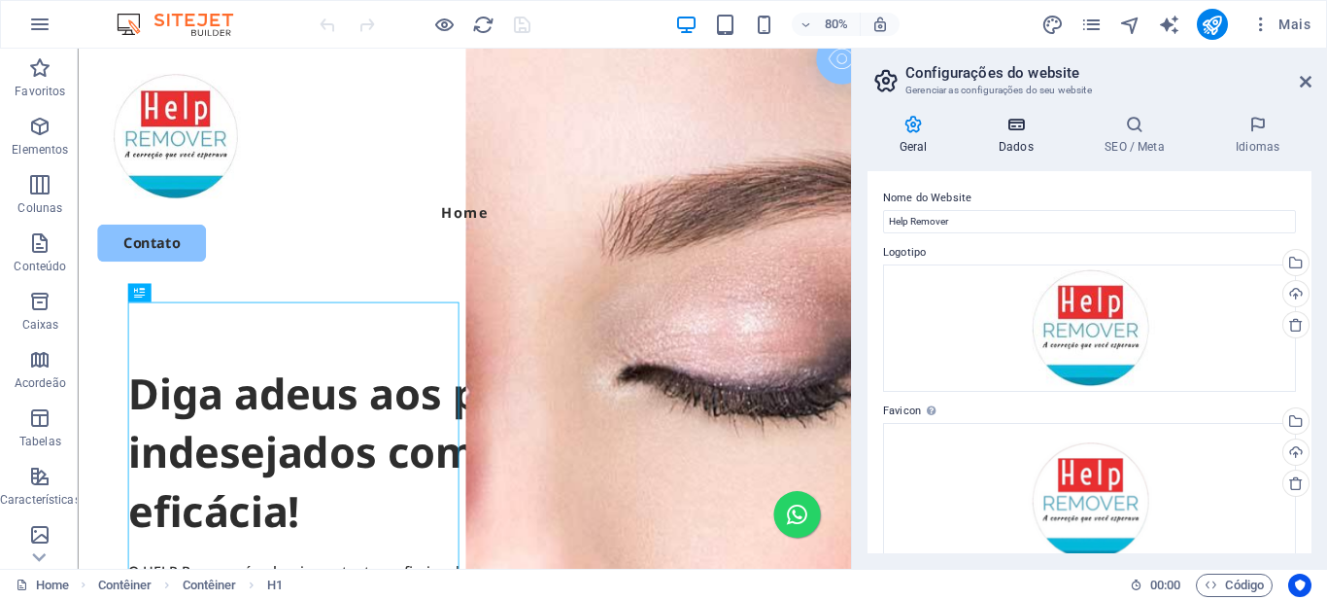
click at [1025, 129] on icon at bounding box center [1016, 124] width 98 height 19
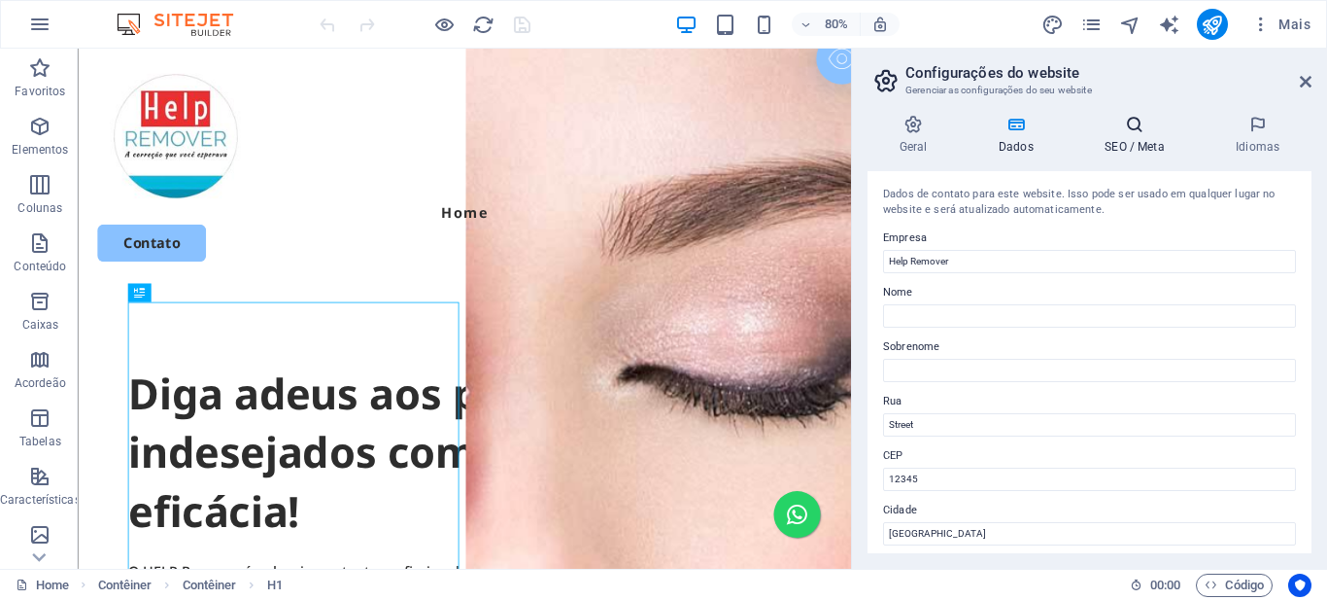
click at [1145, 144] on h4 "SEO / Meta" at bounding box center [1139, 135] width 131 height 41
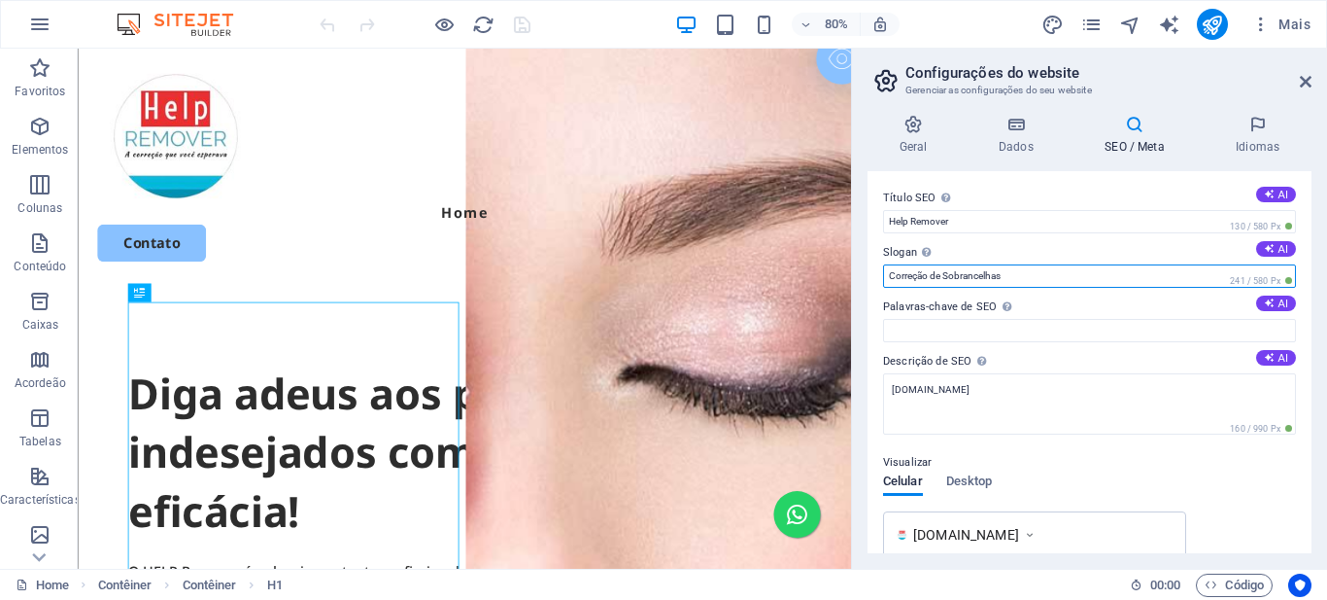
click at [969, 278] on input "Correção de Sobrancelhas" at bounding box center [1089, 275] width 413 height 23
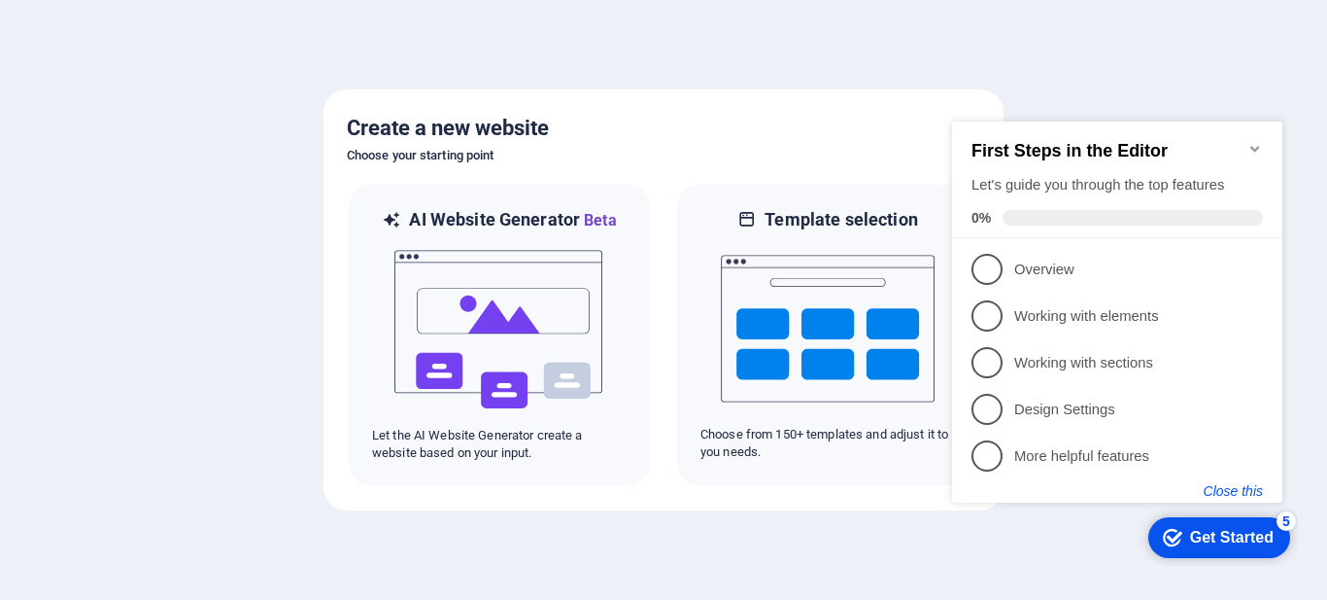
click at [1243, 494] on button "Close this" at bounding box center [1233, 491] width 59 height 16
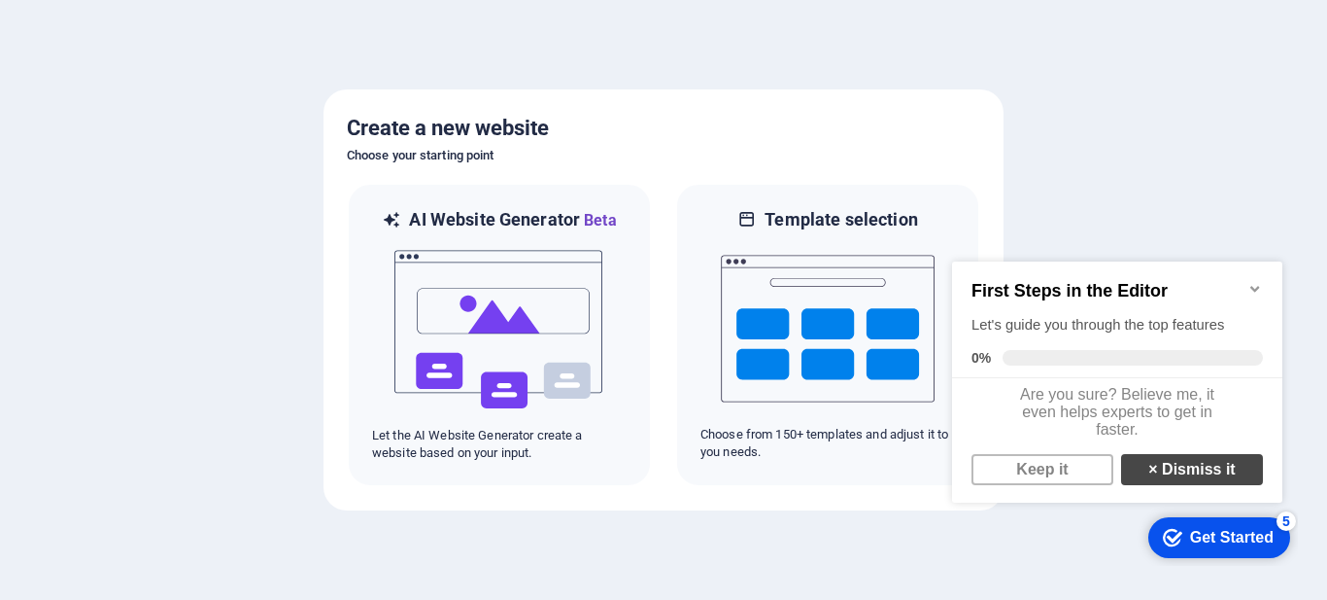
click at [1186, 483] on link "× Dismiss it" at bounding box center [1192, 469] width 142 height 31
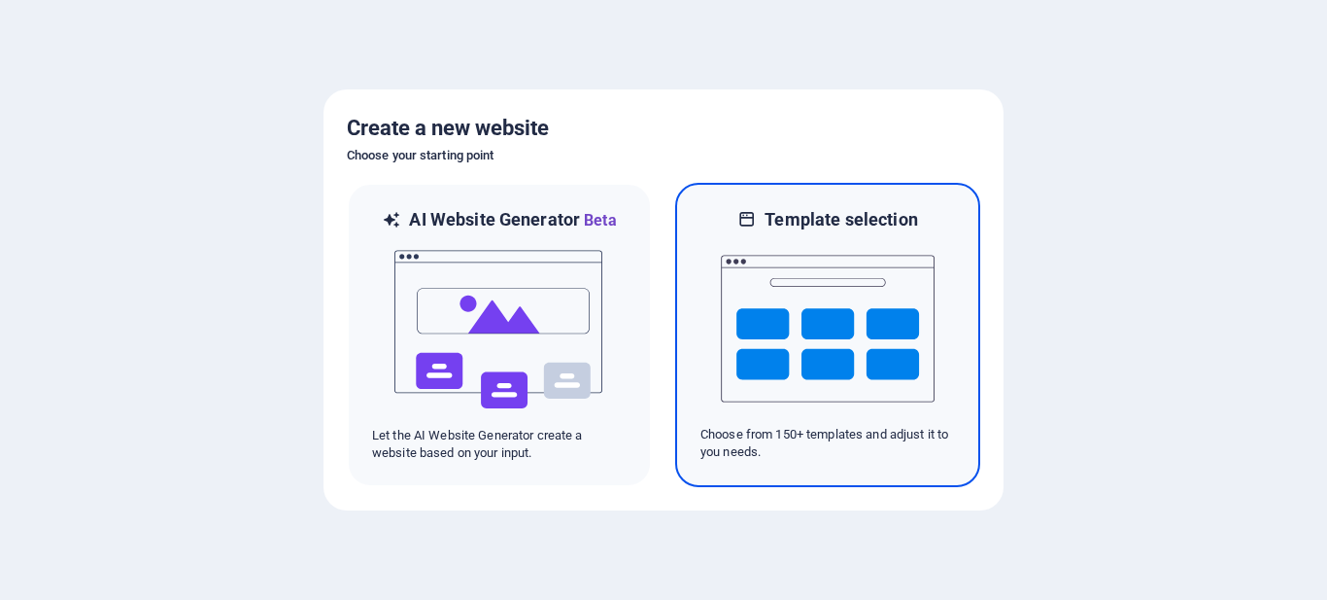
click at [863, 341] on img at bounding box center [828, 328] width 214 height 194
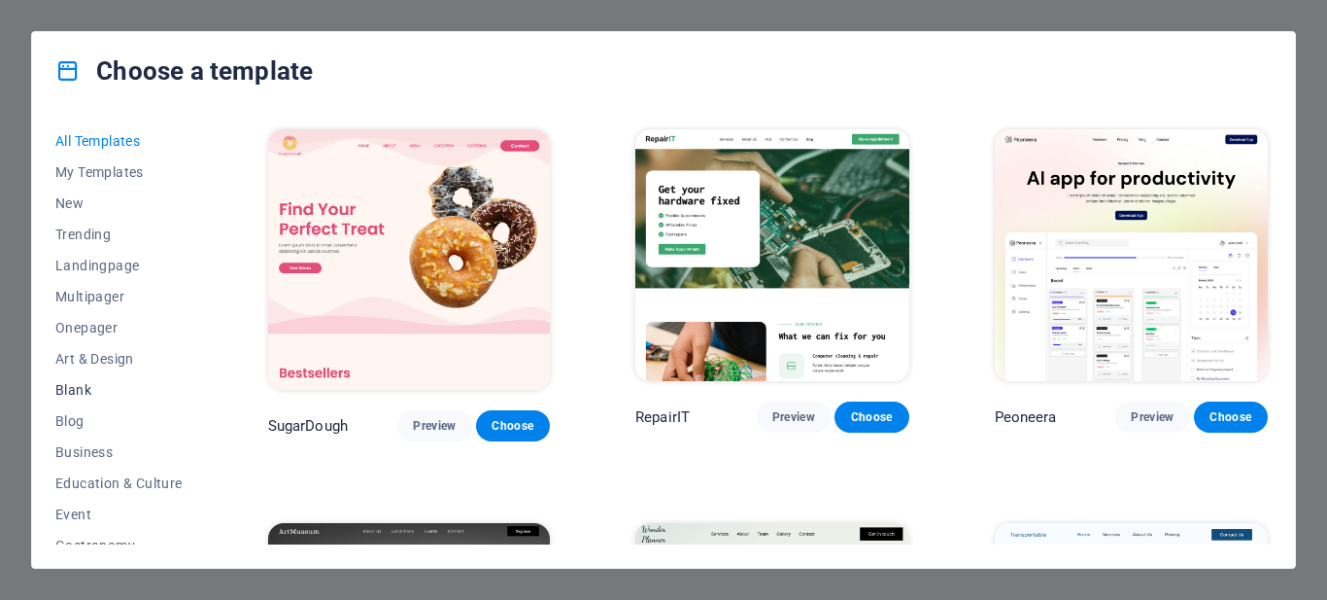
click at [85, 386] on span "Blank" at bounding box center [118, 390] width 127 height 16
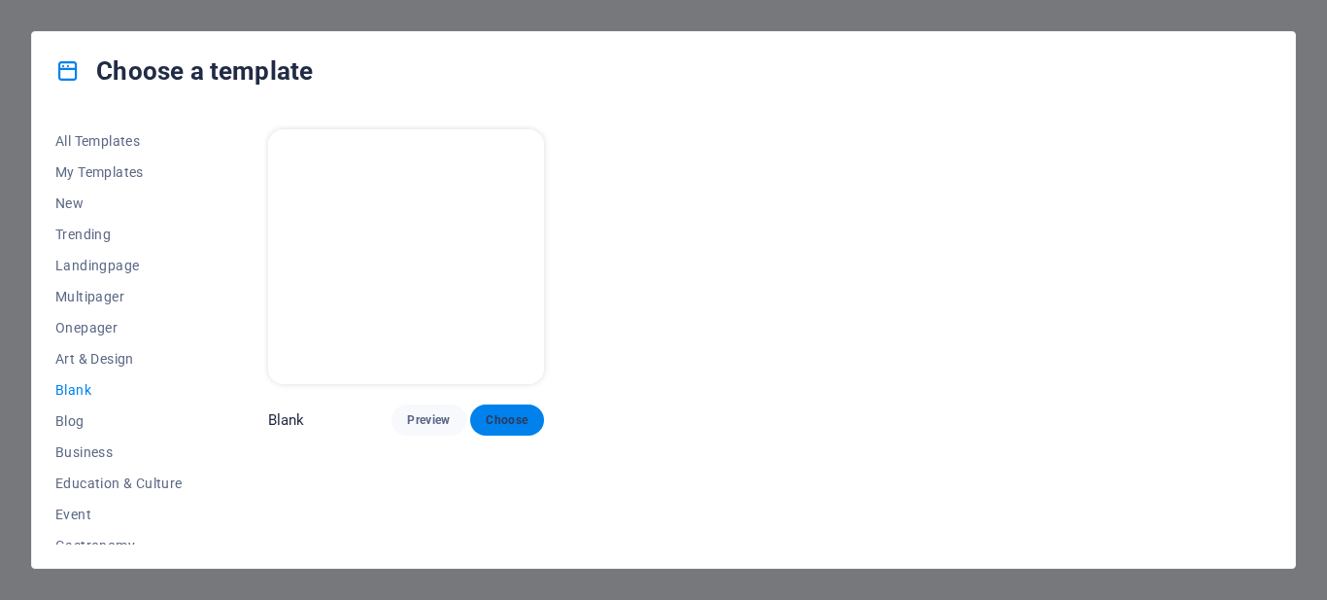
click at [501, 412] on span "Choose" at bounding box center [507, 420] width 43 height 16
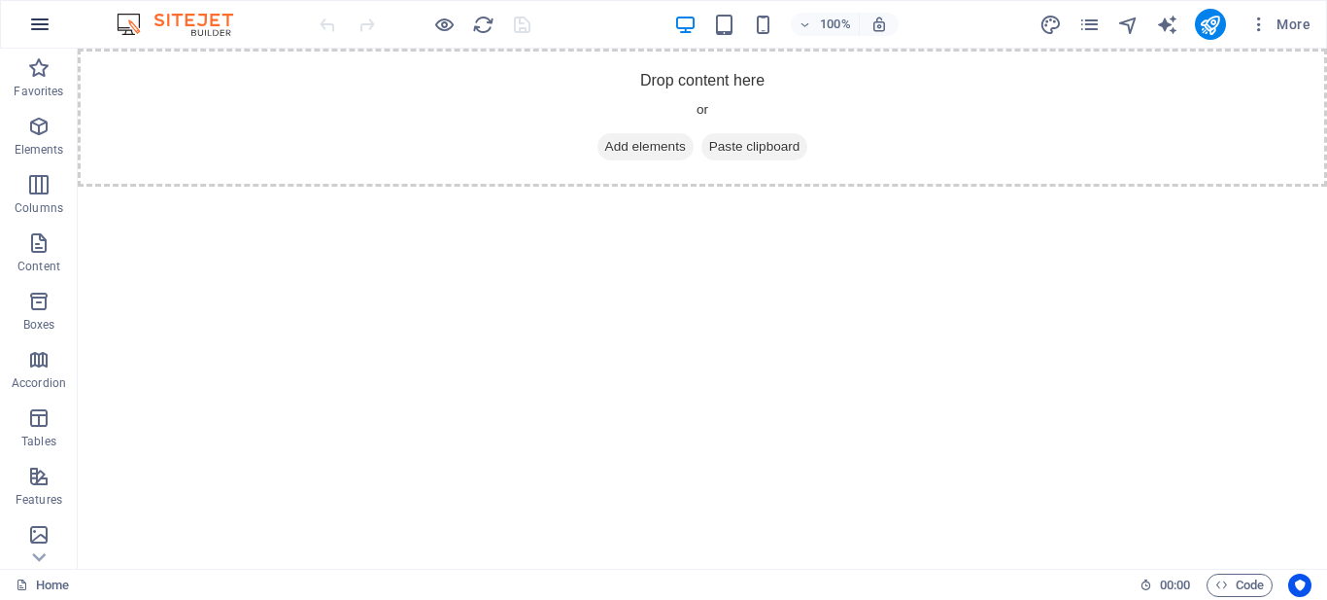
click at [37, 22] on icon "button" at bounding box center [39, 24] width 23 height 23
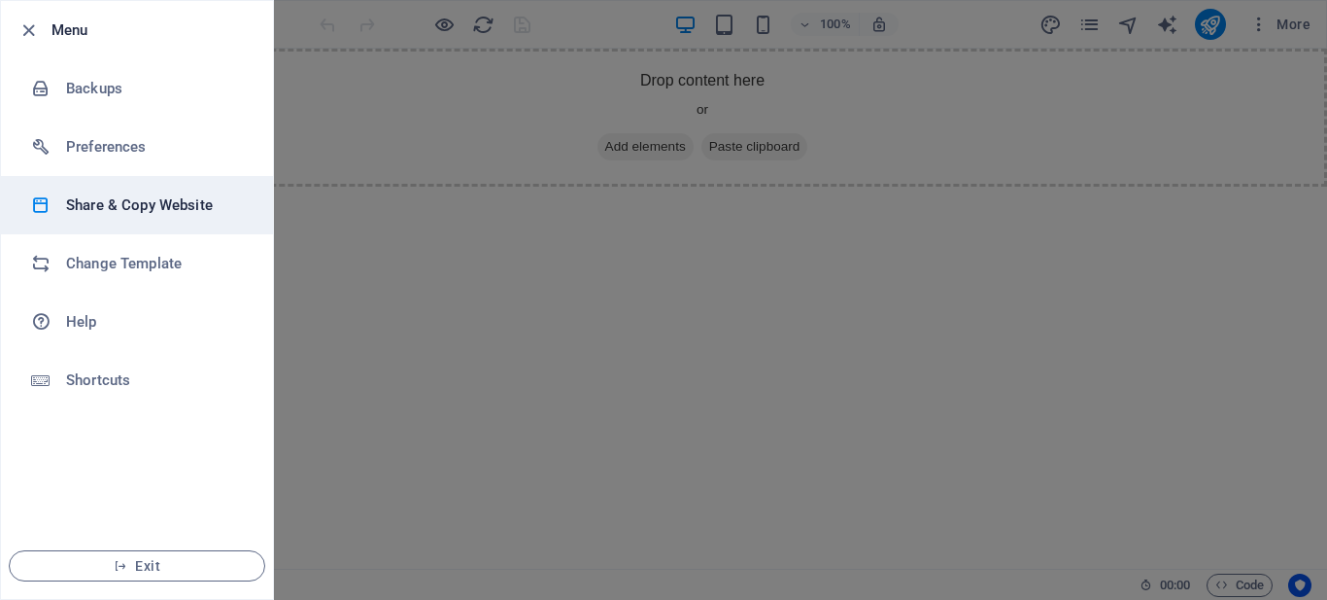
click at [162, 205] on h6 "Share & Copy Website" at bounding box center [156, 204] width 180 height 23
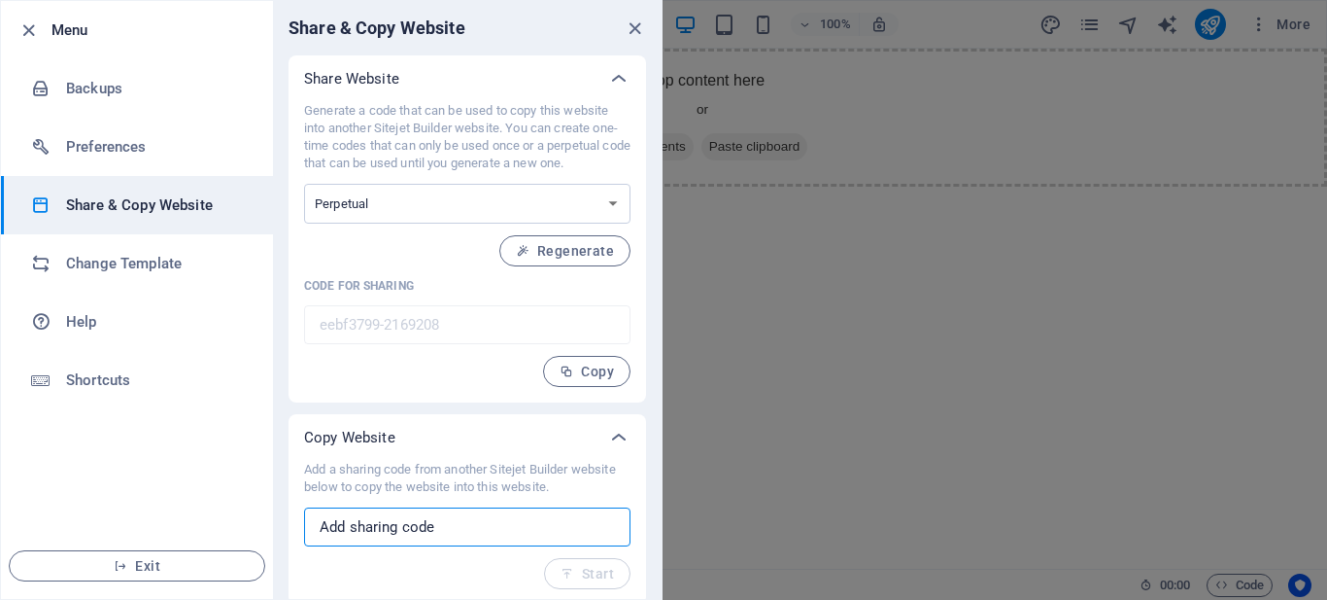
click at [433, 524] on input "text" at bounding box center [467, 526] width 326 height 39
paste input "aec073fc-2168740"
type input "aec073fc-2168740"
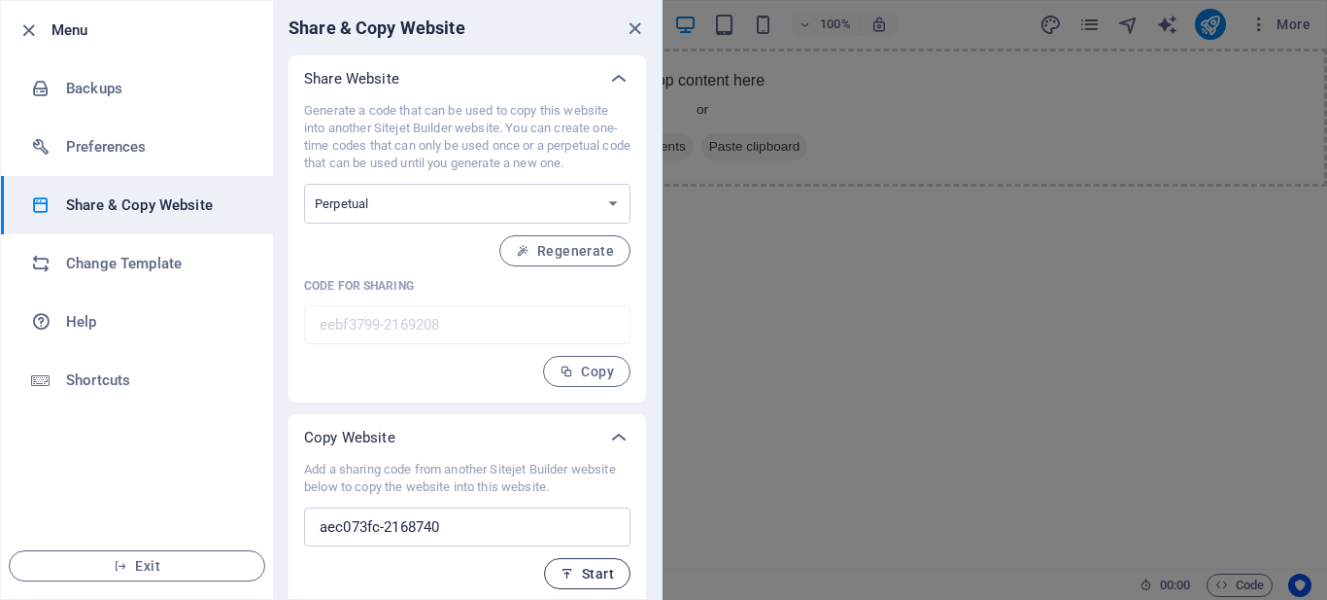
click at [590, 573] on span "Start" at bounding box center [587, 574] width 53 height 16
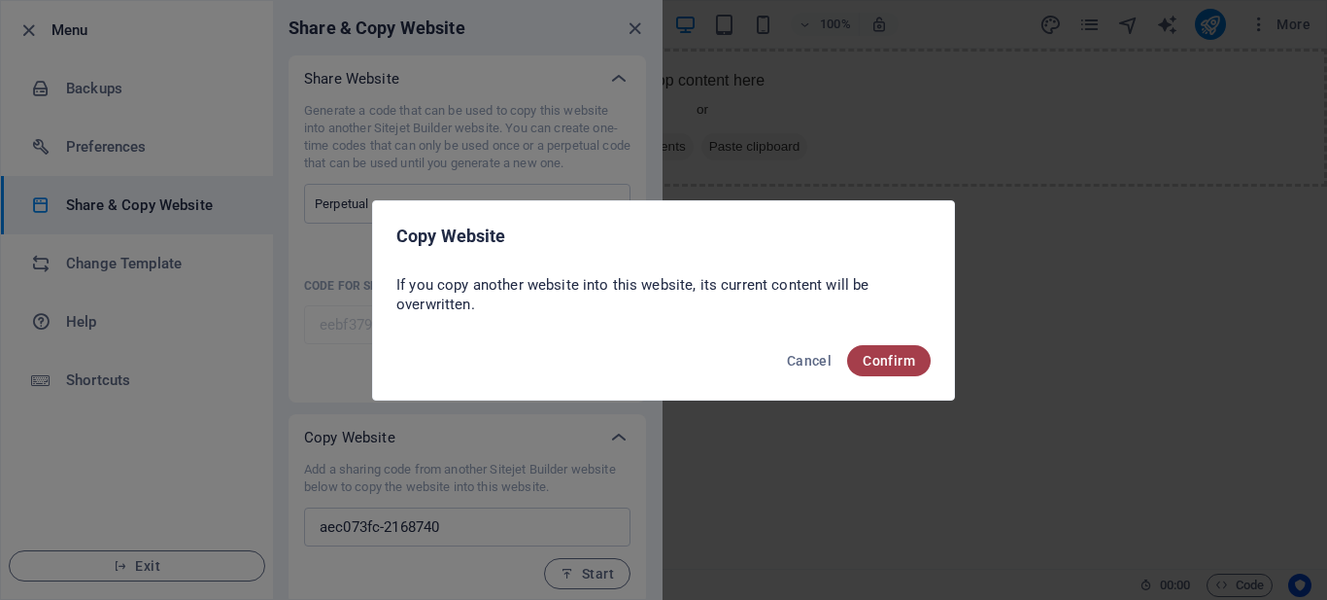
click at [890, 356] on span "Confirm" at bounding box center [889, 361] width 52 height 16
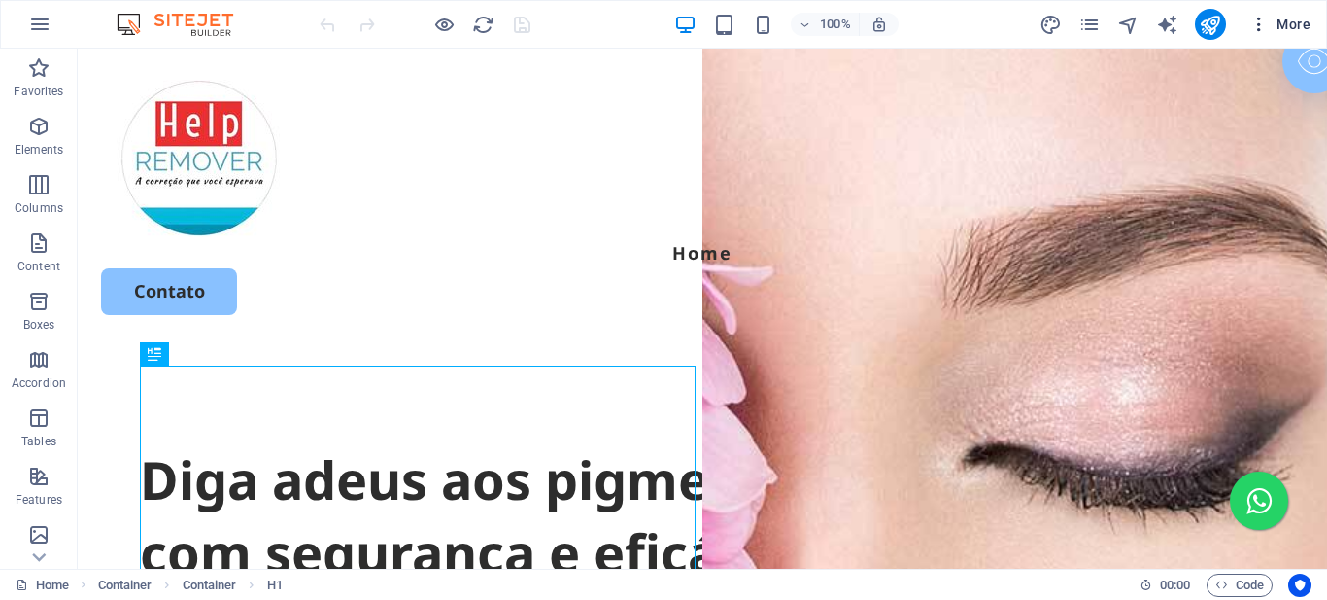
click at [1264, 29] on icon "button" at bounding box center [1259, 24] width 19 height 19
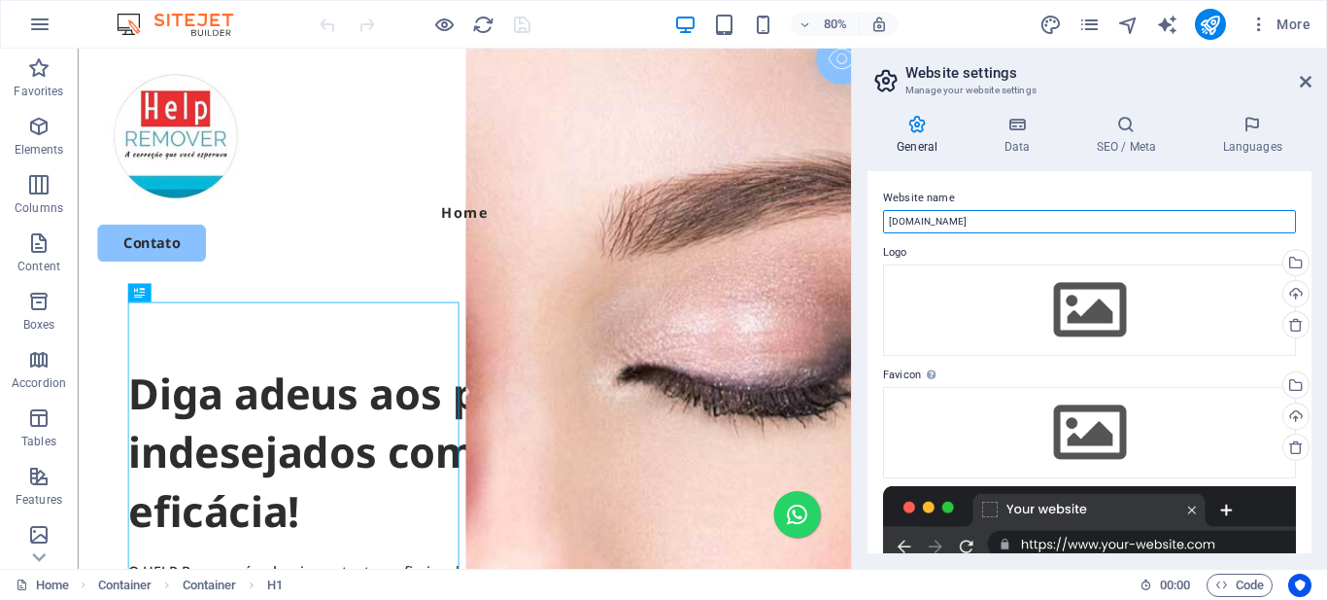
click at [0, 0] on input "[DOMAIN_NAME]" at bounding box center [0, 0] width 0 height 0
paste input "Help Remove"
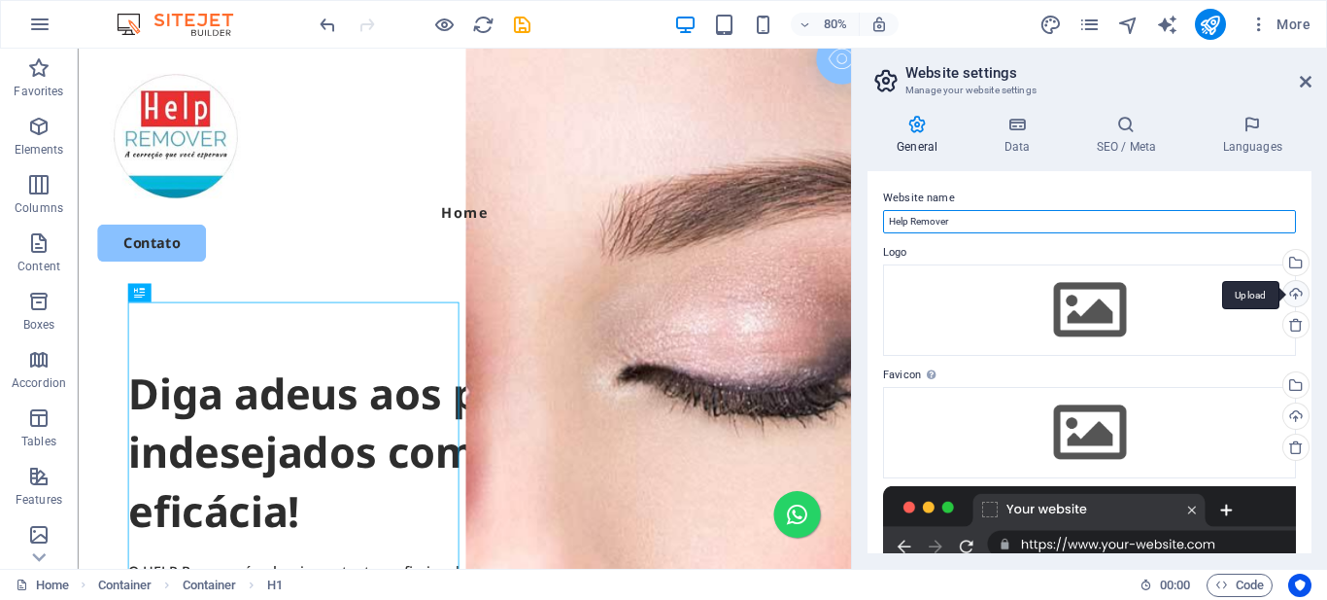
type input "Help Remover"
click at [1297, 297] on div "Upload" at bounding box center [1294, 295] width 29 height 29
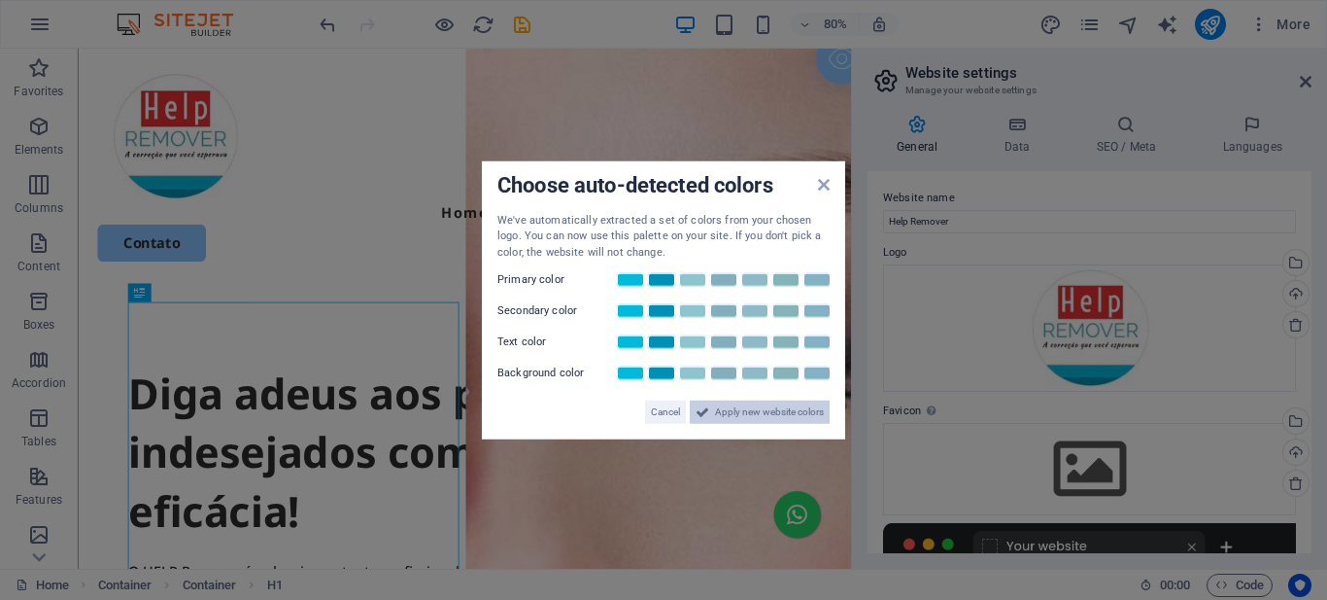
click at [740, 415] on span "Apply new website colors" at bounding box center [769, 411] width 109 height 23
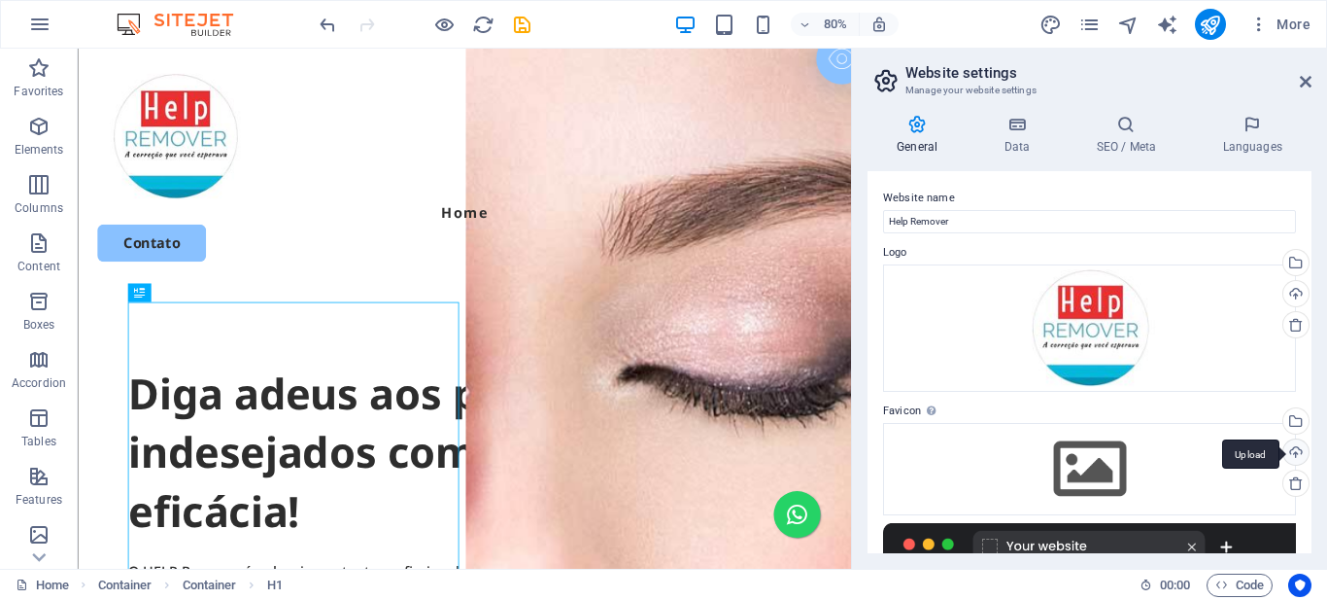
click at [1292, 455] on div "Upload" at bounding box center [1294, 453] width 29 height 29
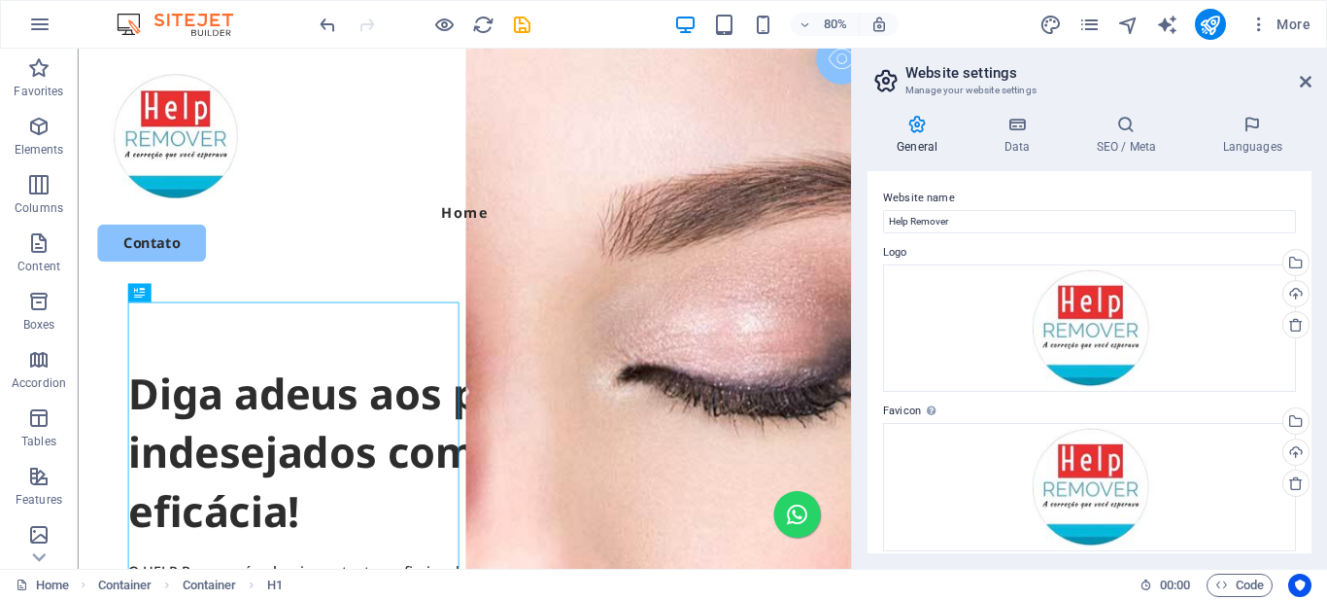
scroll to position [194, 0]
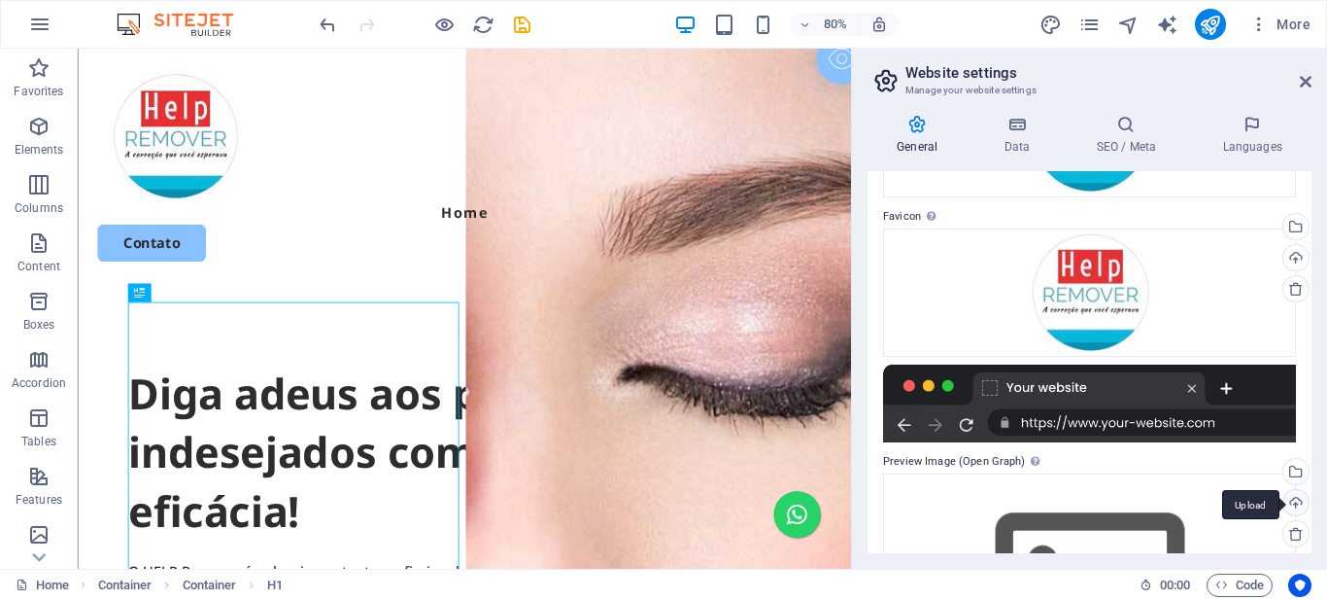
click at [1294, 502] on div "Upload" at bounding box center [1294, 504] width 29 height 29
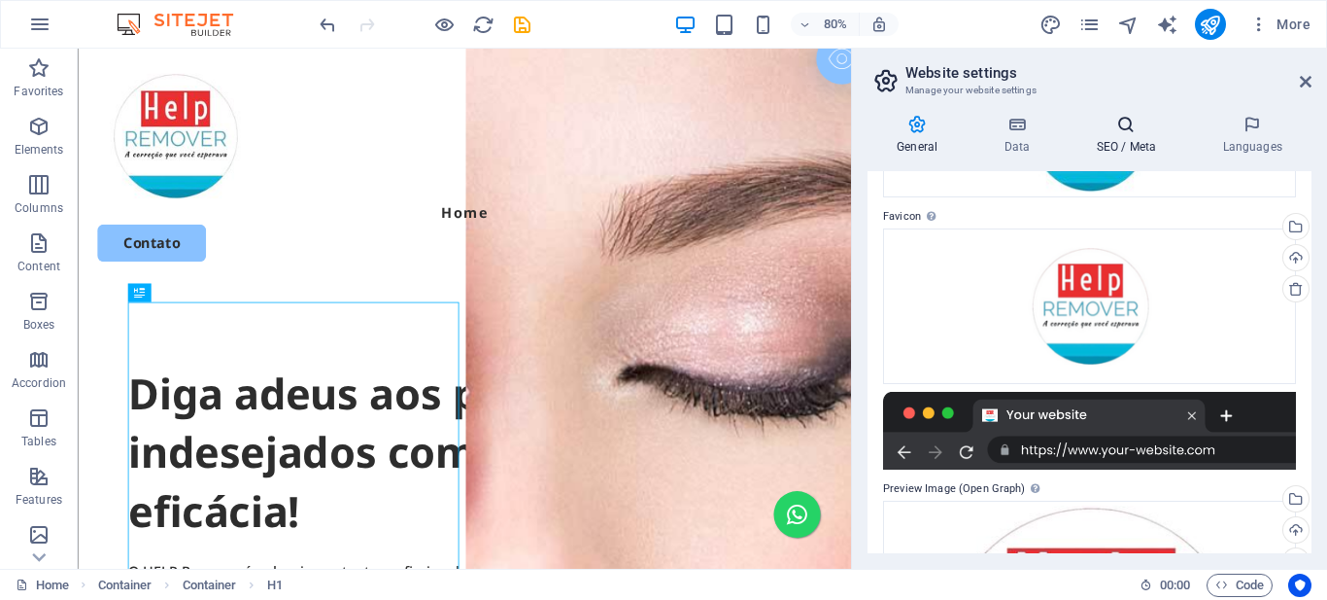
click at [1125, 138] on h4 "SEO / Meta" at bounding box center [1130, 135] width 126 height 41
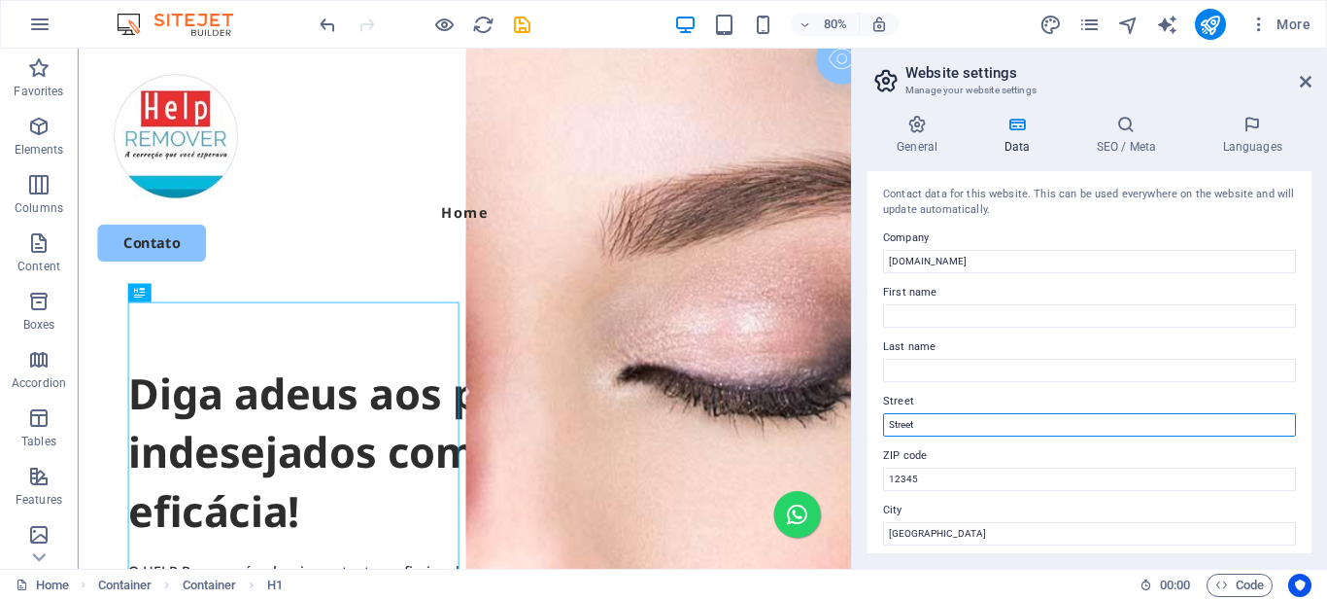
click at [904, 429] on input "Street" at bounding box center [1089, 424] width 413 height 23
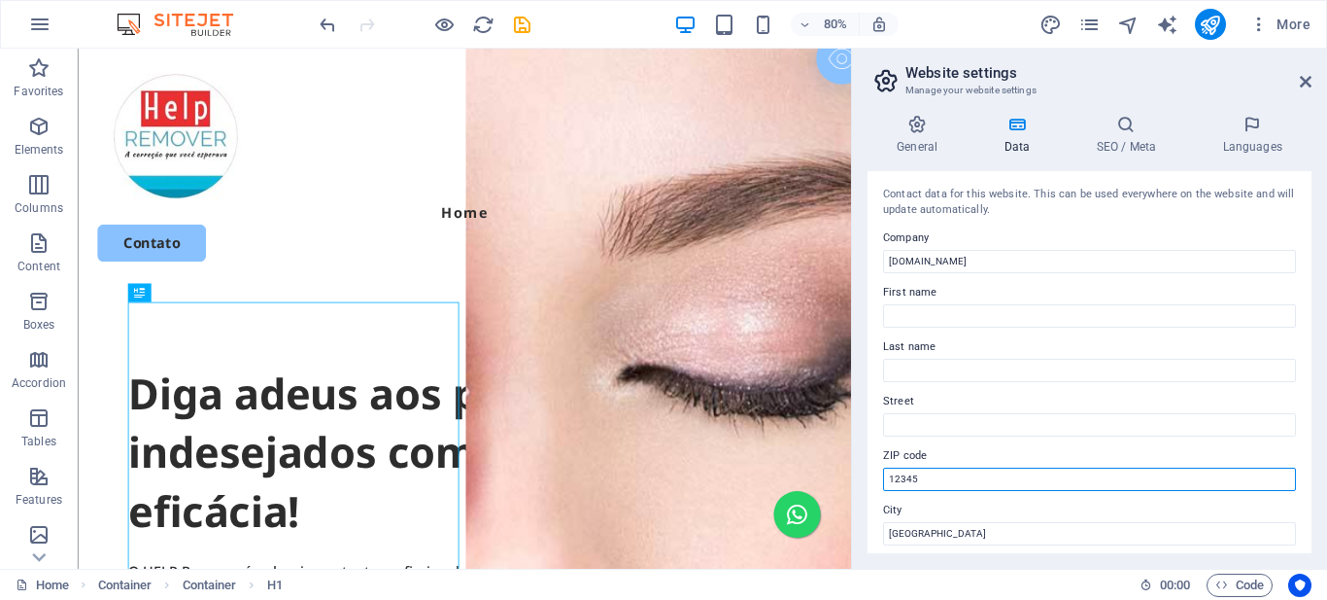
click at [917, 471] on input "12345" at bounding box center [1089, 478] width 413 height 23
click at [916, 472] on input "12345" at bounding box center [1089, 478] width 413 height 23
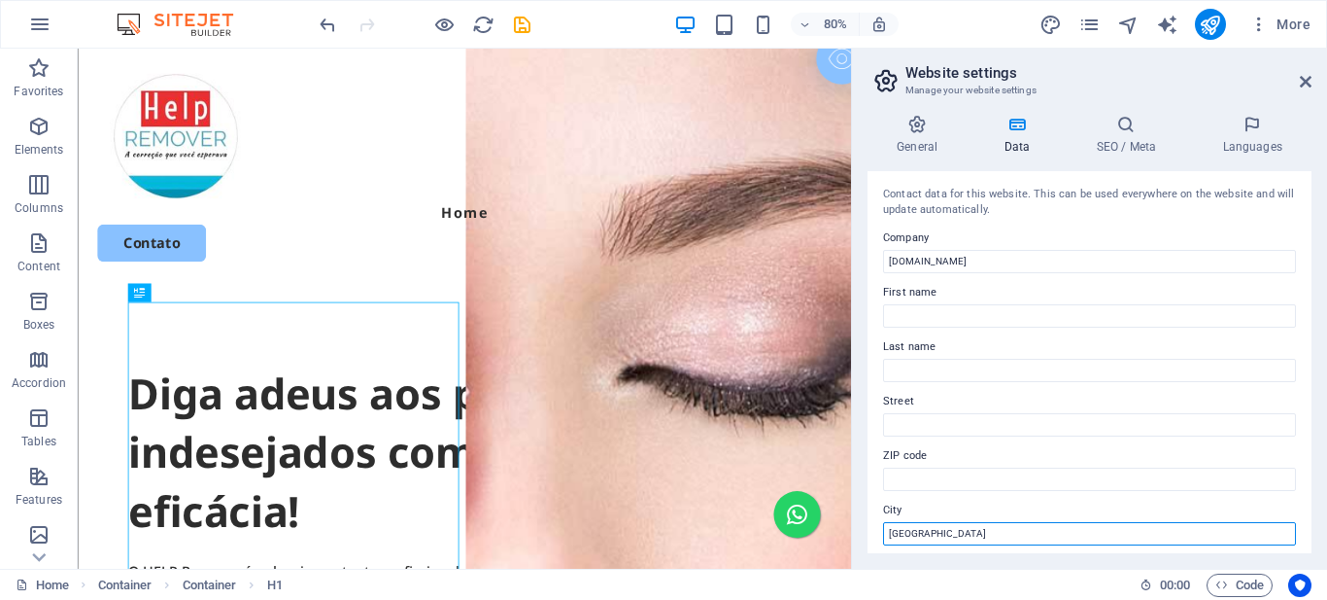
click at [908, 536] on input "[GEOGRAPHIC_DATA]" at bounding box center [1089, 533] width 413 height 23
click at [910, 535] on input "[GEOGRAPHIC_DATA]" at bounding box center [1089, 533] width 413 height 23
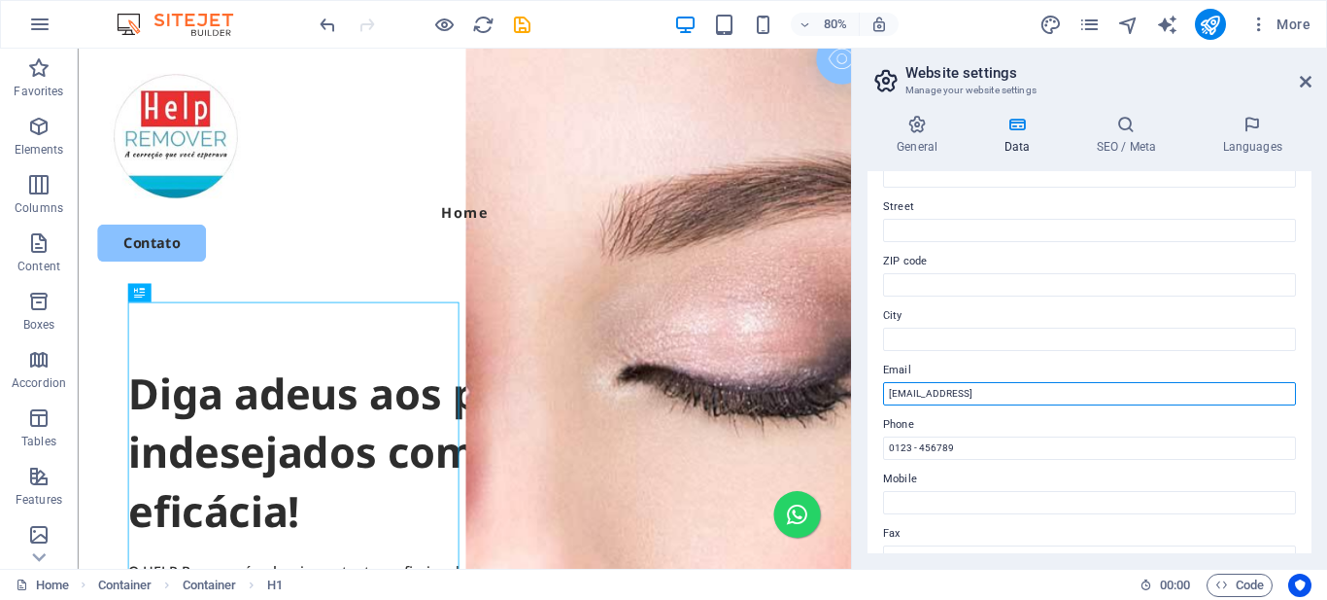
click at [1012, 393] on input "[EMAIL_ADDRESS]" at bounding box center [1089, 393] width 413 height 23
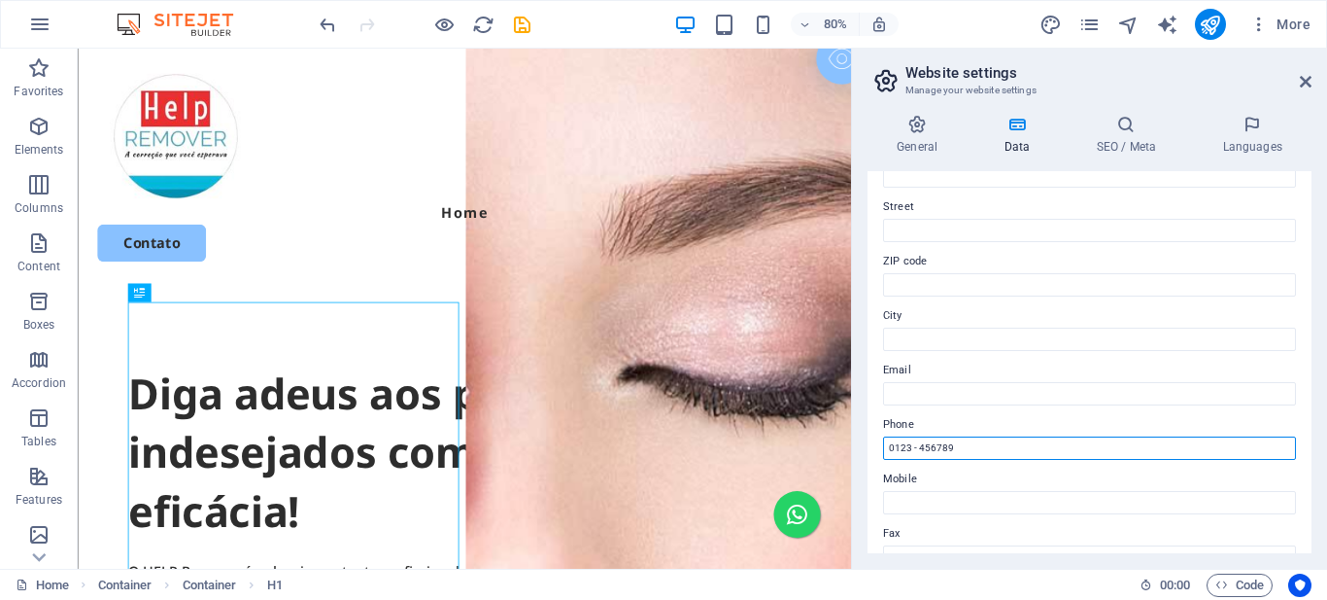
click at [933, 447] on input "0123 - 456789" at bounding box center [1089, 447] width 413 height 23
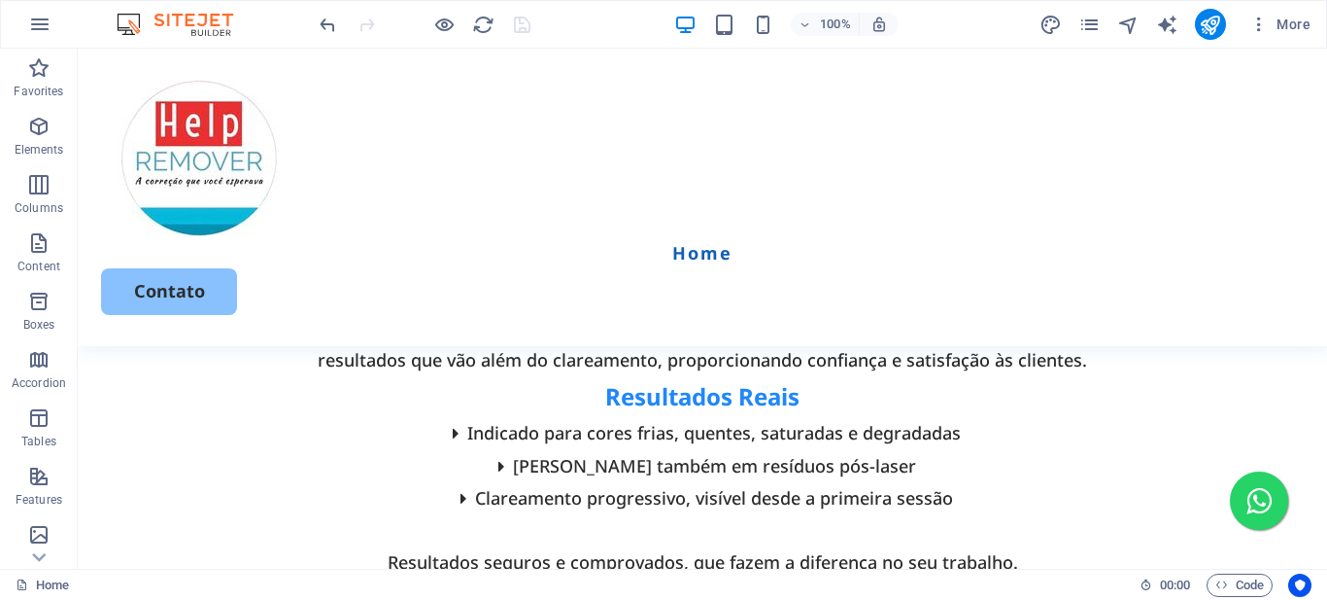
scroll to position [4761, 0]
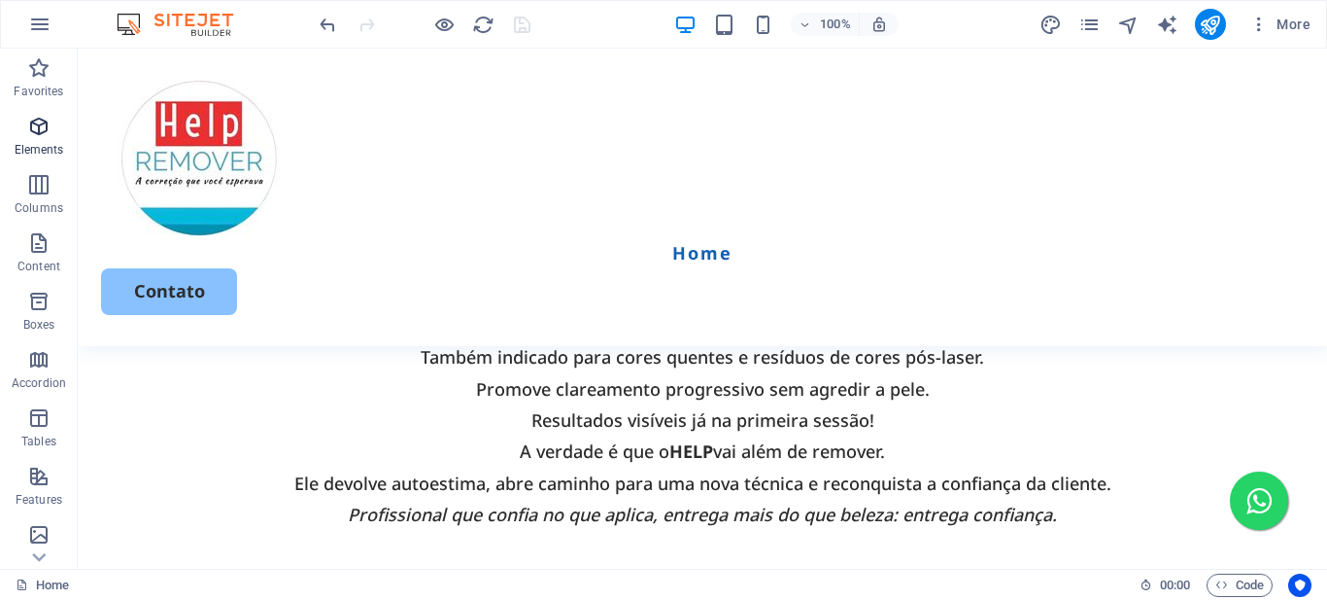
click at [38, 131] on icon "button" at bounding box center [38, 126] width 23 height 23
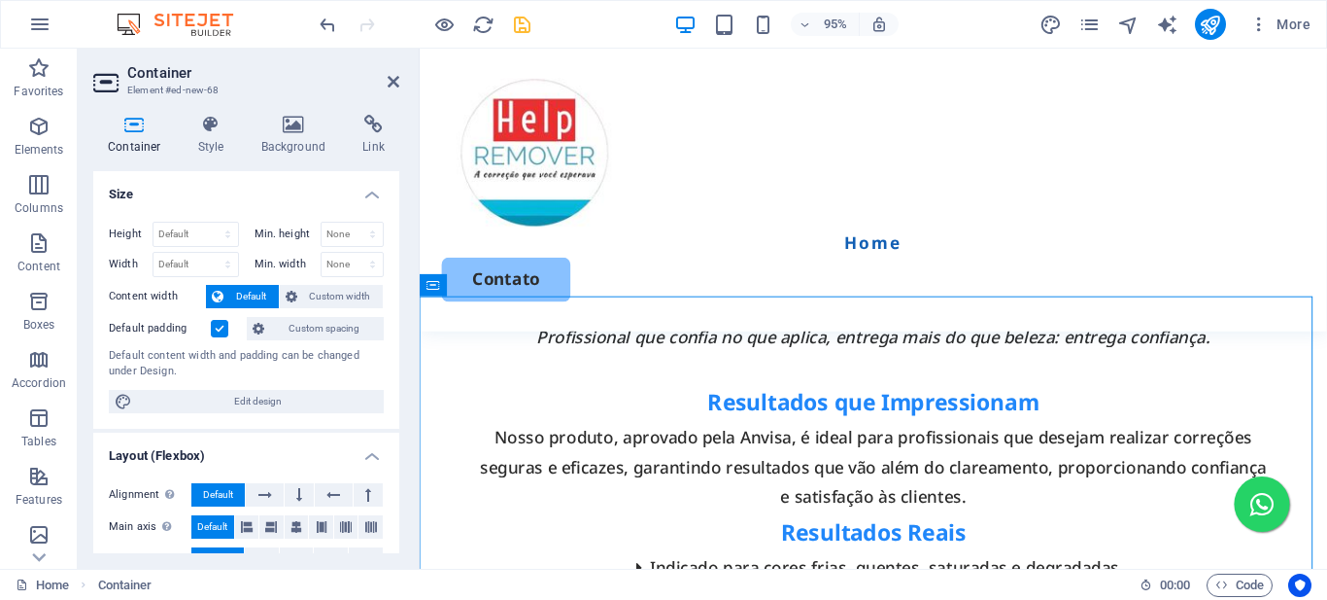
scroll to position [4782, 0]
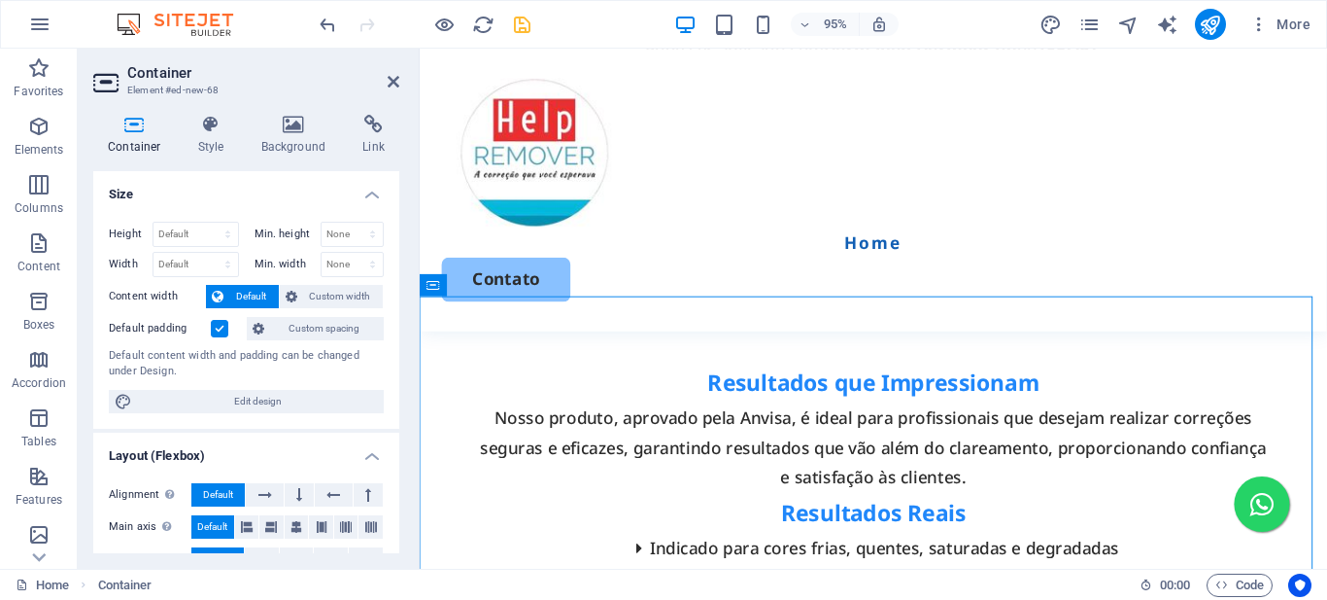
click at [388, 58] on header "Container Element #ed-new-68" at bounding box center [246, 74] width 306 height 51
click at [395, 79] on icon at bounding box center [394, 82] width 12 height 16
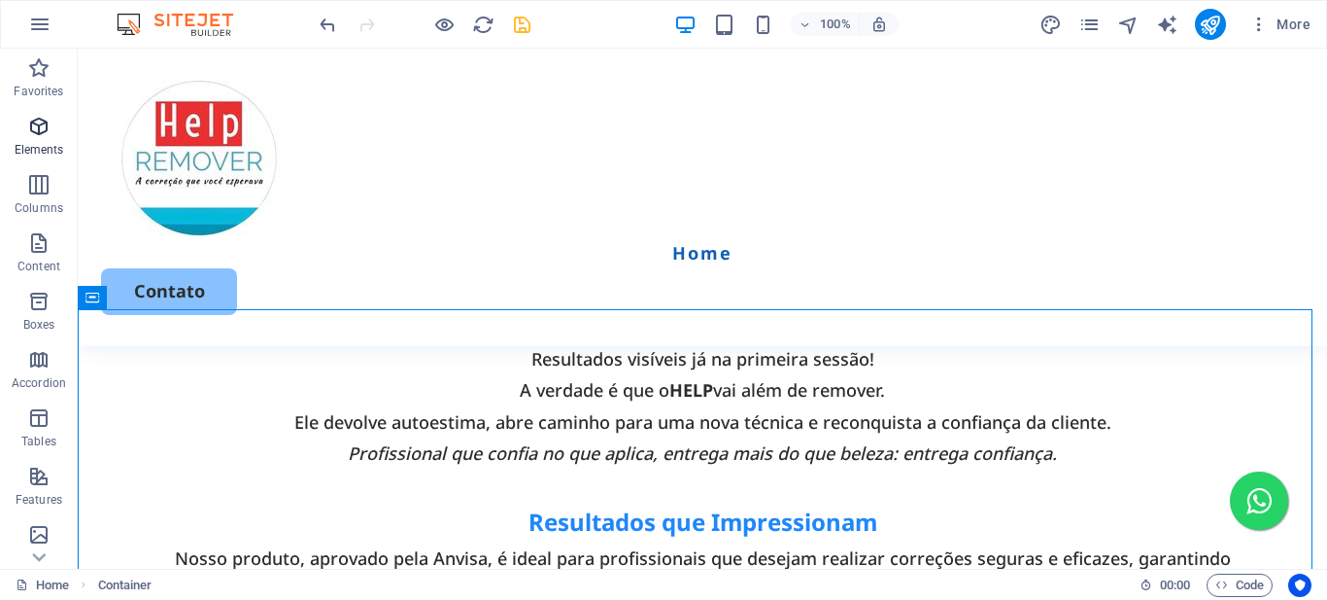
click at [33, 129] on icon "button" at bounding box center [38, 126] width 23 height 23
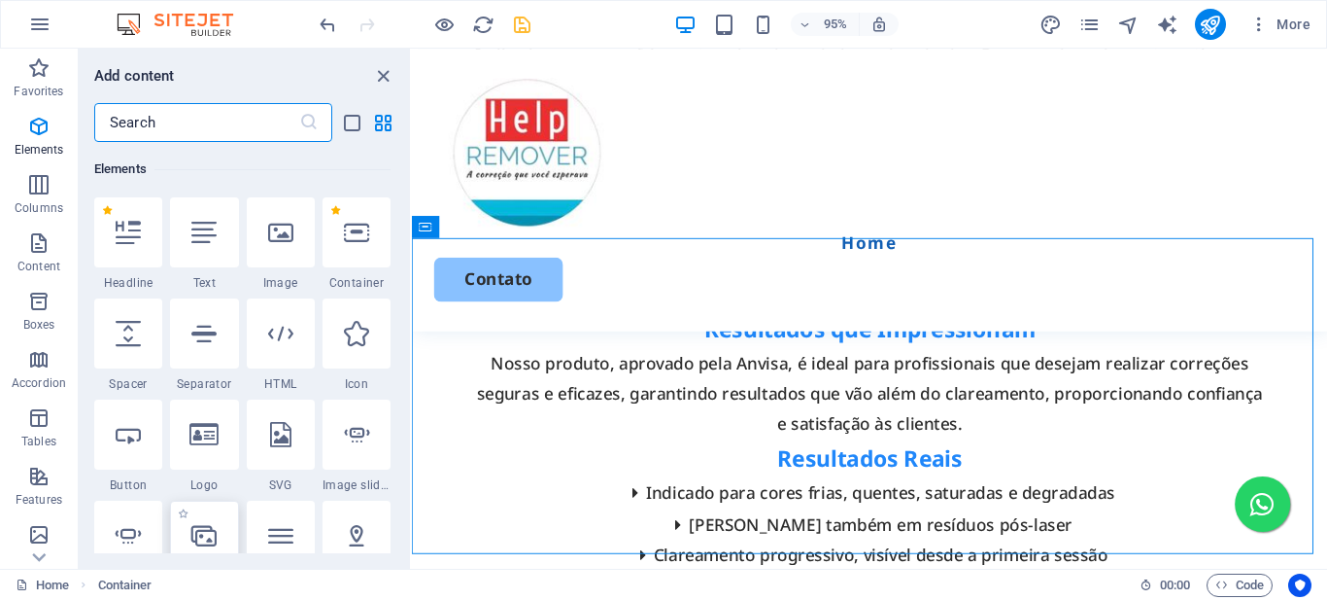
scroll to position [304, 0]
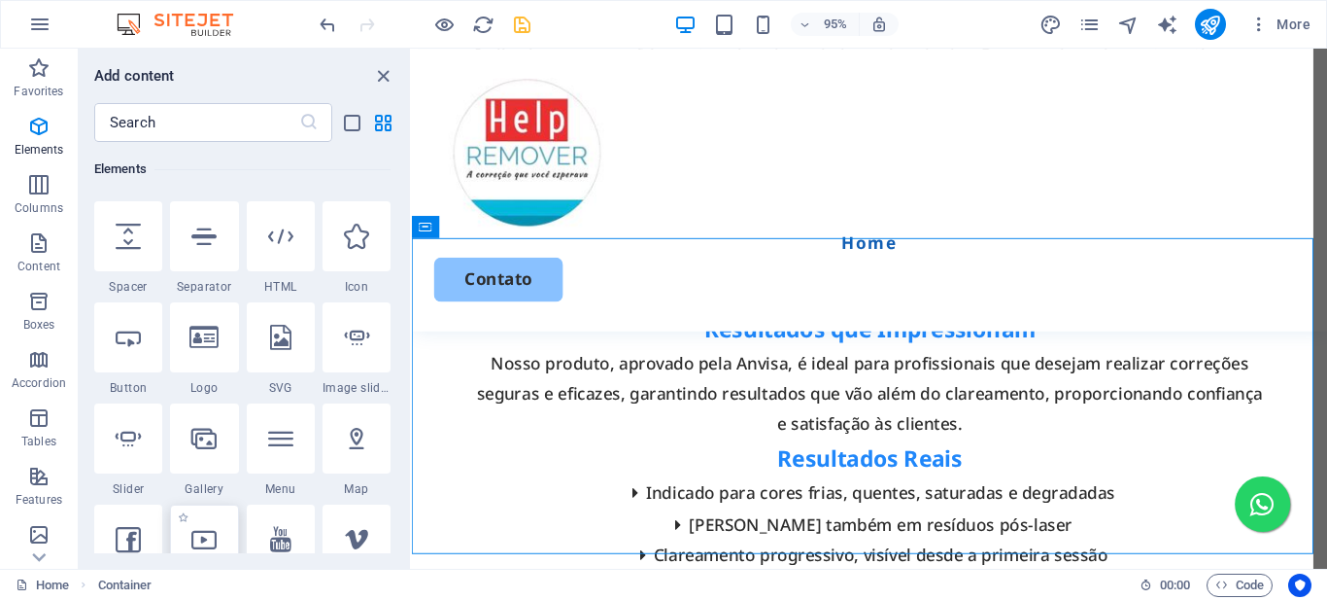
select select "%"
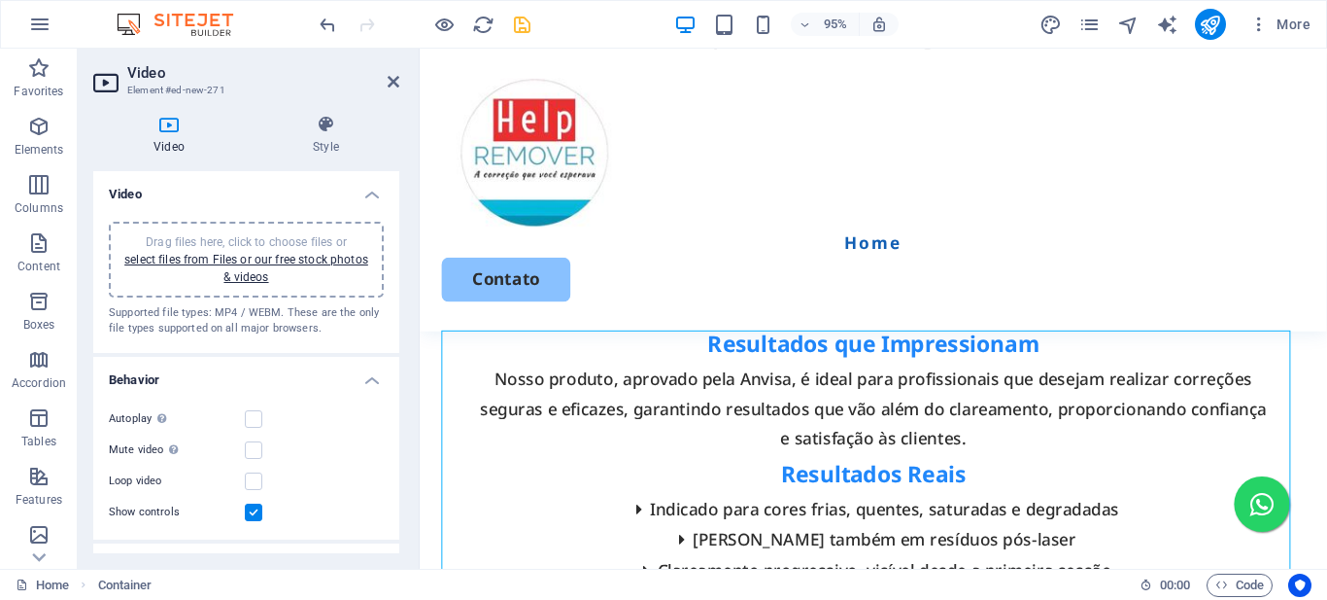
scroll to position [4843, 0]
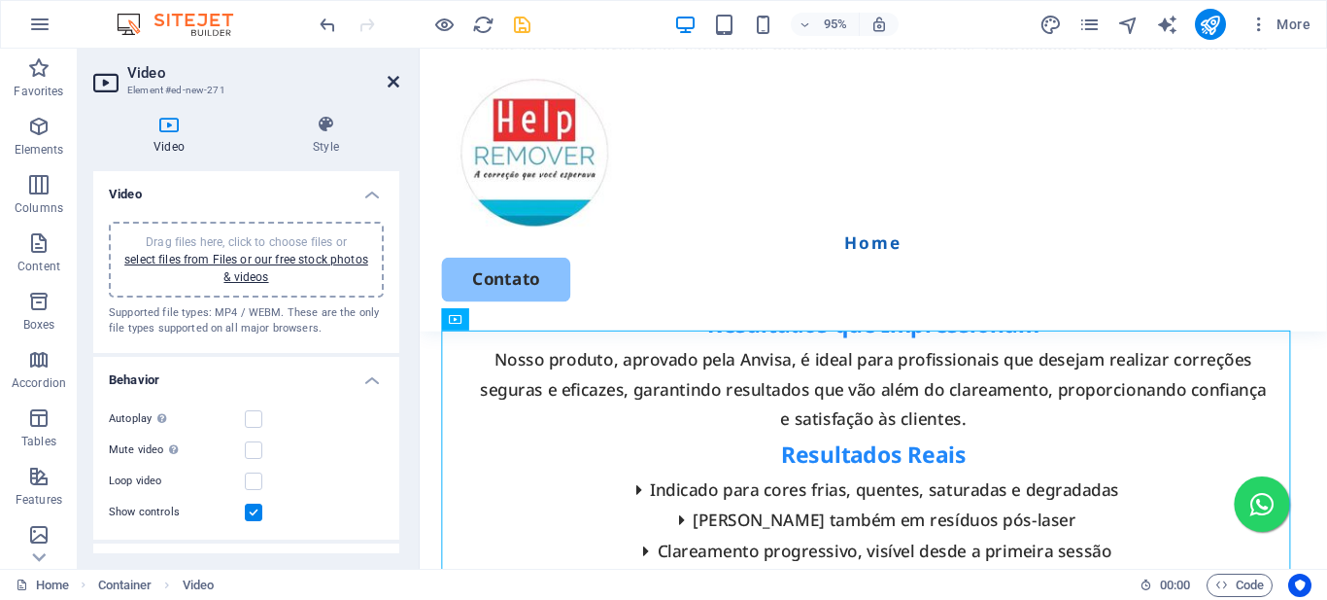
click at [395, 85] on icon at bounding box center [394, 82] width 12 height 16
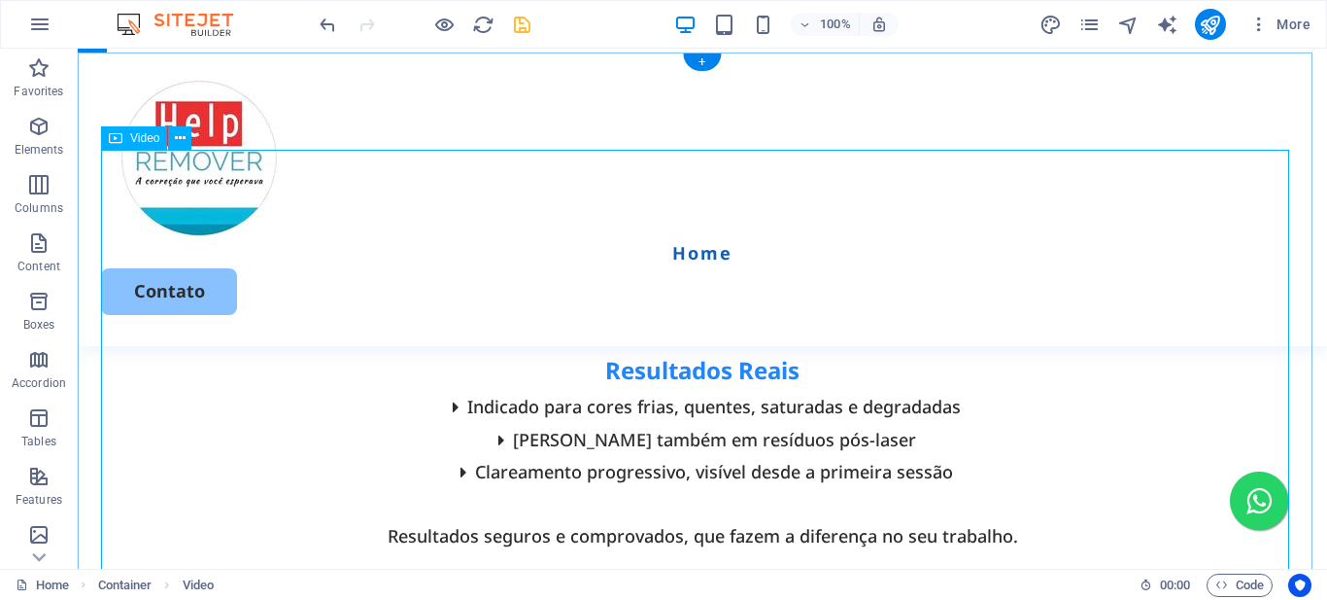
scroll to position [4788, 0]
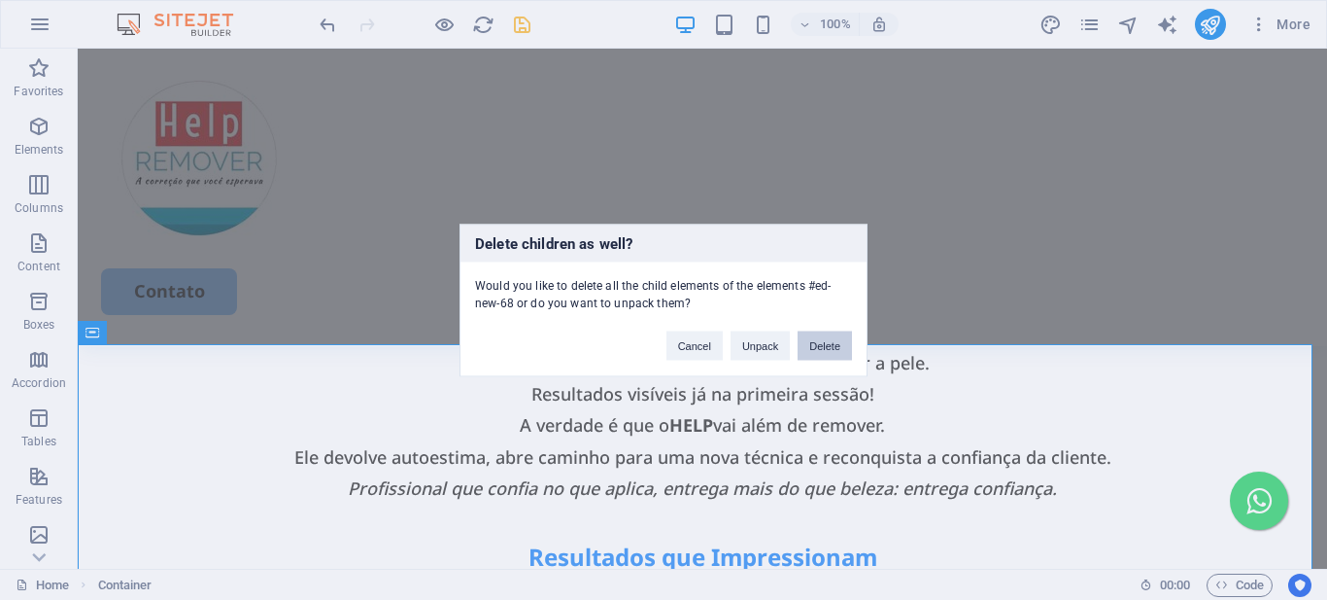
click at [829, 349] on button "Delete" at bounding box center [825, 344] width 54 height 29
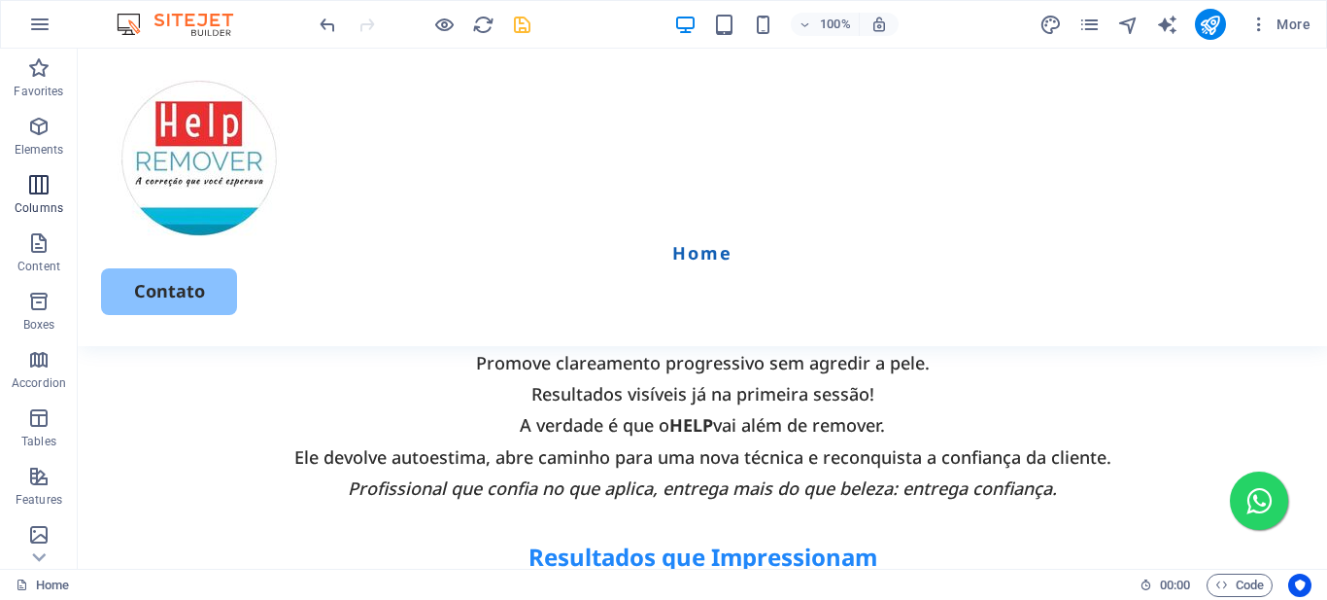
click at [45, 186] on icon "button" at bounding box center [38, 184] width 23 height 23
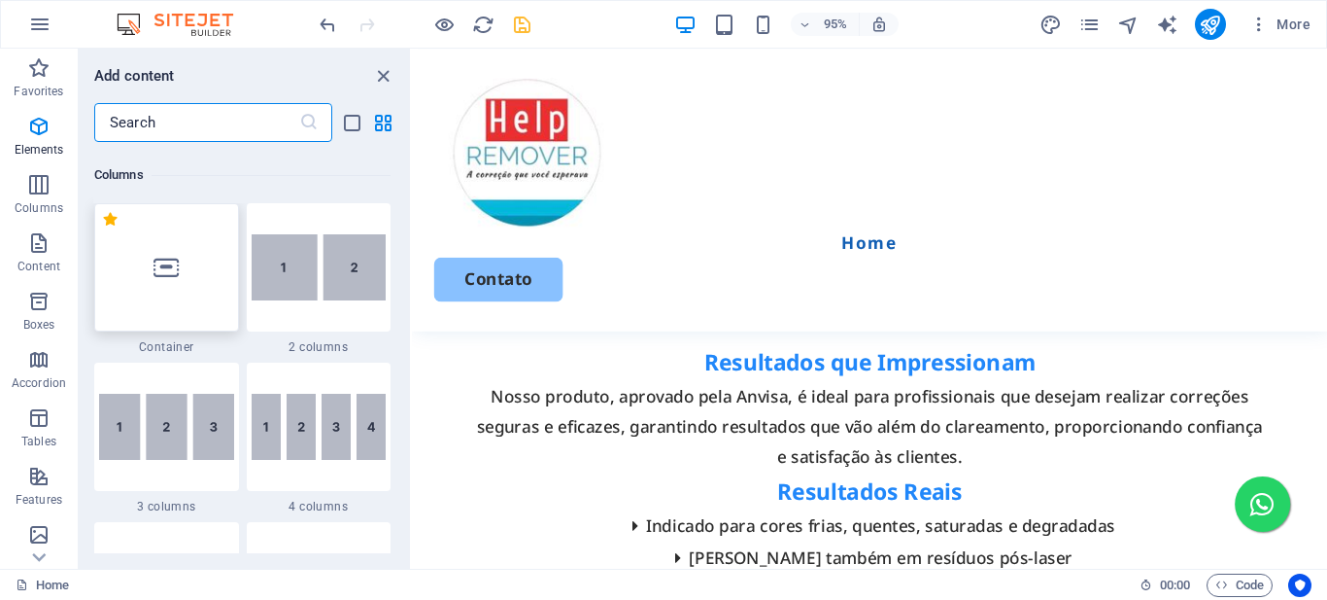
scroll to position [962, 0]
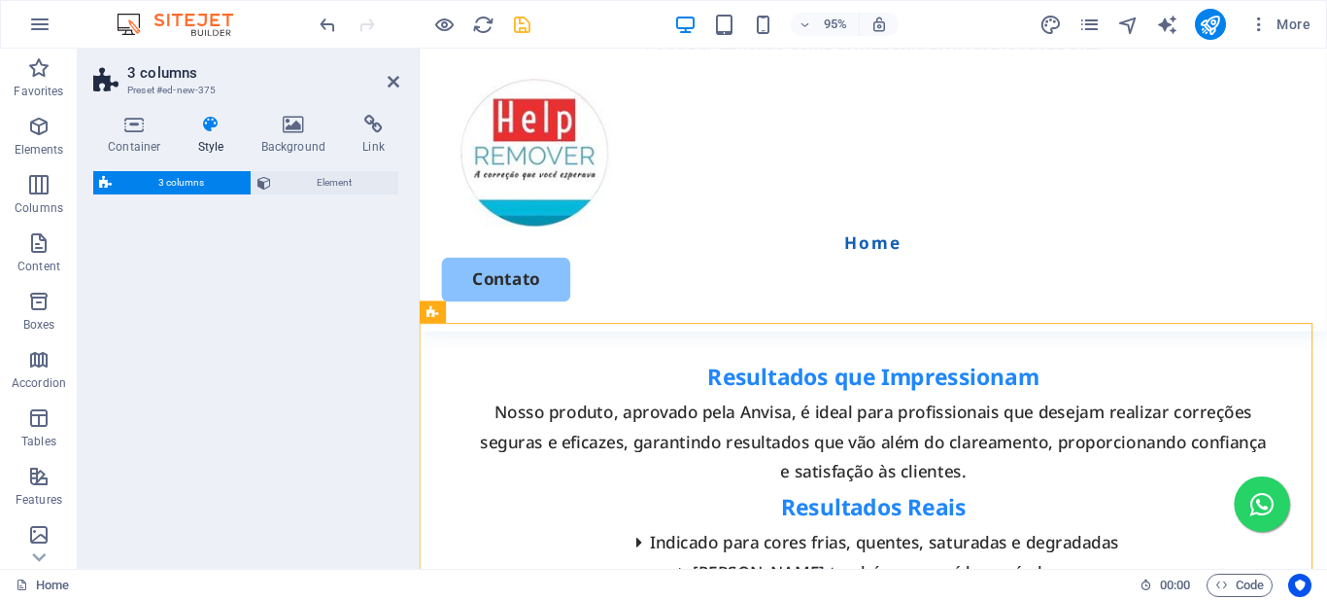
select select "rem"
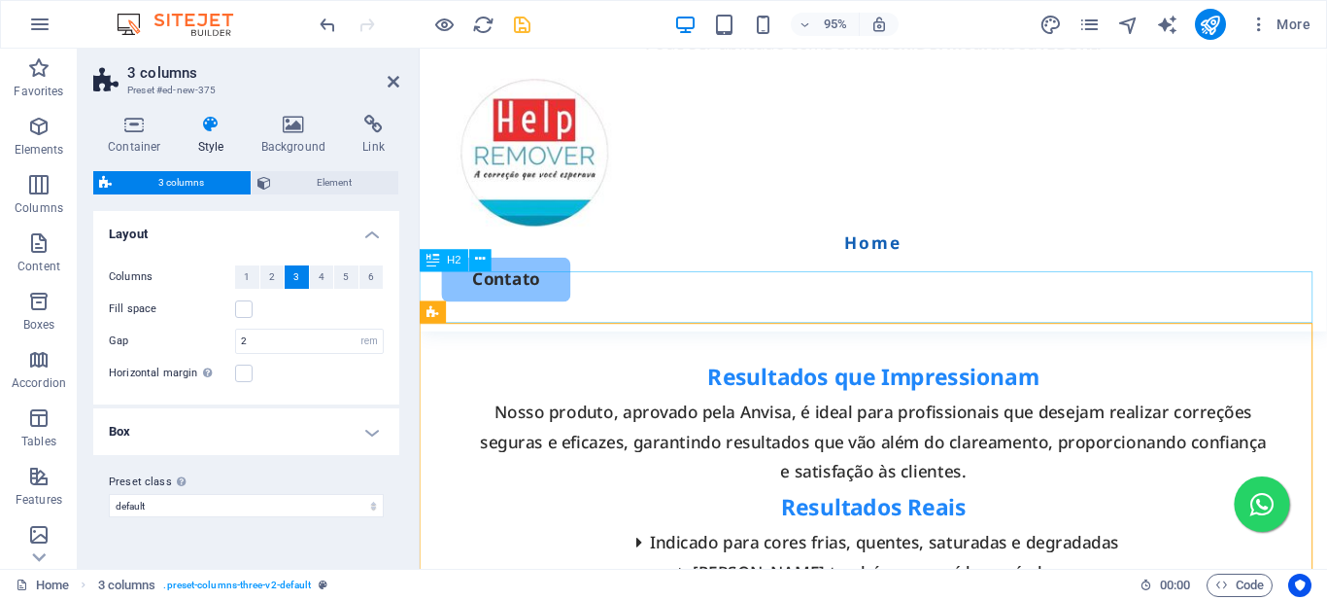
scroll to position [4808, 0]
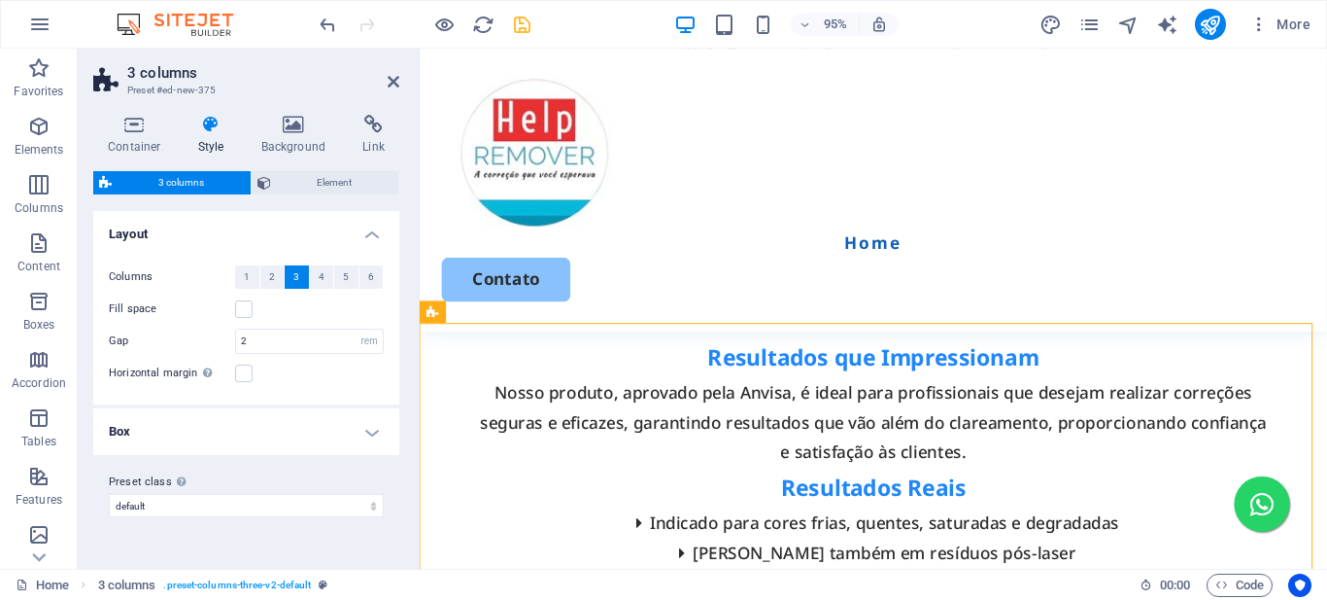
click at [394, 73] on h2 "3 columns" at bounding box center [263, 72] width 272 height 17
click at [405, 73] on aside "3 columns Preset #ed-new-375 Container Style Background Link Size Height Defaul…" at bounding box center [249, 309] width 342 height 520
drag, startPoint x: 392, startPoint y: 83, endPoint x: 294, endPoint y: 45, distance: 104.3
click at [392, 83] on icon at bounding box center [394, 82] width 12 height 16
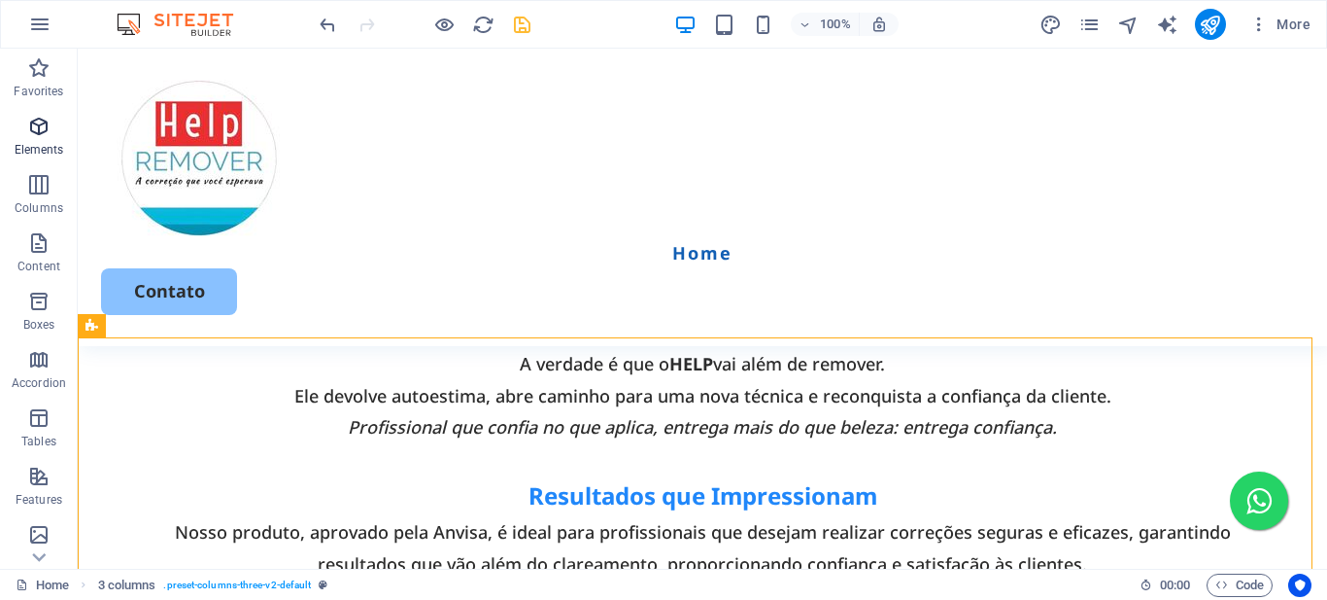
click at [35, 130] on icon "button" at bounding box center [38, 126] width 23 height 23
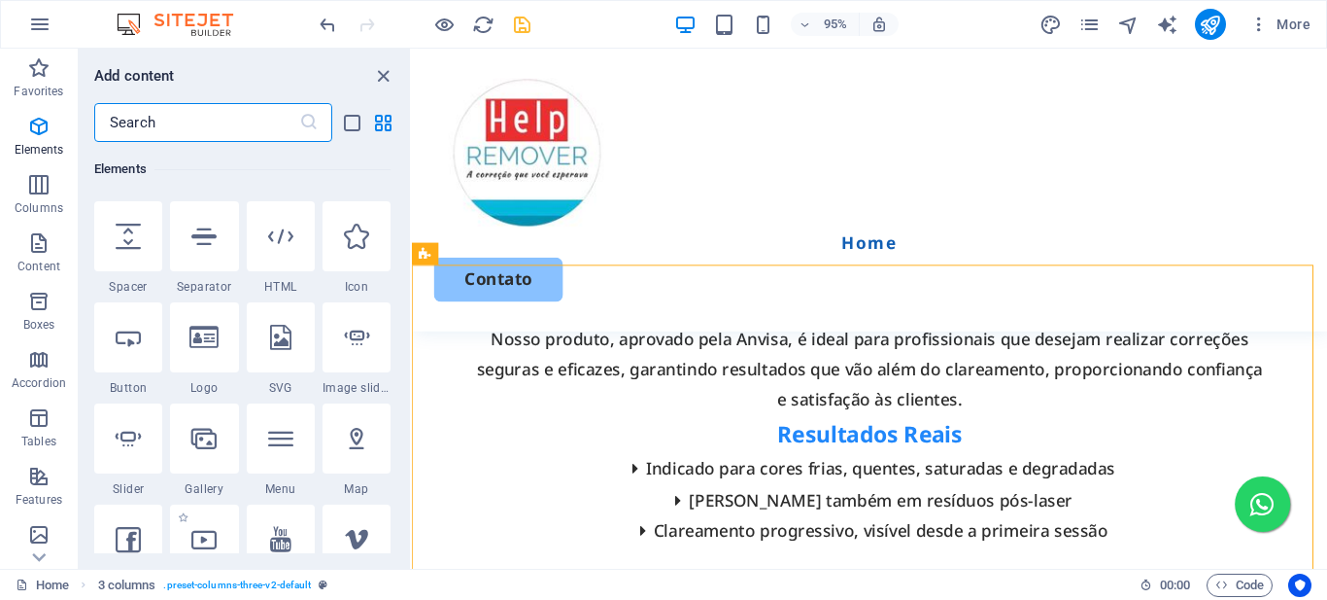
scroll to position [401, 0]
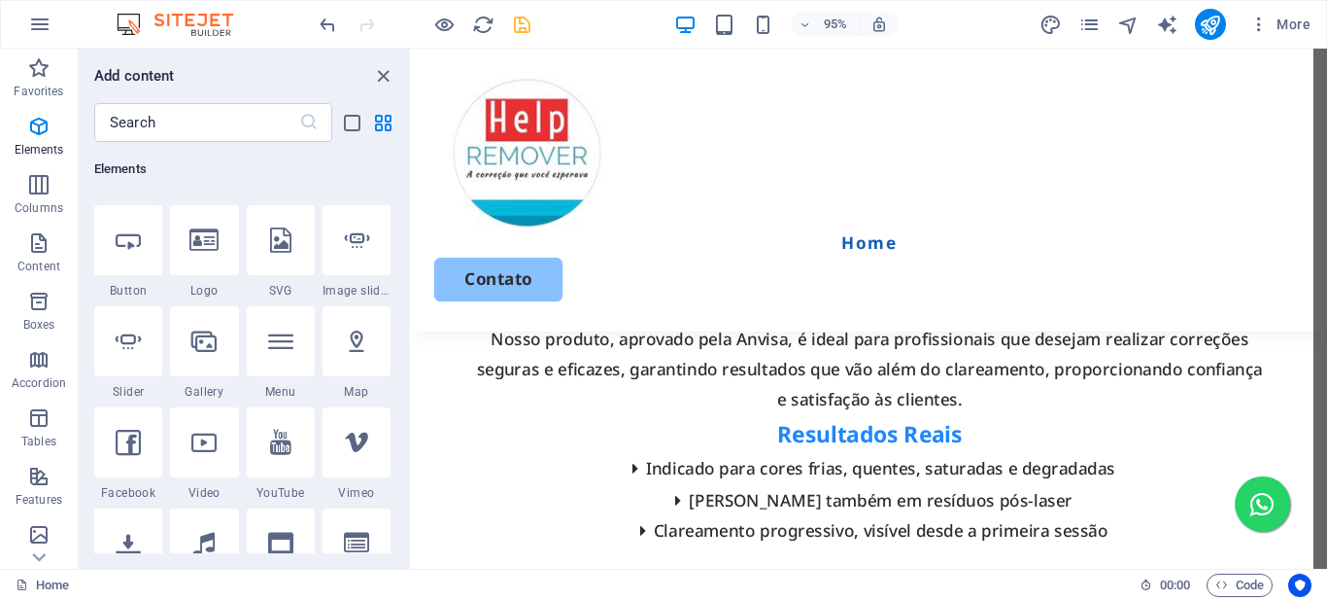
select select "ar16_9"
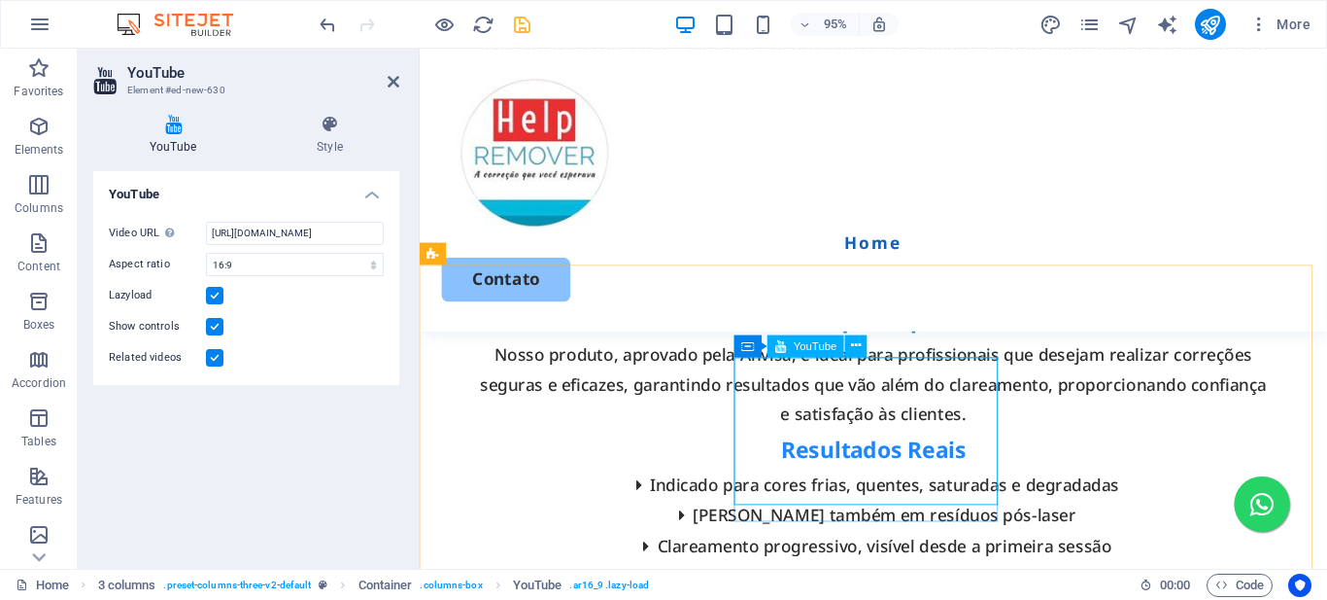
scroll to position [4869, 0]
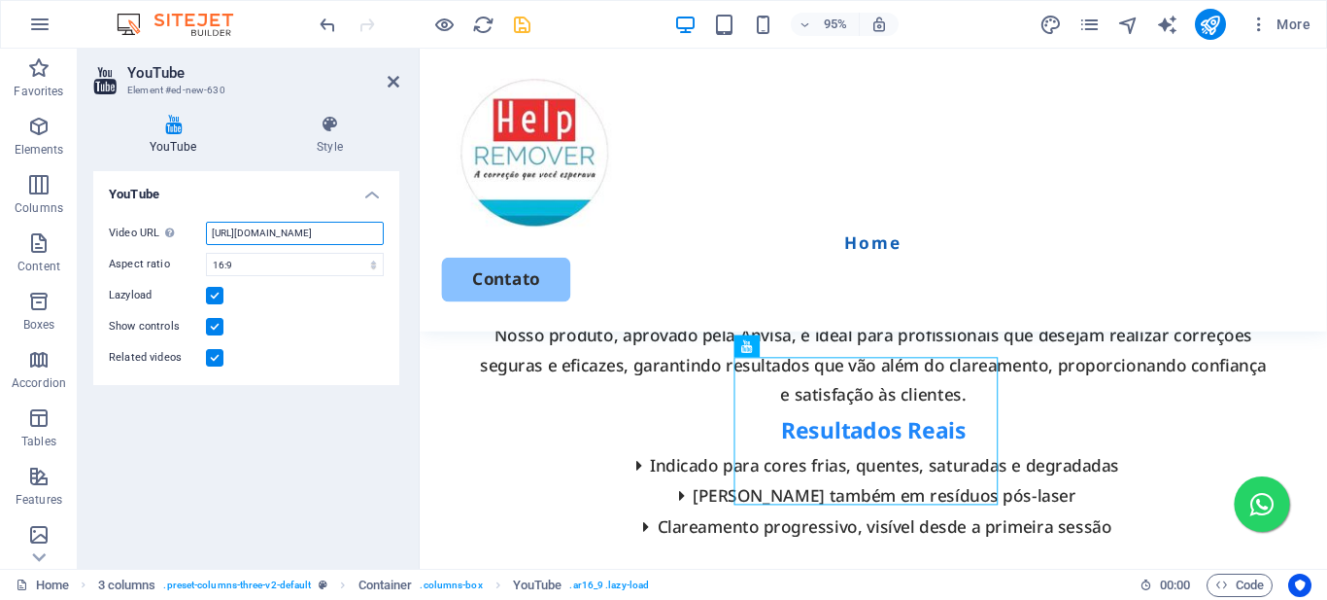
click at [293, 234] on input "[URL][DOMAIN_NAME]" at bounding box center [295, 233] width 178 height 23
paste input "Help Remover"
click at [271, 229] on input "Help Remover" at bounding box center [295, 233] width 178 height 23
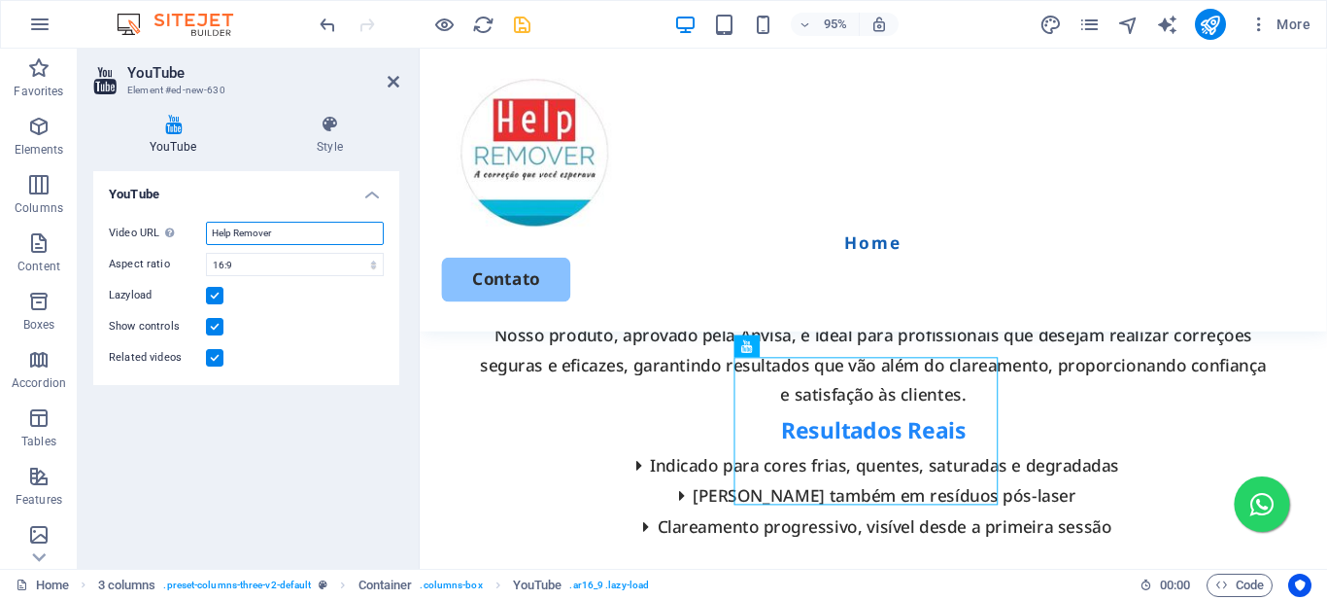
click at [271, 229] on input "Help Remover" at bounding box center [295, 233] width 178 height 23
paste input "[URL][DOMAIN_NAME]"
type input "[URL][DOMAIN_NAME]"
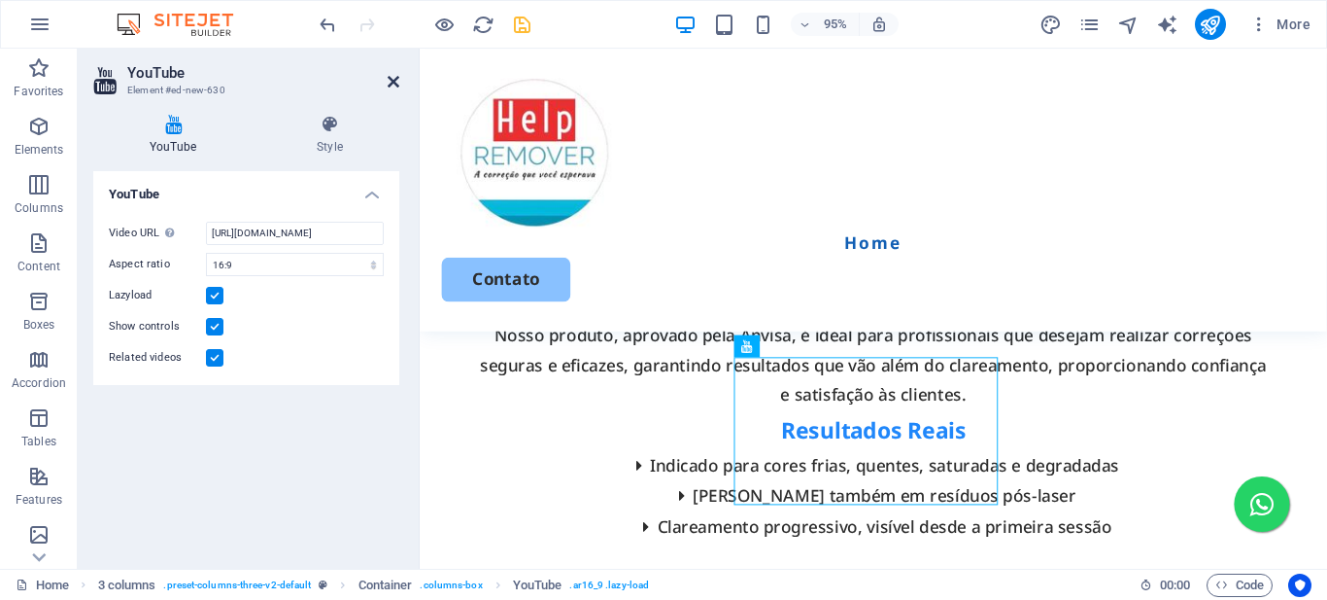
click at [395, 78] on icon at bounding box center [394, 82] width 12 height 16
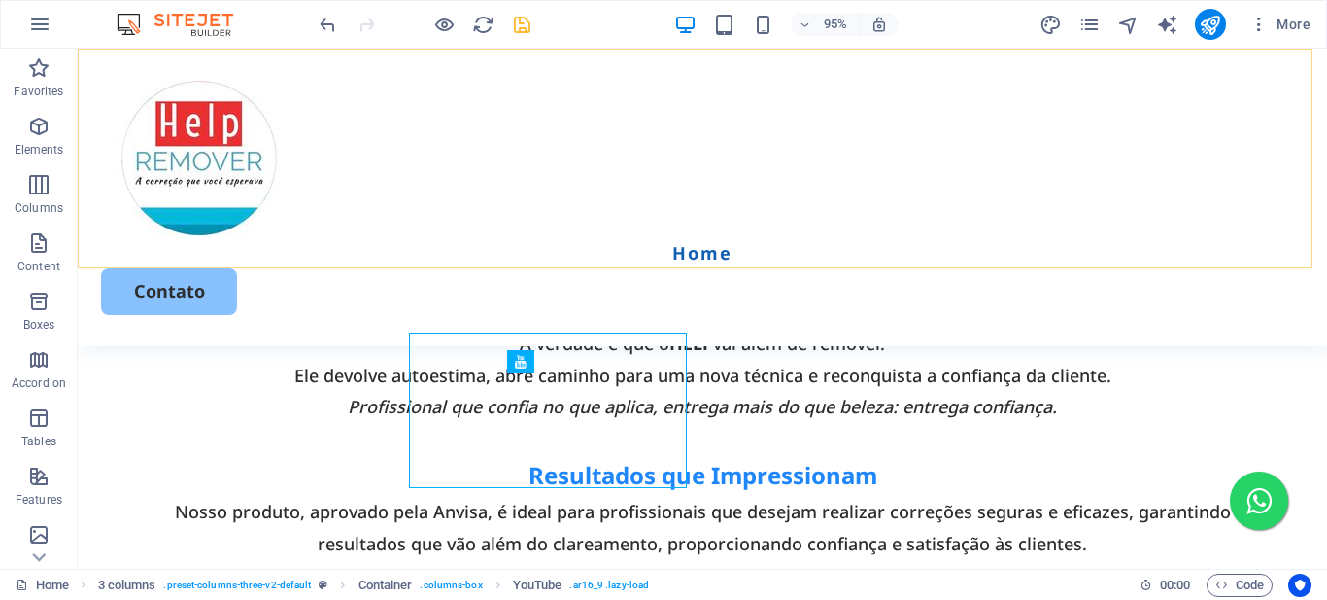
scroll to position [4910, 0]
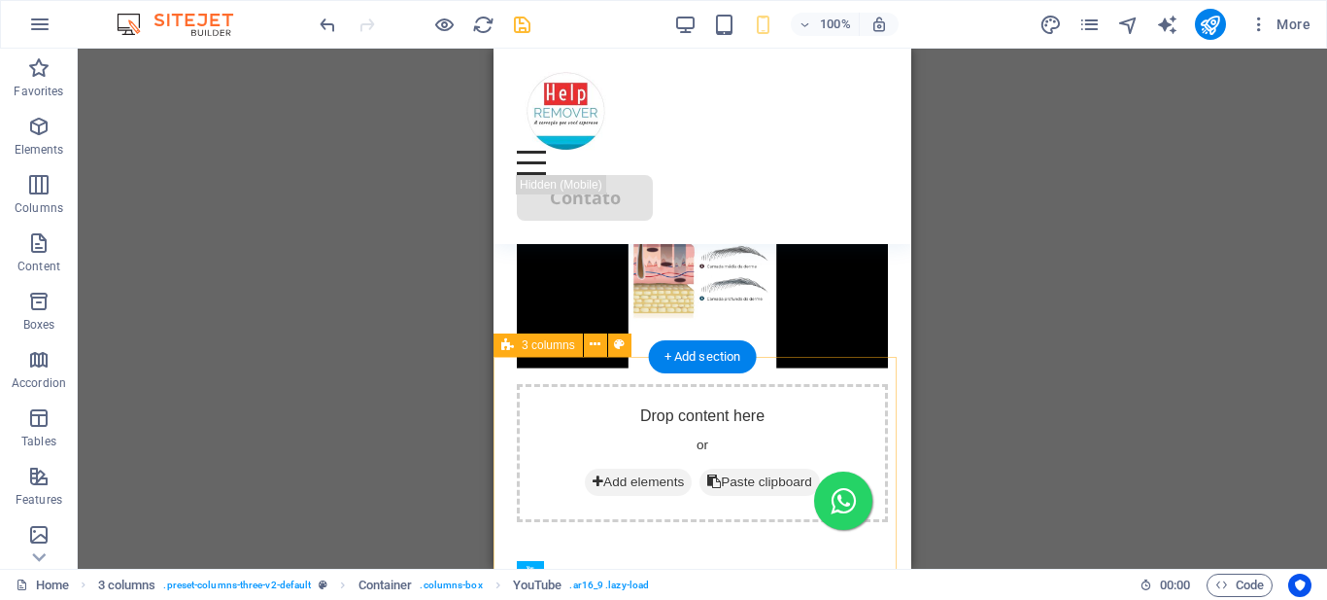
scroll to position [4813, 0]
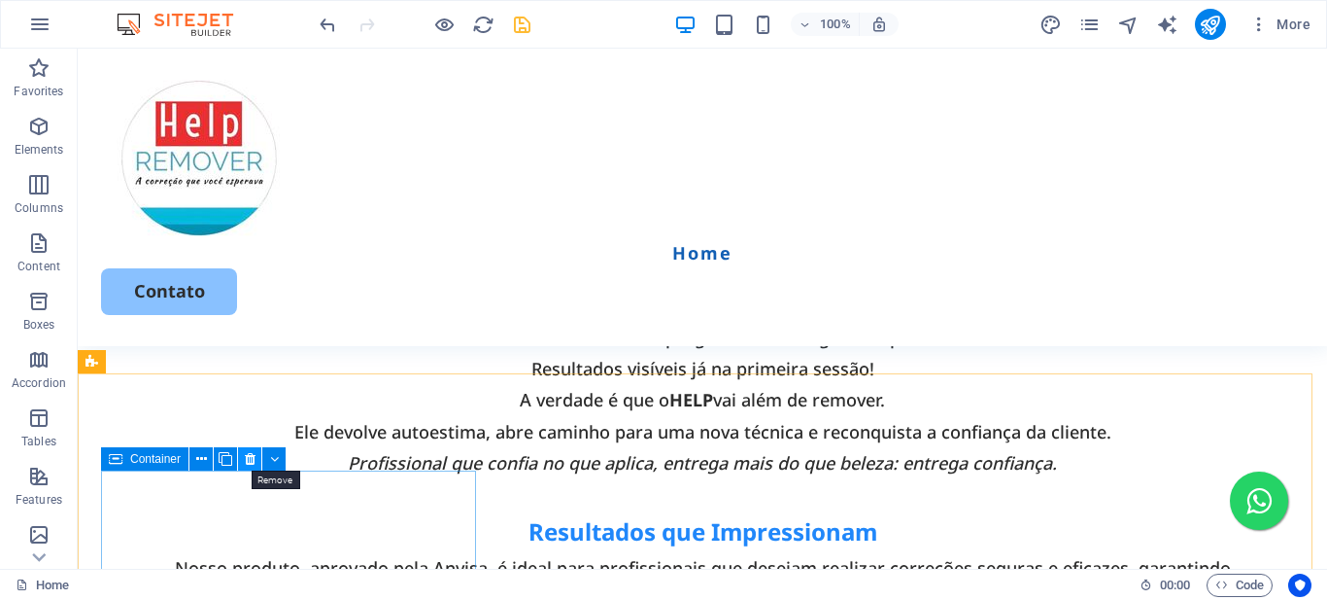
click at [248, 455] on icon at bounding box center [250, 459] width 11 height 20
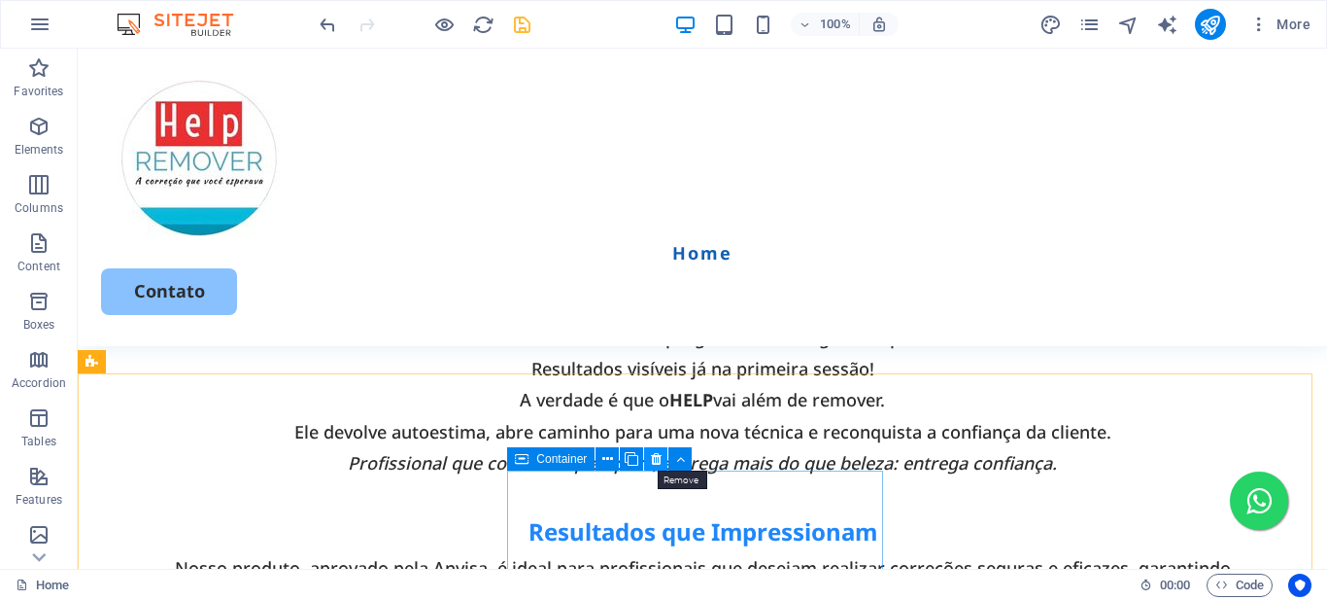
click at [653, 460] on icon at bounding box center [656, 459] width 11 height 20
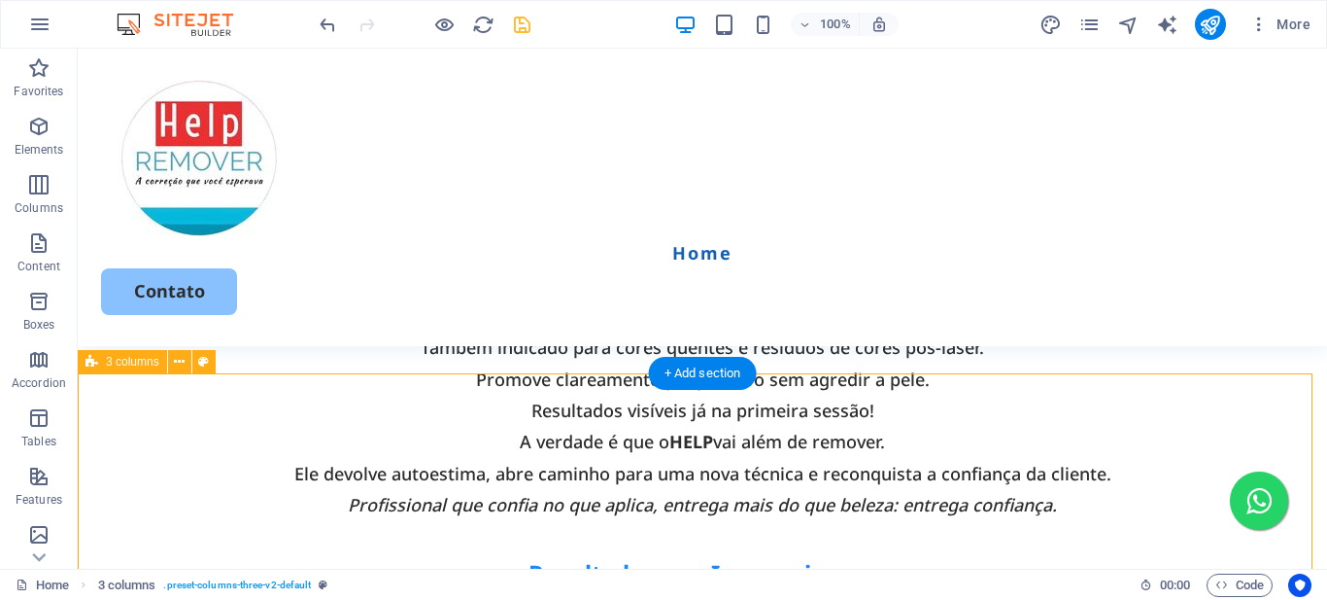
select select "rem"
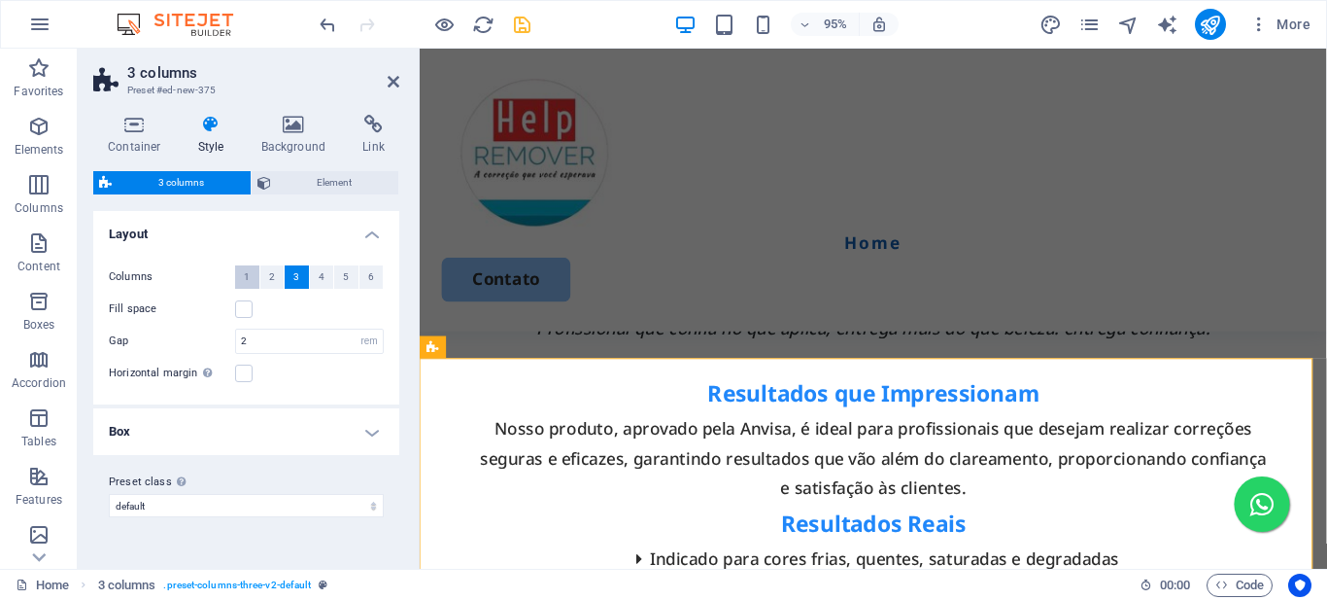
click at [244, 270] on span "1" at bounding box center [247, 276] width 6 height 23
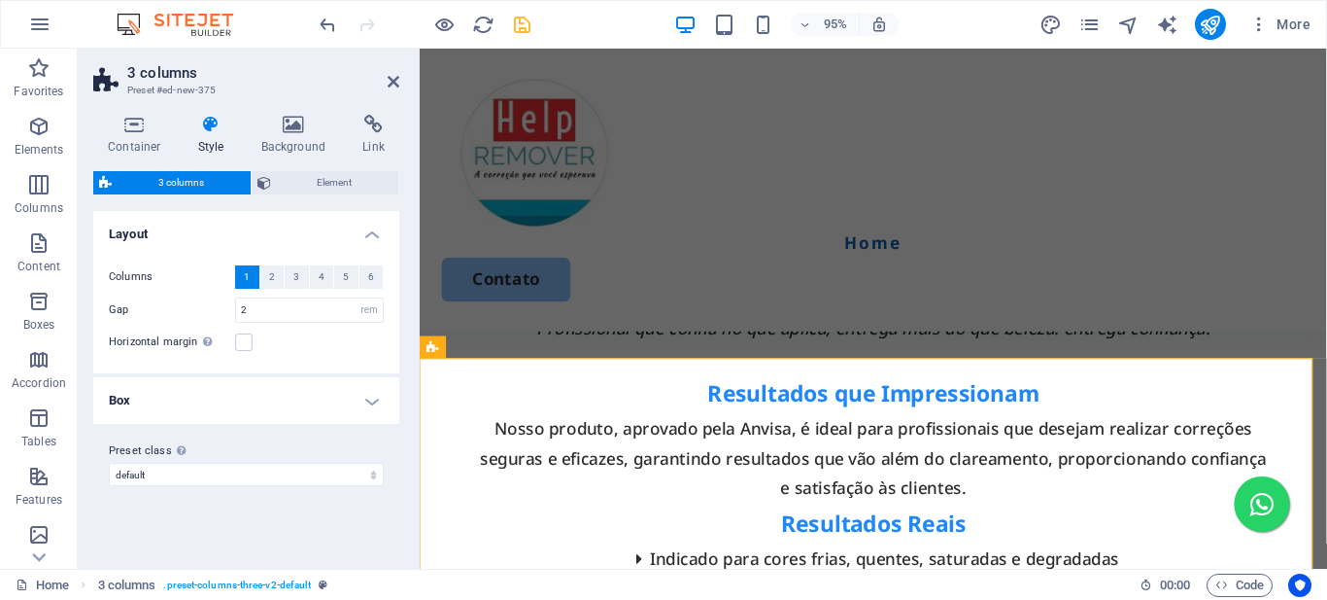
click at [407, 206] on div "Container Style Background Link Size Height Default px rem % vh vw Min. height …" at bounding box center [246, 333] width 337 height 469
click at [395, 85] on icon at bounding box center [394, 82] width 12 height 16
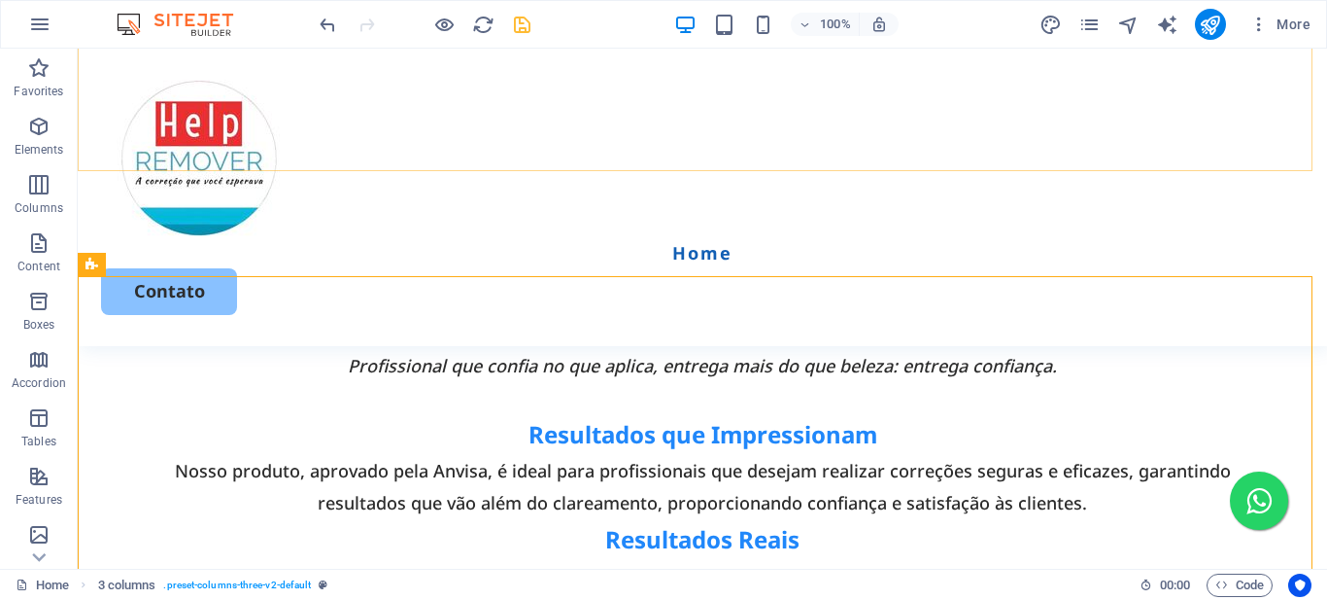
scroll to position [4813, 0]
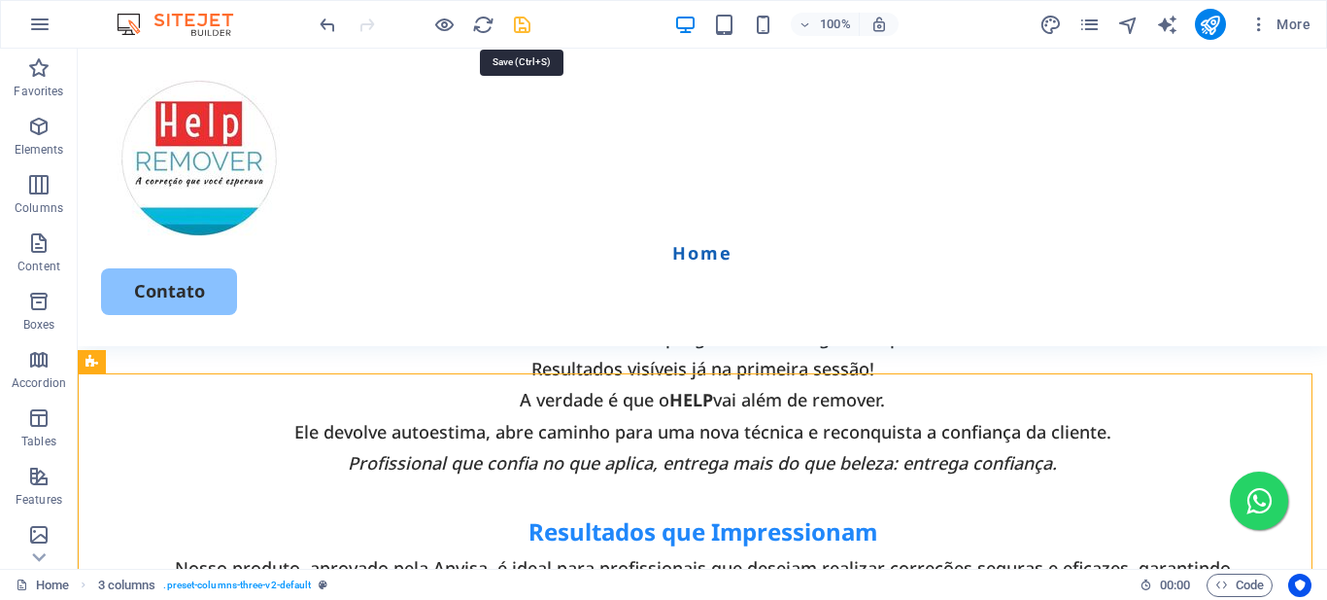
click at [516, 27] on icon "save" at bounding box center [522, 25] width 22 height 22
